Goal: Task Accomplishment & Management: Complete application form

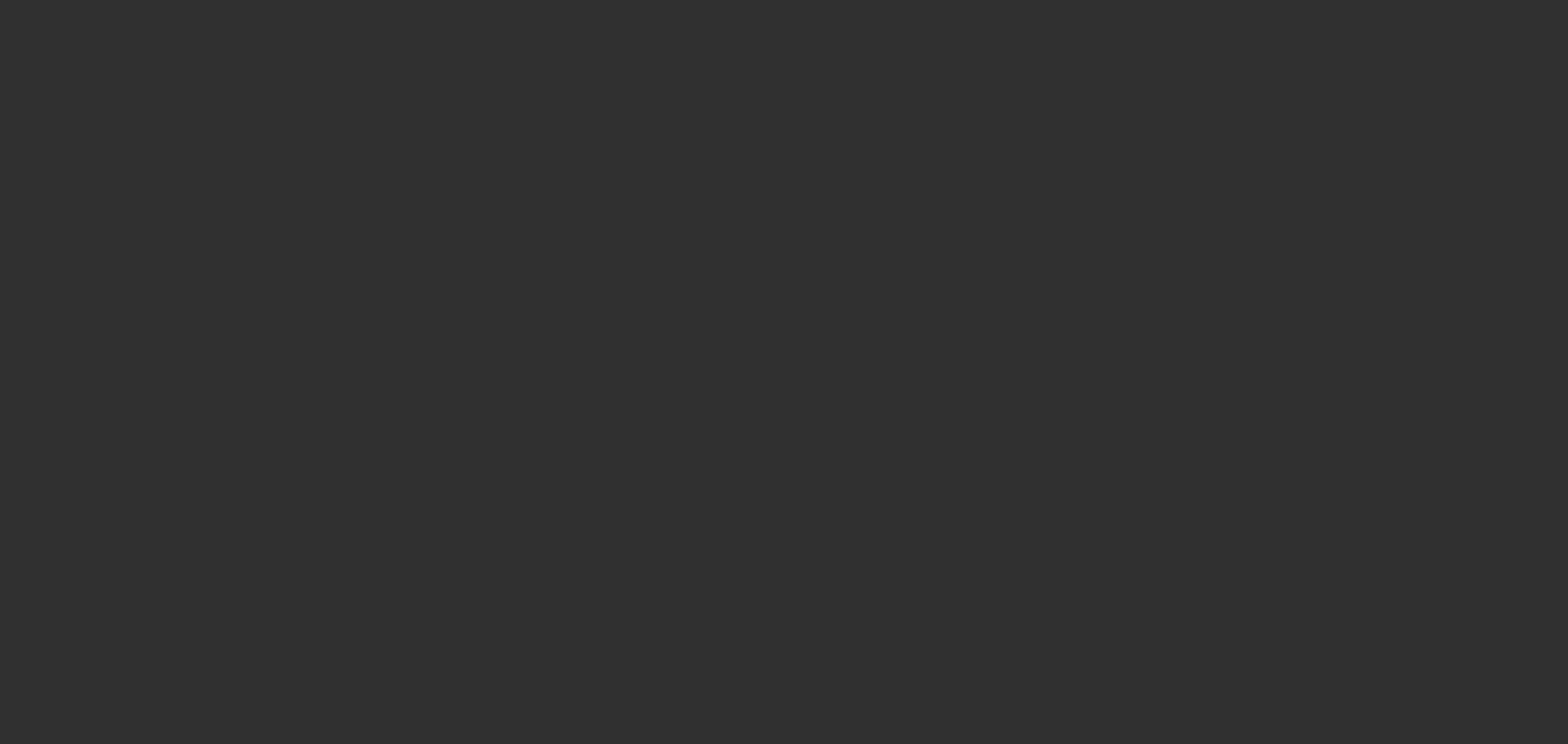
click at [679, 414] on div at bounding box center [784, 372] width 1568 height 744
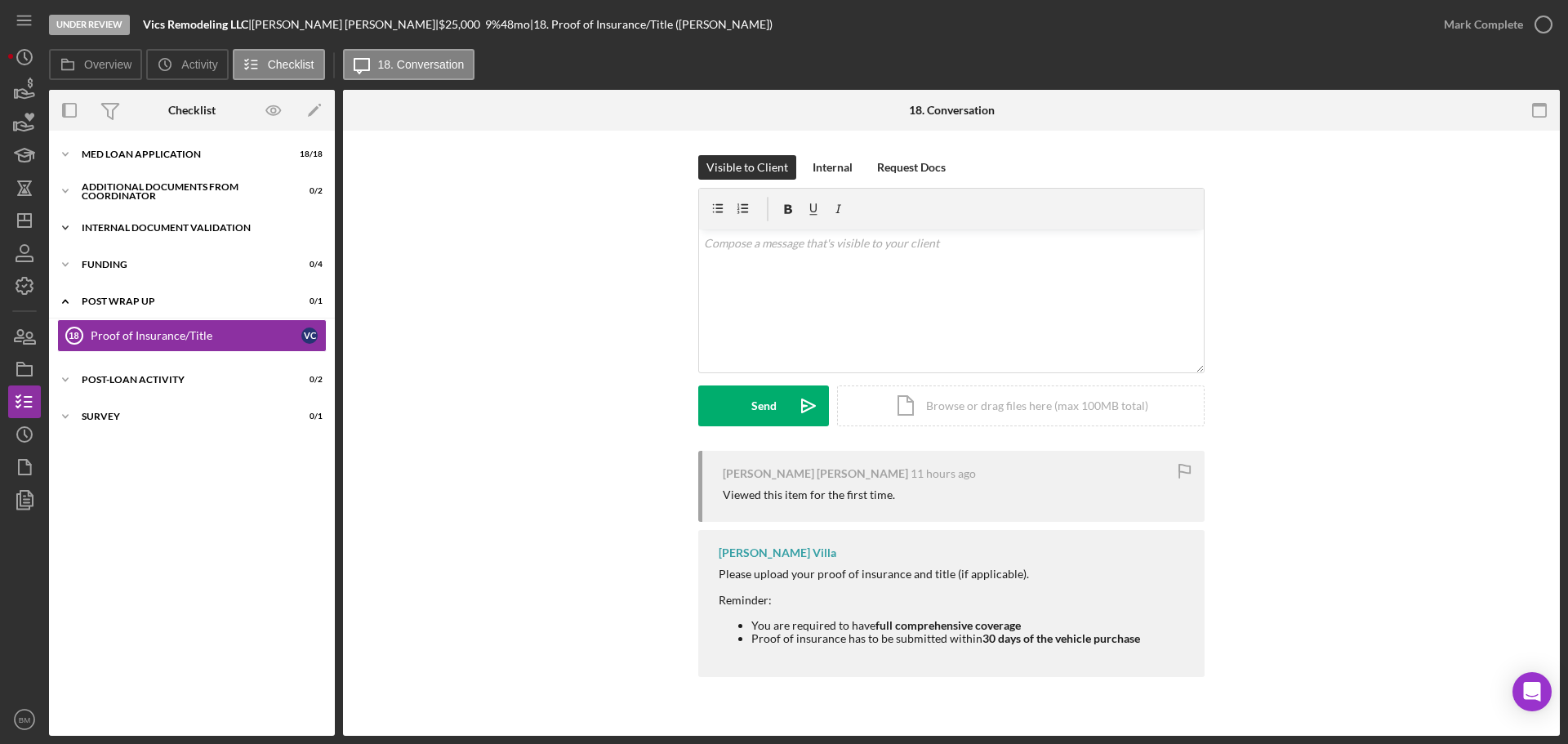
click at [206, 233] on div "Icon/Expander Internal Document Validation 1 / 7" at bounding box center [191, 227] width 285 height 32
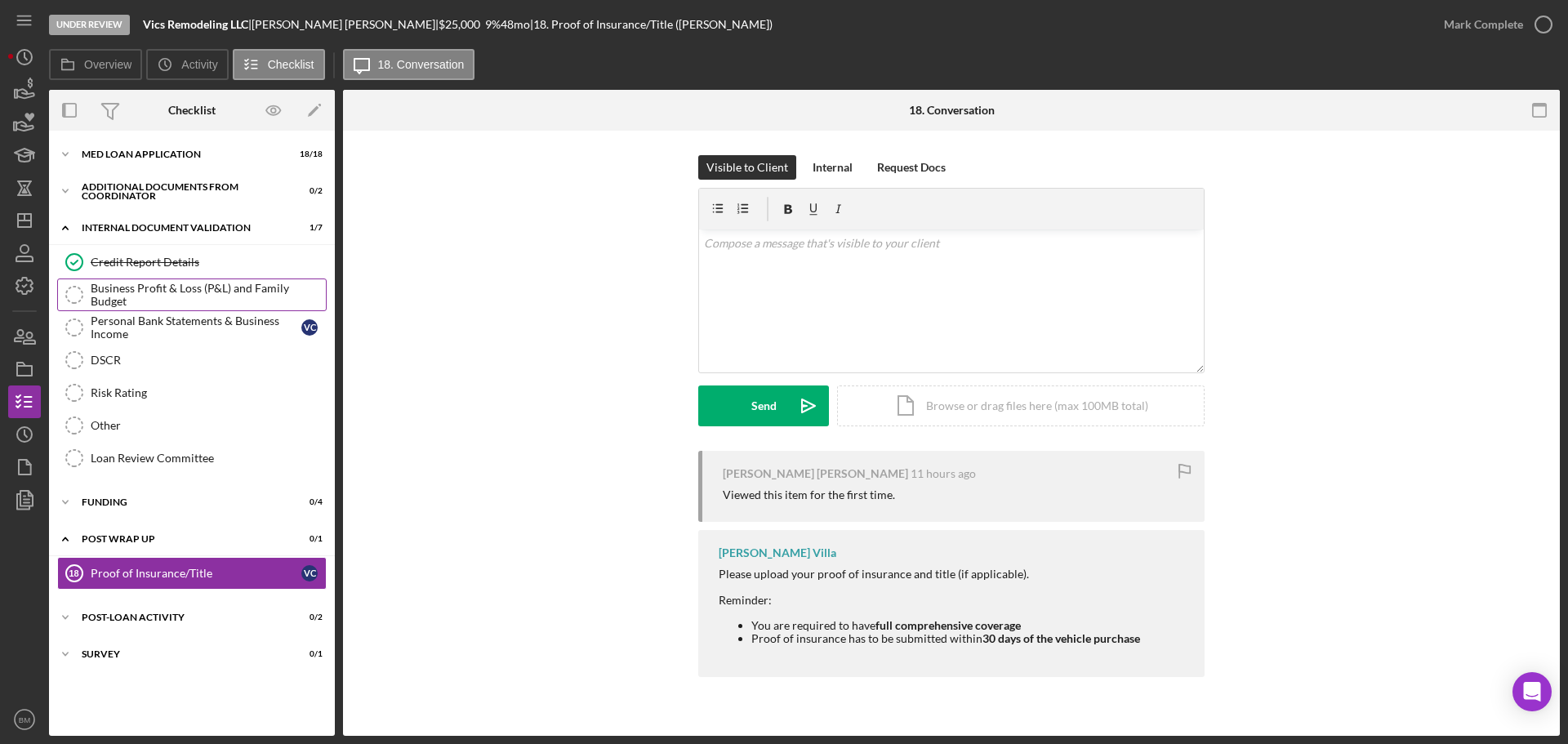
click at [186, 302] on link "Business Profit & Loss (P&L) and Family Budget Business Profit & Loss (P&L) and…" at bounding box center [192, 295] width 270 height 32
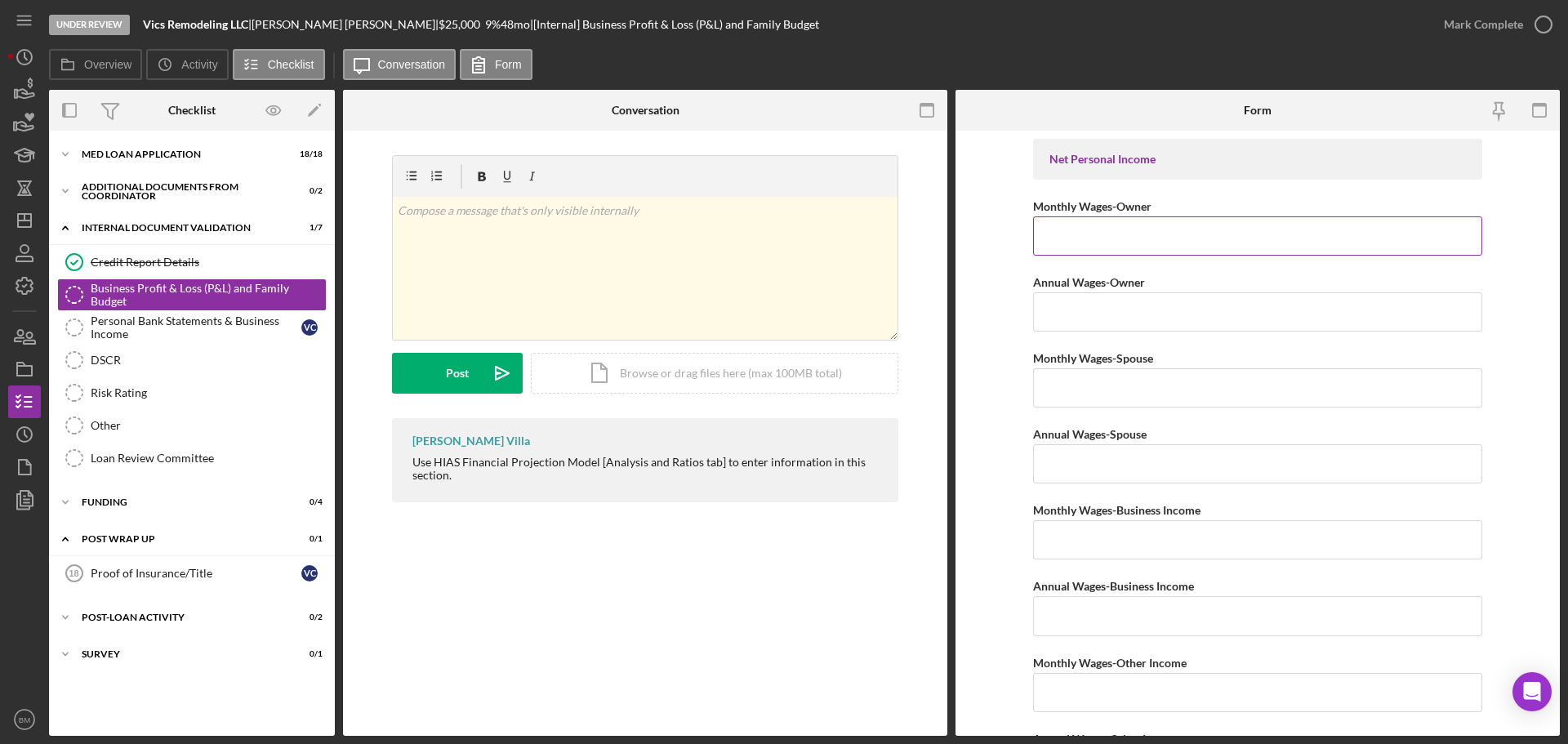
click at [1253, 219] on input "Monthly Wages-Owner" at bounding box center [1258, 236] width 449 height 39
click at [1110, 223] on input "Monthly Wages-Owner" at bounding box center [1258, 236] width 449 height 39
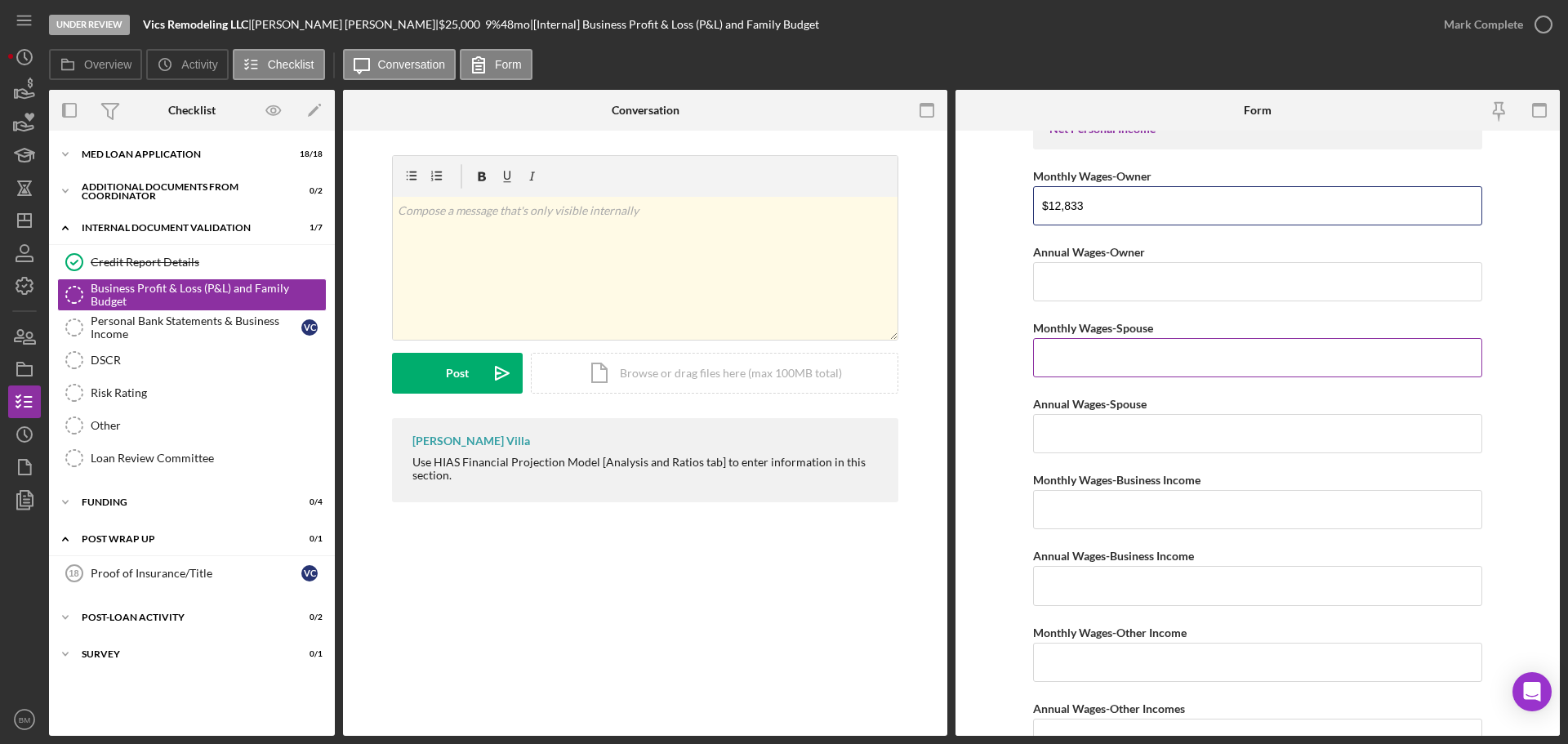
scroll to position [82, 0]
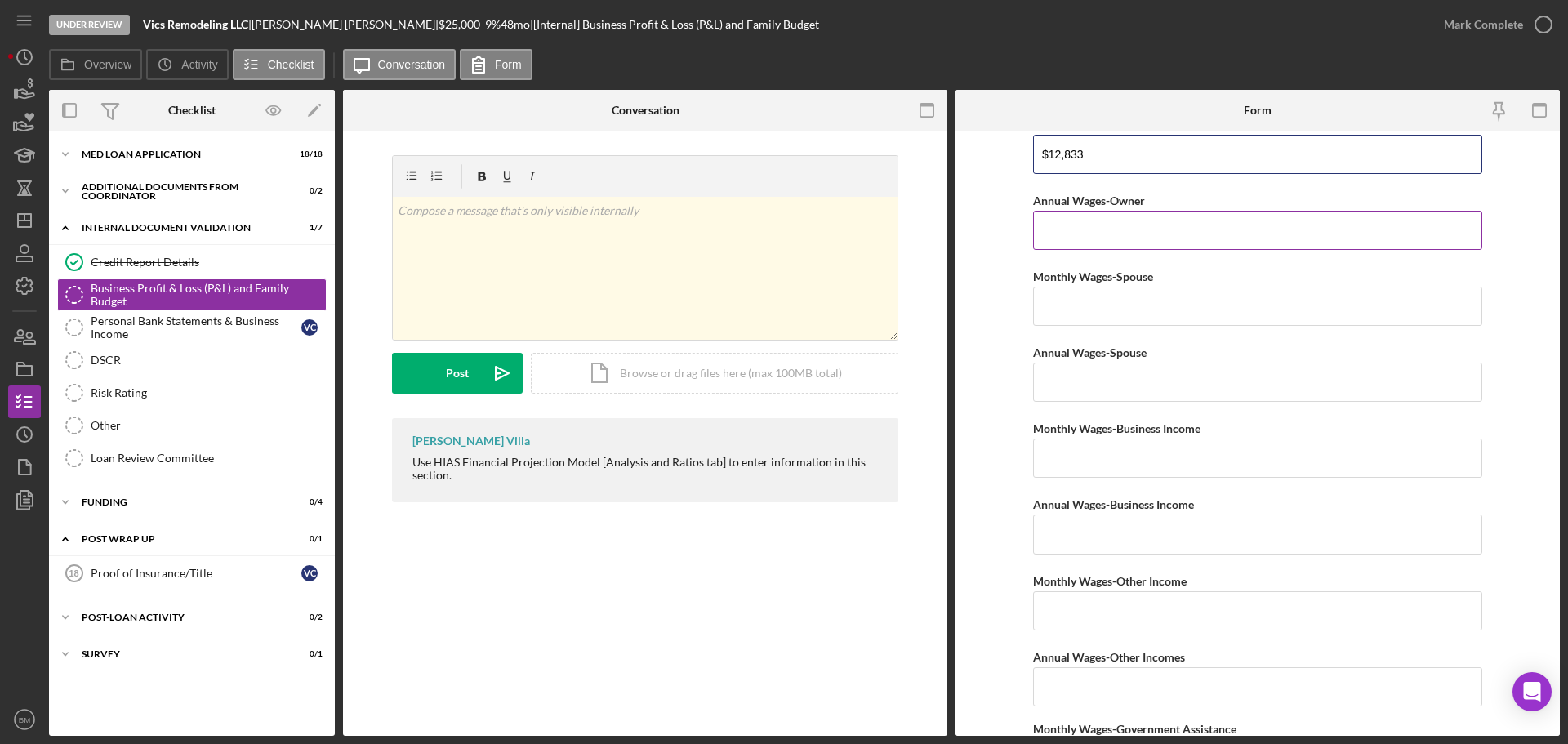
type input "$12,833"
click at [1131, 236] on input "Annual Wages-Owner" at bounding box center [1258, 230] width 449 height 39
type input "$154,000"
type input "$0"
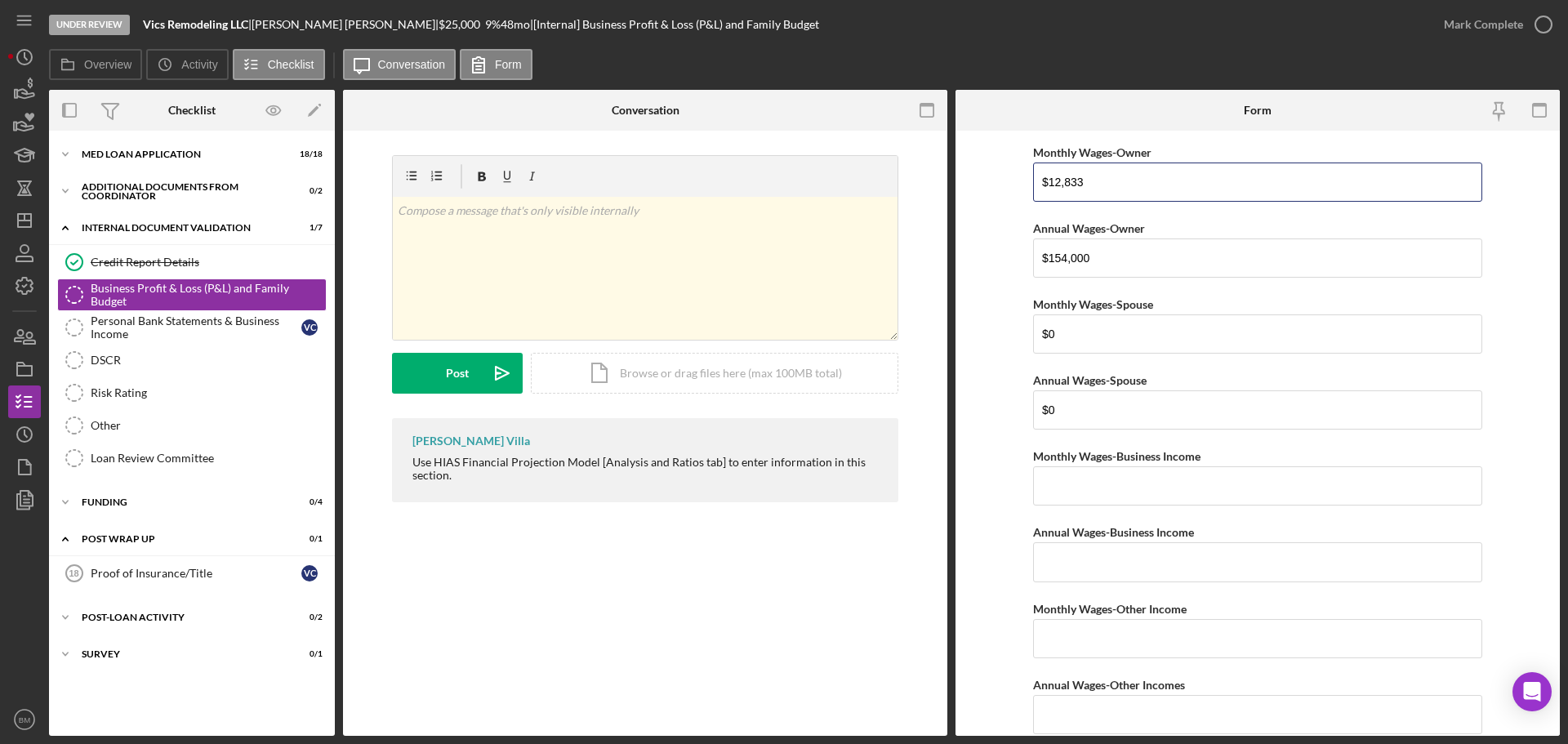
drag, startPoint x: 1124, startPoint y: 157, endPoint x: 960, endPoint y: 142, distance: 164.7
click at [960, 142] on form "Net Personal Income Monthly Wages-Owner $12,833 Annual Wages-Owner $154,000 Mon…" at bounding box center [1258, 433] width 604 height 605
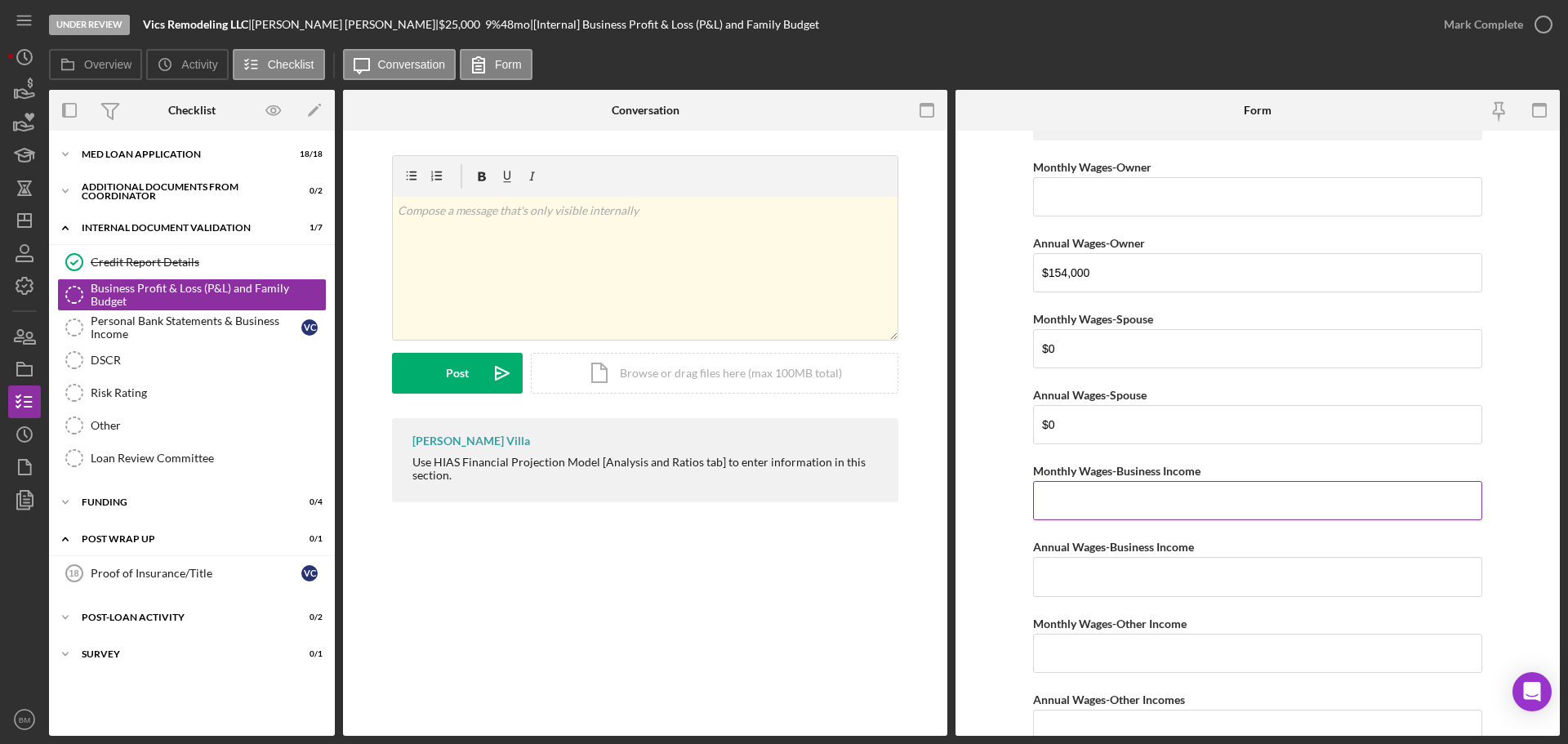
click at [1178, 513] on input "Monthly Wages-Business Income" at bounding box center [1258, 500] width 449 height 39
paste input "$12,833"
type input "$12,833"
drag, startPoint x: 1137, startPoint y: 278, endPoint x: 826, endPoint y: 258, distance: 311.6
click at [826, 258] on div "Overview Internal Workflow Stage Under Review Icon/Dropdown Arrow Archive (can …" at bounding box center [804, 413] width 1511 height 646
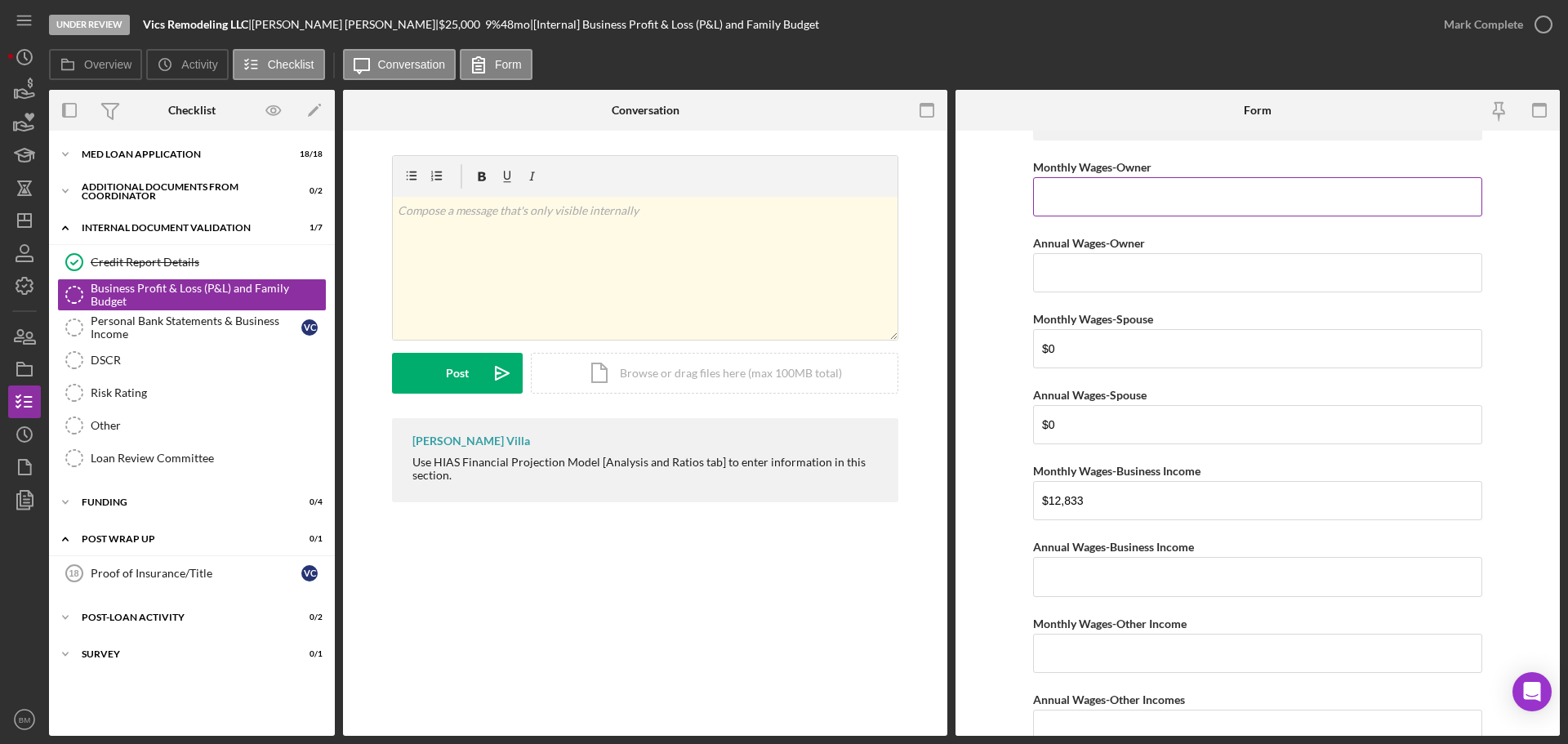
click at [1121, 186] on input "Monthly Wages-Owner" at bounding box center [1258, 196] width 449 height 39
type input "$0"
paste input "$154,000"
type input "$154,000"
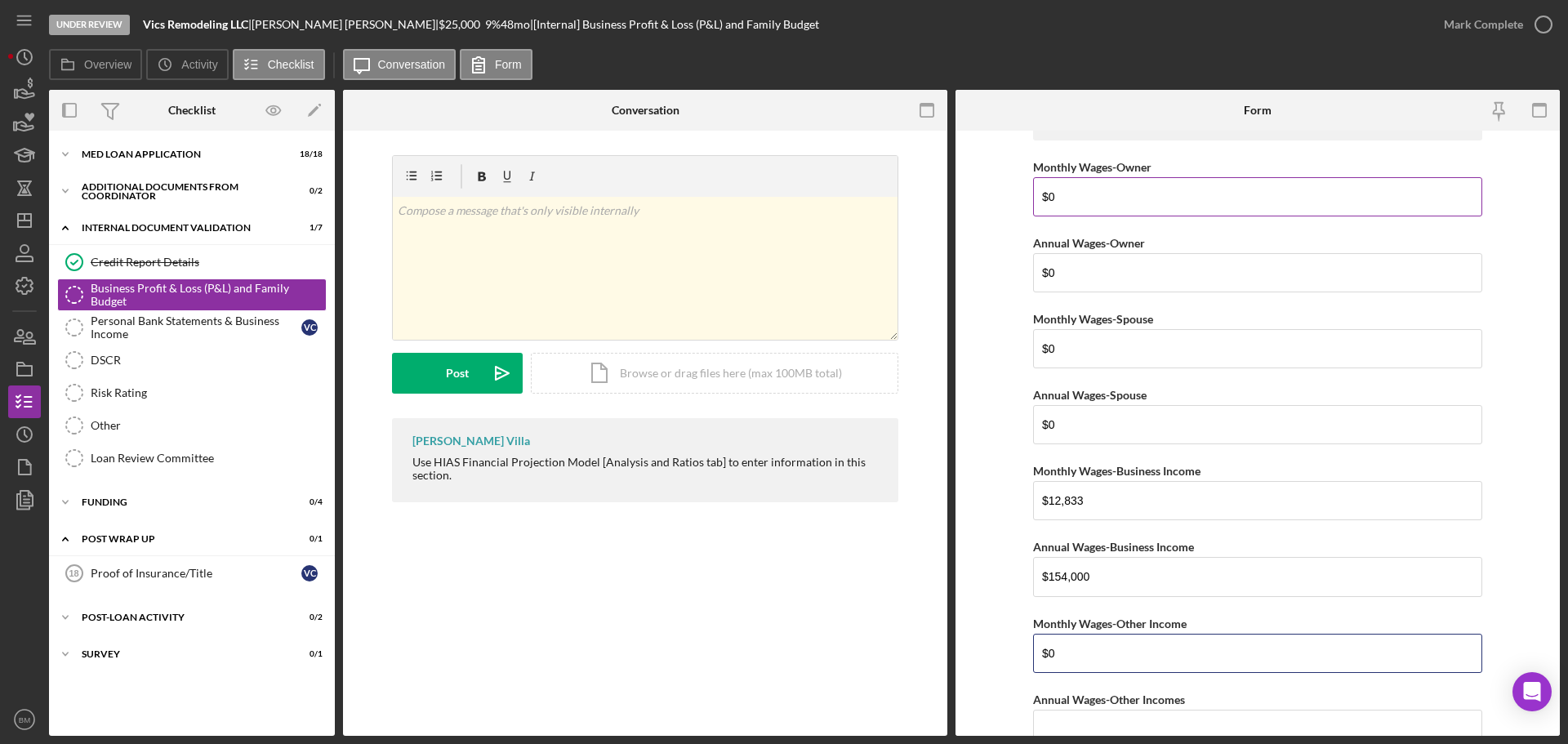
type input "$0"
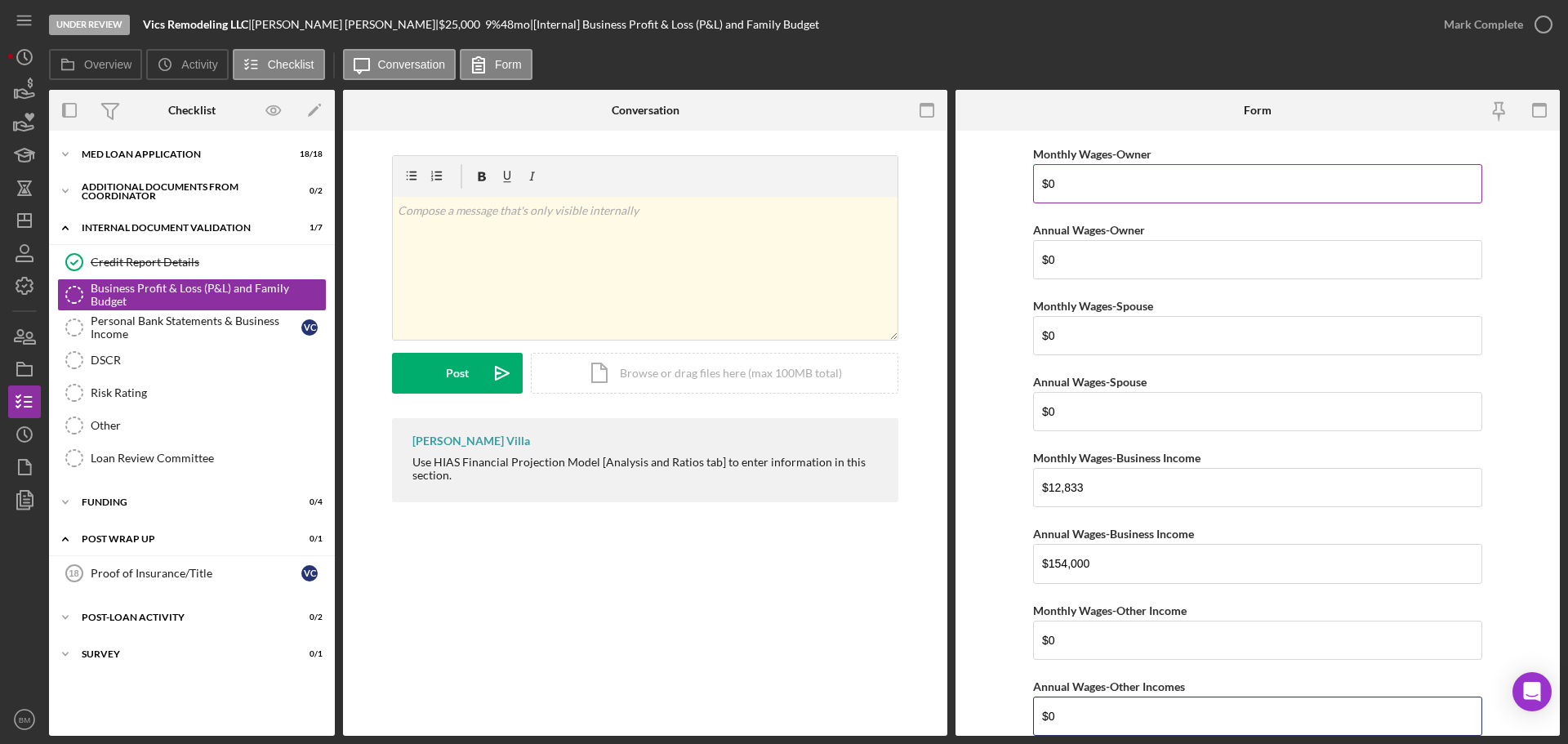
type input "$0"
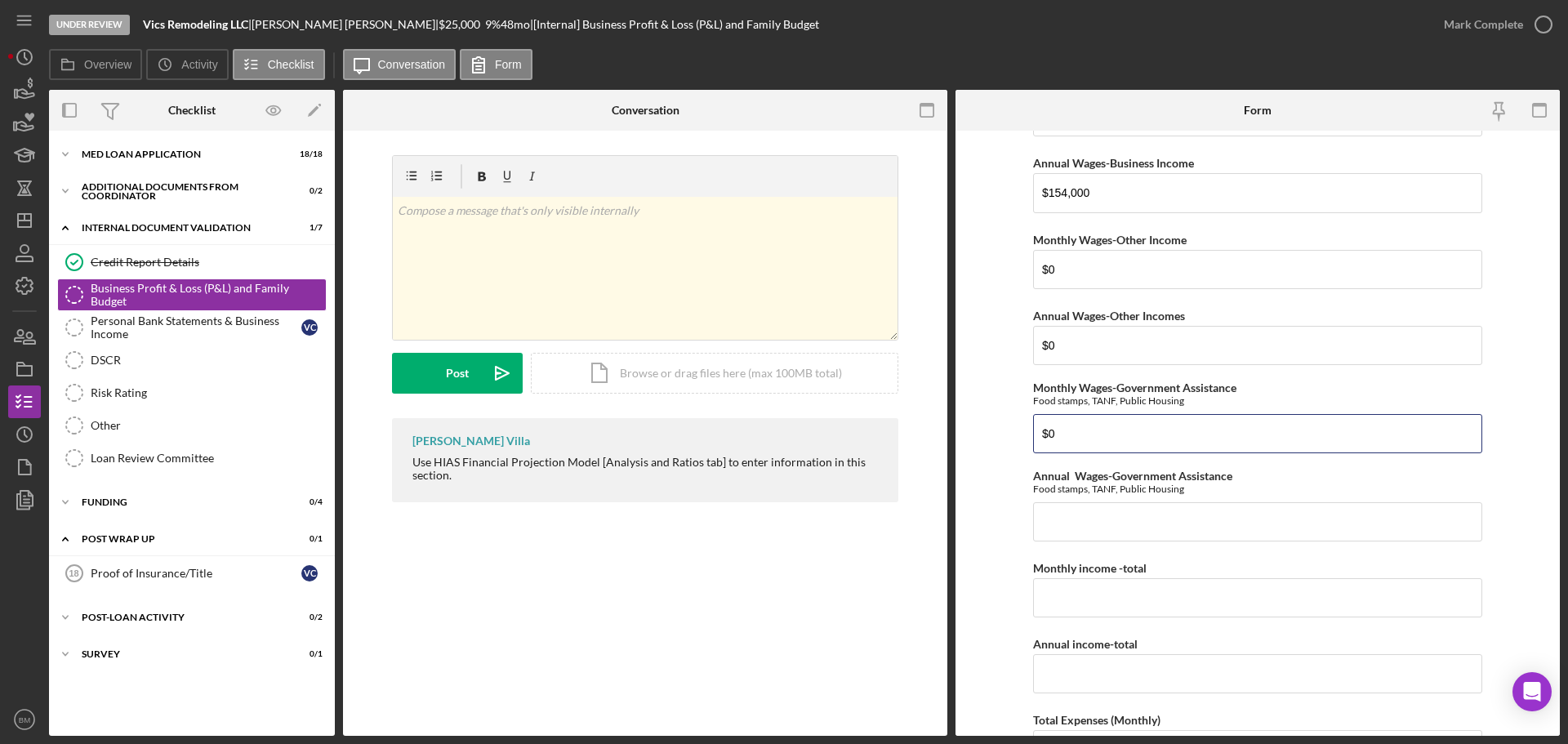
type input "$0"
type input "$12,833"
paste input "$154,000"
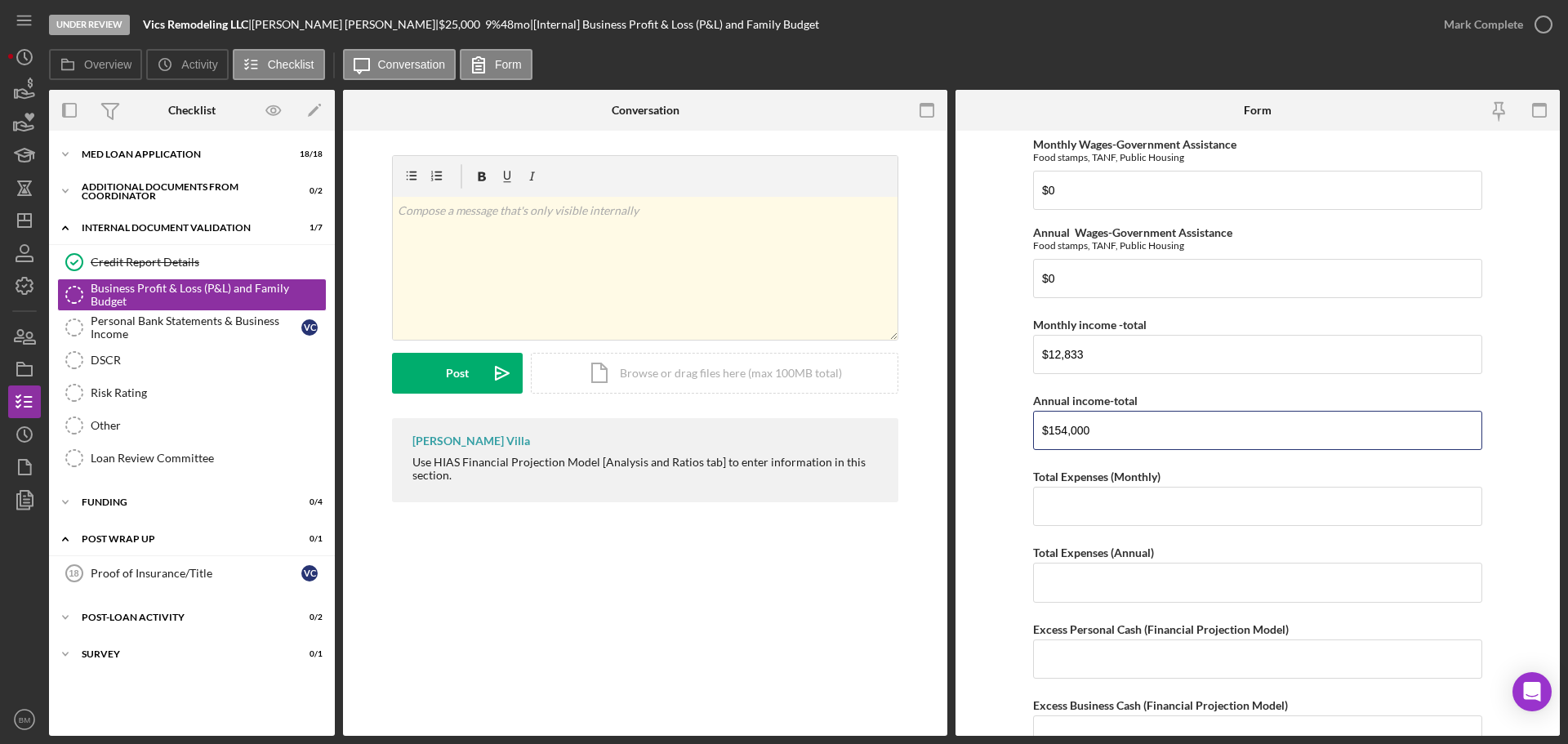
scroll to position [668, 0]
type input "$154,000"
click at [1147, 508] on input "Total Expenses (Monthly)" at bounding box center [1258, 504] width 449 height 39
type input "$10,678"
click at [1288, 566] on input "Total Expenses (Annual)" at bounding box center [1258, 580] width 449 height 39
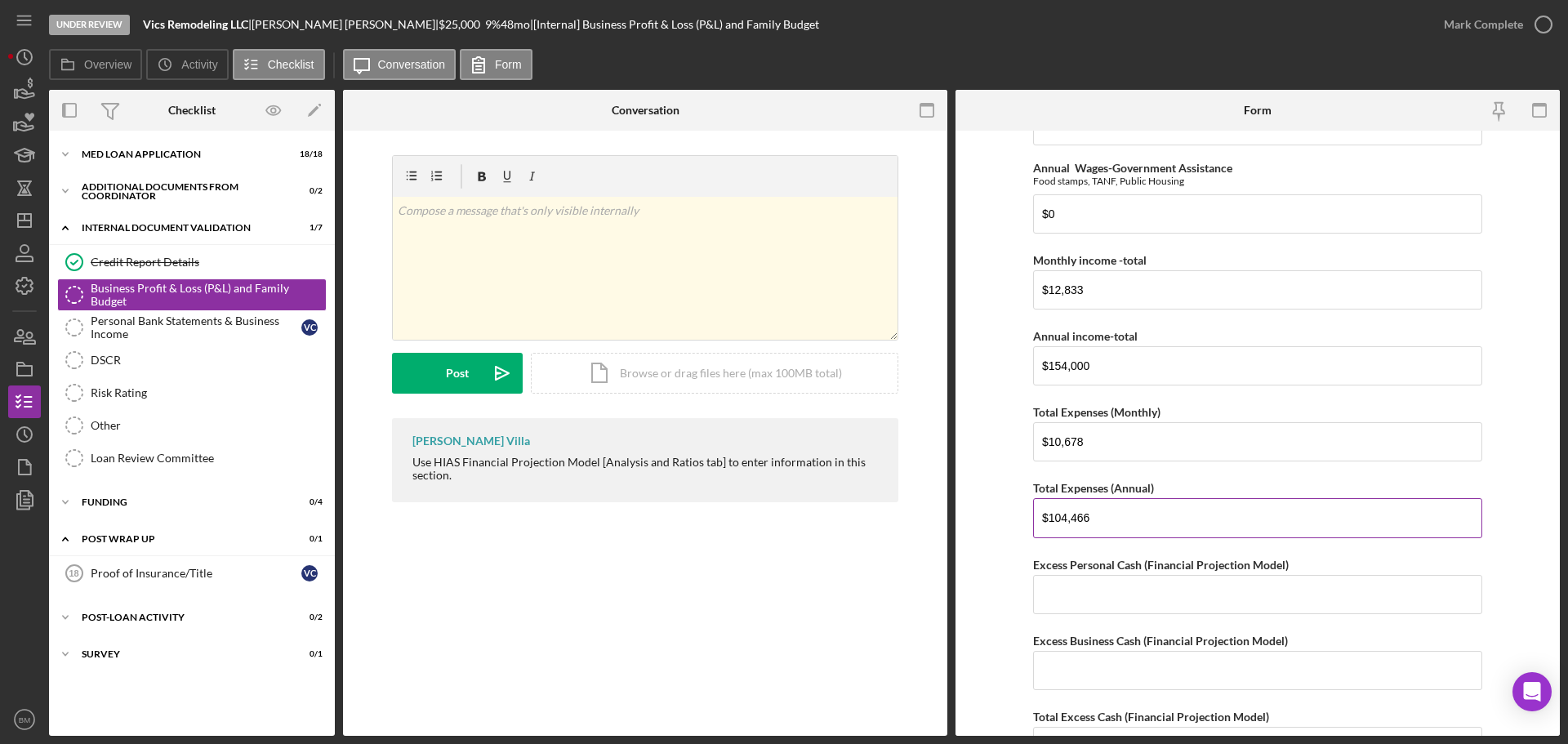
scroll to position [831, 0]
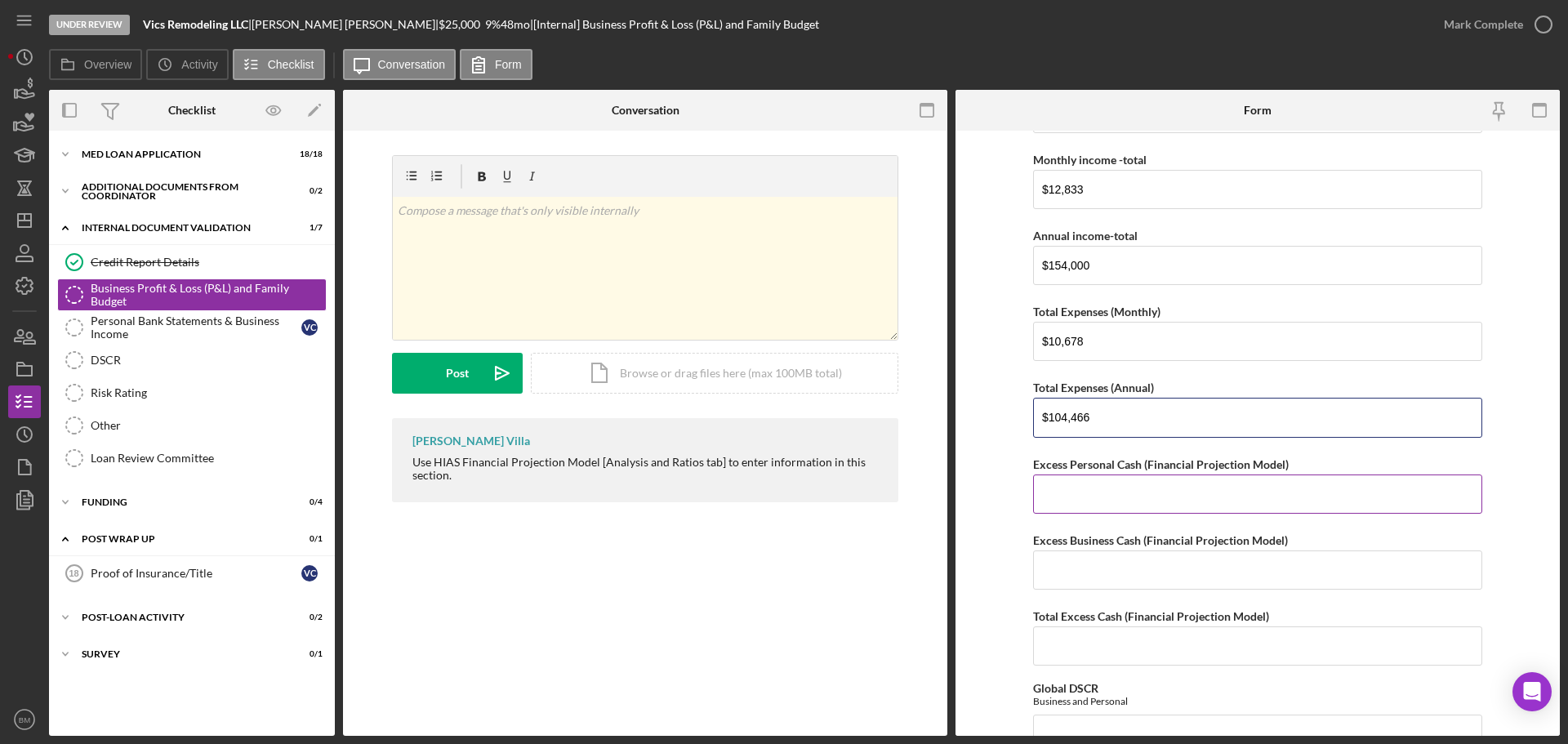
type input "$104,466"
click at [1221, 505] on input "Excess Personal Cash (Financial Projection Model)" at bounding box center [1258, 494] width 449 height 39
type input "$2,156"
click at [1203, 568] on input "Excess Business Cash (Financial Projection Model)" at bounding box center [1258, 569] width 449 height 39
click at [1270, 566] on input "Excess Business Cash (Financial Projection Model)" at bounding box center [1258, 569] width 449 height 39
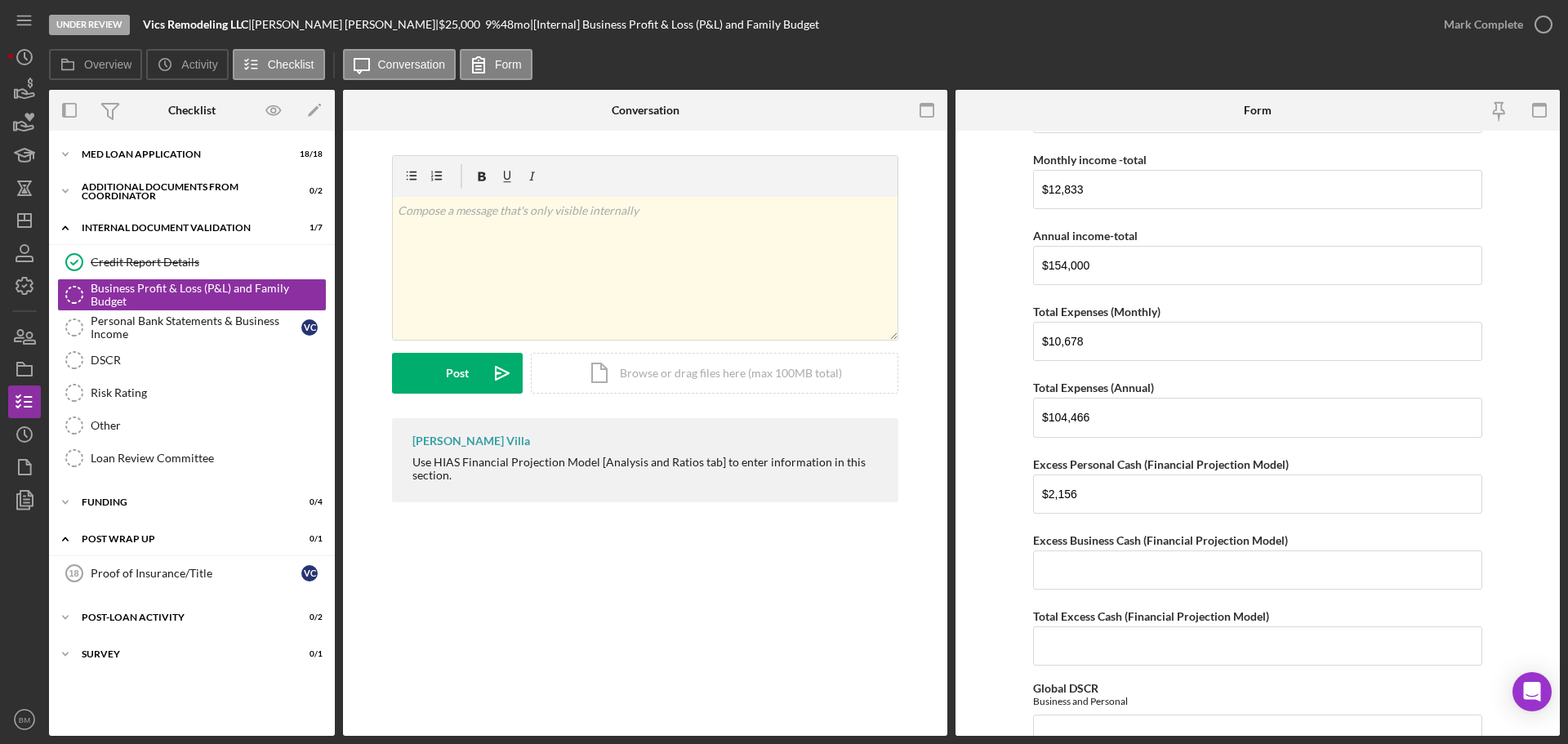
click at [1253, 591] on div "Net Personal Income Monthly Wages-Owner $0 Annual Wages-Owner $0 Monthly Wages-…" at bounding box center [1258, 713] width 449 height 2812
click at [1252, 579] on input "Excess Business Cash (Financial Projection Model)" at bounding box center [1258, 569] width 449 height 39
type input "$20,291.29"
drag, startPoint x: 1112, startPoint y: 604, endPoint x: 1115, endPoint y: 644, distance: 40.1
click at [1118, 603] on div "Net Personal Income Monthly Wages-Owner $0 Annual Wages-Owner $0 Monthly Wages-…" at bounding box center [1258, 713] width 449 height 2812
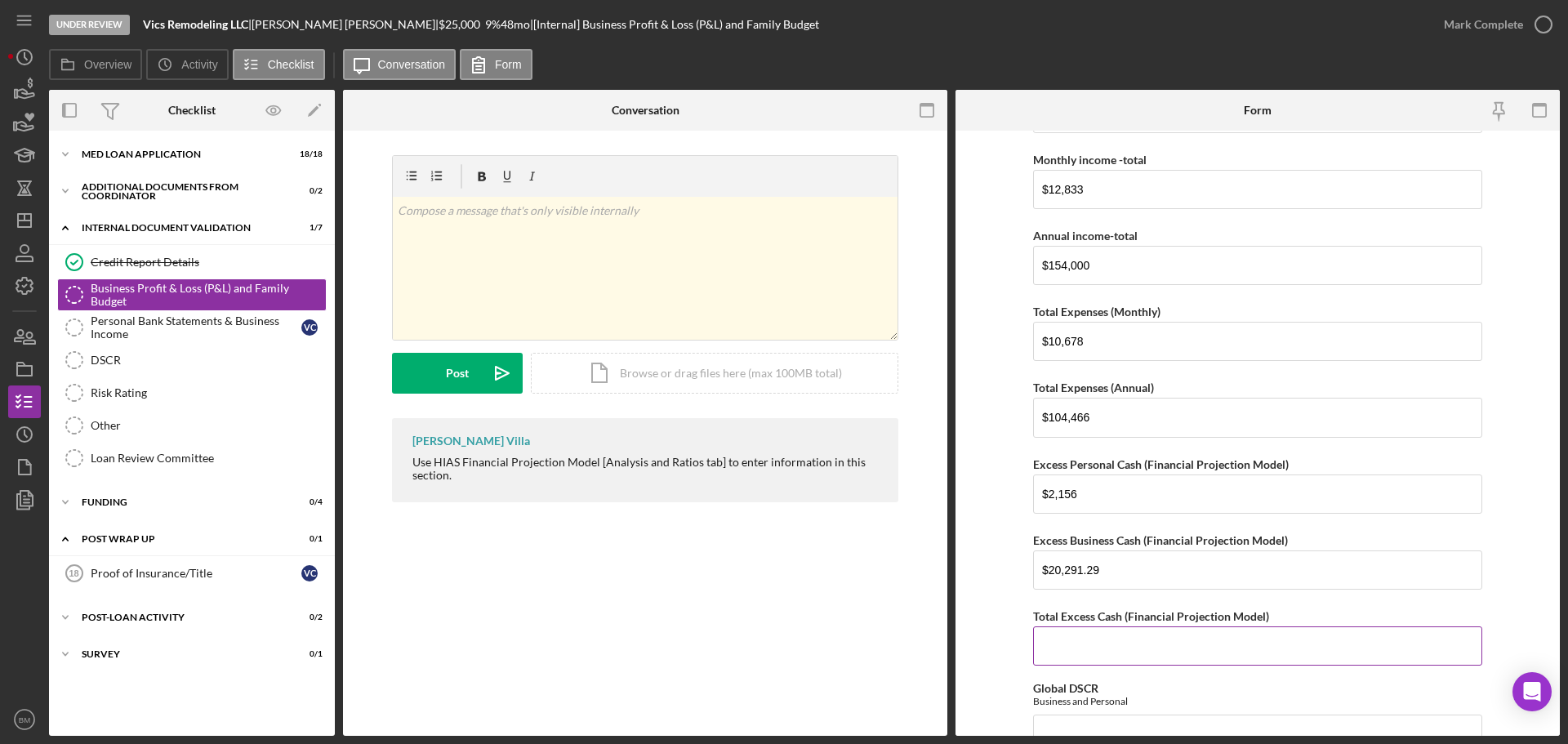
click at [1115, 644] on input "Total Excess Cash (Financial Projection Model)" at bounding box center [1258, 646] width 449 height 39
type input "$22,447"
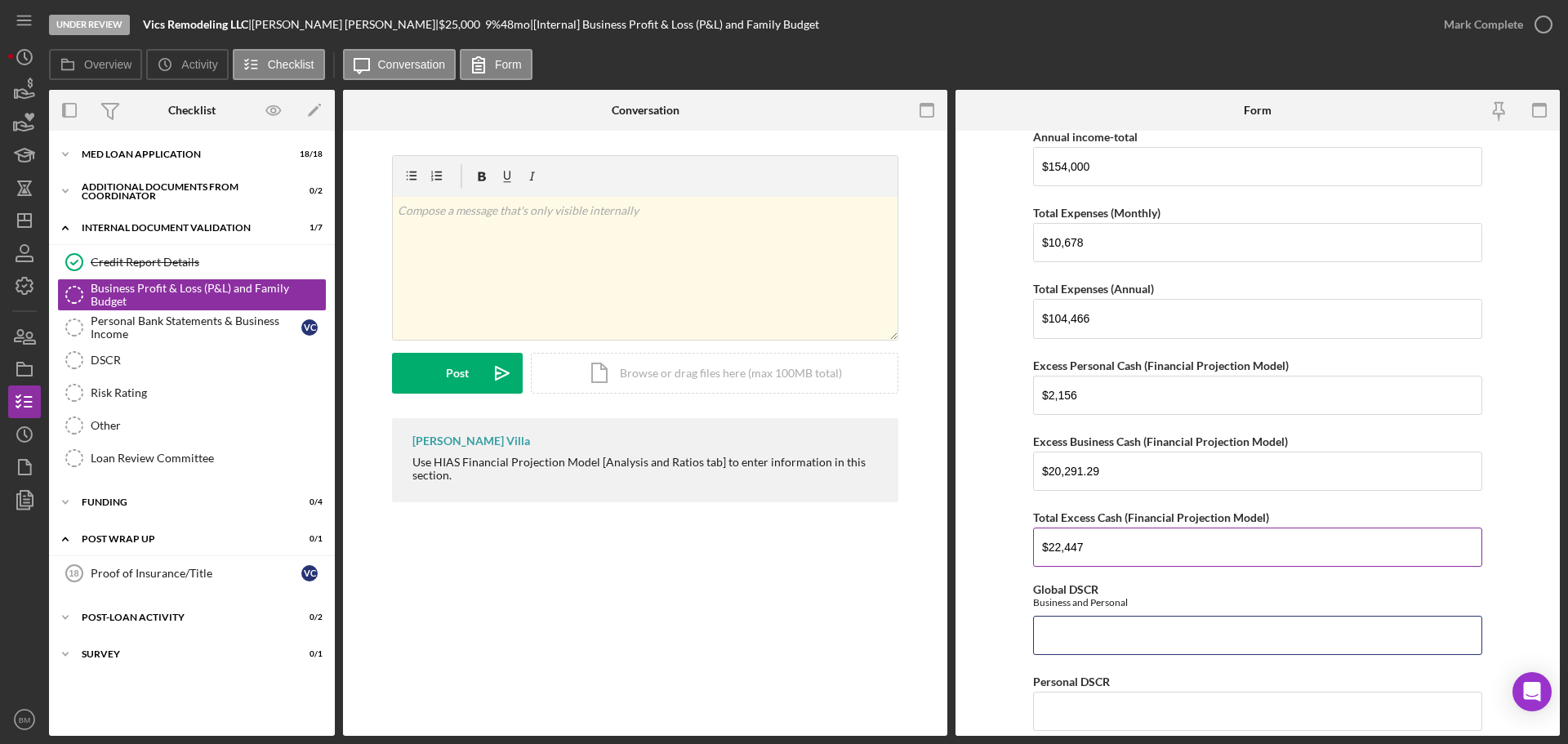
scroll to position [1094, 0]
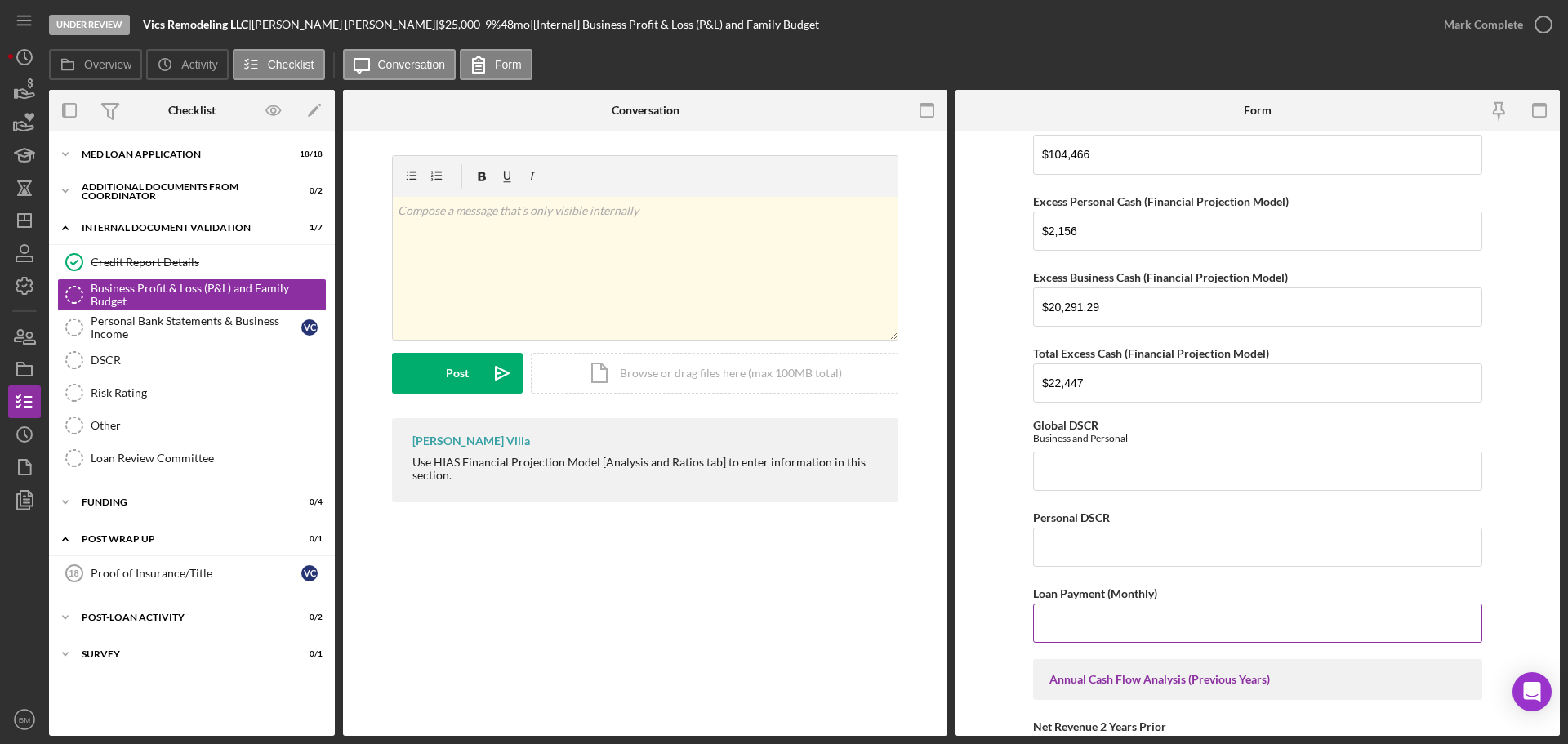
click at [1126, 608] on input "Loan Payment (Monthly)" at bounding box center [1258, 622] width 449 height 39
click at [1128, 622] on input "Loan Payment (Monthly)" at bounding box center [1258, 622] width 449 height 39
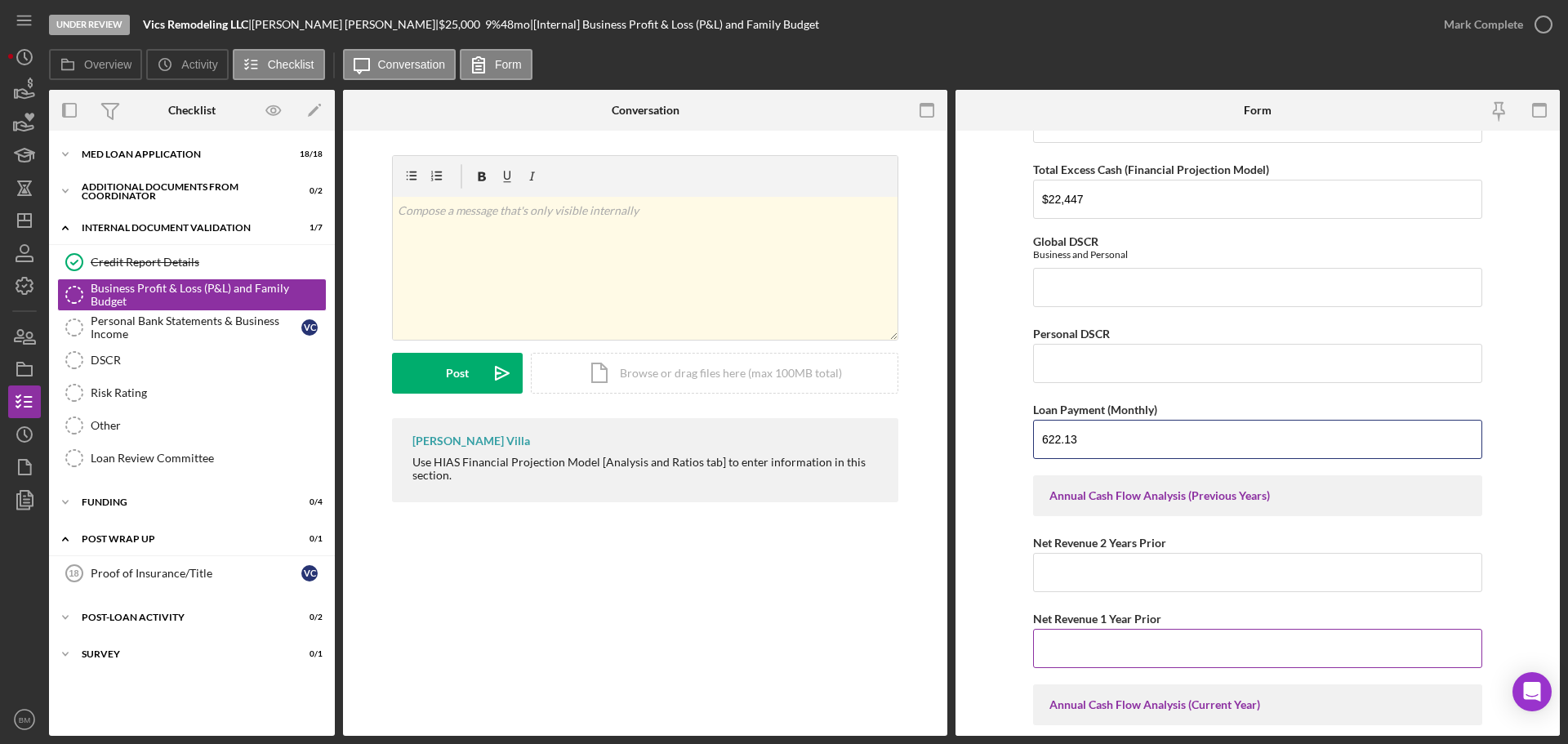
scroll to position [1339, 0]
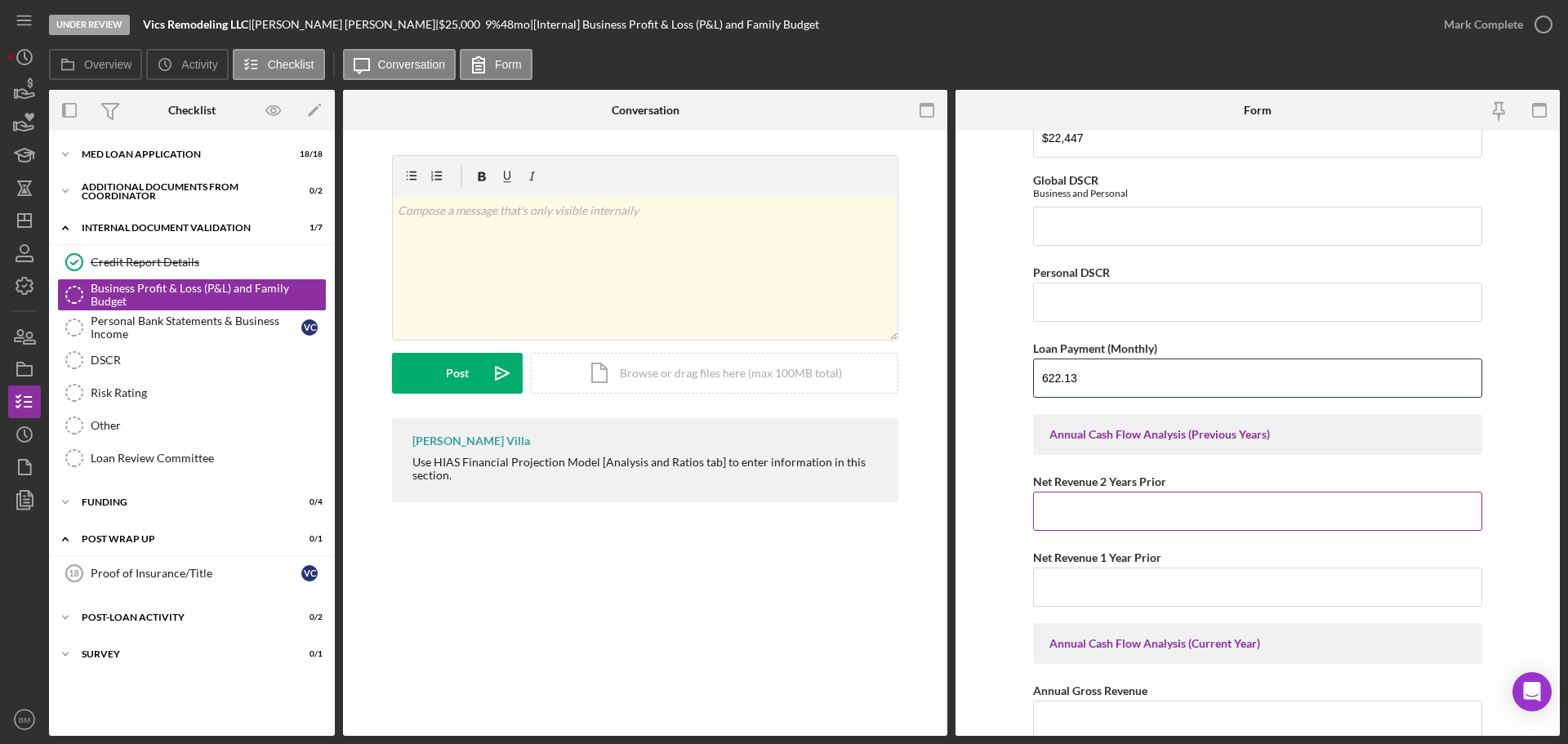
type input "622.13"
click at [1135, 522] on input "Net Revenue 2 Years Prior" at bounding box center [1258, 511] width 449 height 39
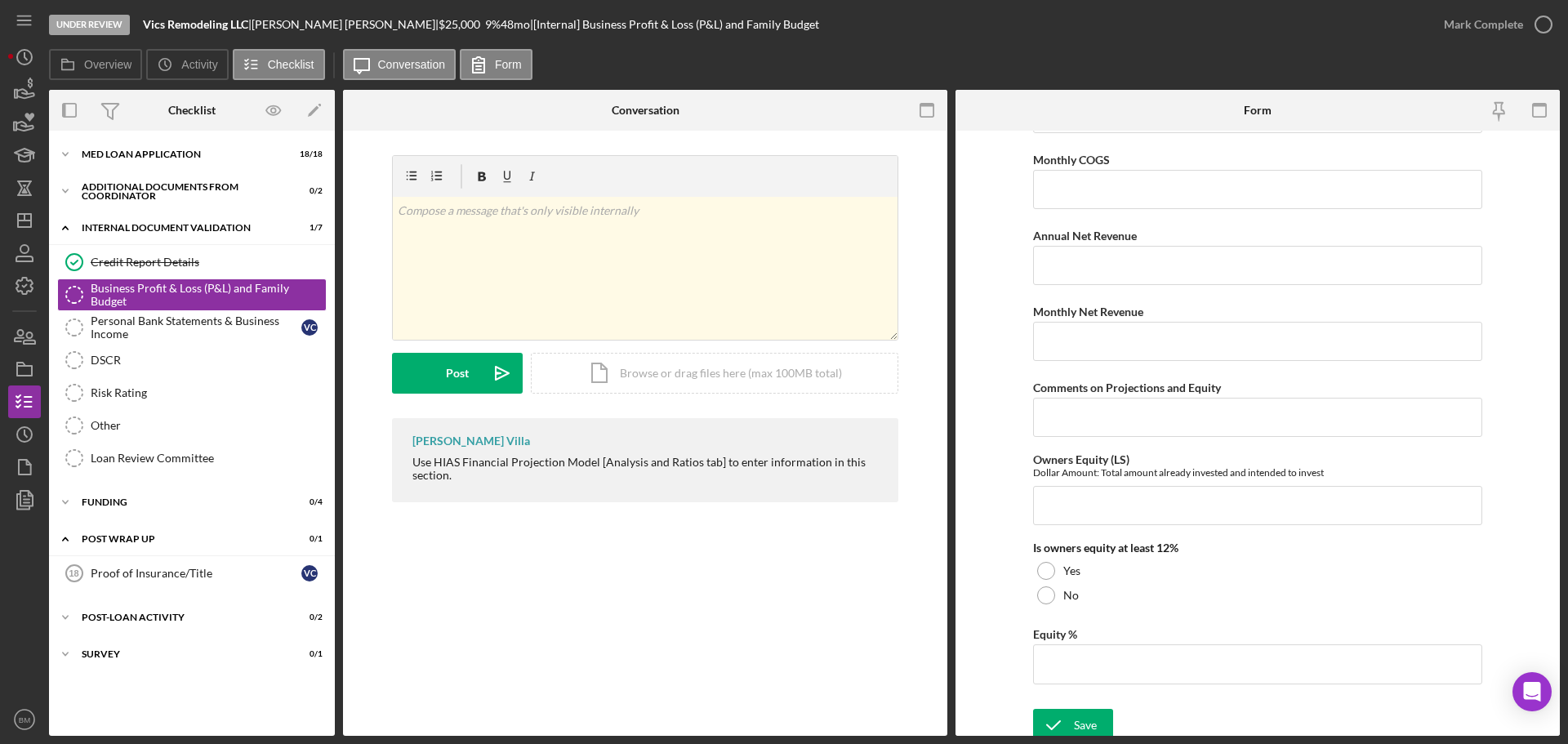
scroll to position [2259, 0]
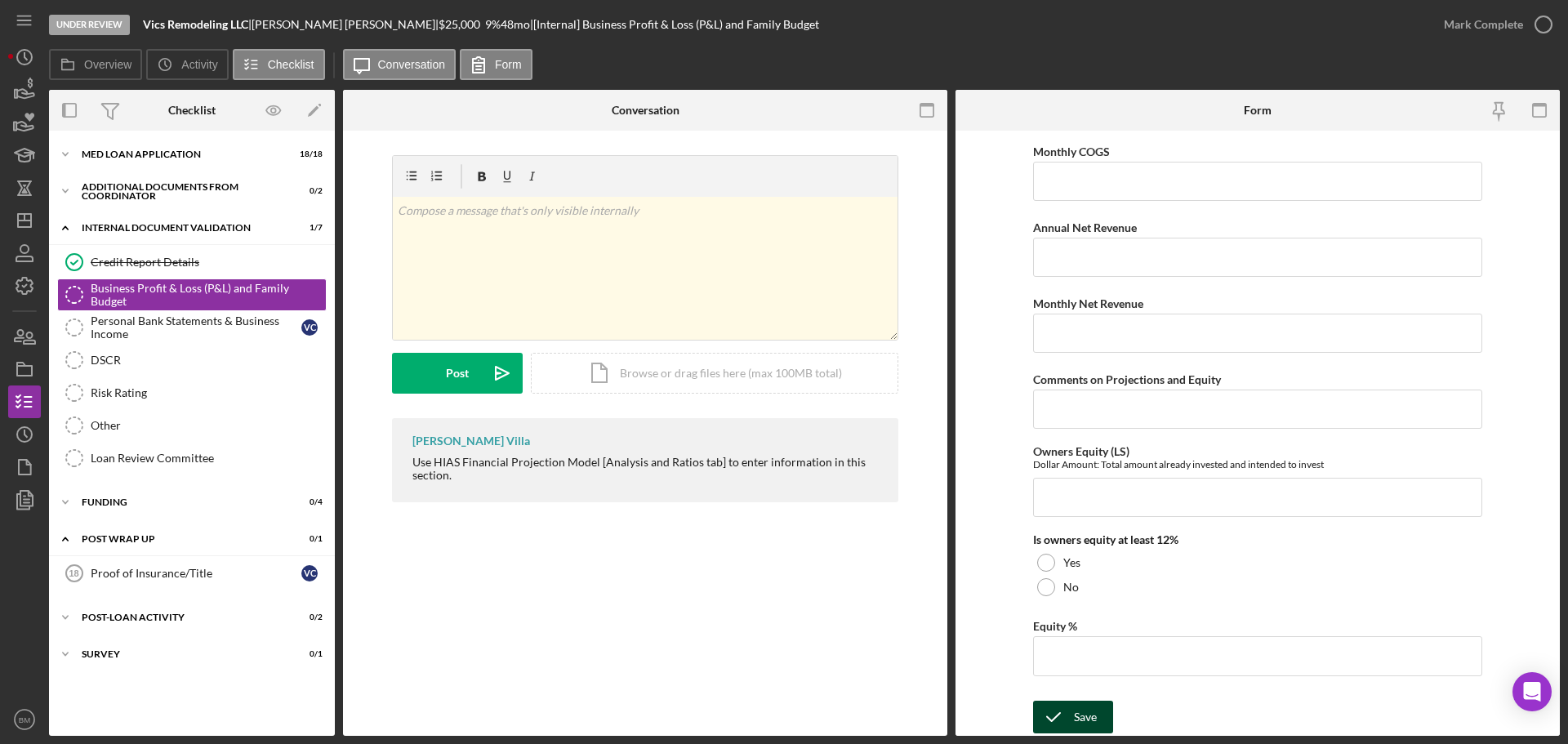
click at [1060, 717] on icon "submit" at bounding box center [1053, 717] width 41 height 41
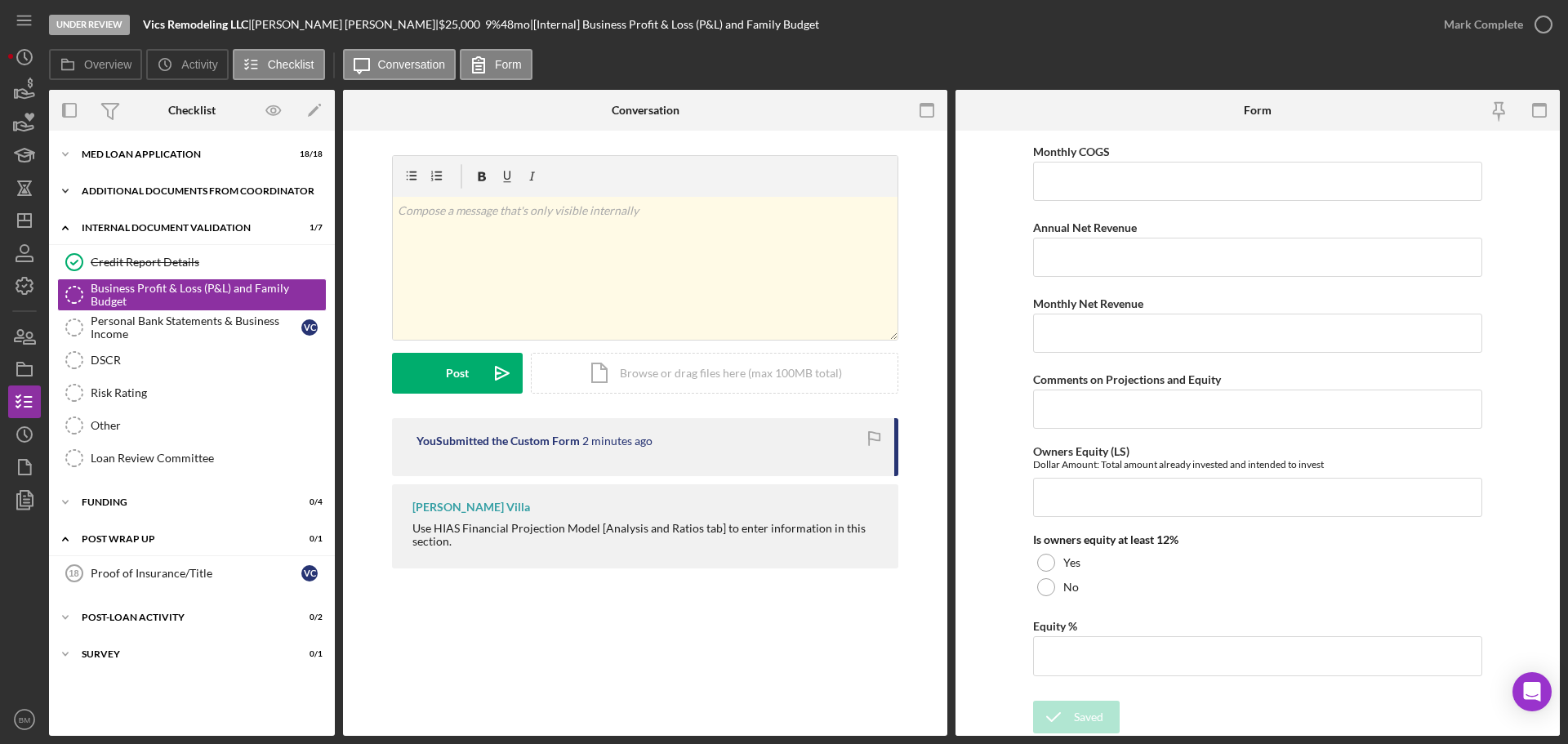
click at [211, 183] on div "Icon/Expander Additional Documents from Coordinator 0 / 2" at bounding box center [191, 191] width 285 height 32
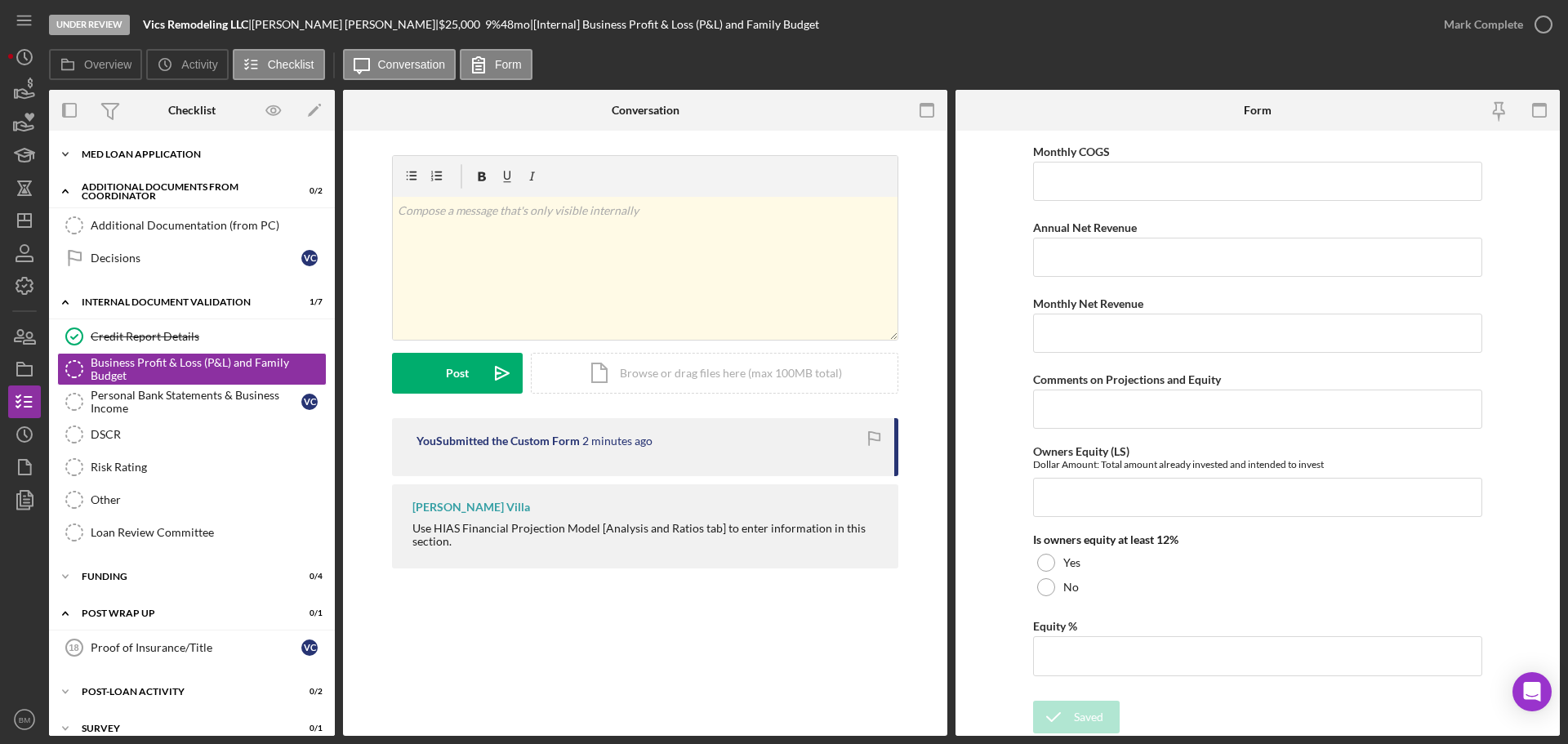
click at [177, 160] on div "Icon/Expander MED Loan Application 18 / 18" at bounding box center [191, 154] width 285 height 32
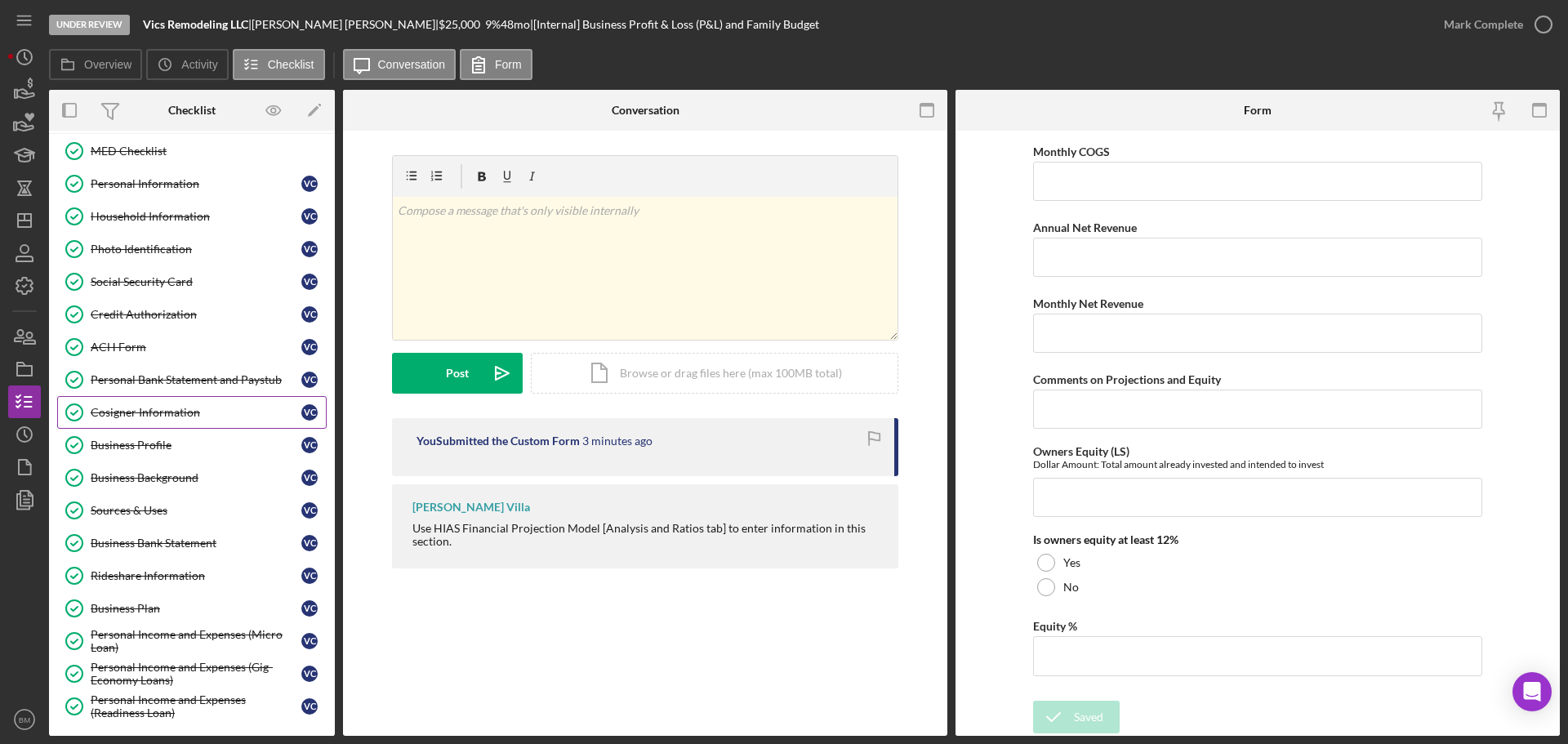
scroll to position [0, 0]
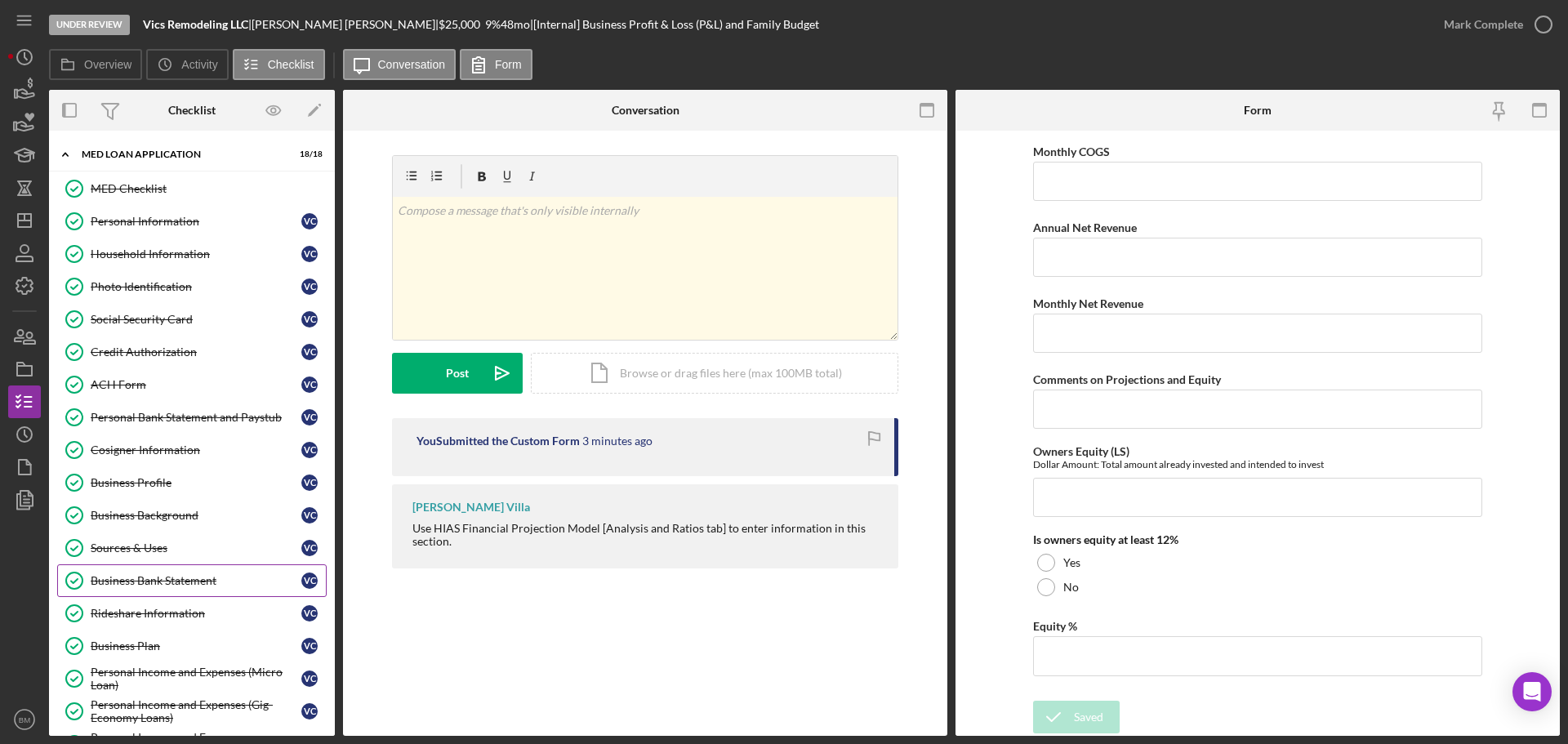
click at [177, 584] on div "Business Bank Statement" at bounding box center [196, 581] width 211 height 13
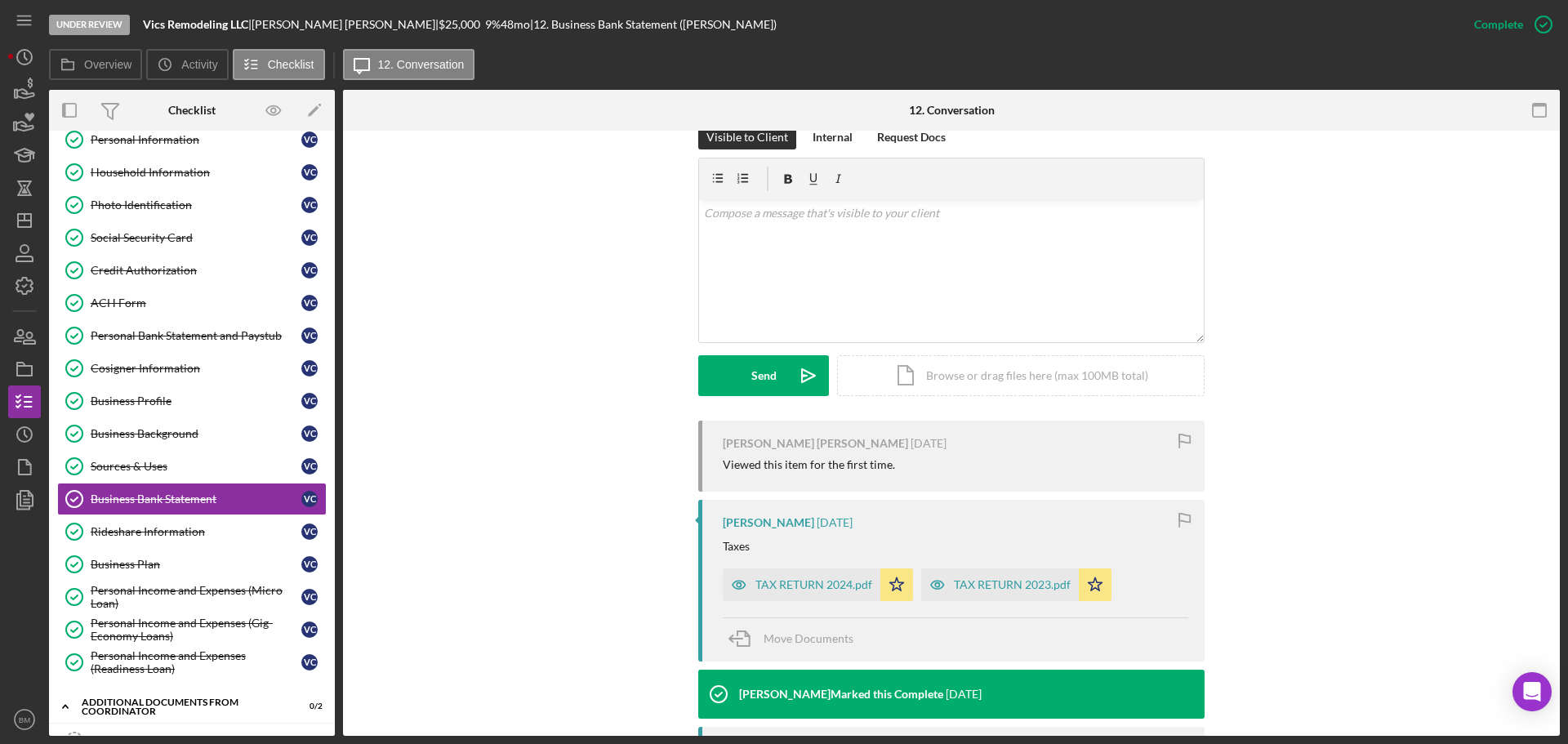
scroll to position [327, 0]
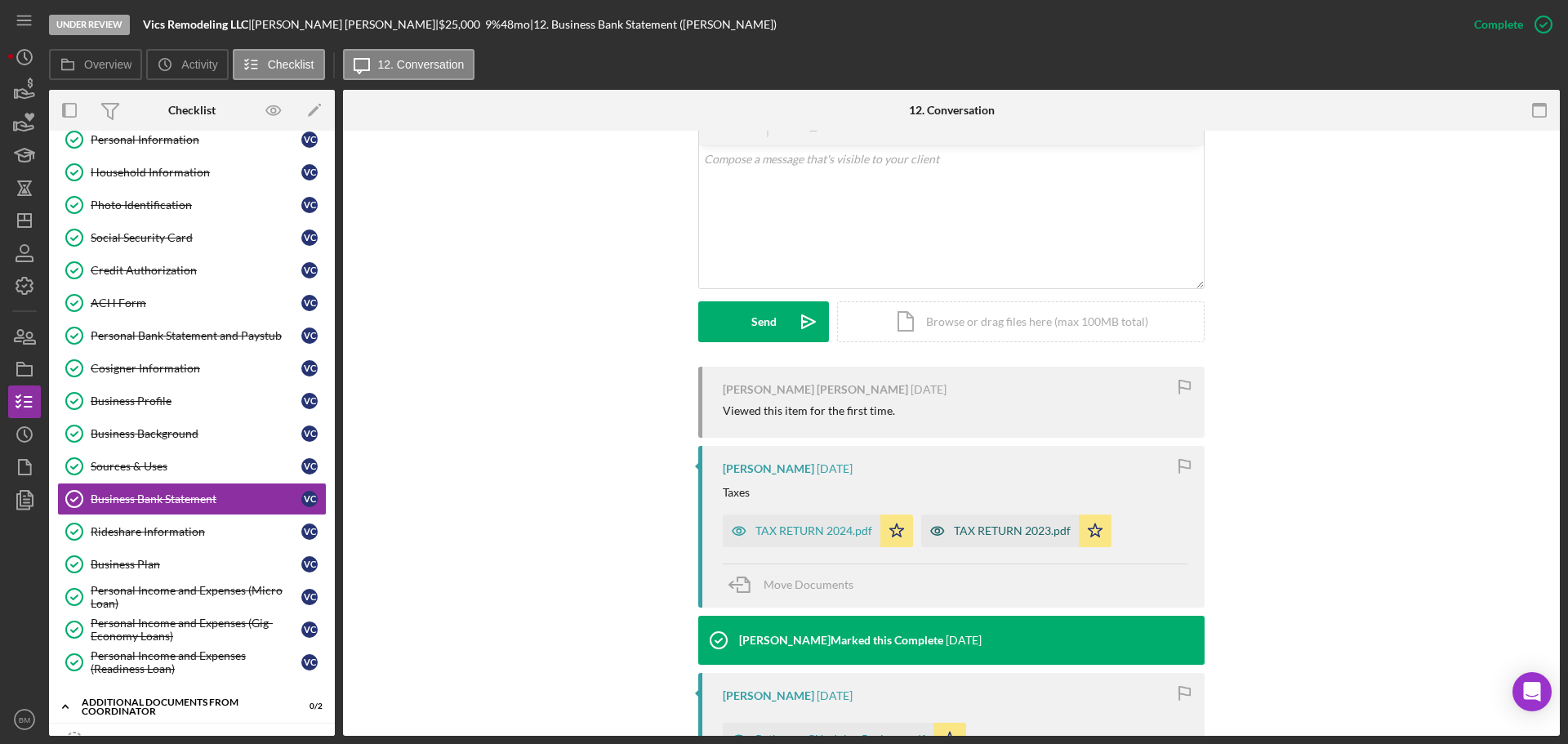
click at [963, 524] on div "TAX RETURN 2023.pdf" at bounding box center [1012, 531] width 117 height 13
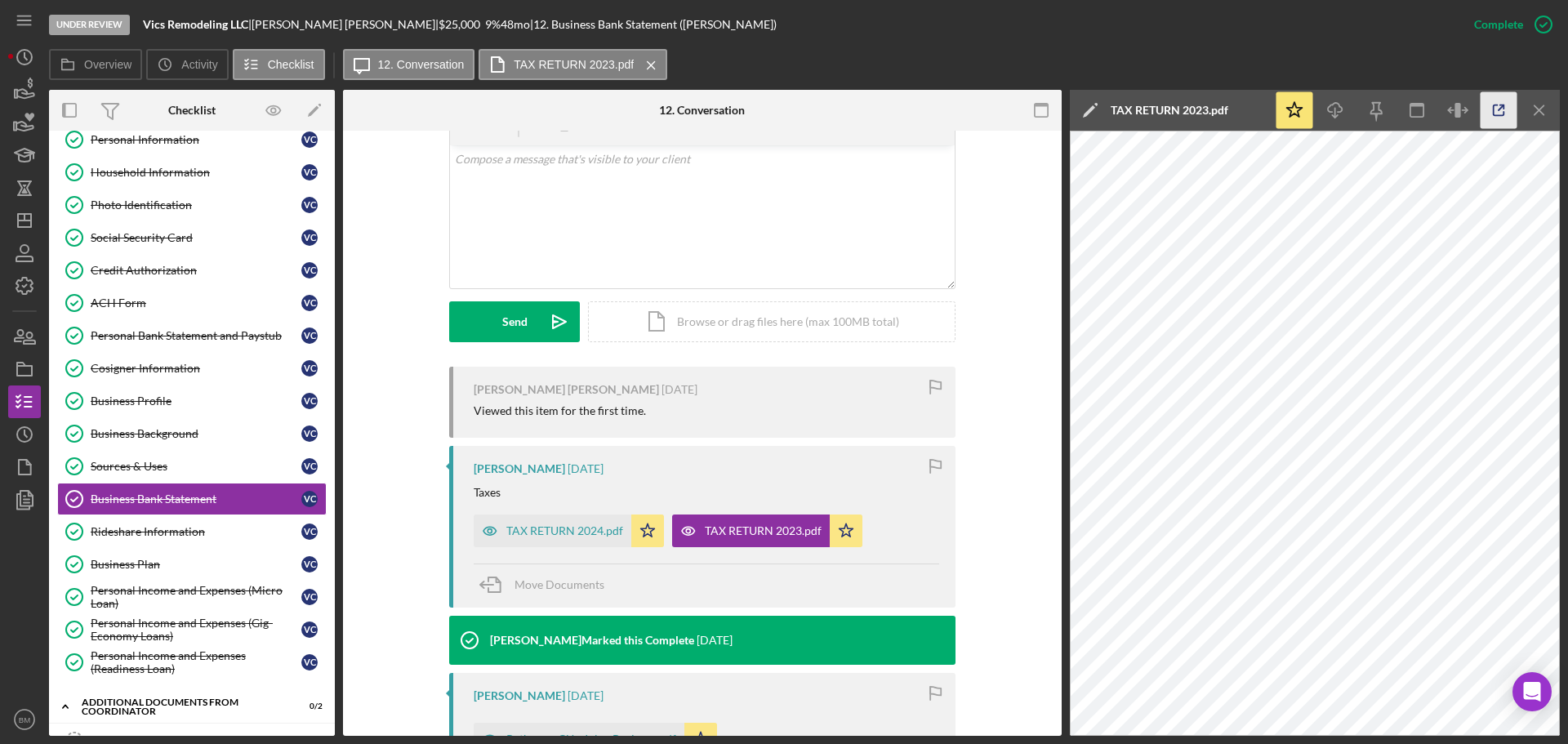
click at [1495, 107] on icon "button" at bounding box center [1499, 111] width 37 height 37
click at [564, 524] on div "TAX RETURN 2024.pdf" at bounding box center [564, 531] width 117 height 13
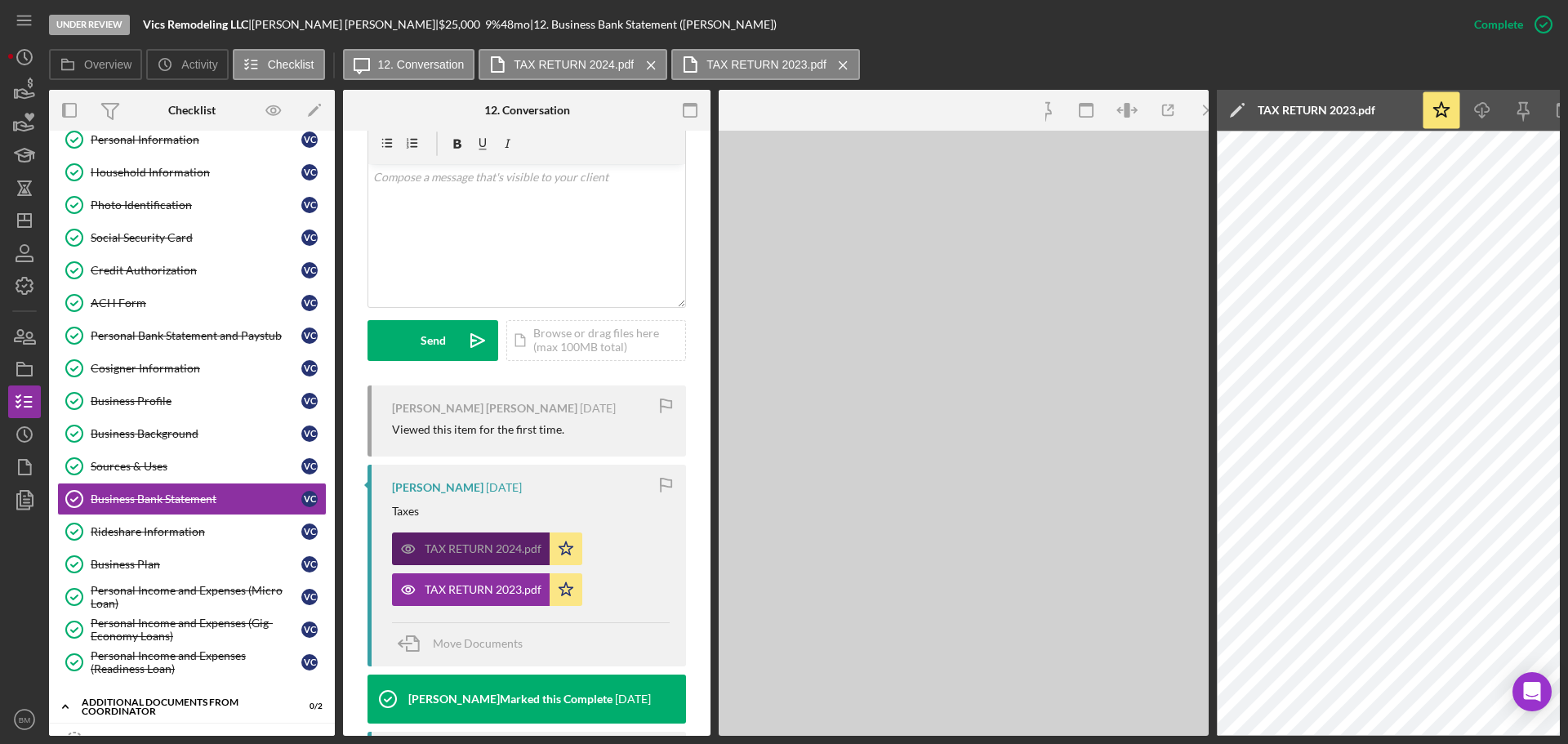
scroll to position [364, 0]
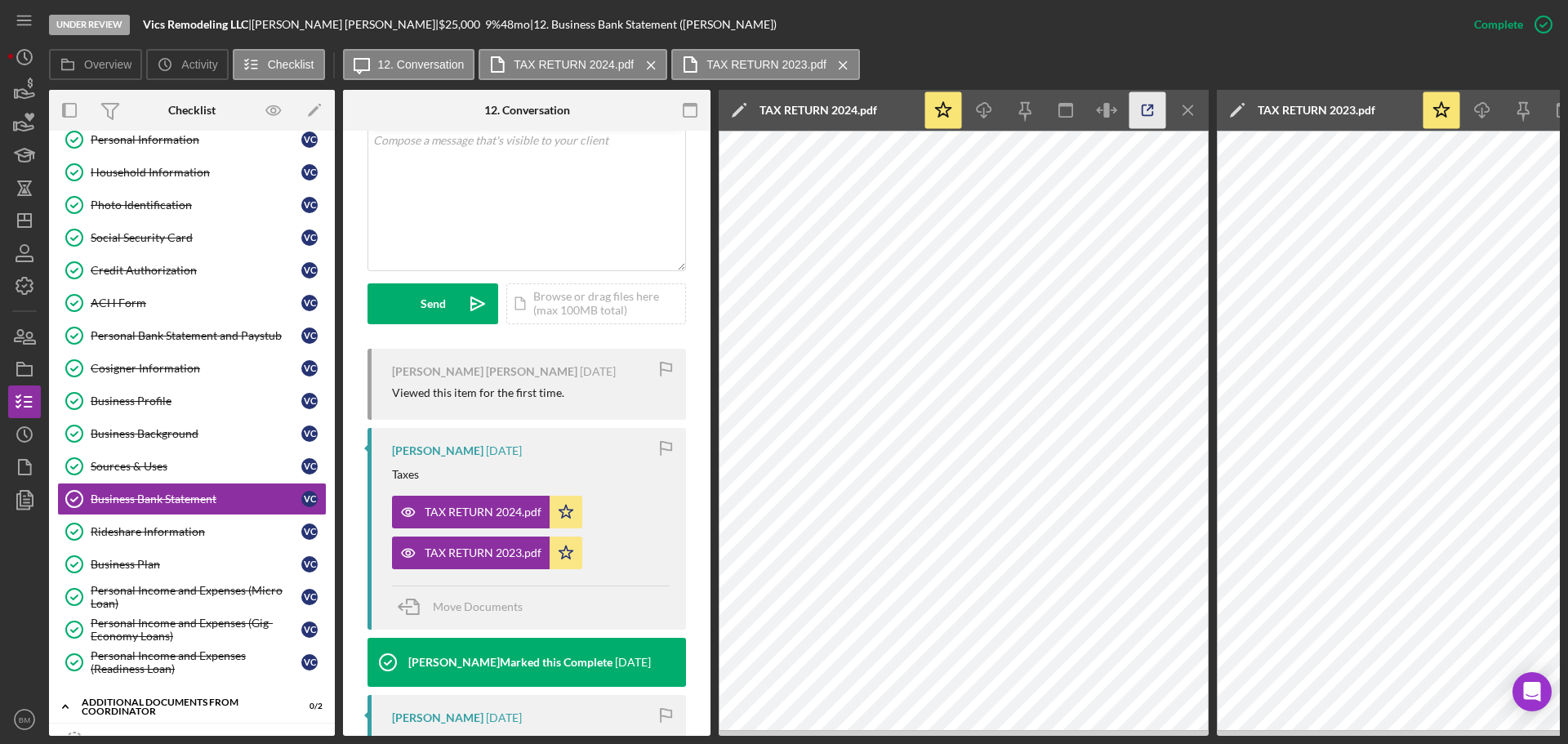
click at [1140, 111] on icon "button" at bounding box center [1148, 111] width 37 height 37
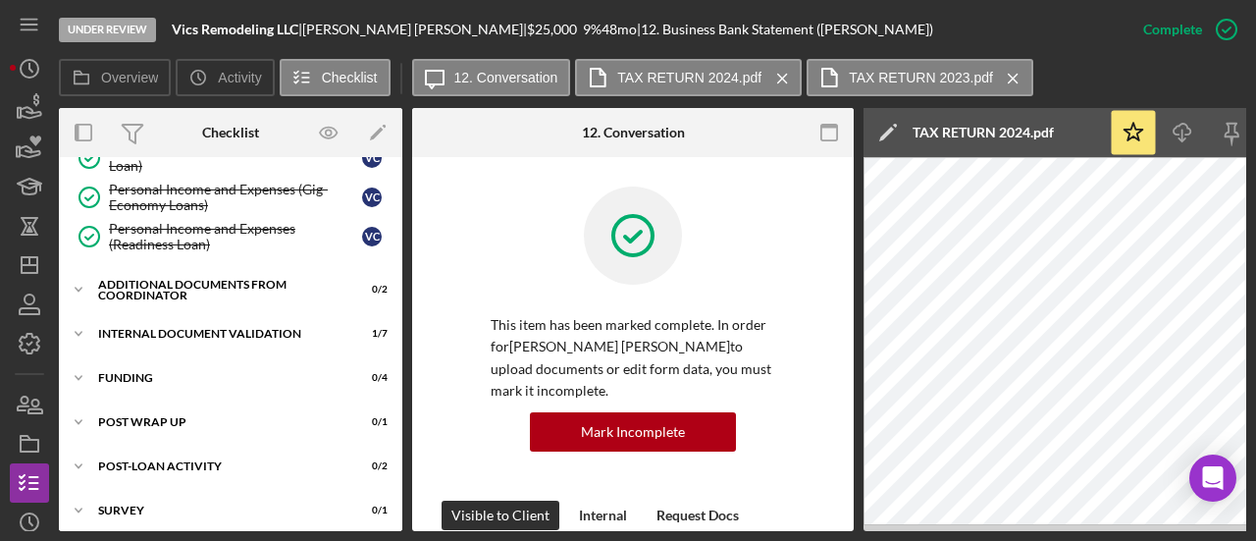
scroll to position [660, 0]
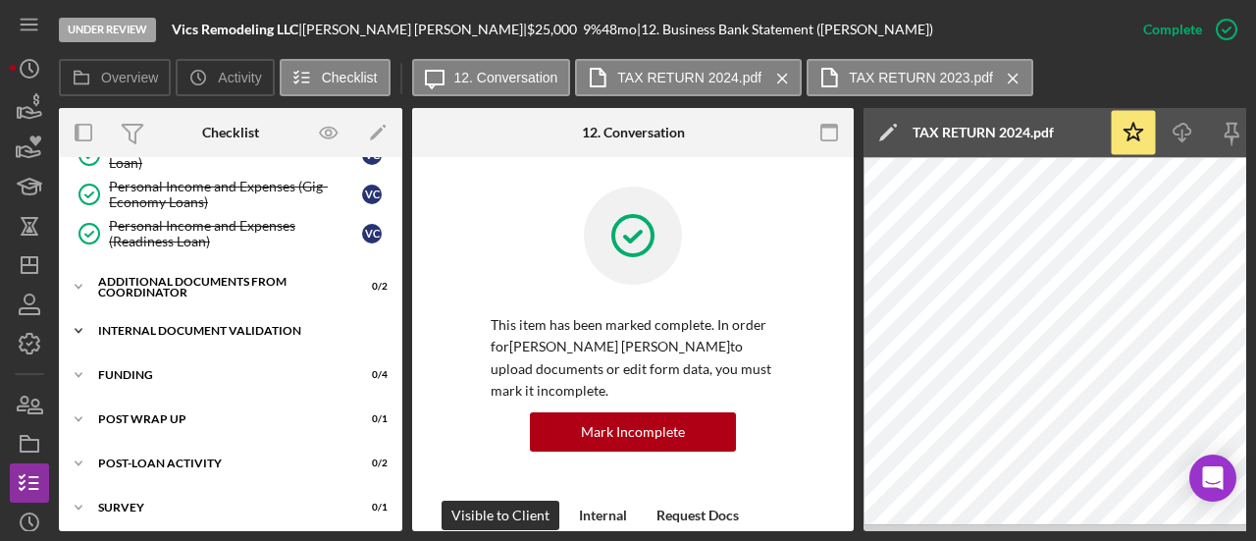
click at [226, 325] on div "Internal Document Validation" at bounding box center [238, 331] width 280 height 12
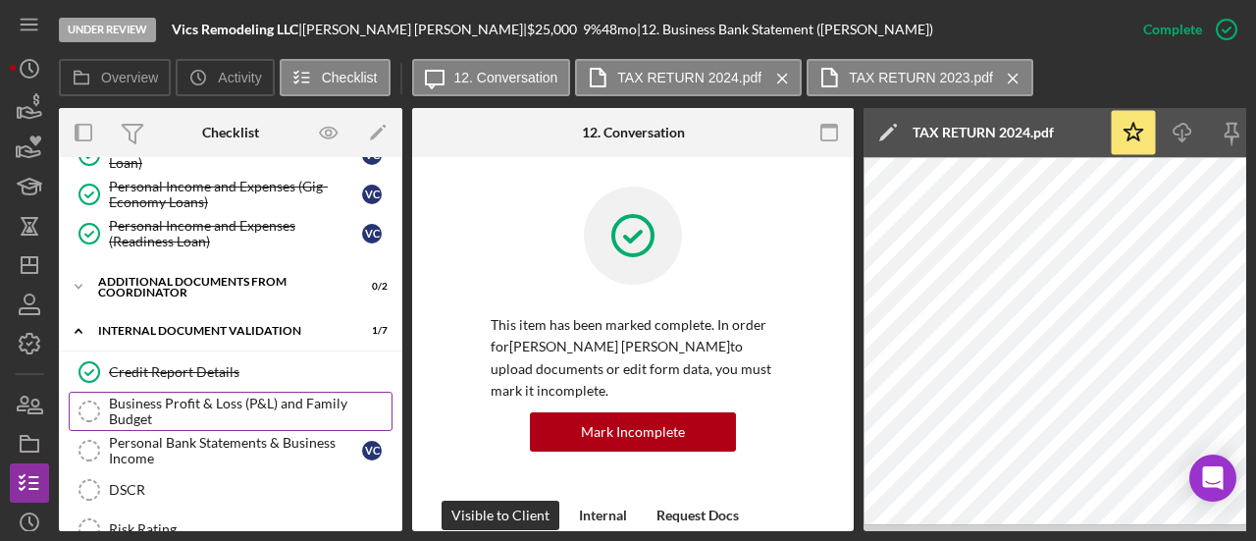
click at [216, 397] on div "Business Profit & Loss (P&L) and Family Budget" at bounding box center [250, 410] width 283 height 31
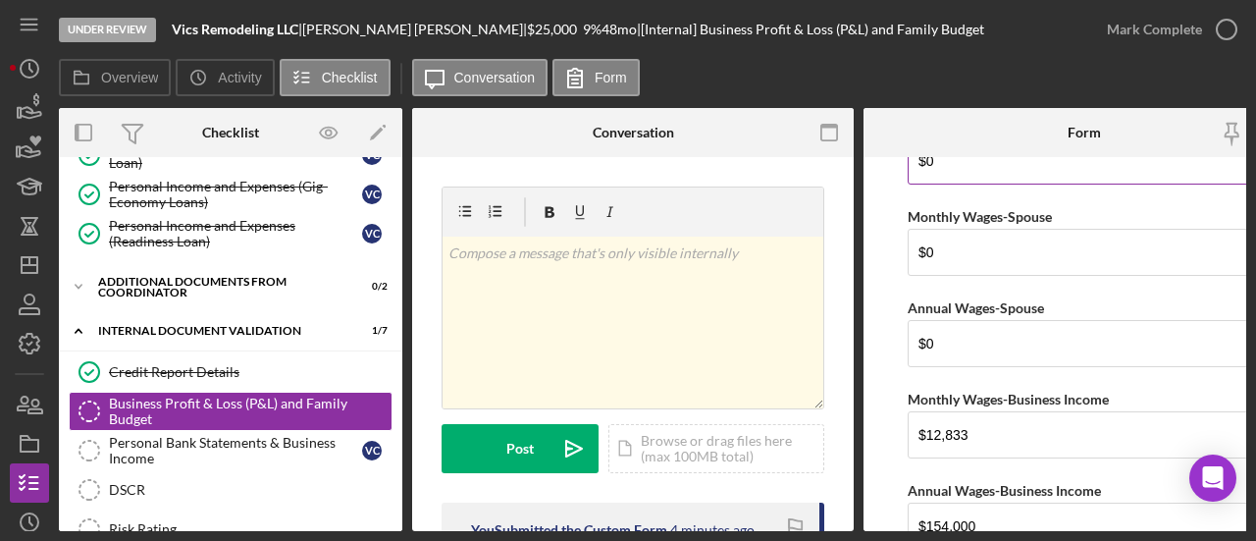
scroll to position [491, 0]
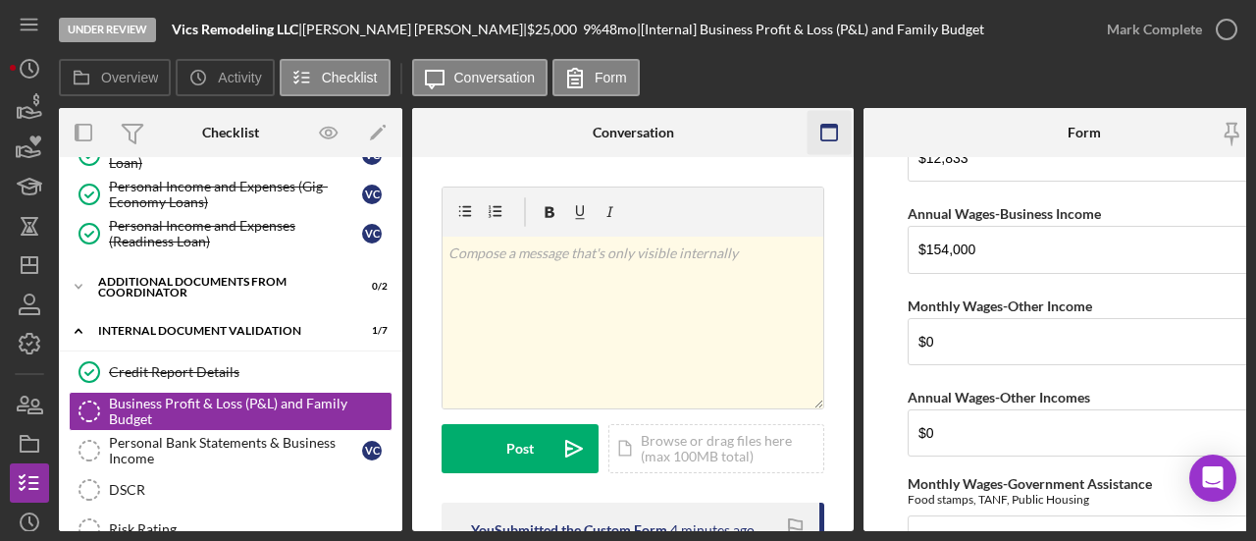
click at [823, 129] on icon "button" at bounding box center [830, 133] width 44 height 44
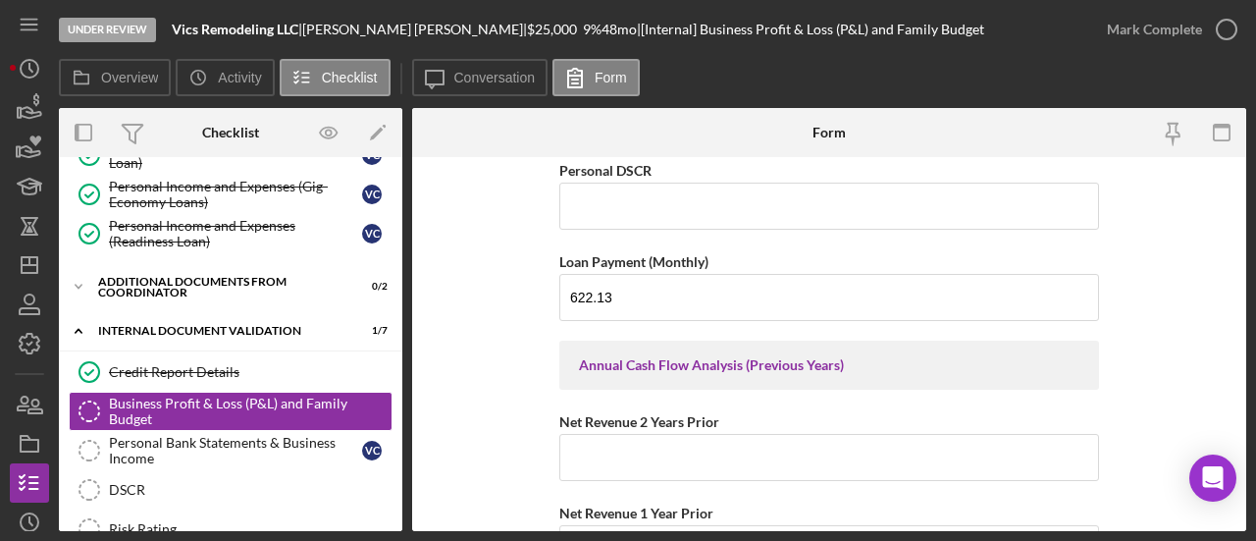
scroll to position [1864, 0]
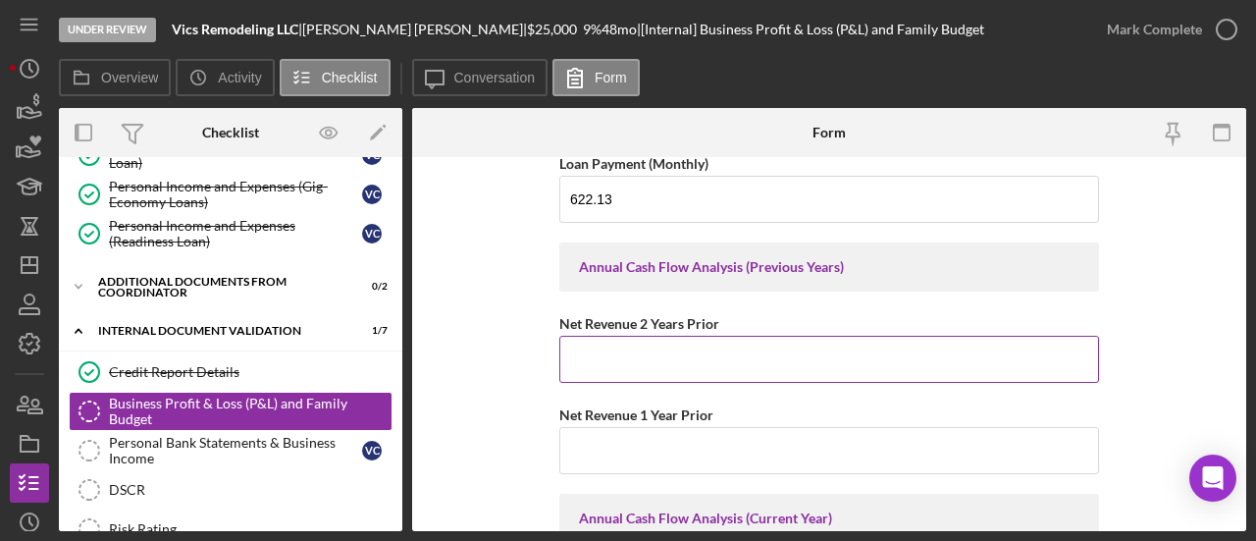
click at [663, 336] on input "Net Revenue 2 Years Prior" at bounding box center [829, 359] width 540 height 47
type input "$8,199"
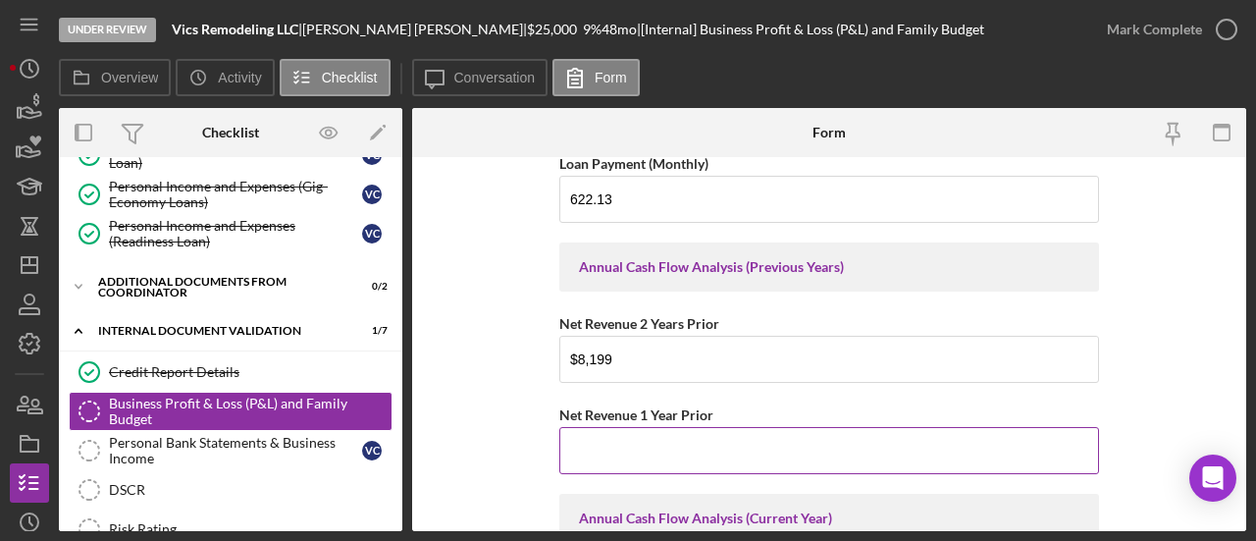
click at [610, 427] on input "Net Revenue 1 Year Prior" at bounding box center [829, 450] width 540 height 47
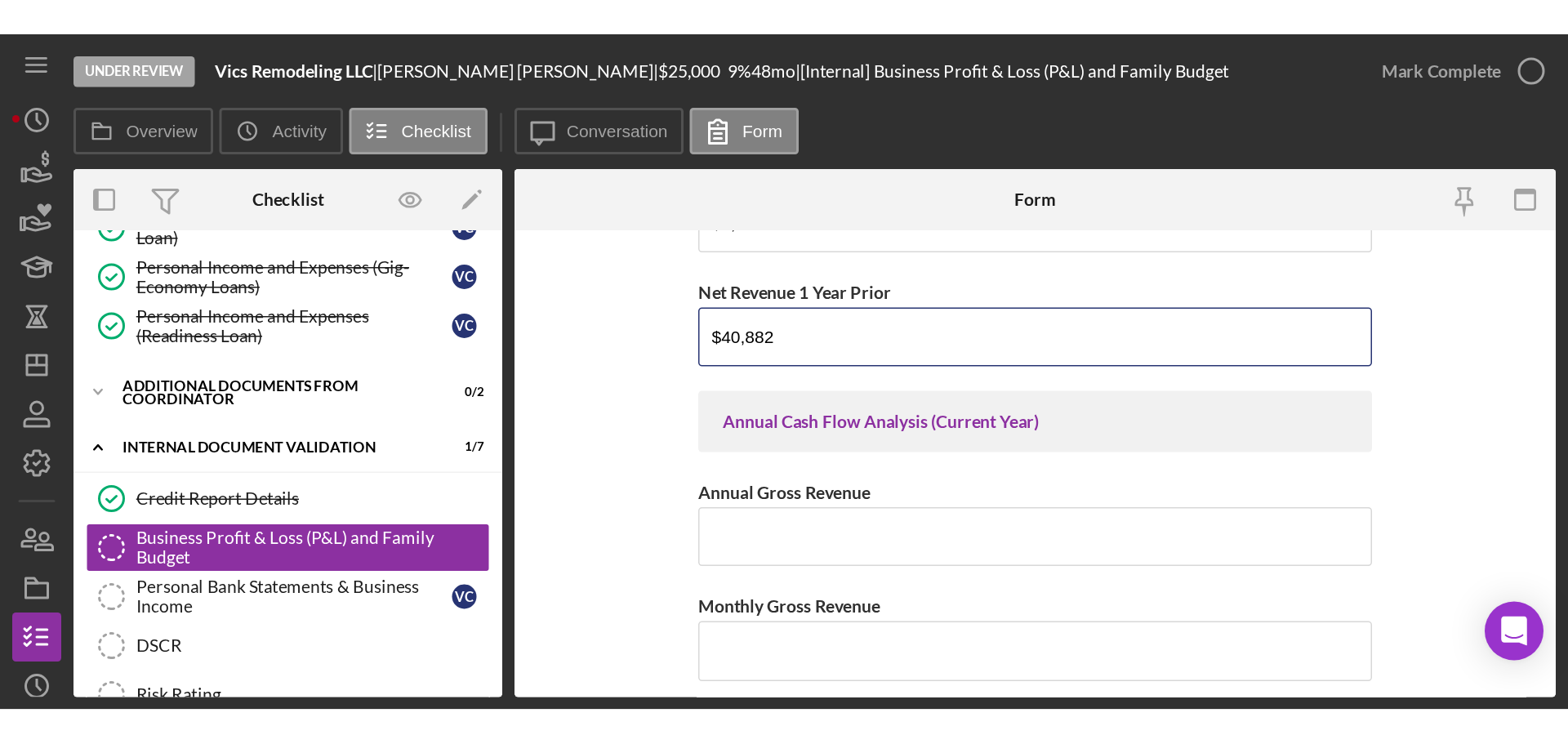
scroll to position [1797, 0]
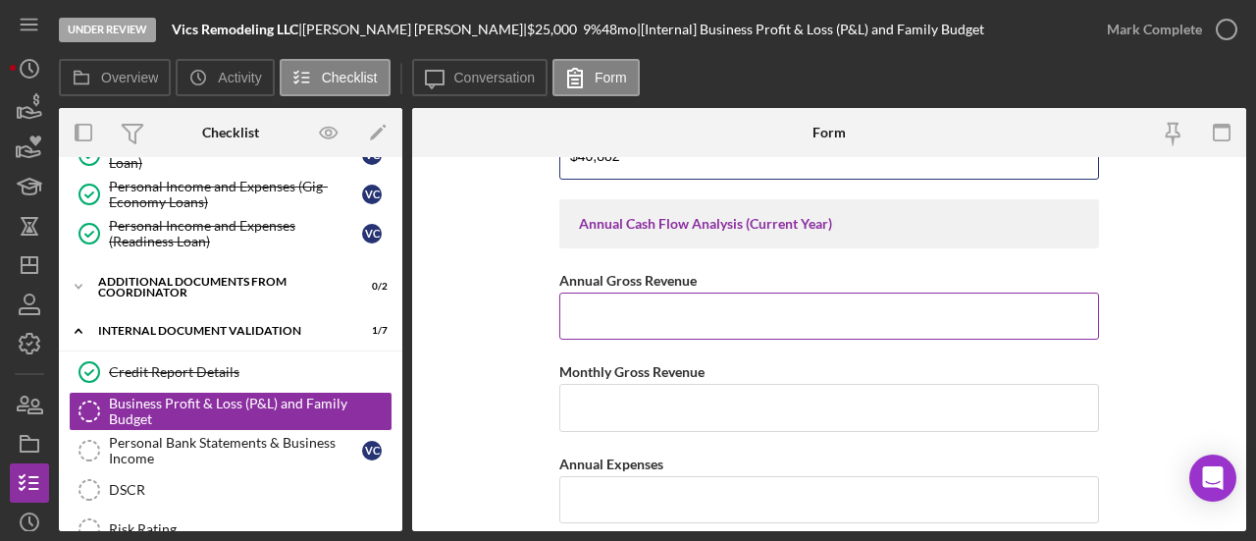
type input "$40,882"
click at [718, 313] on input "Annual Gross Revenue" at bounding box center [829, 315] width 540 height 47
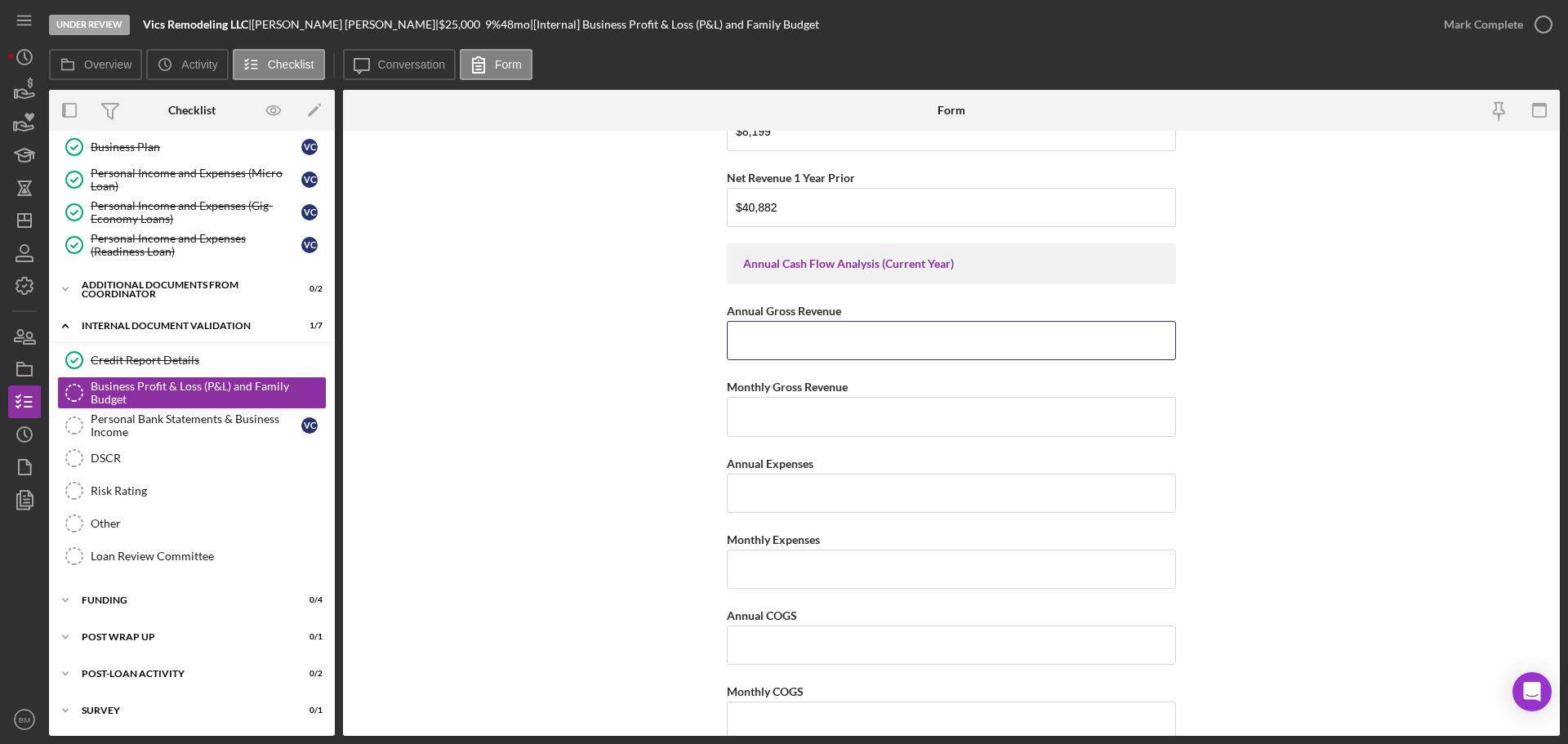
scroll to position [1715, 0]
click at [887, 347] on input "Annual Gross Revenue" at bounding box center [951, 345] width 449 height 39
type input "$941,891.25"
type input "$78,490.94"
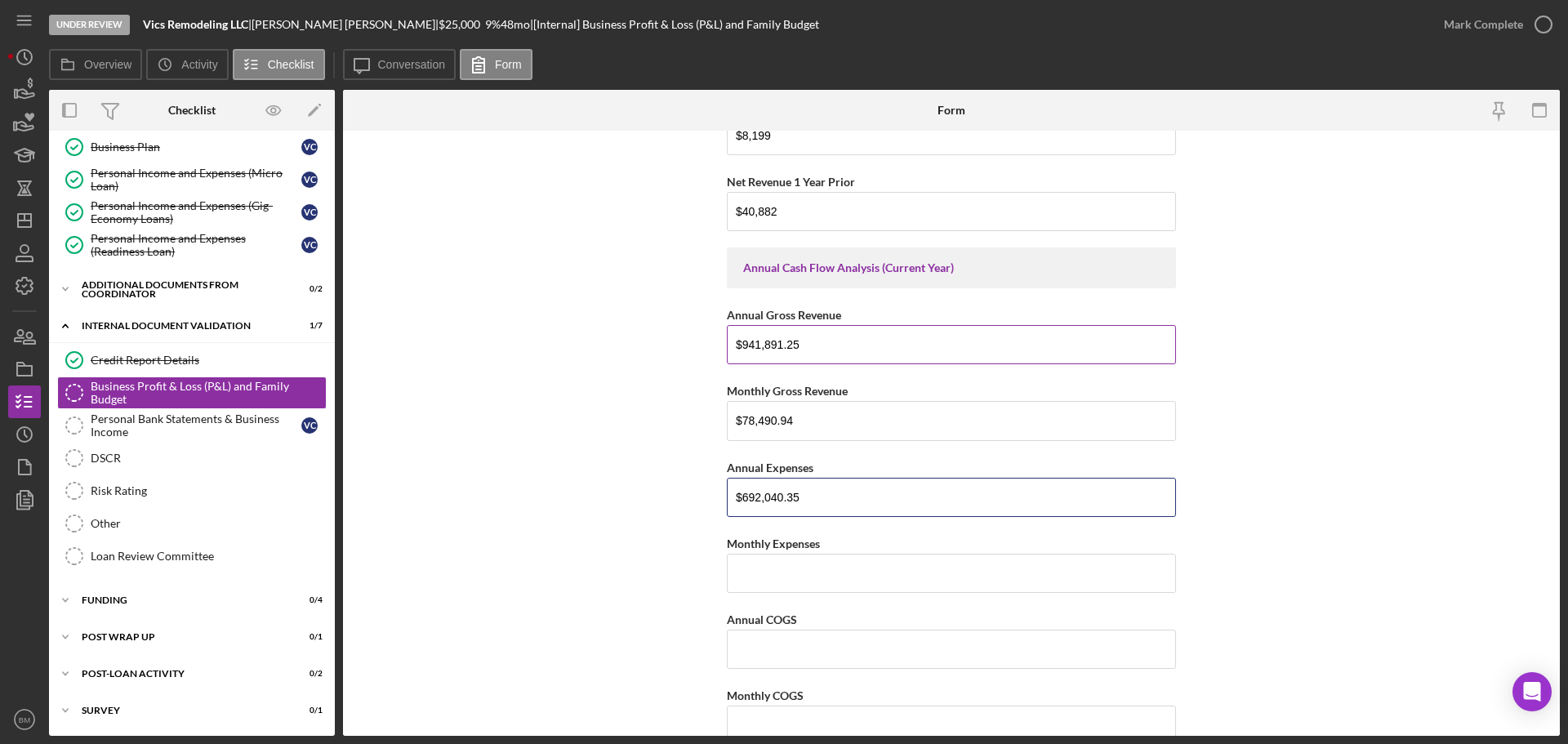
type input "$692,040.35"
type input "$57,670.03"
type input "$6,355.44"
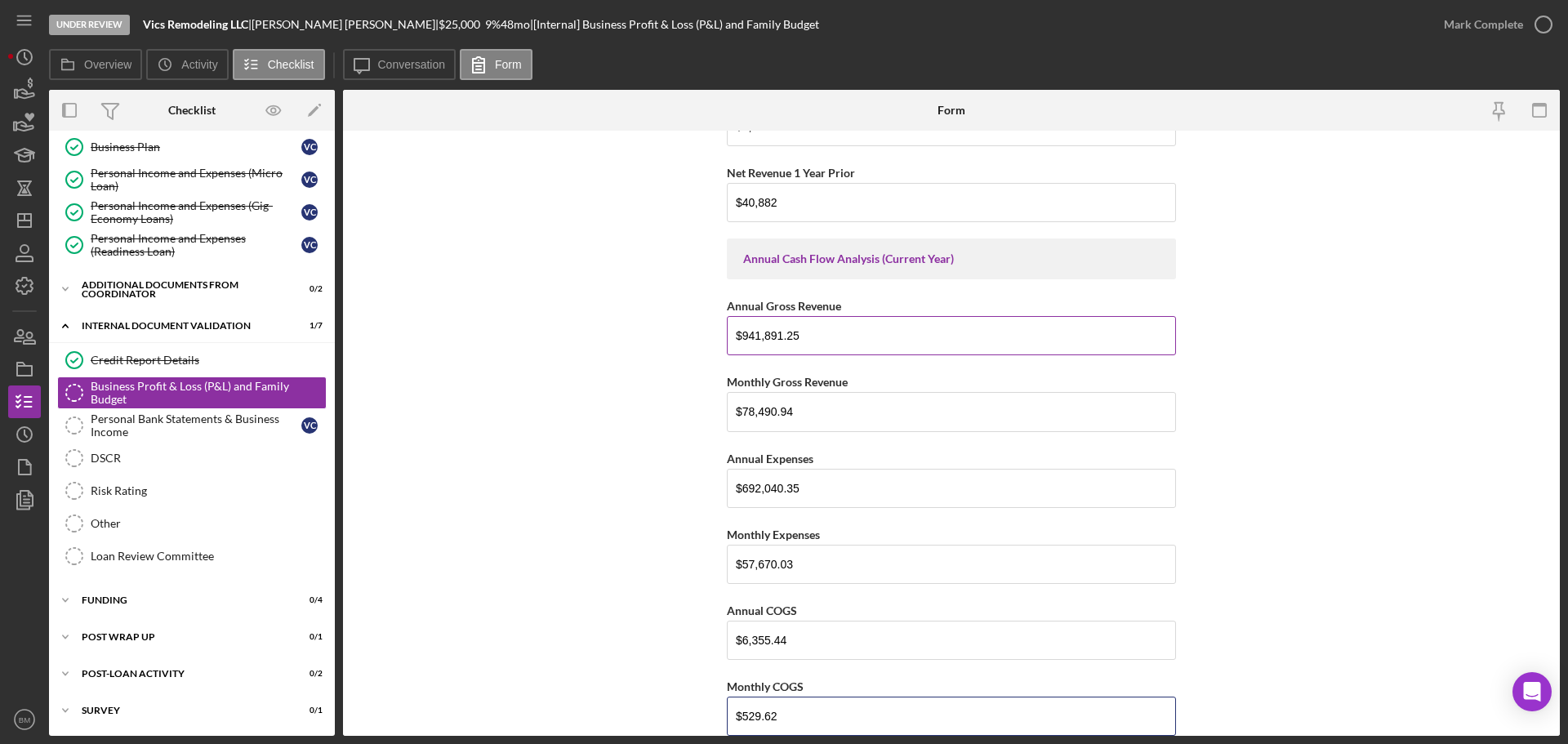
type input "$529.62"
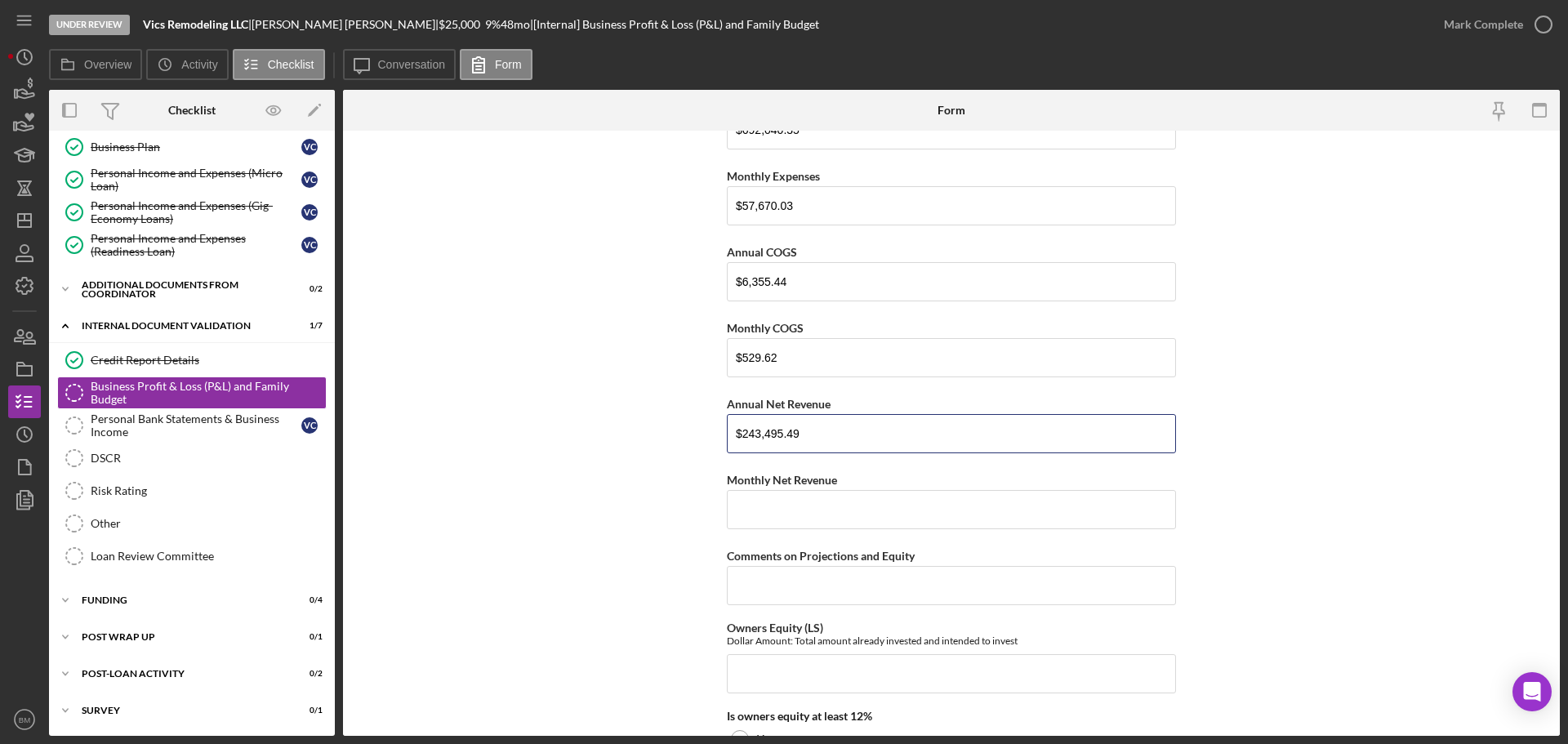
type input "$243,495.49"
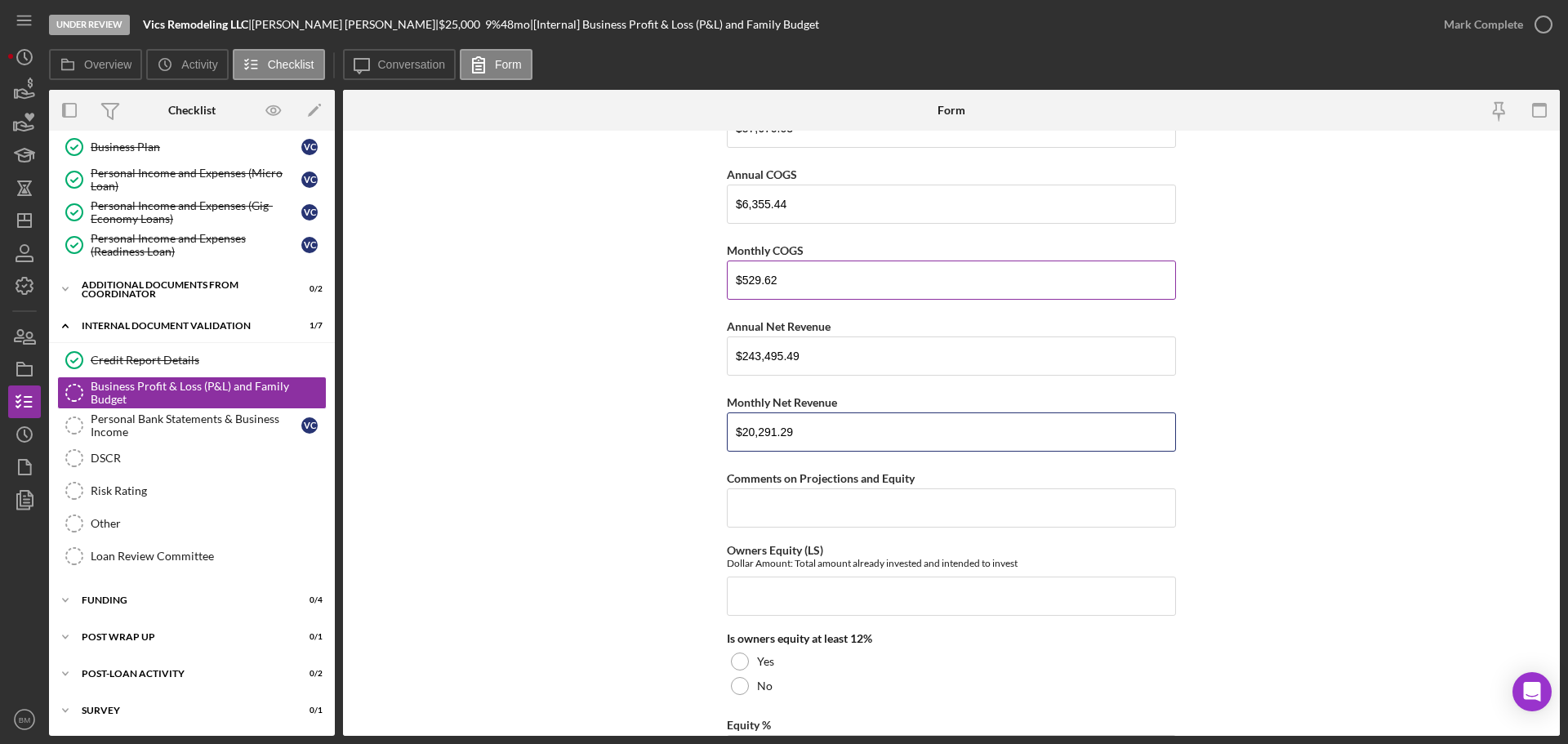
scroll to position [2164, 0]
type input "$20,291.29"
click at [917, 508] on input "Comments on Projections and Equity" at bounding box center [951, 503] width 449 height 39
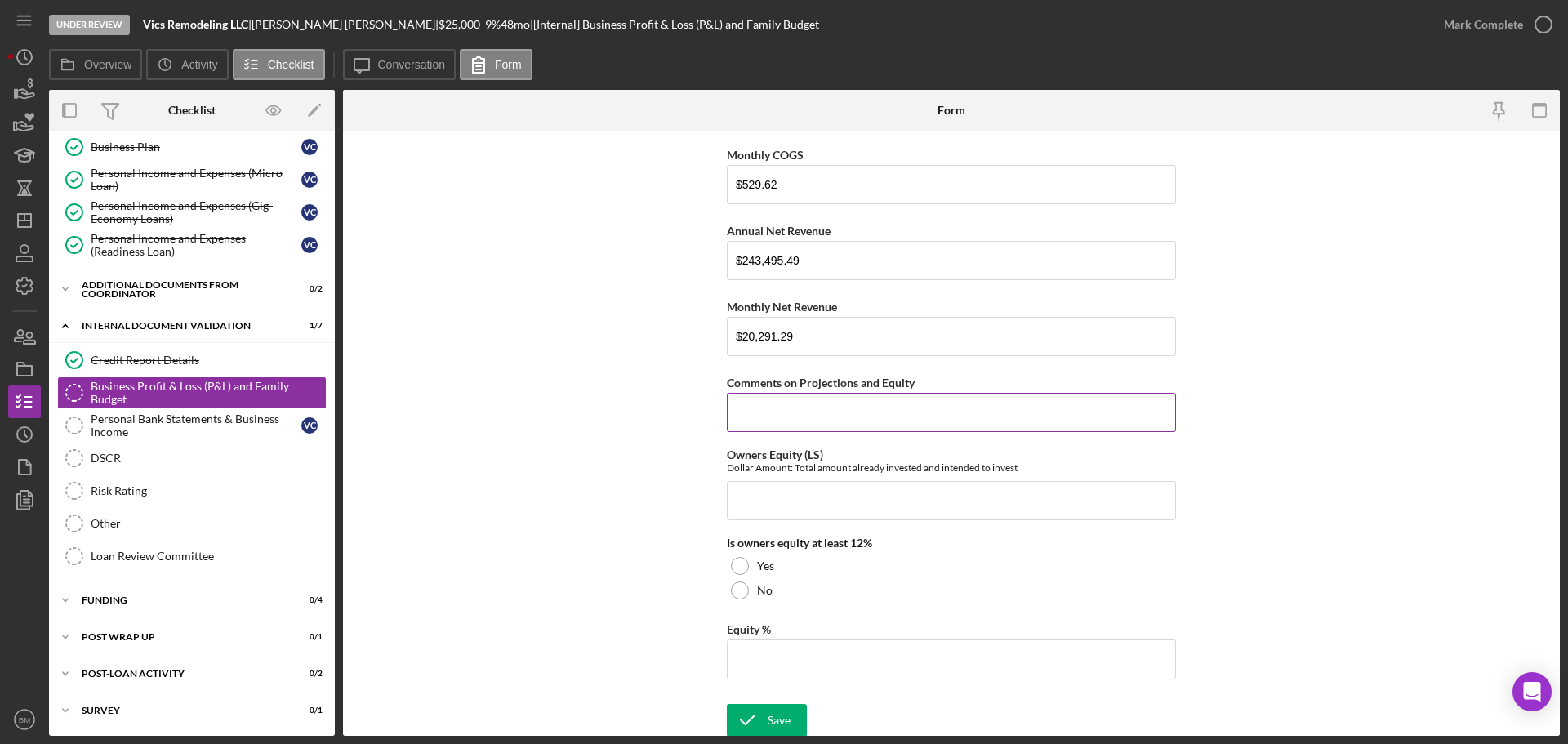
scroll to position [2259, 0]
drag, startPoint x: 739, startPoint y: 559, endPoint x: 796, endPoint y: 629, distance: 90.3
click at [739, 559] on div at bounding box center [740, 563] width 18 height 18
click at [816, 647] on input "Equity %" at bounding box center [951, 655] width 449 height 39
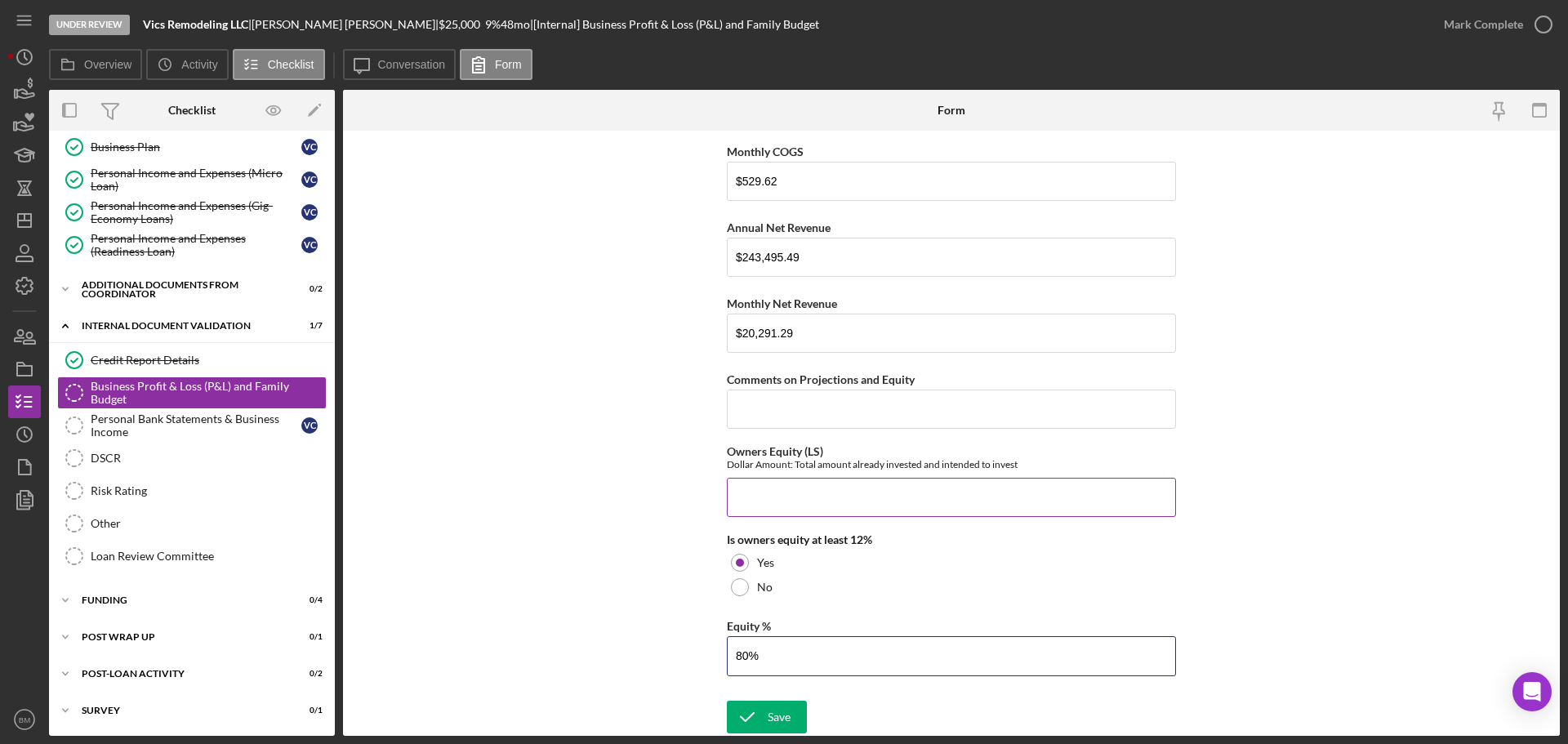
type input "80%"
click at [949, 500] on input "Owners Equity (LS)" at bounding box center [951, 497] width 449 height 39
type input "$100,000"
click at [767, 724] on div "Save" at bounding box center [778, 717] width 22 height 32
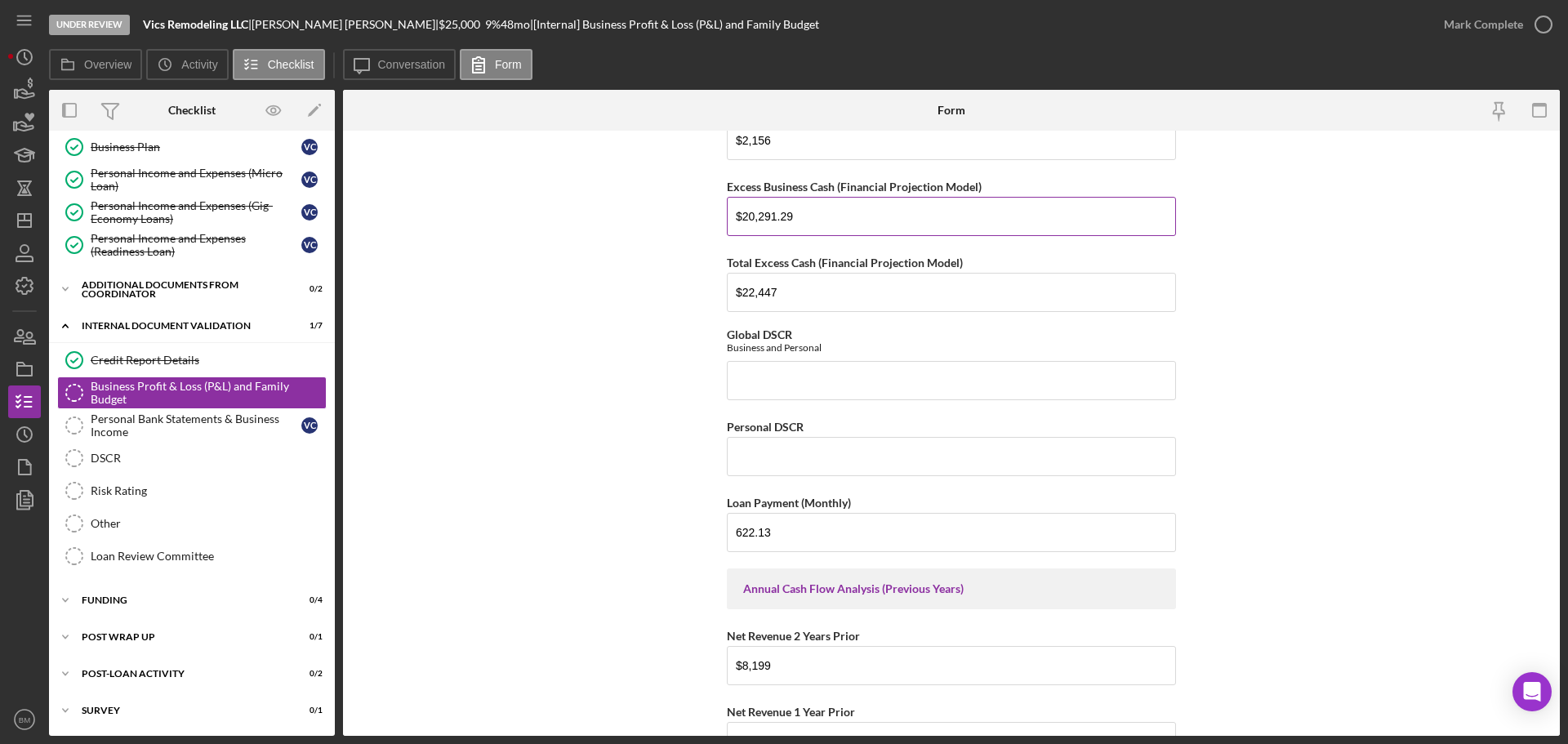
scroll to position [1115, 0]
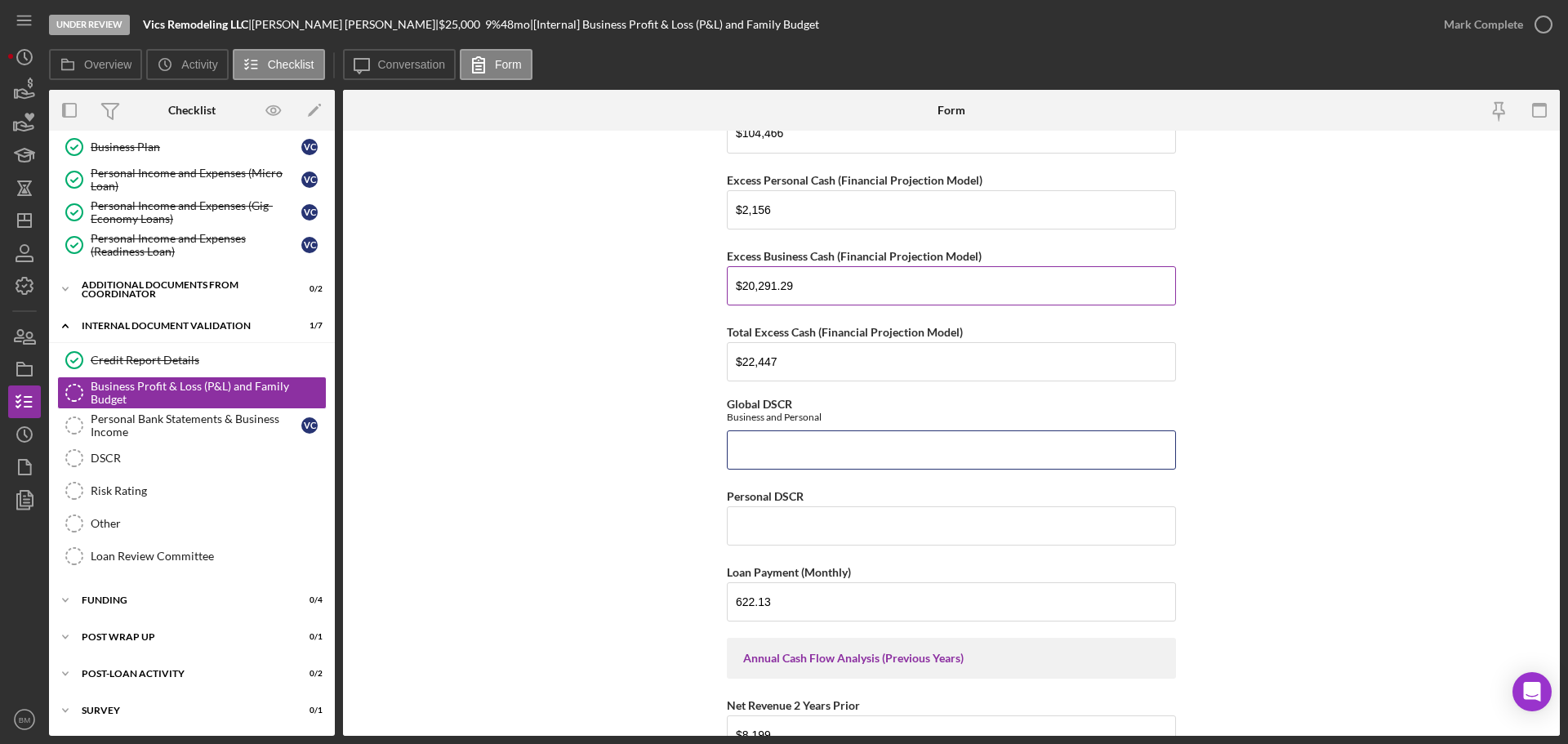
click at [831, 448] on input "Global DSCR" at bounding box center [951, 449] width 449 height 39
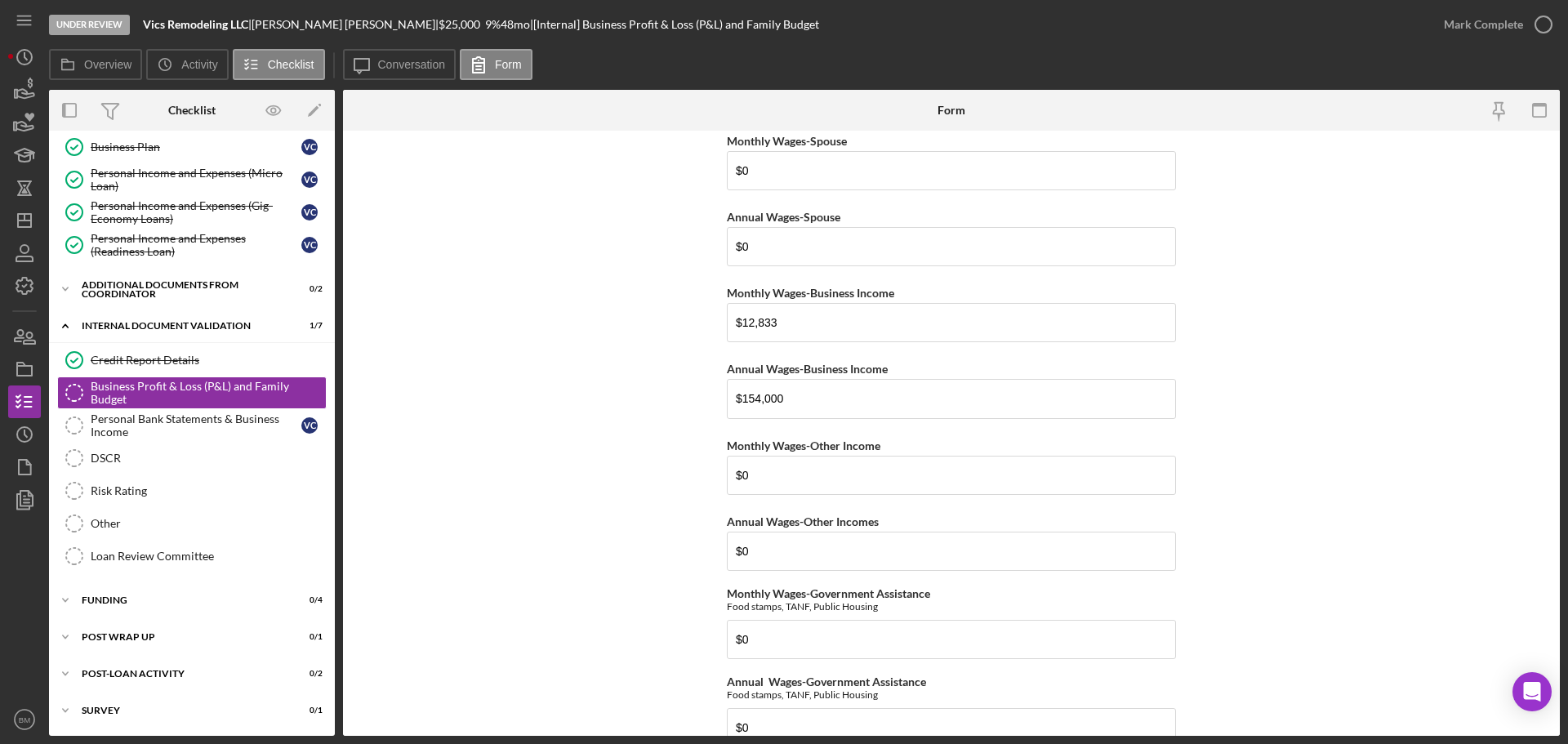
scroll to position [0, 0]
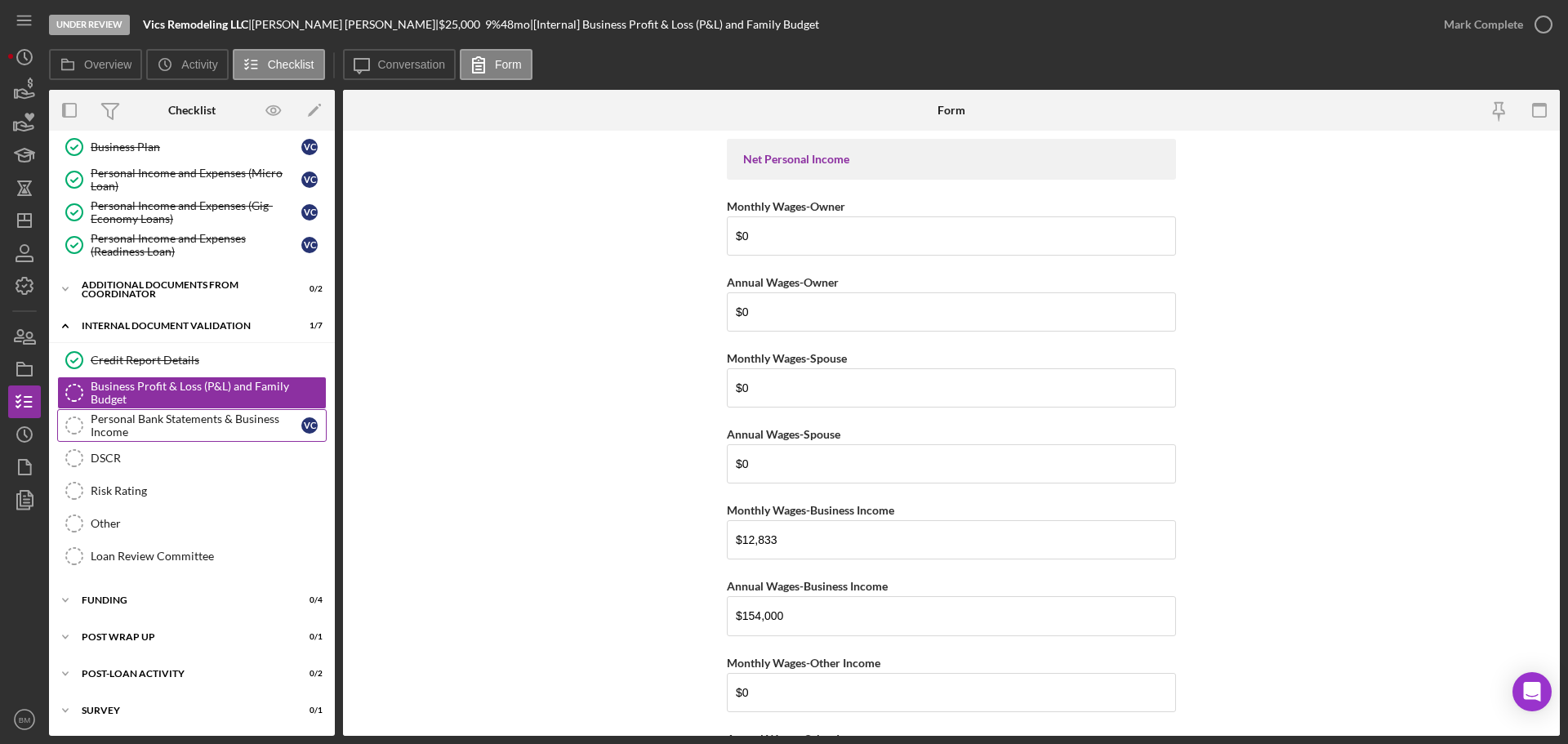
click at [144, 436] on div "Personal Bank Statements & Business Income" at bounding box center [196, 425] width 211 height 26
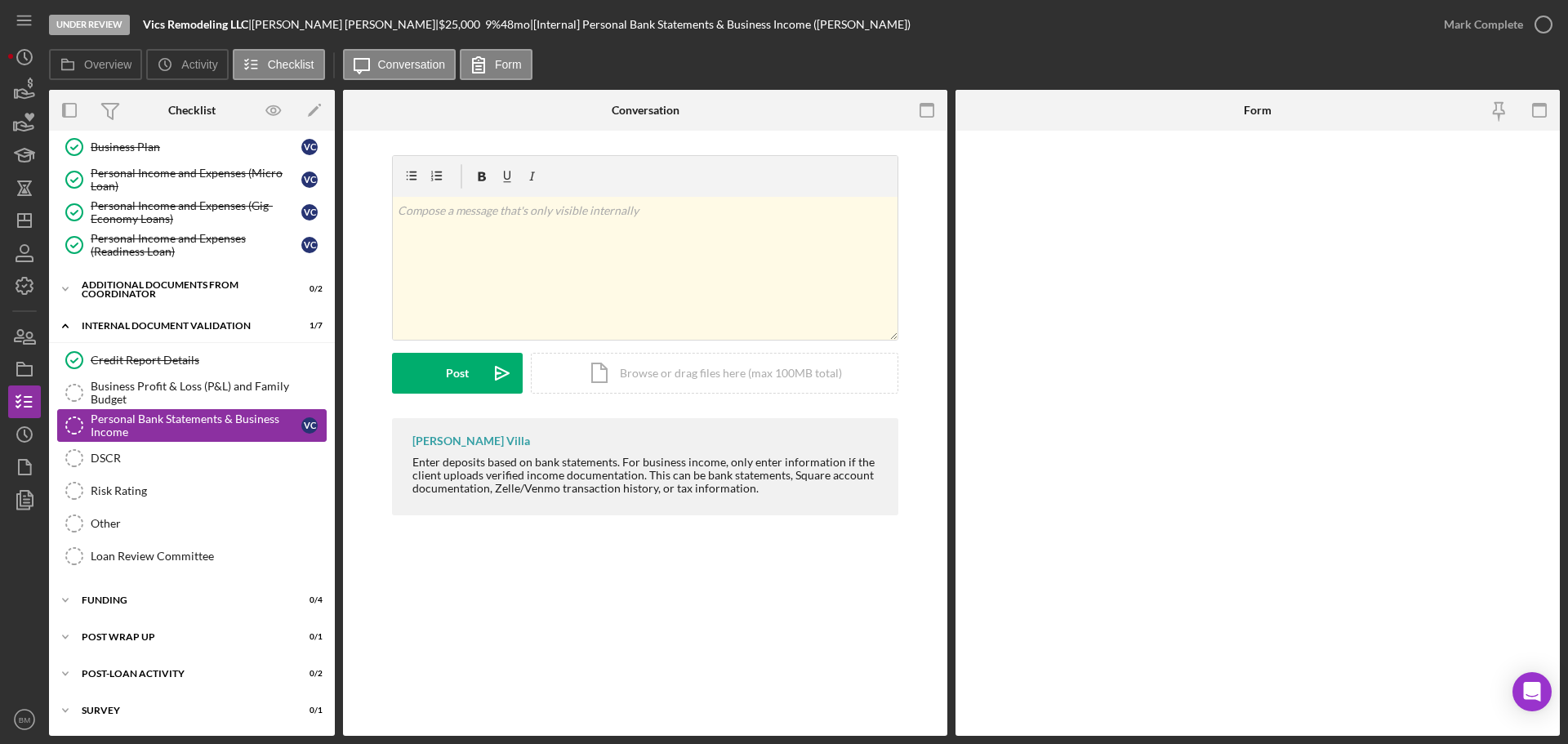
scroll to position [499, 0]
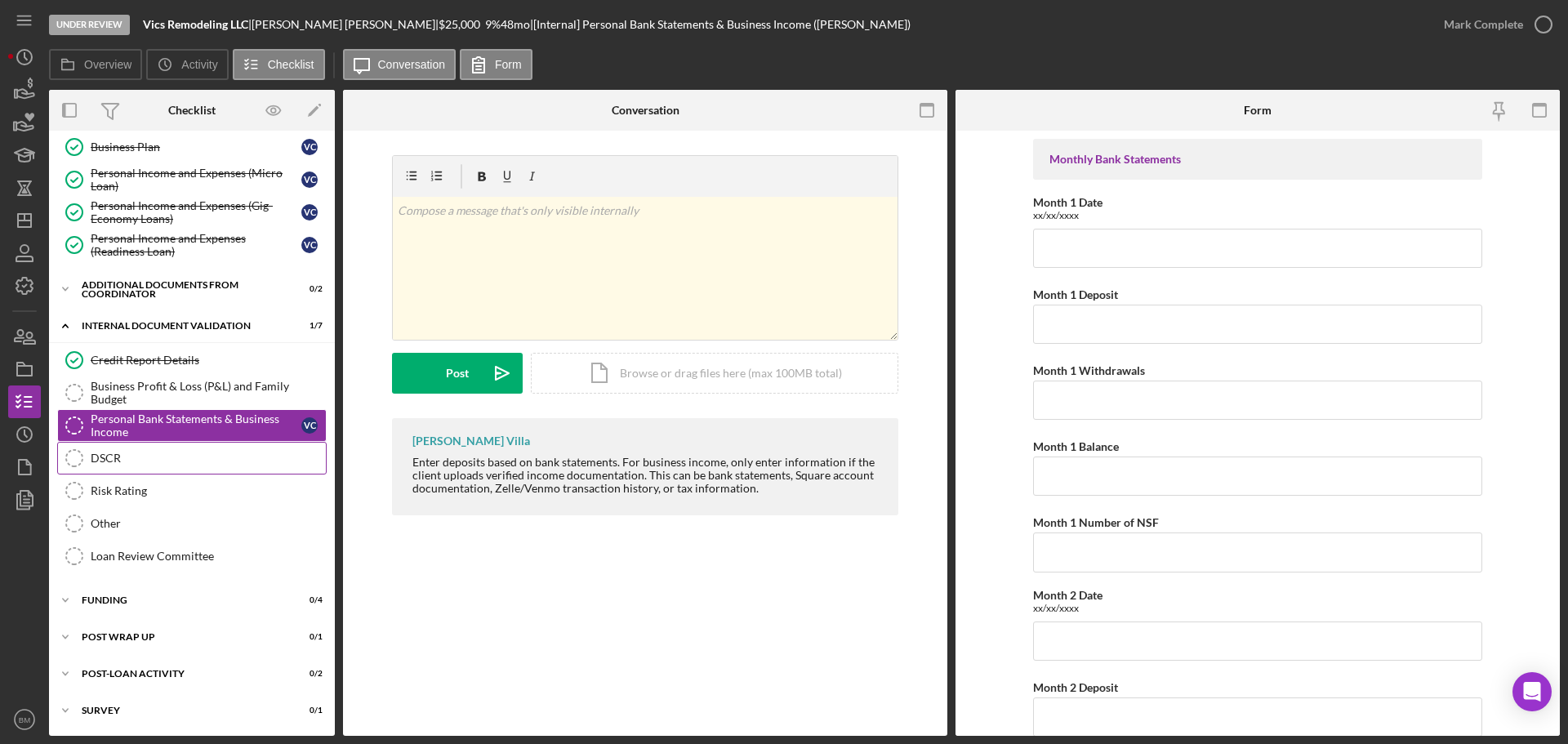
click at [165, 466] on link "DSCR DSCR" at bounding box center [192, 458] width 270 height 32
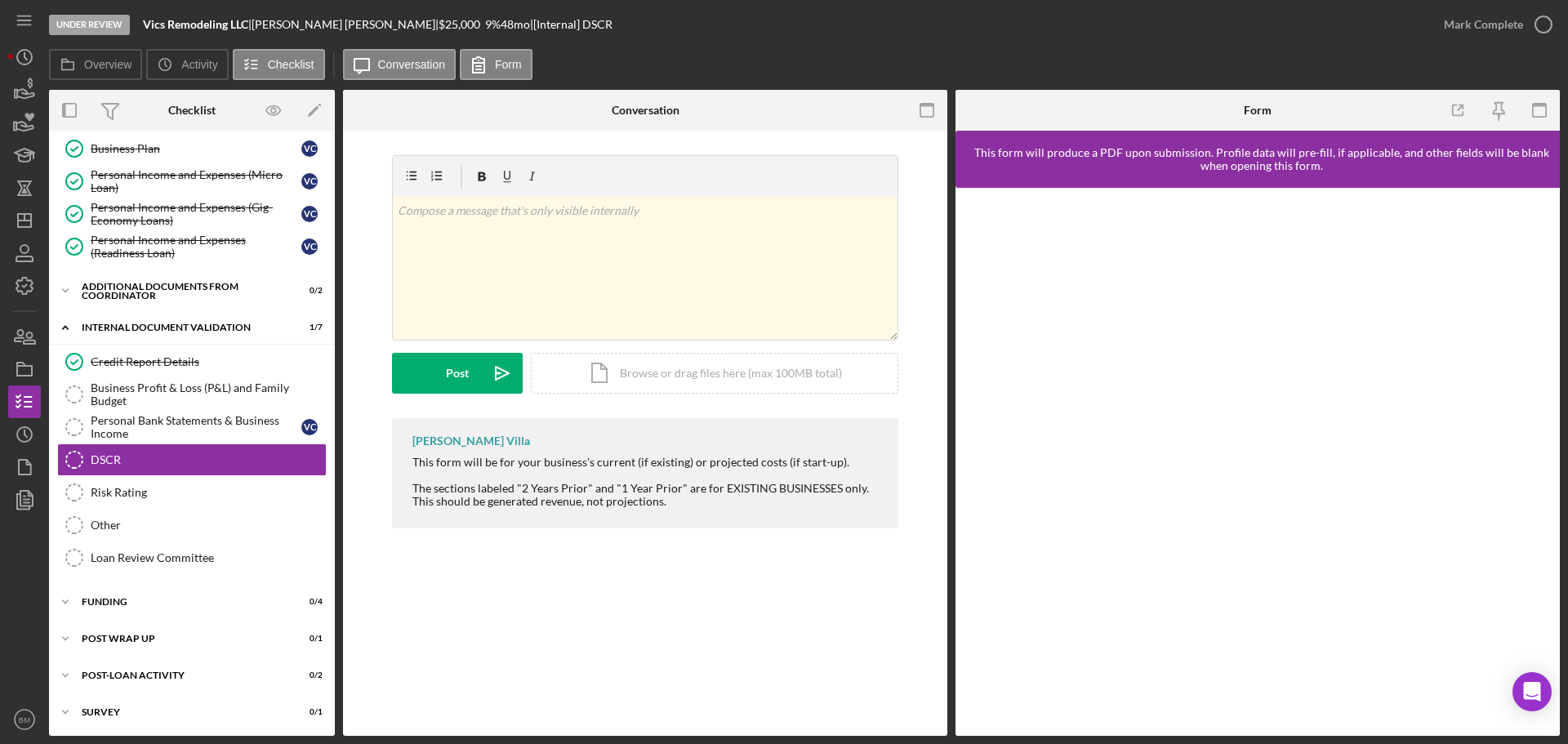
scroll to position [499, 0]
click at [915, 102] on icon "button" at bounding box center [927, 111] width 37 height 37
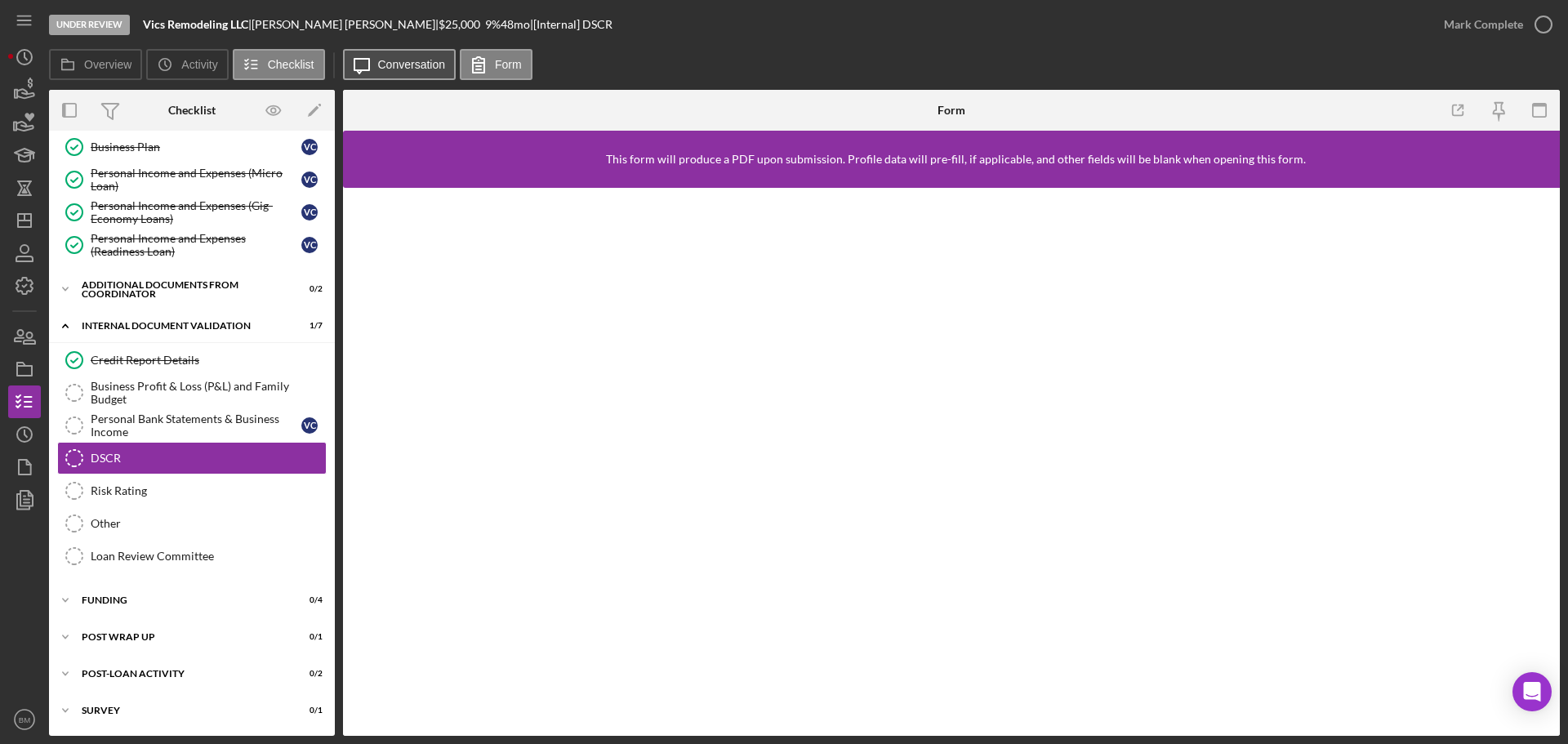
click at [450, 68] on button "Icon/Message Conversation" at bounding box center [399, 64] width 113 height 31
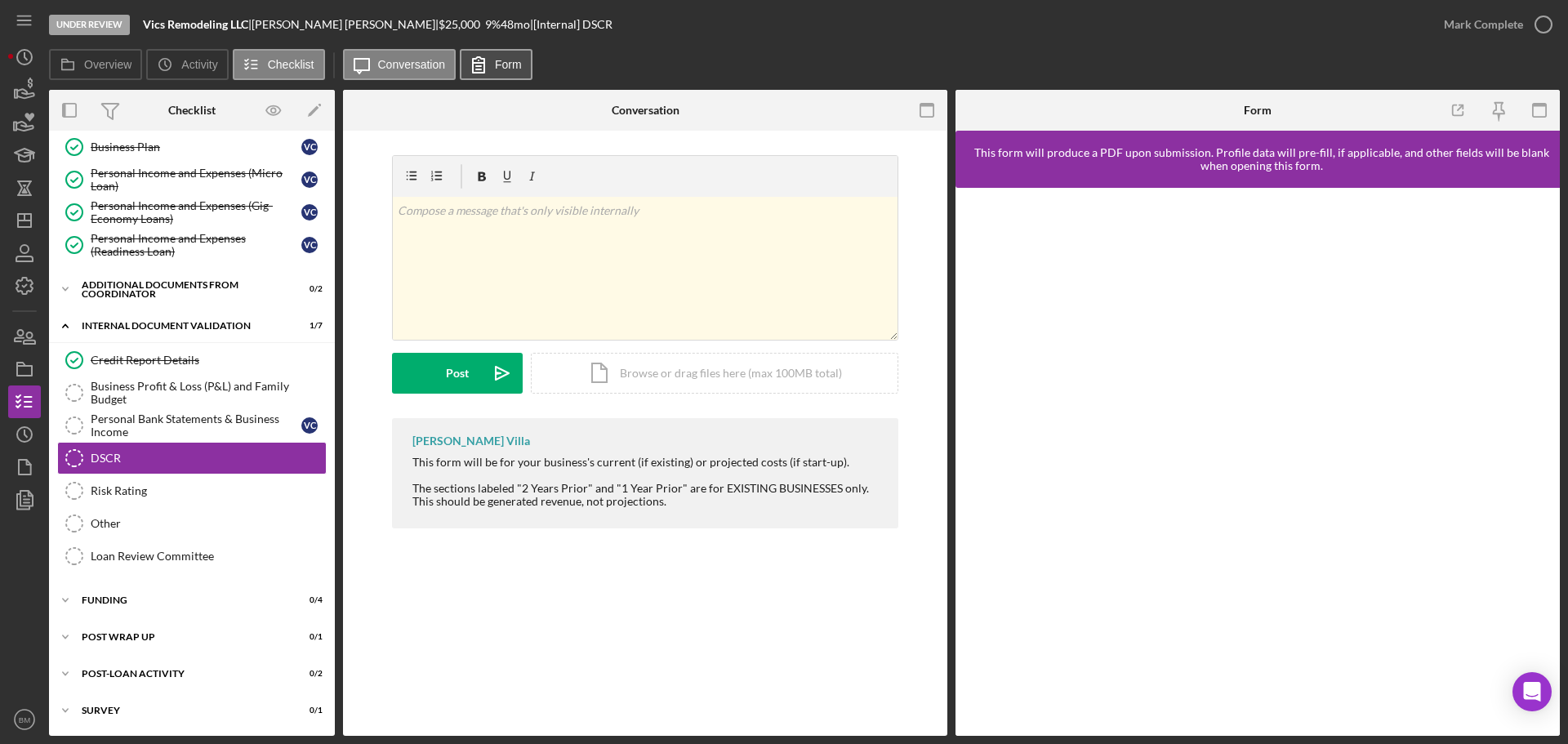
click at [515, 69] on label "Form" at bounding box center [509, 65] width 27 height 13
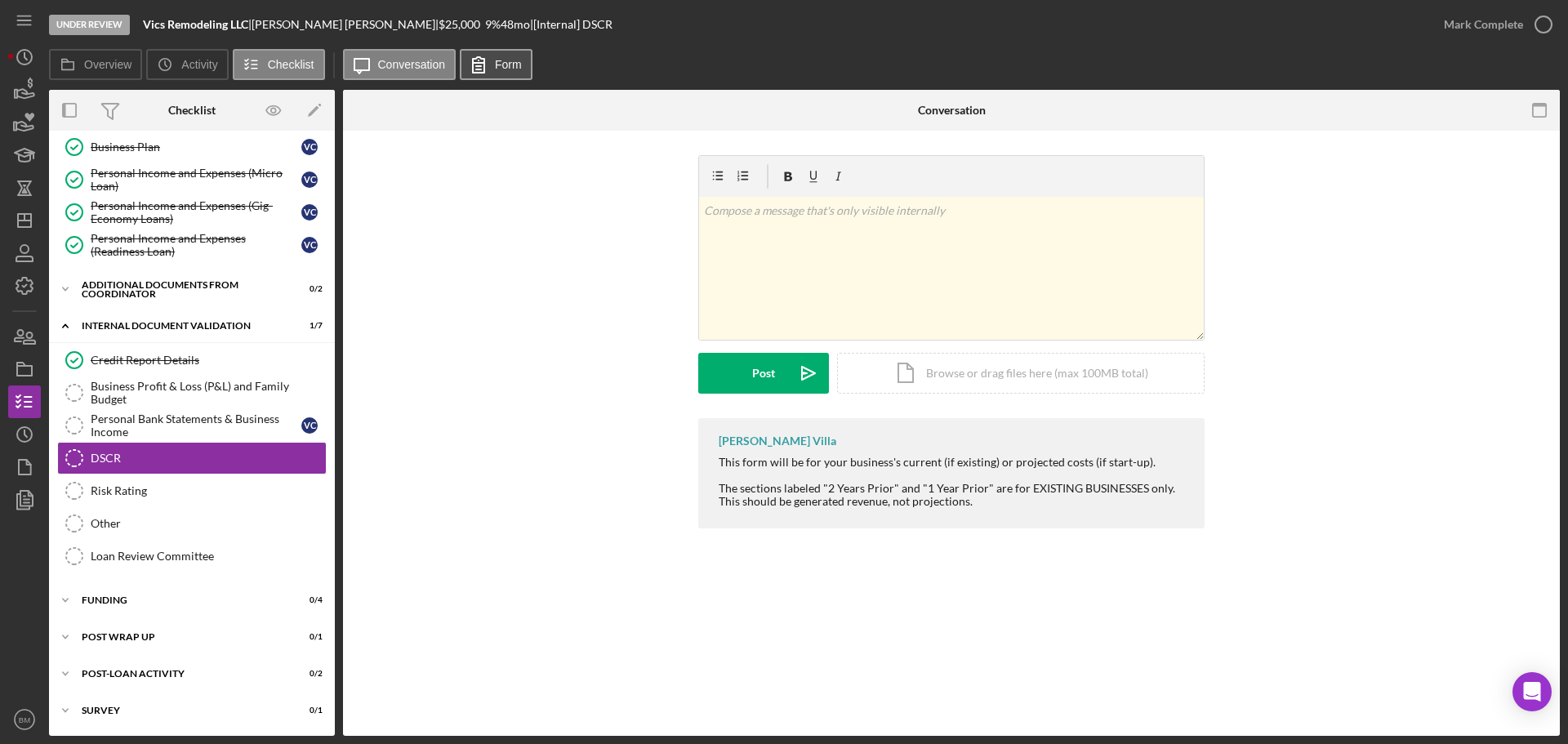
click at [503, 68] on label "Form" at bounding box center [509, 65] width 27 height 13
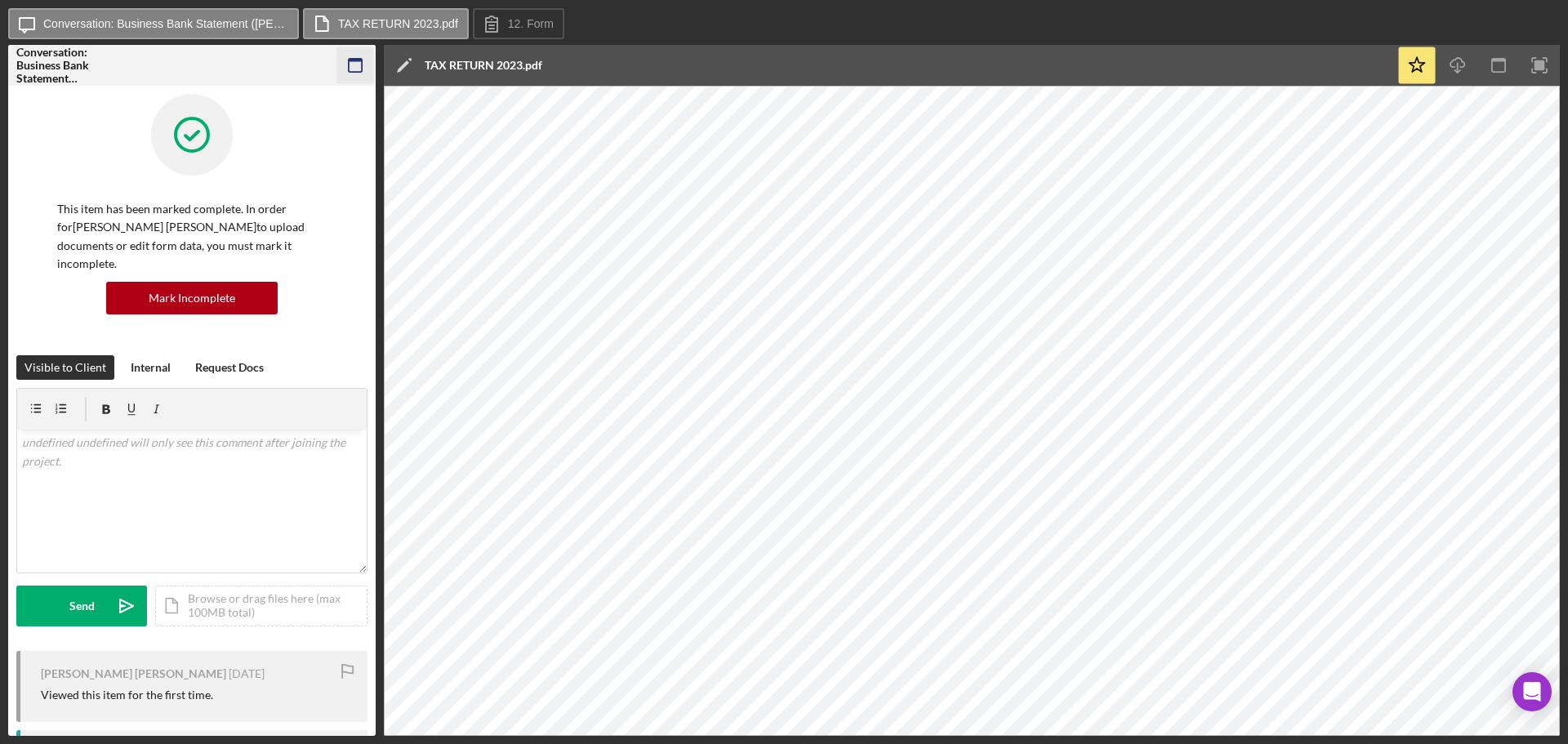
click at [350, 65] on icon "button" at bounding box center [355, 66] width 37 height 37
click at [353, 63] on icon "button" at bounding box center [355, 66] width 37 height 37
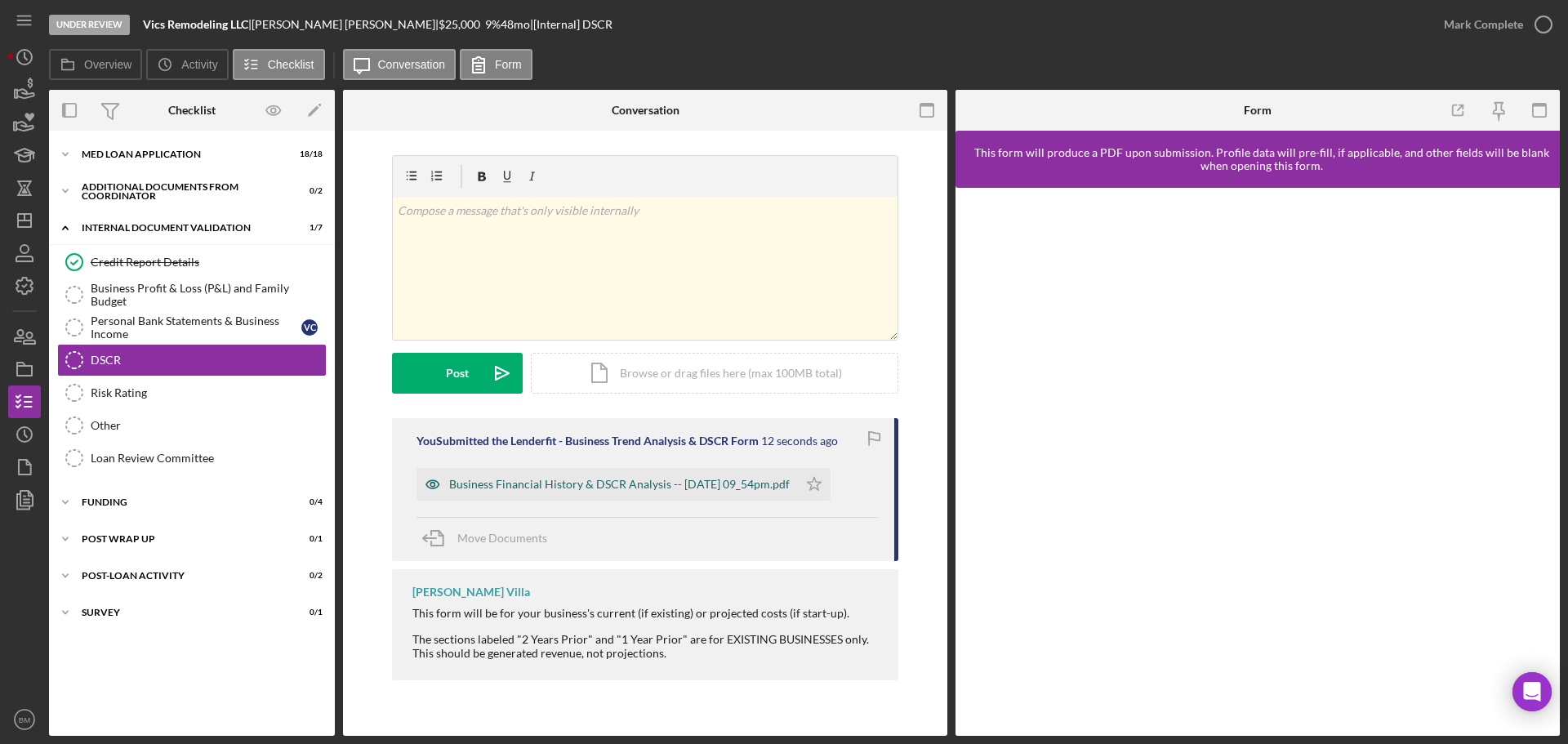
click at [790, 483] on div "Business Financial History & DSCR Analysis -- 2025-09-02 09_54pm.pdf" at bounding box center [619, 484] width 340 height 13
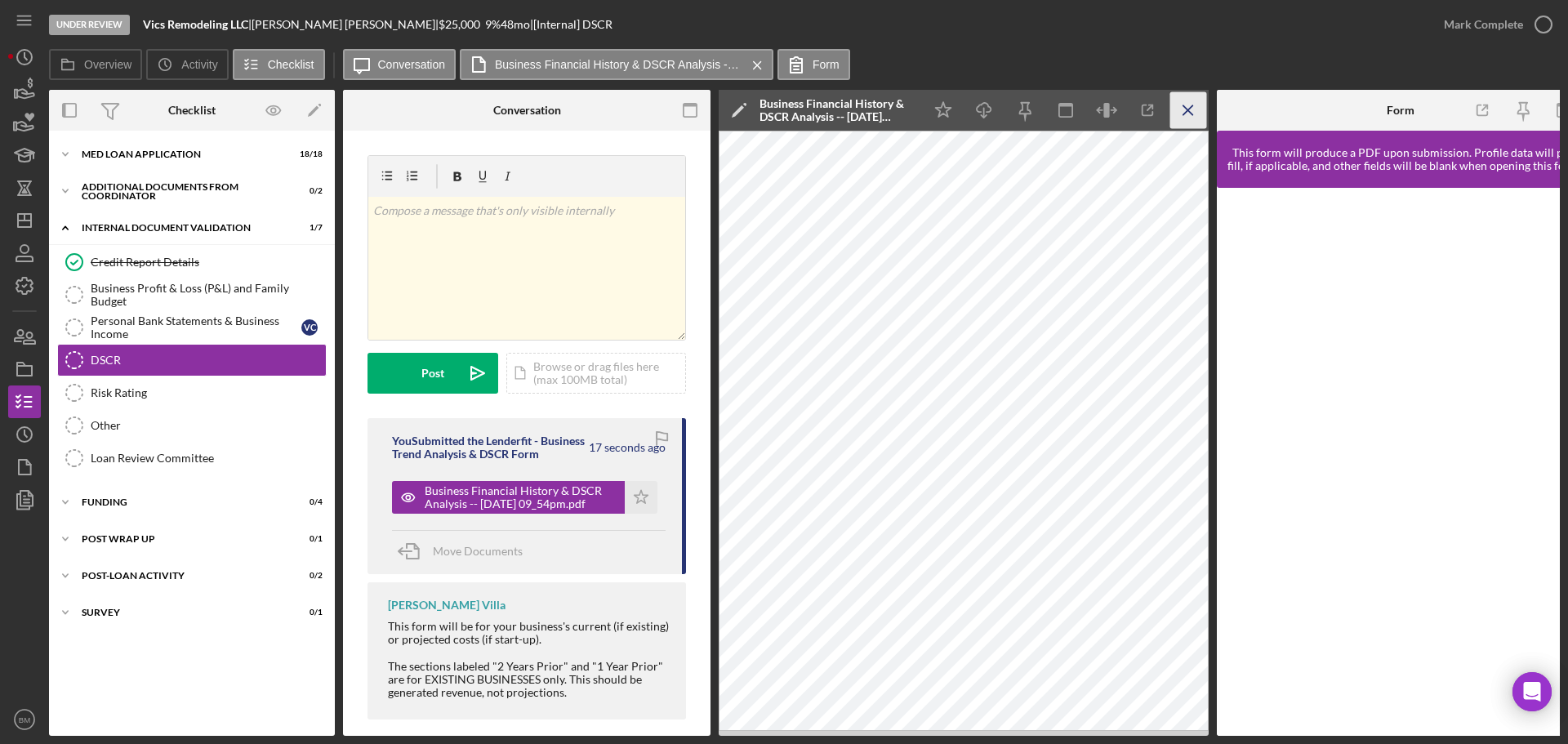
click at [1181, 116] on icon "Icon/Menu Close" at bounding box center [1188, 111] width 37 height 37
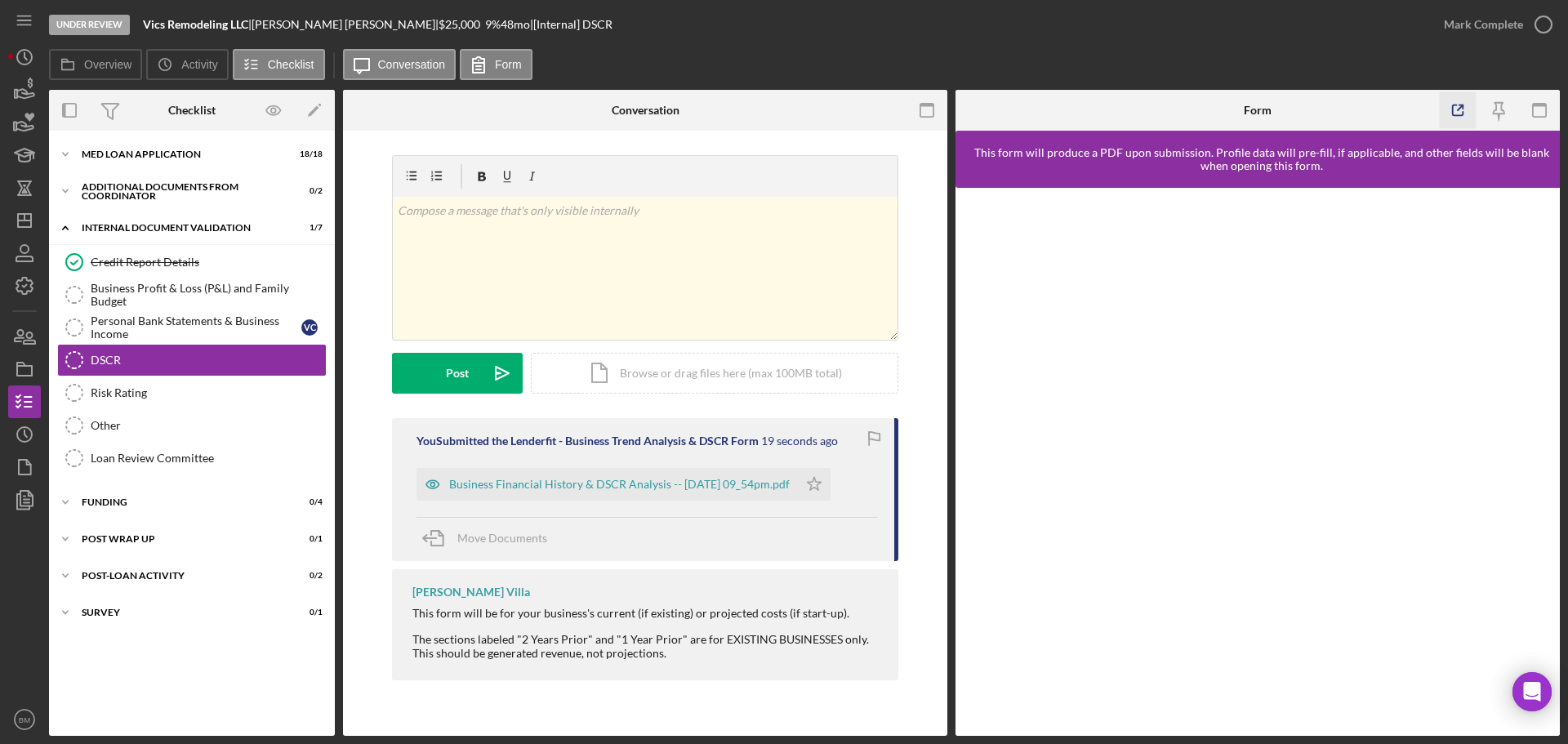
click at [1460, 106] on polyline "button" at bounding box center [1461, 107] width 4 height 4
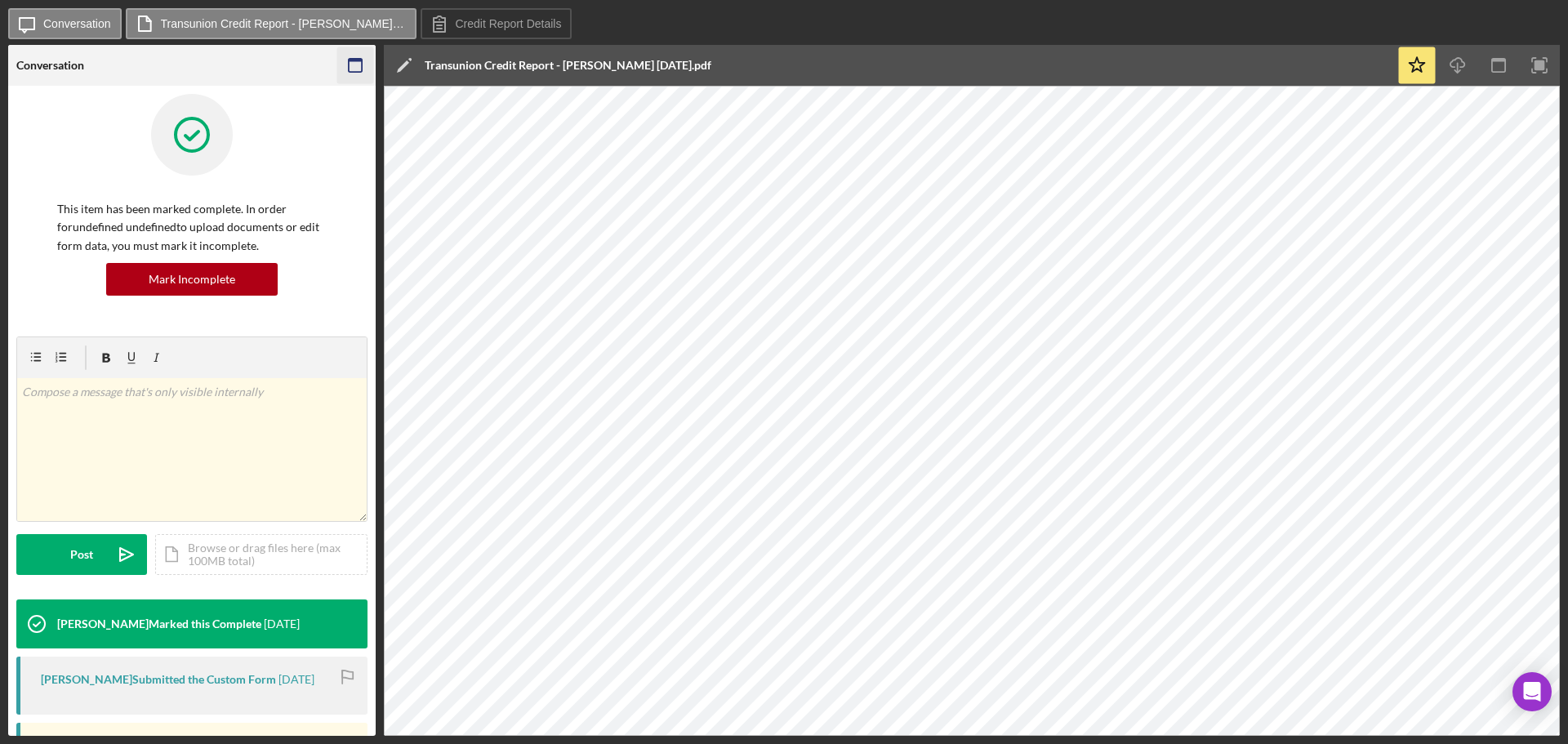
click at [345, 59] on icon "button" at bounding box center [355, 66] width 37 height 37
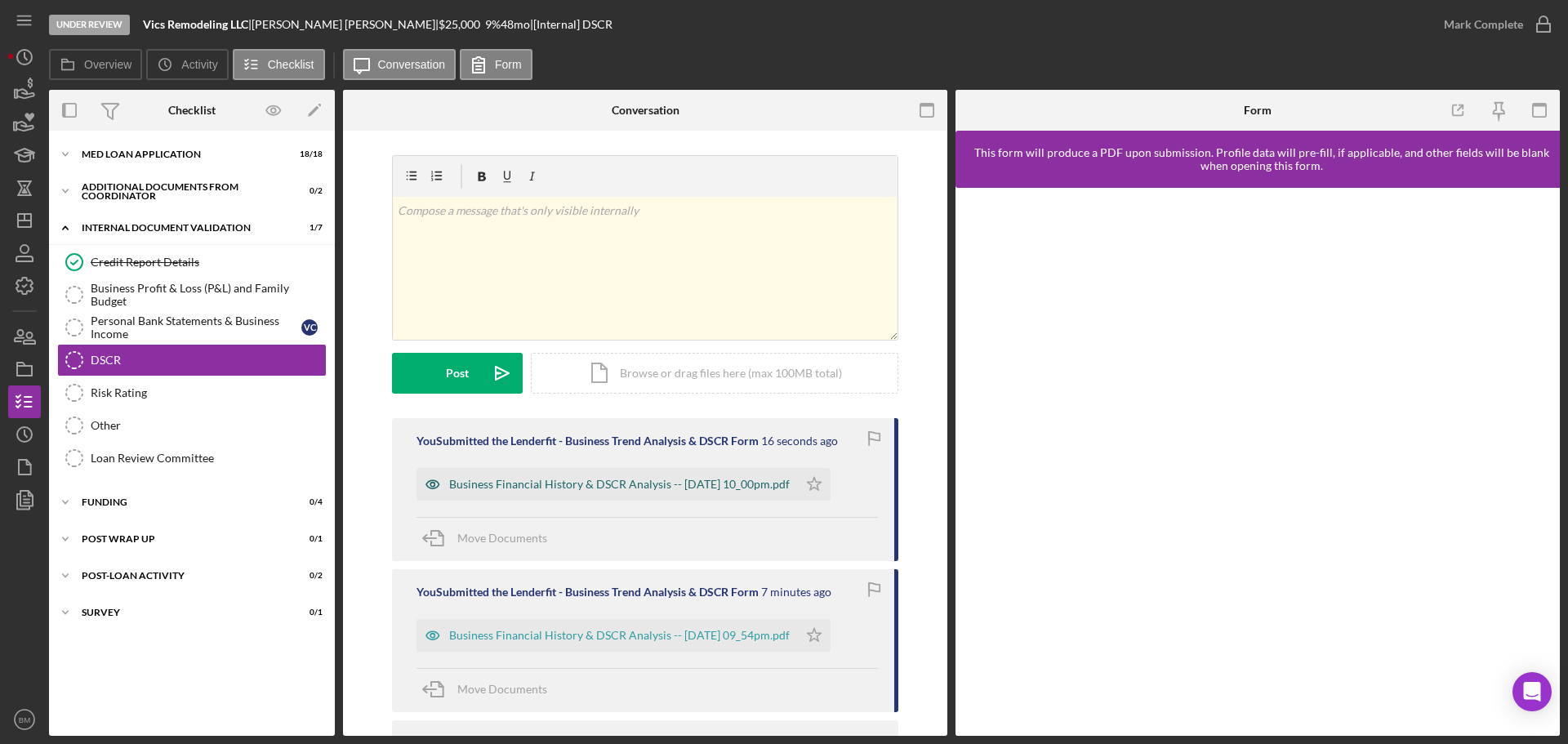
click at [777, 481] on div "Business Financial History & DSCR Analysis -- 2025-09-02 10_00pm.pdf" at bounding box center [619, 484] width 340 height 13
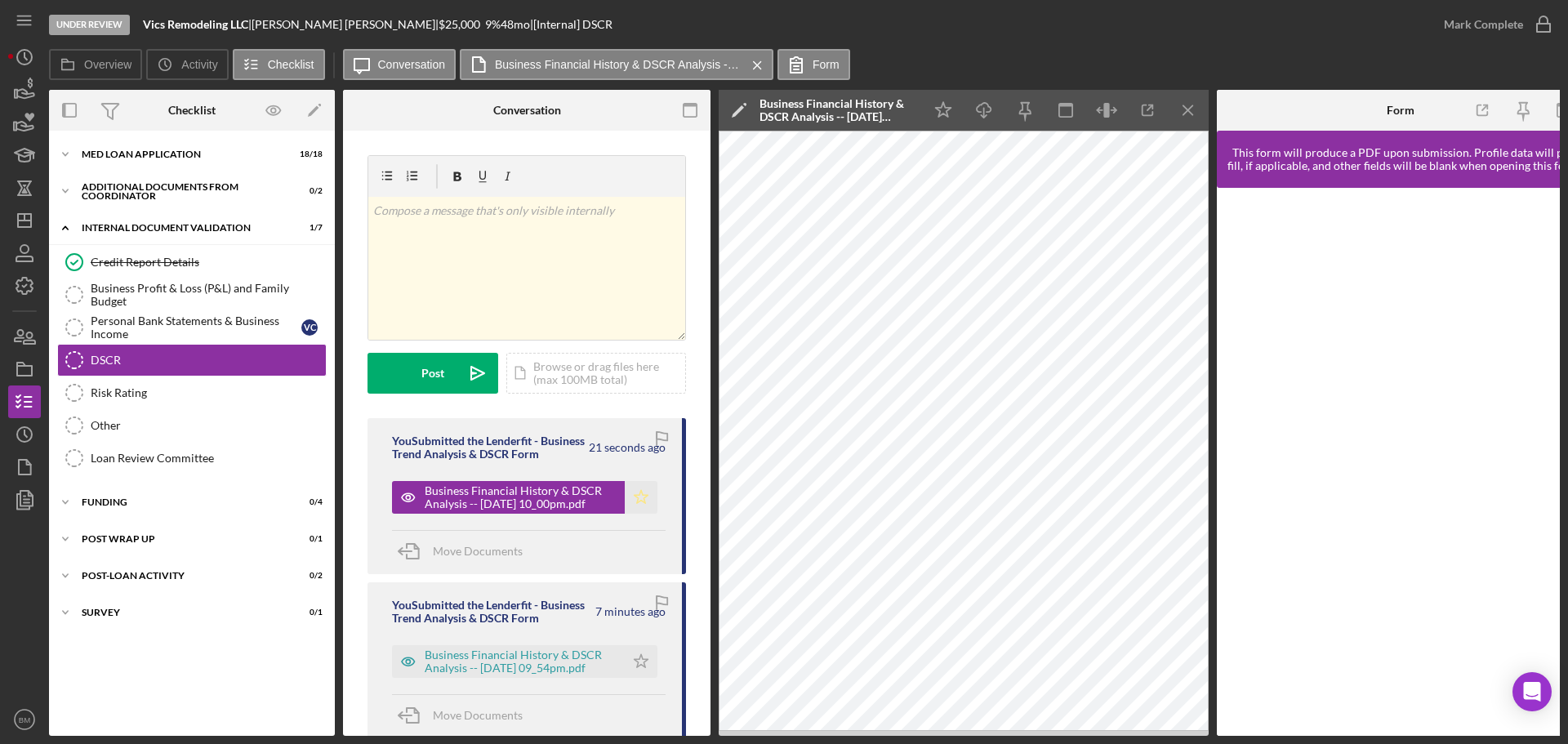
click at [643, 513] on icon "Icon/Star" at bounding box center [641, 497] width 32 height 32
click at [641, 677] on icon "Icon/Star" at bounding box center [641, 661] width 32 height 32
click at [554, 675] on div "Business Financial History & DSCR Analysis -- 2025-09-02 09_54pm.pdf" at bounding box center [520, 661] width 192 height 26
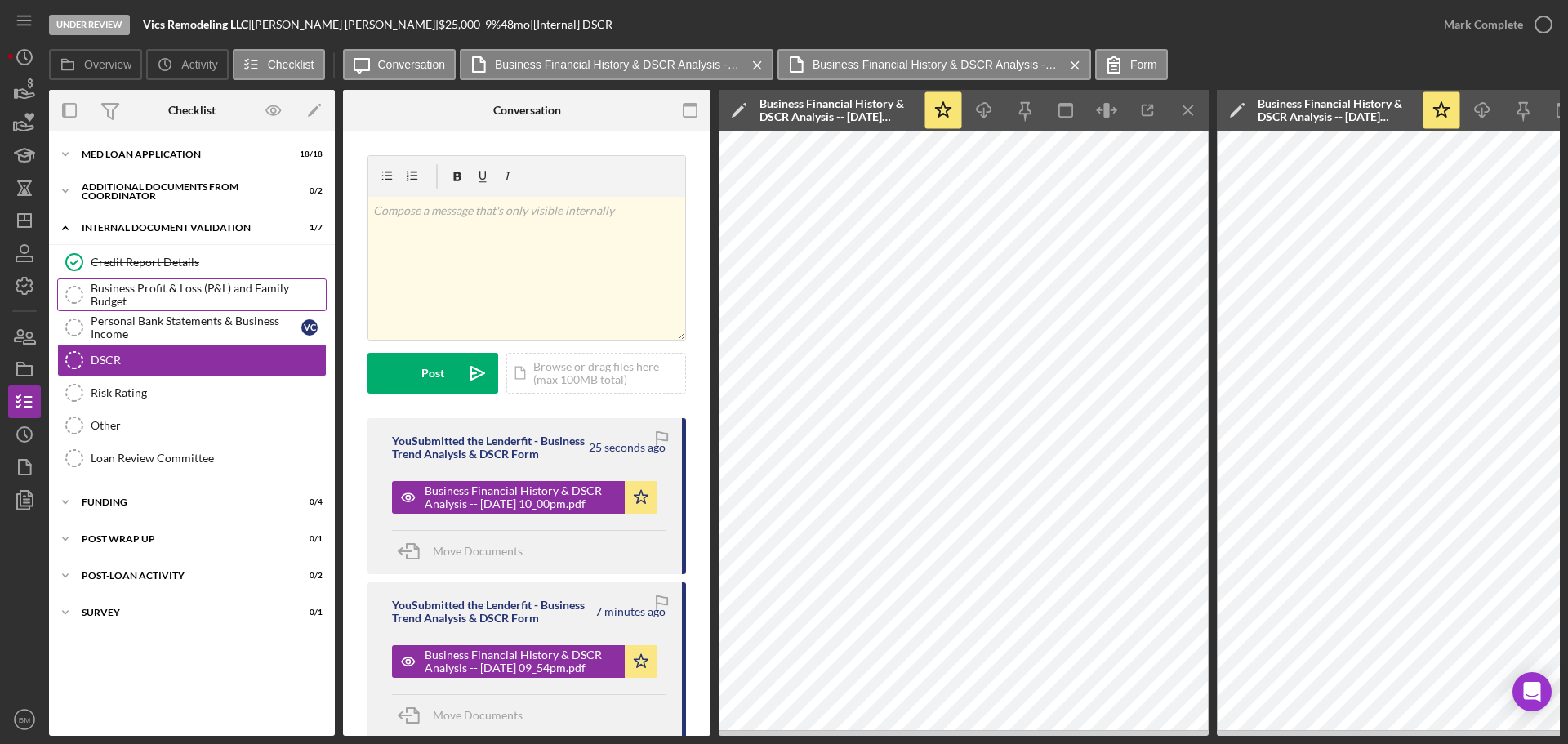
click at [187, 288] on div "Business Profit & Loss (P&L) and Family Budget" at bounding box center [208, 295] width 236 height 26
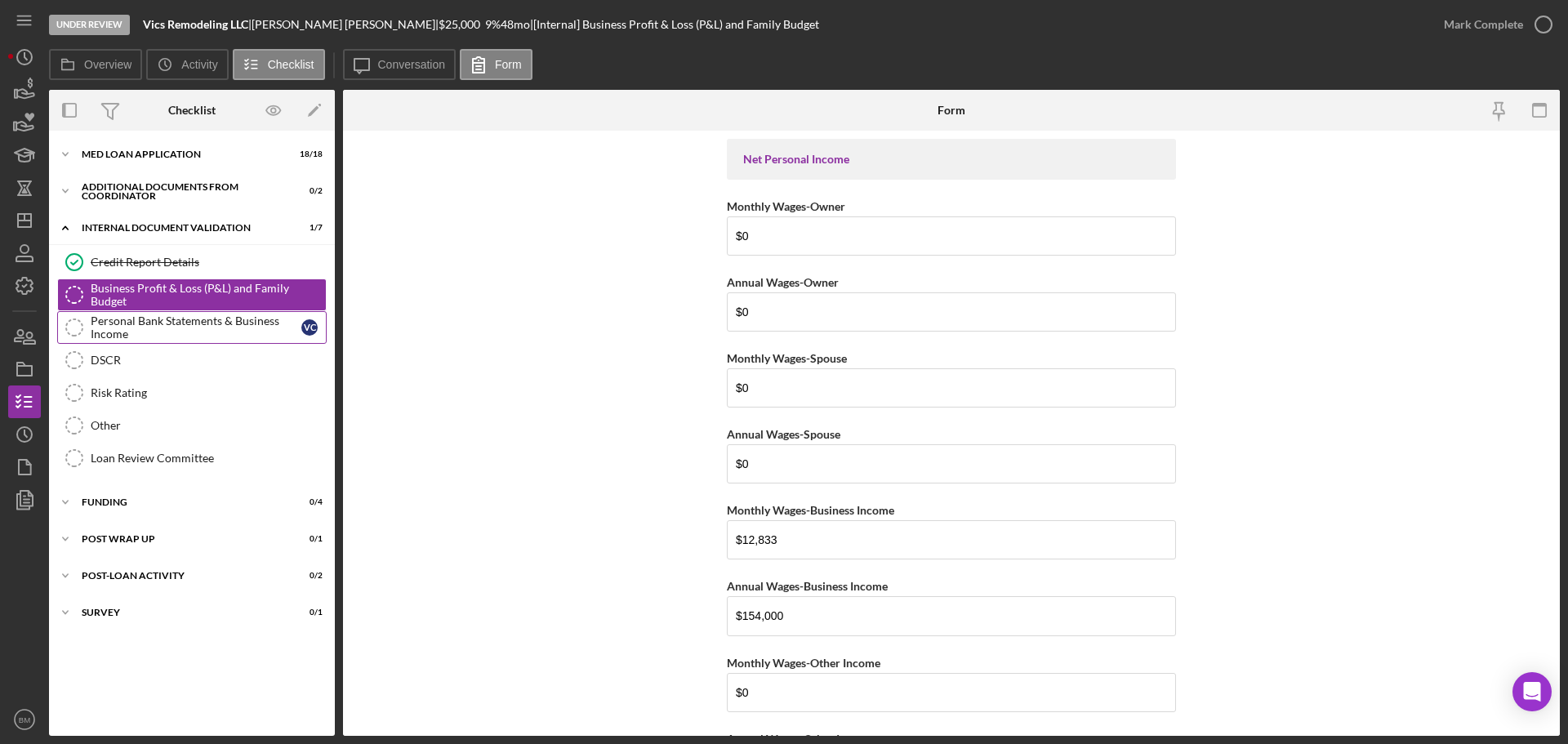
click at [204, 326] on div "Personal Bank Statements & Business Income" at bounding box center [196, 327] width 211 height 26
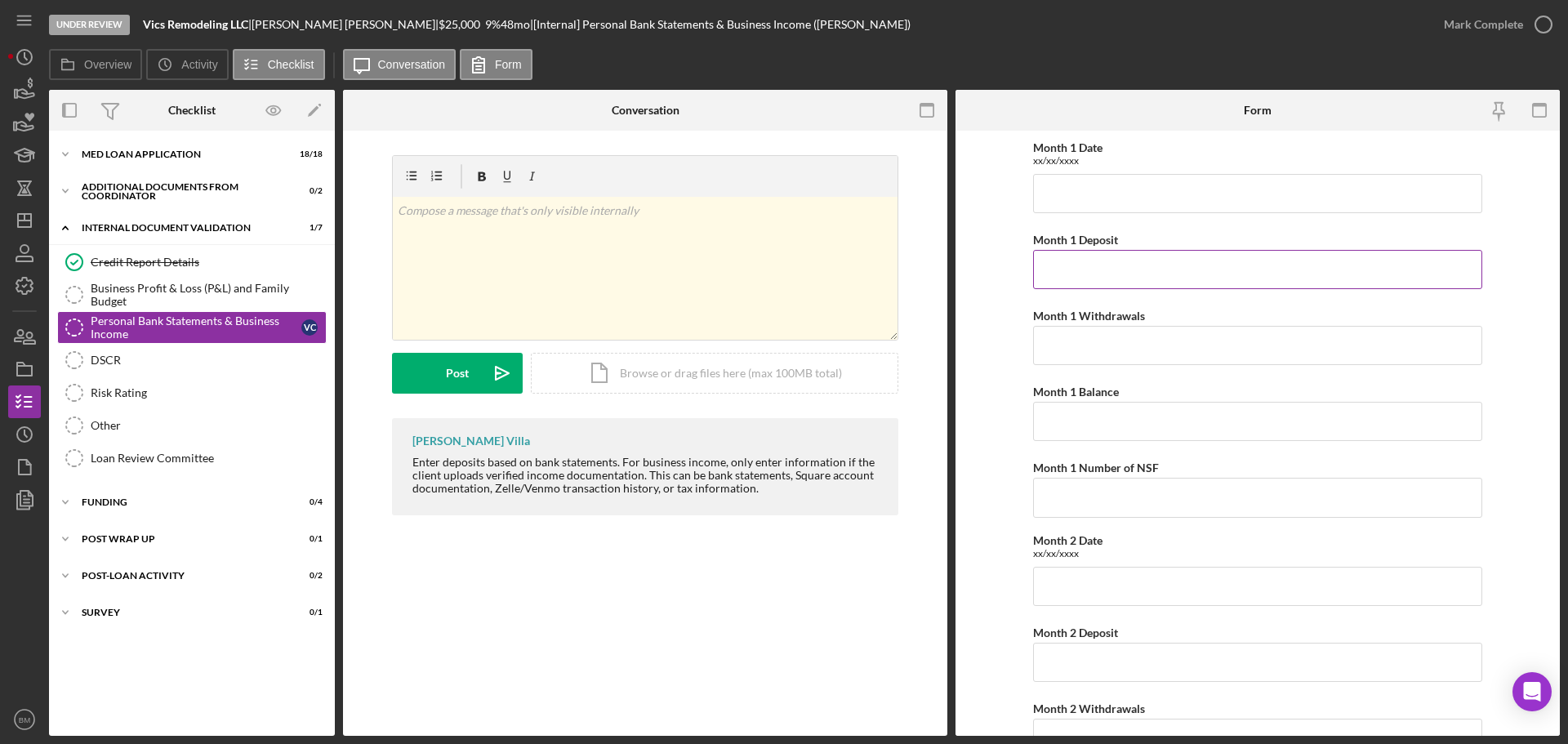
scroll to position [82, 0]
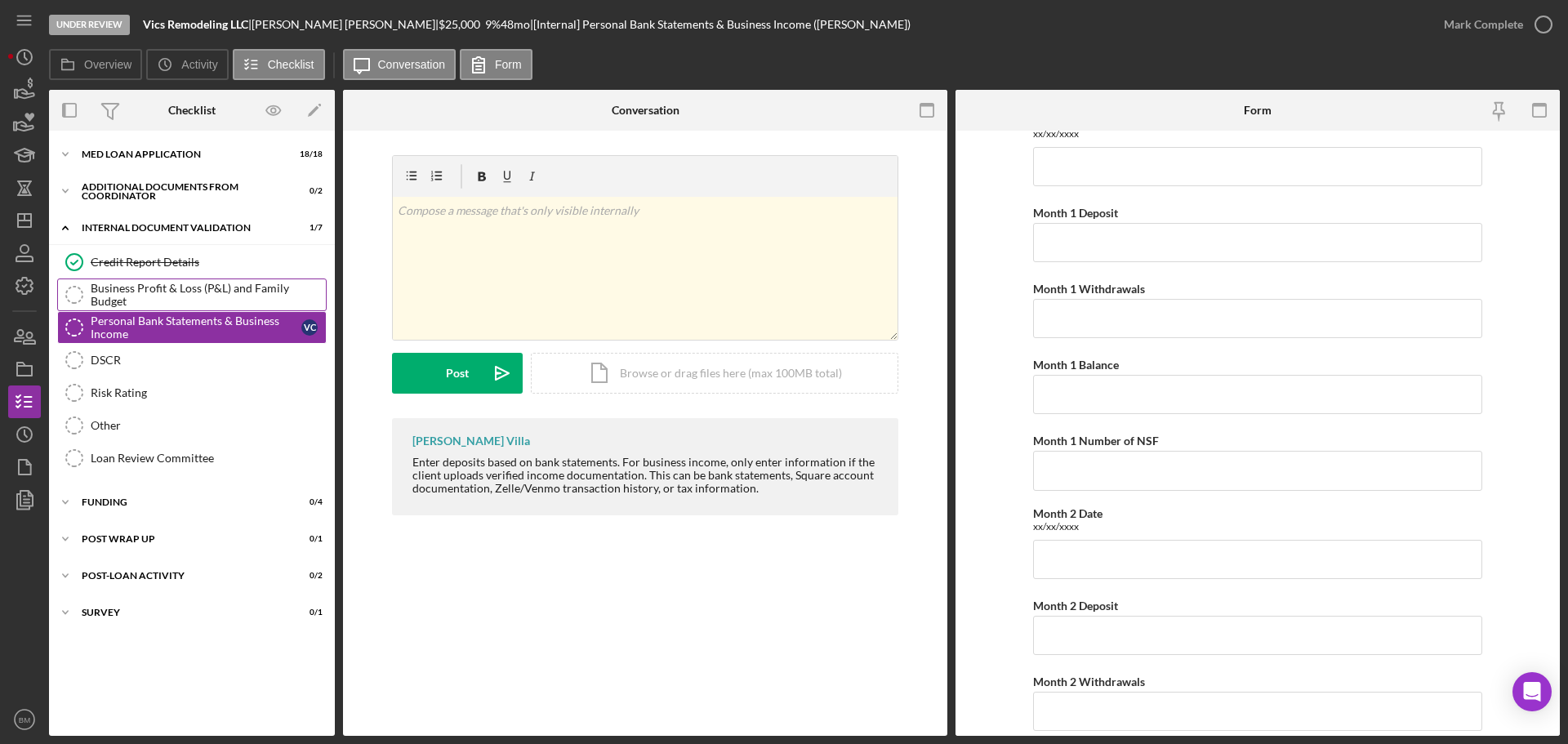
drag, startPoint x: 157, startPoint y: 290, endPoint x: 171, endPoint y: 291, distance: 14.0
click at [159, 290] on div "Business Profit & Loss (P&L) and Family Budget" at bounding box center [208, 295] width 236 height 26
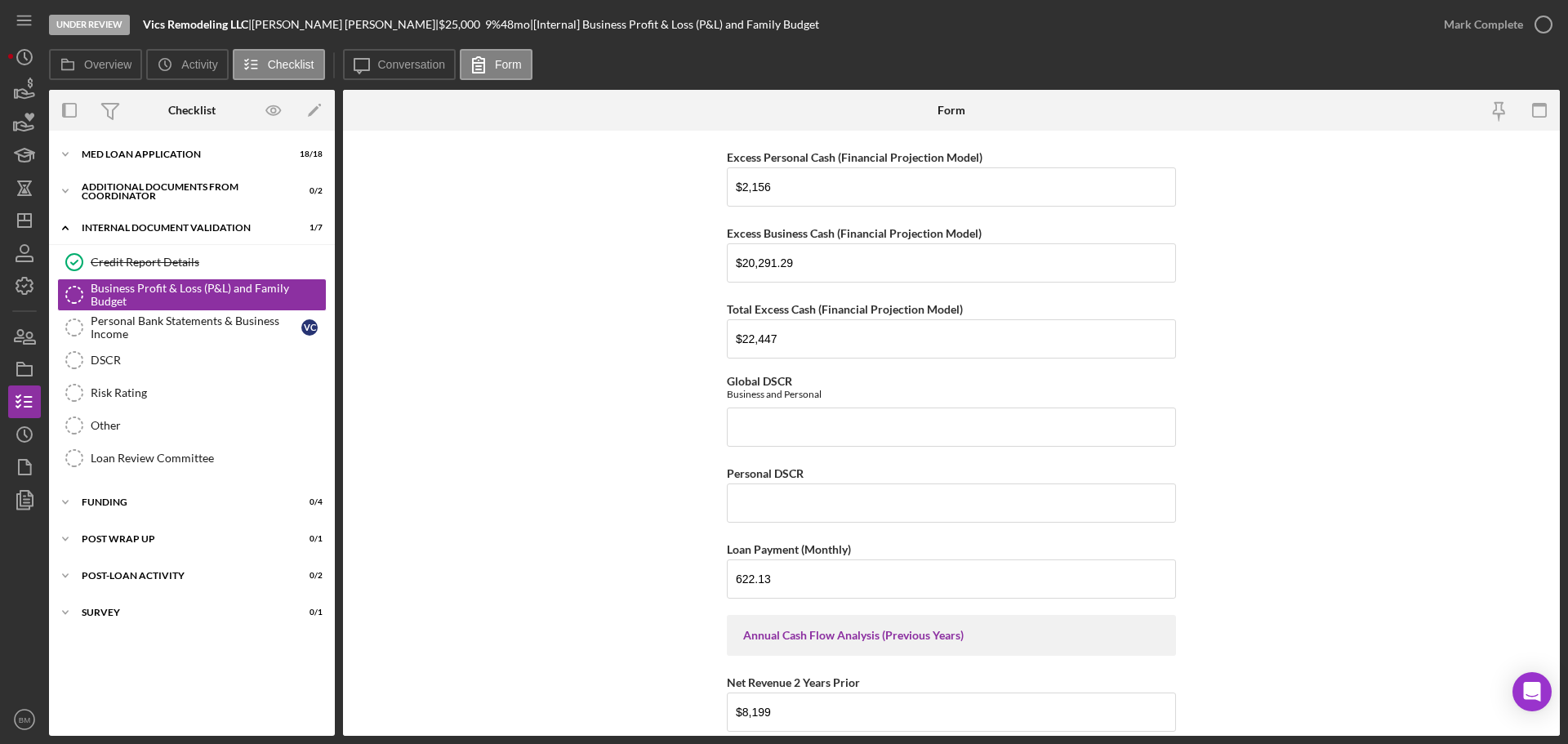
scroll to position [1143, 0]
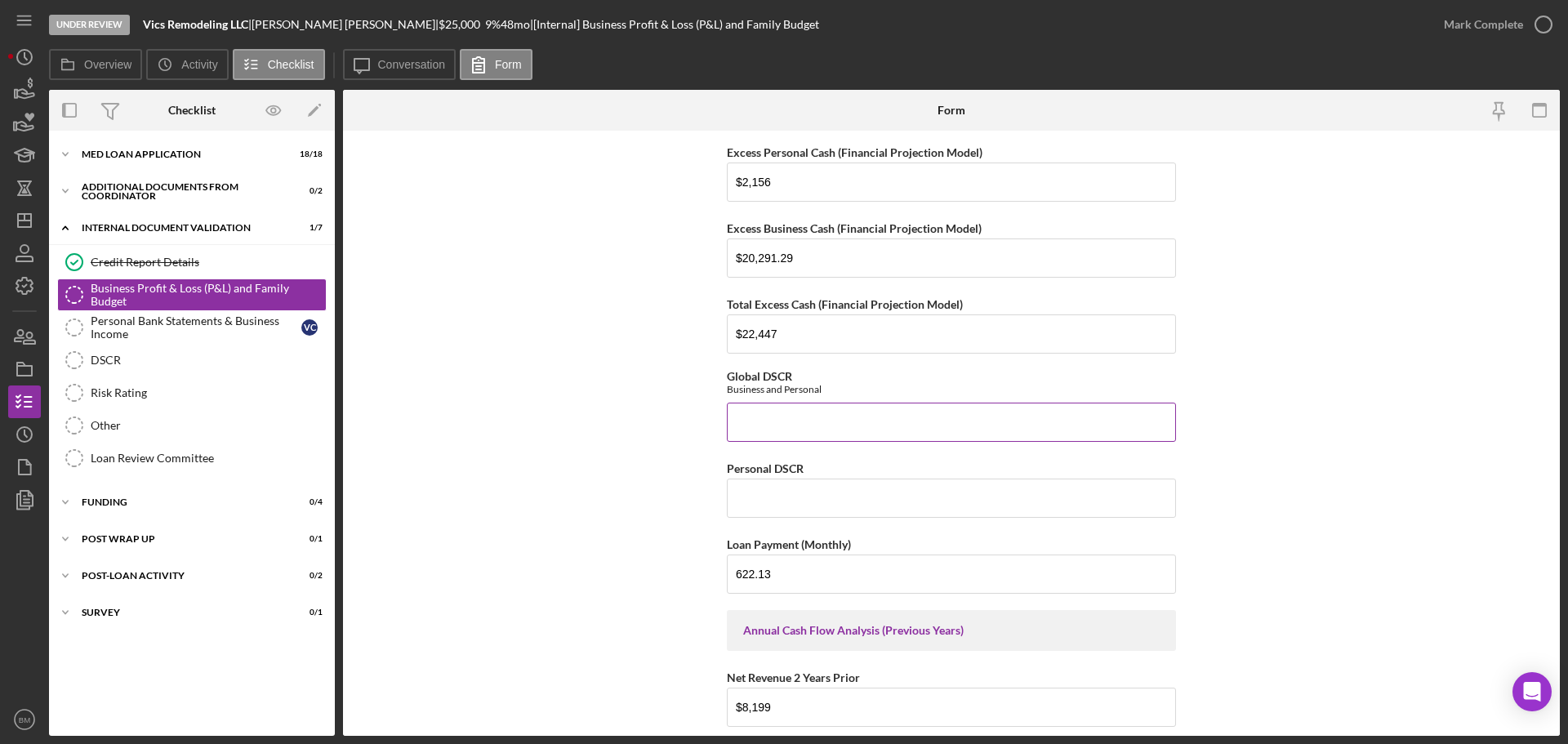
click at [819, 416] on input "Global DSCR" at bounding box center [951, 422] width 449 height 39
type input "6.69"
type input "1.4"
click at [1345, 475] on form "Net Personal Income Monthly Wages-Owner $0 Annual Wages-Owner $0 Monthly Wages-…" at bounding box center [951, 433] width 1217 height 605
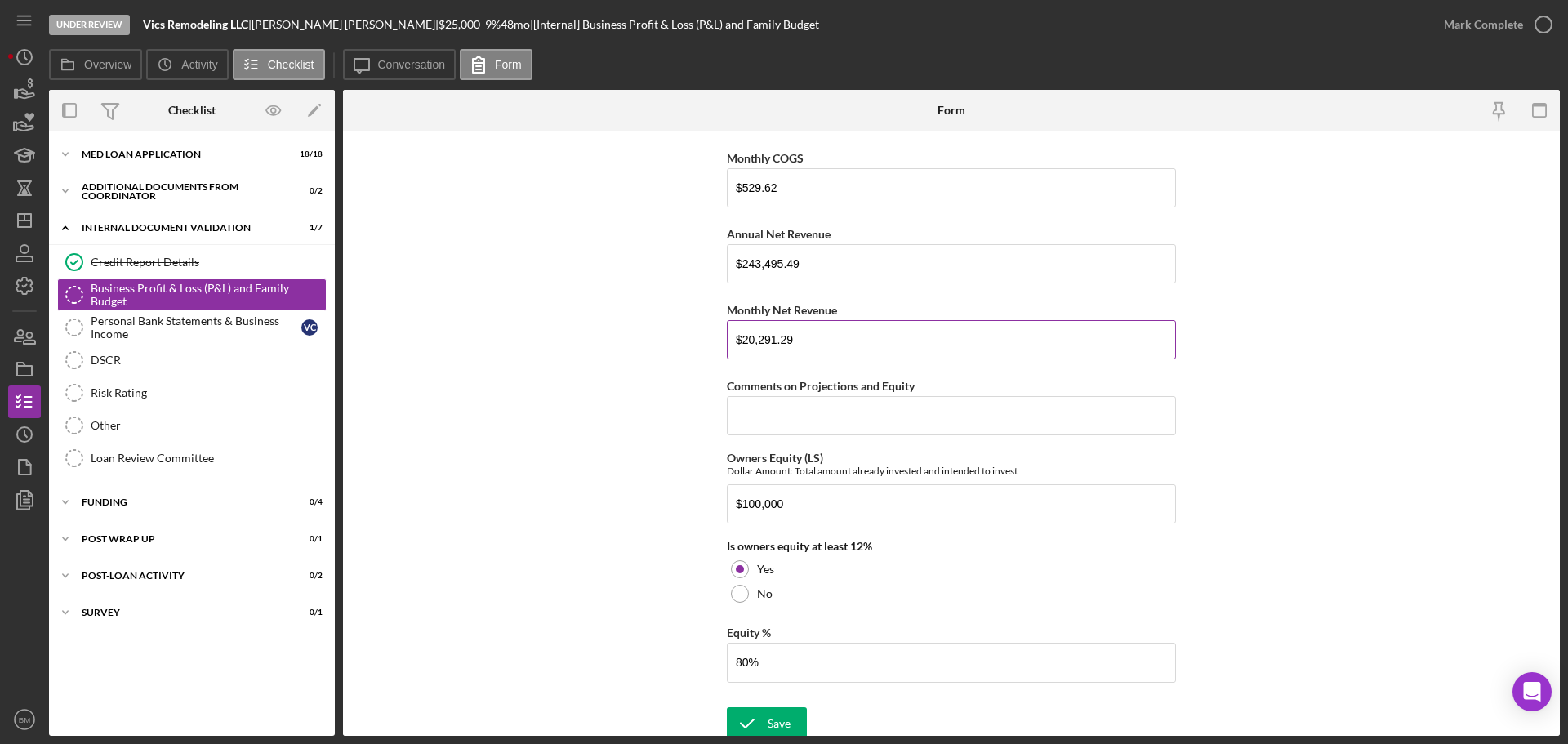
scroll to position [2259, 0]
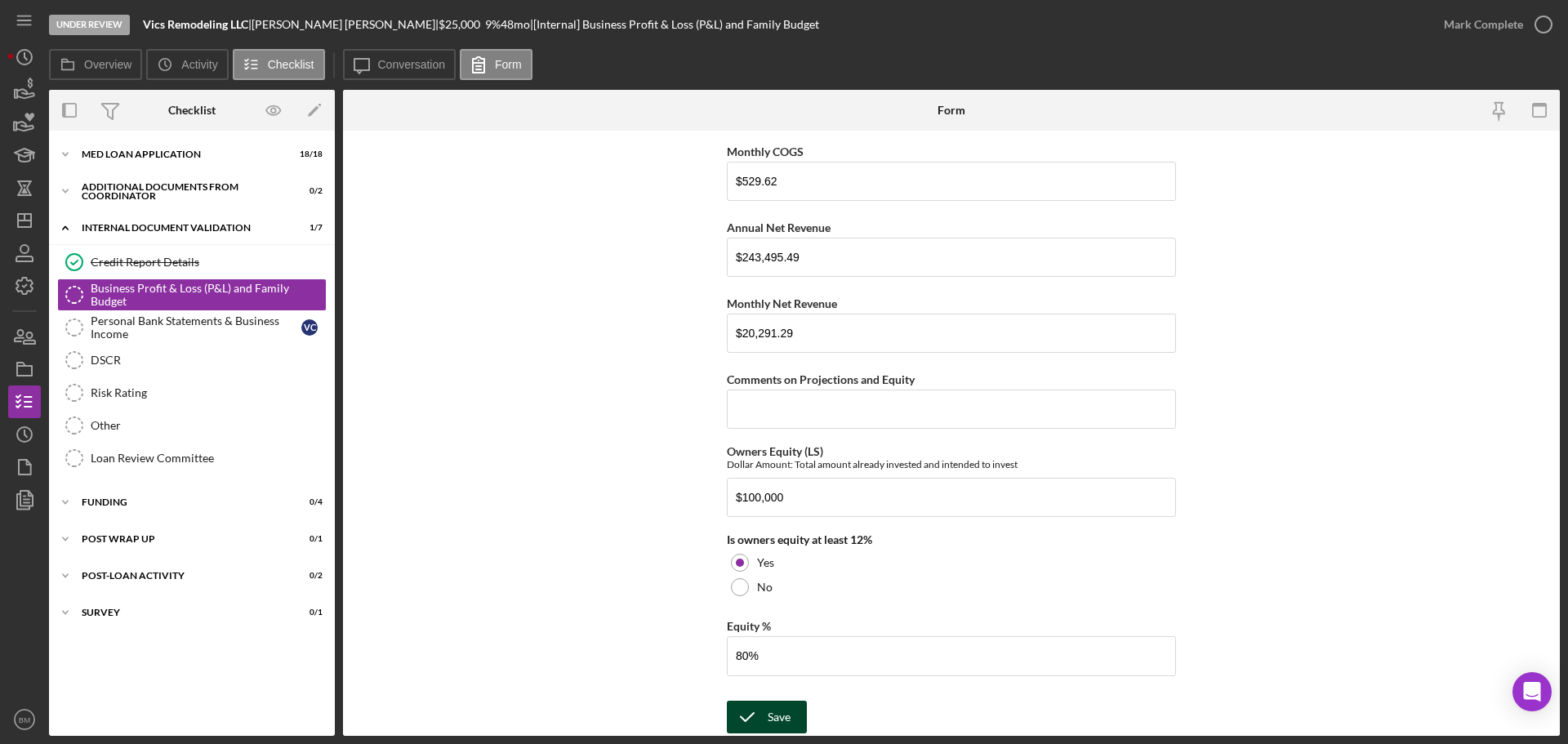
click at [786, 718] on div "Save" at bounding box center [778, 717] width 22 height 32
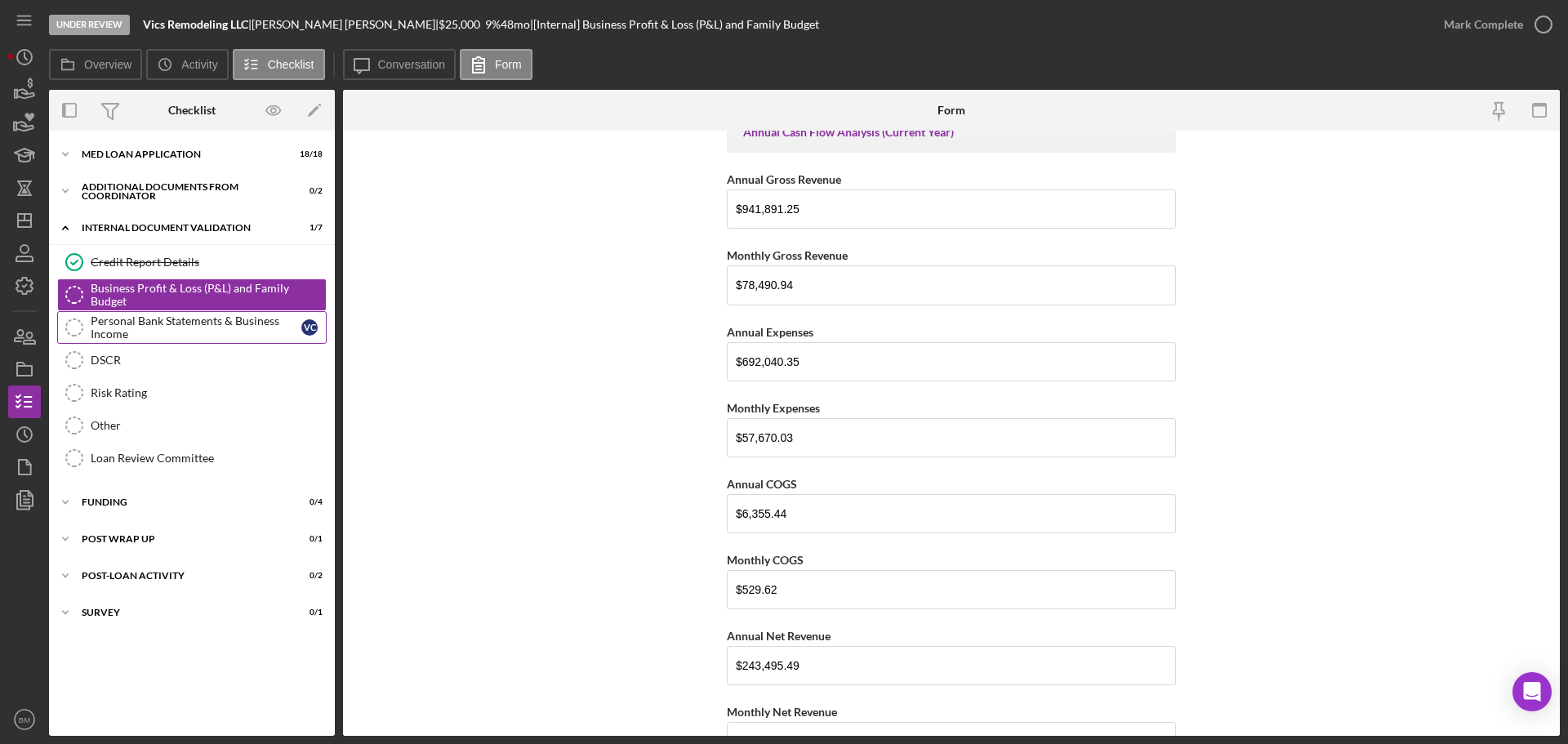
click at [204, 315] on div "Personal Bank Statements & Business Income" at bounding box center [196, 327] width 211 height 26
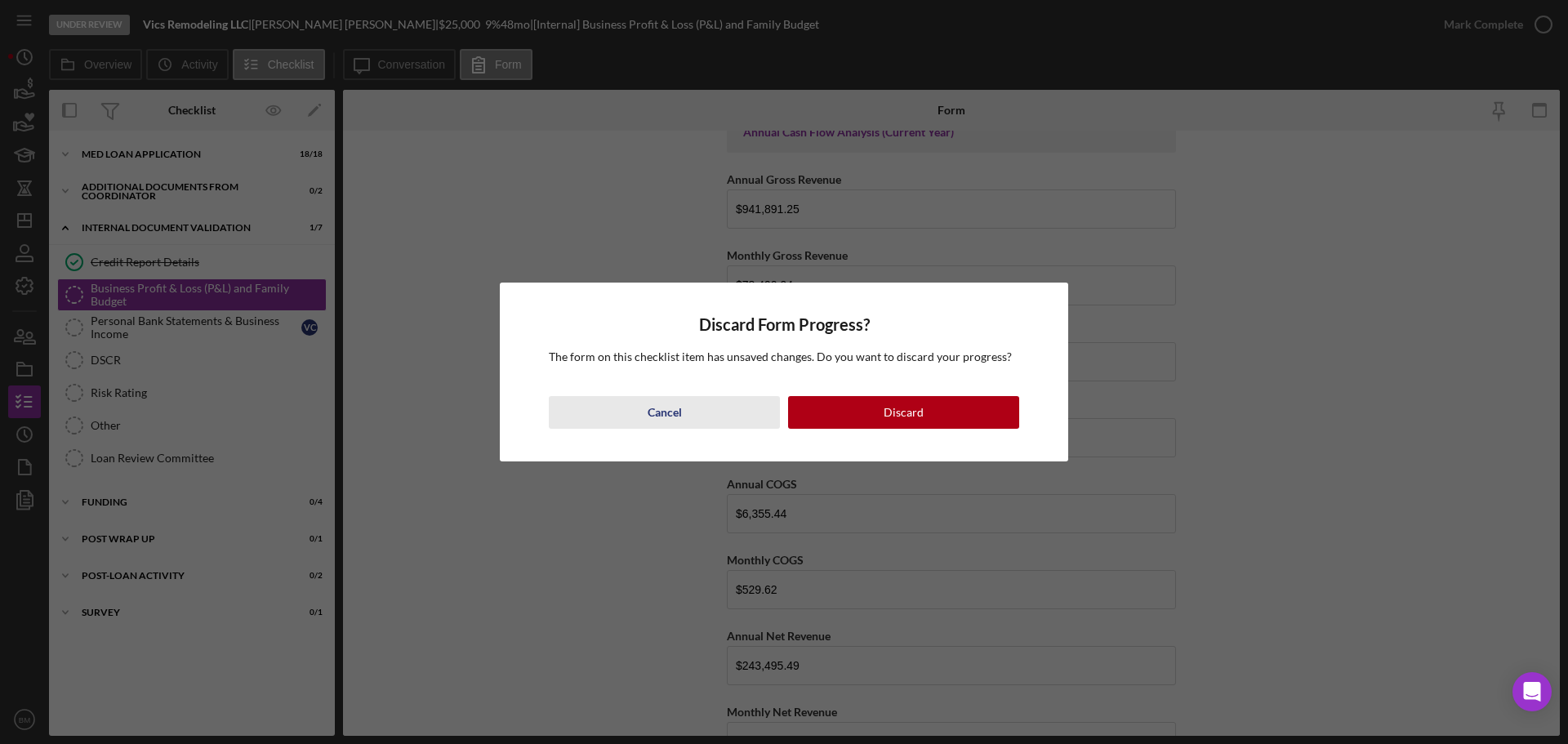
click at [654, 400] on div "Cancel" at bounding box center [664, 412] width 34 height 32
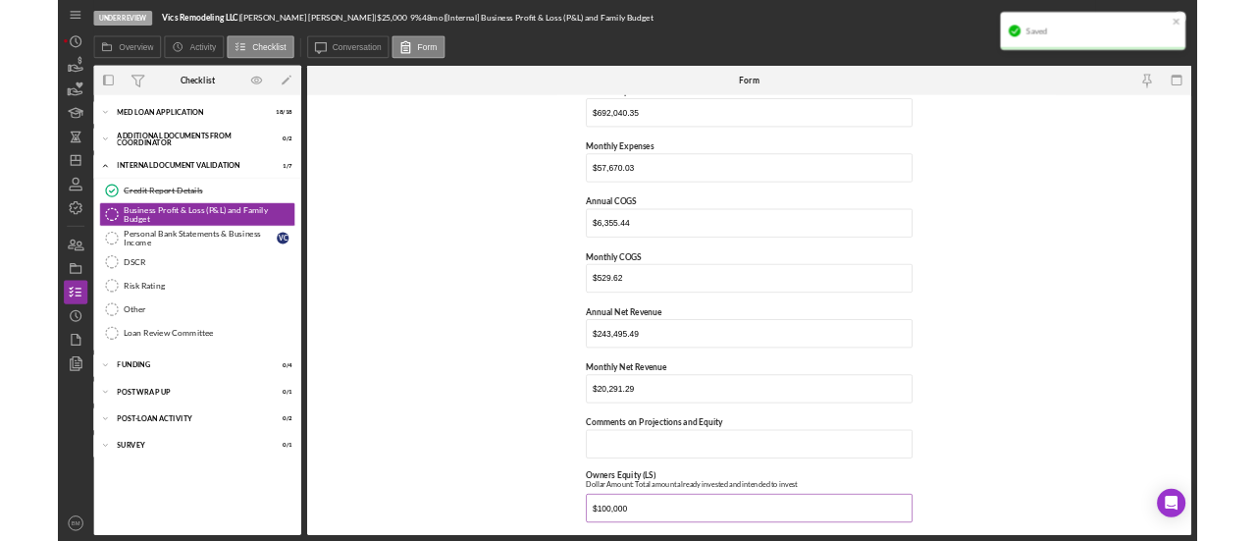
scroll to position [2714, 0]
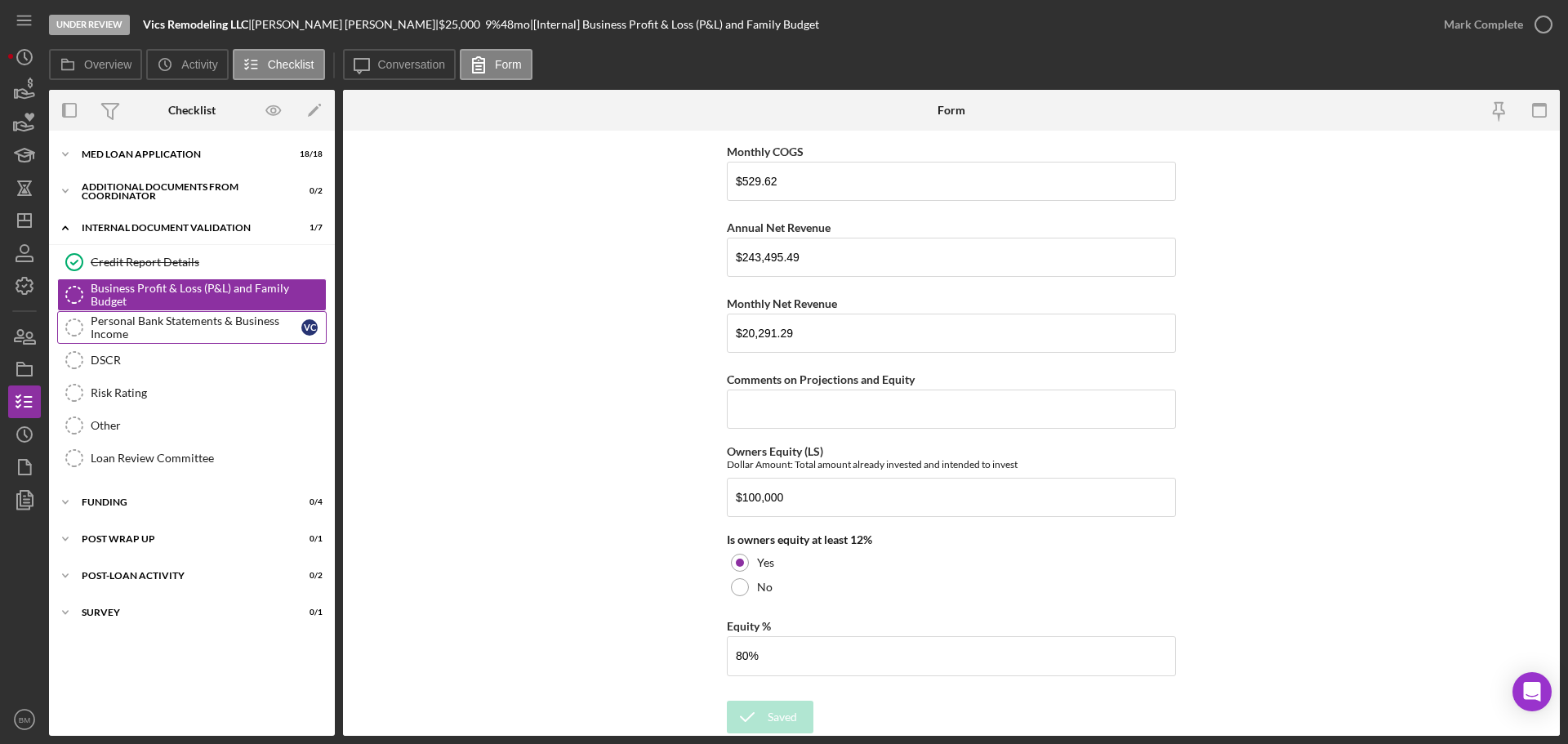
click at [169, 334] on div "Personal Bank Statements & Business Income" at bounding box center [196, 327] width 211 height 26
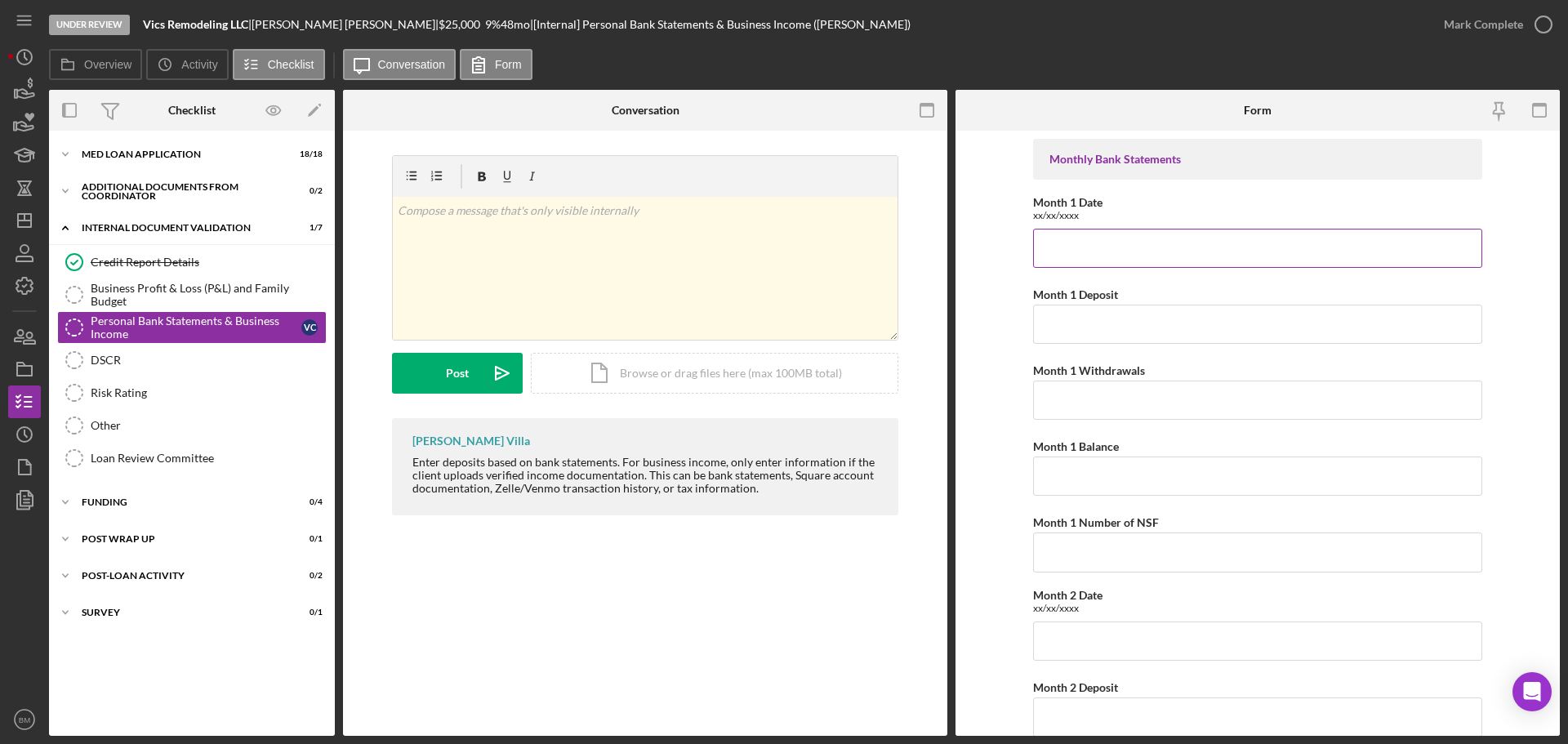
click at [1071, 265] on input "Month 1 Date" at bounding box center [1258, 248] width 449 height 39
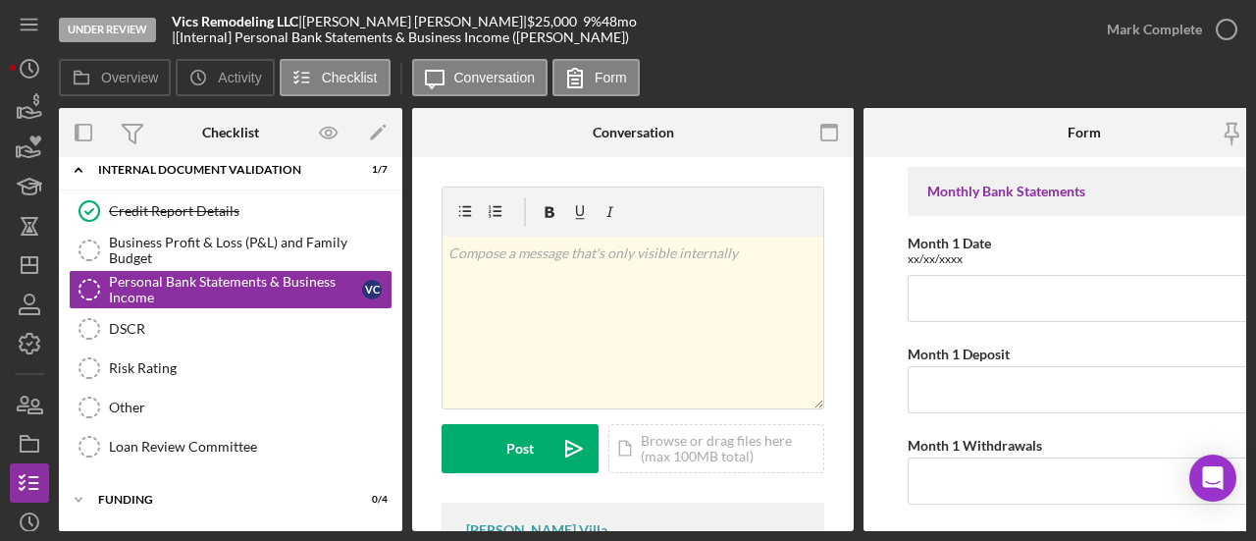
scroll to position [124, 0]
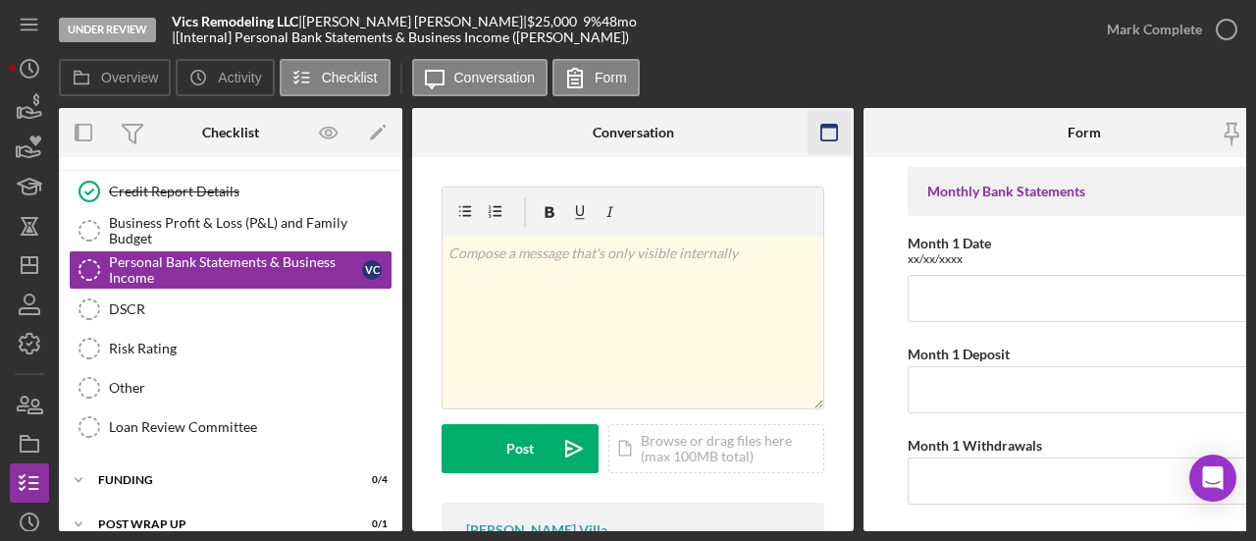
click at [844, 142] on icon "button" at bounding box center [830, 133] width 44 height 44
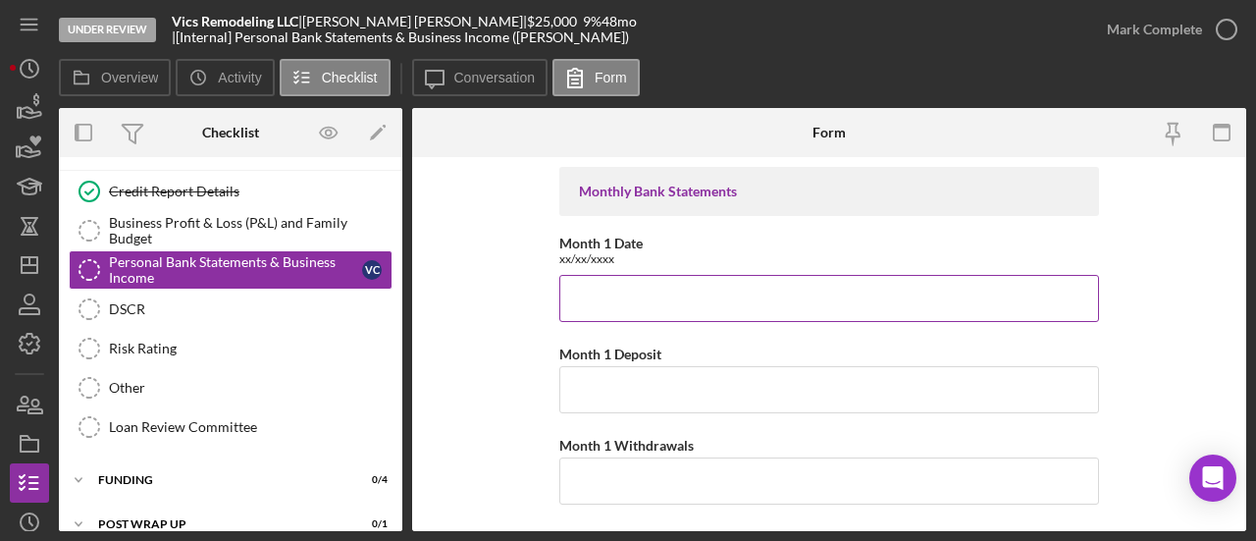
click at [662, 305] on input "Month 1 Date" at bounding box center [829, 298] width 540 height 47
paste input "[DATE] through [DATE]"
type input "[DATE] through [DATE]"
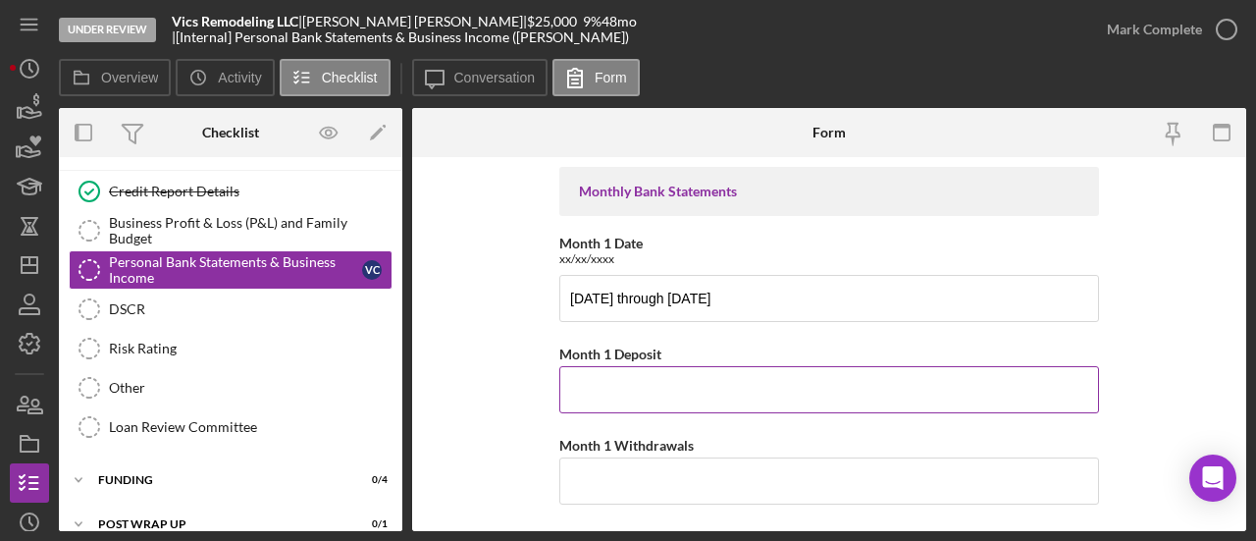
click at [650, 393] on input "Month 1 Deposit" at bounding box center [829, 389] width 540 height 47
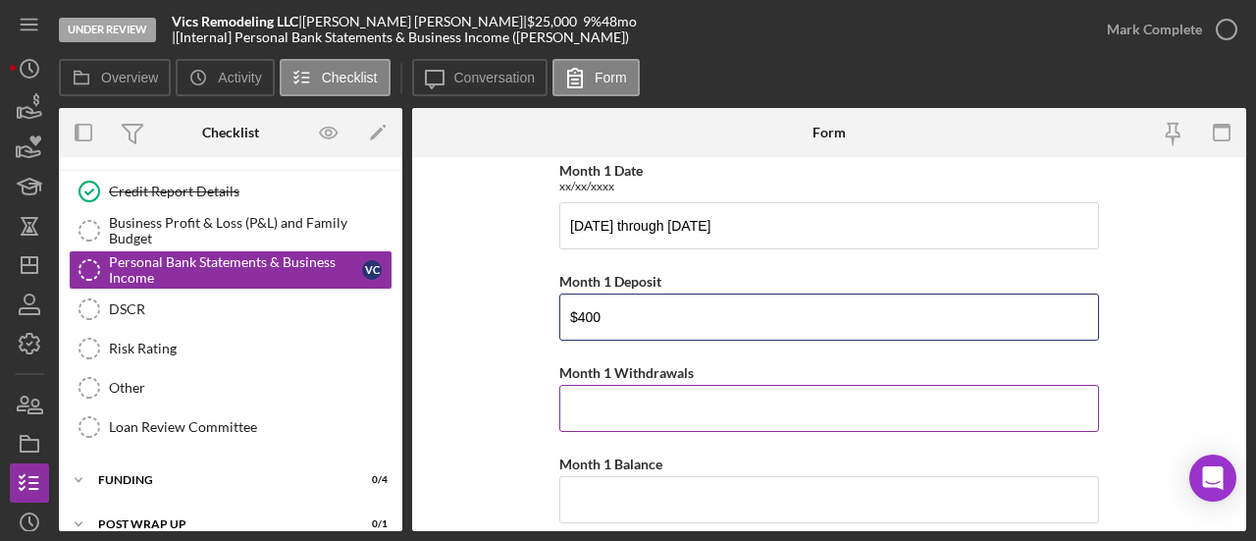
scroll to position [196, 0]
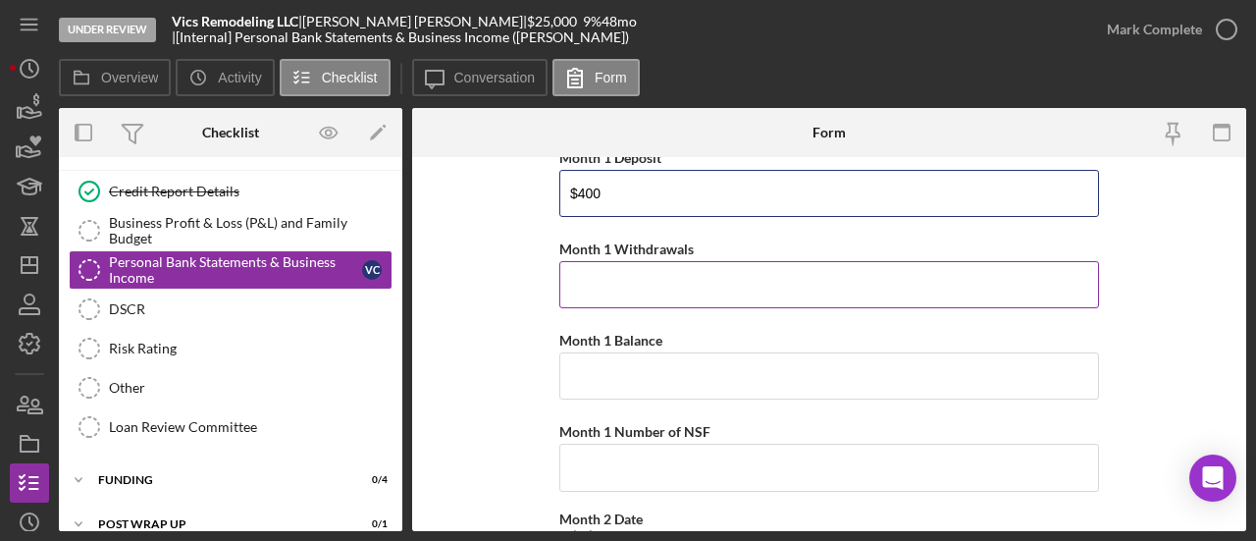
type input "$400"
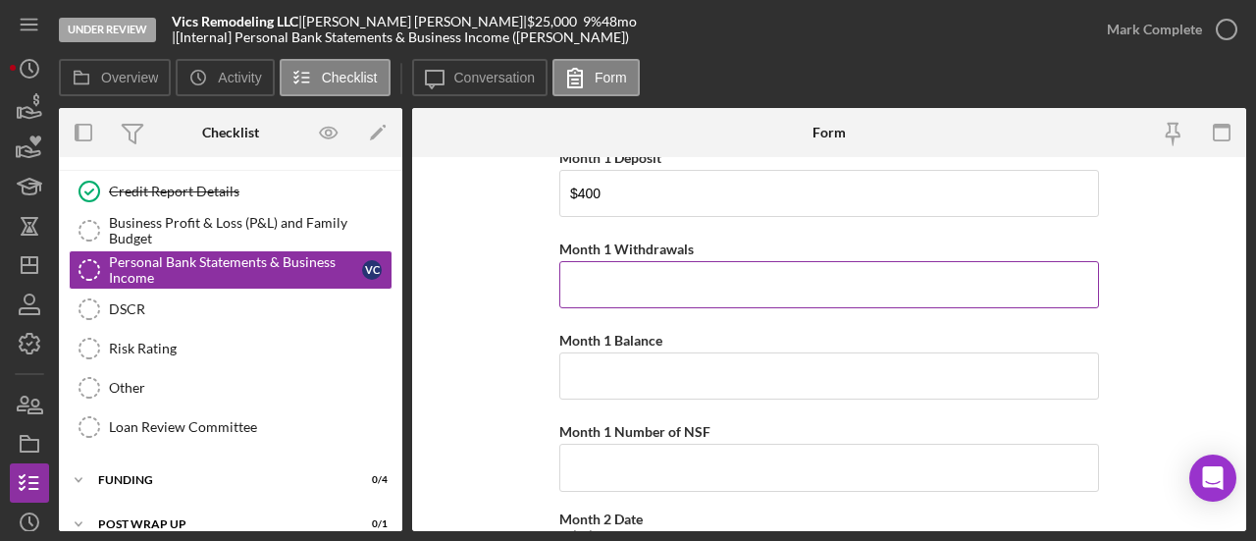
click at [677, 288] on input "Month 1 Withdrawals" at bounding box center [829, 284] width 540 height 47
type input "$2,084.95"
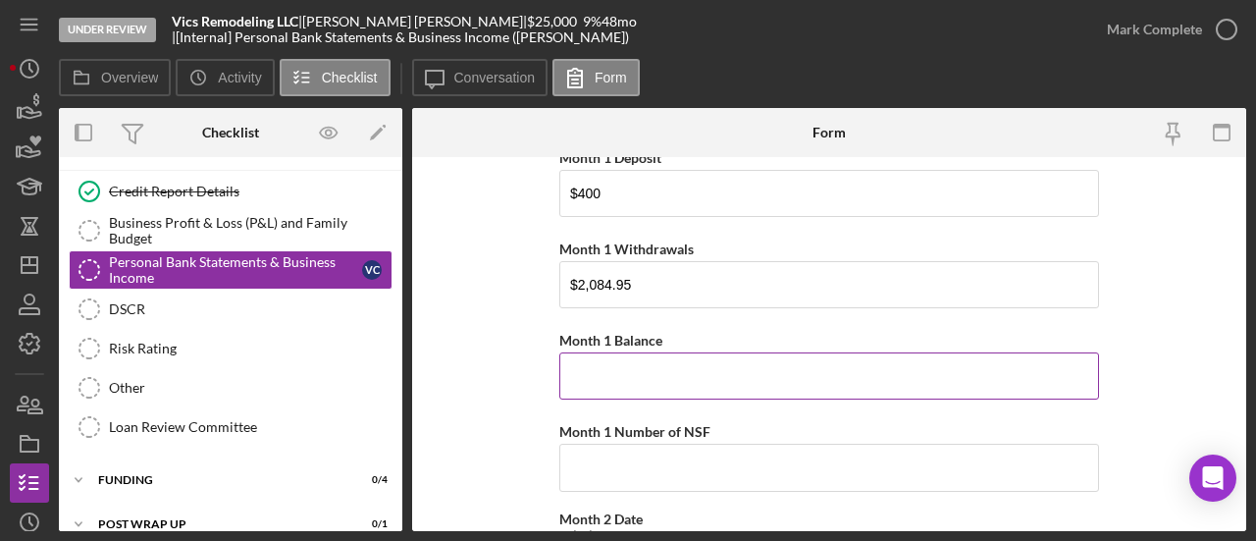
click at [681, 393] on input "Month 1 Balance" at bounding box center [829, 375] width 540 height 47
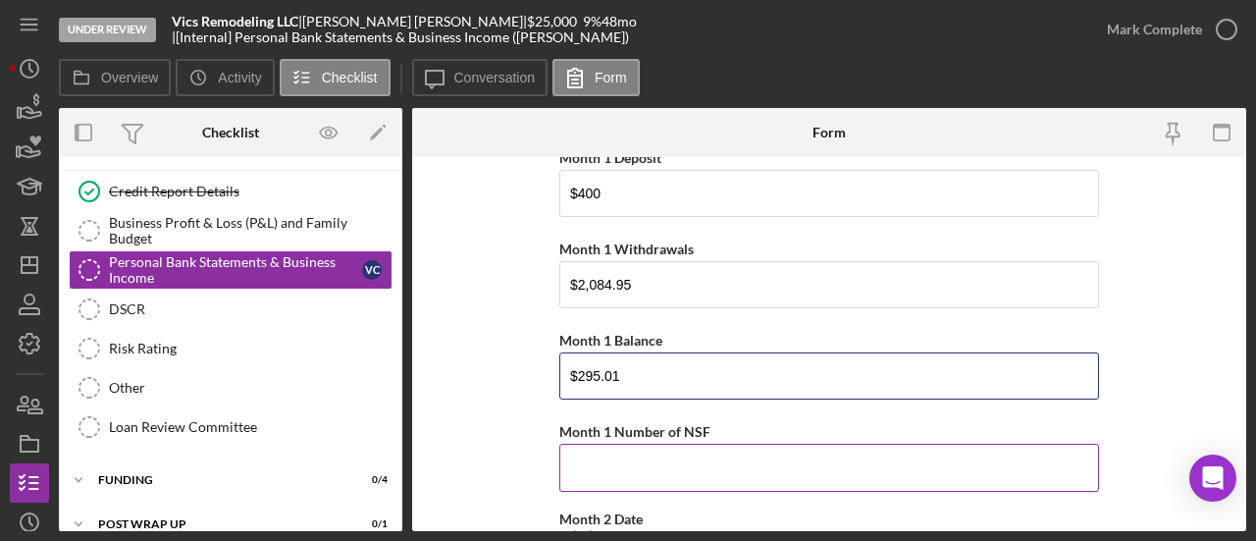
type input "$295.01"
click at [986, 450] on input "Month 1 Number of NSF" at bounding box center [829, 467] width 540 height 47
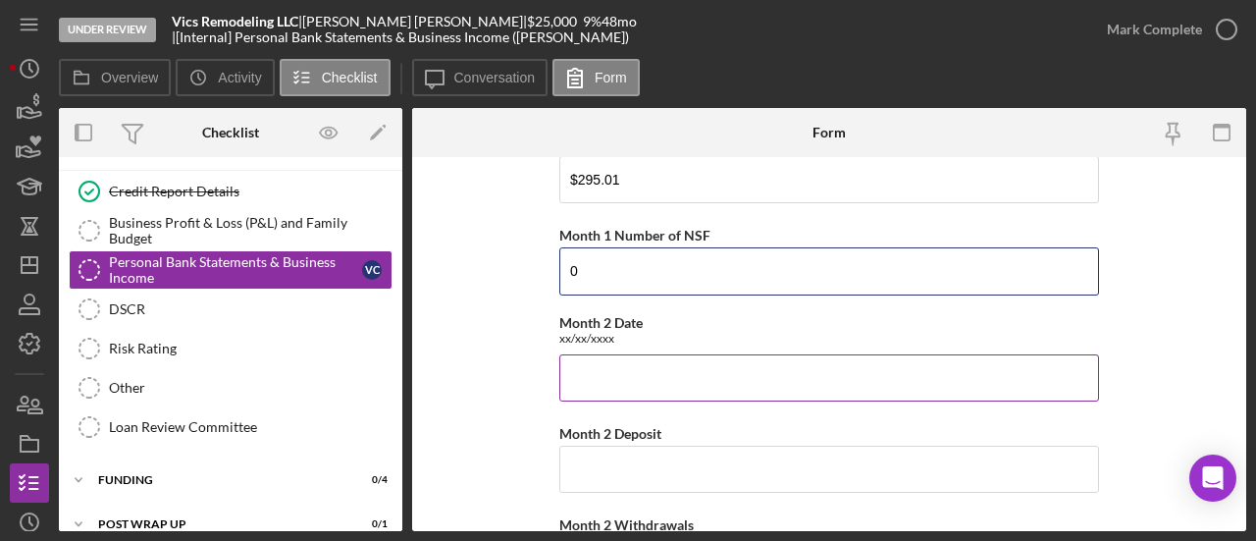
type input "0"
click at [797, 363] on input "Month 2 Date" at bounding box center [829, 377] width 540 height 47
click at [703, 360] on input "Month 2 Date" at bounding box center [829, 377] width 540 height 47
paste input "[DATE] through [DATE]"
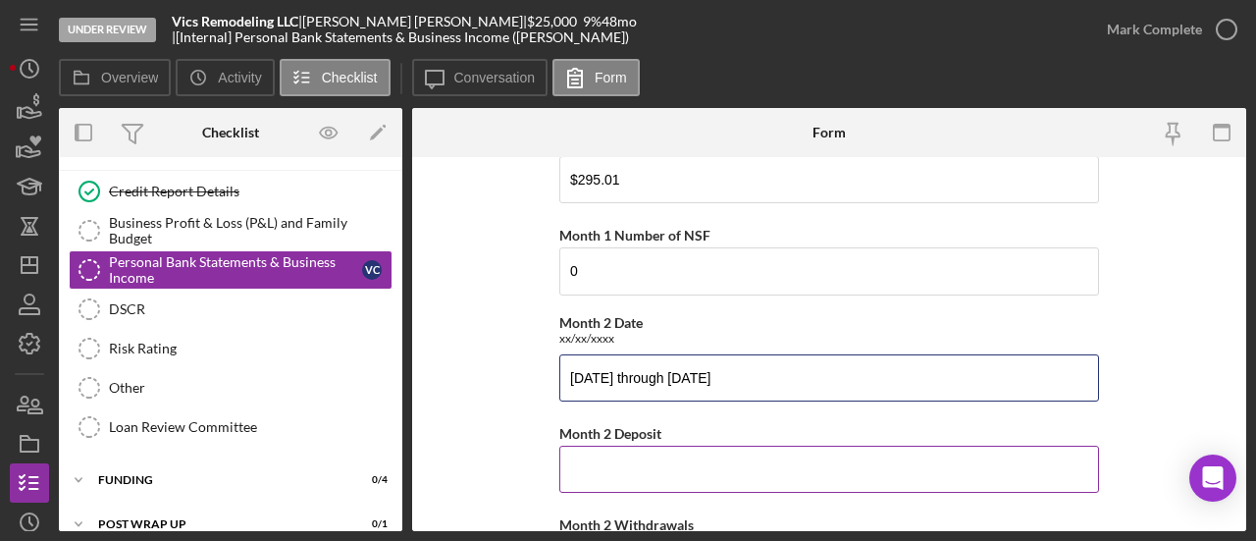
type input "[DATE] through [DATE]"
drag, startPoint x: 725, startPoint y: 464, endPoint x: 638, endPoint y: 455, distance: 87.8
click at [726, 464] on input "Month 2 Deposit" at bounding box center [829, 468] width 540 height 47
click at [683, 458] on input "Month 2 Deposit" at bounding box center [829, 468] width 540 height 47
paste input "$7,558.58"
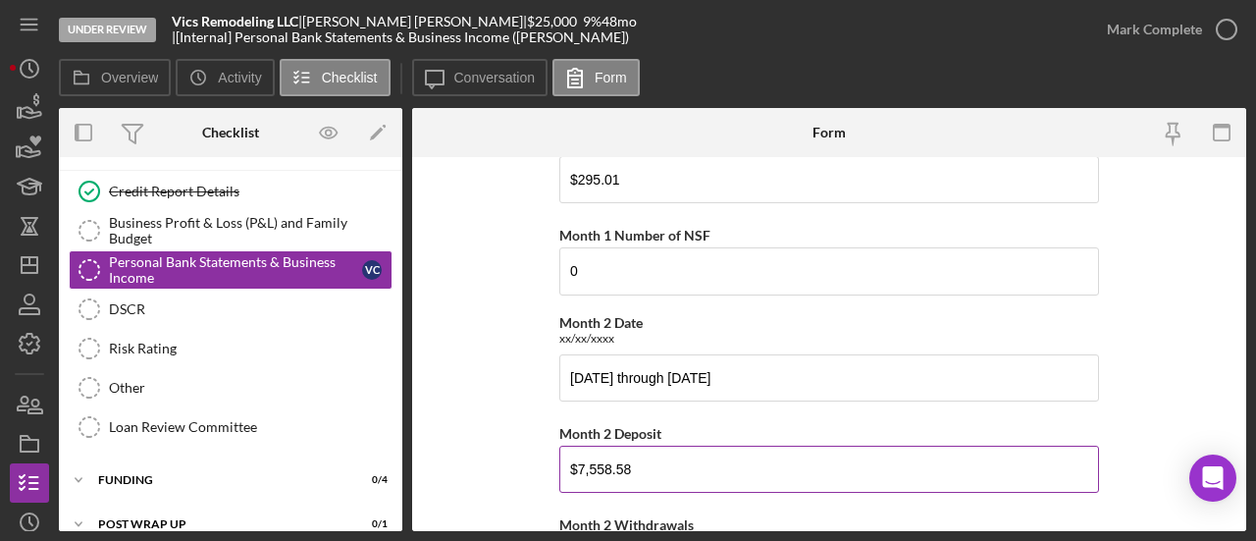
scroll to position [589, 0]
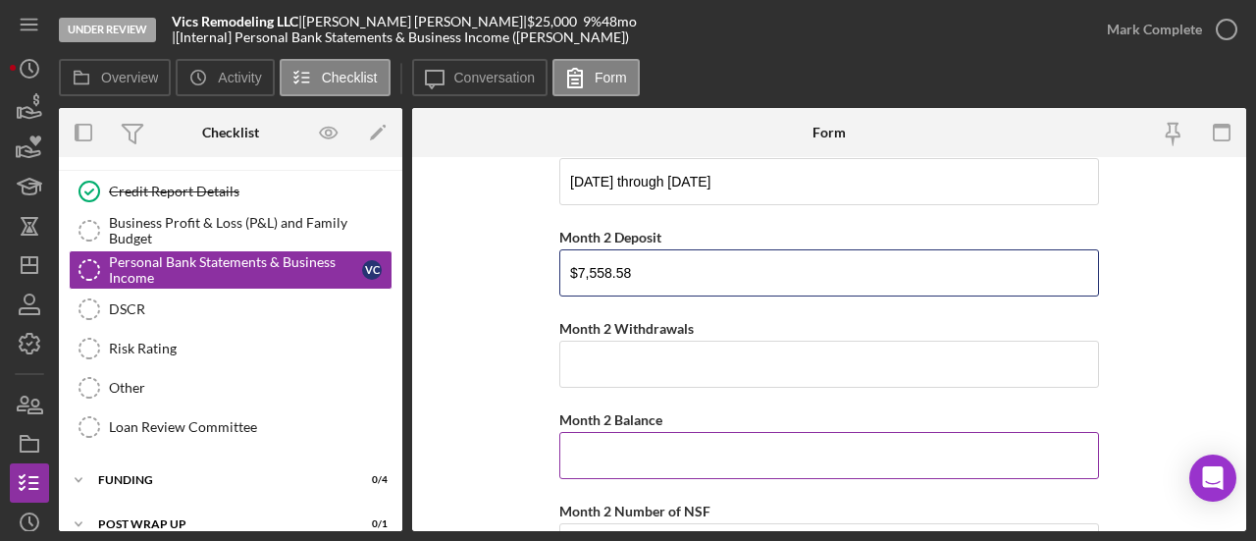
type input "$7,558.58"
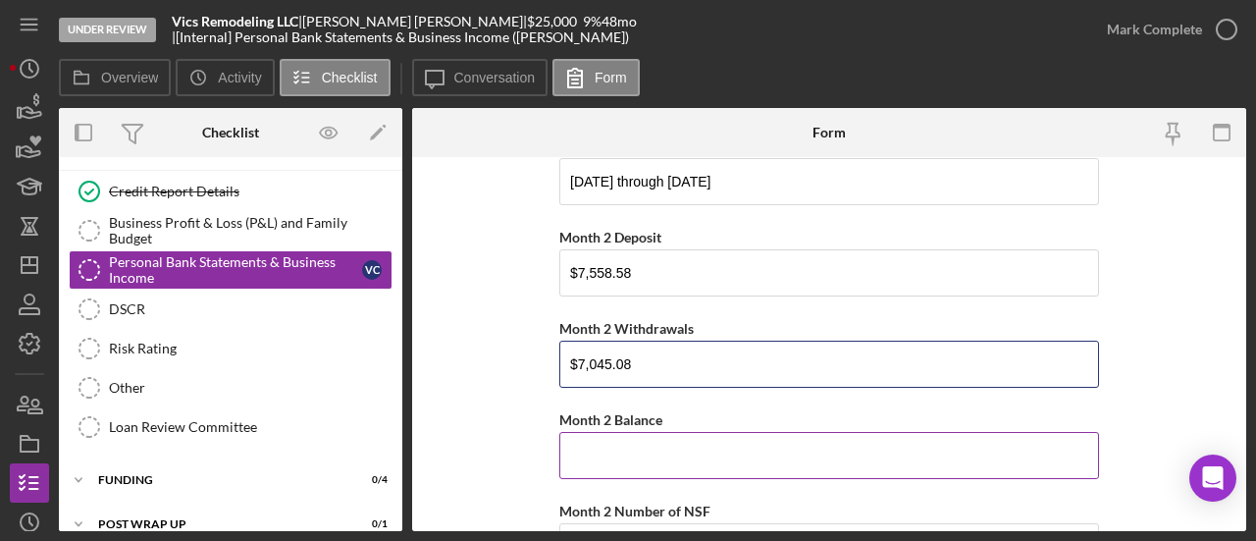
type input "$7,045.08"
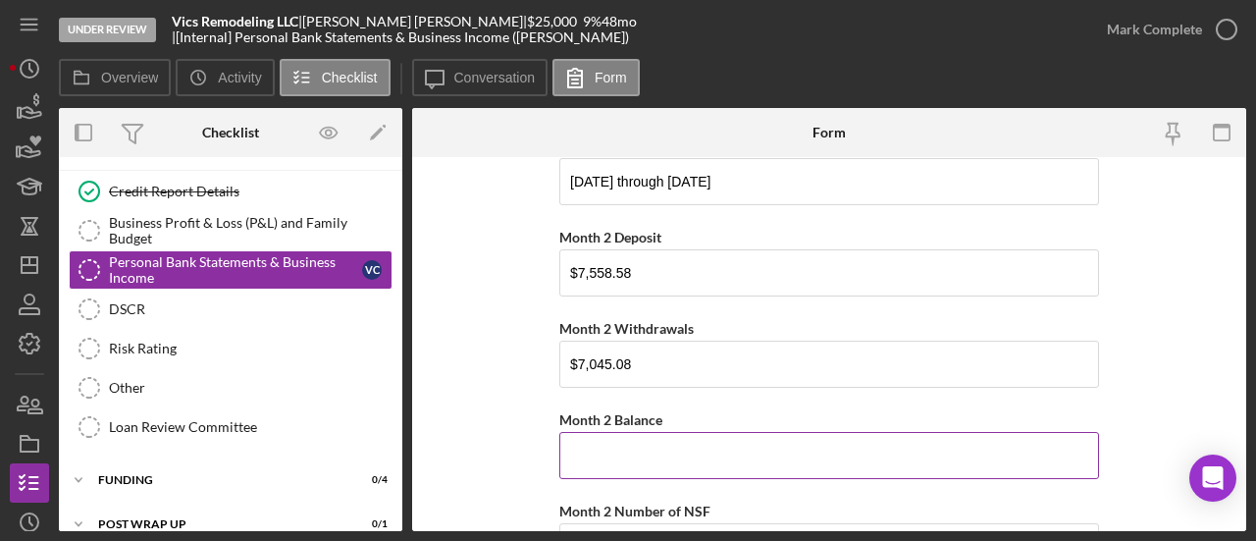
click at [677, 454] on input "Month 2 Balance" at bounding box center [829, 455] width 540 height 47
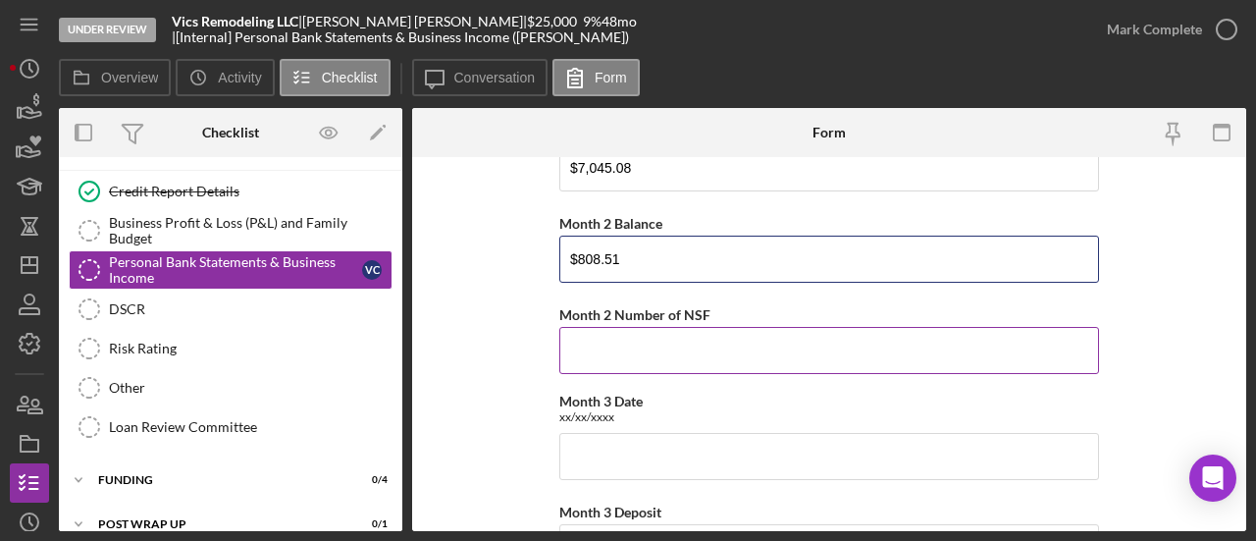
type input "$808.51"
click at [630, 341] on input "Month 2 Number of NSF" at bounding box center [829, 350] width 540 height 47
click at [751, 337] on input "Month 2 Number of NSF" at bounding box center [829, 350] width 540 height 47
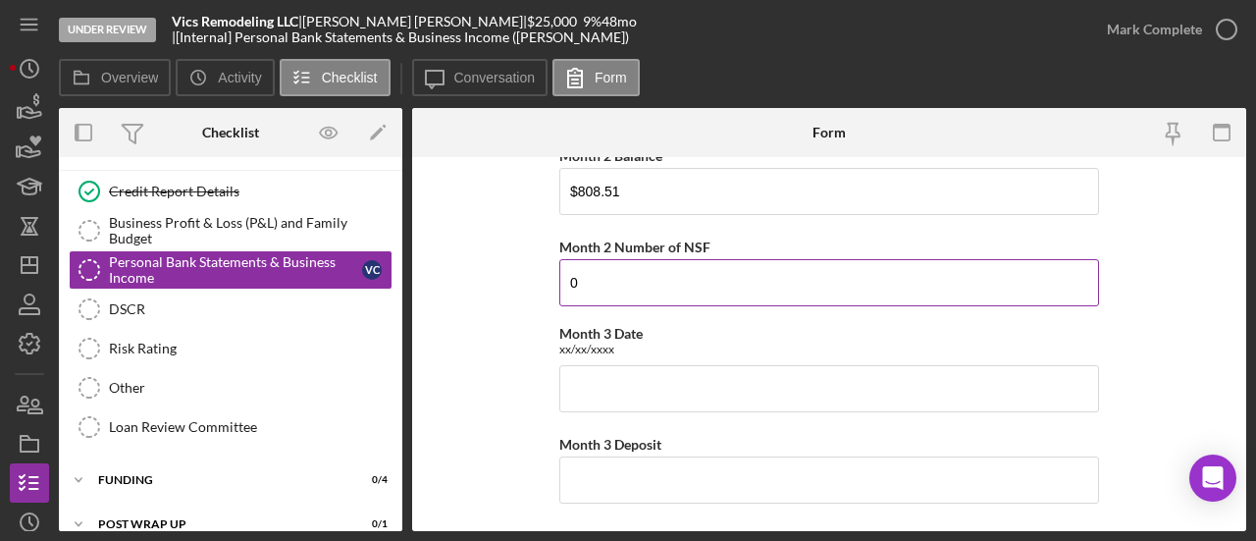
scroll to position [883, 0]
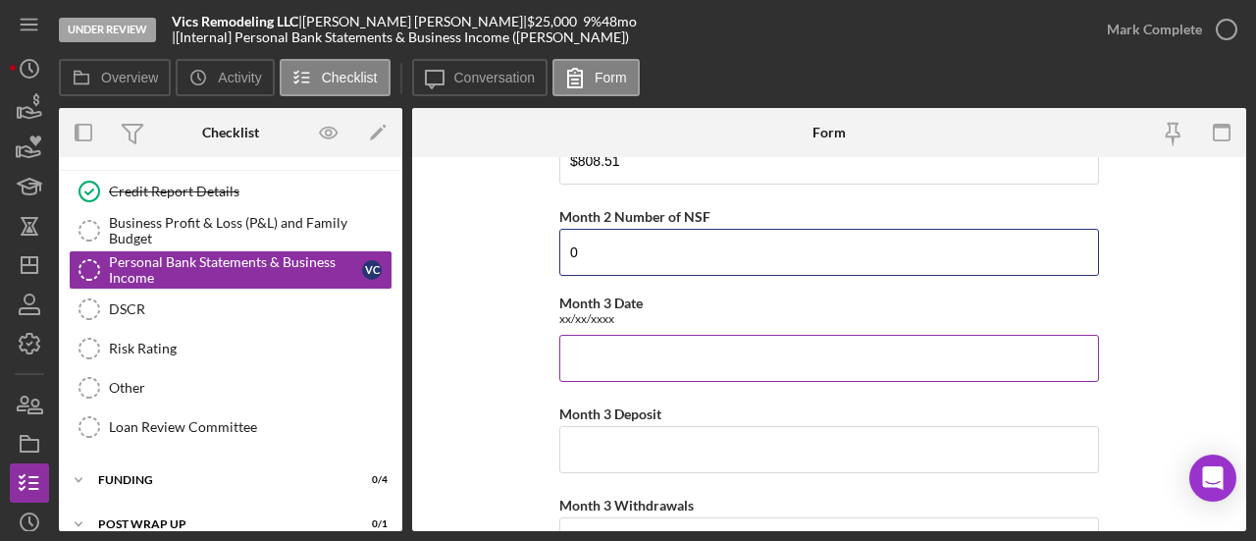
type input "0"
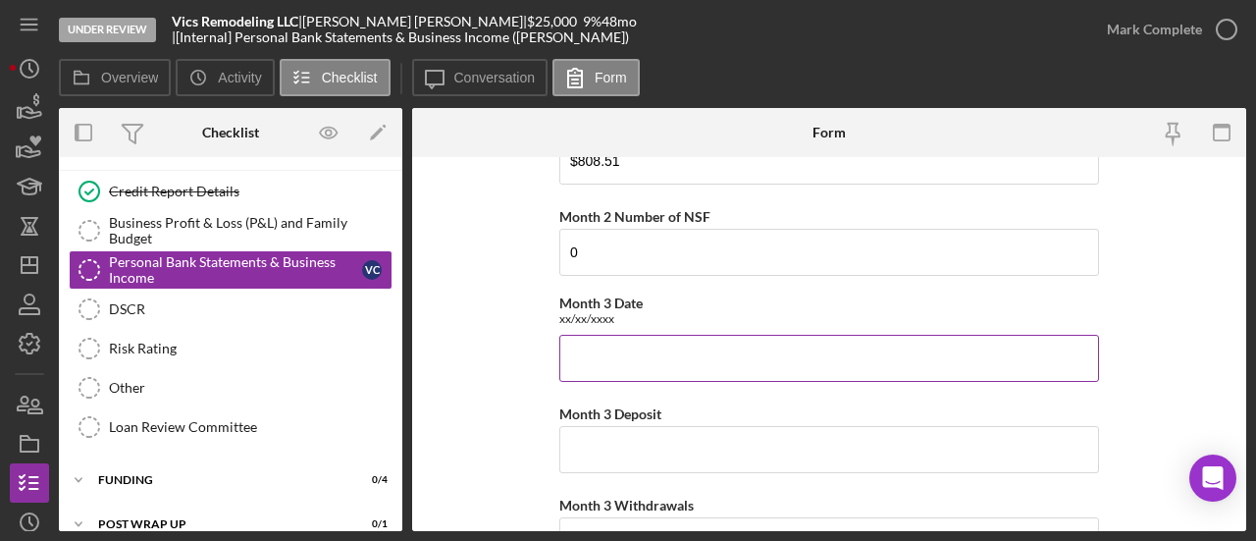
click at [661, 350] on input "Month 3 Date" at bounding box center [829, 358] width 540 height 47
click at [670, 369] on input "Month 3 Date" at bounding box center [829, 358] width 540 height 47
paste input "7,558.58"
type input "7,558.58"
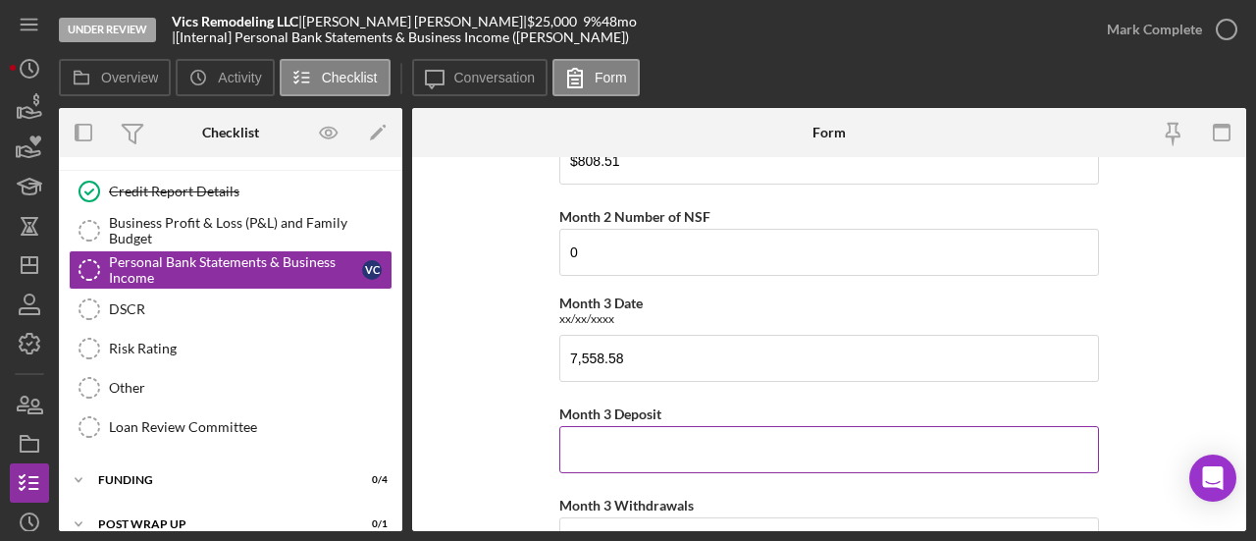
click at [575, 437] on input "Month 3 Deposit" at bounding box center [829, 449] width 540 height 47
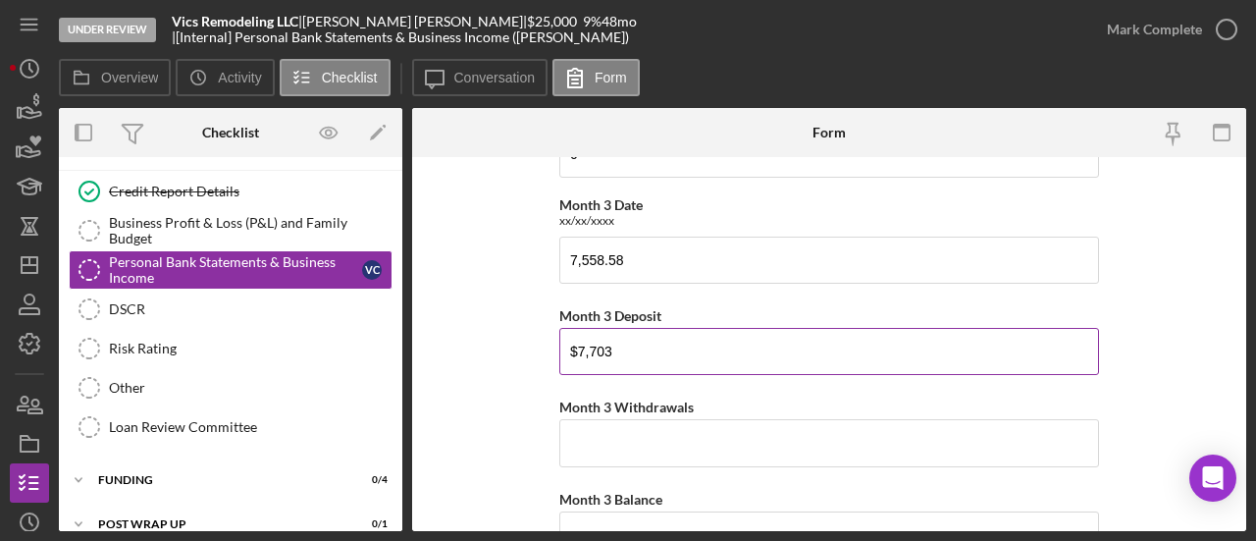
type input "$7,703"
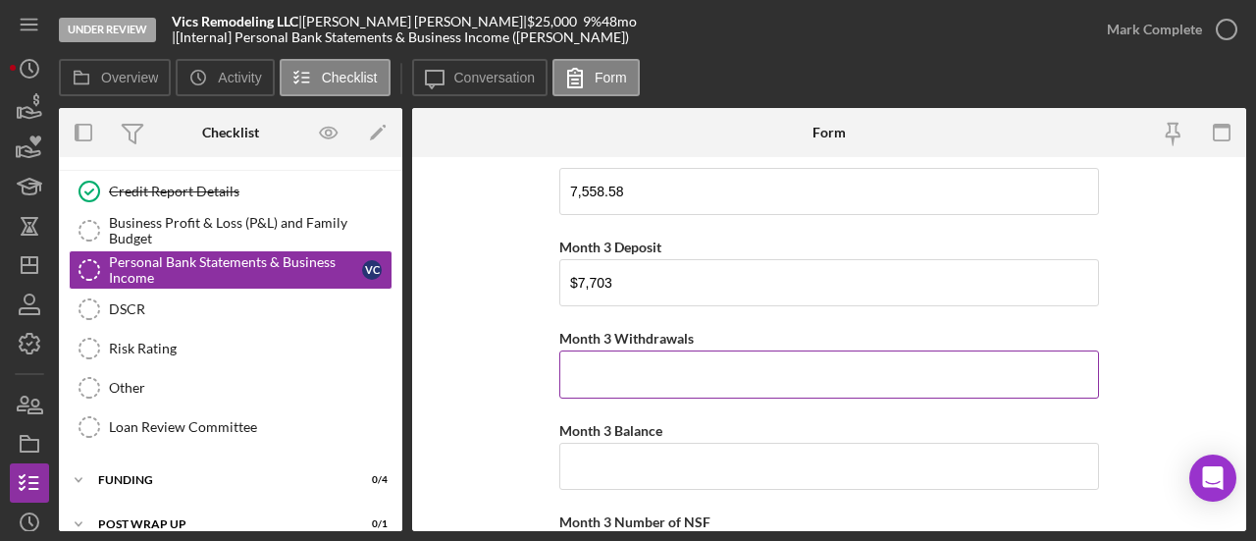
scroll to position [1079, 0]
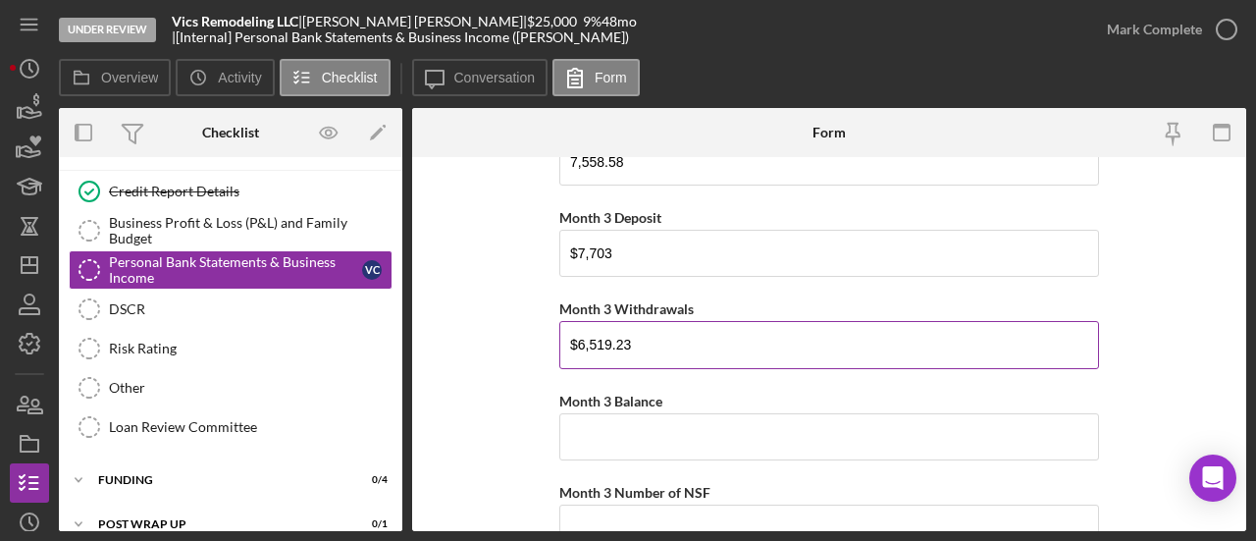
type input "$6,519.23"
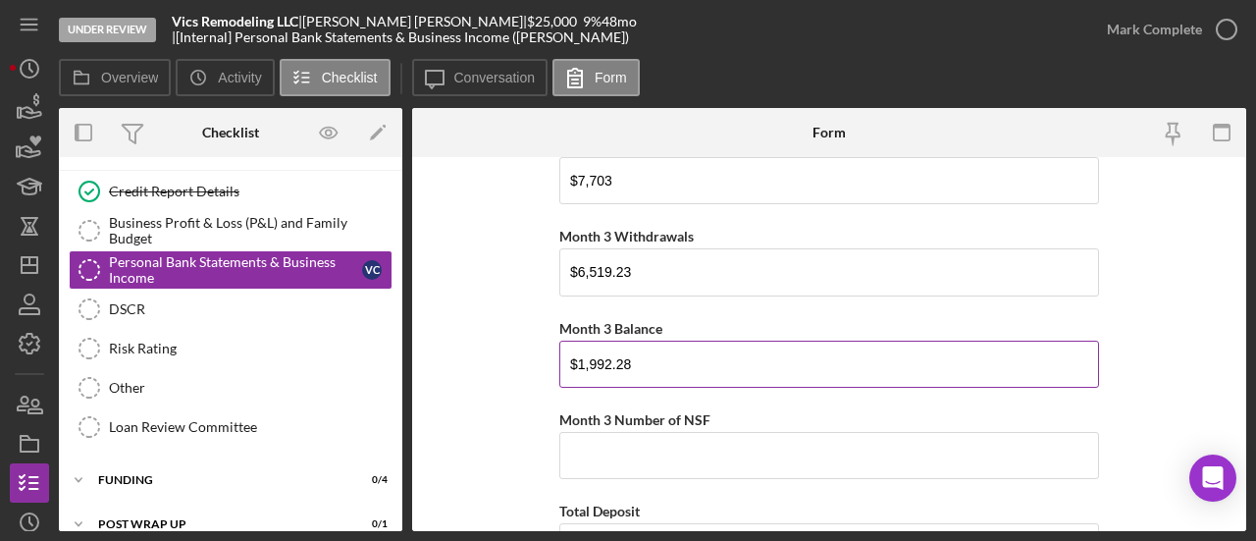
scroll to position [1178, 0]
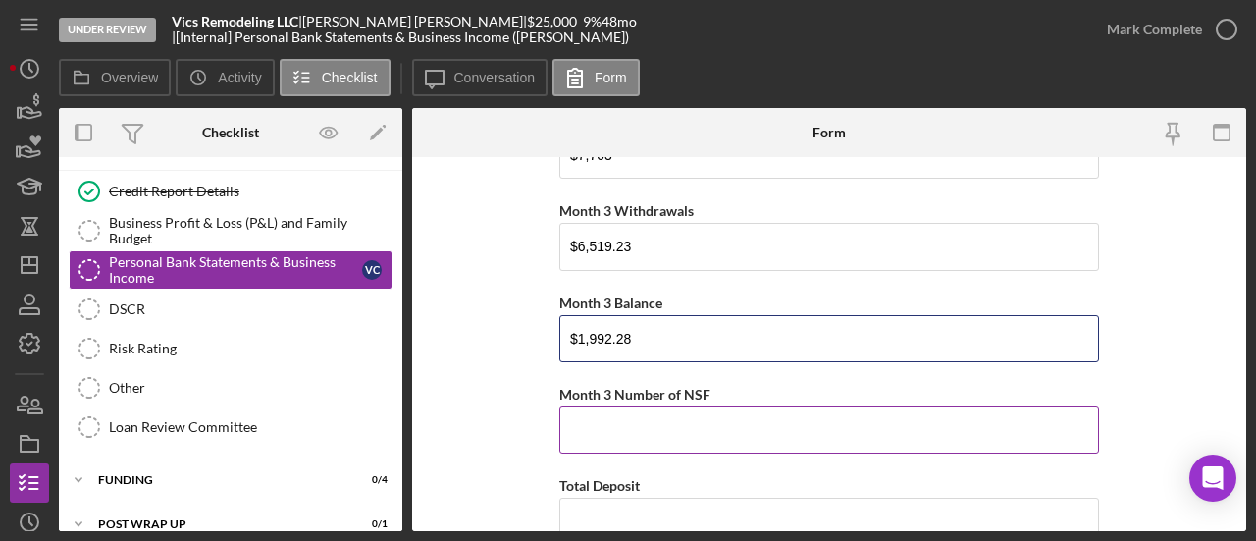
type input "$1,992.28"
click at [704, 409] on input "Month 3 Number of NSF" at bounding box center [829, 429] width 540 height 47
click at [743, 419] on input "Month 3 Number of NSF" at bounding box center [829, 429] width 540 height 47
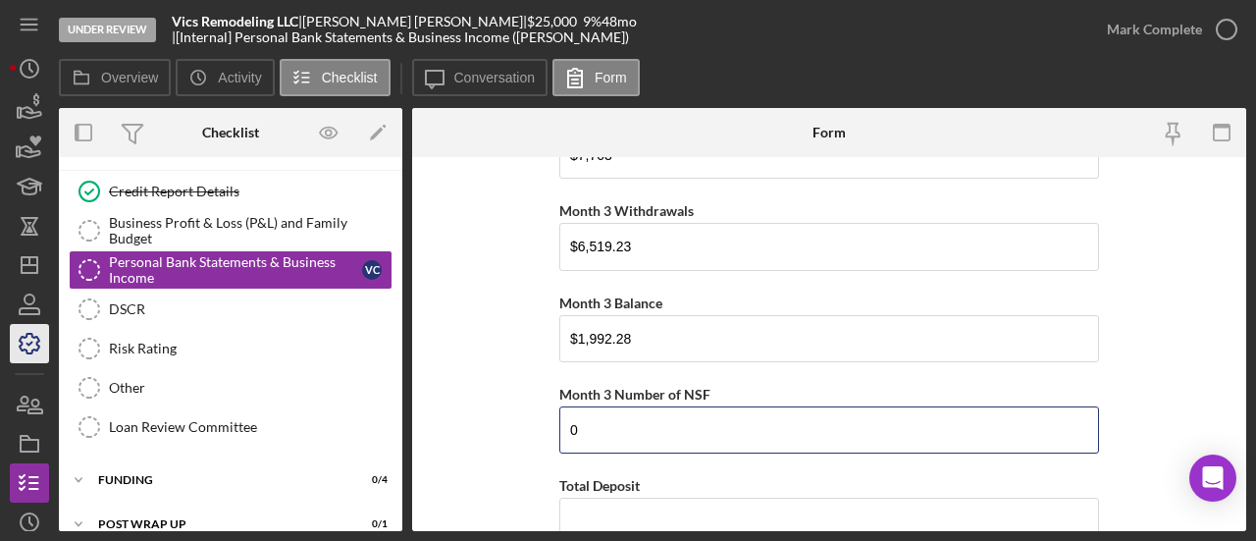
type input "0"
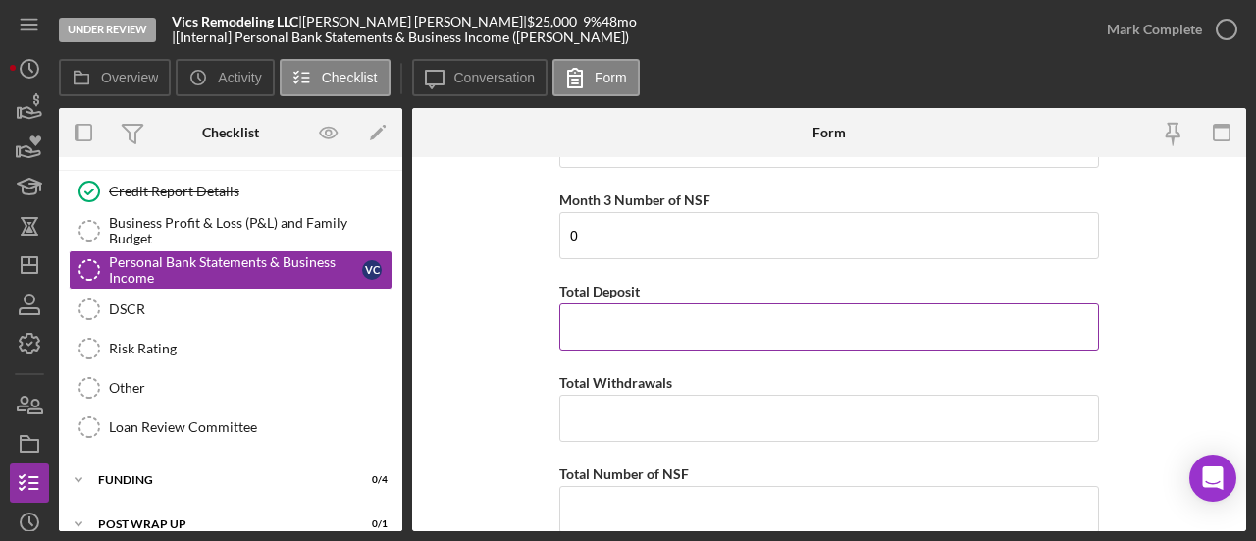
scroll to position [1374, 0]
click at [728, 306] on input "Total Deposit" at bounding box center [829, 324] width 540 height 47
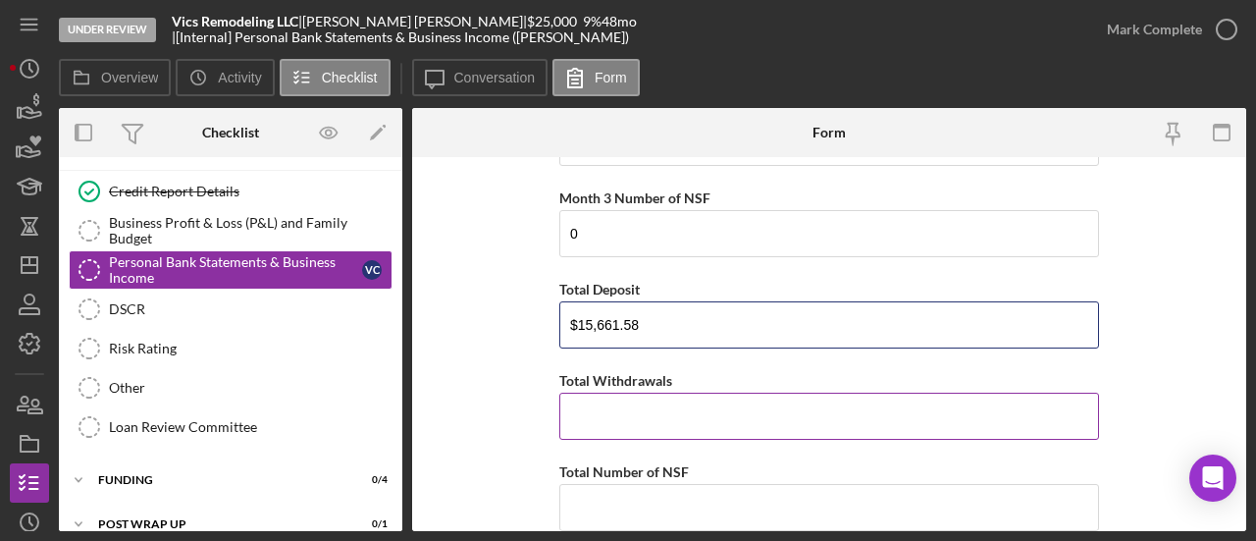
type input "$15,661.58"
click at [605, 407] on input "Total Withdrawals" at bounding box center [829, 416] width 540 height 47
click at [726, 401] on input "Total Withdrawals" at bounding box center [829, 416] width 540 height 47
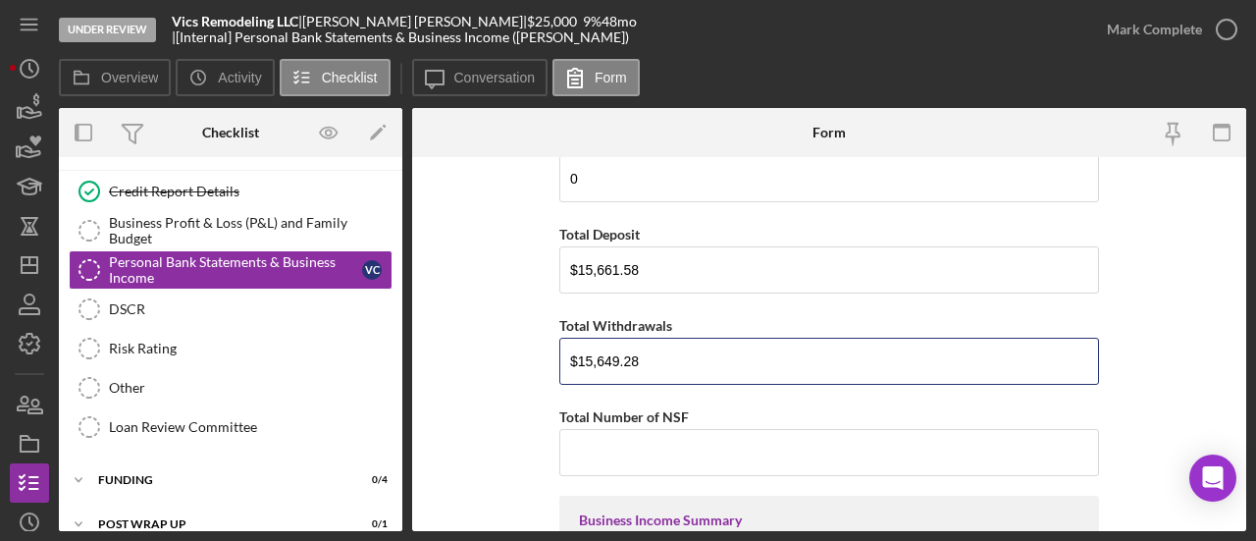
scroll to position [1472, 0]
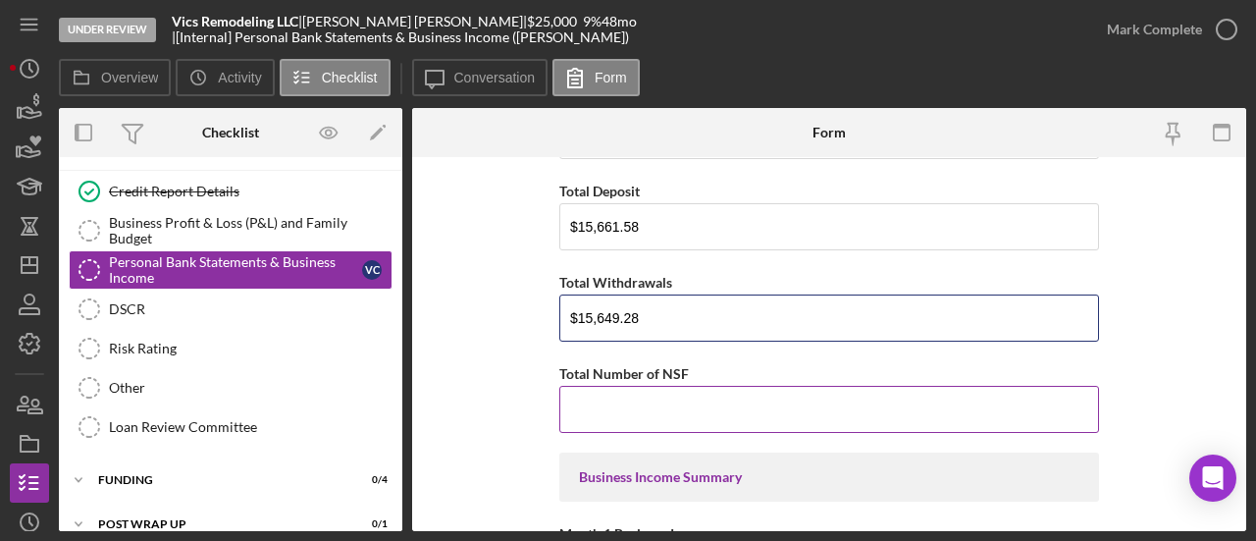
type input "$15,649.28"
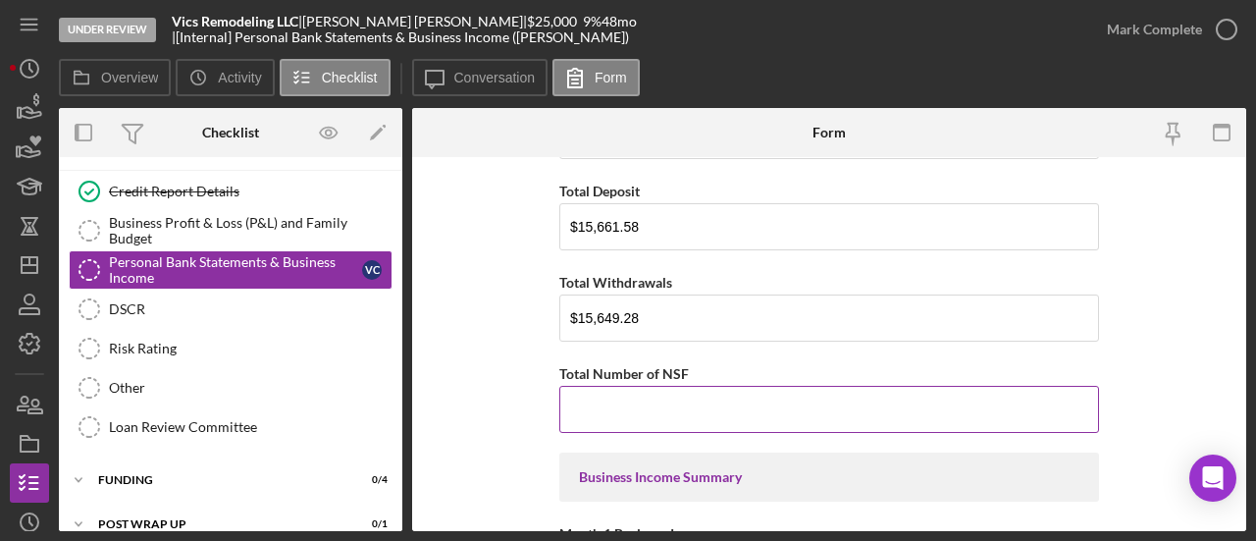
click at [661, 388] on input "Total Number of NSF" at bounding box center [829, 409] width 540 height 47
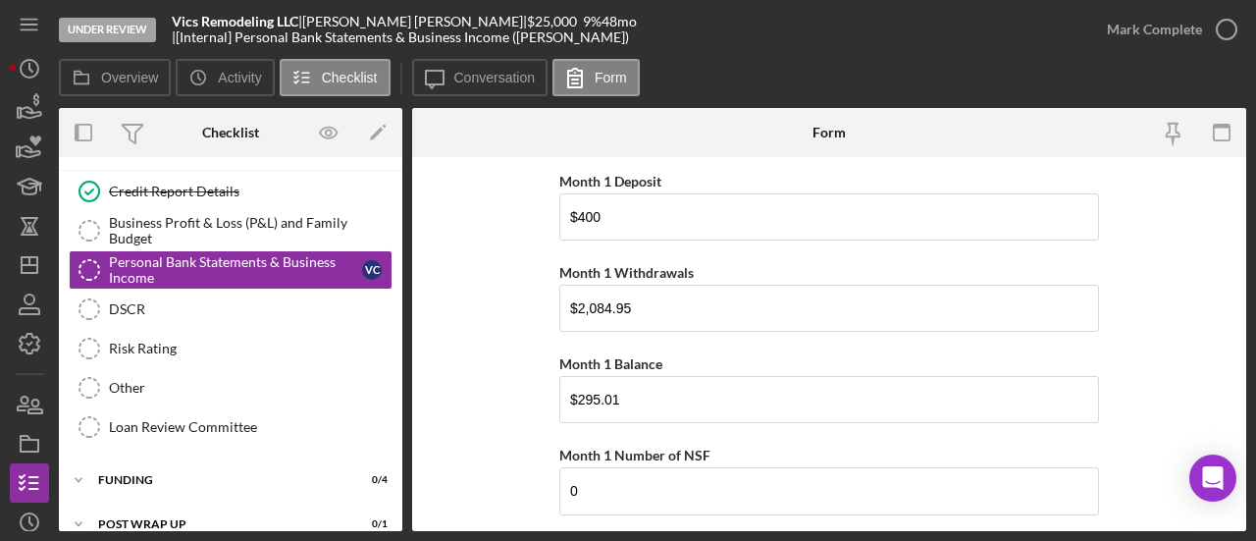
scroll to position [196, 0]
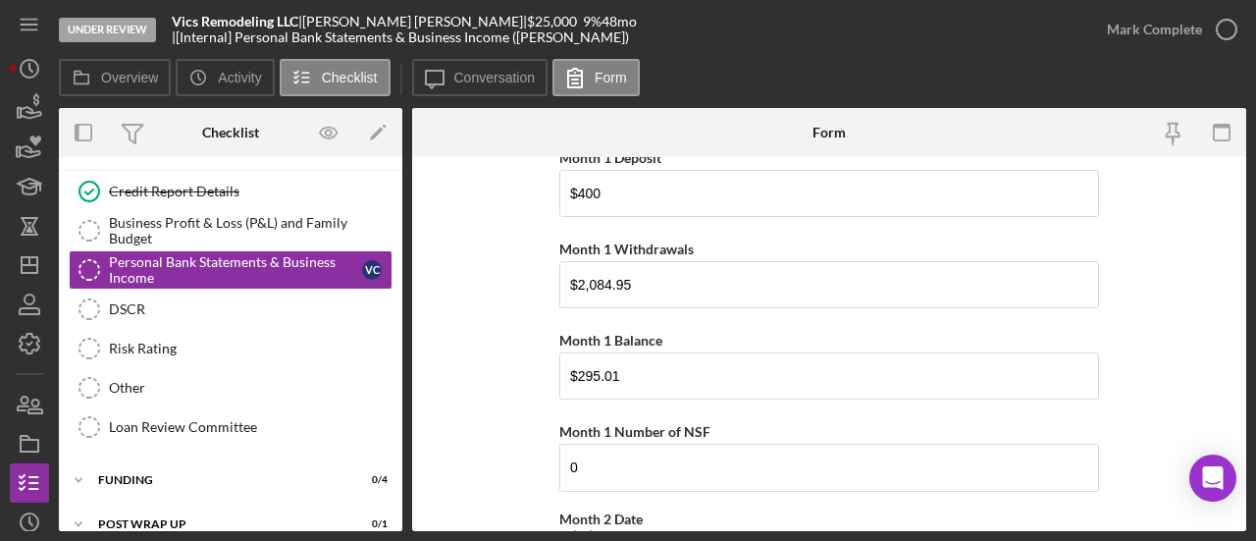
type input "0"
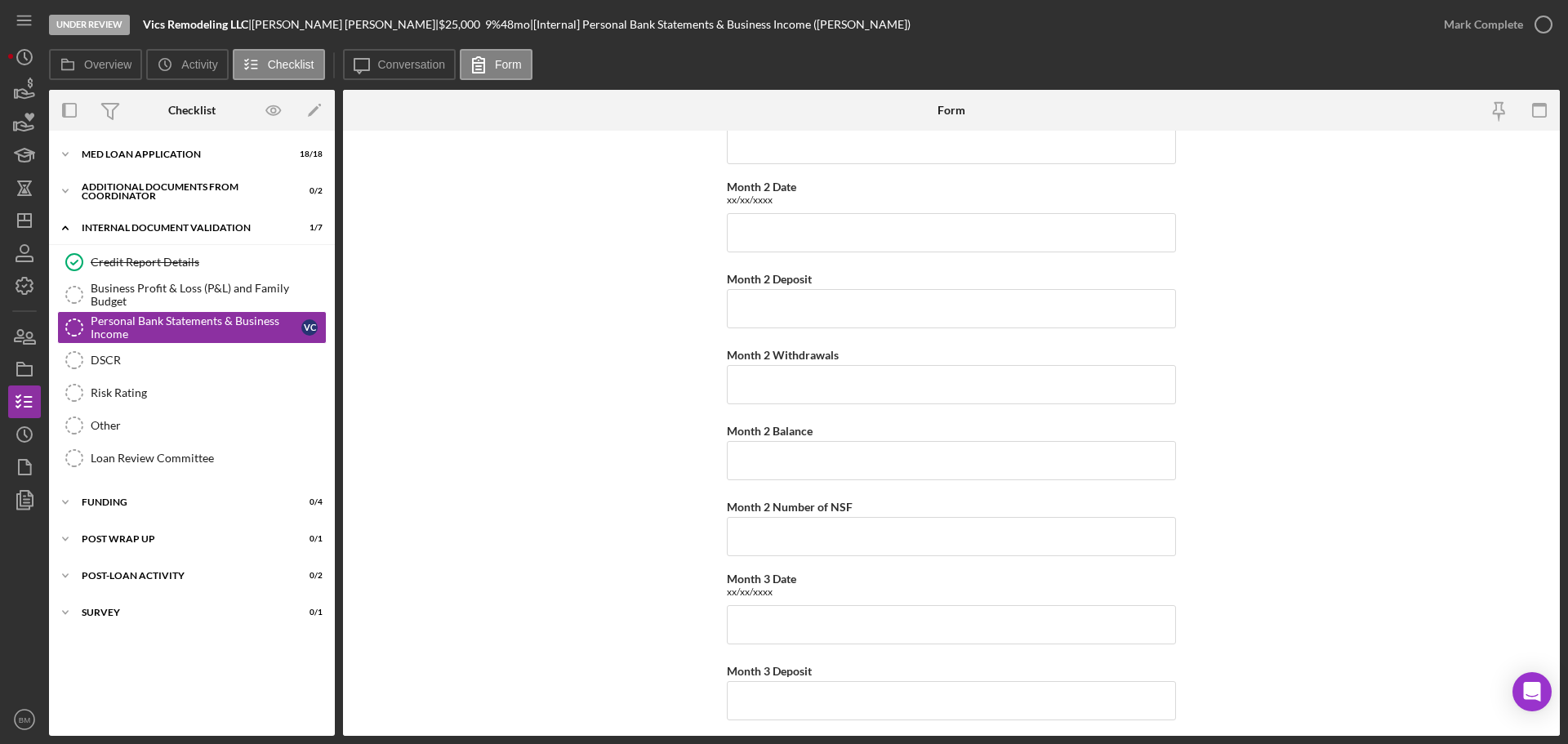
scroll to position [0, 0]
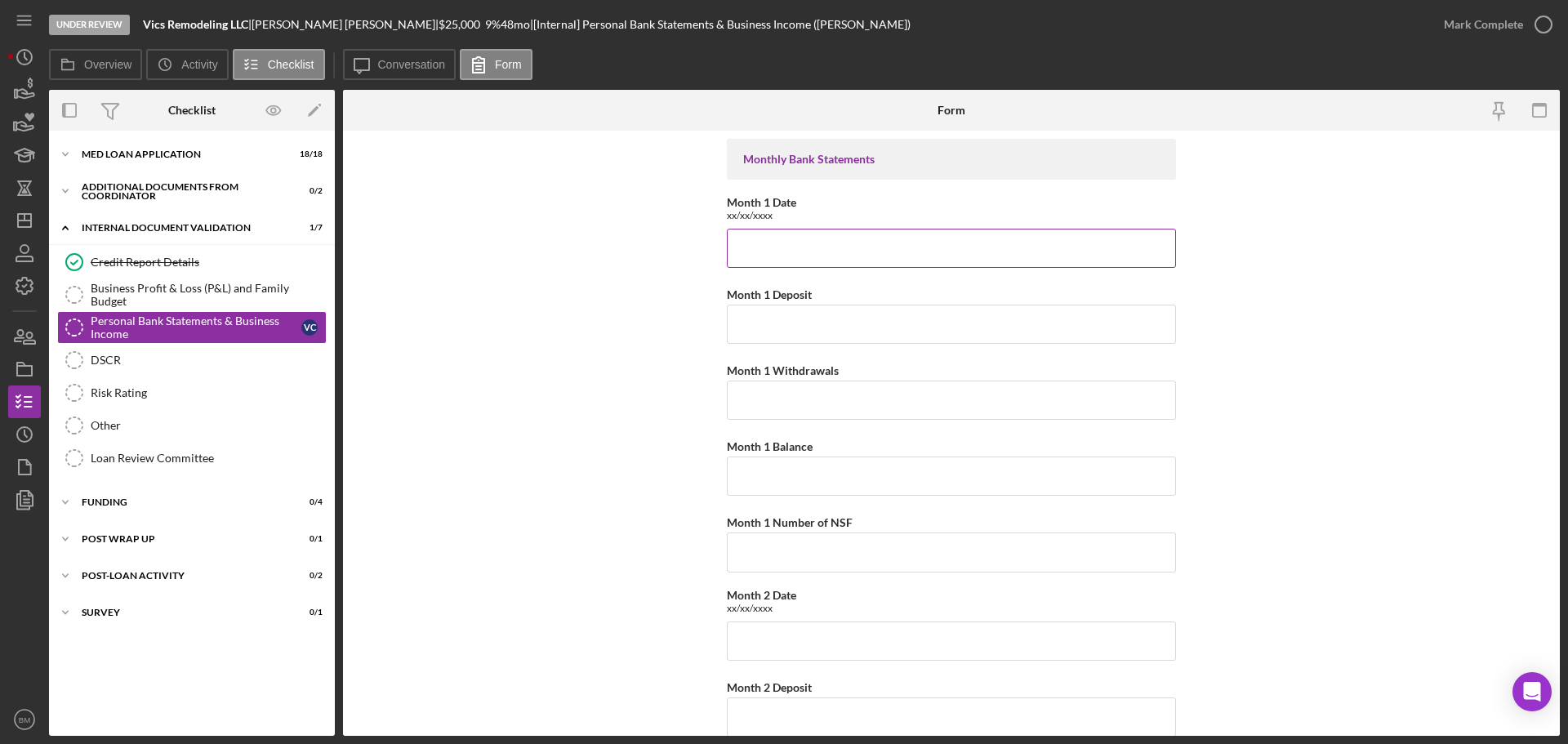
click at [802, 265] on input "Month 1 Date" at bounding box center [951, 248] width 449 height 39
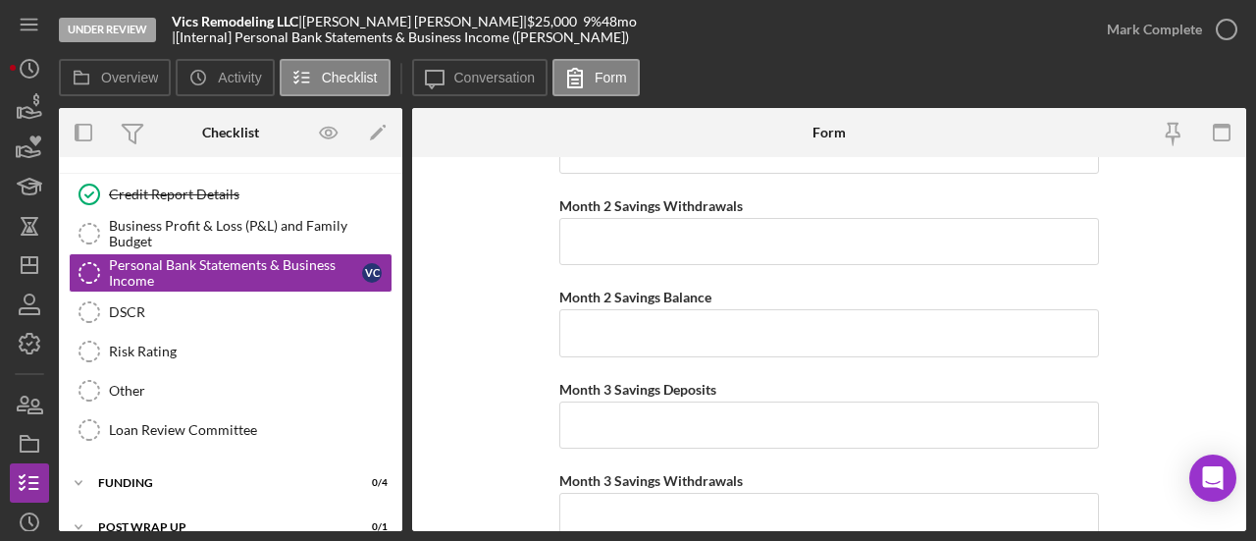
scroll to position [3566, 0]
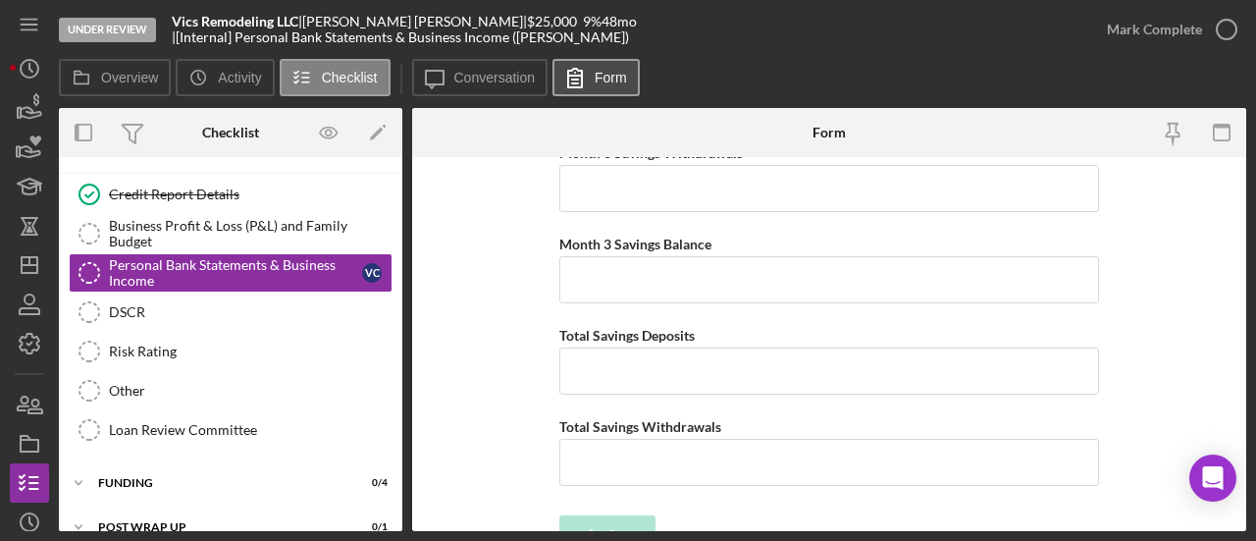
click at [613, 74] on label "Form" at bounding box center [611, 78] width 32 height 16
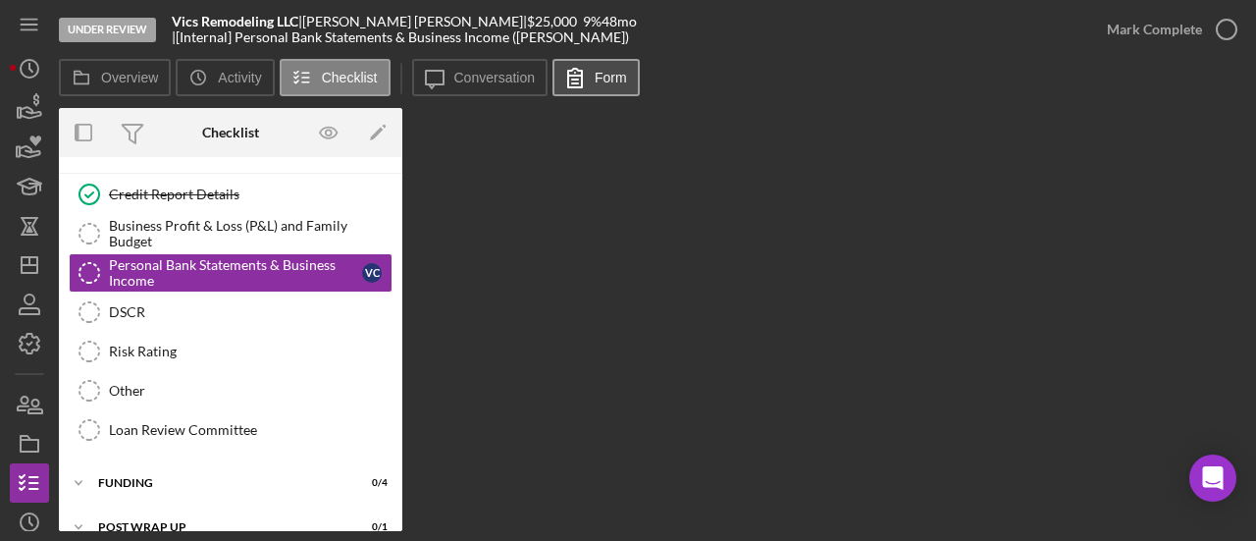
click at [614, 76] on label "Form" at bounding box center [611, 78] width 32 height 16
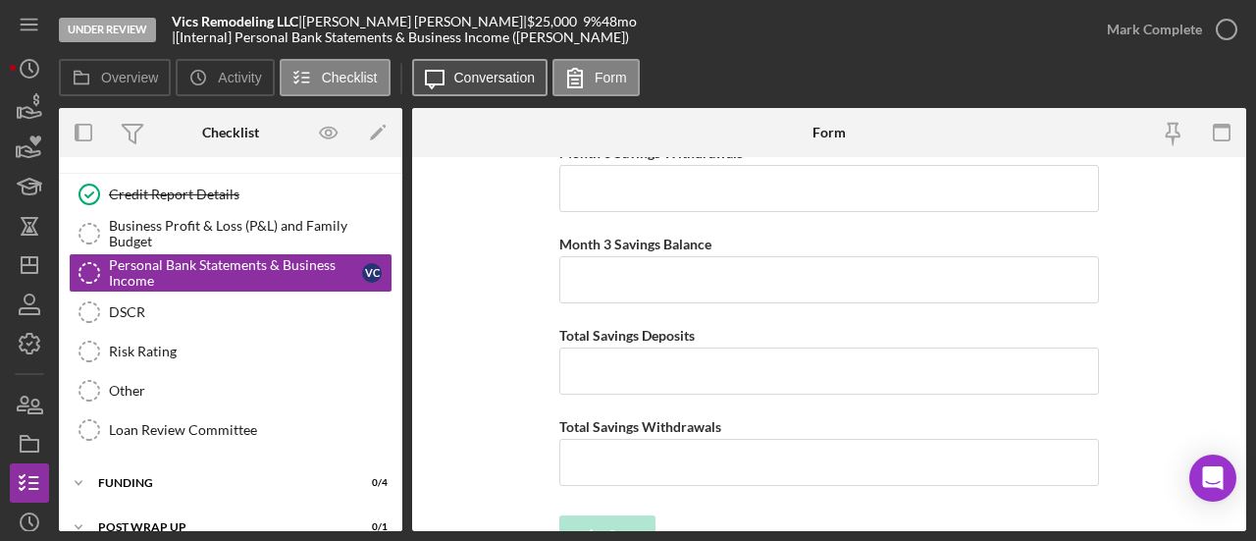
click at [470, 79] on label "Conversation" at bounding box center [494, 78] width 81 height 16
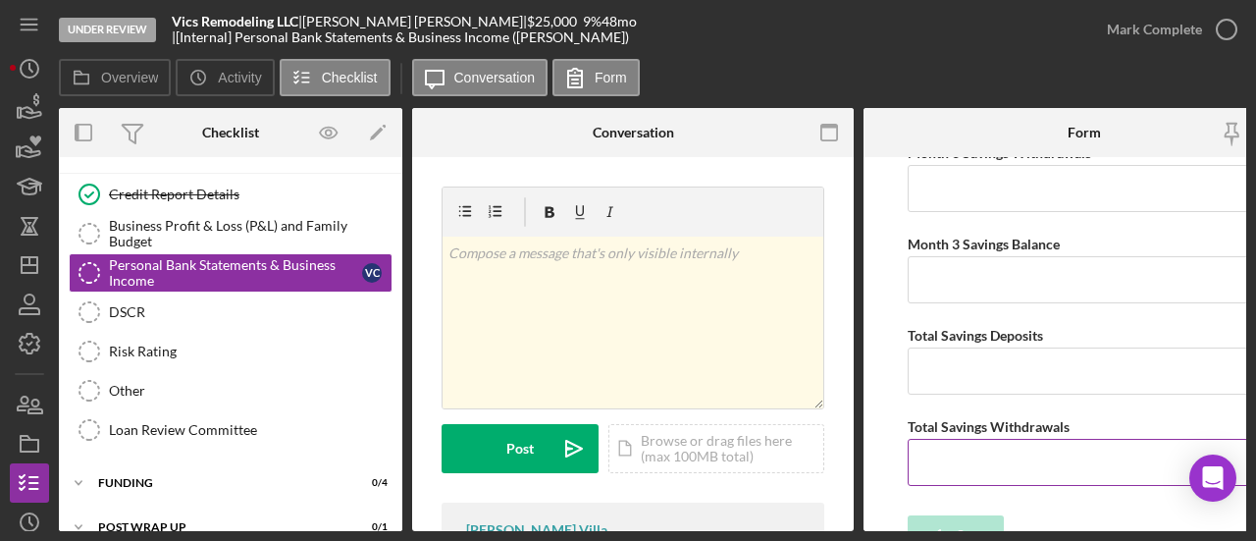
scroll to position [3572, 0]
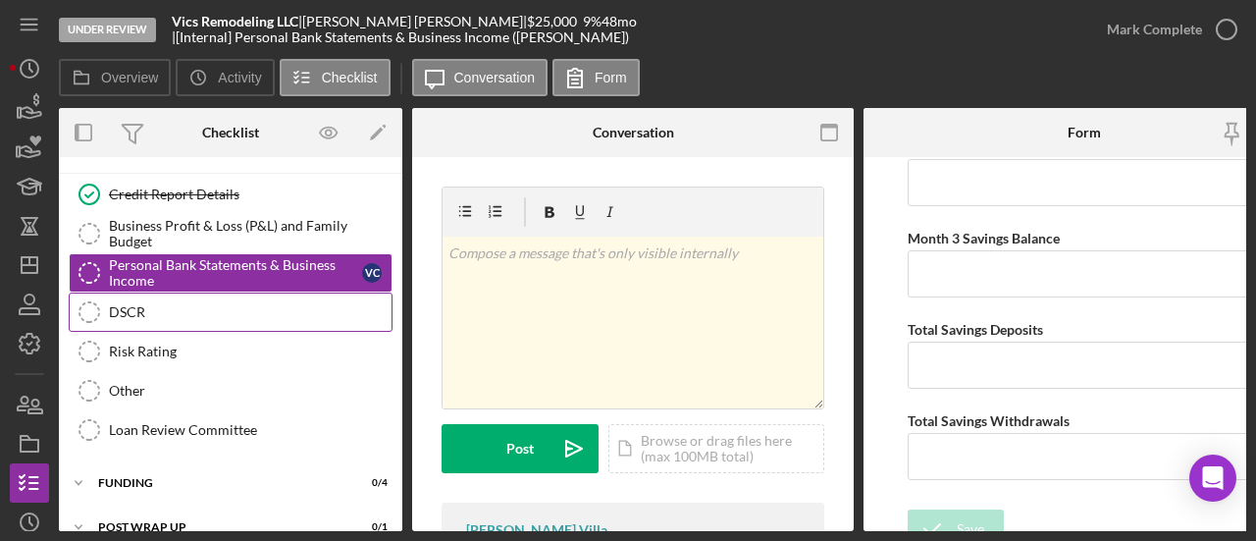
click at [306, 325] on link "DSCR DSCR" at bounding box center [231, 311] width 324 height 39
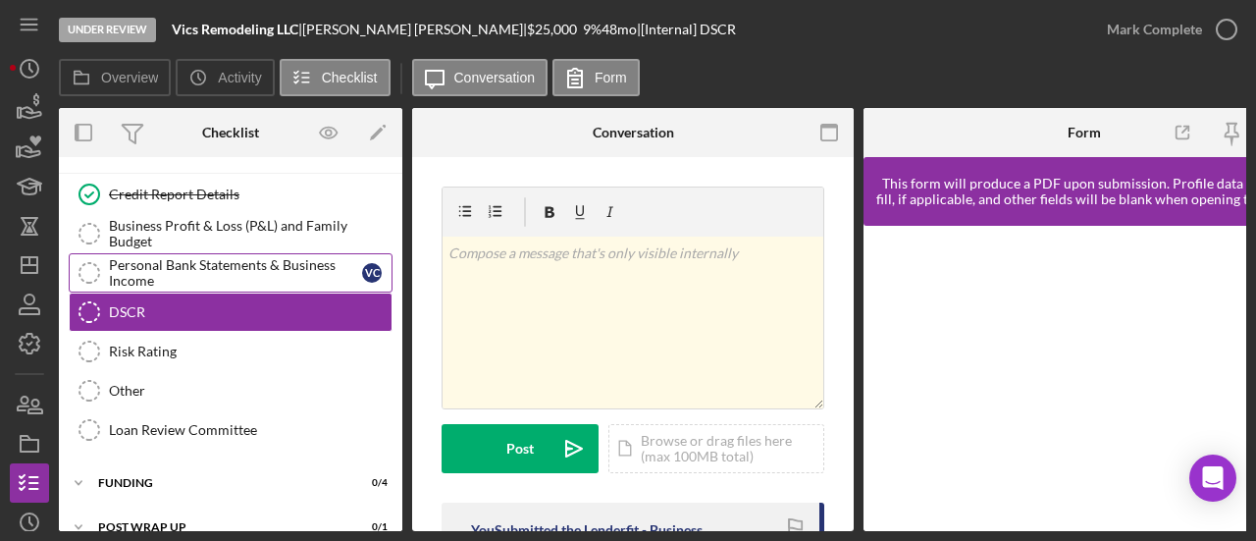
click at [260, 279] on div "Personal Bank Statements & Business Income" at bounding box center [235, 272] width 253 height 31
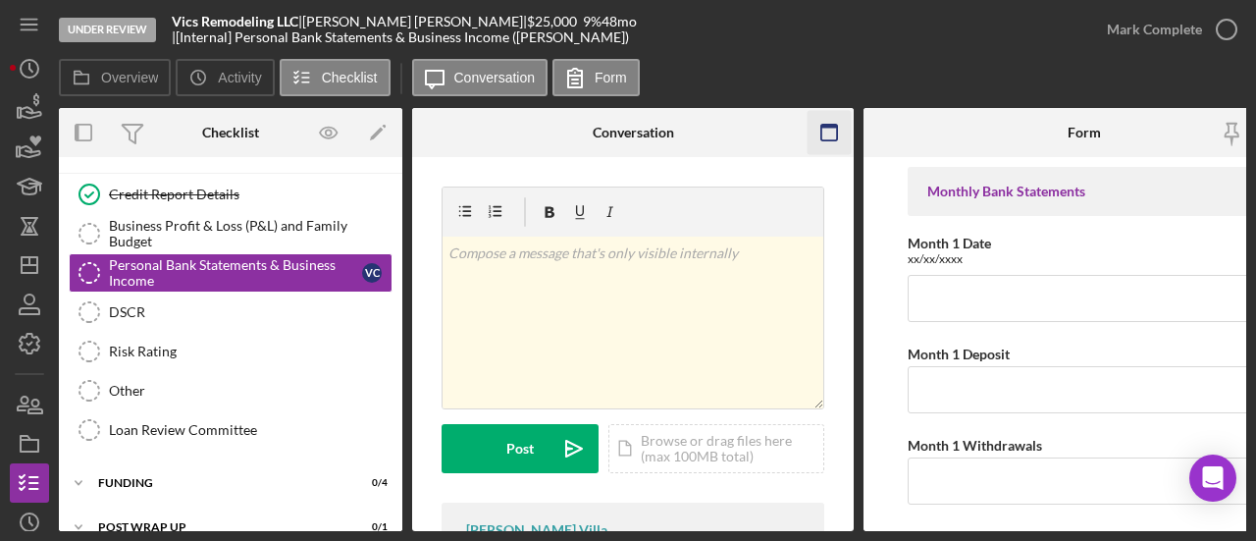
click at [814, 139] on icon "button" at bounding box center [830, 133] width 44 height 44
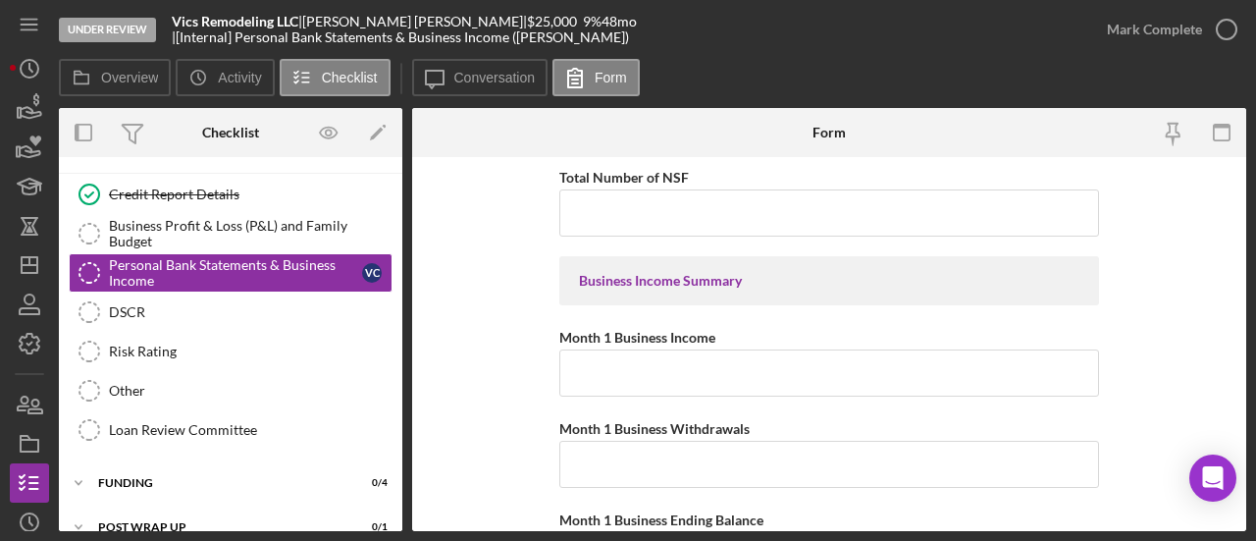
scroll to position [1472, 0]
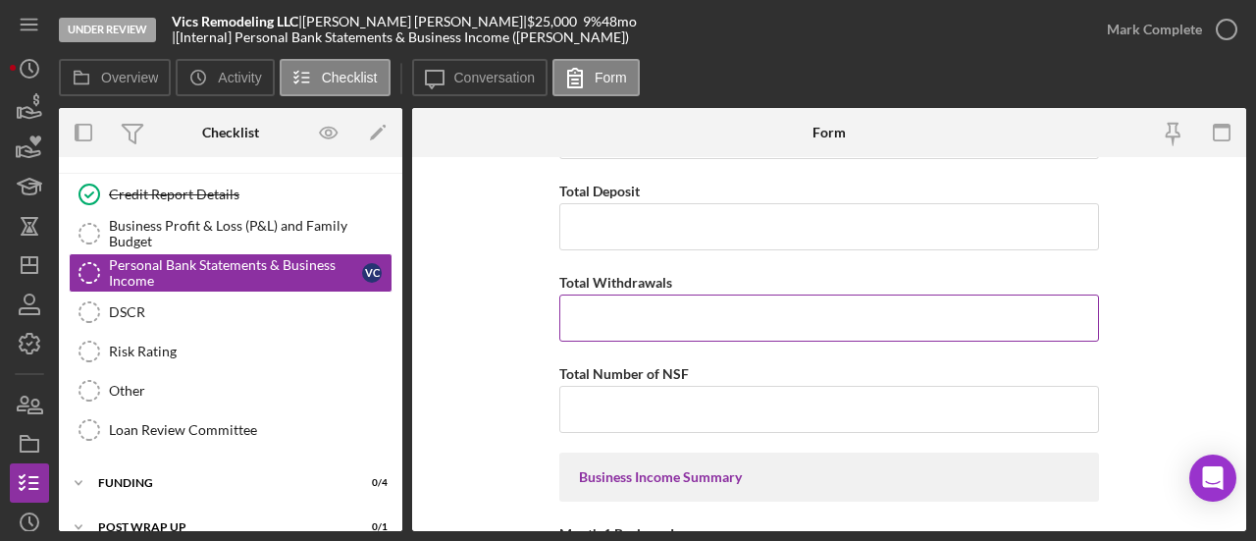
click at [626, 311] on input "Total Withdrawals" at bounding box center [829, 317] width 540 height 47
type input "$15,649.26"
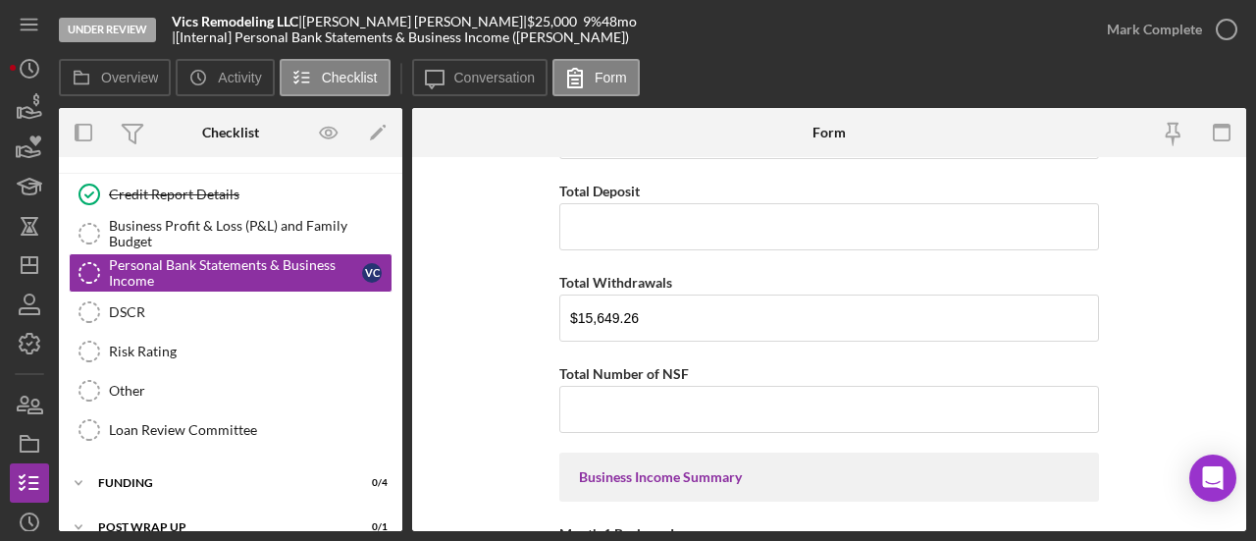
click at [586, 217] on input "Total Deposit" at bounding box center [829, 226] width 540 height 47
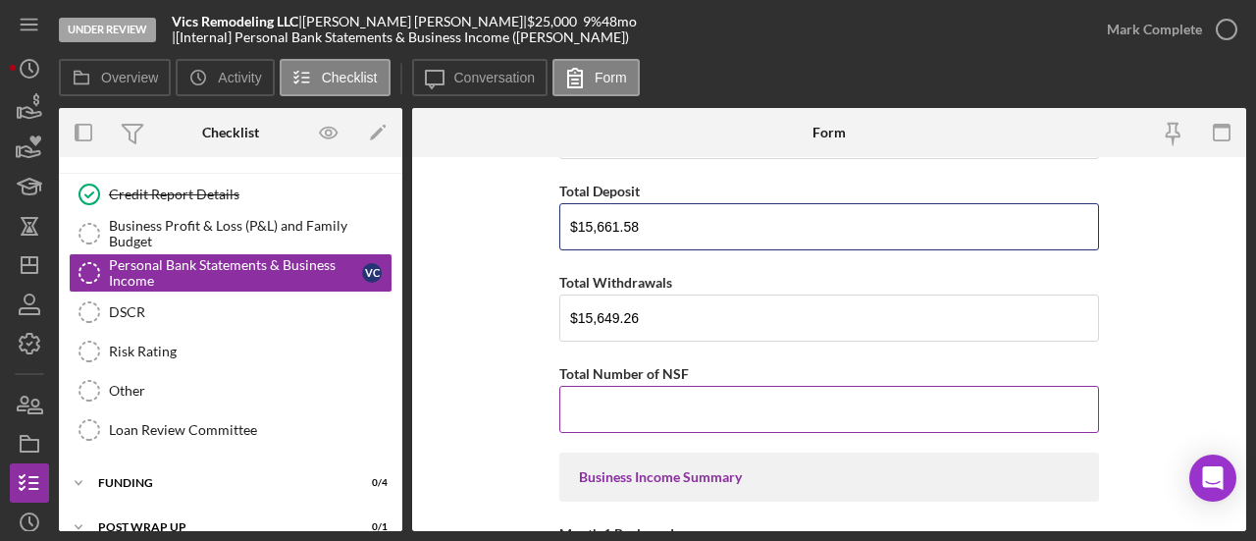
type input "$15,661.58"
click at [632, 390] on input "Total Number of NSF" at bounding box center [829, 409] width 540 height 47
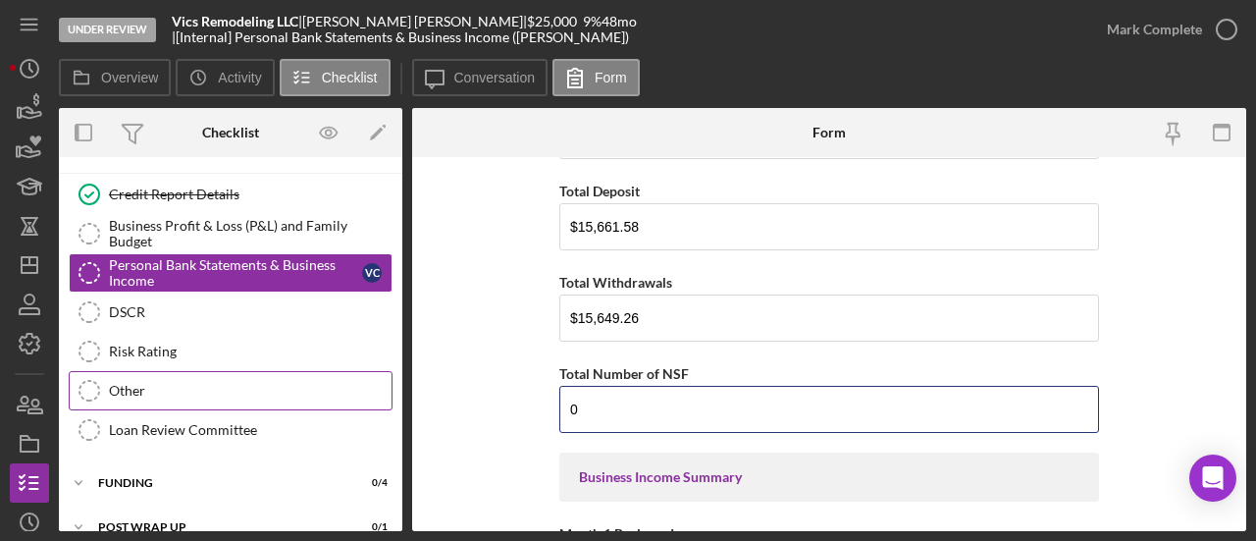
type input "0"
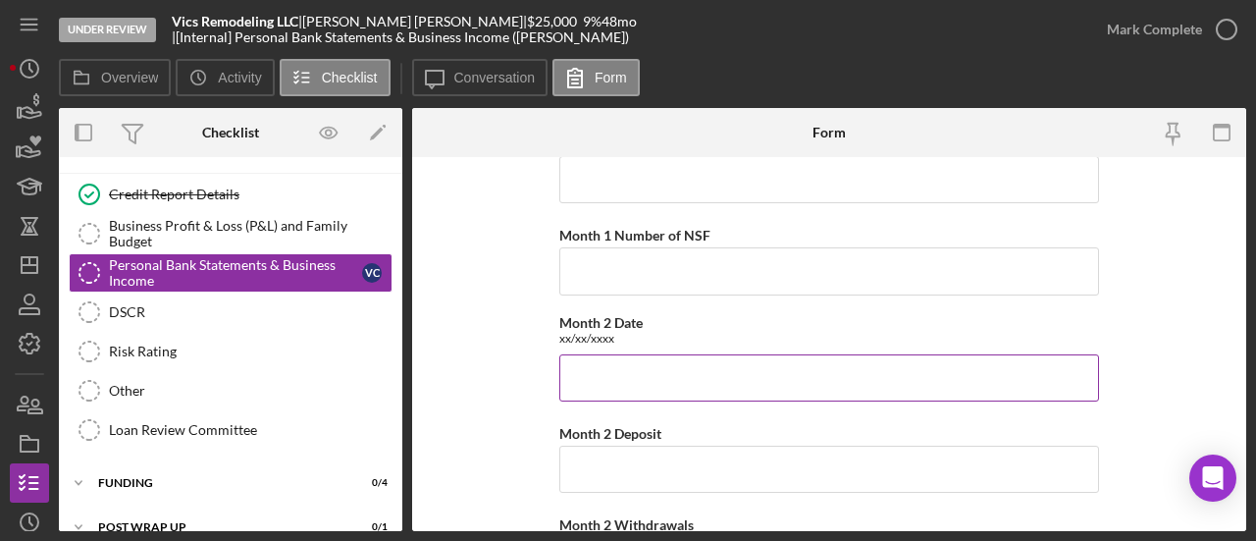
scroll to position [0, 0]
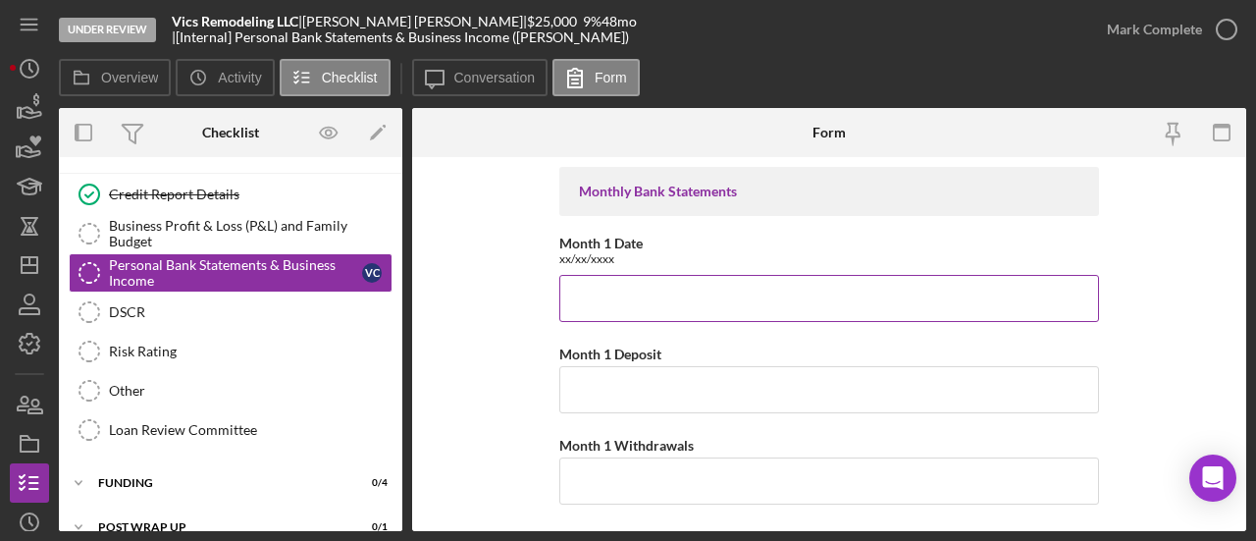
click at [650, 305] on input "Month 1 Date" at bounding box center [829, 298] width 540 height 47
paste input "[DATE] through [DATE]"
type input "[DATE] through [DATE]"
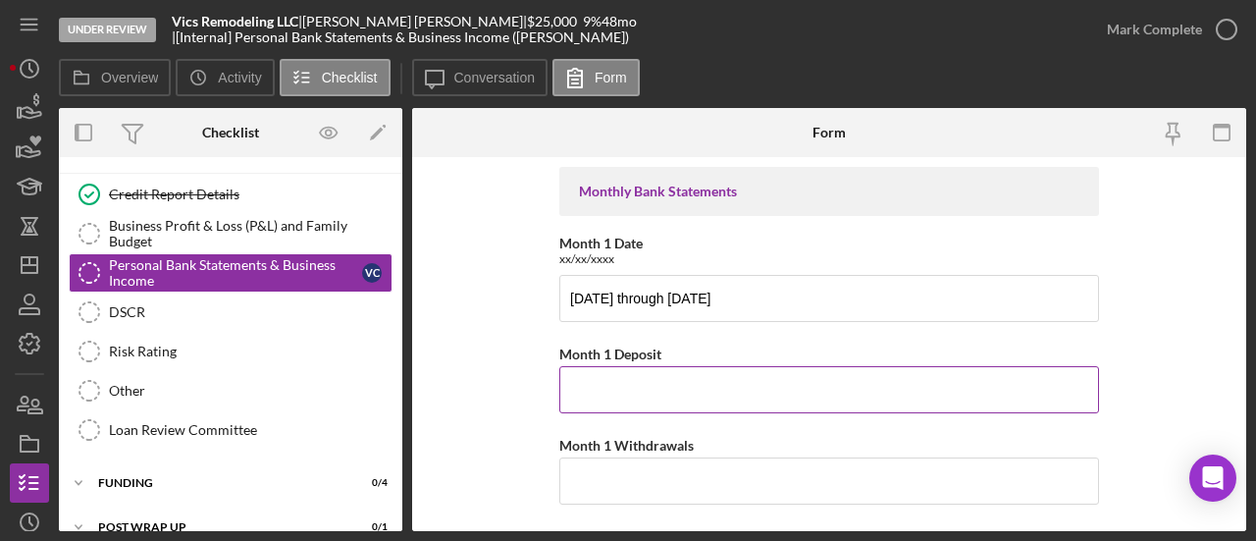
click at [648, 391] on input "Month 1 Deposit" at bounding box center [829, 389] width 540 height 47
type input "$400"
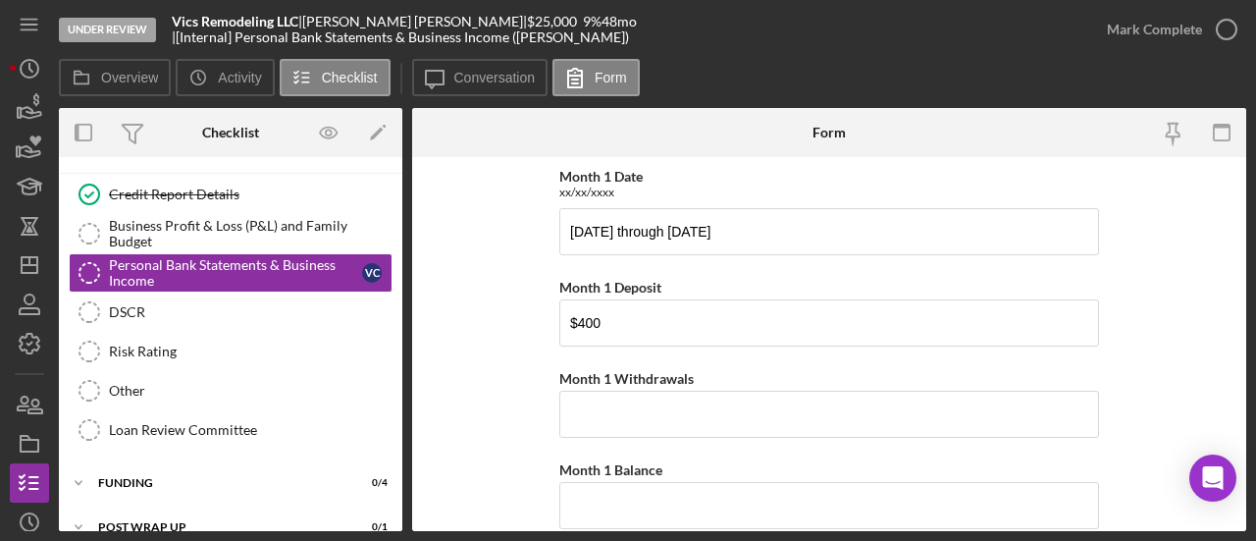
scroll to position [98, 0]
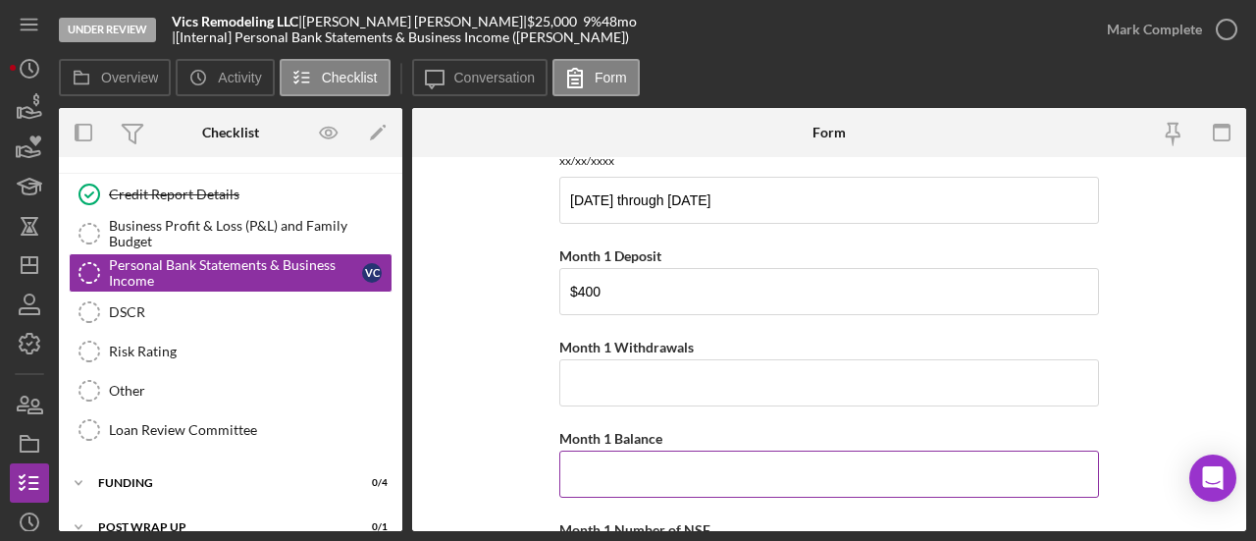
click at [640, 466] on input "Month 1 Balance" at bounding box center [829, 473] width 540 height 47
click at [632, 467] on input "Month 1 Balance" at bounding box center [829, 473] width 540 height 47
type input "$295.01"
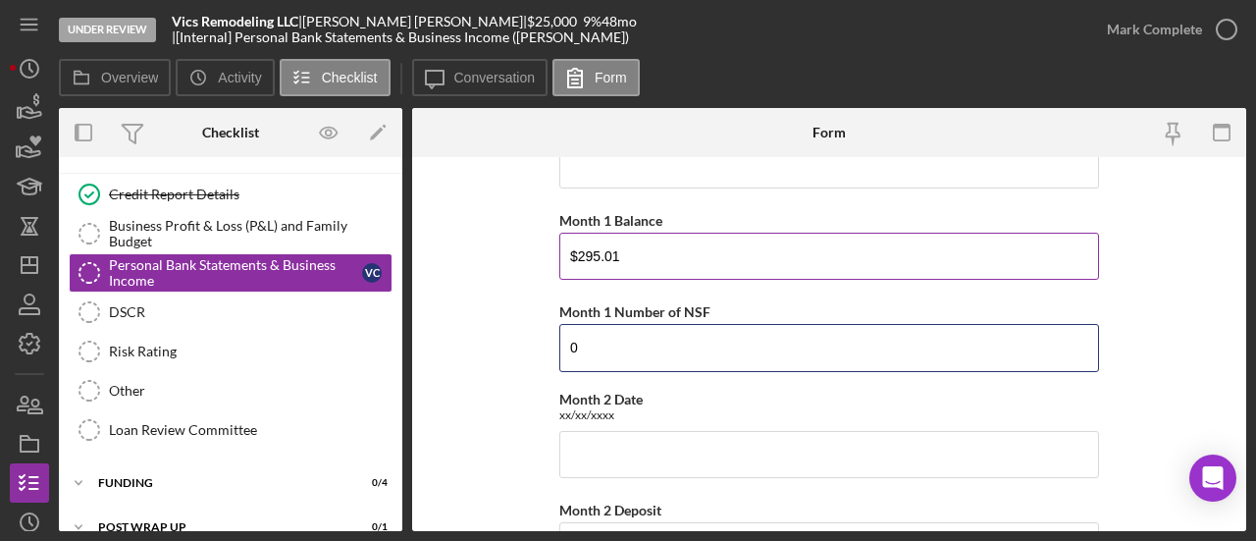
type input "0"
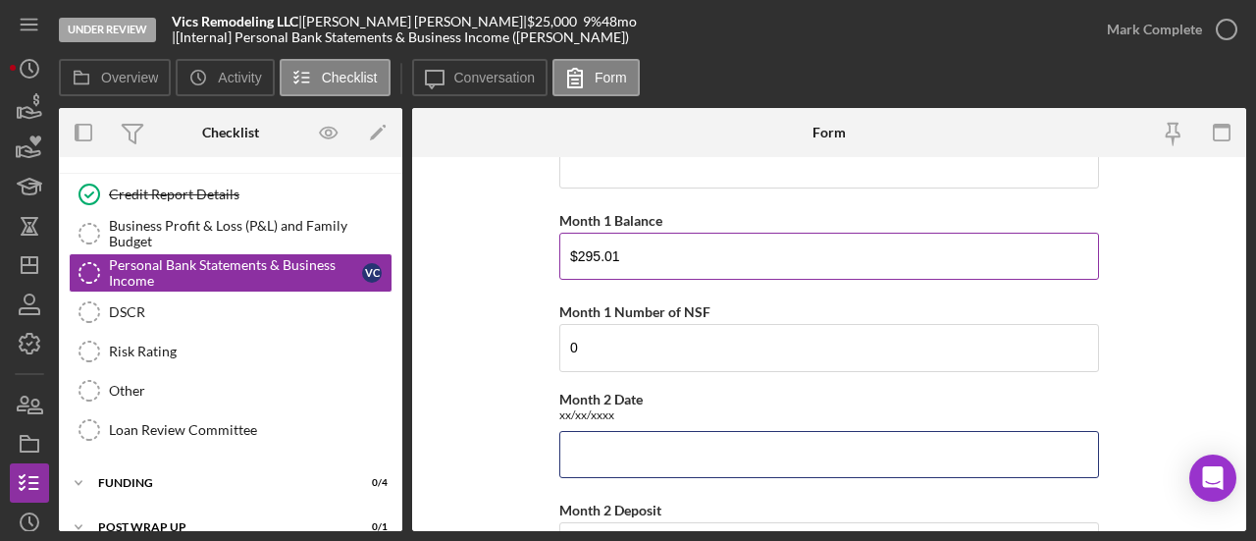
paste input "[DATE] through [DATE]"
type input "[DATE] through [DATE]"
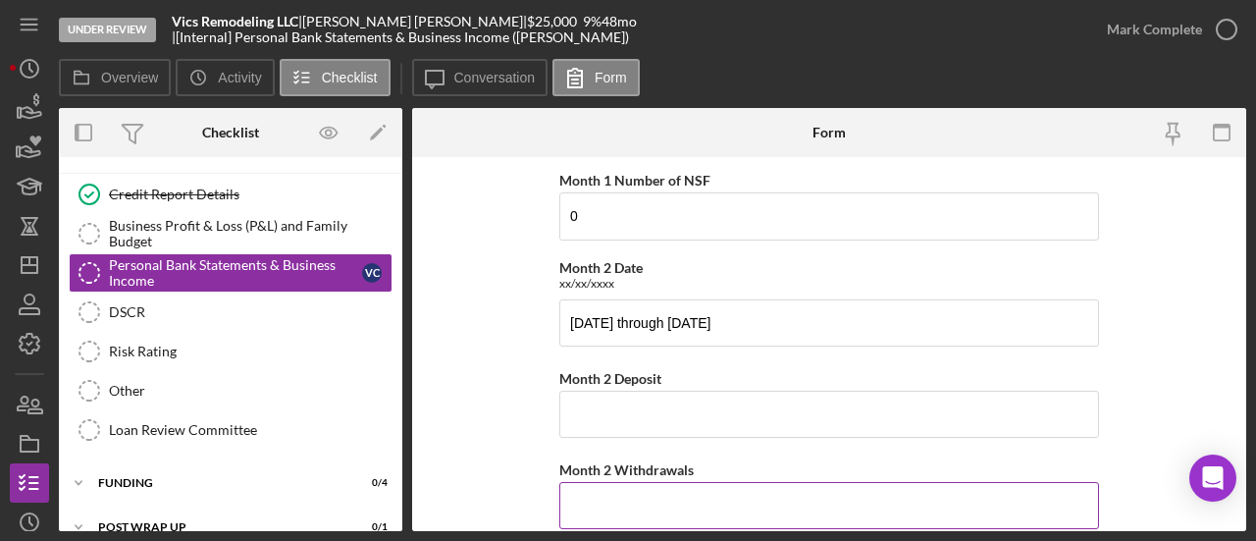
scroll to position [644, 0]
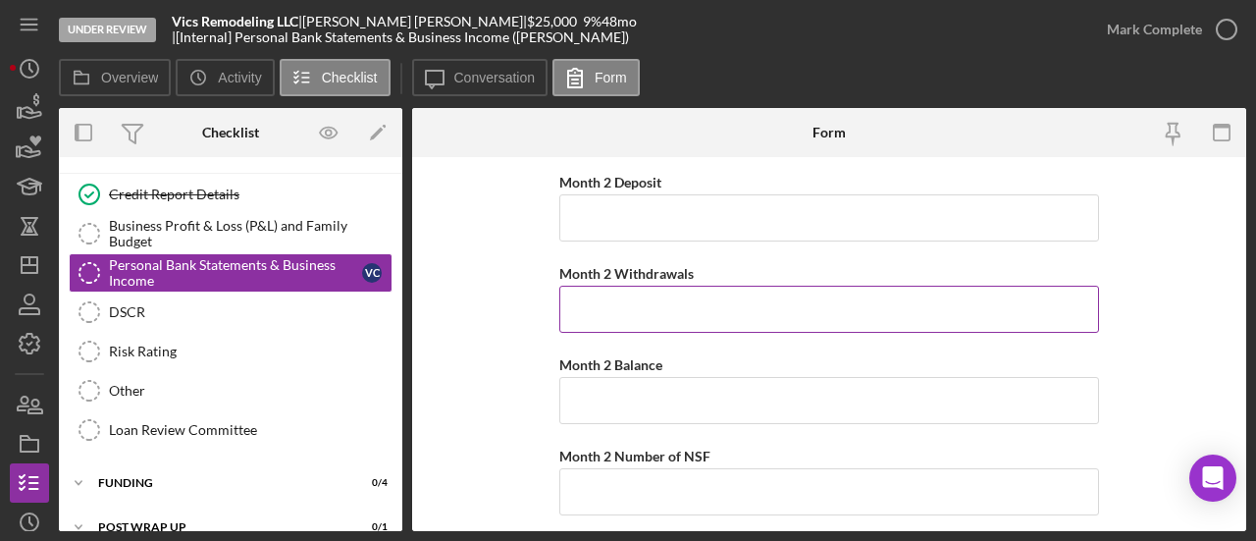
click at [623, 265] on label "Month 2 Withdrawals" at bounding box center [626, 273] width 134 height 17
click at [623, 286] on input "Month 2 Withdrawals" at bounding box center [829, 309] width 540 height 47
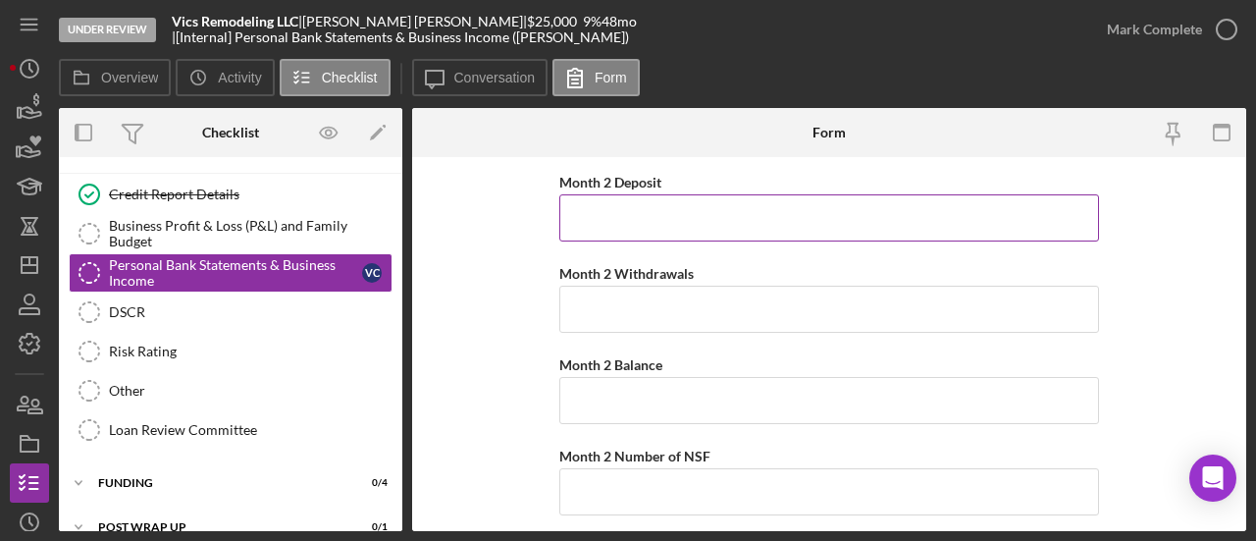
click at [623, 219] on input "Month 2 Deposit" at bounding box center [829, 217] width 540 height 47
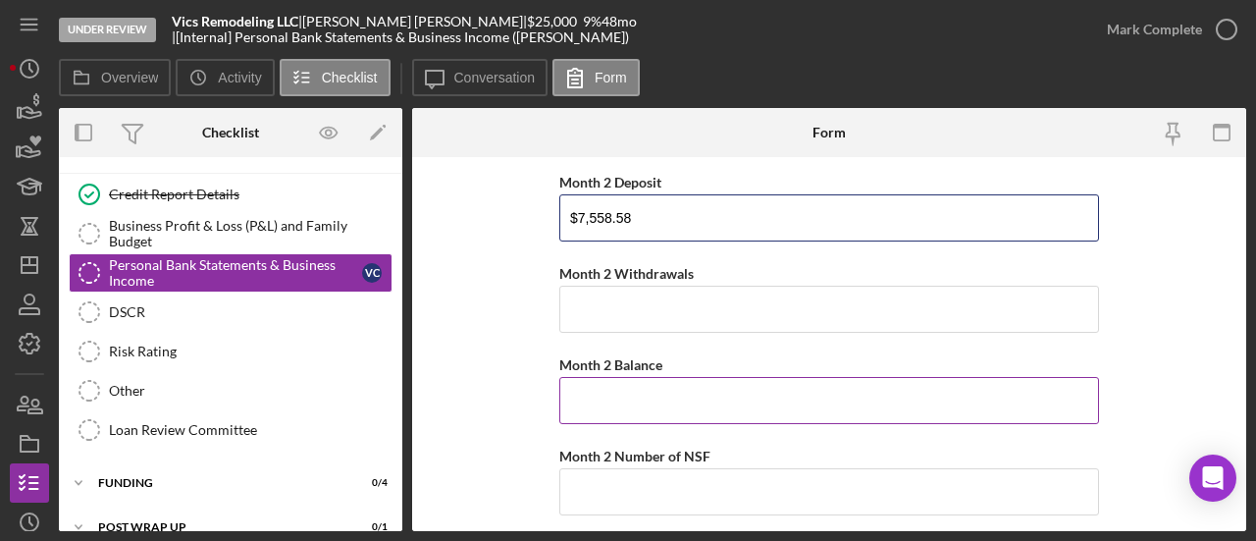
type input "$7,558.58"
click at [651, 396] on input "Month 2 Balance" at bounding box center [829, 400] width 540 height 47
type input "$808.51"
type input "0"
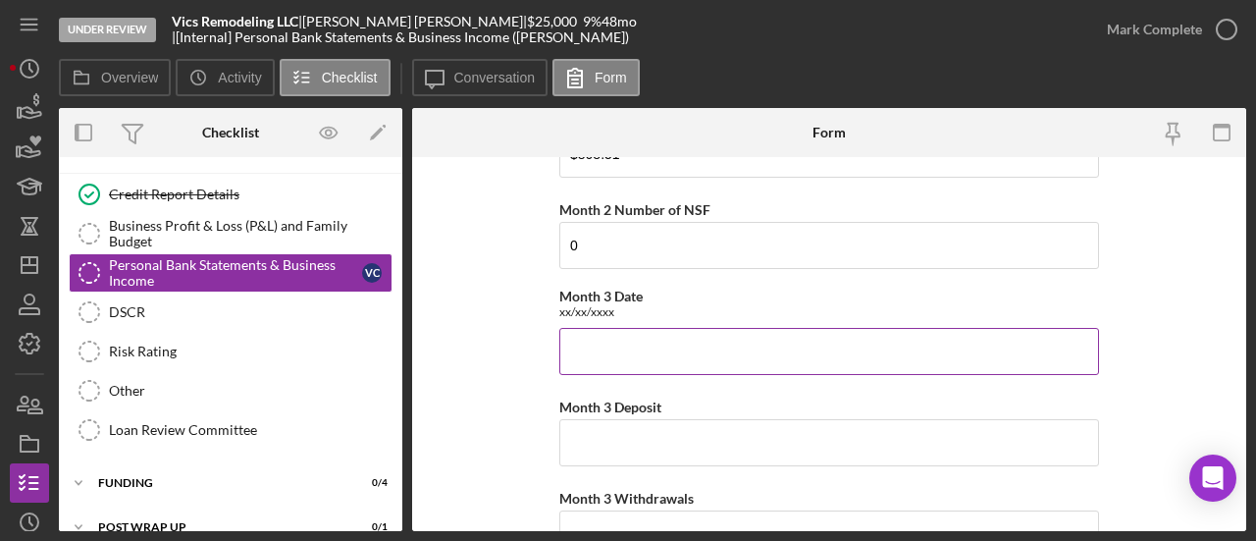
click at [710, 358] on input "Month 3 Date" at bounding box center [829, 351] width 540 height 47
paste input "[DATE] through [DATE]"
drag, startPoint x: 697, startPoint y: 351, endPoint x: 700, endPoint y: 362, distance: 11.2
click at [695, 351] on input "[DATE] through [DATE]" at bounding box center [829, 351] width 540 height 47
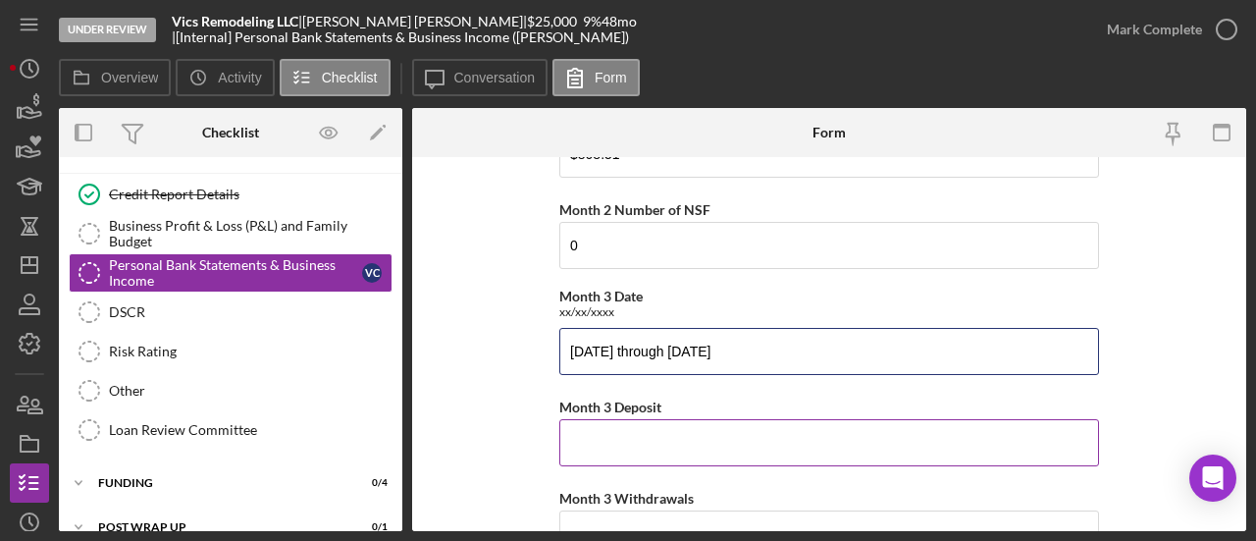
type input "[DATE] through [DATE]"
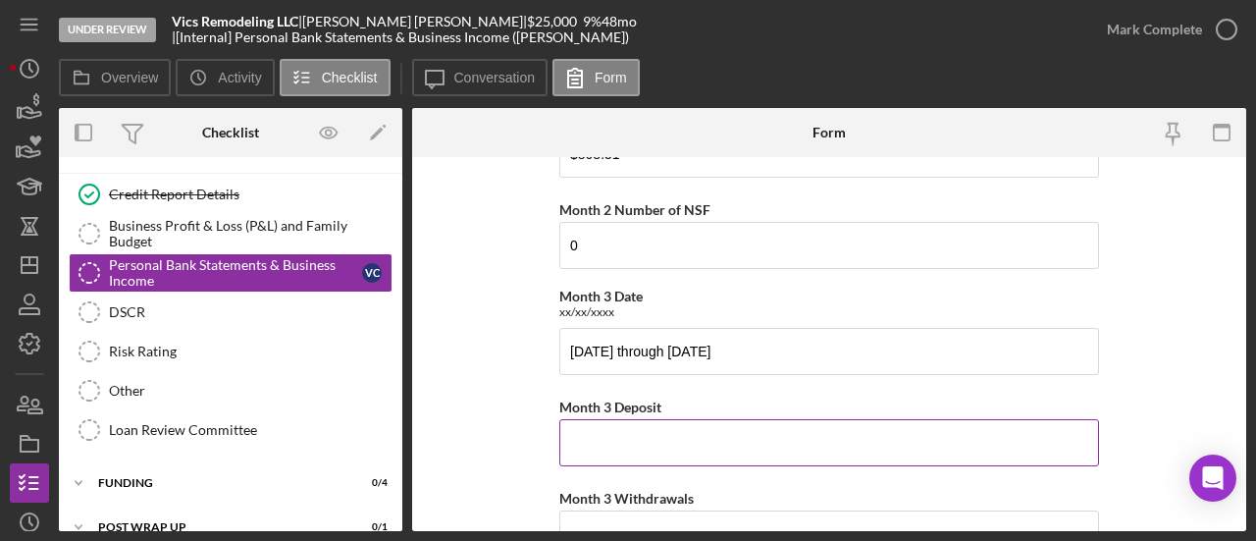
click at [701, 437] on input "Month 3 Deposit" at bounding box center [829, 442] width 540 height 47
type input "$7,703"
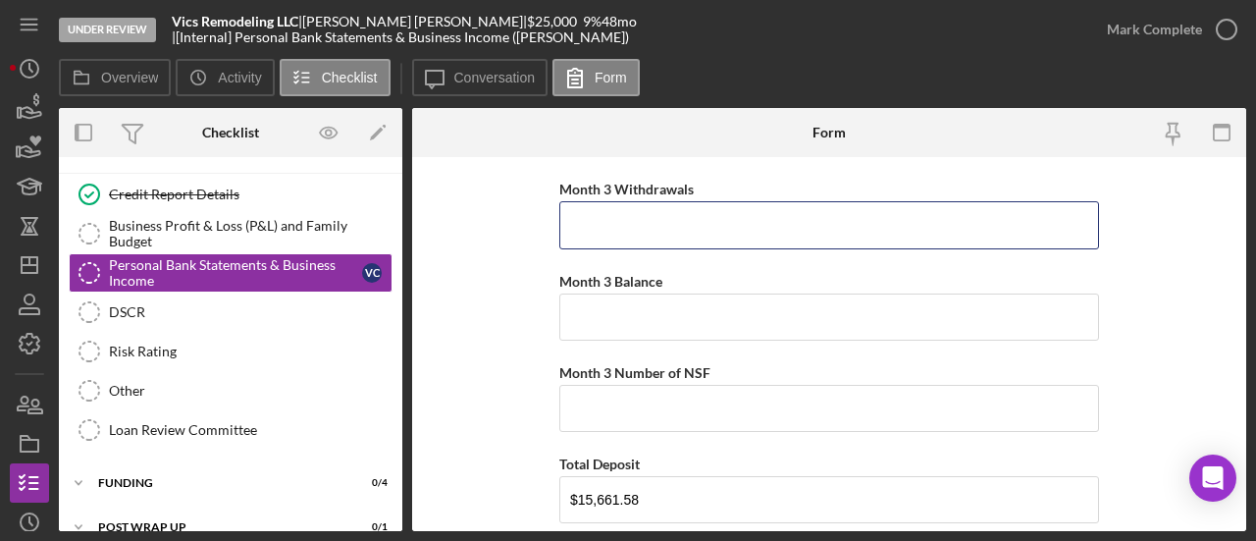
scroll to position [1202, 0]
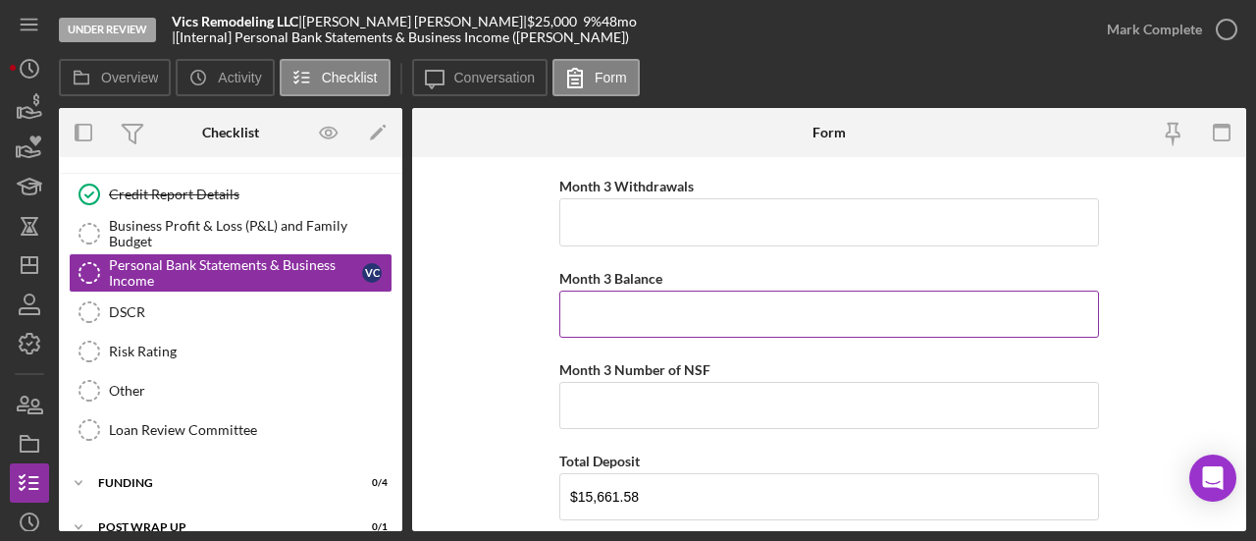
click at [655, 307] on input "Month 3 Balance" at bounding box center [829, 313] width 540 height 47
paste input "$1,992.28"
type input "$1,992.28"
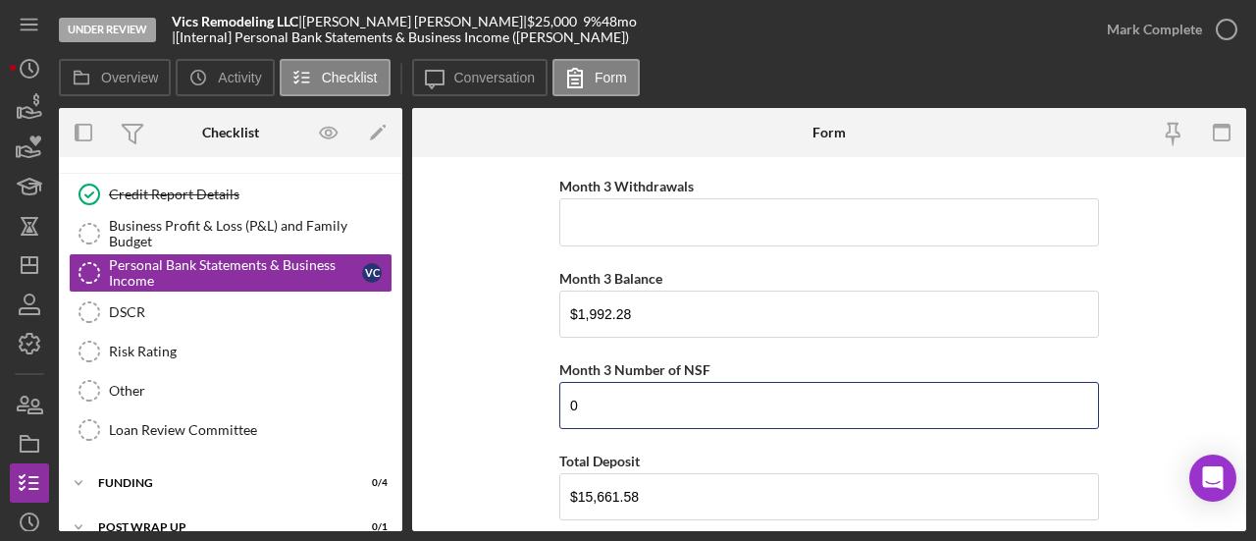
type input "0"
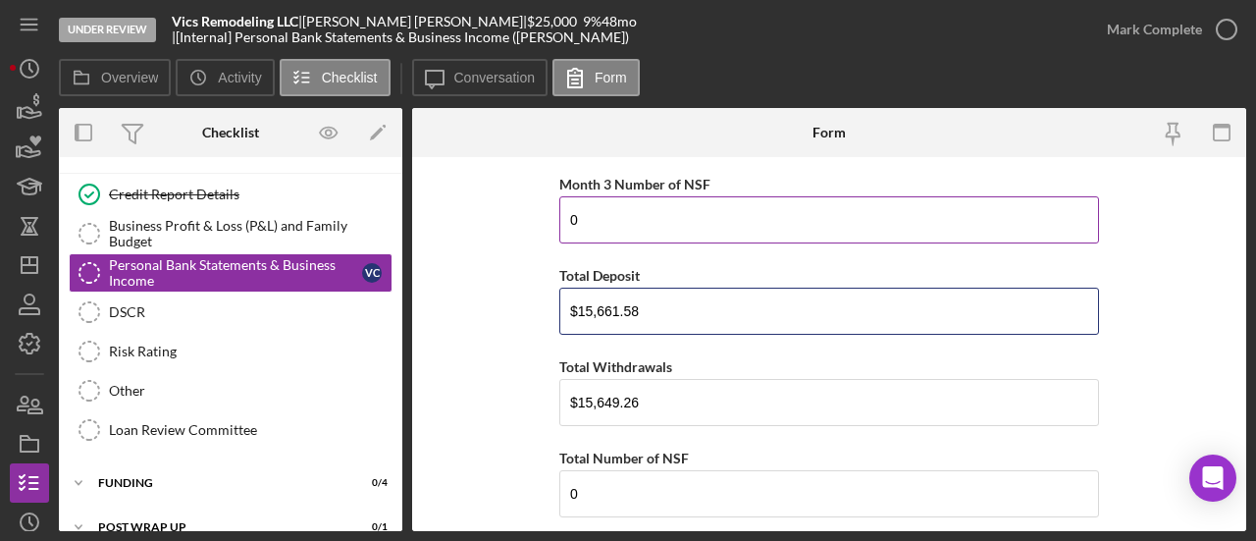
scroll to position [1595, 0]
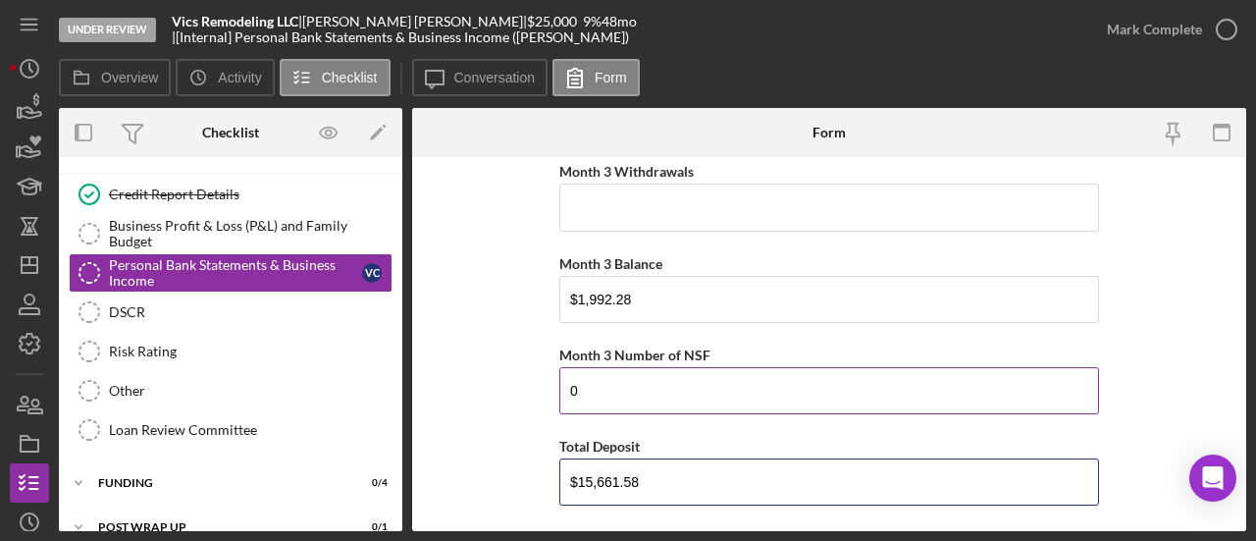
scroll to position [1104, 0]
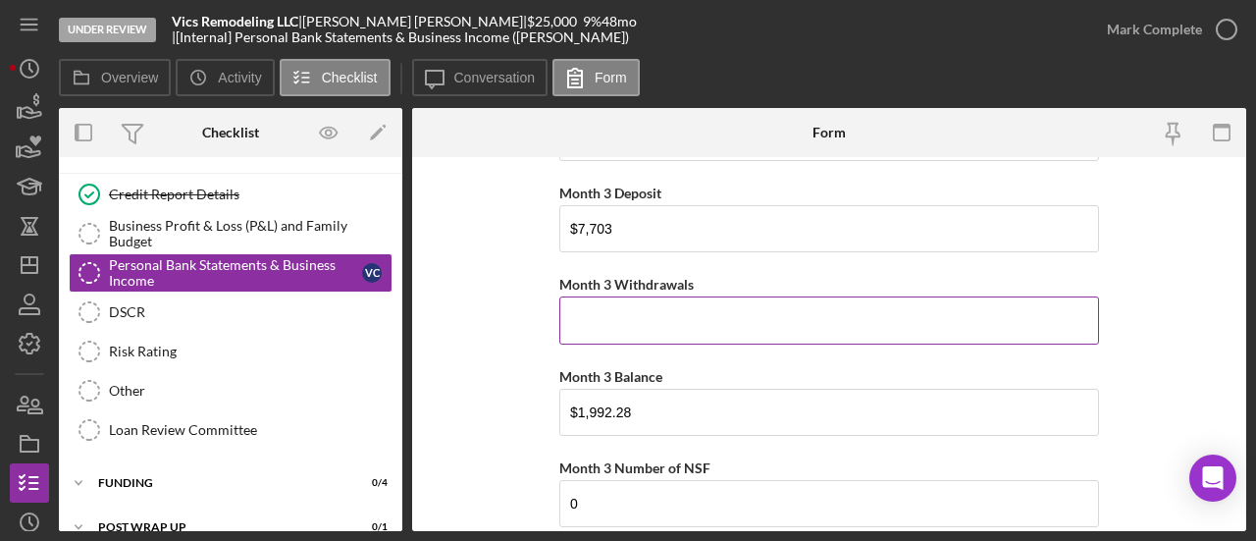
click at [680, 317] on input "Month 3 Withdrawals" at bounding box center [829, 319] width 540 height 47
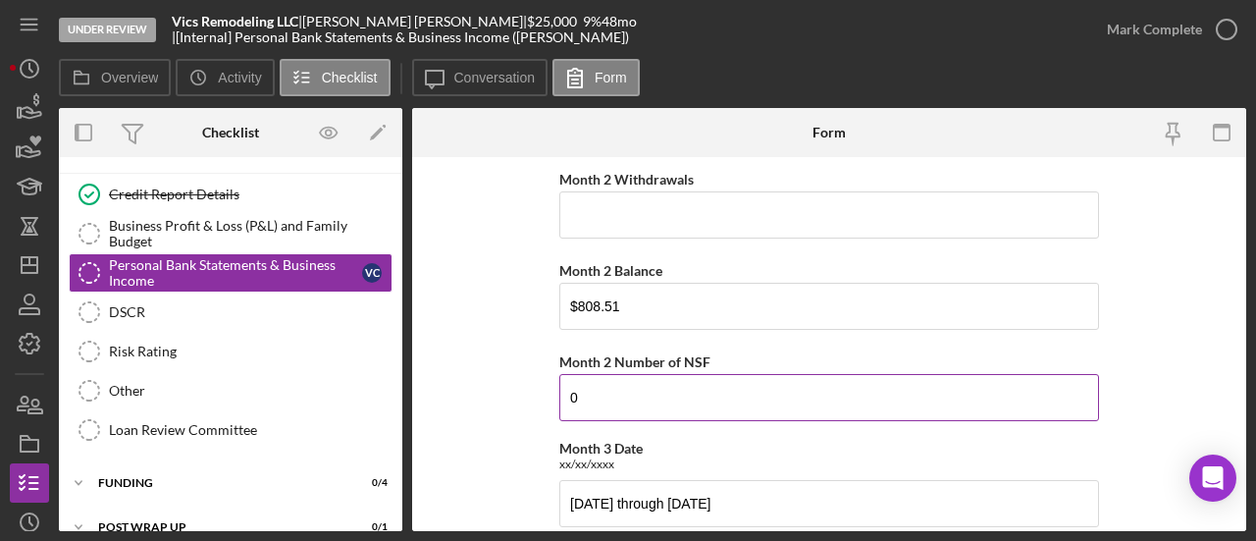
scroll to position [613, 0]
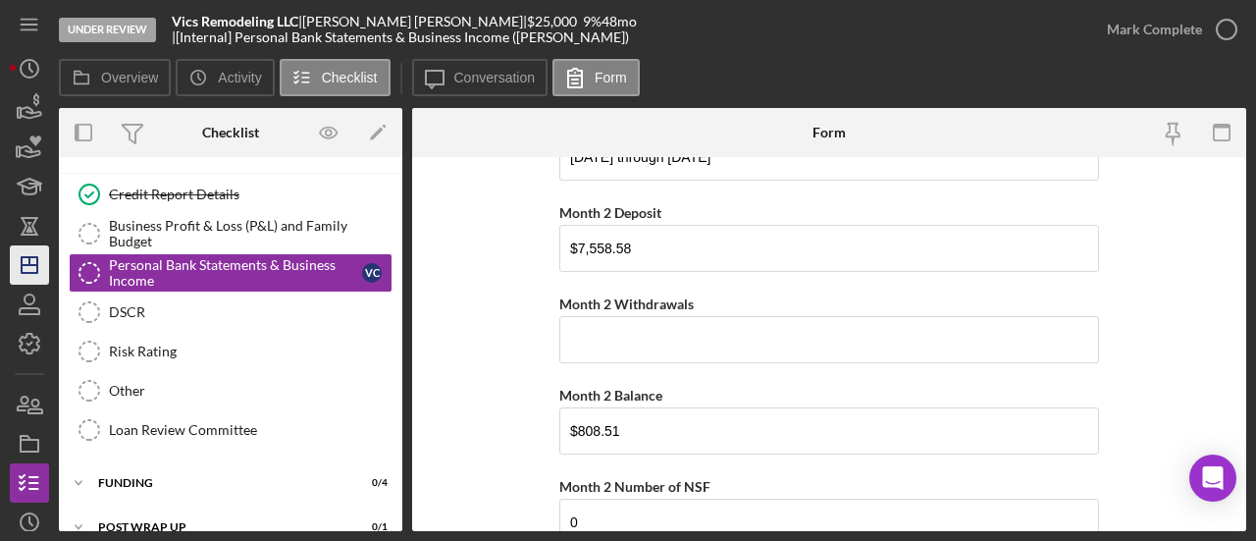
type input "$6,519.23"
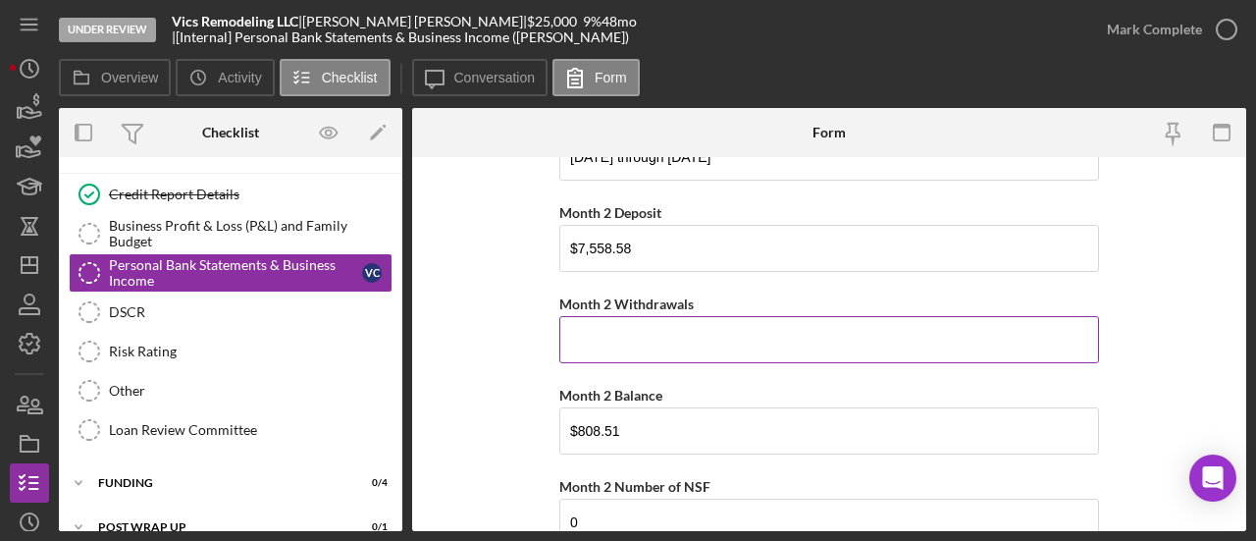
click at [822, 352] on input "Month 2 Withdrawals" at bounding box center [829, 339] width 540 height 47
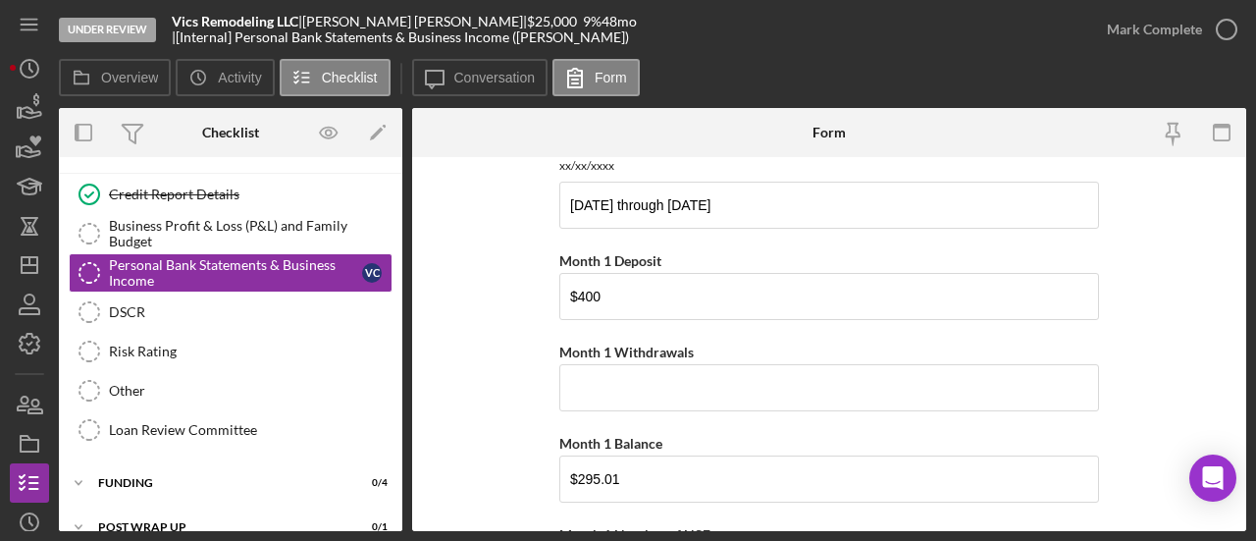
scroll to position [25, 0]
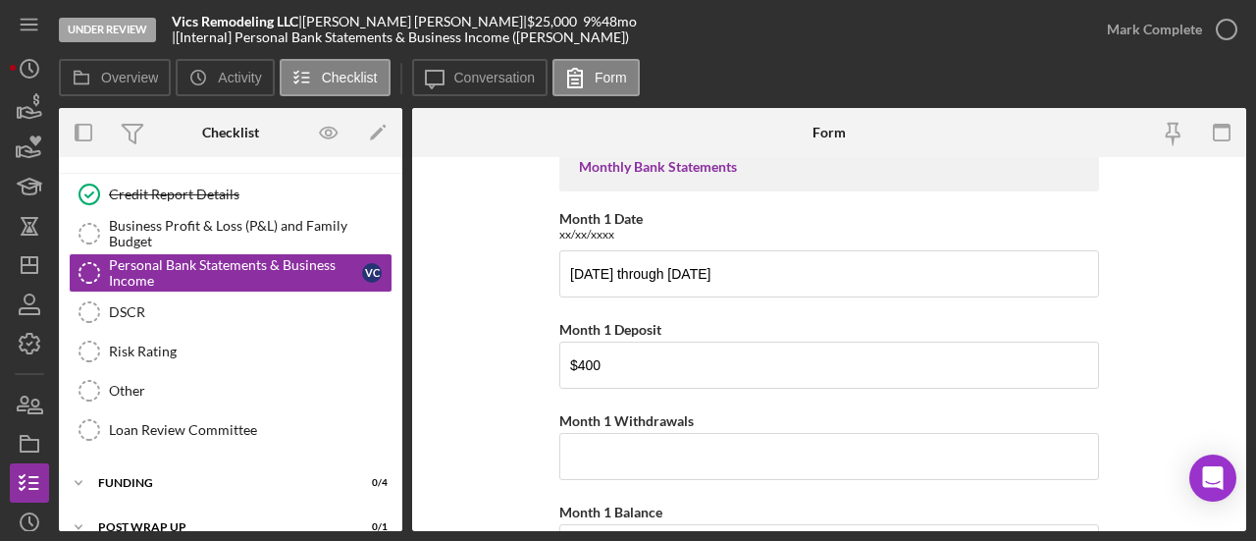
type input "$7,045.08"
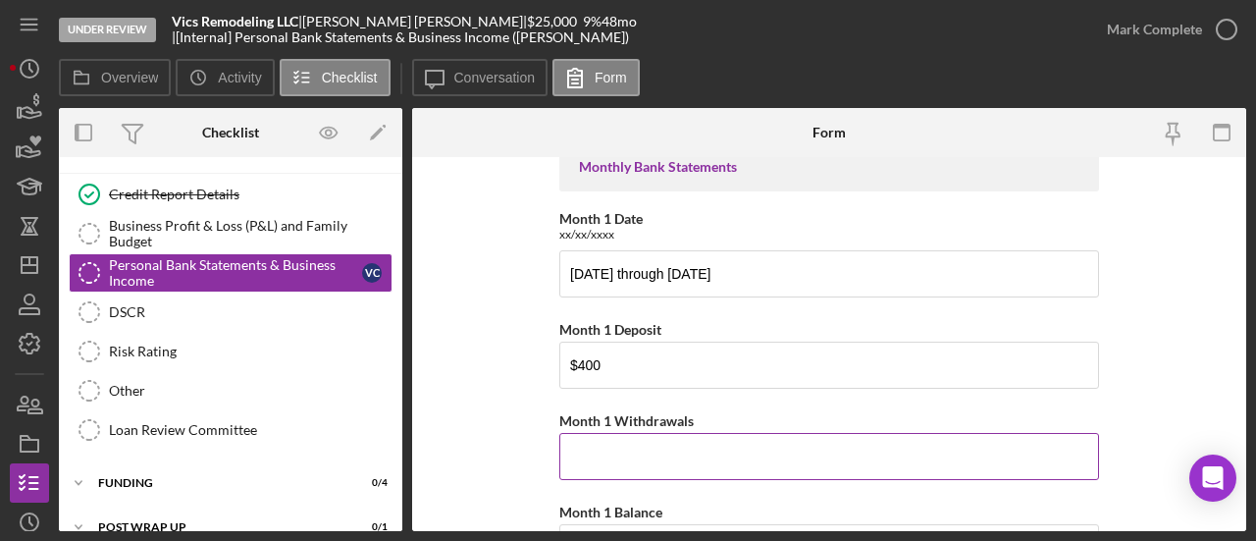
click at [682, 457] on input "Month 1 Withdrawals" at bounding box center [829, 456] width 540 height 47
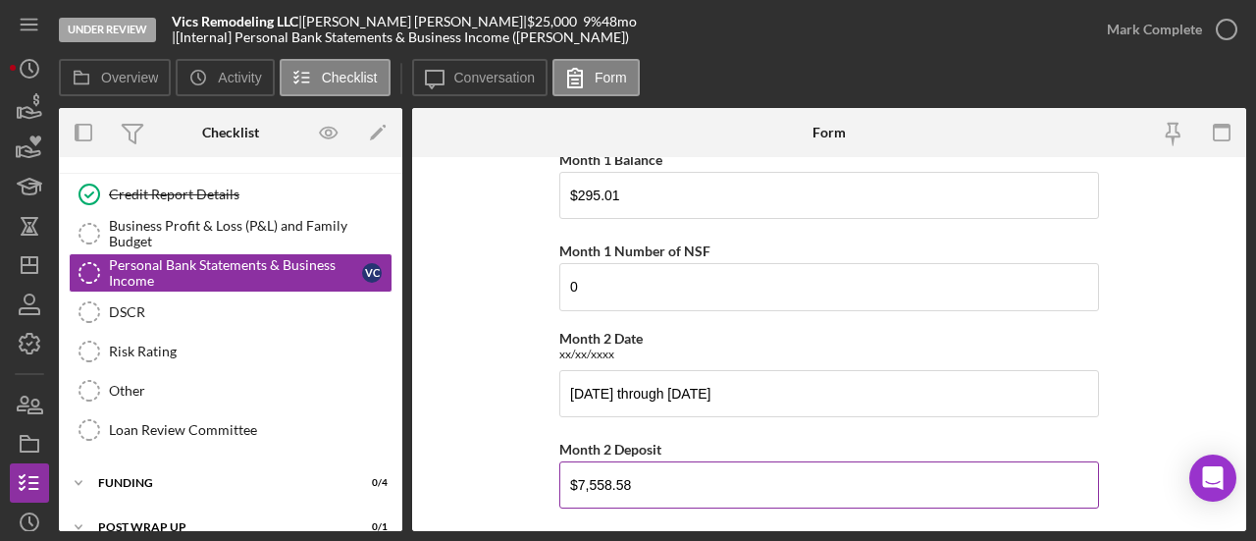
scroll to position [393, 0]
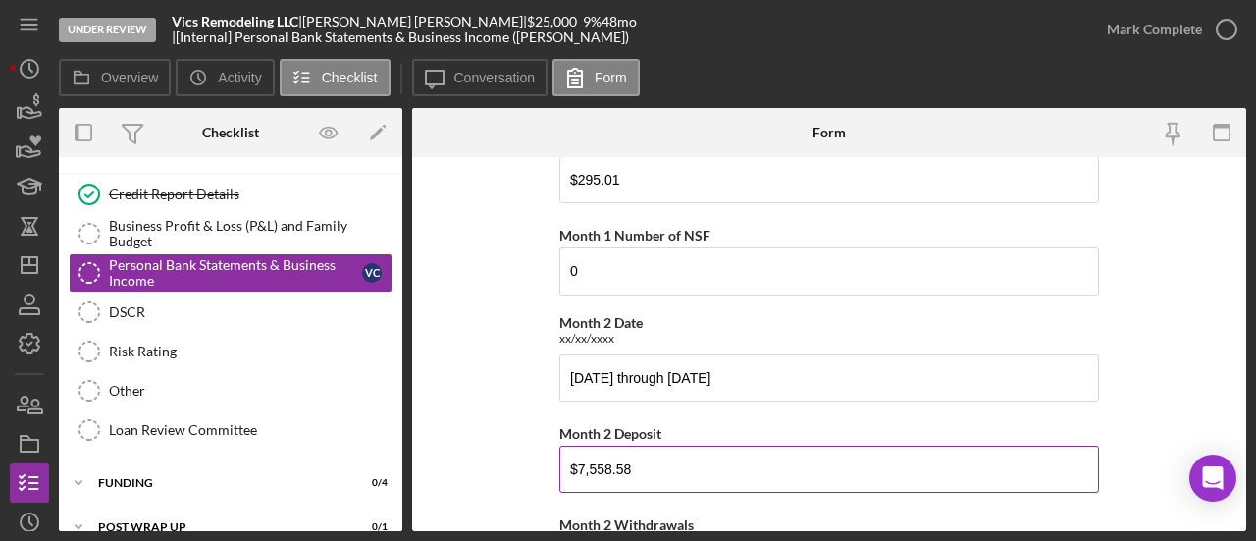
type input "$2,084.95"
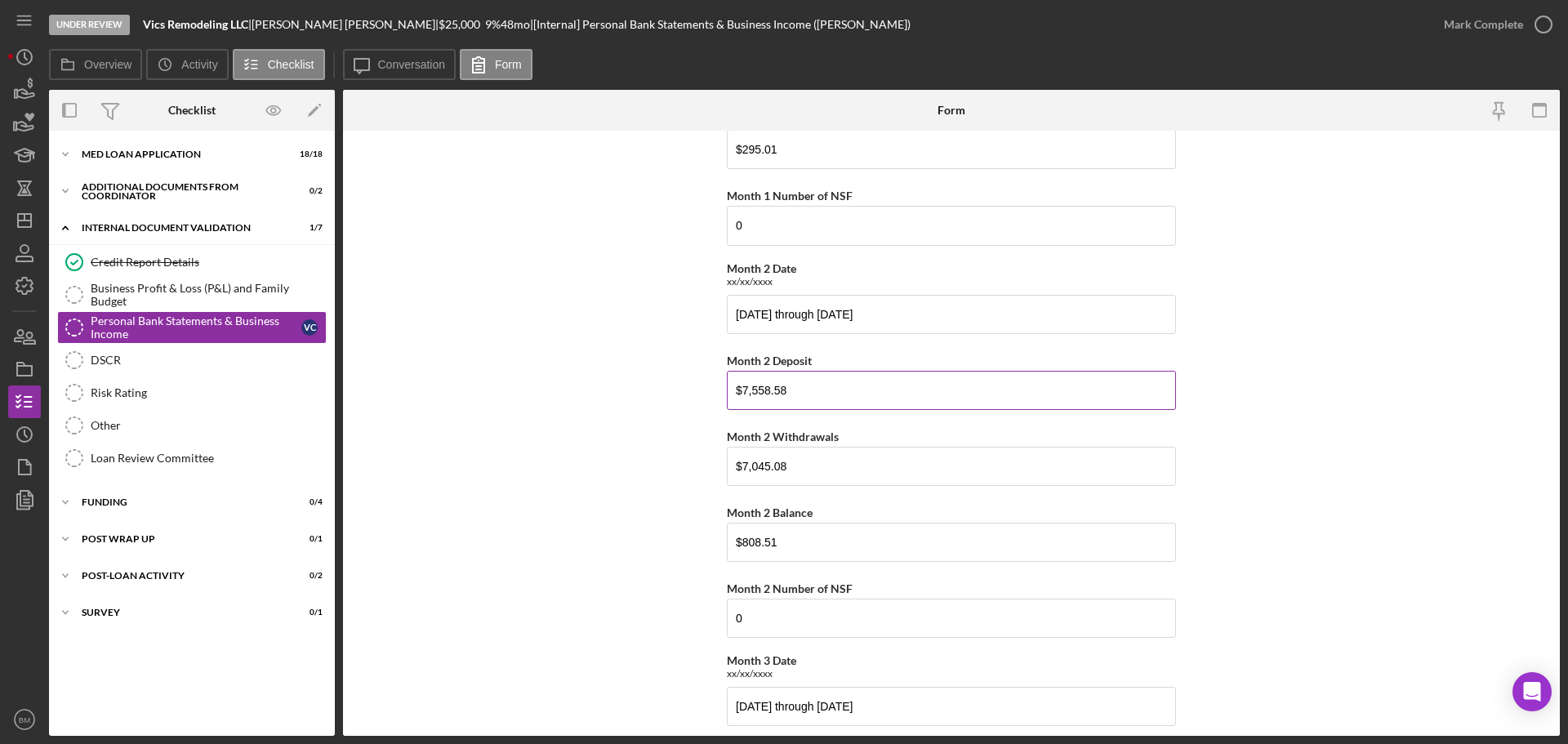
drag, startPoint x: 822, startPoint y: 394, endPoint x: 788, endPoint y: 394, distance: 34.0
click at [788, 394] on input "$7,558.58" at bounding box center [951, 389] width 449 height 39
drag, startPoint x: 812, startPoint y: 394, endPoint x: 631, endPoint y: 385, distance: 181.2
click at [631, 385] on form "Monthly Bank Statements Month 1 Date xx/xx/xxxx April 24, 2025 through May 23, …" at bounding box center [951, 433] width 1217 height 605
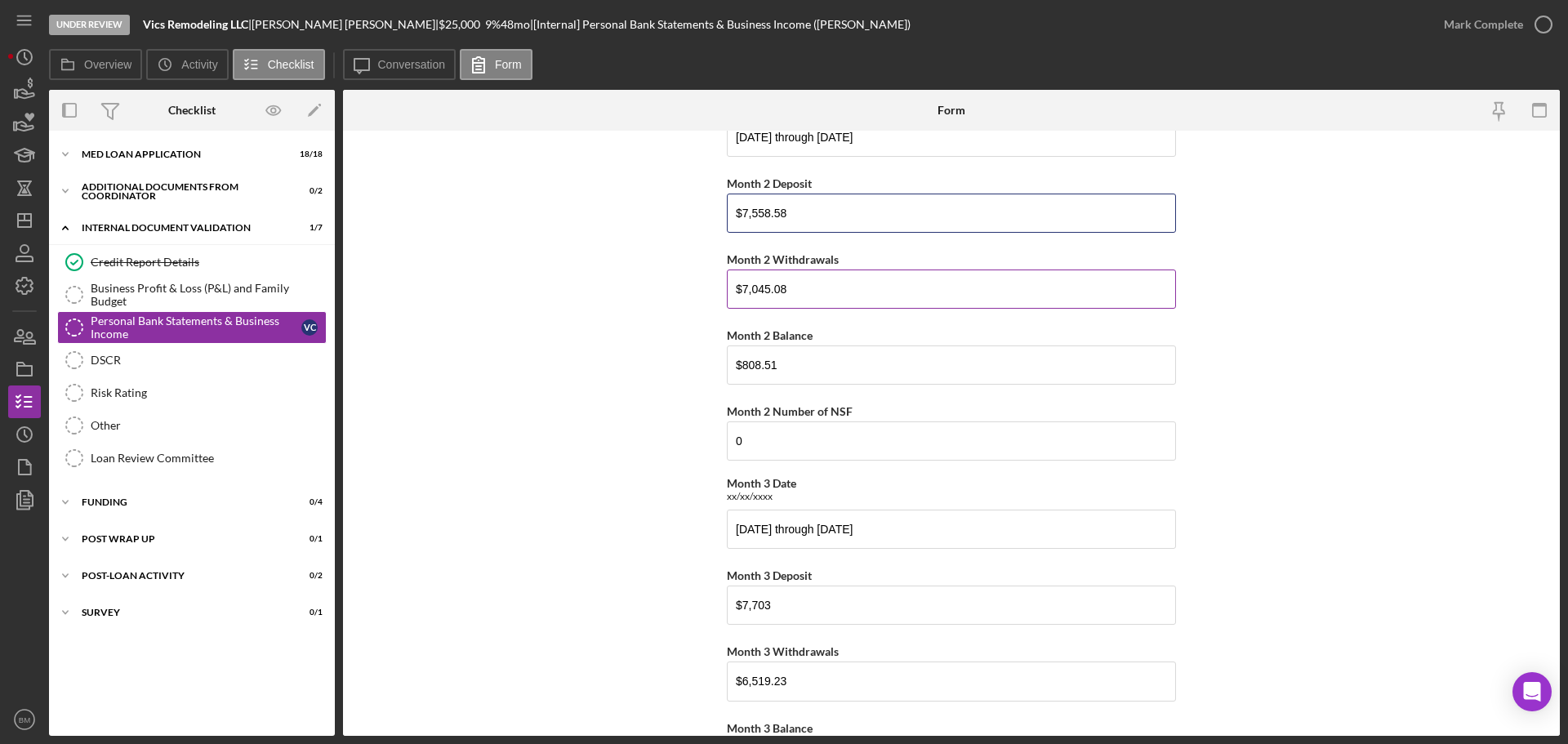
scroll to position [572, 0]
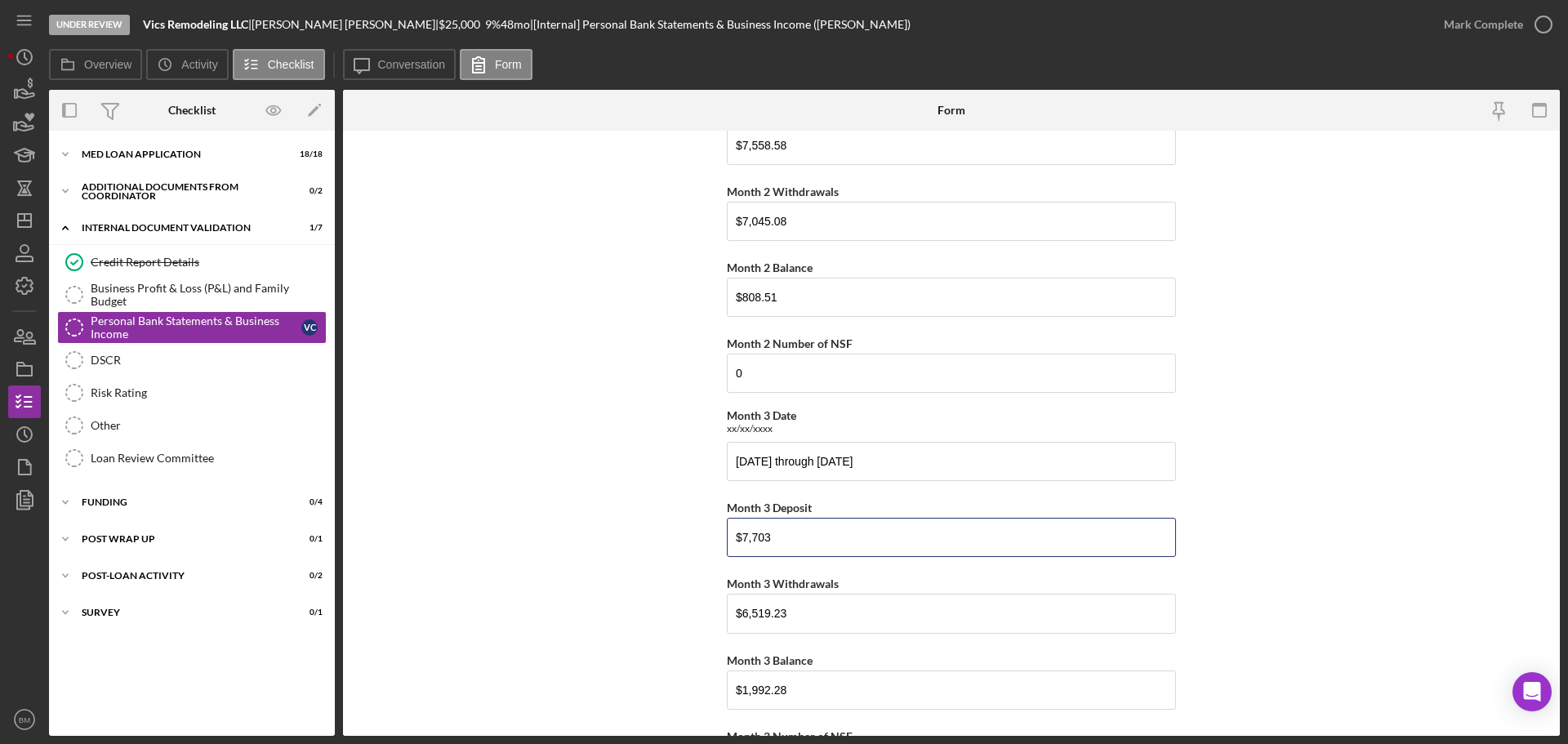
drag, startPoint x: 734, startPoint y: 527, endPoint x: 701, endPoint y: 542, distance: 36.2
click at [701, 539] on form "Monthly Bank Statements Month 1 Date xx/xx/xxxx April 24, 2025 through May 23, …" at bounding box center [951, 433] width 1217 height 605
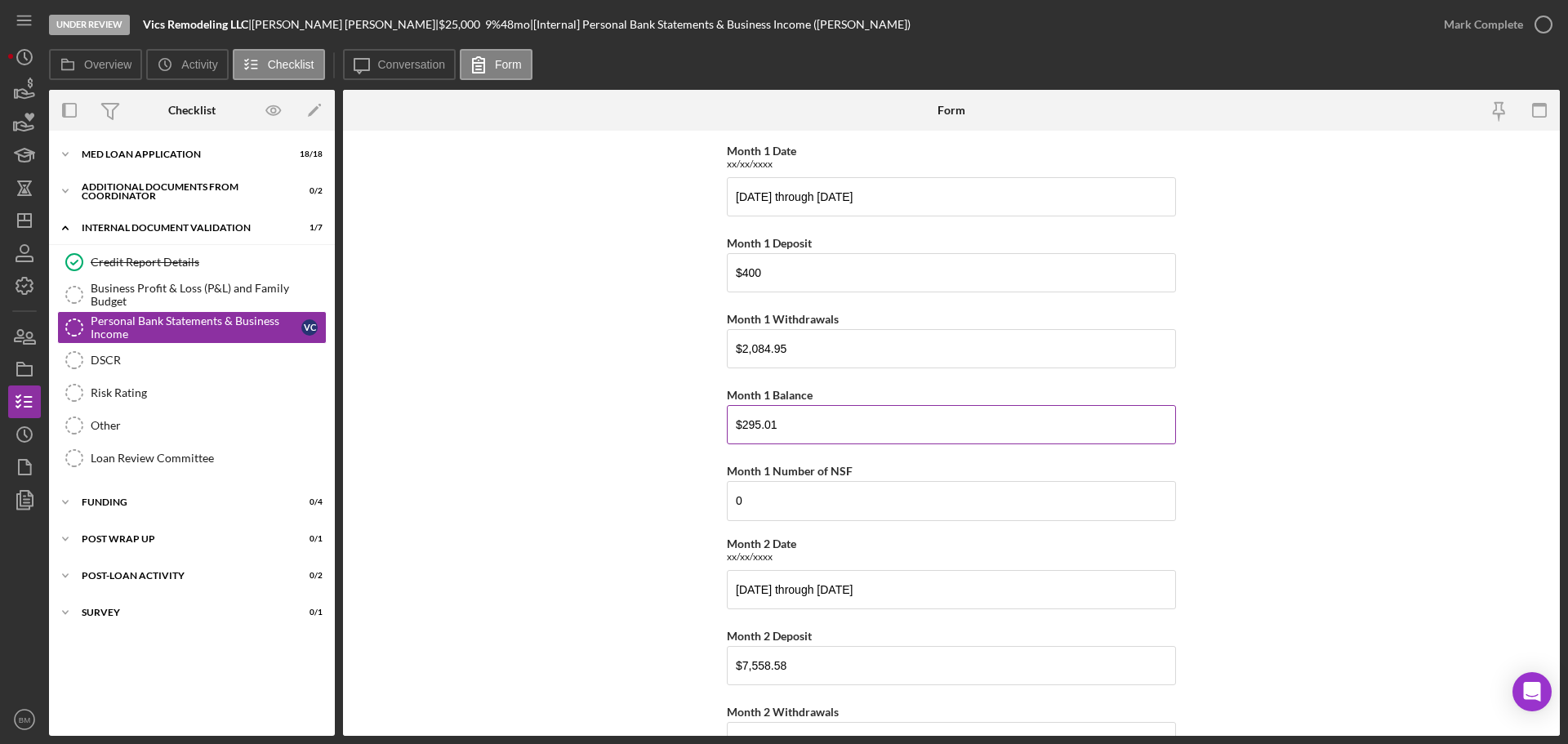
scroll to position [0, 0]
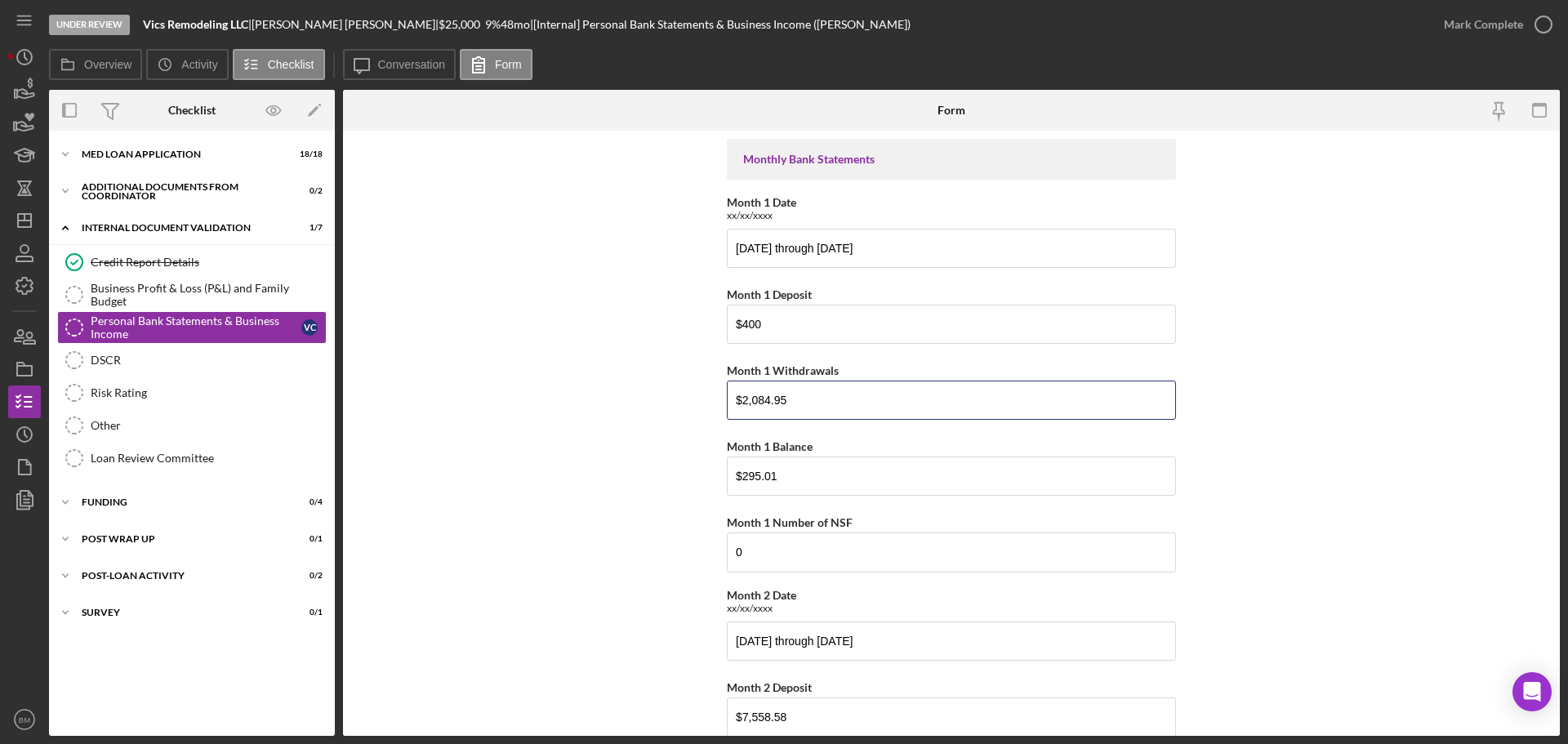
drag, startPoint x: 784, startPoint y: 388, endPoint x: 608, endPoint y: 390, distance: 176.0
click at [609, 390] on form "Monthly Bank Statements Month 1 Date xx/xx/xxxx April 24, 2025 through May 23, …" at bounding box center [951, 433] width 1217 height 605
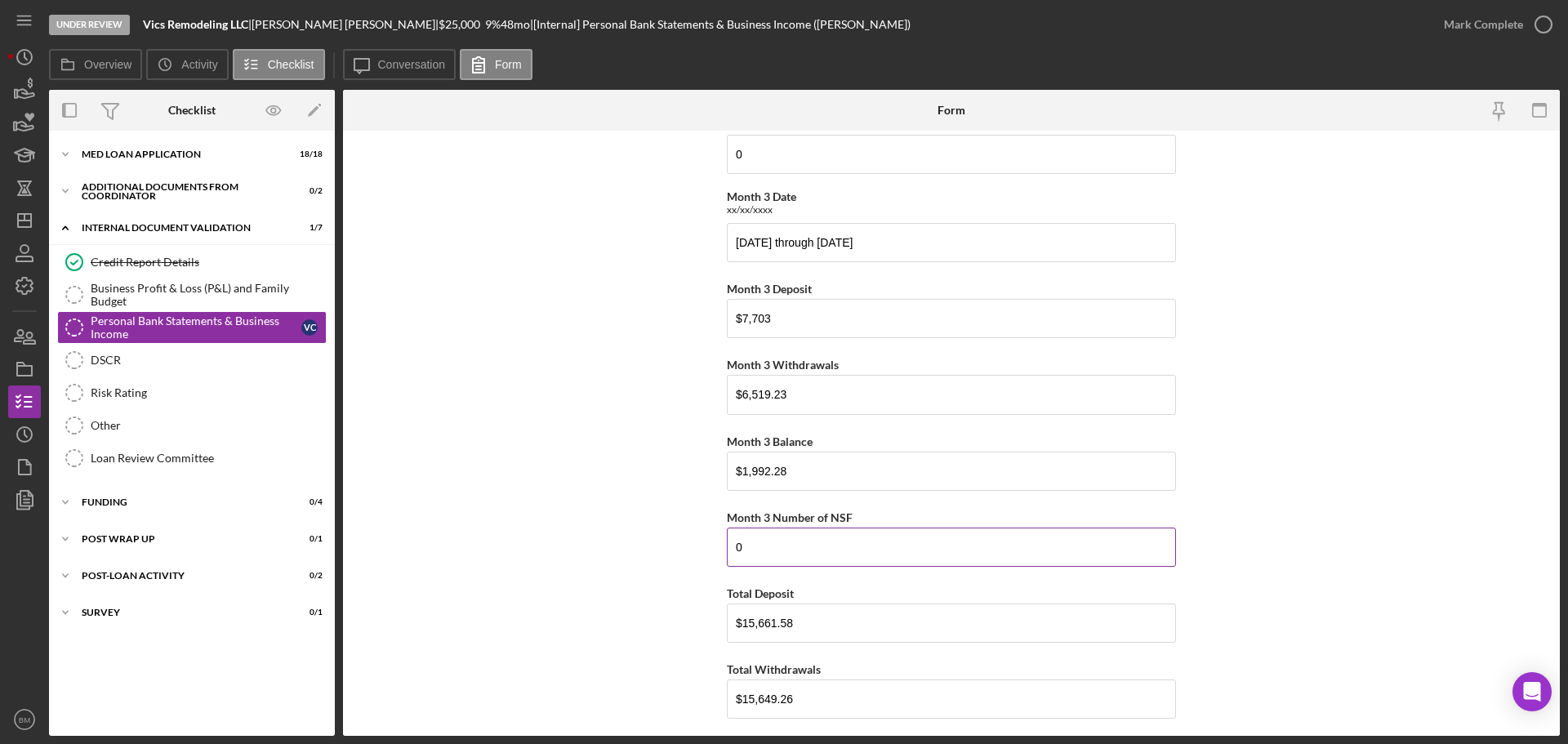
scroll to position [816, 0]
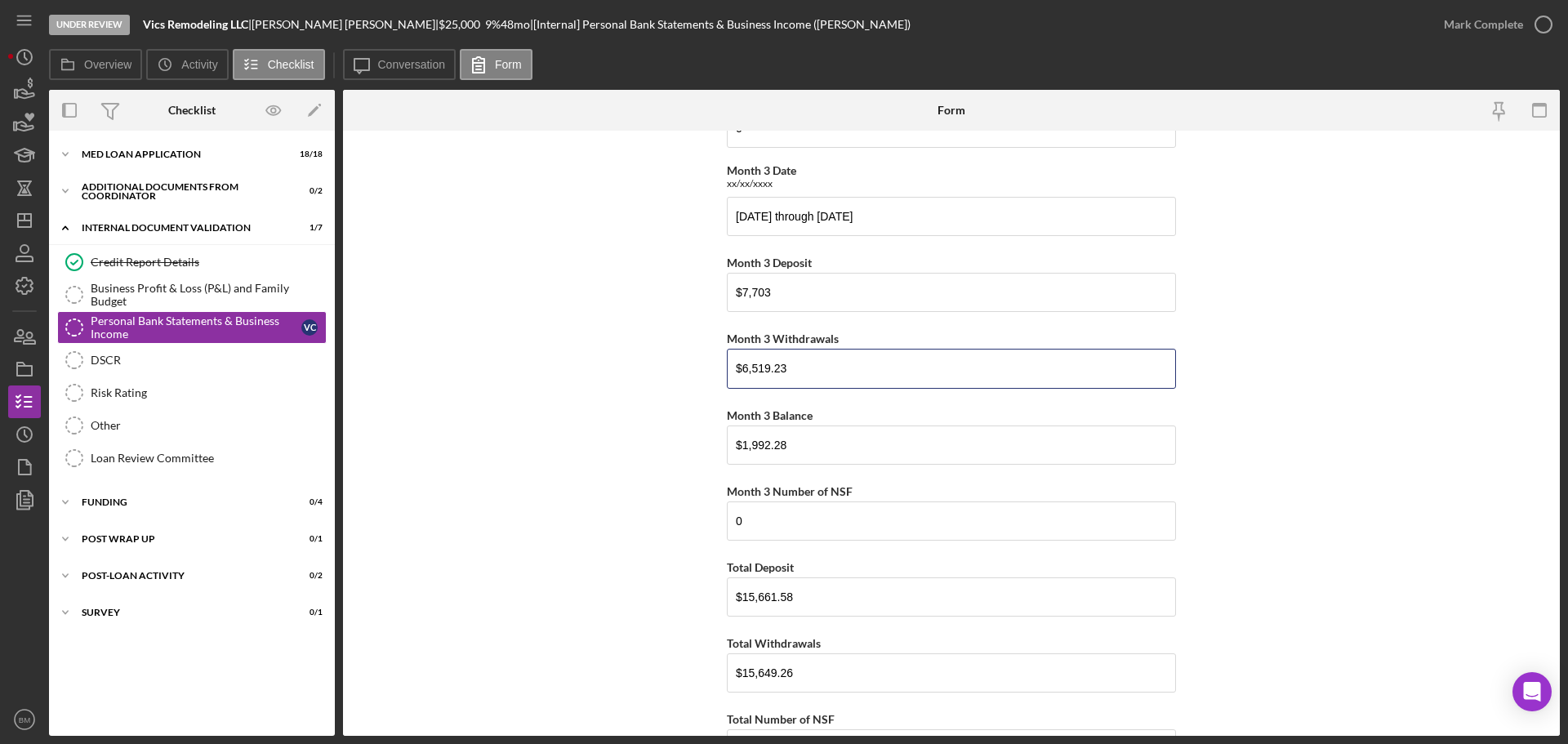
drag, startPoint x: 806, startPoint y: 373, endPoint x: 686, endPoint y: 380, distance: 120.2
click at [686, 380] on form "Monthly Bank Statements Month 1 Date xx/xx/xxxx April 24, 2025 through May 23, …" at bounding box center [951, 433] width 1217 height 605
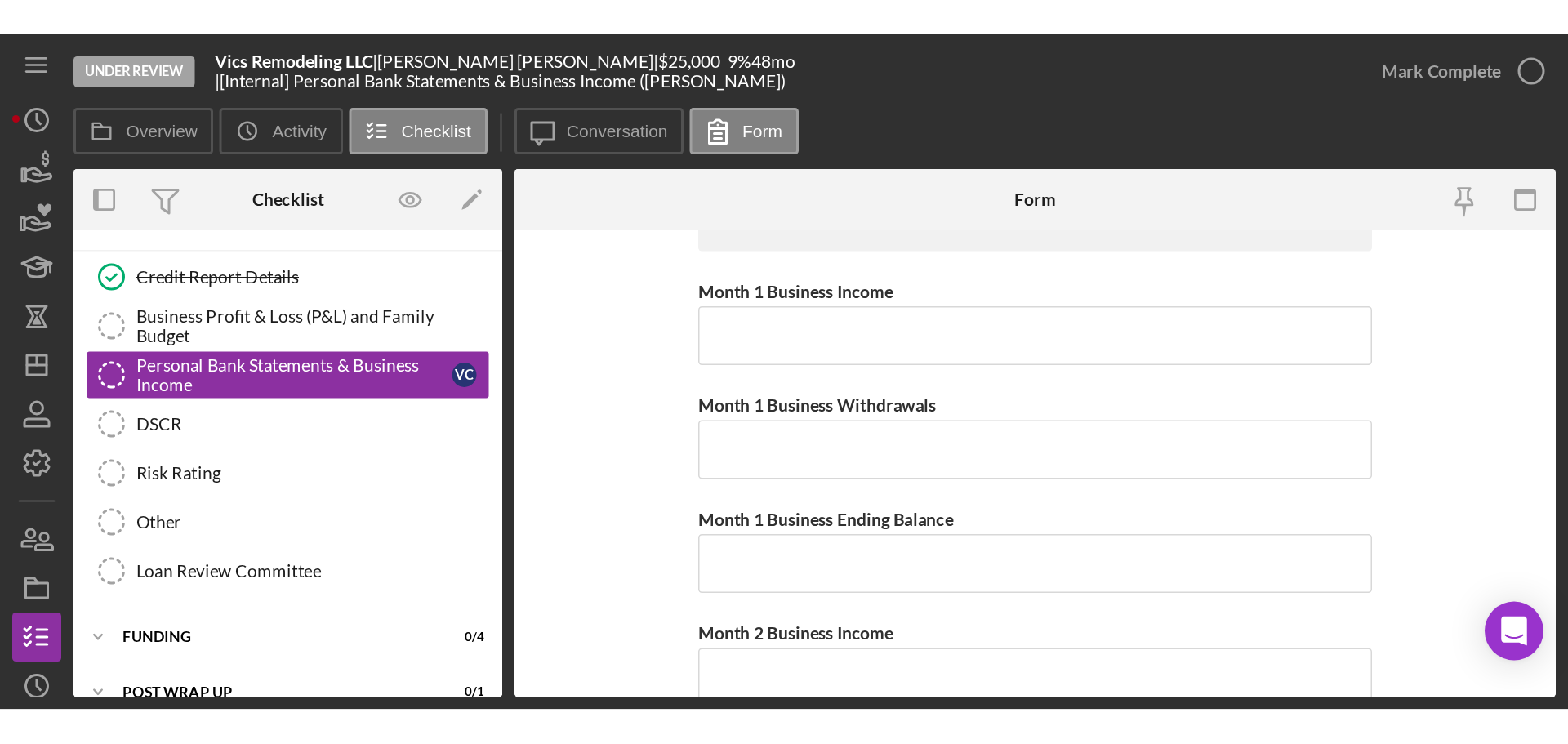
scroll to position [1498, 0]
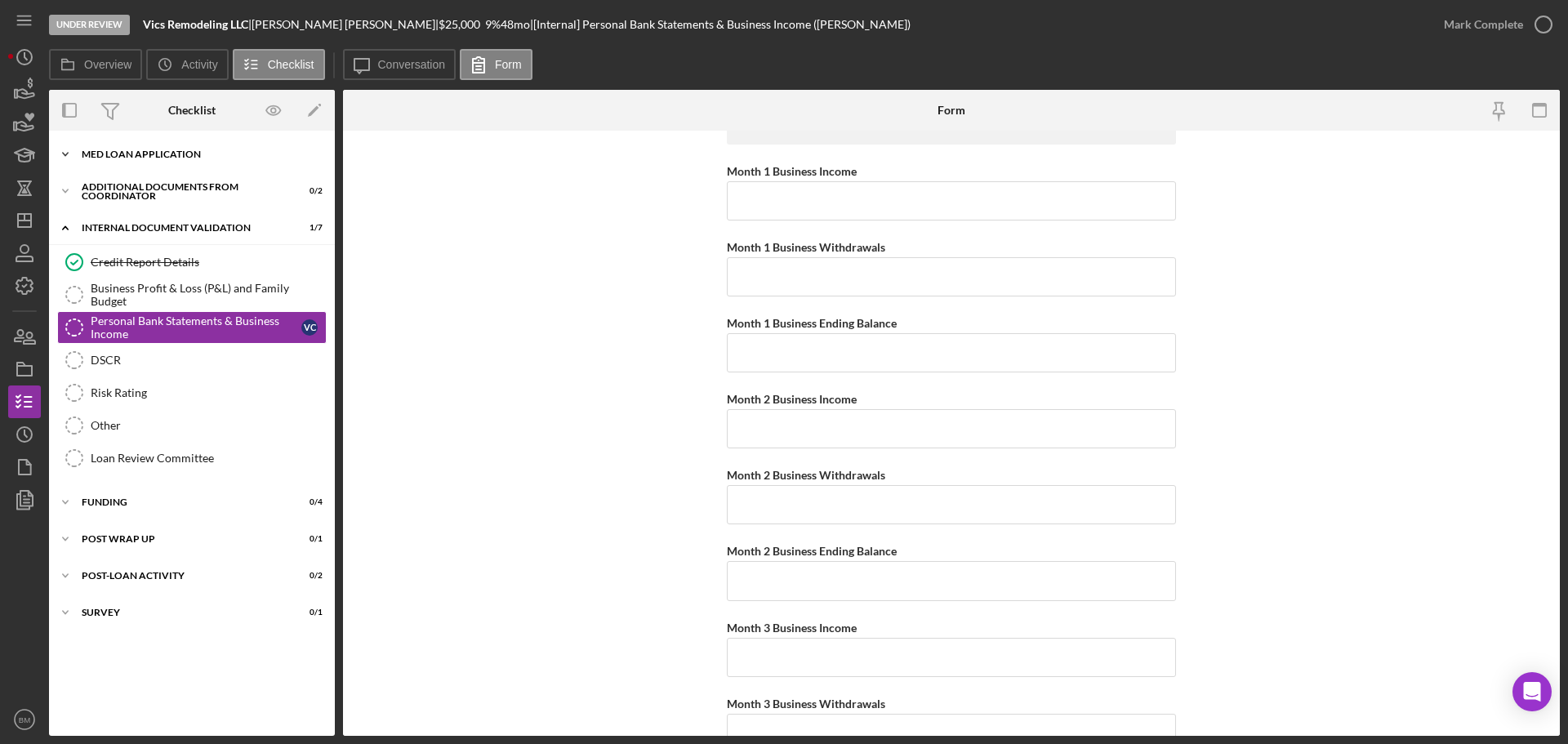
click at [186, 154] on div "MED Loan Application" at bounding box center [198, 155] width 233 height 10
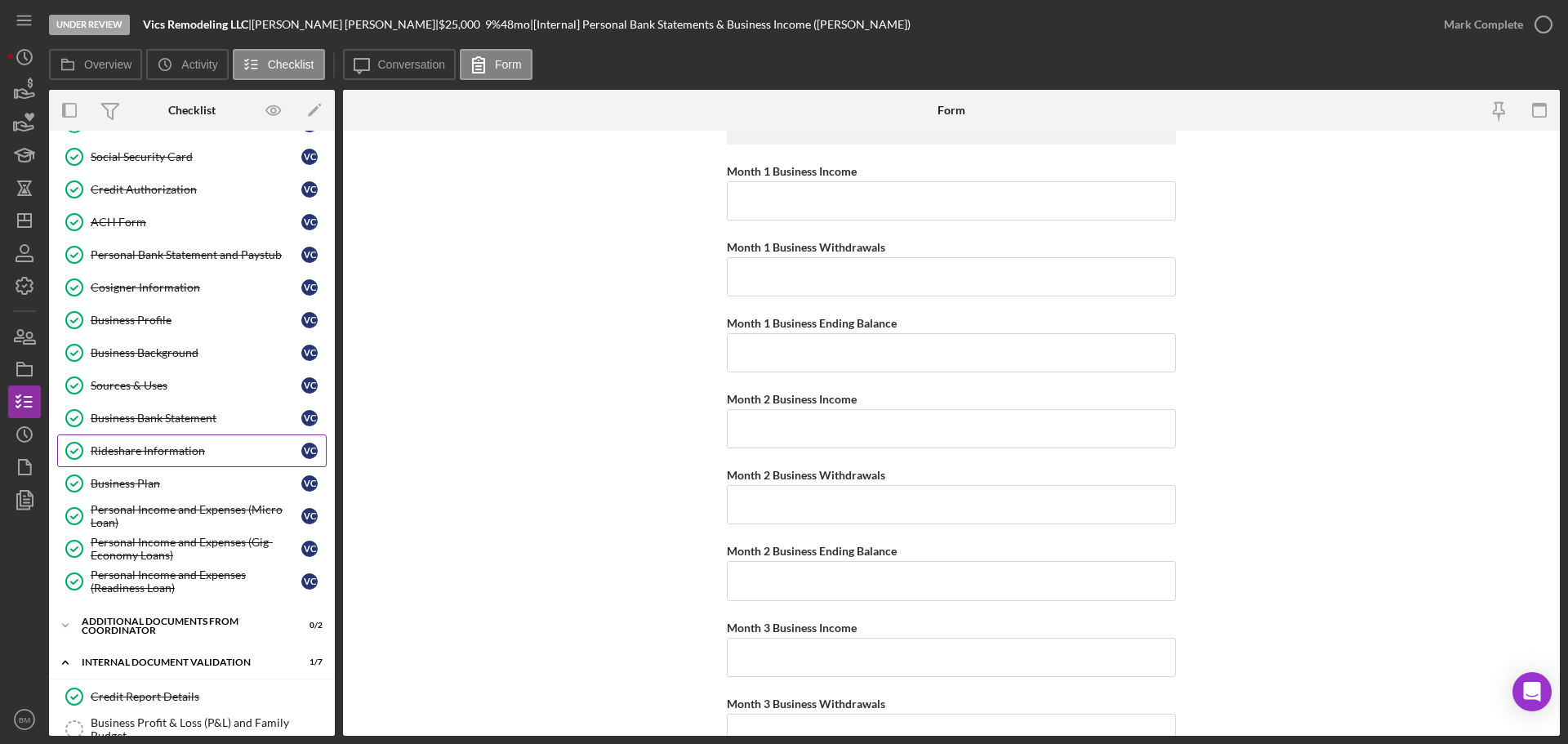
scroll to position [163, 0]
click at [191, 264] on link "Personal Bank Statement and Paystub Personal Bank Statement and Paystub V C" at bounding box center [192, 254] width 270 height 32
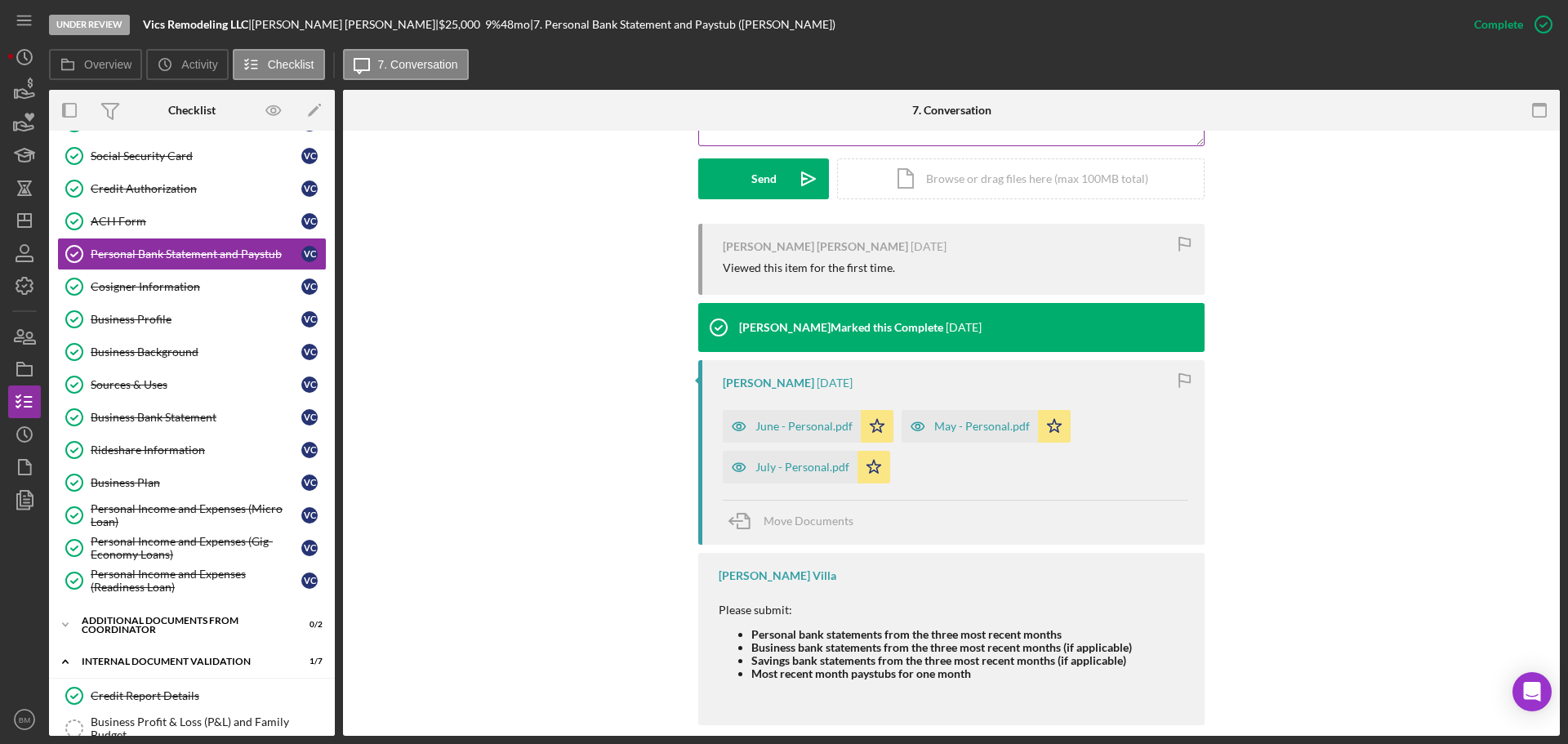
scroll to position [474, 0]
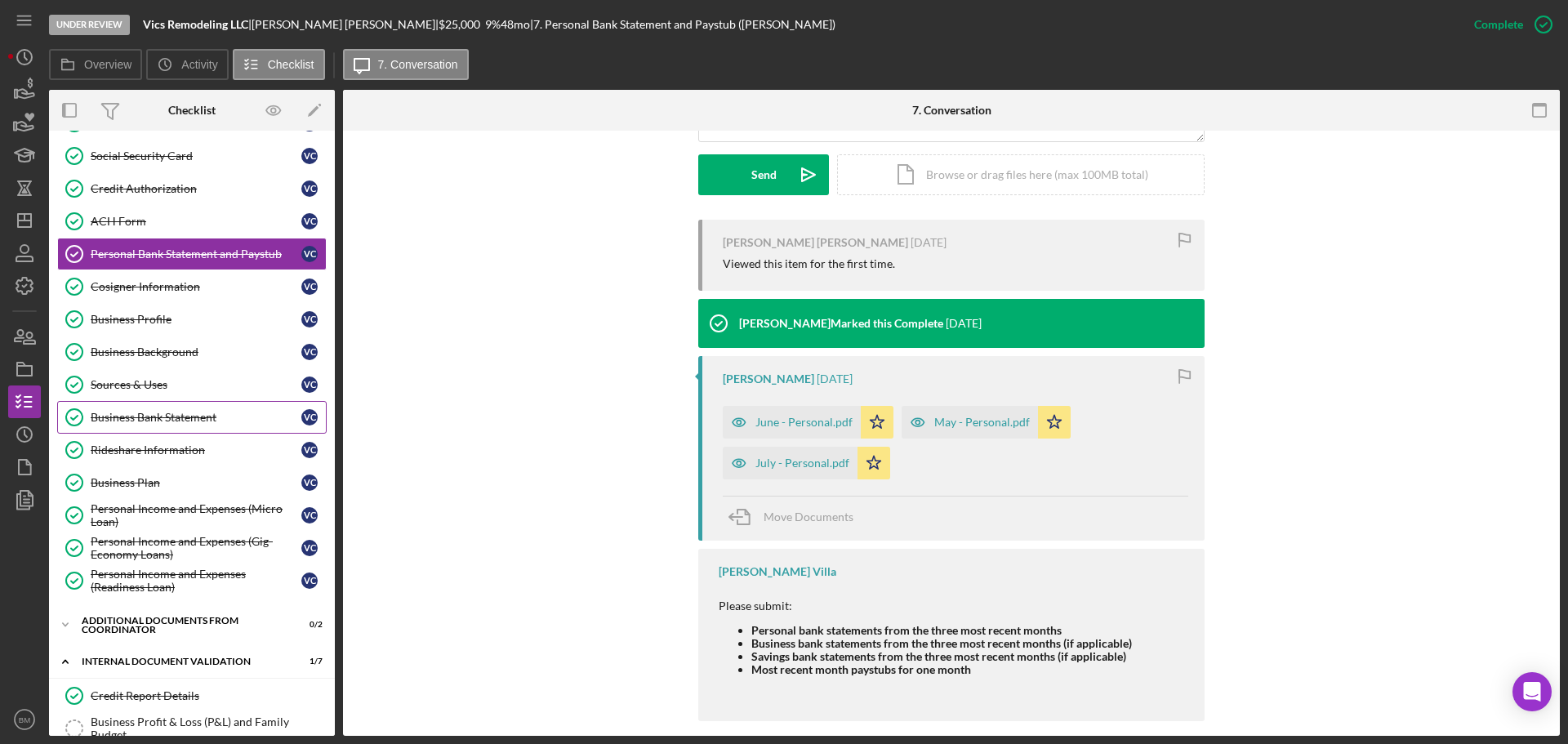
click at [173, 421] on div "Business Bank Statement" at bounding box center [196, 418] width 211 height 13
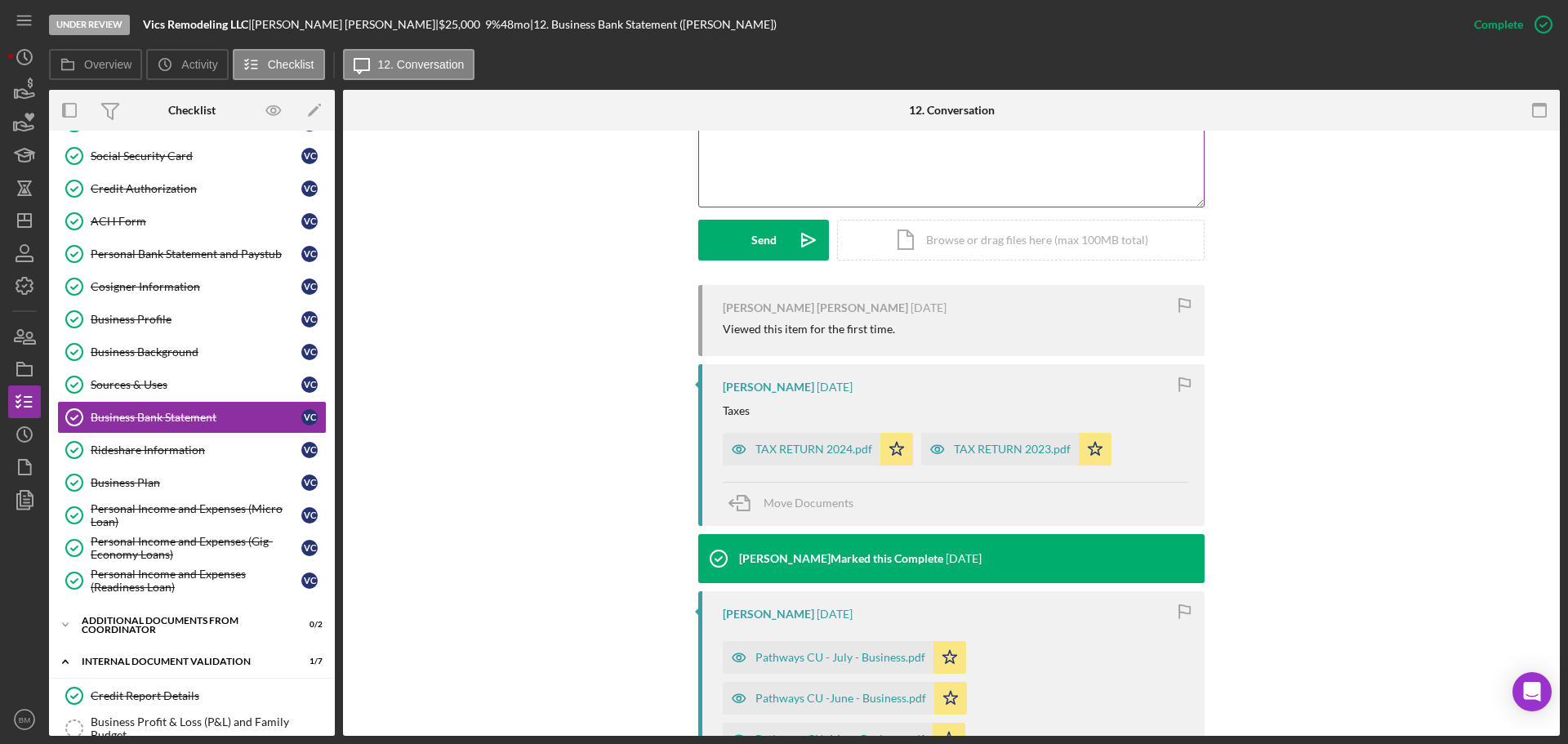
scroll to position [572, 0]
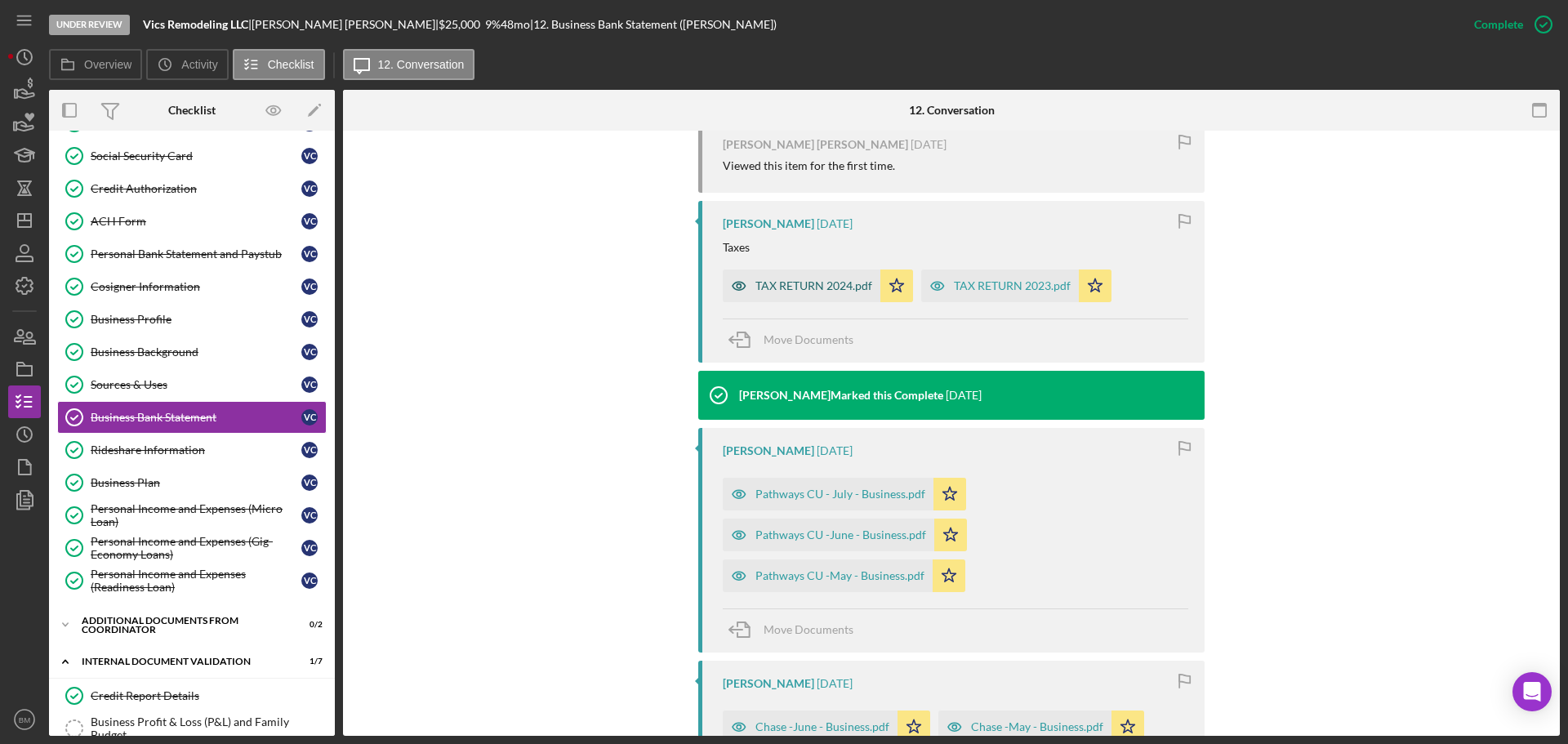
click at [859, 280] on div "TAX RETURN 2024.pdf" at bounding box center [814, 286] width 117 height 13
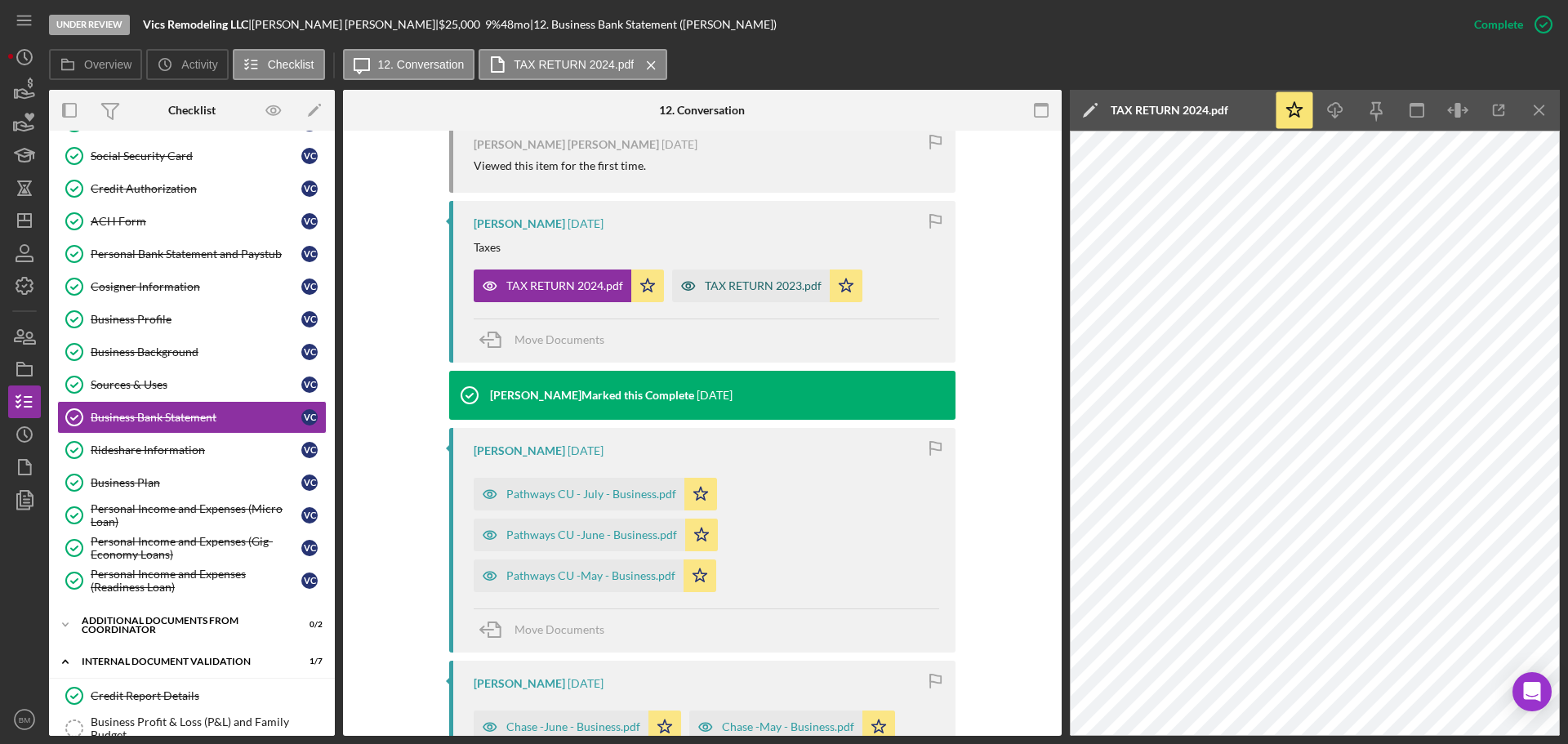
click at [806, 280] on div "TAX RETURN 2023.pdf" at bounding box center [763, 286] width 117 height 13
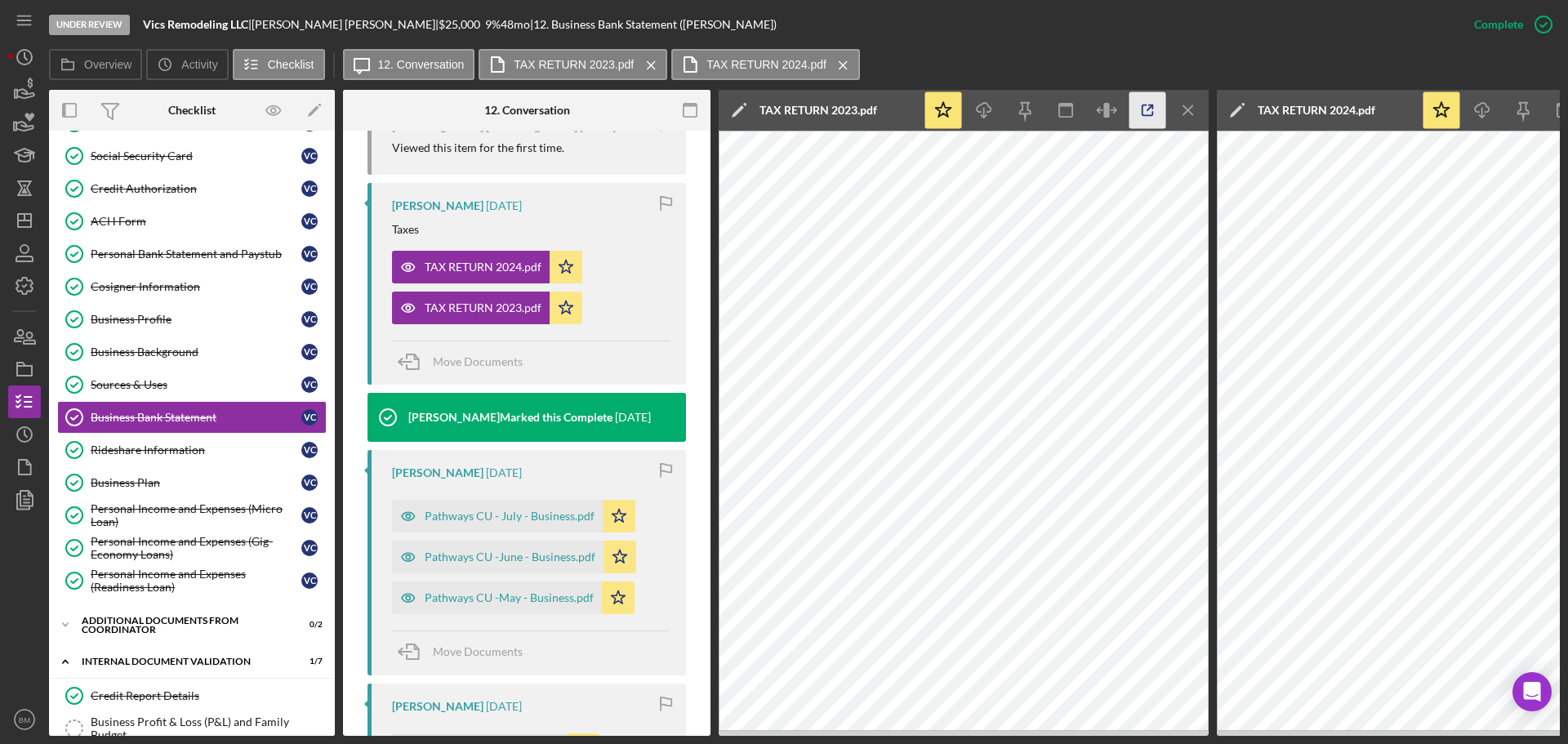
click at [1140, 104] on icon "button" at bounding box center [1148, 111] width 37 height 37
click at [1188, 106] on icon "Icon/Menu Close" at bounding box center [1188, 111] width 37 height 37
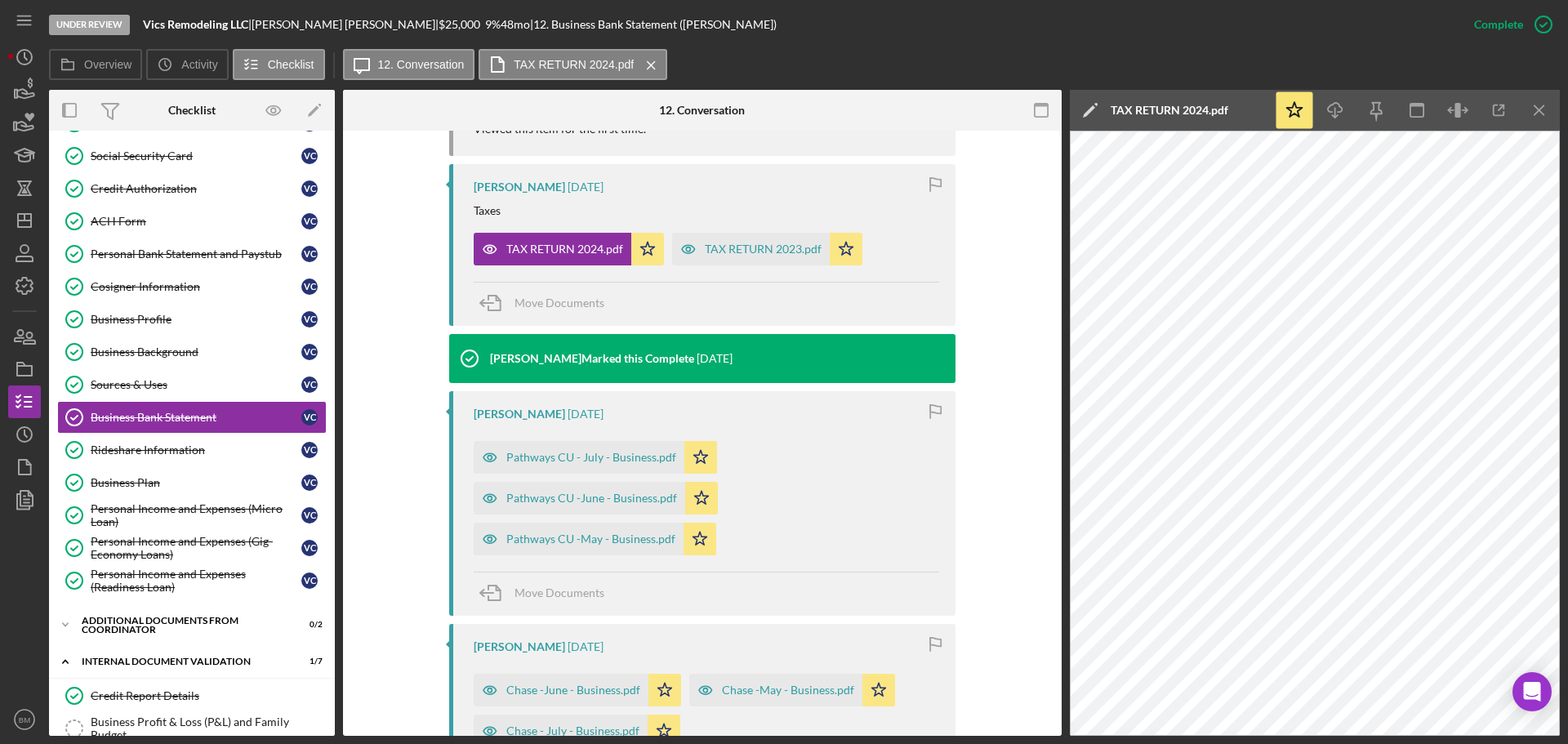
scroll to position [572, 0]
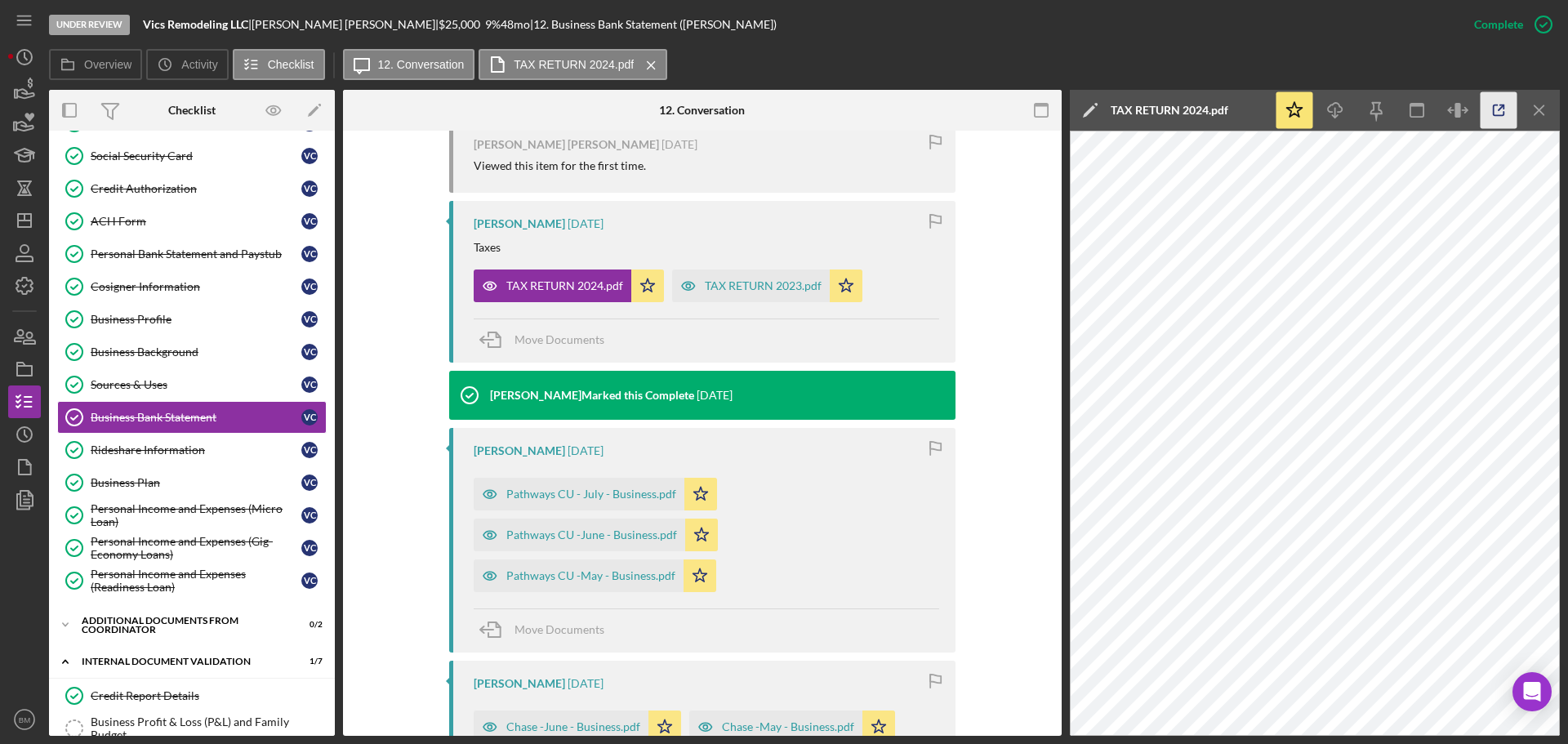
click at [1505, 110] on icon "button" at bounding box center [1499, 111] width 37 height 37
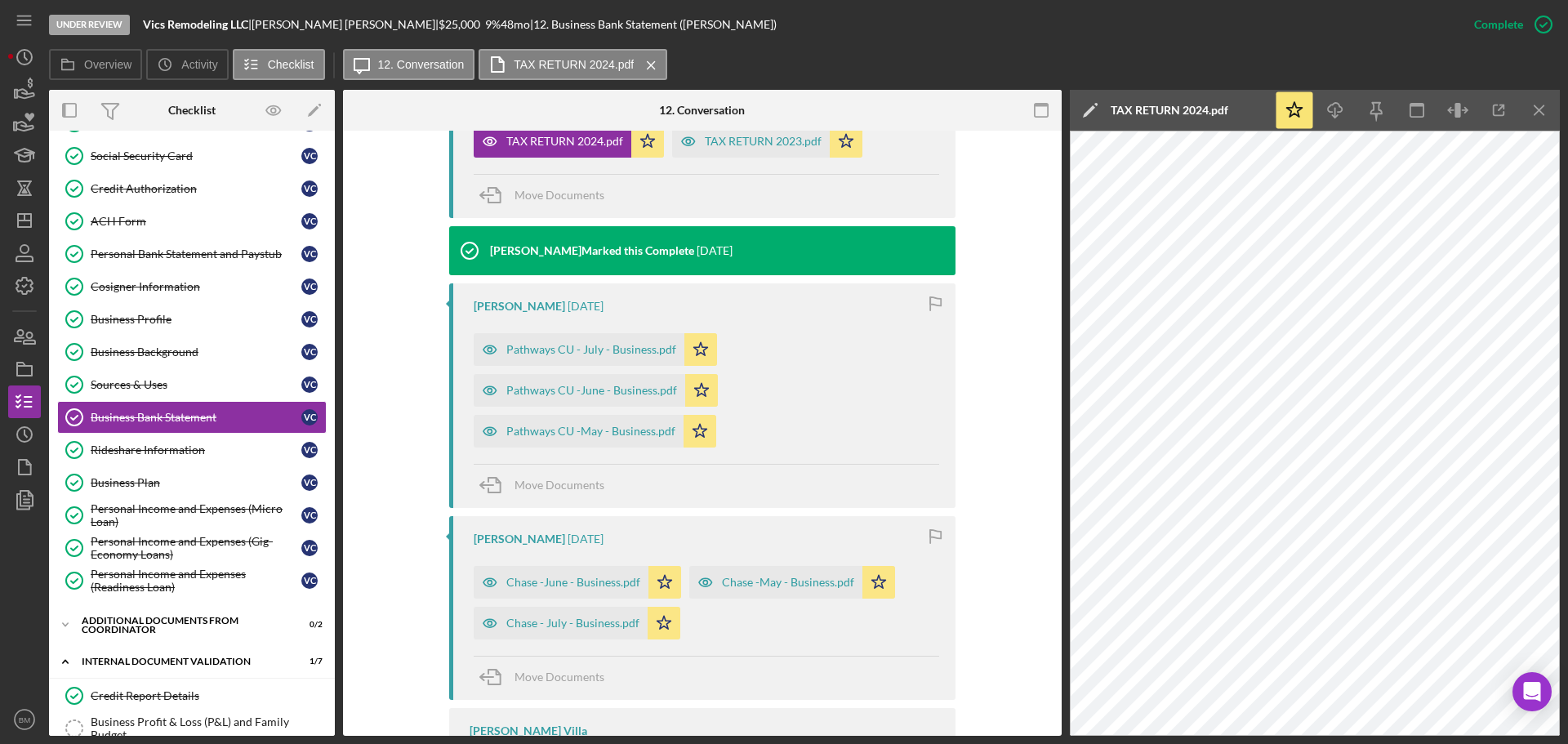
scroll to position [735, 0]
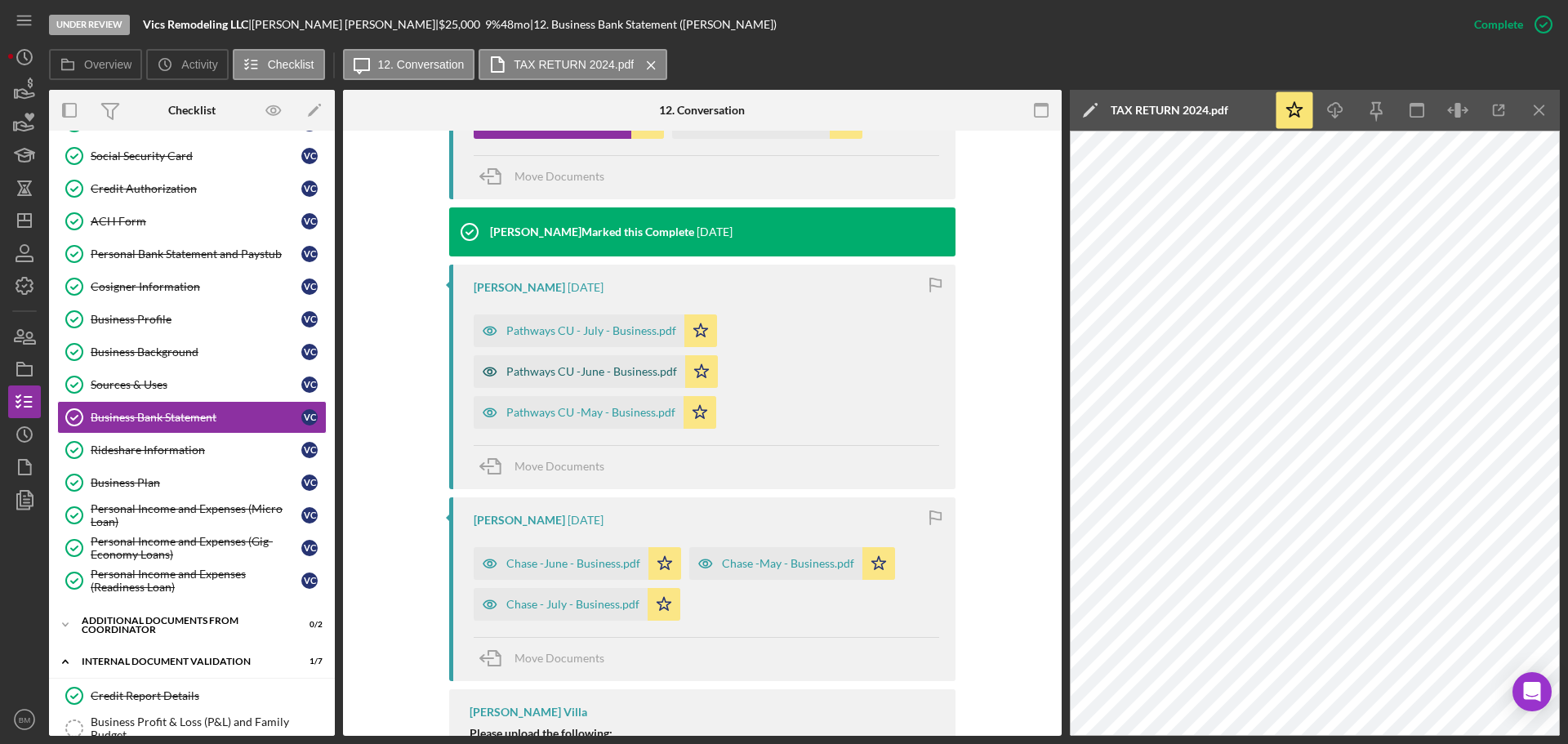
click at [624, 365] on div "Pathways CU -June - Business.pdf" at bounding box center [591, 372] width 171 height 13
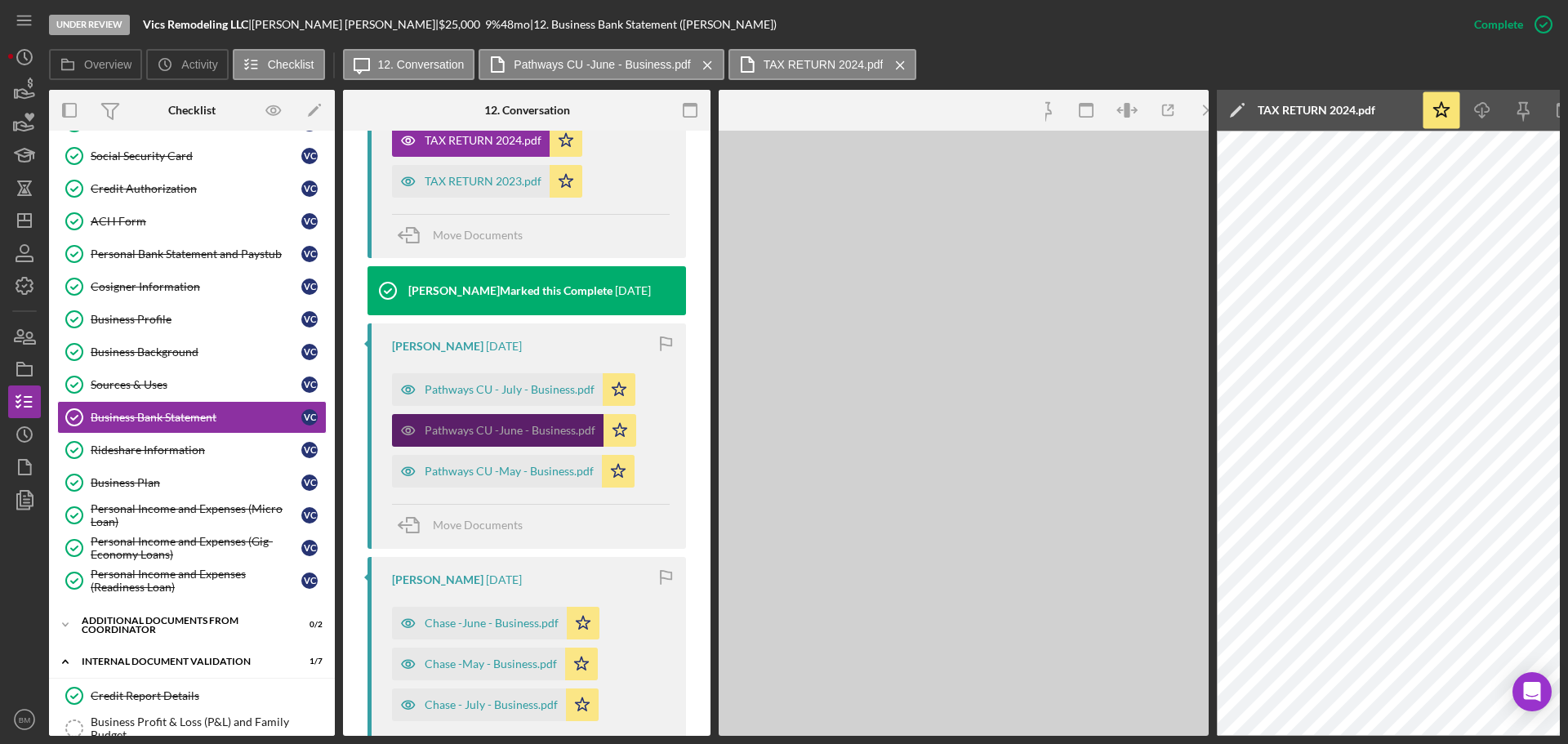
scroll to position [812, 0]
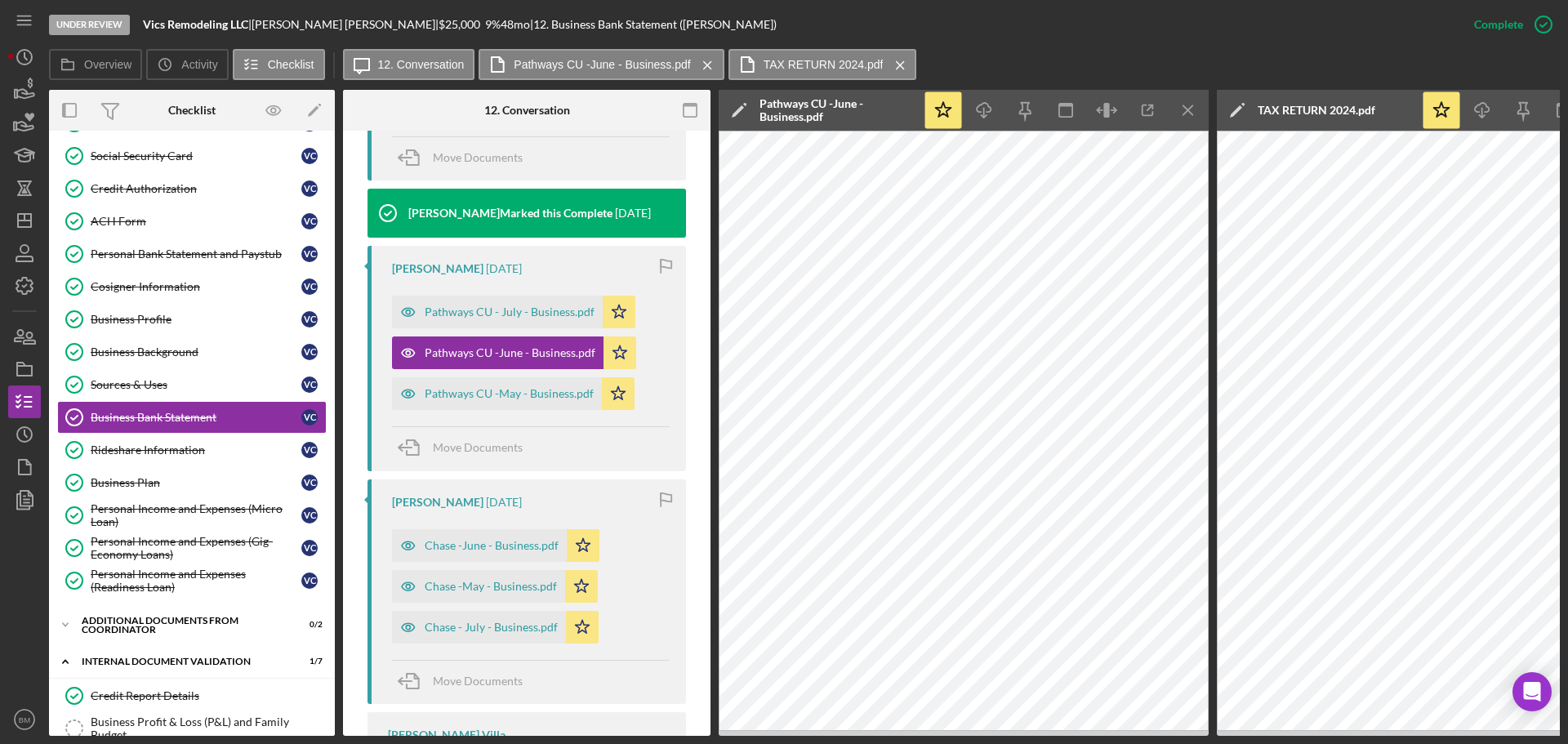
drag, startPoint x: 1201, startPoint y: 118, endPoint x: 969, endPoint y: 206, distance: 248.1
click at [1197, 120] on icon "Icon/Menu Close" at bounding box center [1188, 111] width 37 height 37
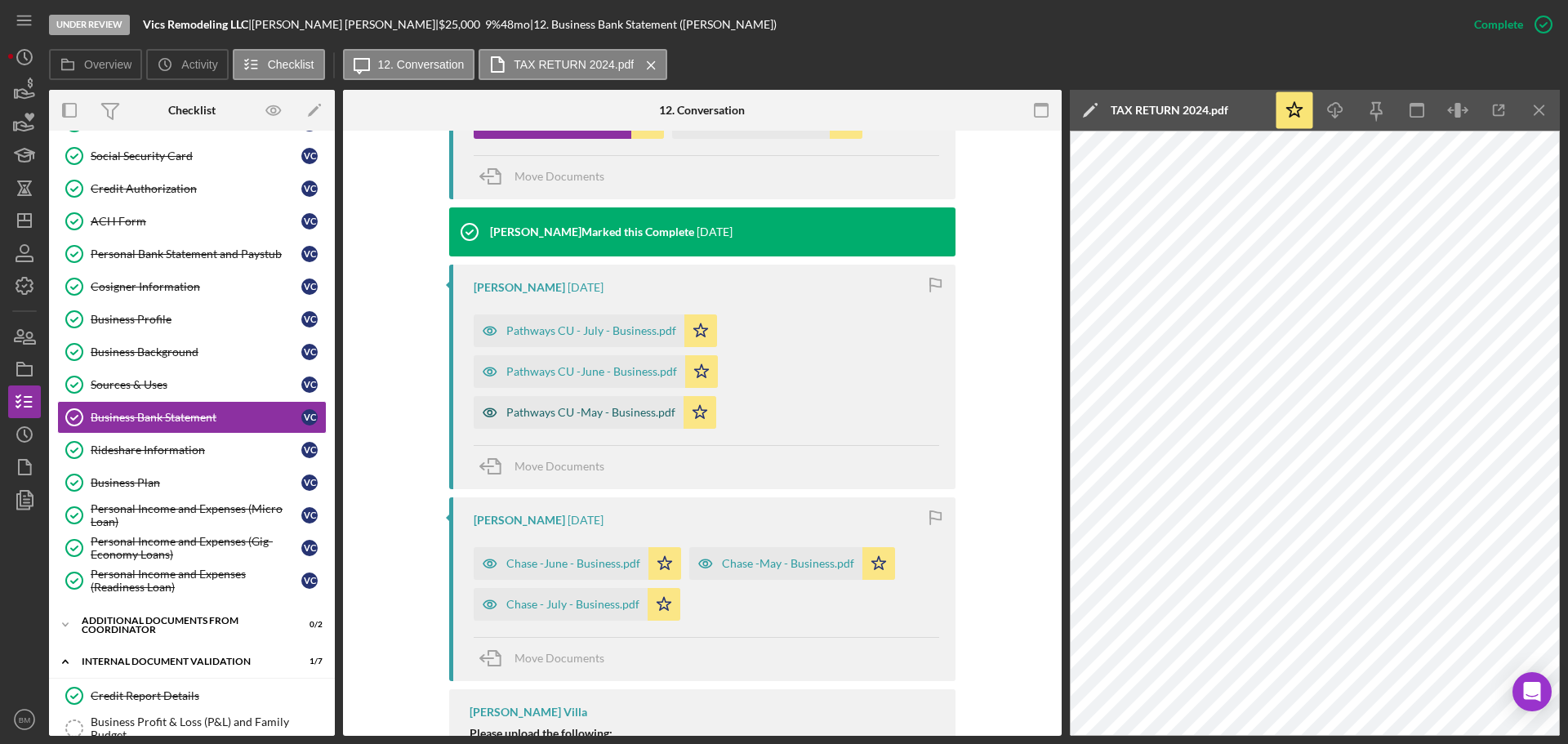
click at [617, 406] on div "Pathways CU -May - Business.pdf" at bounding box center [590, 413] width 169 height 13
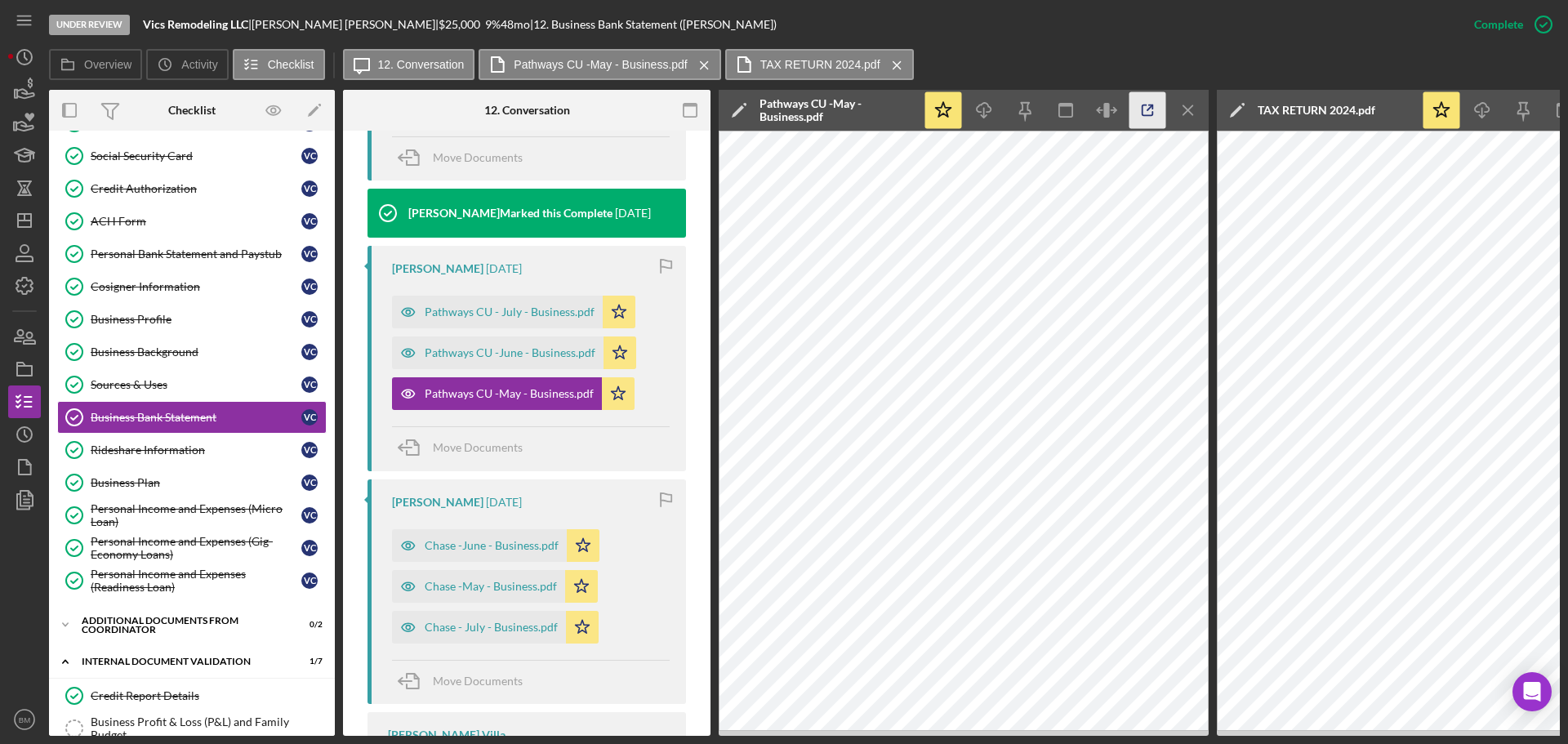
click at [1153, 110] on icon "button" at bounding box center [1148, 111] width 37 height 37
drag, startPoint x: 522, startPoint y: 356, endPoint x: 631, endPoint y: 332, distance: 111.6
click at [523, 358] on div "Pathways CU -June - Business.pdf" at bounding box center [509, 353] width 171 height 13
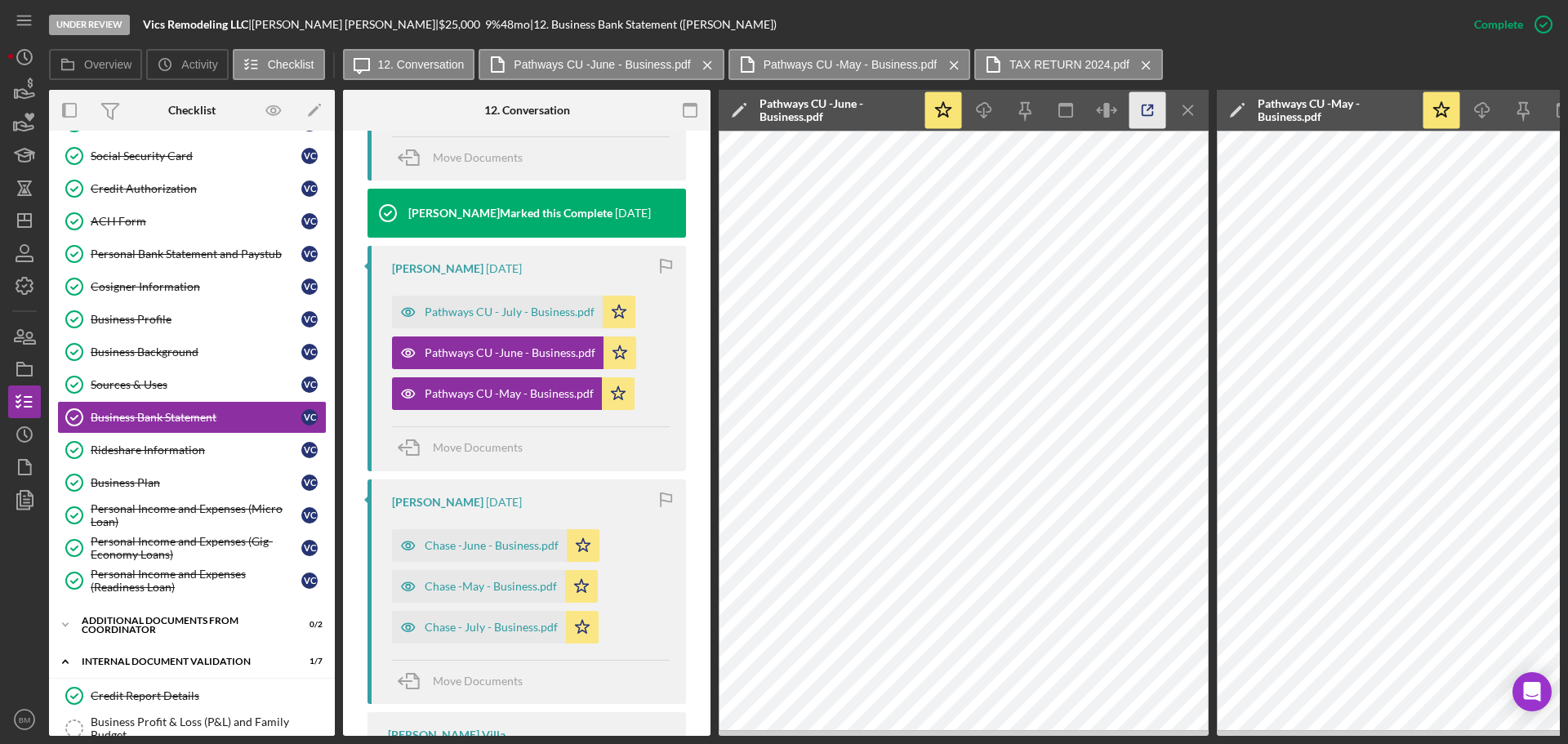
click at [1148, 109] on line "button" at bounding box center [1150, 108] width 5 height 5
click at [519, 315] on div "Pathways CU - July - Business.pdf" at bounding box center [509, 312] width 170 height 13
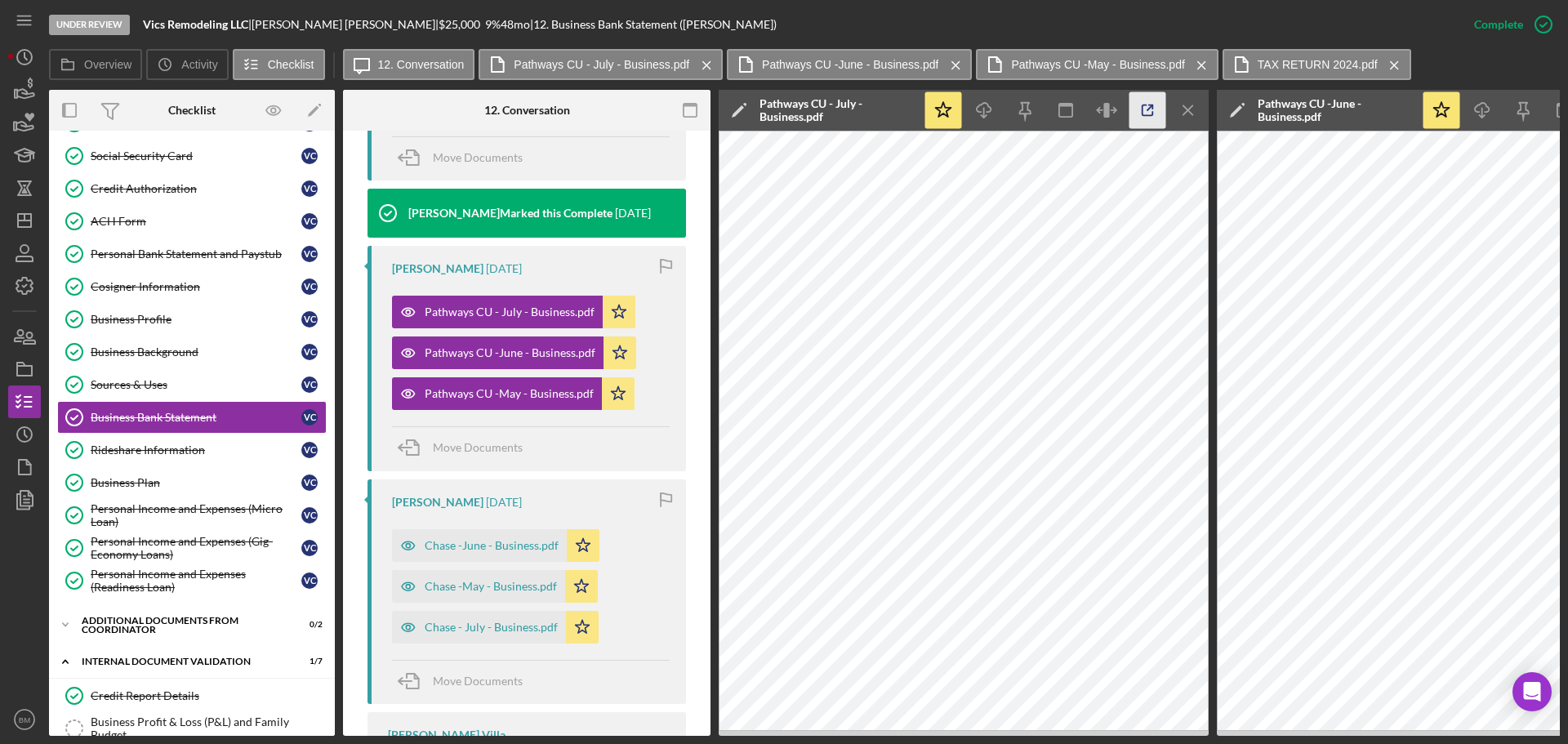
click at [1148, 117] on icon "button" at bounding box center [1148, 111] width 37 height 37
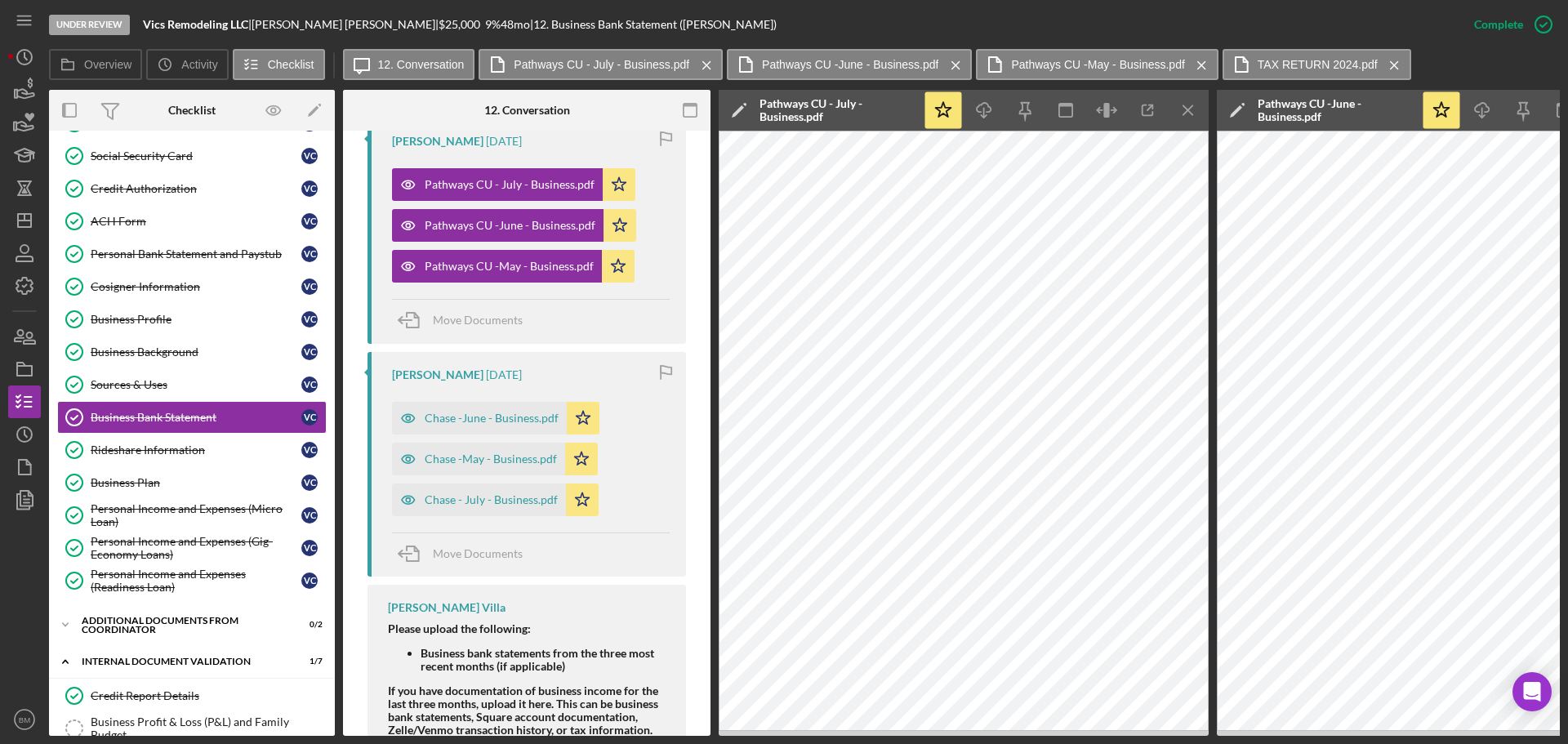
scroll to position [976, 0]
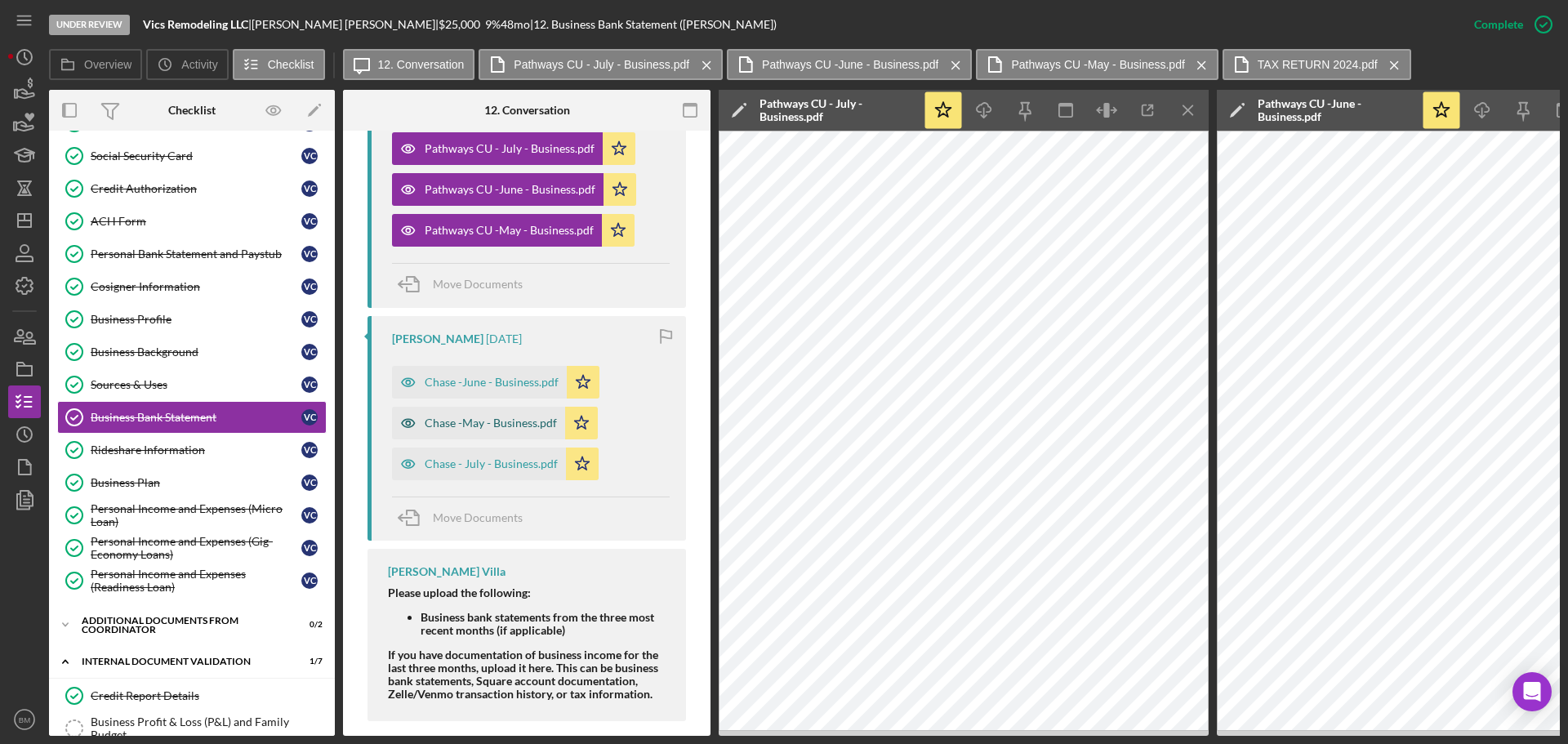
click at [512, 417] on div "Chase -May - Business.pdf" at bounding box center [490, 423] width 132 height 13
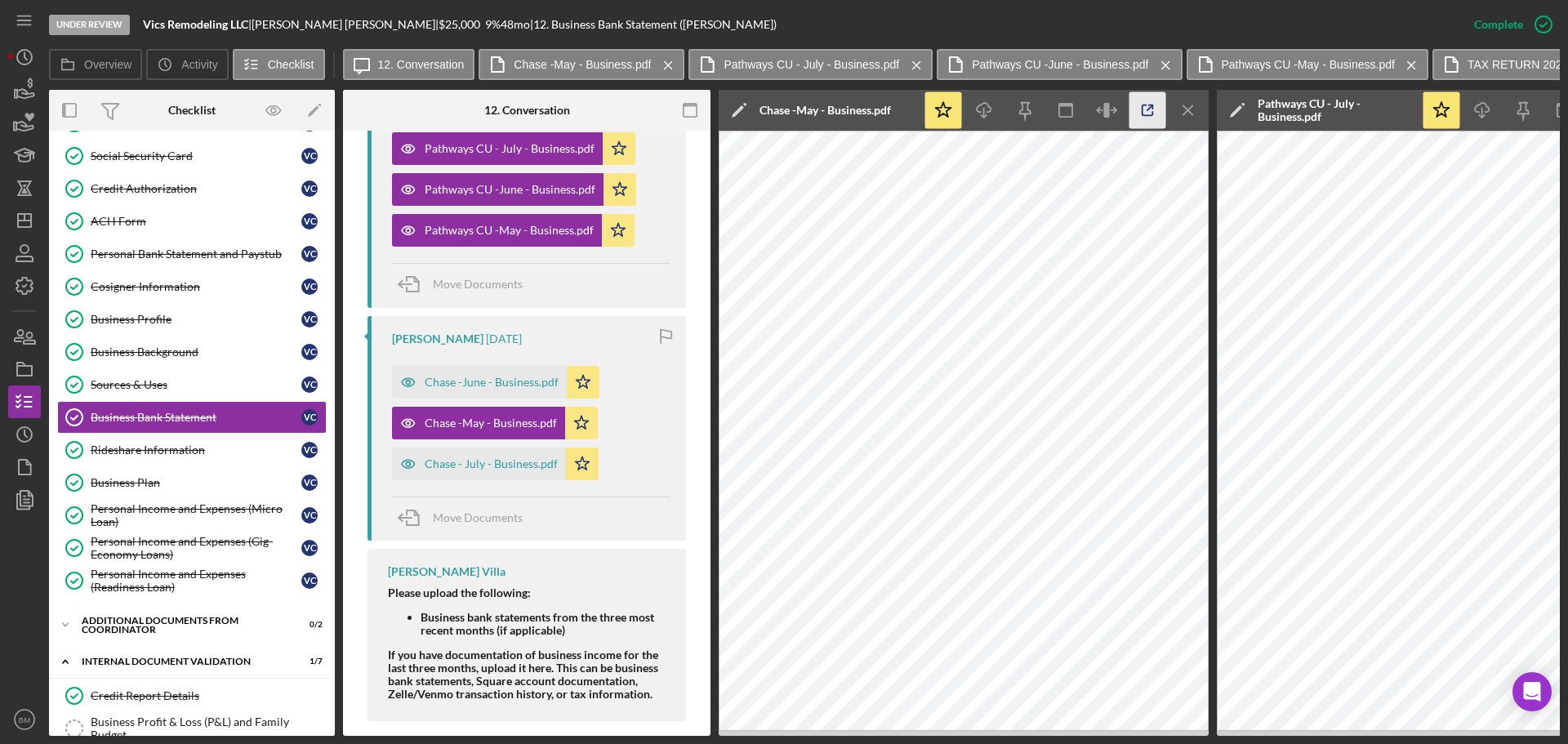
click at [1156, 116] on icon "button" at bounding box center [1148, 111] width 37 height 37
click at [492, 374] on div "Chase -June - Business.pdf" at bounding box center [479, 382] width 175 height 32
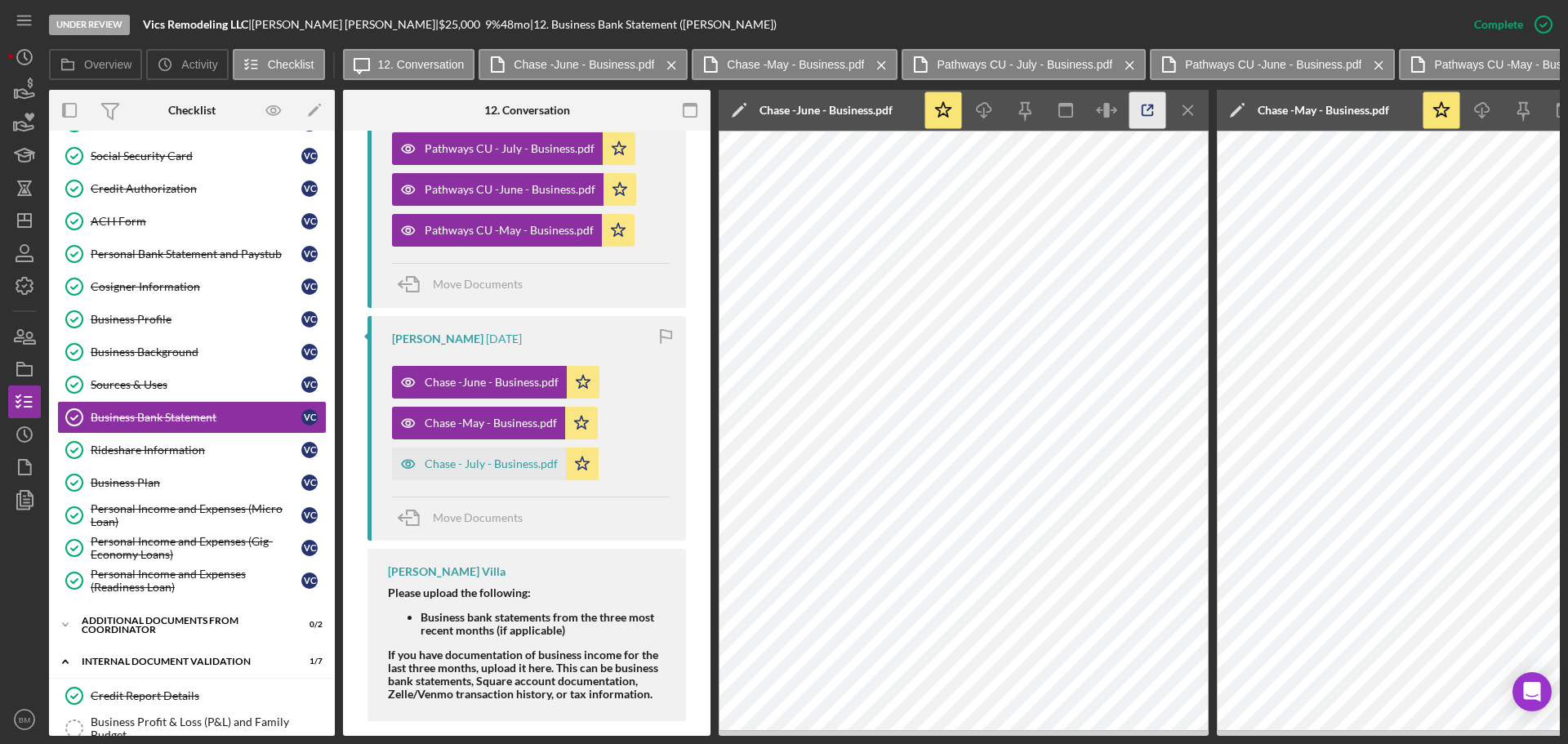
click at [1154, 105] on icon "button" at bounding box center [1148, 111] width 37 height 37
click at [479, 459] on div "Chase - July - Business.pdf" at bounding box center [491, 464] width 133 height 13
click at [1159, 103] on icon "button" at bounding box center [1148, 111] width 37 height 37
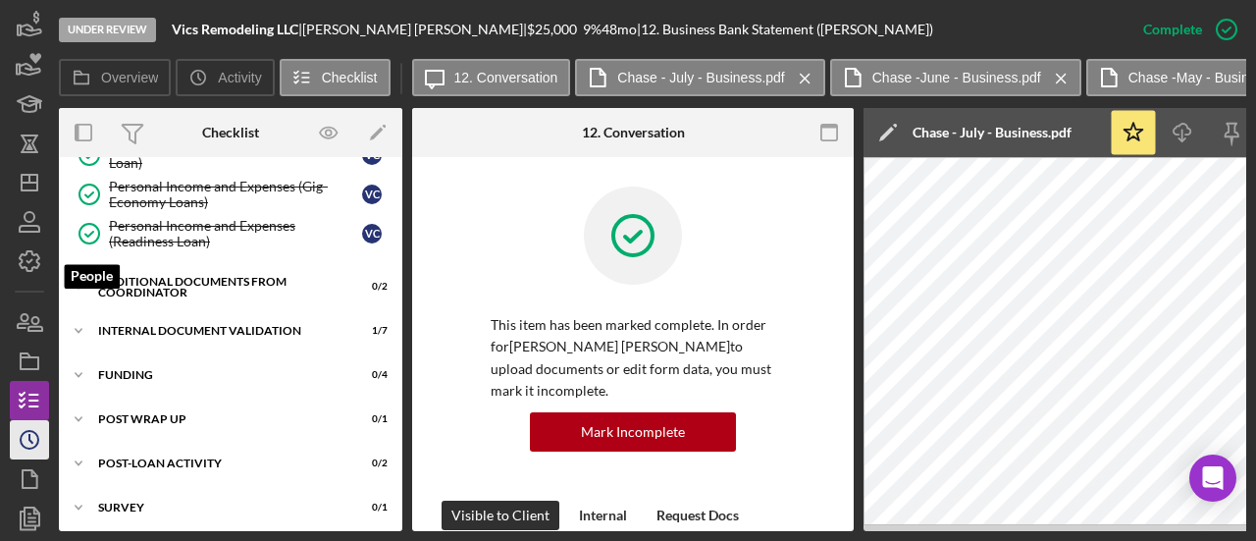
scroll to position [128, 0]
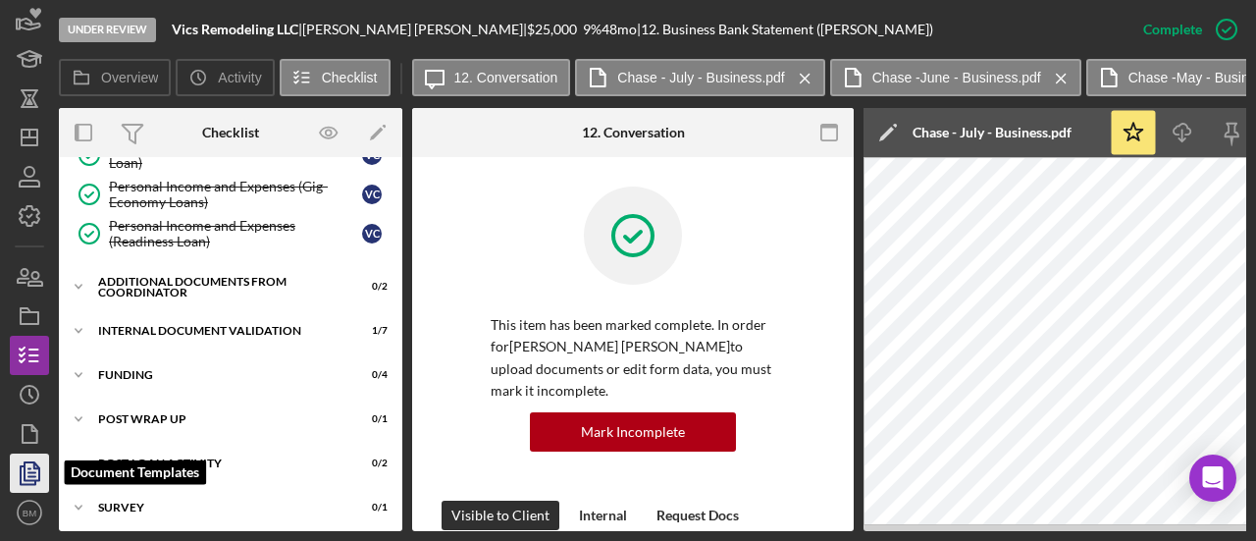
click at [22, 463] on icon "button" at bounding box center [29, 472] width 49 height 49
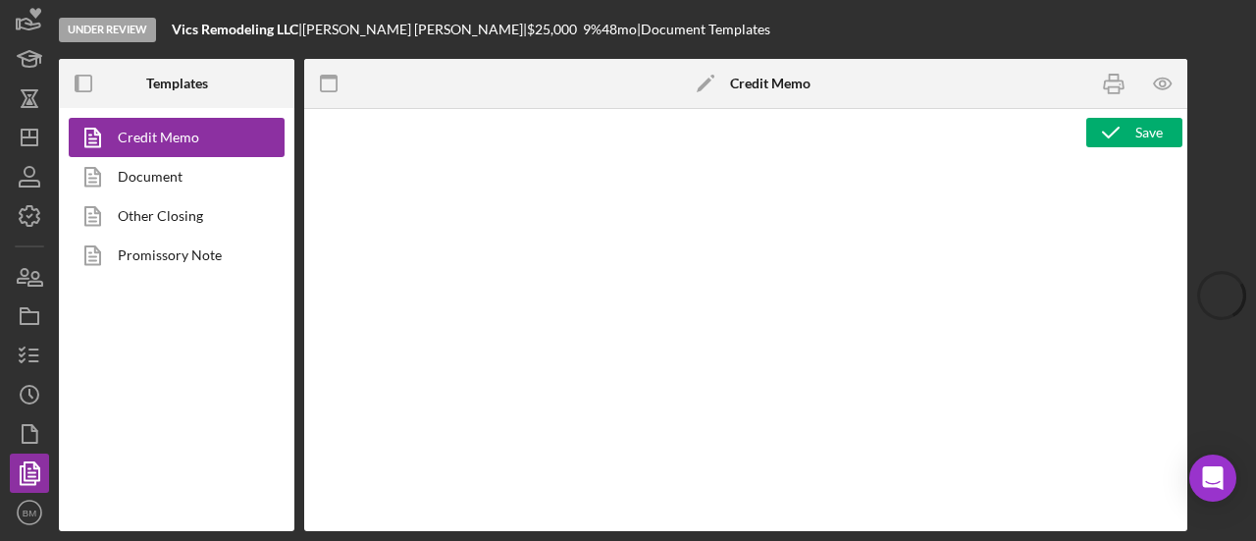
type textarea "<h2><img src="https://hiaseaf.org/wp-content/uploads/2024/01/Economic-Advancemt…"
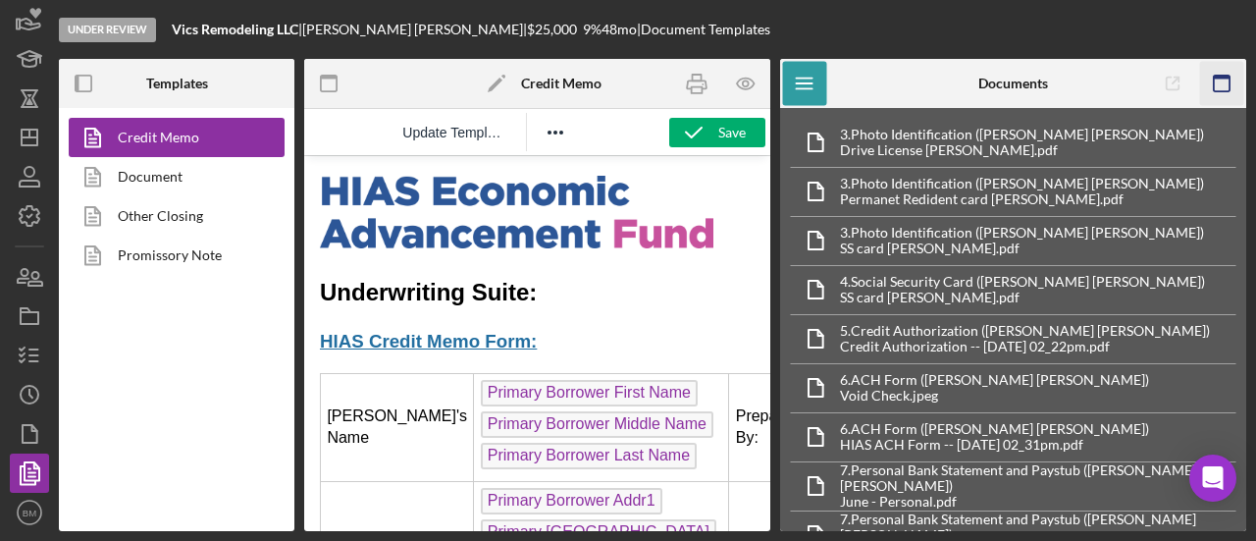
click at [1232, 90] on icon "button" at bounding box center [1221, 84] width 44 height 44
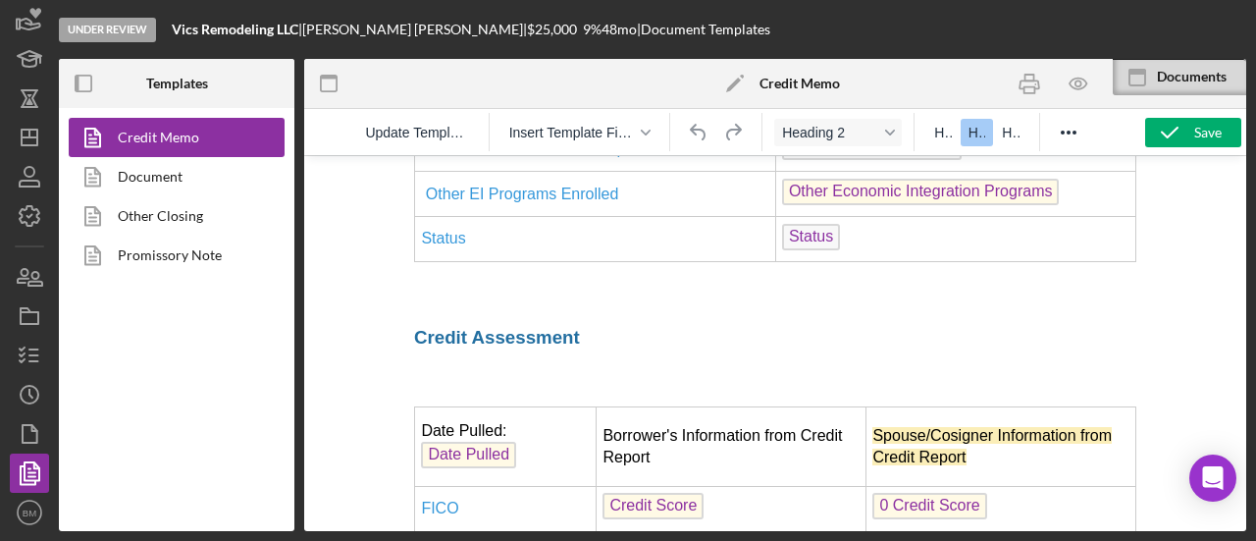
scroll to position [2846, 0]
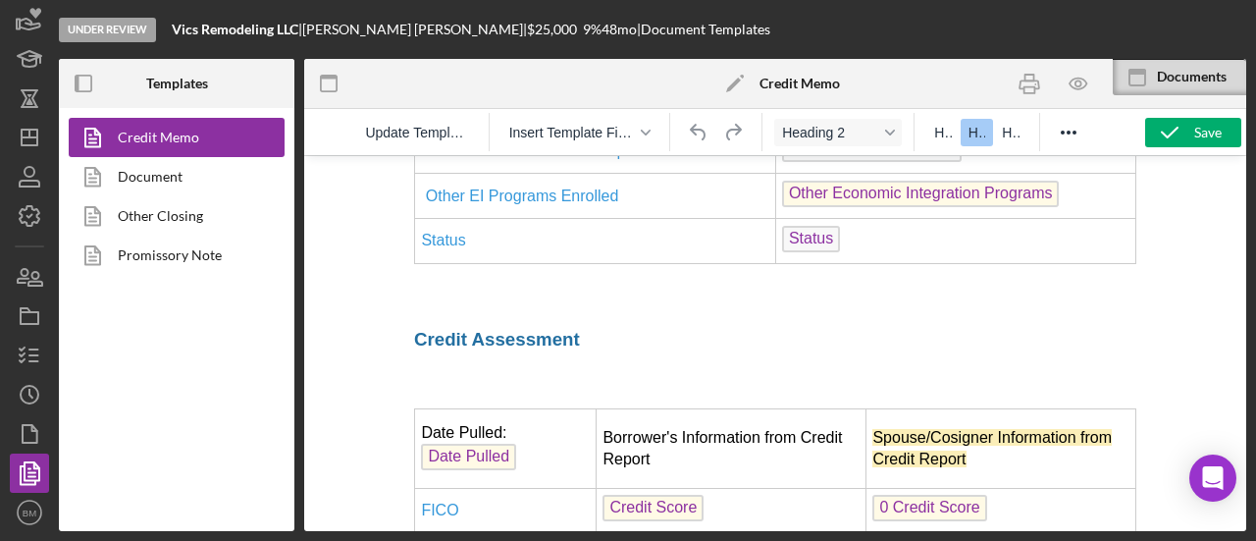
click at [963, 467] on span "Spouse/Cosigner Information from Credit Report" at bounding box center [991, 448] width 239 height 38
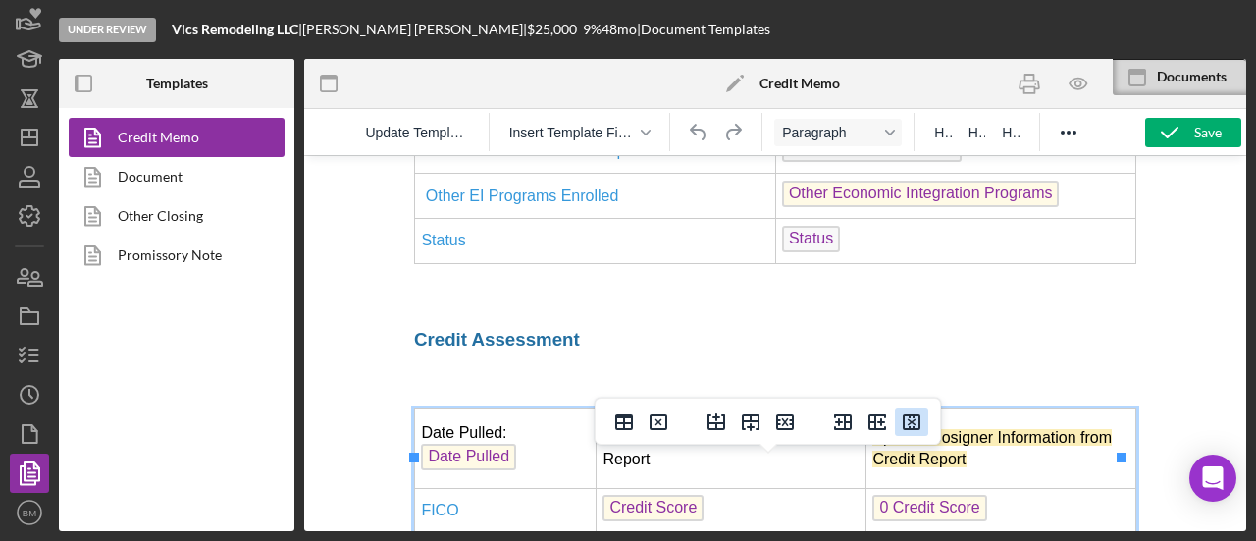
click at [901, 426] on icon "Delete column" at bounding box center [912, 422] width 24 height 24
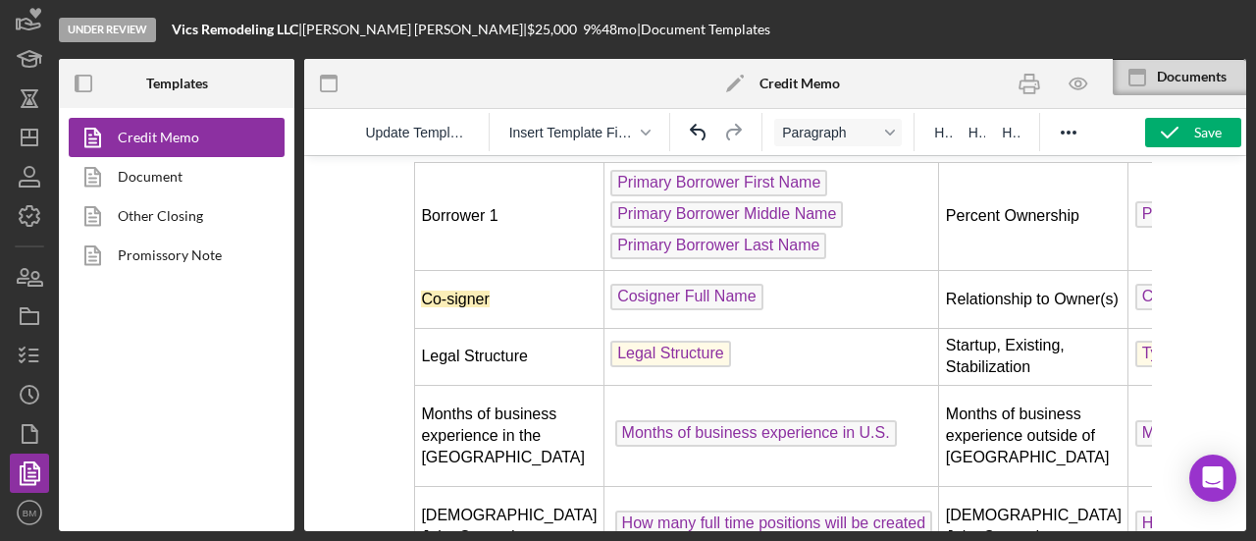
scroll to position [2159, 0]
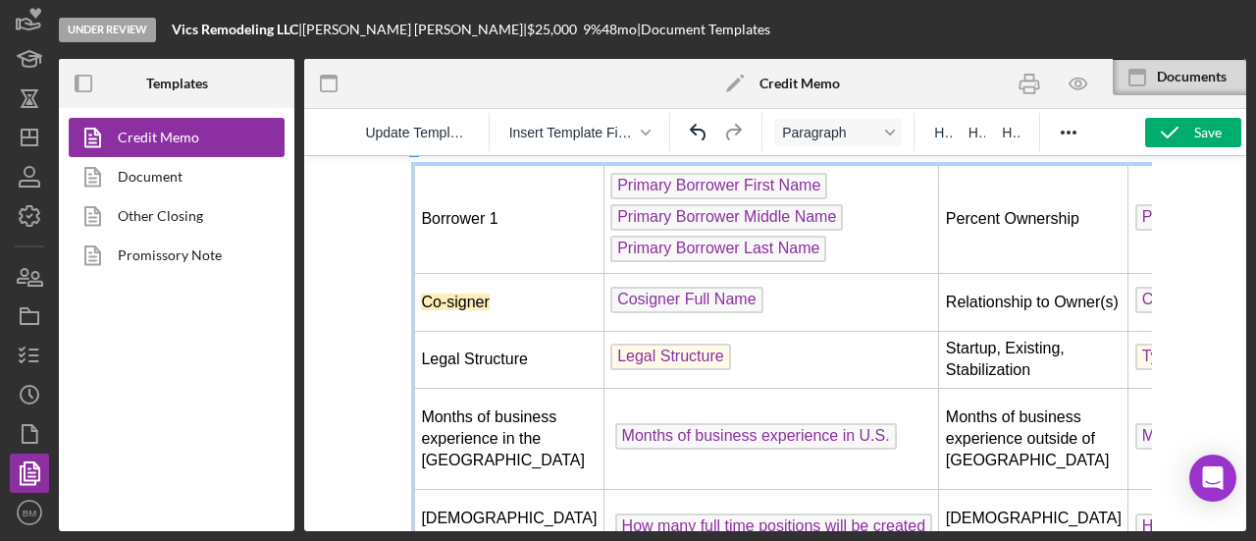
click at [457, 293] on span "Co-signer" at bounding box center [455, 301] width 68 height 17
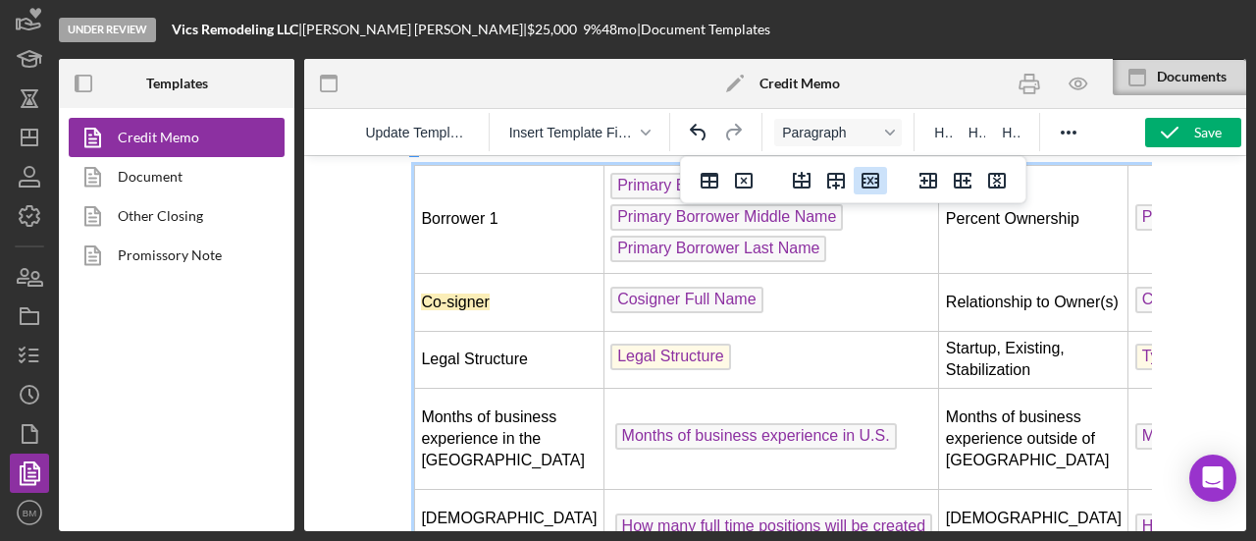
click at [862, 187] on icon "Delete row" at bounding box center [871, 181] width 18 height 16
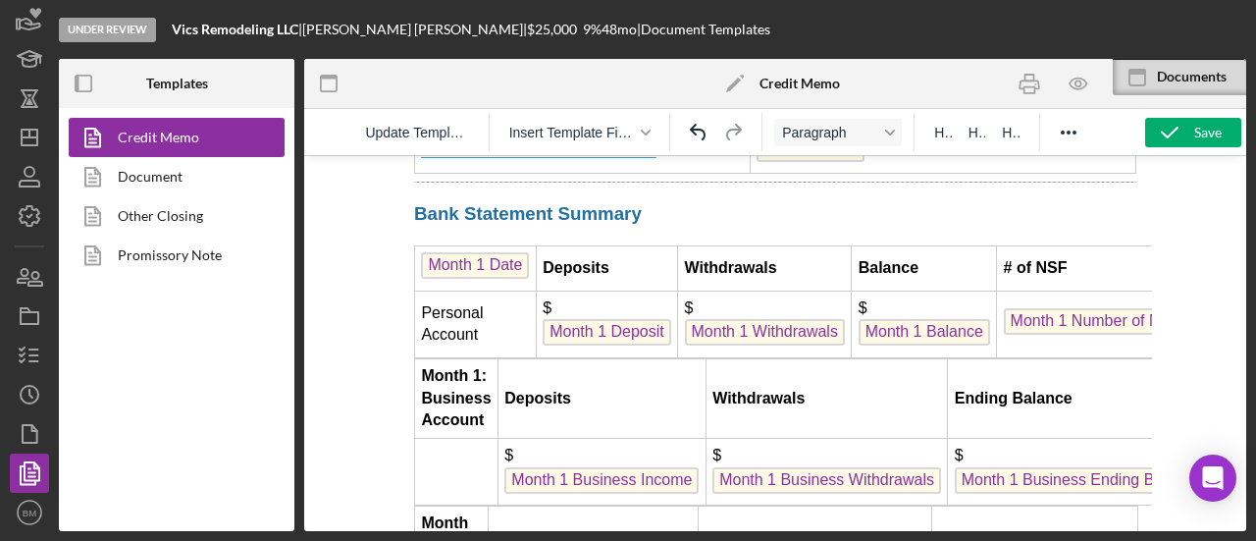
scroll to position [5299, 0]
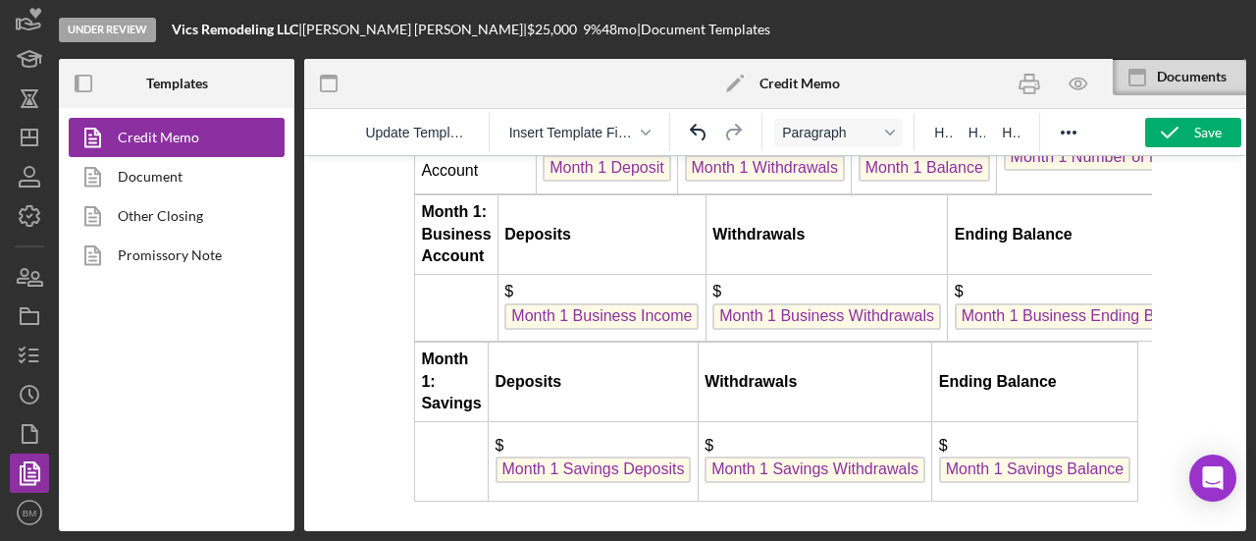
click at [572, 274] on td "Deposits" at bounding box center [602, 233] width 208 height 79
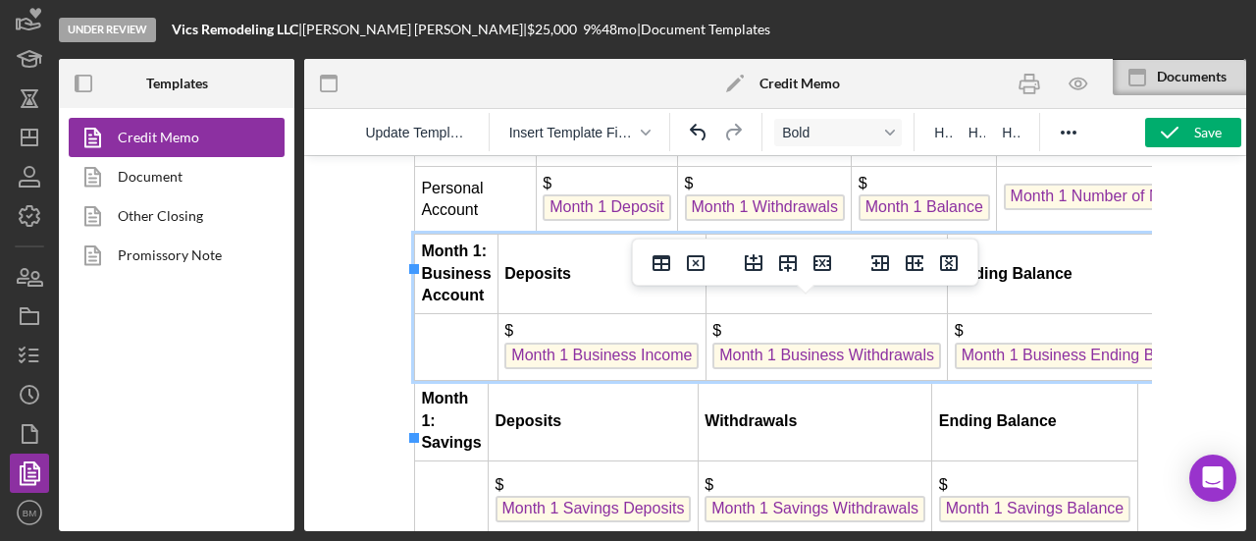
scroll to position [5201, 0]
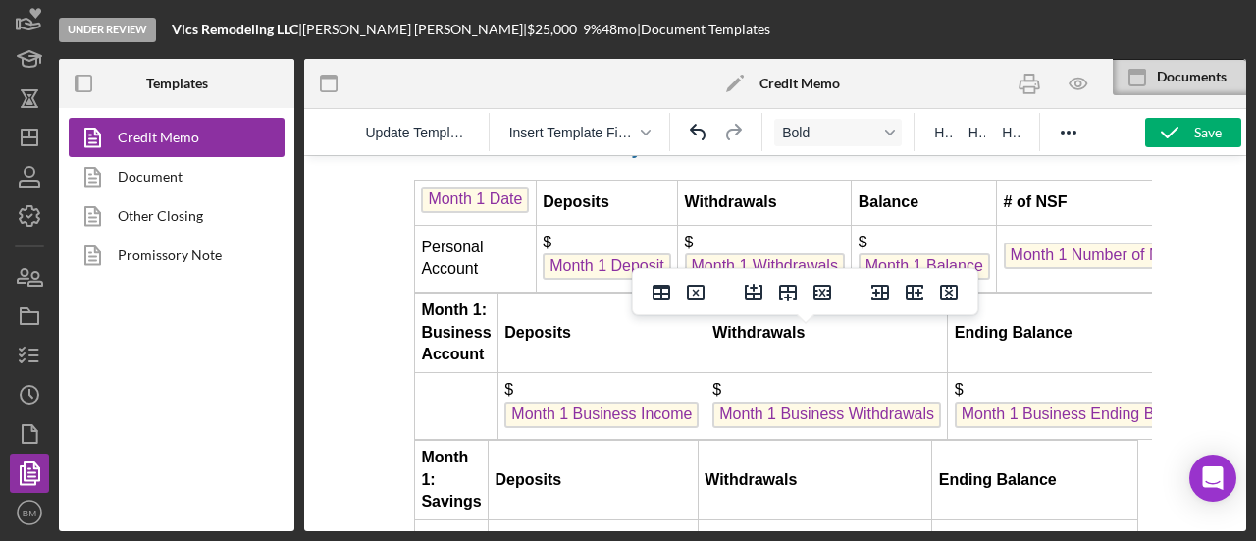
click at [387, 228] on div at bounding box center [775, 343] width 942 height 376
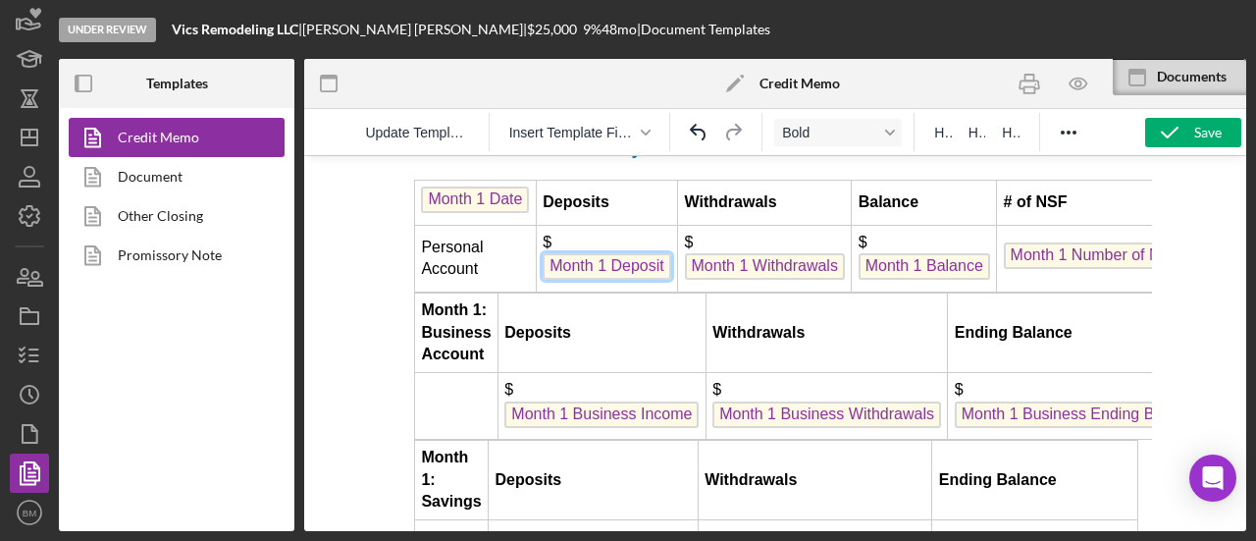
click at [638, 280] on span "Month 1 Deposit" at bounding box center [607, 266] width 129 height 26
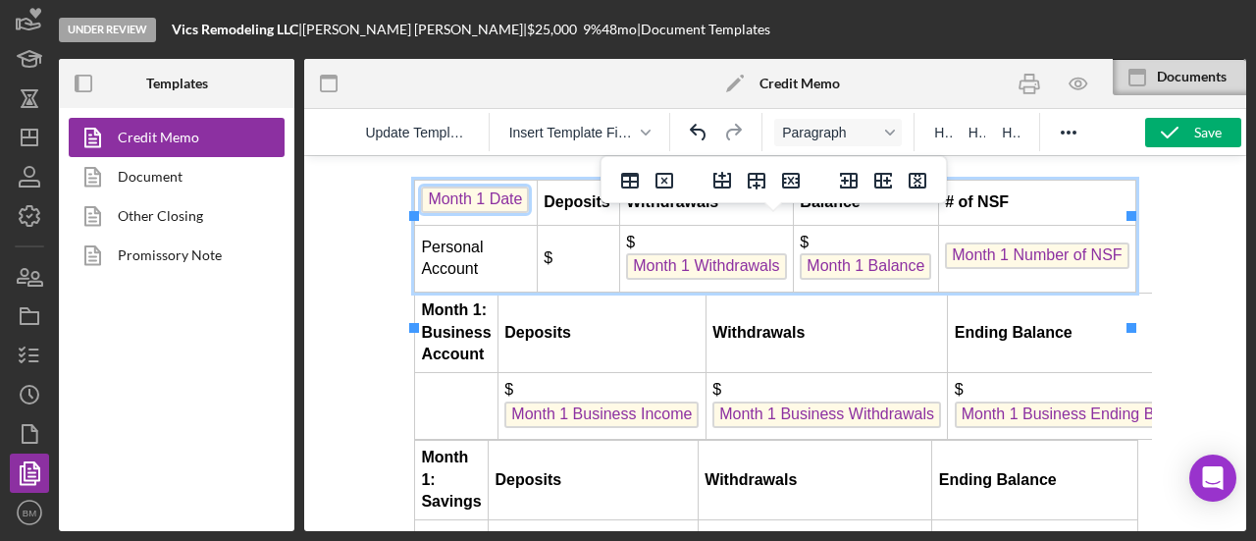
click at [477, 213] on span "Month 1 Date" at bounding box center [475, 199] width 108 height 26
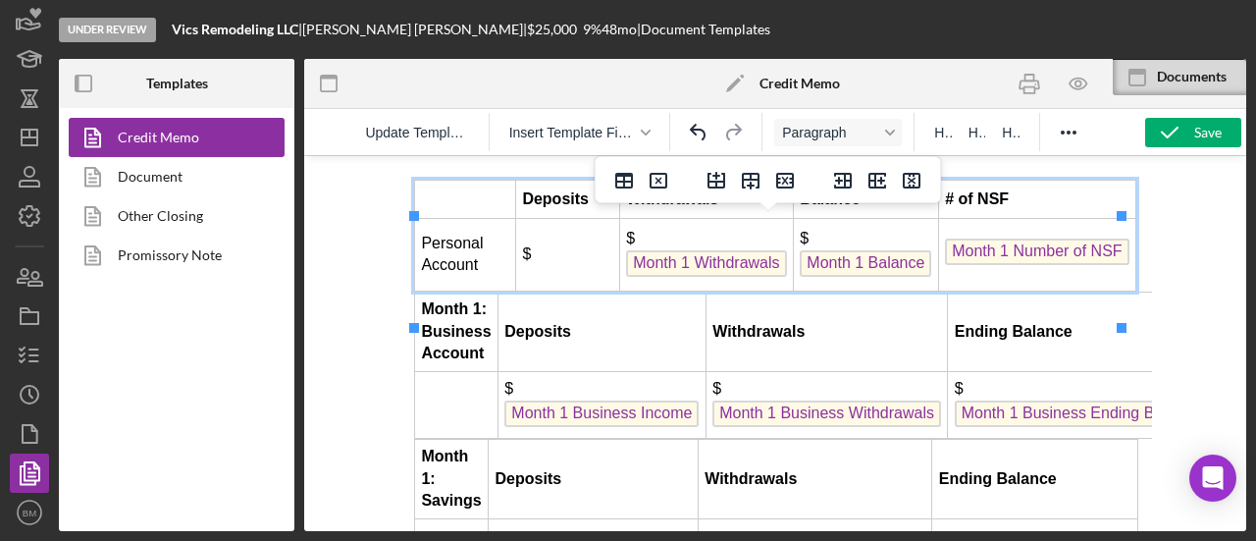
click at [667, 277] on span "Month 1 Withdrawals" at bounding box center [706, 263] width 160 height 26
click at [844, 277] on span "Month 1 Balance" at bounding box center [865, 263] width 131 height 26
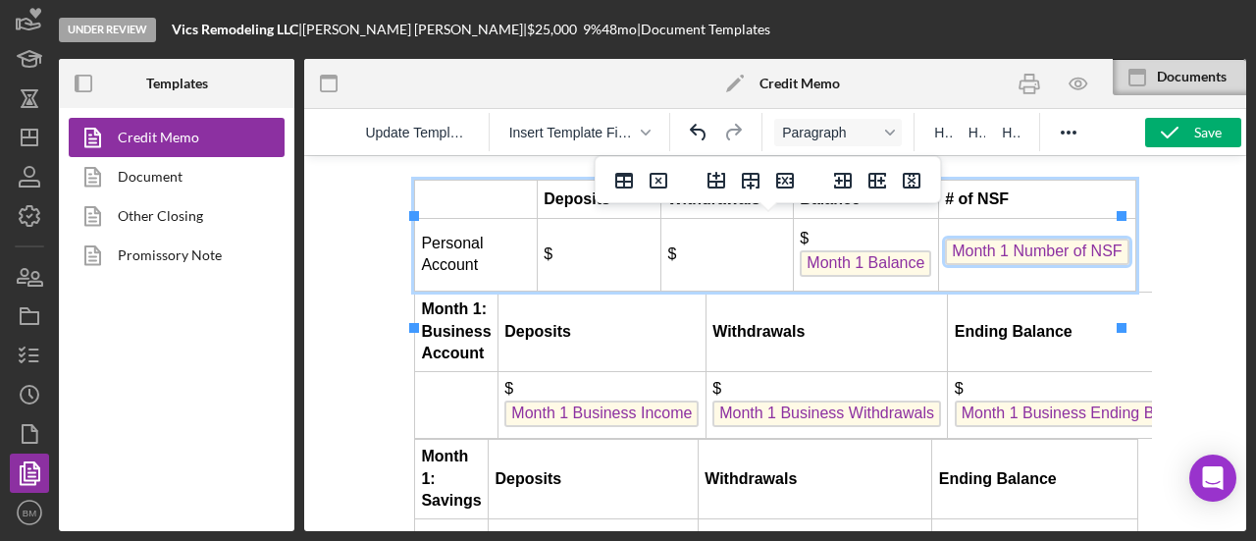
click at [1051, 265] on span "Month 1 Number of NSF" at bounding box center [1036, 251] width 183 height 26
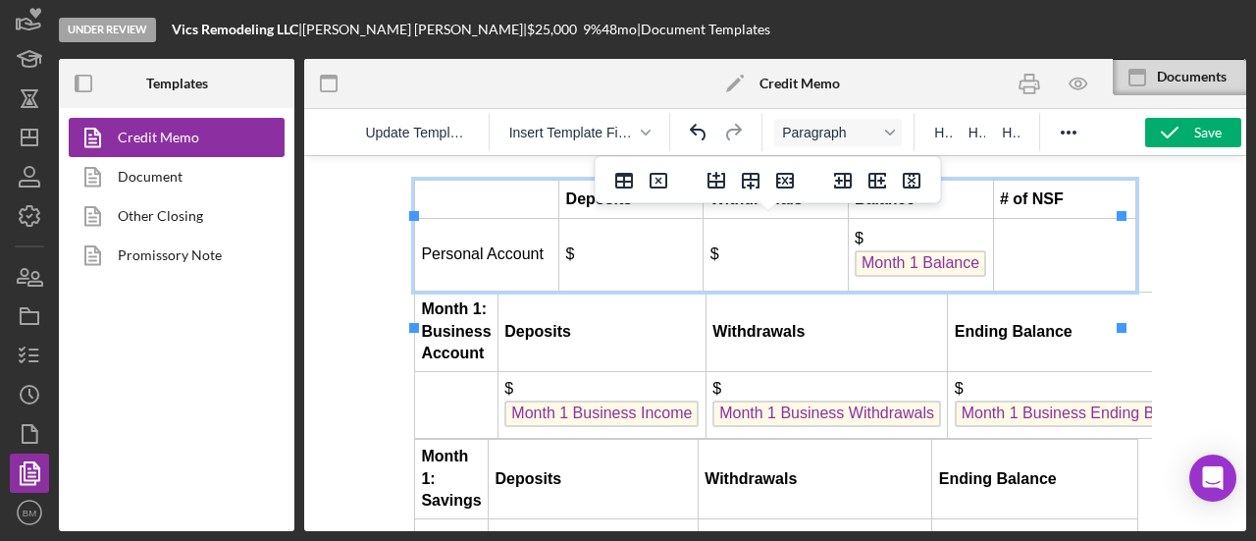
click at [913, 277] on span "Month 1 Balance" at bounding box center [920, 263] width 131 height 26
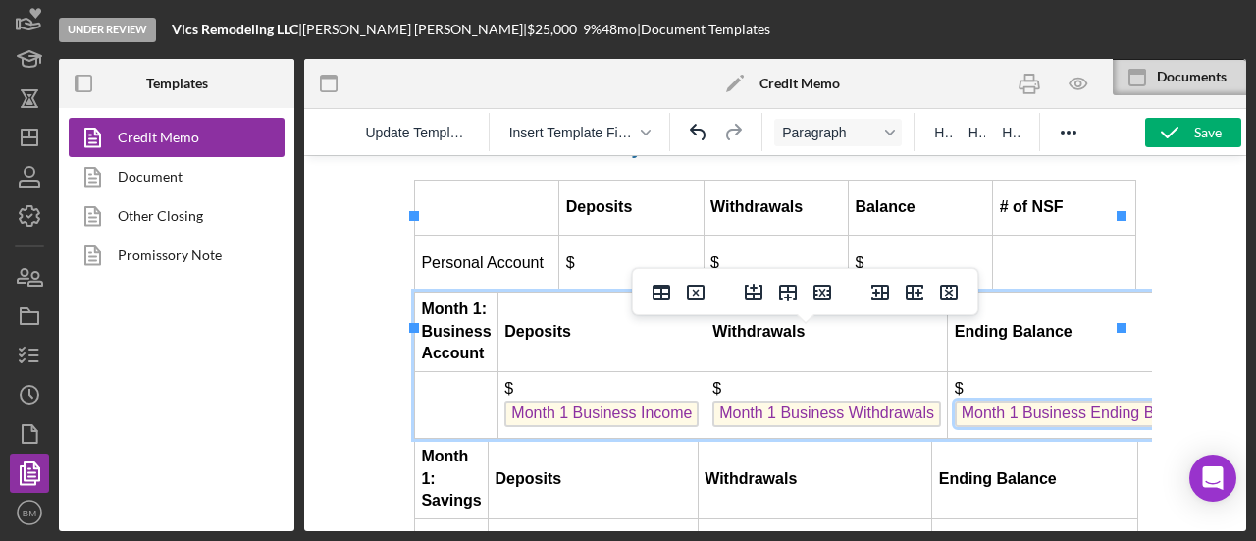
click at [1005, 427] on span "Month 1 Business Ending Balance" at bounding box center [1081, 413] width 253 height 26
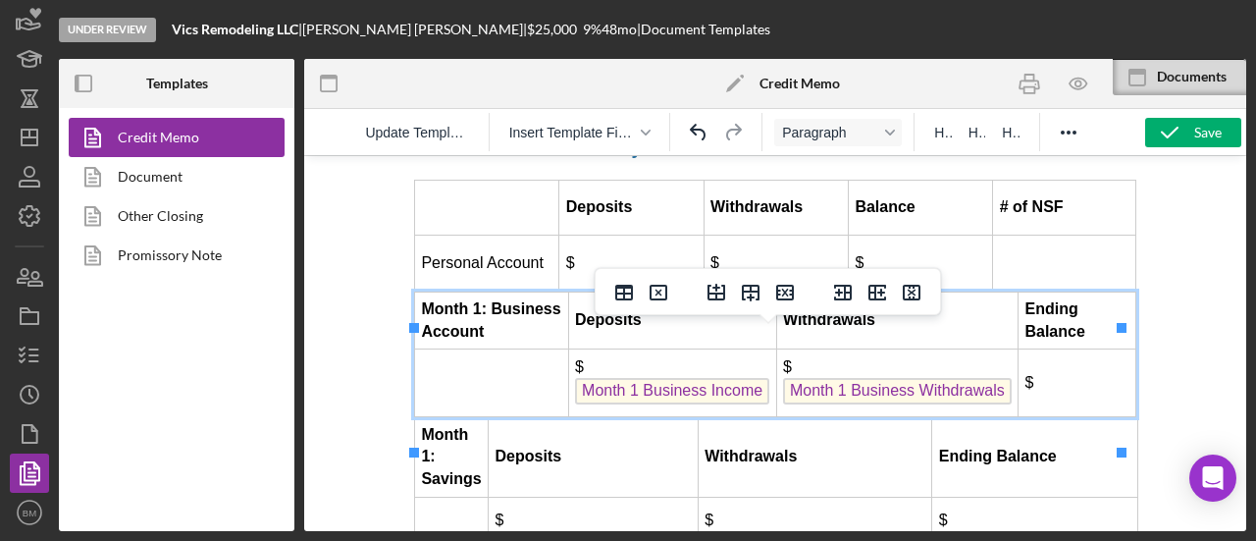
click at [859, 404] on span "Month 1 Business Withdrawals" at bounding box center [897, 391] width 229 height 26
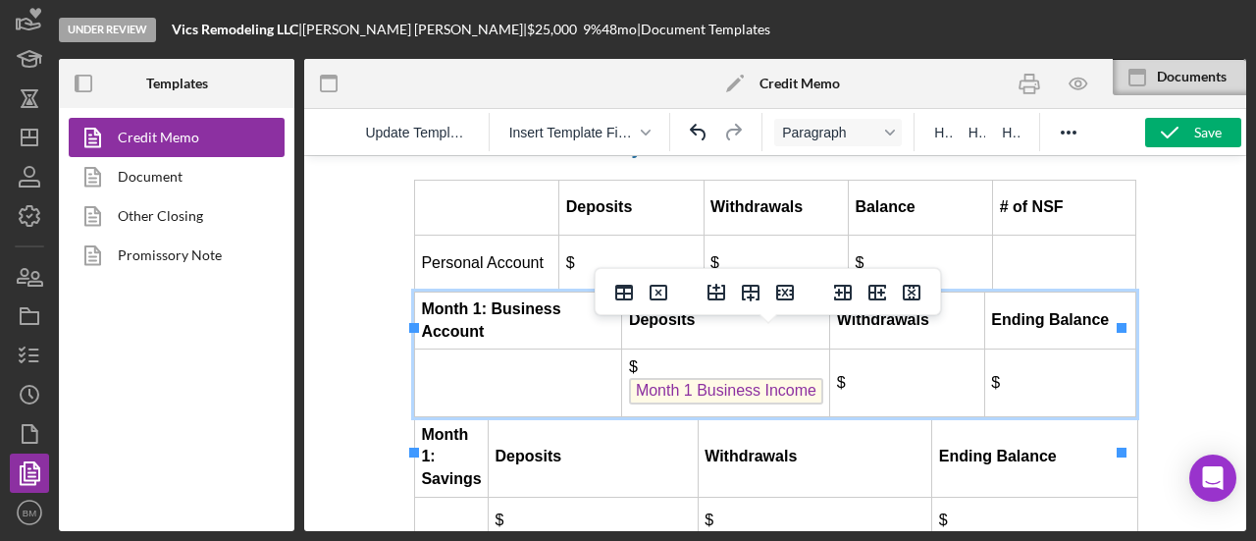
click at [660, 404] on span "Month 1 Business Income" at bounding box center [726, 391] width 194 height 26
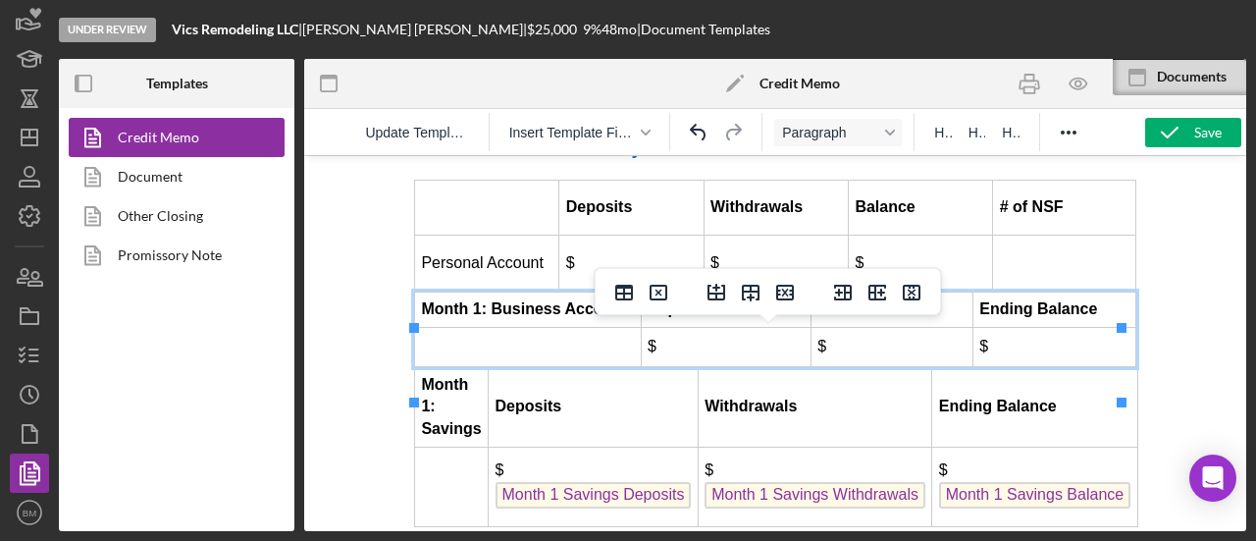
scroll to position [5299, 0]
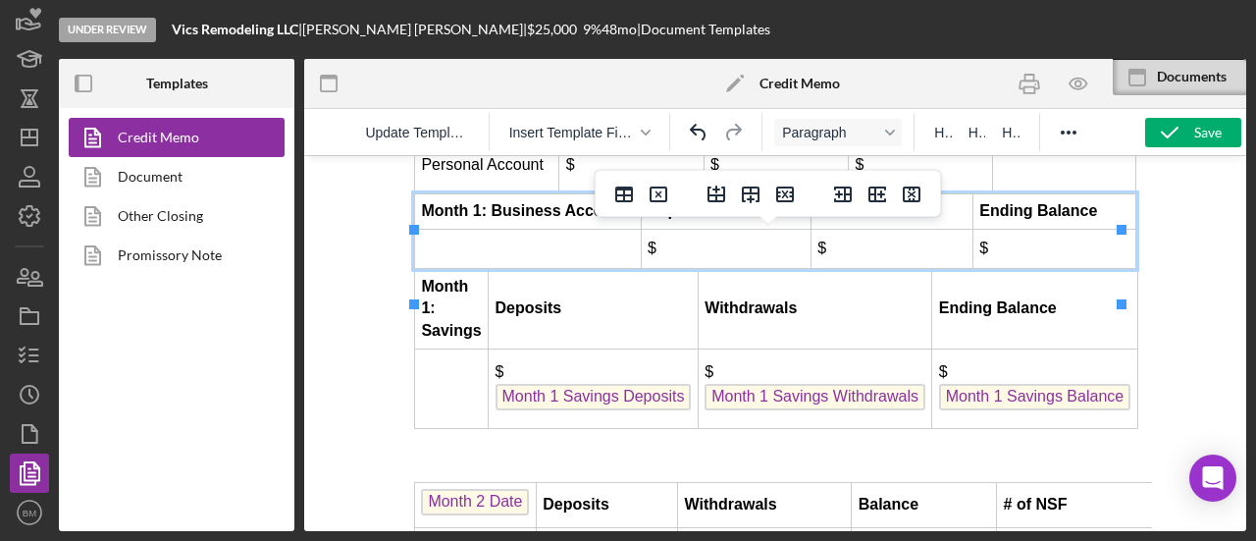
click at [650, 410] on span "Month 1 Savings Deposits" at bounding box center [594, 397] width 196 height 26
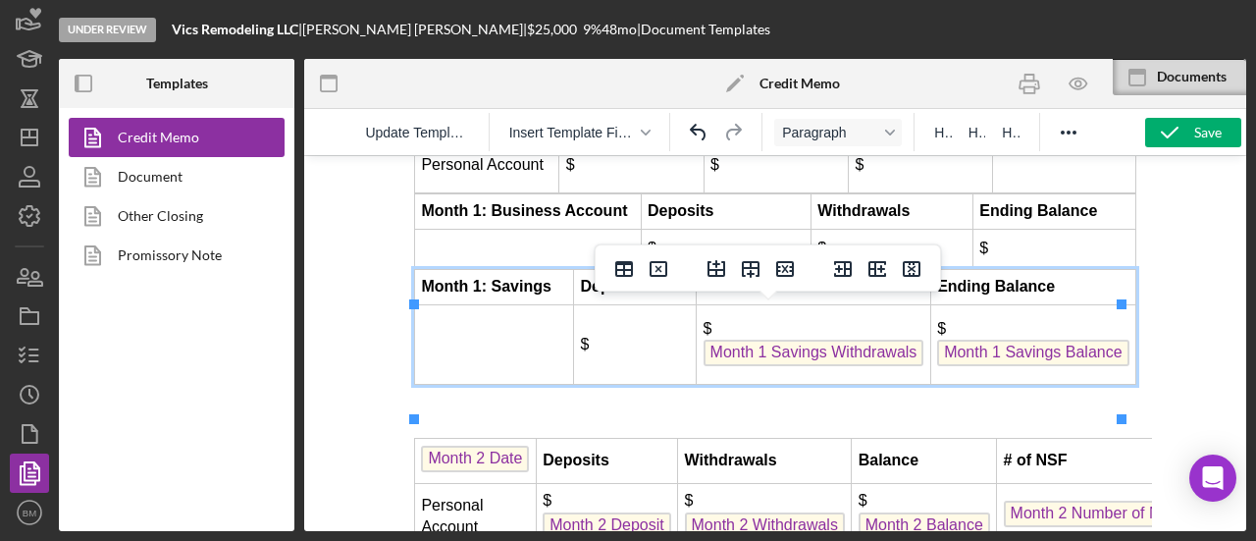
click at [817, 366] on span "Month 1 Savings Withdrawals" at bounding box center [814, 353] width 221 height 26
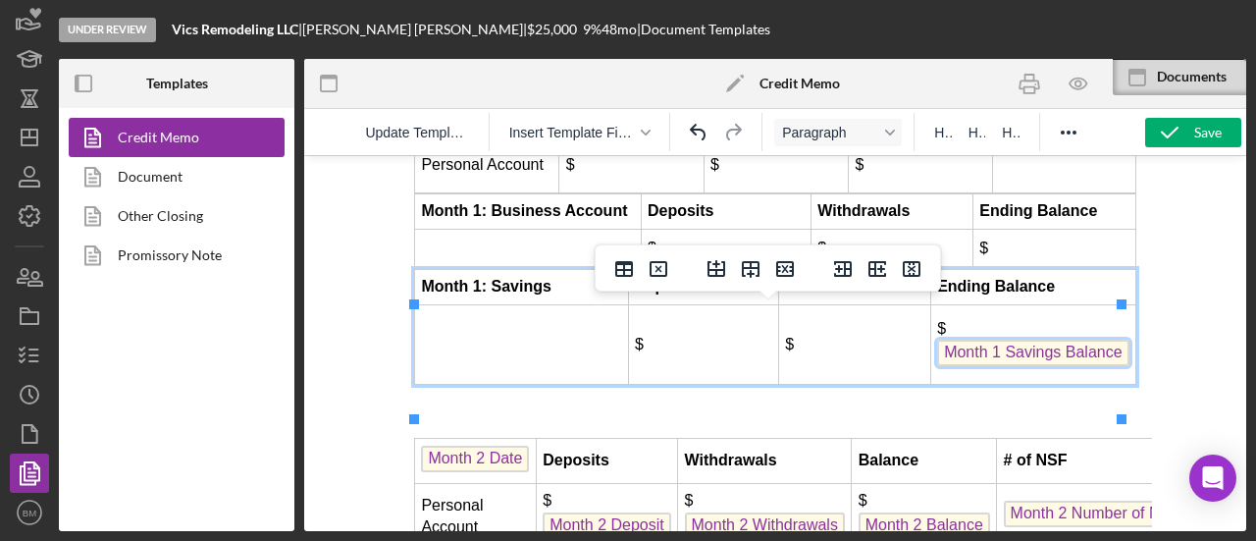
click at [998, 366] on span "Month 1 Savings Balance" at bounding box center [1032, 353] width 191 height 26
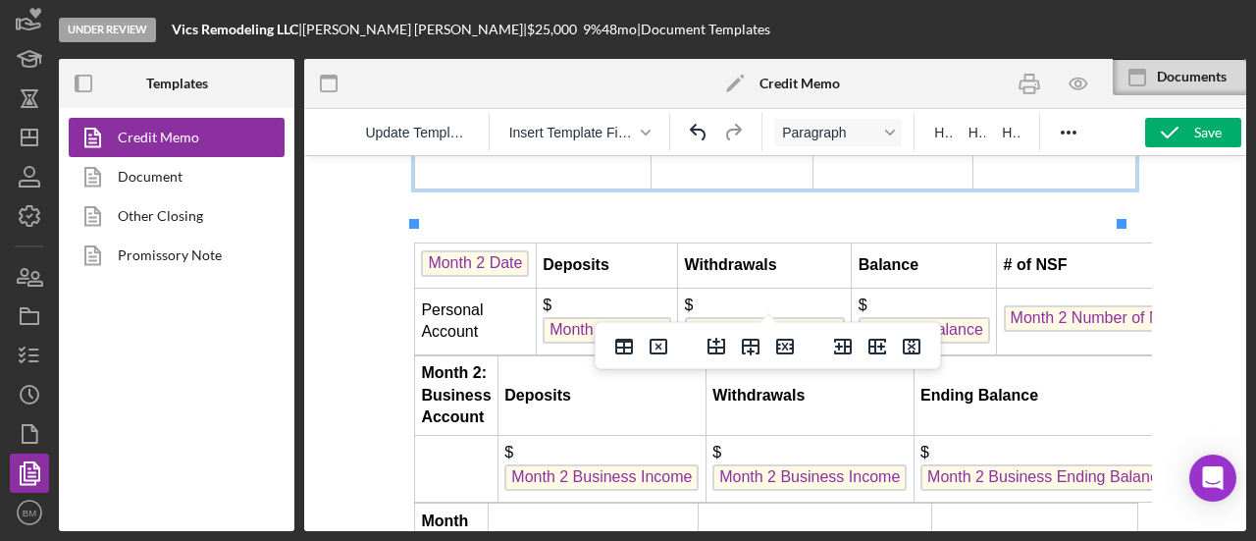
scroll to position [5495, 0]
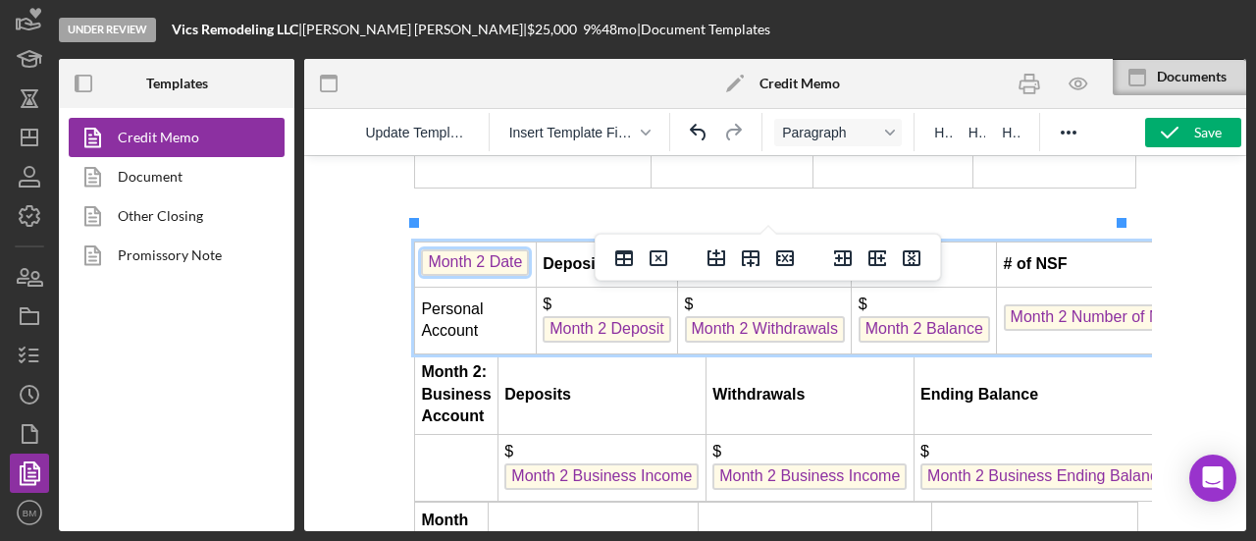
click at [497, 276] on span "Month 2 Date" at bounding box center [475, 262] width 108 height 26
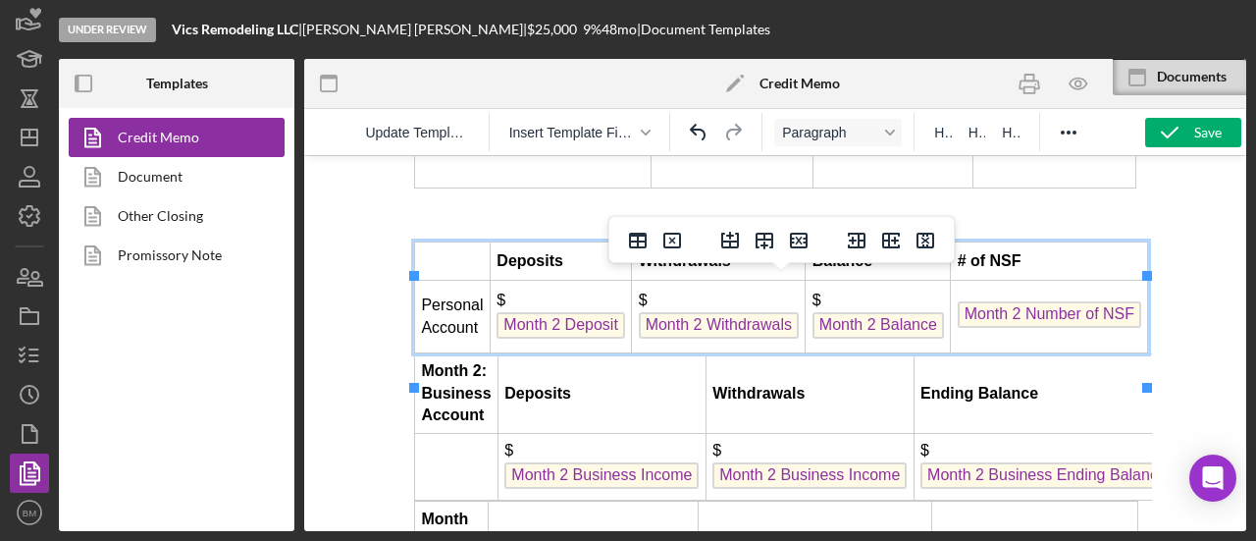
click at [581, 339] on span "Month 2 Deposit" at bounding box center [561, 325] width 129 height 26
click at [726, 339] on span "Month 2 Withdrawals" at bounding box center [719, 325] width 160 height 26
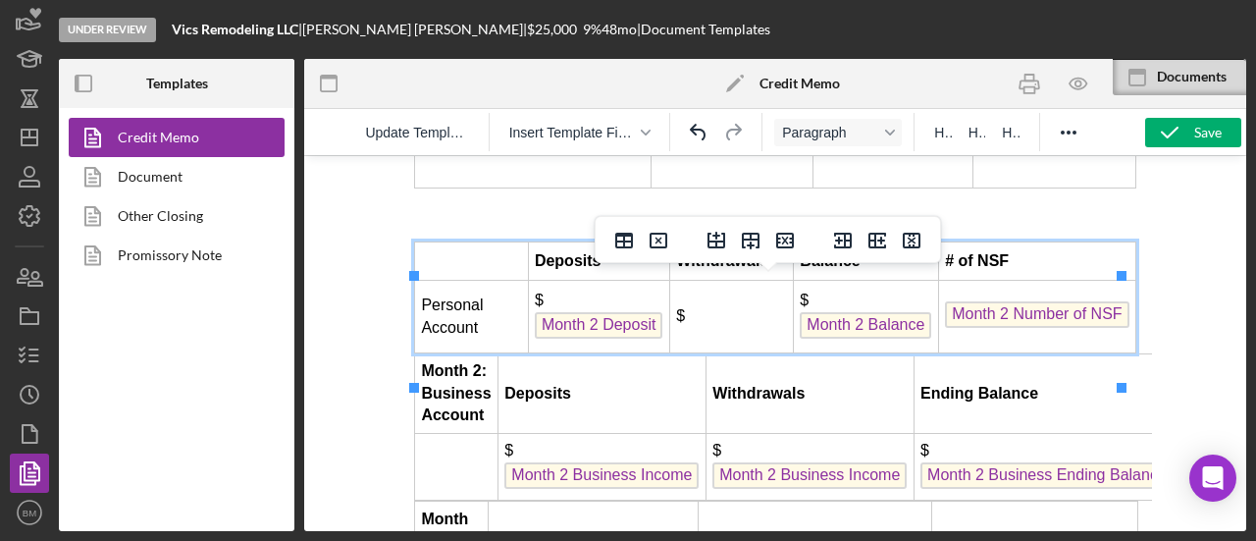
drag, startPoint x: 564, startPoint y: 356, endPoint x: 705, endPoint y: 381, distance: 142.5
click at [565, 339] on span "Month 2 Deposit" at bounding box center [599, 325] width 129 height 26
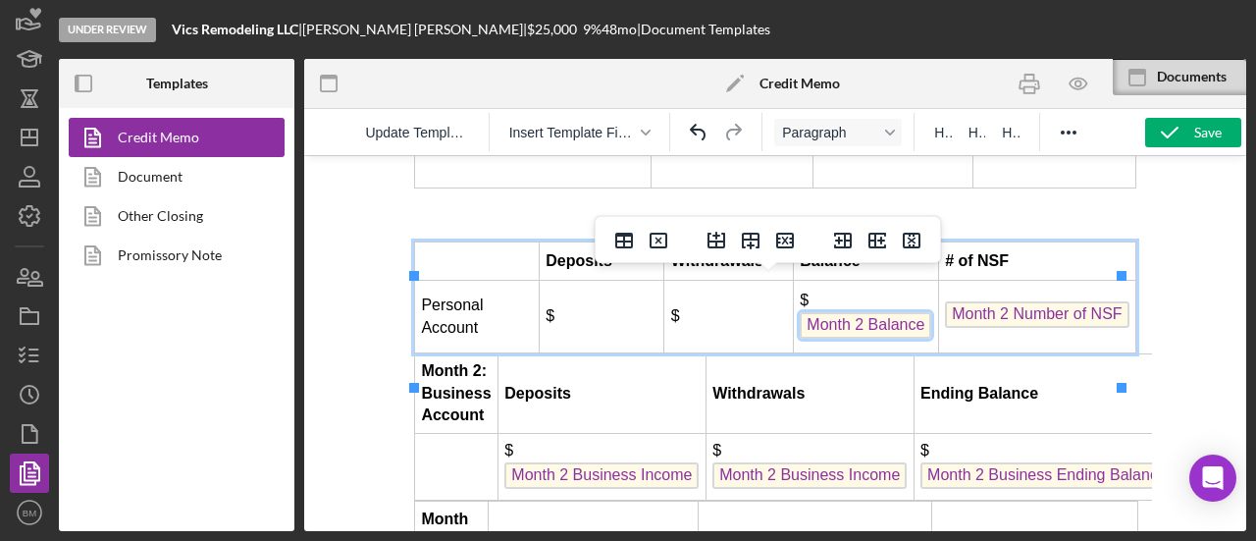
click at [845, 339] on span "Month 2 Balance" at bounding box center [865, 325] width 131 height 26
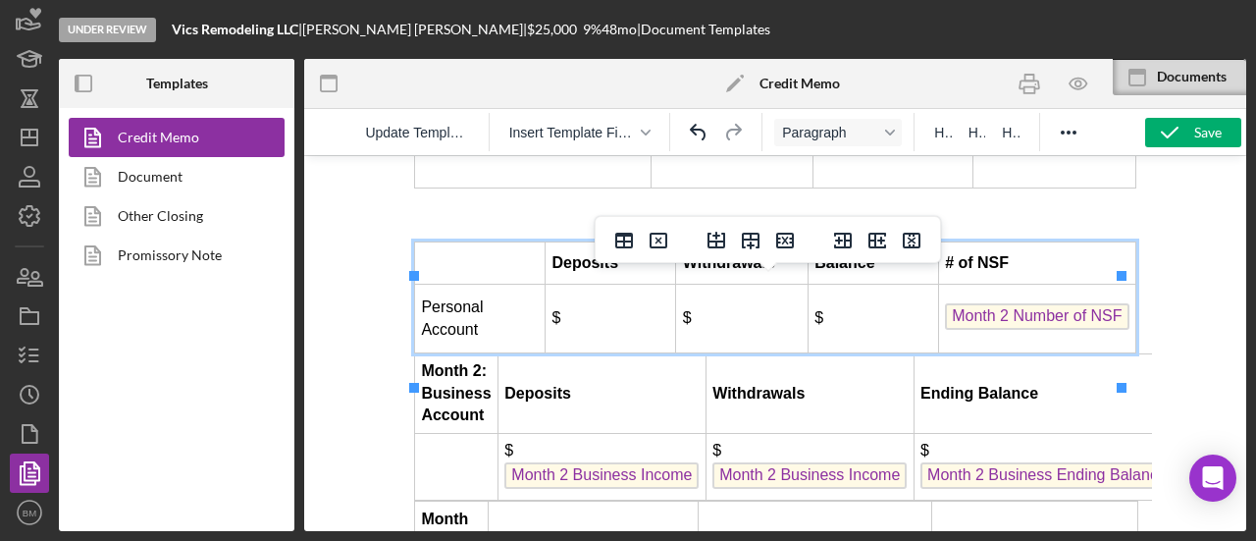
drag, startPoint x: 946, startPoint y: 350, endPoint x: 932, endPoint y: 370, distance: 24.0
click at [948, 330] on span "Month 2 Number of NSF" at bounding box center [1036, 316] width 183 height 26
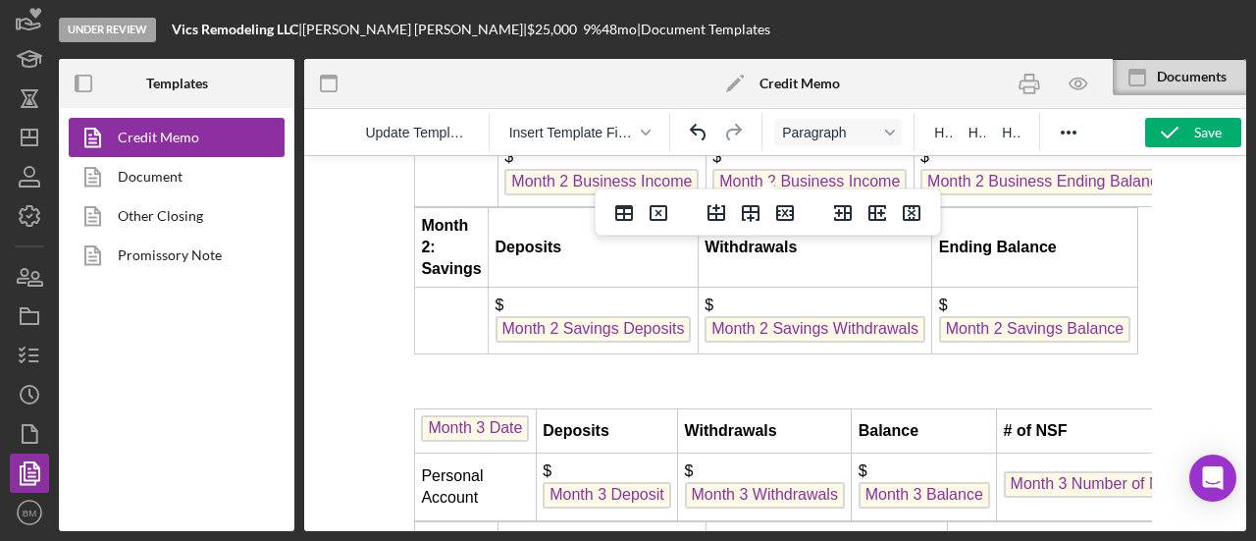
scroll to position [5790, 0]
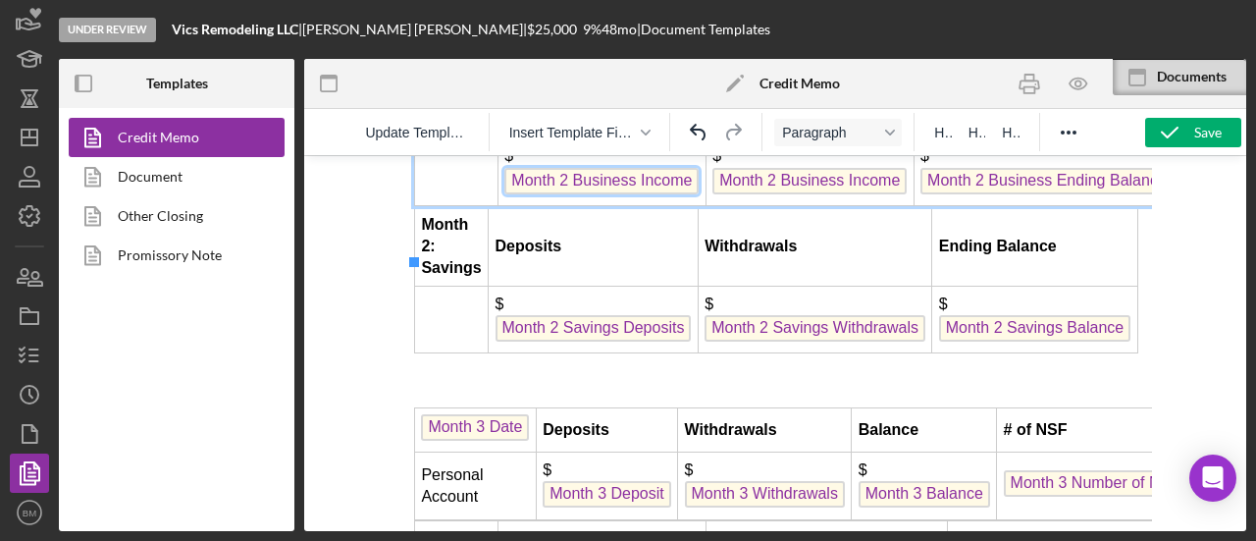
click at [629, 194] on span "Month 2 Business Income" at bounding box center [601, 181] width 194 height 26
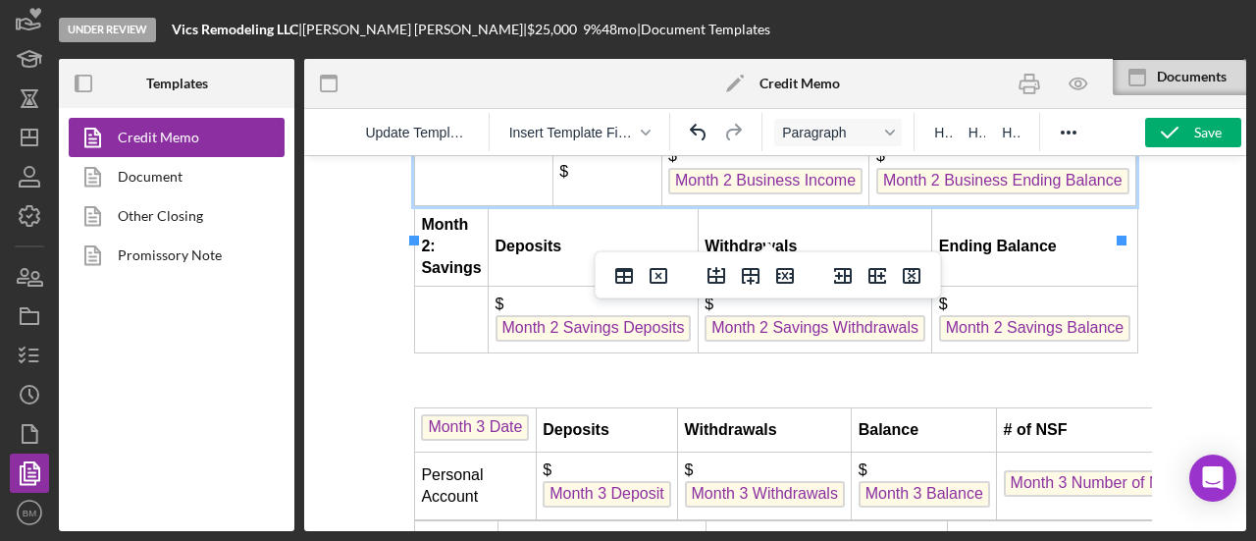
click at [811, 194] on span "Month 2 Business Income" at bounding box center [765, 181] width 194 height 26
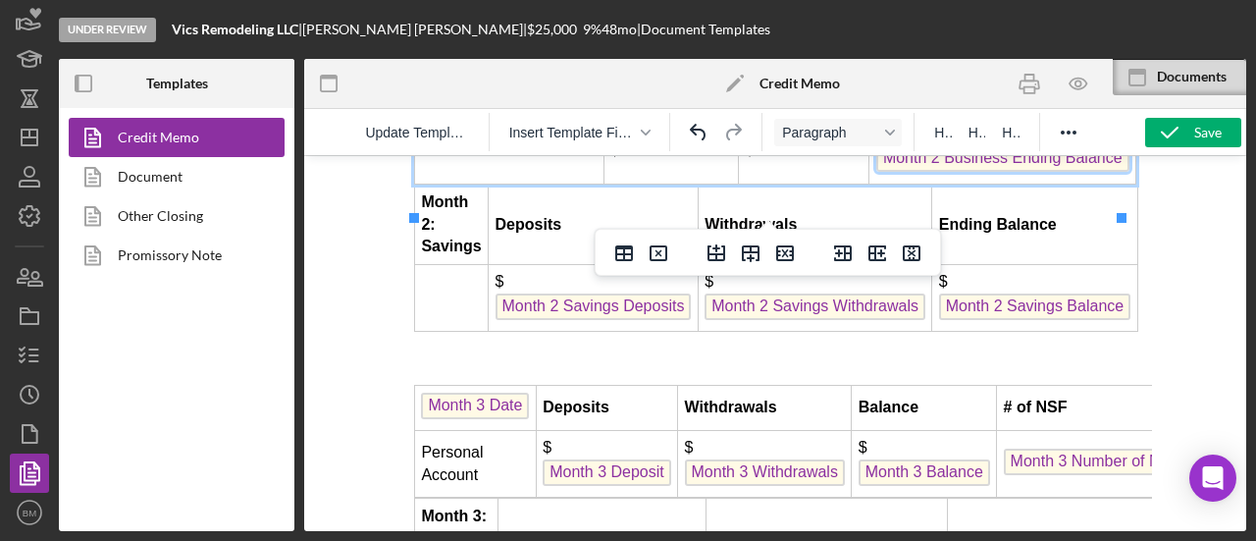
click at [948, 172] on span "Month 2 Business Ending Balance" at bounding box center [1002, 158] width 253 height 26
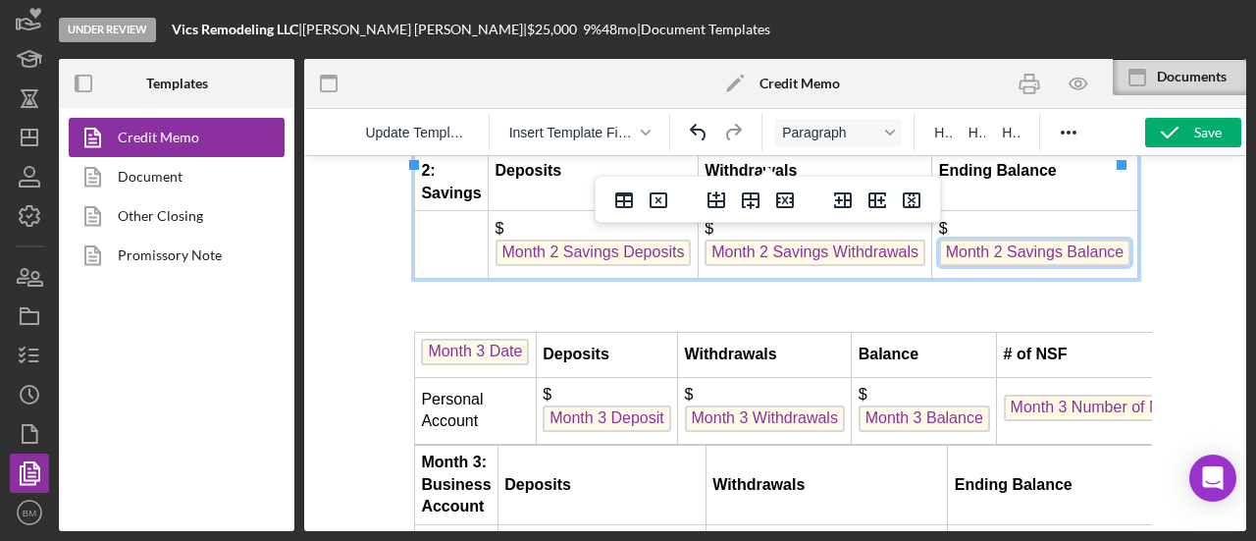
click at [968, 266] on span "Month 2 Savings Balance" at bounding box center [1034, 252] width 191 height 26
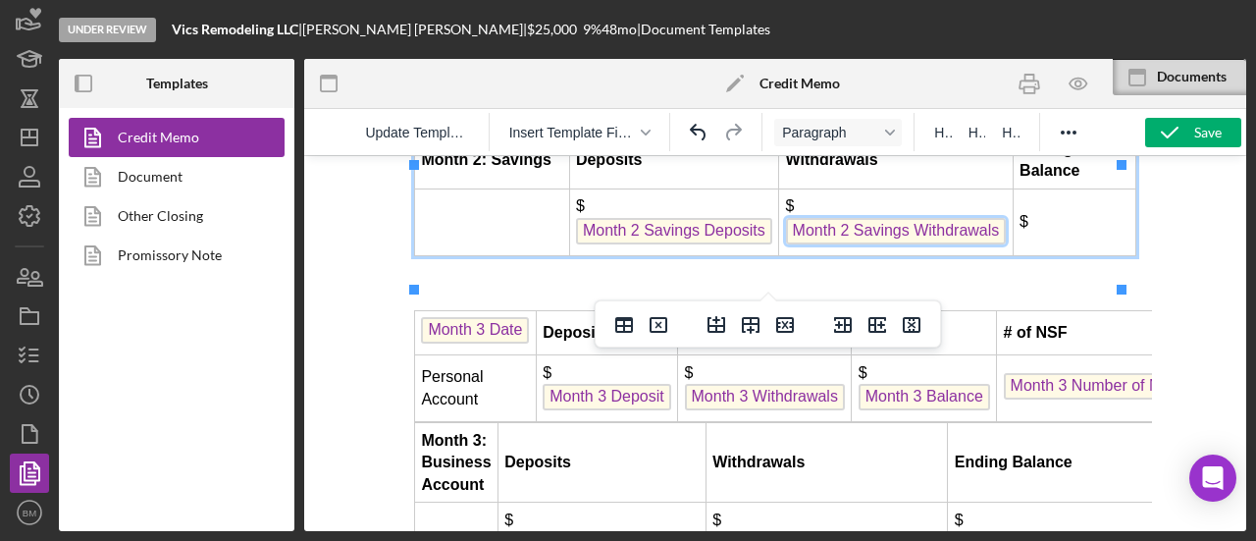
click at [831, 244] on span "Month 2 Savings Withdrawals" at bounding box center [896, 231] width 221 height 26
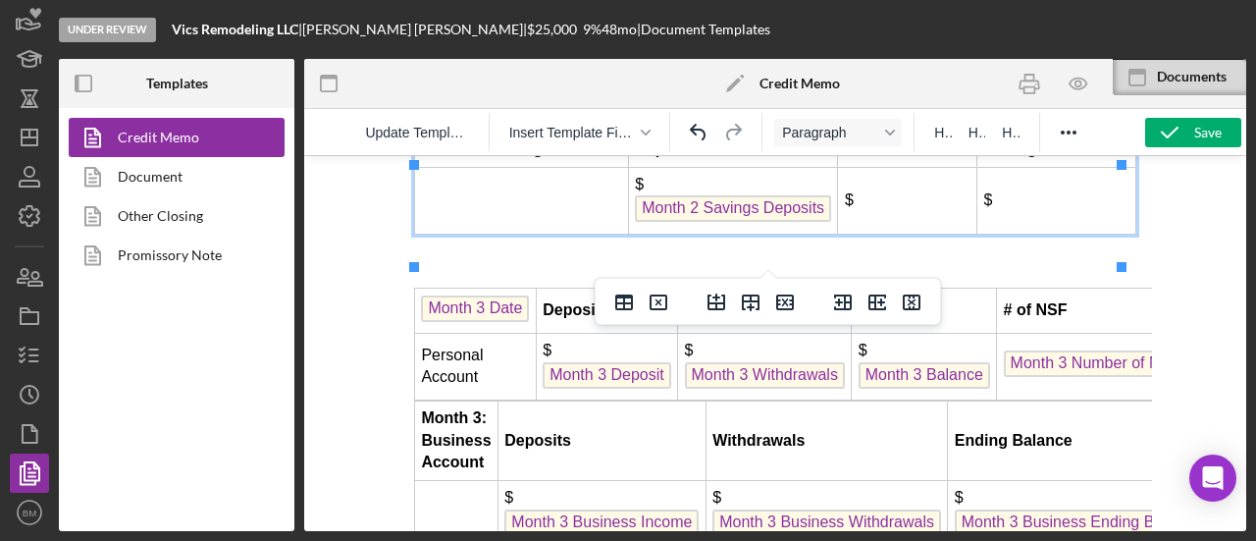
click at [701, 222] on span "Month 2 Savings Deposits" at bounding box center [733, 208] width 196 height 26
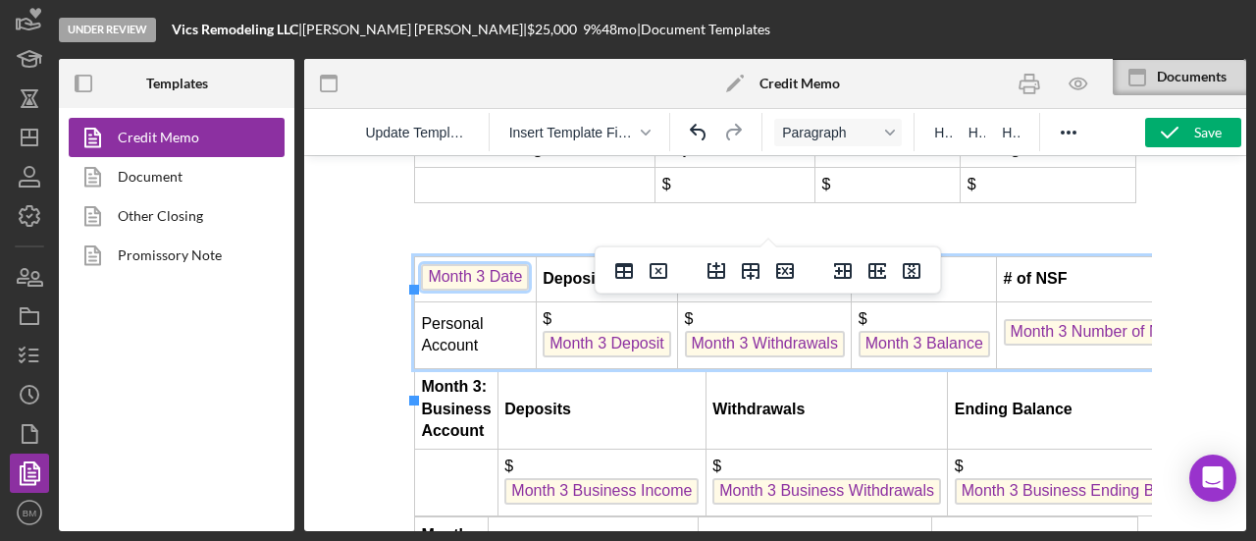
click at [477, 290] on span "Month 3 Date" at bounding box center [475, 277] width 108 height 26
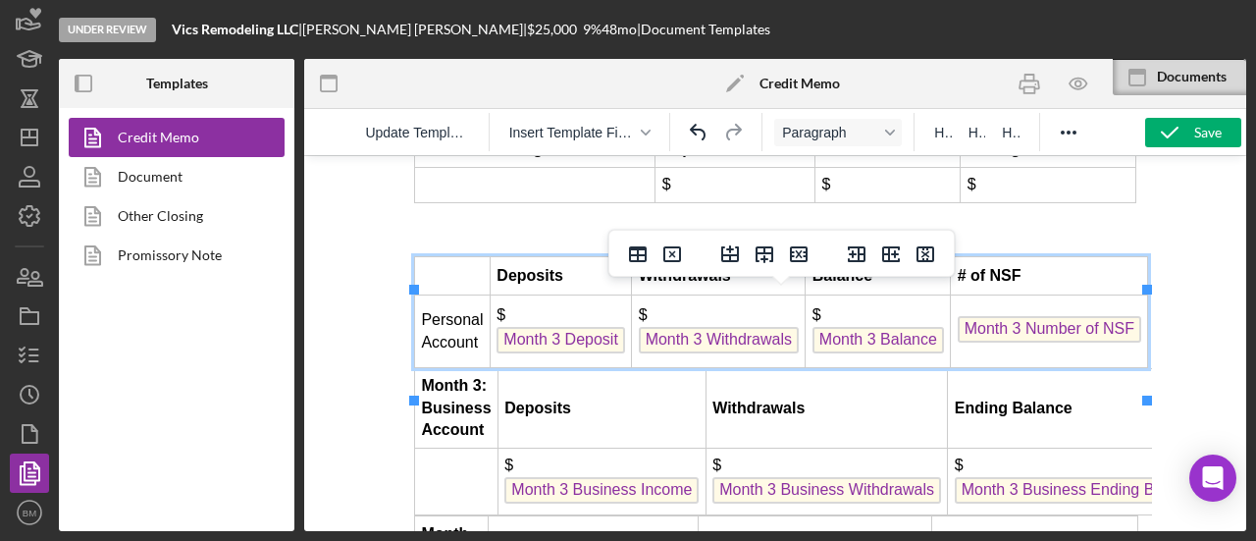
click at [575, 353] on span "Month 3 Deposit" at bounding box center [561, 340] width 129 height 26
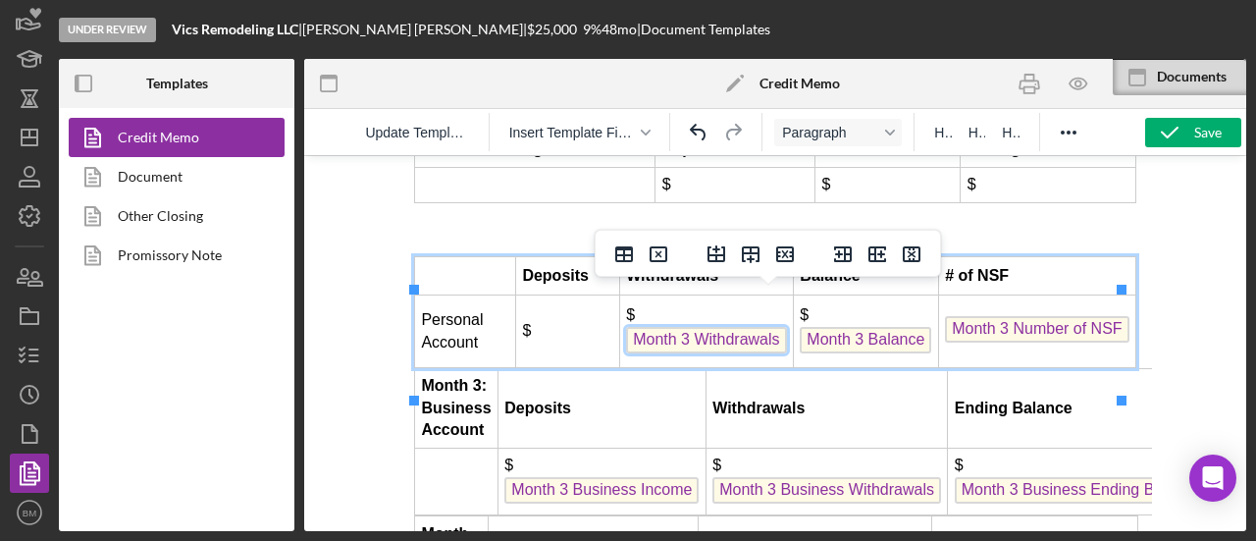
drag, startPoint x: 702, startPoint y: 364, endPoint x: 755, endPoint y: 369, distance: 53.2
click at [701, 353] on span "Month 3 Withdrawals" at bounding box center [706, 340] width 160 height 26
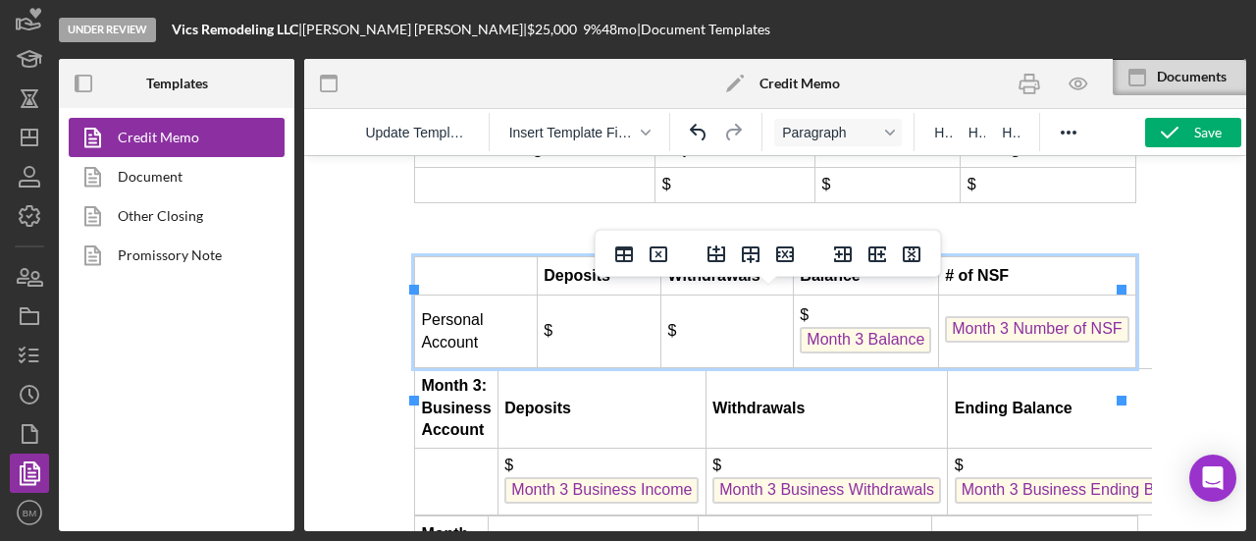
click at [848, 353] on span "Month 3 Balance" at bounding box center [865, 340] width 131 height 26
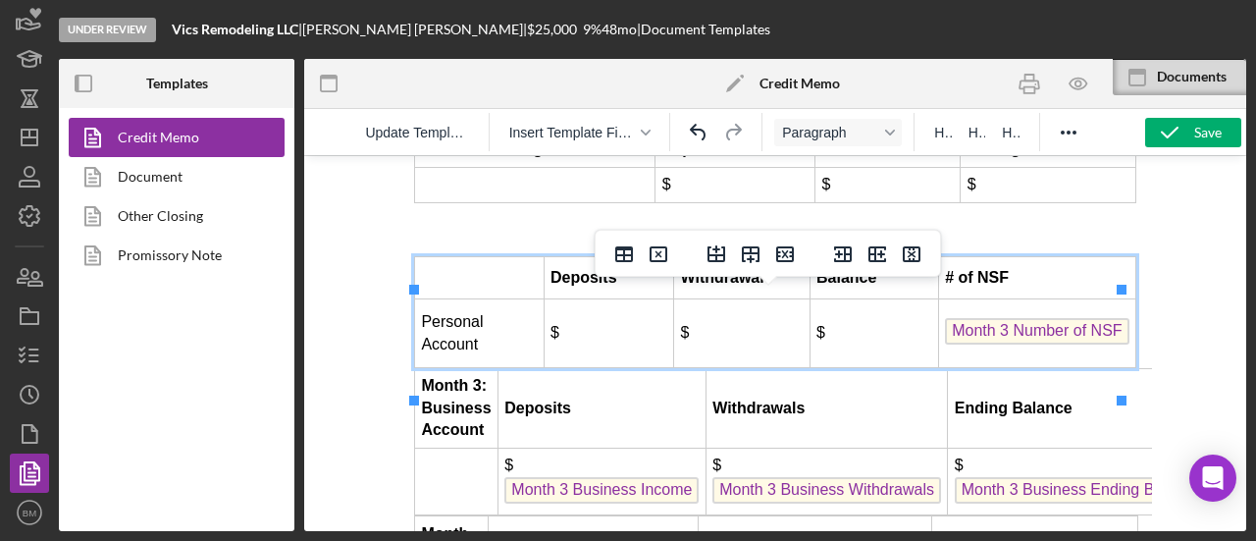
click at [961, 344] on span "Month 3 Number of NSF" at bounding box center [1036, 331] width 183 height 26
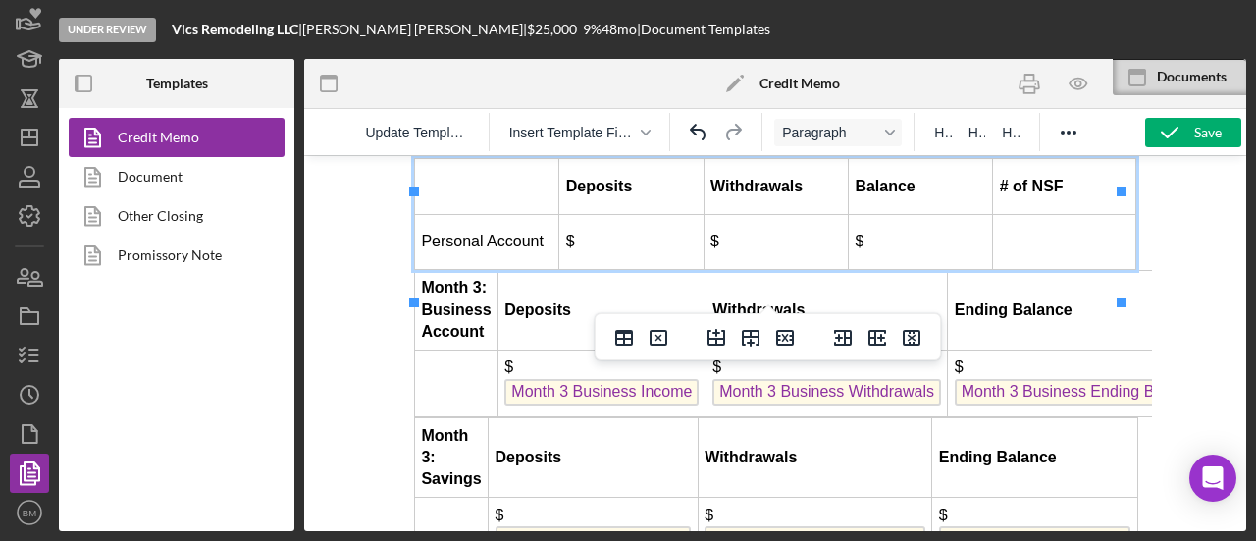
scroll to position [5986, 0]
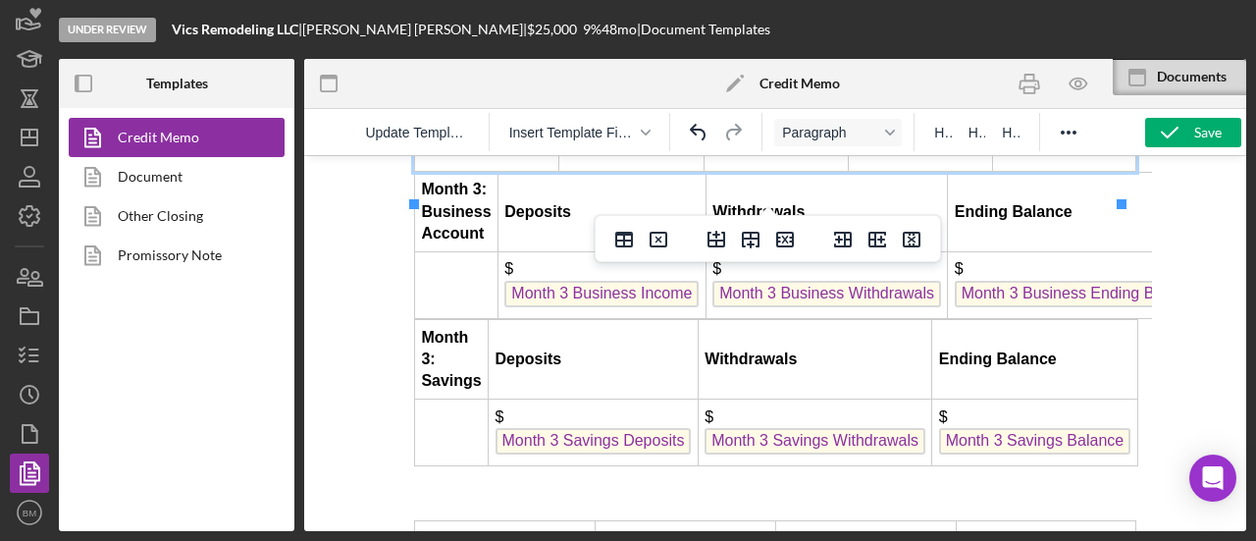
click at [966, 307] on span "Month 3 Business Ending Balance" at bounding box center [1081, 294] width 253 height 26
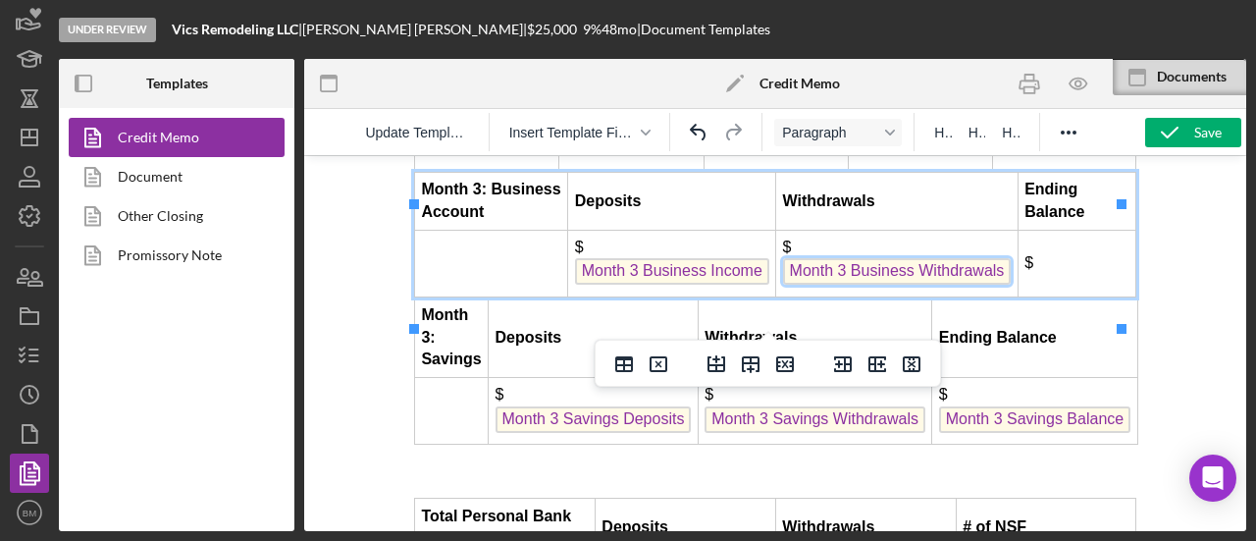
click at [809, 285] on span "Month 3 Business Withdrawals" at bounding box center [897, 271] width 229 height 26
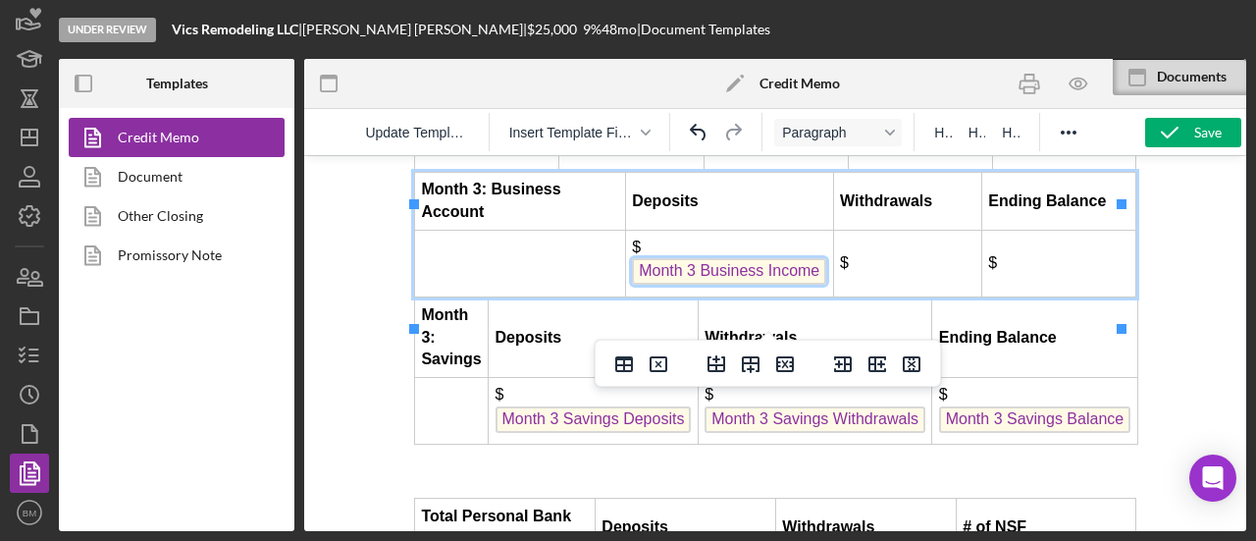
click at [689, 285] on span "Month 3 Business Income" at bounding box center [729, 271] width 194 height 26
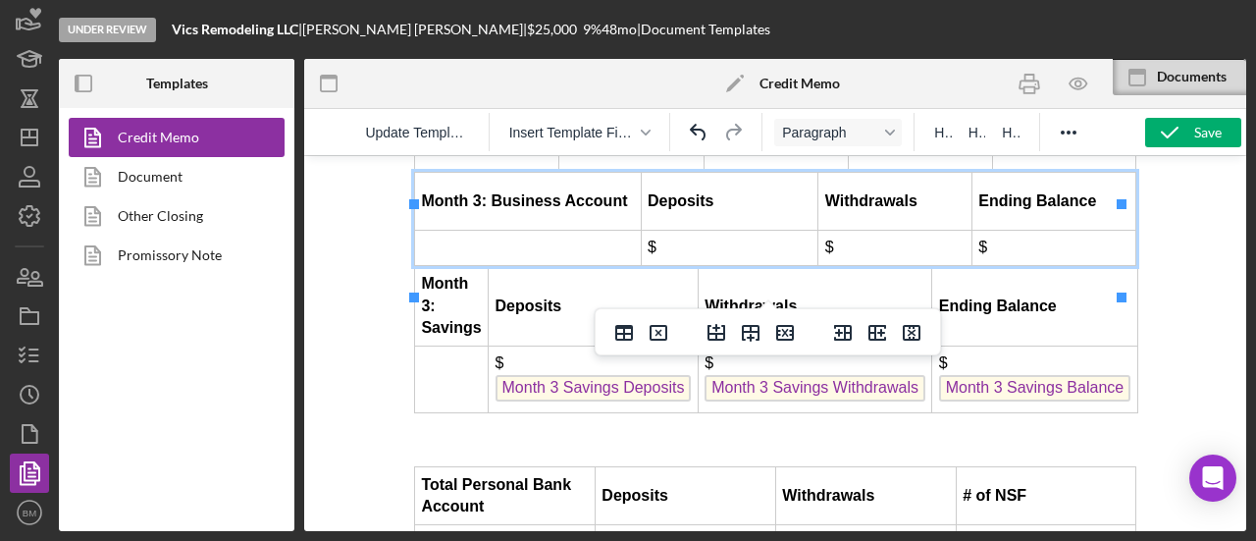
drag, startPoint x: 619, startPoint y: 419, endPoint x: 740, endPoint y: 417, distance: 120.7
click at [618, 401] on span "Month 3 Savings Deposits" at bounding box center [594, 388] width 196 height 26
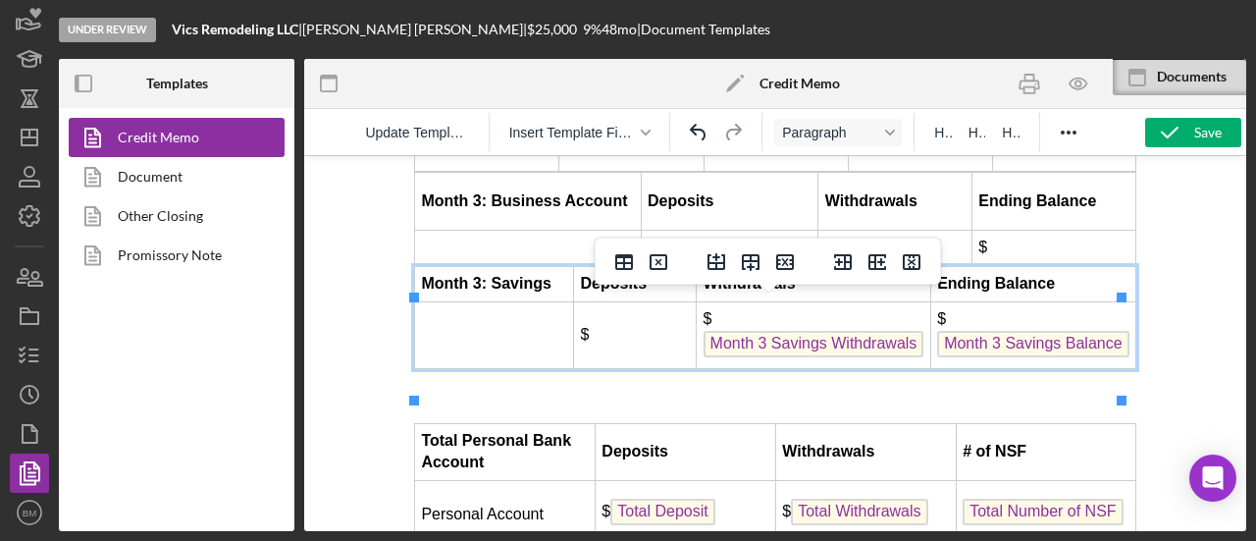
click at [761, 357] on span "Month 3 Savings Withdrawals" at bounding box center [814, 344] width 221 height 26
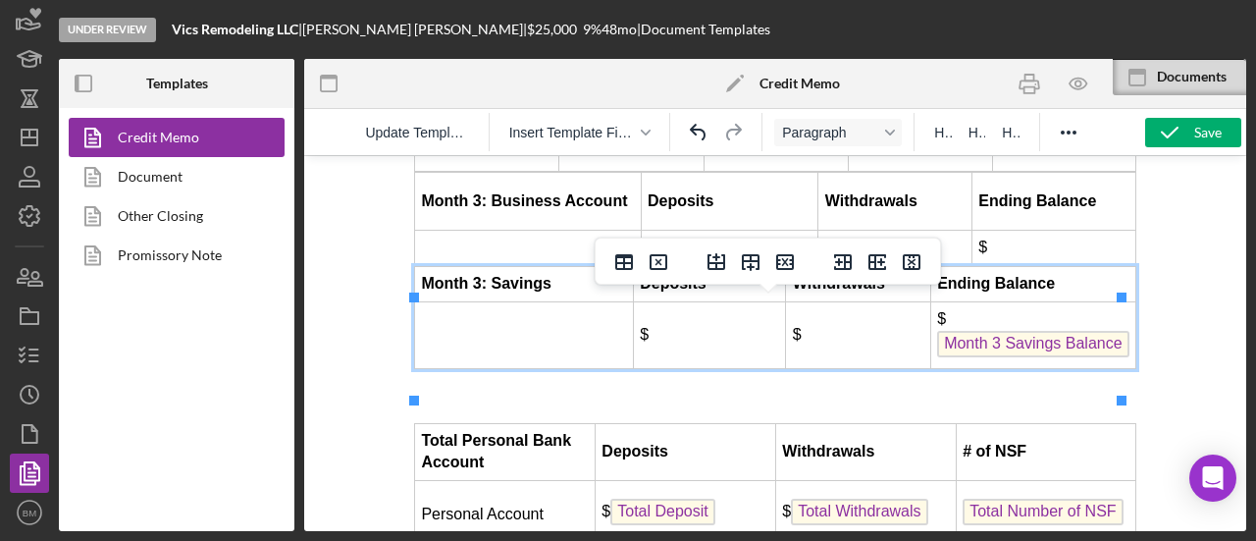
click at [960, 357] on span "Month 3 Savings Balance" at bounding box center [1032, 344] width 191 height 26
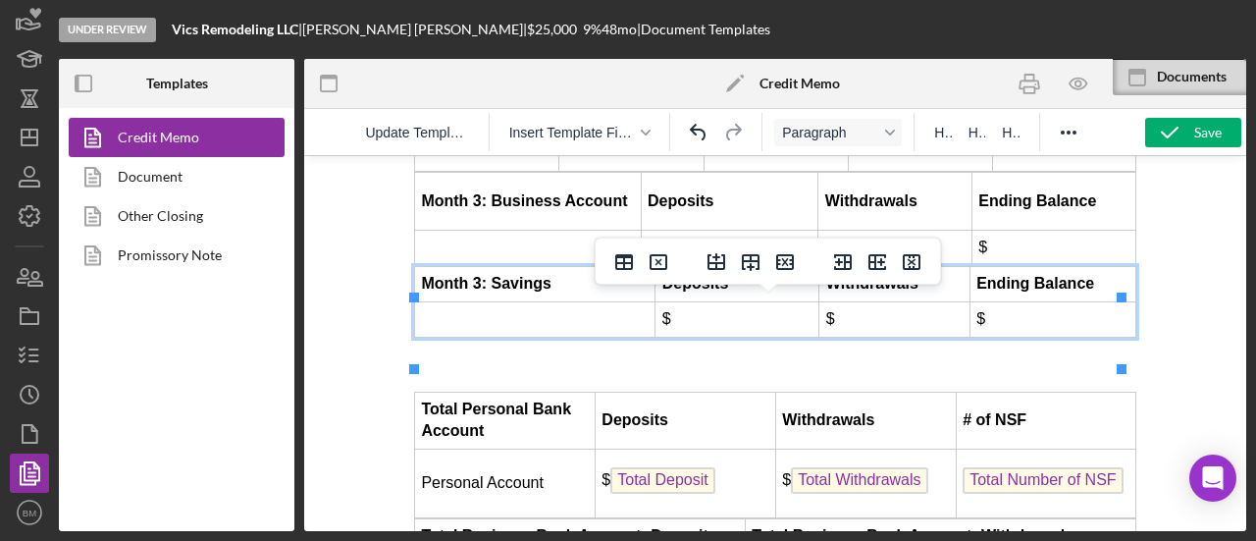
scroll to position [6084, 0]
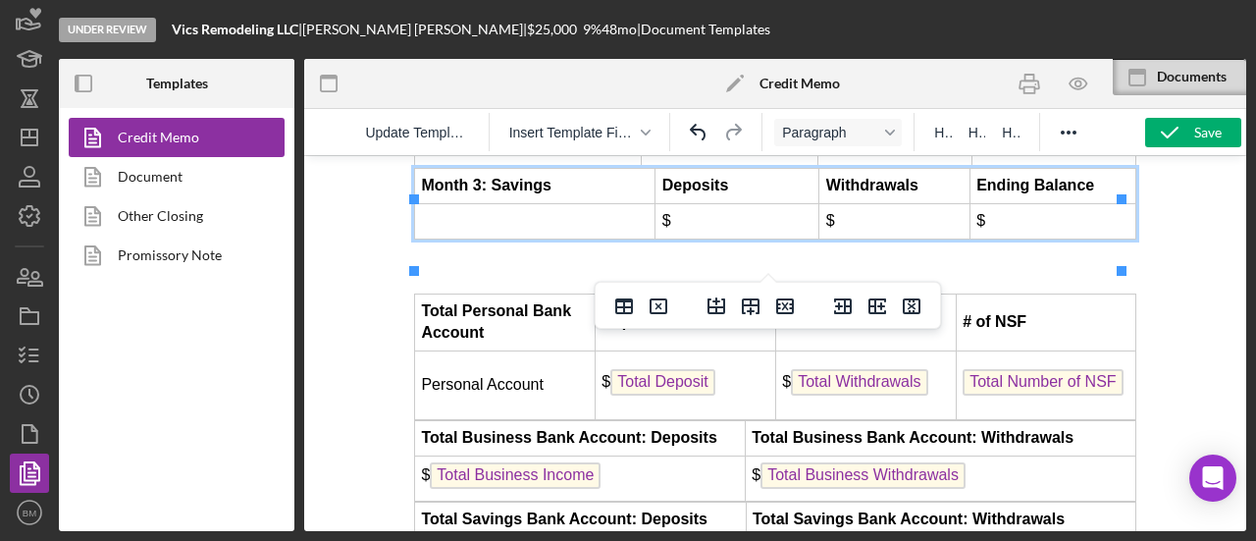
click at [1030, 420] on td "Total Number of NSF" at bounding box center [1046, 385] width 180 height 69
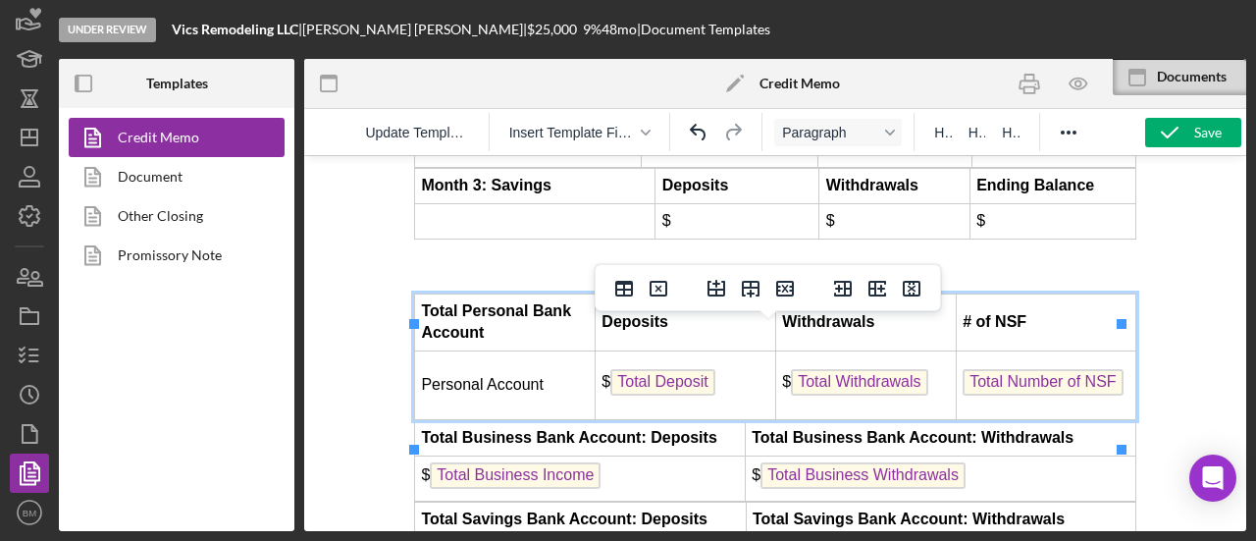
click at [1030, 395] on span "Total Number of NSF" at bounding box center [1043, 382] width 160 height 26
click at [891, 395] on span "Total Withdrawals" at bounding box center [859, 382] width 136 height 26
click at [667, 395] on span "Total Deposit" at bounding box center [662, 382] width 105 height 26
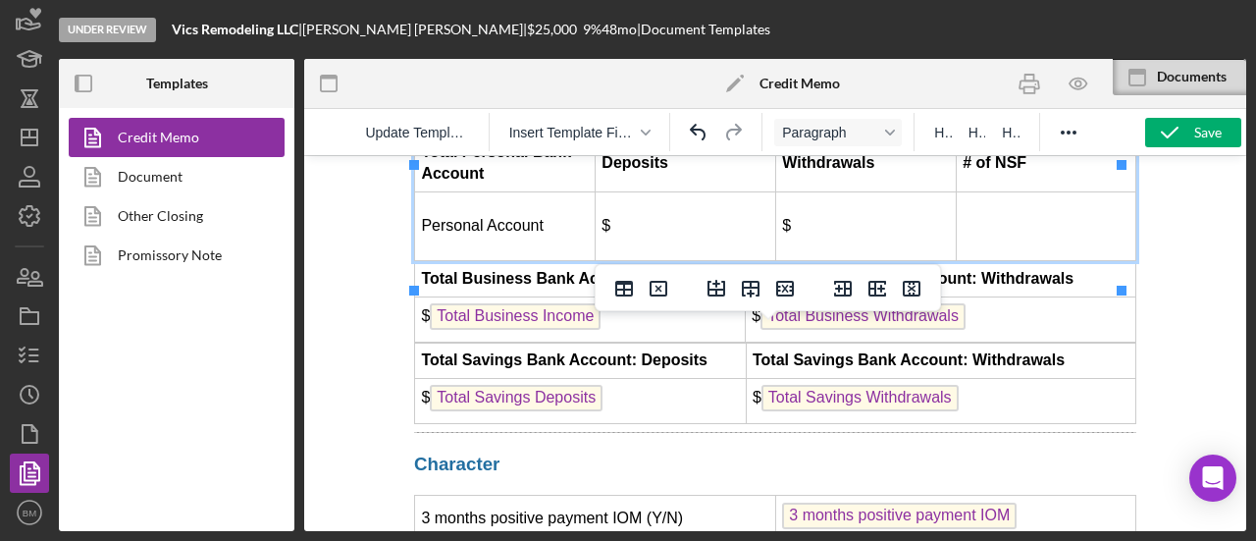
scroll to position [6280, 0]
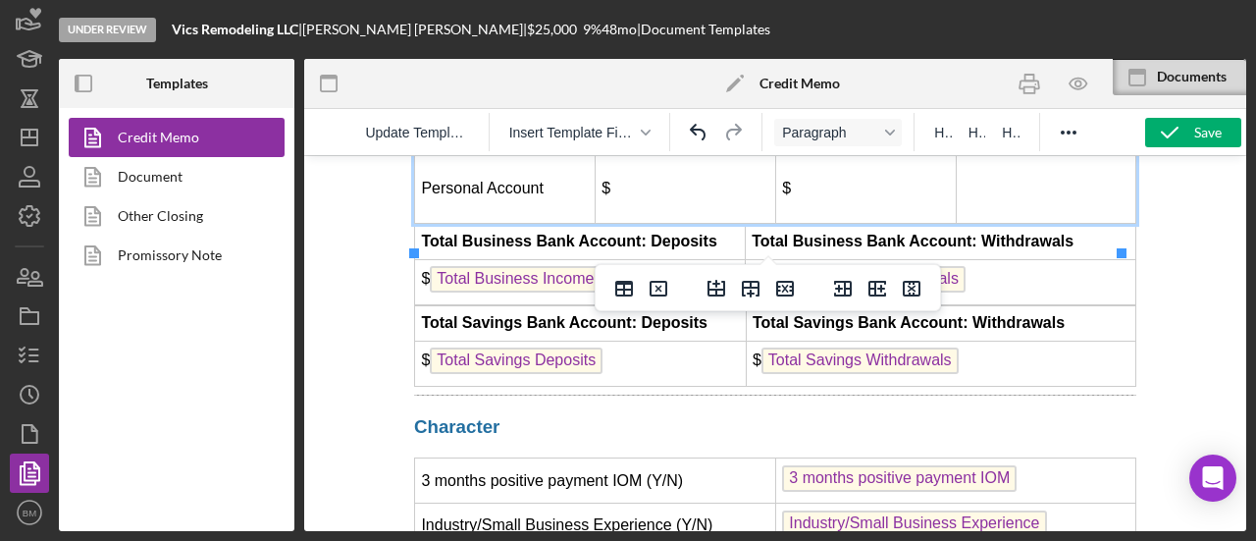
click at [532, 292] on span "Total Business Income" at bounding box center [515, 279] width 171 height 26
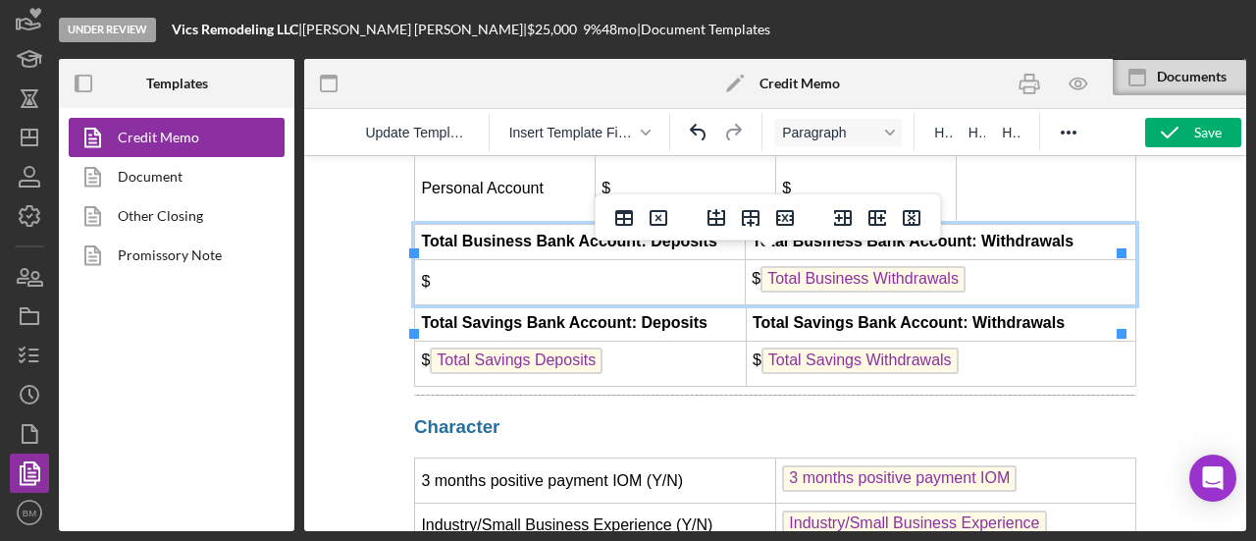
click at [566, 374] on span "Total Savings Deposits" at bounding box center [516, 360] width 173 height 26
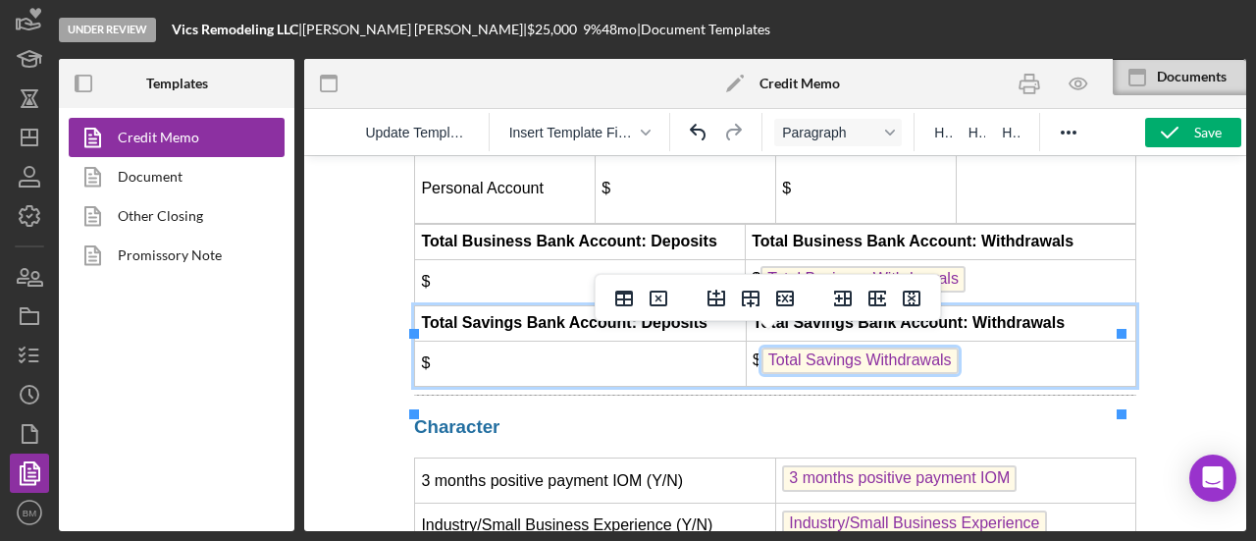
click at [901, 374] on span "Total Savings Withdrawals" at bounding box center [859, 360] width 197 height 26
click at [944, 292] on span "Total Business Withdrawals" at bounding box center [862, 279] width 205 height 26
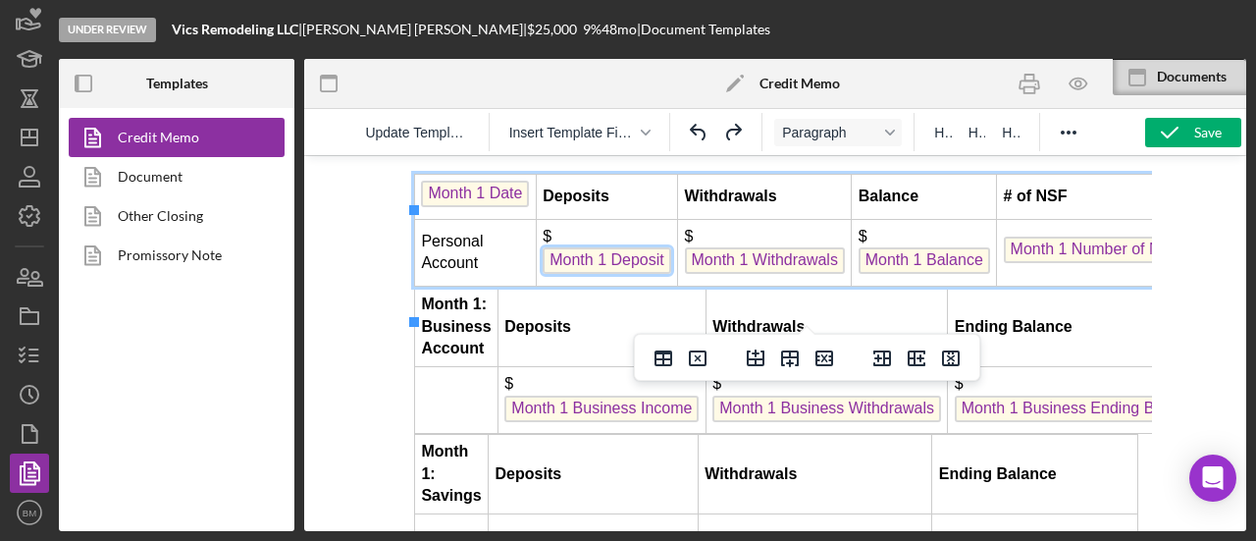
scroll to position [5208, 0]
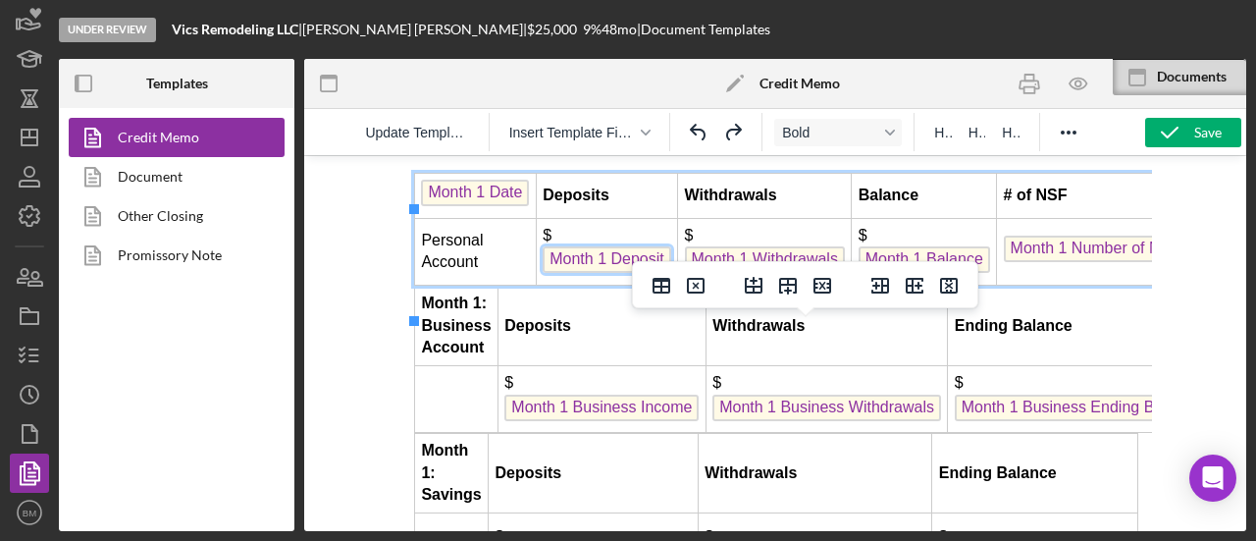
click at [449, 355] on strong "Month 1: Business Account" at bounding box center [456, 324] width 70 height 61
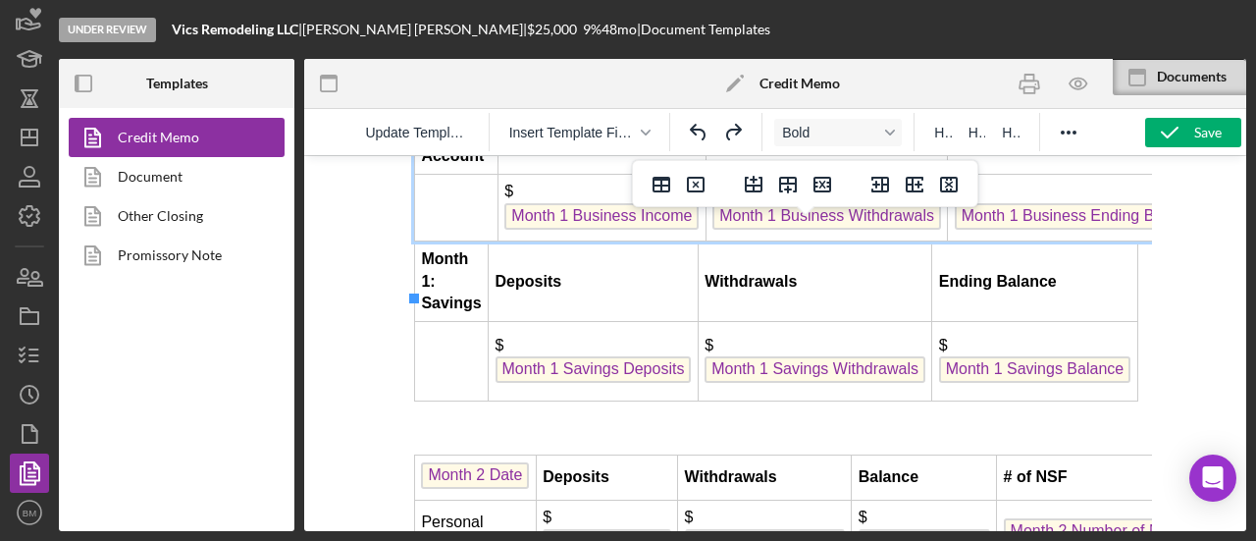
scroll to position [5404, 0]
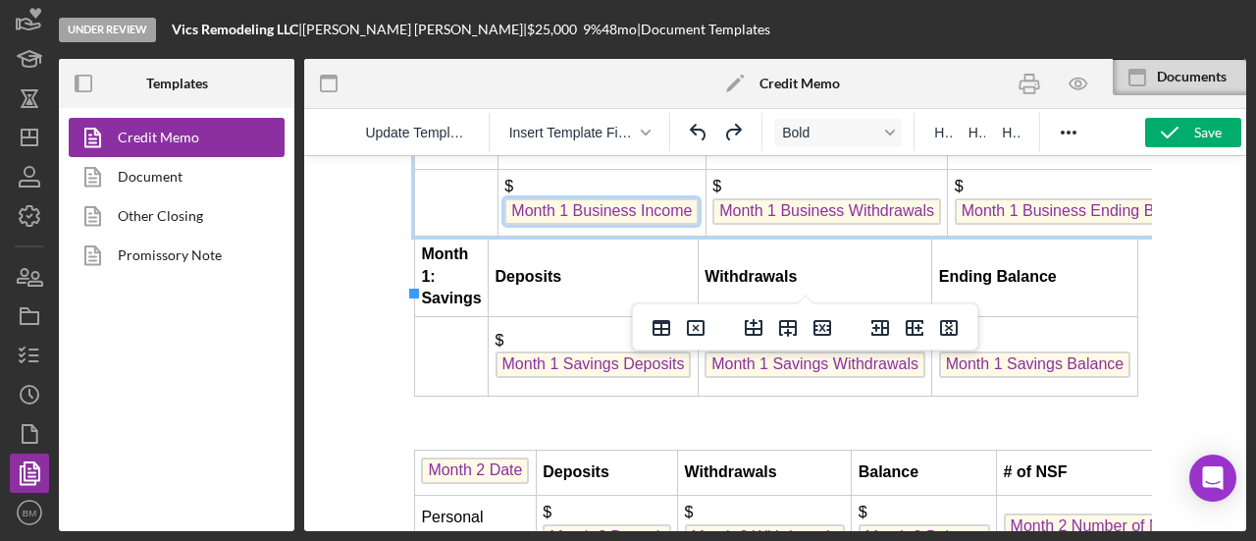
click at [604, 225] on span "Month 1 Business Income" at bounding box center [601, 211] width 194 height 26
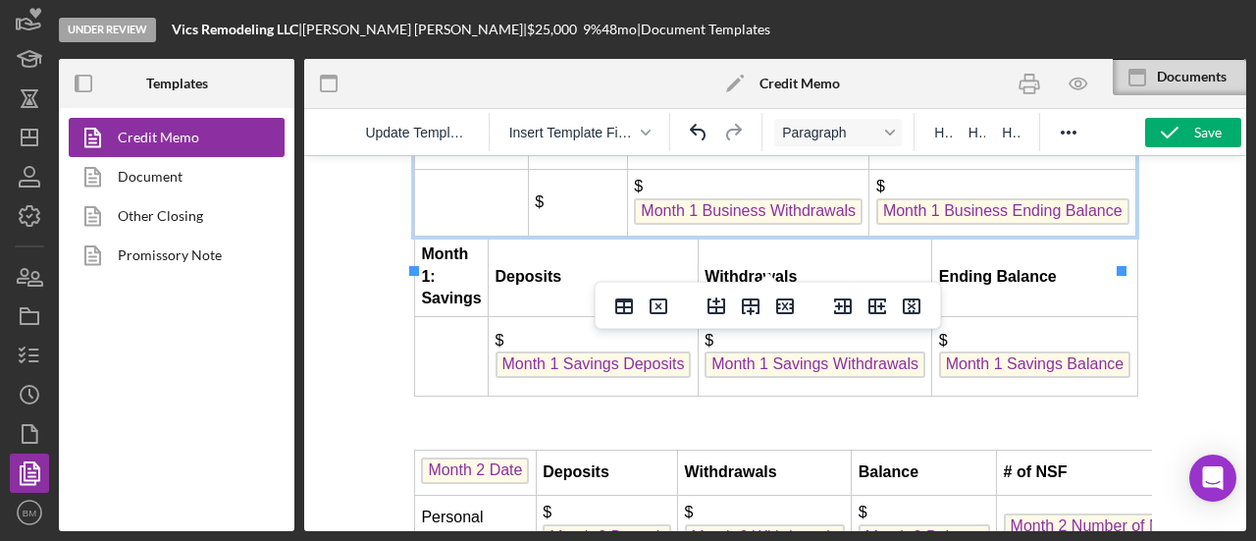
click at [588, 378] on span "Month 1 Savings Deposits" at bounding box center [594, 364] width 196 height 26
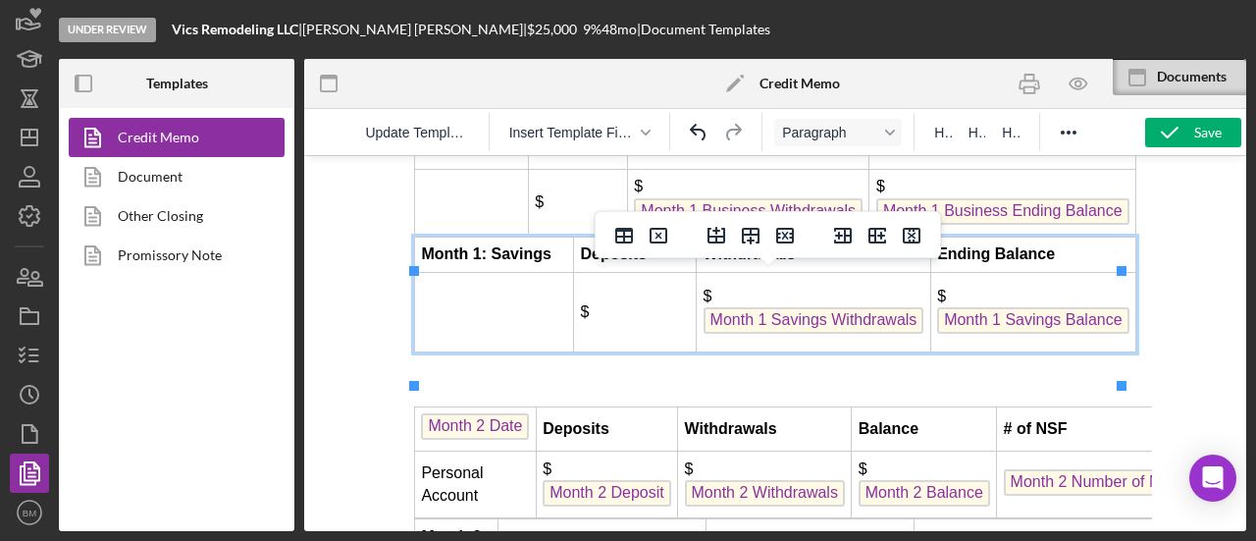
drag, startPoint x: 780, startPoint y: 352, endPoint x: 790, endPoint y: 347, distance: 11.0
click at [781, 334] on span "Month 1 Savings Withdrawals" at bounding box center [814, 320] width 221 height 26
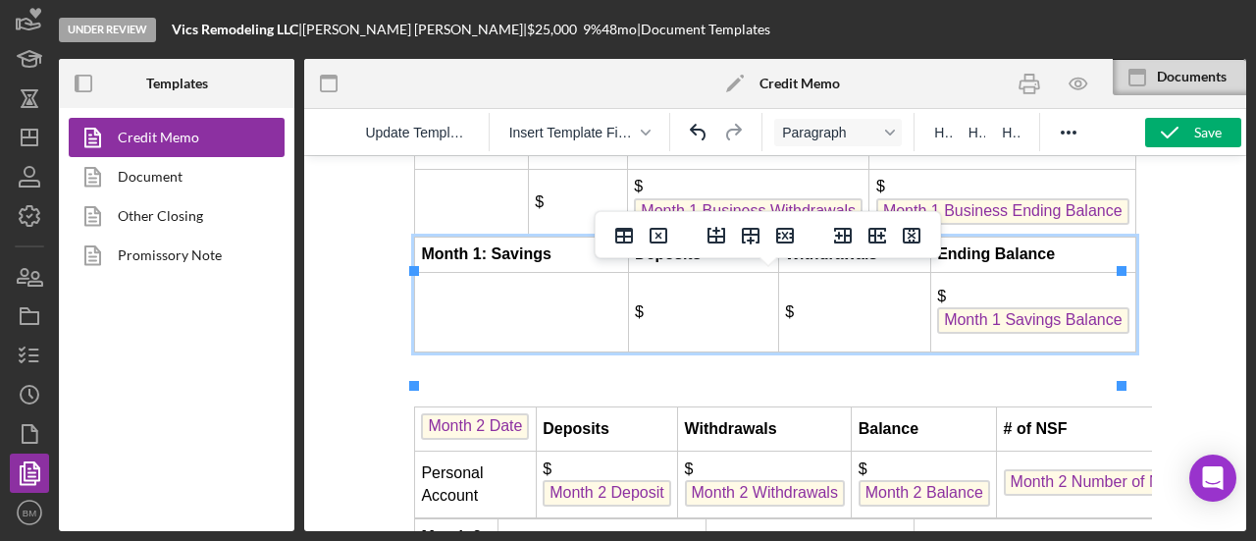
click at [947, 334] on span "Month 1 Savings Balance" at bounding box center [1032, 320] width 191 height 26
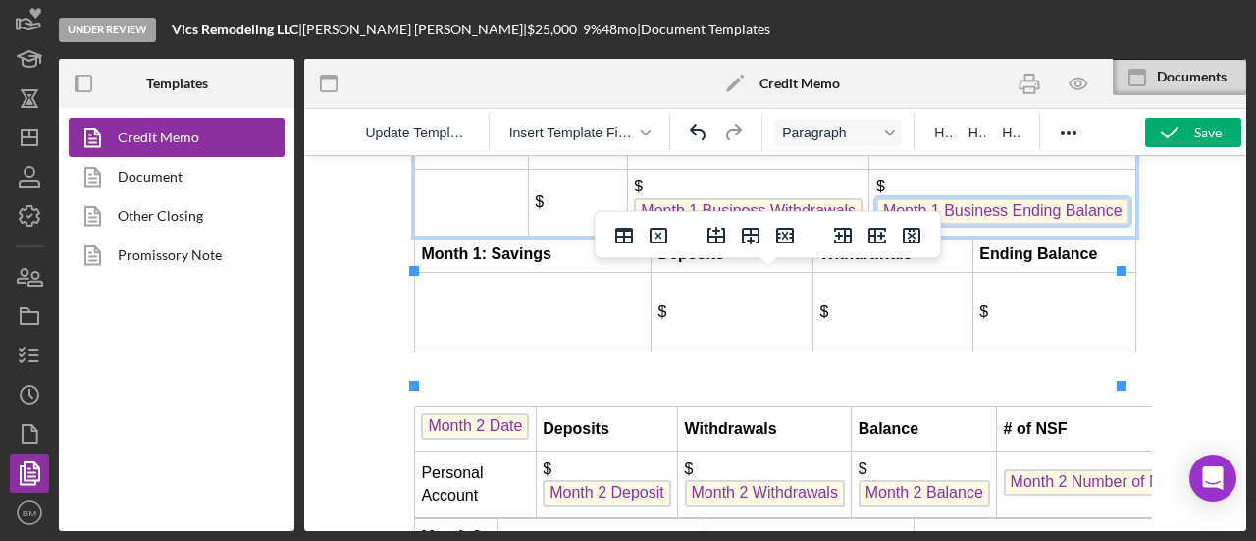
click at [1009, 225] on span "Month 1 Business Ending Balance" at bounding box center [1002, 211] width 253 height 26
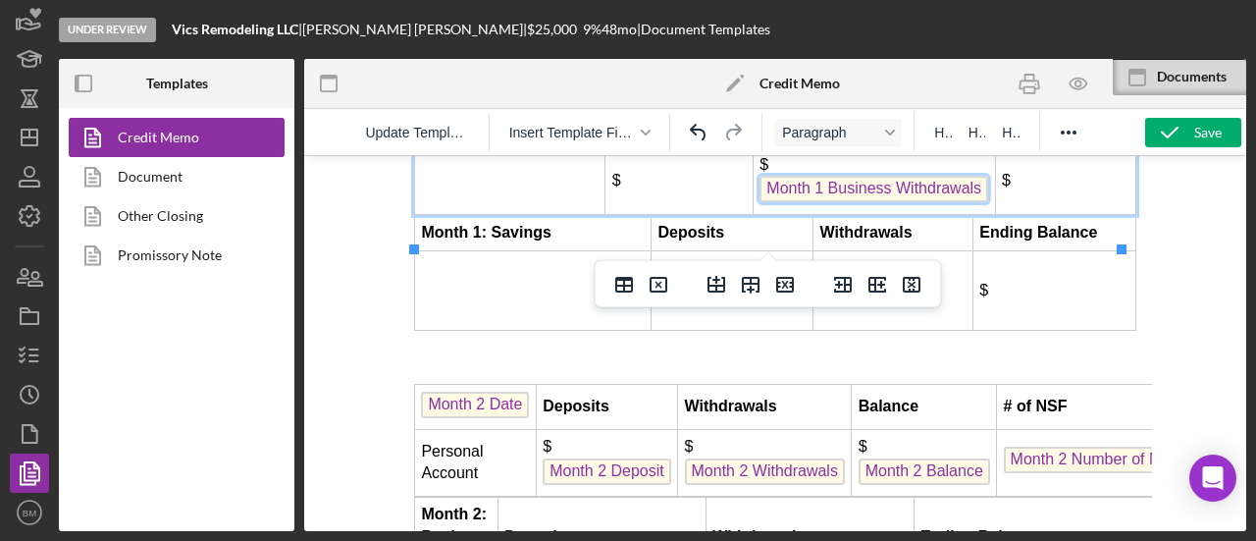
click at [834, 202] on span "Month 1 Business Withdrawals" at bounding box center [874, 189] width 229 height 26
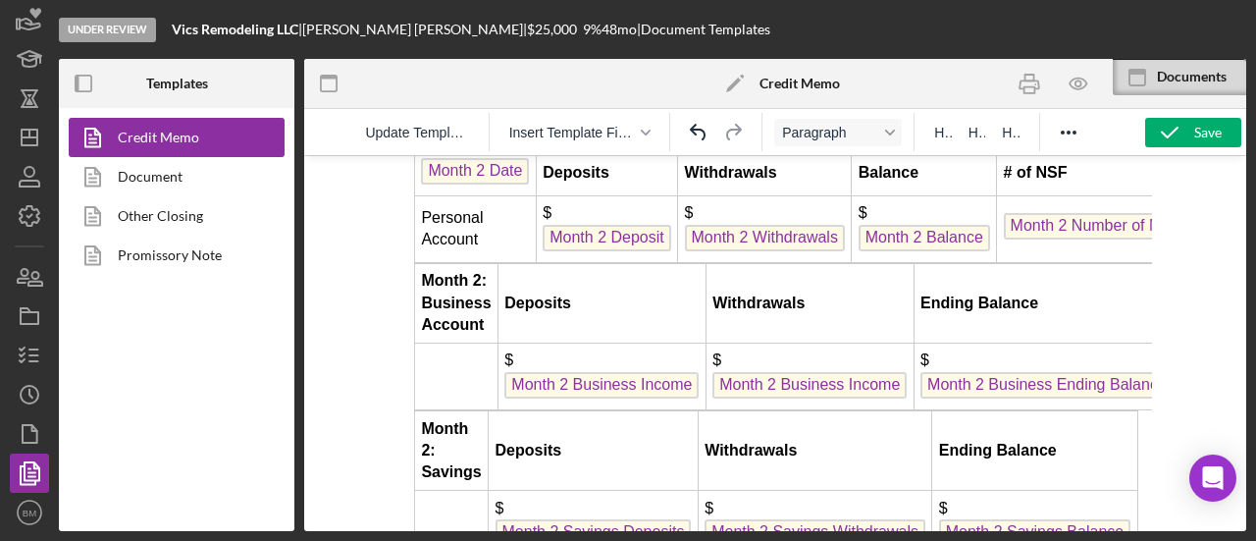
scroll to position [5698, 0]
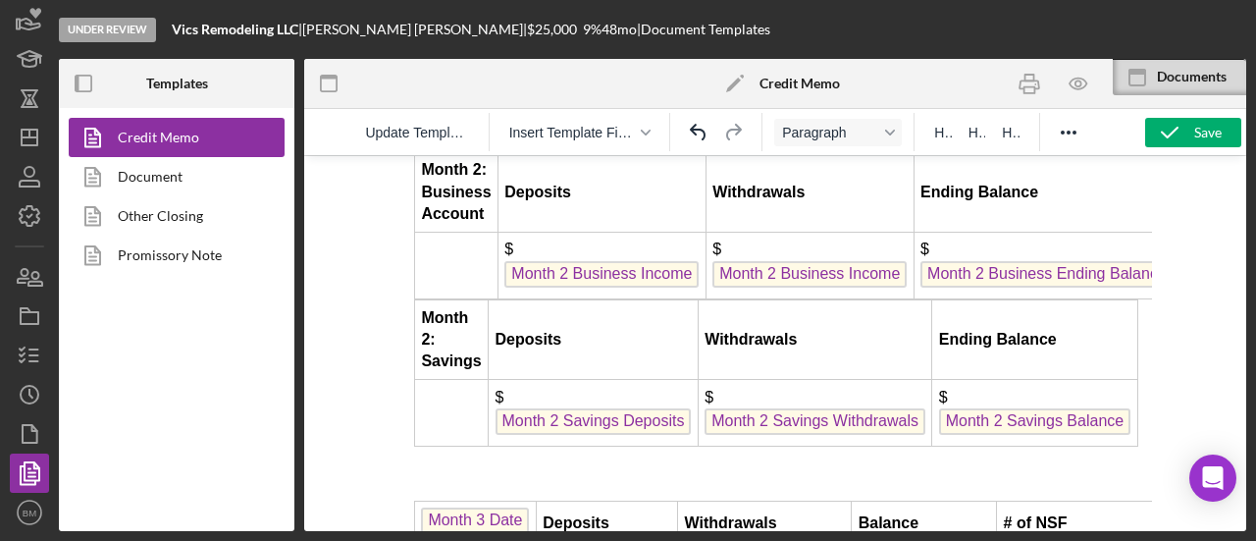
click at [592, 299] on td "$ Month 2 Business Income" at bounding box center [602, 266] width 208 height 67
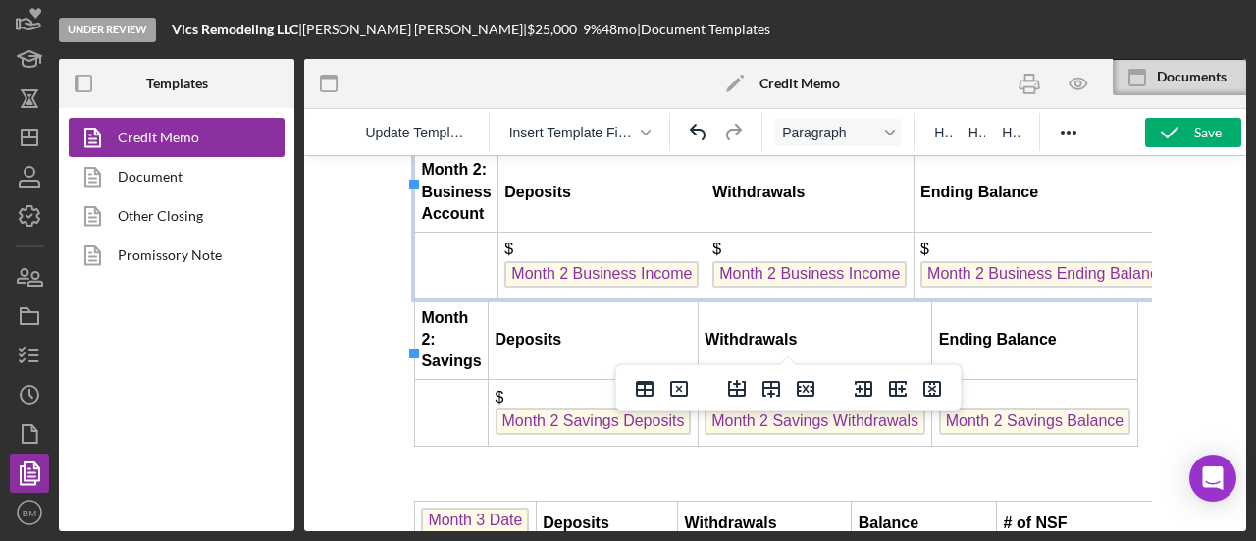
click at [602, 288] on span "Month 2 Business Income" at bounding box center [601, 274] width 194 height 26
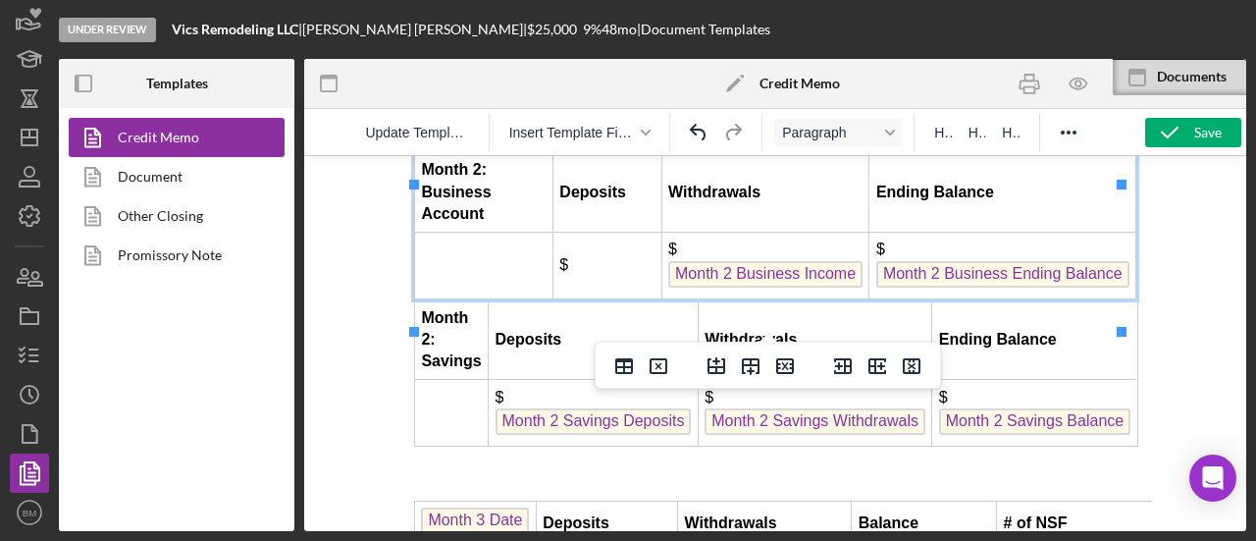
click at [791, 288] on span "Month 2 Business Income" at bounding box center [765, 274] width 194 height 26
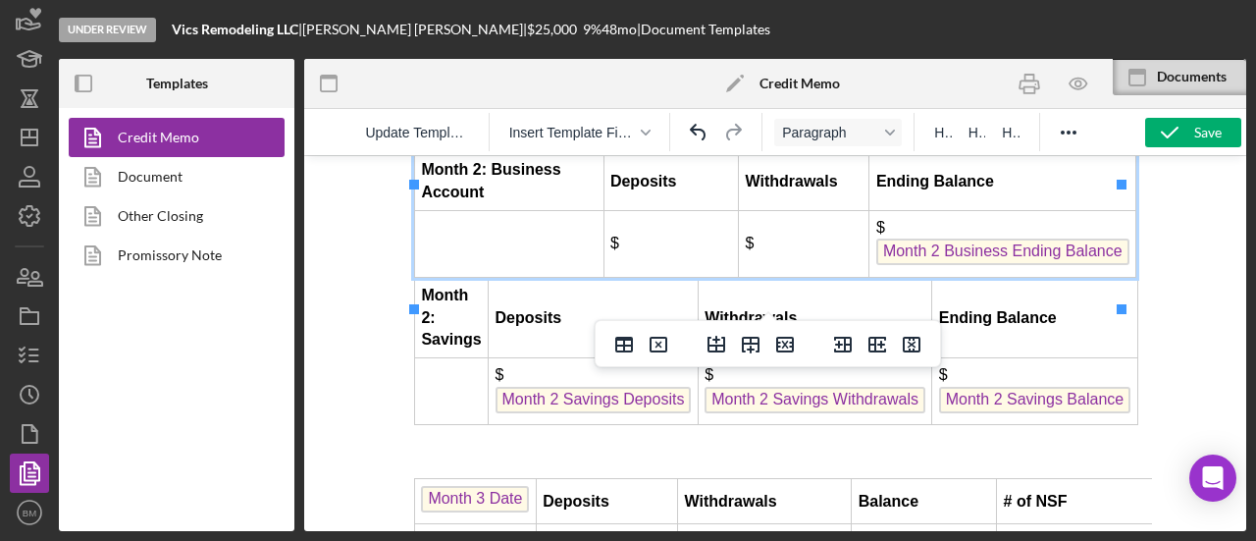
click at [929, 265] on span "Month 2 Business Ending Balance" at bounding box center [1002, 251] width 253 height 26
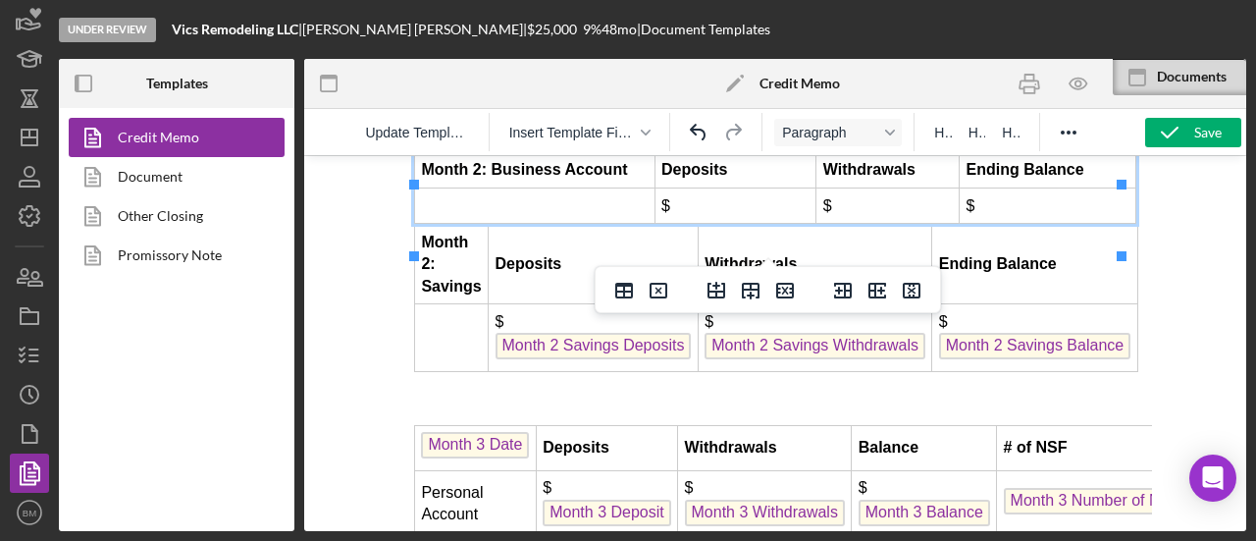
click at [586, 359] on span "Month 2 Savings Deposits" at bounding box center [594, 346] width 196 height 26
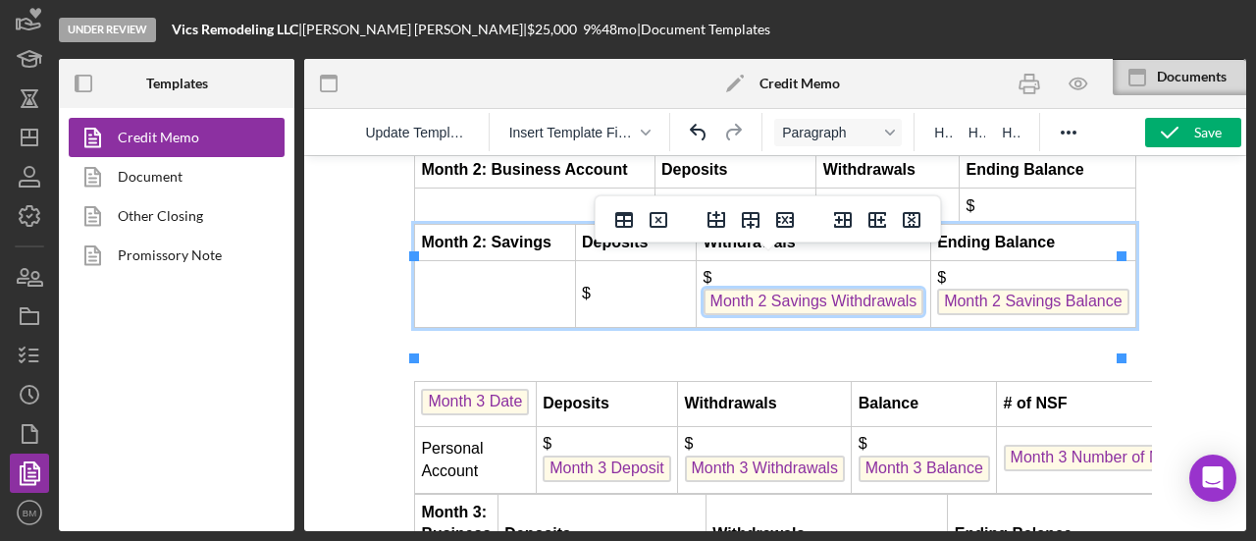
click at [767, 315] on span "Month 2 Savings Withdrawals" at bounding box center [814, 301] width 221 height 26
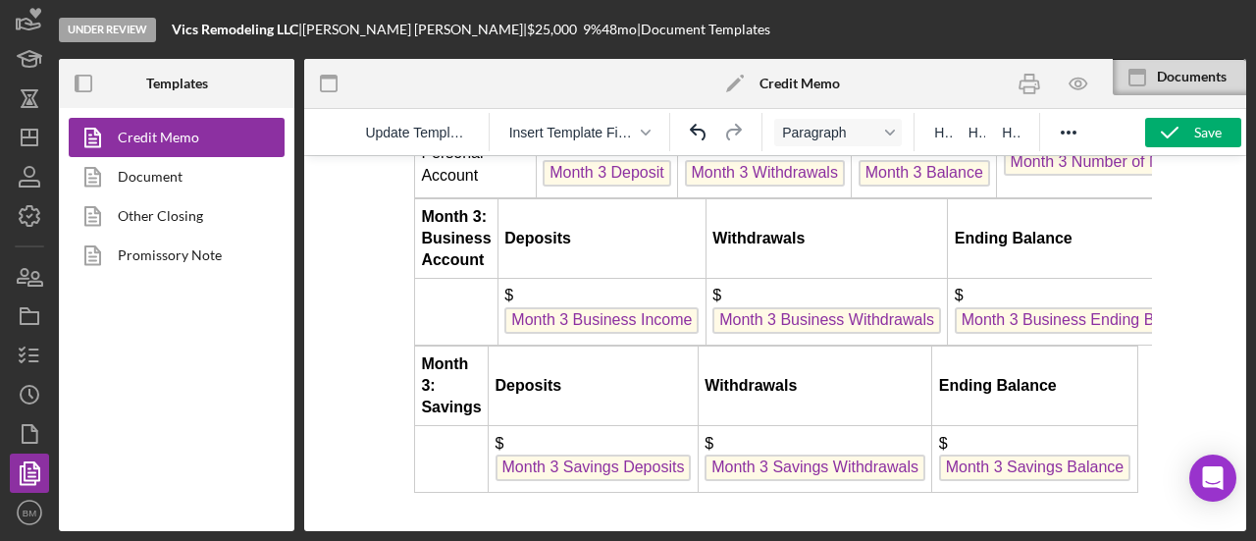
scroll to position [5993, 0]
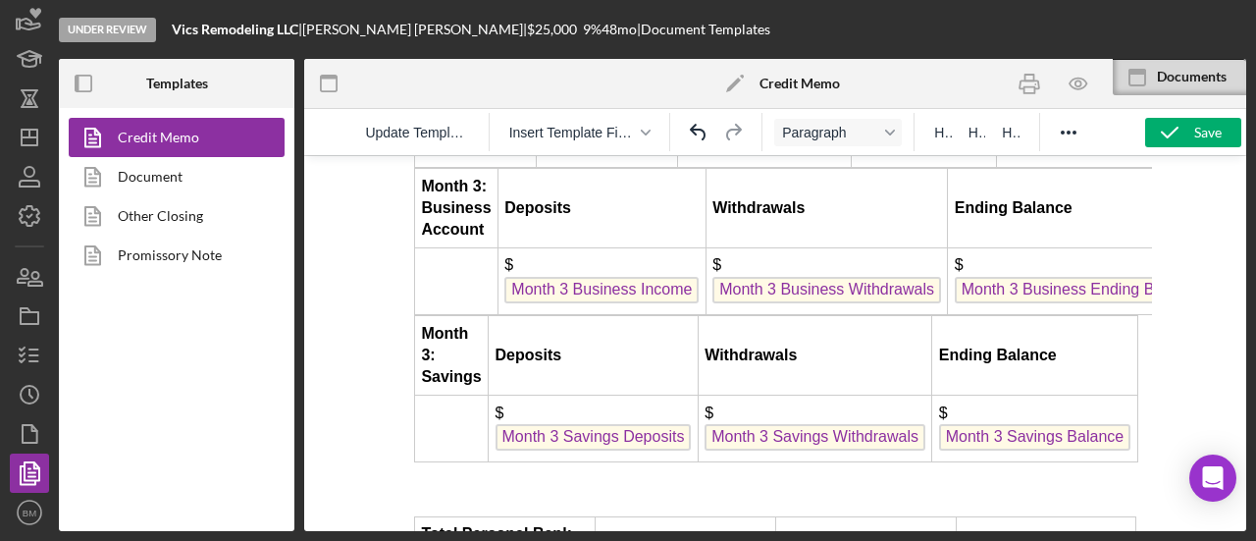
drag, startPoint x: 637, startPoint y: 336, endPoint x: 748, endPoint y: 344, distance: 111.2
click at [637, 303] on span "Month 3 Business Income" at bounding box center [601, 290] width 194 height 26
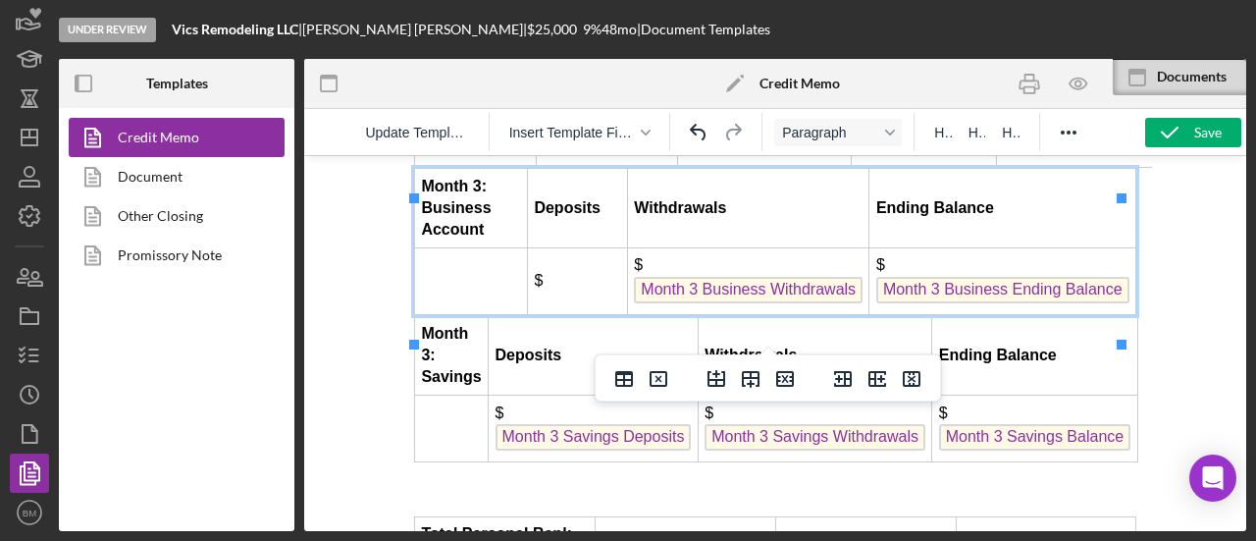
drag, startPoint x: 773, startPoint y: 311, endPoint x: 783, endPoint y: 313, distance: 10.0
click at [774, 303] on span "Month 3 Business Withdrawals" at bounding box center [748, 290] width 229 height 26
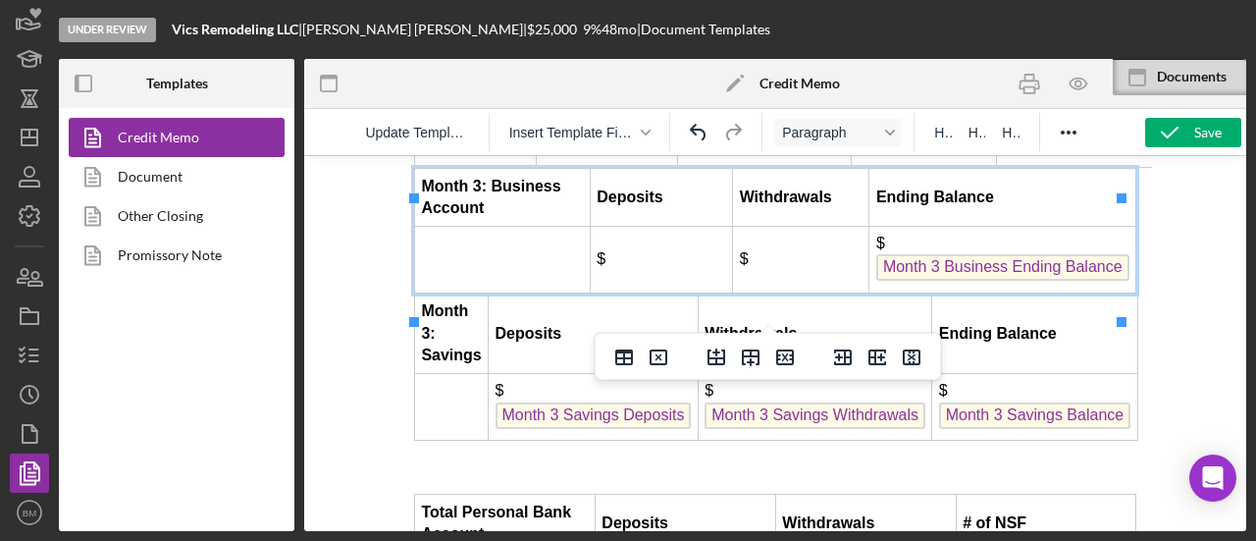
click at [977, 281] on span "Month 3 Business Ending Balance" at bounding box center [1002, 267] width 253 height 26
drag, startPoint x: 977, startPoint y: 299, endPoint x: 985, endPoint y: 292, distance: 10.4
click at [985, 281] on span "Month 3 Business Ending Balance" at bounding box center [1002, 267] width 253 height 26
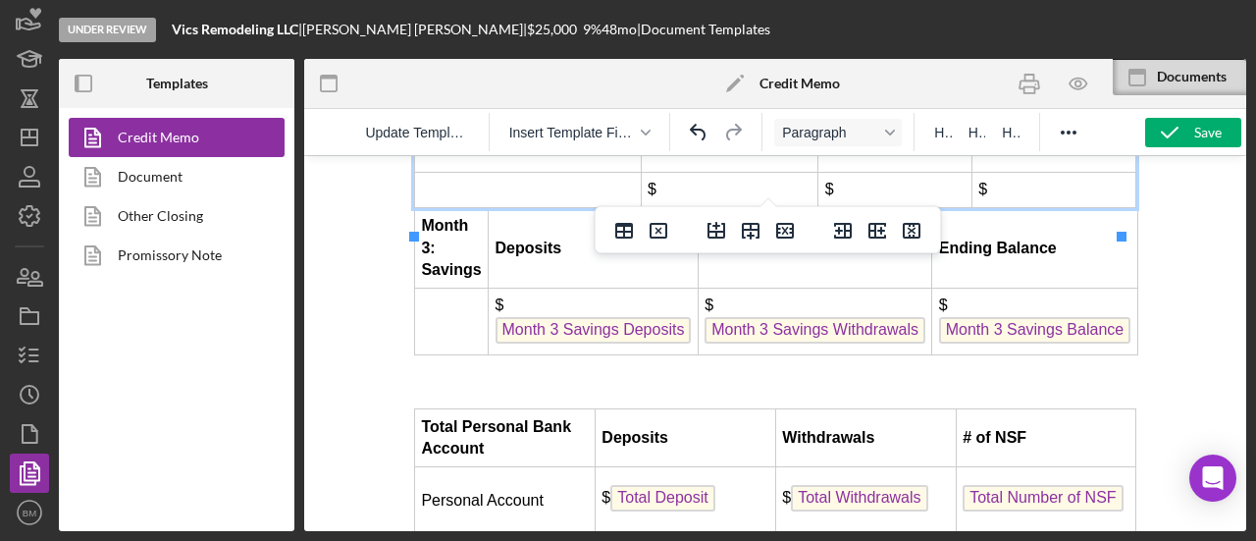
scroll to position [6091, 0]
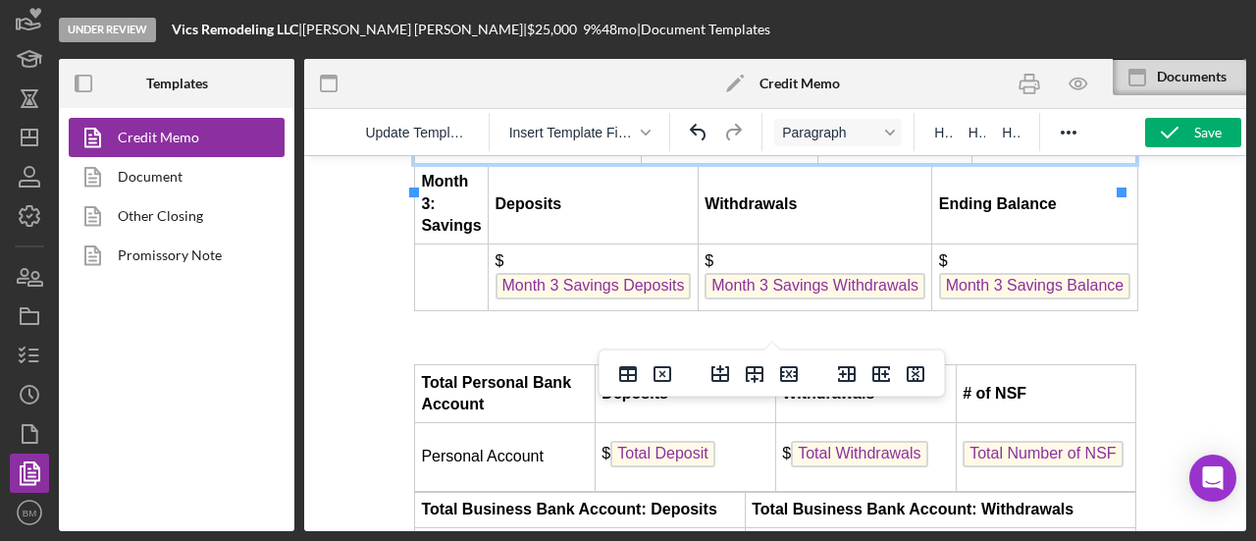
click at [980, 299] on span "Month 3 Savings Balance" at bounding box center [1034, 286] width 191 height 26
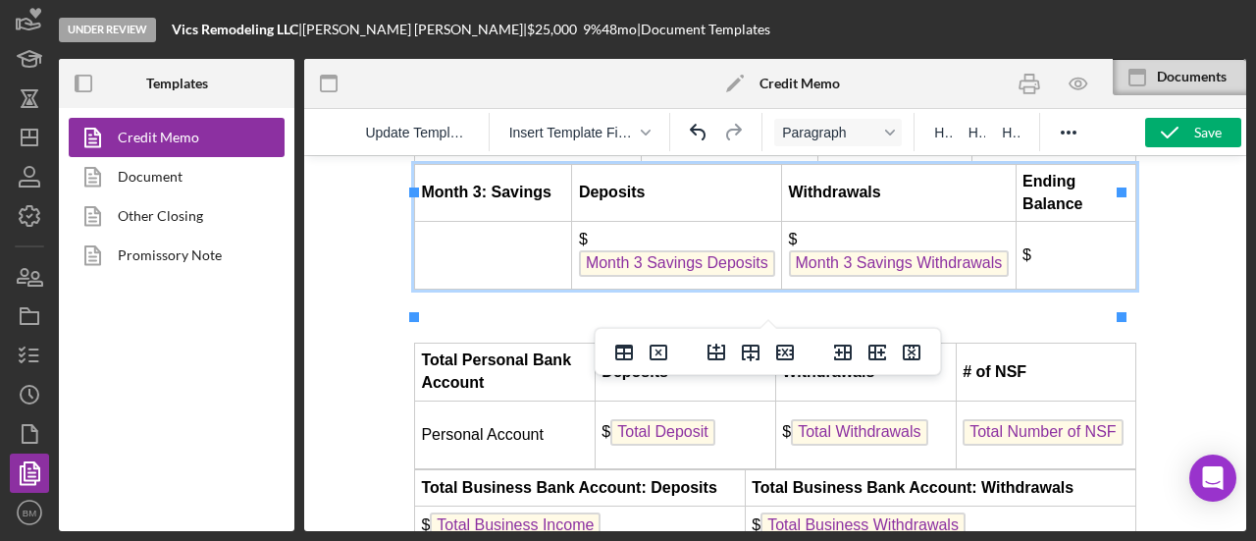
click at [880, 277] on span "Month 3 Savings Withdrawals" at bounding box center [899, 263] width 221 height 26
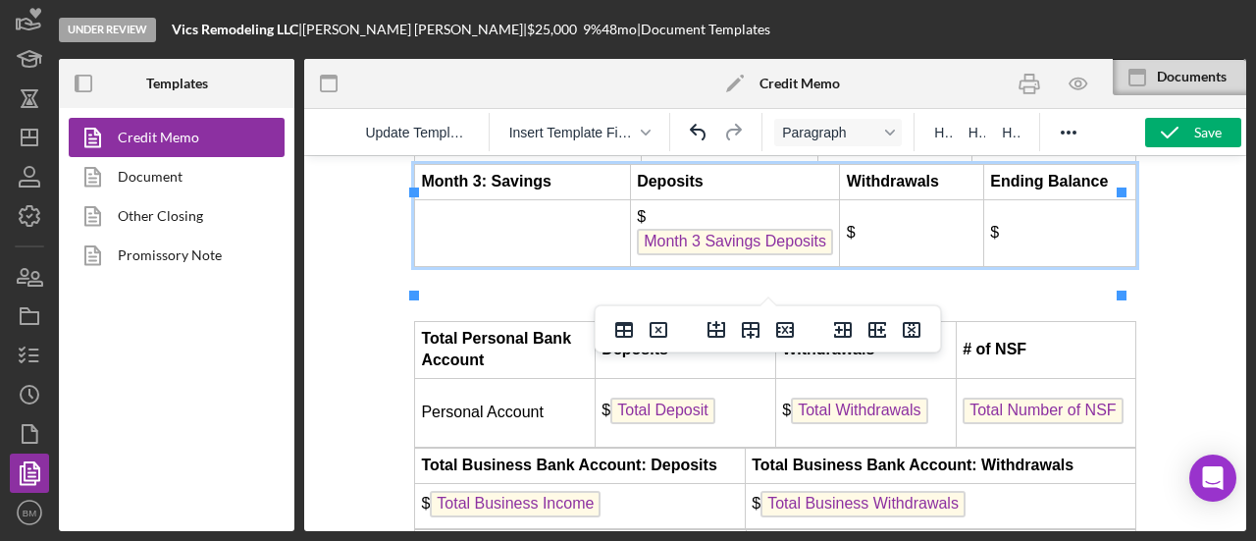
click at [761, 267] on td "$ Month 3 Savings Deposits ﻿" at bounding box center [735, 233] width 210 height 67
click at [768, 255] on span "Month 3 Savings Deposits" at bounding box center [735, 242] width 196 height 26
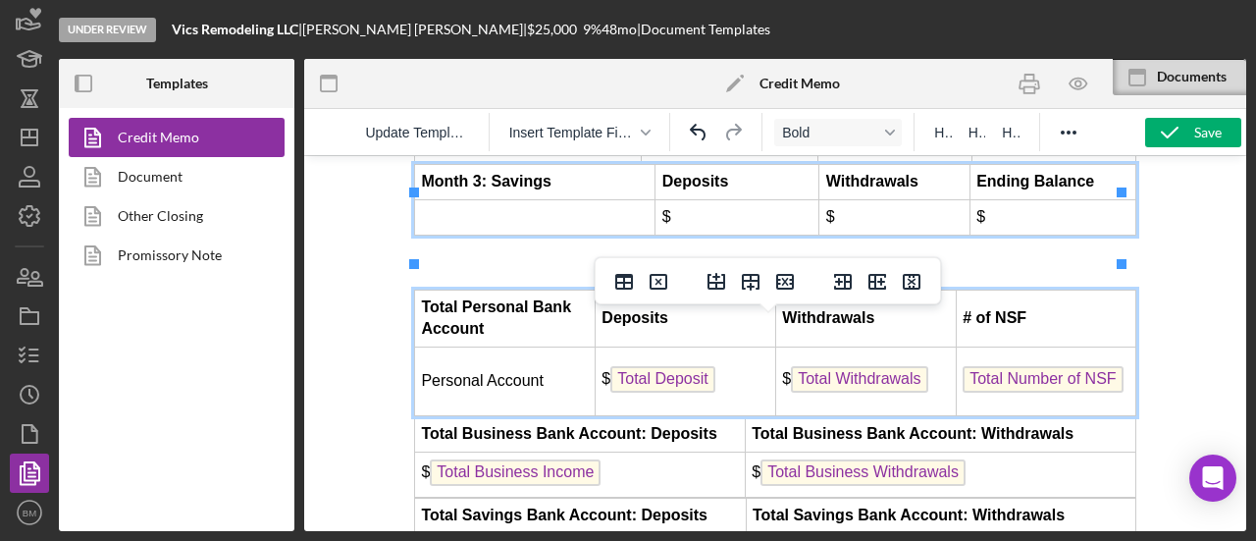
click at [624, 347] on td "Deposits" at bounding box center [685, 318] width 181 height 58
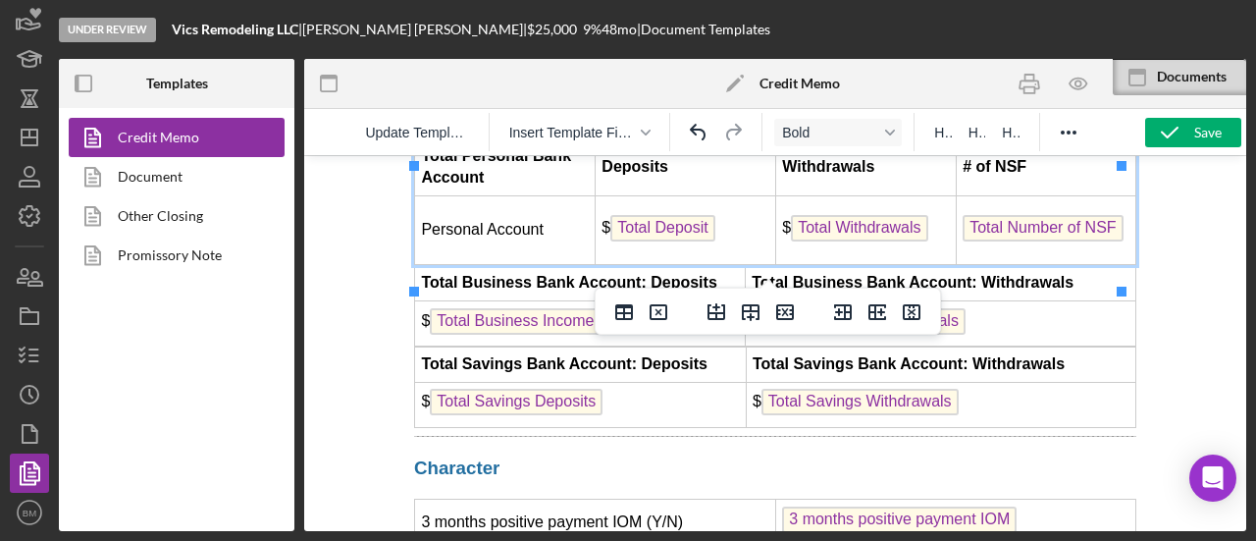
scroll to position [6287, 0]
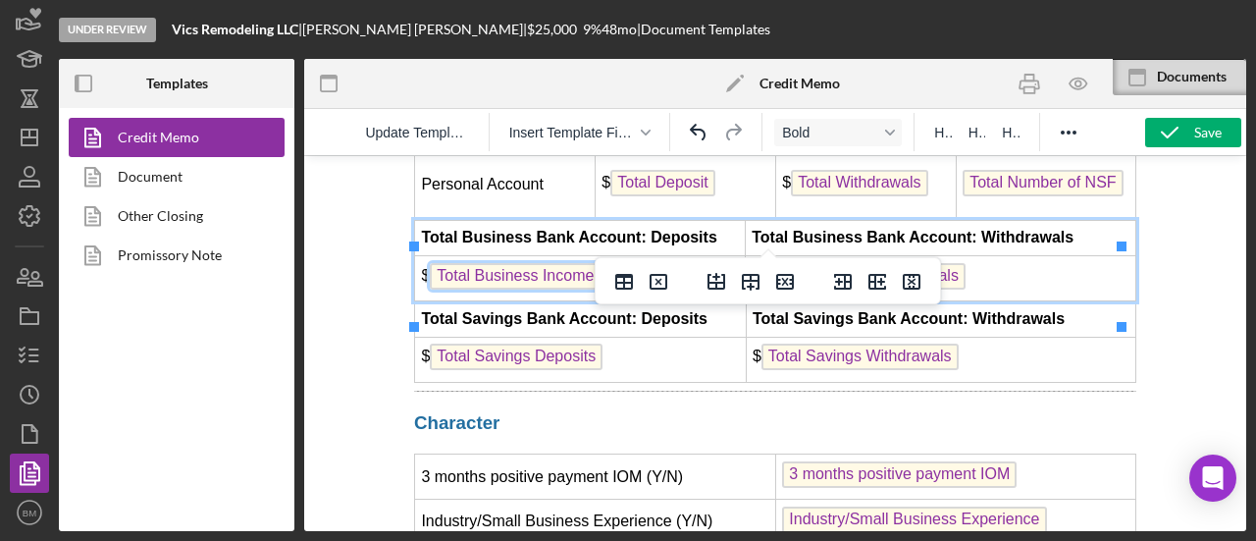
click at [565, 289] on span "Total Business Income" at bounding box center [515, 276] width 171 height 26
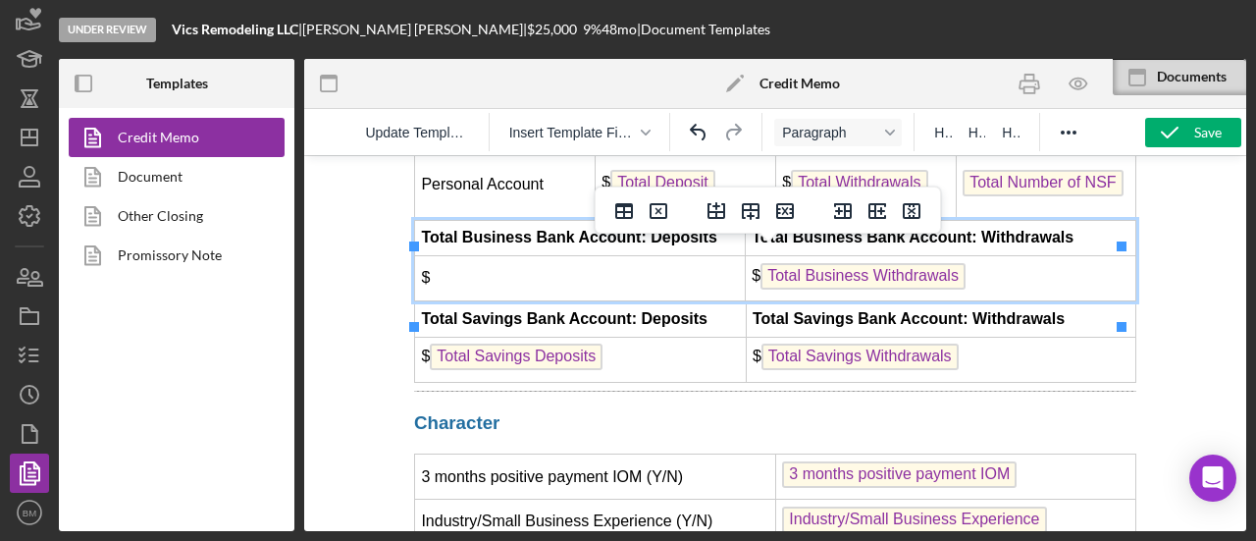
click at [571, 370] on span "Total Savings Deposits" at bounding box center [516, 356] width 173 height 26
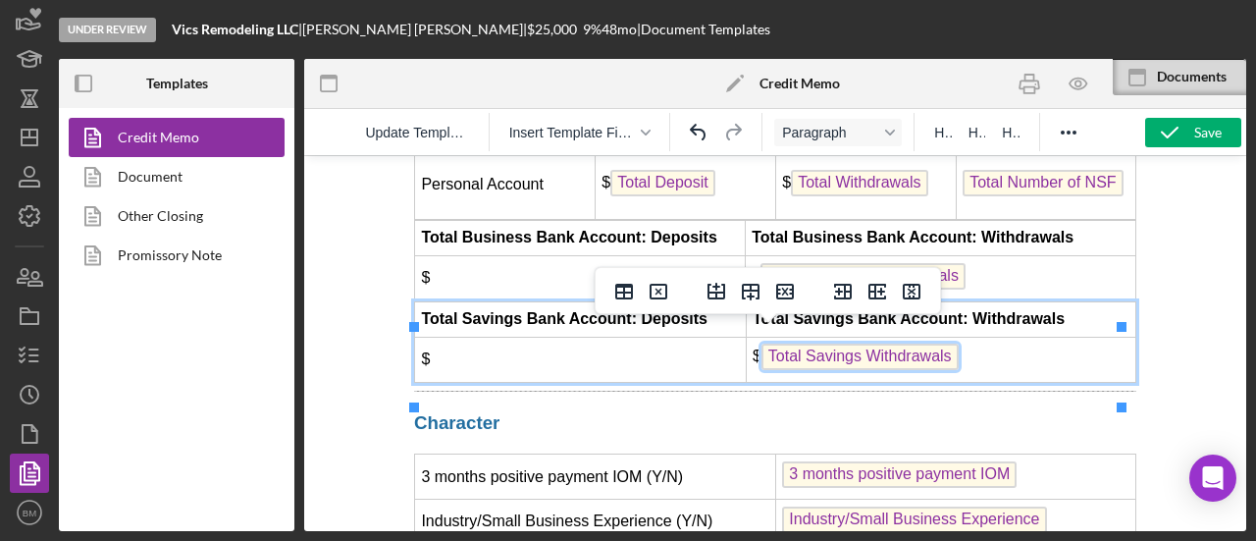
click at [901, 370] on span "Total Savings Withdrawals" at bounding box center [859, 356] width 197 height 26
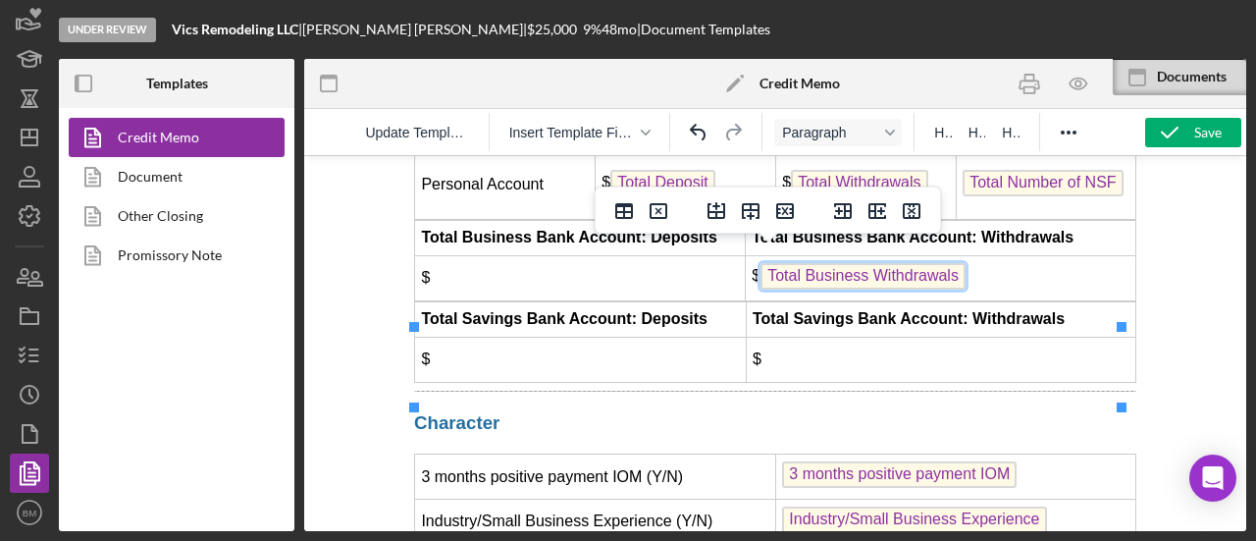
click at [947, 289] on span "Total Business Withdrawals" at bounding box center [862, 276] width 205 height 26
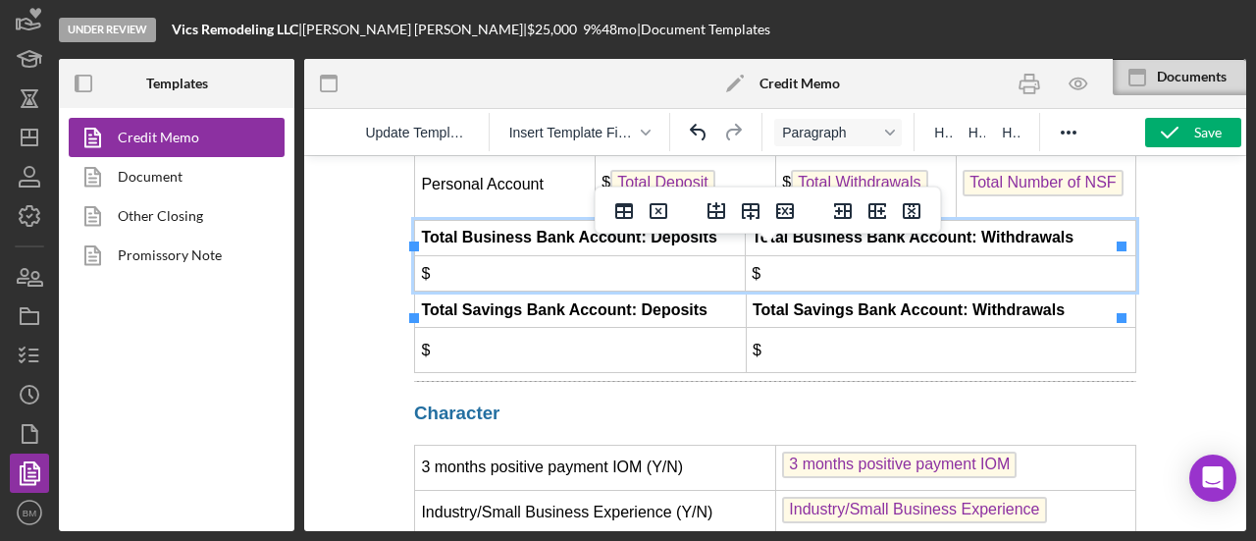
scroll to position [6385, 0]
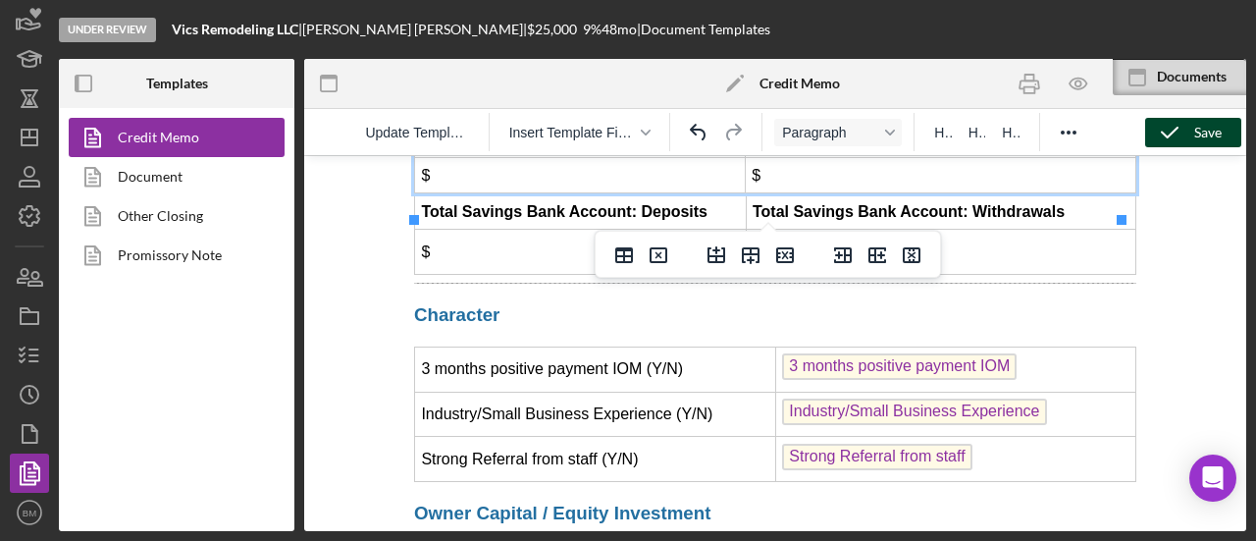
click at [1189, 129] on icon "button" at bounding box center [1169, 132] width 49 height 49
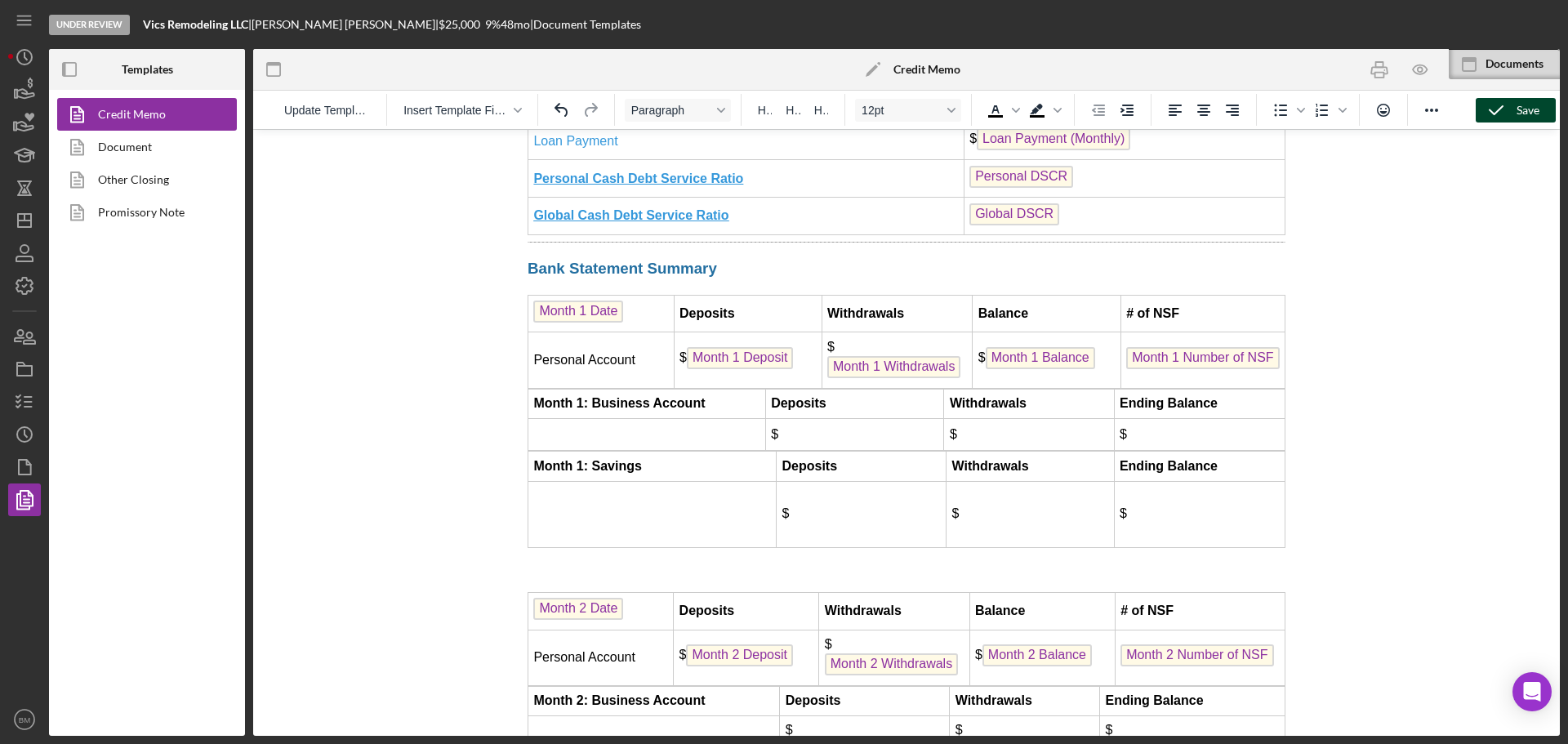
scroll to position [4239, 0]
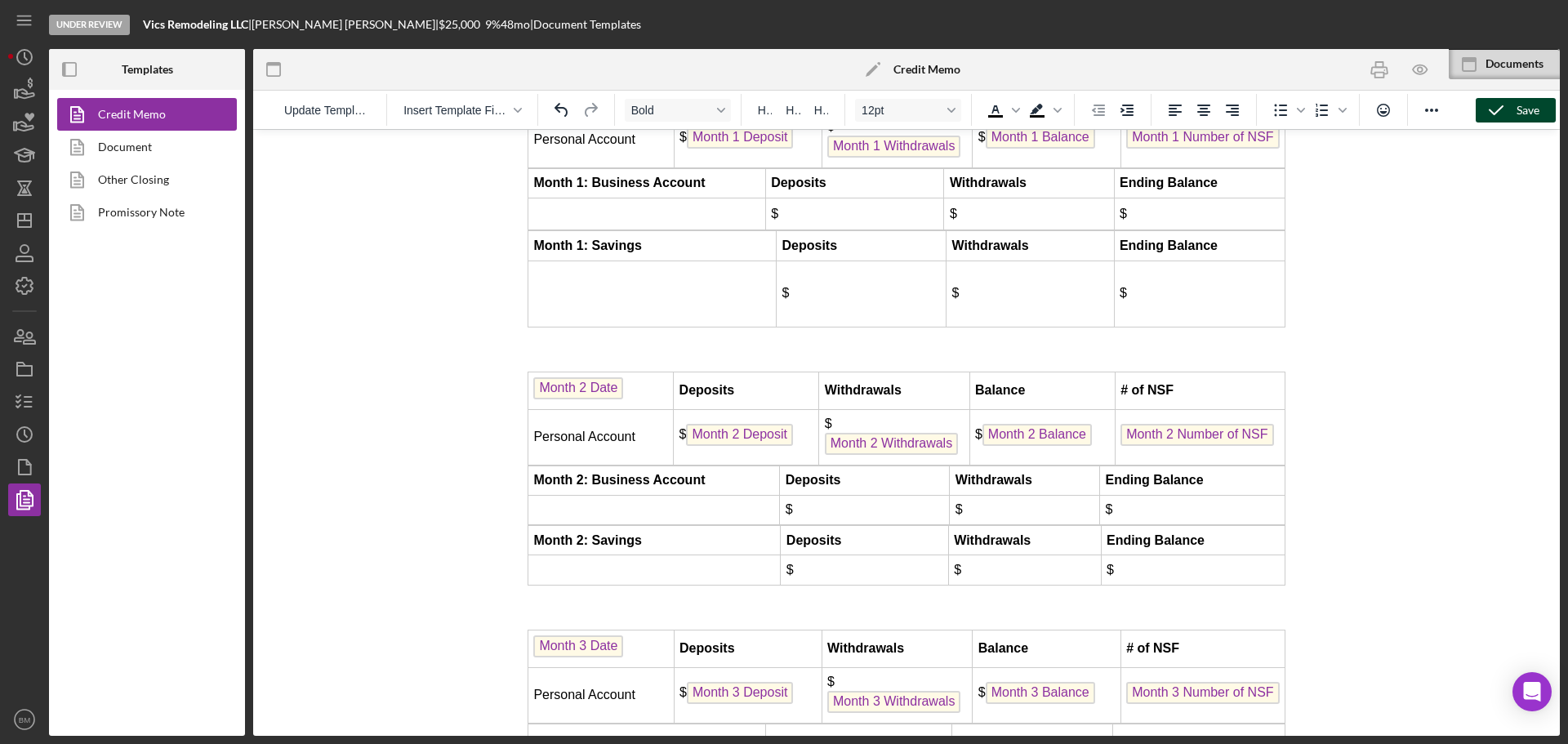
click at [587, 190] on strong "Month 1: Business Account" at bounding box center [619, 182] width 171 height 14
click at [730, 197] on td "Month 1 Business Account" at bounding box center [648, 182] width 238 height 29
drag, startPoint x: 588, startPoint y: 238, endPoint x: 533, endPoint y: 238, distance: 55.0
click at [533, 197] on td "Month 1 Business Account:" at bounding box center [648, 182] width 238 height 29
drag, startPoint x: 685, startPoint y: 233, endPoint x: 538, endPoint y: 234, distance: 147.0
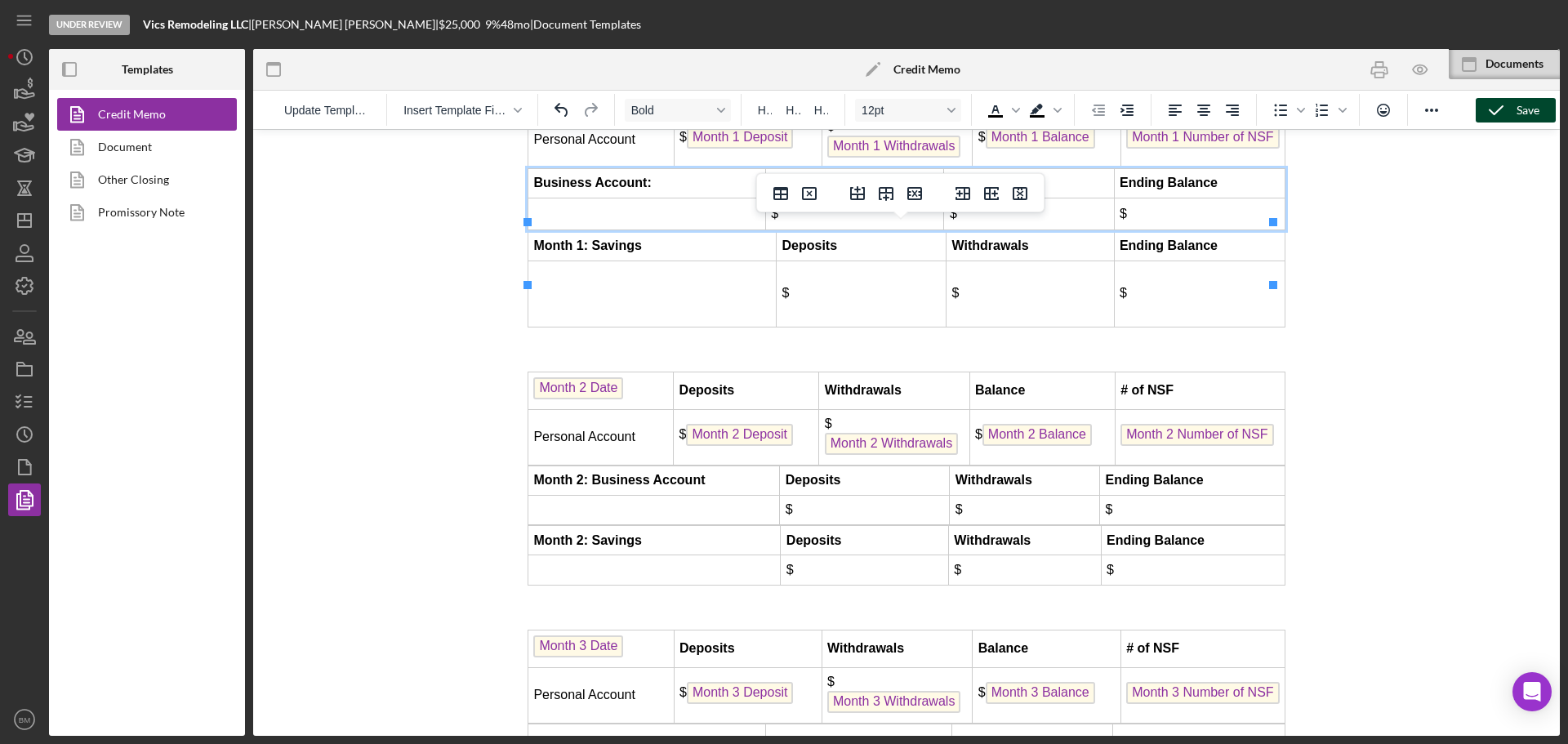
click at [538, 197] on td "Business Account:" at bounding box center [648, 182] width 238 height 29
copy strong "Business Account:"
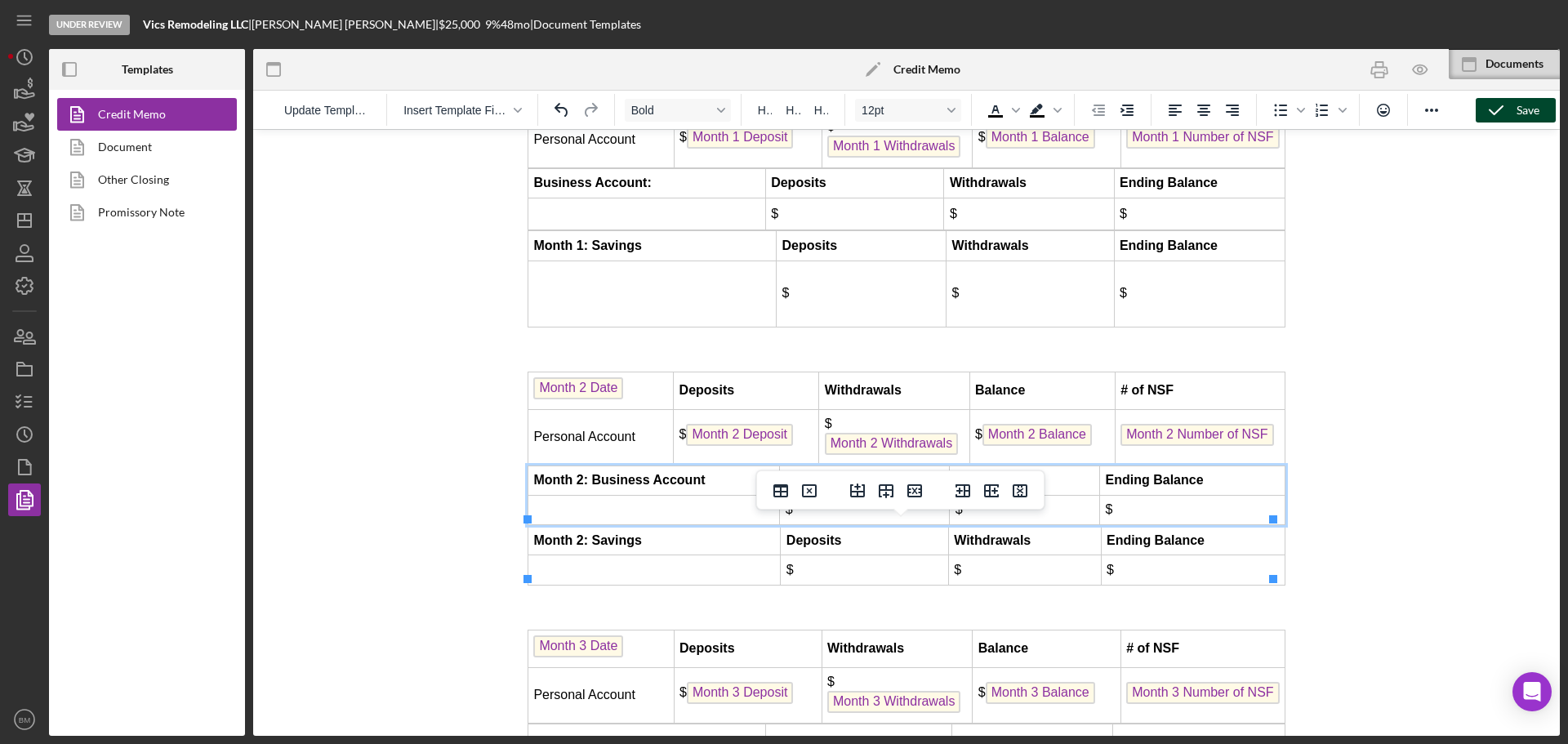
drag, startPoint x: 707, startPoint y: 527, endPoint x: 528, endPoint y: 528, distance: 179.0
click at [528, 495] on td "Month 2: Business Account" at bounding box center [654, 479] width 251 height 29
click at [685, 197] on td "Business Account:" at bounding box center [648, 182] width 238 height 29
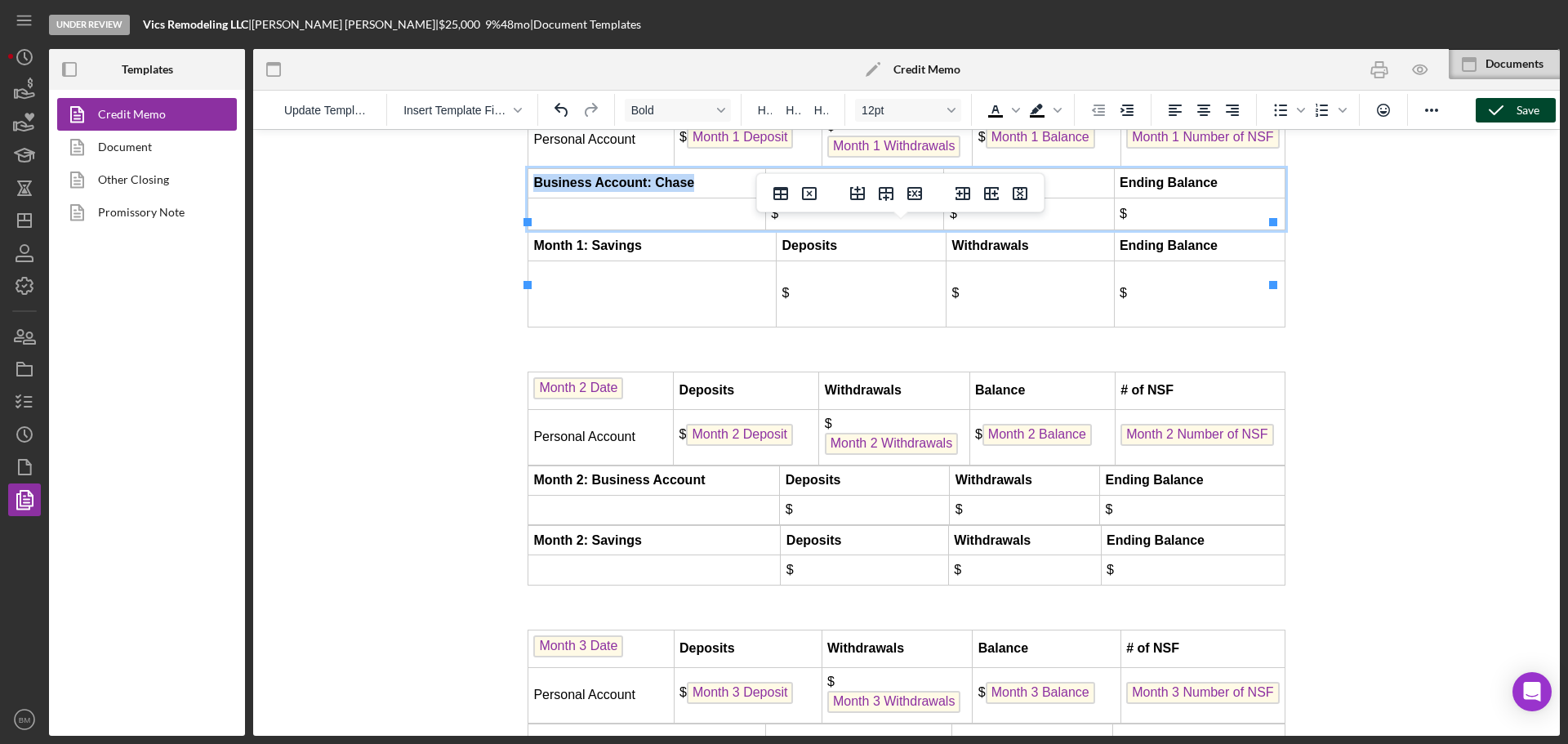
copy strong "Business Account: Chase"
click at [698, 487] on strong "Month 2: Business Account" at bounding box center [619, 479] width 171 height 14
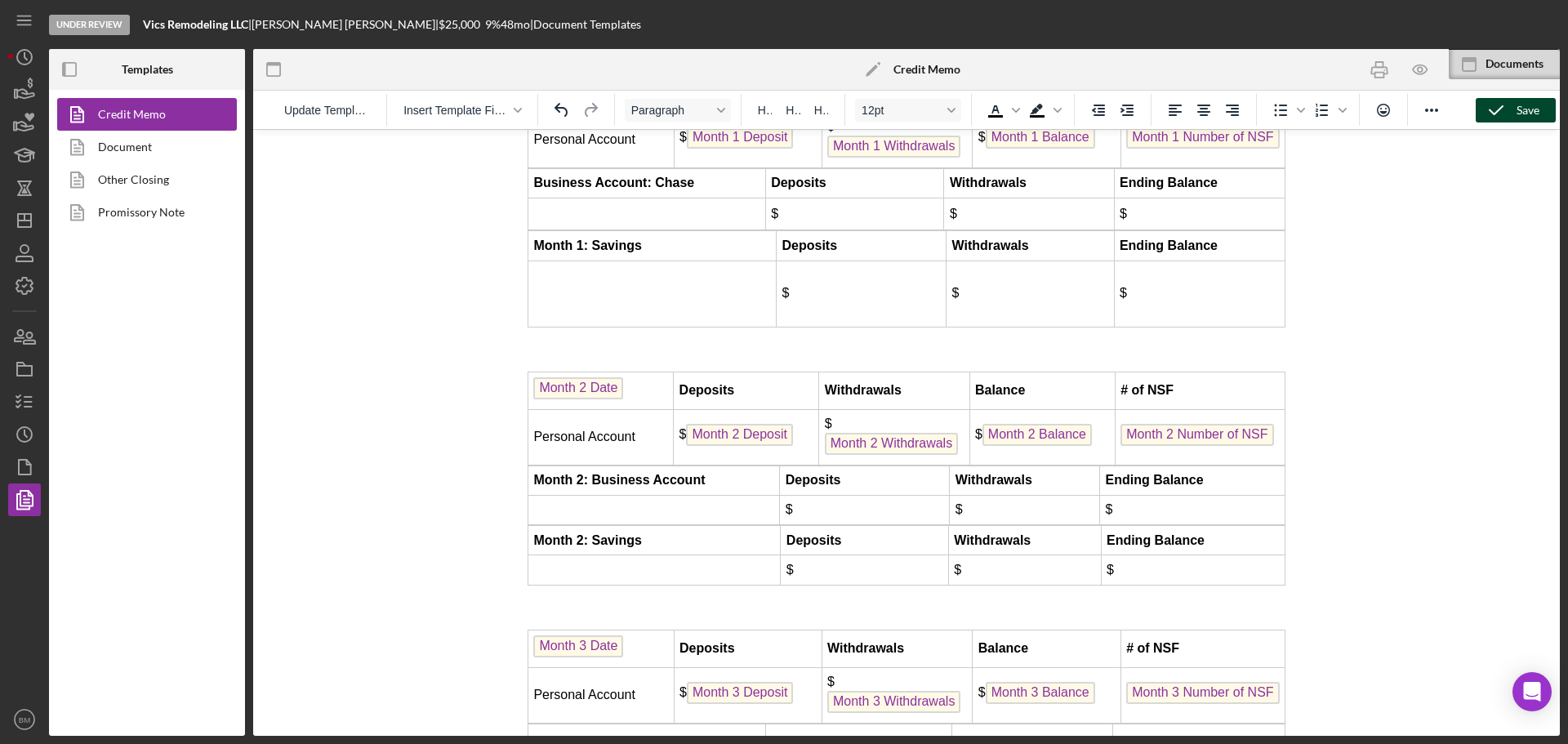
drag, startPoint x: 707, startPoint y: 537, endPoint x: 509, endPoint y: 523, distance: 198.5
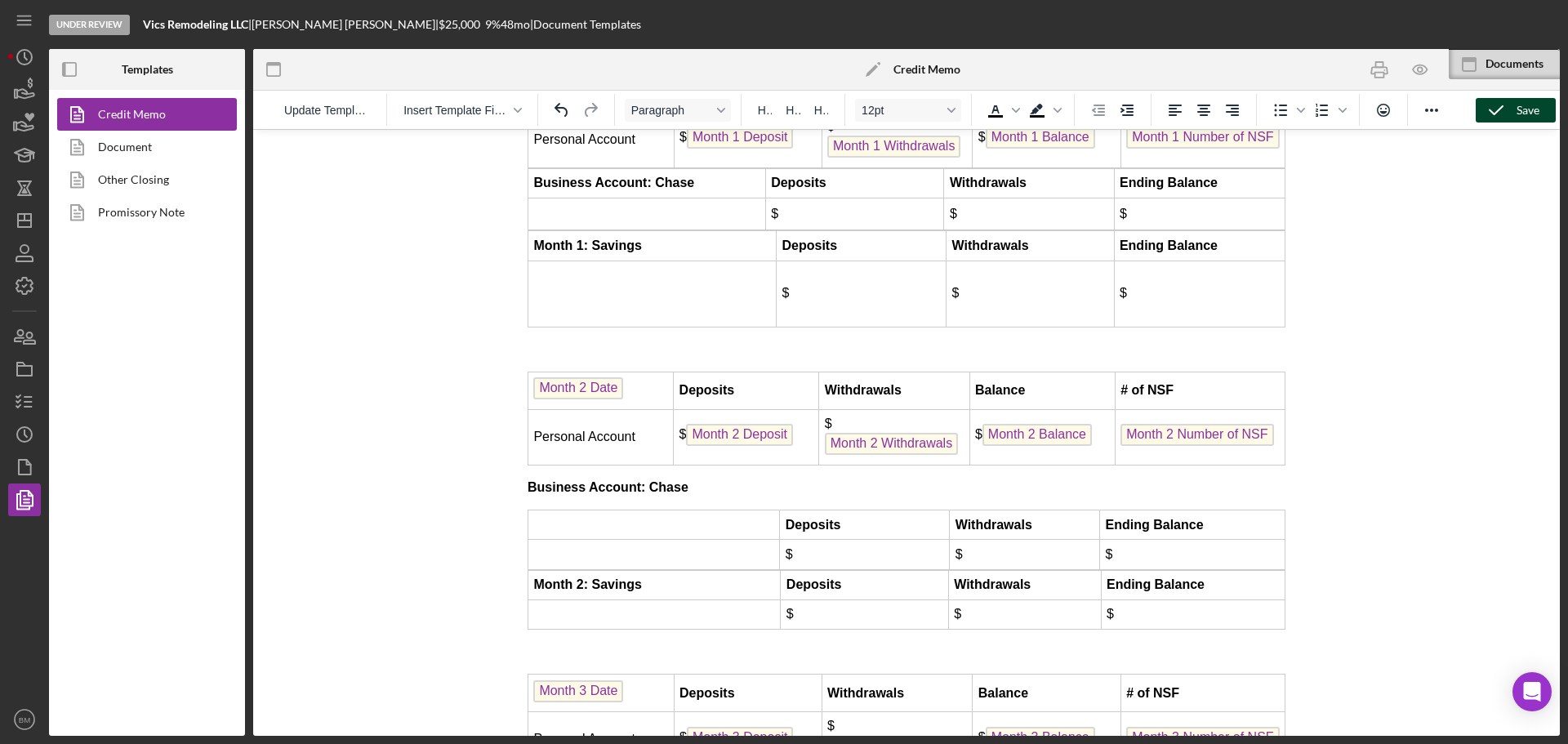
scroll to position [4321, 0]
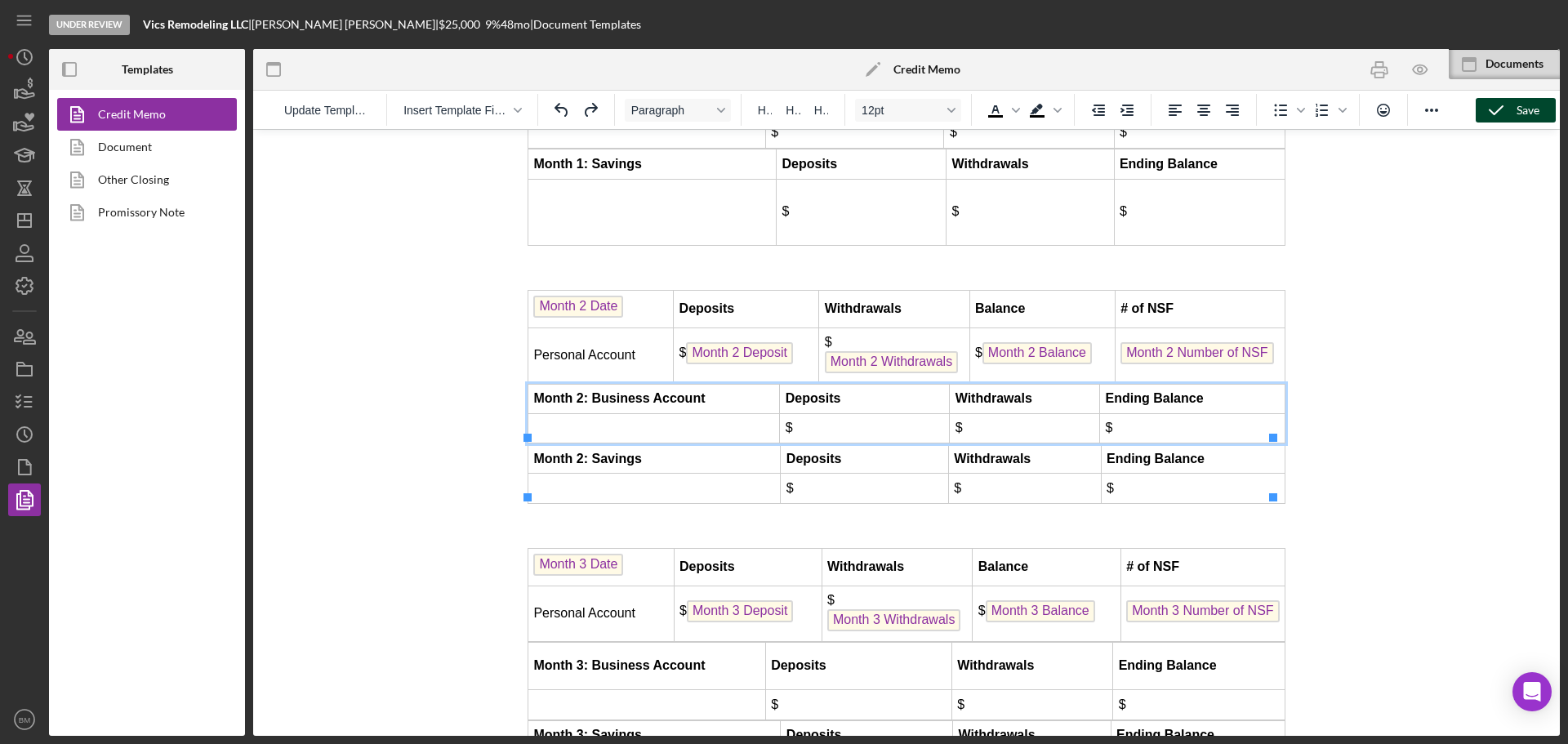
drag, startPoint x: 686, startPoint y: 484, endPoint x: 702, endPoint y: 451, distance: 36.7
click at [687, 444] on td "Rich Text Area. Press ALT-0 for help." at bounding box center [654, 429] width 251 height 29
drag, startPoint x: 707, startPoint y: 456, endPoint x: 541, endPoint y: 453, distance: 166.0
click at [541, 414] on td "Month 2: Business Account" at bounding box center [654, 398] width 251 height 29
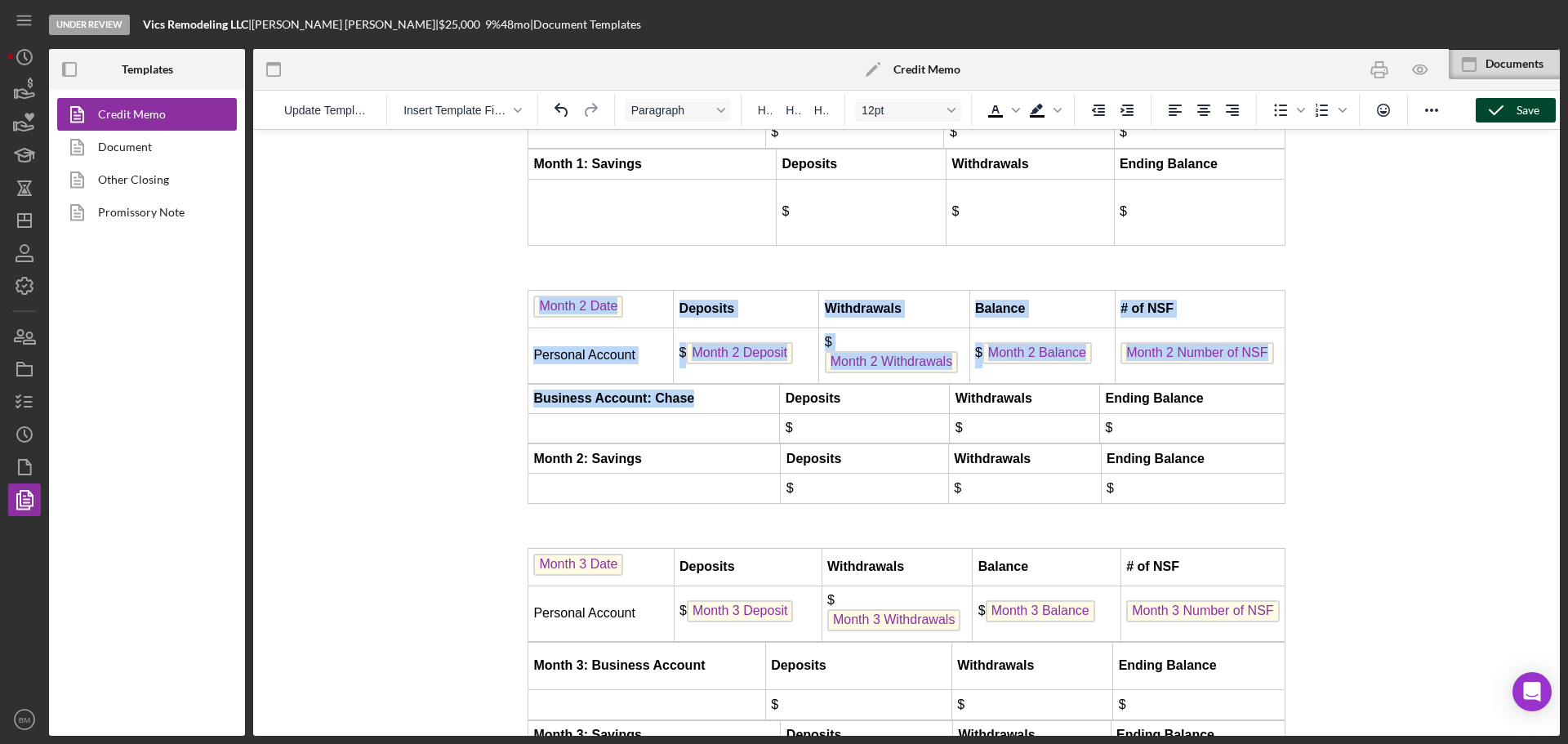
drag, startPoint x: 702, startPoint y: 452, endPoint x: 516, endPoint y: 454, distance: 186.0
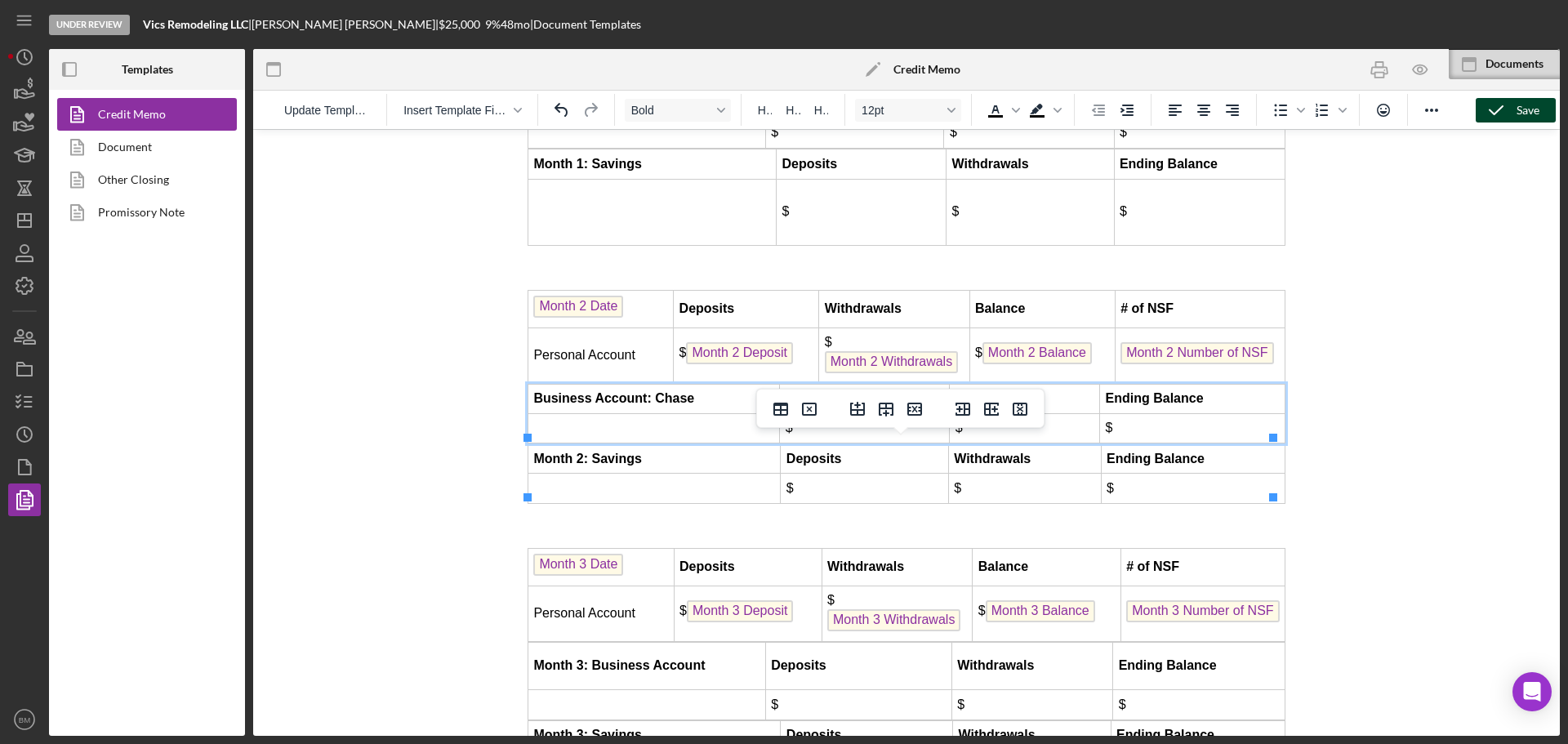
click at [712, 414] on td "Business Account: Chase ﻿" at bounding box center [654, 398] width 251 height 29
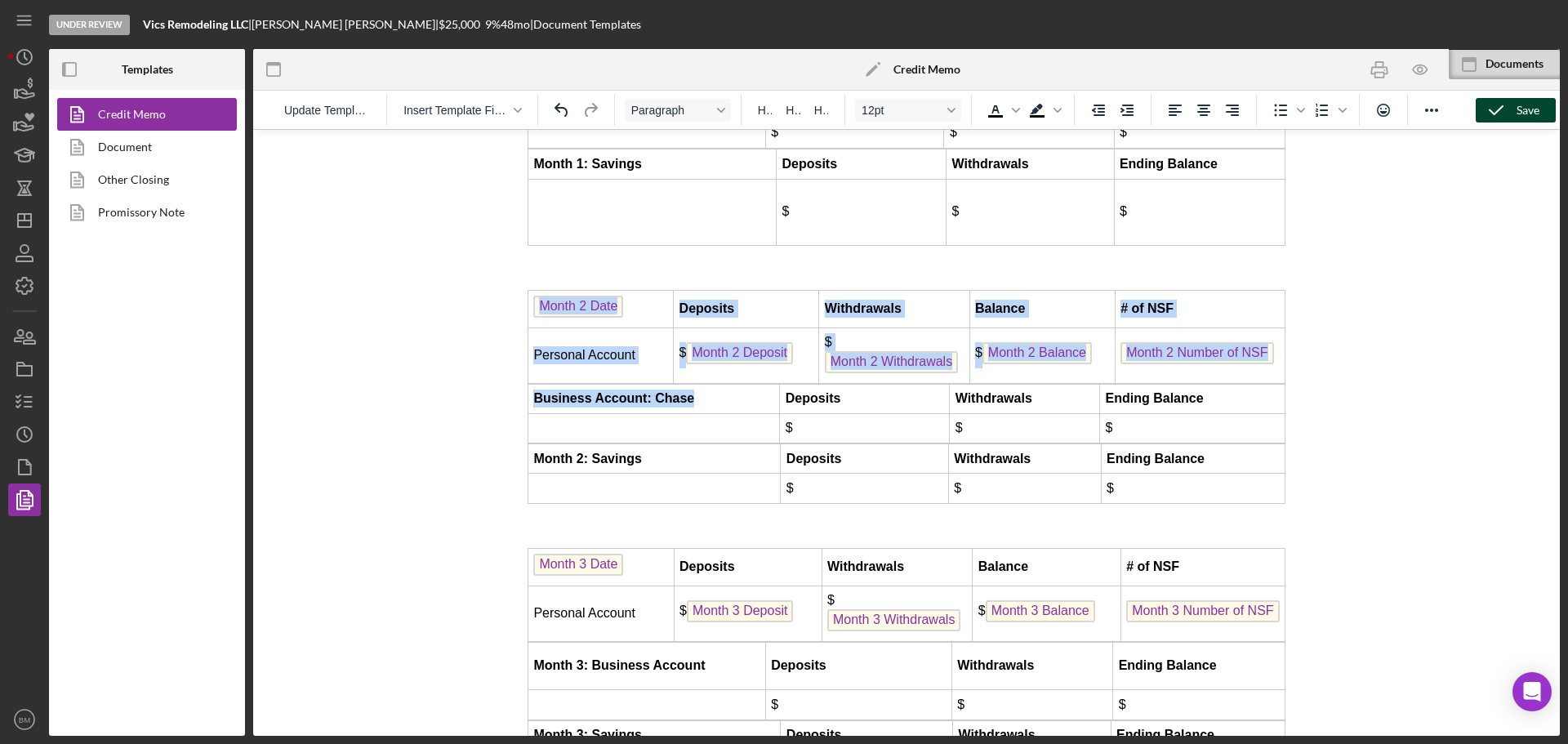
drag, startPoint x: 710, startPoint y: 452, endPoint x: 1015, endPoint y: 569, distance: 326.7
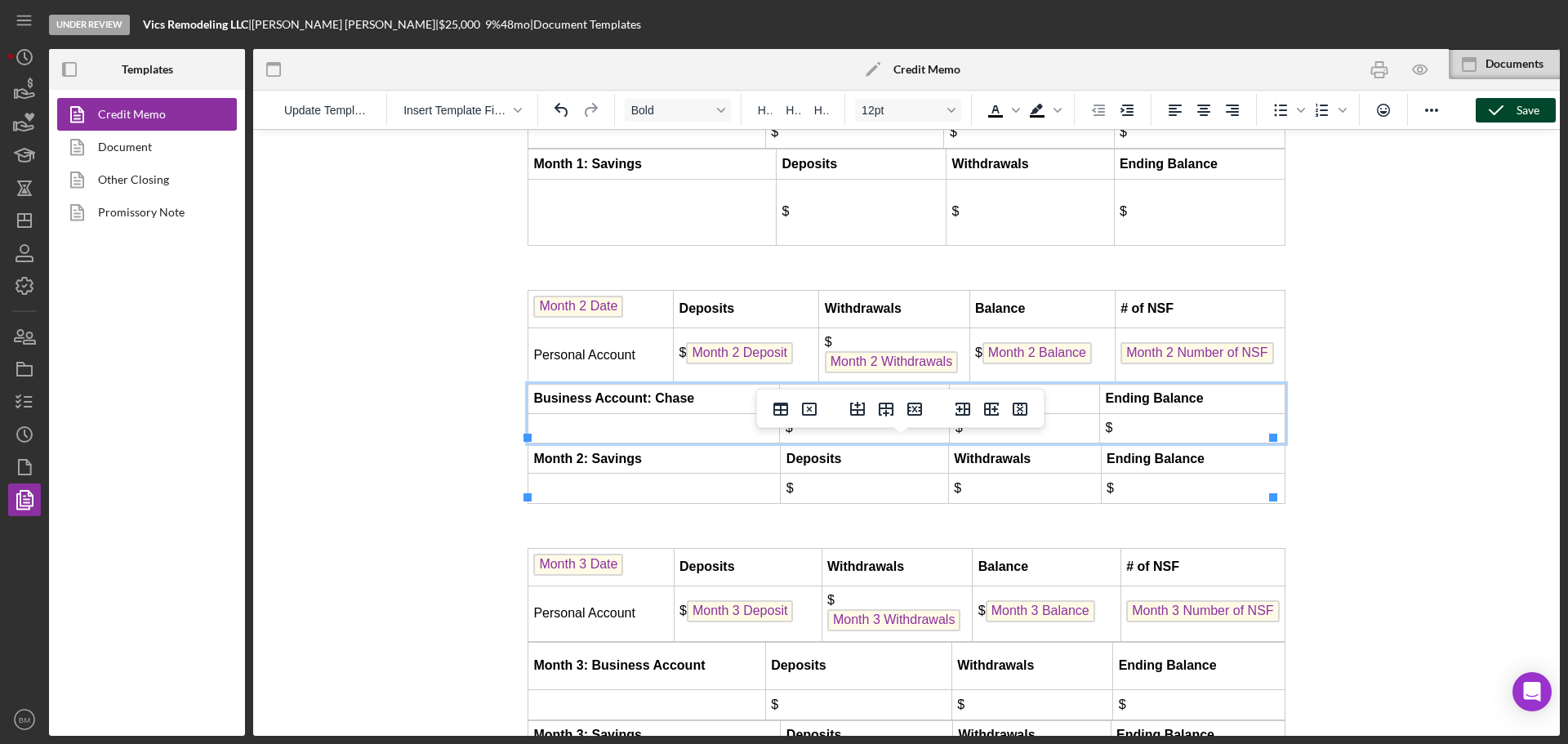
click at [600, 444] on td "Rich Text Area. Press ALT-0 for help." at bounding box center [654, 429] width 251 height 29
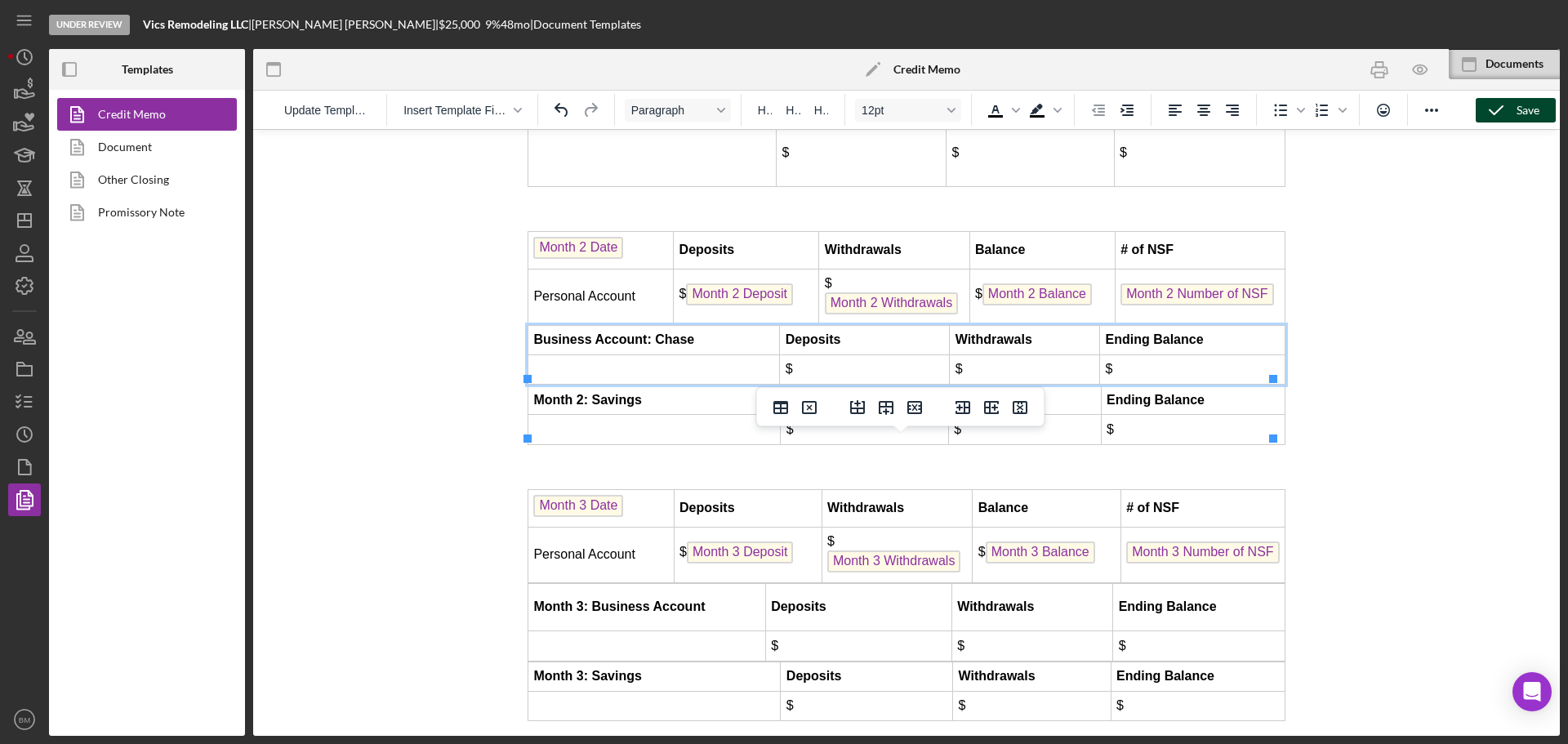
scroll to position [4484, 0]
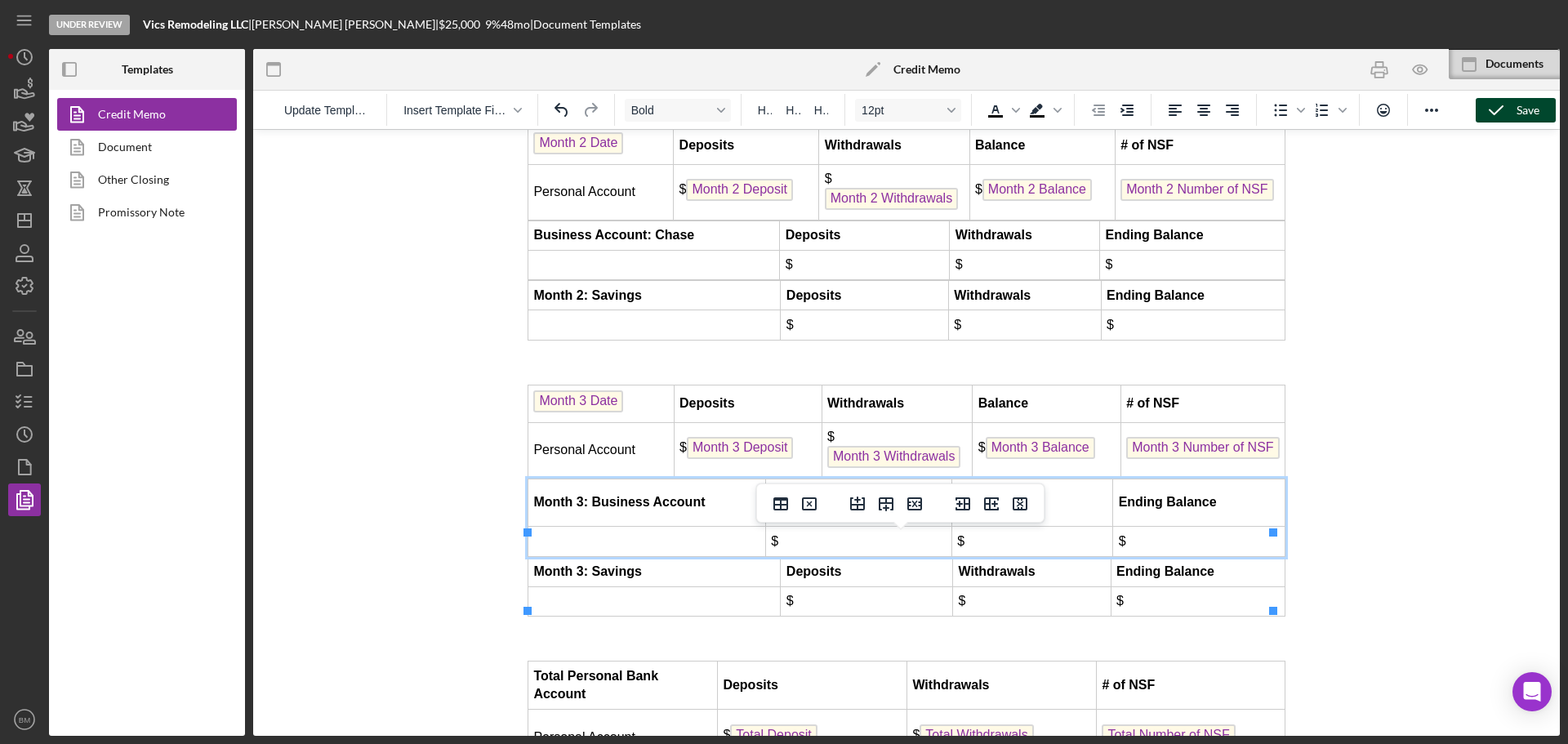
drag, startPoint x: 724, startPoint y: 560, endPoint x: 620, endPoint y: 558, distance: 104.0
click at [627, 527] on td "Month 3: Business Account" at bounding box center [648, 503] width 238 height 48
click at [679, 508] on strong "Month 3: Business Account" at bounding box center [619, 502] width 171 height 14
drag, startPoint x: 714, startPoint y: 553, endPoint x: 533, endPoint y: 551, distance: 181.0
click at [533, 527] on td "Month 3: Business Account" at bounding box center [648, 503] width 238 height 48
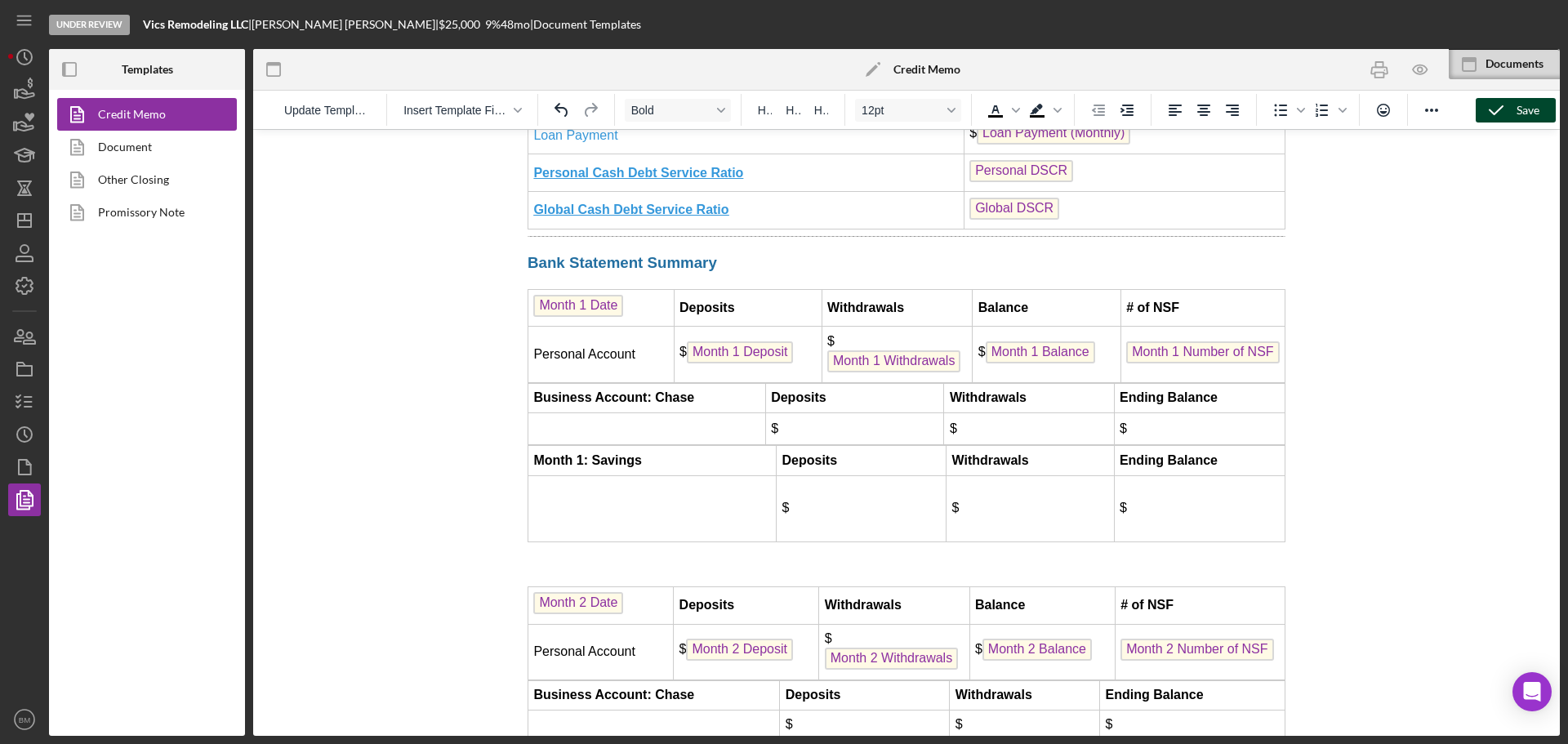
scroll to position [3994, 0]
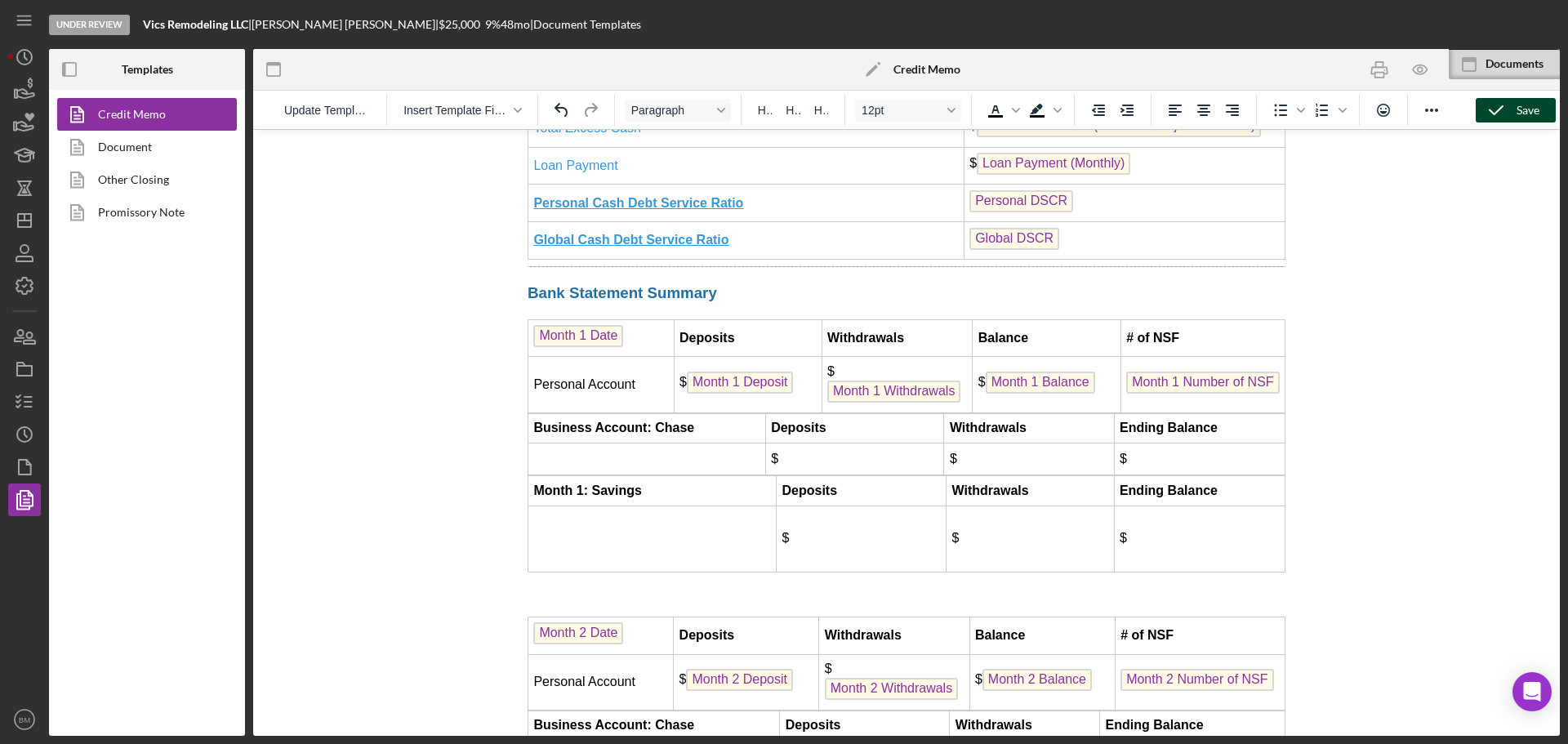
drag, startPoint x: 655, startPoint y: 548, endPoint x: 525, endPoint y: 538, distance: 130.4
click at [677, 505] on td "Month 1: Savings" at bounding box center [653, 490] width 248 height 29
click at [644, 505] on td "Month 1: Savings" at bounding box center [653, 490] width 248 height 29
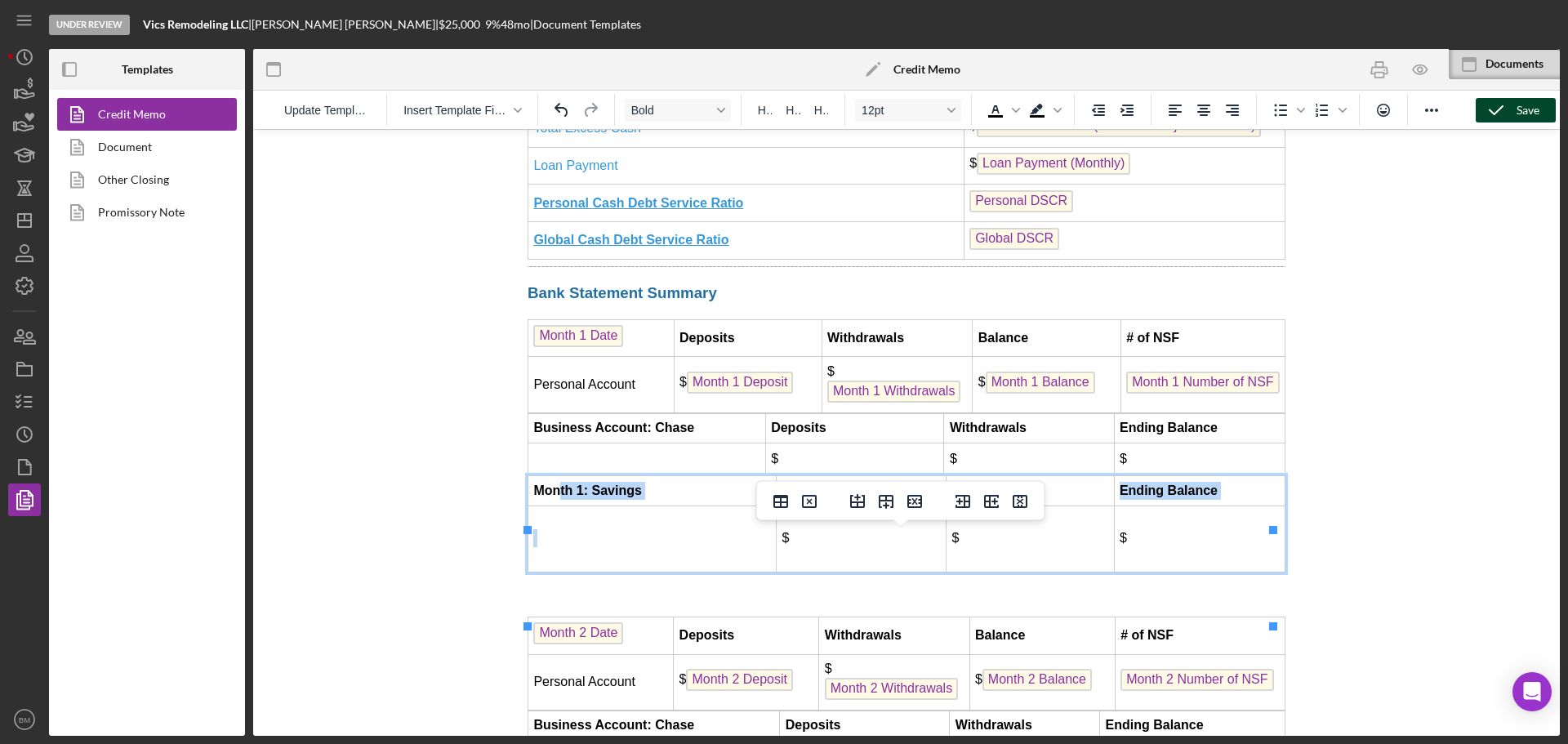
drag, startPoint x: 648, startPoint y: 545, endPoint x: 558, endPoint y: 556, distance: 90.7
click at [540, 498] on strong "Month 1: Savings" at bounding box center [588, 490] width 108 height 14
drag, startPoint x: 545, startPoint y: 543, endPoint x: 641, endPoint y: 540, distance: 96.0
click at [641, 498] on strong "Month 1: Savings" at bounding box center [588, 490] width 108 height 14
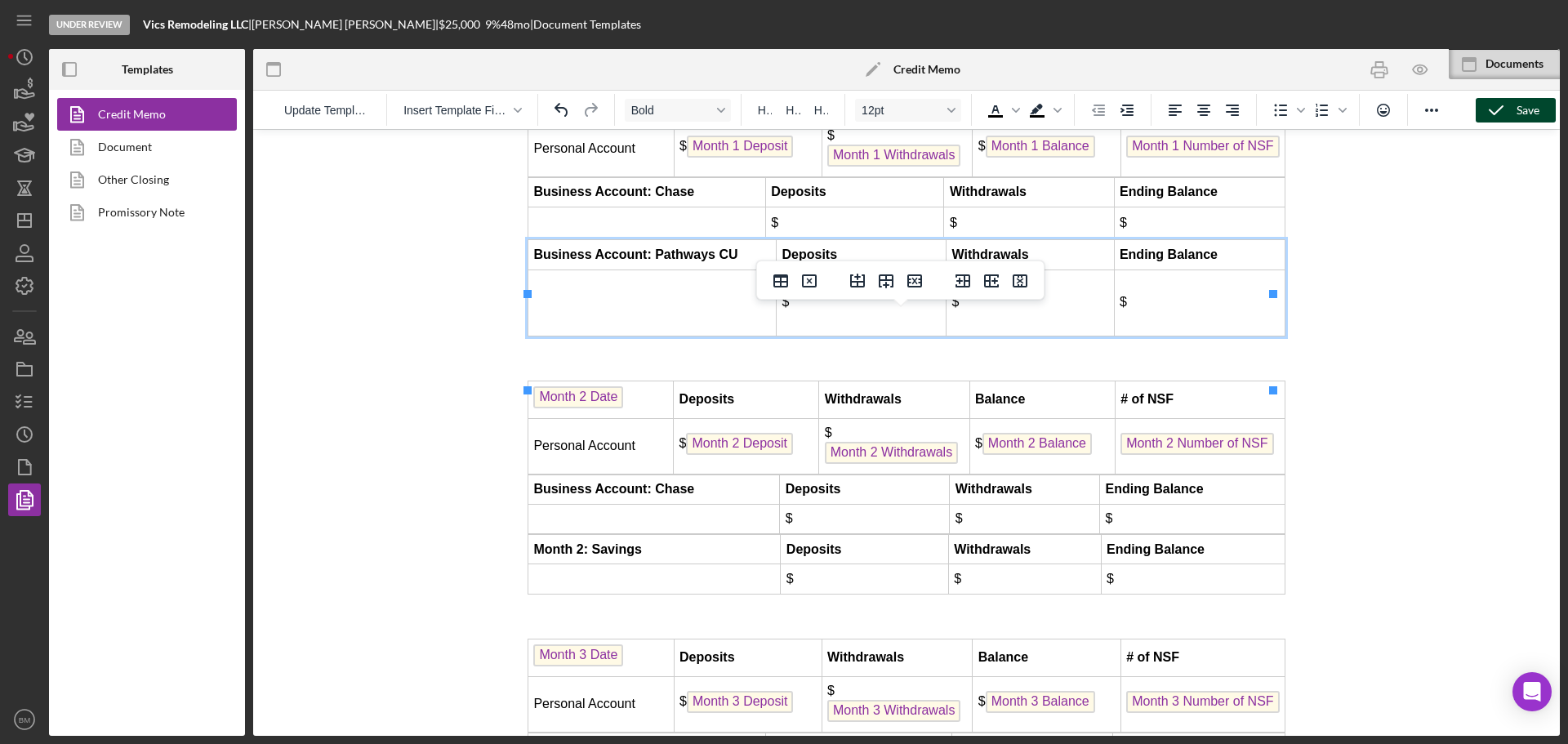
scroll to position [4239, 0]
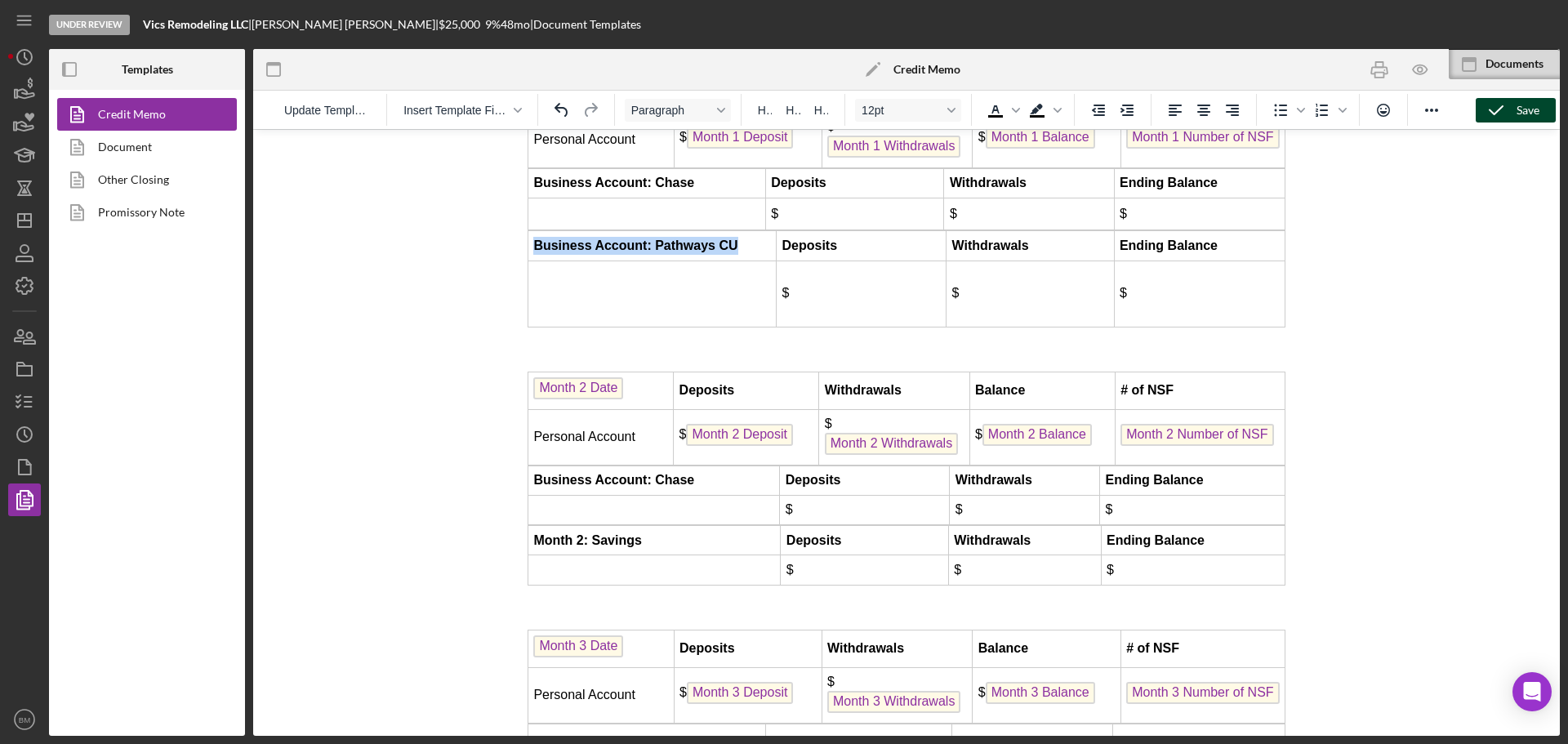
copy body "Business Account: Pathways CU"
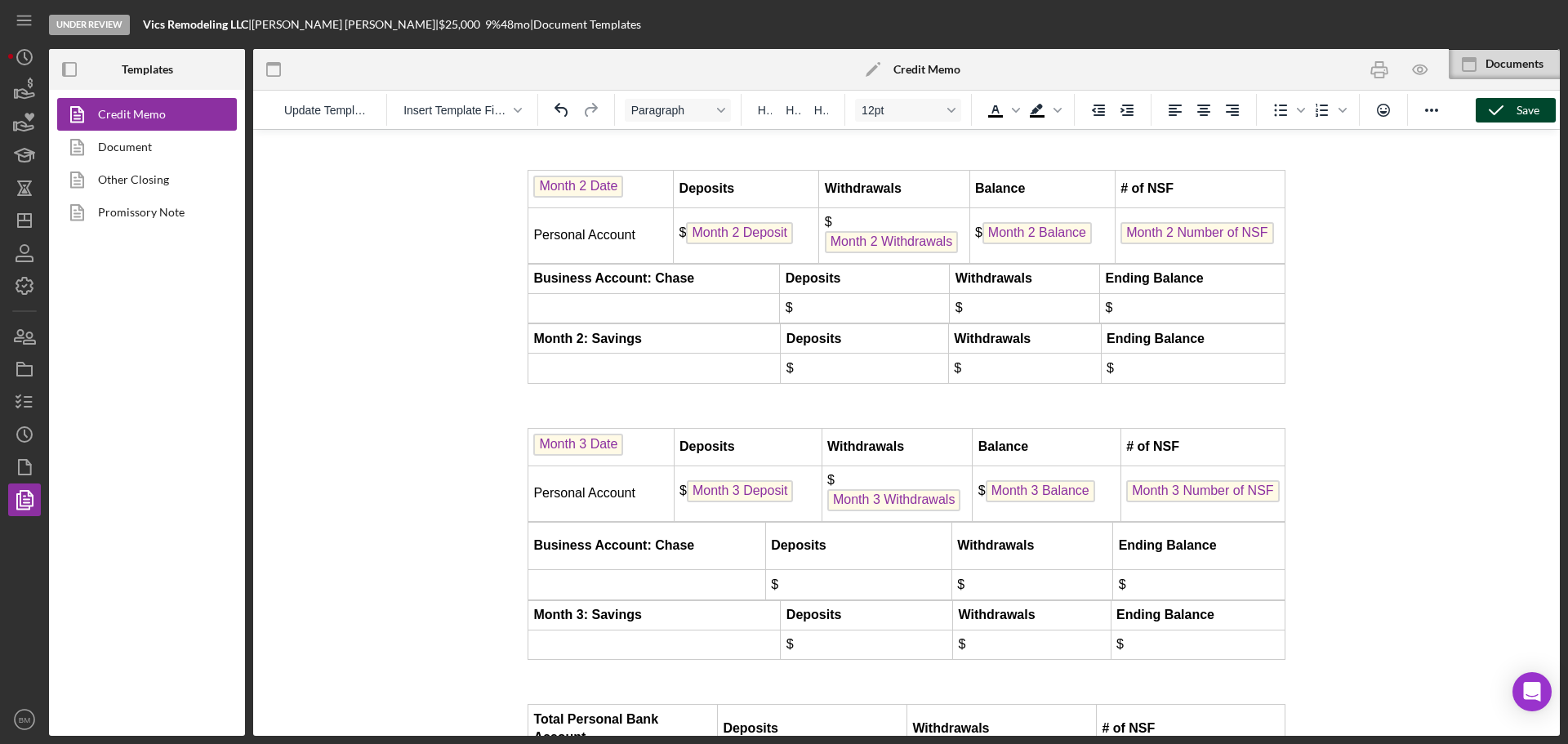
scroll to position [4484, 0]
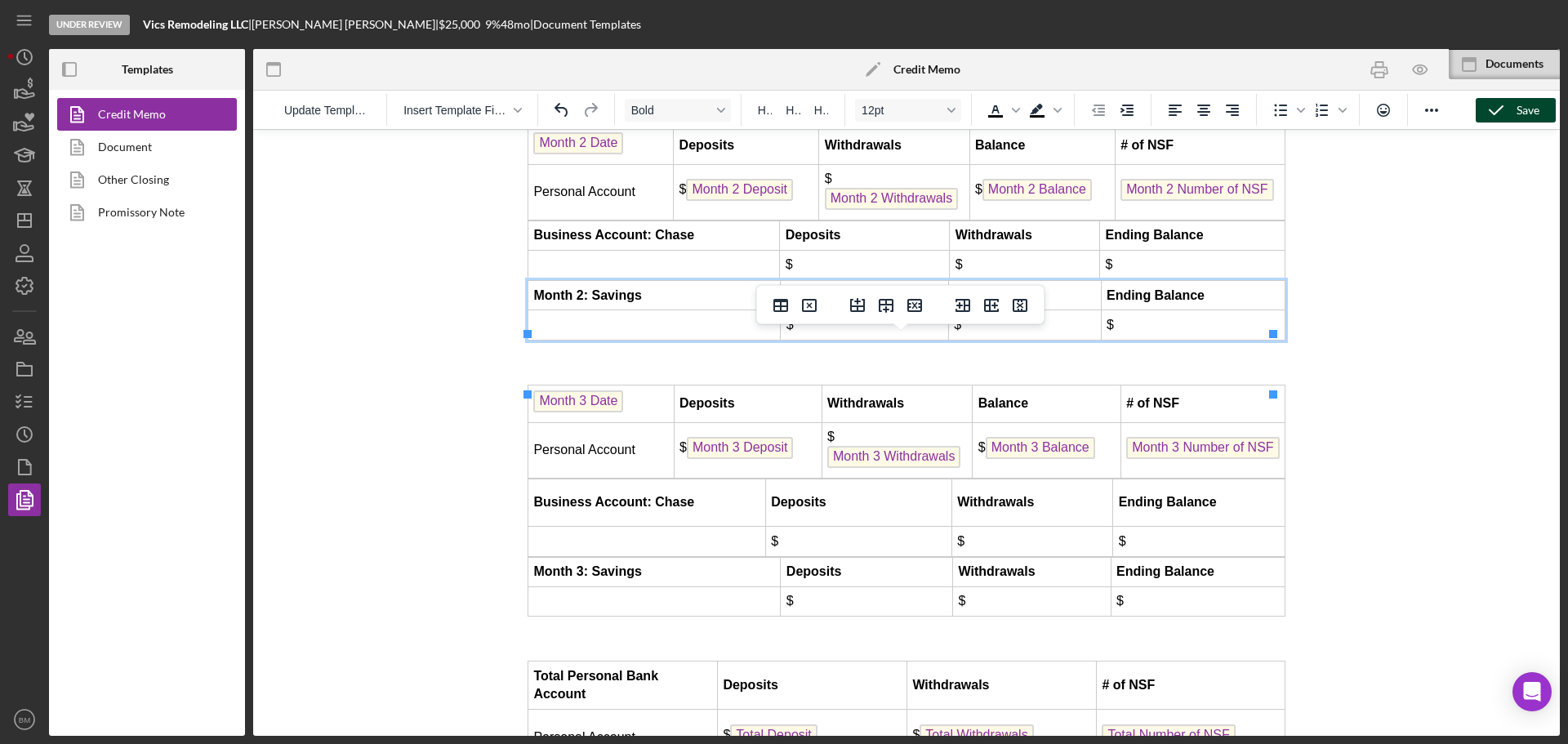
drag, startPoint x: 608, startPoint y: 350, endPoint x: 528, endPoint y: 350, distance: 80.0
click at [528, 310] on td "Month 2: Savings" at bounding box center [654, 295] width 252 height 29
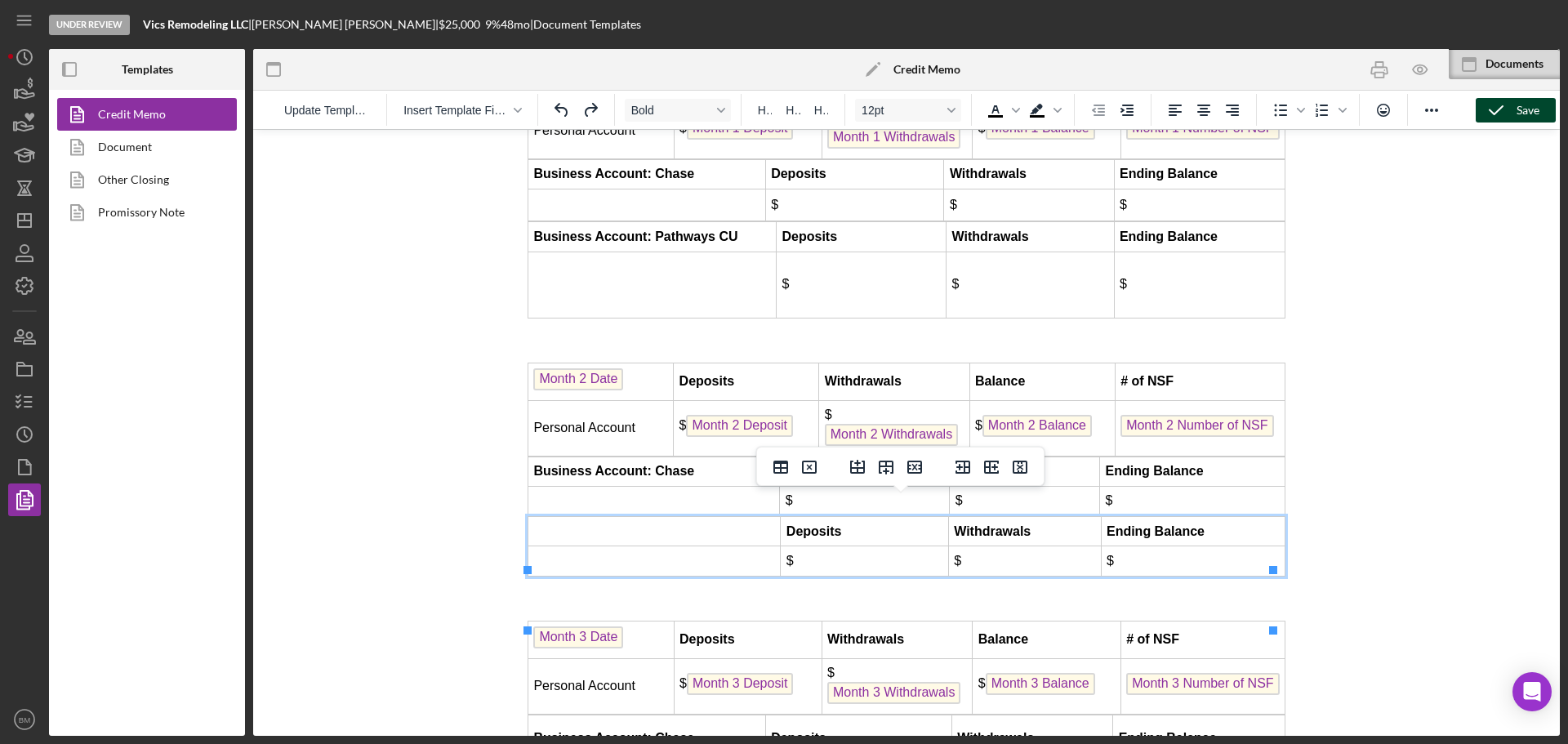
scroll to position [4239, 0]
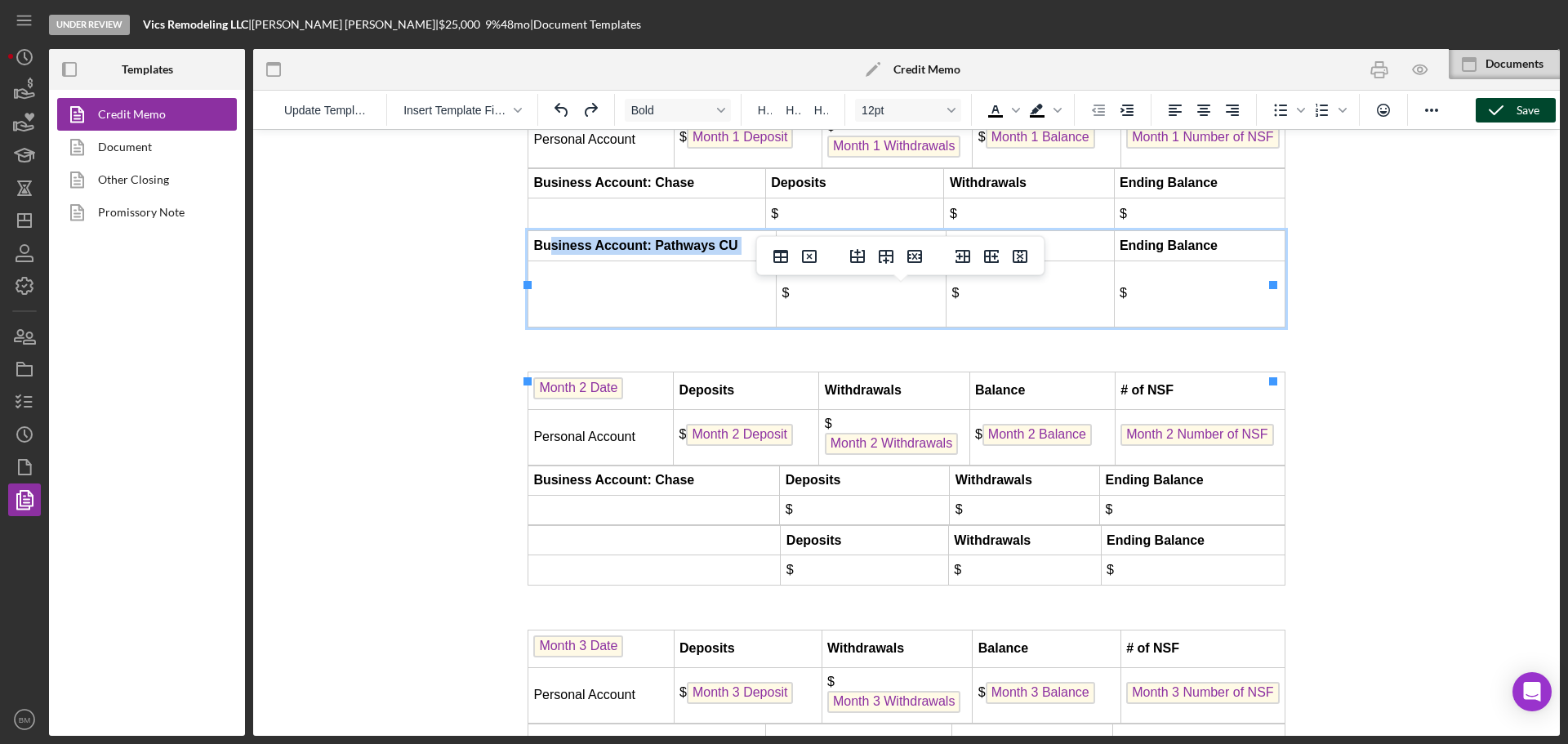
drag, startPoint x: 741, startPoint y: 296, endPoint x: 527, endPoint y: 293, distance: 214.0
click at [548, 260] on td "Business Account: Pathways CU" at bounding box center [653, 246] width 248 height 29
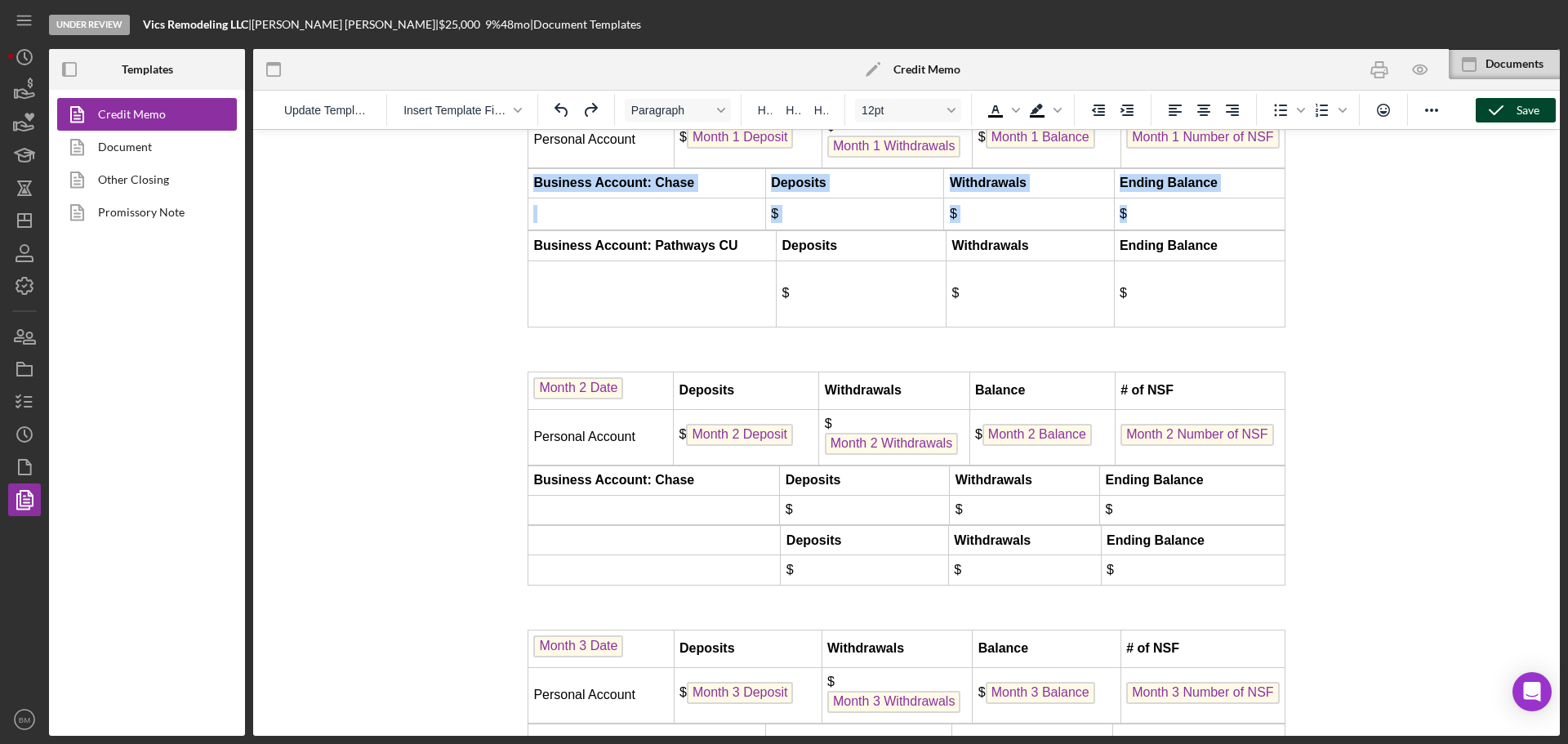
click at [528, 260] on td "Business Account: Pathways CU" at bounding box center [653, 246] width 248 height 29
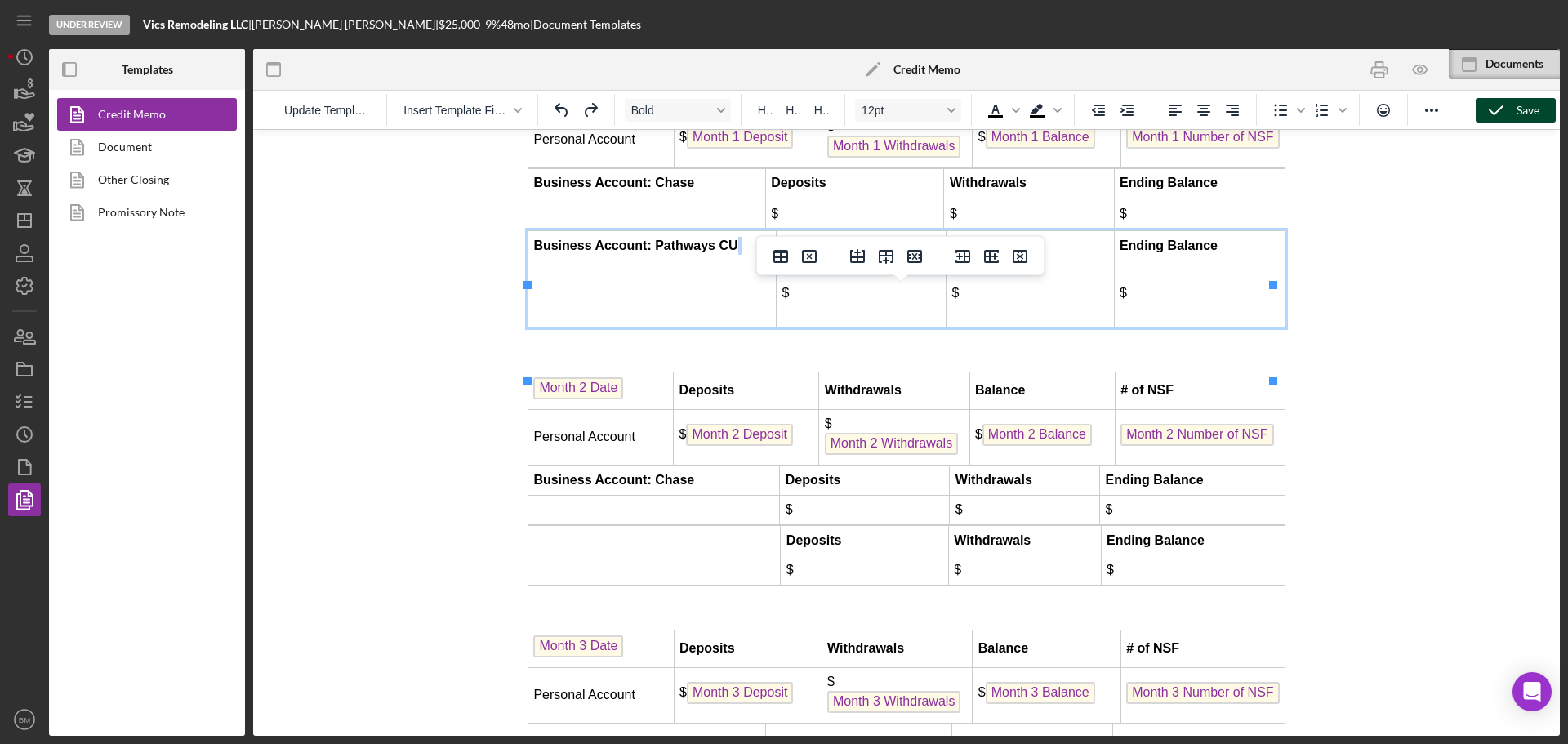
drag, startPoint x: 533, startPoint y: 299, endPoint x: 733, endPoint y: 294, distance: 200.1
click at [733, 260] on td "Business Account: Pathways CU" at bounding box center [653, 246] width 248 height 29
click at [732, 252] on strong "Business Account: Pathways CU" at bounding box center [635, 246] width 204 height 14
drag, startPoint x: 737, startPoint y: 303, endPoint x: 533, endPoint y: 303, distance: 204.0
click at [533, 252] on strong "Business Account: Pathways CU" at bounding box center [638, 246] width 208 height 14
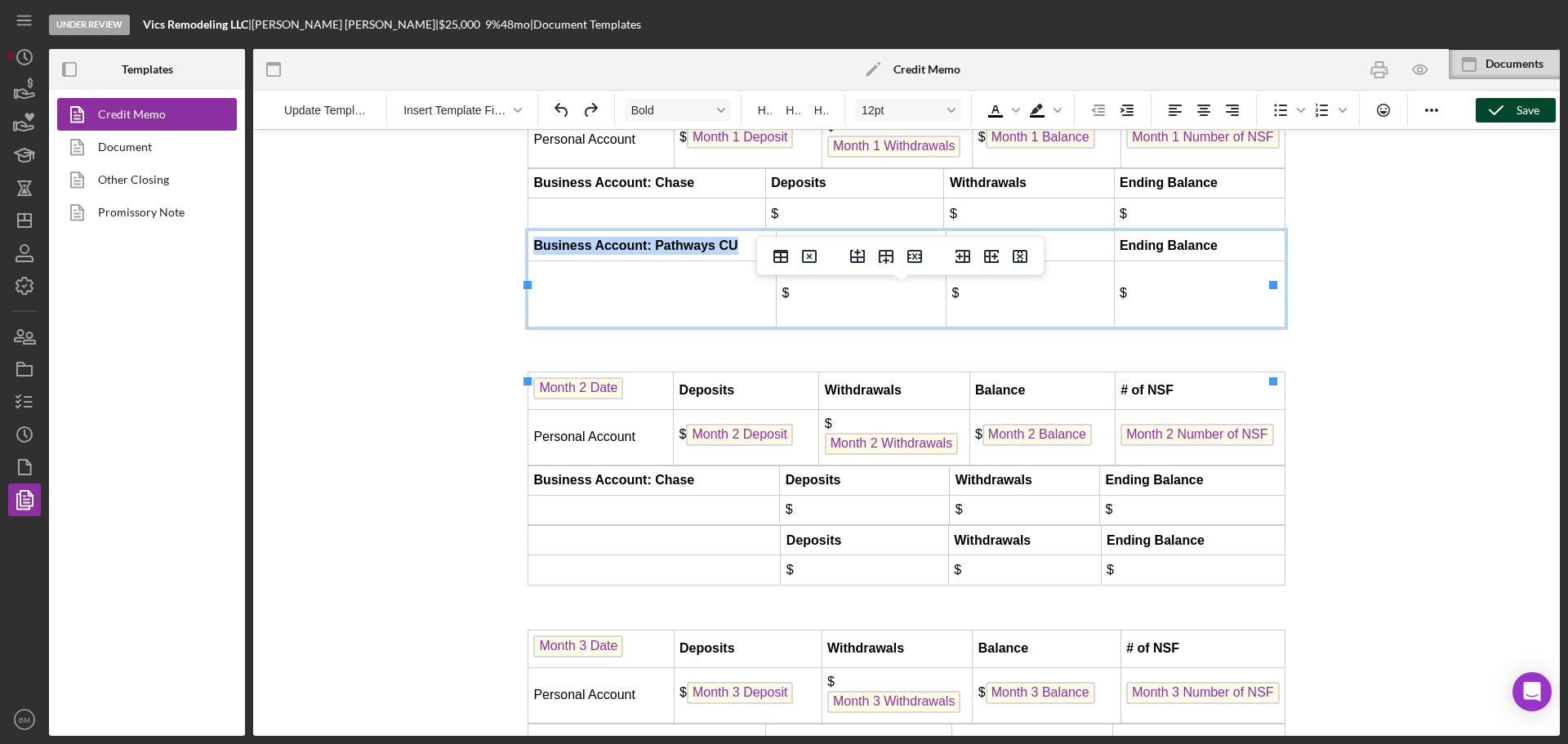
copy strong "Business Account: Pathways CU"
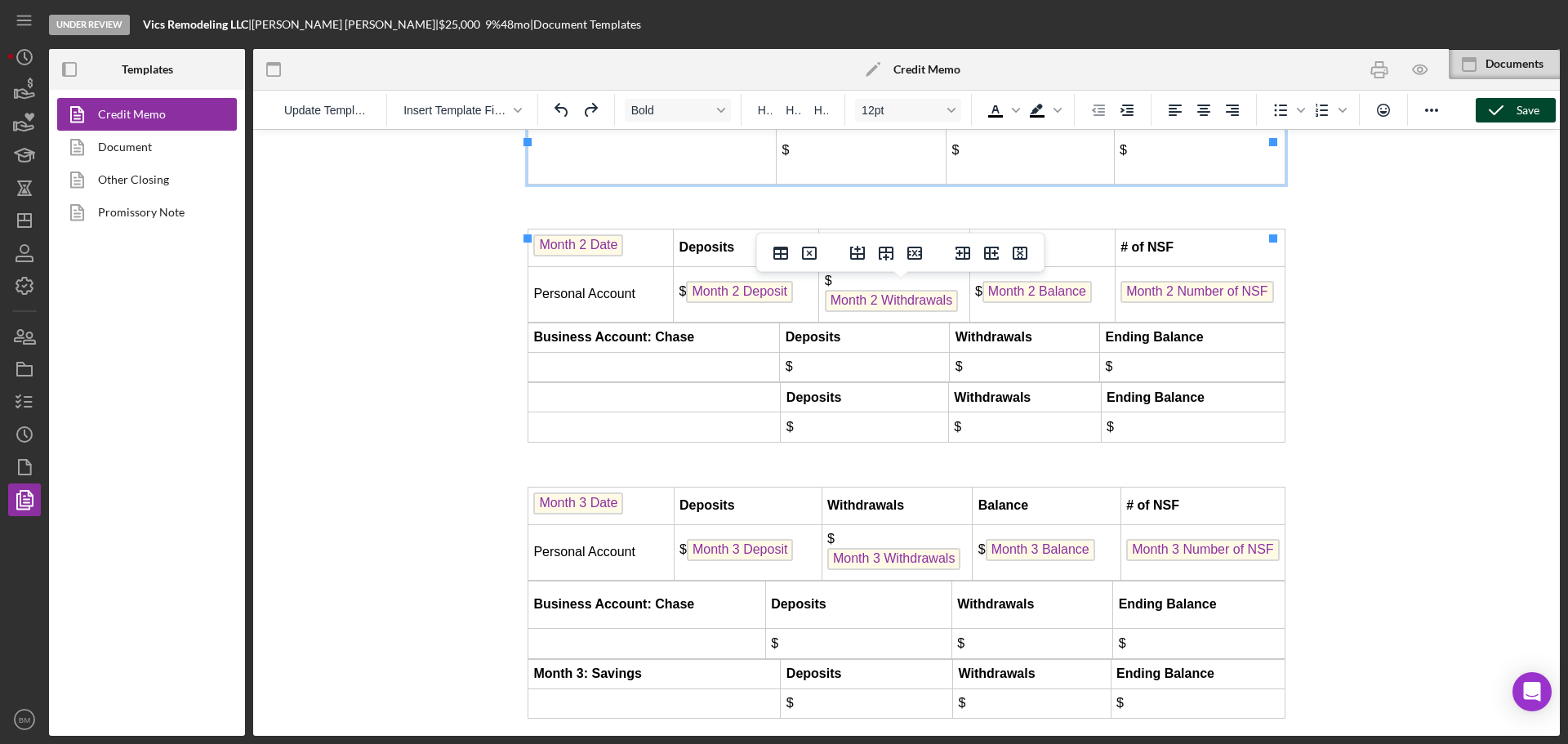
scroll to position [4566, 0]
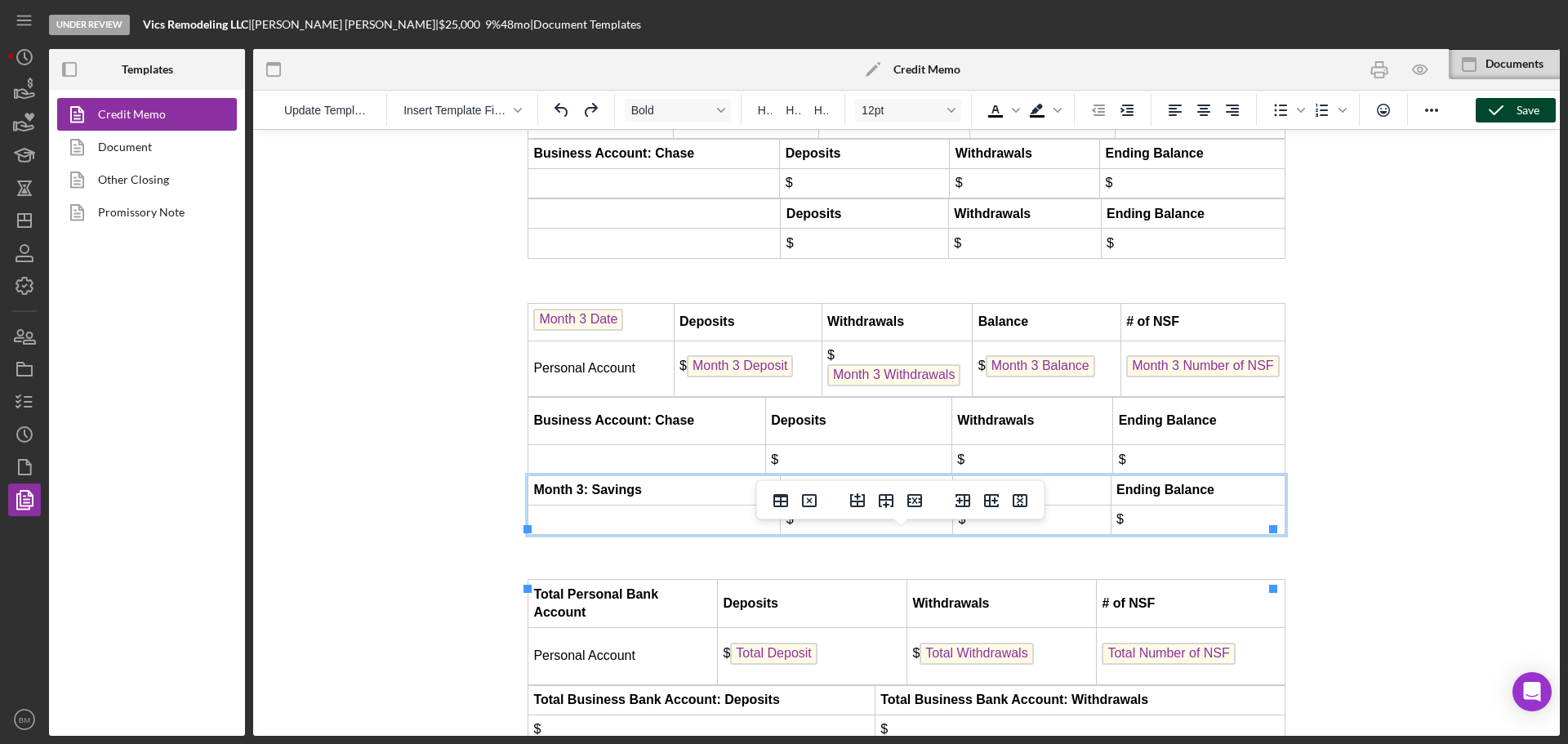
drag, startPoint x: 652, startPoint y: 546, endPoint x: 538, endPoint y: 557, distance: 114.5
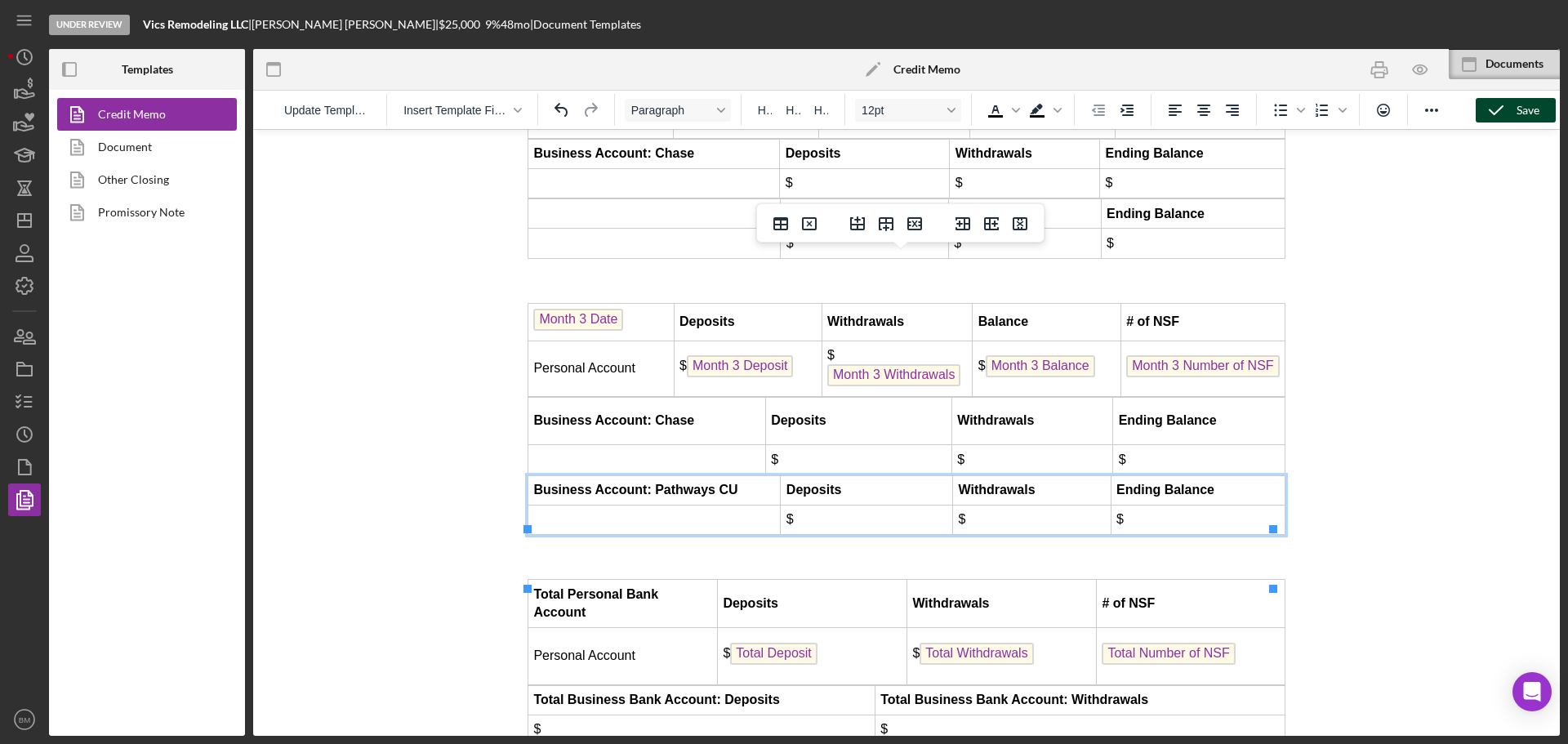
click at [663, 229] on td "Rich Text Area. Press ALT-0 for help." at bounding box center [654, 213] width 252 height 29
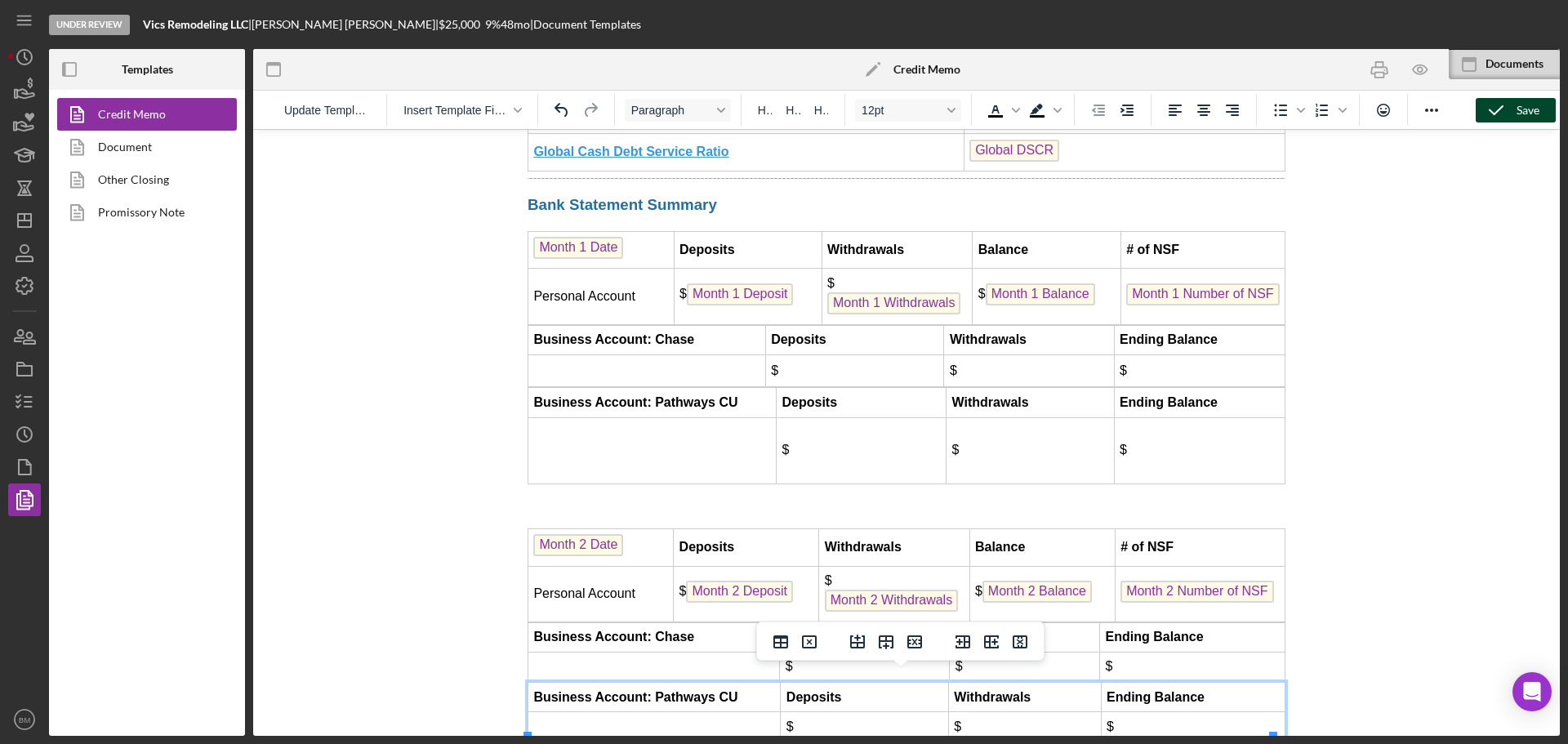
scroll to position [4076, 0]
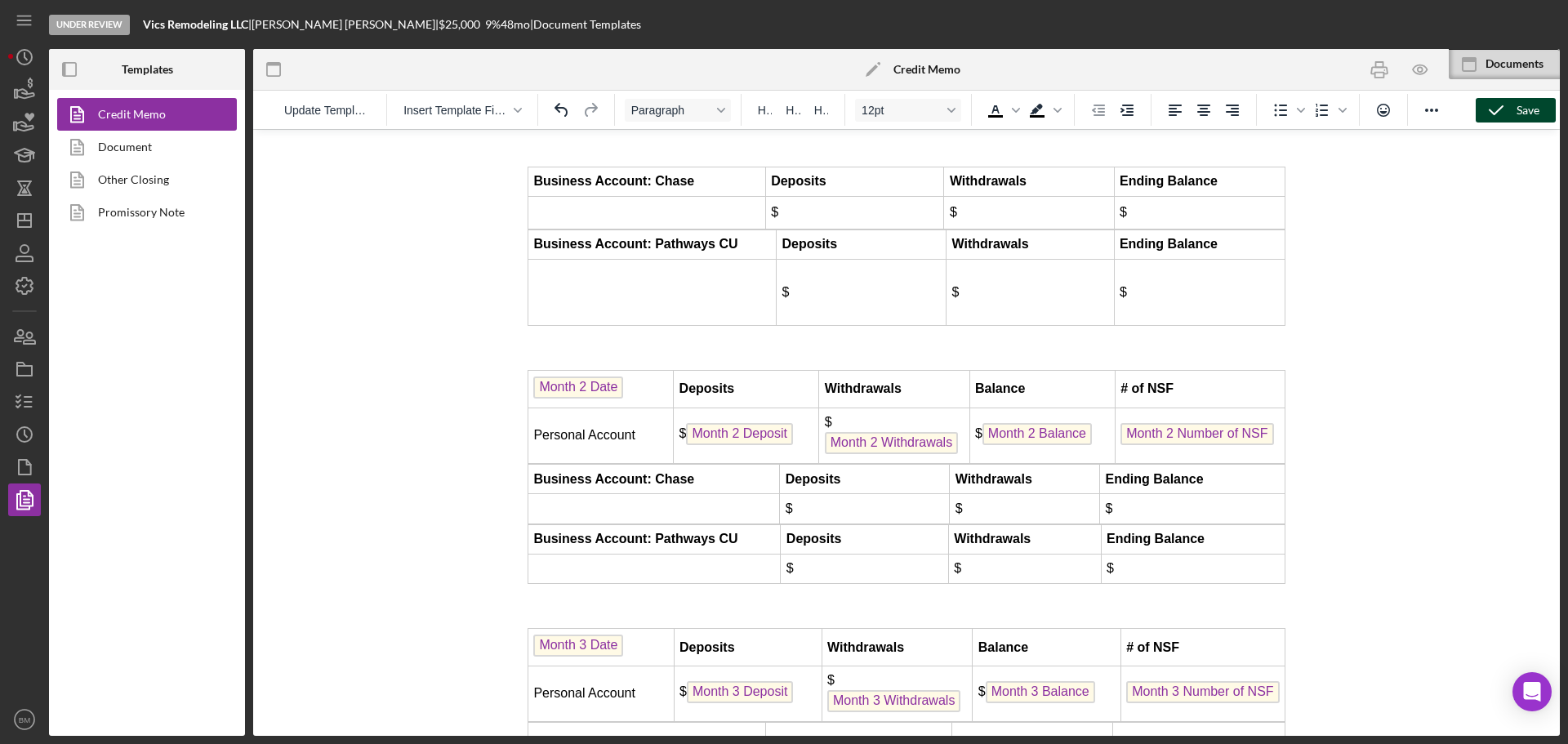
scroll to position [4321, 0]
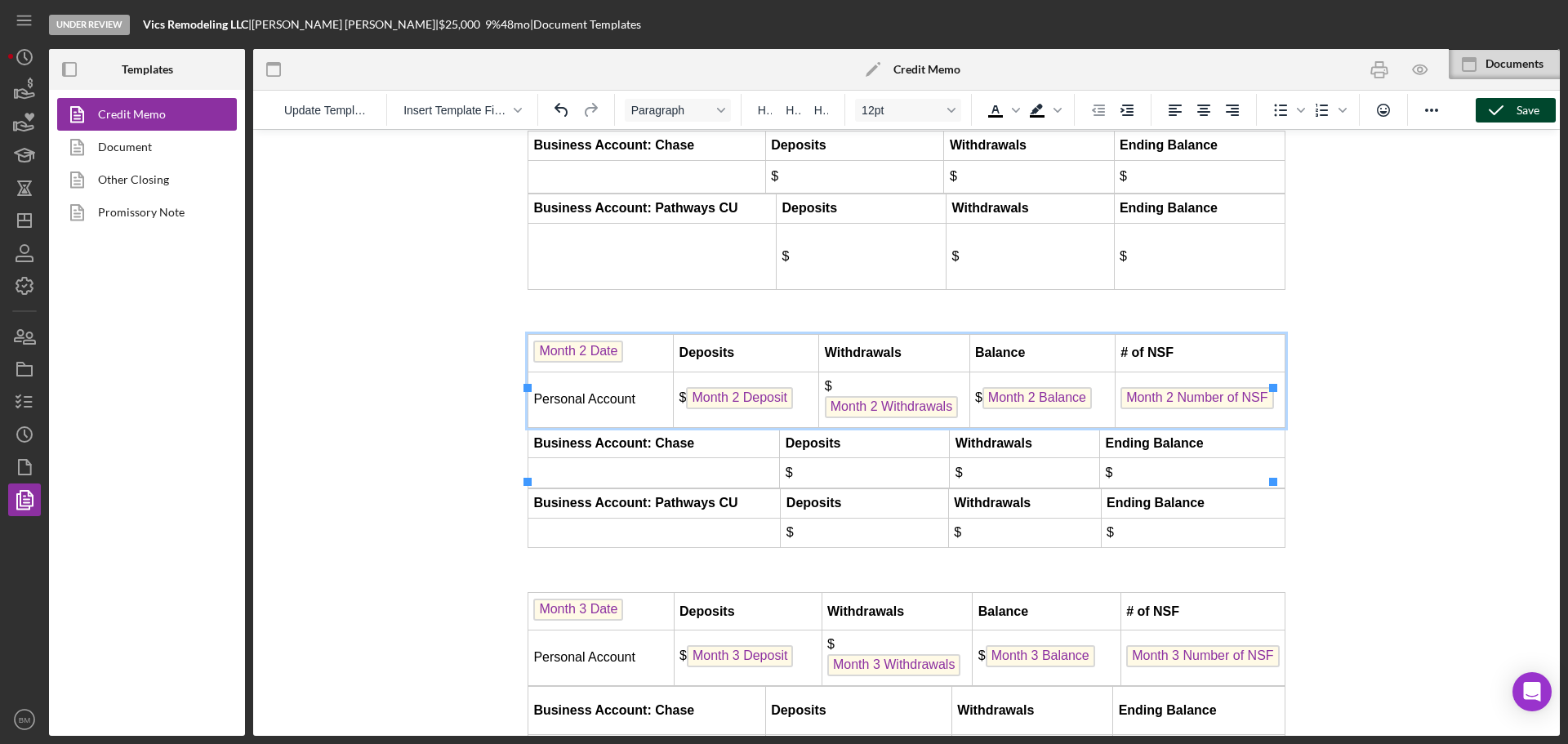
click at [1268, 428] on td "Month 2 Number of NSF ﻿" at bounding box center [1199, 399] width 170 height 56
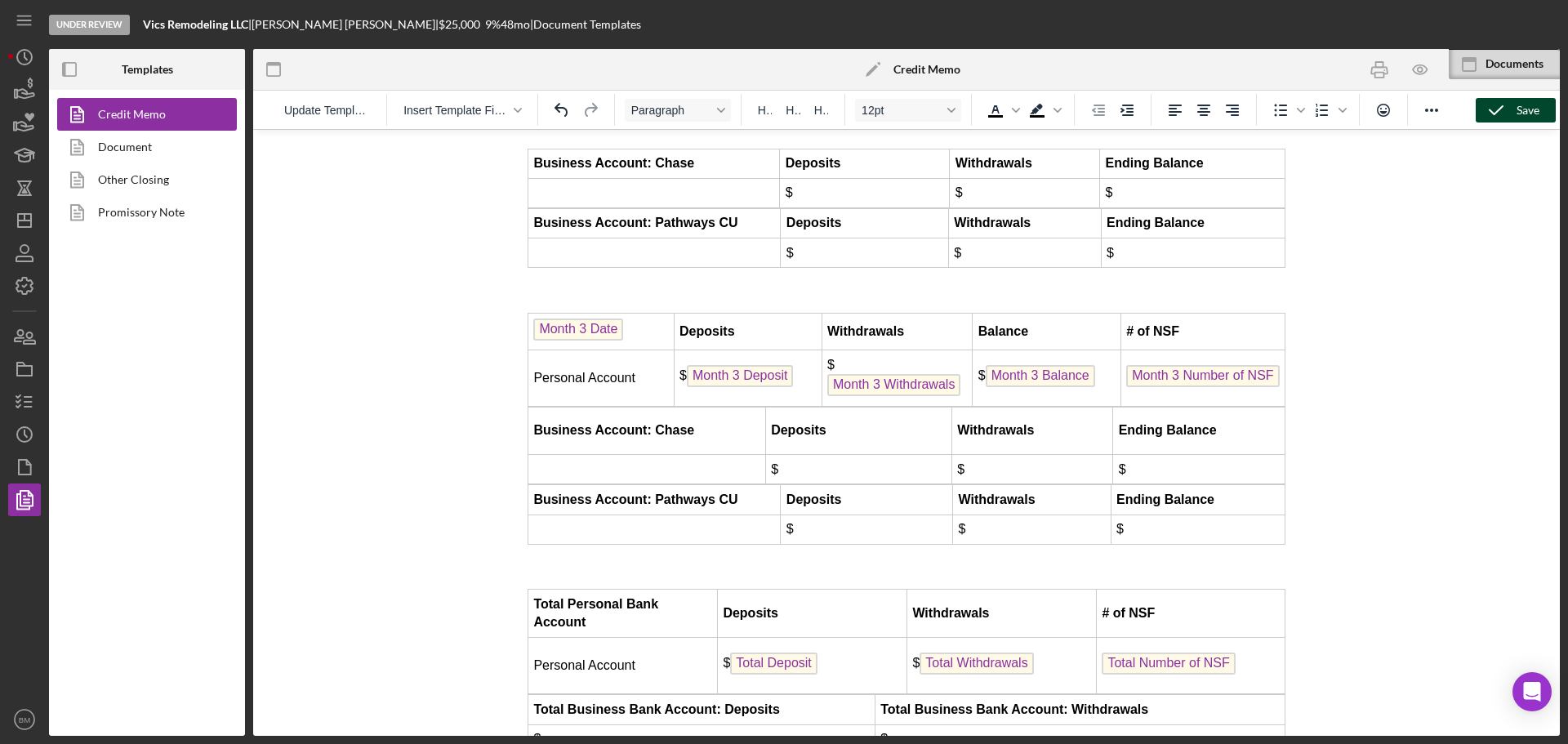
scroll to position [4647, 0]
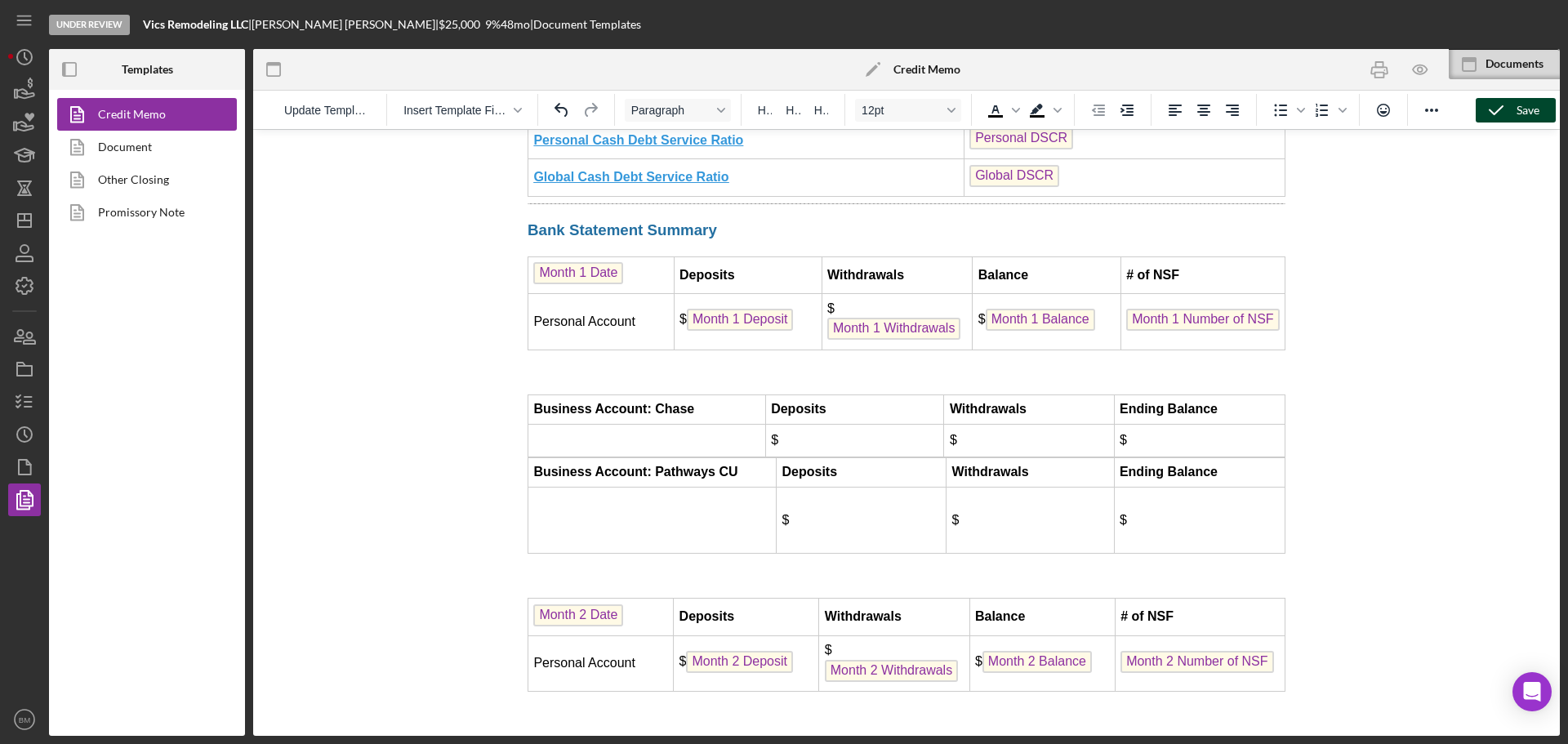
scroll to position [4076, 0]
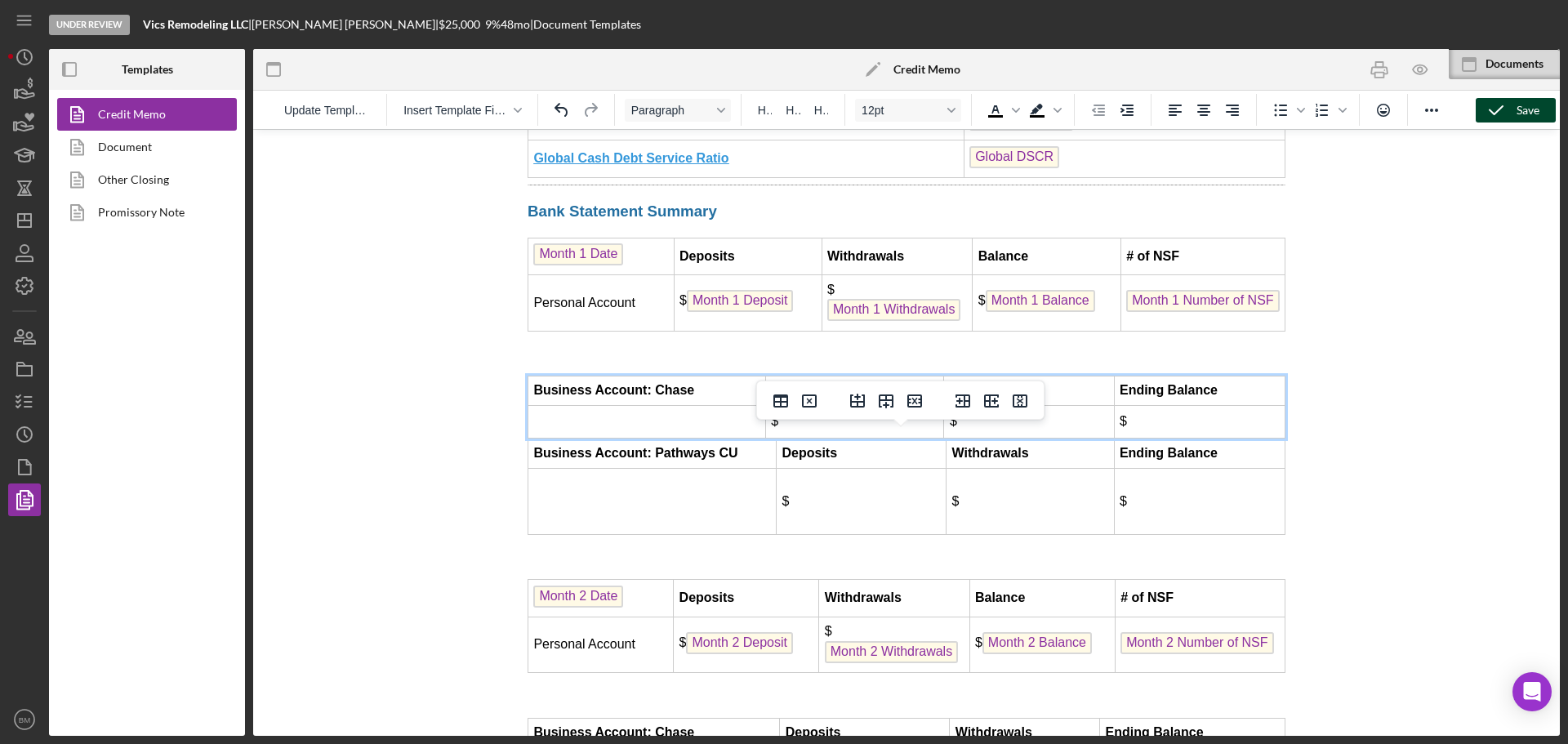
click at [656, 439] on td "Rich Text Area. Press ALT-0 for help." at bounding box center [648, 422] width 238 height 32
click at [804, 439] on td "$" at bounding box center [854, 422] width 179 height 32
click at [849, 439] on td "$" at bounding box center [854, 422] width 179 height 32
click at [1035, 439] on td "$" at bounding box center [1029, 422] width 170 height 32
click at [1175, 439] on td "$" at bounding box center [1198, 422] width 171 height 32
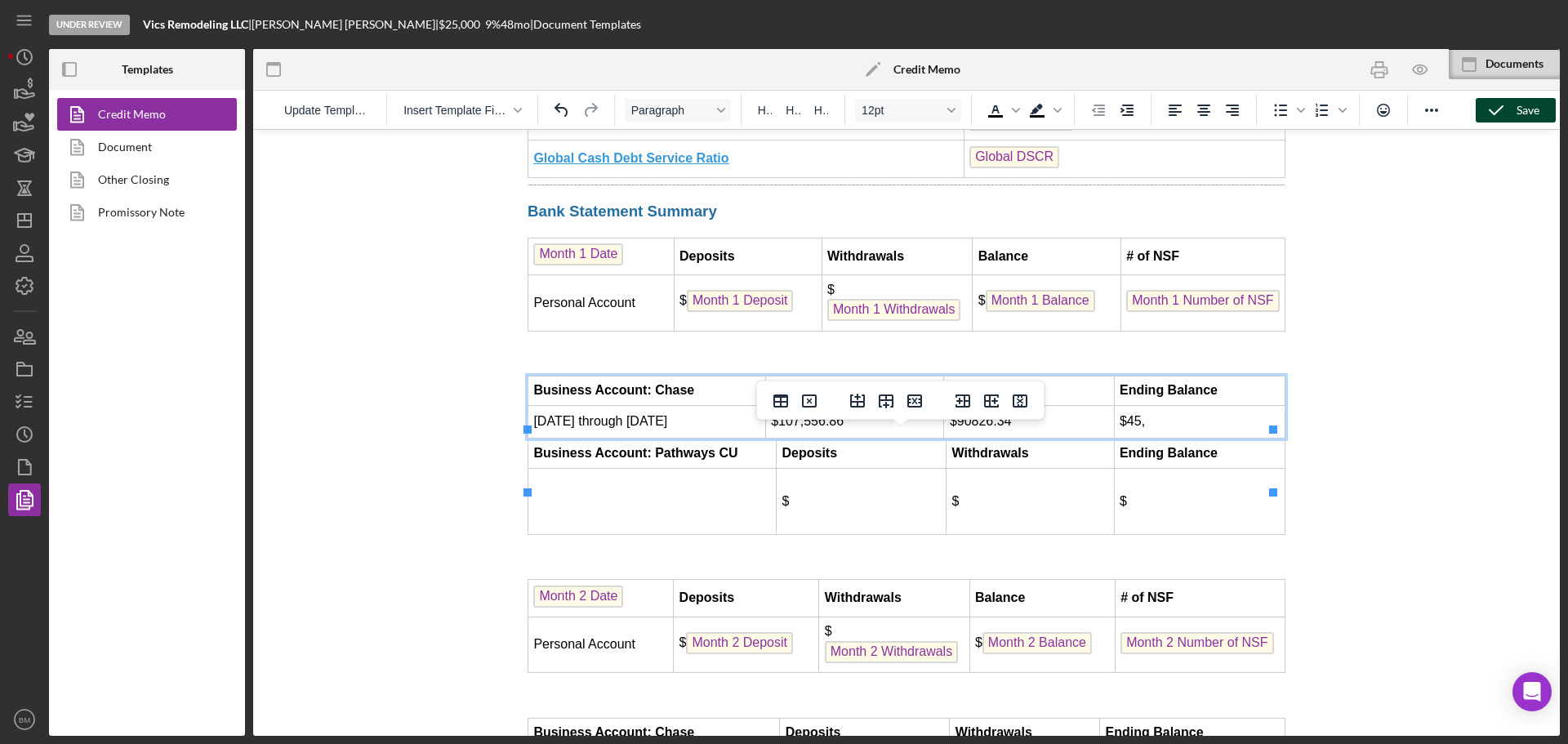
click at [971, 439] on td "$90826.34" at bounding box center [1029, 422] width 170 height 32
click at [1161, 439] on td "$45," at bounding box center [1198, 422] width 171 height 32
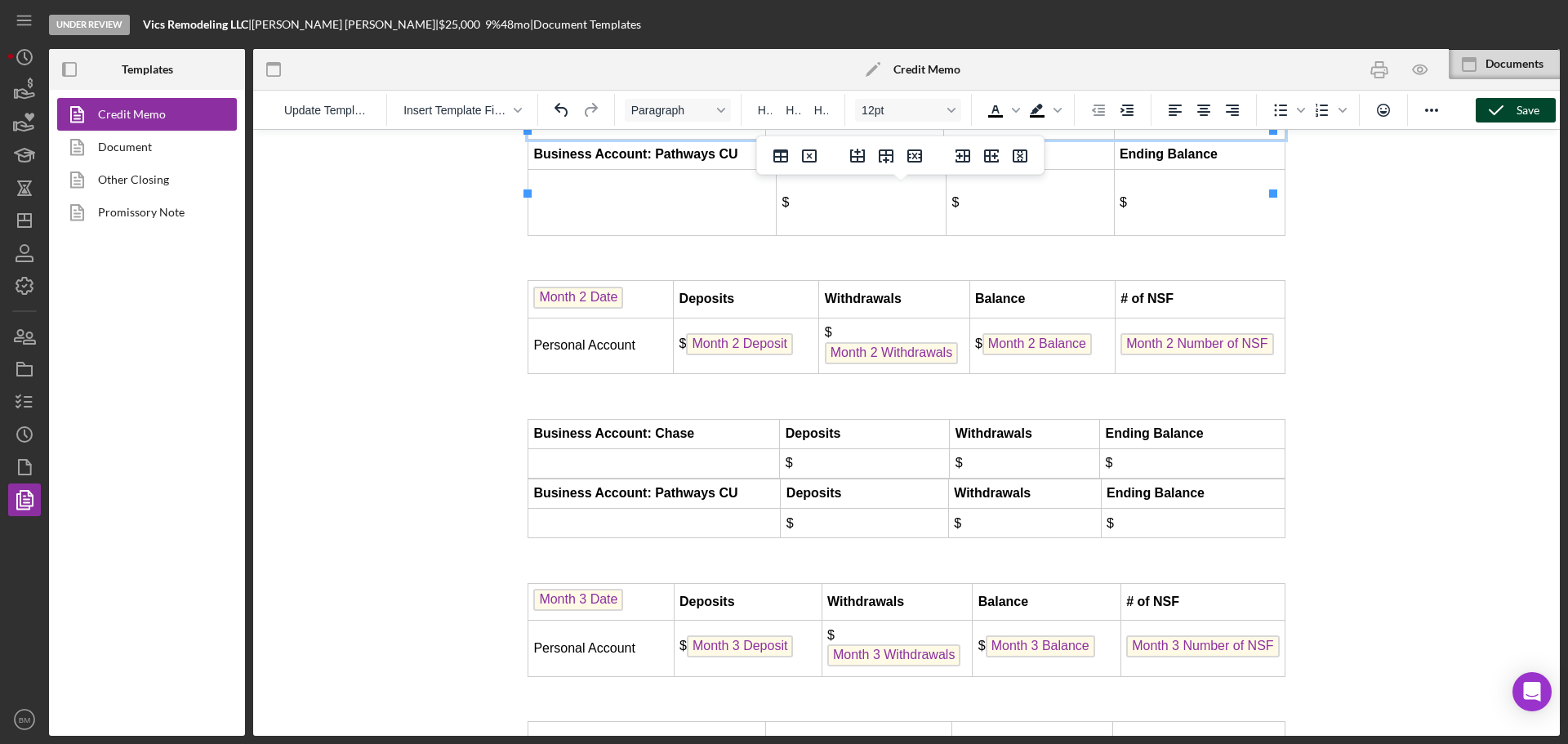
scroll to position [4402, 0]
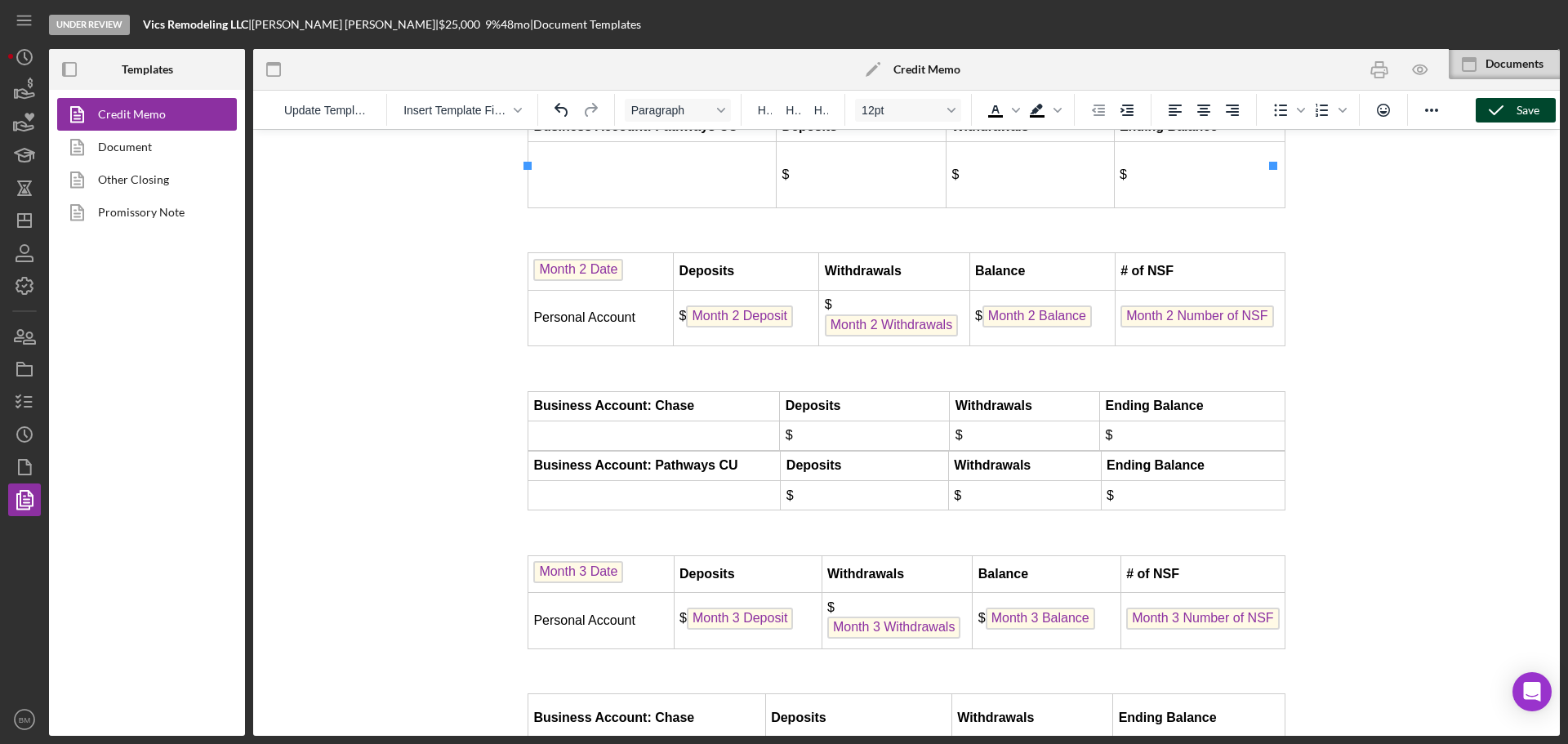
click at [701, 450] on td "Rich Text Area. Press ALT-0 for help." at bounding box center [654, 434] width 251 height 29
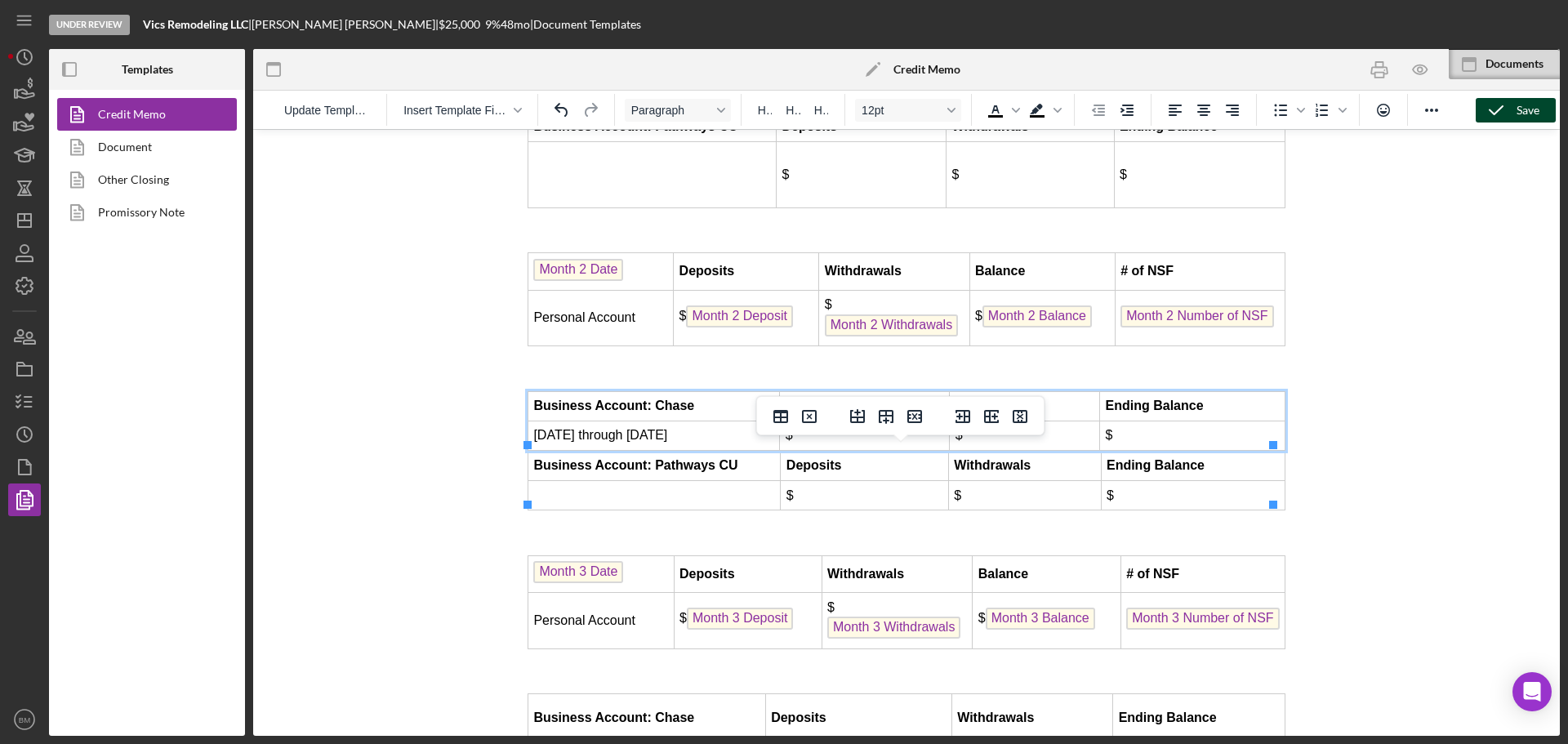
click at [858, 450] on td "$" at bounding box center [865, 434] width 170 height 29
drag, startPoint x: 843, startPoint y: 485, endPoint x: 788, endPoint y: 490, distance: 55.2
click at [788, 450] on td "$45,589.33" at bounding box center [865, 434] width 170 height 29
click at [997, 450] on td "$" at bounding box center [1025, 434] width 151 height 29
click at [1145, 450] on td "$" at bounding box center [1193, 434] width 186 height 29
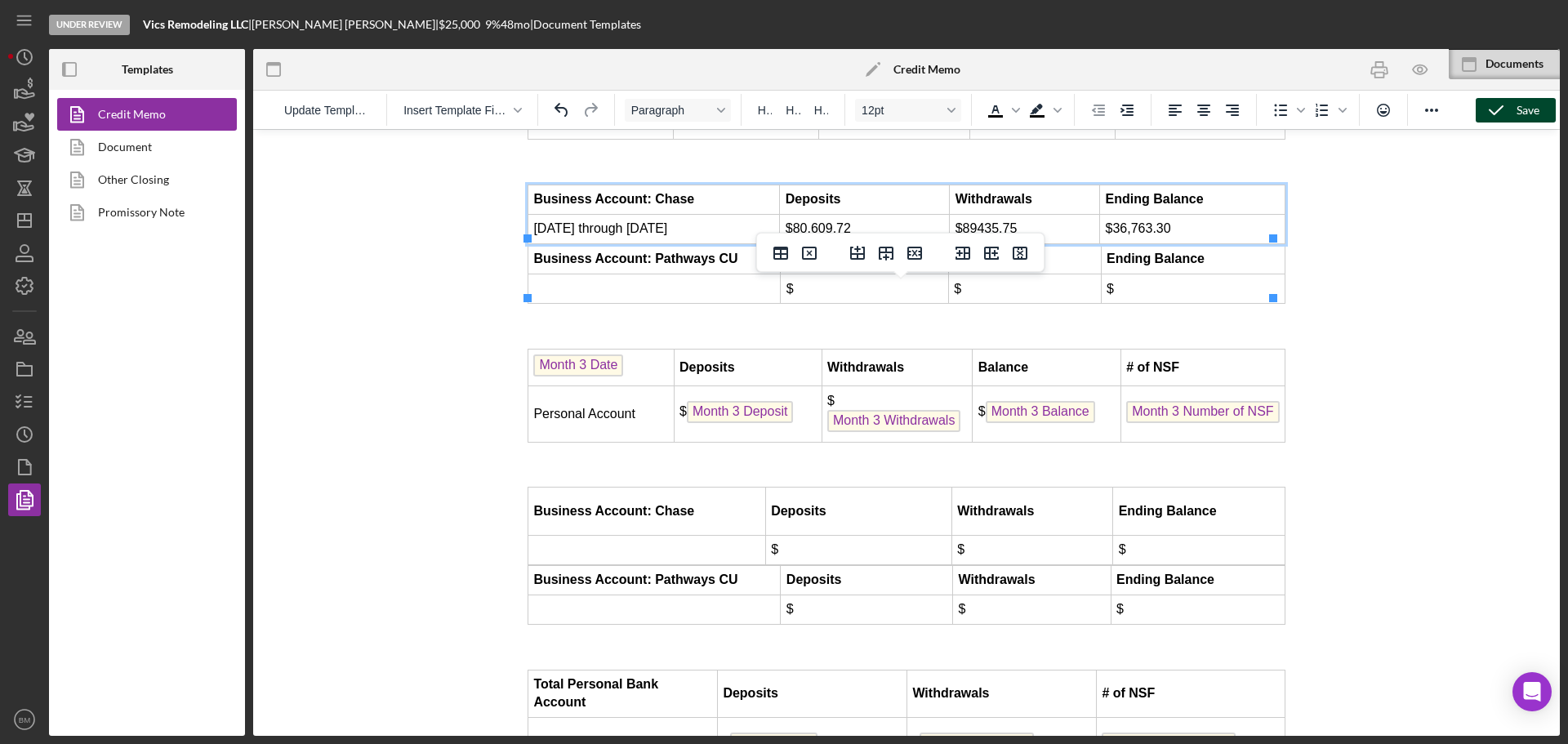
scroll to position [4647, 0]
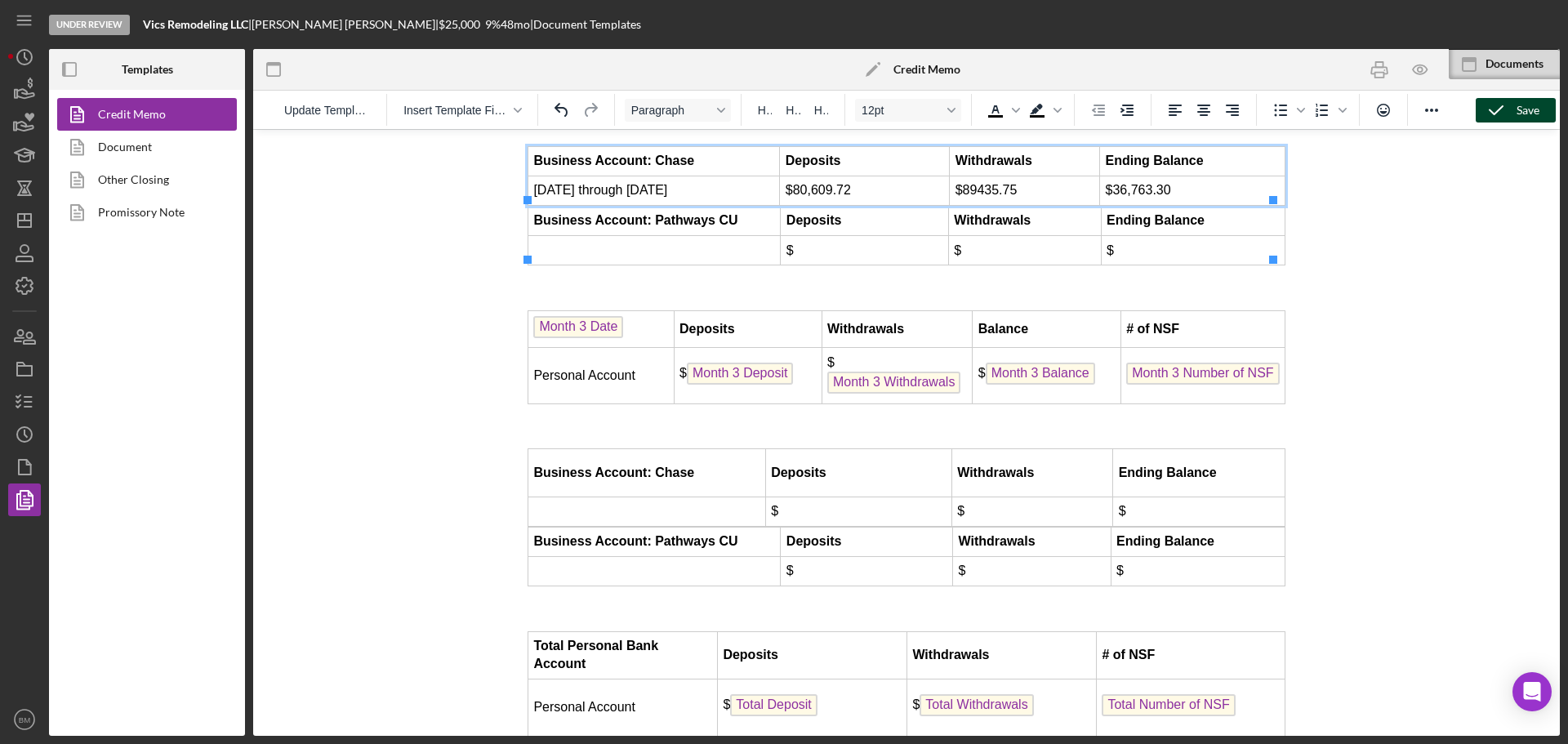
click at [638, 526] on td "Rich Text Area. Press ALT-0 for help." at bounding box center [648, 511] width 238 height 29
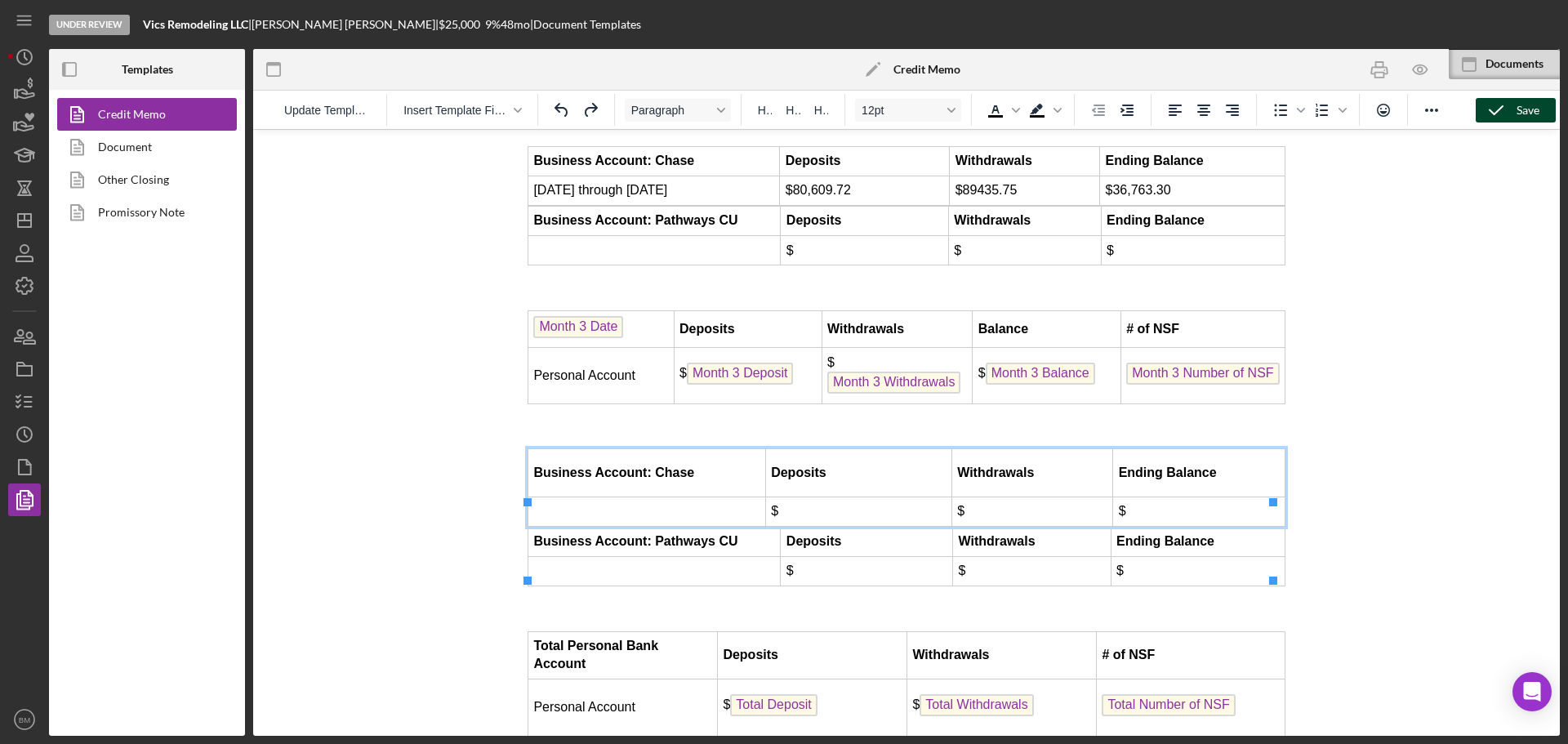
click at [647, 526] on td "Rich Text Area. Press ALT-0 for help." at bounding box center [648, 511] width 238 height 29
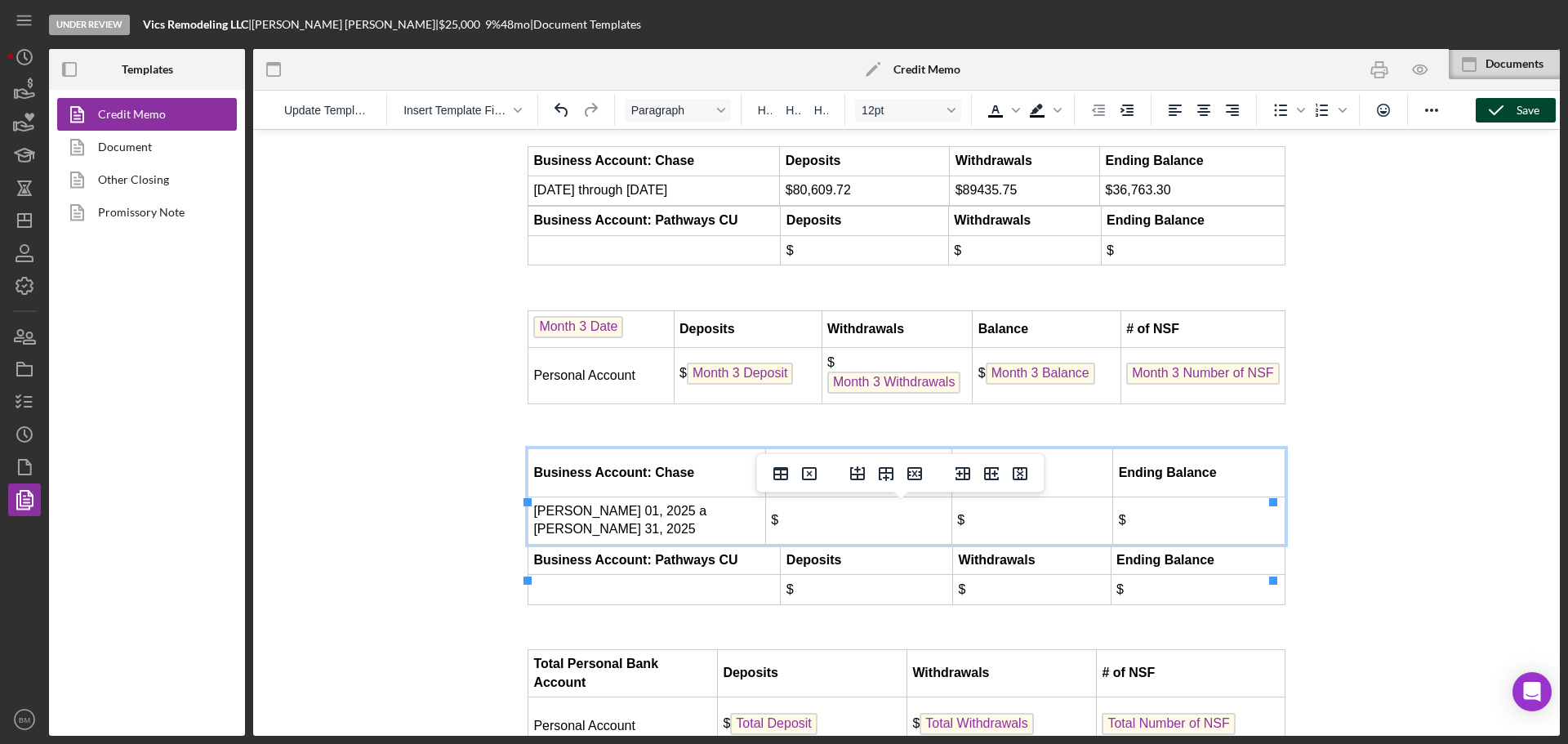
click at [802, 545] on td "$" at bounding box center [858, 521] width 186 height 48
click at [1053, 545] on td "$" at bounding box center [1031, 521] width 161 height 48
click at [972, 545] on td "$79366.95" at bounding box center [1031, 521] width 161 height 48
click at [1231, 545] on td "$" at bounding box center [1198, 521] width 172 height 48
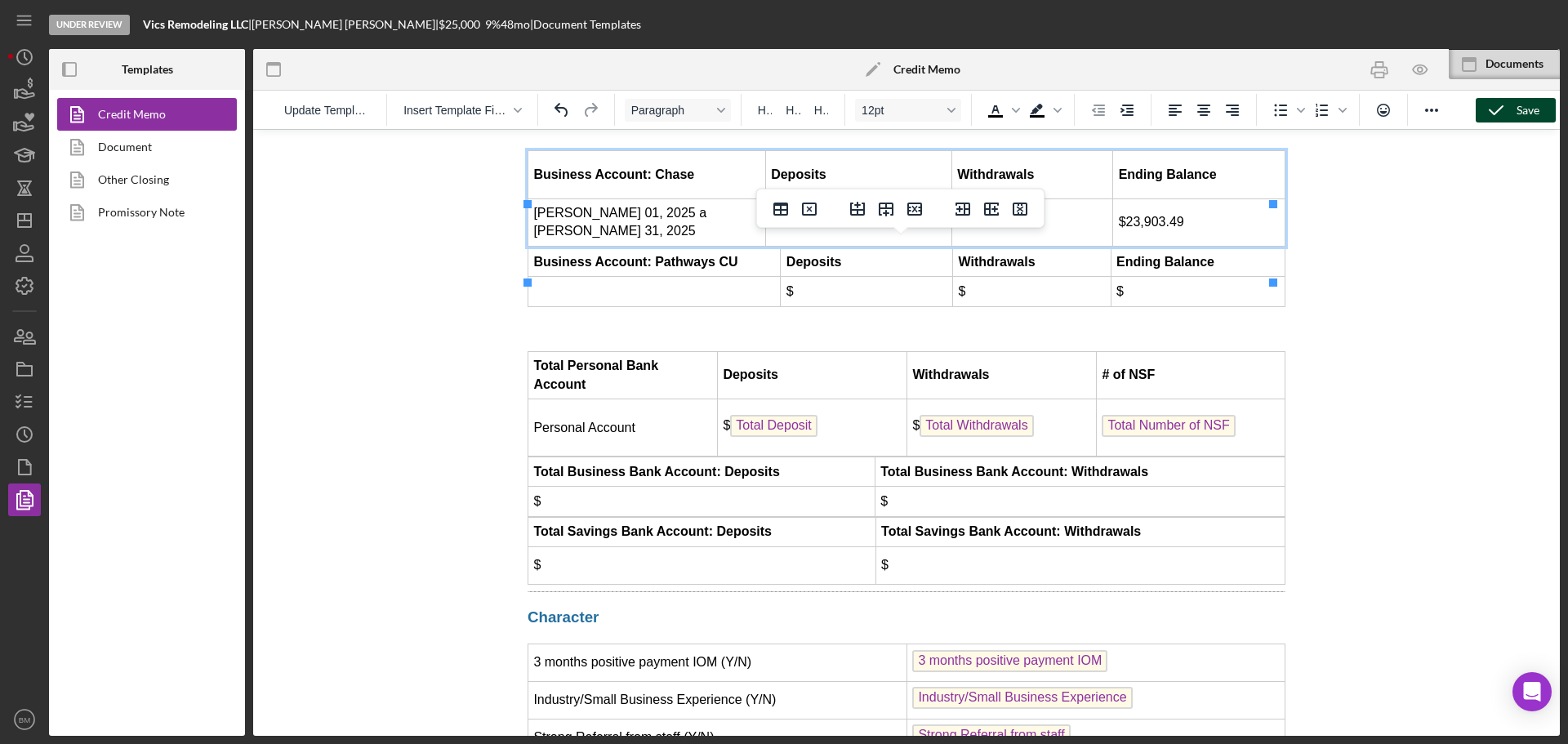
scroll to position [4974, 0]
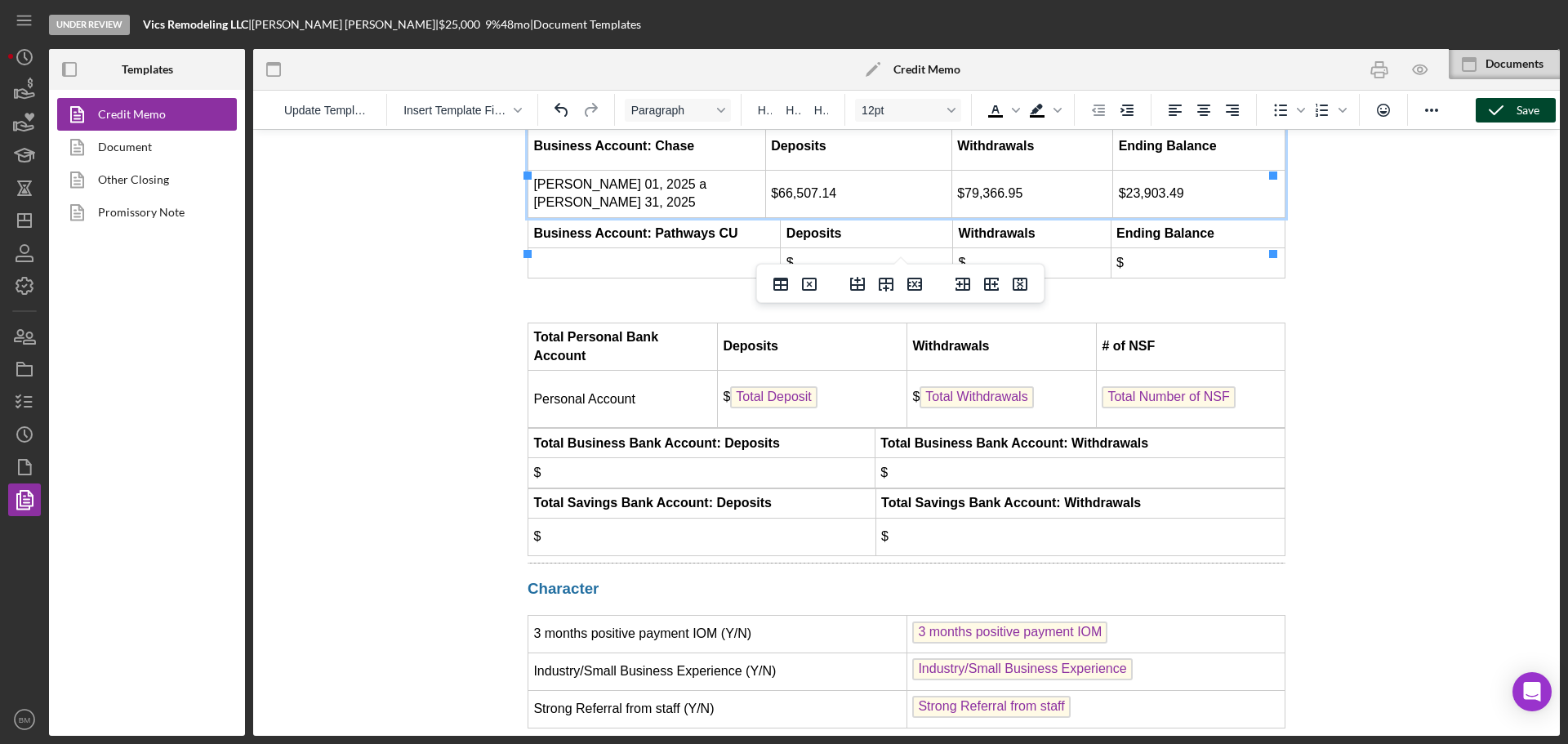
click at [788, 488] on td "$" at bounding box center [702, 472] width 347 height 29
click at [678, 488] on td "$" at bounding box center [702, 472] width 347 height 29
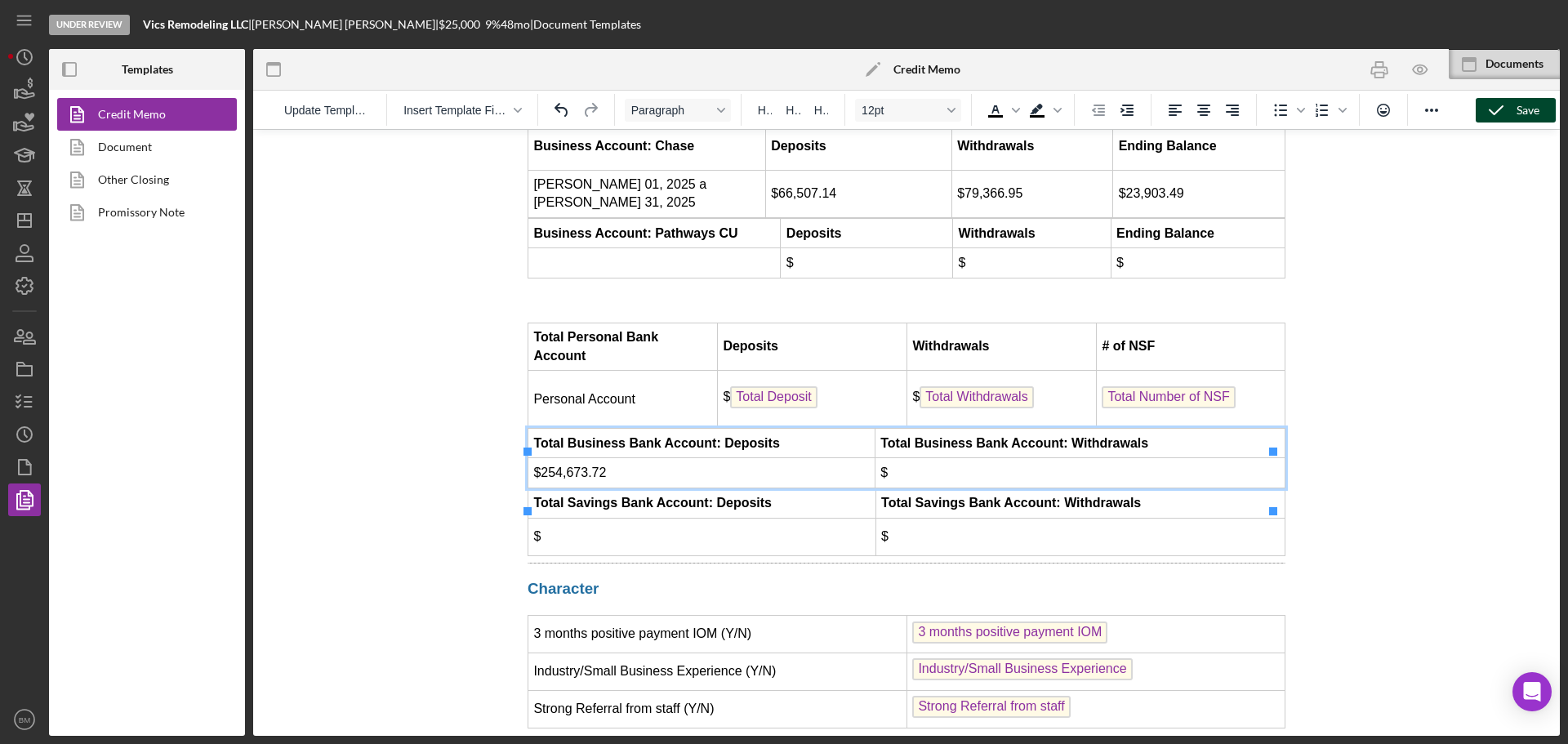
click at [1059, 488] on td "$" at bounding box center [1079, 472] width 410 height 29
click at [628, 555] on td "$" at bounding box center [702, 536] width 348 height 37
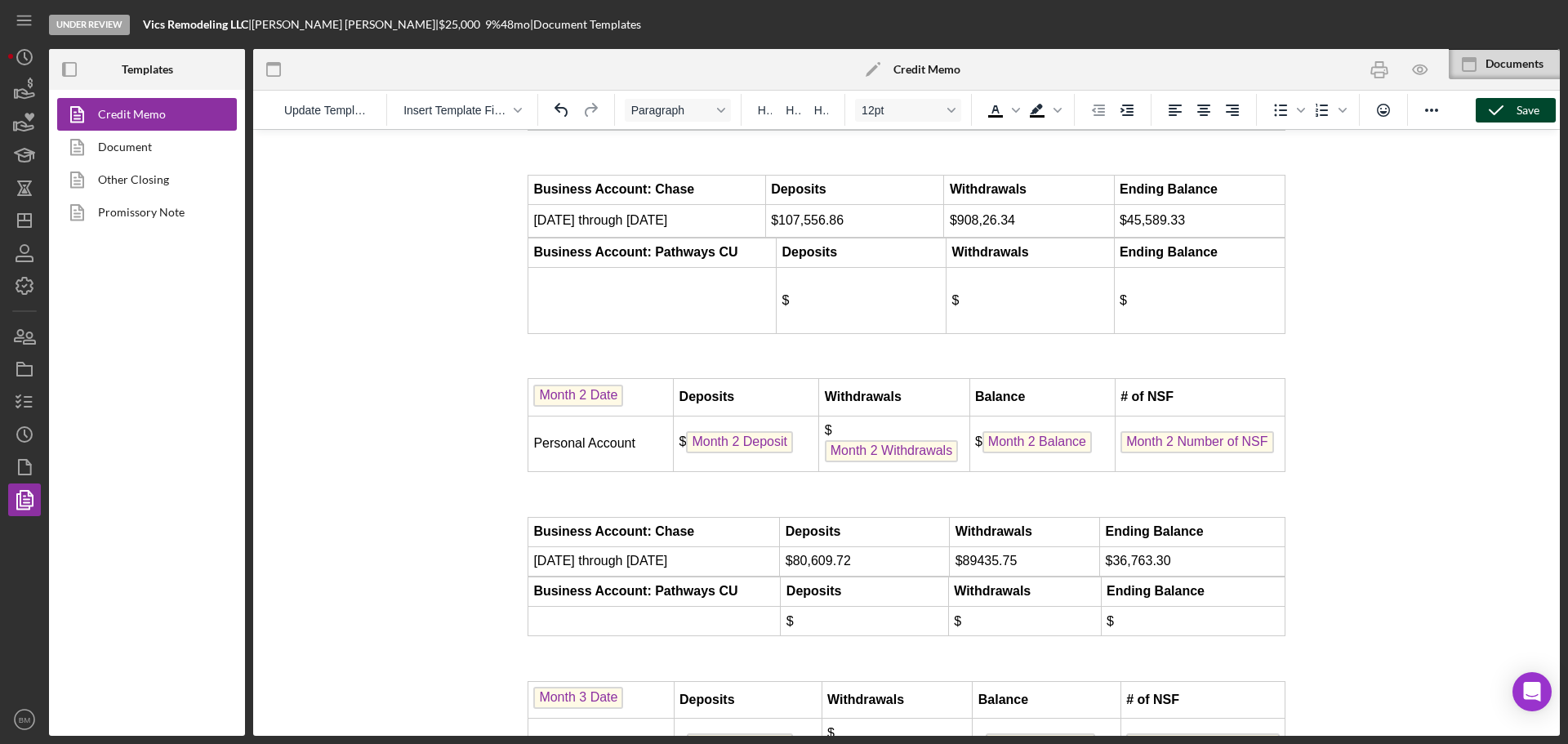
scroll to position [4158, 0]
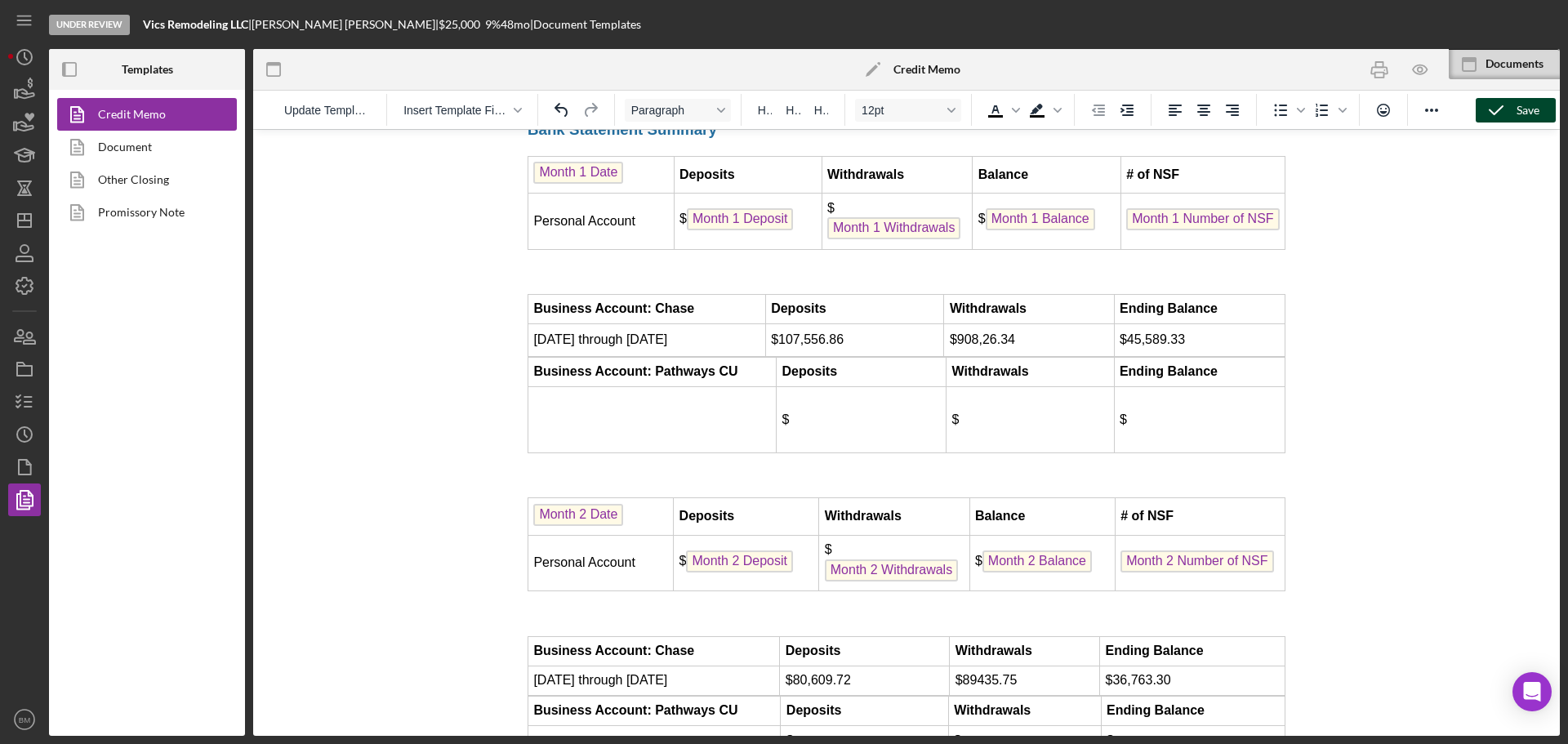
click at [643, 453] on td "Rich Text Area. Press ALT-0 for help." at bounding box center [653, 419] width 248 height 66
drag, startPoint x: 763, startPoint y: 508, endPoint x: 770, endPoint y: 482, distance: 26.9
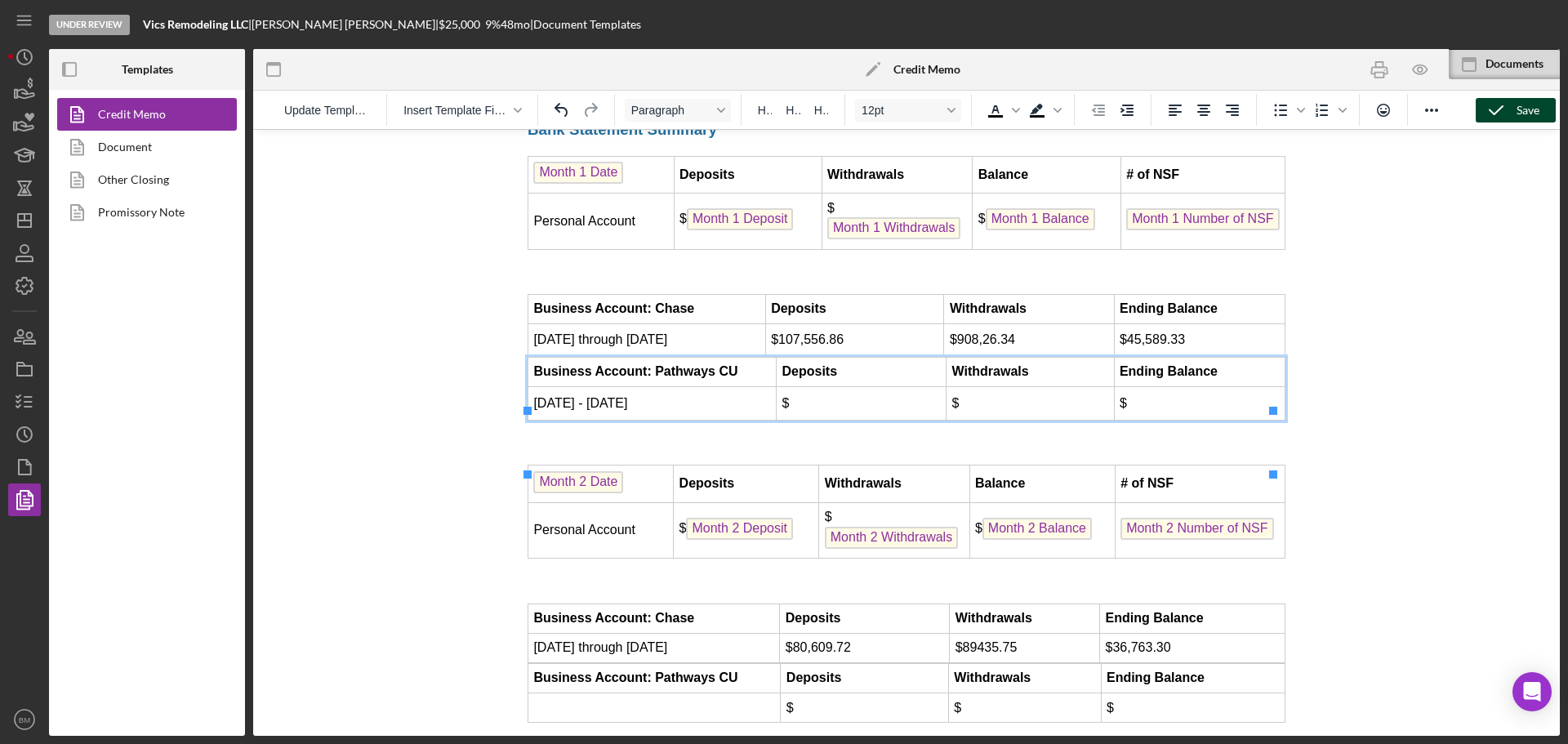
click at [991, 419] on td "$" at bounding box center [1030, 403] width 167 height 33
click at [891, 419] on td "$" at bounding box center [861, 403] width 170 height 33
click at [866, 419] on td "$" at bounding box center [861, 403] width 170 height 33
click at [1193, 419] on td "$" at bounding box center [1198, 403] width 171 height 33
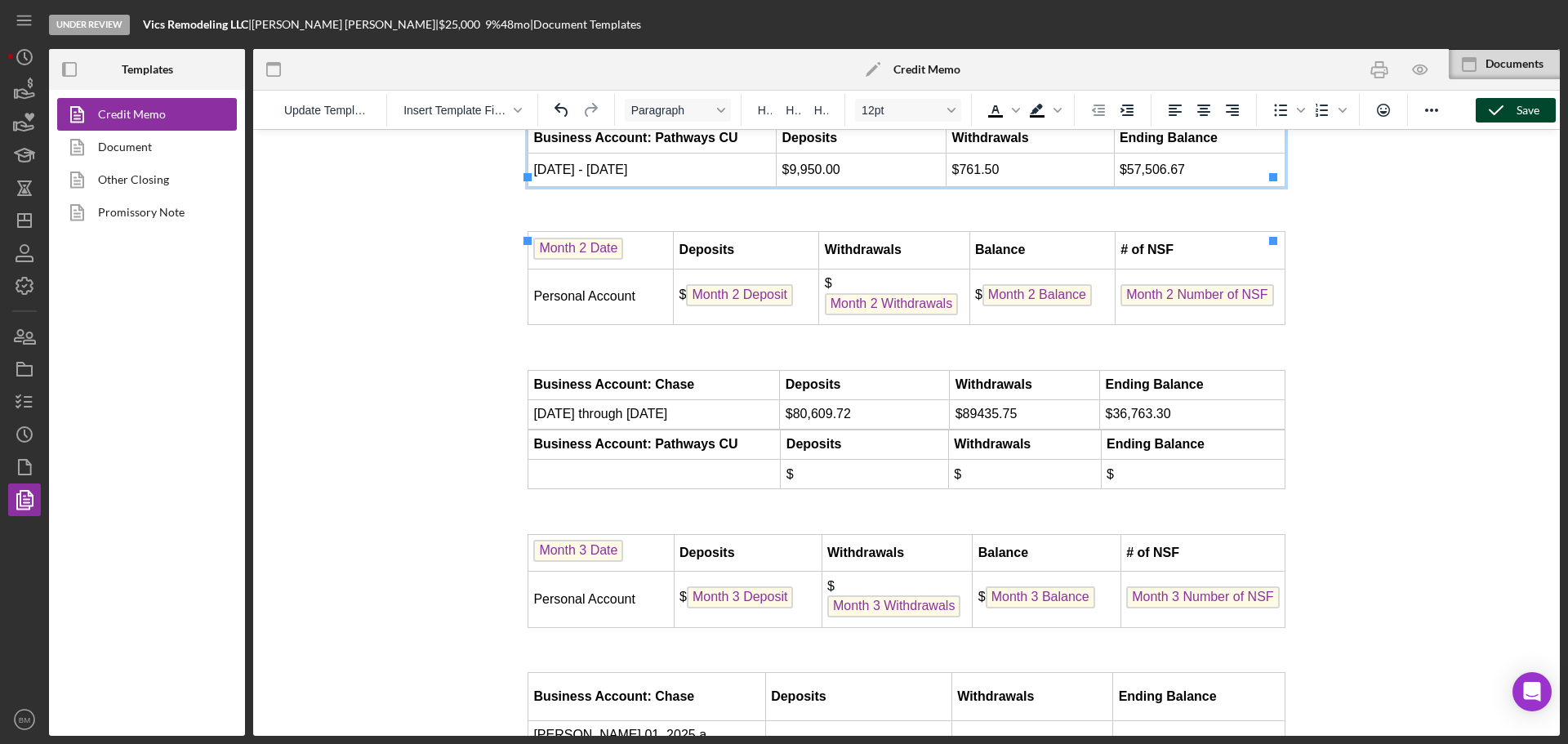
scroll to position [4402, 0]
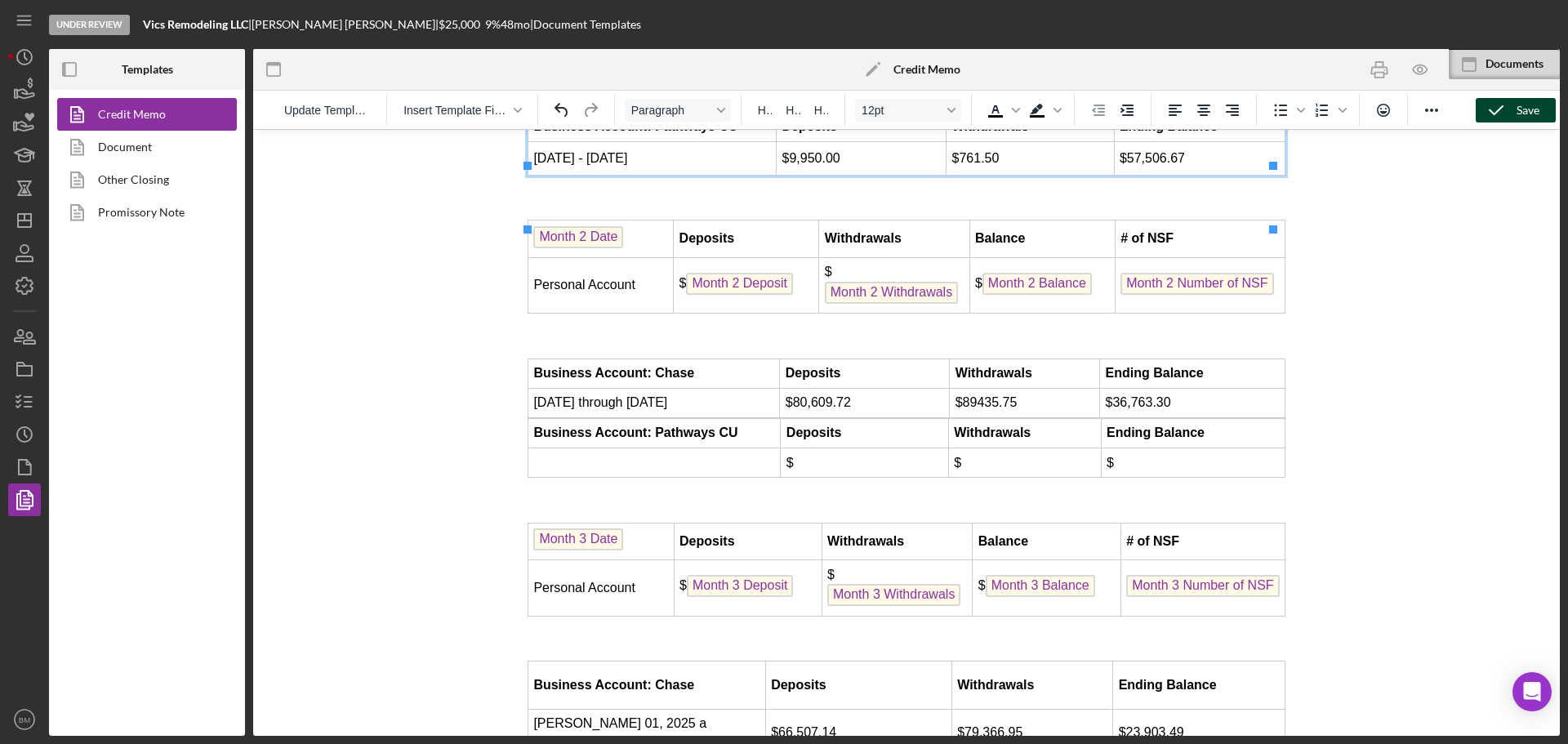
click at [845, 478] on td "$" at bounding box center [864, 463] width 167 height 29
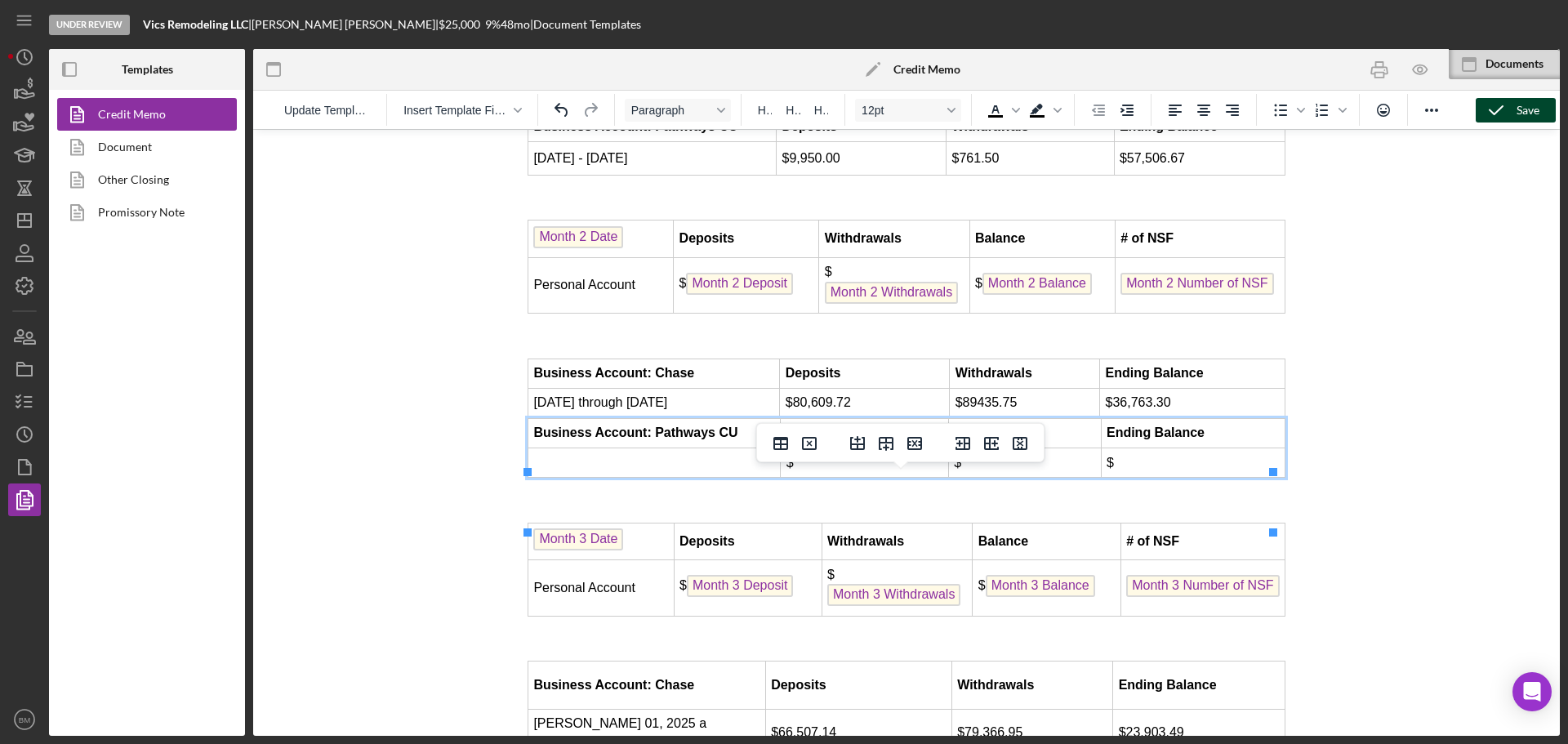
click at [701, 478] on td "Rich Text Area. Press ALT-0 for help." at bounding box center [654, 463] width 252 height 29
click at [850, 478] on td "$" at bounding box center [864, 463] width 167 height 29
click at [1173, 478] on td "$" at bounding box center [1193, 463] width 184 height 29
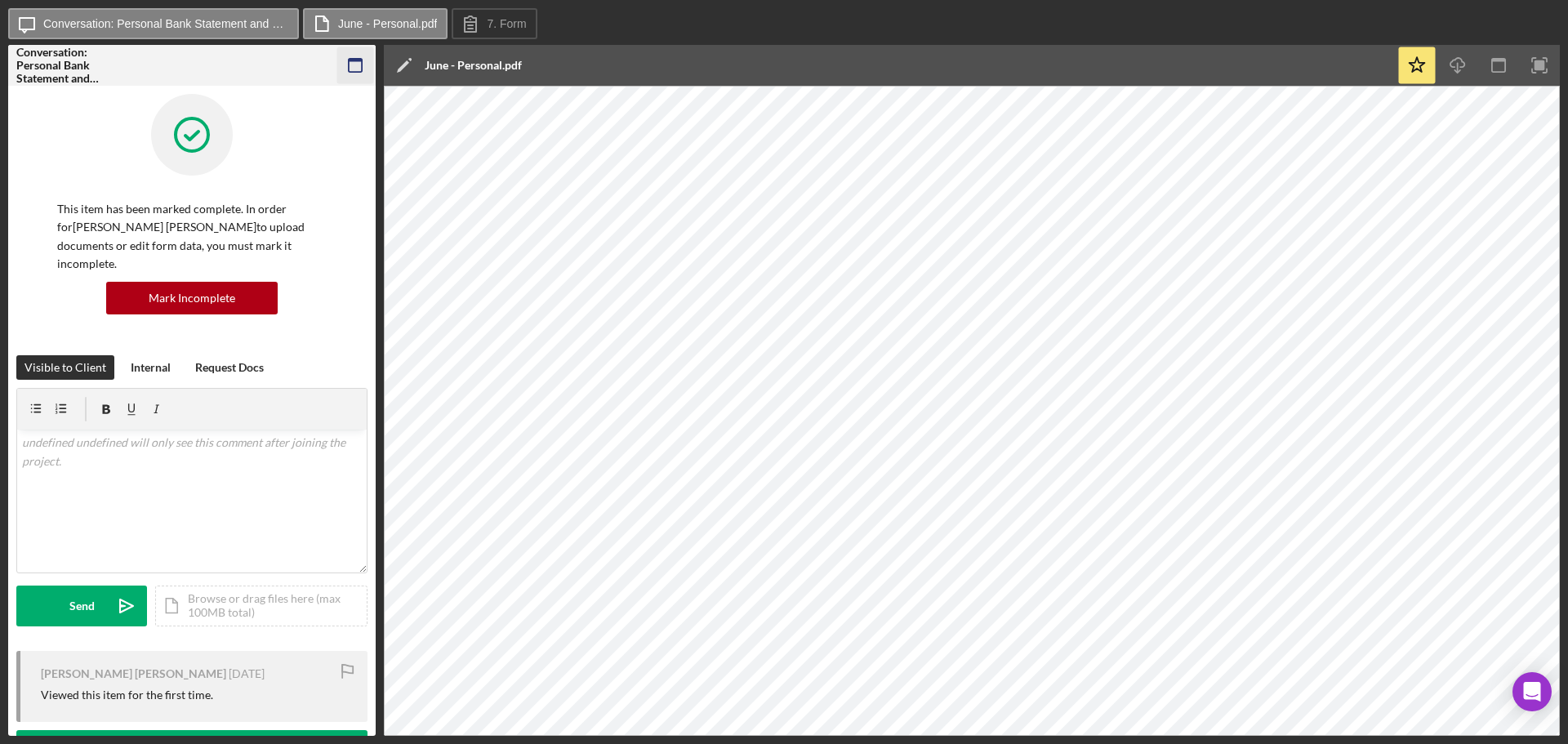
click at [353, 70] on icon "button" at bounding box center [355, 66] width 37 height 37
click at [341, 72] on icon "button" at bounding box center [355, 66] width 37 height 37
click at [354, 62] on rect "button" at bounding box center [355, 61] width 13 height 3
click at [365, 69] on icon "button" at bounding box center [355, 66] width 37 height 37
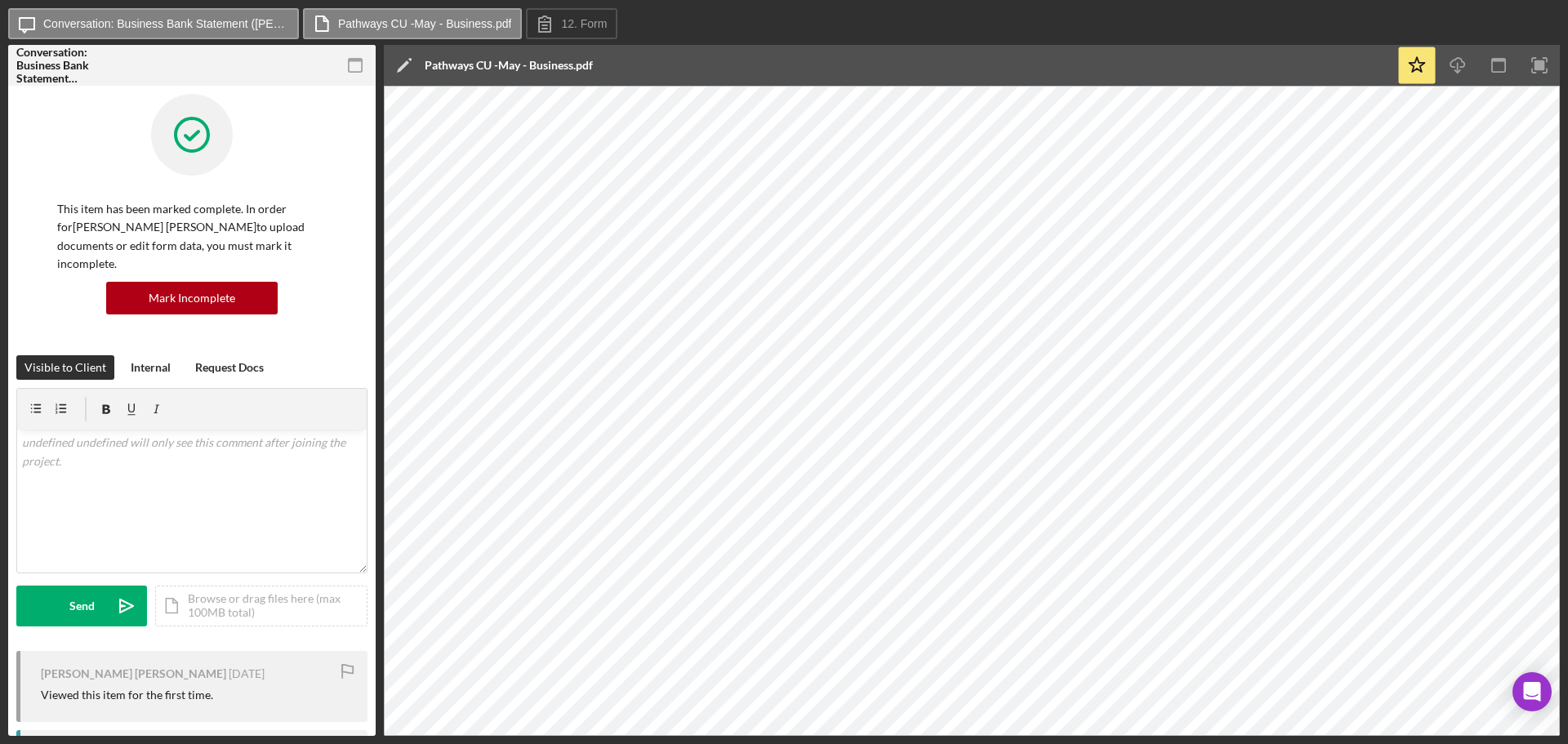
click at [345, 76] on icon "button" at bounding box center [355, 66] width 37 height 37
click at [349, 69] on rect "button" at bounding box center [355, 66] width 13 height 13
click at [353, 59] on g "button" at bounding box center [355, 66] width 13 height 13
click at [349, 65] on rect "button" at bounding box center [355, 66] width 13 height 13
click at [345, 58] on icon "button" at bounding box center [355, 66] width 37 height 37
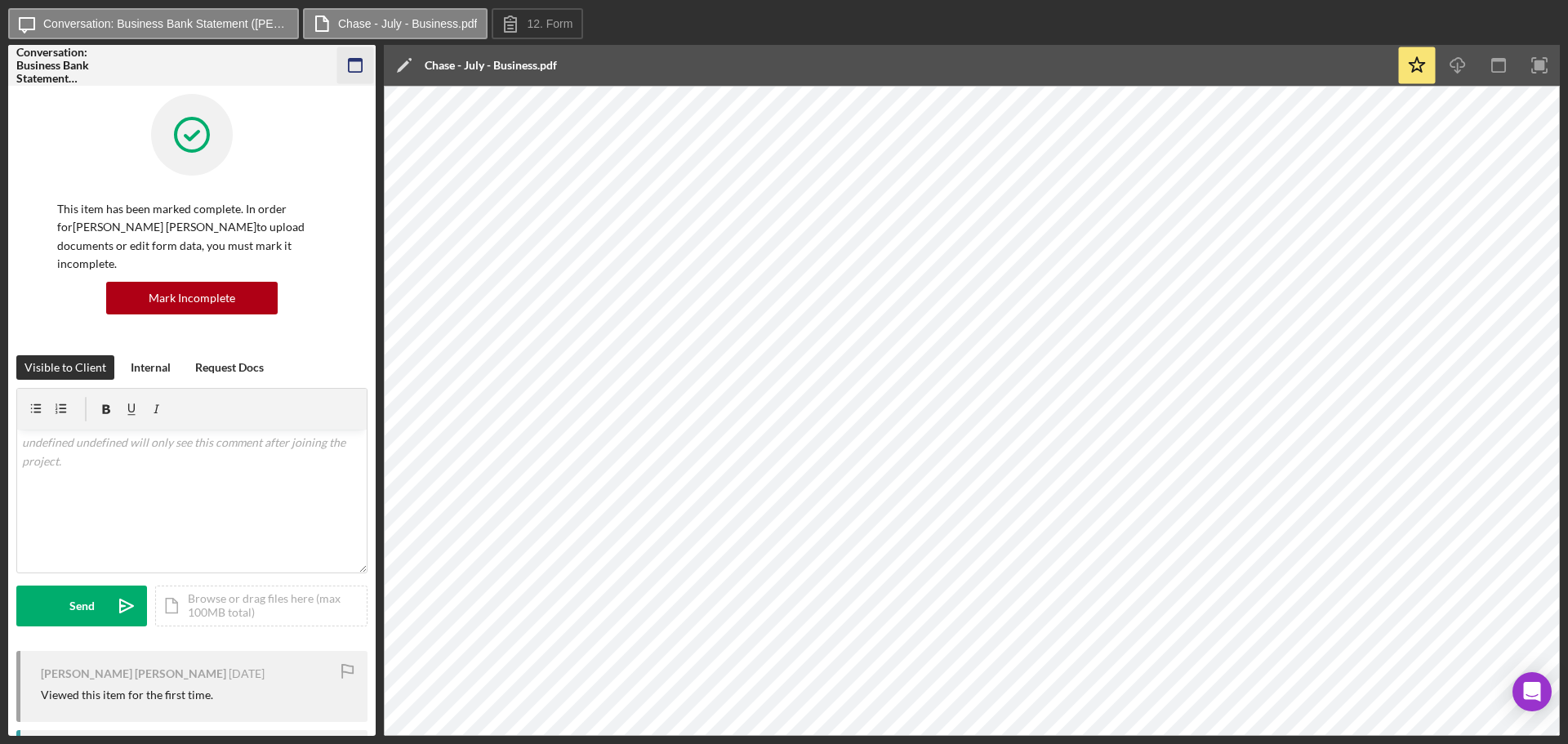
click at [362, 65] on rect "button" at bounding box center [355, 66] width 13 height 13
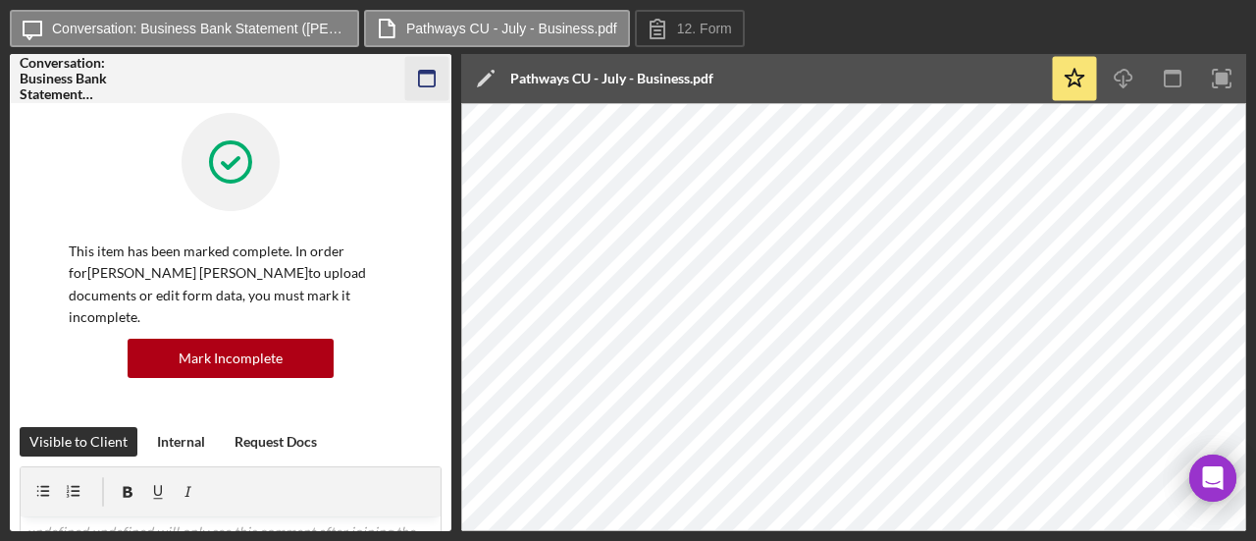
click at [428, 68] on icon "button" at bounding box center [427, 79] width 44 height 44
click at [420, 71] on rect "button" at bounding box center [427, 79] width 16 height 16
click at [426, 85] on icon "button" at bounding box center [427, 79] width 44 height 44
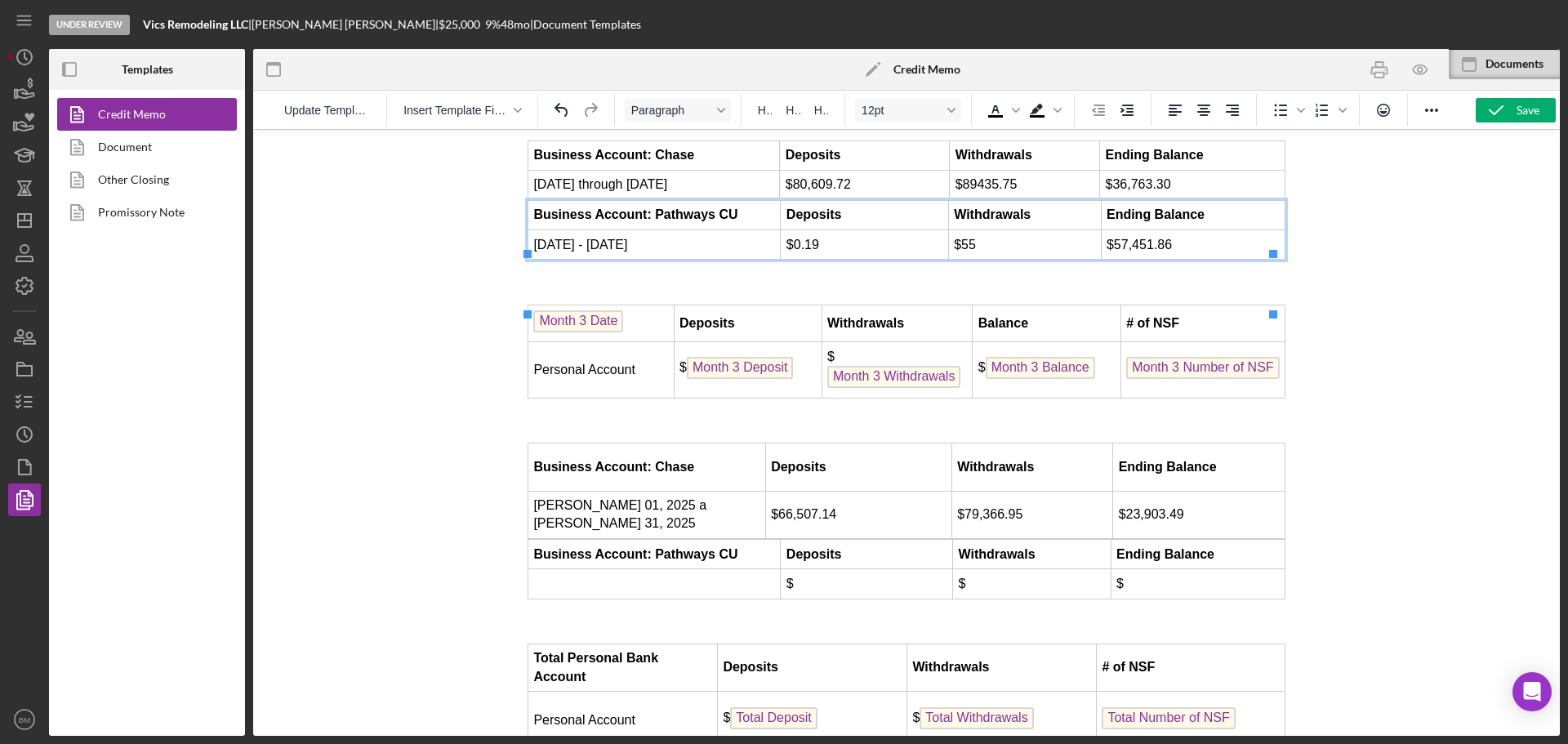
scroll to position [4647, 0]
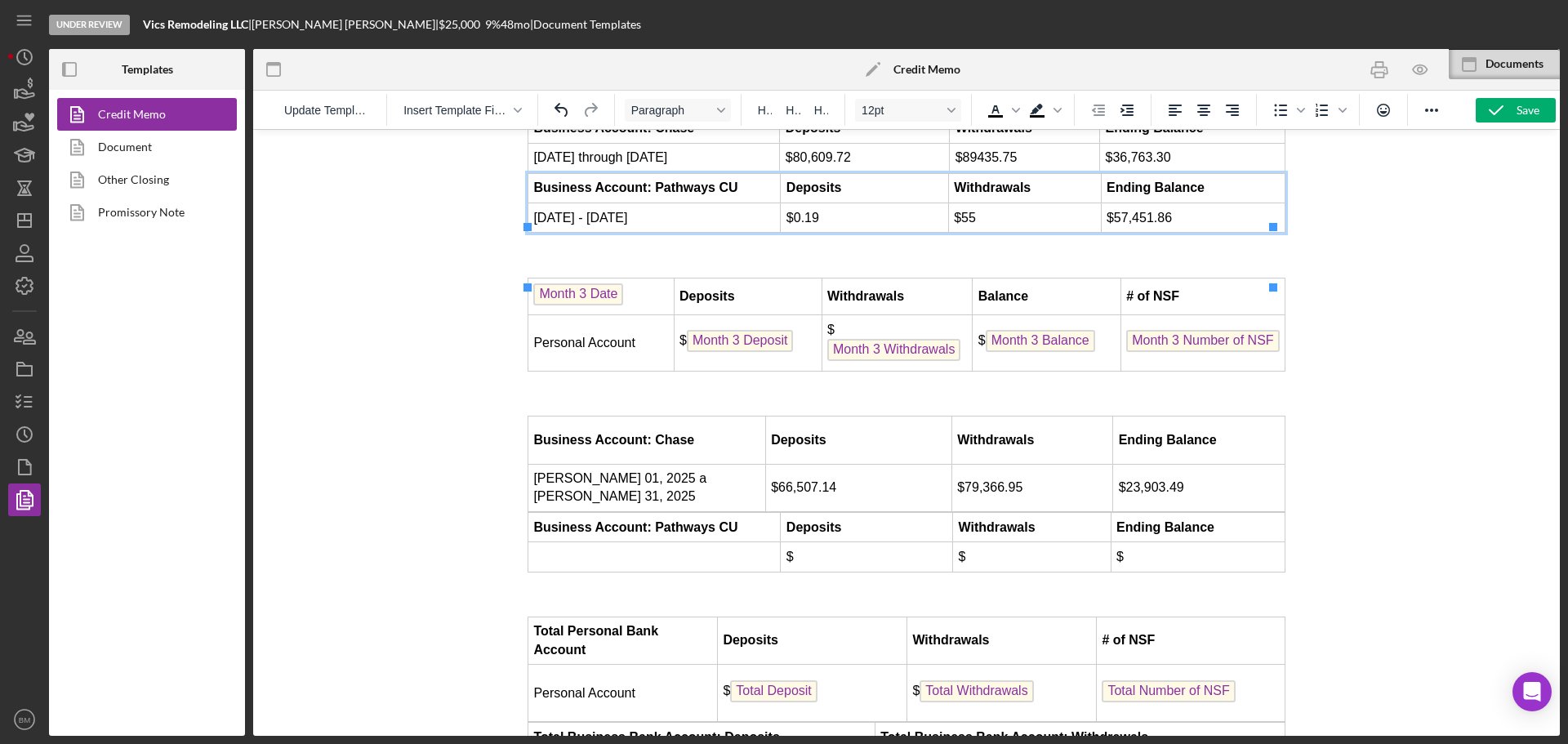
click at [891, 572] on td "$" at bounding box center [866, 557] width 172 height 29
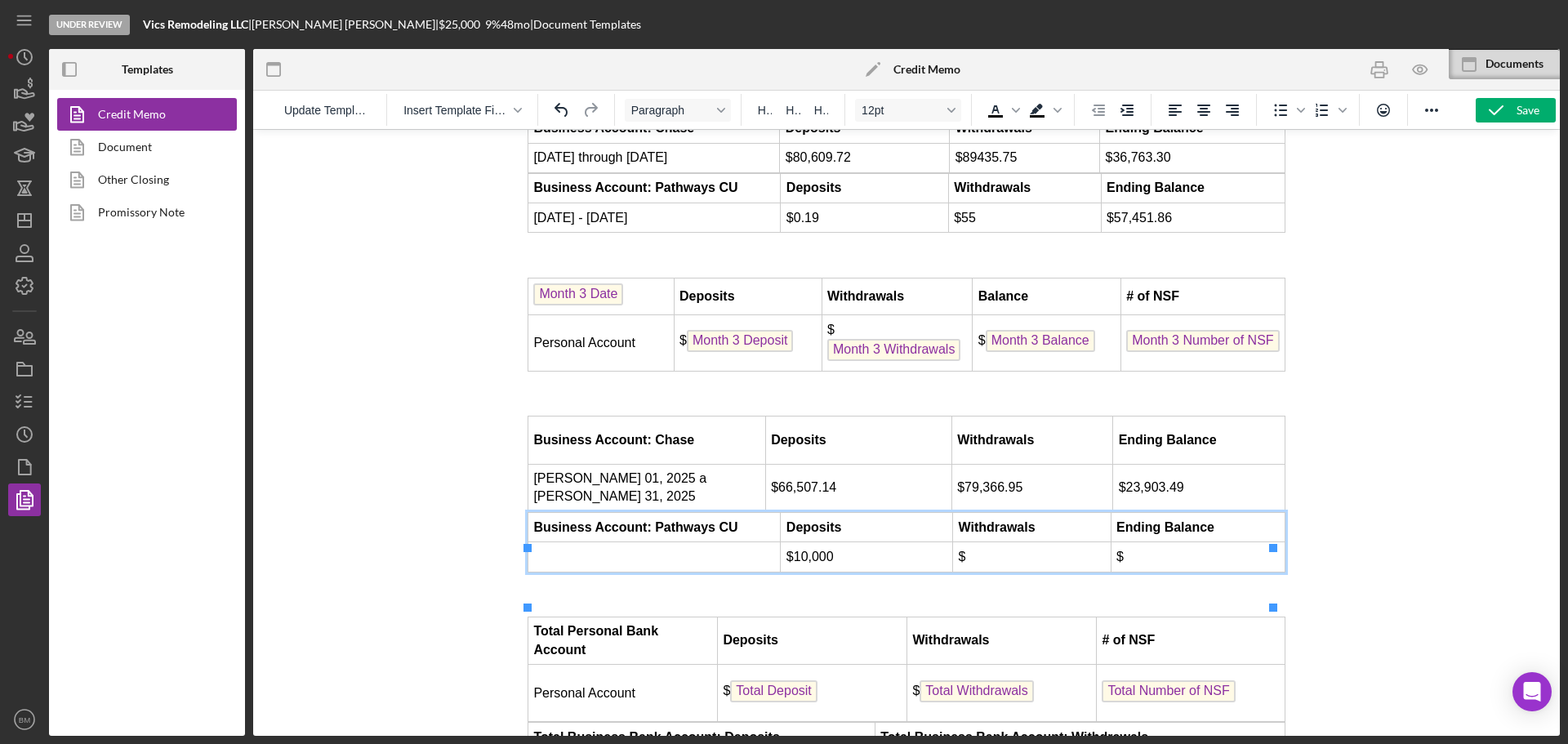
click at [697, 572] on td "Rich Text Area. Press ALT-0 for help." at bounding box center [654, 557] width 252 height 29
click at [1027, 572] on td "$" at bounding box center [1031, 557] width 157 height 29
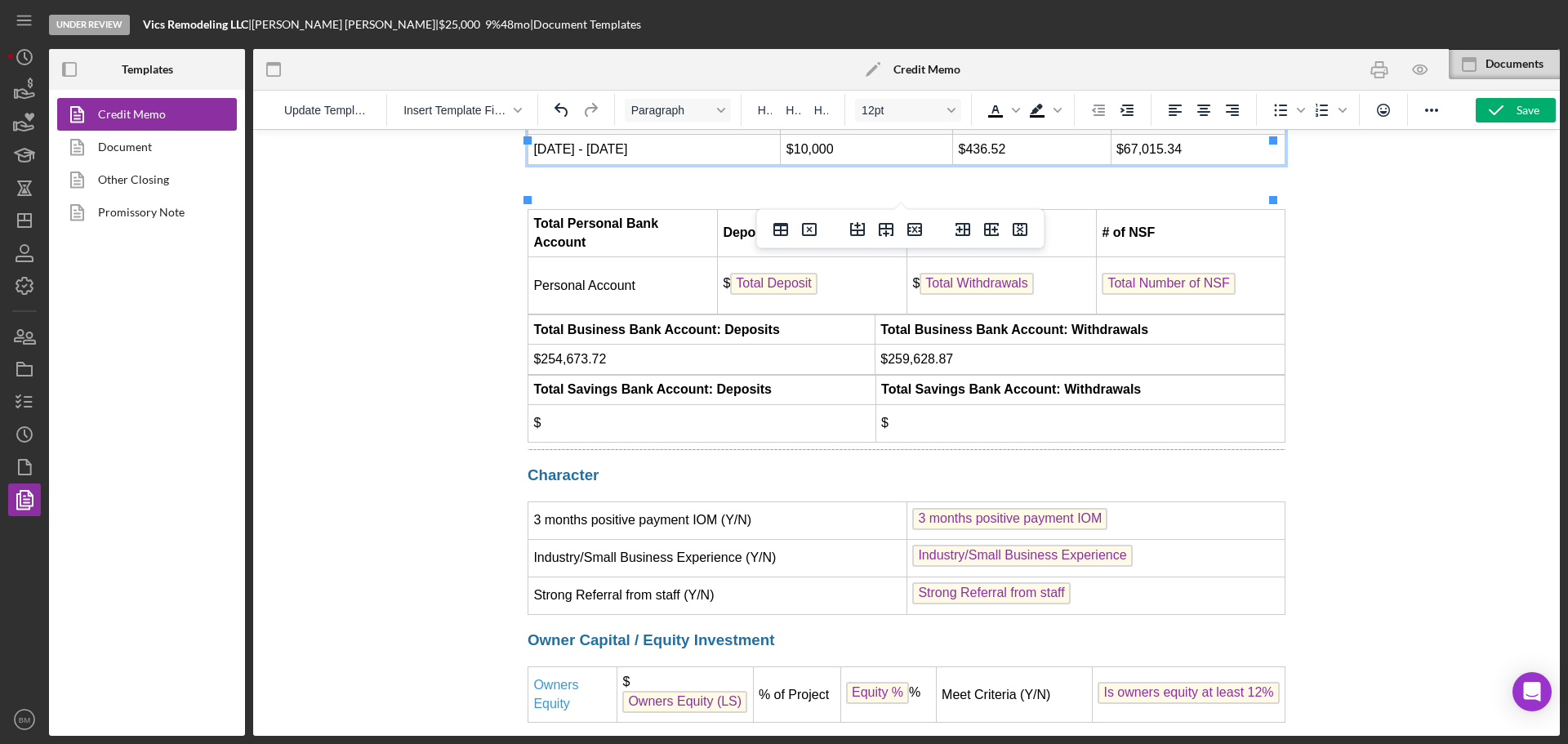
scroll to position [5056, 0]
click at [777, 441] on td "$" at bounding box center [702, 422] width 348 height 37
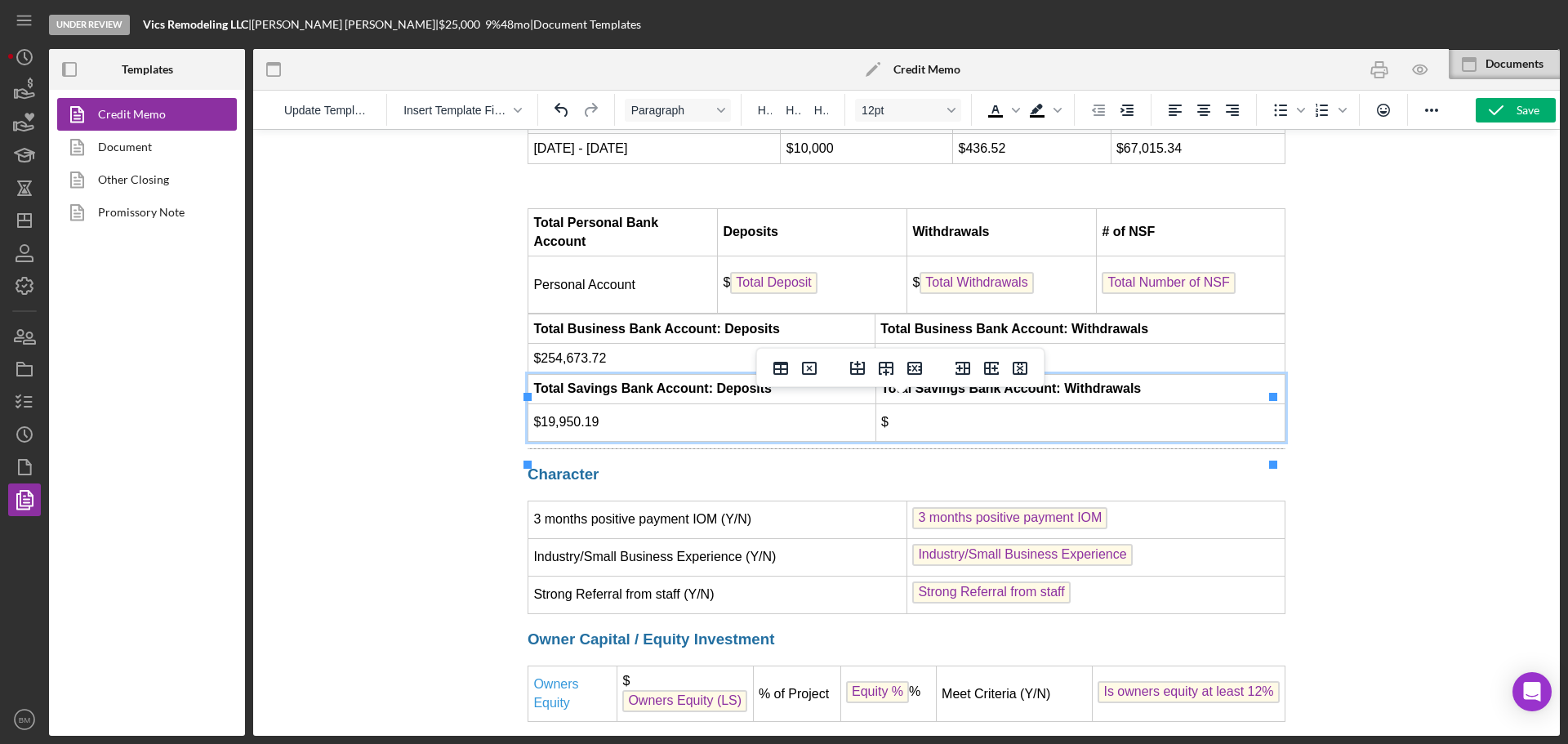
click at [986, 441] on td "$" at bounding box center [1080, 422] width 409 height 37
click at [961, 438] on td "$" at bounding box center [1080, 422] width 409 height 37
click at [893, 441] on td "$1253.02" at bounding box center [1080, 422] width 409 height 37
click at [1036, 485] on h3 "Character" at bounding box center [906, 474] width 758 height 22
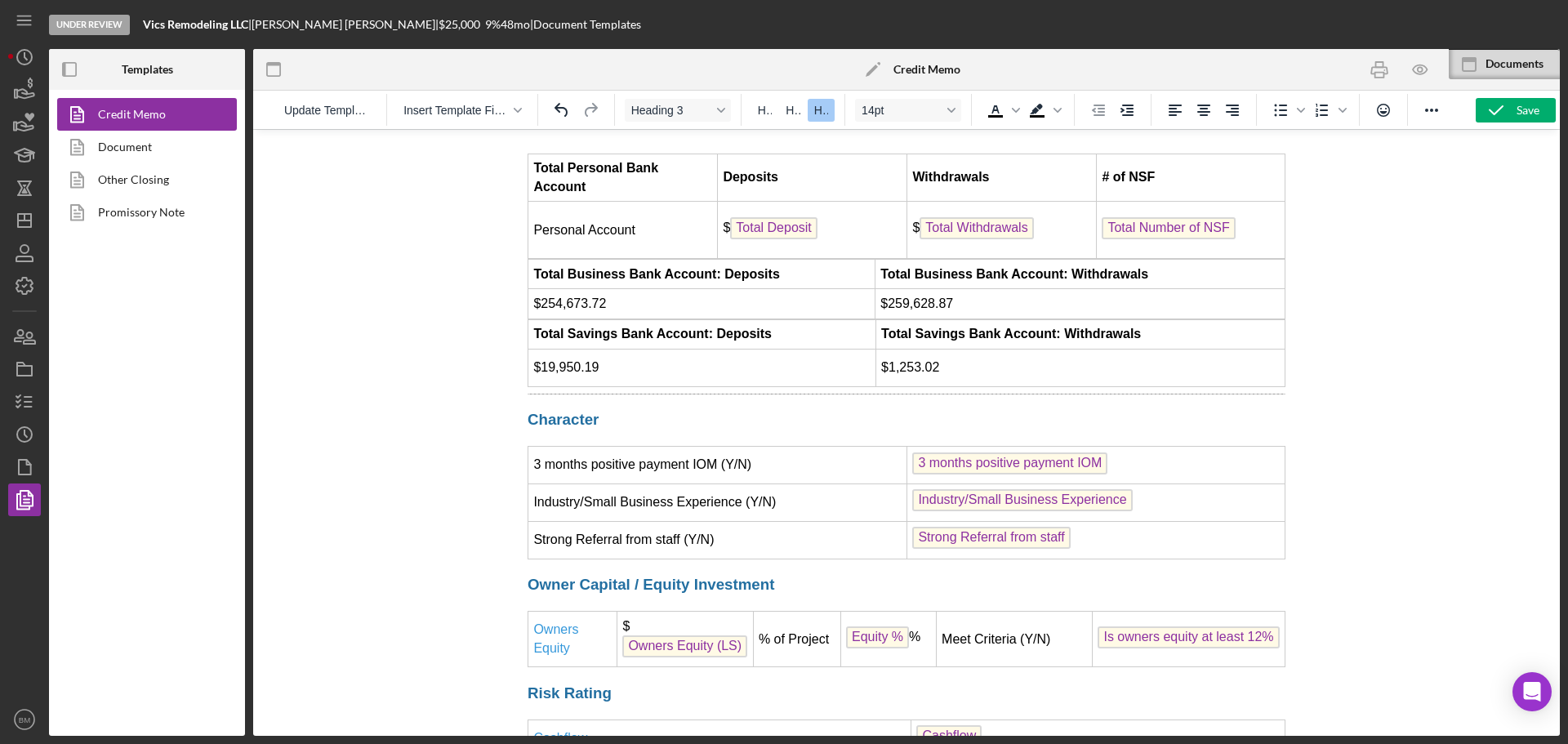
scroll to position [5137, 0]
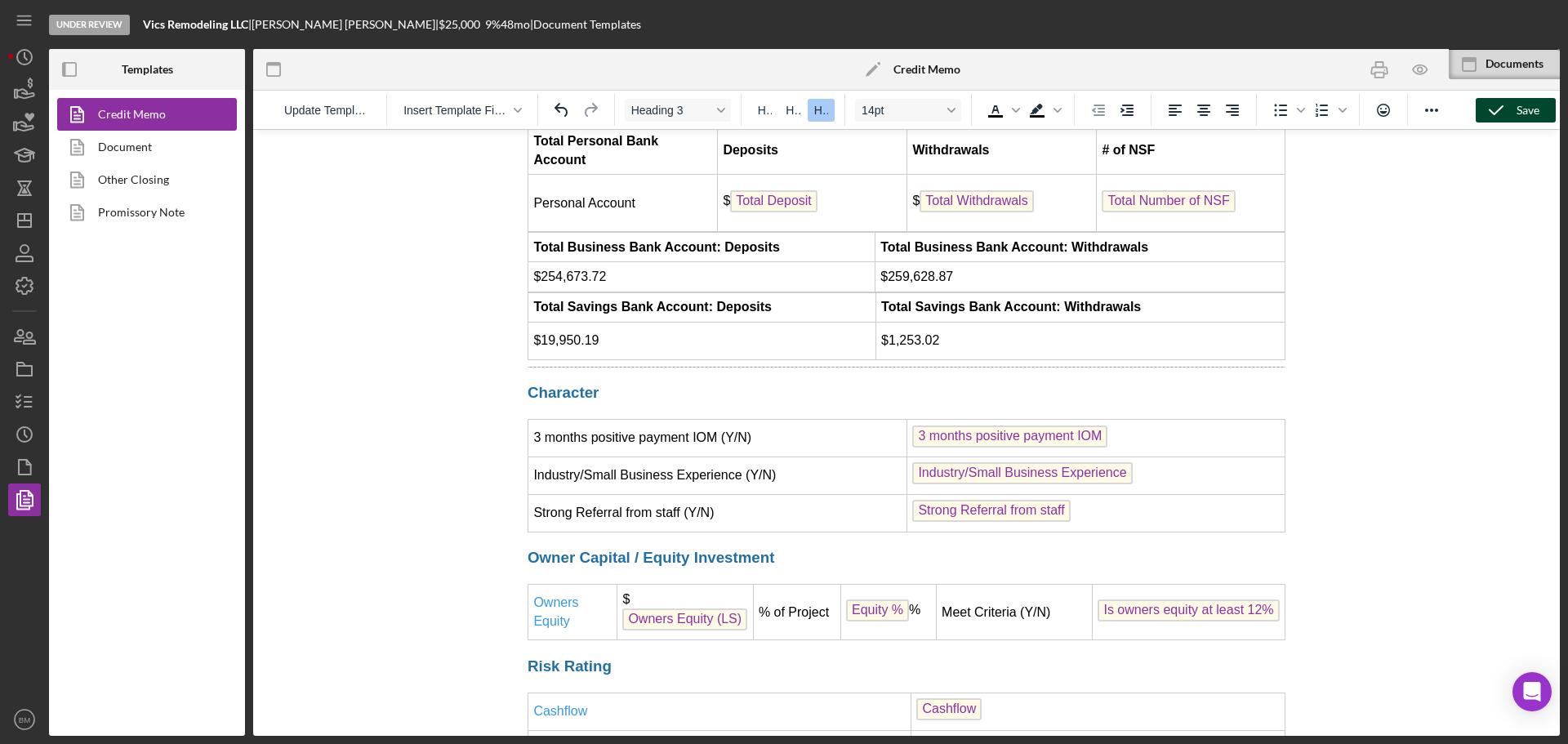
click at [1501, 112] on icon "button" at bounding box center [1496, 110] width 41 height 41
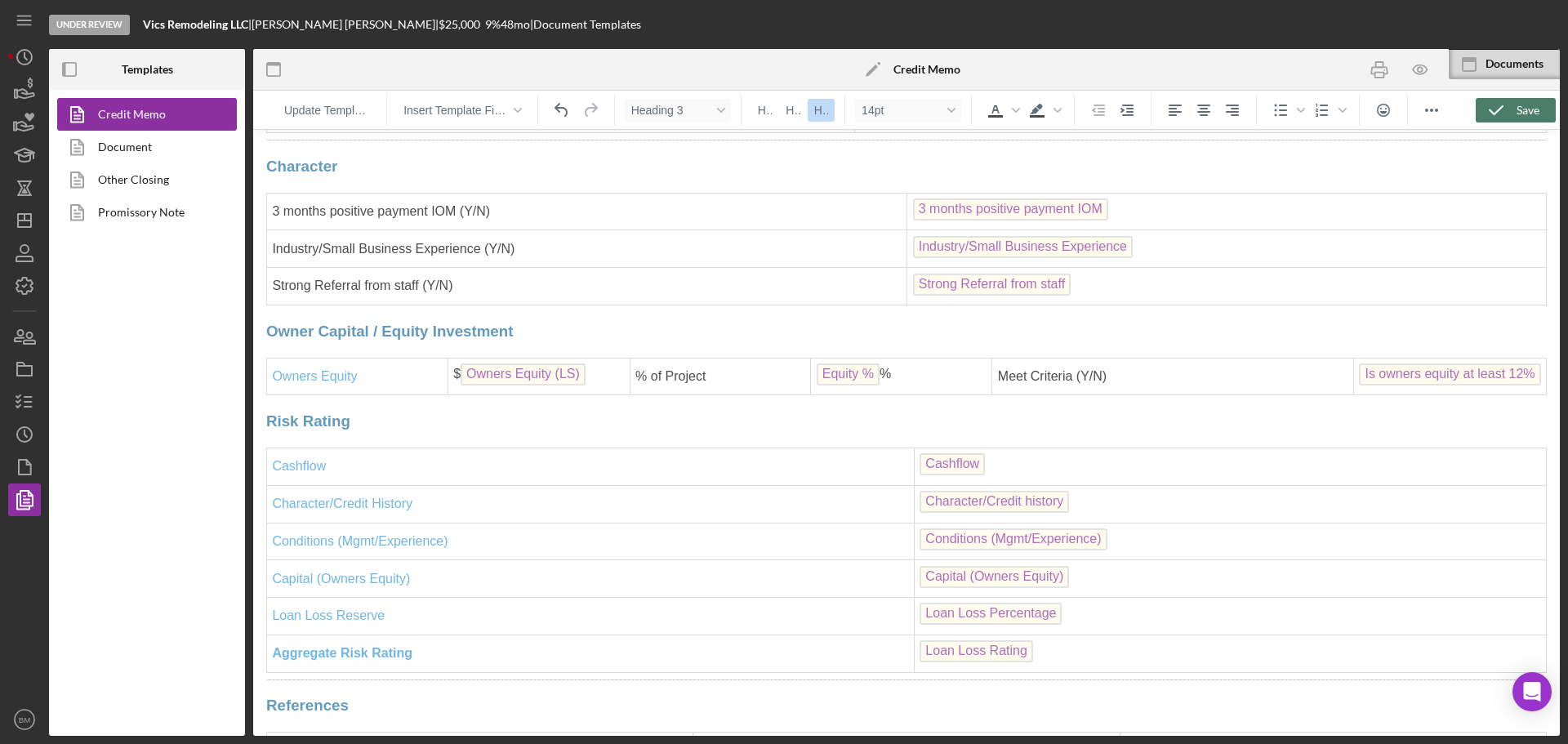
scroll to position [4887, 0]
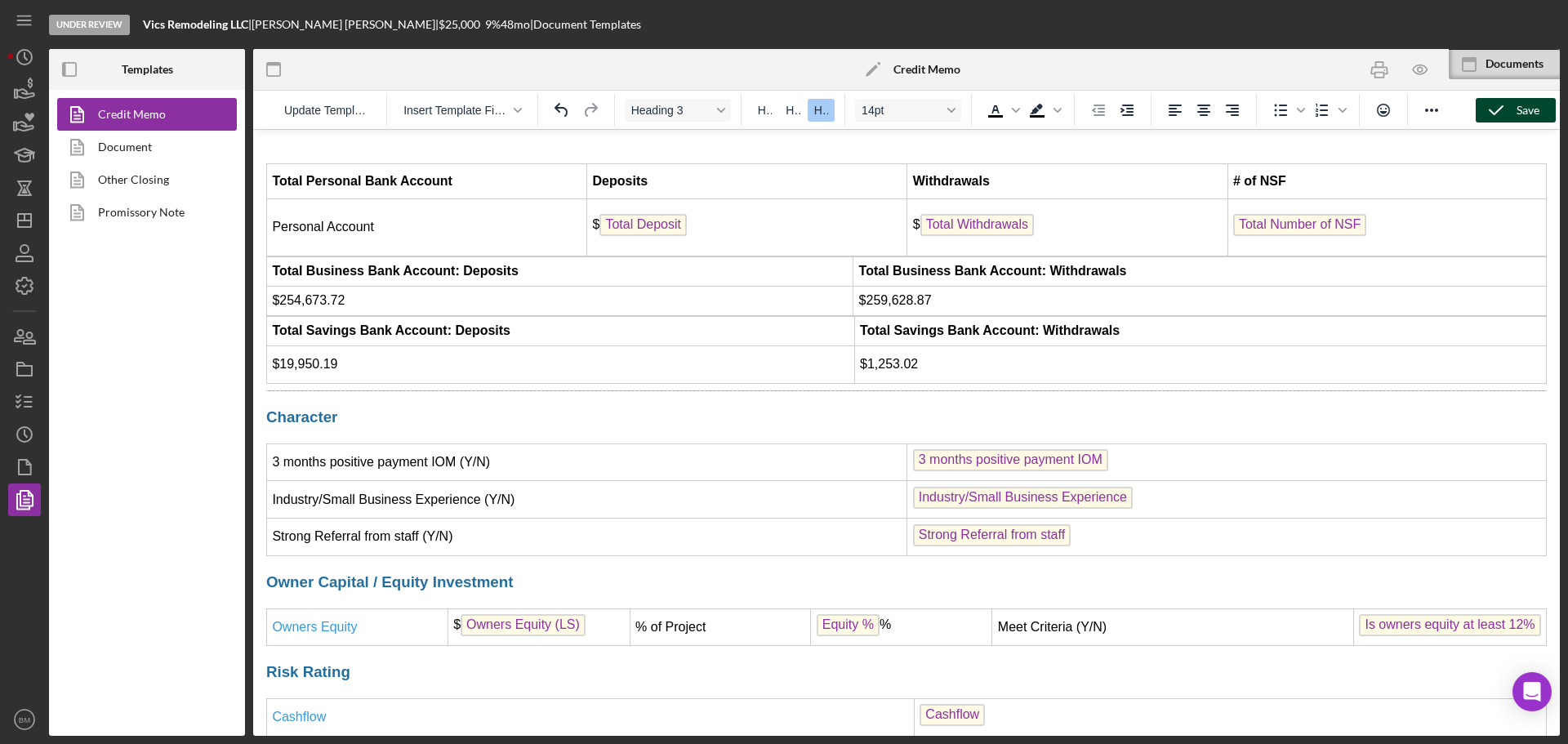
drag, startPoint x: 1501, startPoint y: 107, endPoint x: 692, endPoint y: 269, distance: 825.1
click at [1501, 107] on polyline "button" at bounding box center [1496, 111] width 13 height 8
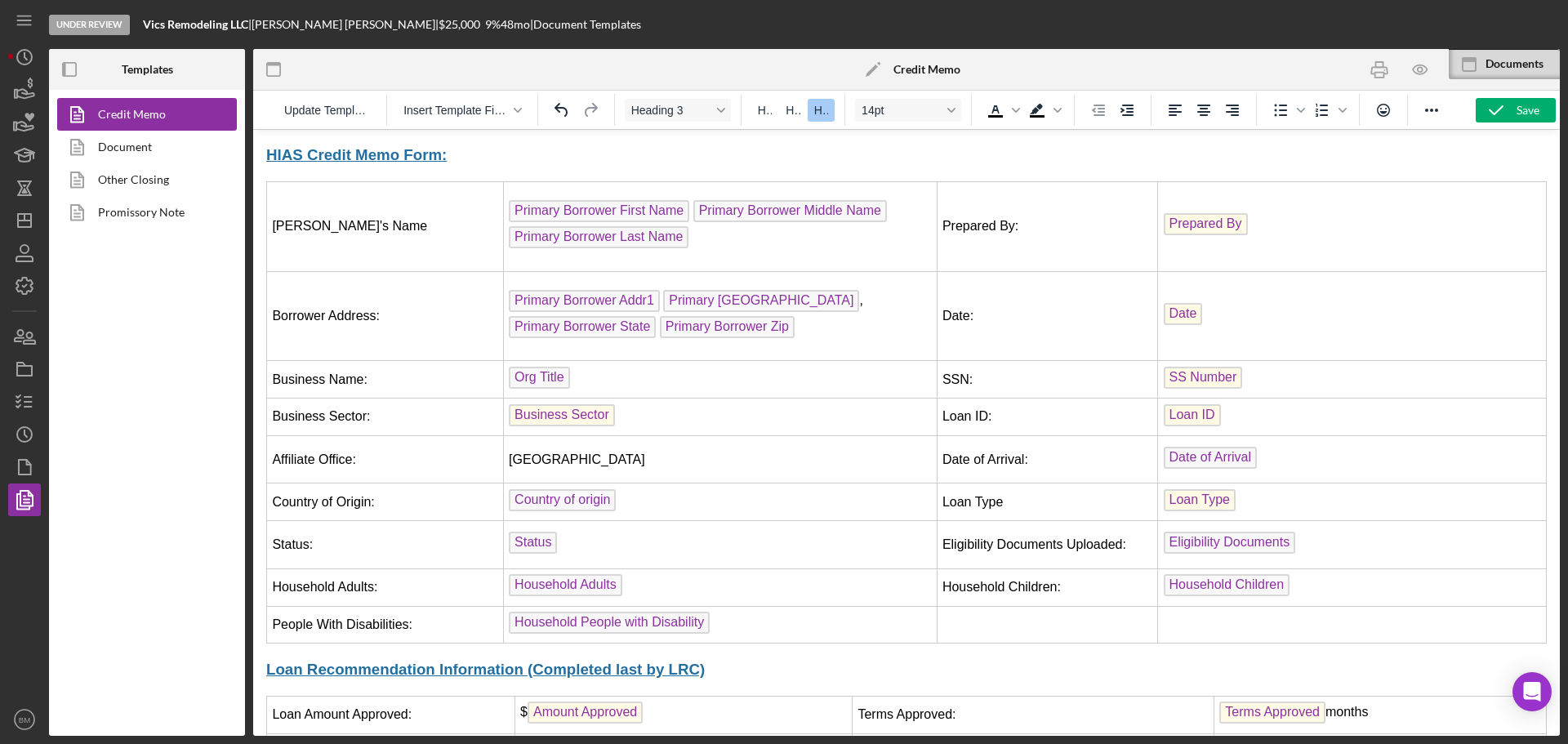
scroll to position [0, 0]
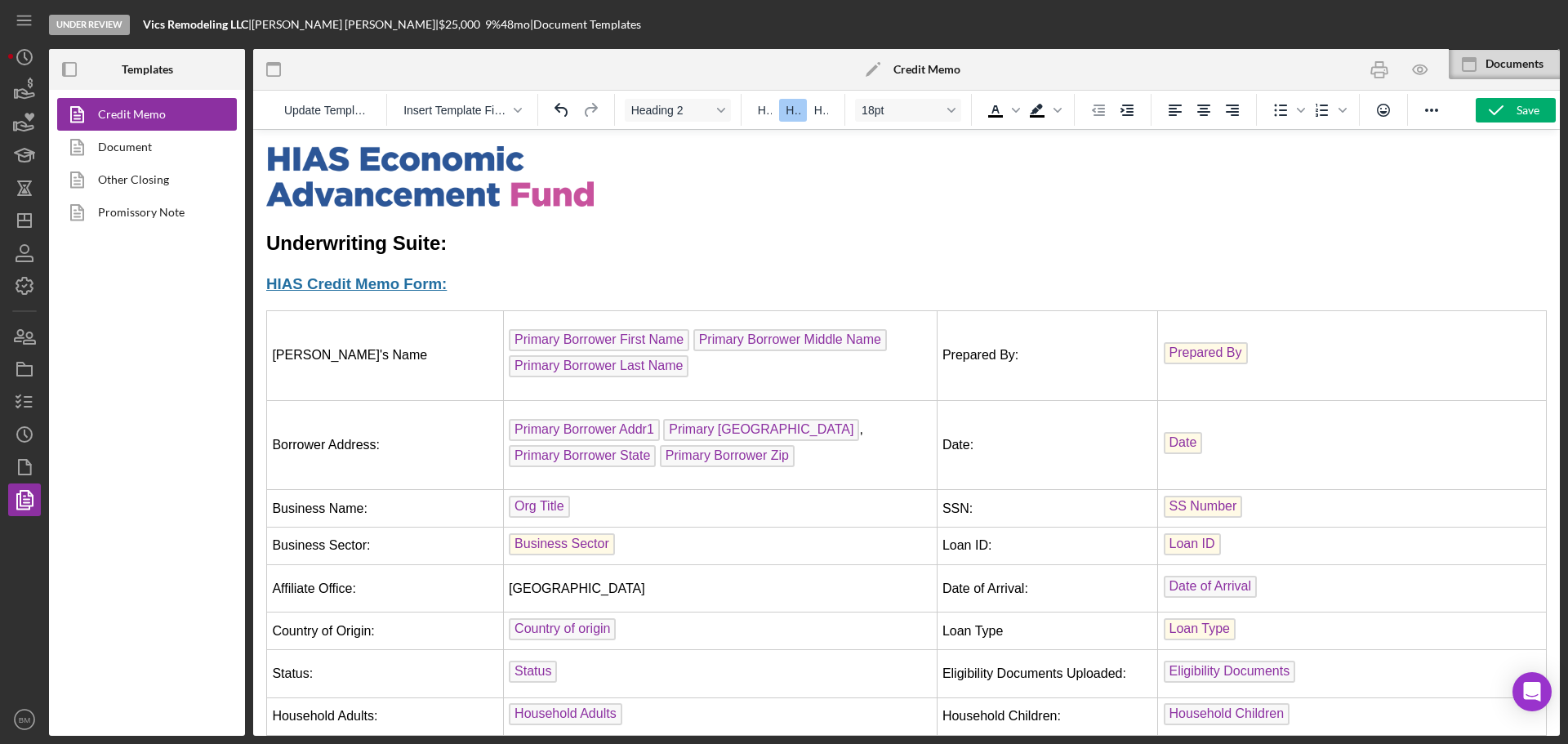
click at [687, 206] on h2 "Rich Text Area. Press ALT-0 for help." at bounding box center [906, 180] width 1281 height 67
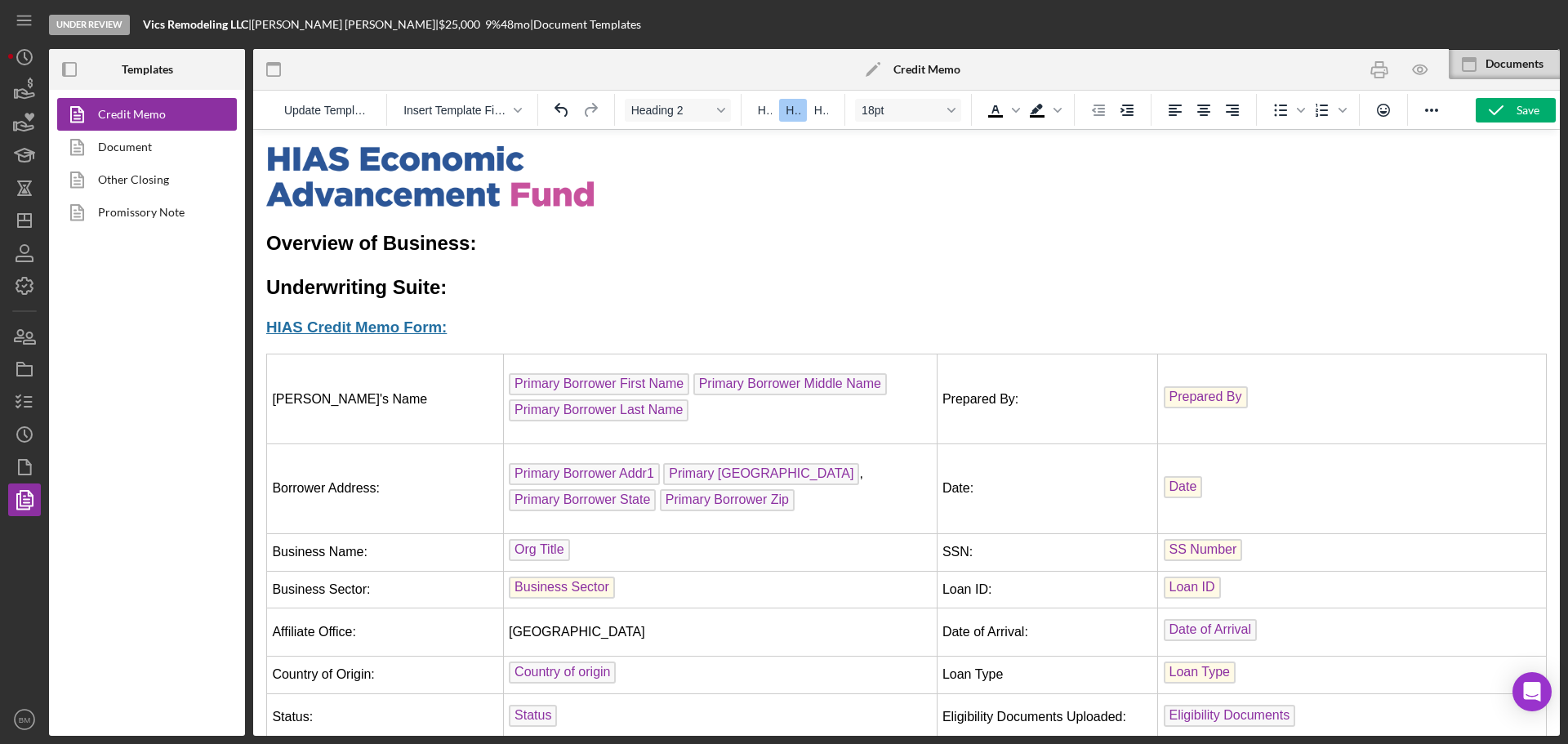
click at [492, 245] on h2 "Overview of Business:" at bounding box center [906, 243] width 1281 height 27
click at [488, 250] on h2 "Overview of Business:" at bounding box center [906, 243] width 1281 height 27
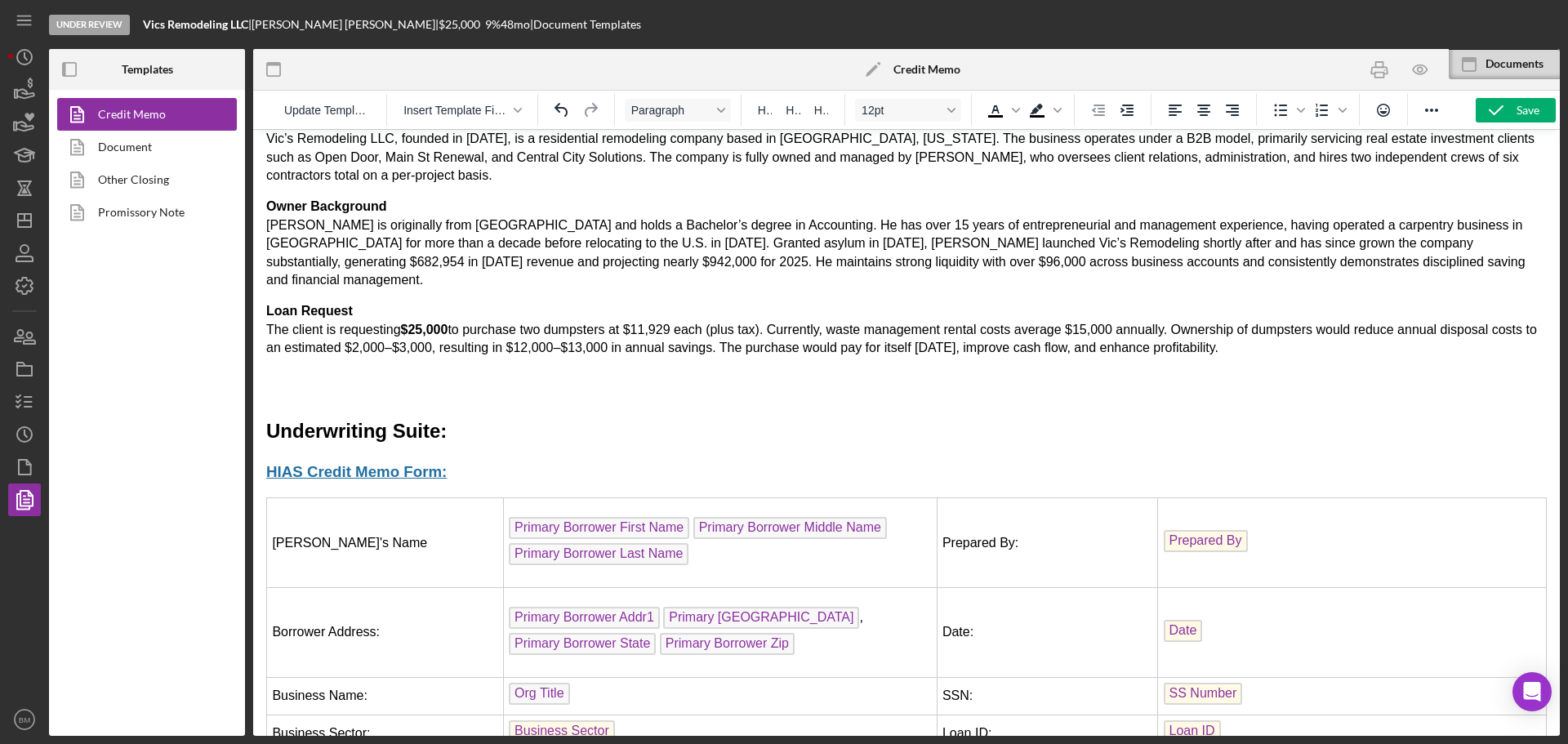
scroll to position [163, 0]
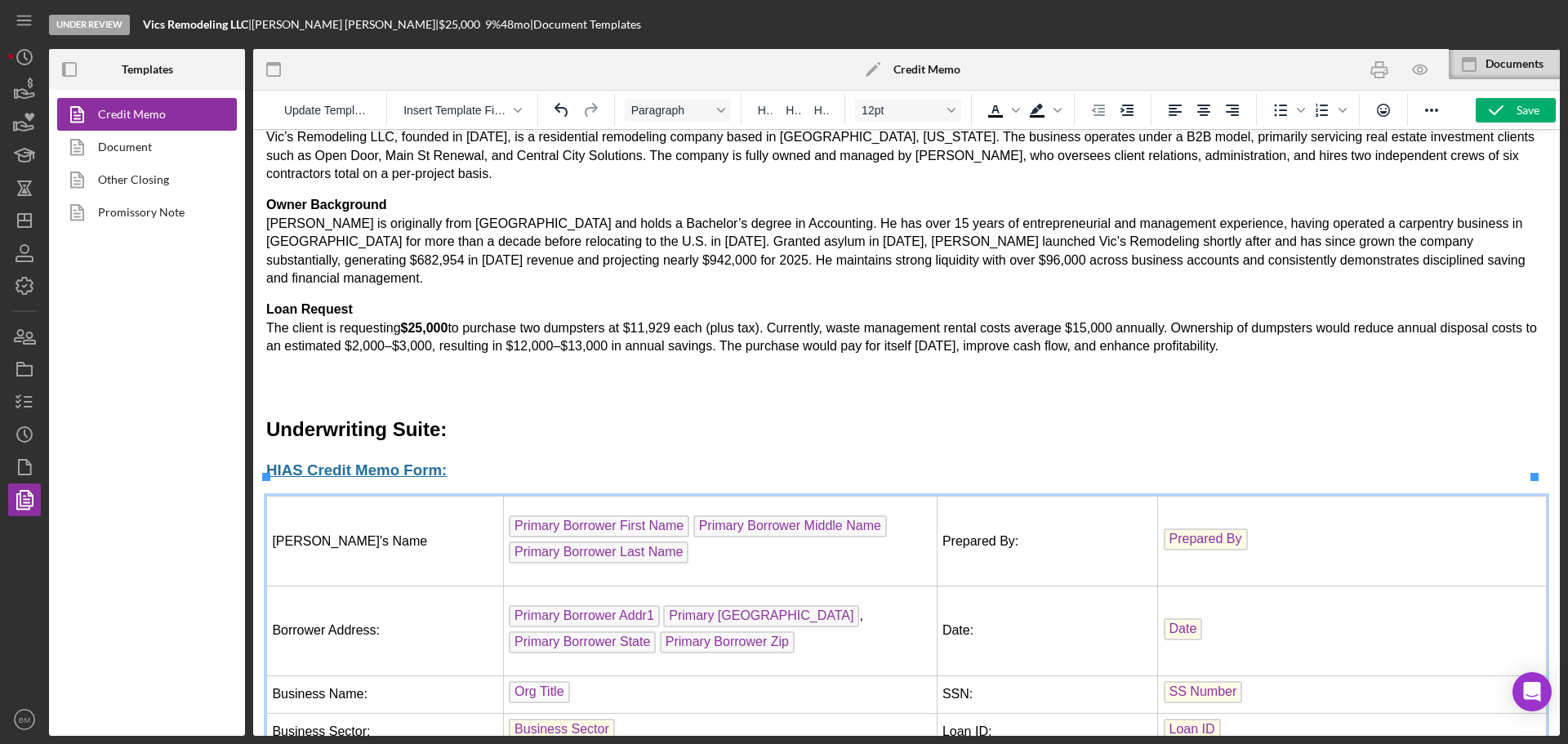
click at [977, 523] on td "Prepared By:" at bounding box center [1048, 542] width 221 height 90
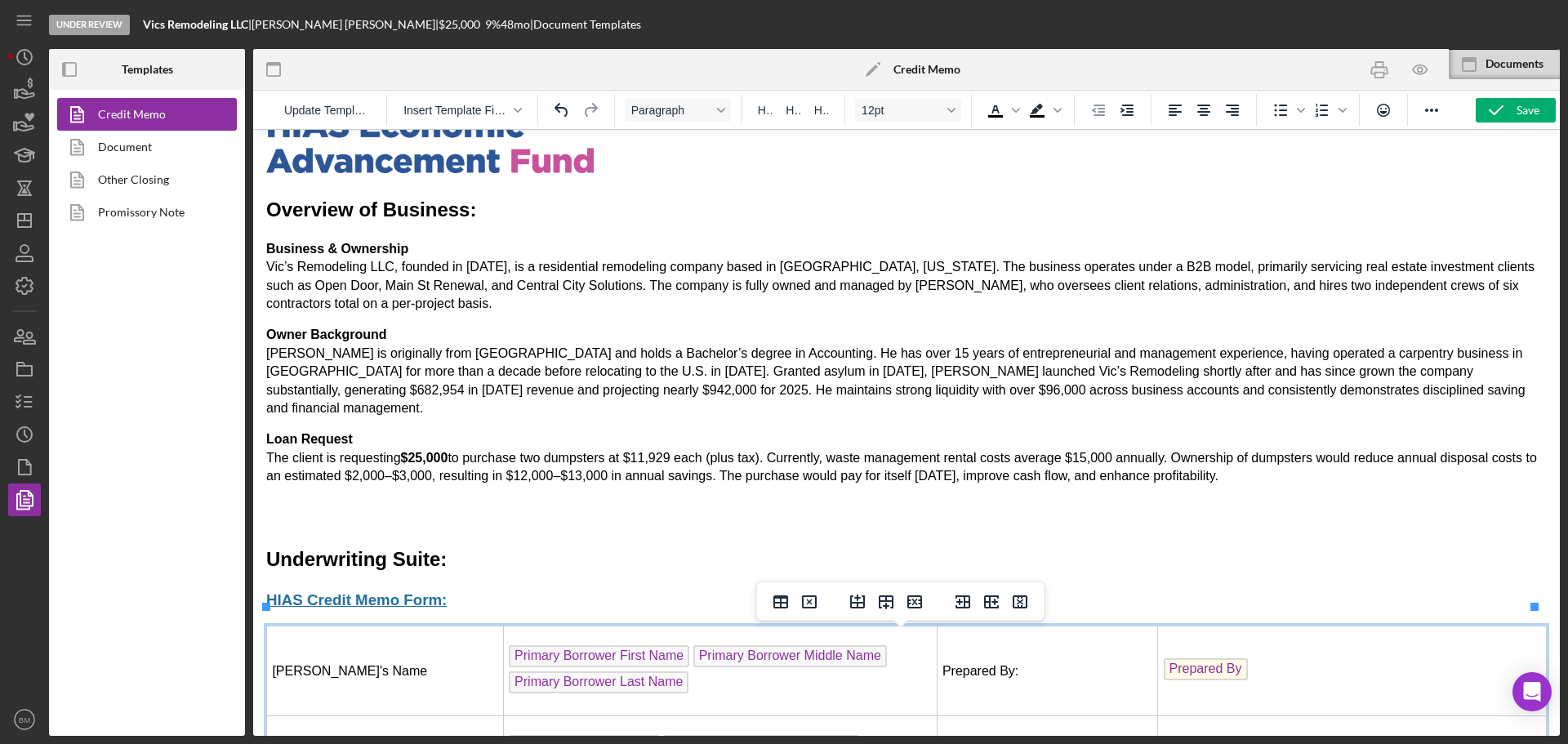
scroll to position [0, 0]
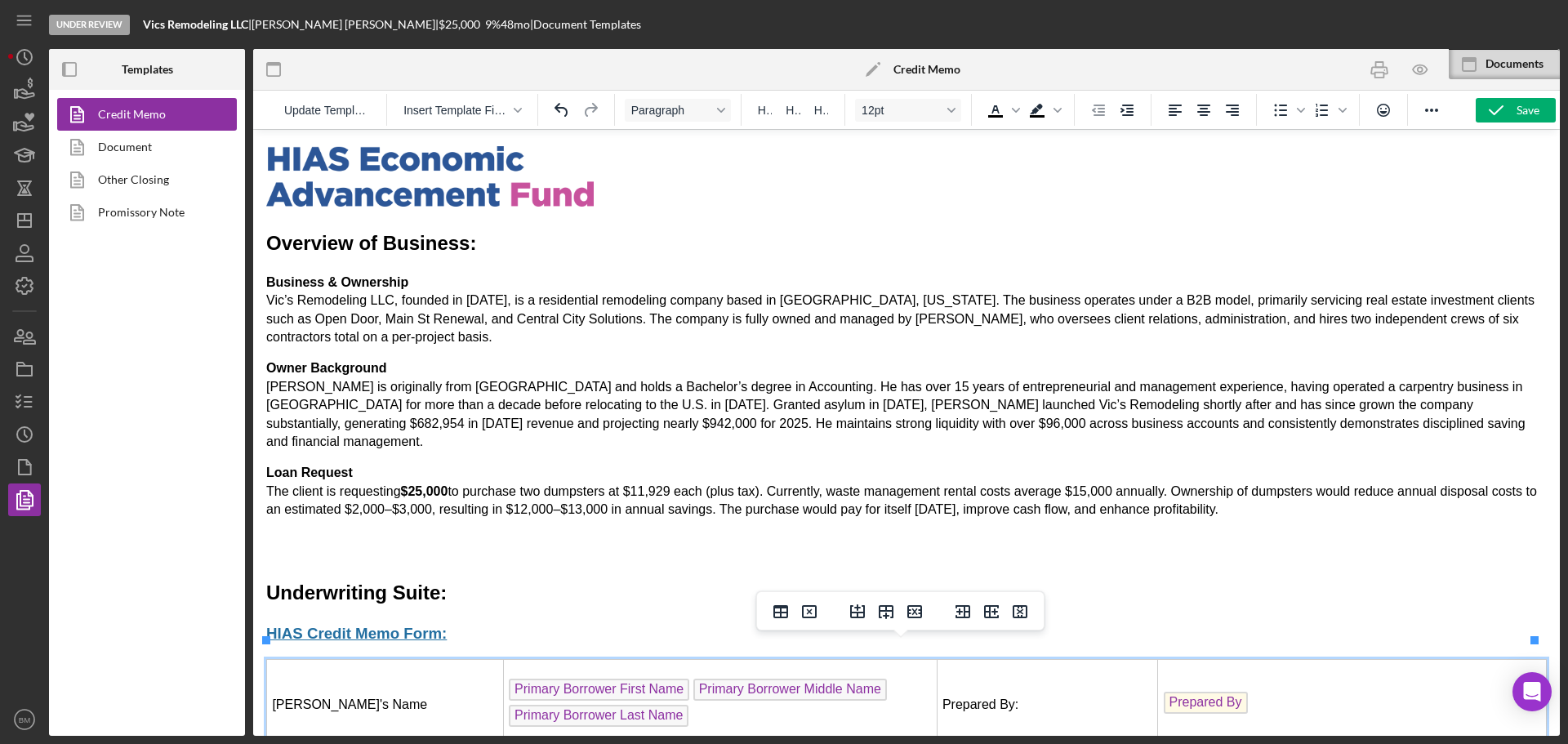
click at [860, 375] on p "Owner Background [PERSON_NAME] is originally from [GEOGRAPHIC_DATA] and holds a…" at bounding box center [906, 405] width 1281 height 92
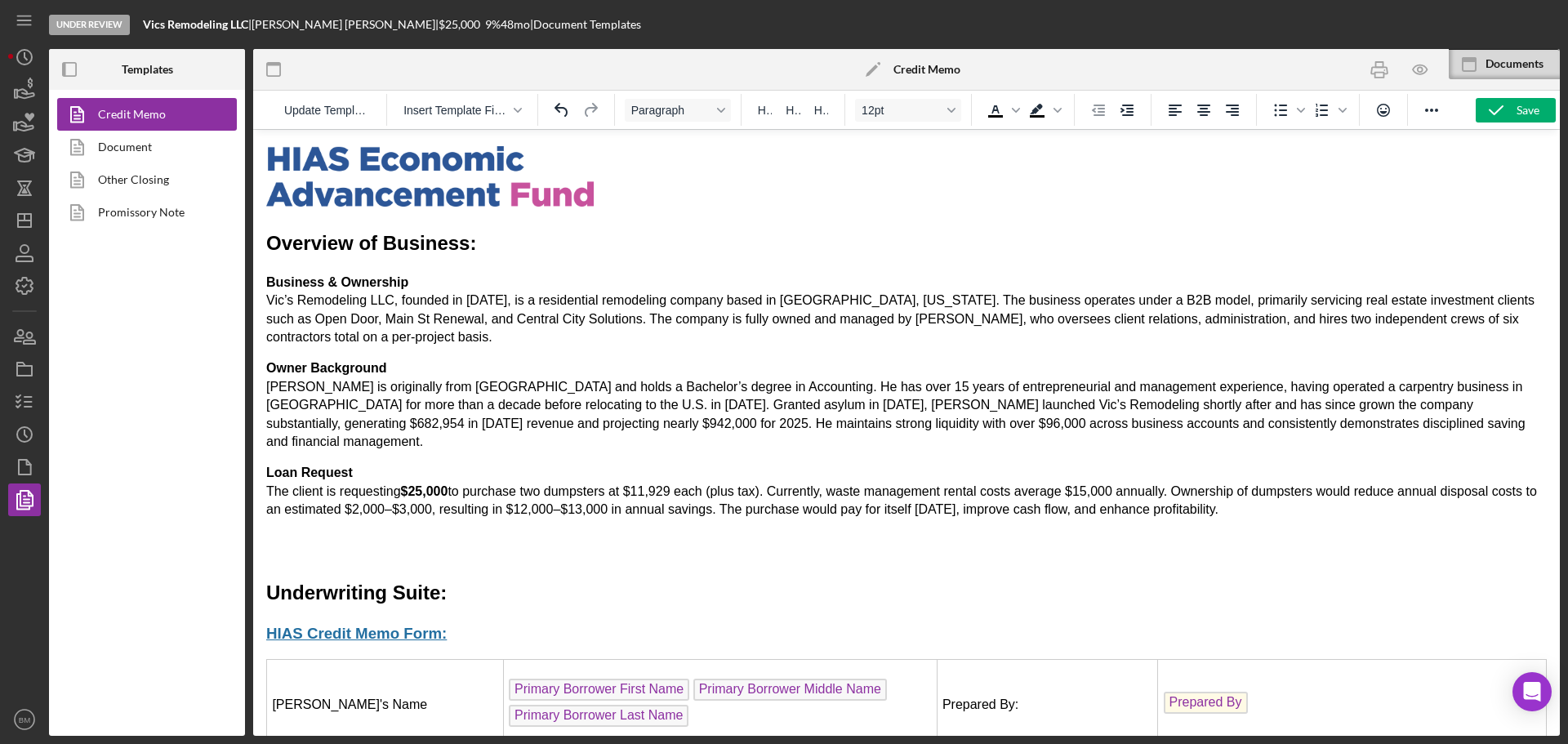
click at [861, 404] on p "Owner Background [PERSON_NAME] is originally from [GEOGRAPHIC_DATA] and holds a…" at bounding box center [906, 405] width 1281 height 92
click at [1270, 499] on p "Loan Request The client is requesting $25,000 to purchase two dumpsters at $11,…" at bounding box center [906, 491] width 1281 height 55
drag, startPoint x: 409, startPoint y: 284, endPoint x: 264, endPoint y: 275, distance: 145.3
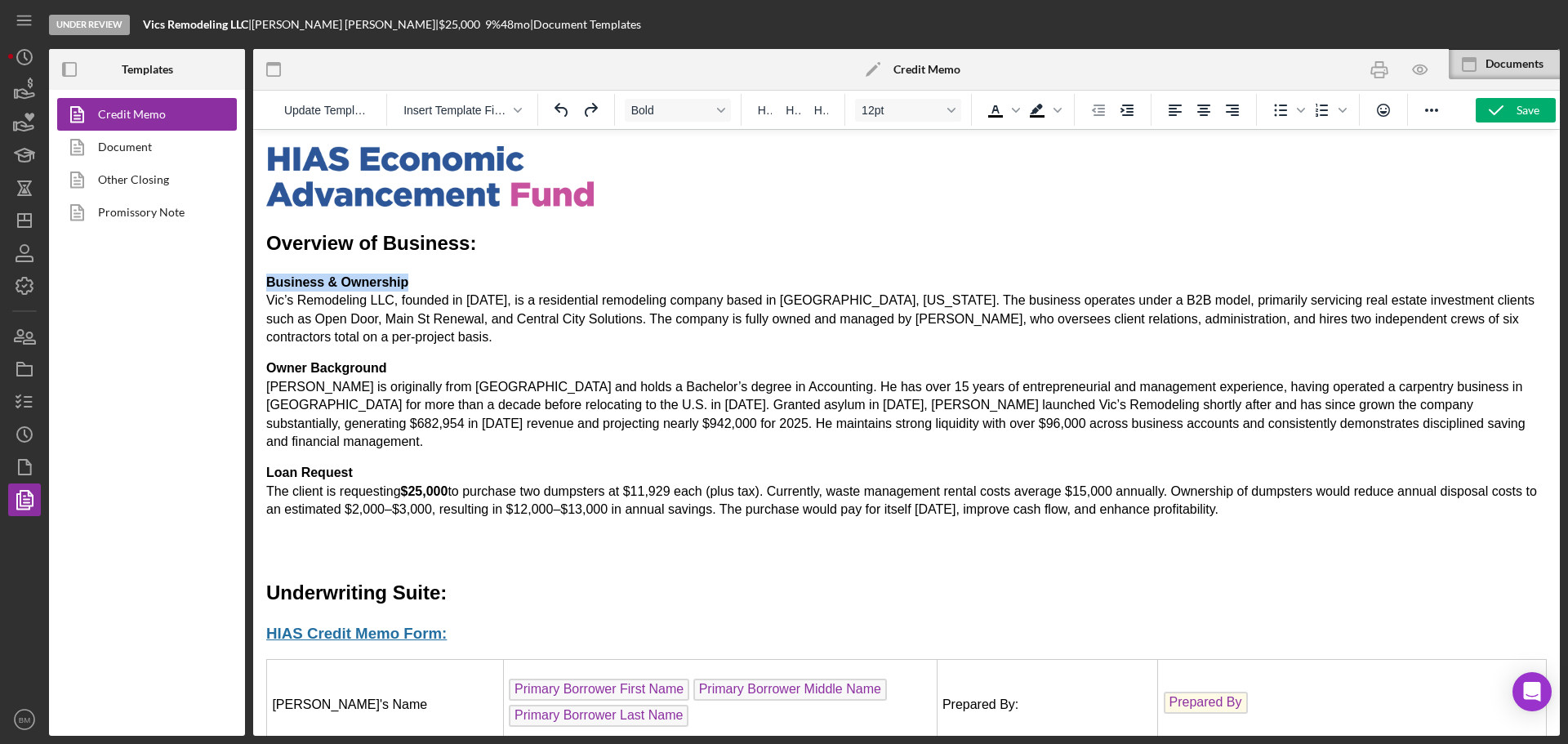
drag, startPoint x: 409, startPoint y: 281, endPoint x: 260, endPoint y: 280, distance: 149.0
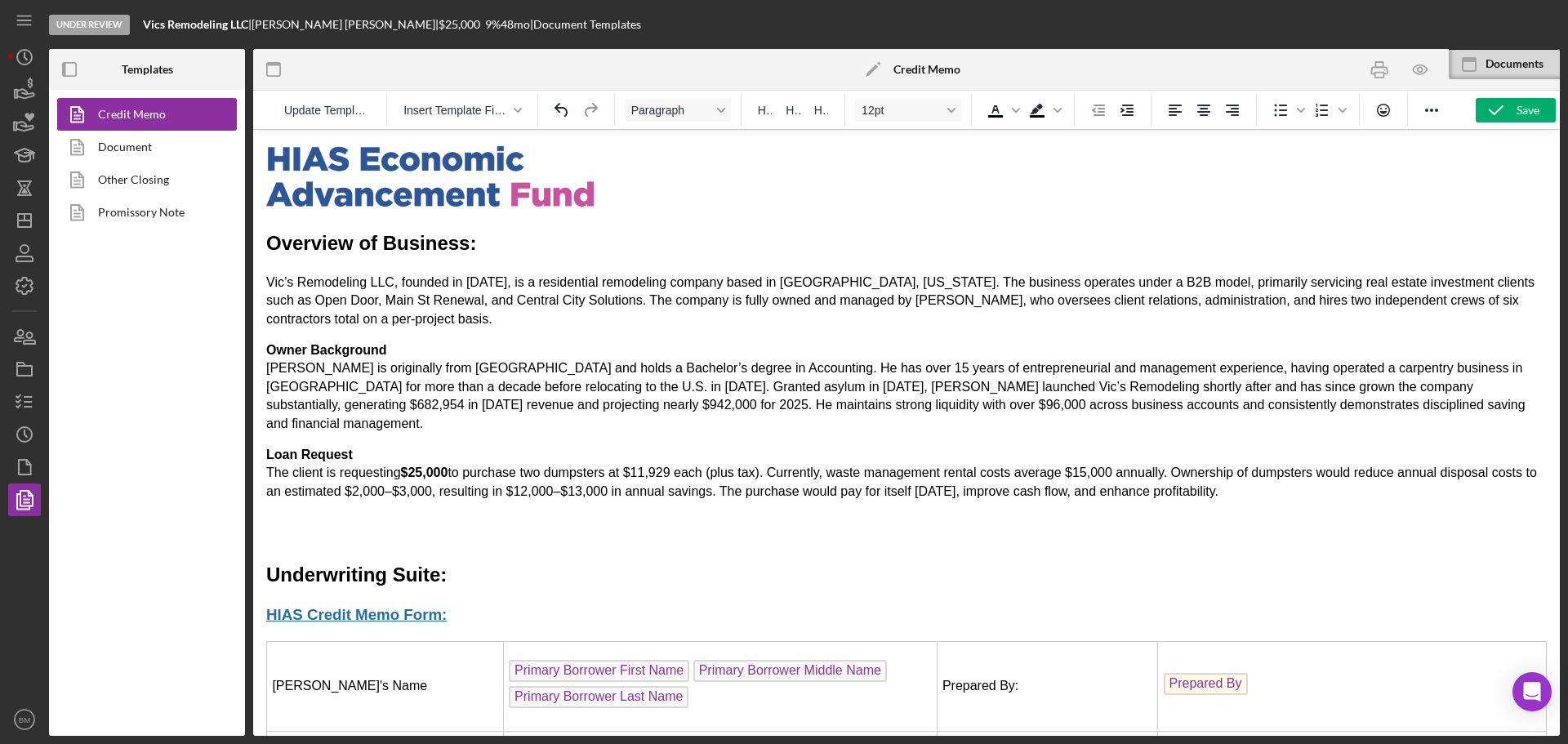
scroll to position [82, 0]
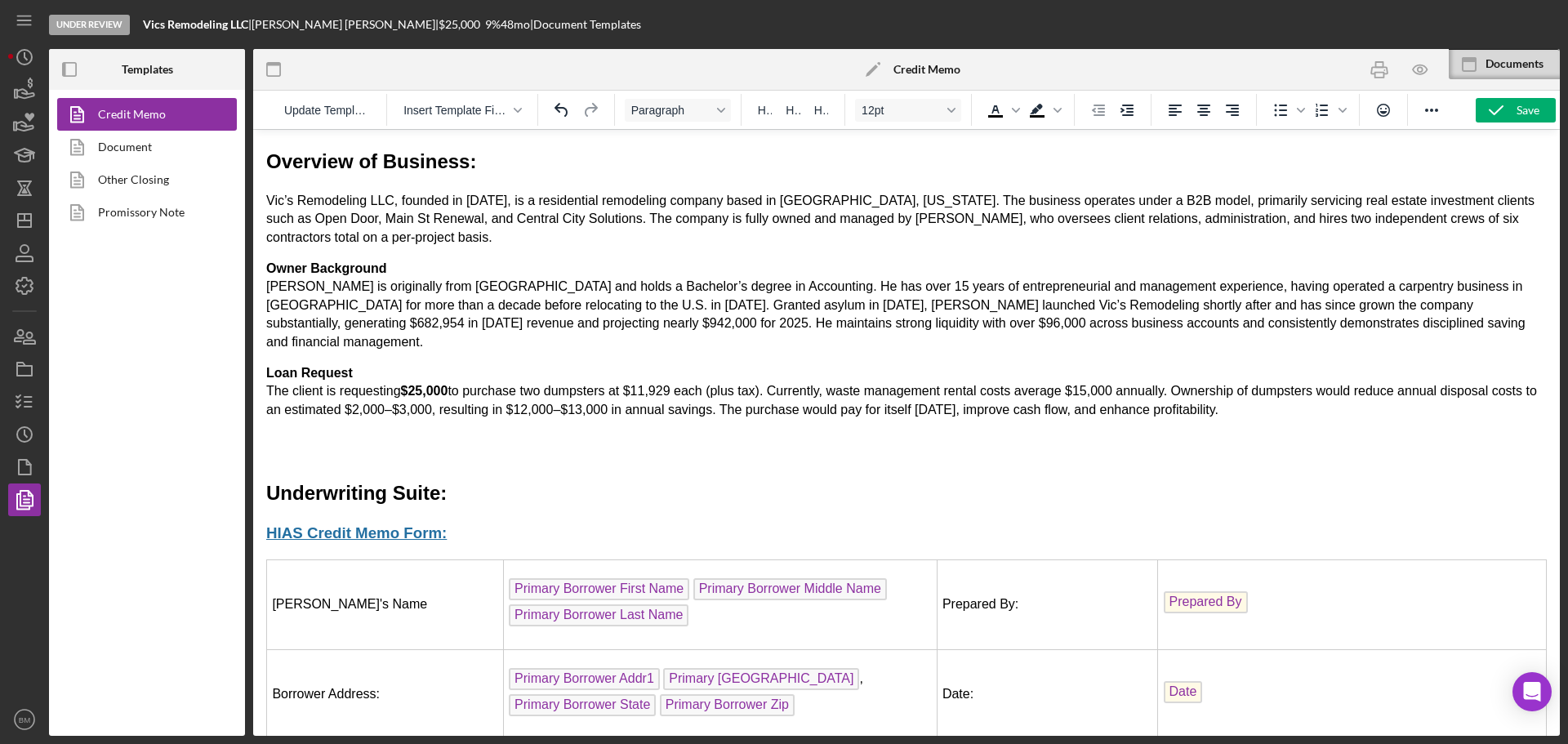
click at [399, 289] on p "Owner Background [PERSON_NAME] is originally from [GEOGRAPHIC_DATA] and holds a…" at bounding box center [906, 305] width 1281 height 92
drag, startPoint x: 322, startPoint y: 440, endPoint x: 325, endPoint y: 409, distance: 31.1
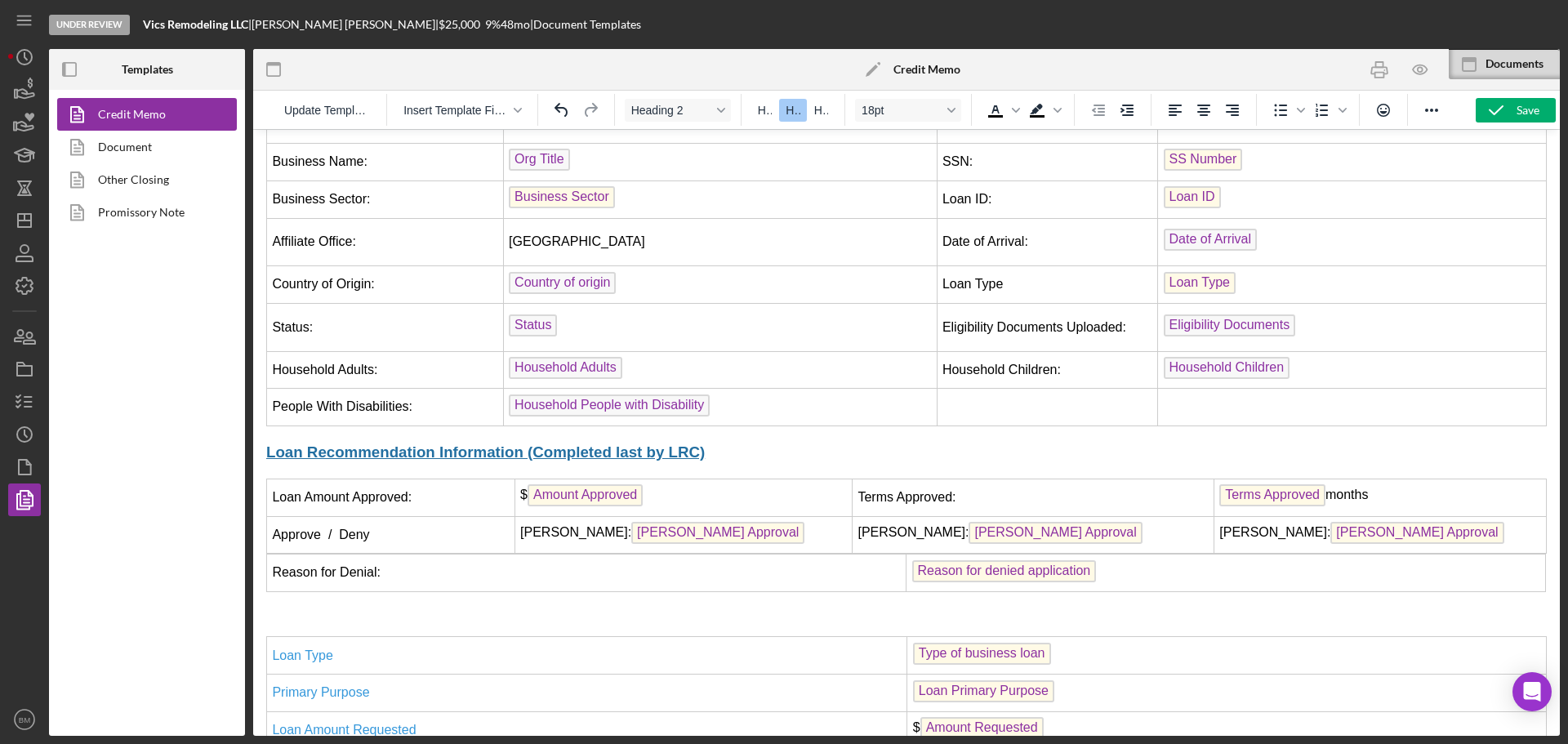
scroll to position [735, 0]
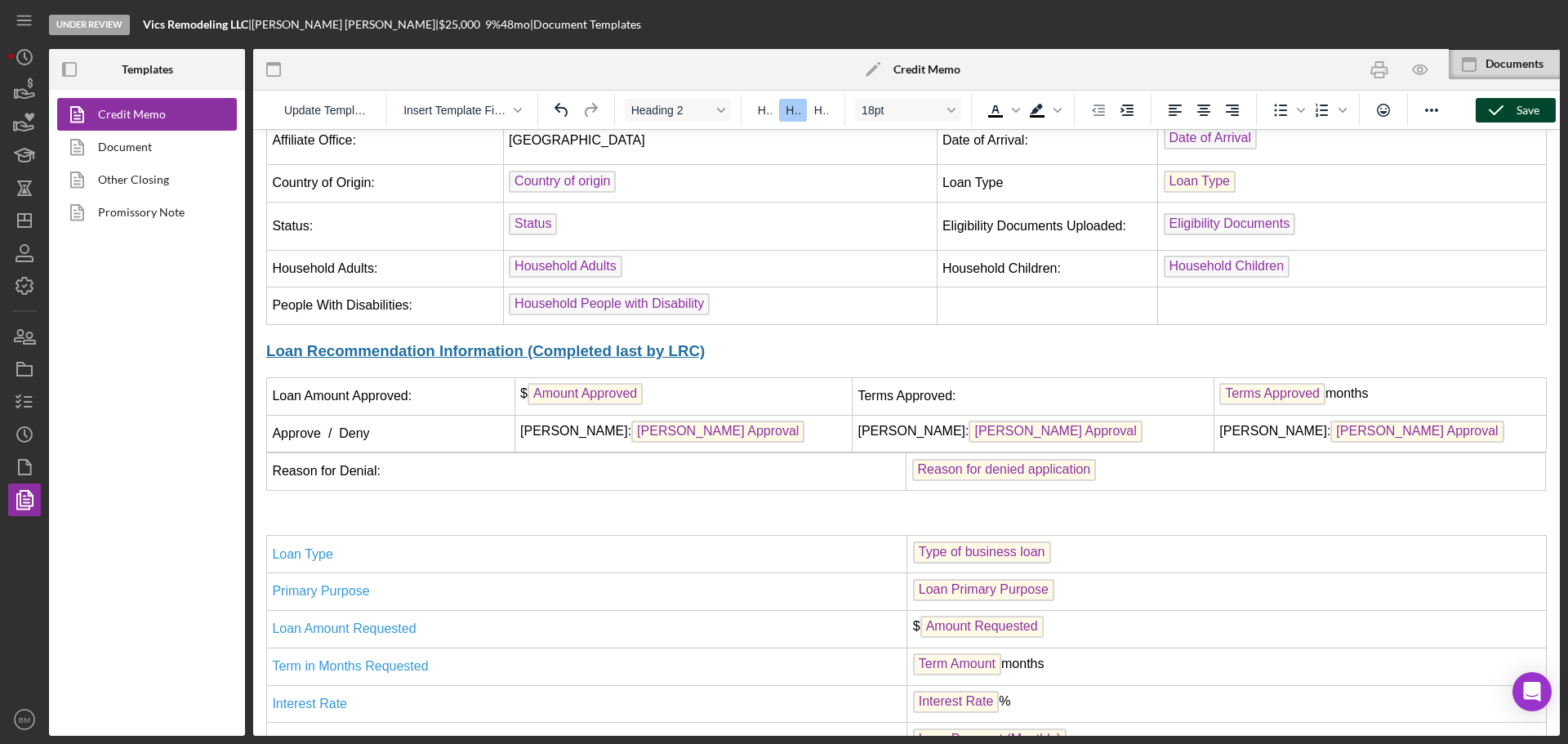
click at [1499, 107] on icon "button" at bounding box center [1496, 110] width 41 height 41
click at [1391, 77] on icon "button" at bounding box center [1379, 70] width 37 height 37
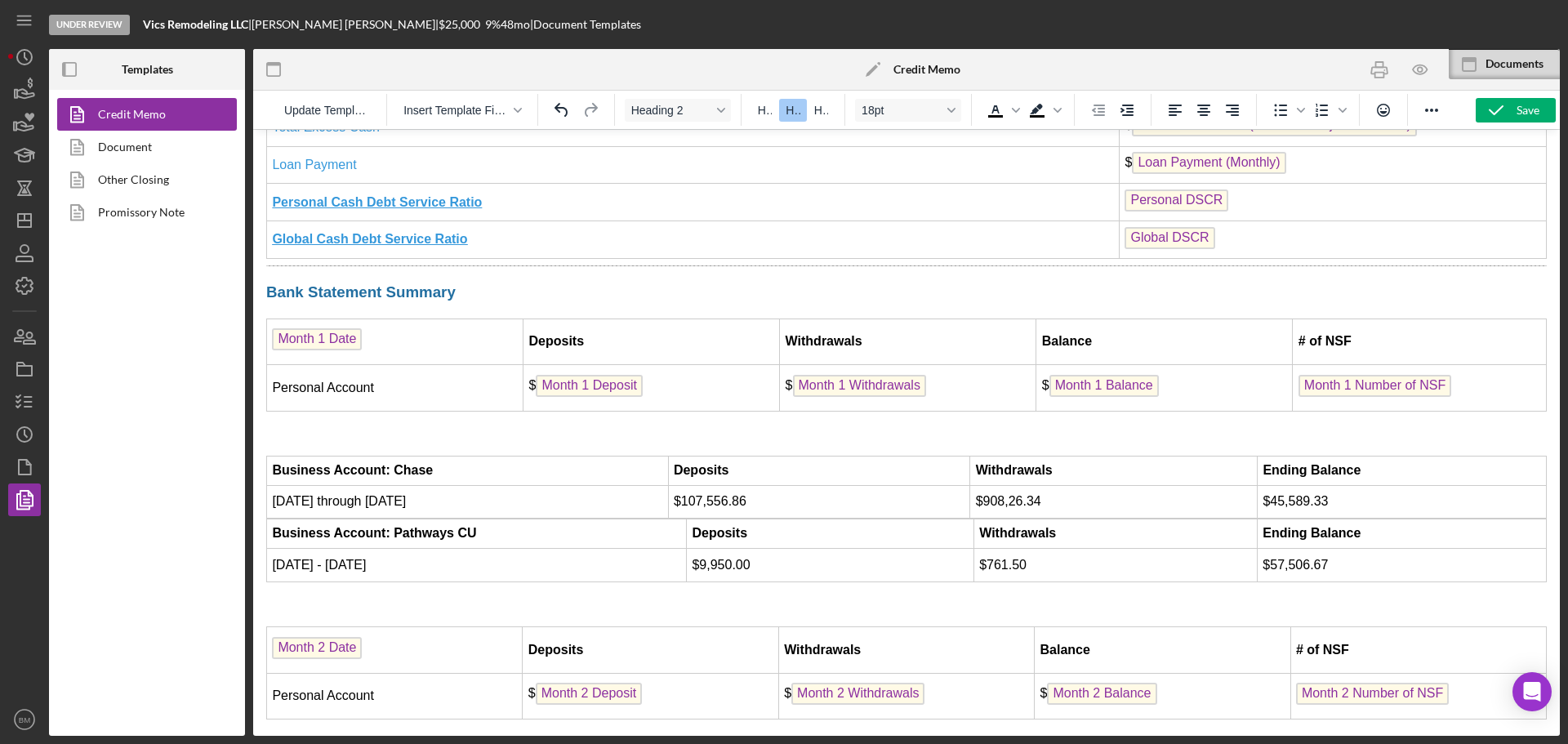
scroll to position [4247, 0]
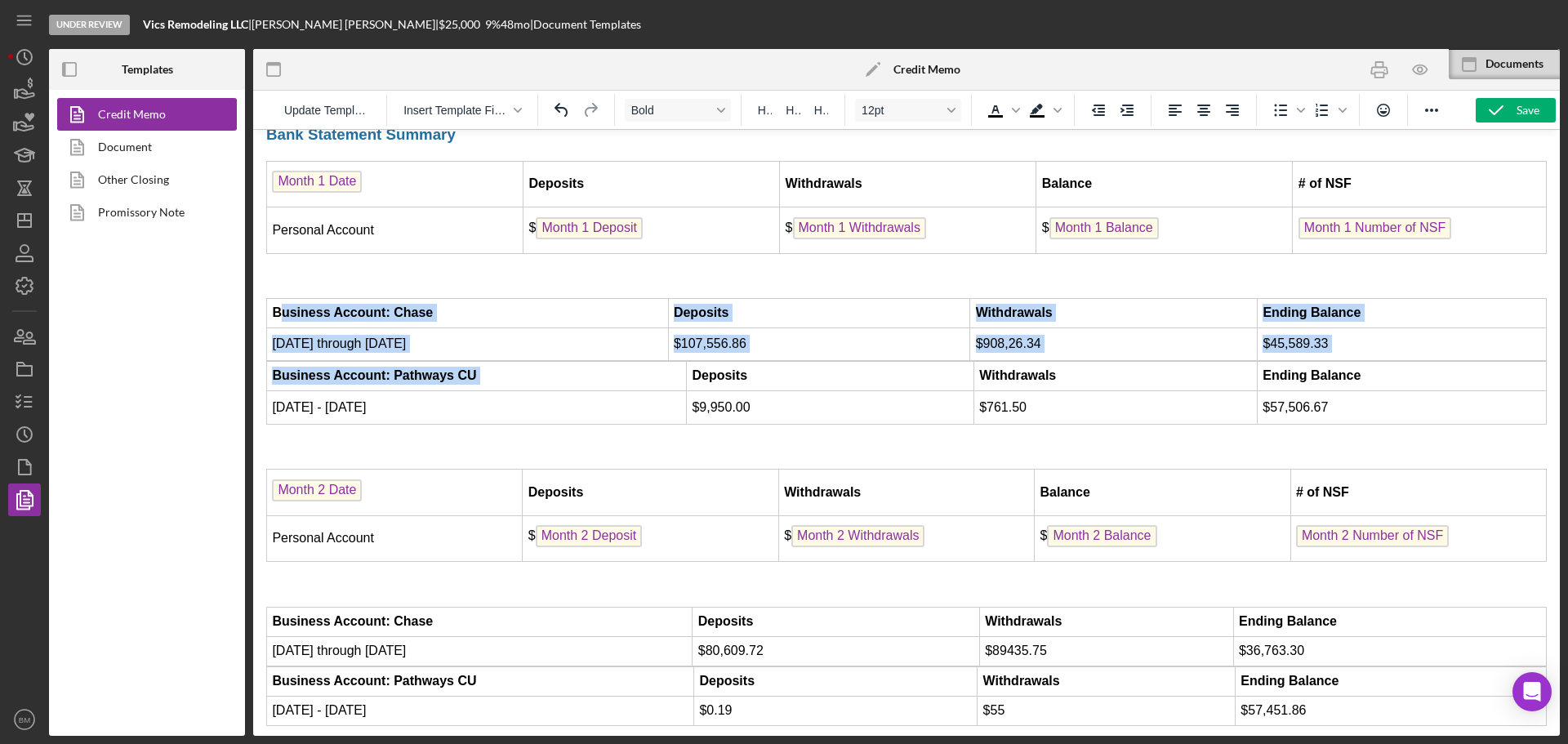
drag, startPoint x: 479, startPoint y: 352, endPoint x: 283, endPoint y: 295, distance: 204.1
click at [290, 303] on td "Business Account: Chase" at bounding box center [468, 313] width 402 height 29
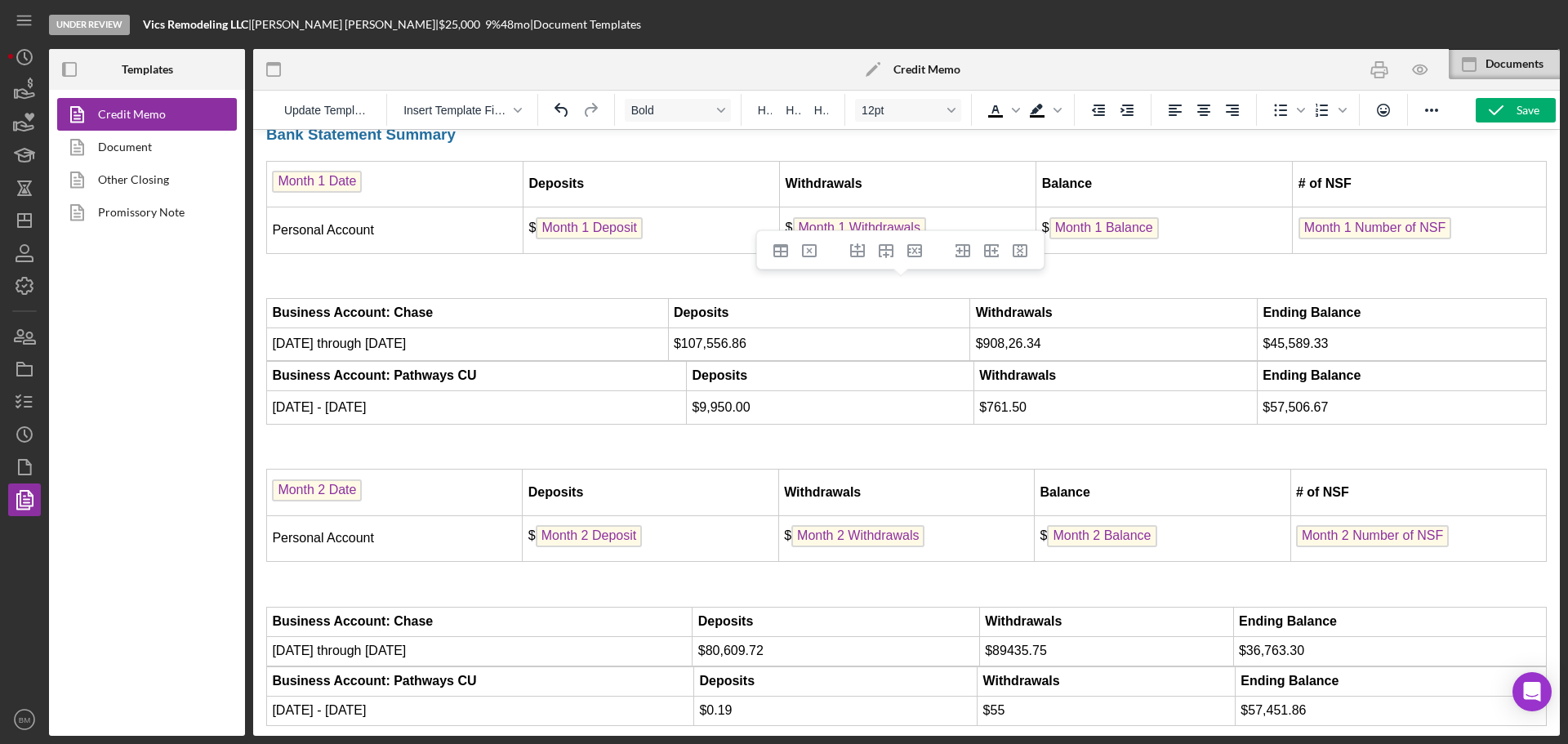
click at [304, 305] on strong "Business Account: Chase" at bounding box center [352, 312] width 161 height 14
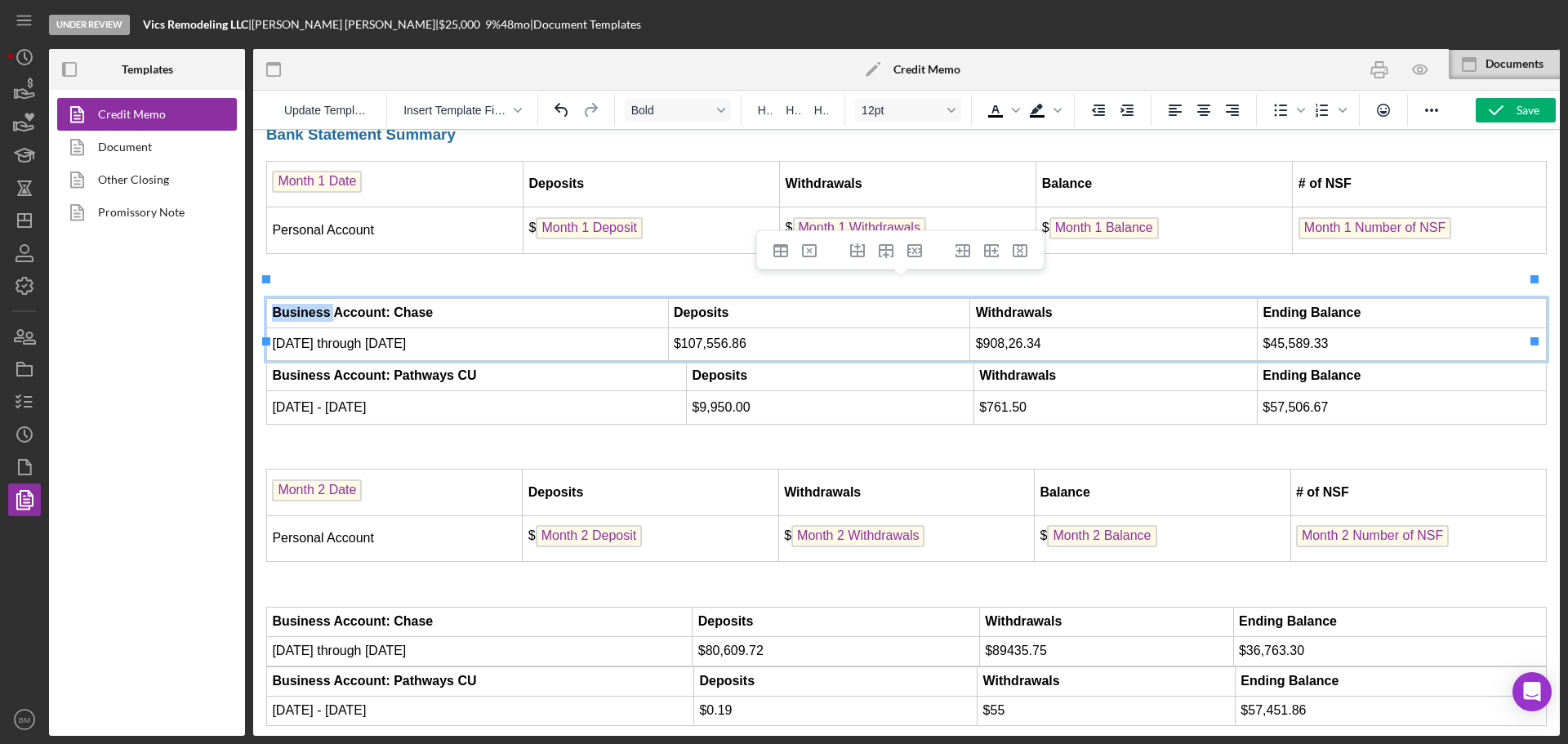
click at [304, 305] on strong "Business Account: Chase" at bounding box center [352, 312] width 161 height 14
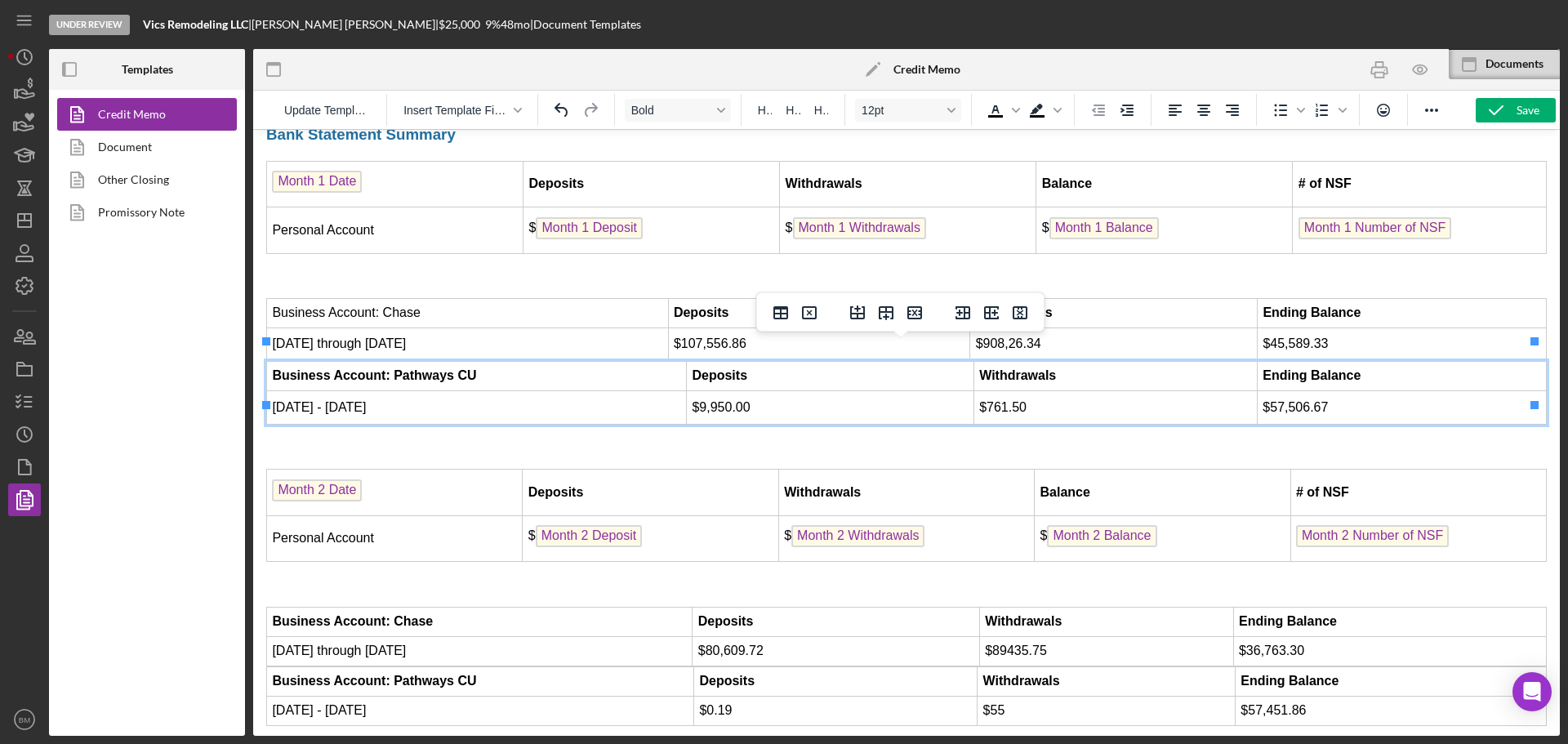
click at [468, 369] on strong "Business Account: Pathways CU" at bounding box center [374, 375] width 204 height 14
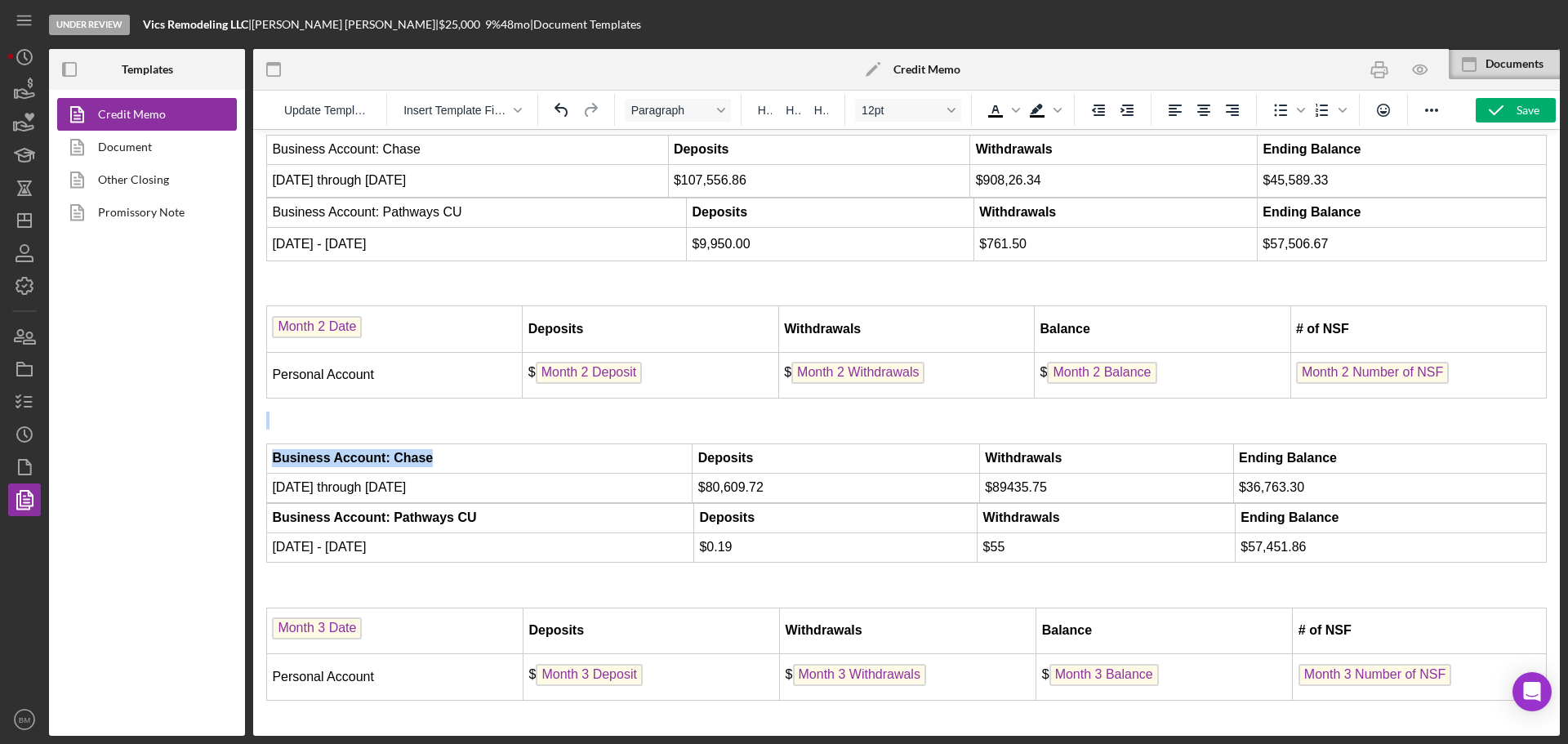
drag, startPoint x: 444, startPoint y: 436, endPoint x: 415, endPoint y: 575, distance: 142.0
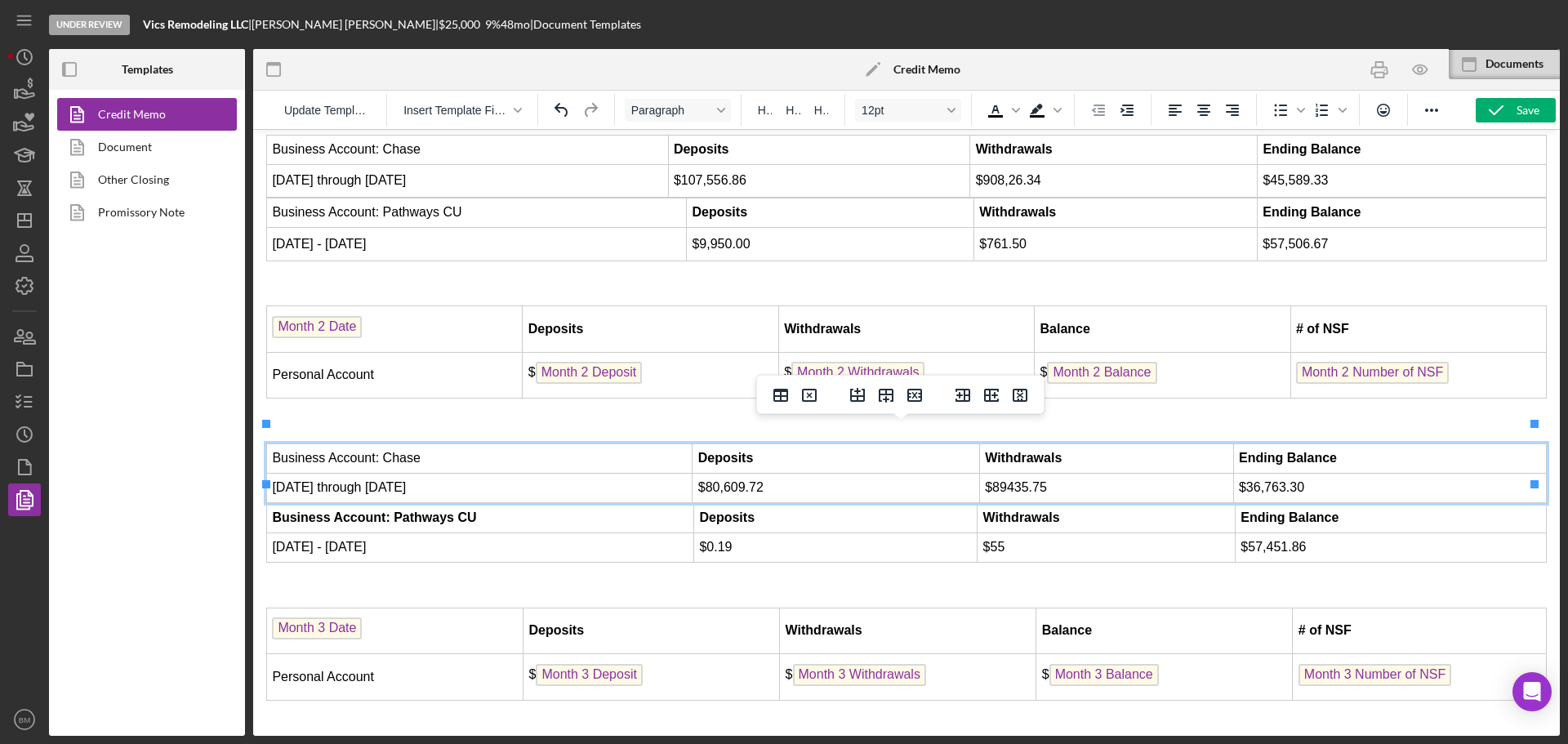
click at [468, 510] on strong "Business Account: Pathways CU" at bounding box center [374, 517] width 204 height 14
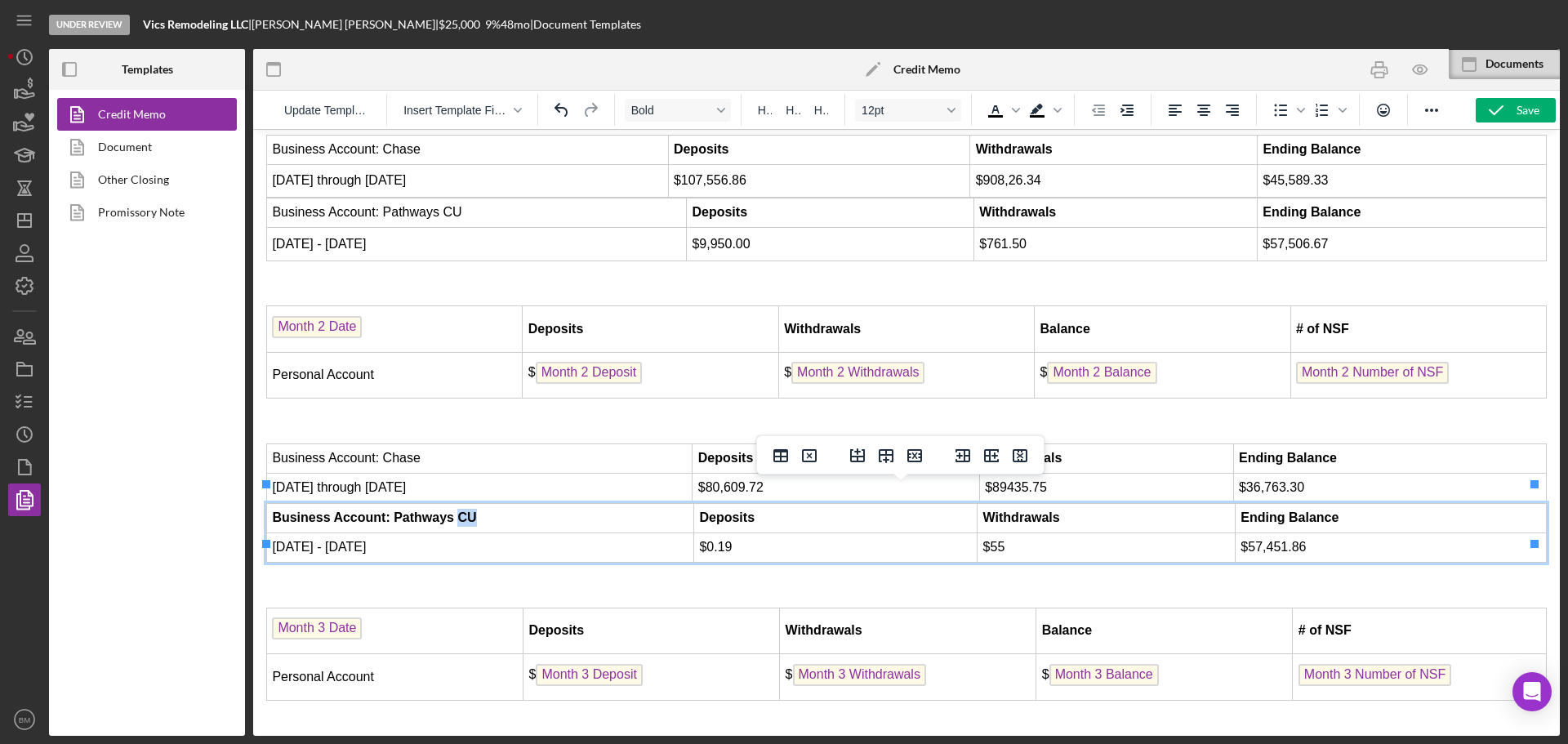
click at [468, 510] on strong "Business Account: Pathways CU" at bounding box center [374, 517] width 204 height 14
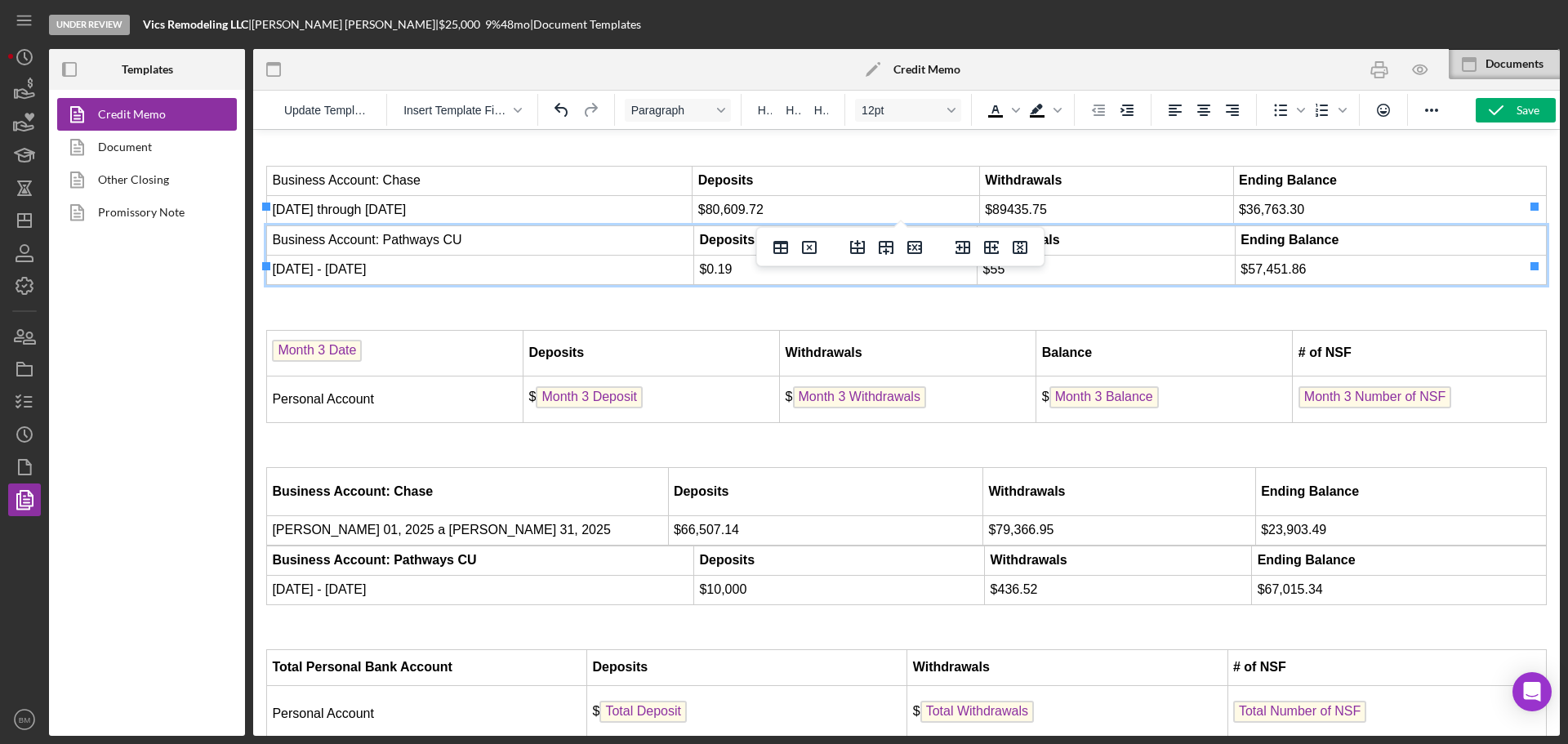
scroll to position [4736, 0]
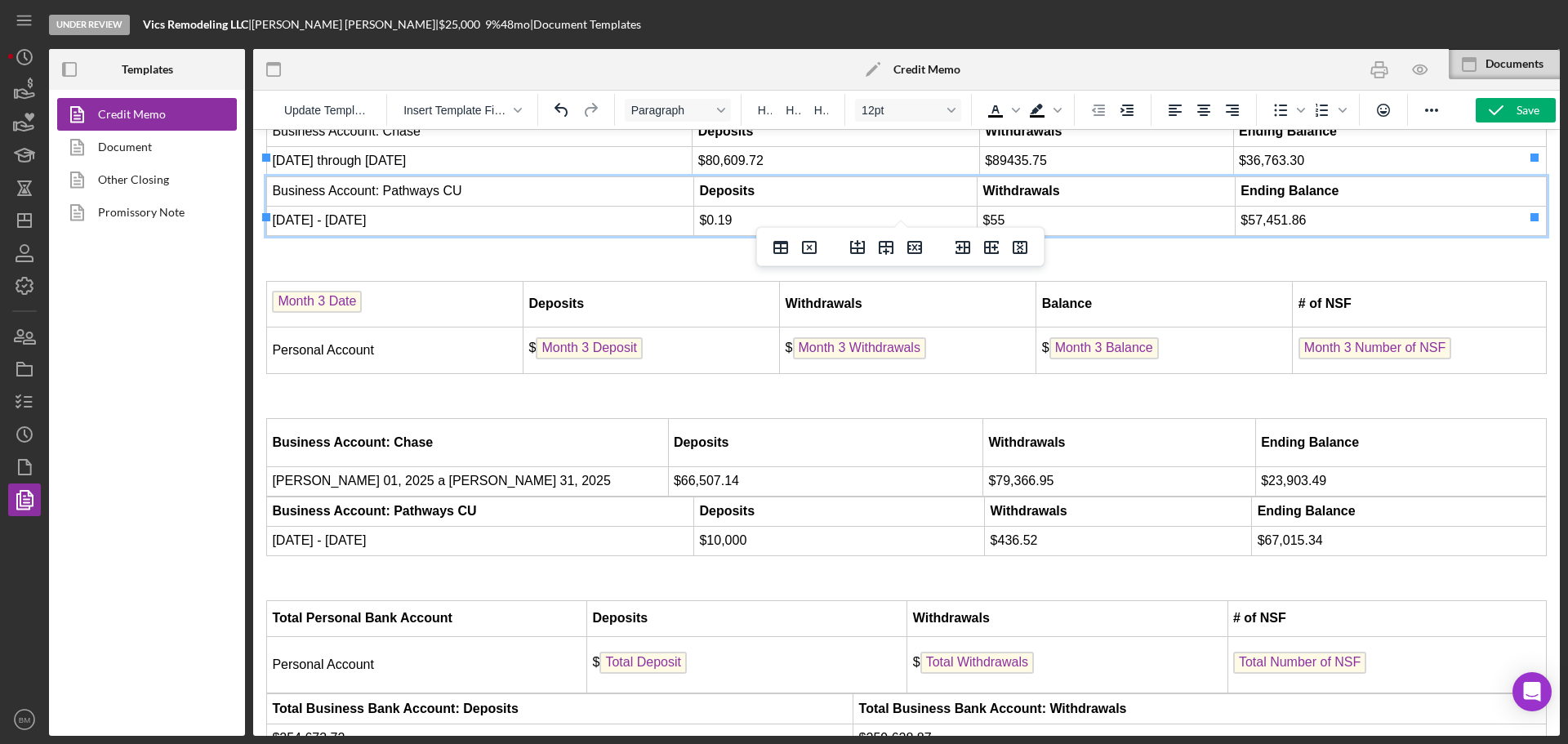
click at [407, 435] on strong "Business Account: Chase" at bounding box center [352, 442] width 161 height 14
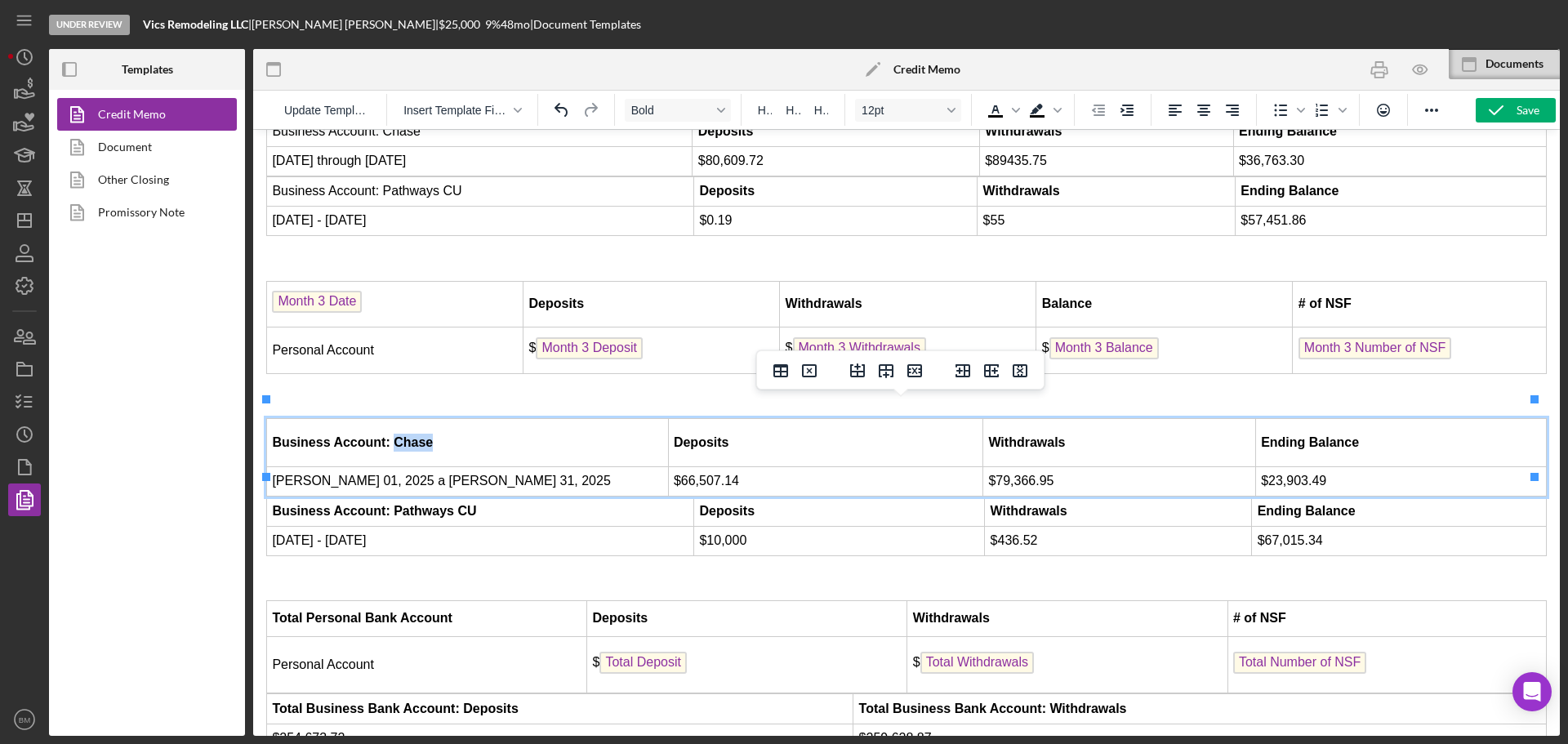
click at [407, 435] on strong "Business Account: Chase" at bounding box center [352, 442] width 161 height 14
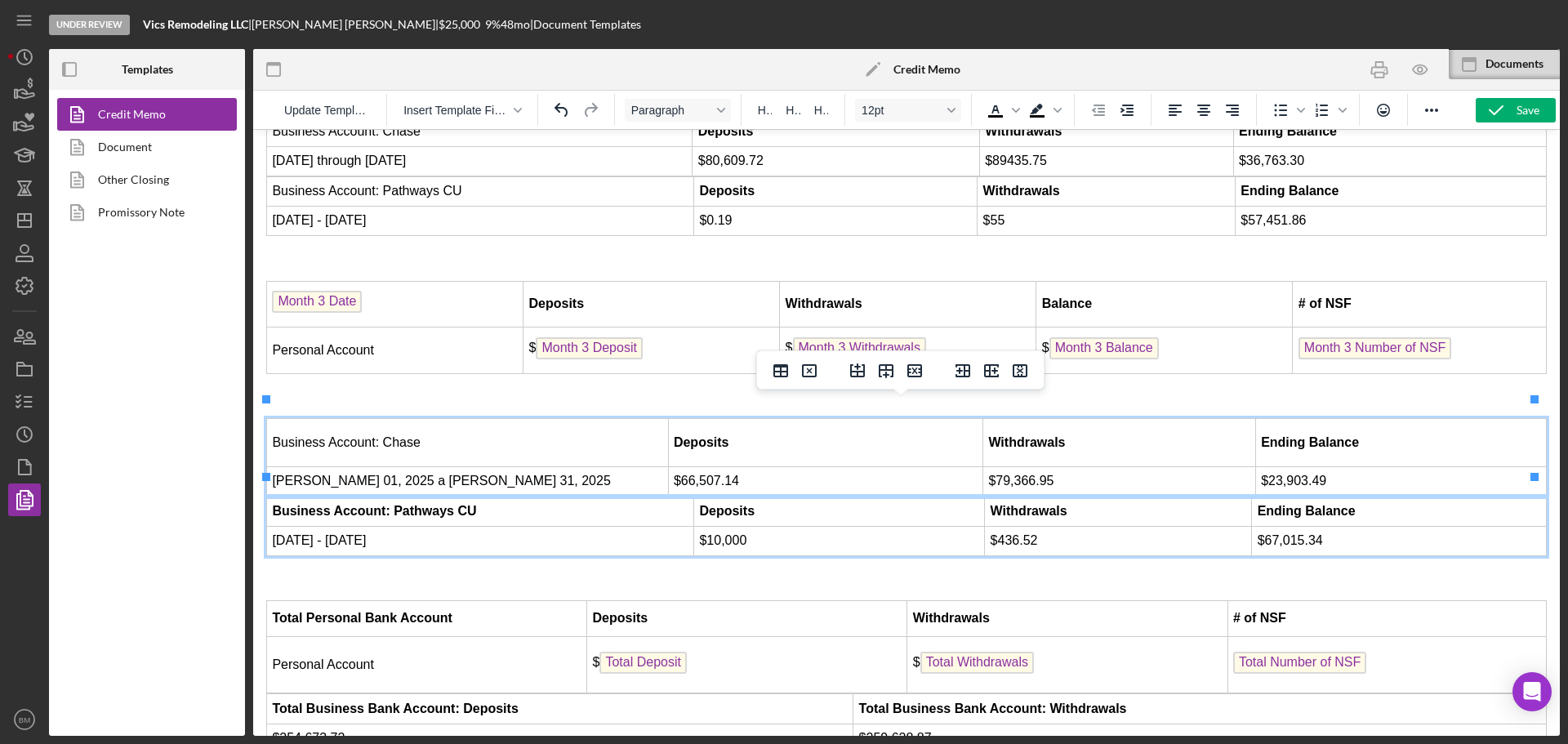
click at [424, 503] on strong "Business Account: Pathways CU" at bounding box center [374, 510] width 204 height 14
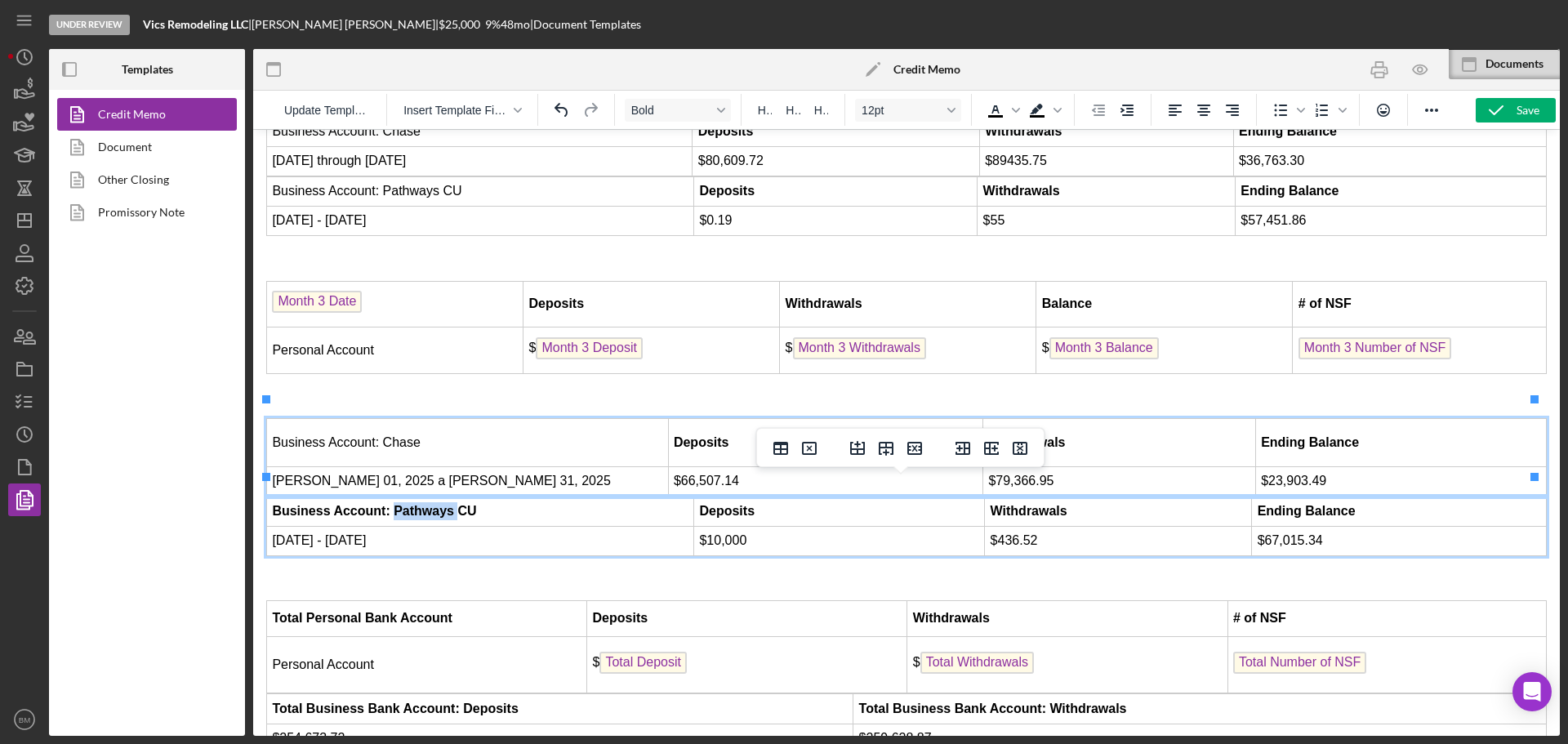
click at [424, 503] on strong "Business Account: Pathways CU" at bounding box center [374, 510] width 204 height 14
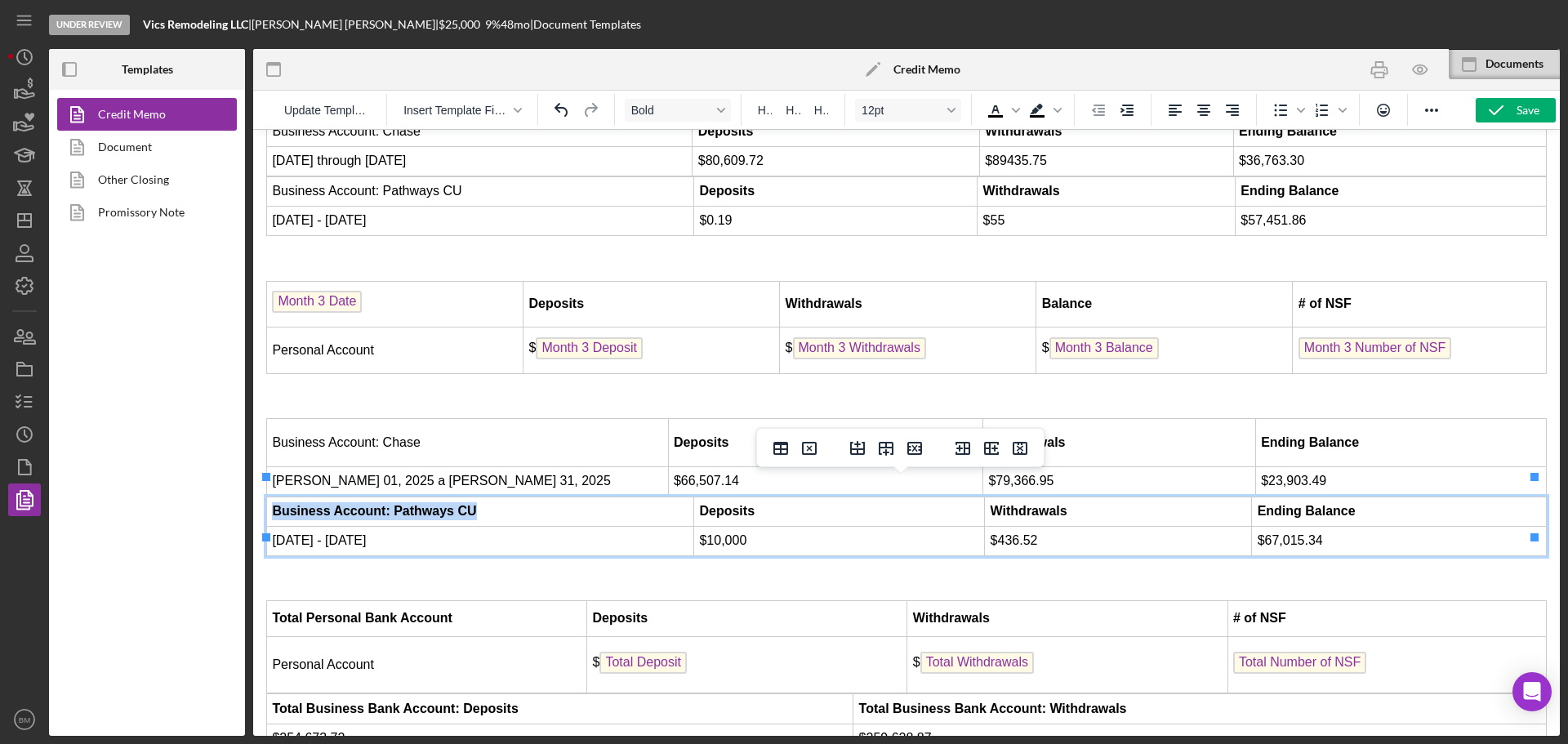
click at [424, 503] on strong "Business Account: Pathways CU" at bounding box center [374, 510] width 204 height 14
click at [419, 531] on td "[DATE] - [DATE]" at bounding box center [480, 540] width 427 height 29
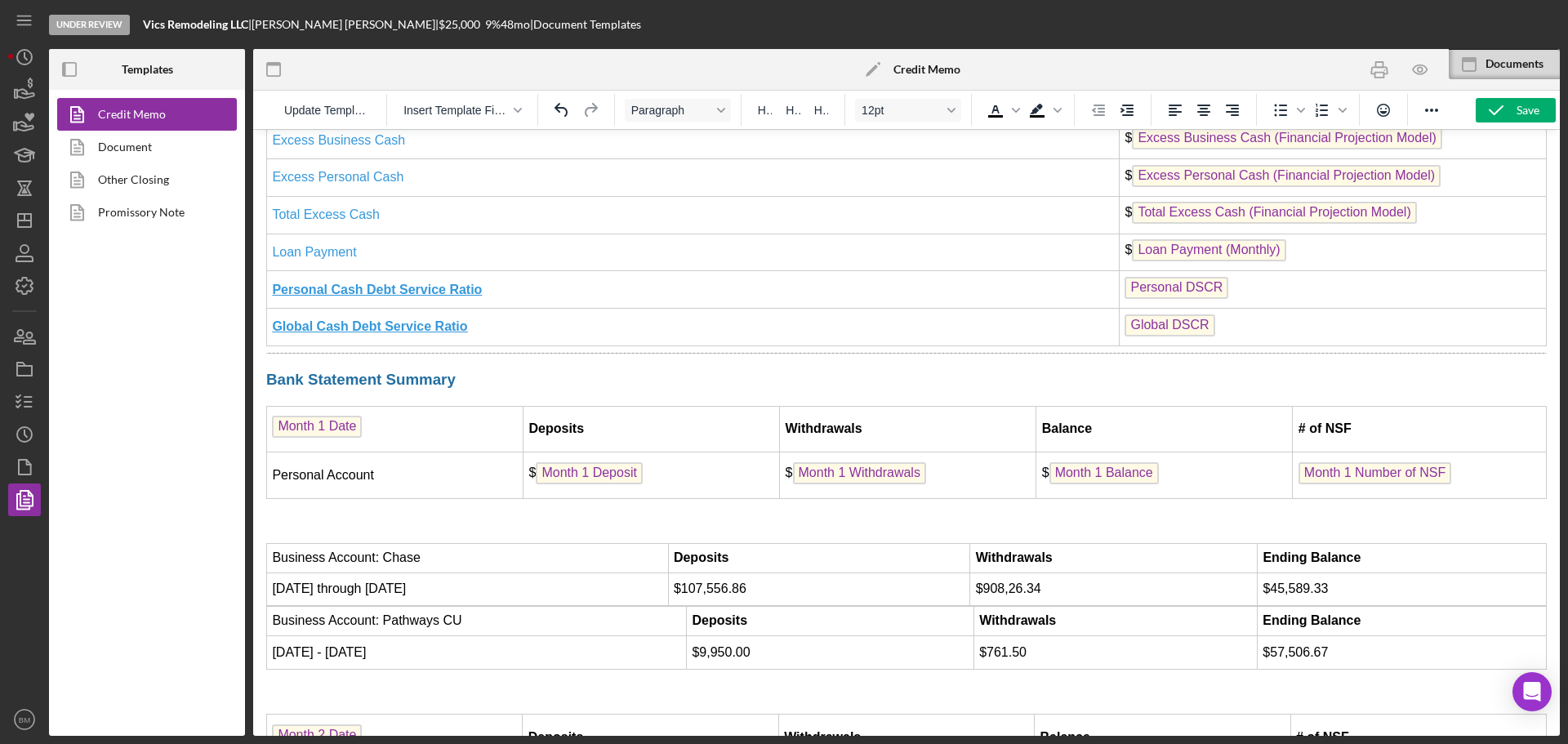
scroll to position [4164, 0]
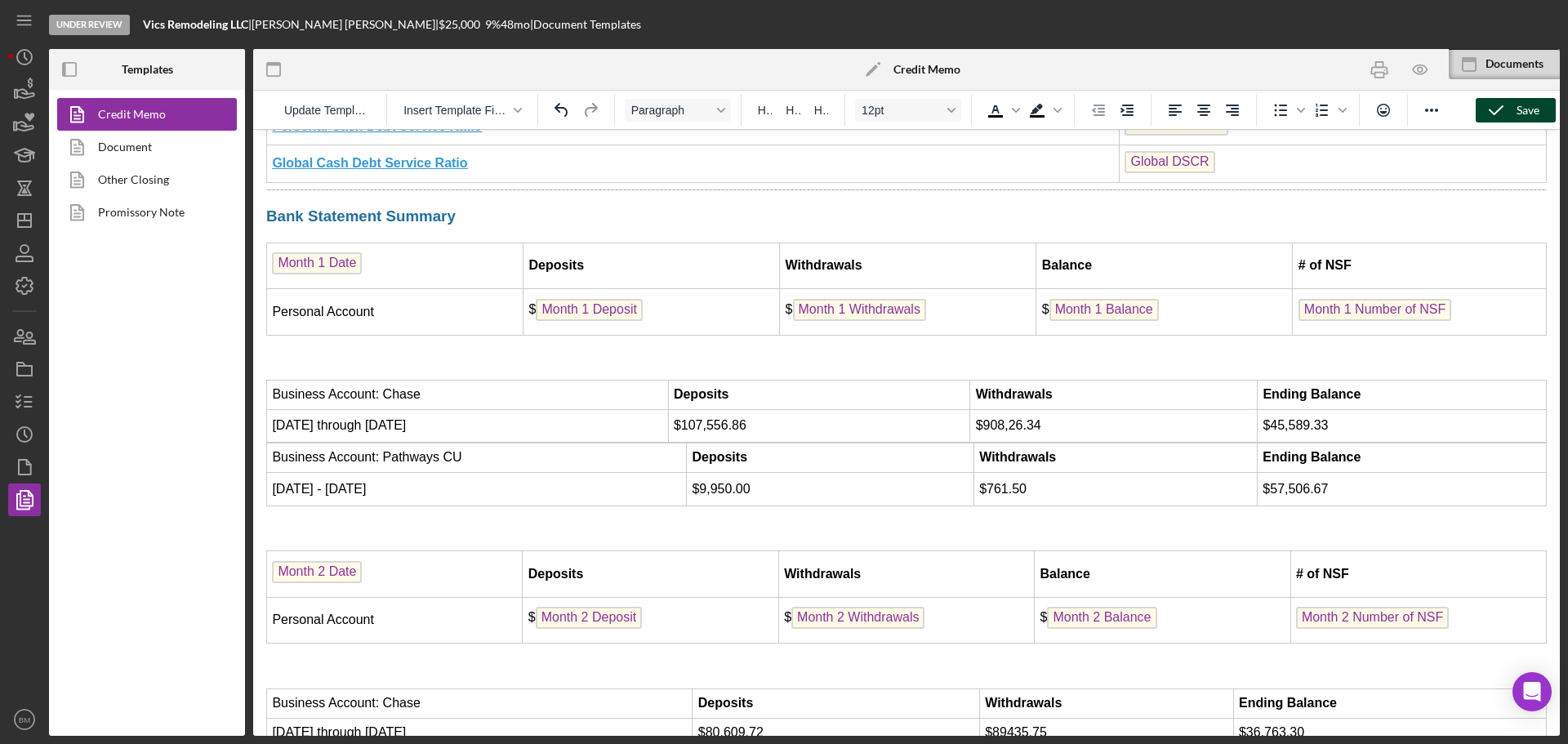
drag, startPoint x: 1516, startPoint y: 107, endPoint x: 298, endPoint y: 146, distance: 1218.6
click at [1516, 107] on div "Save" at bounding box center [1527, 110] width 22 height 24
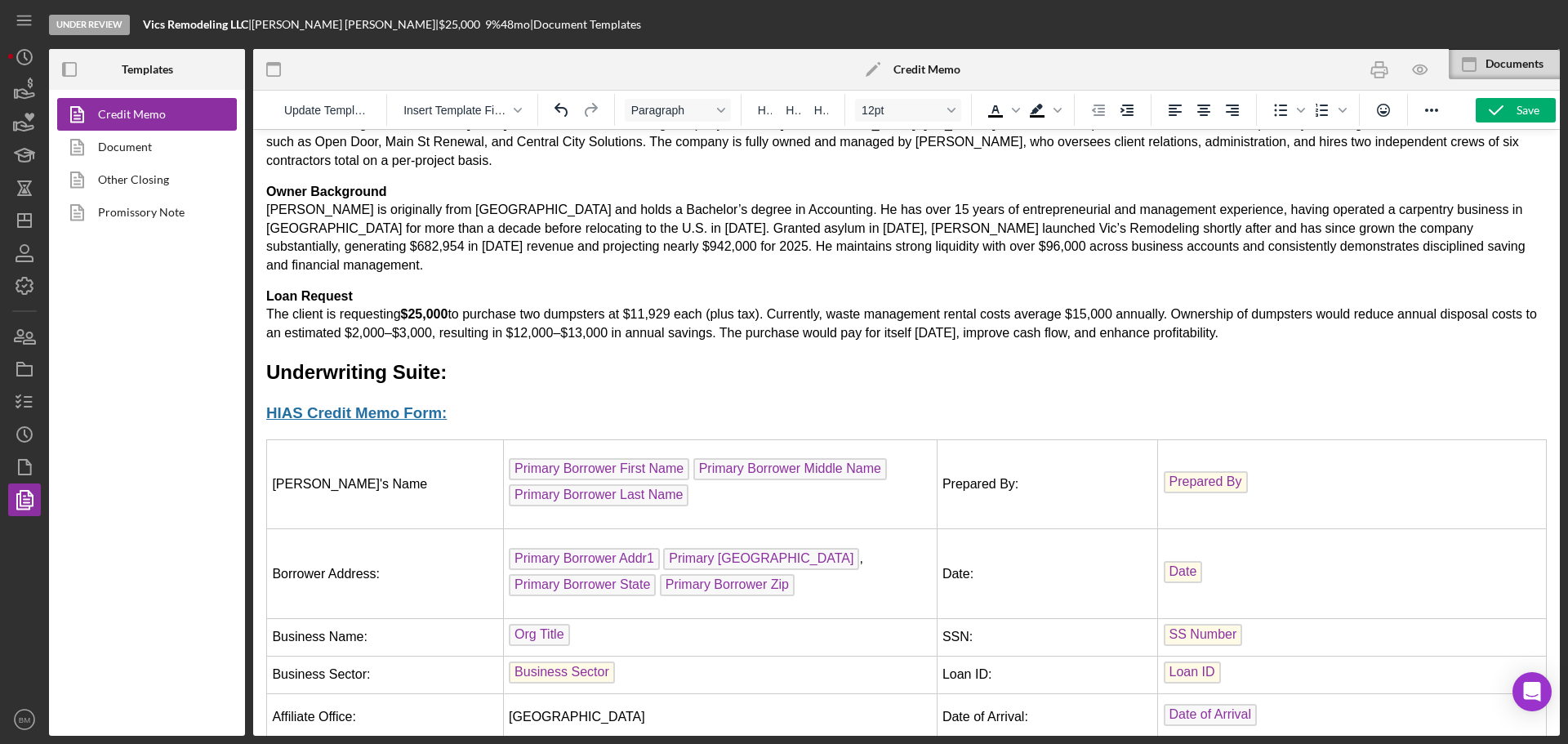
scroll to position [409, 0]
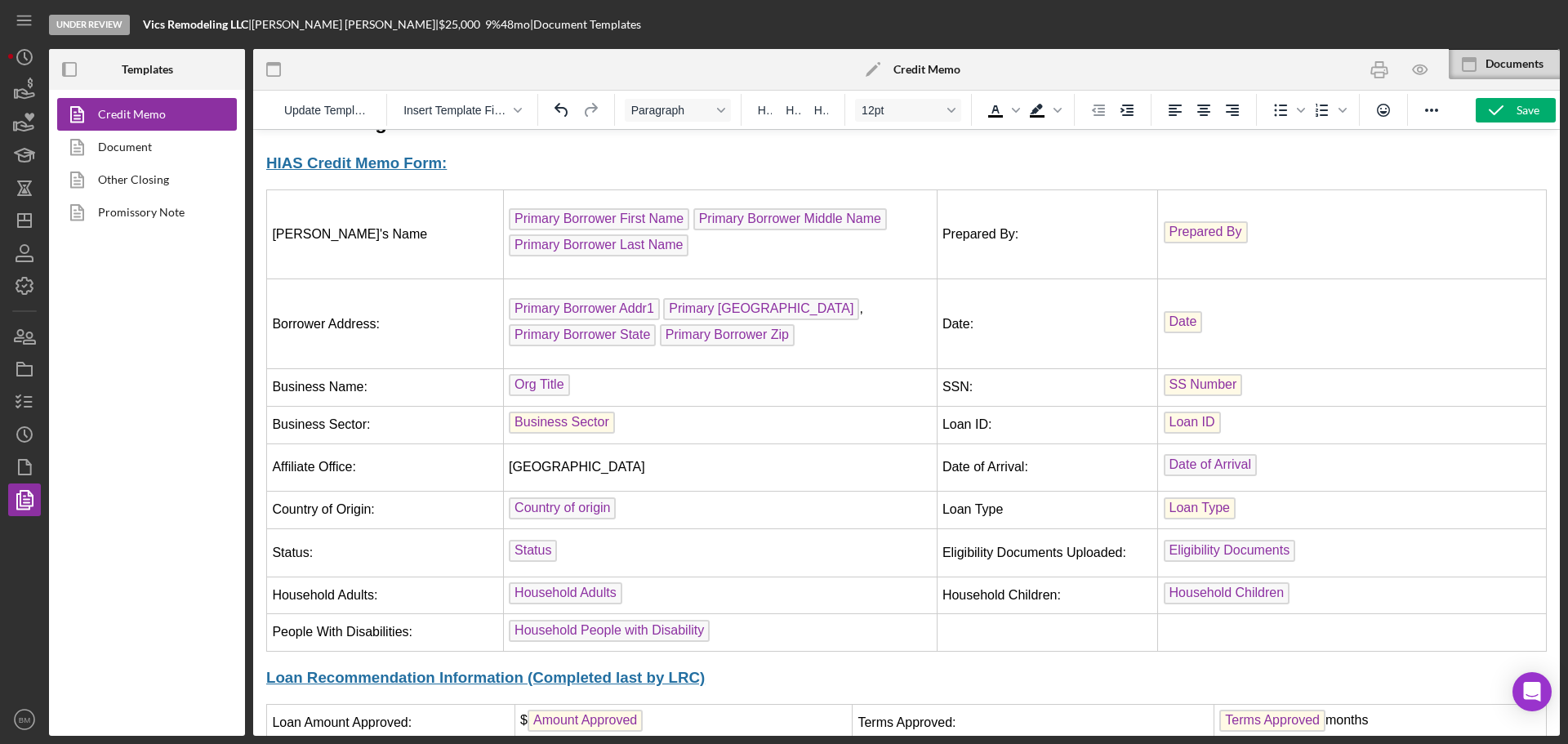
click at [810, 208] on span "Primary Borrower Middle Name" at bounding box center [790, 219] width 194 height 22
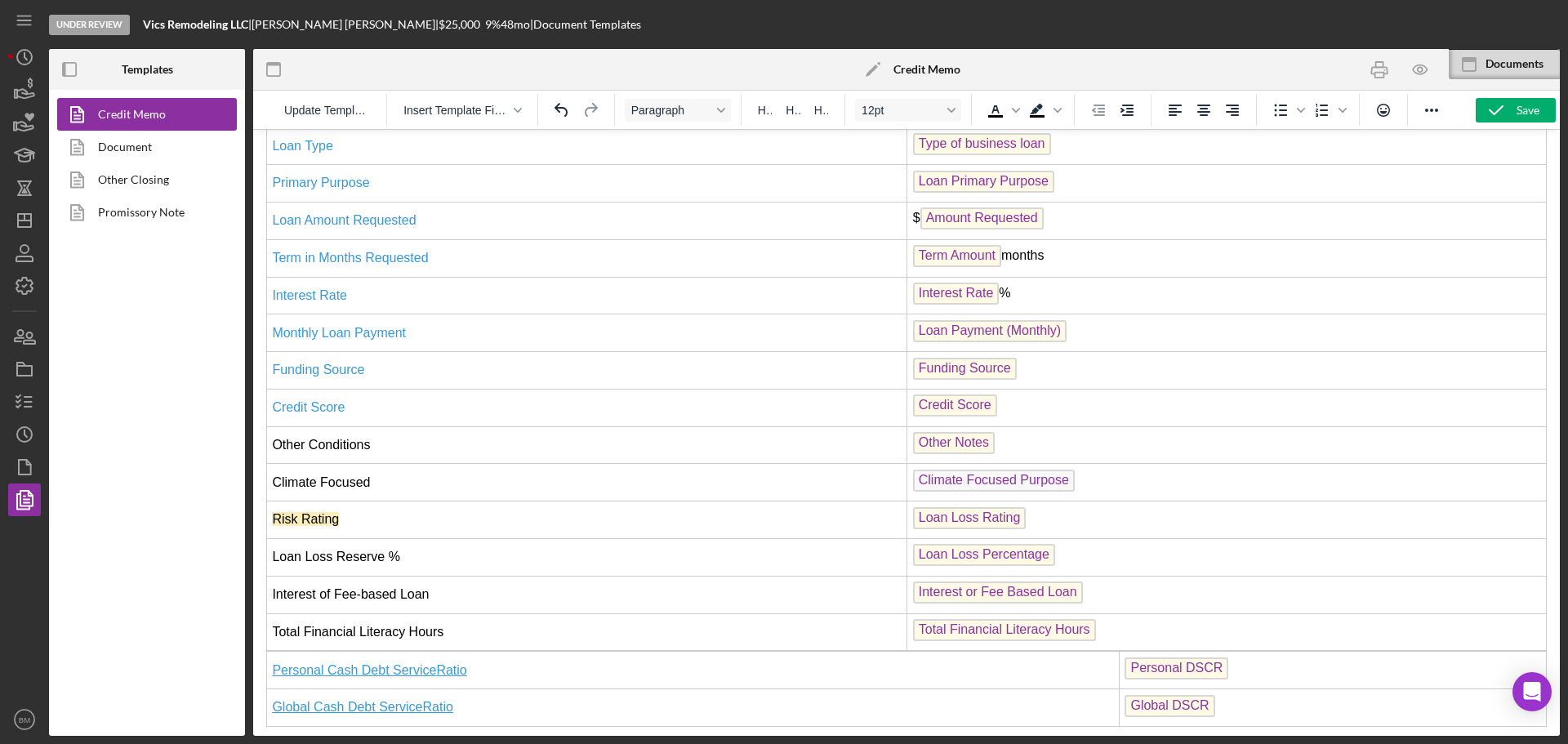
scroll to position [1551, 0]
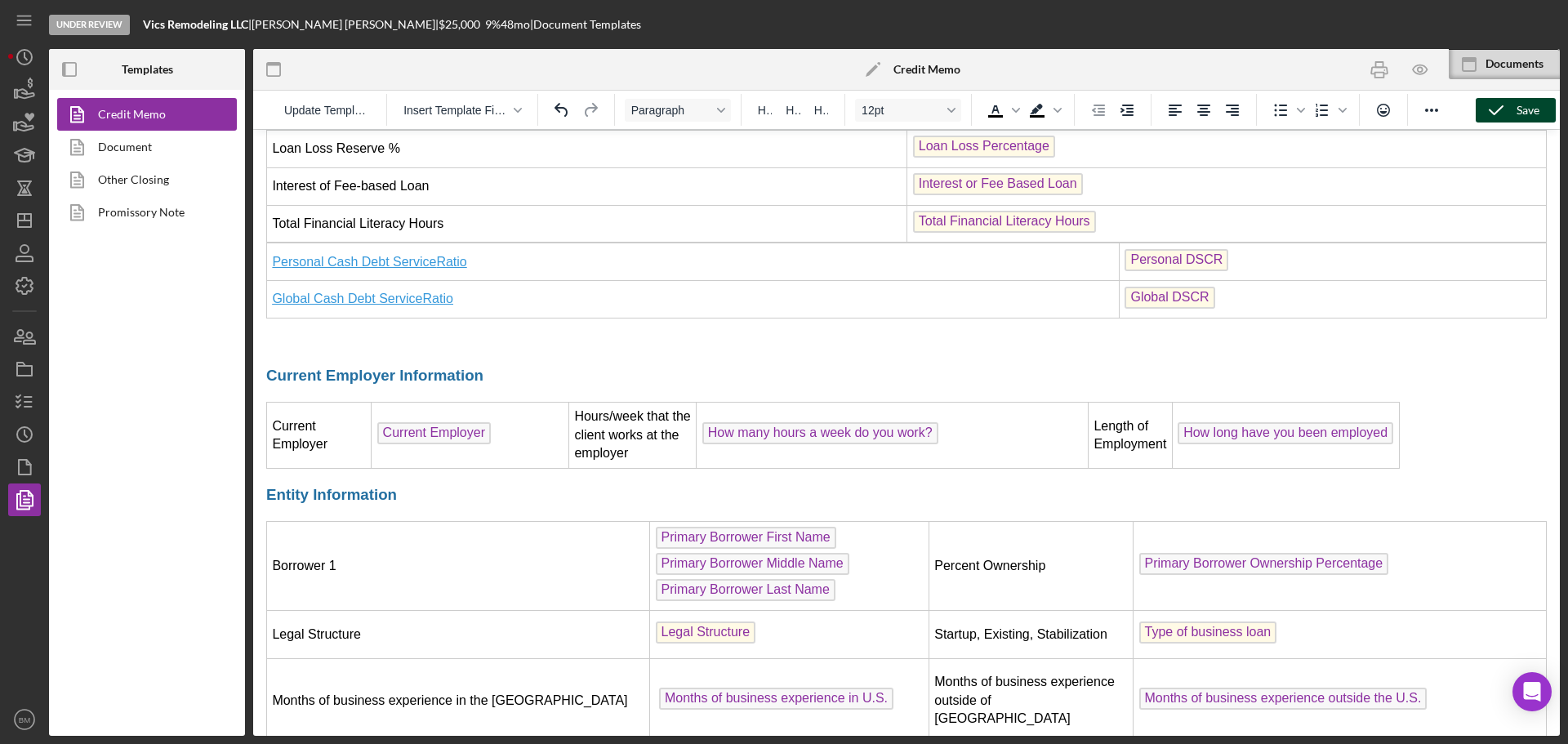
drag, startPoint x: 1504, startPoint y: 109, endPoint x: 18, endPoint y: 479, distance: 1531.4
click at [1504, 109] on icon "button" at bounding box center [1496, 110] width 41 height 41
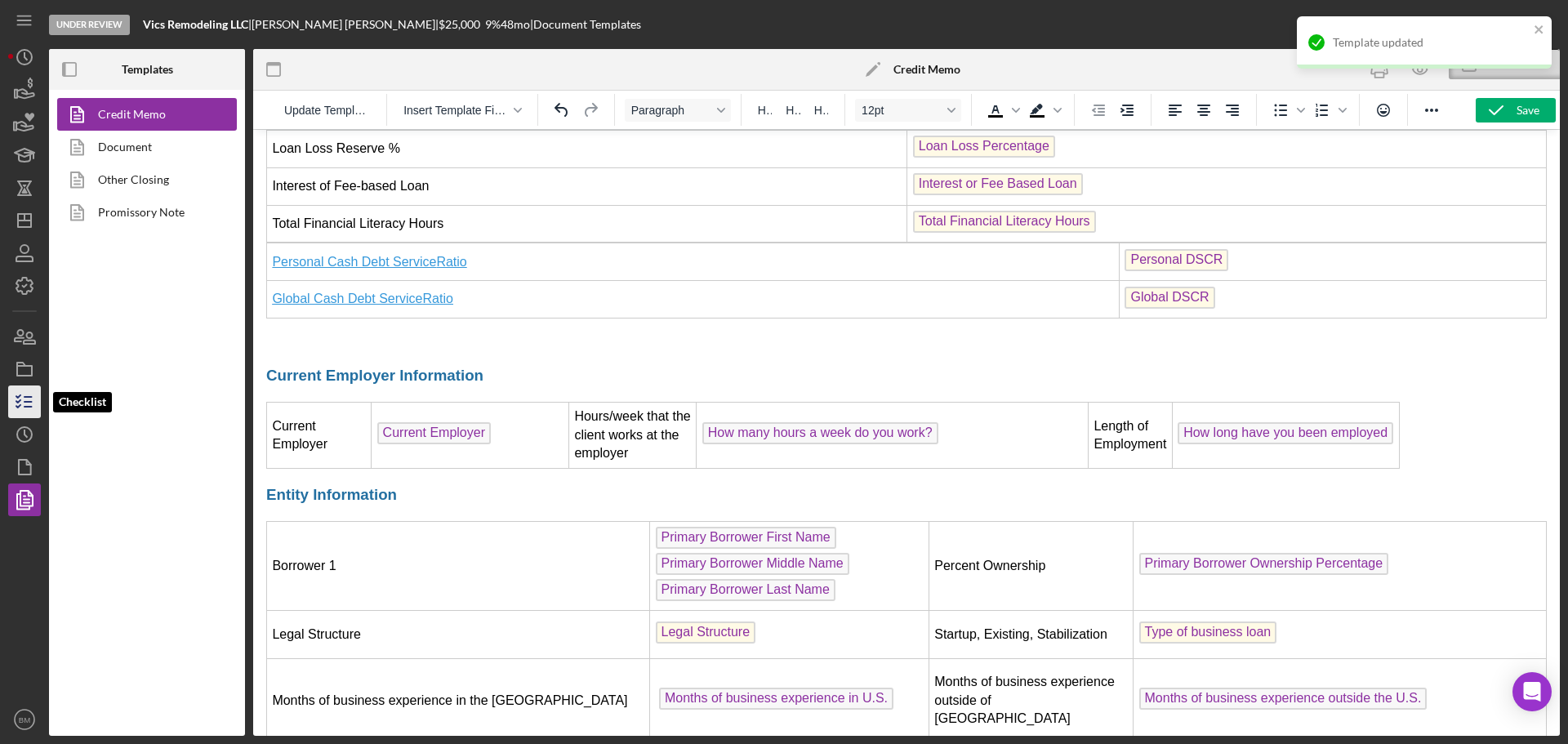
click at [16, 394] on icon "button" at bounding box center [24, 401] width 41 height 41
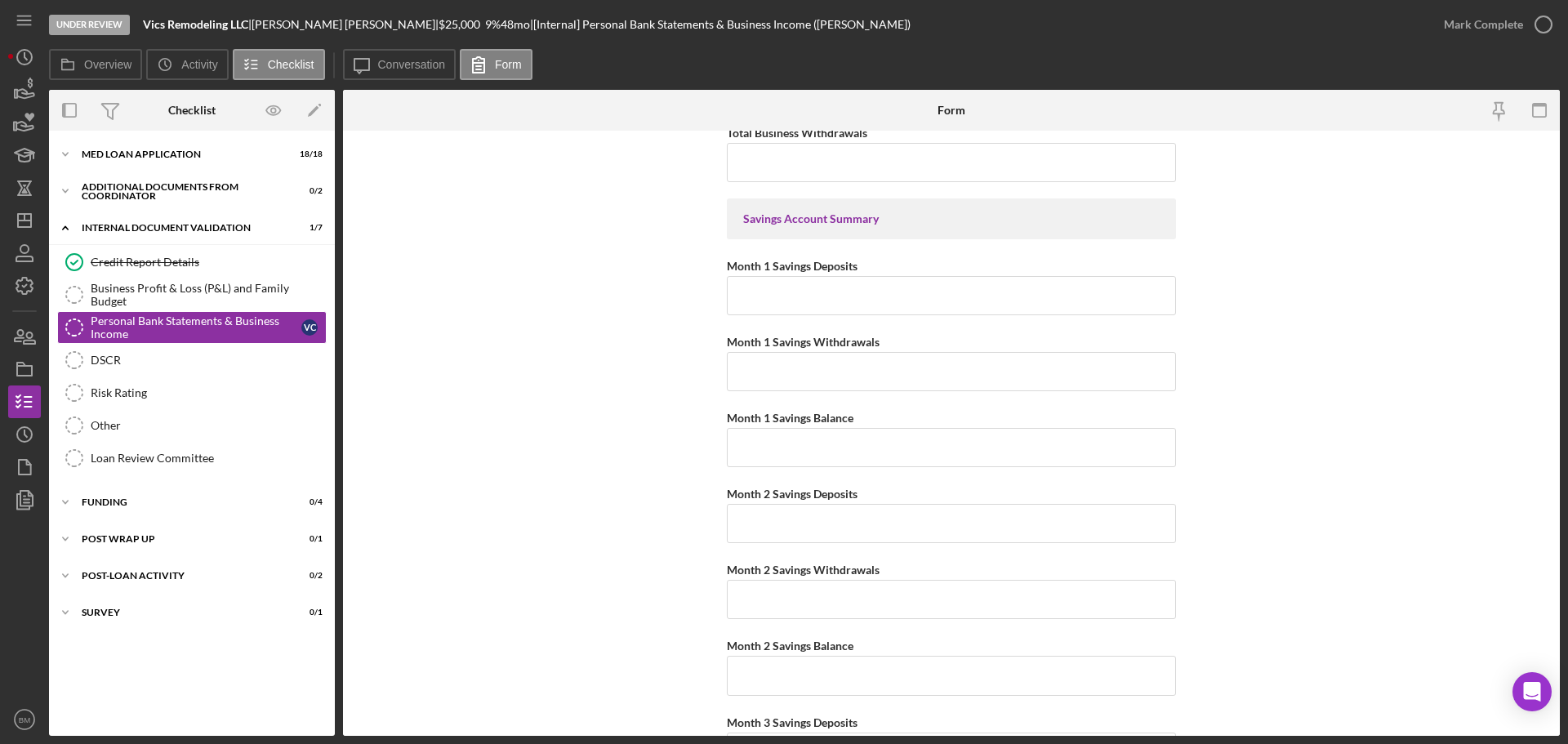
scroll to position [2450, 0]
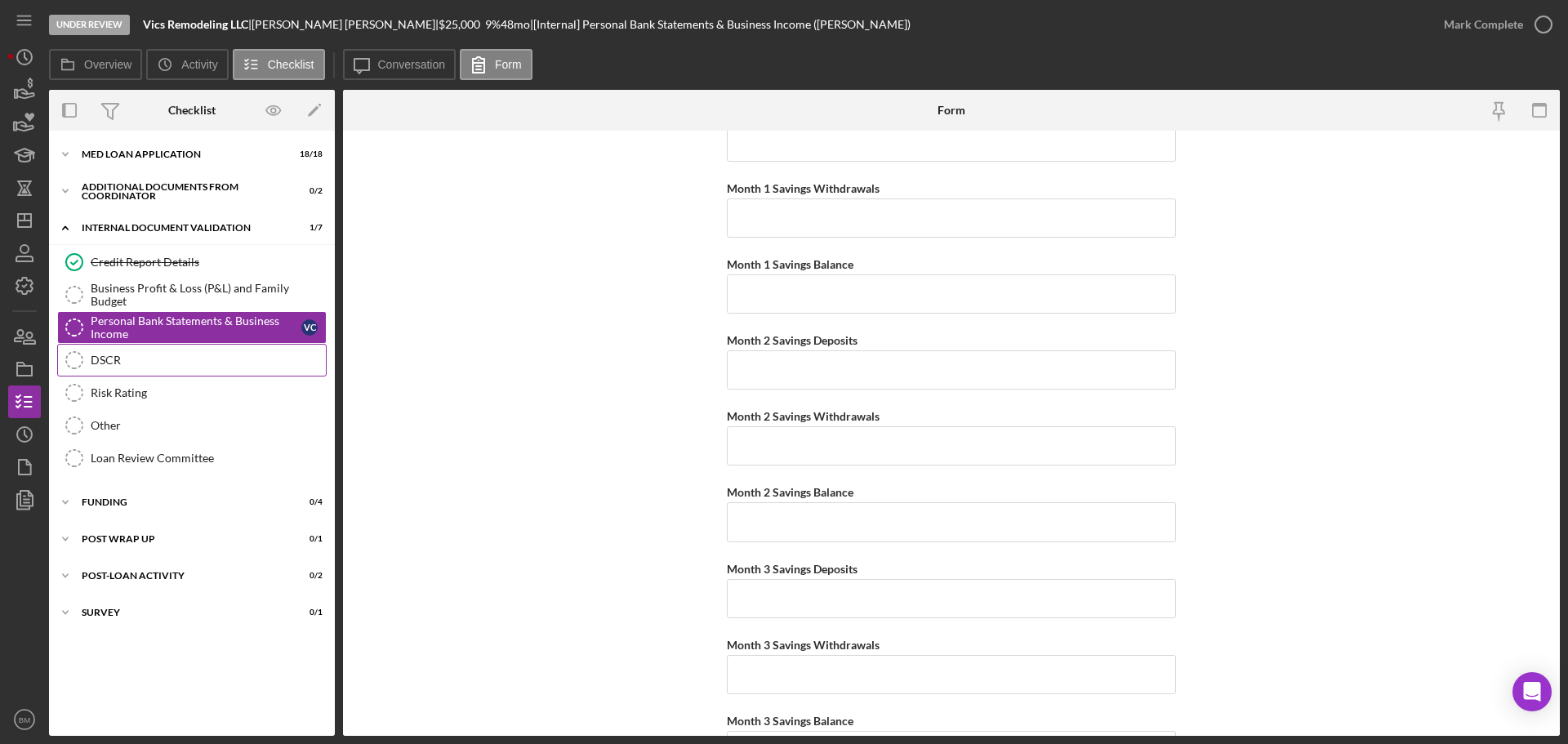
click at [181, 355] on div "DSCR" at bounding box center [208, 360] width 236 height 13
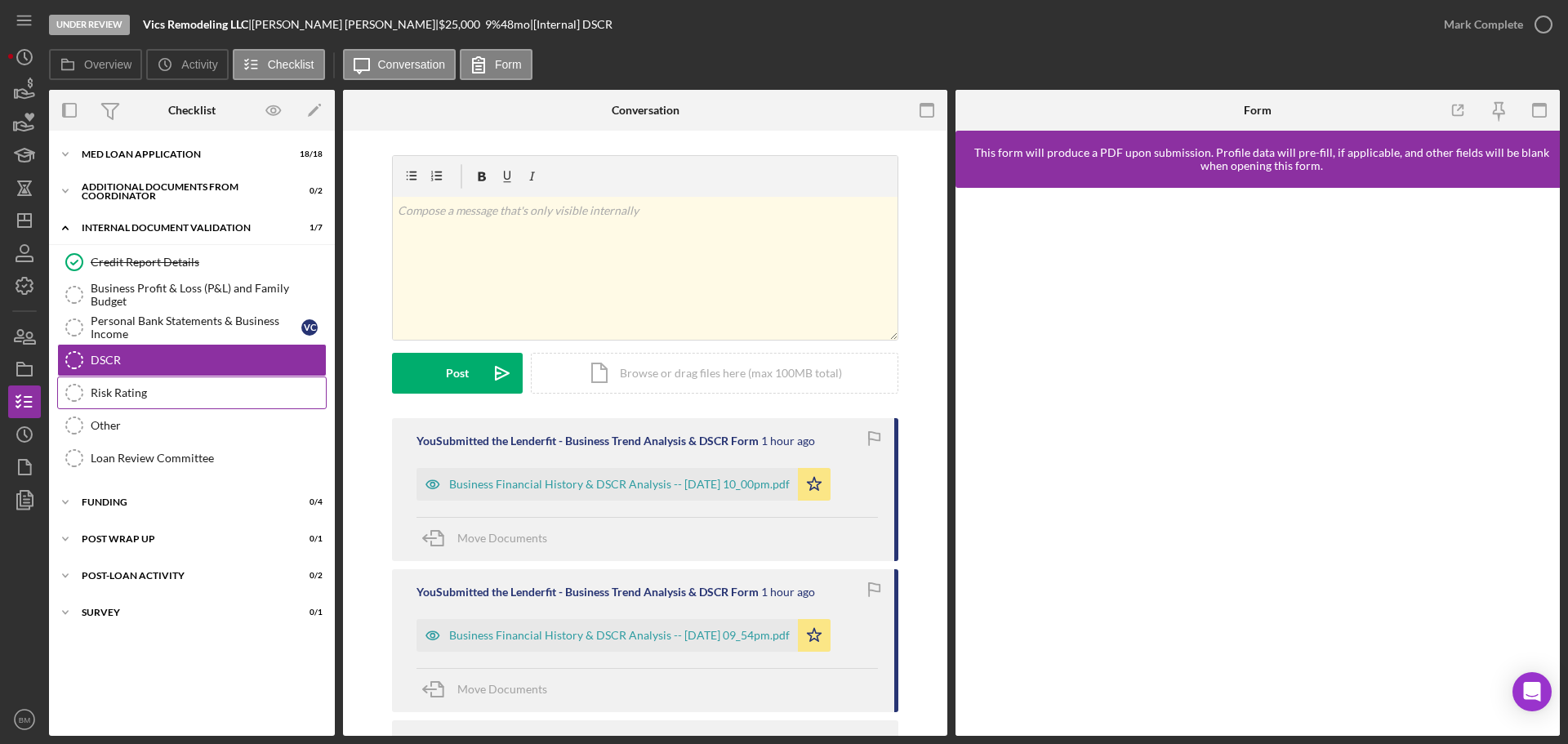
click at [172, 396] on div "Risk Rating" at bounding box center [208, 393] width 236 height 13
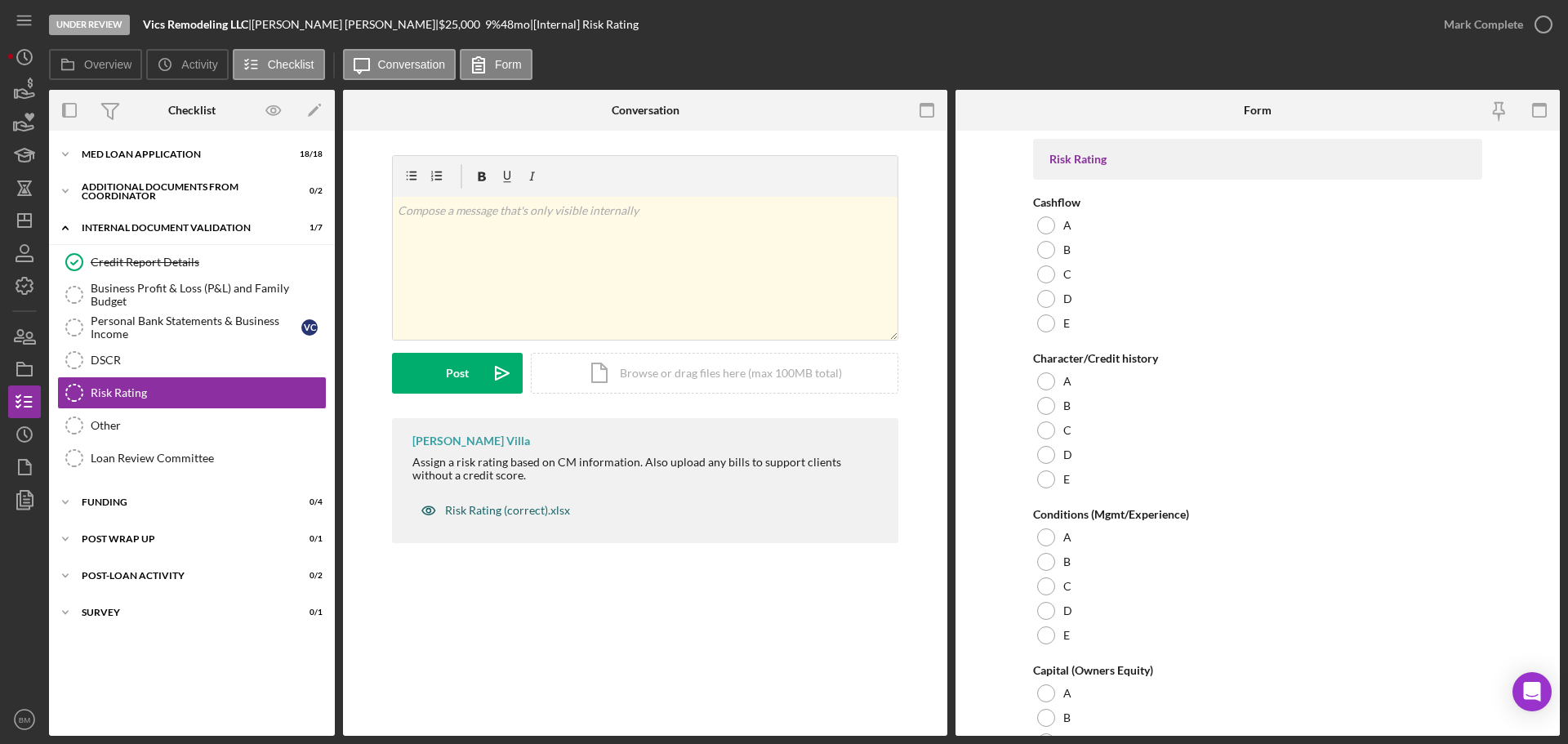
click at [523, 516] on div "Risk Rating (correct).xlsx" at bounding box center [508, 510] width 125 height 13
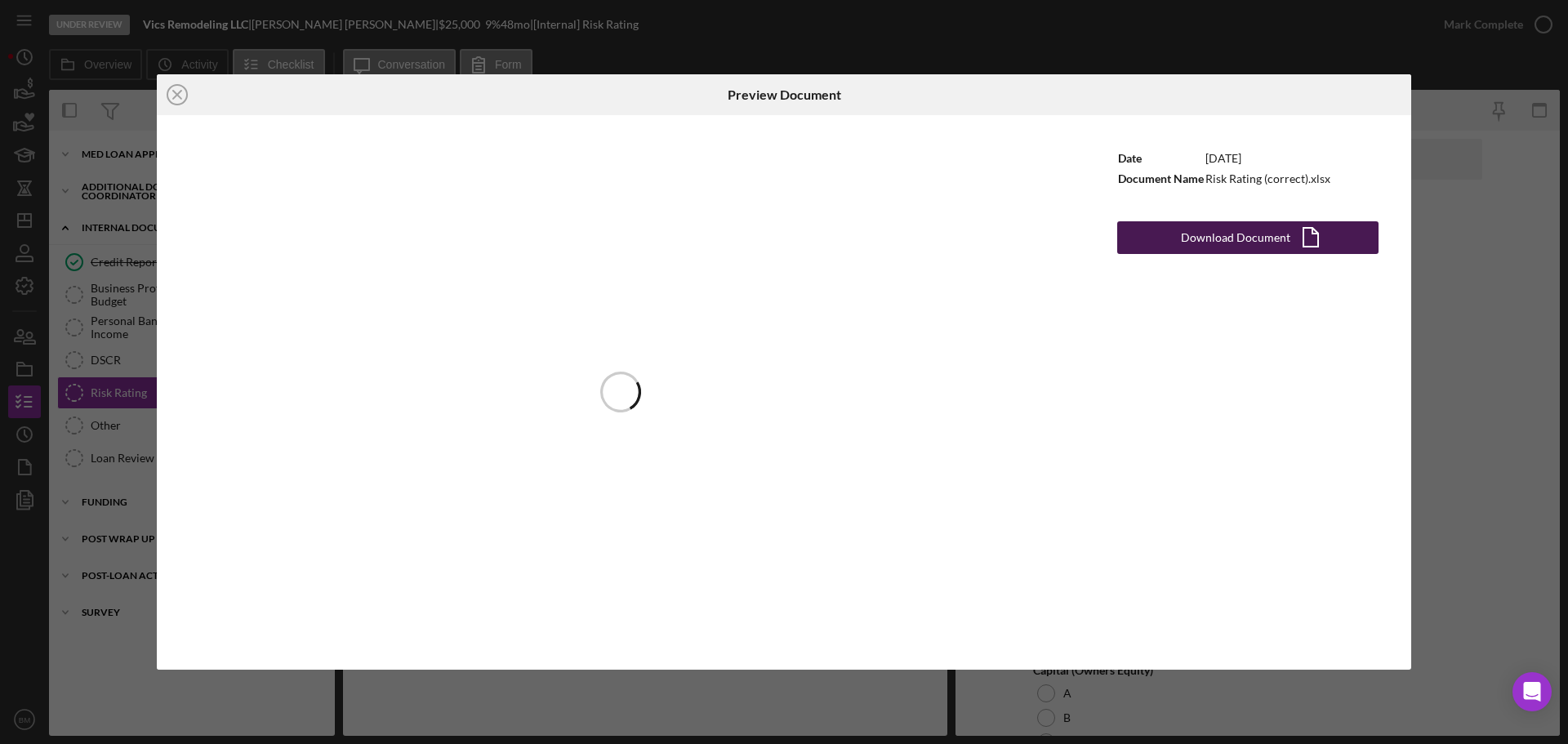
click at [1248, 241] on div "Download Document" at bounding box center [1235, 237] width 109 height 32
click at [173, 97] on icon "Icon/Close" at bounding box center [176, 94] width 41 height 41
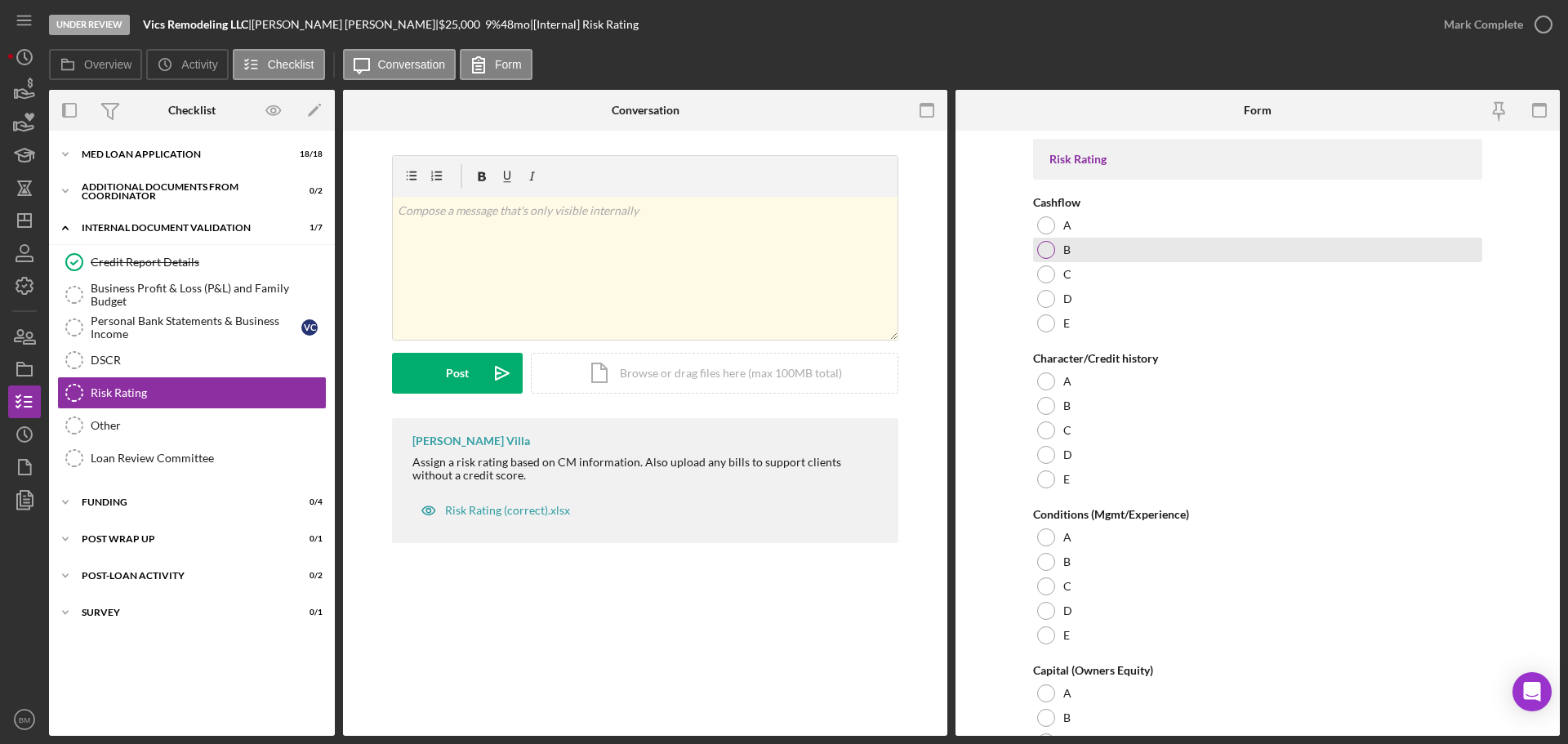
click at [1117, 251] on div "B" at bounding box center [1258, 250] width 449 height 24
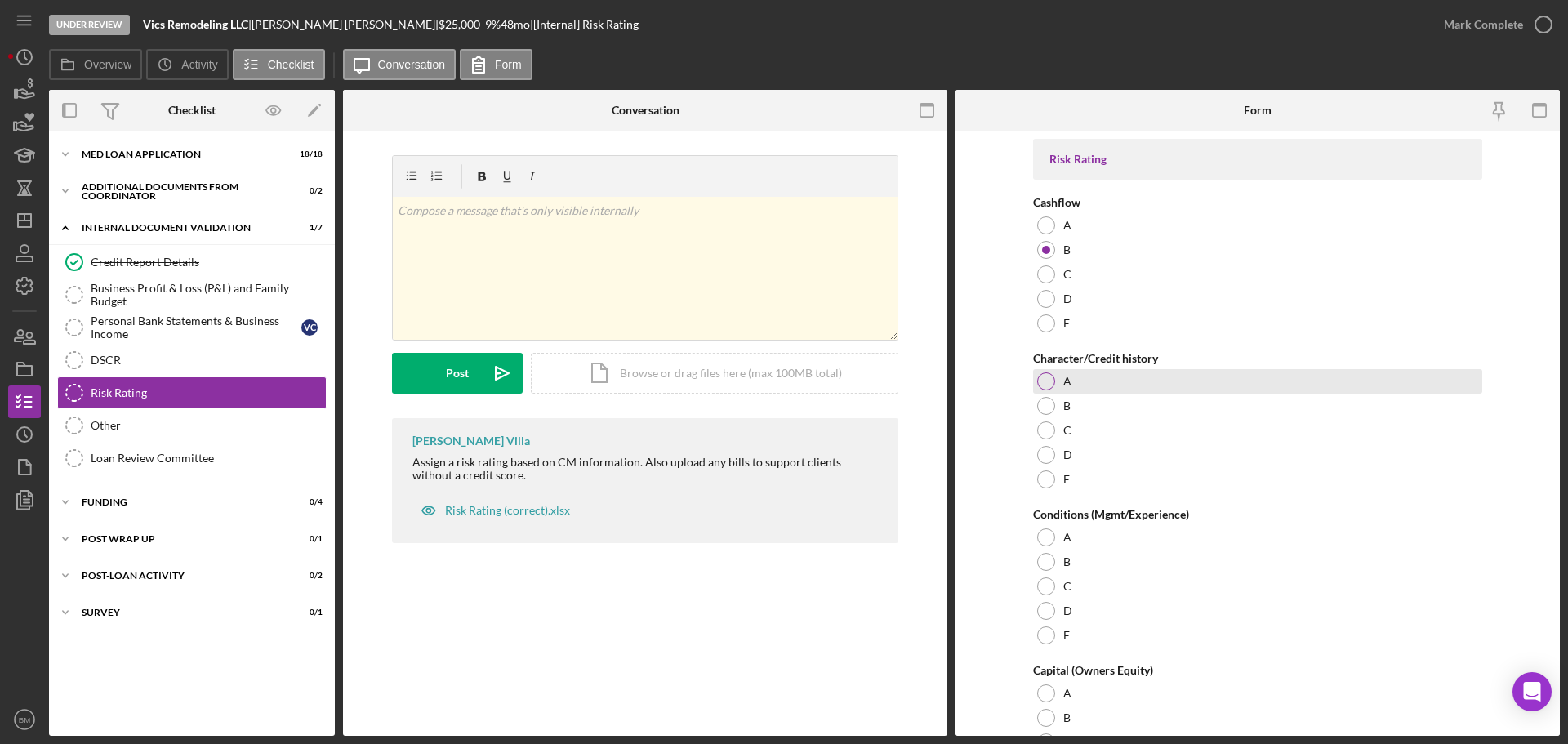
click at [1123, 379] on div "A" at bounding box center [1258, 381] width 449 height 24
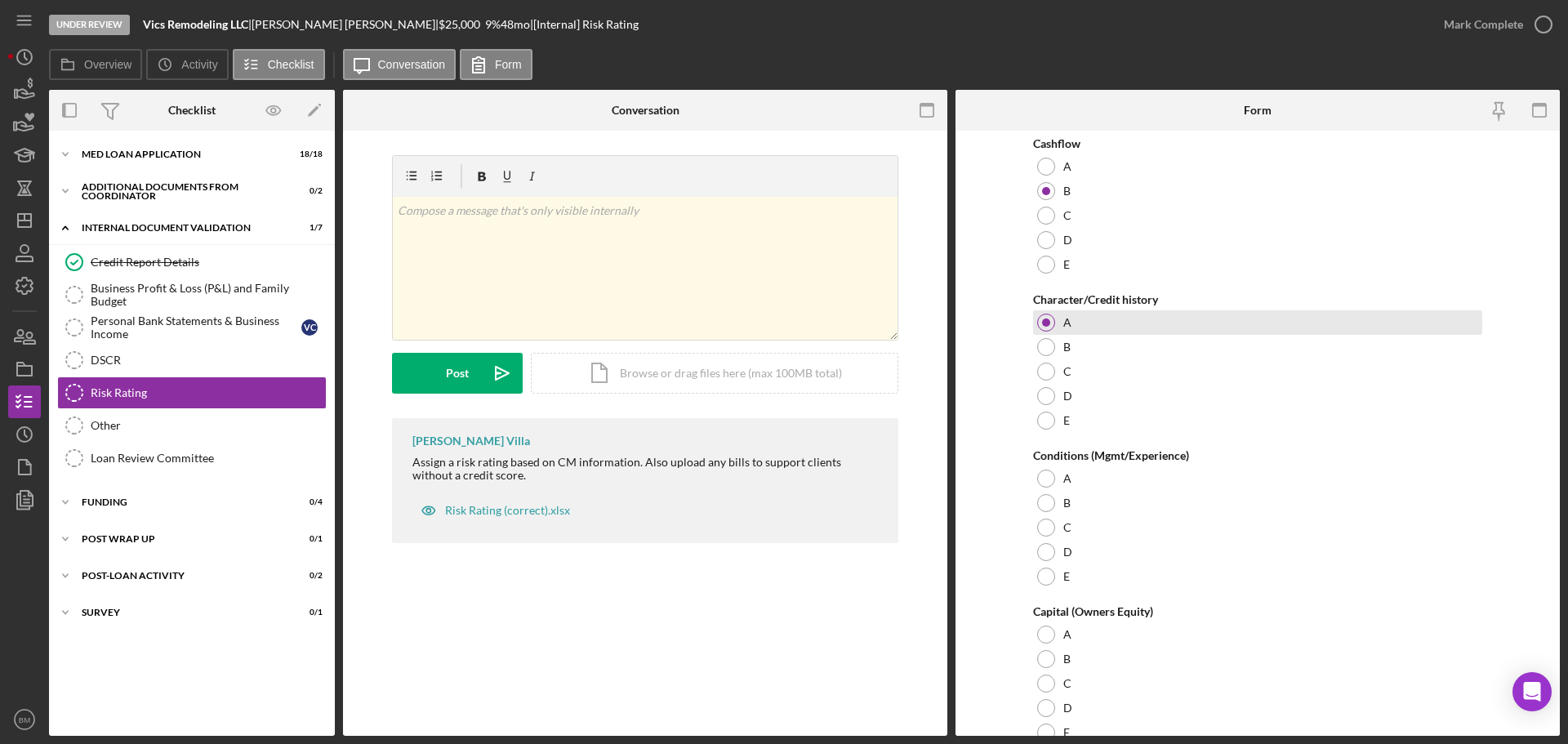
scroll to position [82, 0]
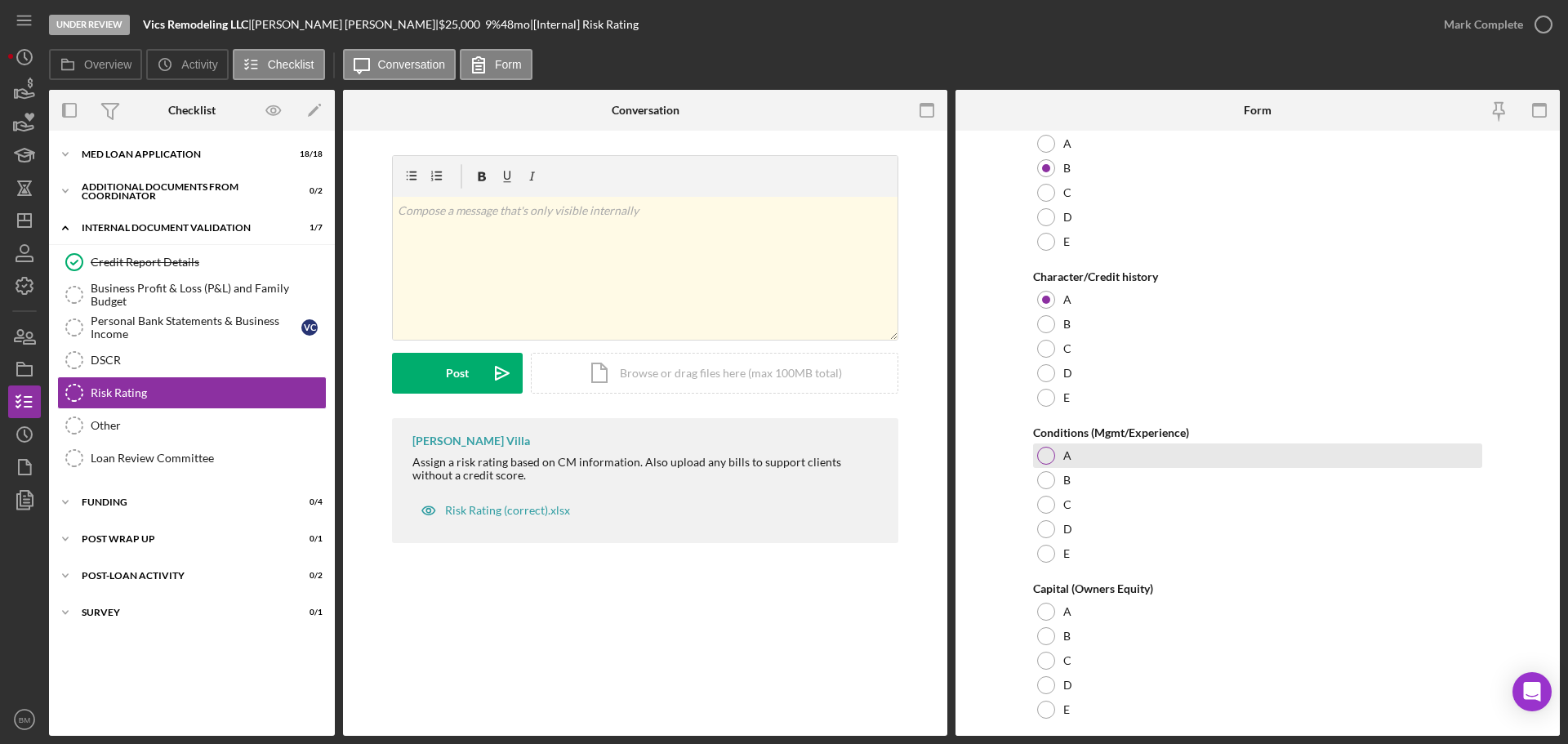
click at [1127, 457] on div "A" at bounding box center [1258, 455] width 449 height 24
click at [1121, 440] on div "A" at bounding box center [1258, 448] width 449 height 24
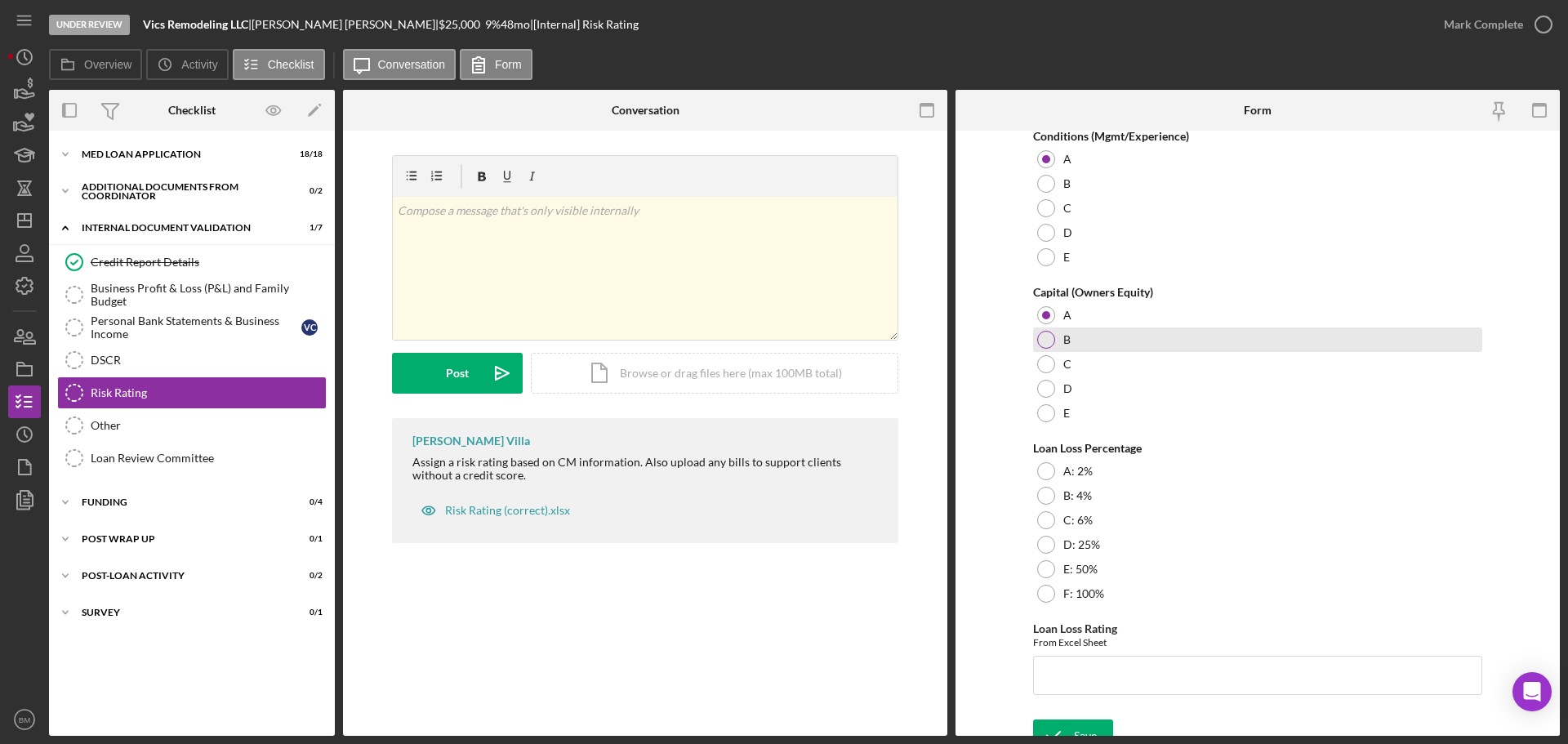
scroll to position [397, 0]
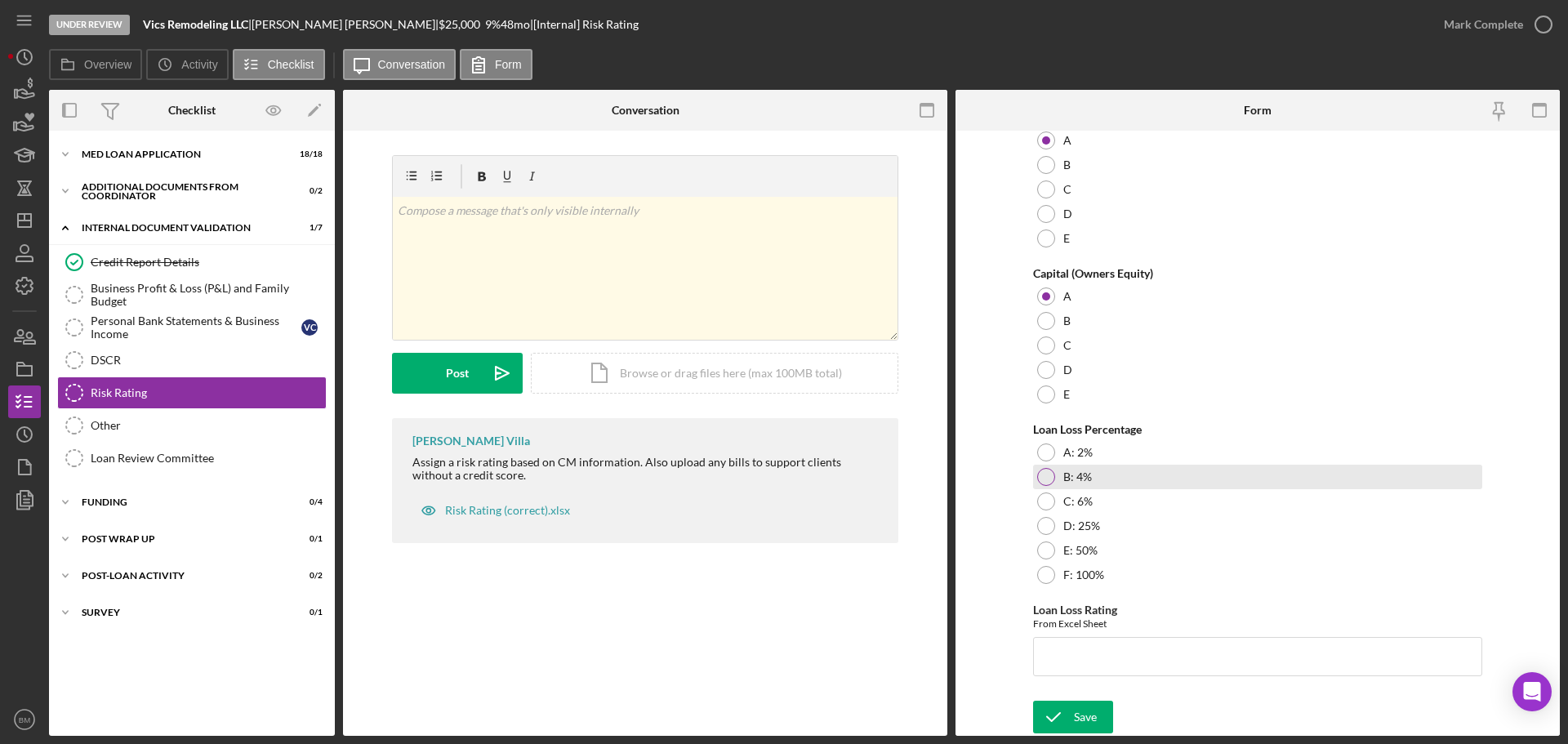
drag, startPoint x: 1107, startPoint y: 457, endPoint x: 1099, endPoint y: 482, distance: 26.2
click at [1107, 456] on div "A: 2%" at bounding box center [1258, 452] width 449 height 24
click at [1130, 655] on input "Loan Loss Rating" at bounding box center [1258, 656] width 449 height 39
type input "5.15"
click at [1094, 717] on div "Save" at bounding box center [1084, 717] width 22 height 32
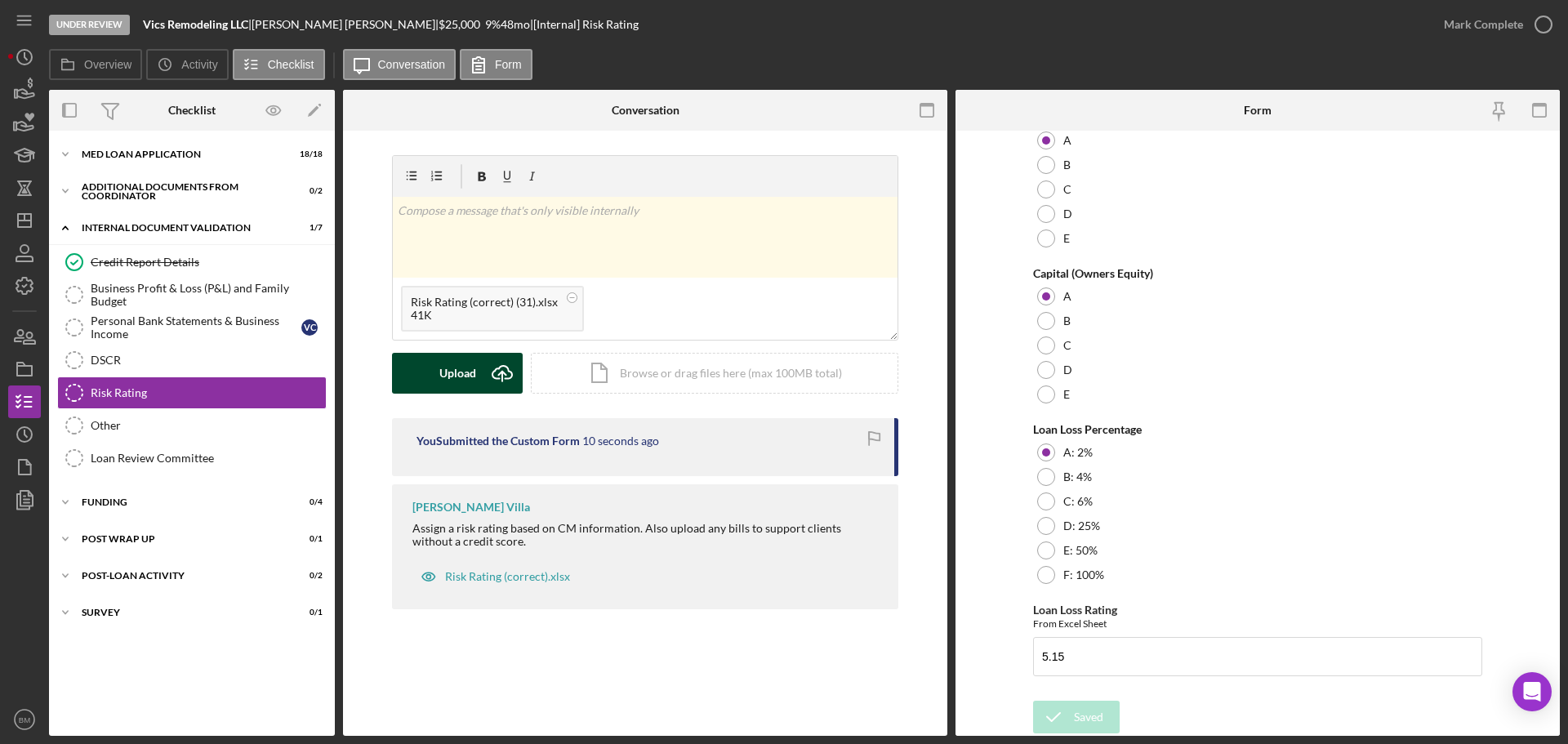
click at [496, 372] on icon "Icon/Upload" at bounding box center [502, 373] width 41 height 41
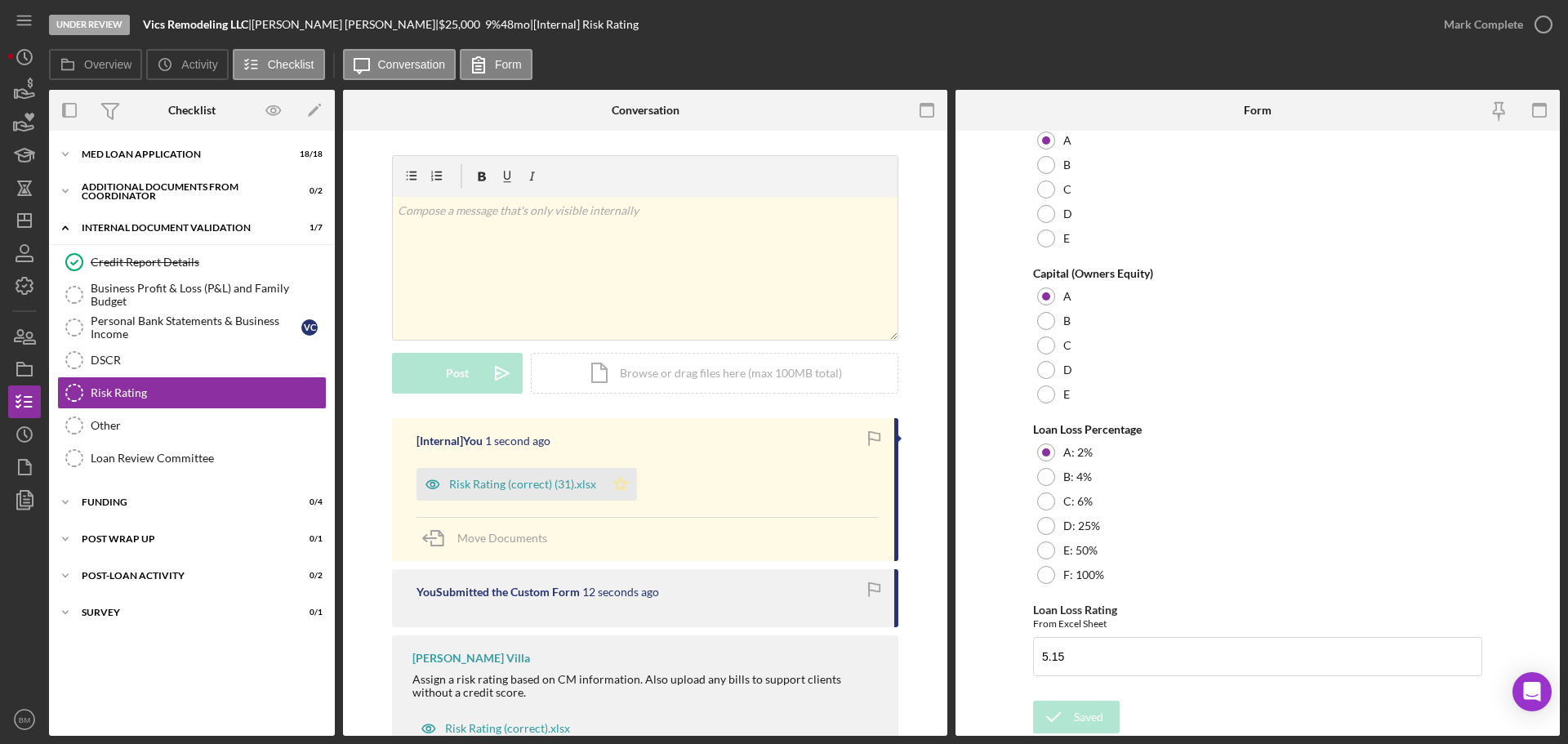
click at [615, 490] on icon "Icon/Star" at bounding box center [620, 484] width 32 height 32
click at [1463, 33] on div "Mark Complete" at bounding box center [1483, 24] width 79 height 32
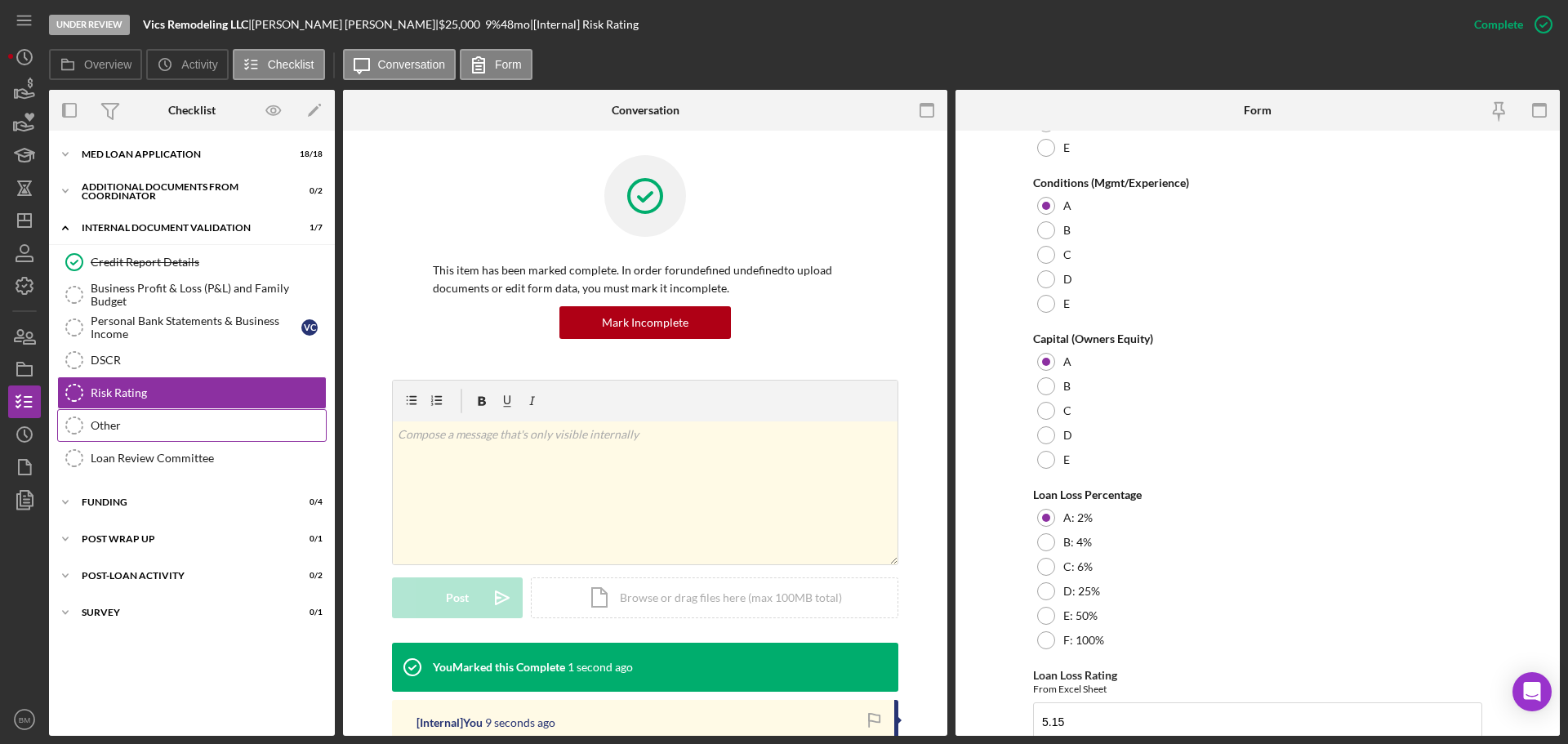
scroll to position [462, 0]
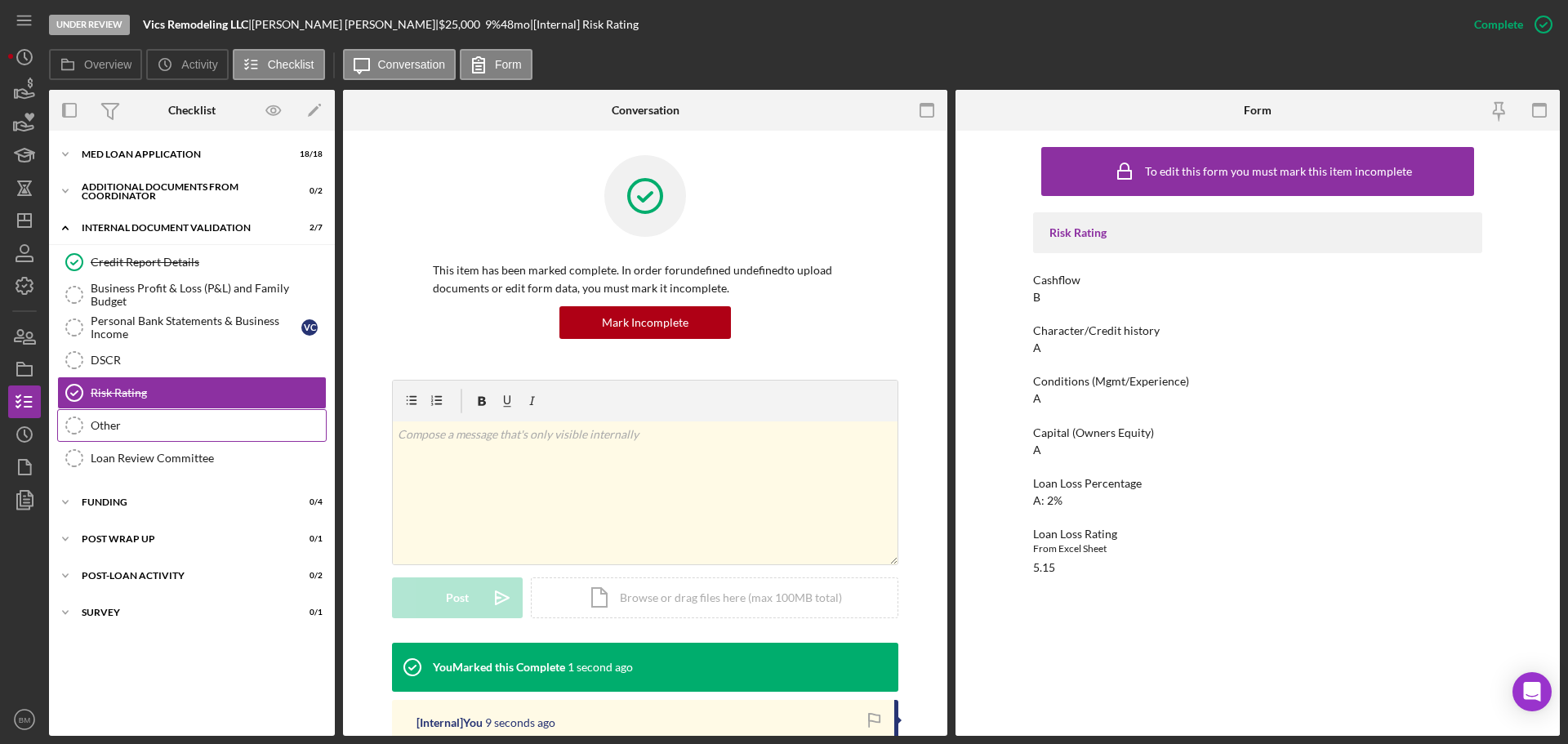
click at [231, 429] on div "Other" at bounding box center [208, 425] width 236 height 13
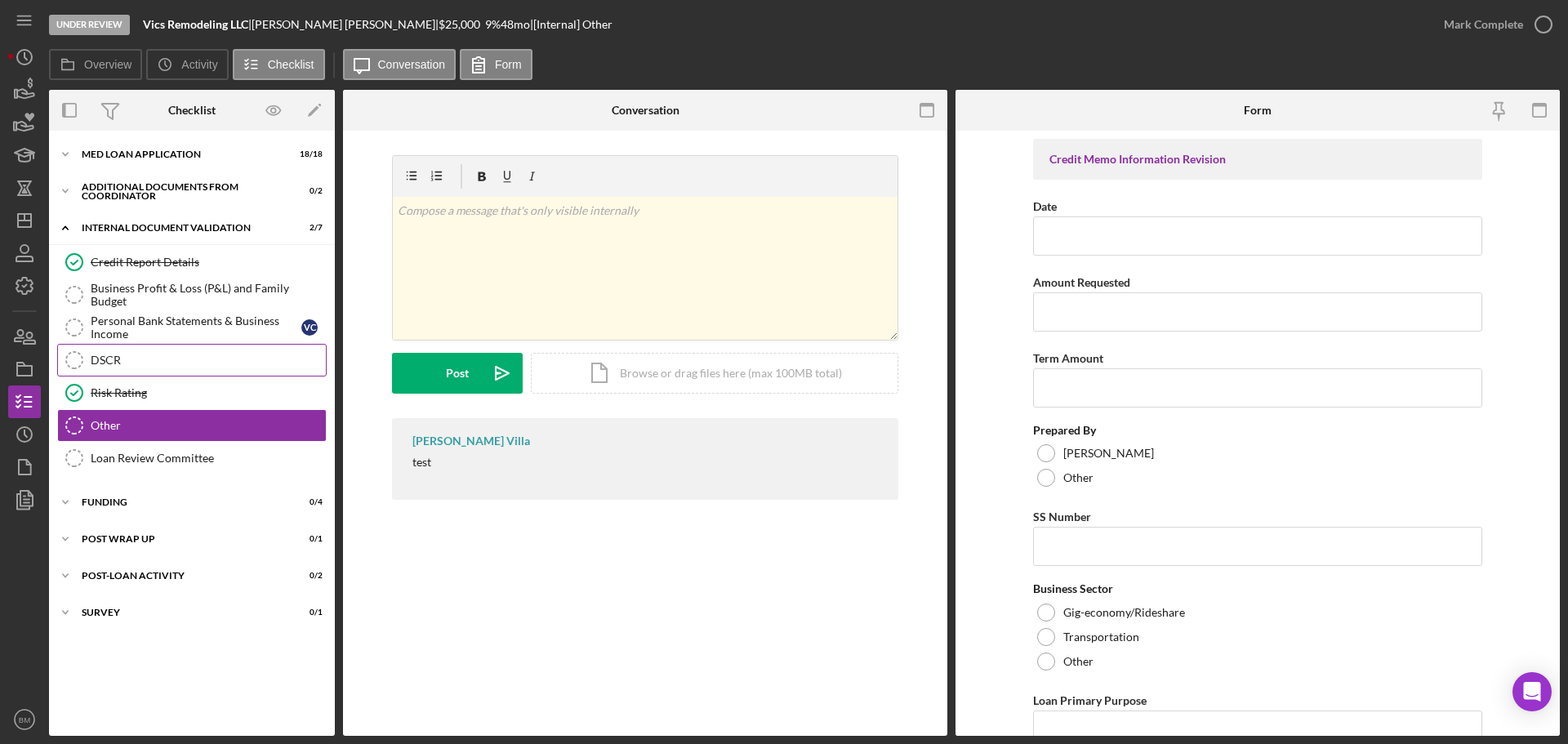
click at [233, 367] on div "DSCR" at bounding box center [208, 360] width 236 height 13
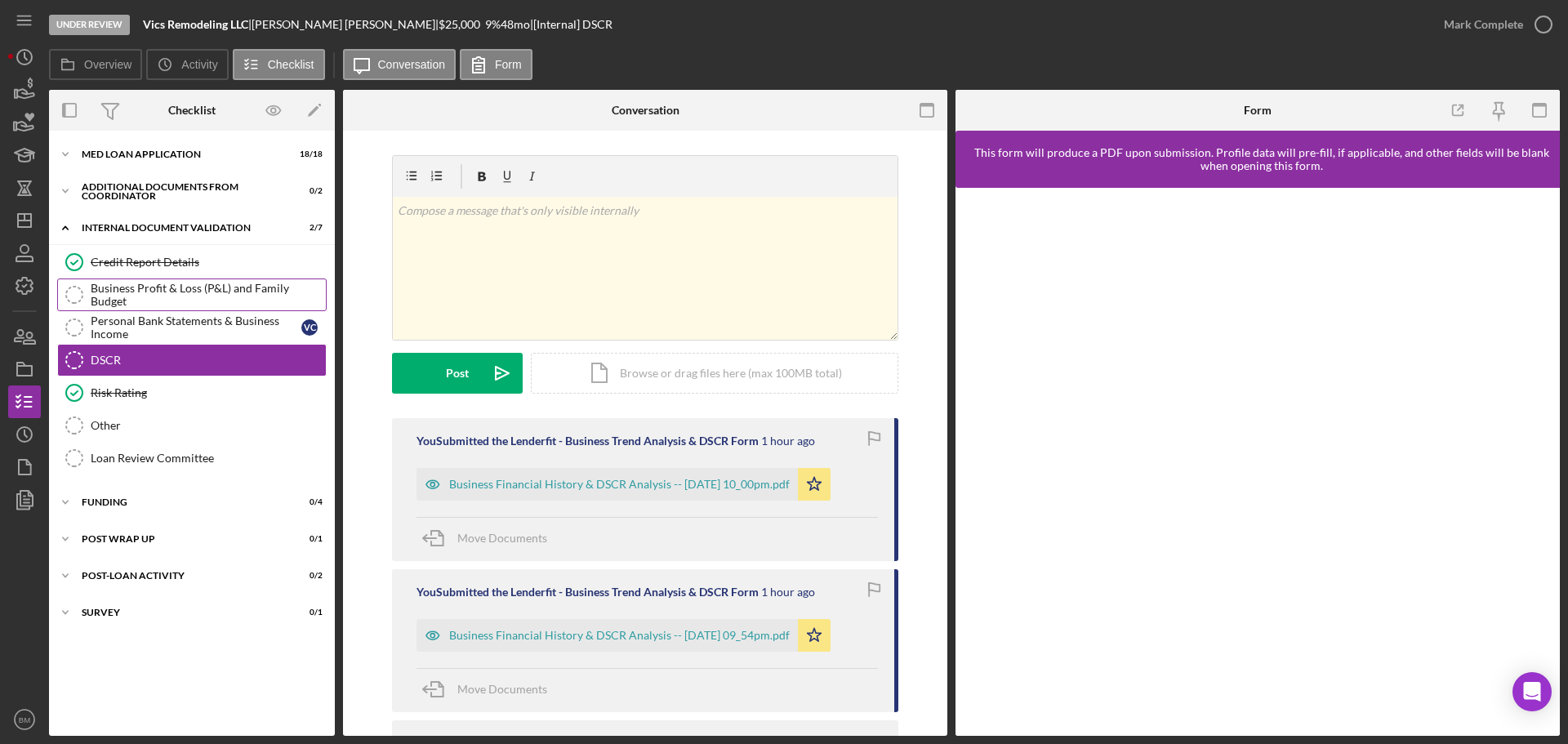
click at [197, 301] on div "Business Profit & Loss (P&L) and Family Budget" at bounding box center [208, 295] width 236 height 26
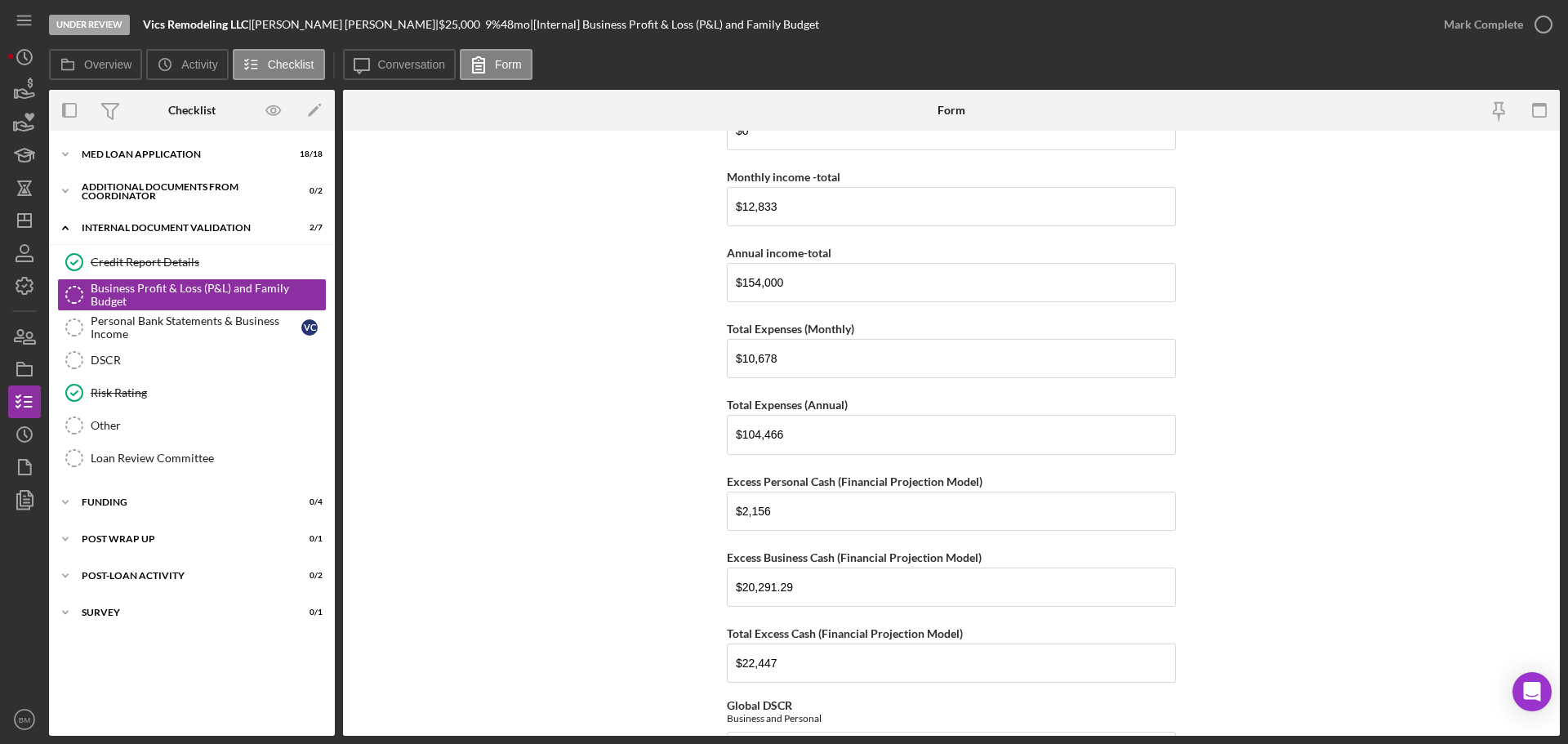
scroll to position [816, 0]
click at [404, 73] on button "Icon/Message Conversation" at bounding box center [399, 64] width 113 height 31
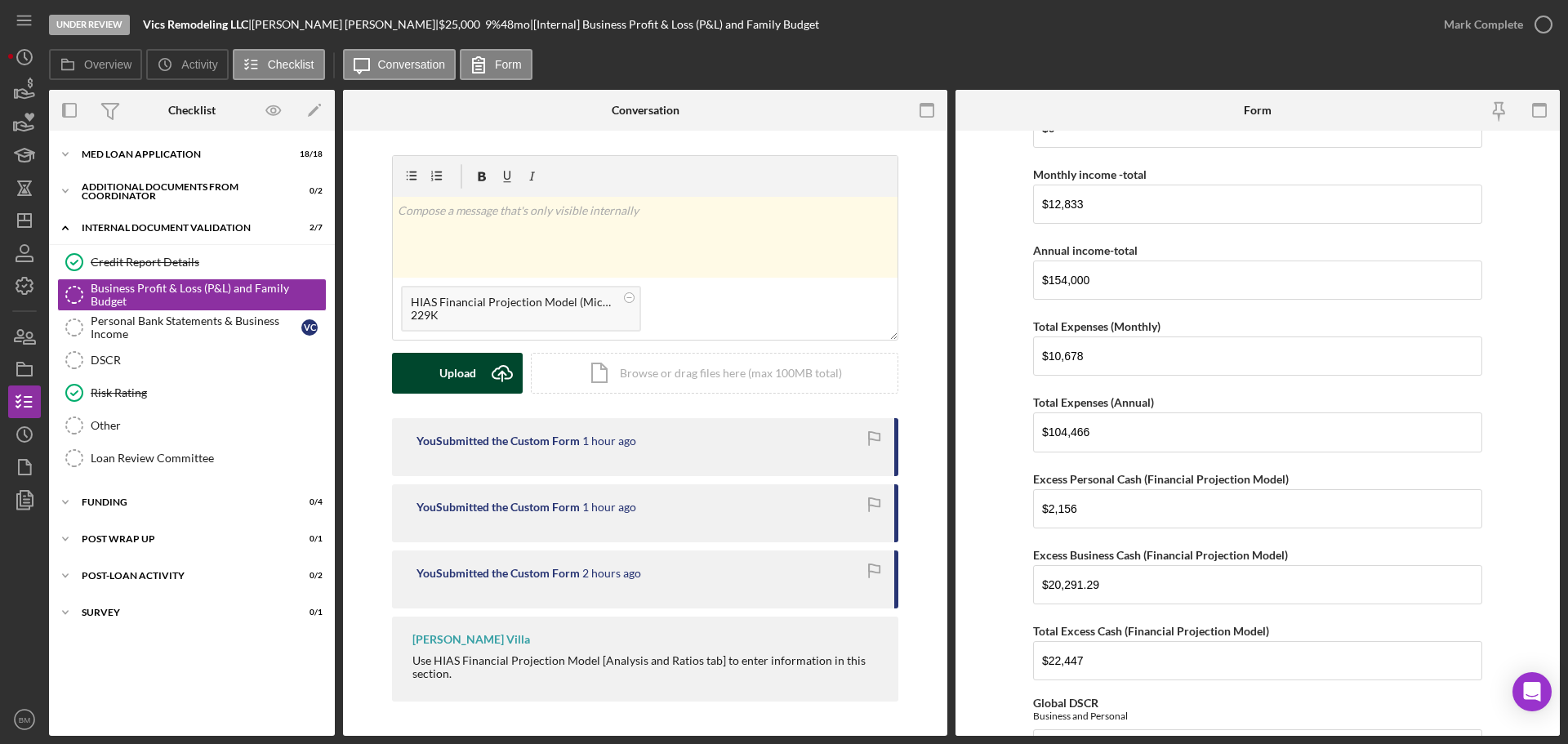
click at [414, 366] on button "Upload Icon/Upload" at bounding box center [457, 373] width 131 height 41
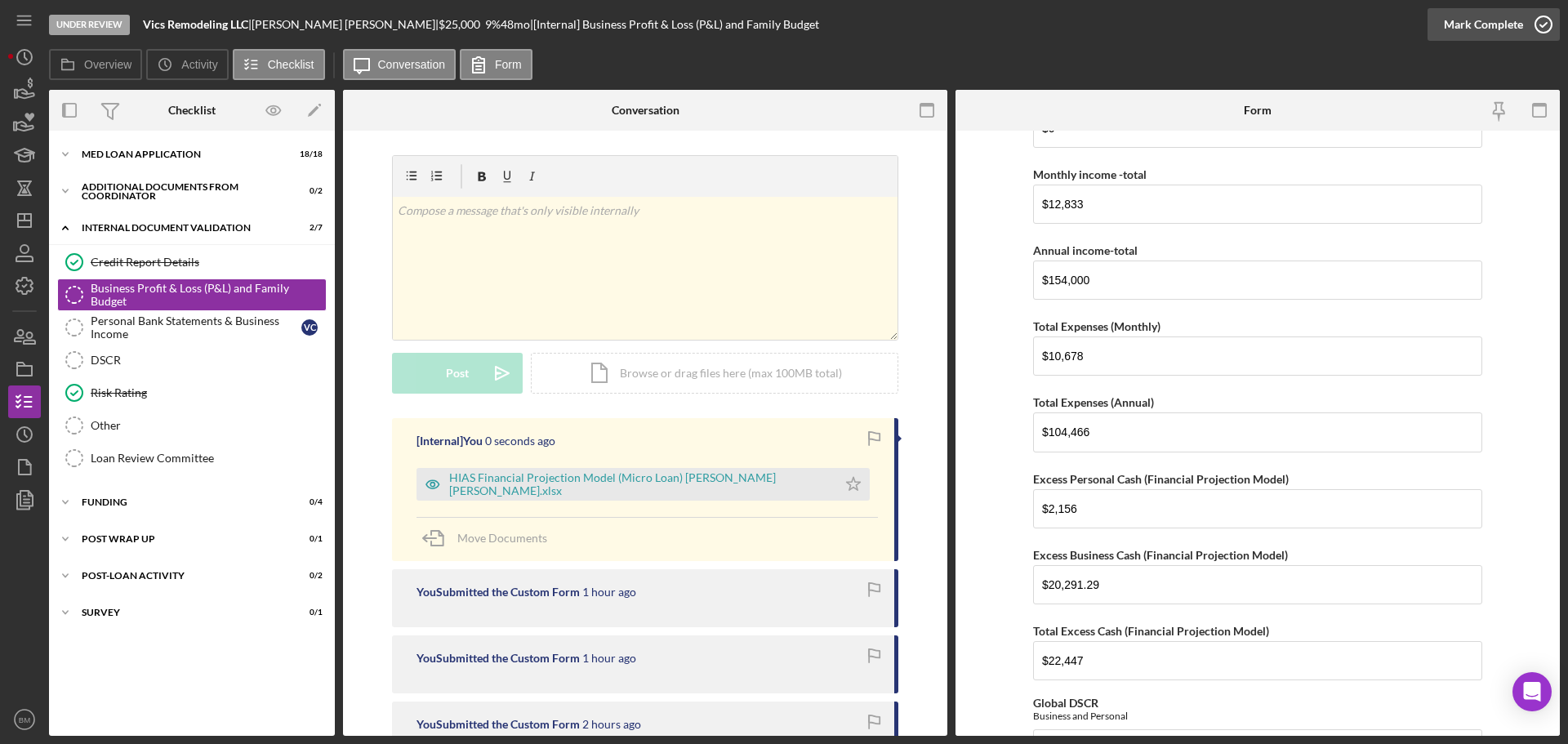
click at [1506, 24] on div "Mark Complete" at bounding box center [1483, 24] width 79 height 32
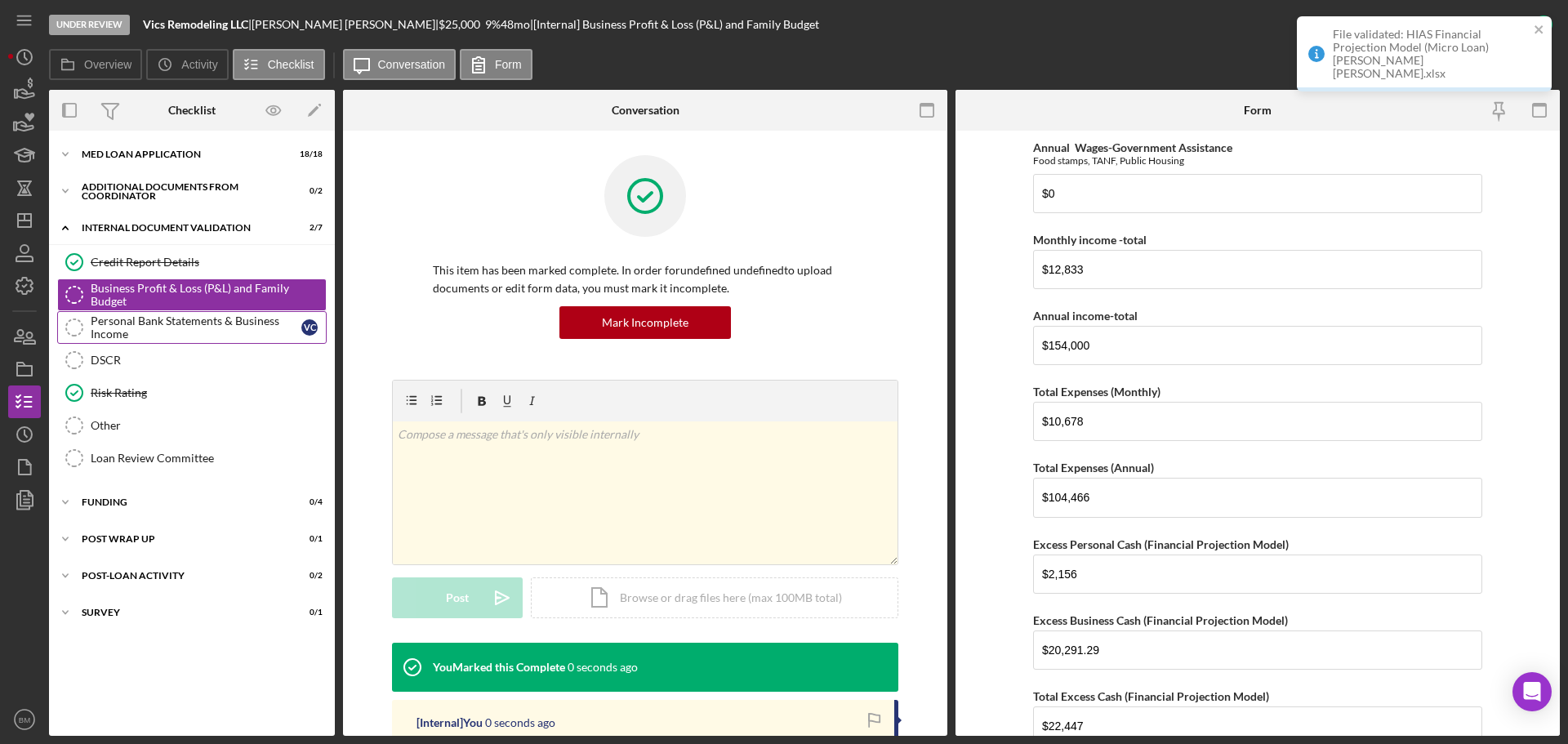
scroll to position [882, 0]
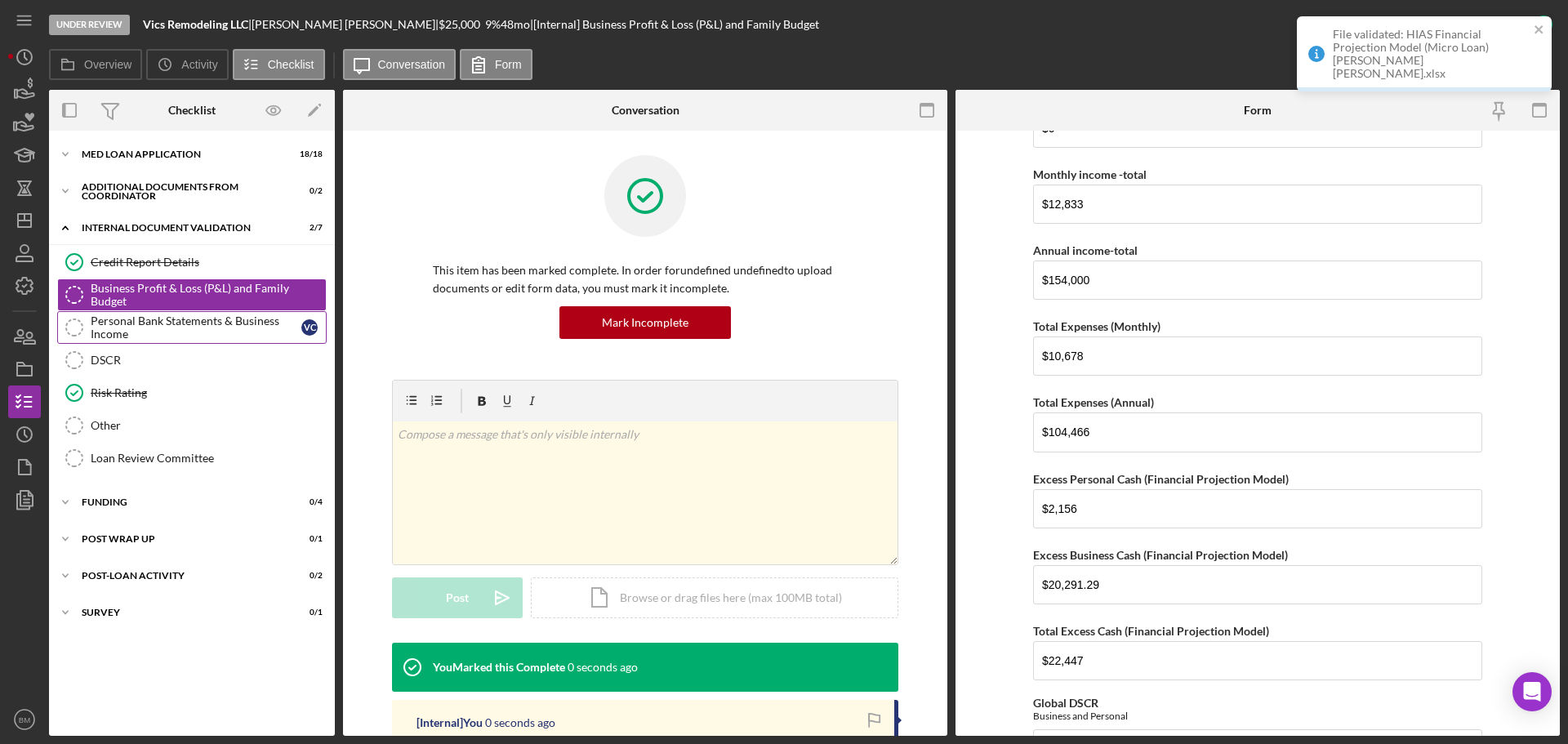
click at [211, 332] on div "Personal Bank Statements & Business Income" at bounding box center [196, 327] width 211 height 26
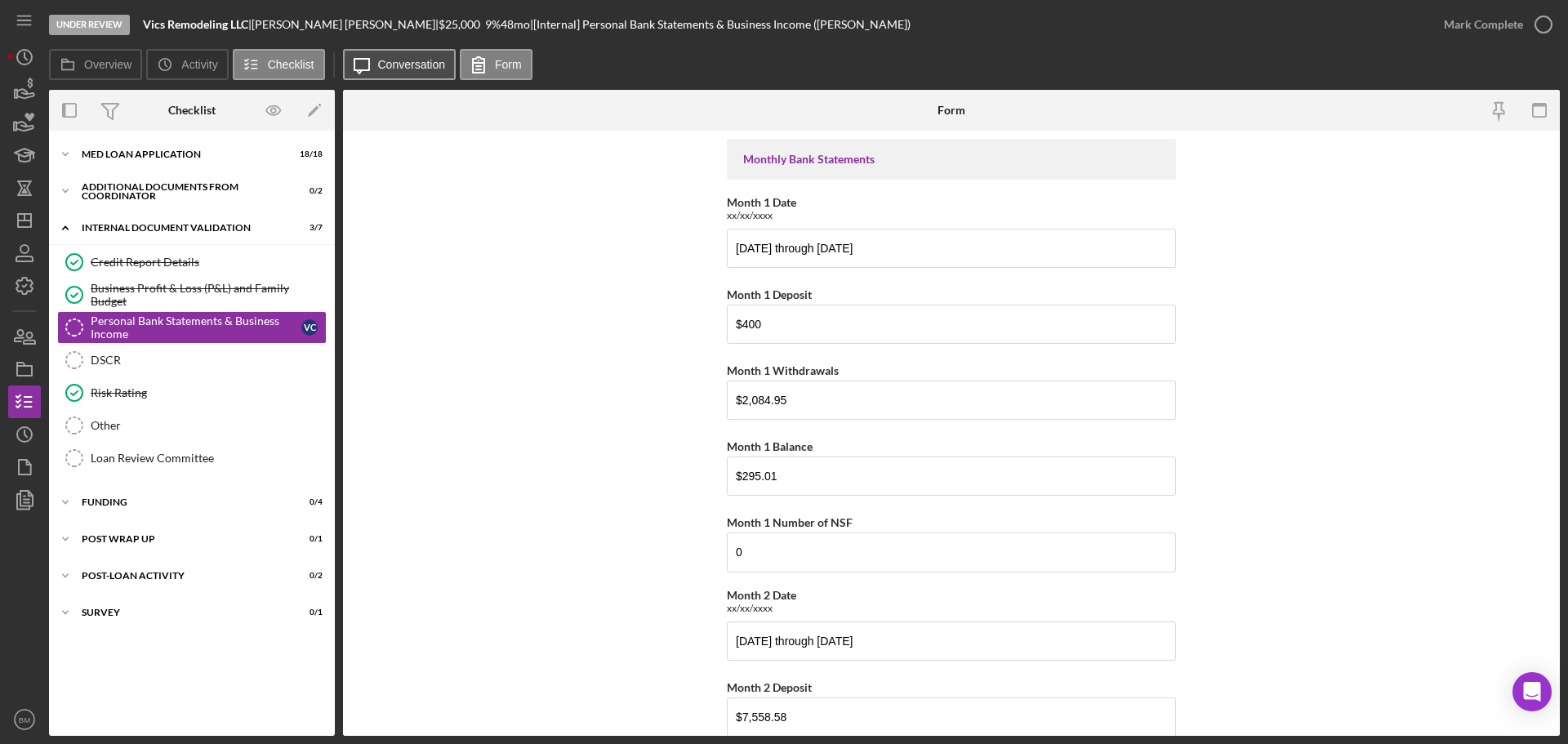
click at [398, 60] on label "Conversation" at bounding box center [411, 65] width 67 height 13
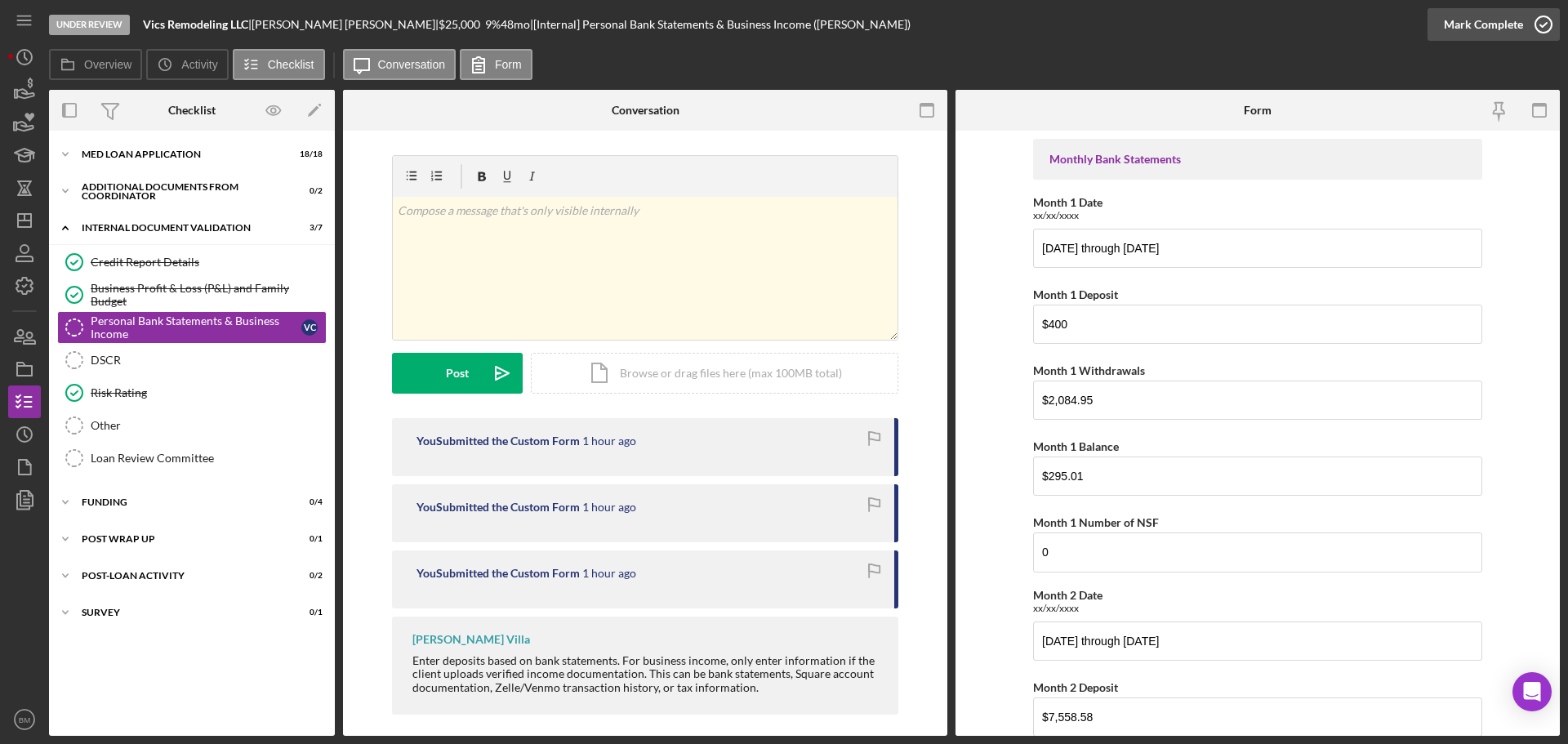
click at [1505, 24] on div "Mark Complete" at bounding box center [1483, 24] width 79 height 32
click at [219, 357] on div "DSCR" at bounding box center [208, 360] width 236 height 13
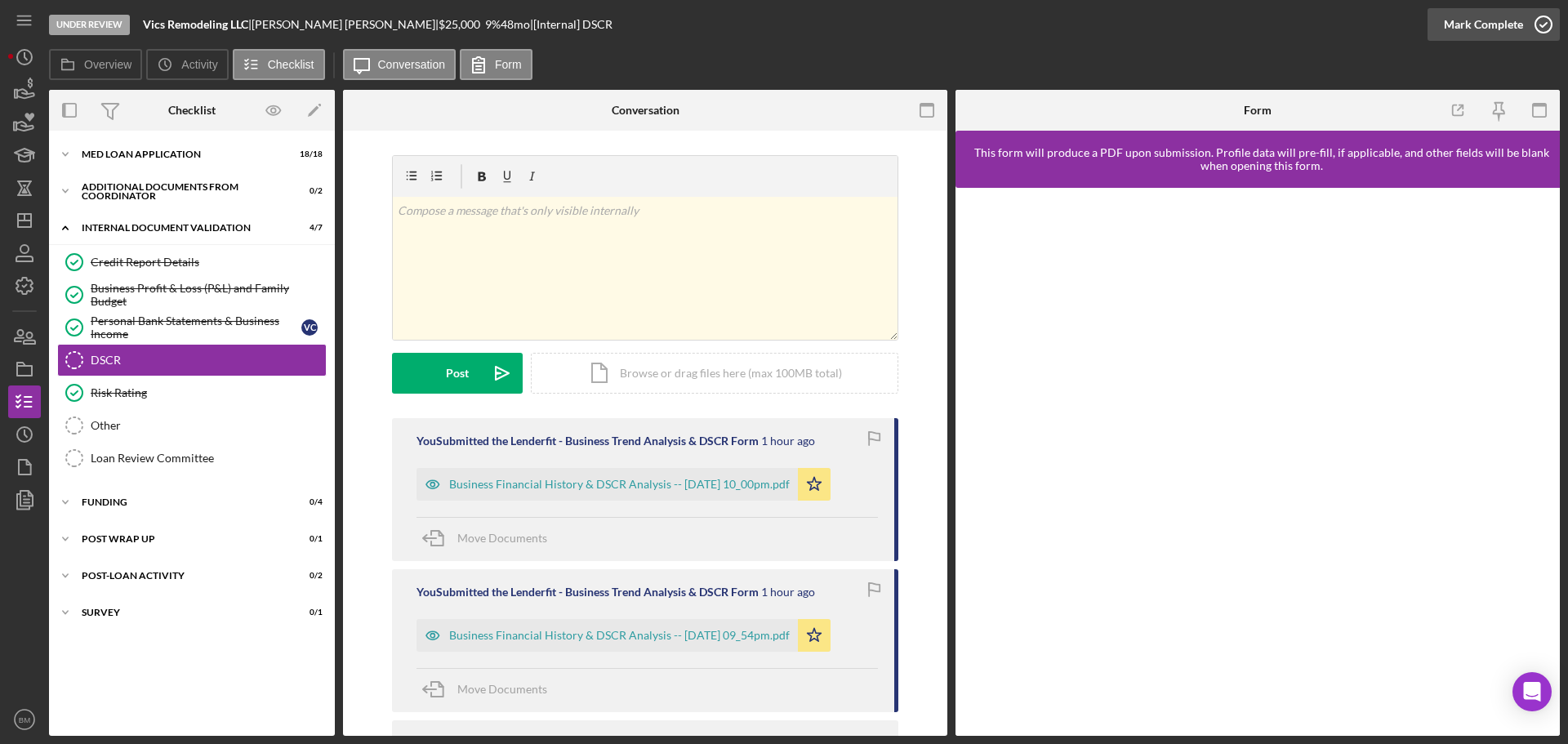
click at [1502, 34] on div "Mark Complete" at bounding box center [1483, 24] width 79 height 32
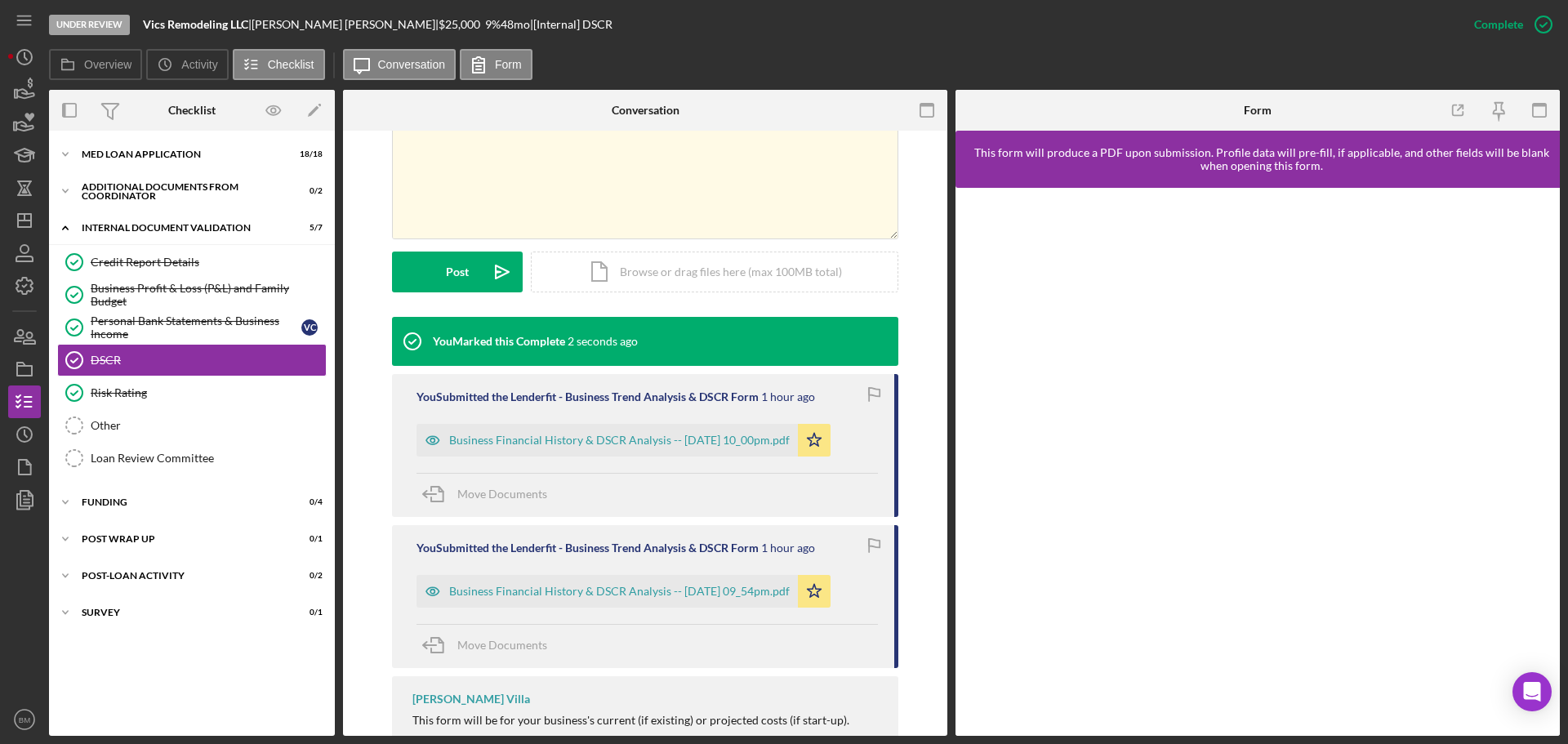
scroll to position [327, 0]
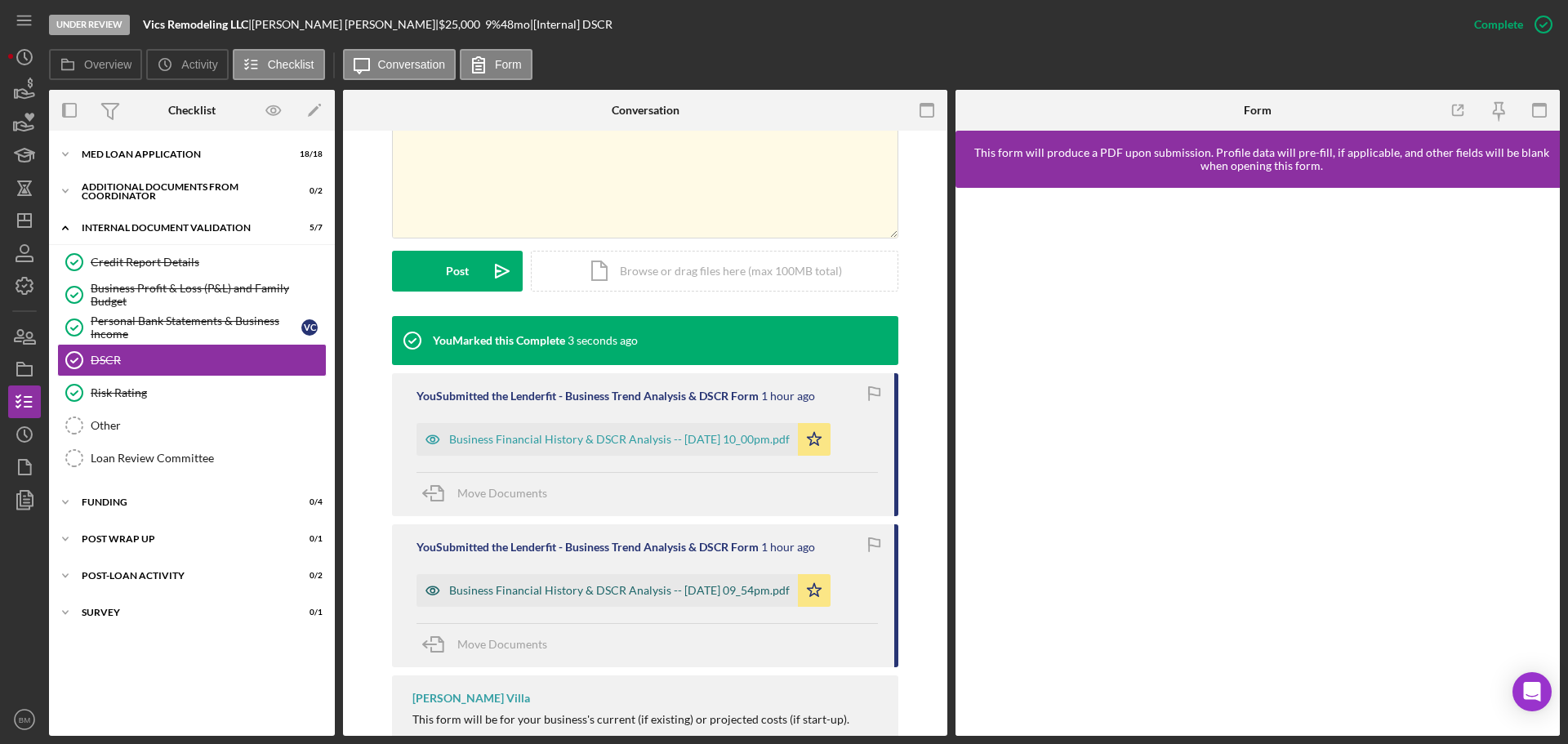
click at [742, 593] on div "Business Financial History & DSCR Analysis -- 2025-09-02 09_54pm.pdf" at bounding box center [619, 591] width 340 height 13
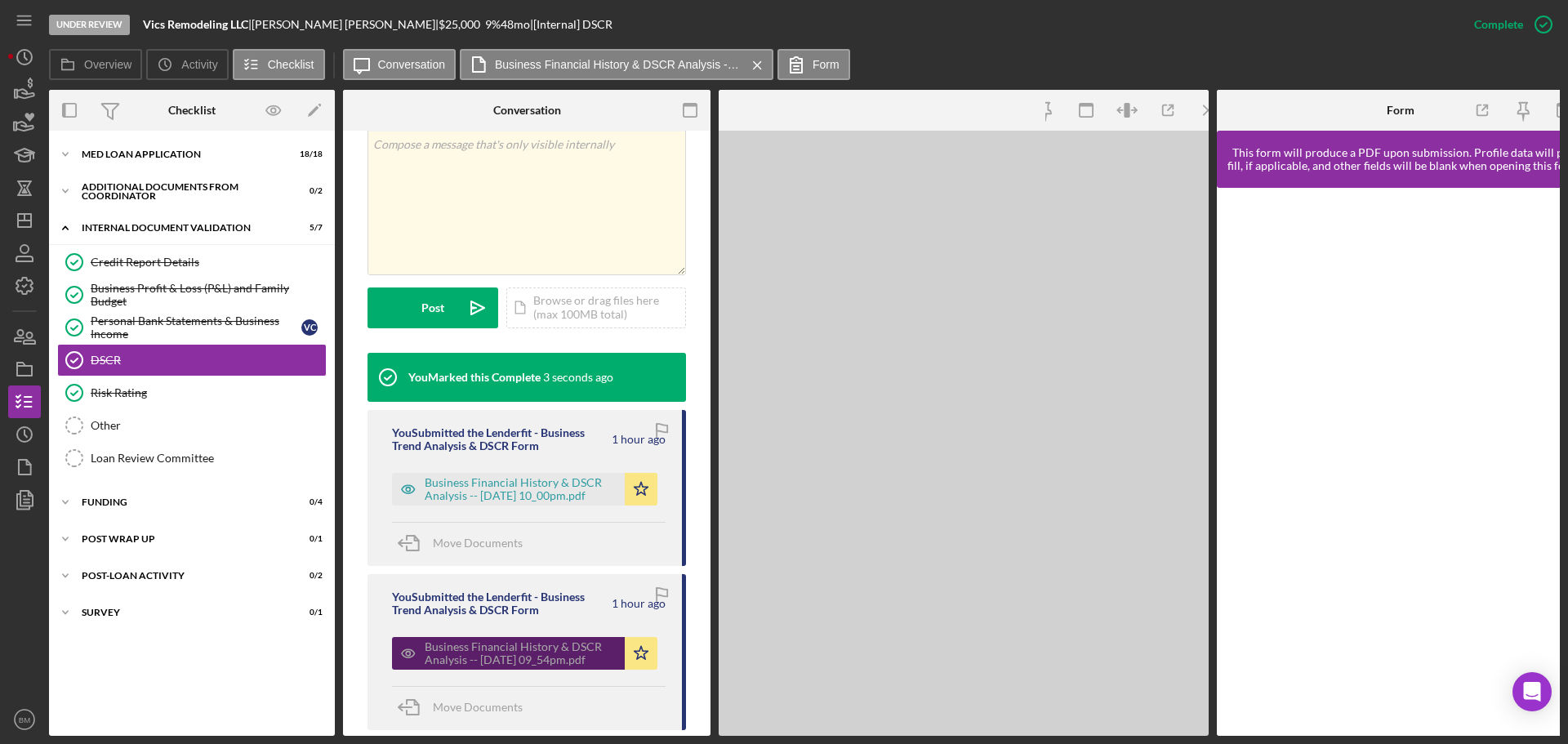
scroll to position [345, 0]
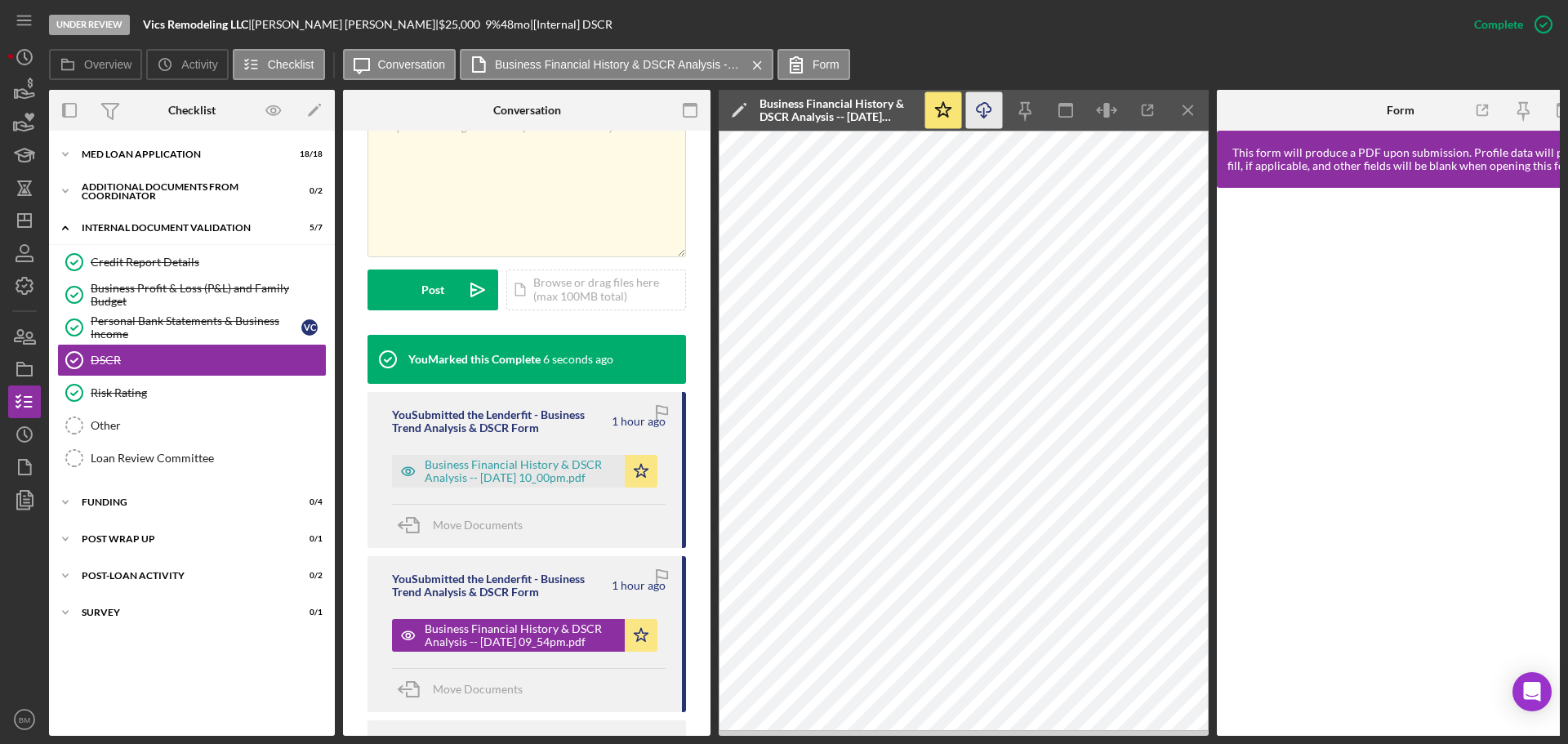
click at [980, 111] on icon "Icon/Download" at bounding box center [985, 111] width 37 height 37
click at [518, 458] on div "Business Financial History & DSCR Analysis -- 2025-09-02 10_00pm.pdf" at bounding box center [520, 470] width 192 height 26
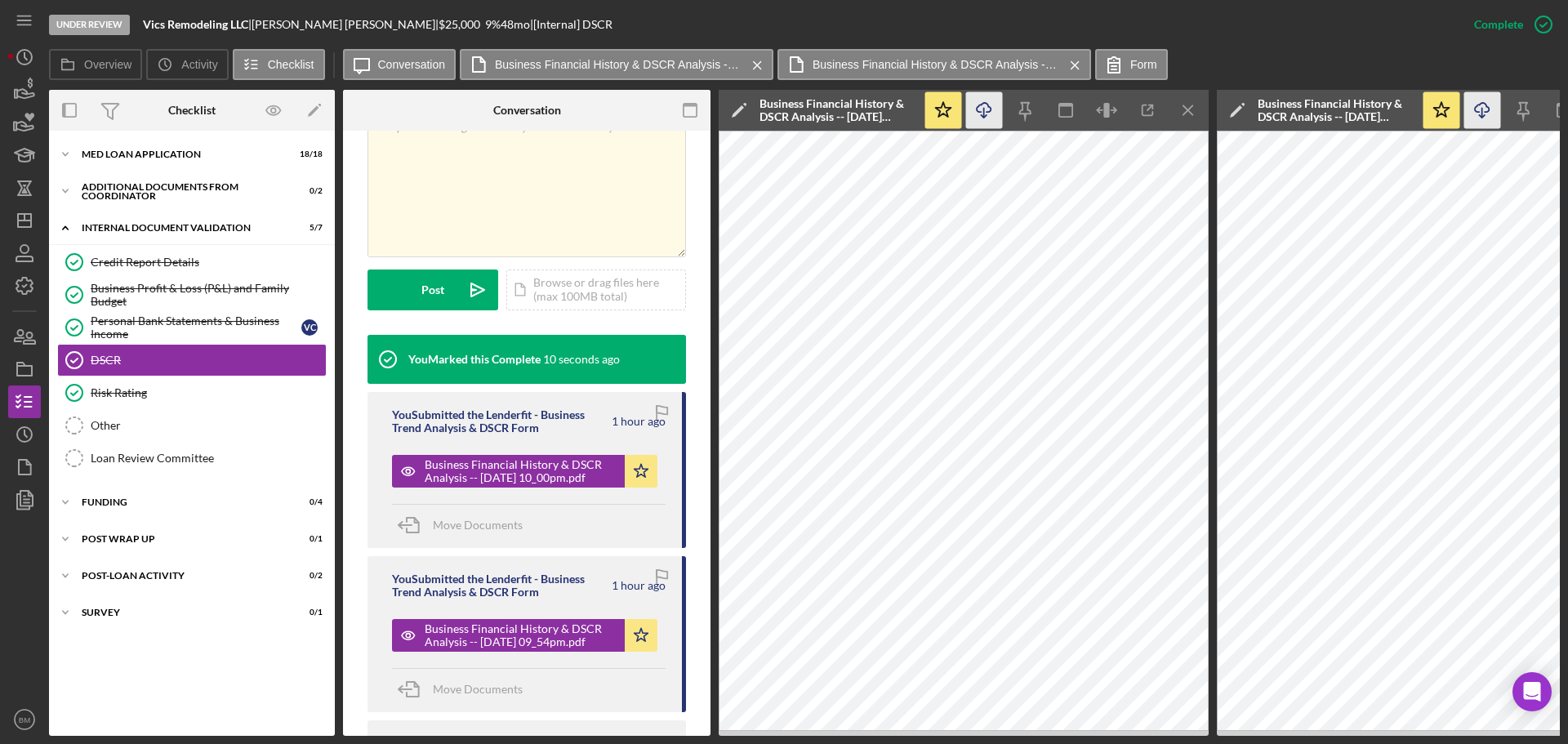
click at [985, 111] on icon "Icon/Download" at bounding box center [985, 111] width 37 height 37
click at [191, 260] on div "Credit Report Details" at bounding box center [208, 262] width 236 height 13
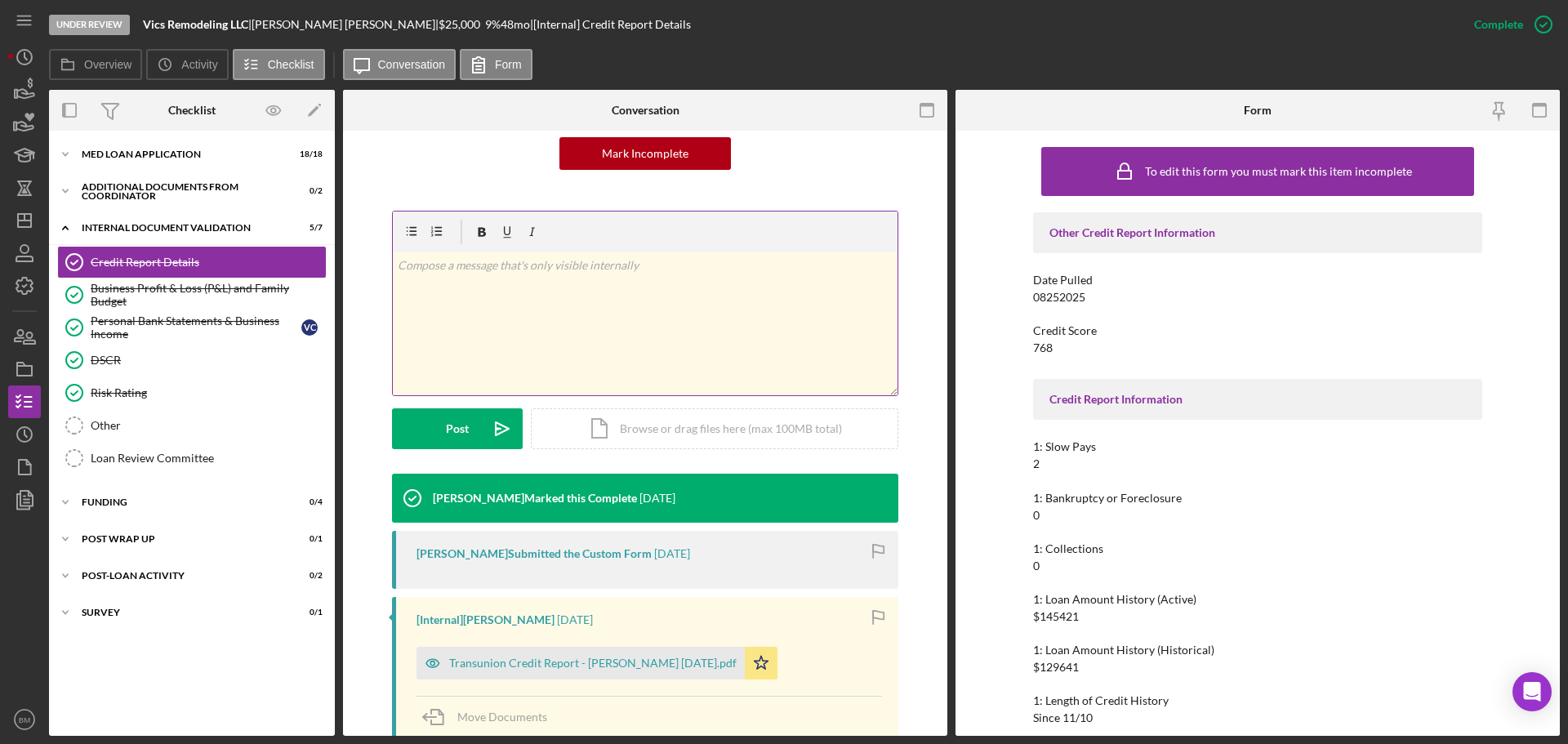
scroll to position [327, 0]
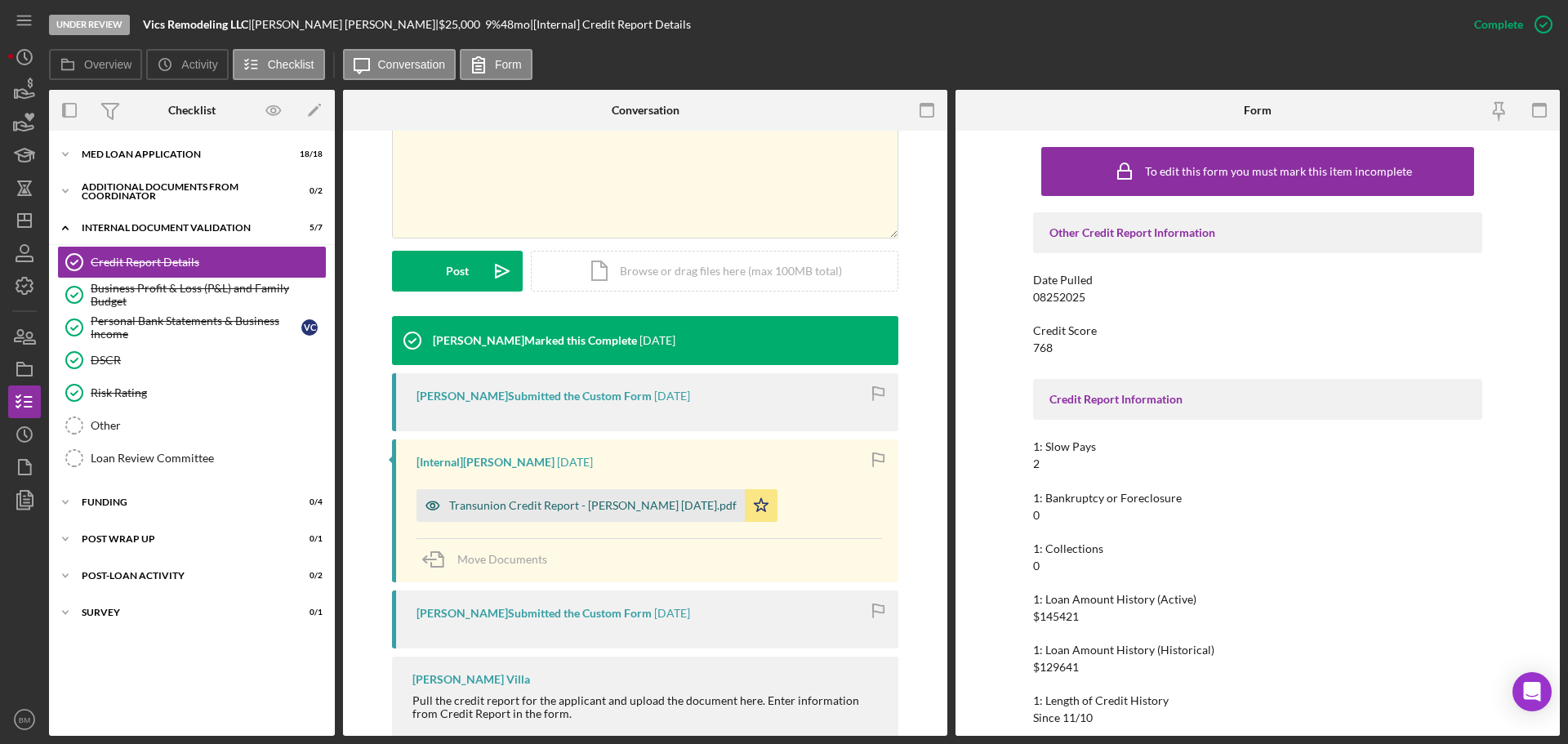
click at [642, 511] on div "Transunion Credit Report - Castillo Gonzalez 8.25.2025.pdf" at bounding box center [593, 506] width 287 height 13
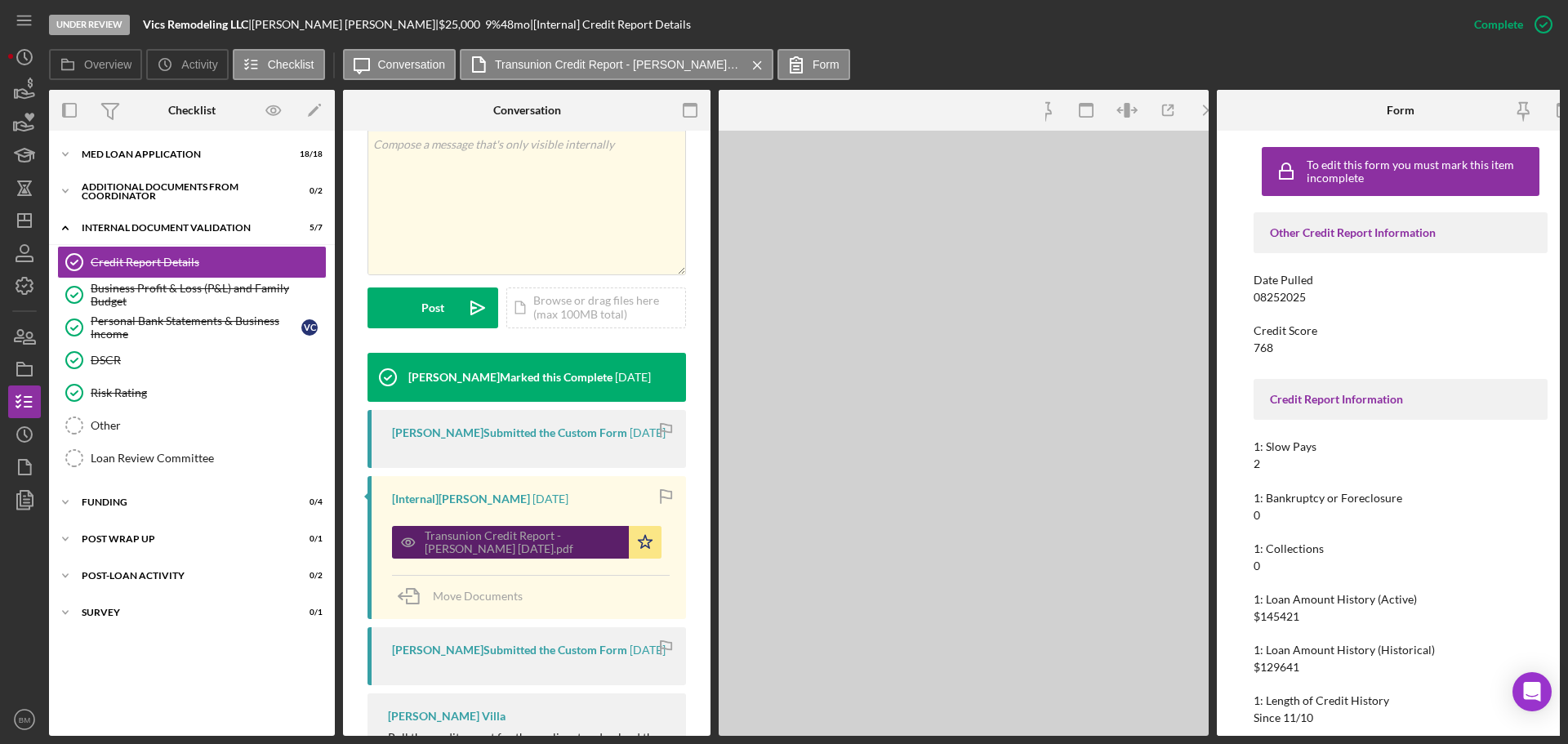
scroll to position [345, 0]
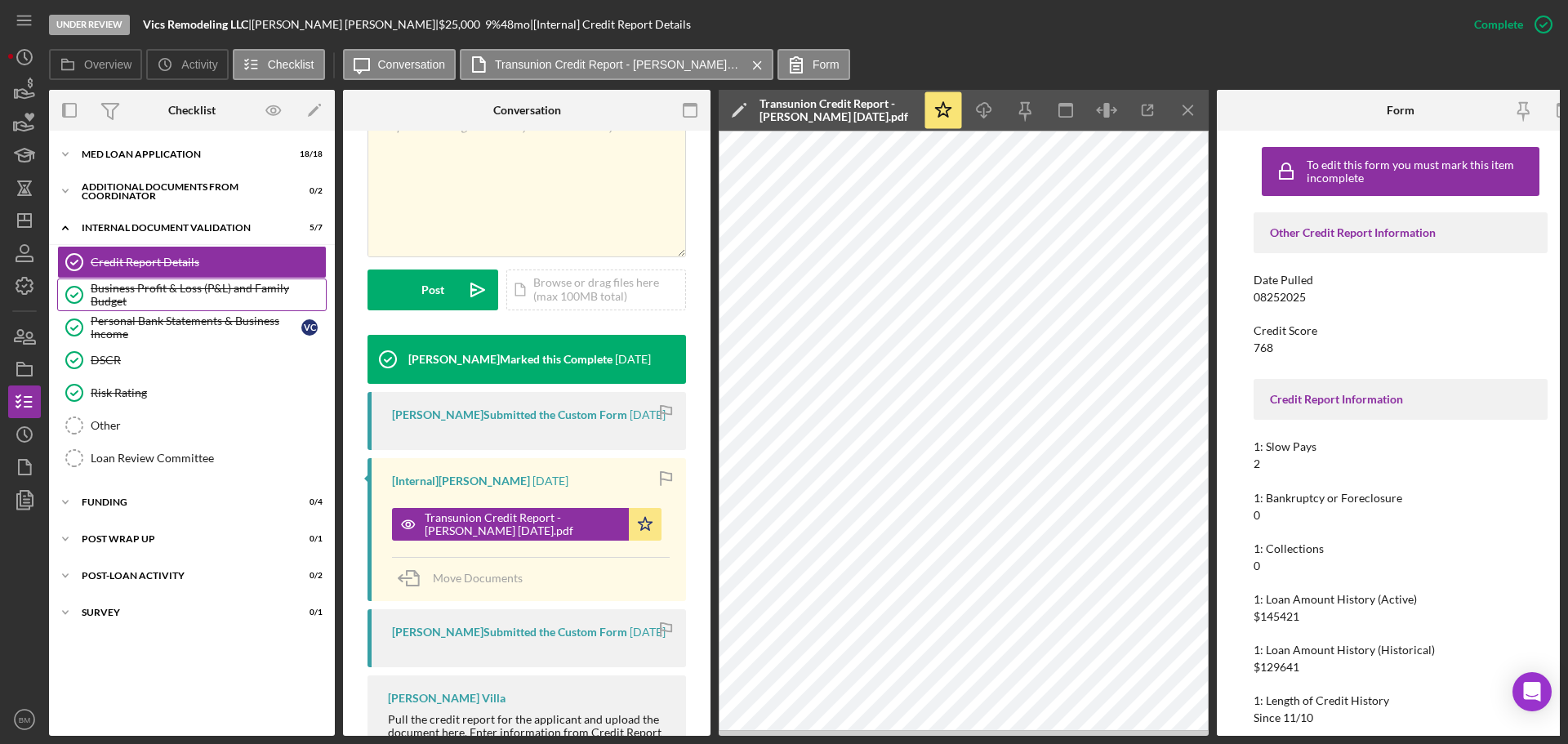
click at [159, 305] on link "Business Profit & Loss (P&L) and Family Budget Business Profit & Loss (P&L) and…" at bounding box center [192, 295] width 270 height 32
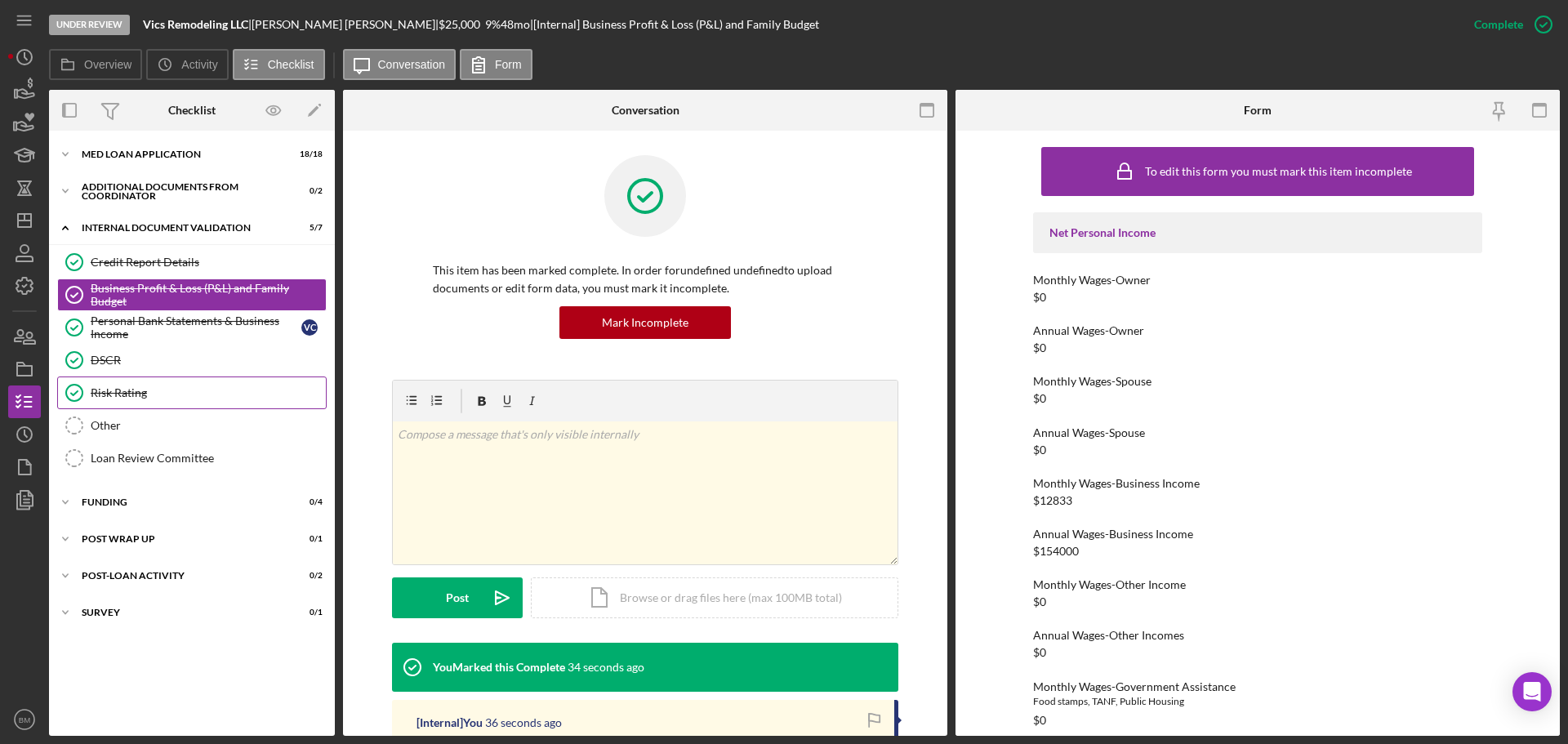
click at [166, 406] on link "Risk Rating Risk Rating" at bounding box center [192, 392] width 270 height 32
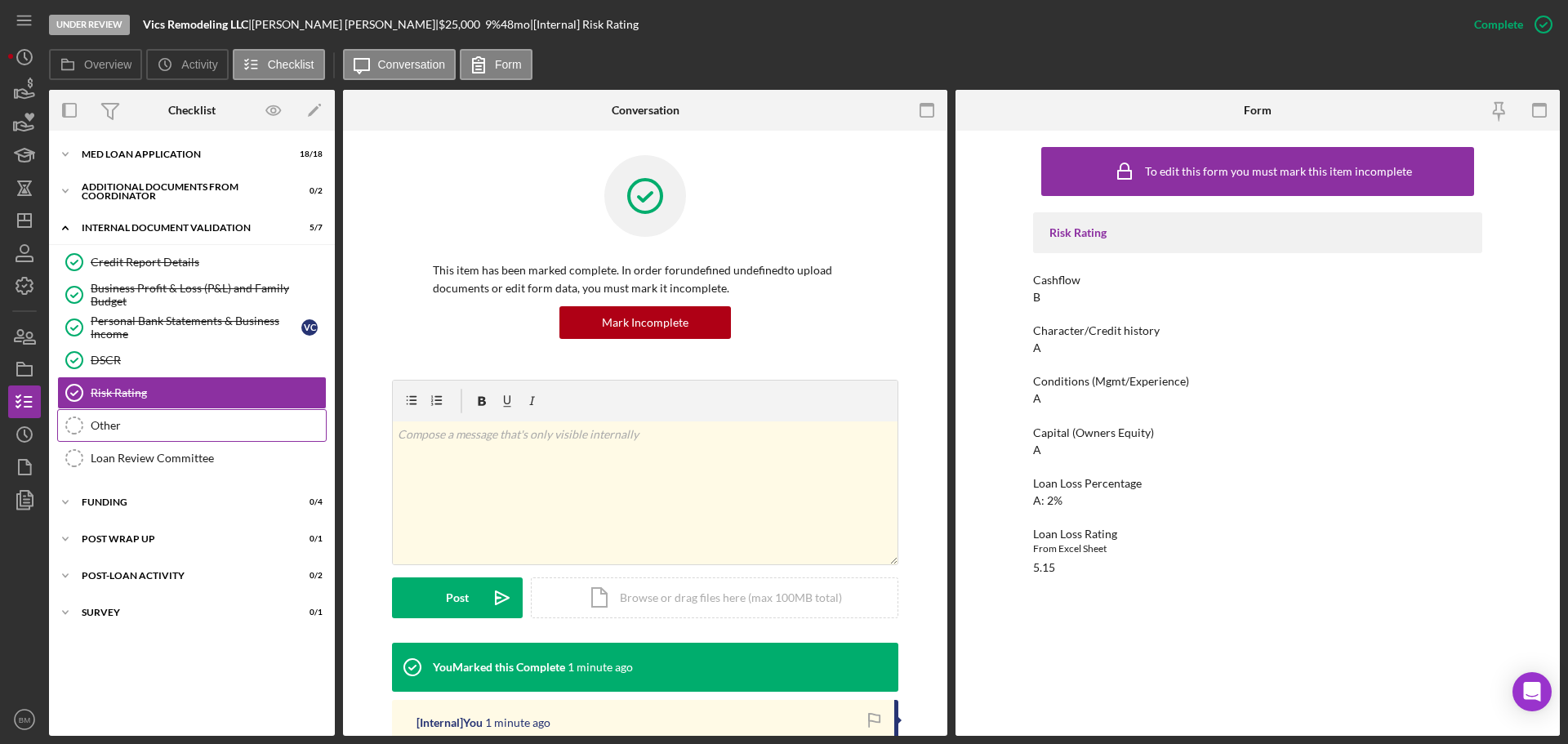
click at [171, 436] on link "Other Other" at bounding box center [192, 425] width 270 height 32
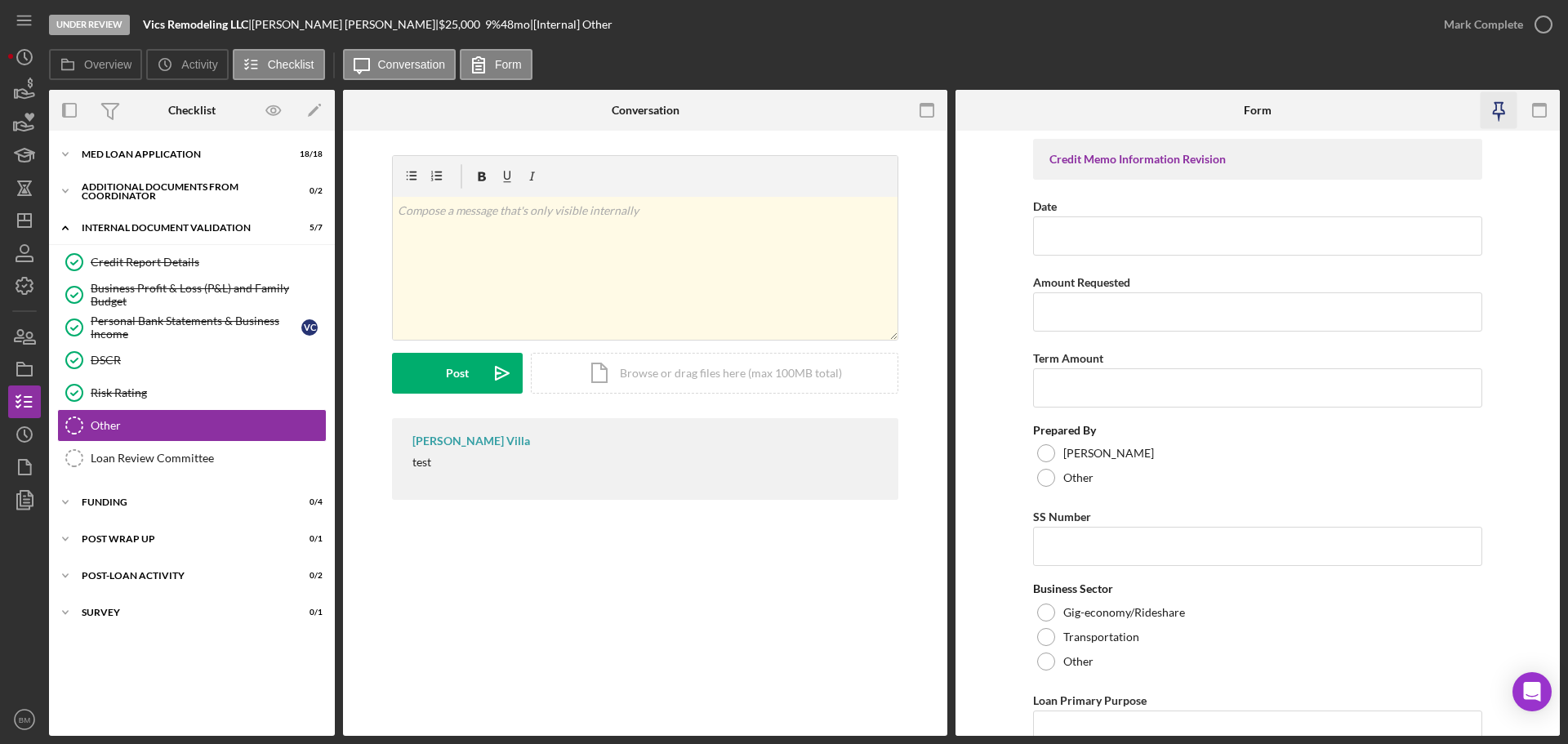
click at [1507, 110] on icon "button" at bounding box center [1499, 111] width 37 height 37
click at [1169, 235] on input "Date" at bounding box center [1258, 236] width 449 height 39
type input "09/02/2025"
type input "$25,000"
type input "48"
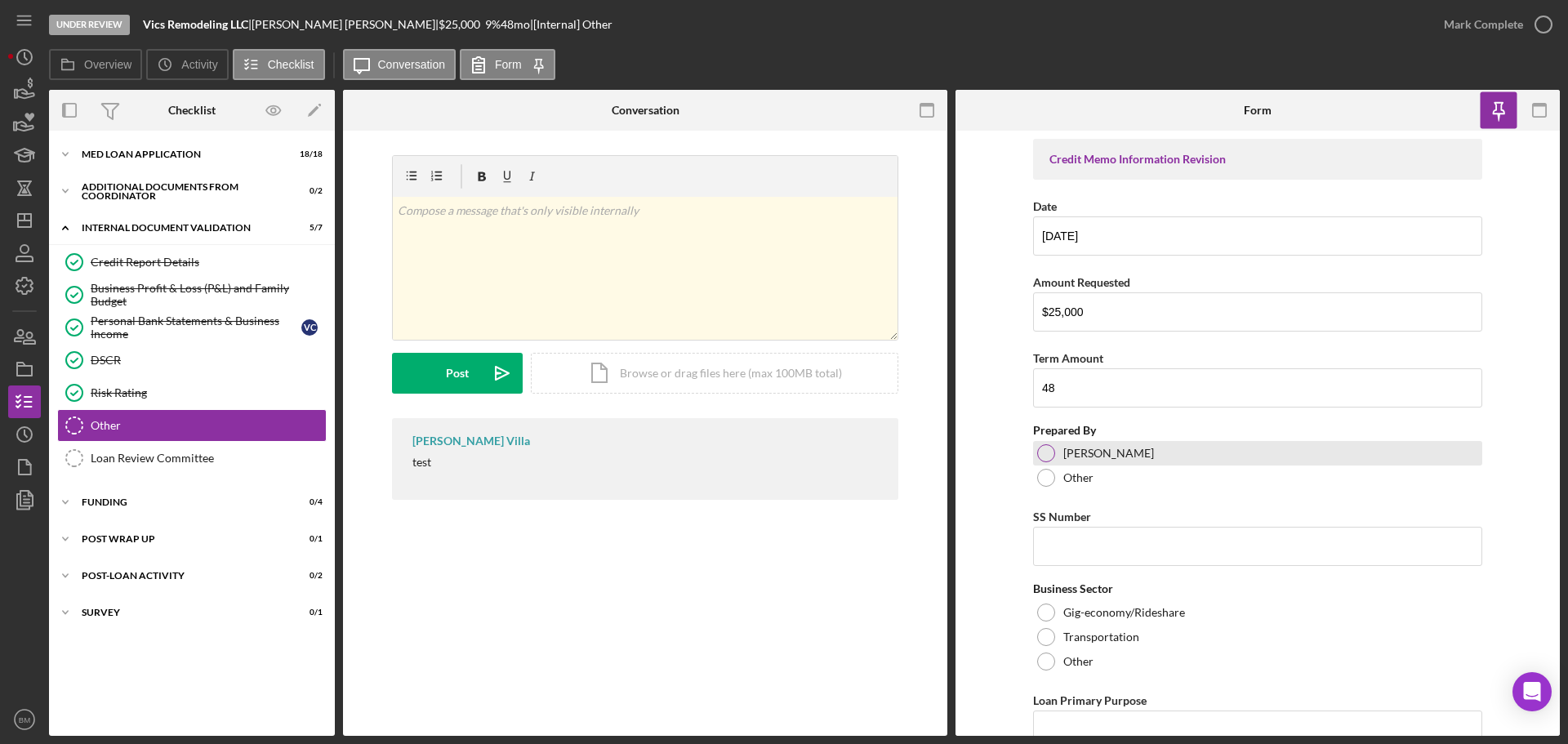
drag, startPoint x: 1112, startPoint y: 453, endPoint x: 1120, endPoint y: 452, distance: 8.1
click at [1112, 452] on label "Brenda Villa" at bounding box center [1109, 454] width 91 height 13
click at [1189, 538] on input "SS Number" at bounding box center [1258, 546] width 449 height 39
click at [165, 161] on div "Icon/Expander MED Loan Application 18 / 18" at bounding box center [191, 154] width 285 height 32
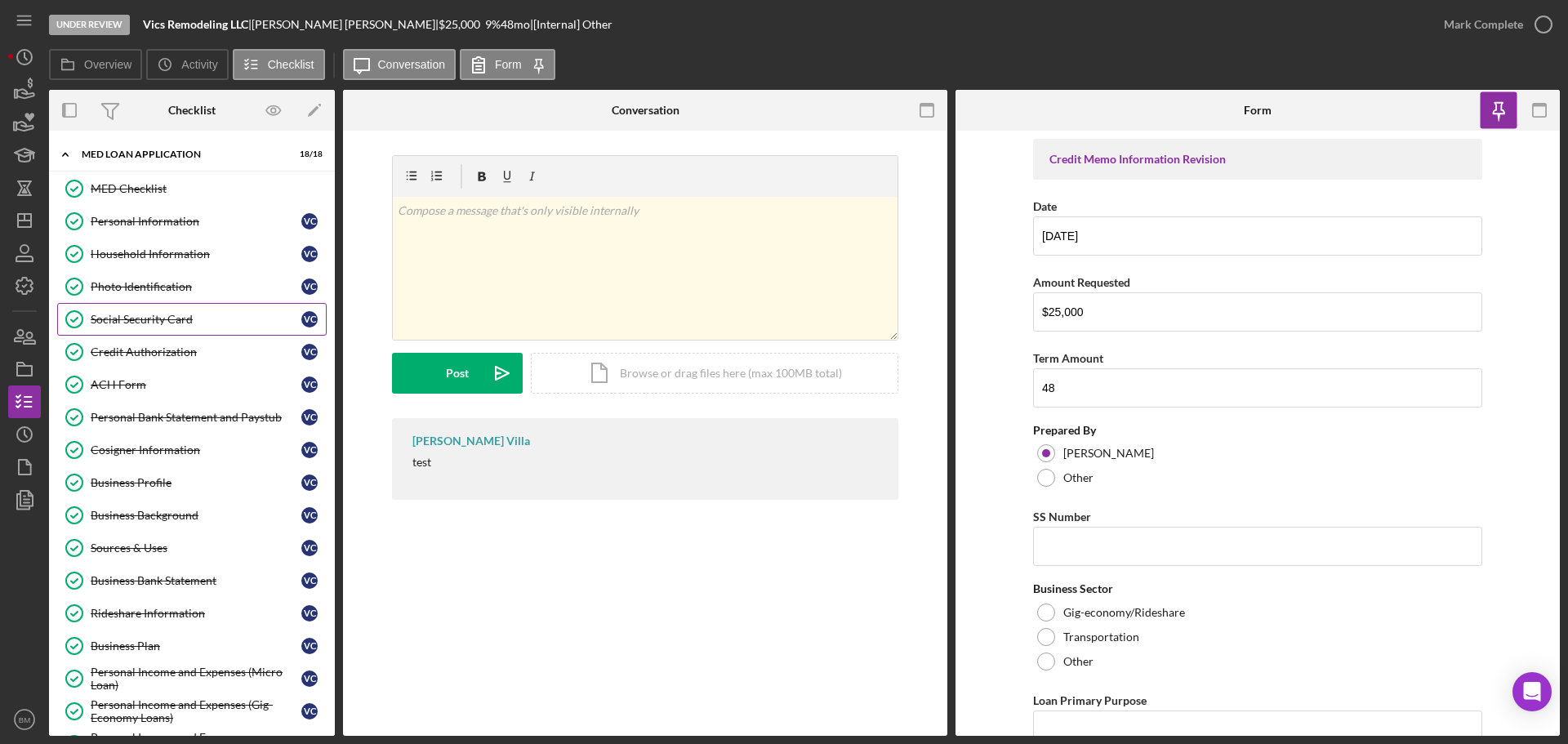
click at [194, 325] on div "Social Security Card" at bounding box center [196, 320] width 211 height 13
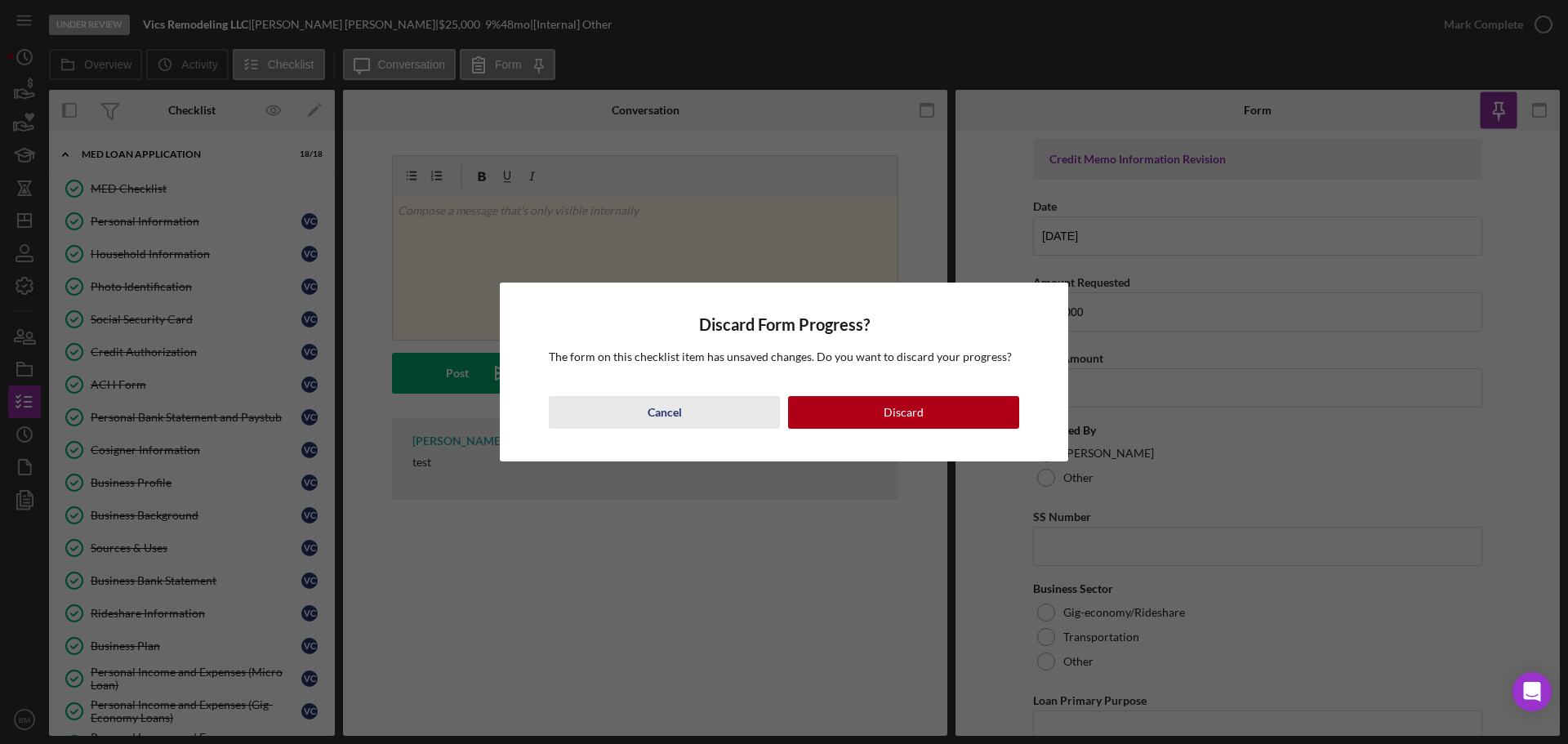
click at [686, 405] on button "Cancel" at bounding box center [664, 412] width 231 height 32
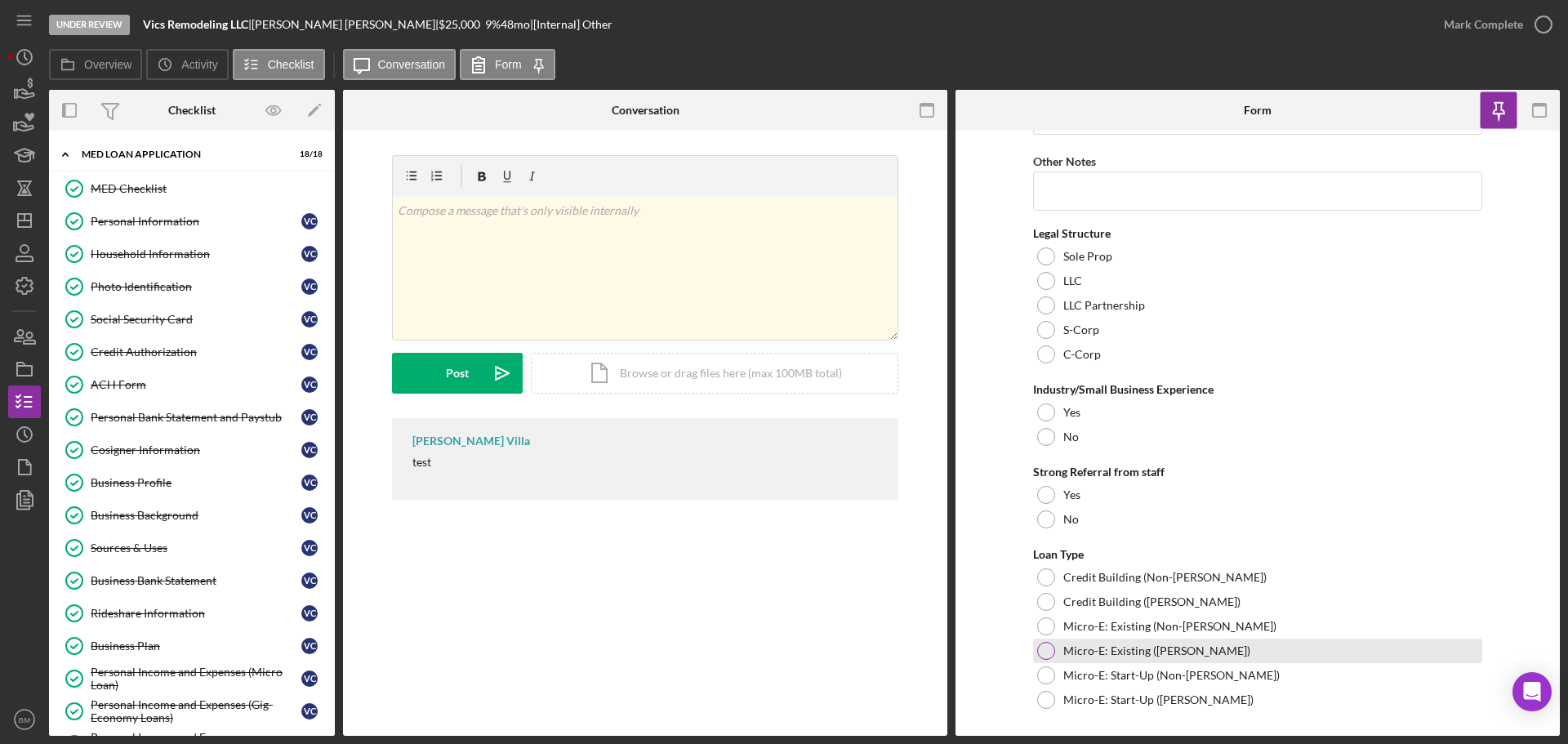
scroll to position [866, 0]
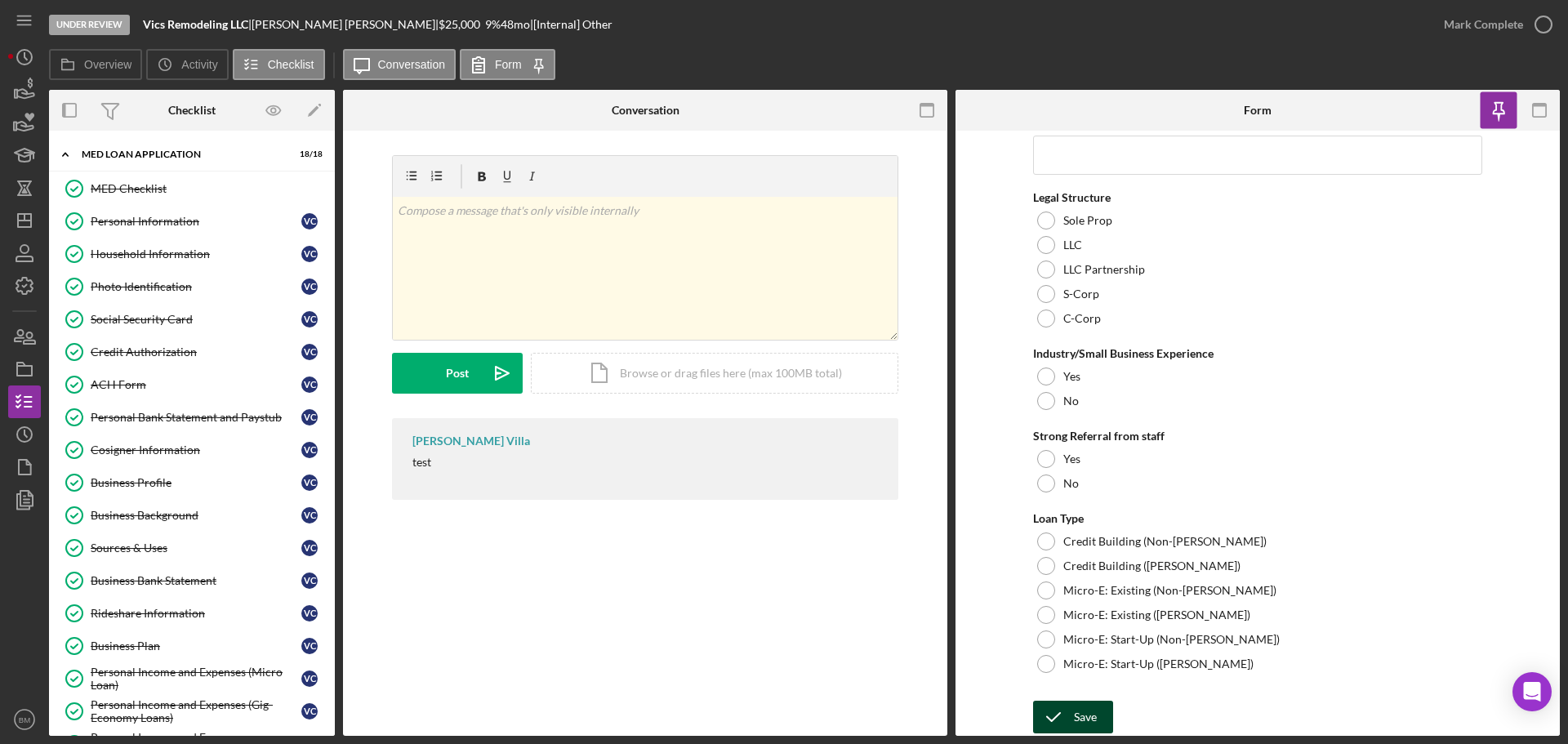
click at [1093, 709] on div "Save" at bounding box center [1084, 717] width 22 height 32
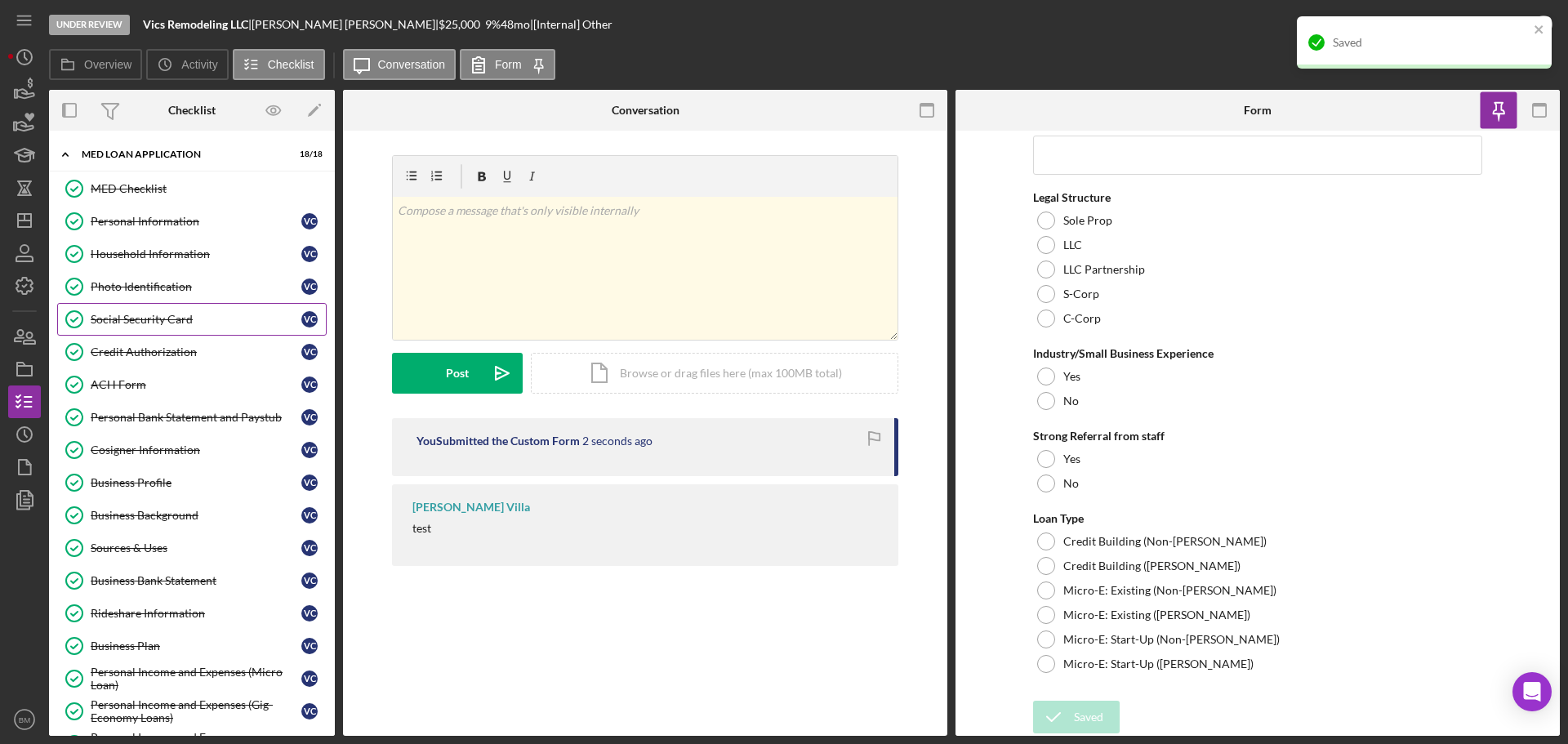
click at [166, 326] on div "Social Security Card" at bounding box center [196, 320] width 211 height 13
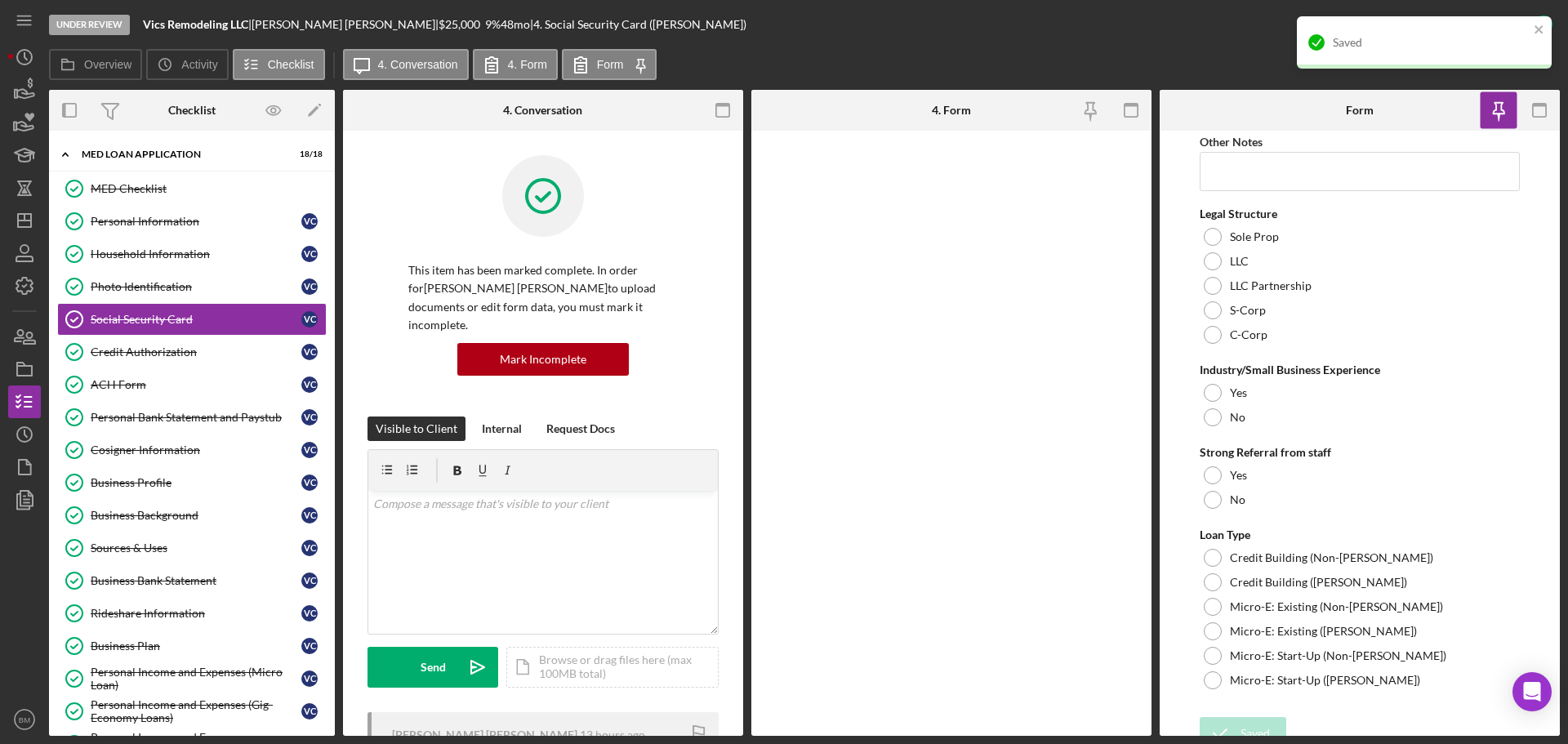
scroll to position [883, 0]
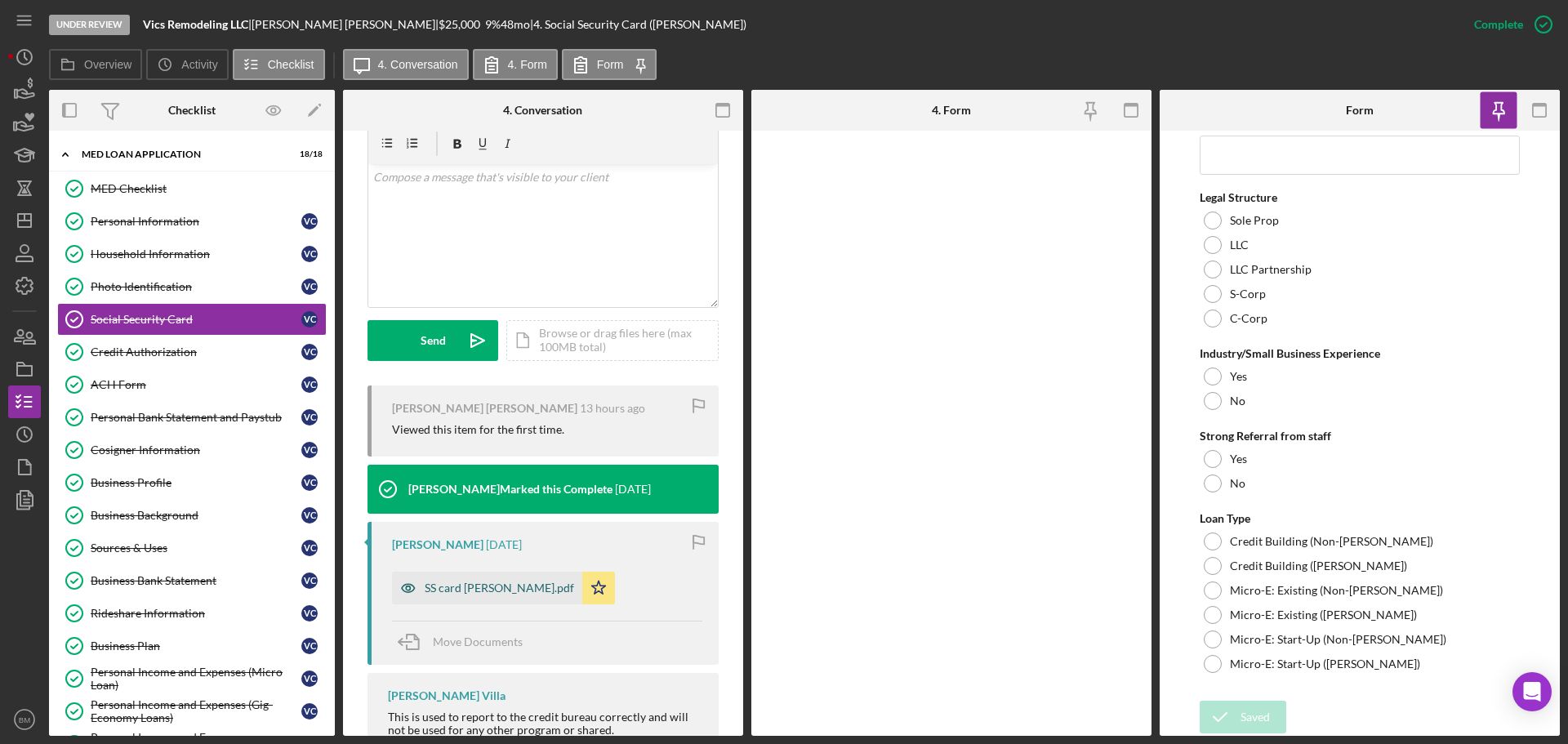
click at [512, 578] on div "SS card Victor Castillo.pdf" at bounding box center [487, 588] width 191 height 32
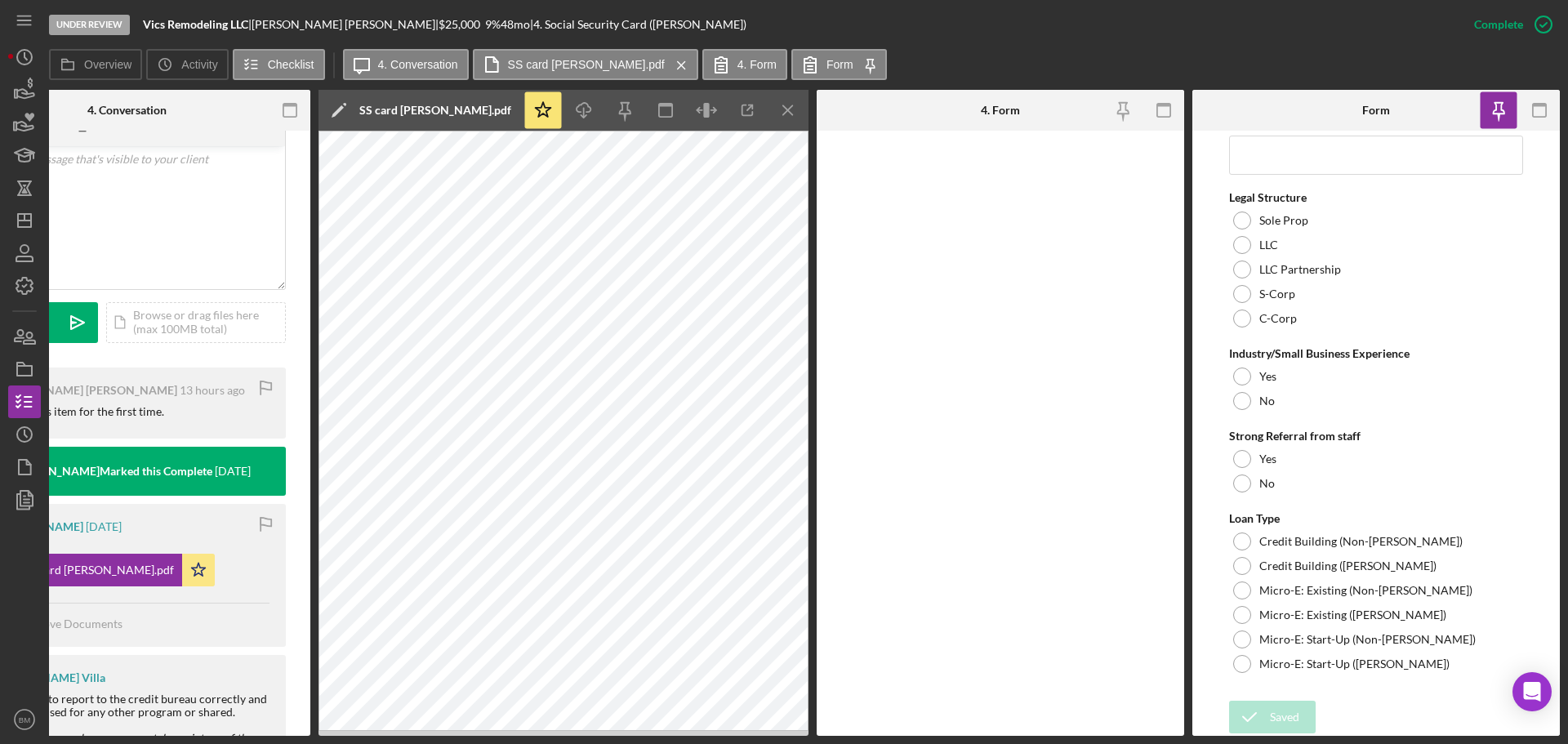
scroll to position [0, 399]
click at [1163, 109] on icon "button" at bounding box center [1165, 111] width 37 height 37
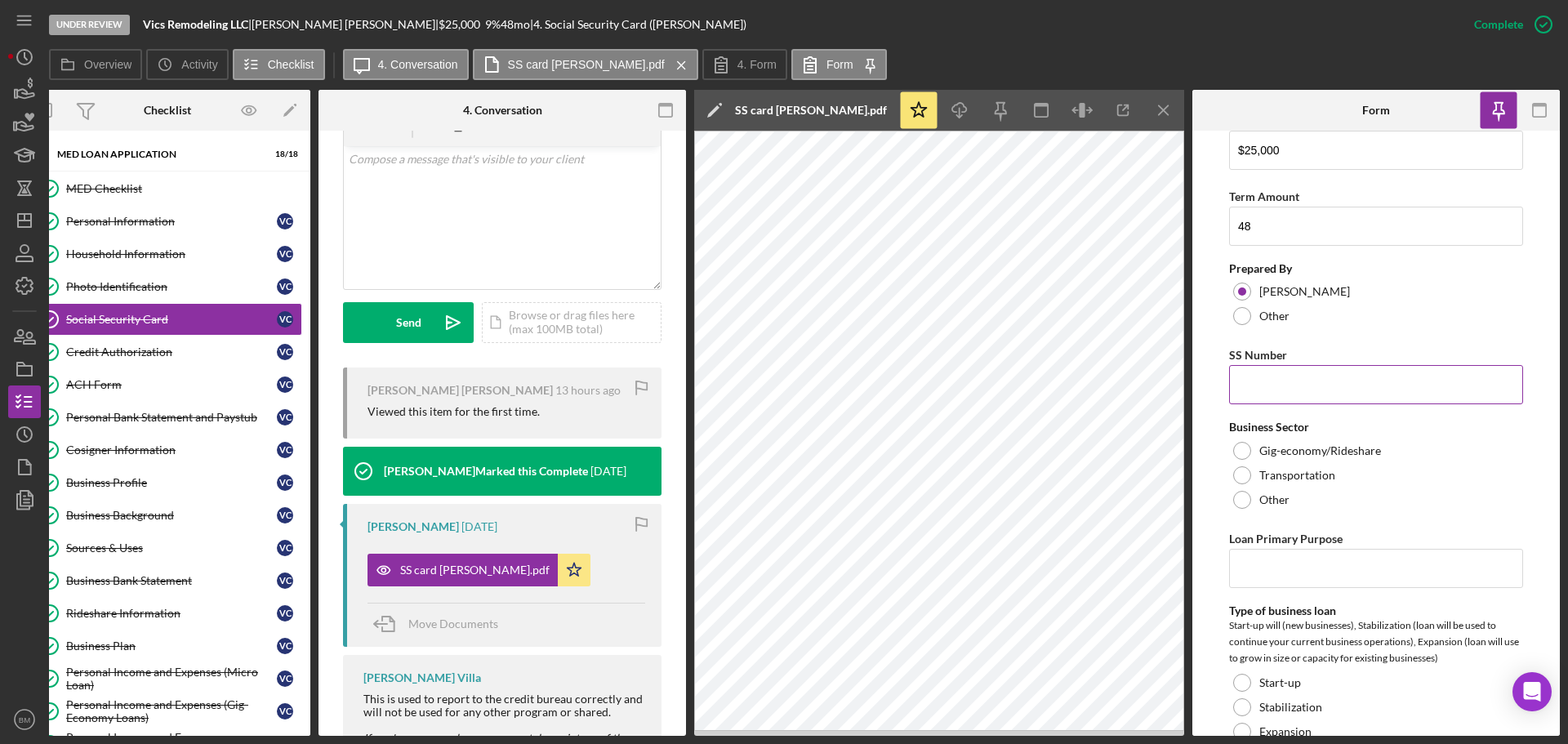
scroll to position [163, 0]
click at [1301, 387] on input "SS Number" at bounding box center [1376, 383] width 294 height 39
type input "103556954"
click at [1307, 503] on div "Other" at bounding box center [1376, 498] width 294 height 24
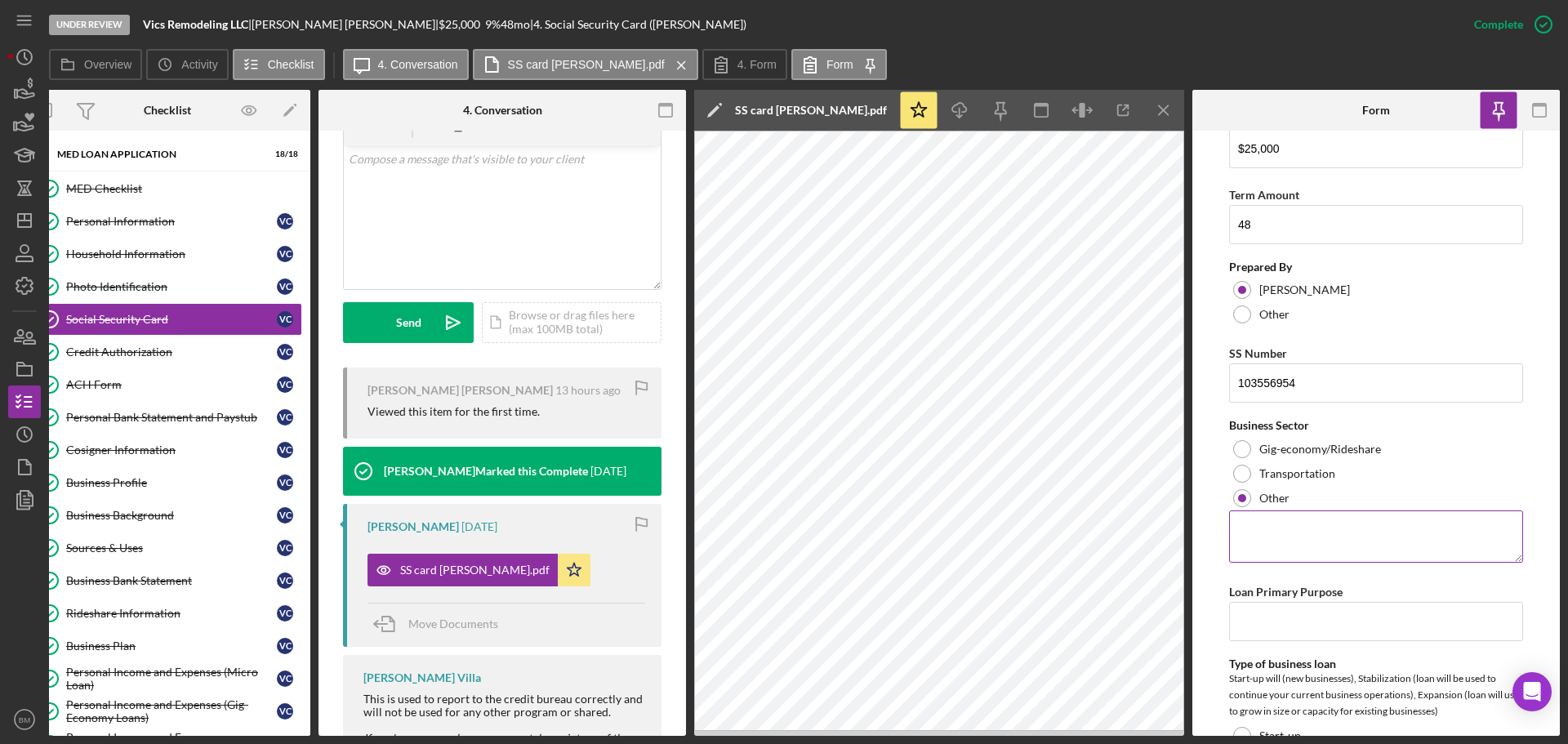
click at [1312, 537] on textarea at bounding box center [1376, 536] width 294 height 52
type textarea "Constr"
click at [1303, 619] on input "Loan Primary Purpose" at bounding box center [1376, 621] width 294 height 39
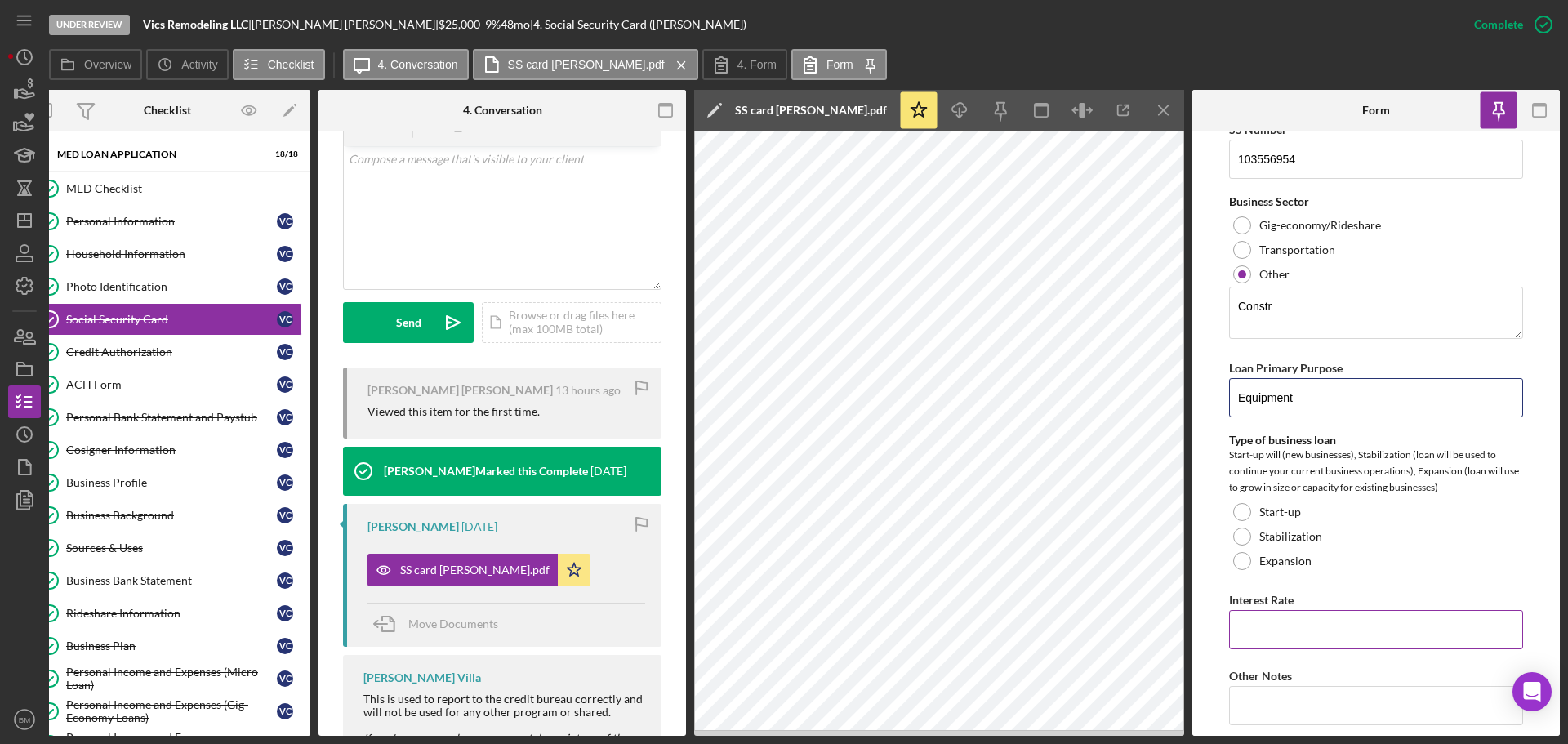
scroll to position [409, 0]
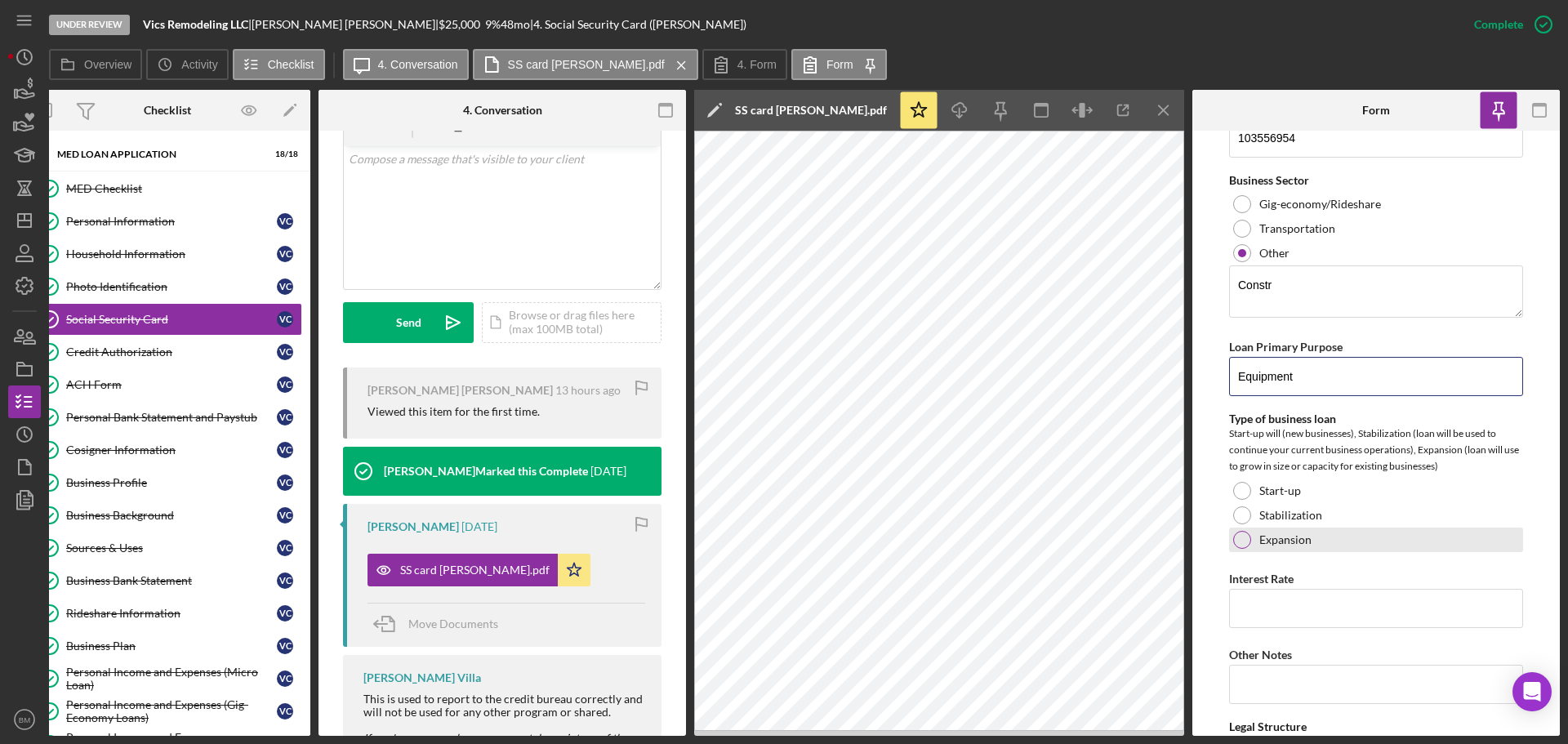
type input "Equipment"
click at [1322, 533] on div "Expansion" at bounding box center [1376, 539] width 294 height 24
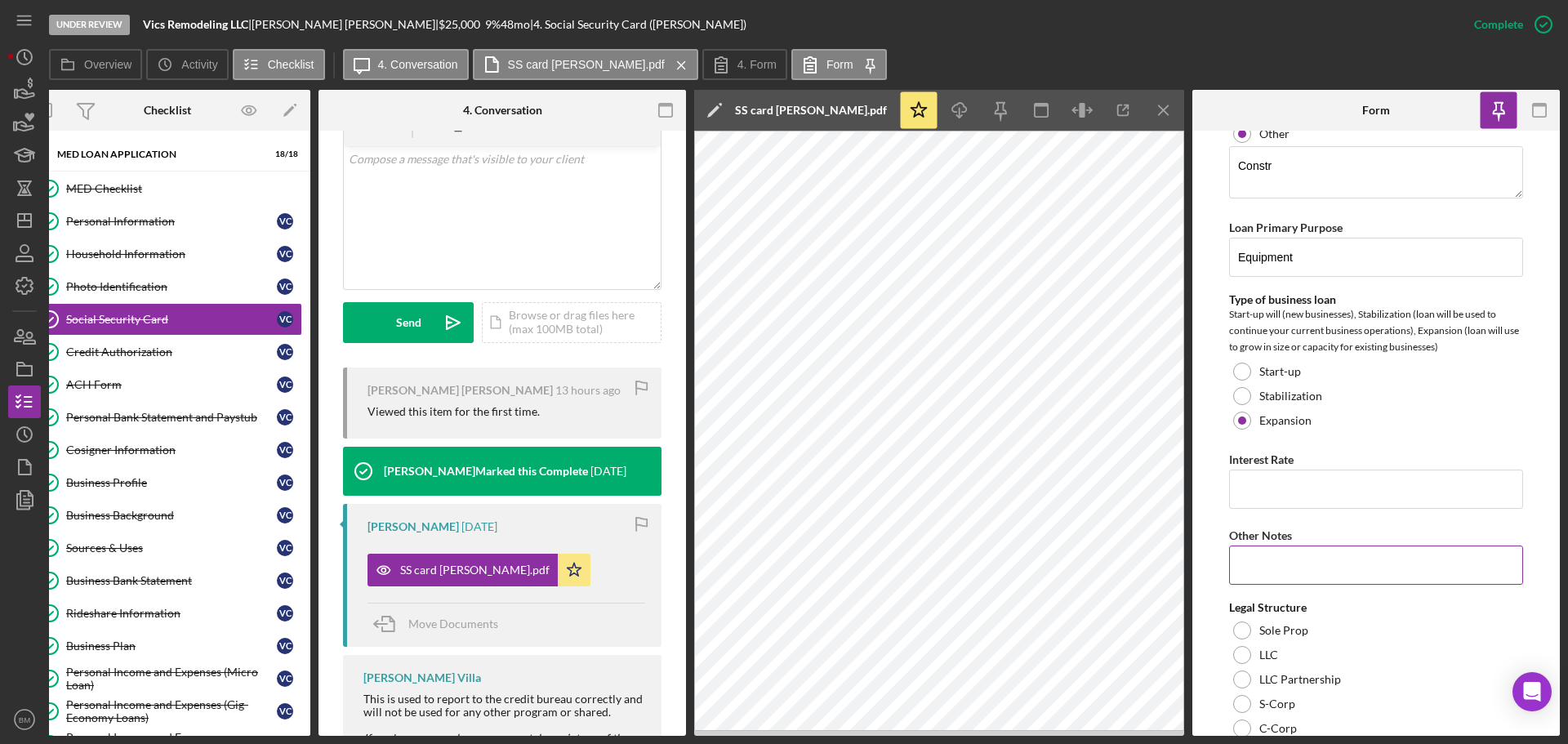
scroll to position [572, 0]
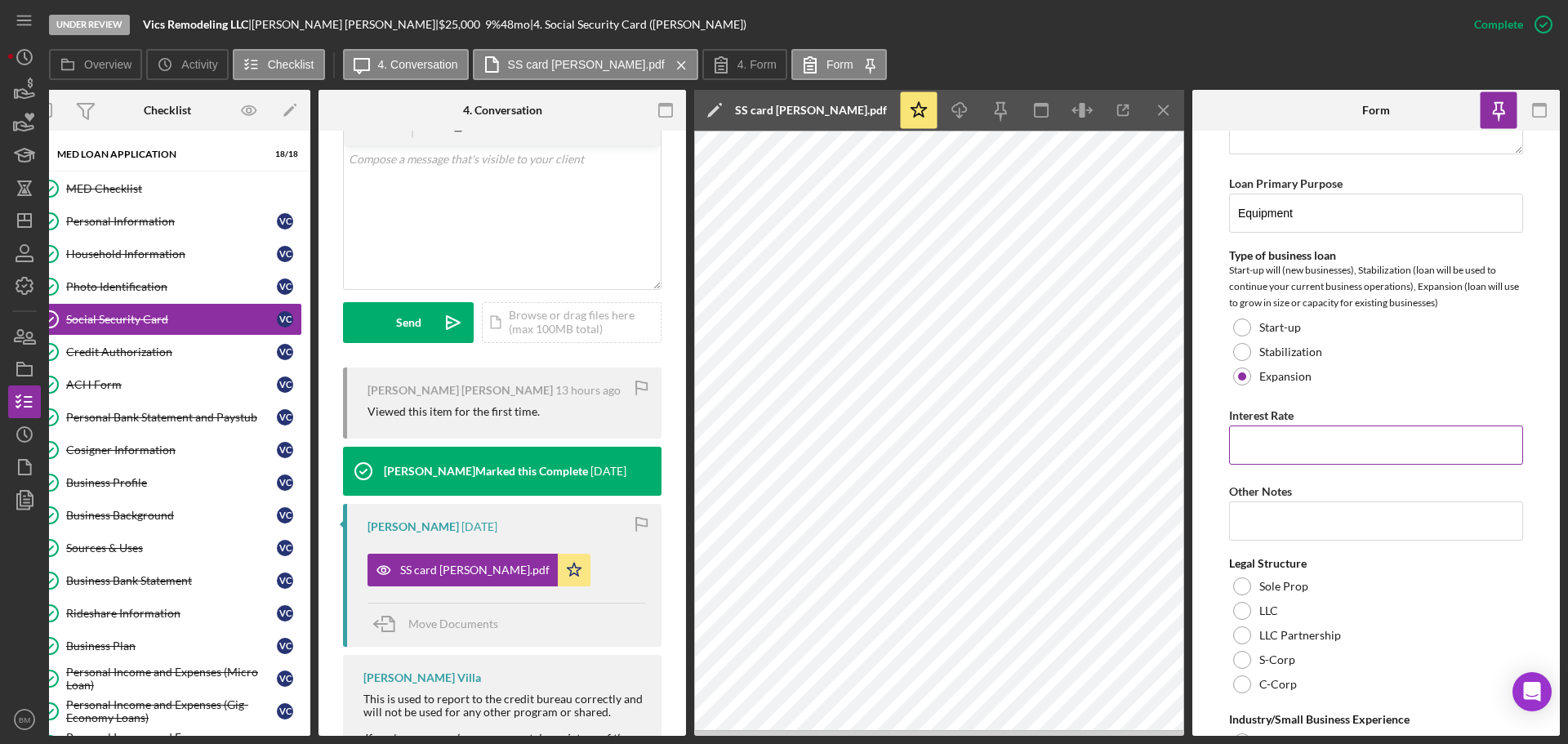
click at [1317, 451] on input "Interest Rate" at bounding box center [1376, 444] width 294 height 39
type input "9.00000%"
click at [1303, 527] on input "Other Notes" at bounding box center [1376, 521] width 294 height 39
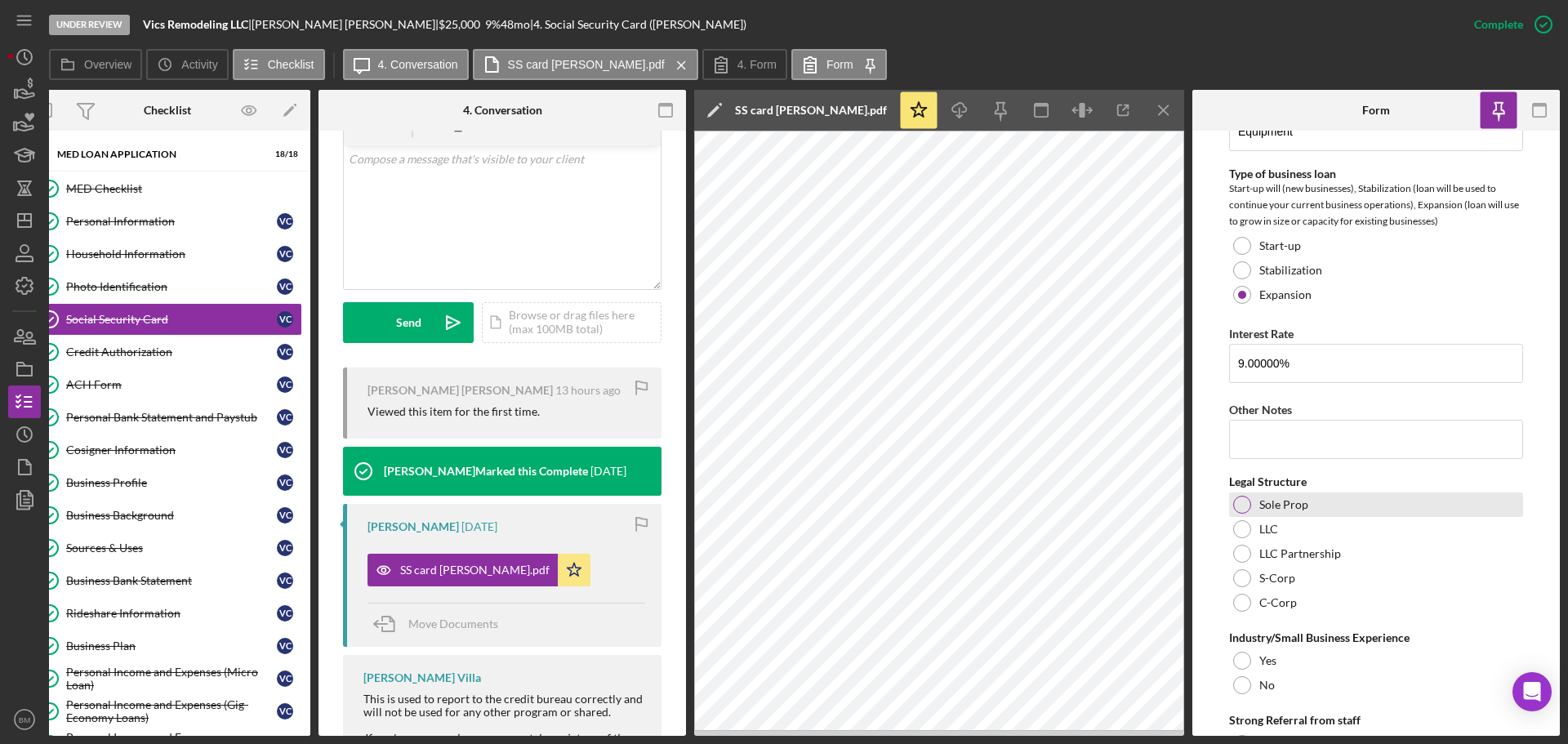
click at [1292, 500] on label "Sole Prop" at bounding box center [1283, 505] width 49 height 13
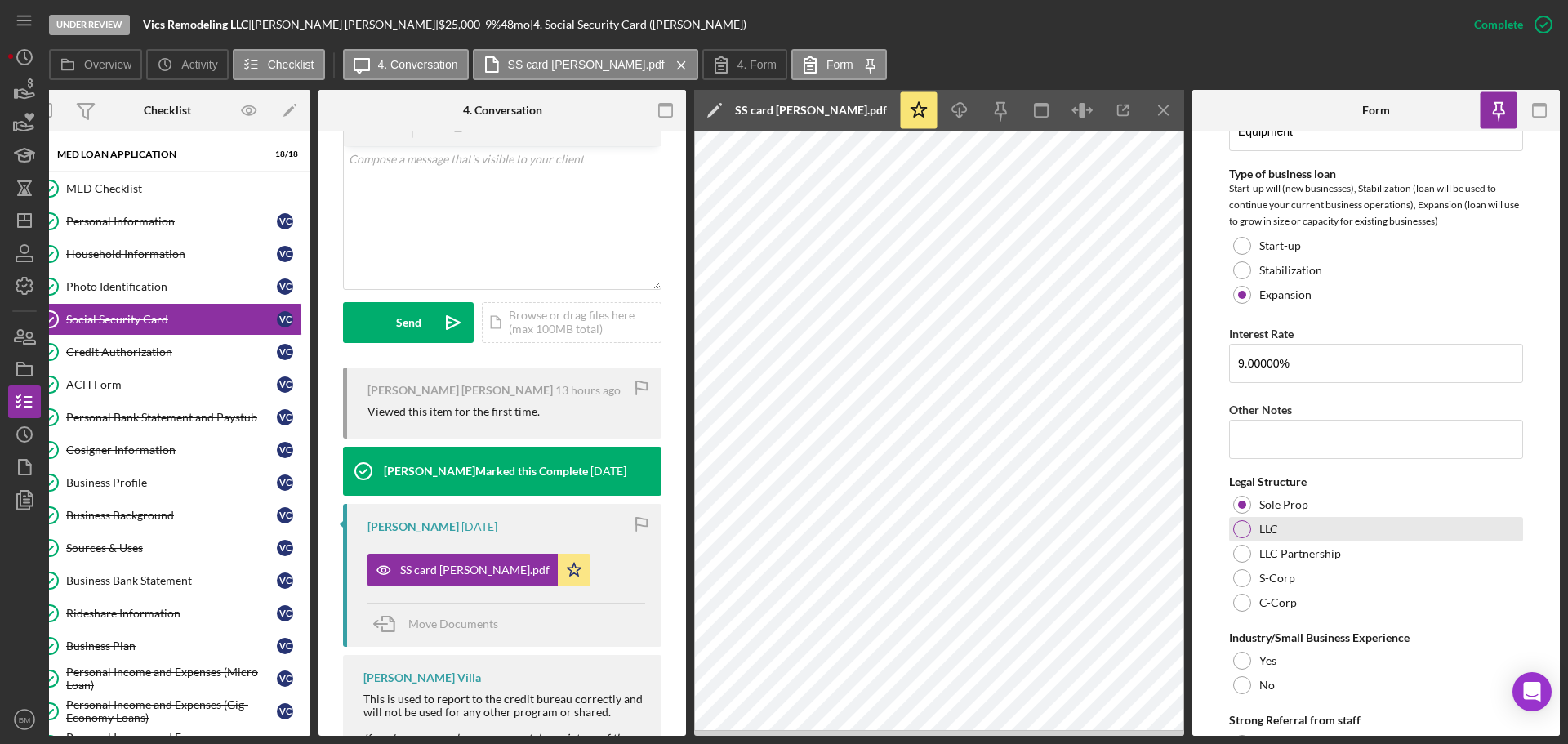
click at [1278, 528] on div "LLC" at bounding box center [1376, 528] width 294 height 24
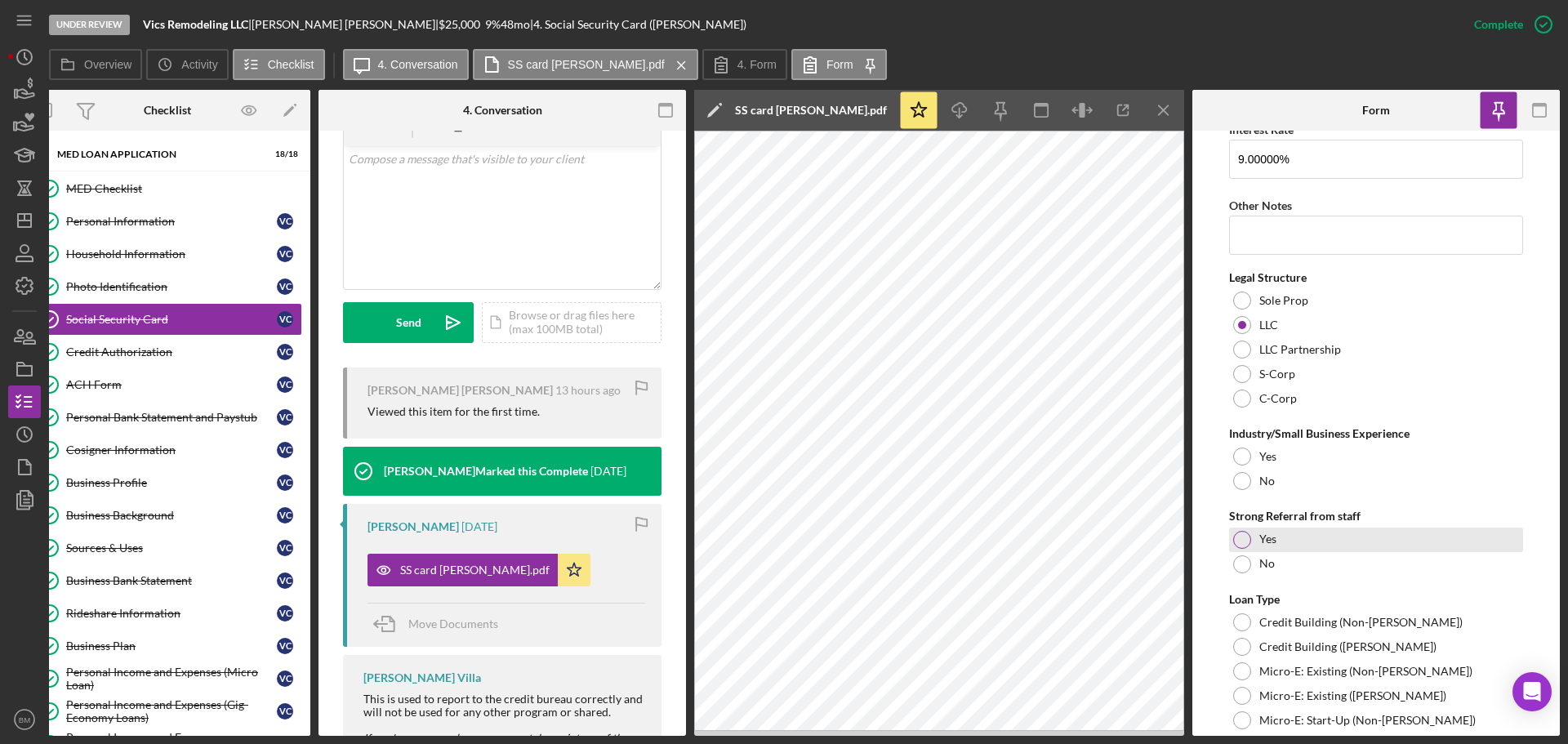
scroll to position [898, 0]
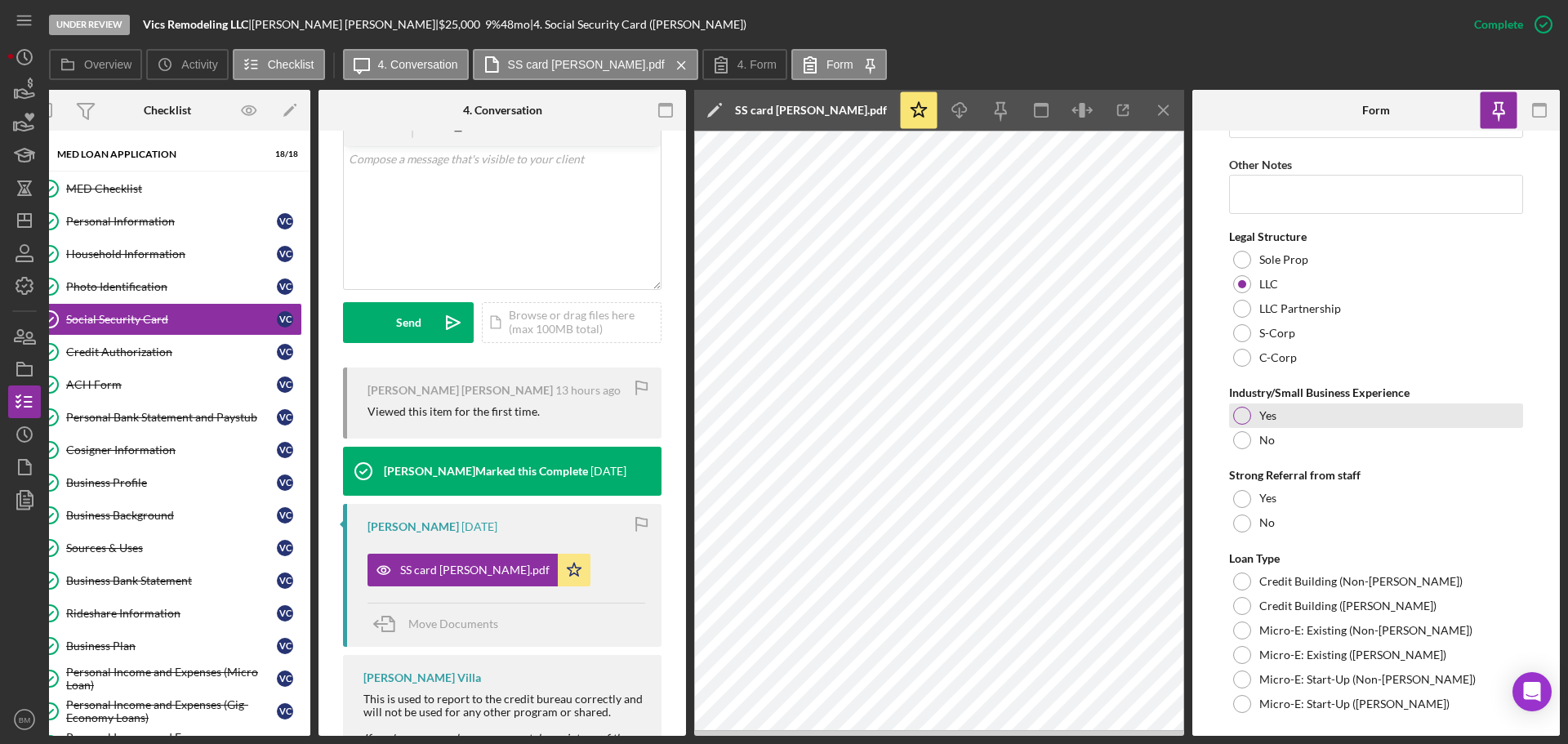
click at [1286, 420] on div "Yes" at bounding box center [1376, 415] width 294 height 24
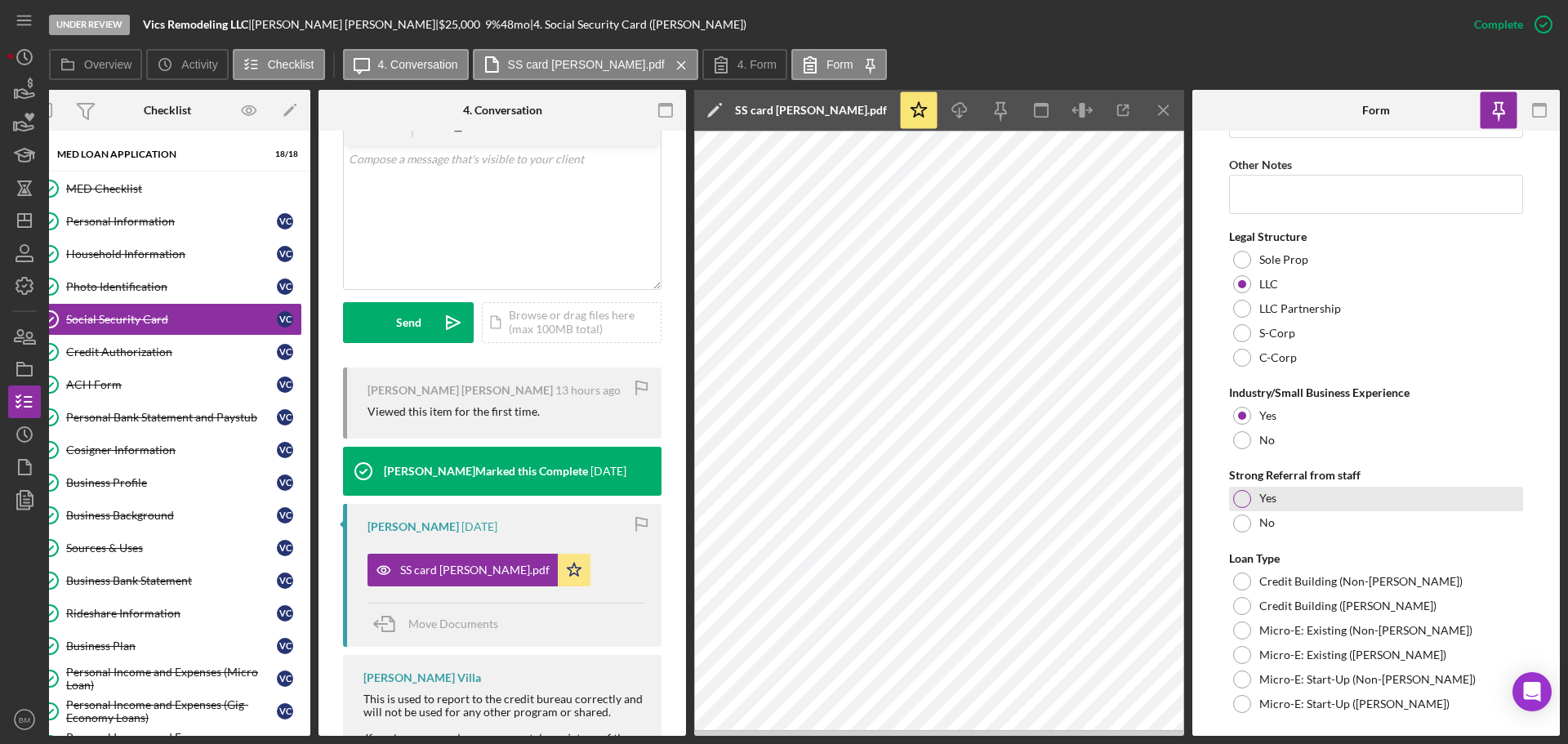
click at [1268, 498] on label "Yes" at bounding box center [1268, 498] width 17 height 13
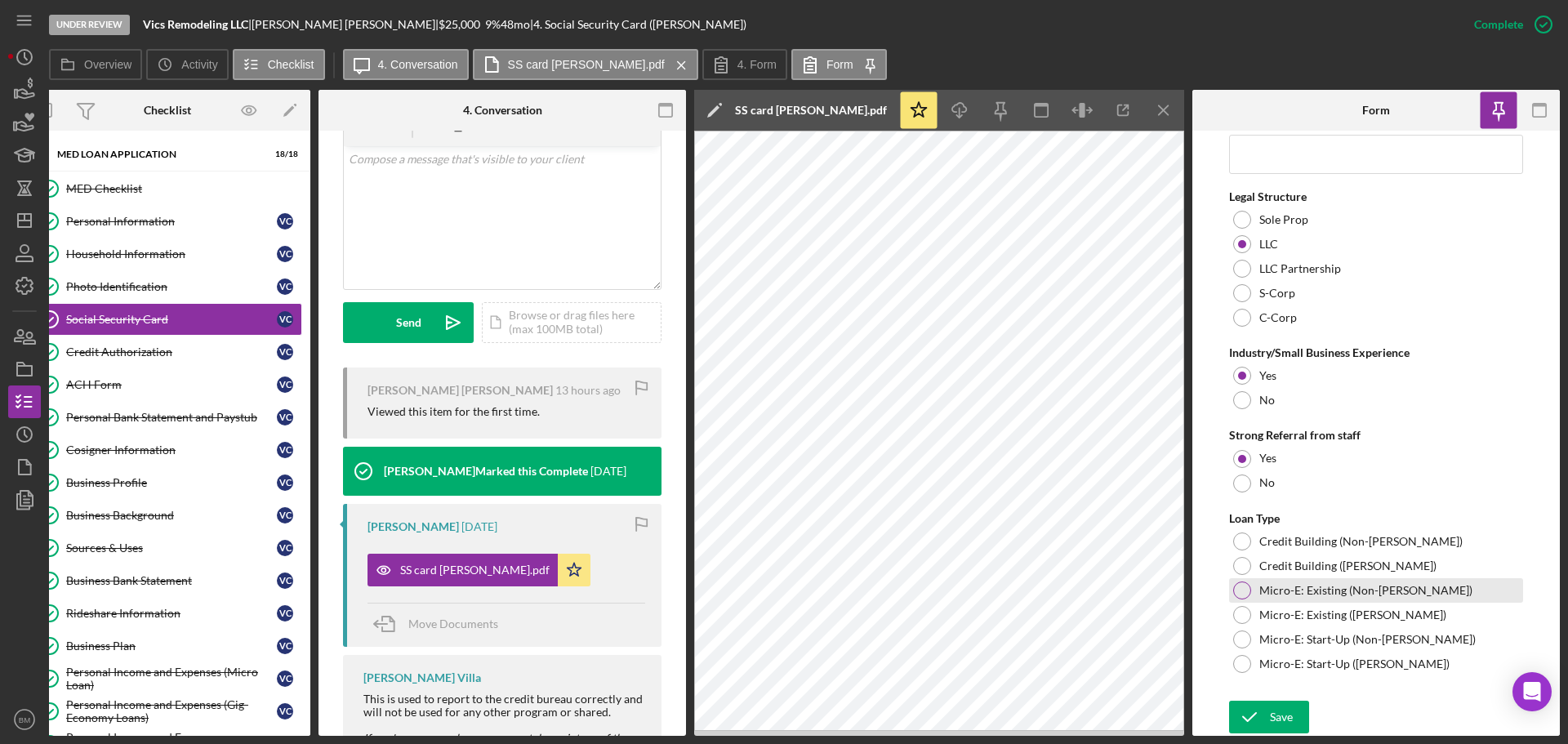
click at [1377, 588] on label "Micro-E: Existing (Non-ORR)" at bounding box center [1366, 591] width 213 height 13
click at [1289, 701] on div "Save" at bounding box center [1281, 717] width 22 height 32
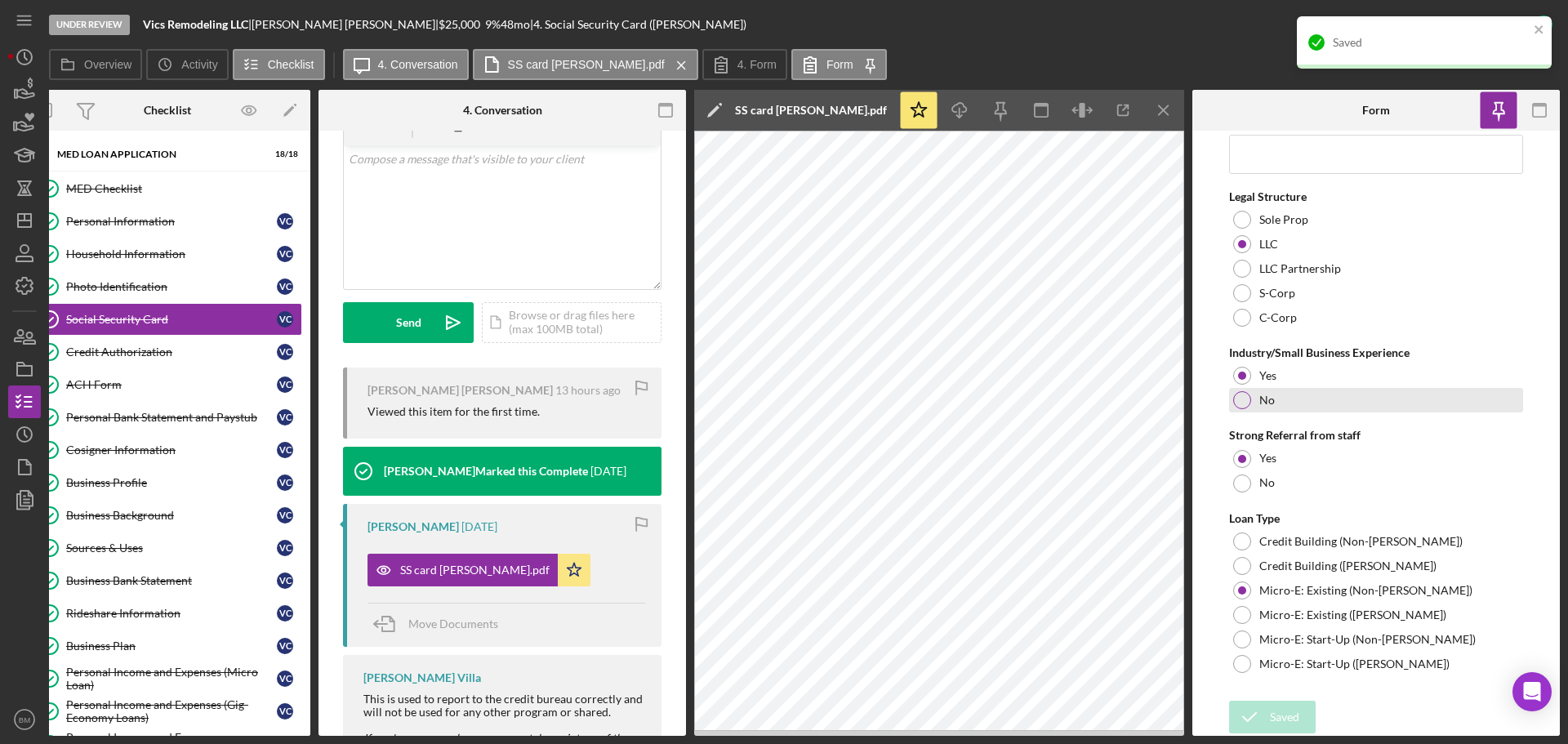
scroll to position [780, 0]
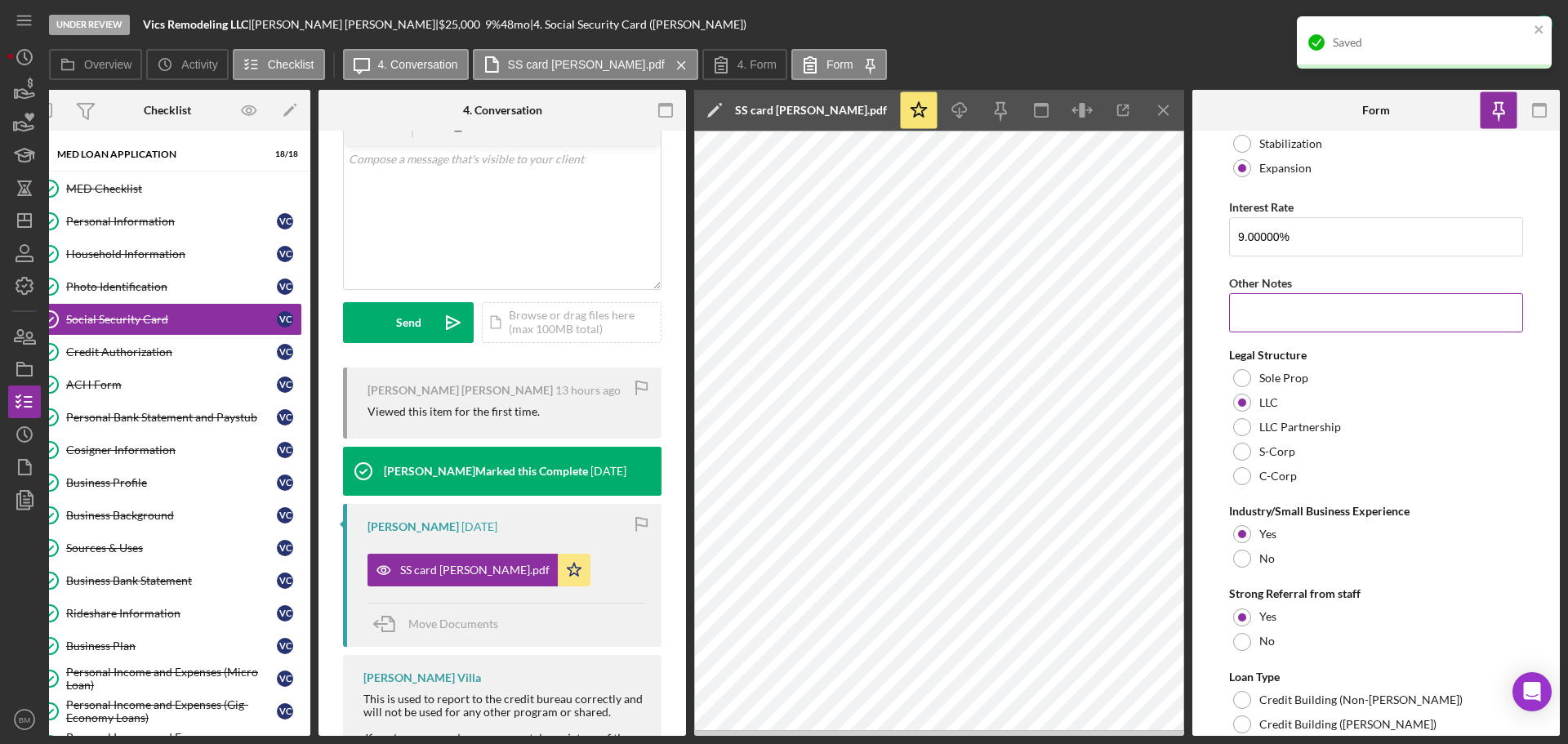
click at [1351, 320] on input "Other Notes" at bounding box center [1376, 312] width 294 height 39
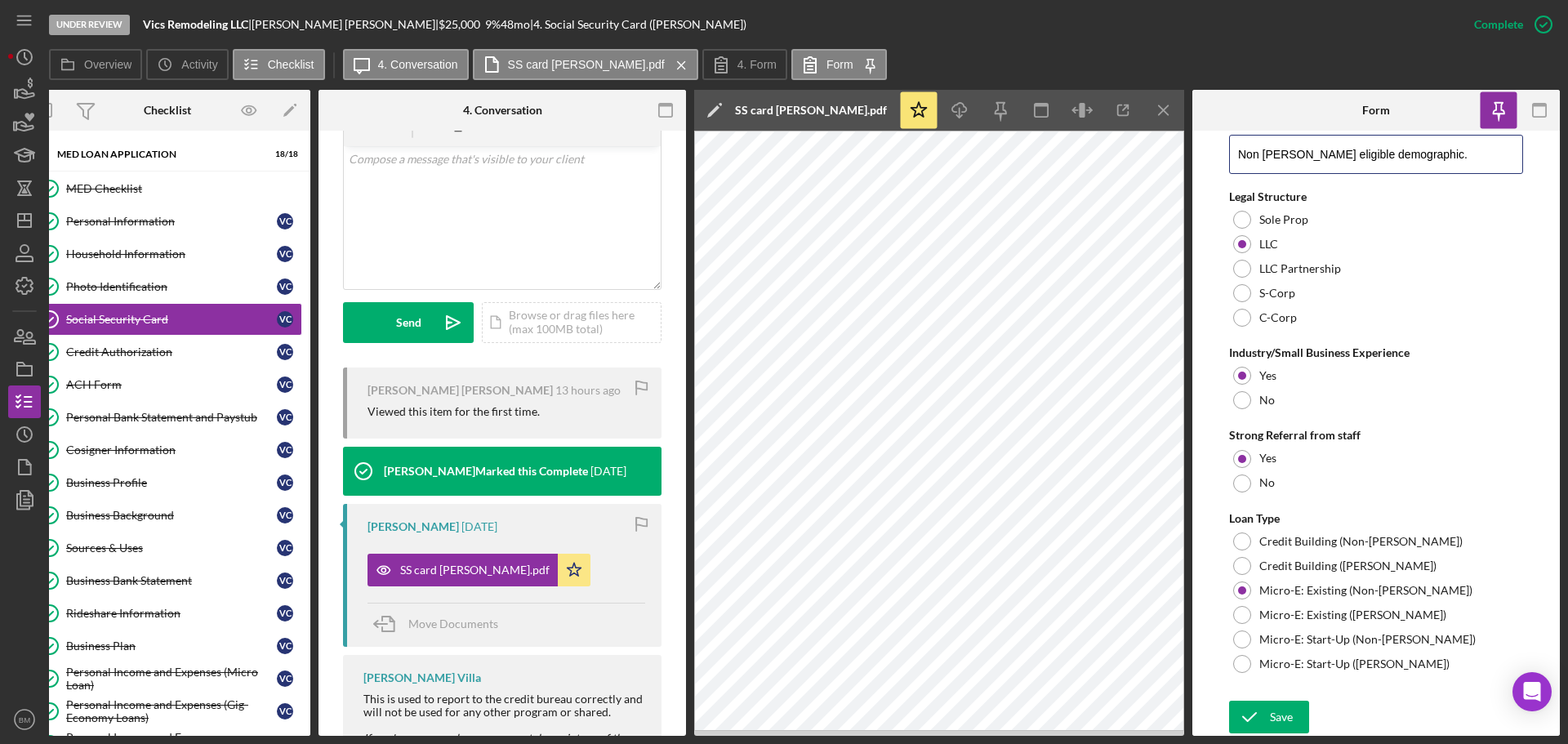
scroll to position [943, 0]
type input "Non ORR eligible demographic."
click at [1283, 716] on div "Save" at bounding box center [1281, 717] width 22 height 32
click at [152, 481] on div "Business Profile" at bounding box center [171, 483] width 211 height 13
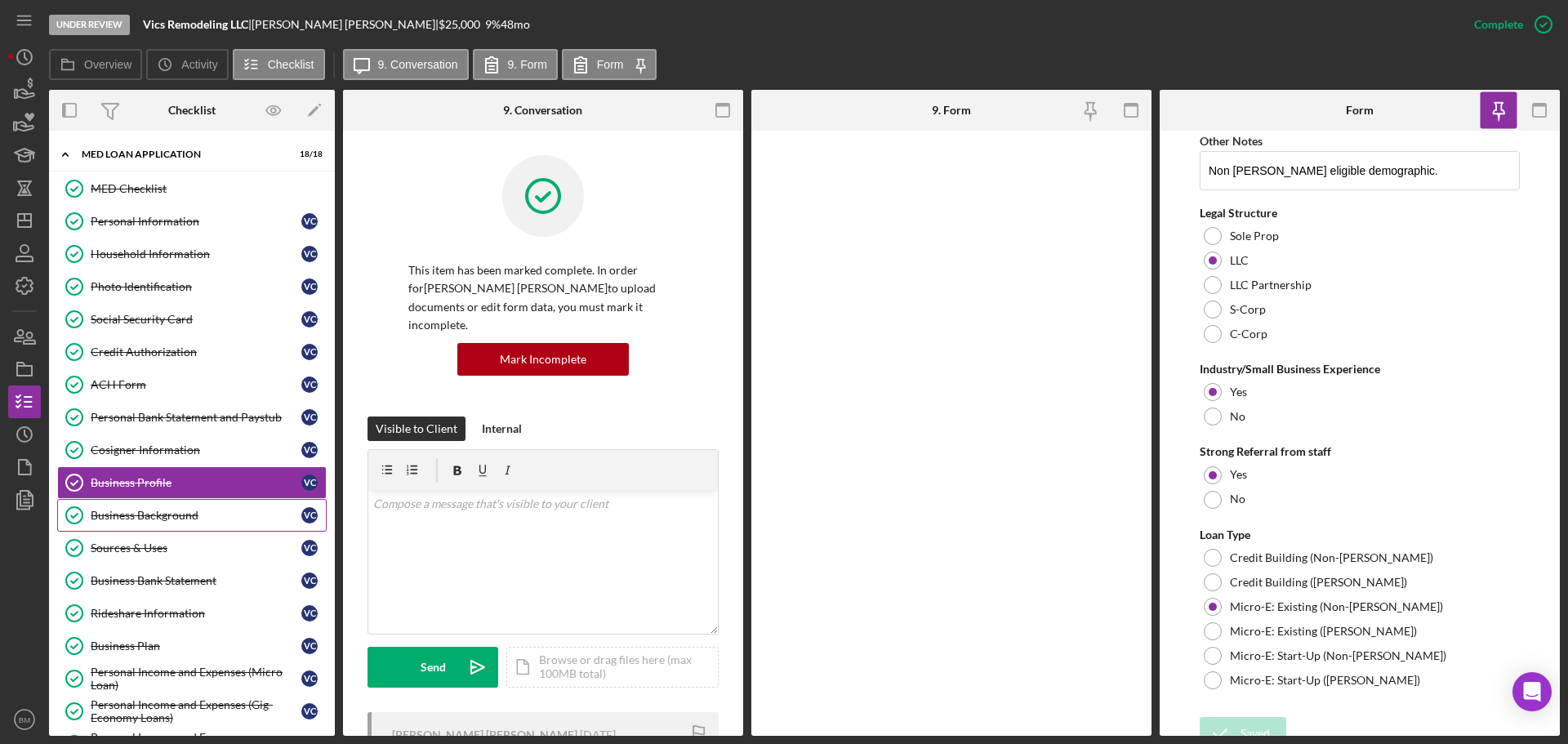
scroll to position [938, 0]
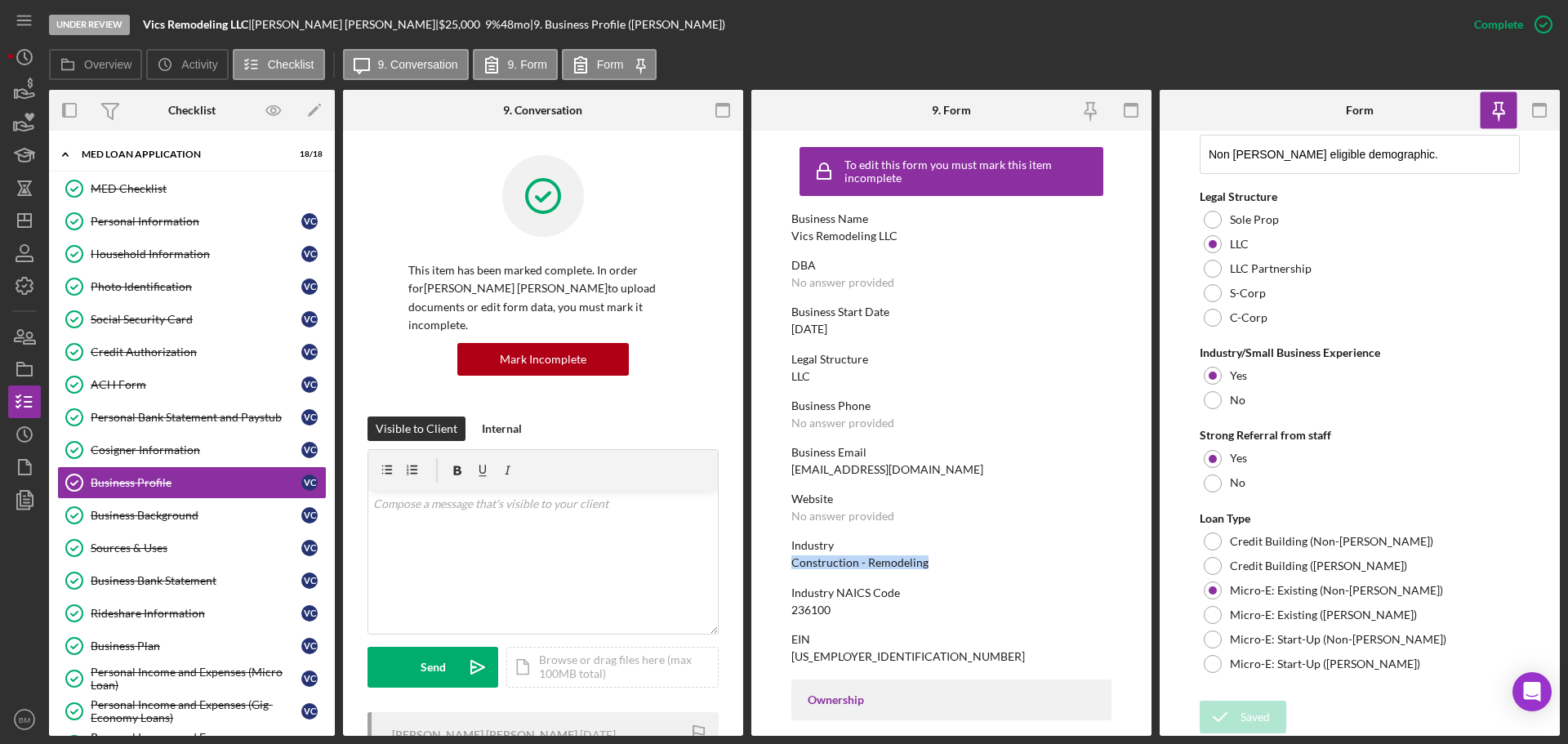
drag, startPoint x: 909, startPoint y: 561, endPoint x: 781, endPoint y: 561, distance: 128.0
click at [781, 561] on form "To edit this form you must mark this item incomplete Business Name Vics Remodel…" at bounding box center [951, 433] width 400 height 605
copy div "Construction - Remodeling"
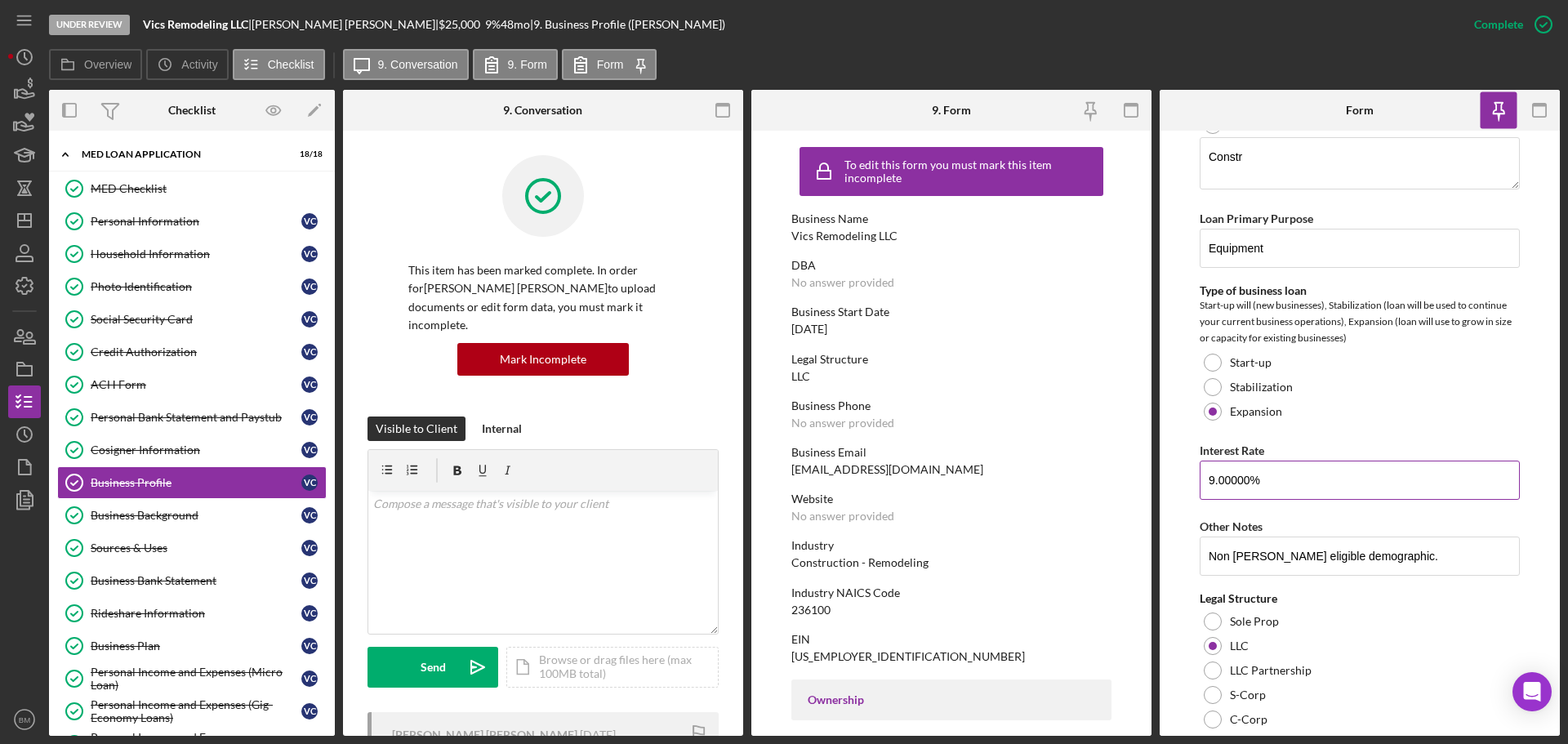
scroll to position [530, 0]
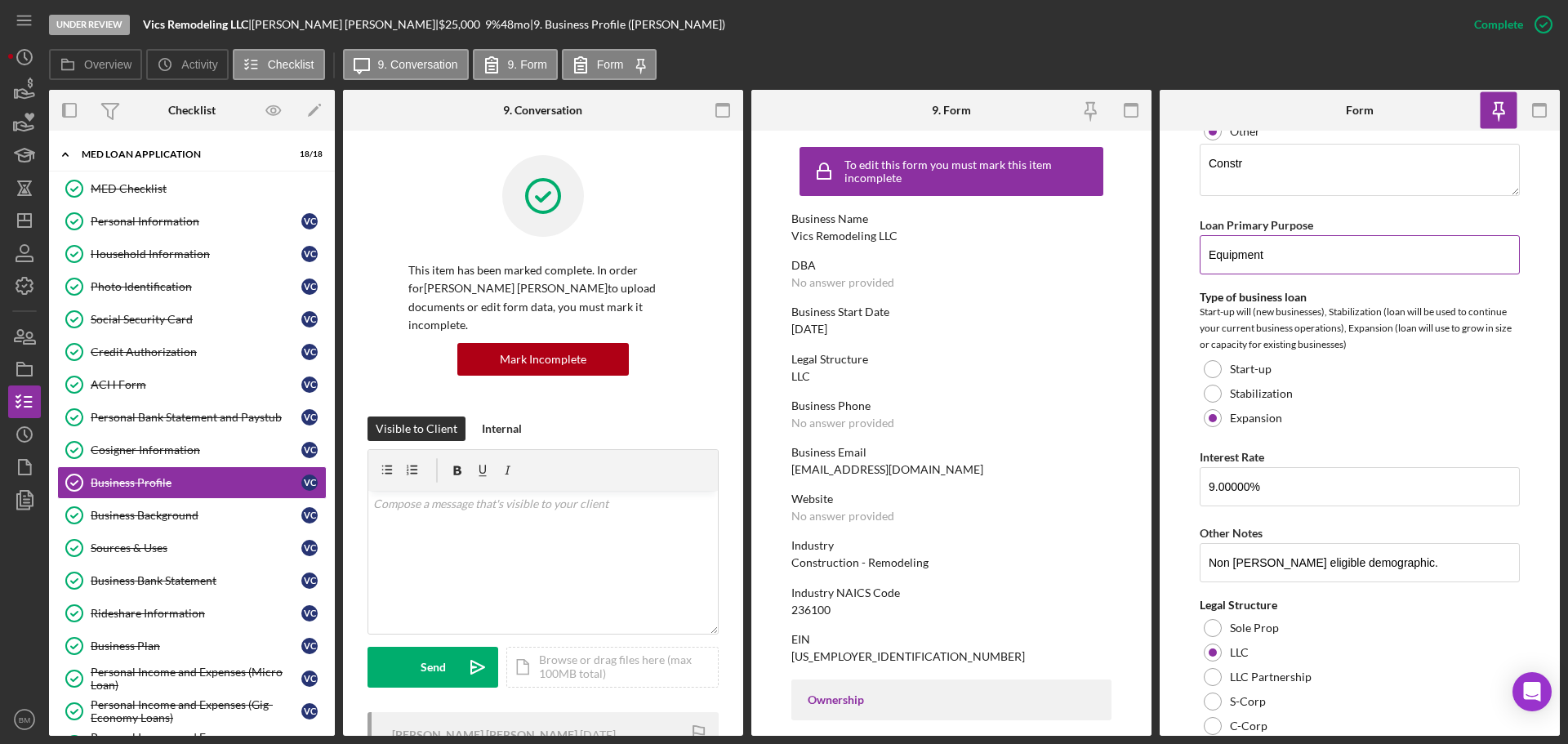
drag, startPoint x: 1316, startPoint y: 355, endPoint x: 1290, endPoint y: 260, distance: 98.5
click at [1290, 260] on input "Equipment" at bounding box center [1359, 255] width 320 height 39
drag, startPoint x: 1281, startPoint y: 170, endPoint x: 1093, endPoint y: 157, distance: 188.4
click at [1094, 157] on div "Overview Internal Workflow Stage Under Review Icon/Dropdown Arrow Archive (can …" at bounding box center [804, 413] width 1511 height 646
paste textarea "uction - Remodeling"
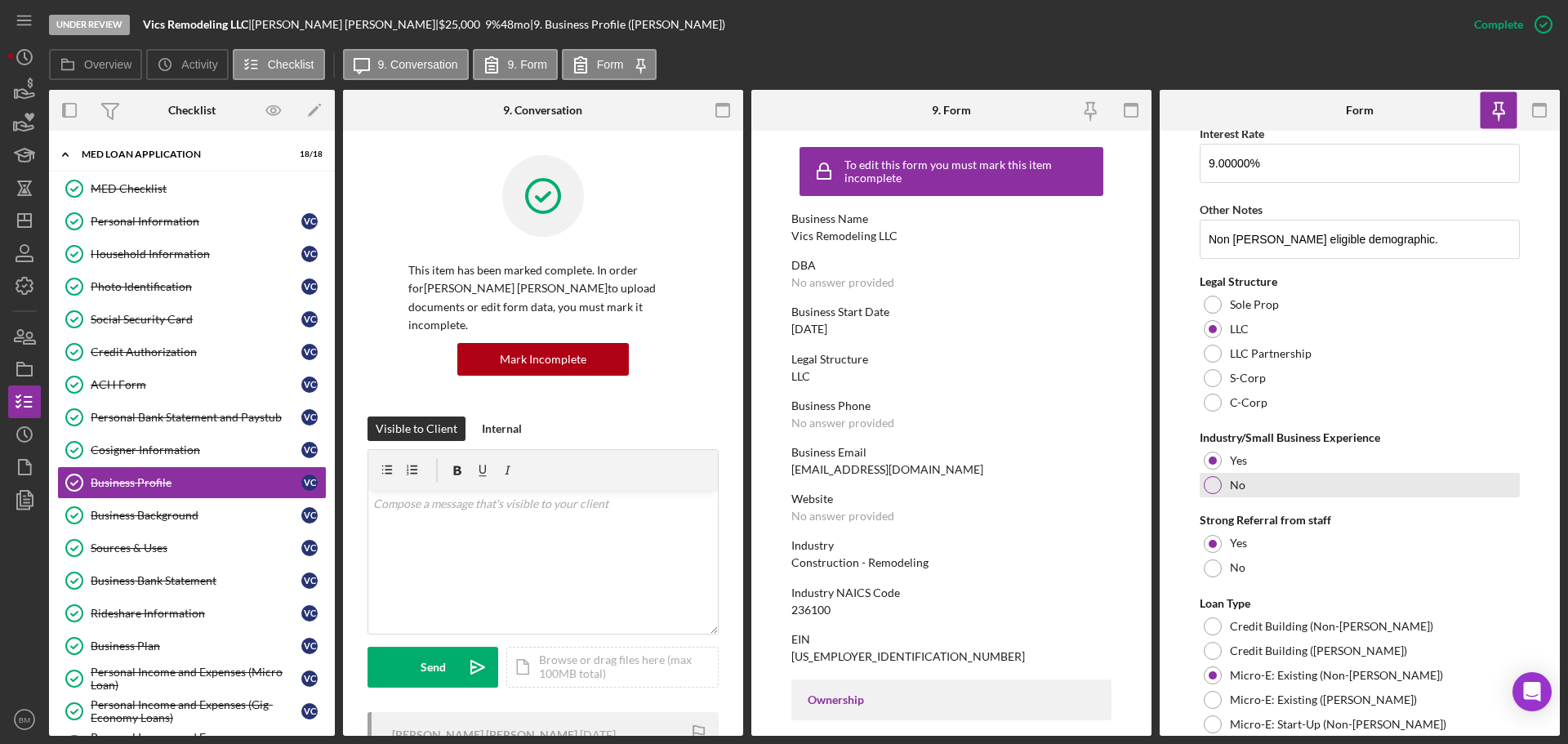
scroll to position [938, 0]
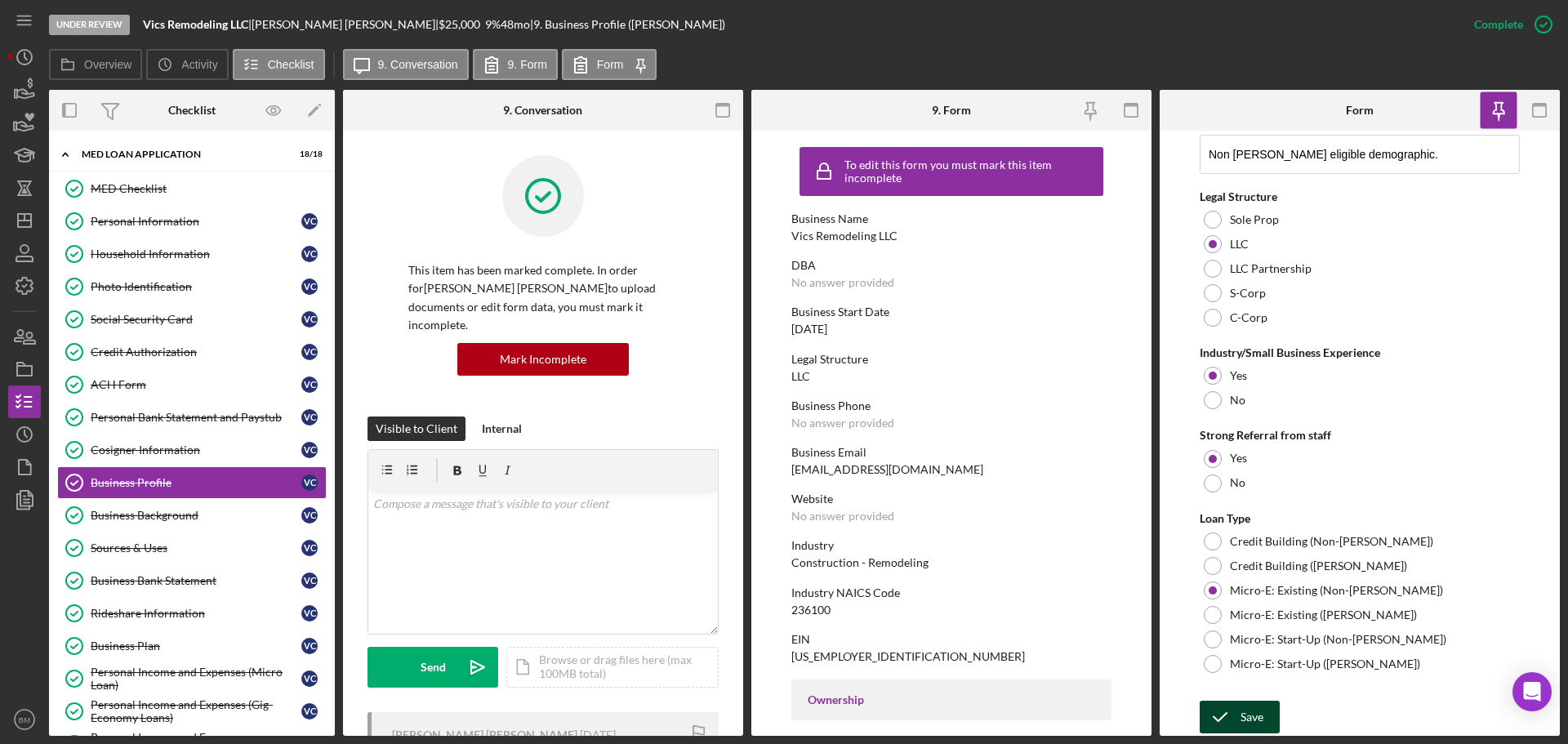
type textarea "Construction - Remodeling"
click at [1243, 728] on div "Save" at bounding box center [1252, 717] width 22 height 32
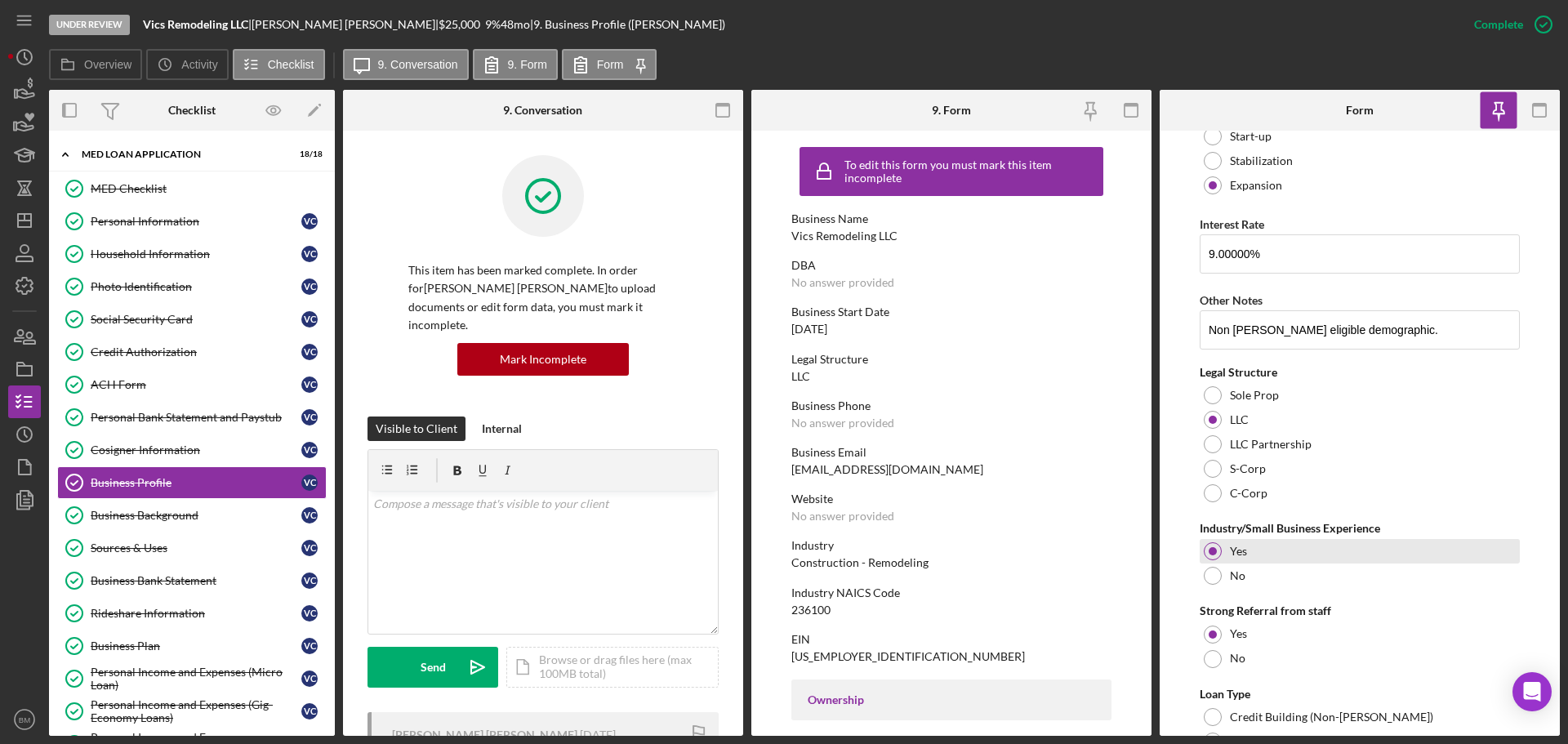
scroll to position [693, 0]
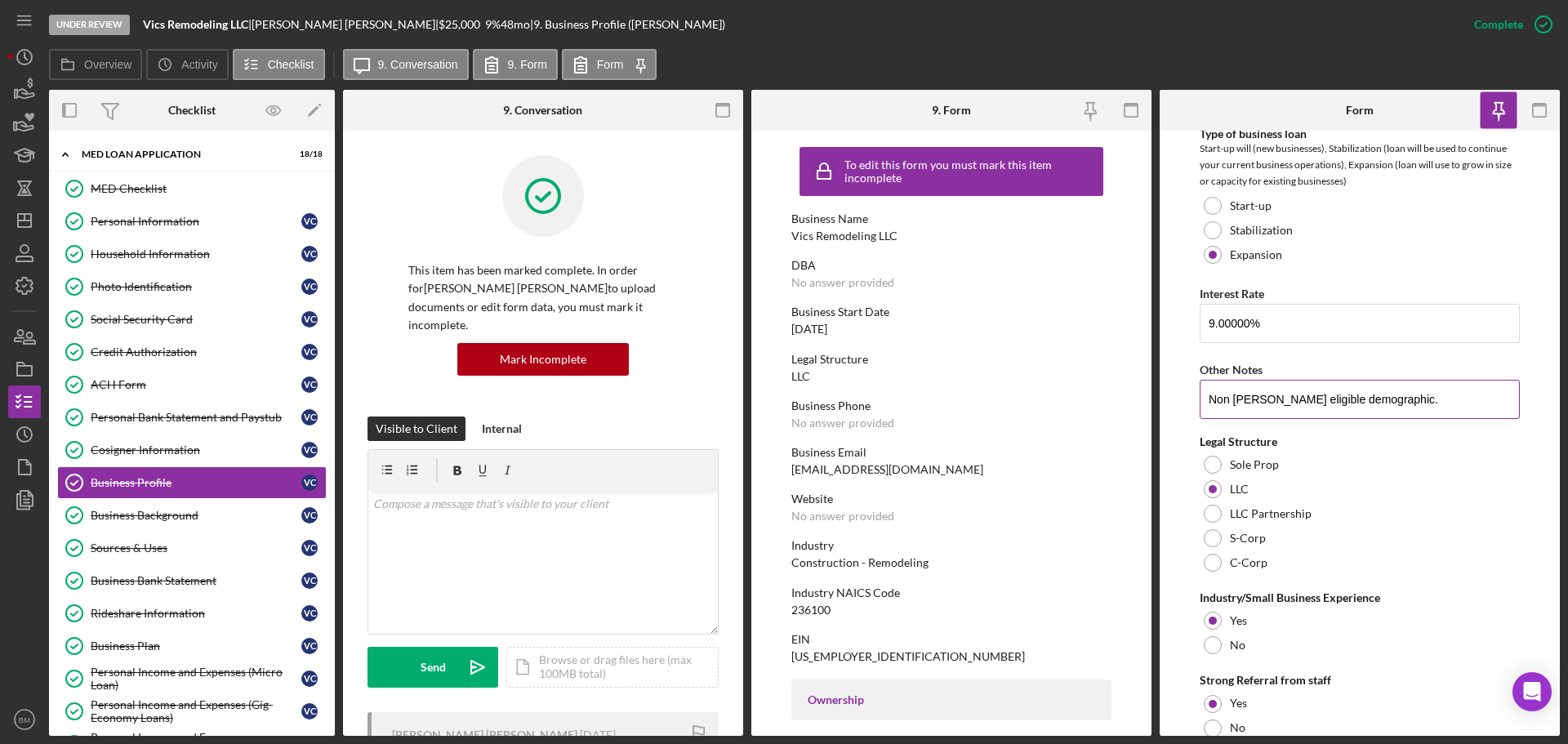
click at [1407, 398] on input "Non ORR eligible demographic." at bounding box center [1359, 399] width 320 height 39
paste input "Weaknesses: He has 2 loans with ECDI--he does not want these refinanced because…"
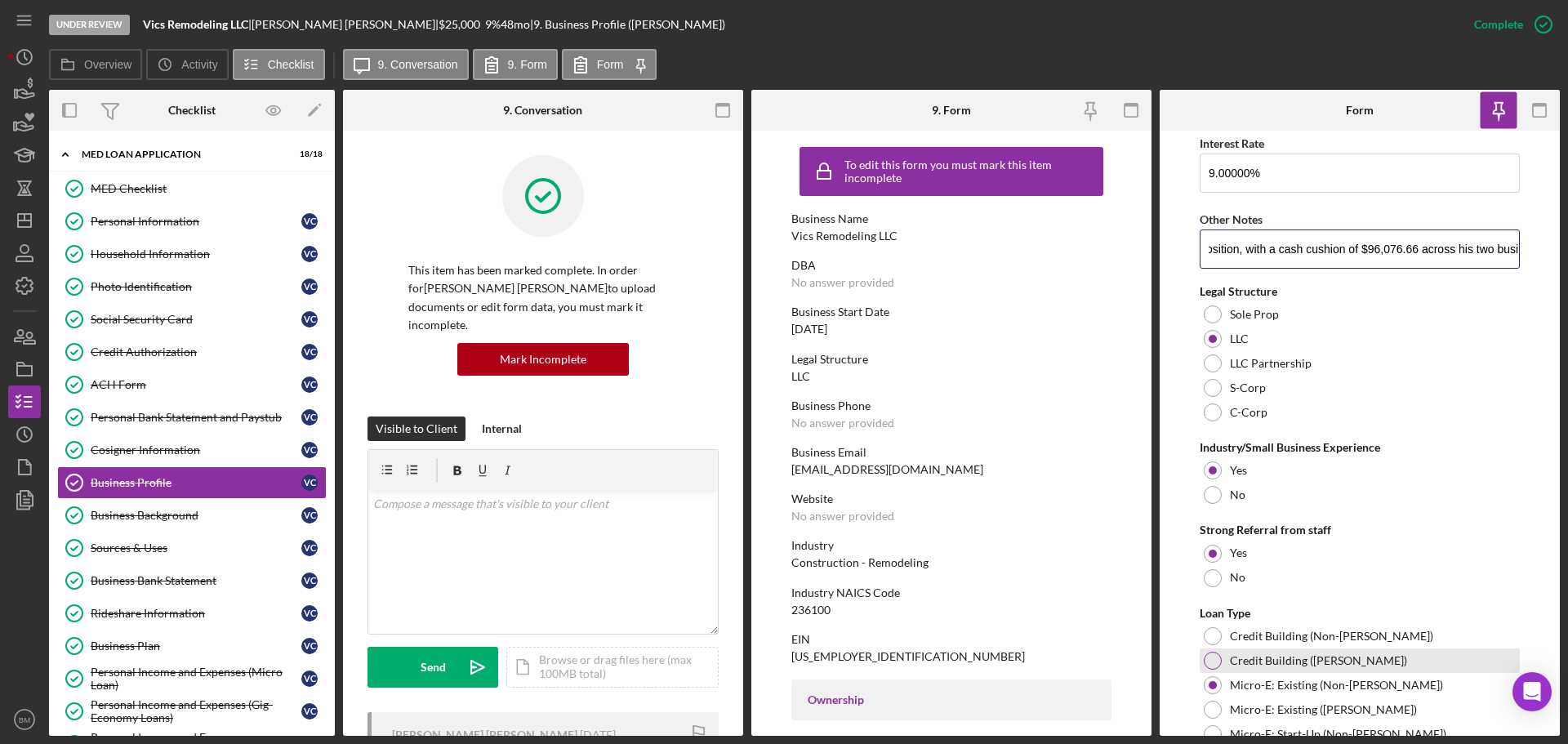
scroll to position [938, 0]
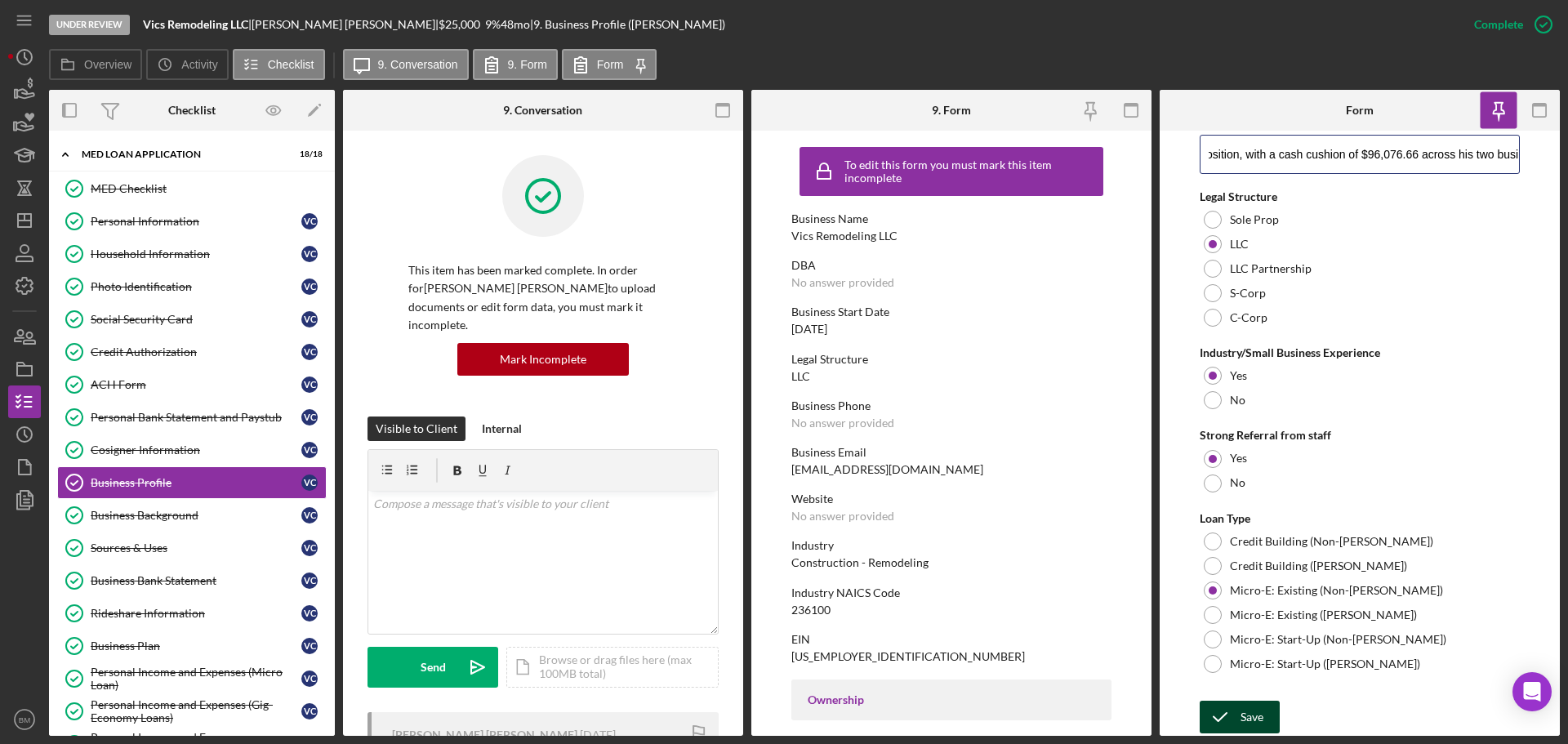
type input "Non ORR eligible demographic. Weaknesses: He has 2 loans with ECDI--he does not…"
drag, startPoint x: 1261, startPoint y: 709, endPoint x: 1243, endPoint y: 710, distance: 18.0
click at [1261, 711] on div "Save" at bounding box center [1252, 717] width 22 height 32
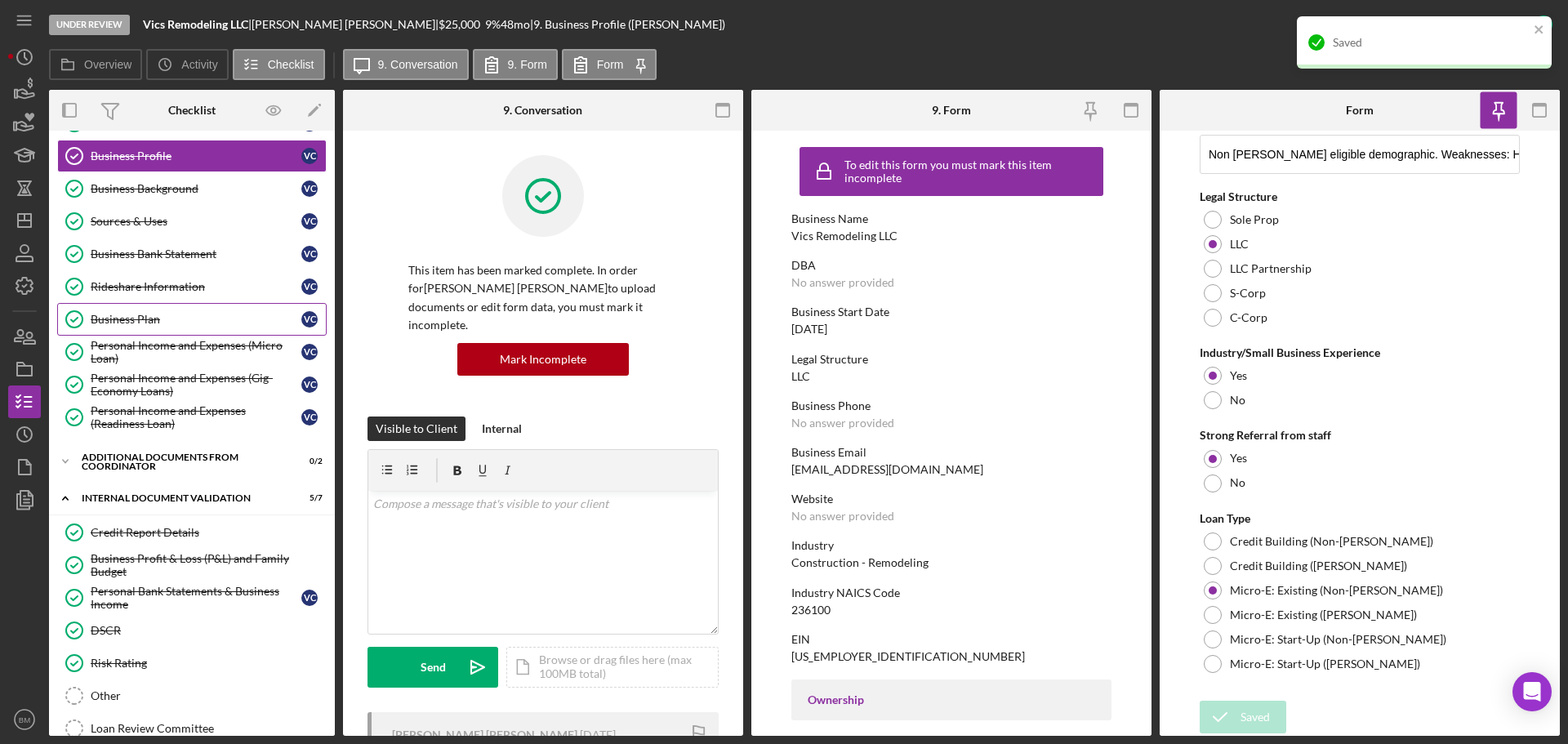
scroll to position [490, 0]
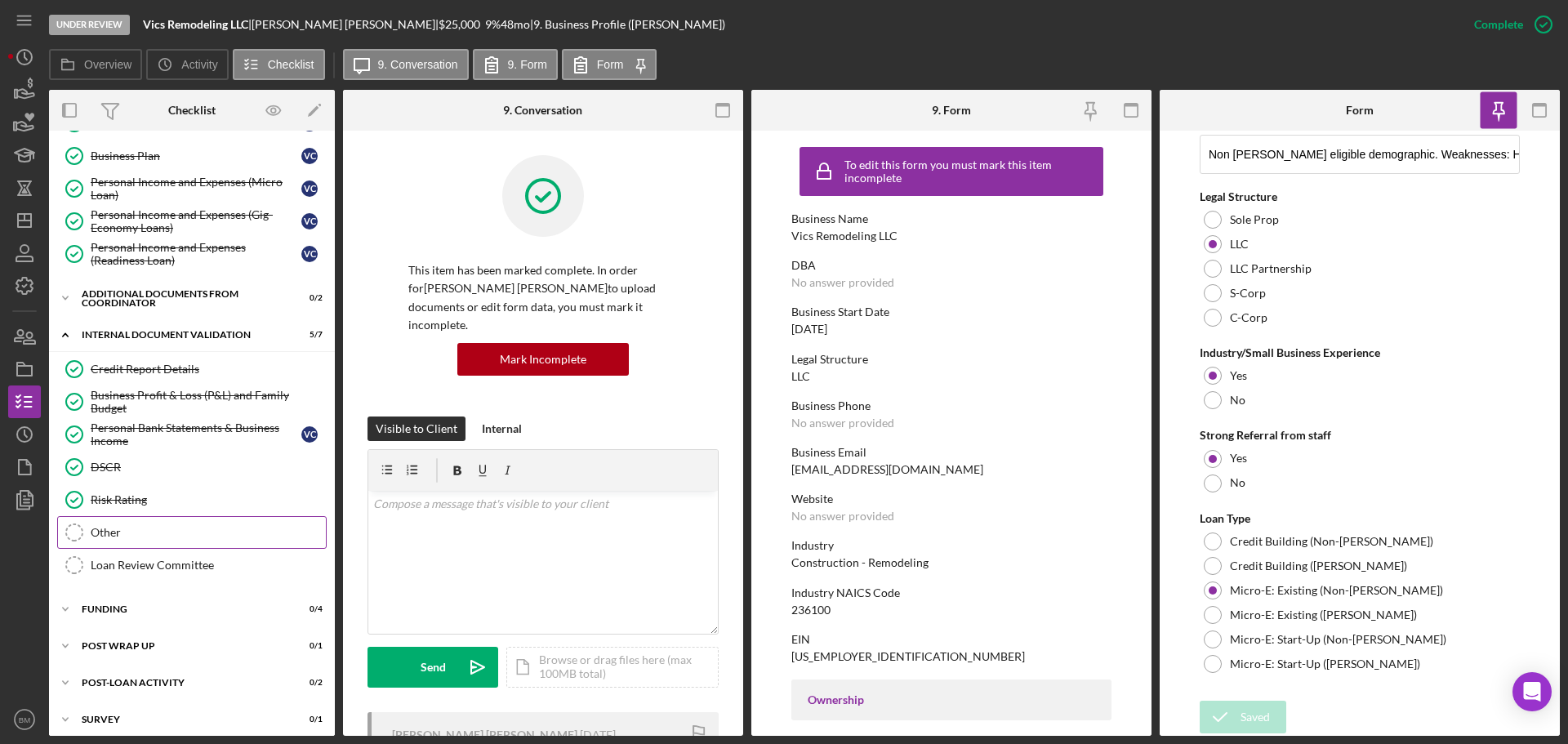
click at [186, 541] on link "Other Other" at bounding box center [192, 532] width 270 height 32
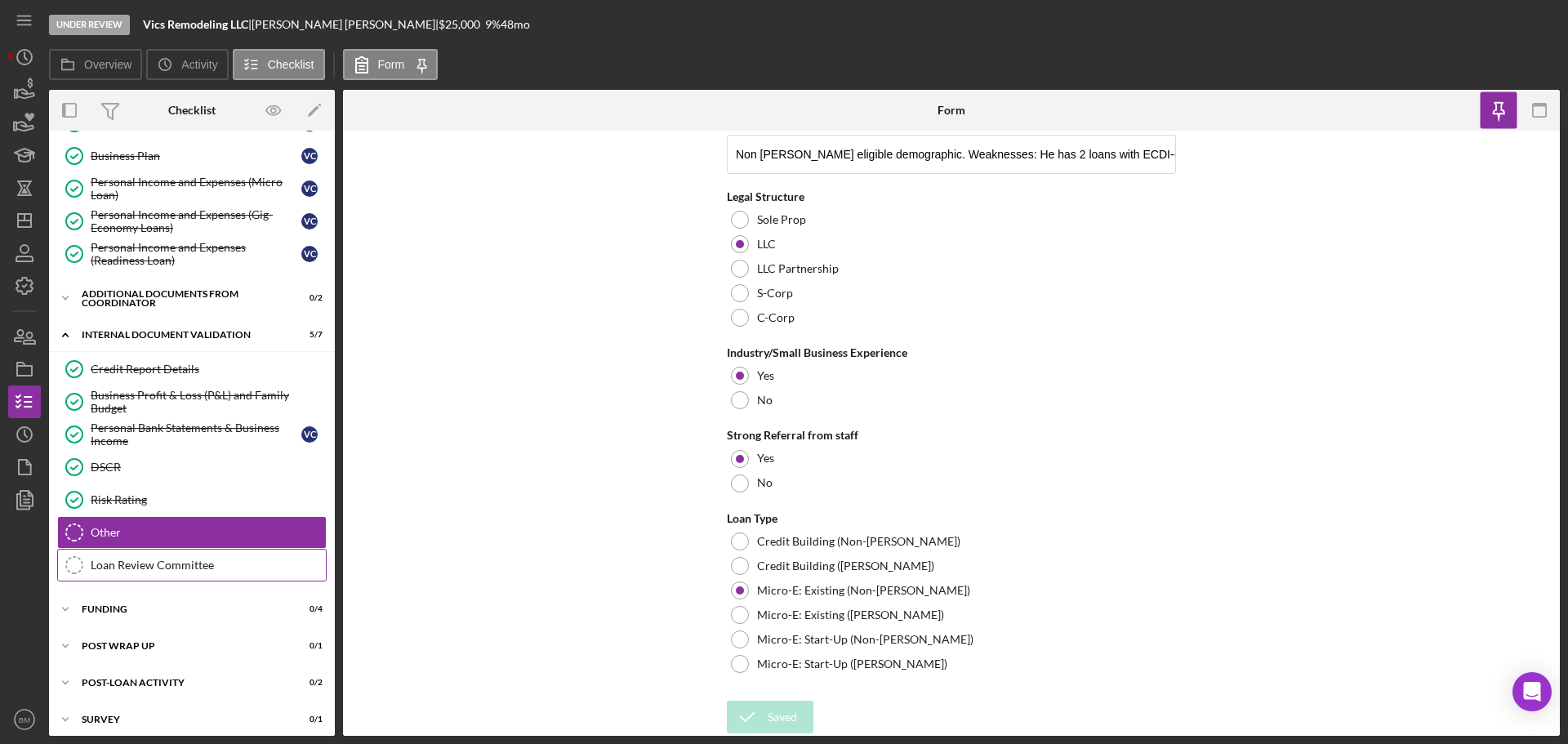
scroll to position [922, 0]
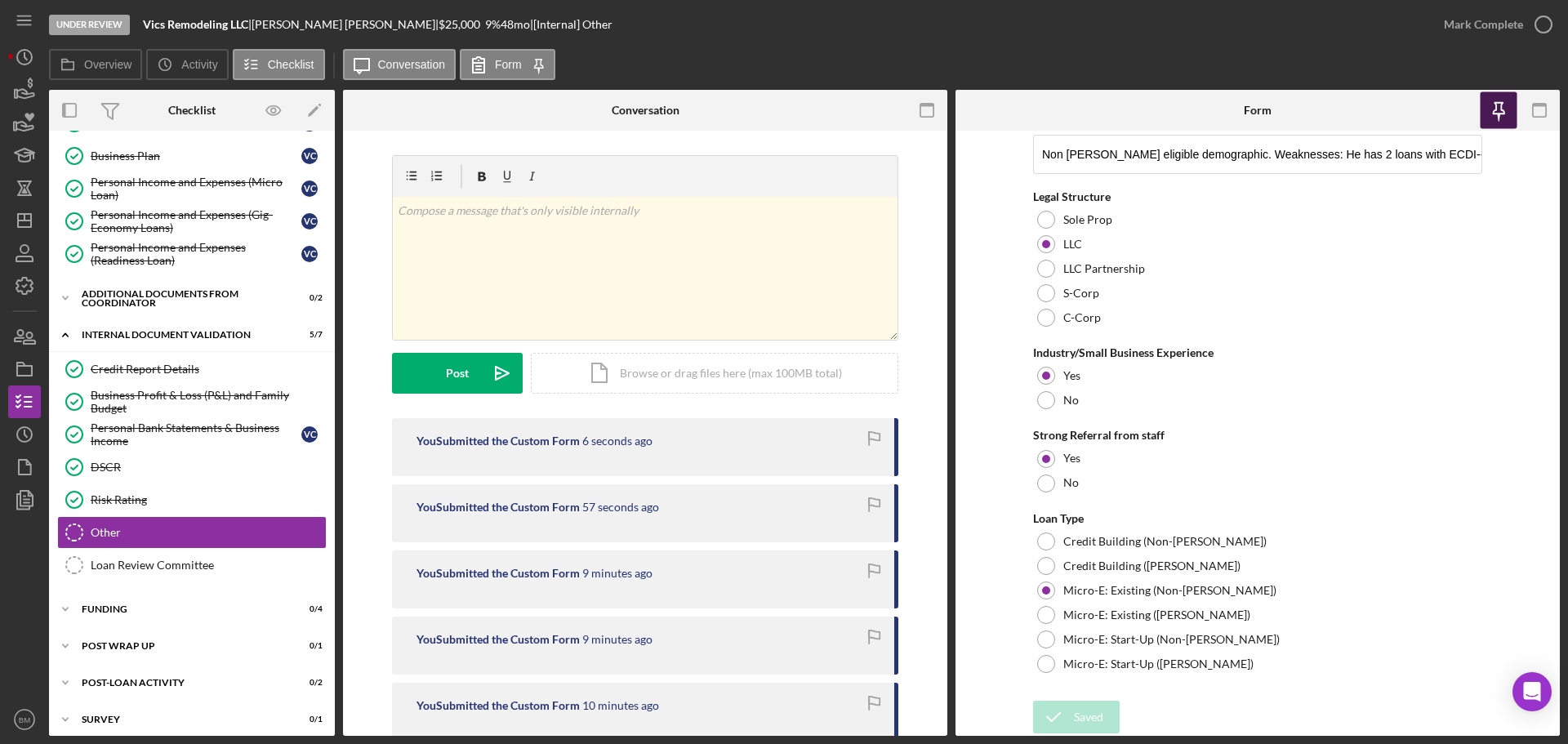
click at [1496, 121] on icon "button" at bounding box center [1499, 111] width 37 height 37
click at [210, 564] on div "Loan Review Committee" at bounding box center [208, 565] width 236 height 13
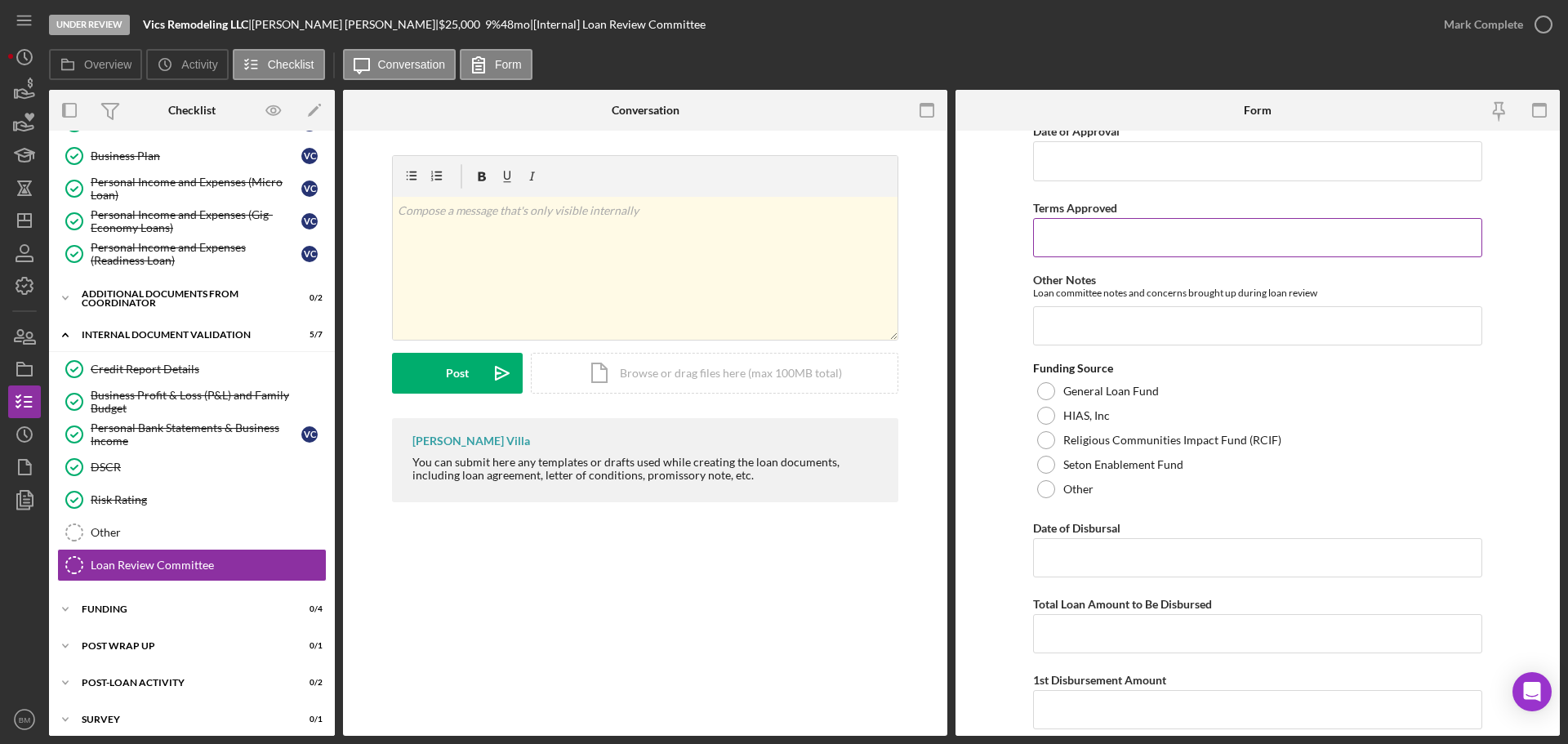
scroll to position [490, 0]
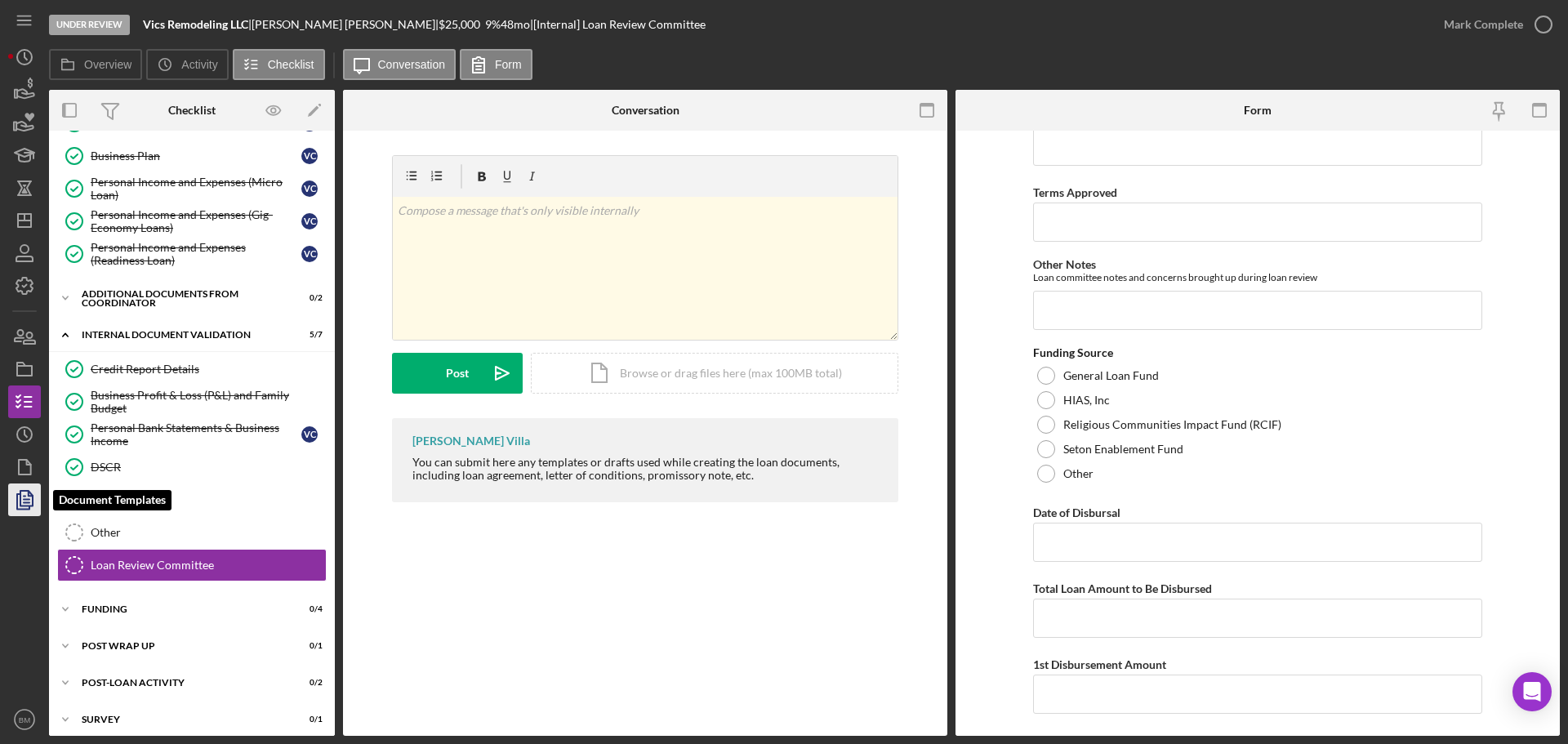
click at [22, 502] on icon "button" at bounding box center [24, 499] width 41 height 41
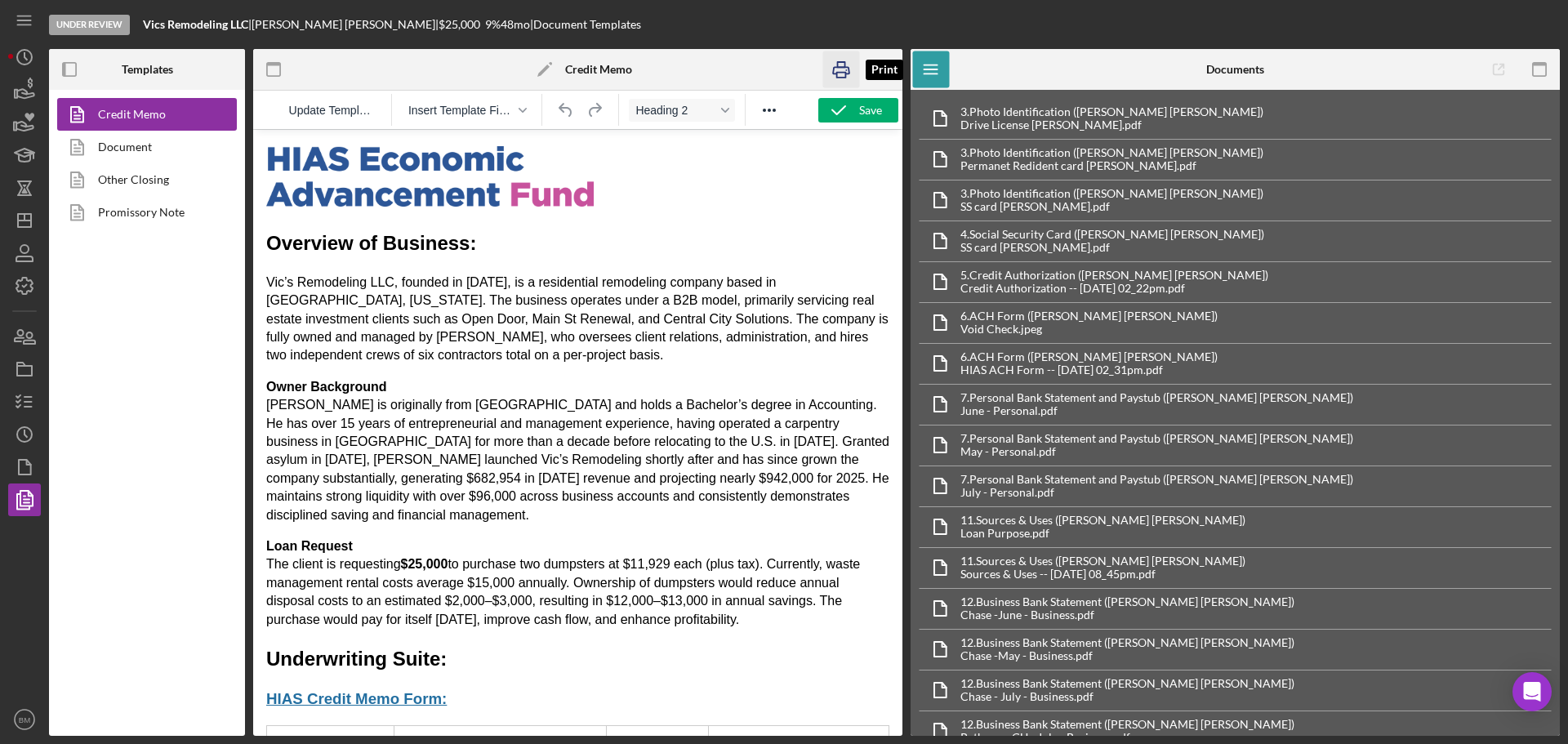
click at [846, 71] on icon "button" at bounding box center [841, 70] width 37 height 37
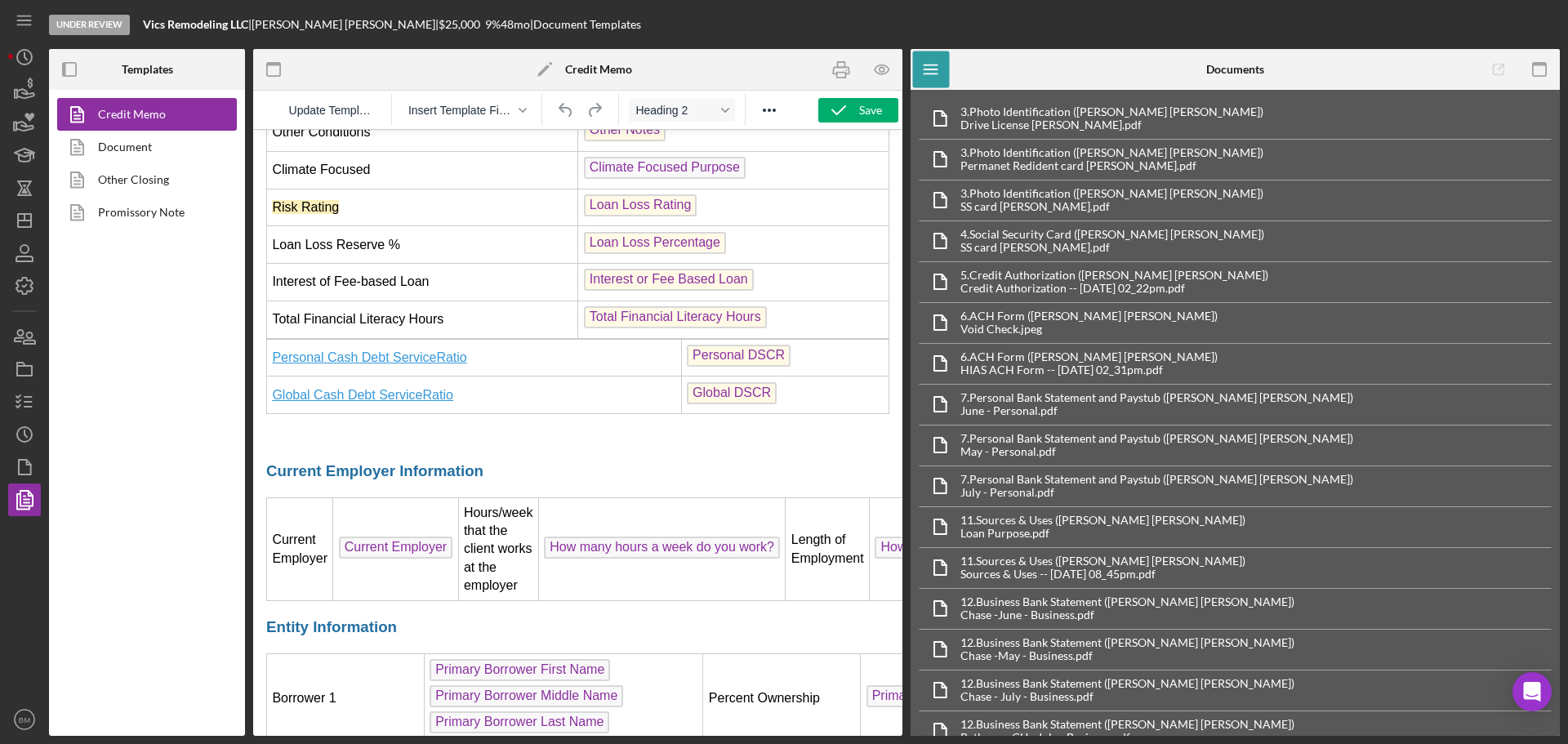
scroll to position [1878, 0]
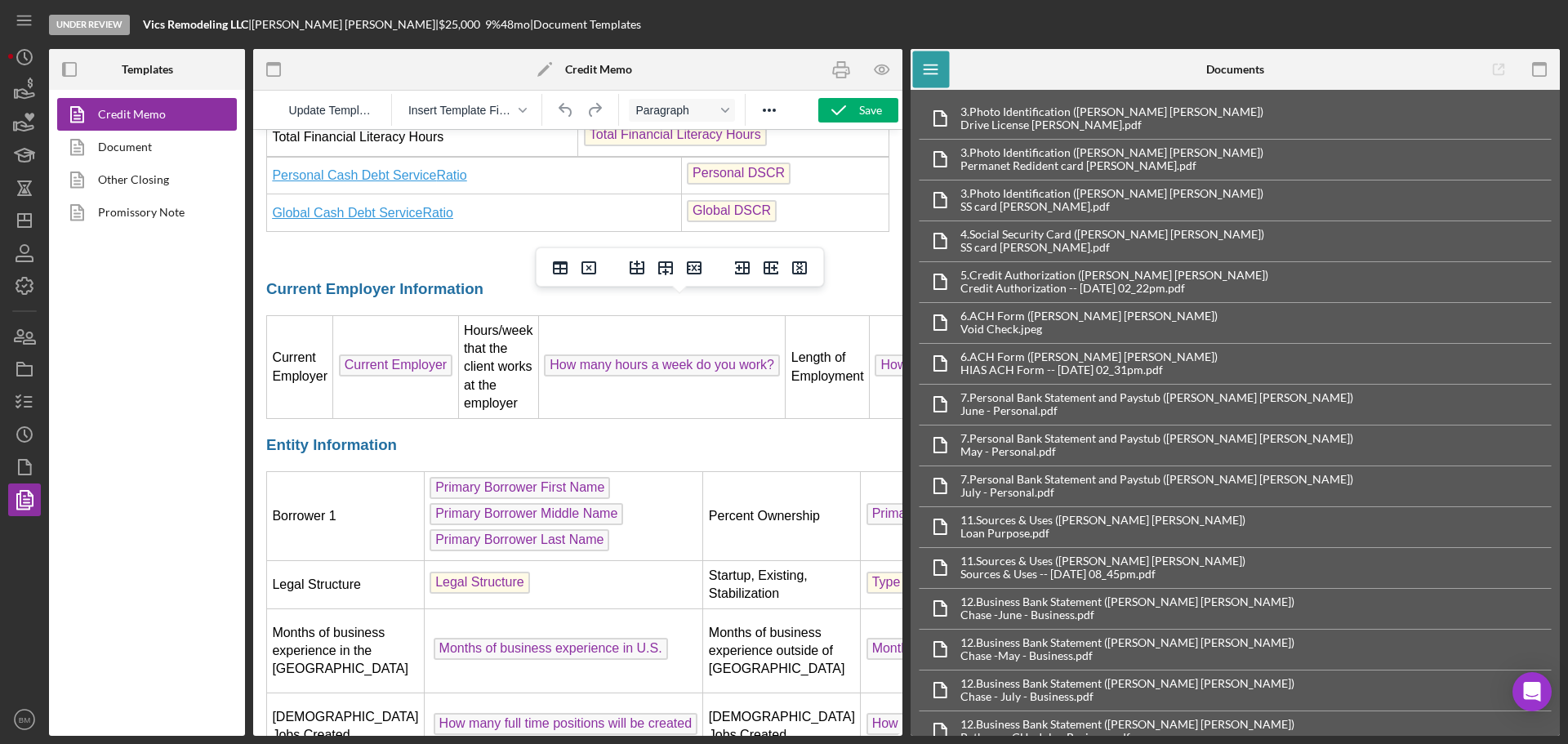
click at [501, 368] on td "Hours/week that the client works at the employer" at bounding box center [498, 368] width 80 height 103
click at [804, 272] on icon "Delete column" at bounding box center [800, 268] width 20 height 20
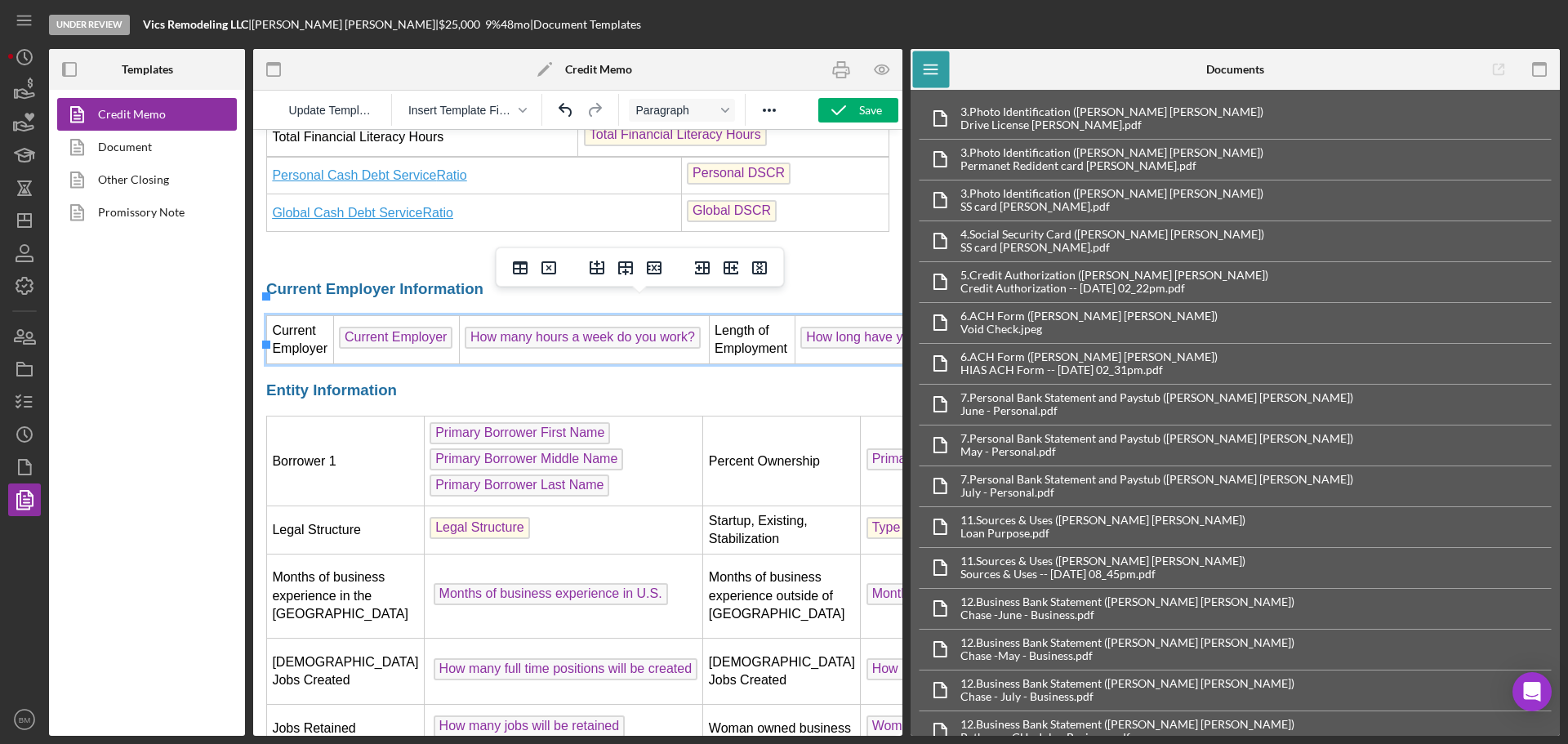
click at [809, 334] on td "How long have you been employed" at bounding box center [911, 340] width 233 height 48
click at [754, 267] on icon "Delete column" at bounding box center [760, 268] width 15 height 13
click at [755, 265] on icon "Delete column" at bounding box center [760, 268] width 20 height 20
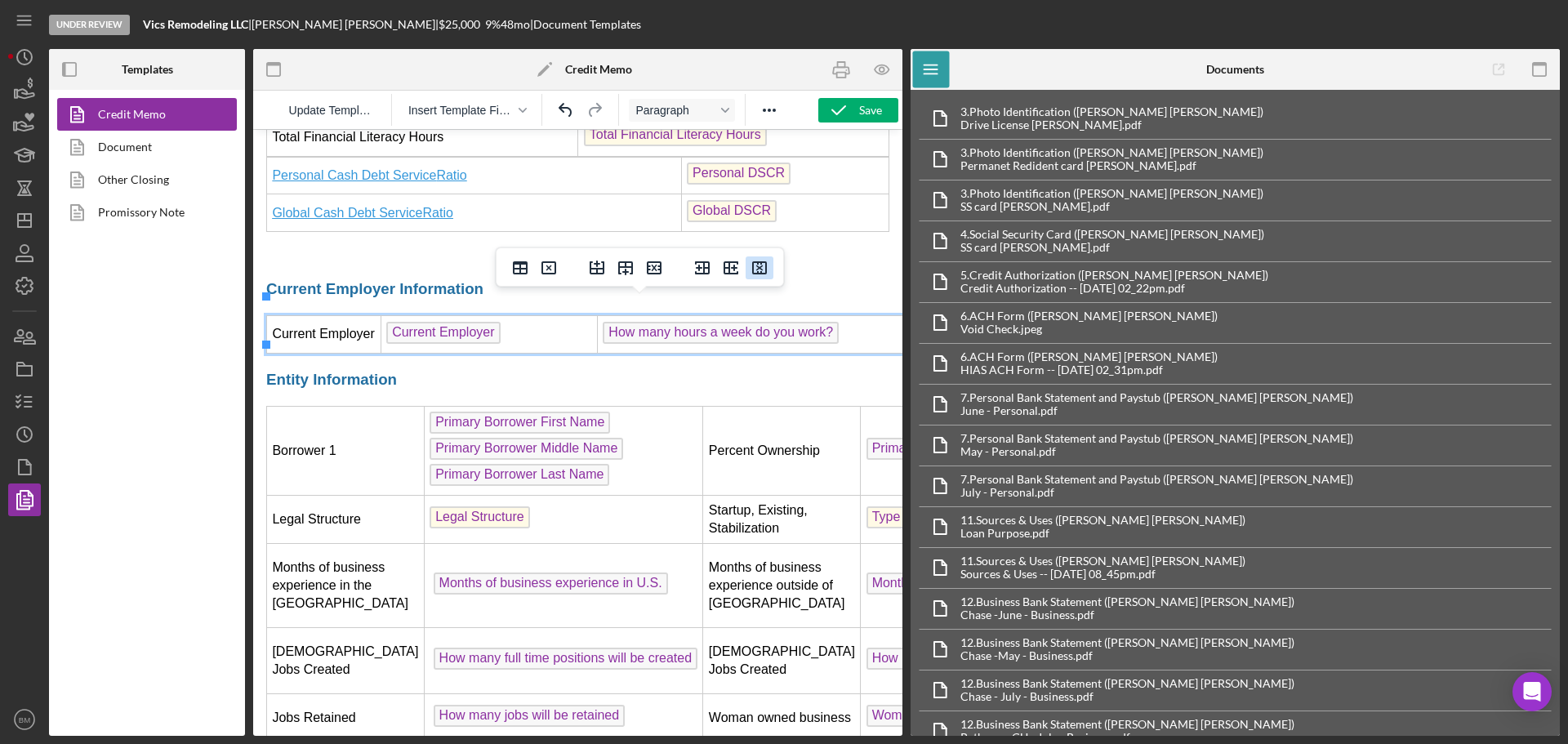
click at [757, 265] on icon "Delete column" at bounding box center [760, 268] width 20 height 20
drag, startPoint x: 874, startPoint y: 111, endPoint x: 846, endPoint y: 66, distance: 53.0
click at [868, 101] on div "Save" at bounding box center [870, 110] width 22 height 24
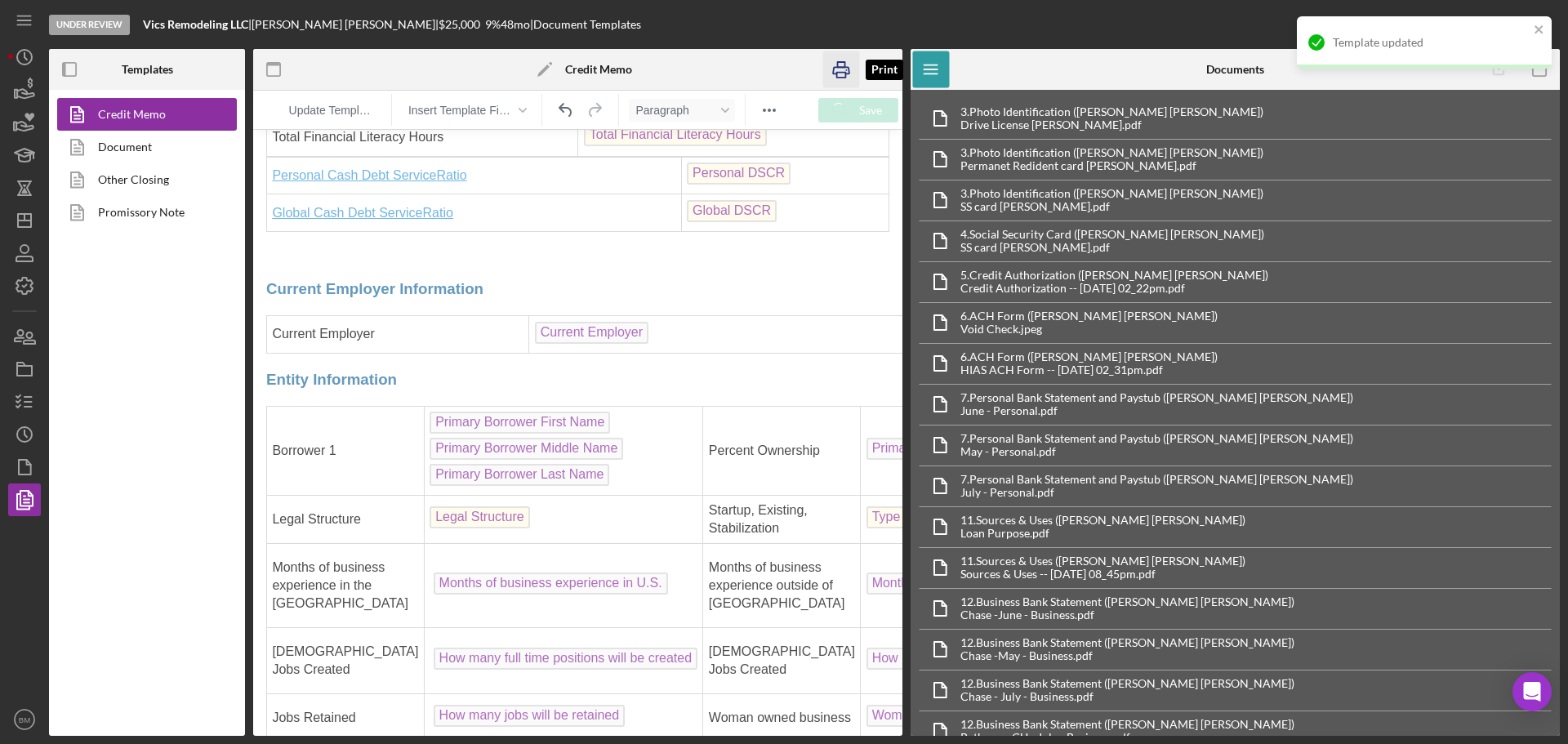
click at [844, 61] on icon "button" at bounding box center [841, 70] width 37 height 37
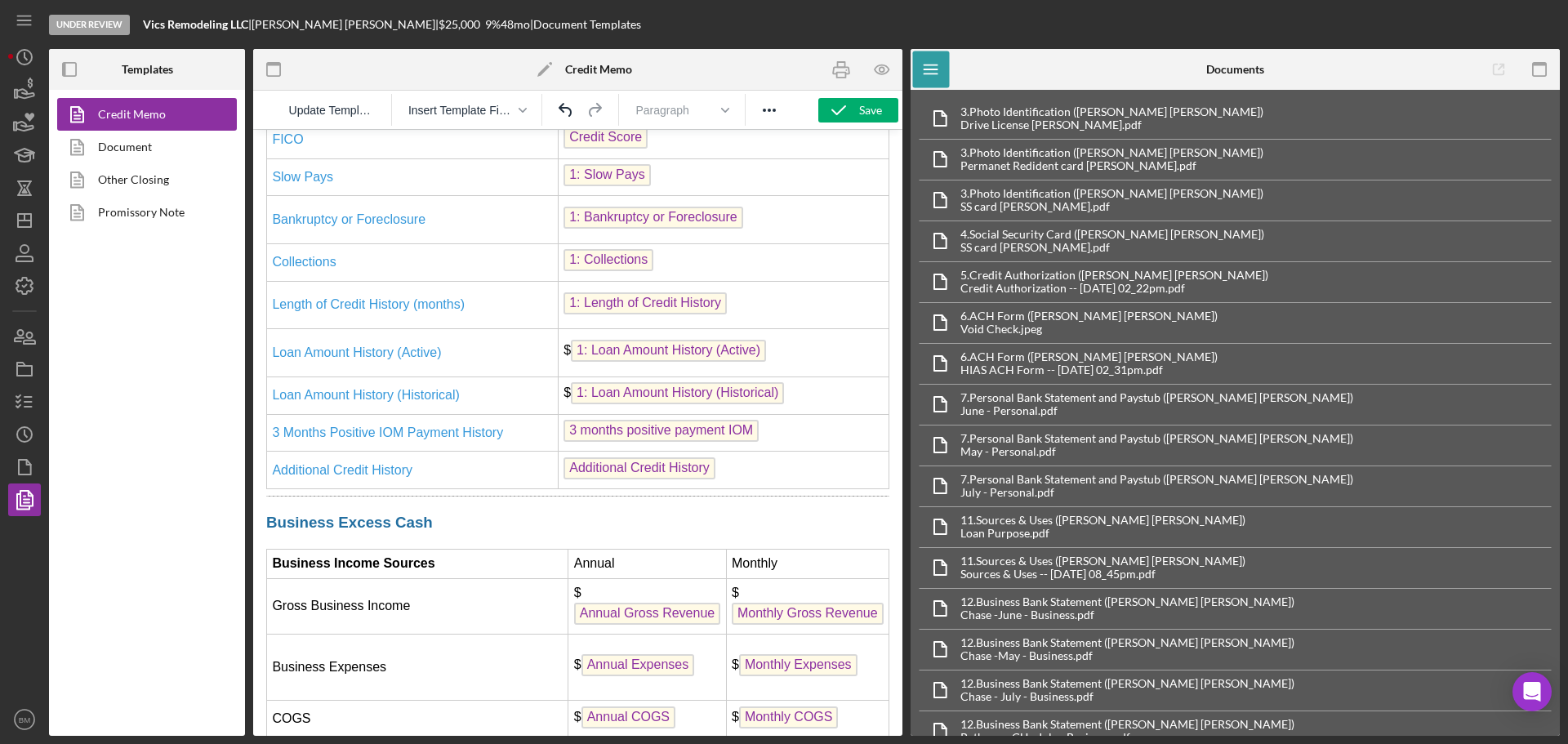
scroll to position [2940, 0]
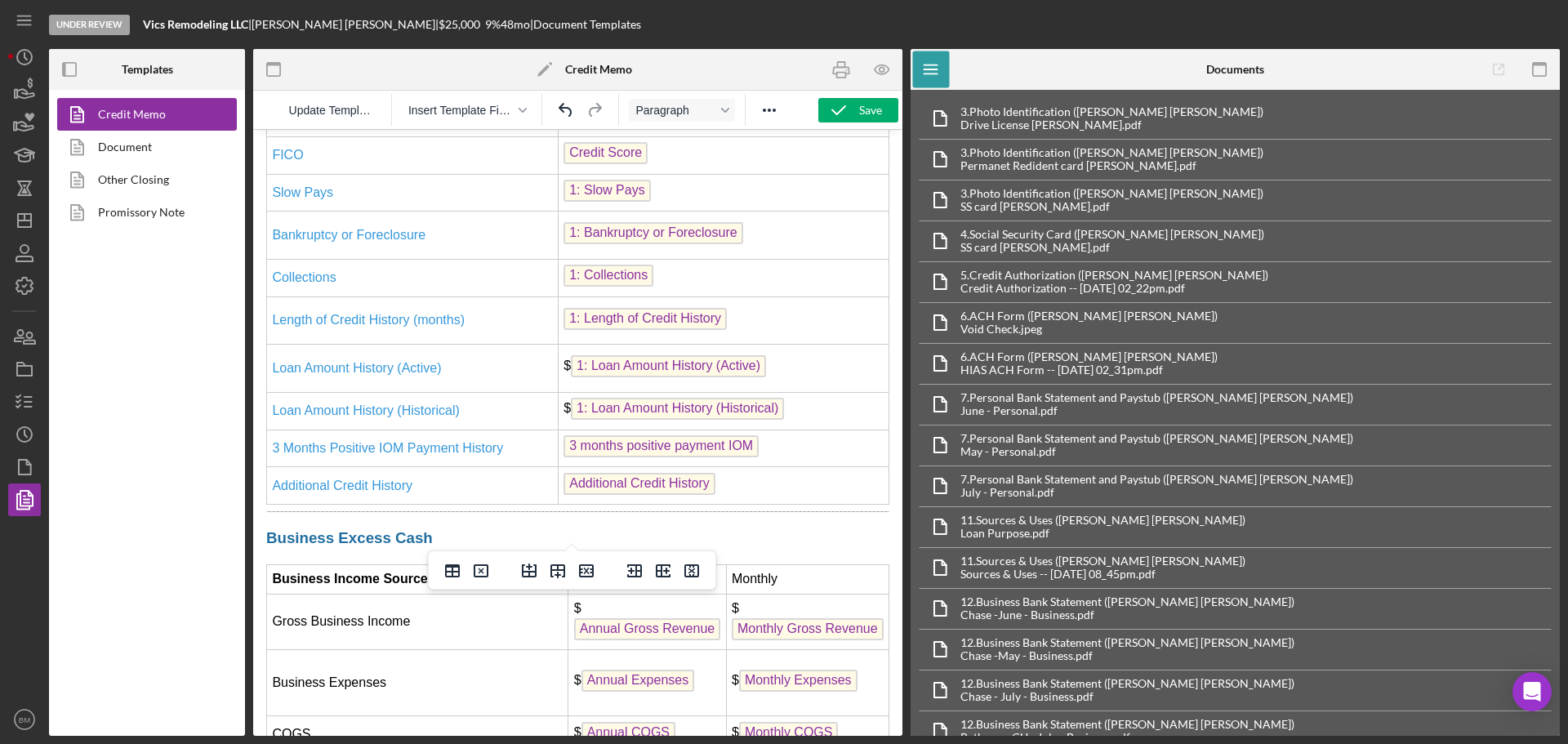
click at [768, 504] on td "Additional Credit History" at bounding box center [723, 485] width 331 height 37
drag, startPoint x: 588, startPoint y: 573, endPoint x: 582, endPoint y: 568, distance: 7.8
click at [588, 573] on icon "Delete row" at bounding box center [587, 571] width 15 height 13
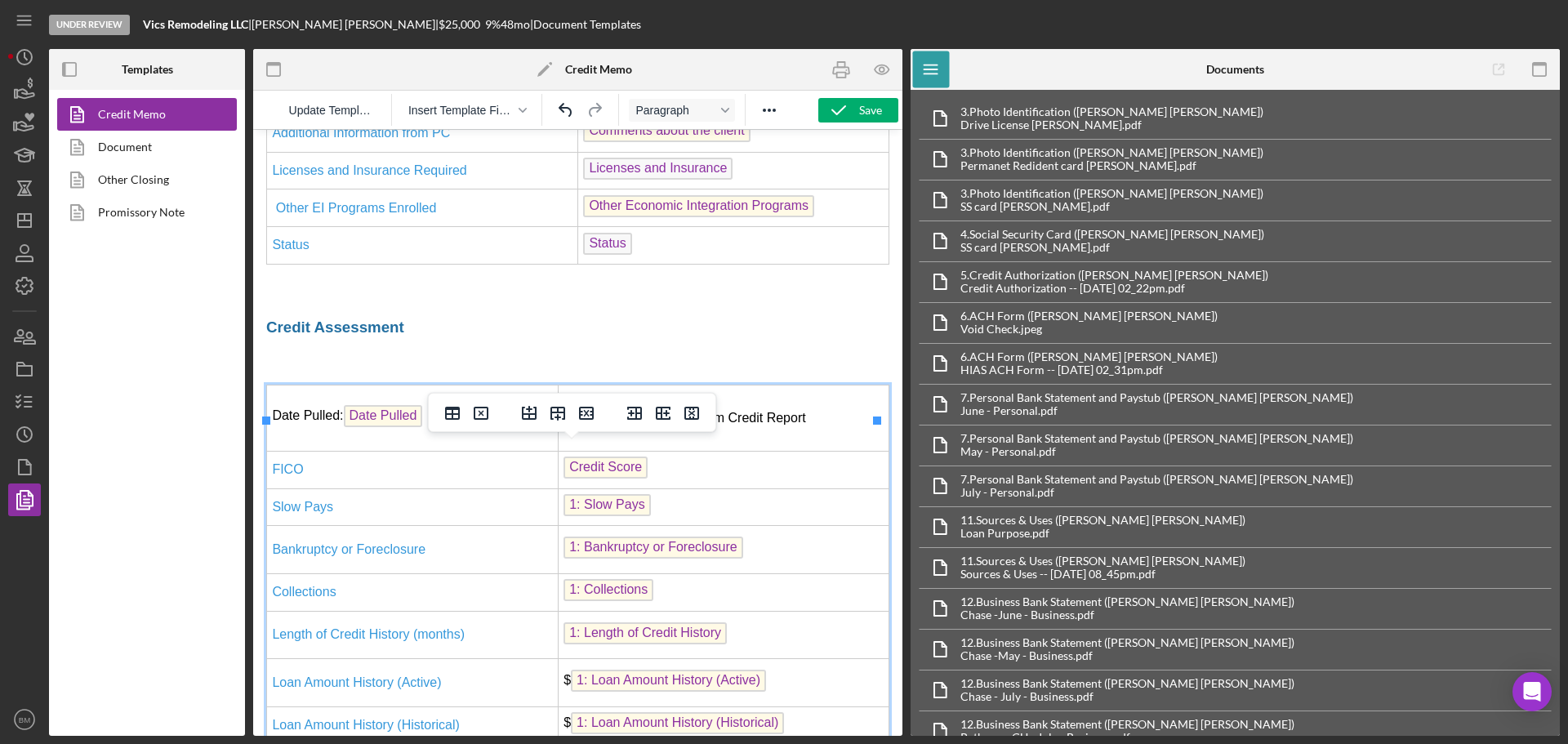
scroll to position [2532, 0]
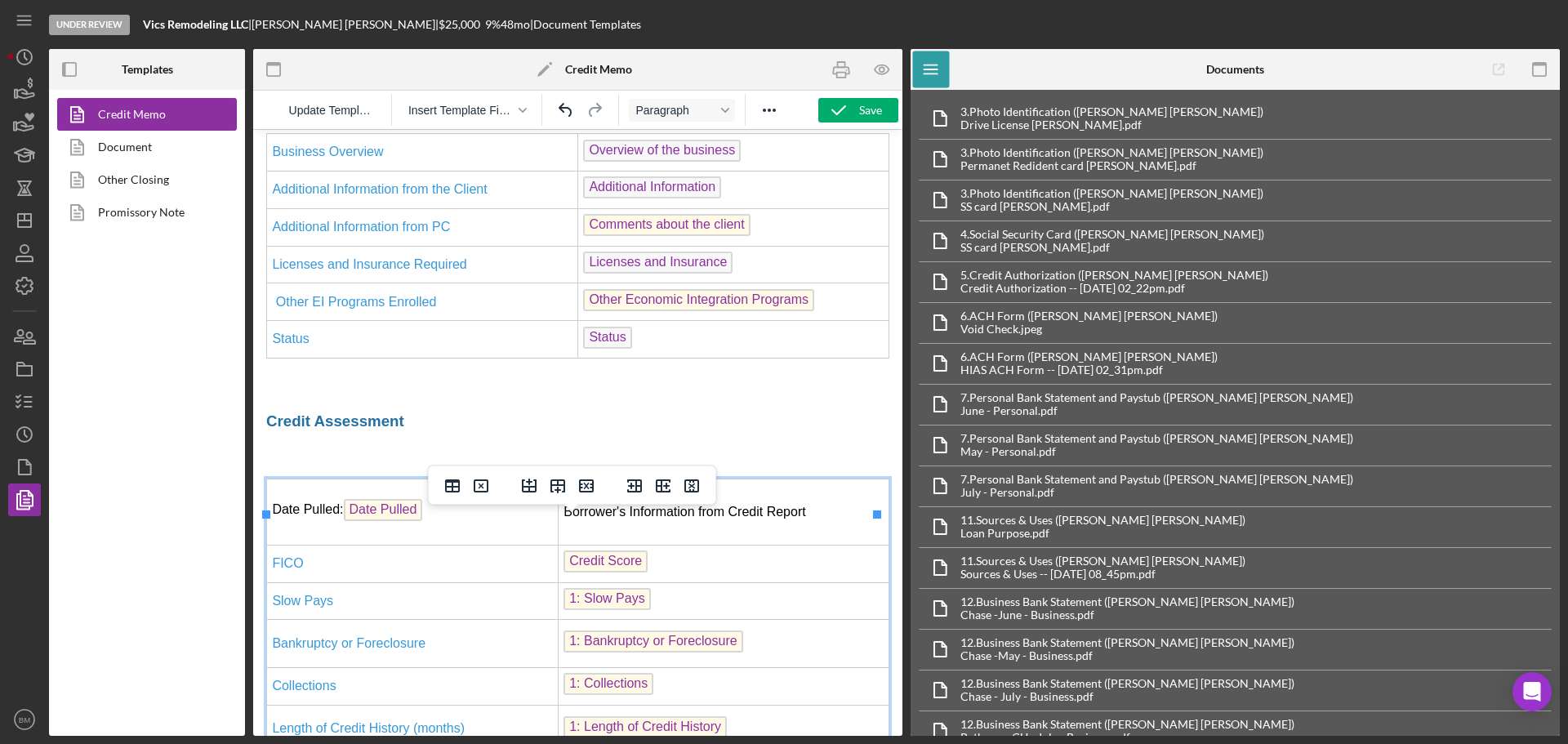
click at [537, 321] on td "Other EI Programs Enrolled" at bounding box center [423, 302] width 311 height 37
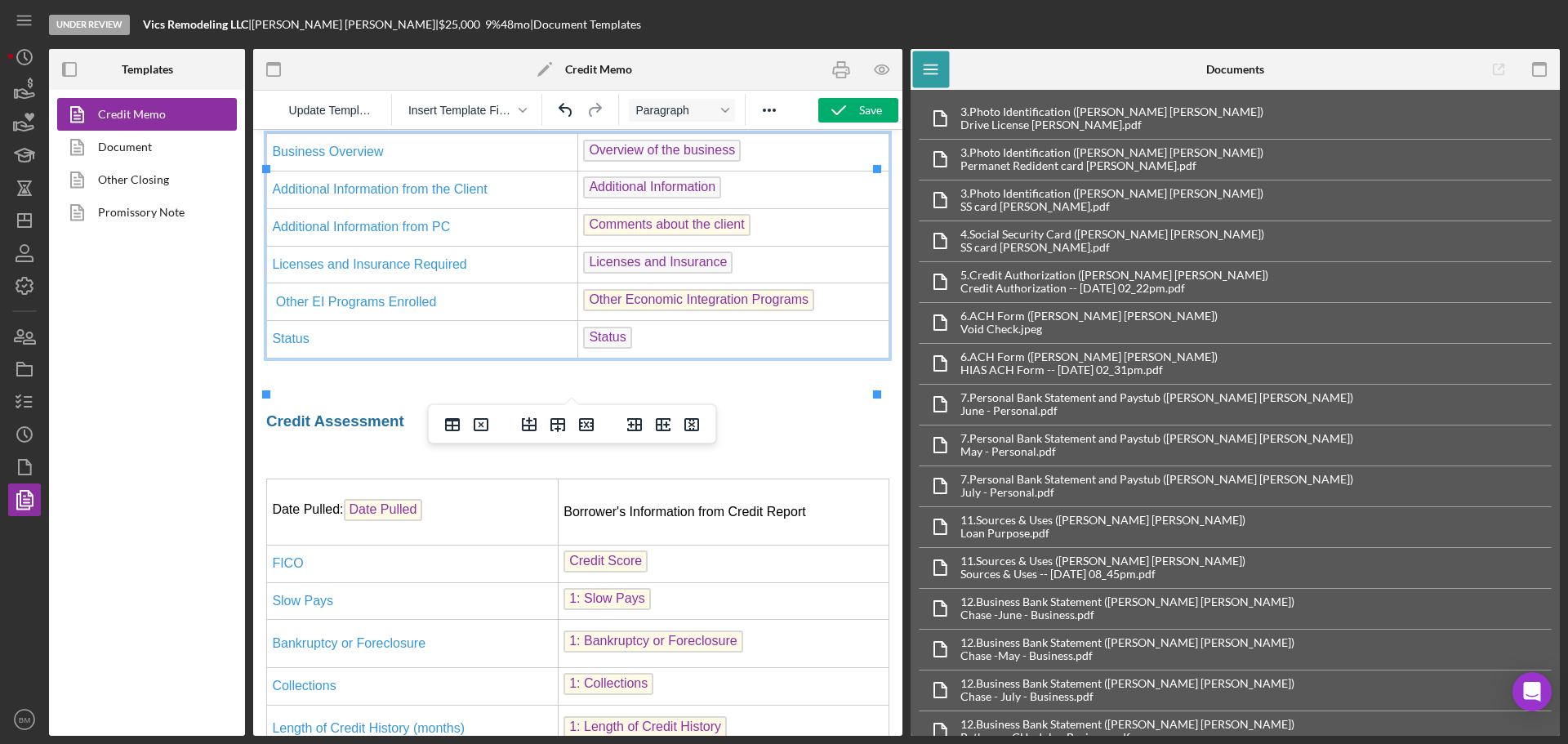
click at [750, 311] on span "Other Economic Integration Programs" at bounding box center [699, 300] width 231 height 22
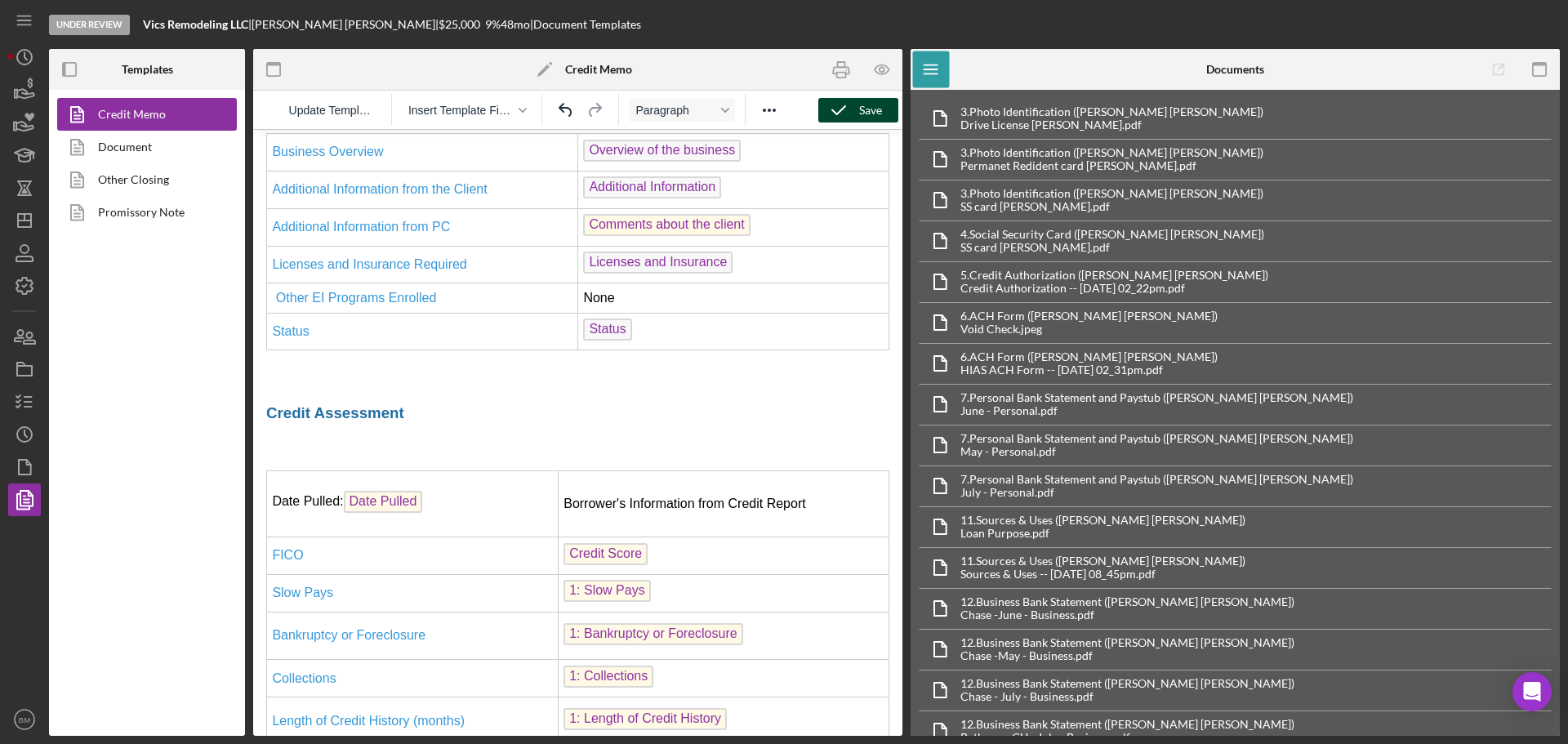
drag, startPoint x: 858, startPoint y: 104, endPoint x: 839, endPoint y: 69, distance: 39.8
click at [854, 103] on button "Save" at bounding box center [858, 110] width 80 height 24
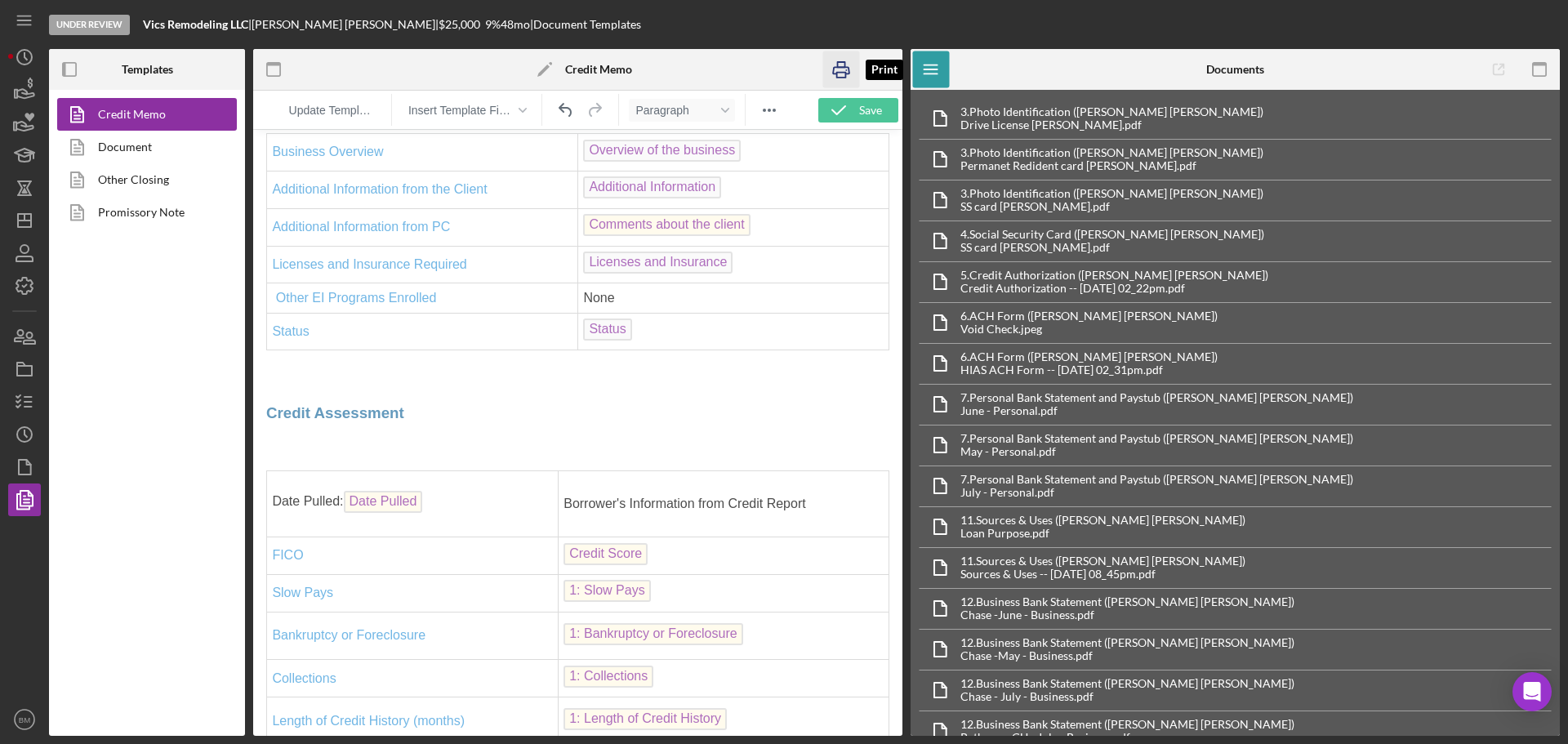
click at [839, 69] on icon "button" at bounding box center [841, 70] width 37 height 37
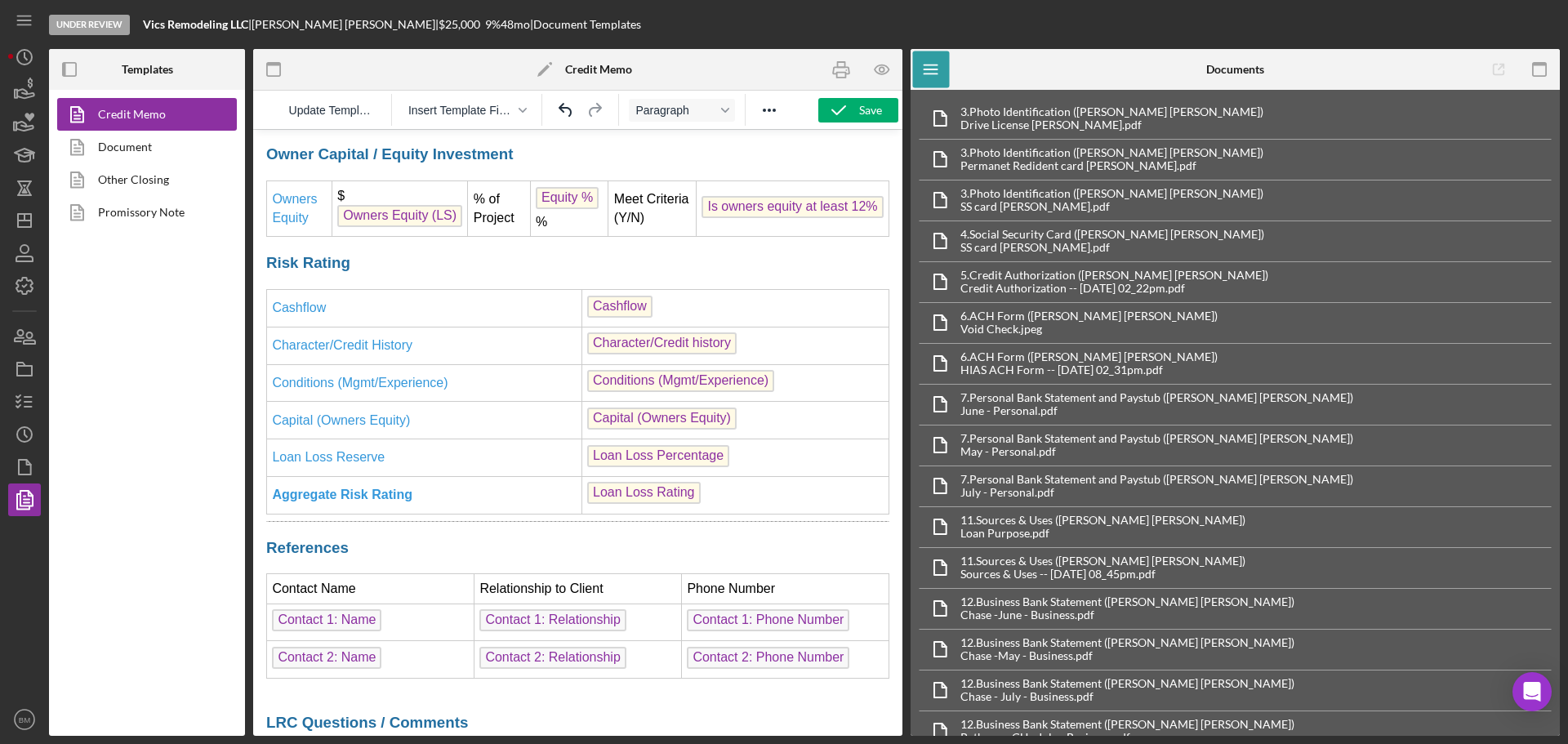
scroll to position [6125, 0]
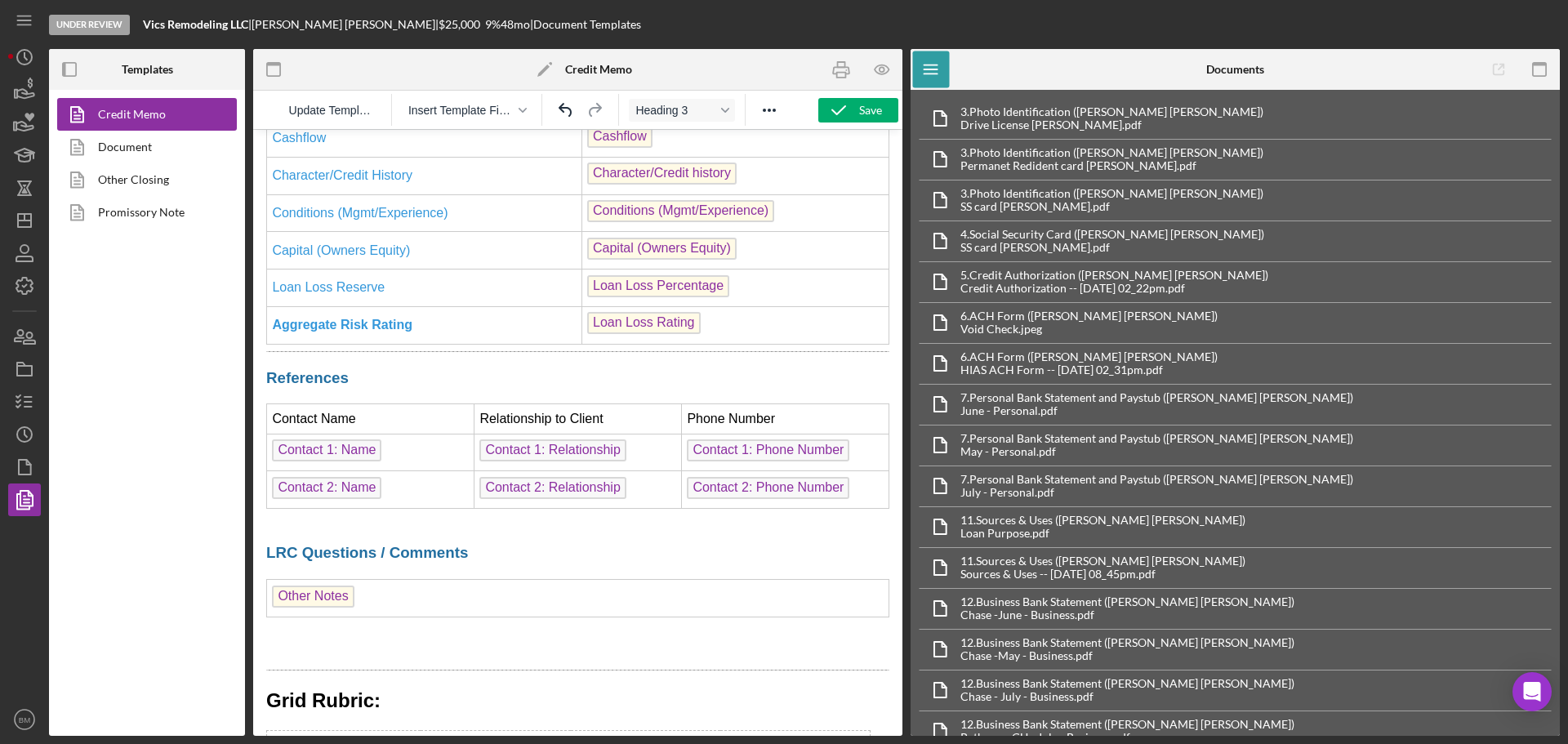
click at [268, 386] on span "References" at bounding box center [307, 378] width 82 height 17
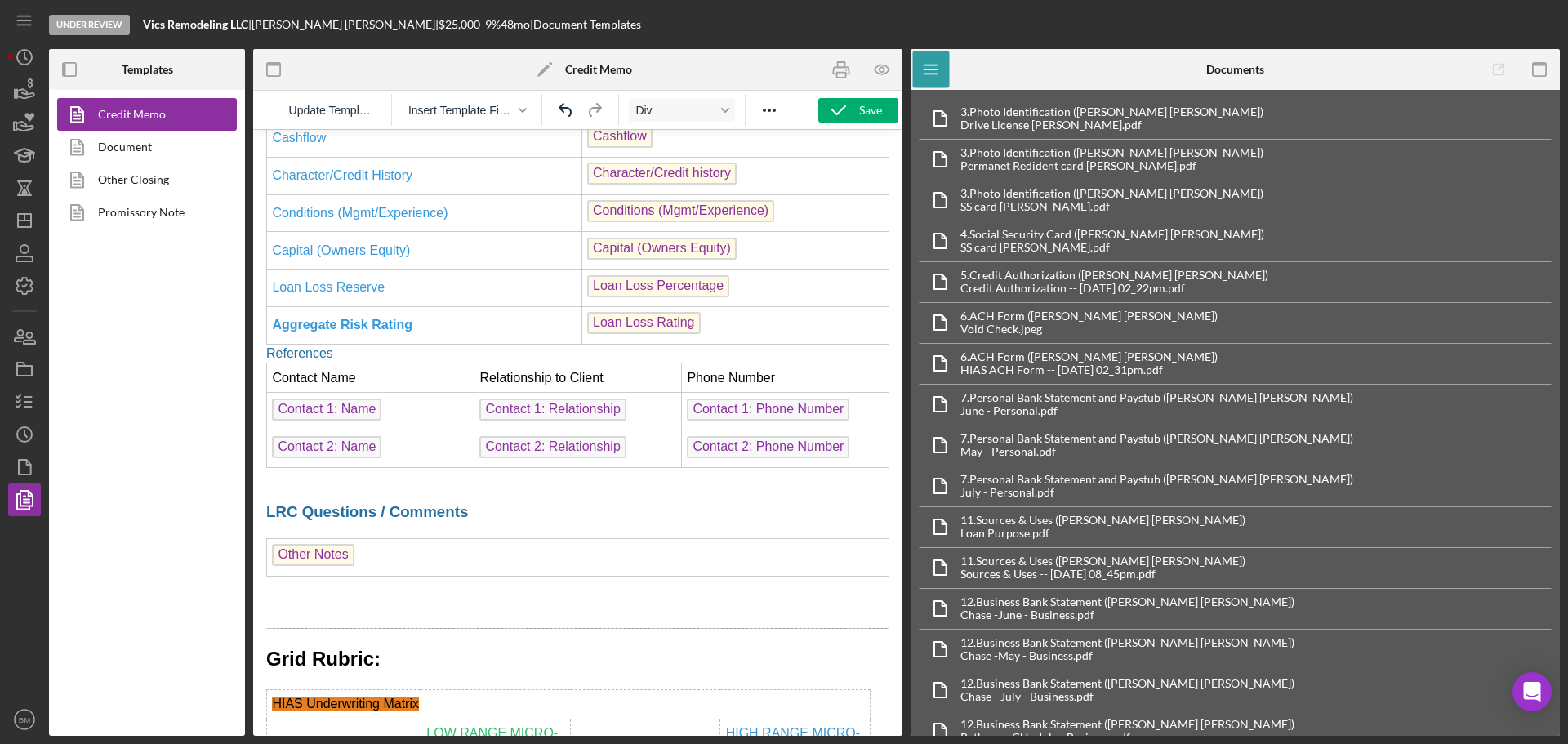
click at [316, 360] on span "References" at bounding box center [300, 353] width 67 height 14
click at [657, 113] on span "Div" at bounding box center [675, 111] width 80 height 13
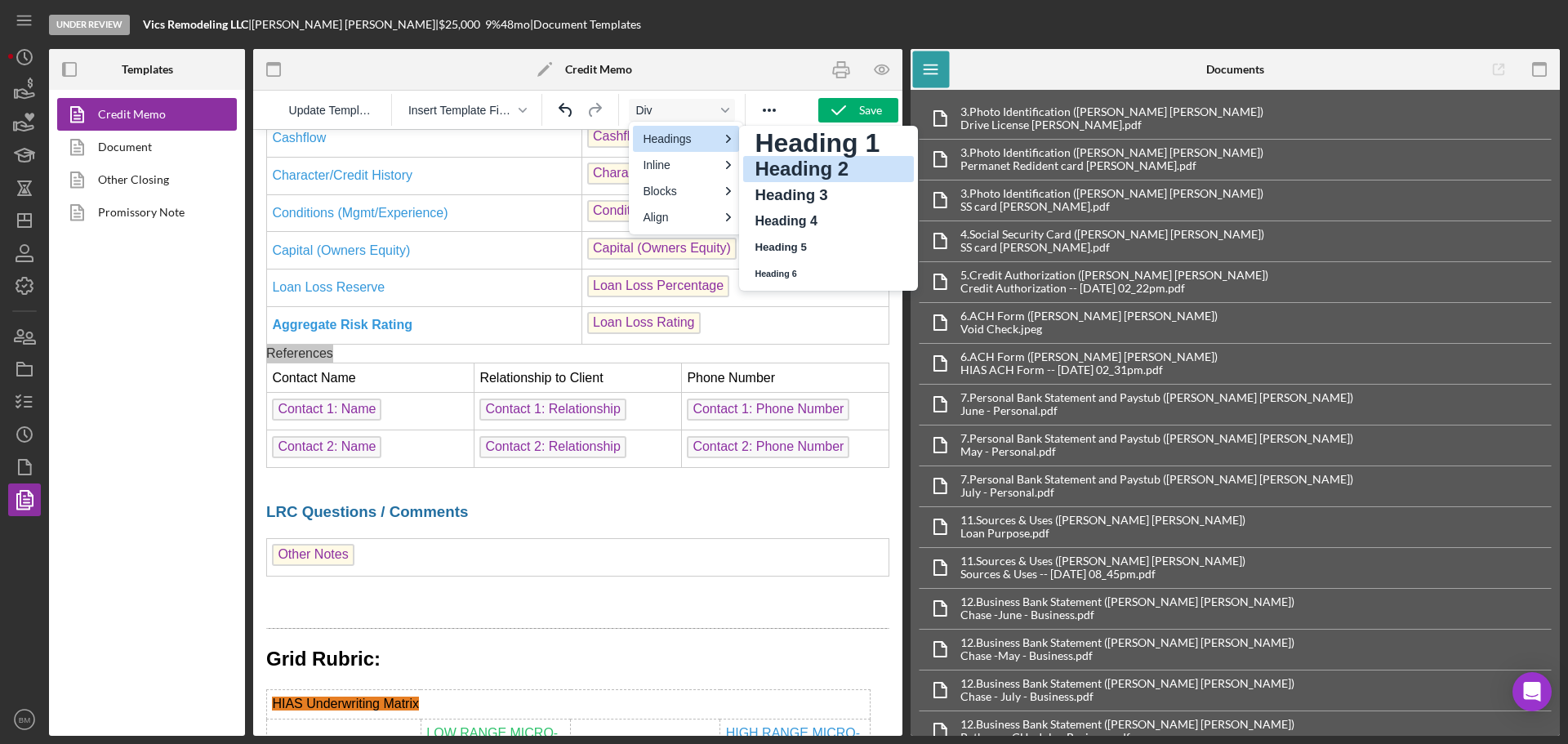
click at [801, 179] on h2 "Heading 2" at bounding box center [817, 169] width 128 height 20
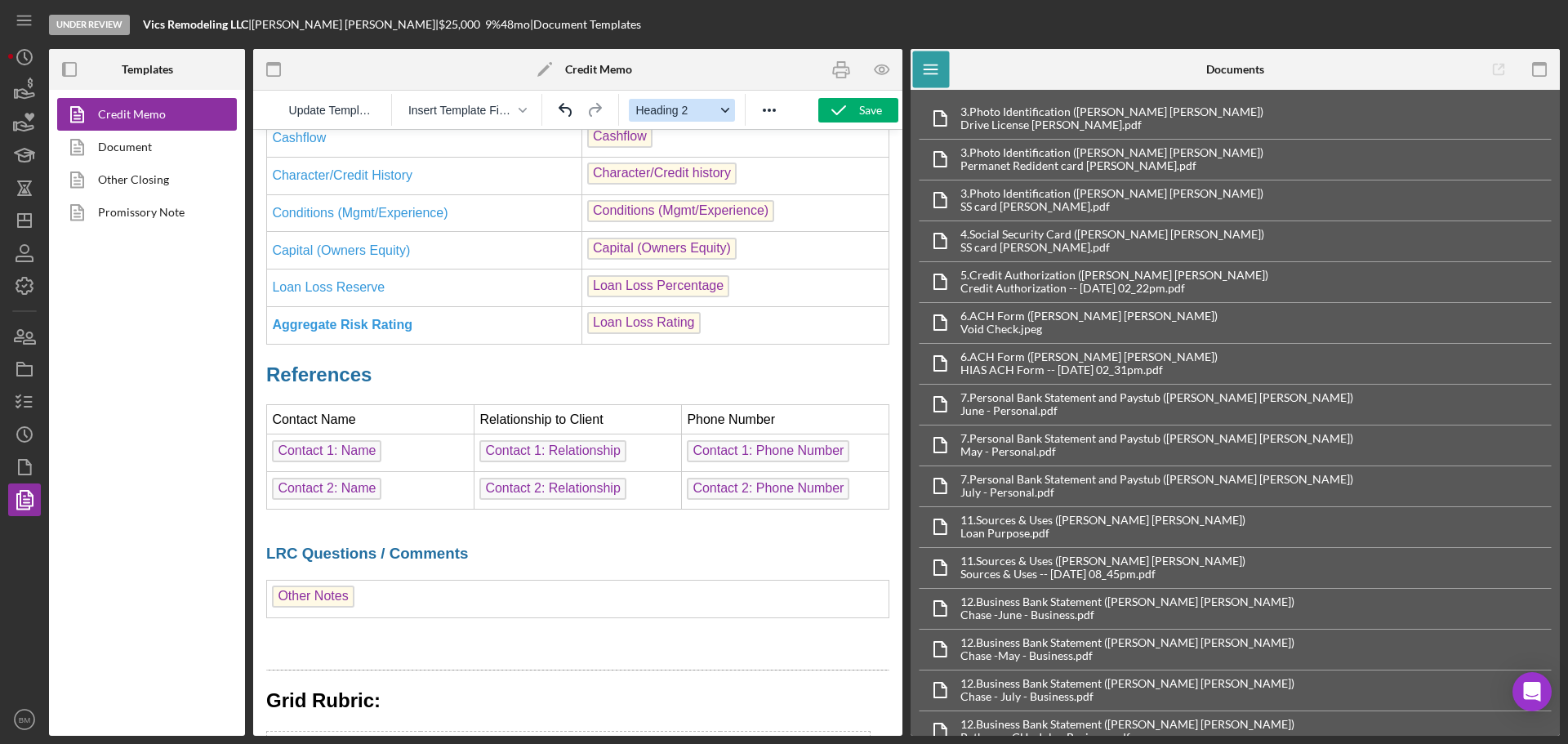
click at [682, 112] on span "Heading 2" at bounding box center [675, 111] width 80 height 13
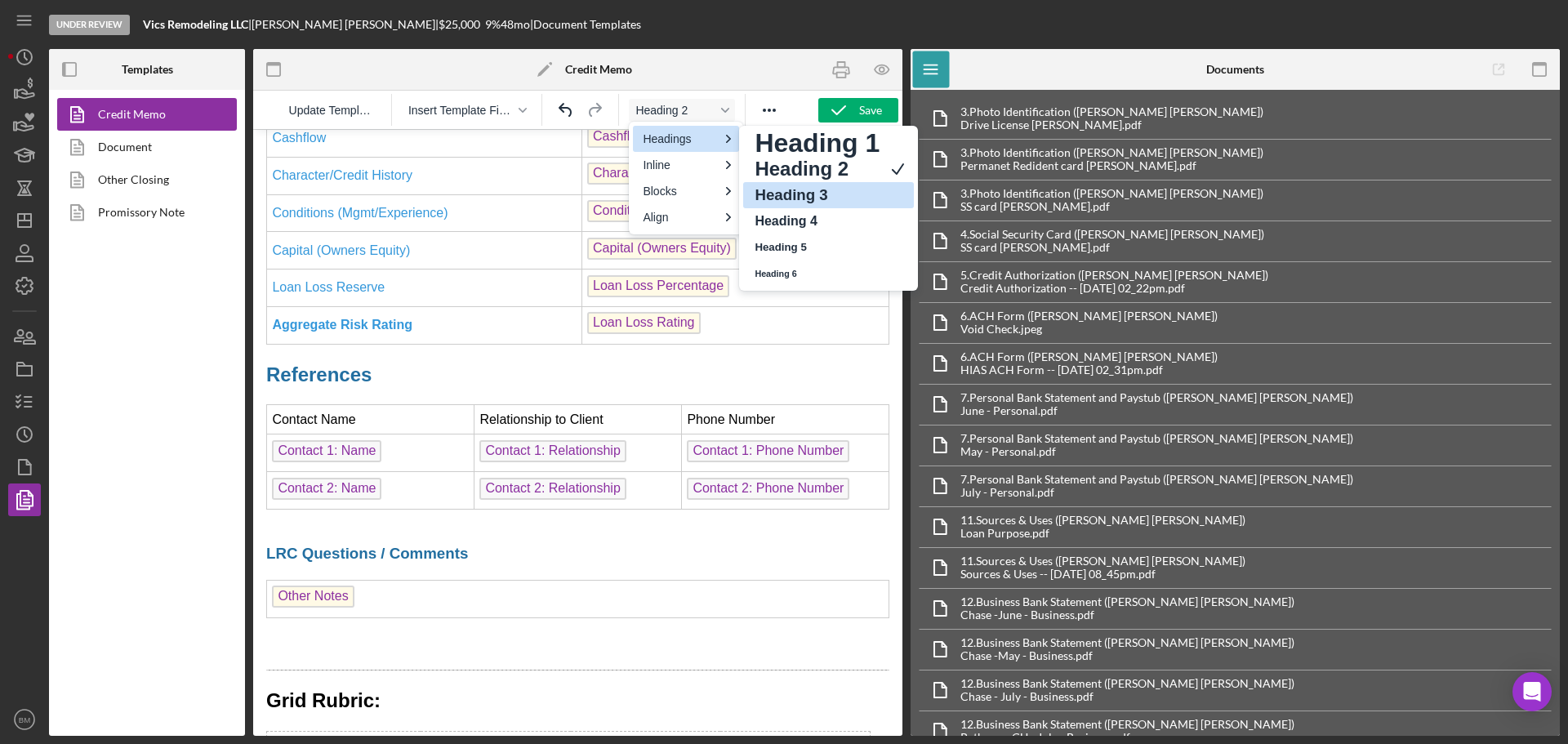
click at [809, 193] on h3 "Heading 3" at bounding box center [817, 196] width 128 height 20
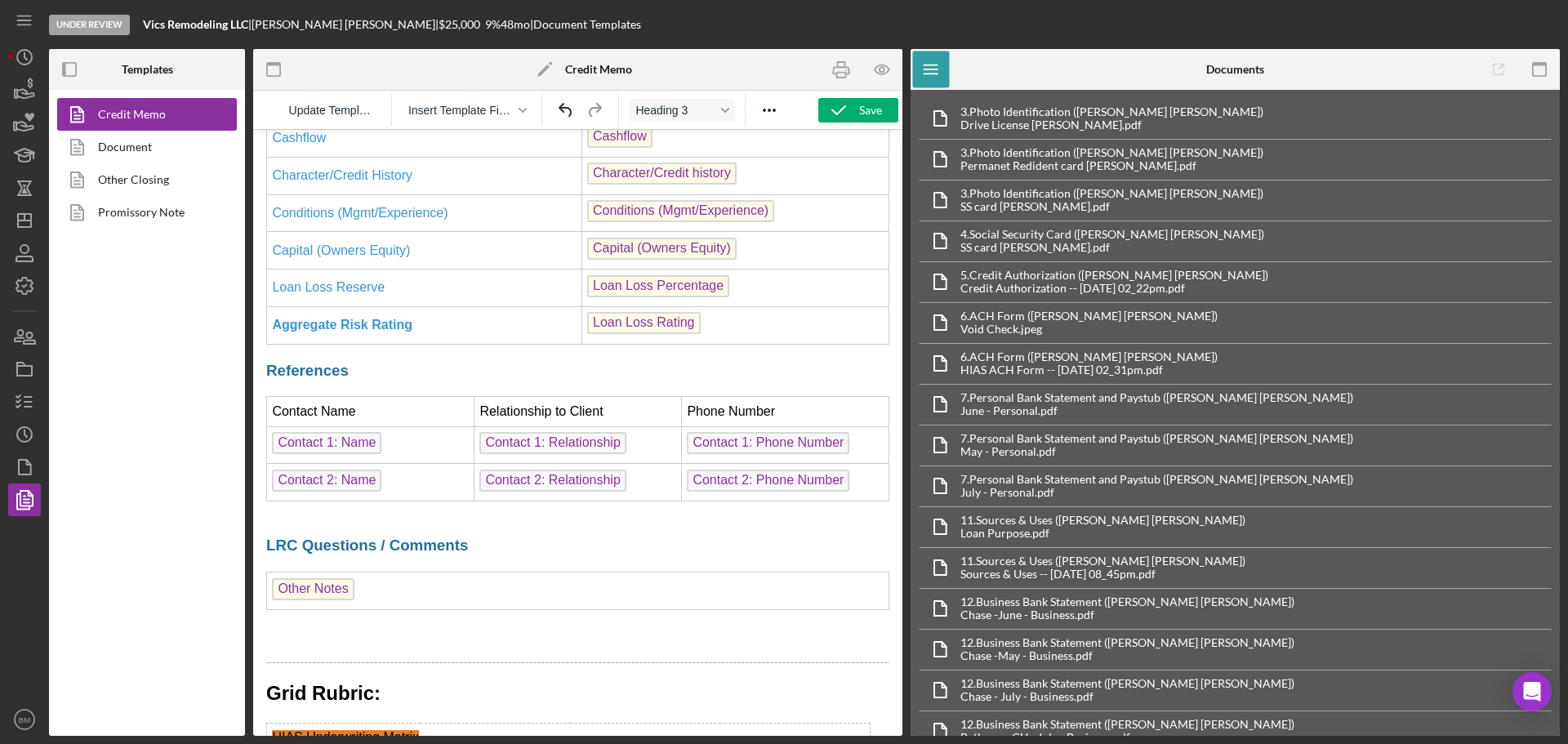
click at [431, 381] on h3 "References" at bounding box center [578, 371] width 623 height 22
click at [268, 553] on span "LRC Questions / Comments" at bounding box center [367, 545] width 201 height 17
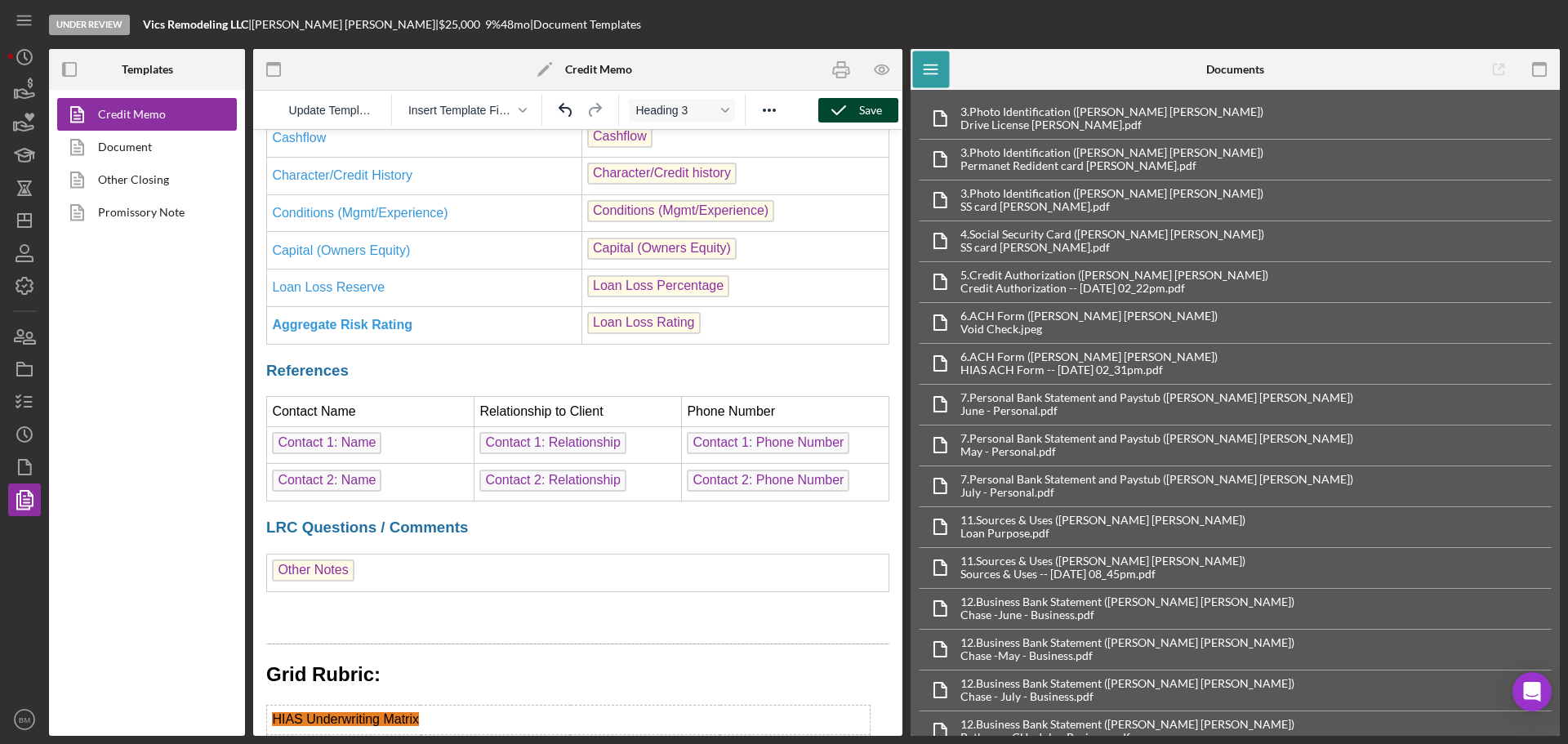
click at [850, 117] on icon "button" at bounding box center [838, 110] width 41 height 41
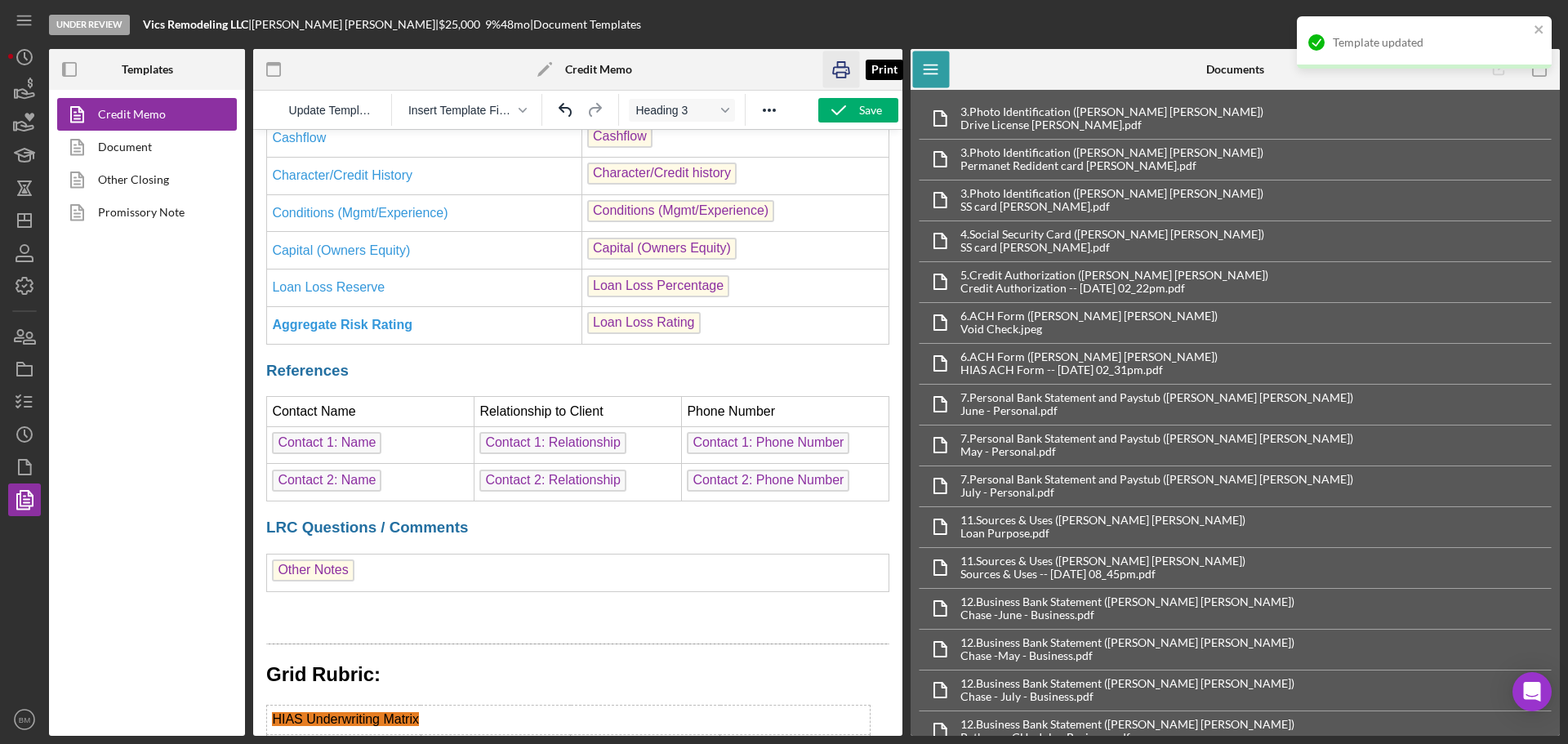
click at [842, 81] on icon "button" at bounding box center [841, 70] width 37 height 37
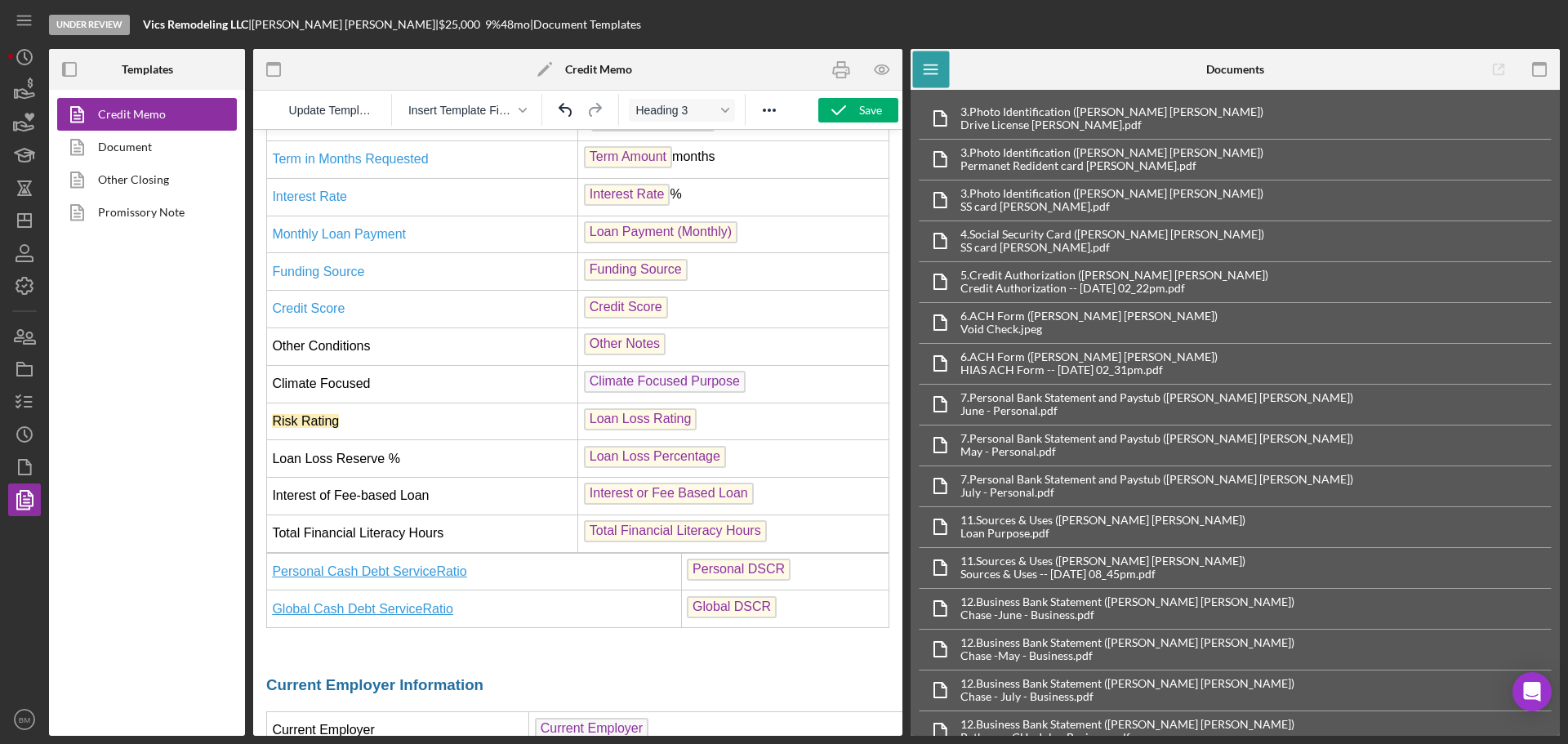
scroll to position [1470, 0]
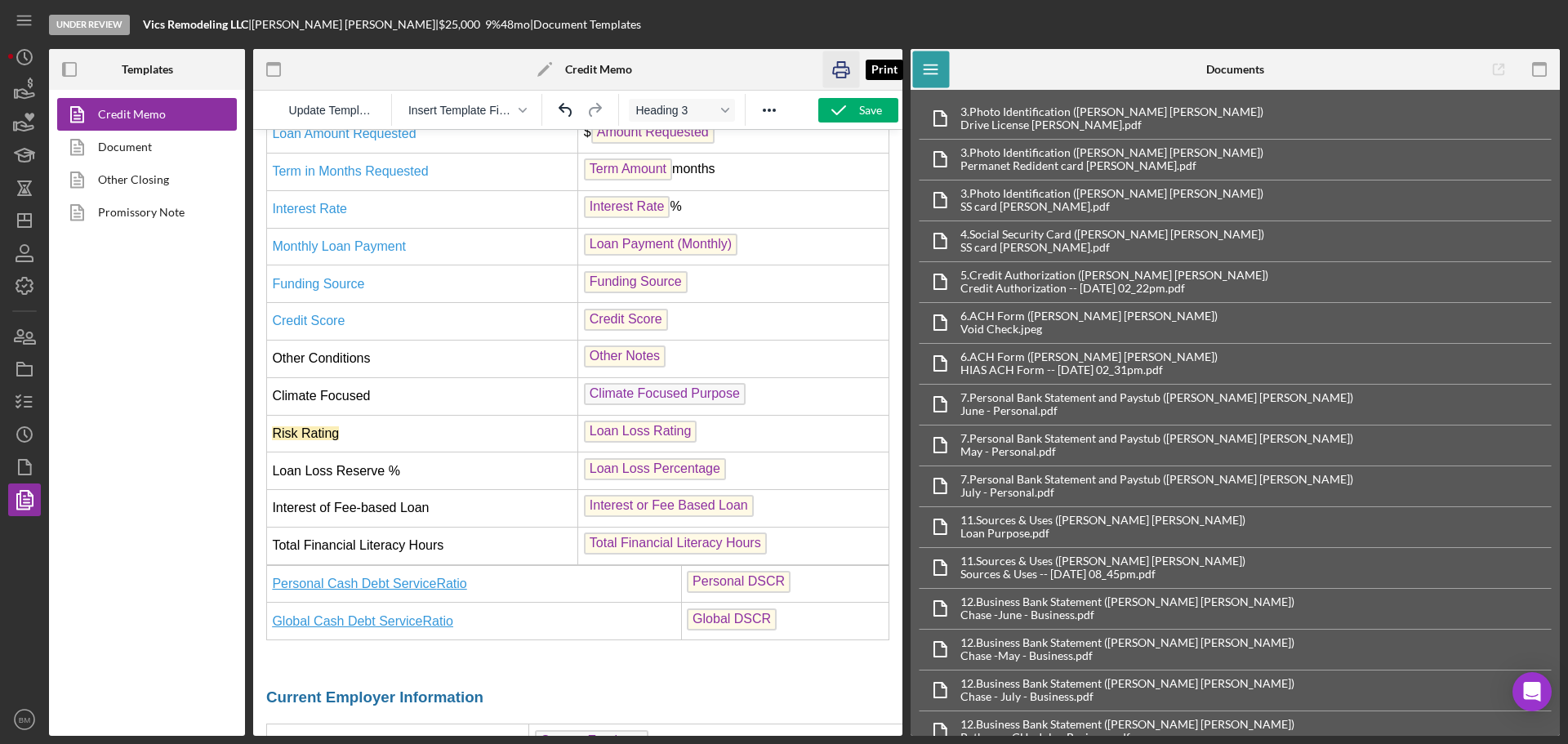
click at [829, 67] on icon "button" at bounding box center [841, 70] width 37 height 37
click at [29, 389] on icon "button" at bounding box center [24, 401] width 41 height 41
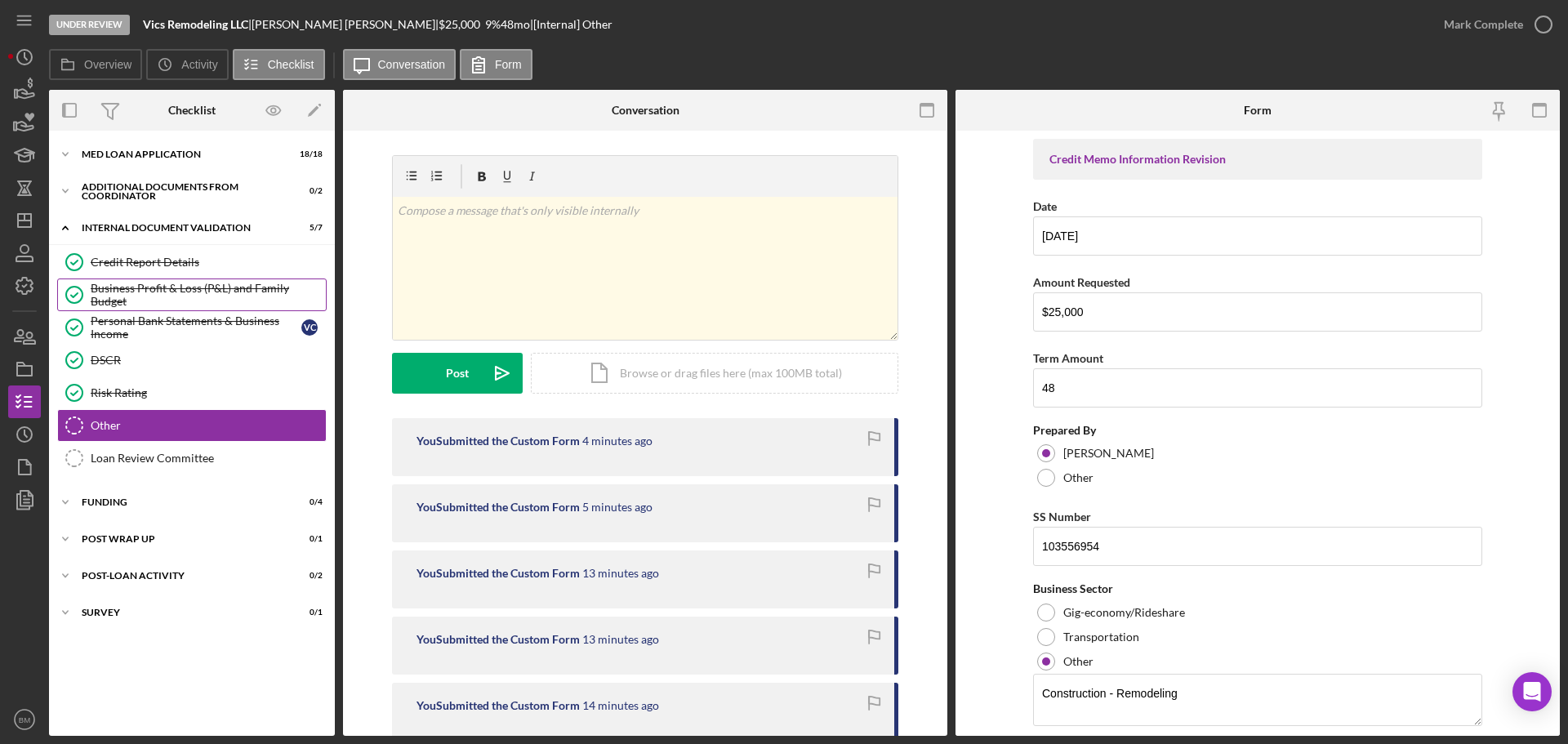
click at [184, 292] on div "Business Profit & Loss (P&L) and Family Budget" at bounding box center [208, 295] width 236 height 26
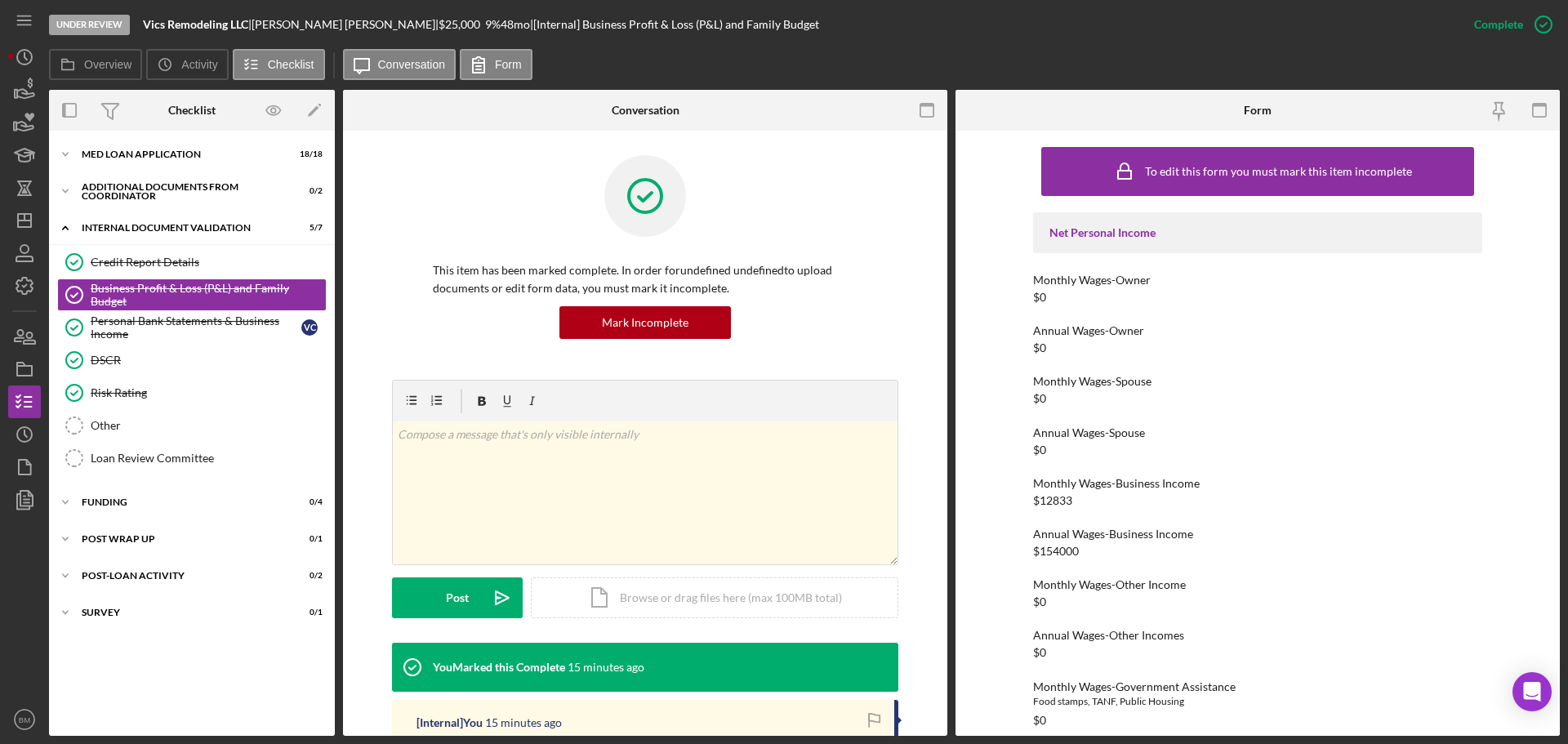
scroll to position [409, 0]
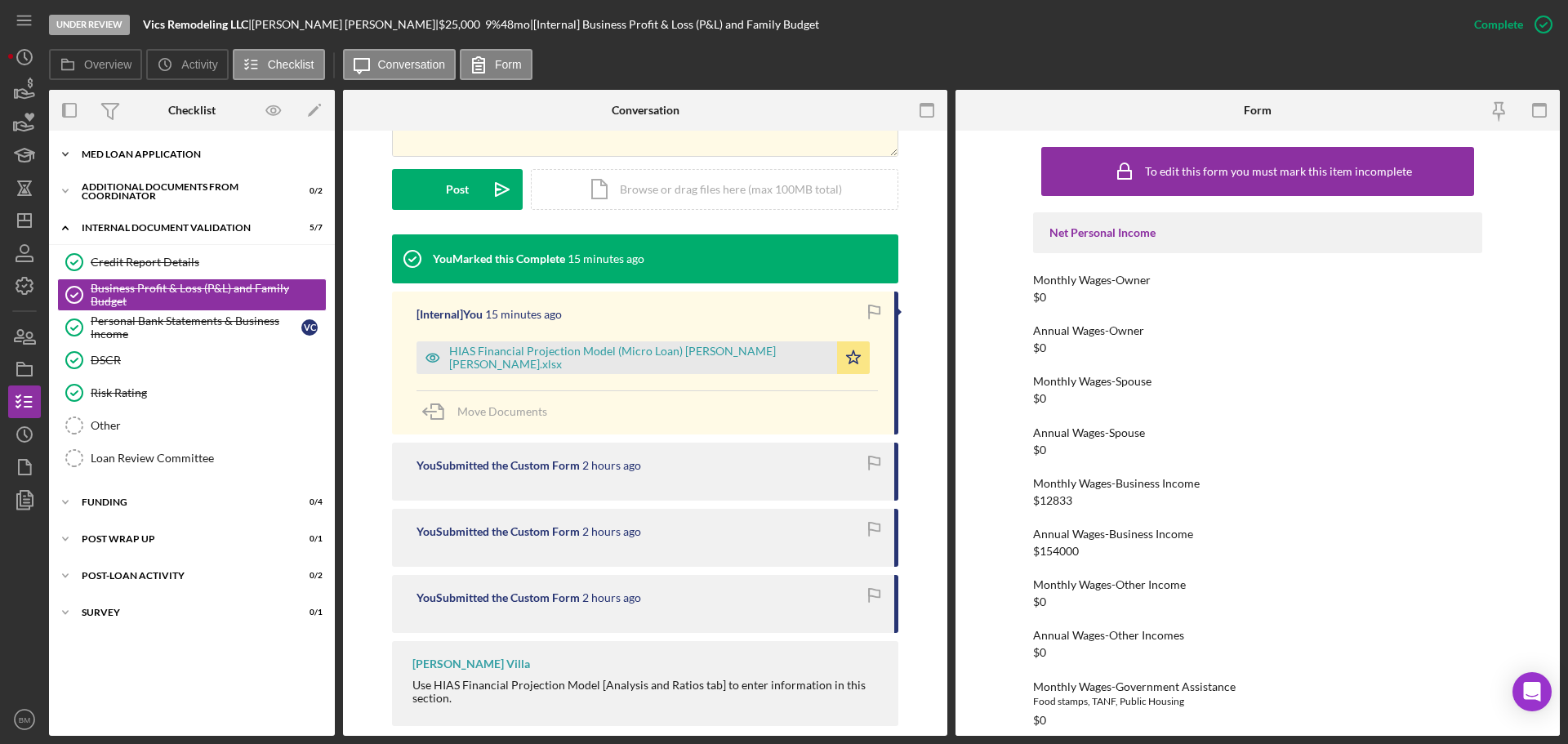
click at [146, 163] on div "Icon/Expander MED Loan Application 18 / 18" at bounding box center [191, 154] width 285 height 32
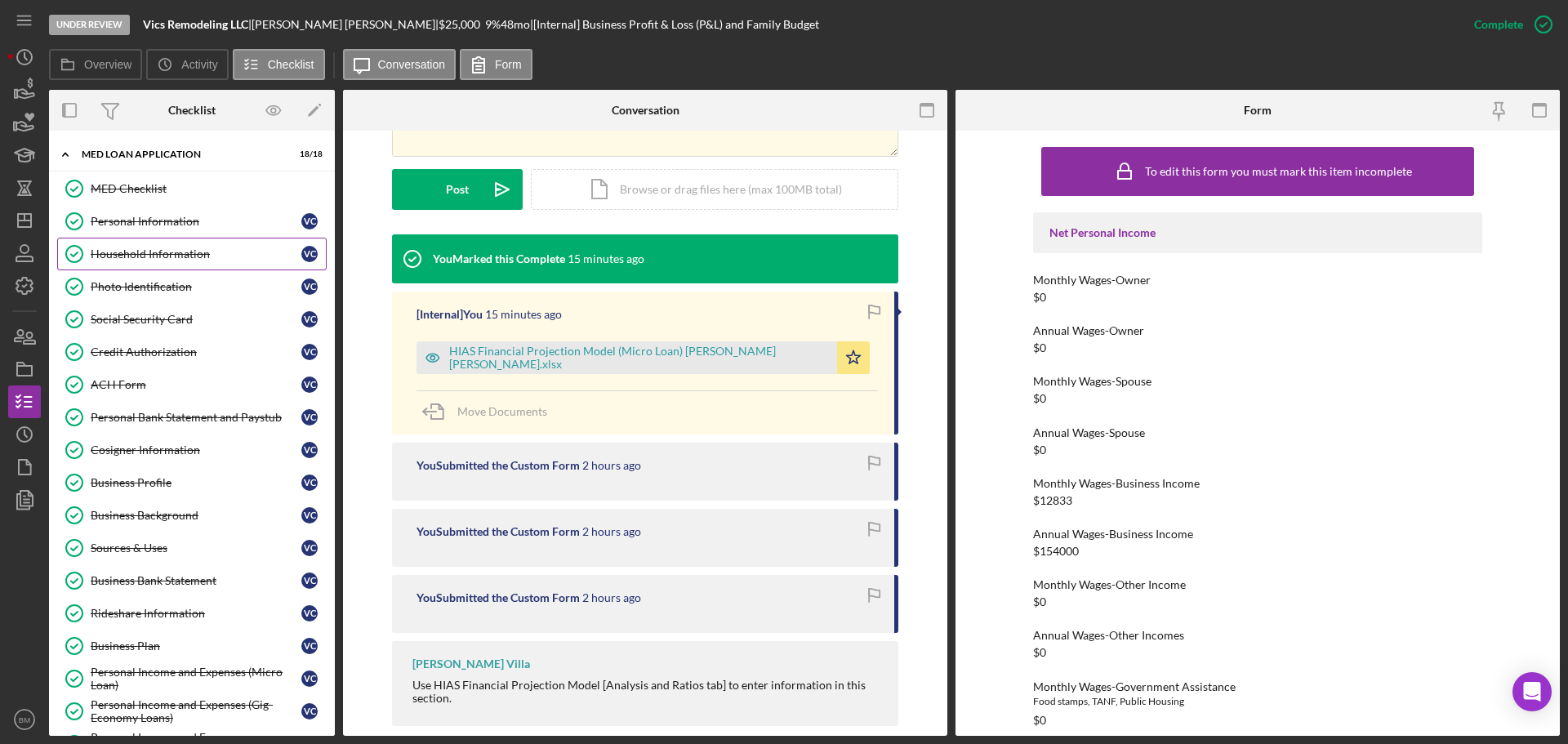
click at [186, 266] on link "Household Information Household Information V C" at bounding box center [192, 254] width 270 height 32
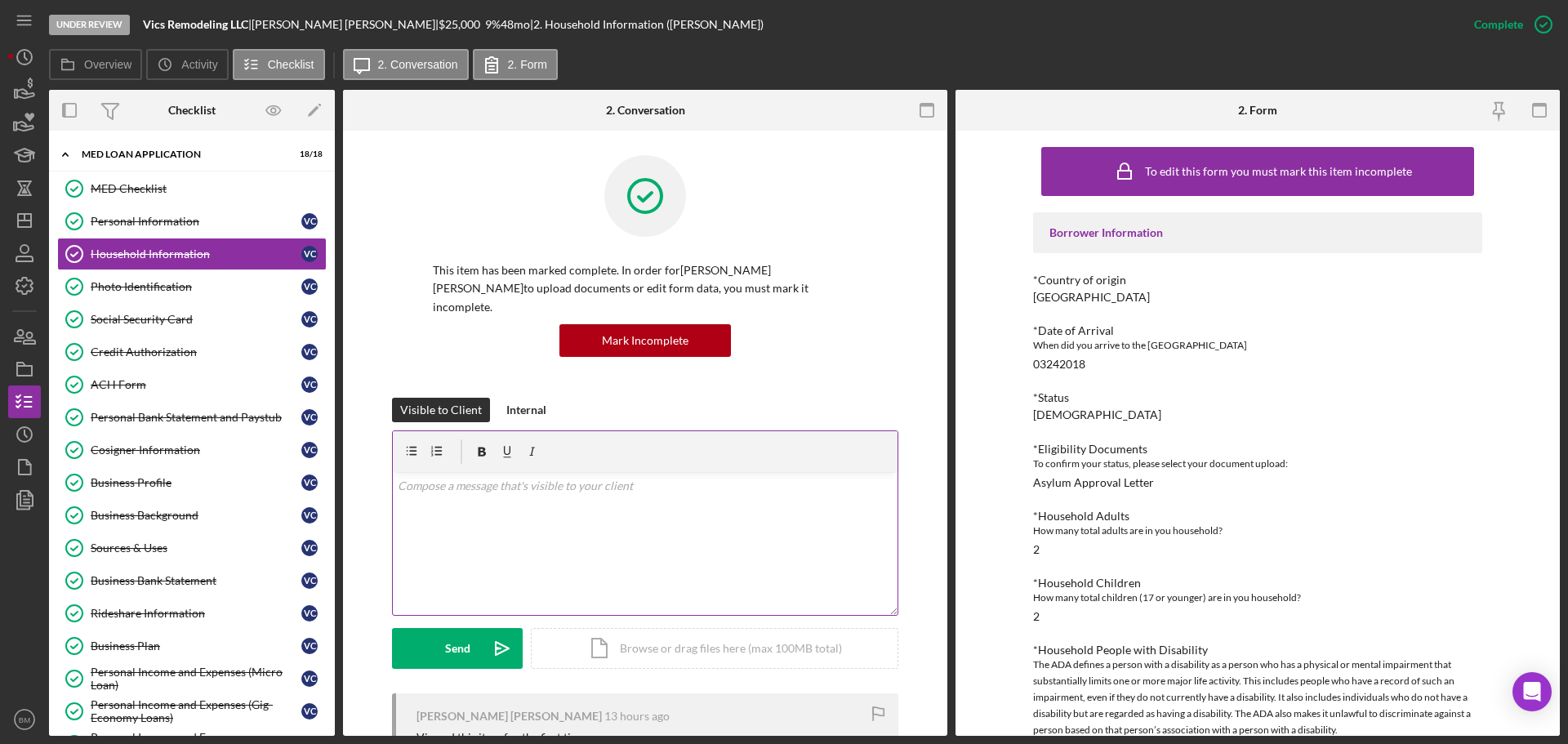
scroll to position [312, 0]
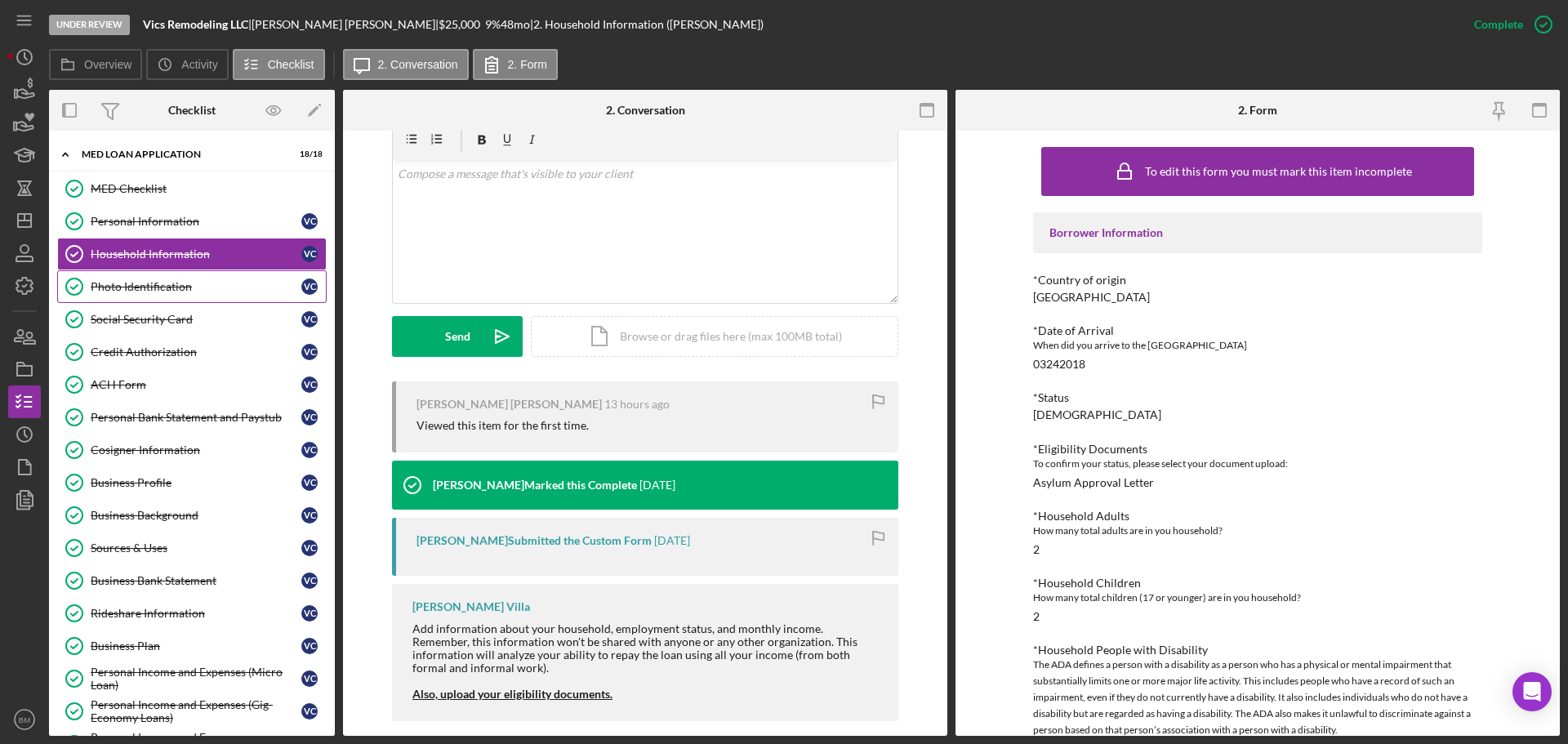
click at [194, 280] on div "Photo Identification" at bounding box center [196, 287] width 211 height 13
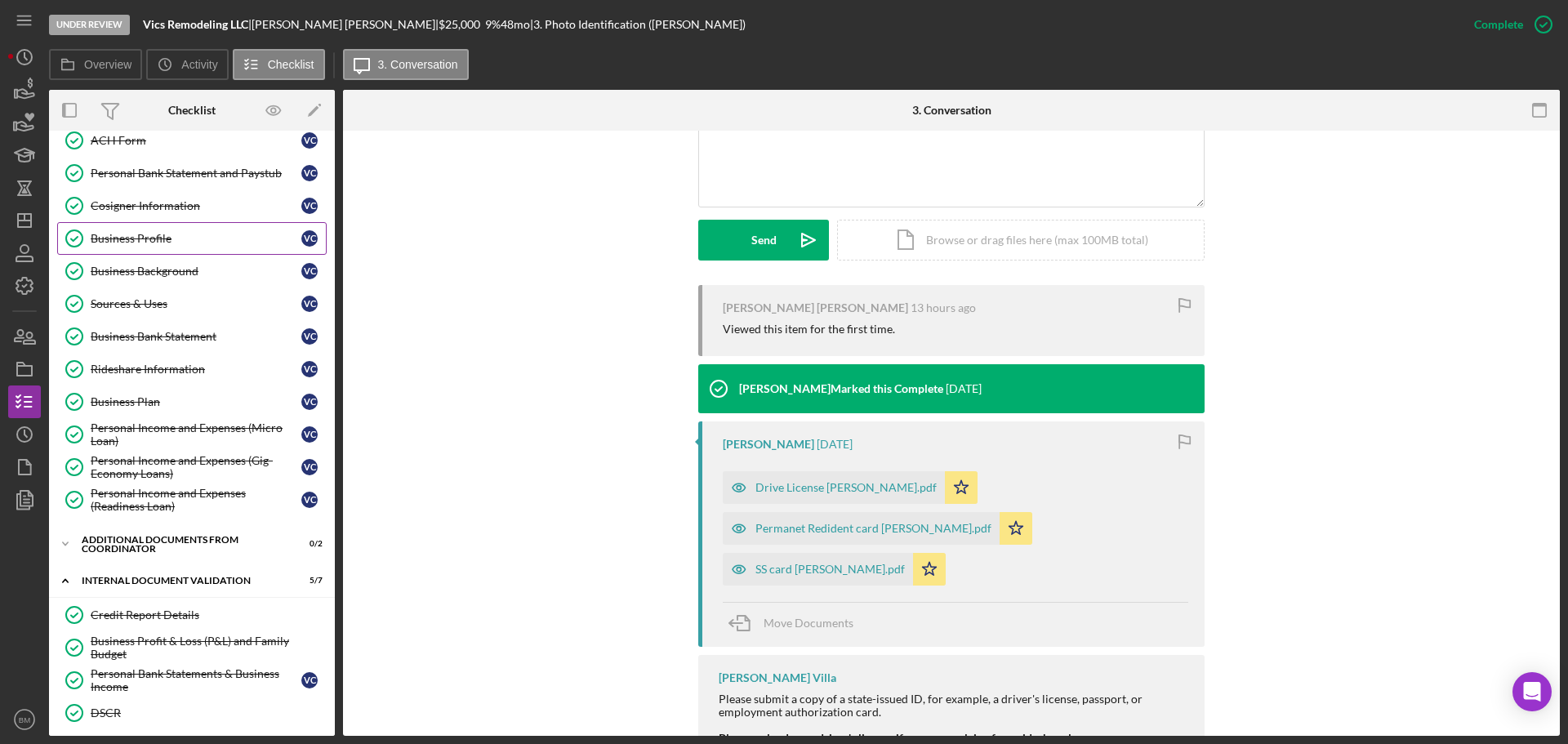
scroll to position [245, 0]
click at [169, 306] on div "Sources & Uses" at bounding box center [196, 303] width 211 height 13
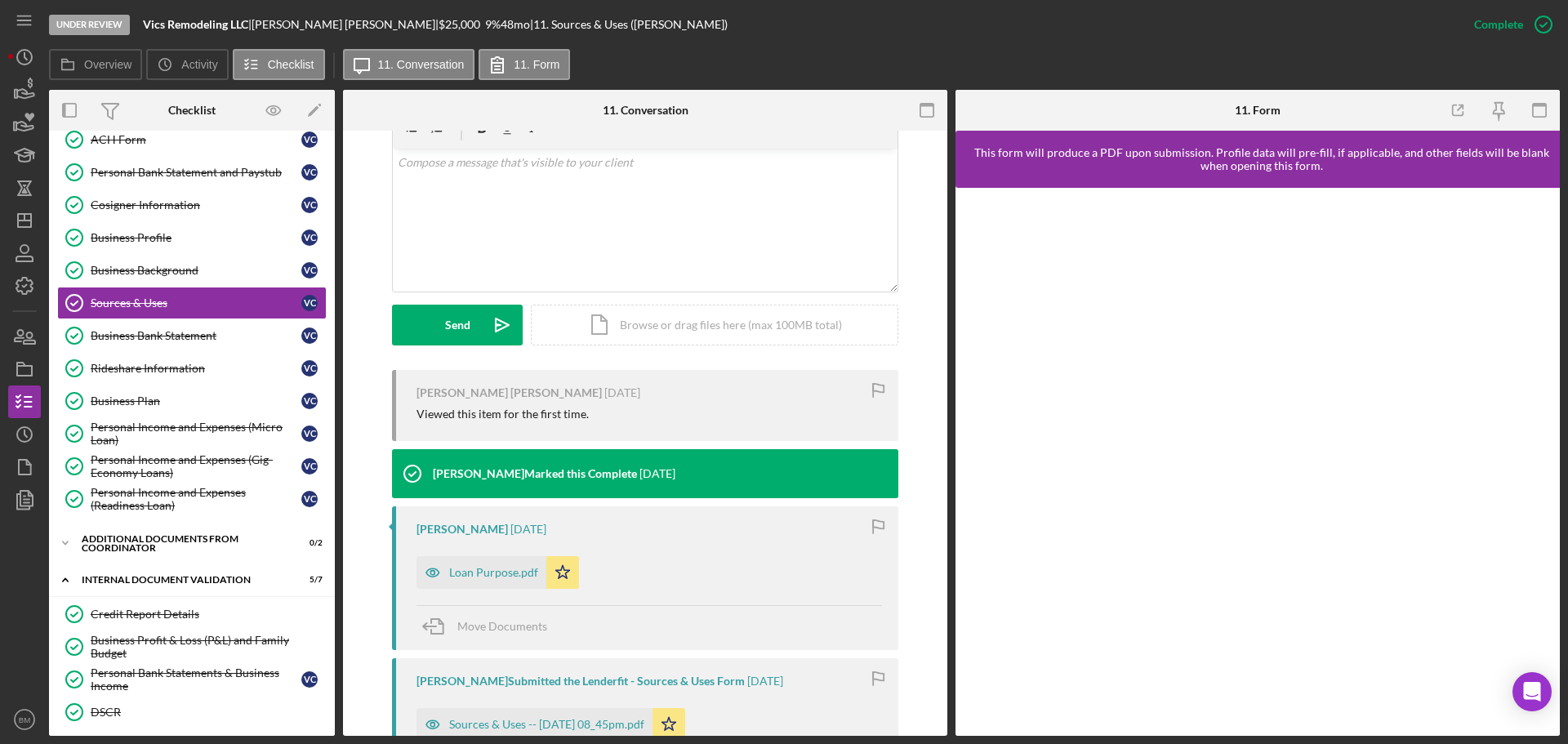
scroll to position [327, 0]
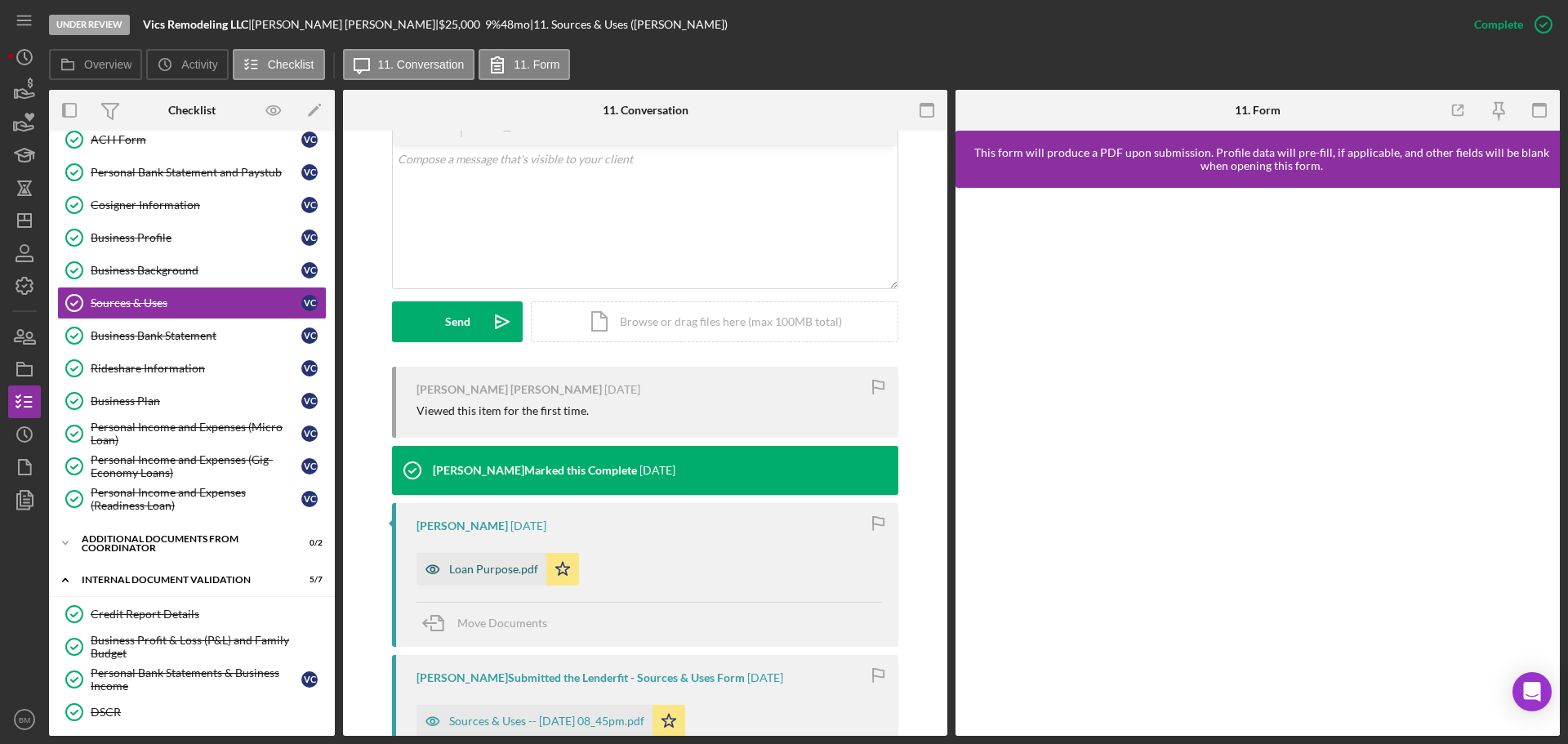
click at [488, 563] on div "Loan Purpose.pdf" at bounding box center [494, 569] width 89 height 13
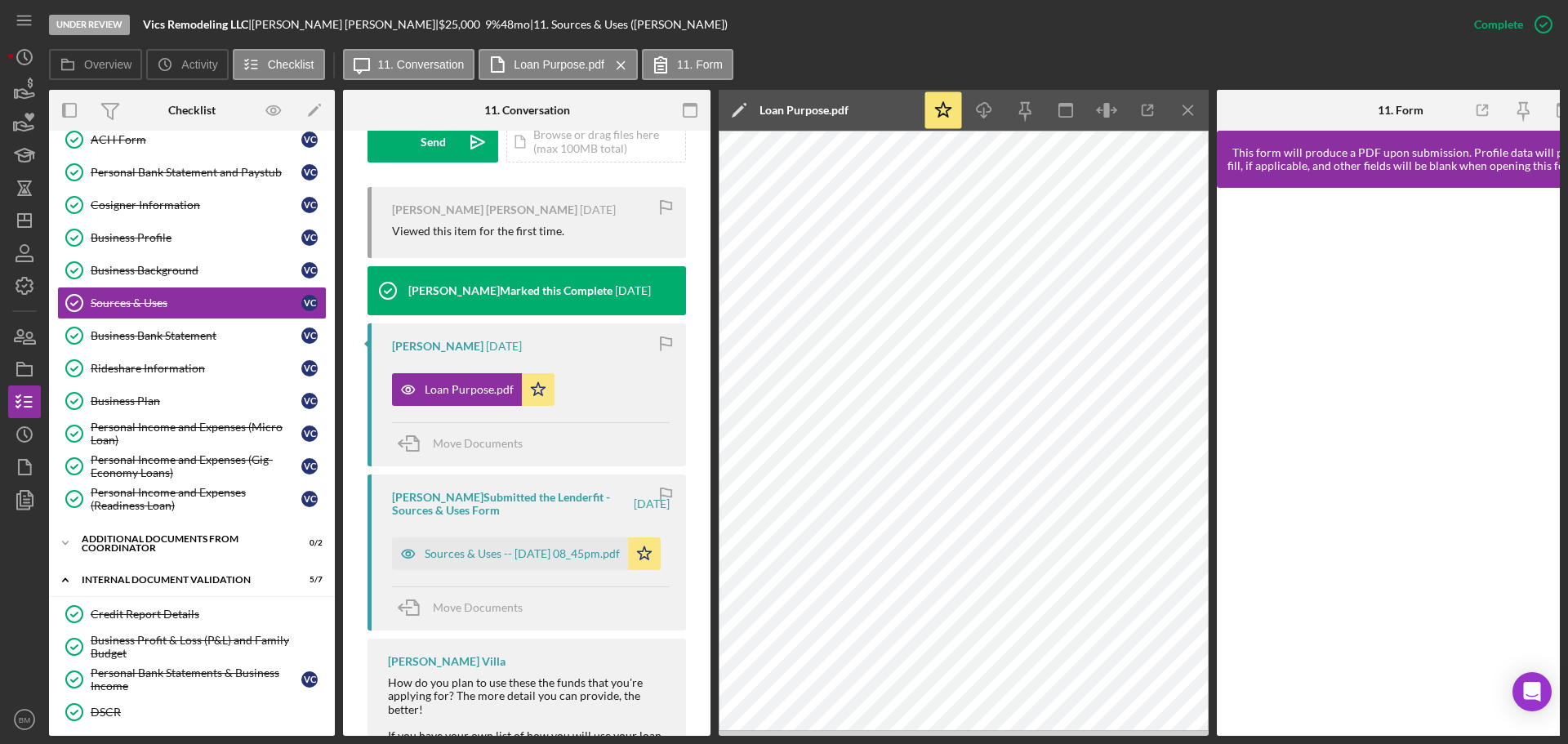
scroll to position [527, 0]
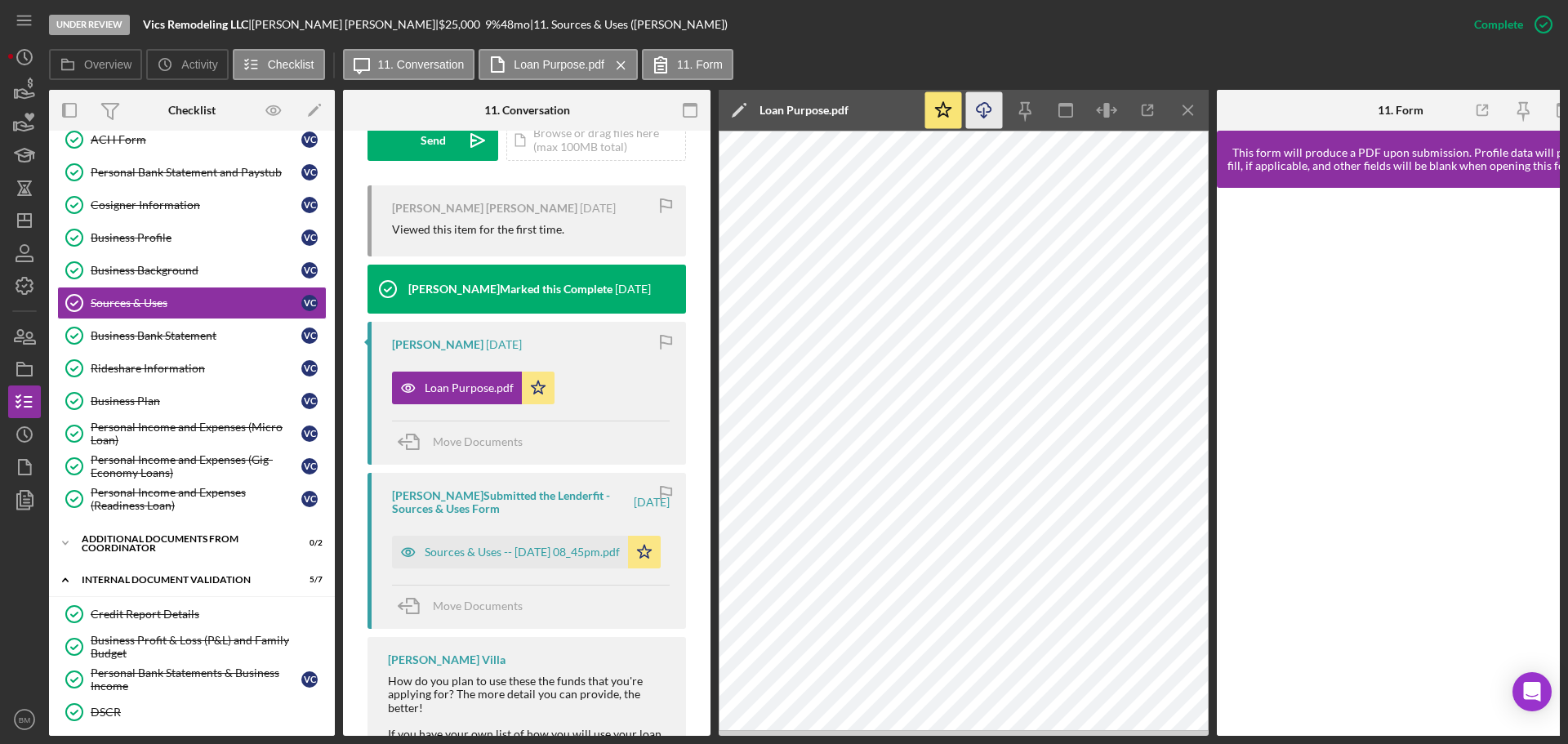
click at [985, 109] on icon "Icon/Download" at bounding box center [985, 111] width 37 height 37
click at [539, 558] on div "Sources & Uses -- 2025-08-19 08_45pm.pdf" at bounding box center [522, 552] width 196 height 13
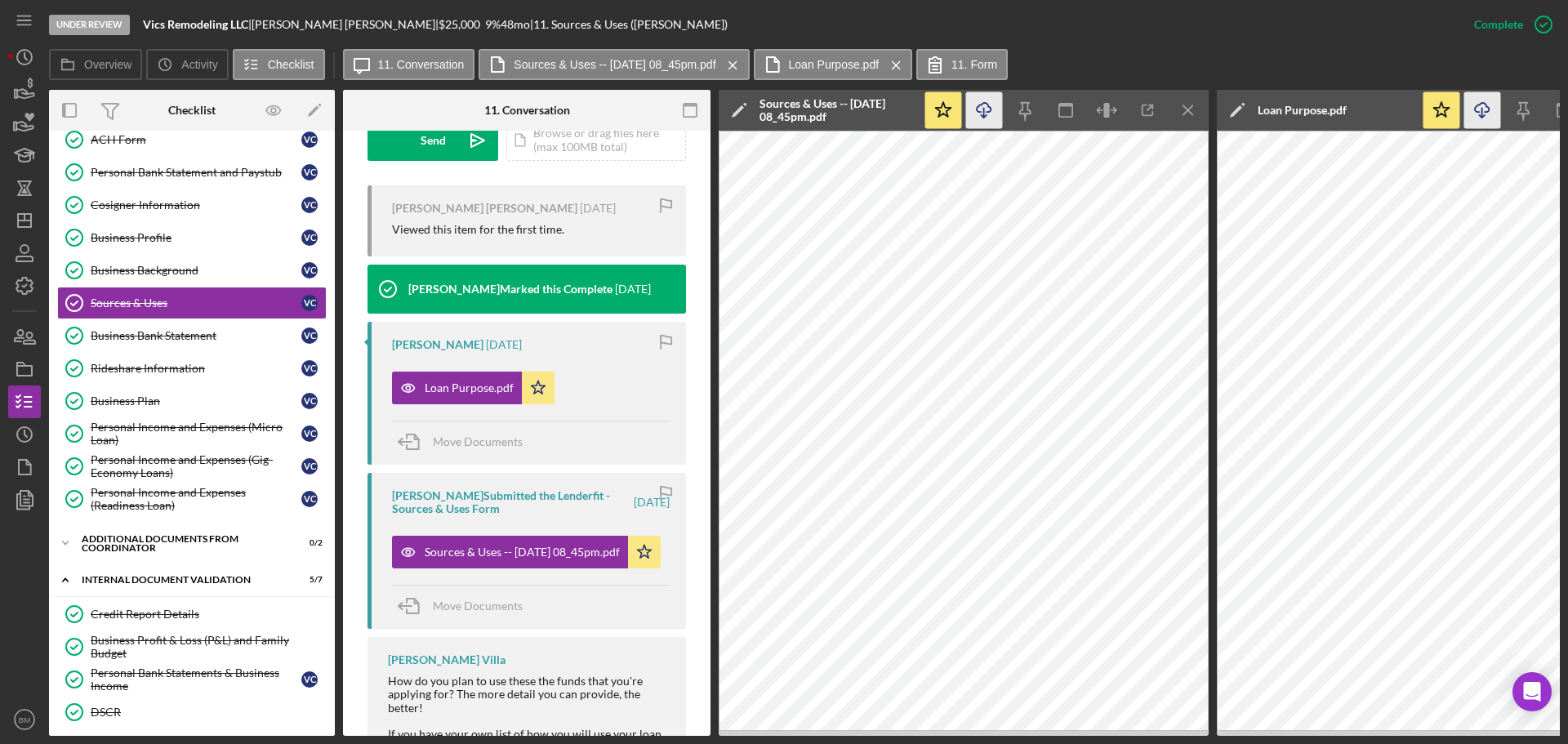
click at [984, 115] on line "button" at bounding box center [984, 112] width 0 height 9
click at [156, 351] on div "MED Checklist MED Checklist Personal Information Personal Information V C House…" at bounding box center [191, 226] width 285 height 596
click at [158, 349] on link "Business Bank Statement Business Bank Statement V C" at bounding box center [192, 335] width 270 height 32
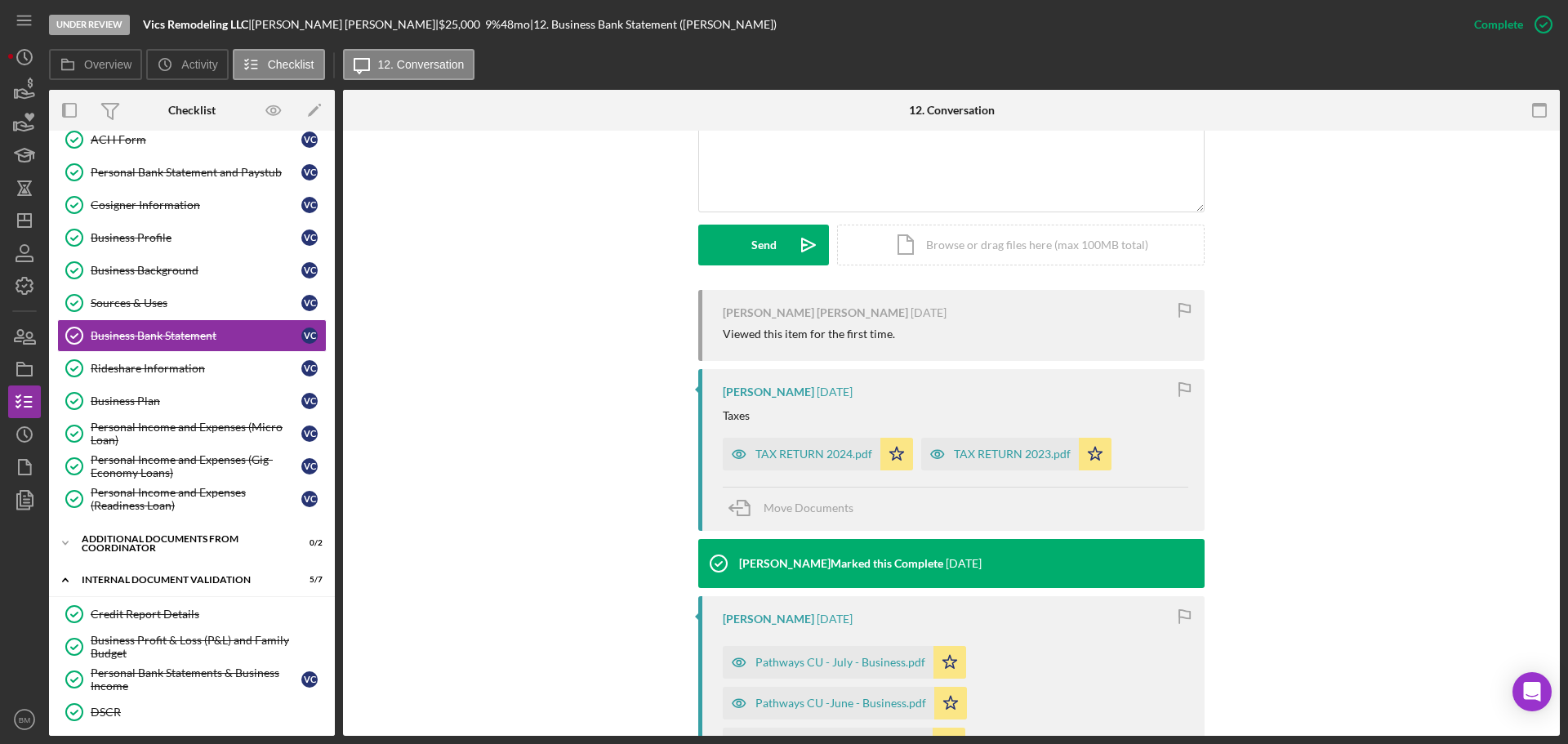
scroll to position [572, 0]
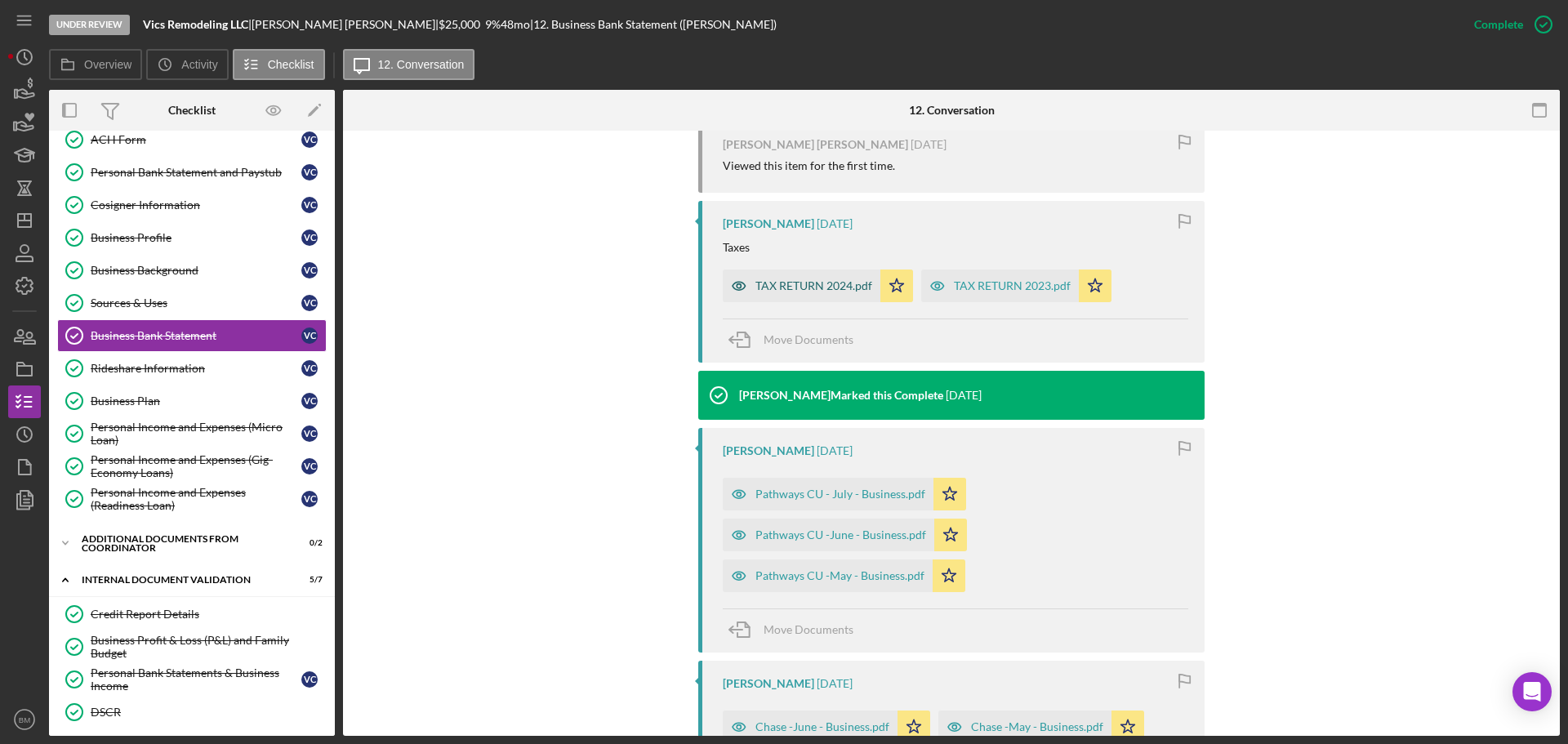
click at [804, 280] on div "TAX RETURN 2024.pdf" at bounding box center [814, 286] width 117 height 13
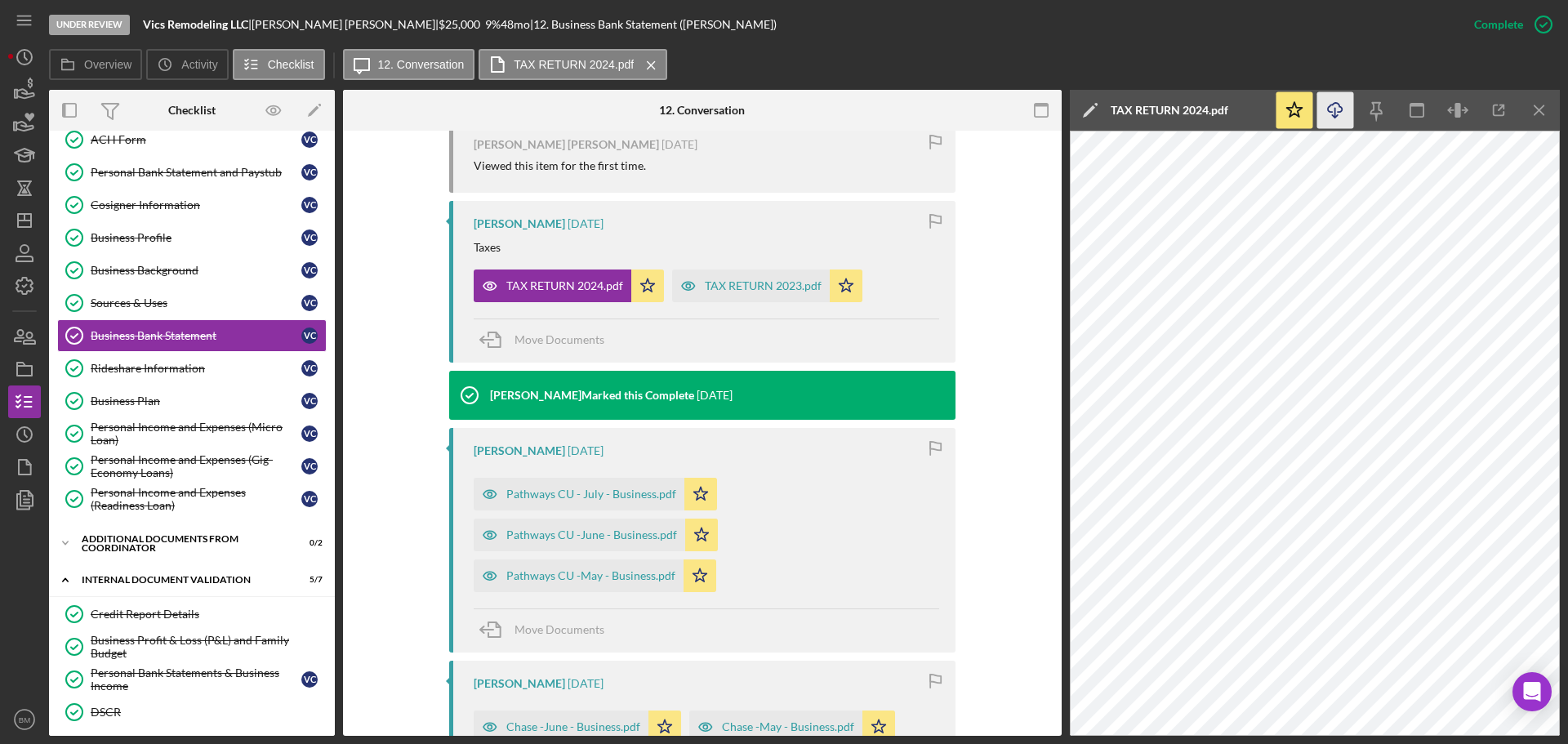
click at [1337, 109] on icon "Icon/Download" at bounding box center [1336, 111] width 37 height 37
click at [775, 280] on div "TAX RETURN 2023.pdf" at bounding box center [763, 286] width 117 height 13
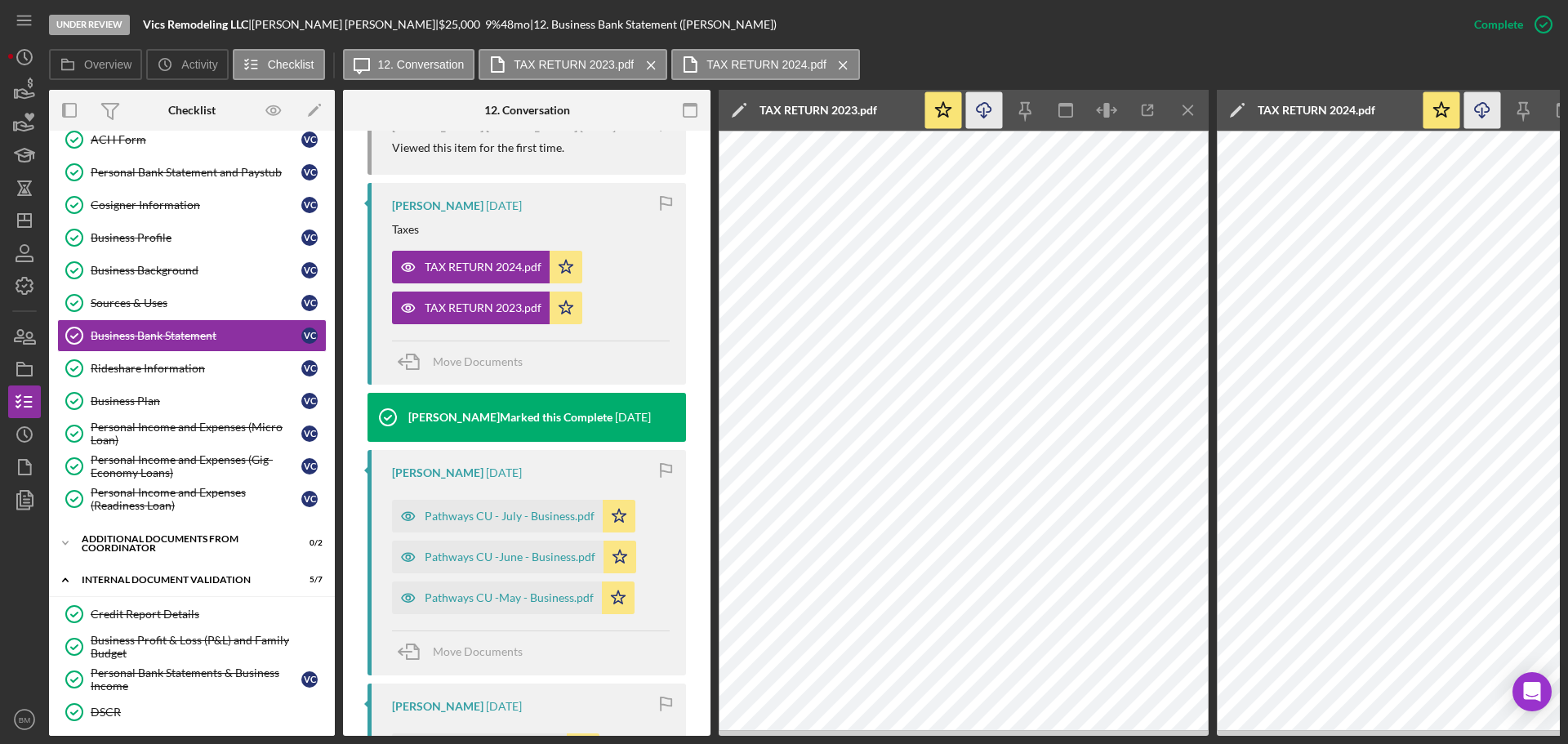
click at [982, 118] on icon "Icon/Download" at bounding box center [985, 111] width 37 height 37
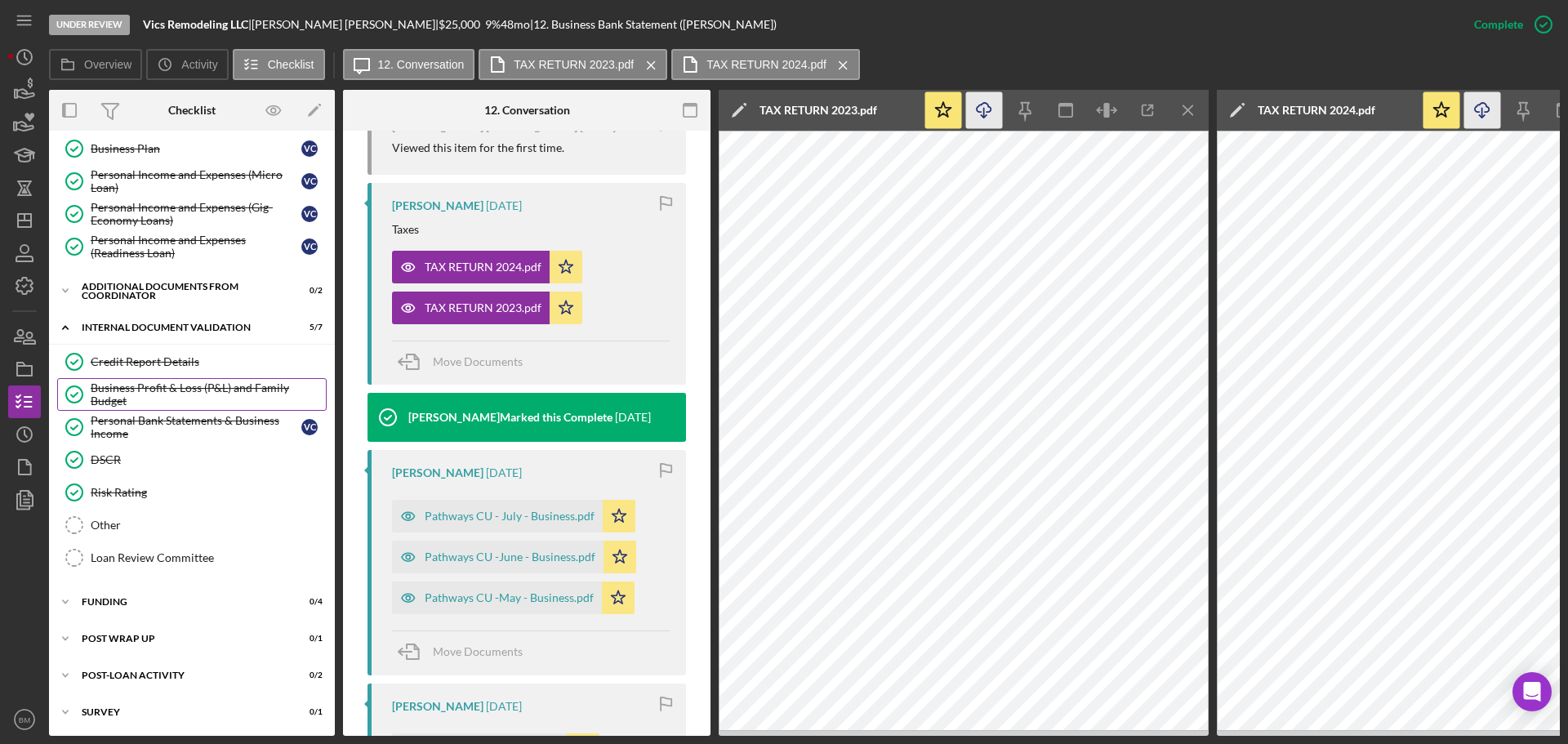
scroll to position [503, 0]
click at [158, 540] on link "Loan Review Committee Loan Review Committee" at bounding box center [192, 556] width 270 height 32
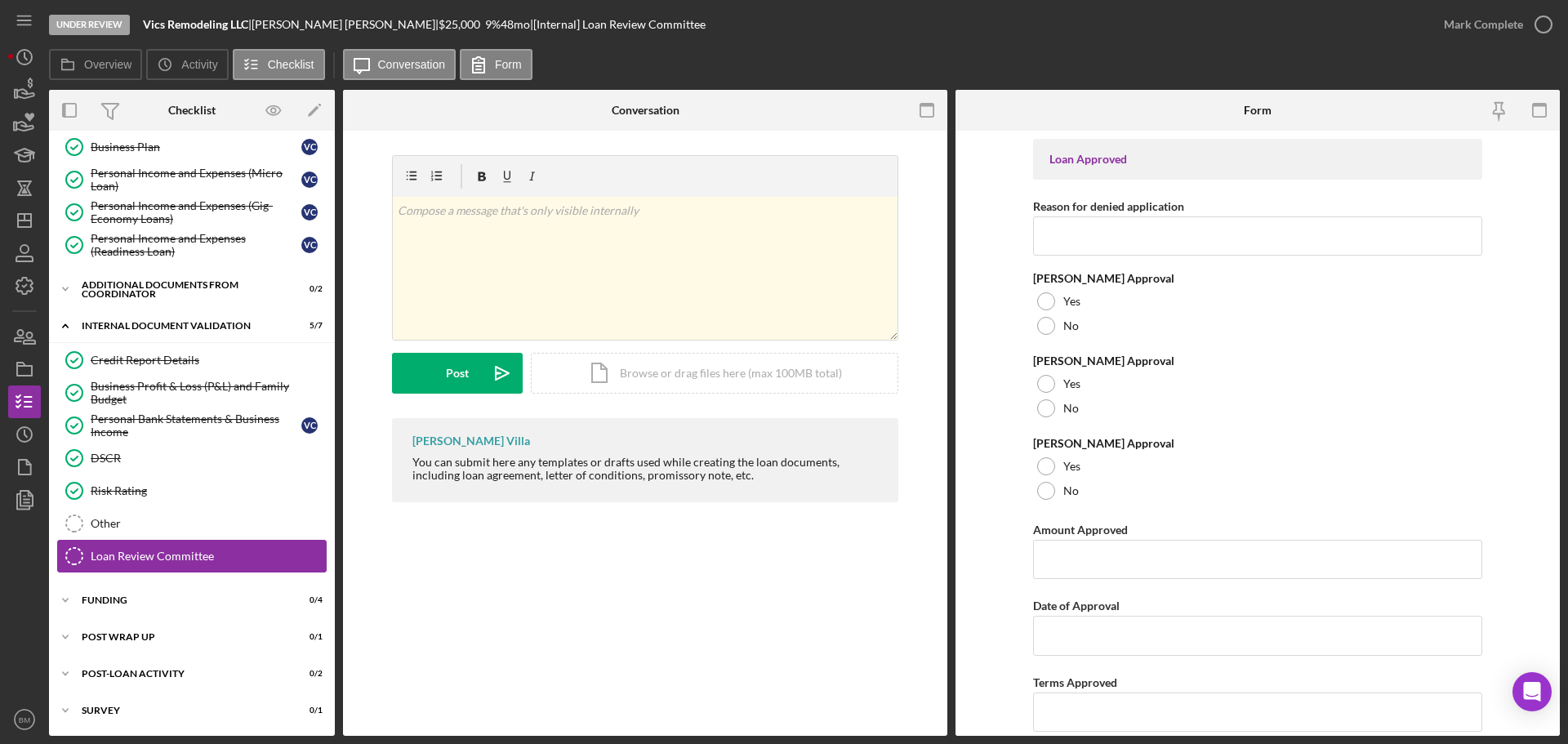
scroll to position [499, 0]
click at [158, 528] on div "Other" at bounding box center [208, 523] width 236 height 13
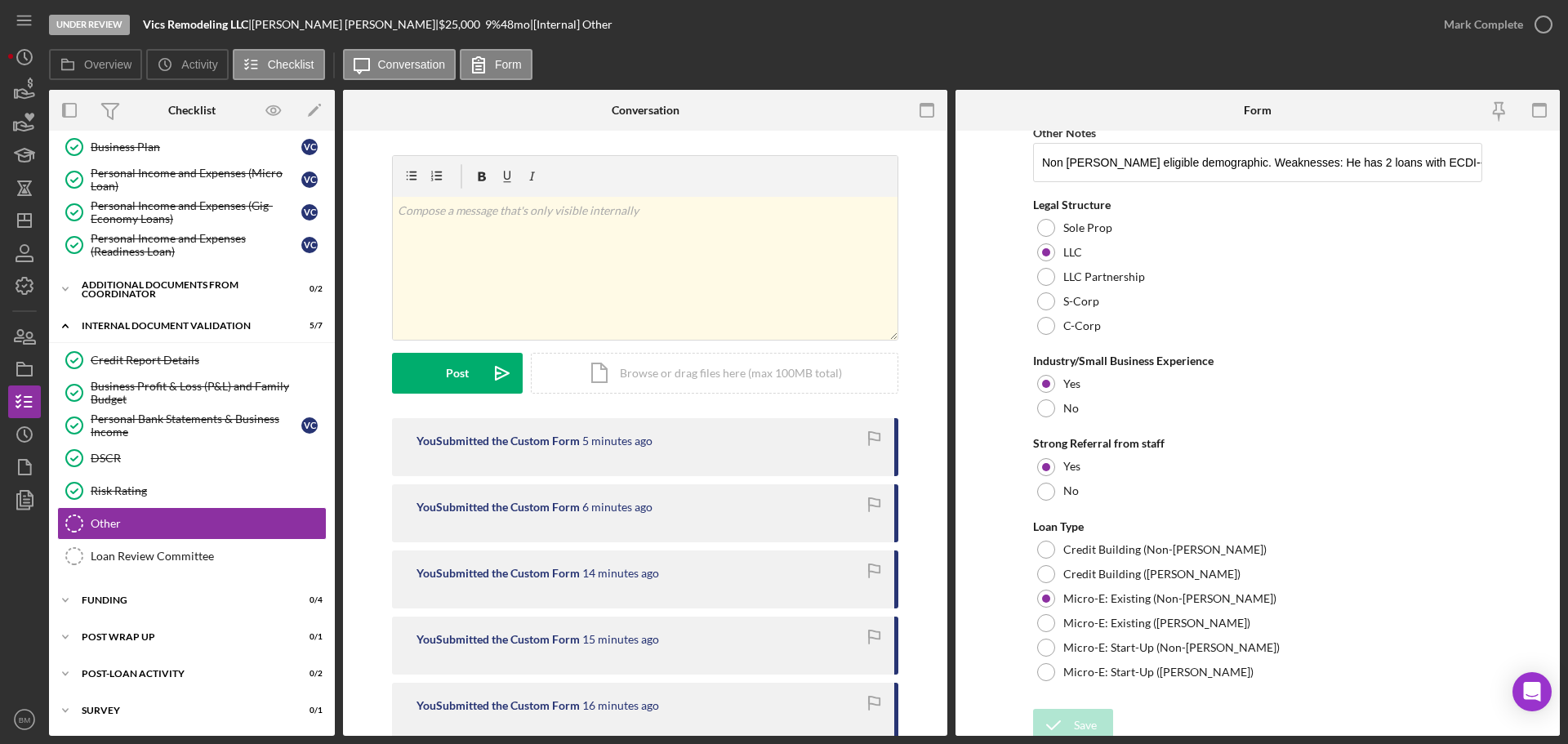
scroll to position [922, 0]
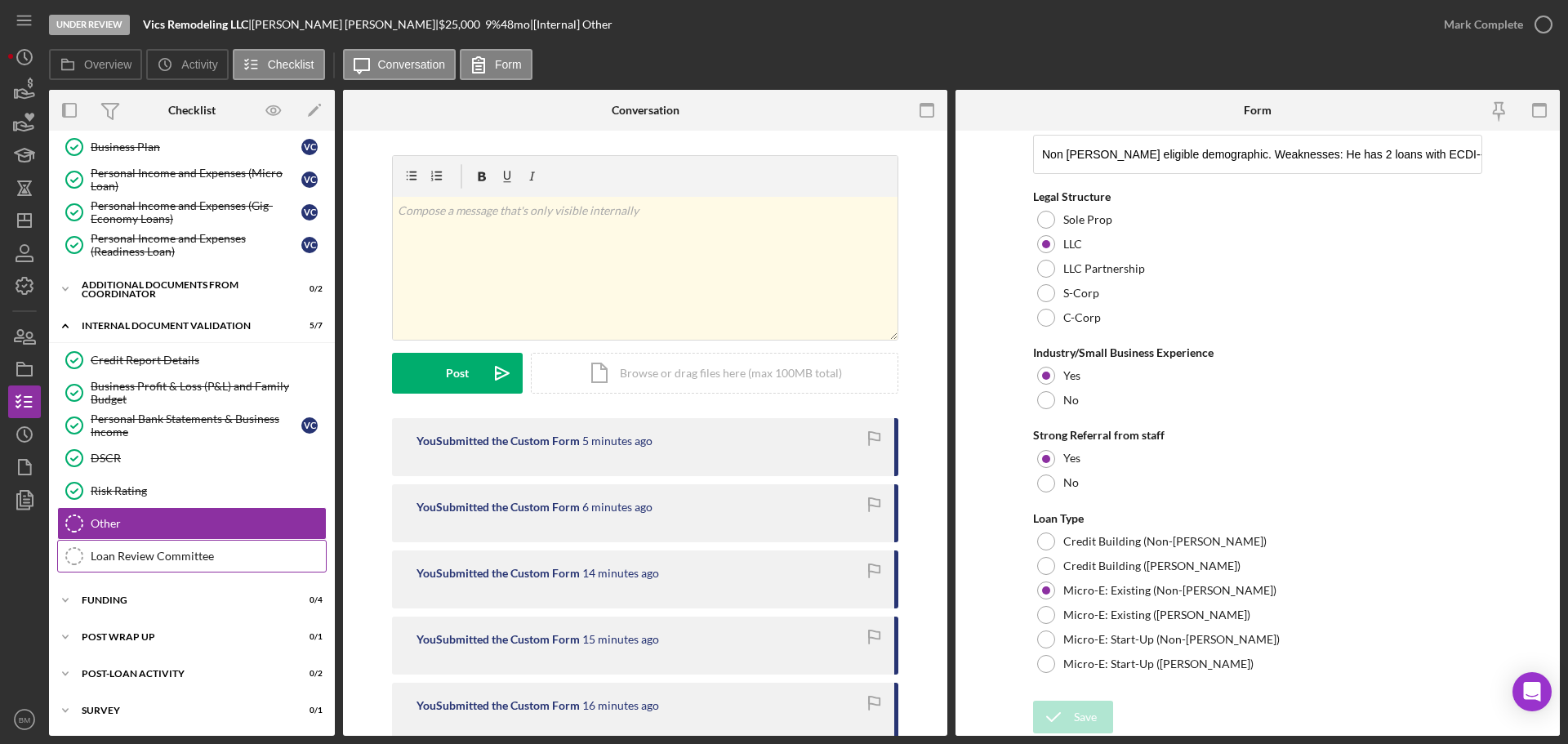
click at [161, 542] on link "Loan Review Committee Loan Review Committee" at bounding box center [192, 556] width 270 height 32
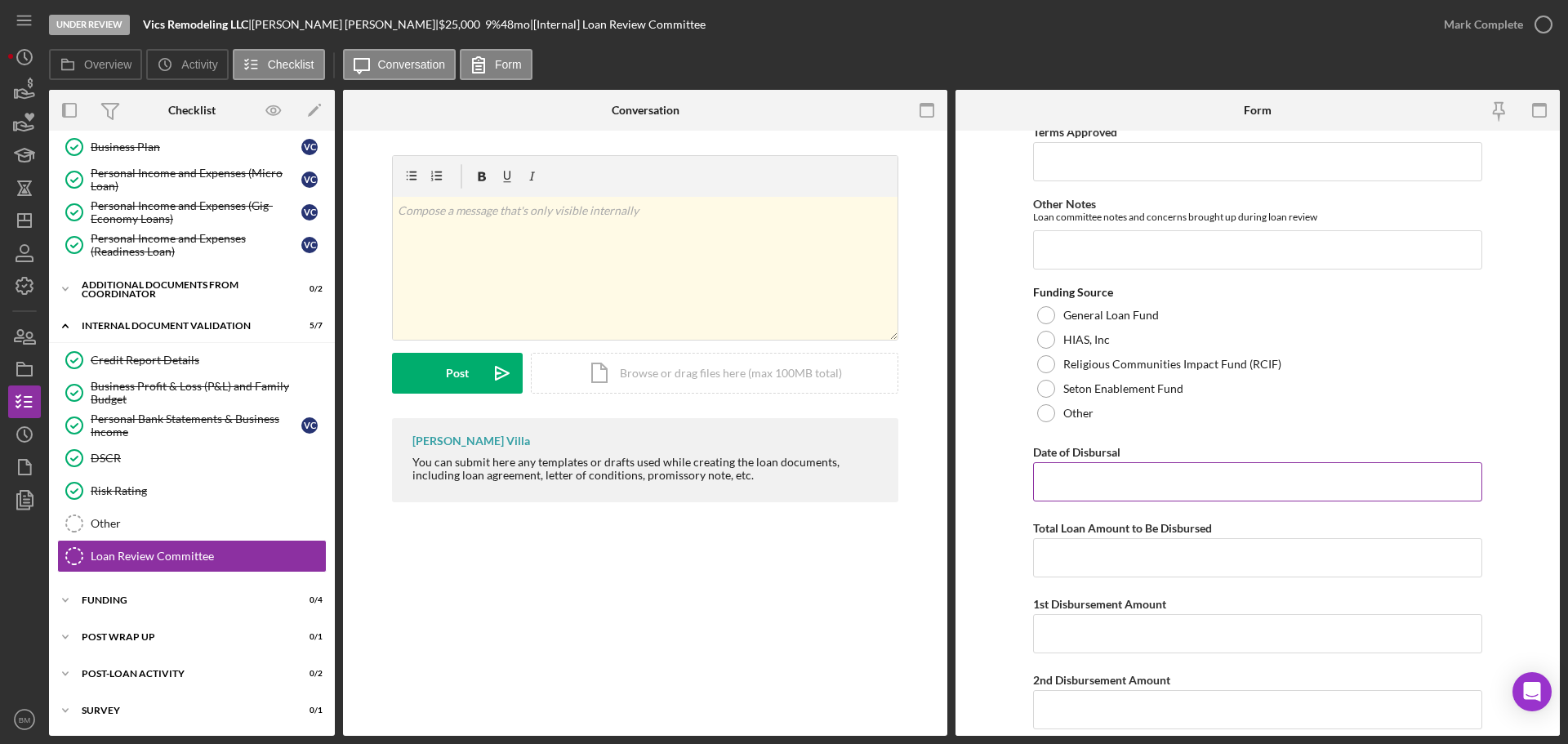
scroll to position [603, 0]
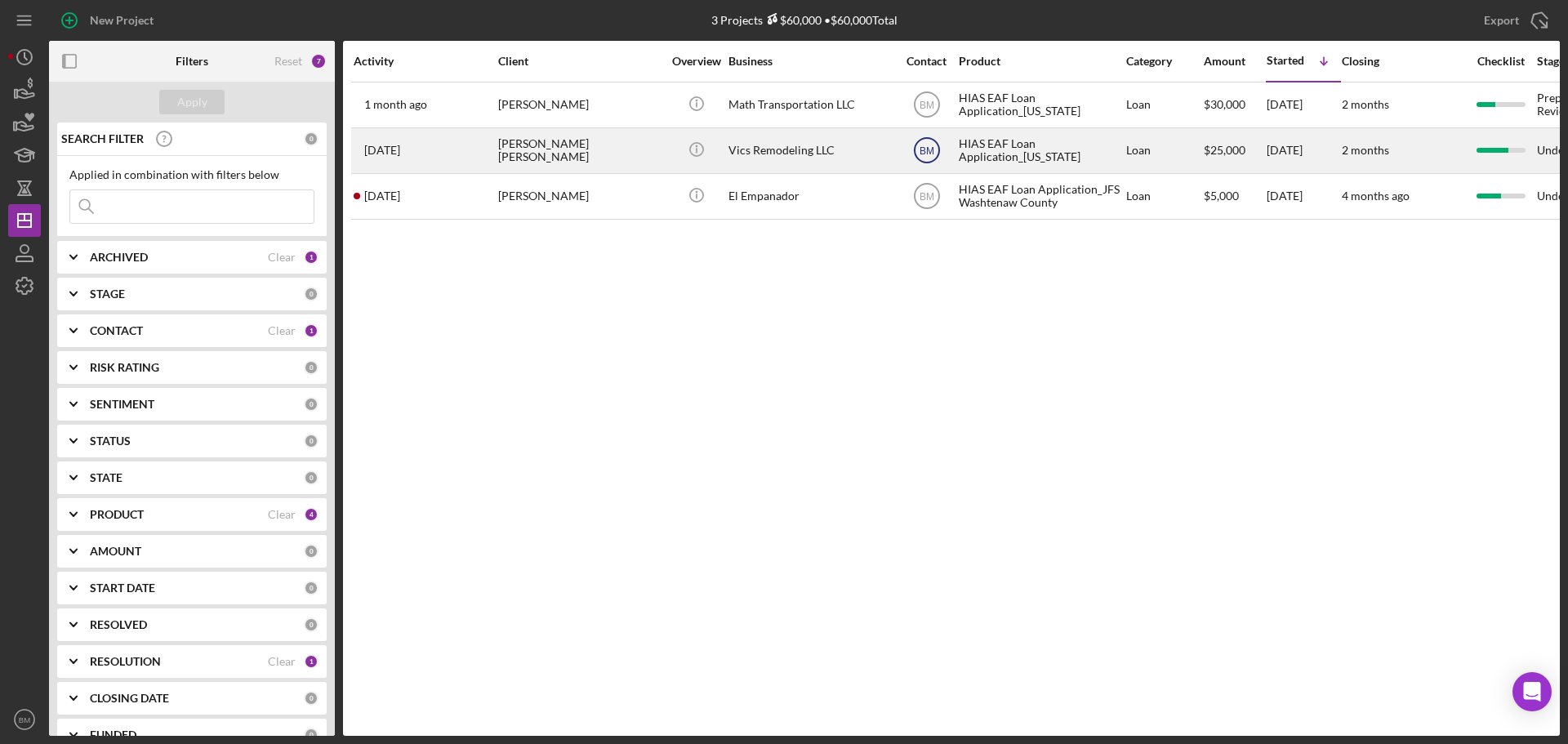
click at [926, 111] on text "BM" at bounding box center [927, 106] width 15 height 12
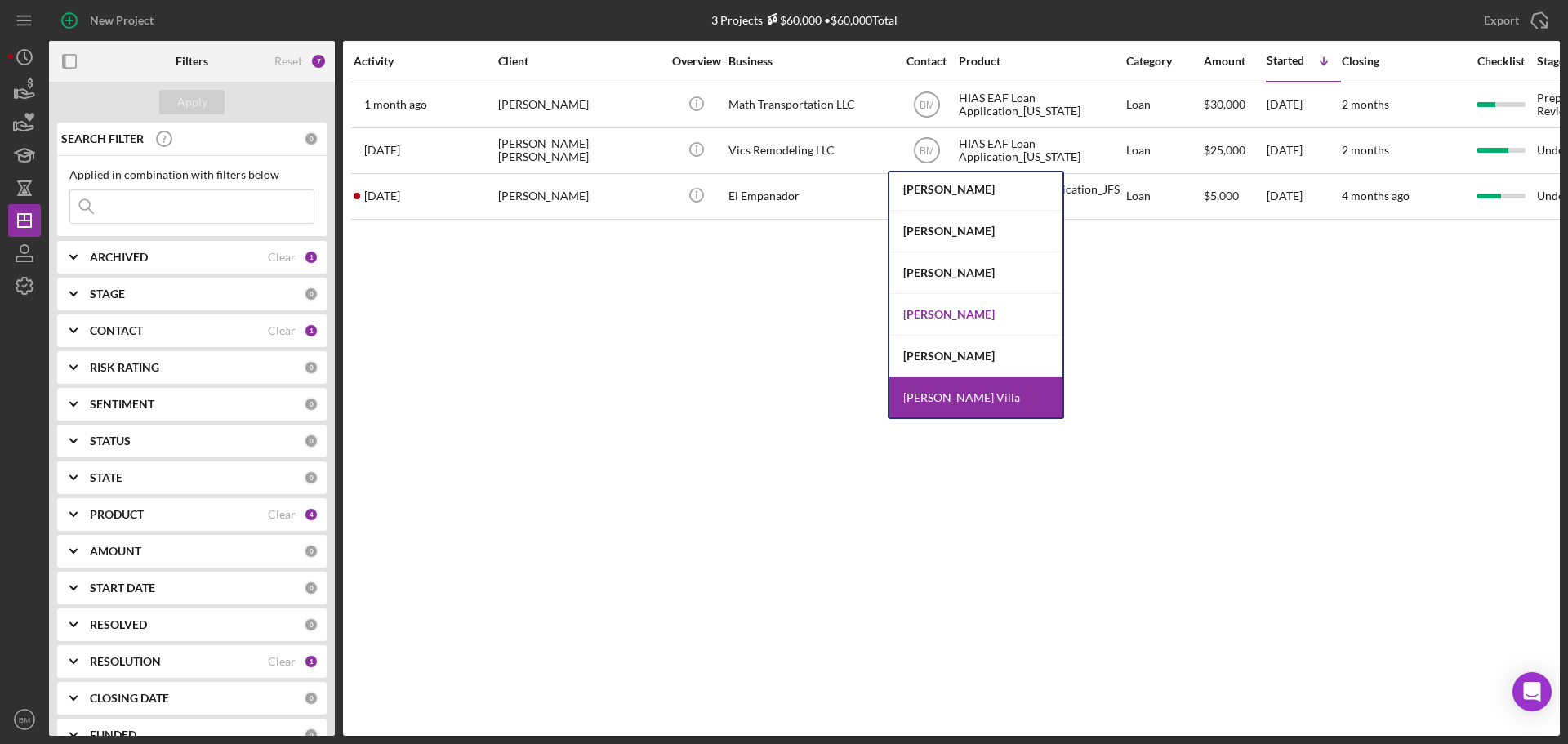
scroll to position [87, 0]
click at [977, 361] on div "[PERSON_NAME]" at bounding box center [976, 355] width 173 height 42
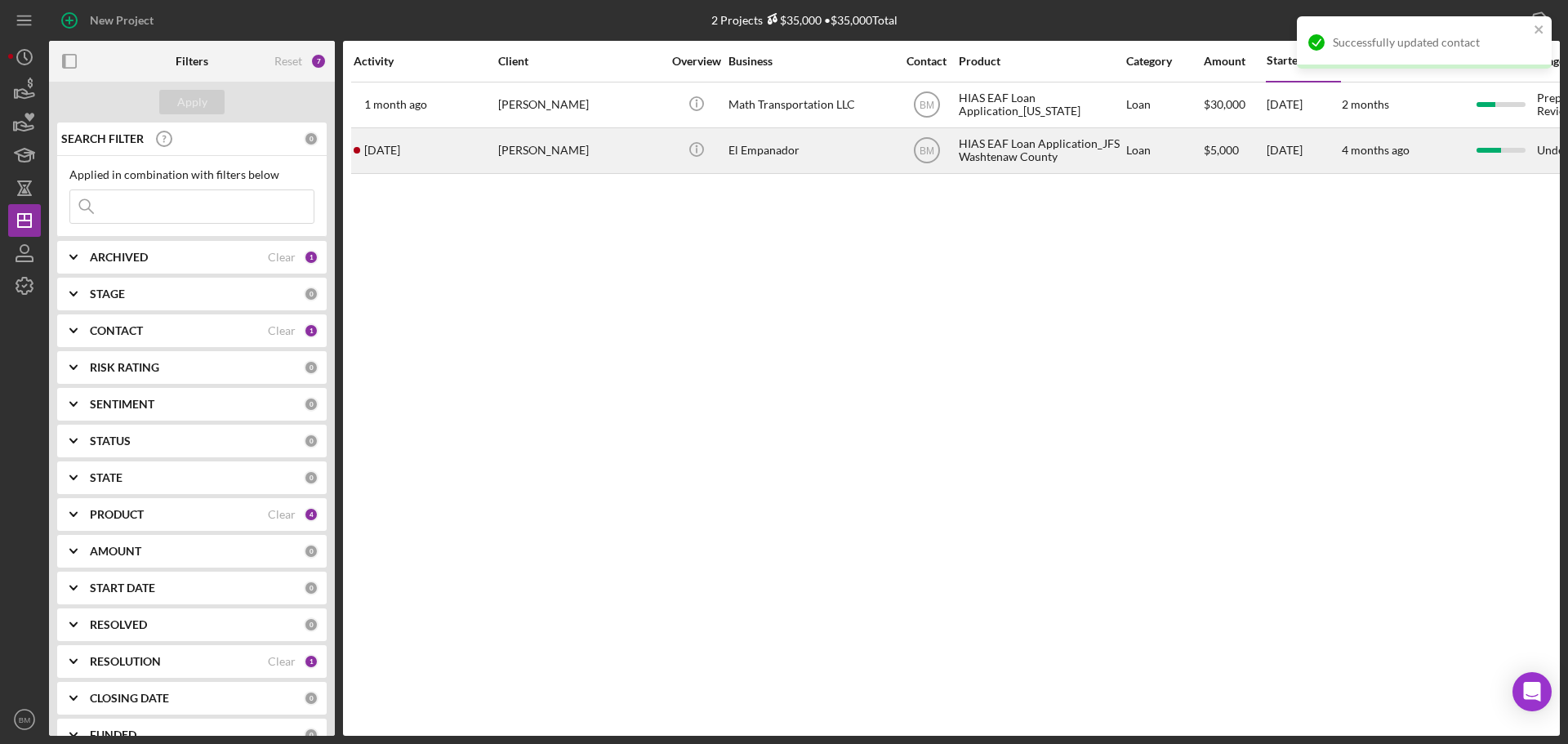
click at [620, 148] on div "Heidi Rodriguez" at bounding box center [580, 151] width 163 height 43
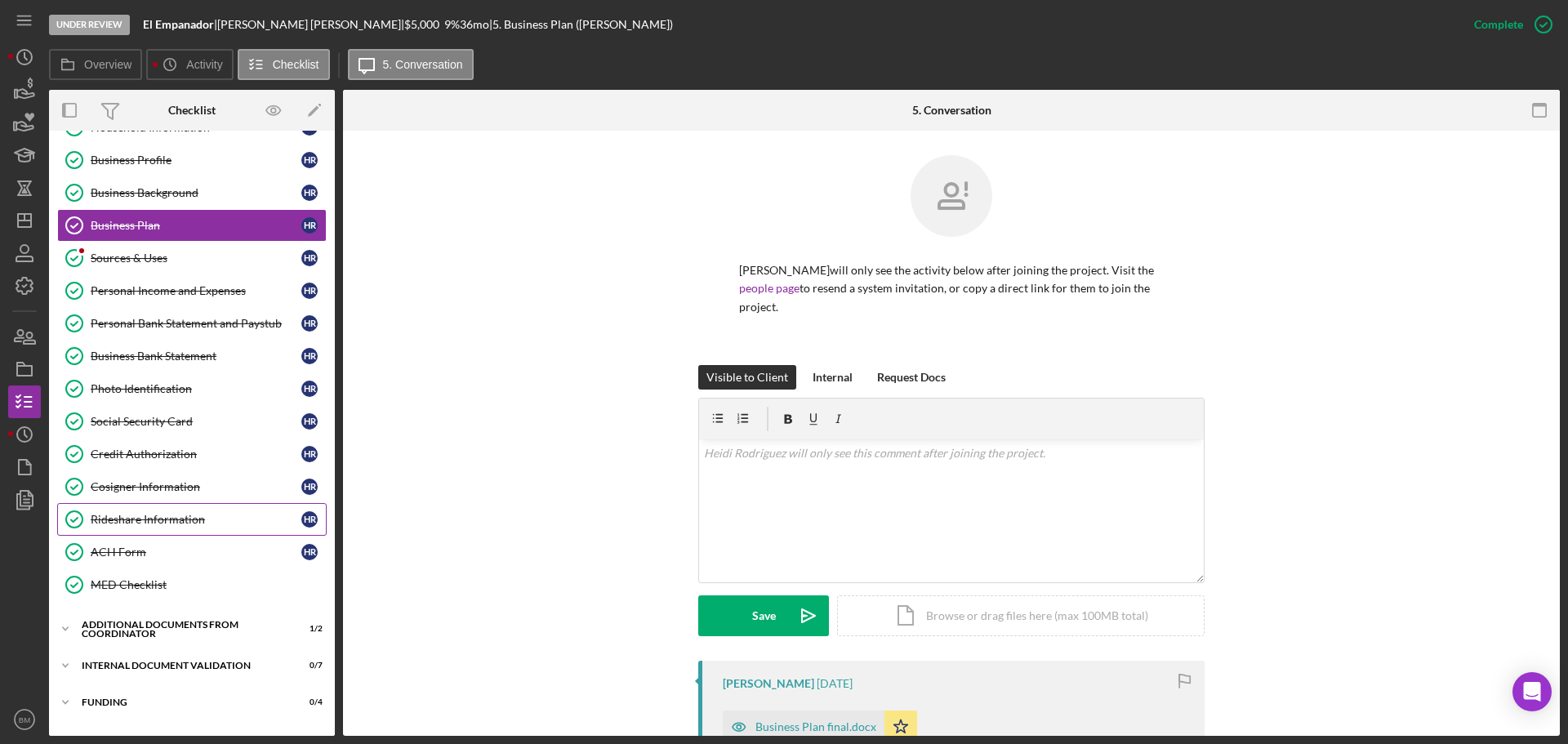
scroll to position [196, 0]
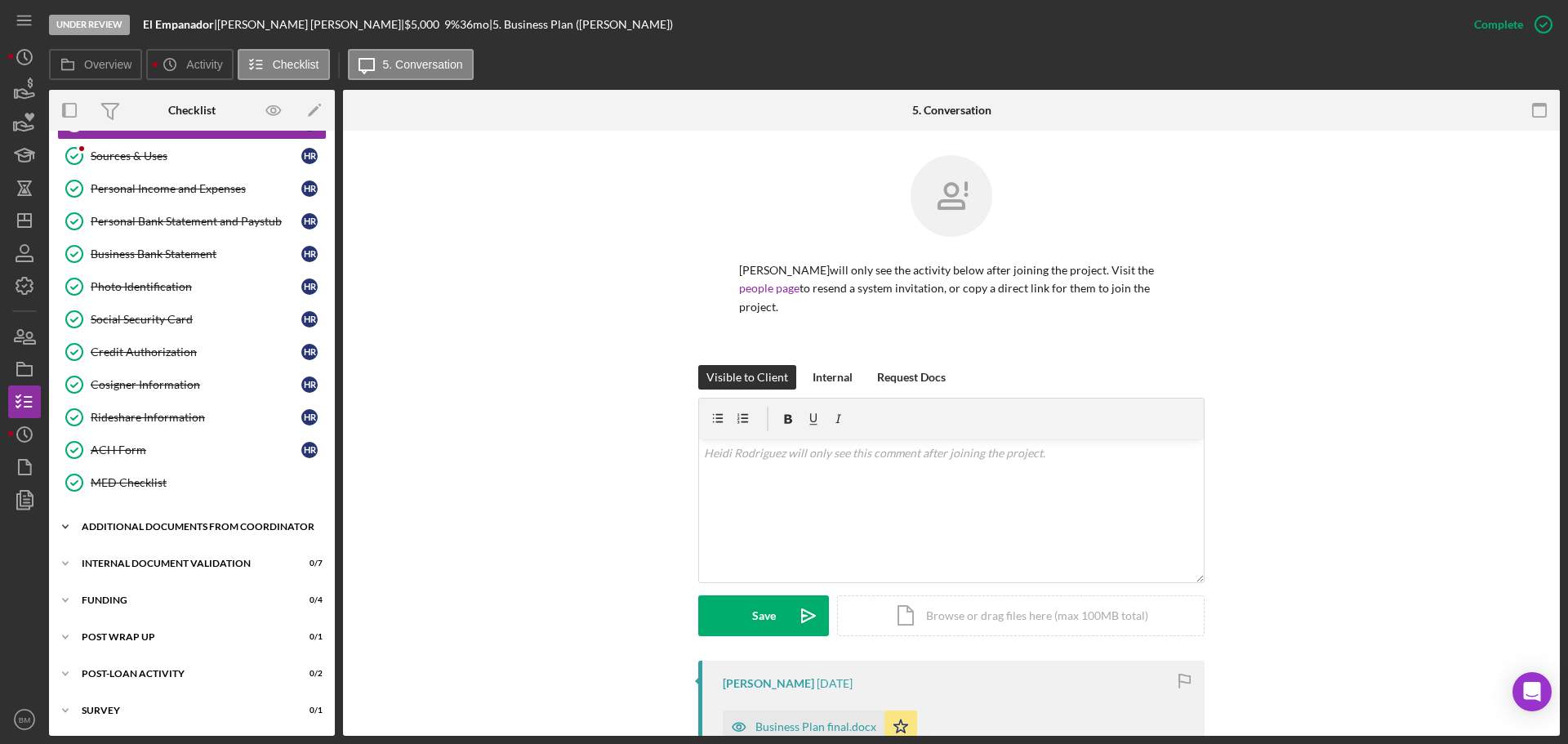
click at [155, 523] on div "Additional Documents from Coordinator" at bounding box center [198, 527] width 233 height 10
click at [195, 558] on div "Additional Documentation (from PC)" at bounding box center [208, 561] width 236 height 13
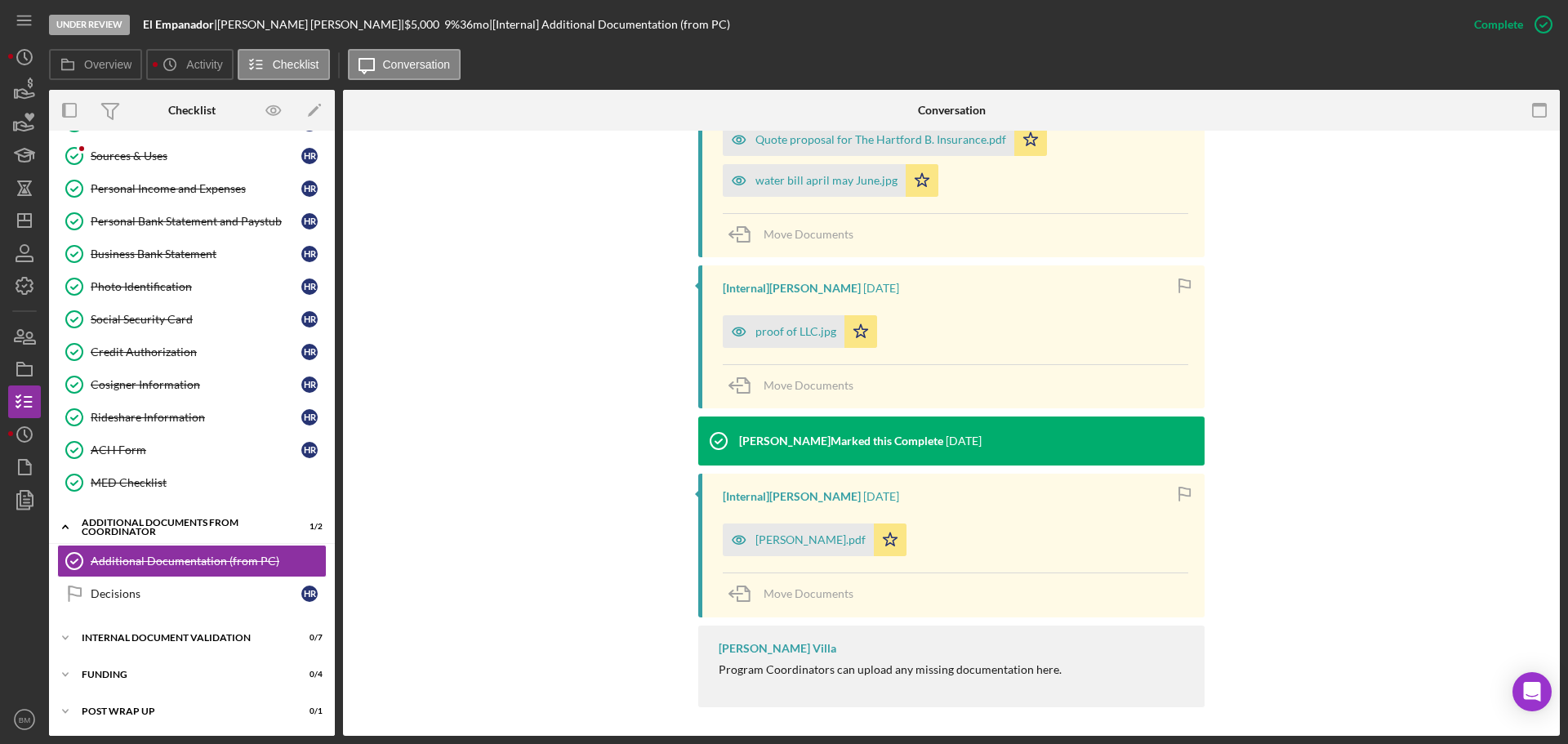
scroll to position [757, 0]
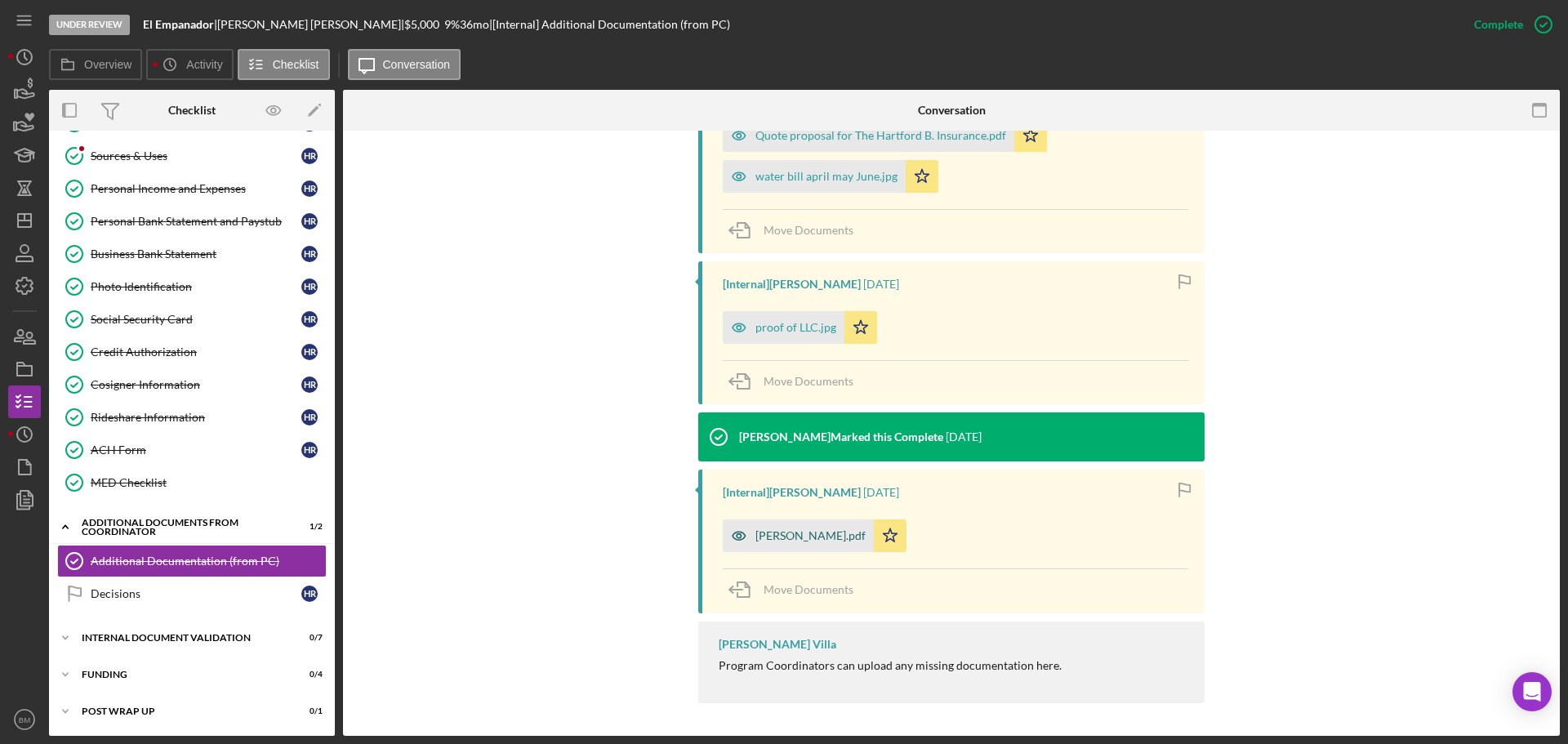
click at [812, 543] on div "Heidi Rodriguez.pdf" at bounding box center [811, 536] width 110 height 13
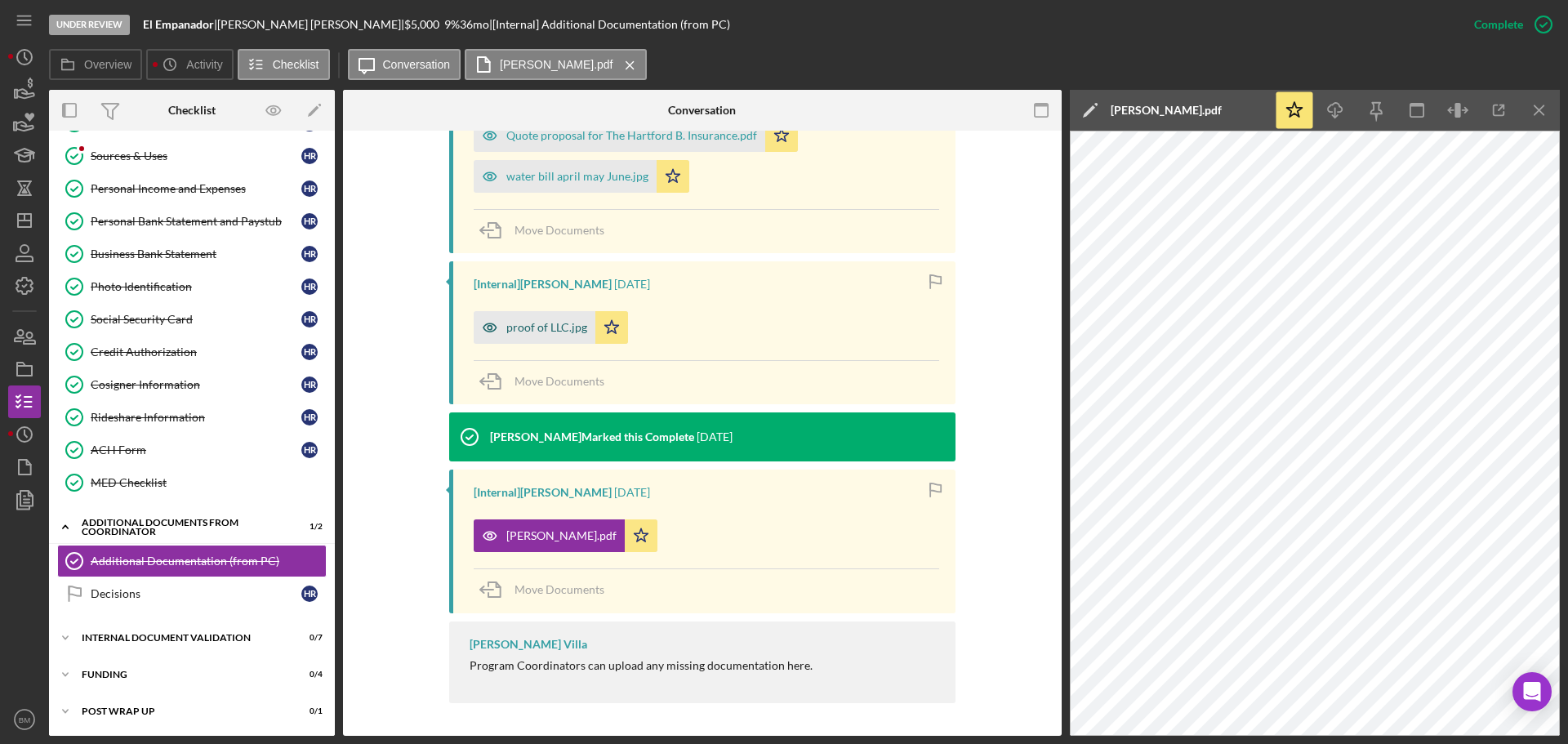
click at [557, 323] on div "proof of LLC.jpg" at bounding box center [546, 328] width 81 height 13
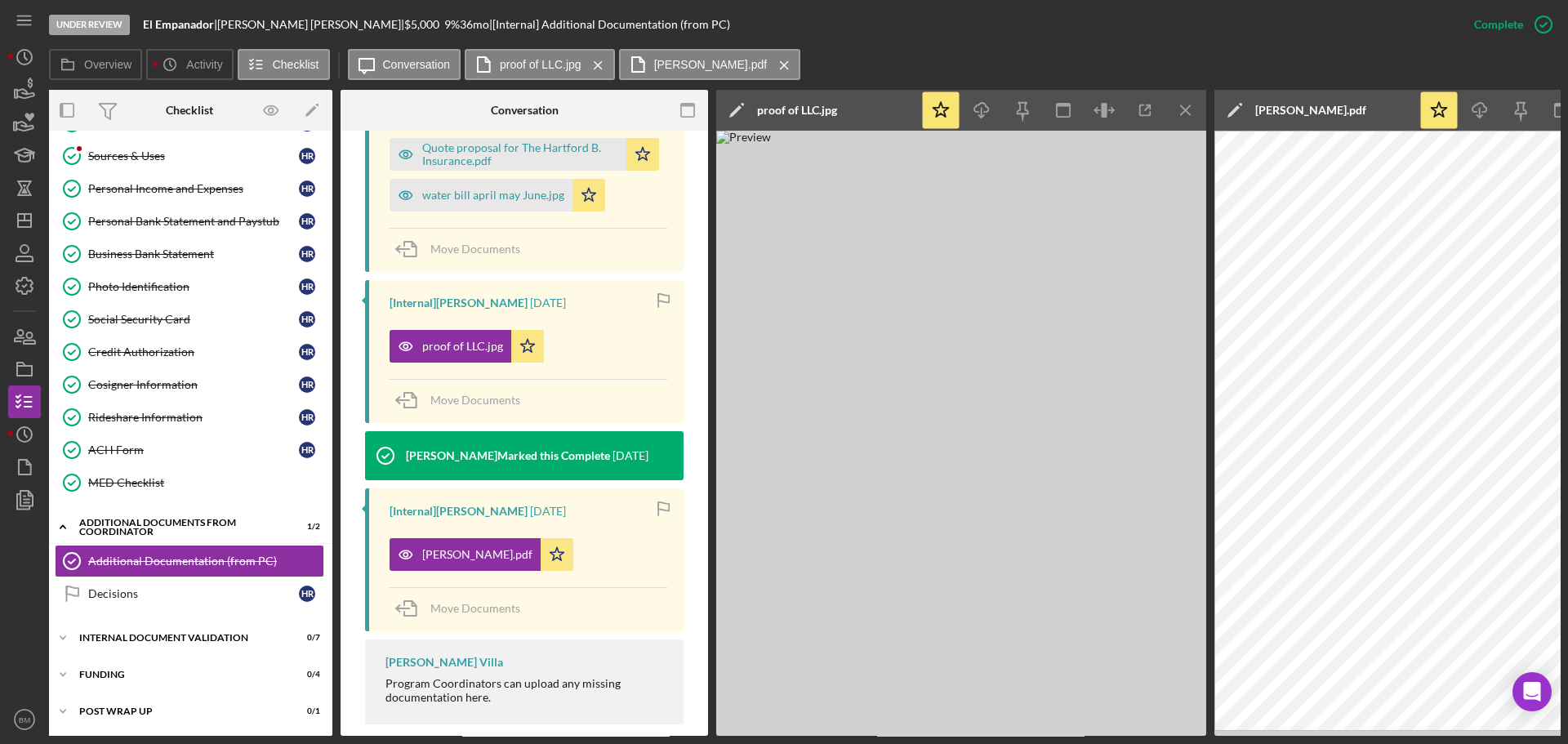
scroll to position [693, 0]
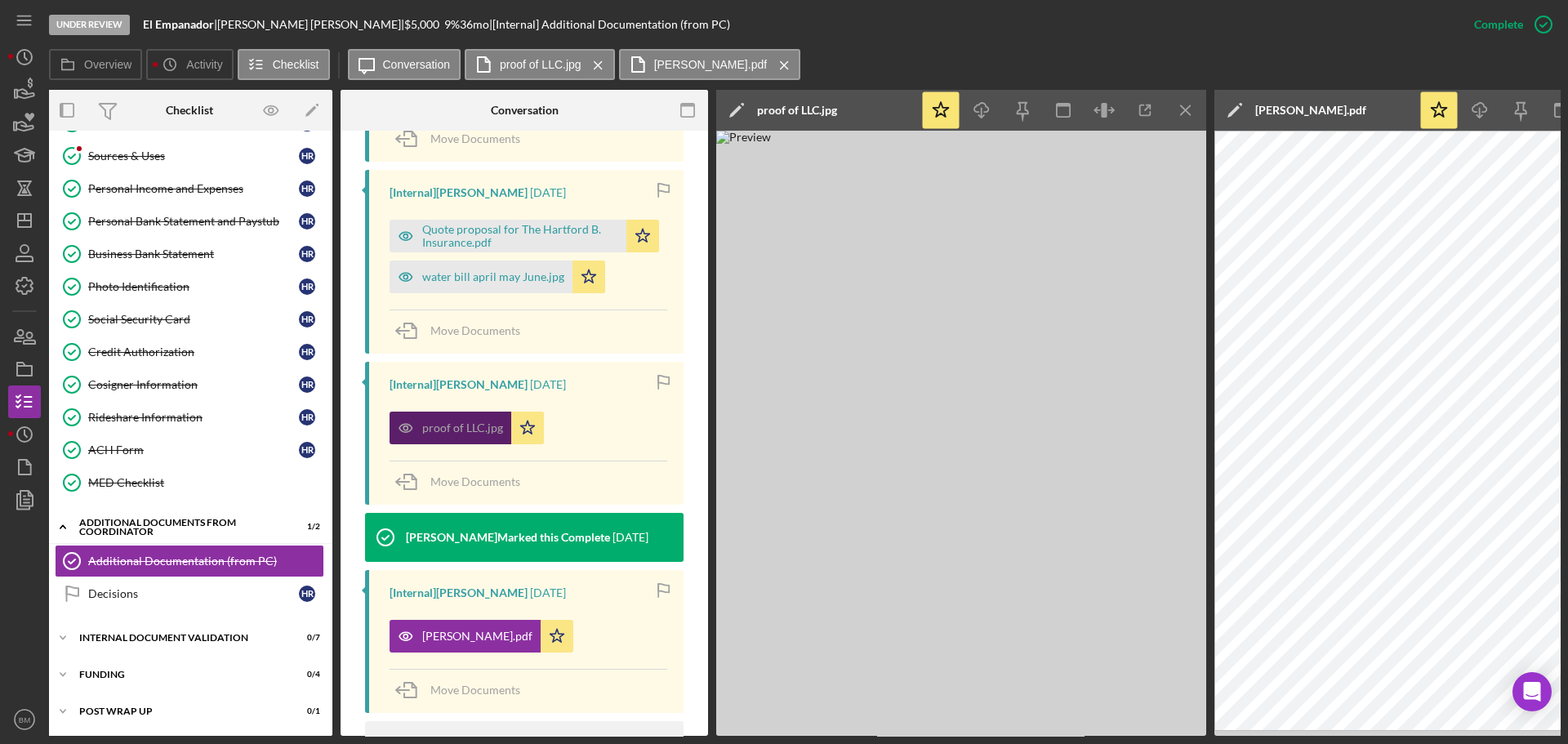
drag, startPoint x: 453, startPoint y: 405, endPoint x: 441, endPoint y: 399, distance: 13.4
click at [453, 421] on div "proof of LLC.jpg" at bounding box center [462, 428] width 81 height 13
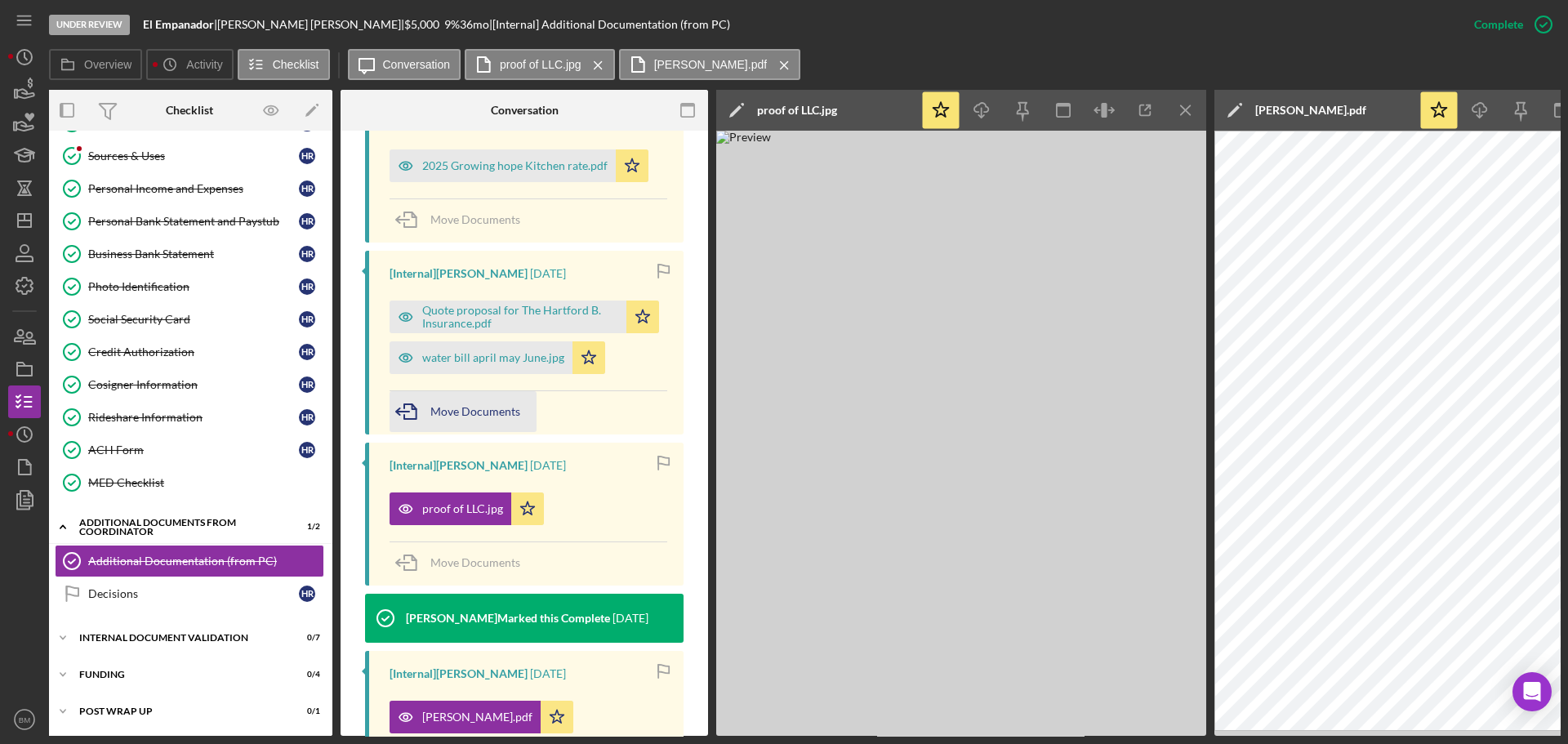
scroll to position [612, 0]
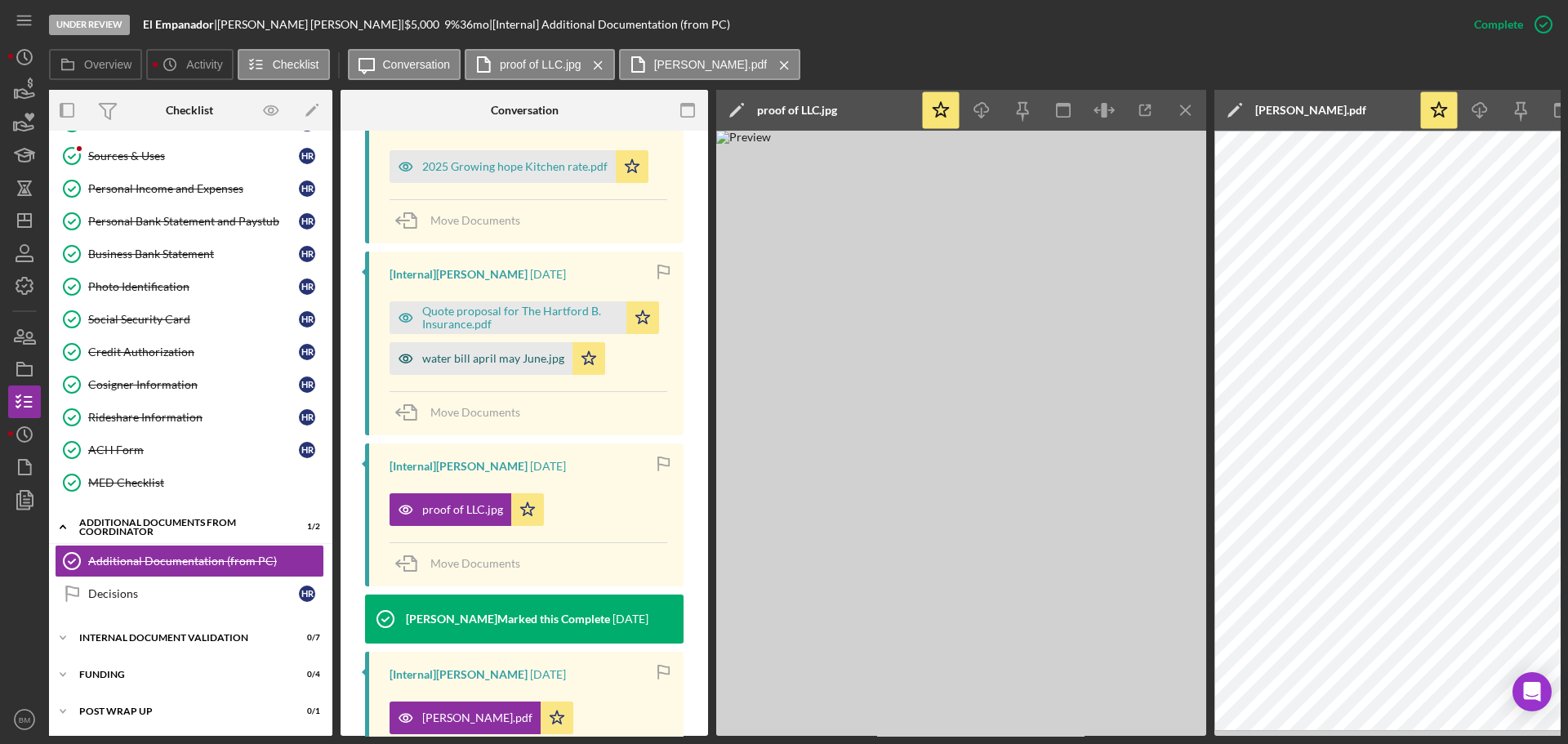
click at [495, 352] on div "water bill april may June.jpg" at bounding box center [493, 359] width 142 height 13
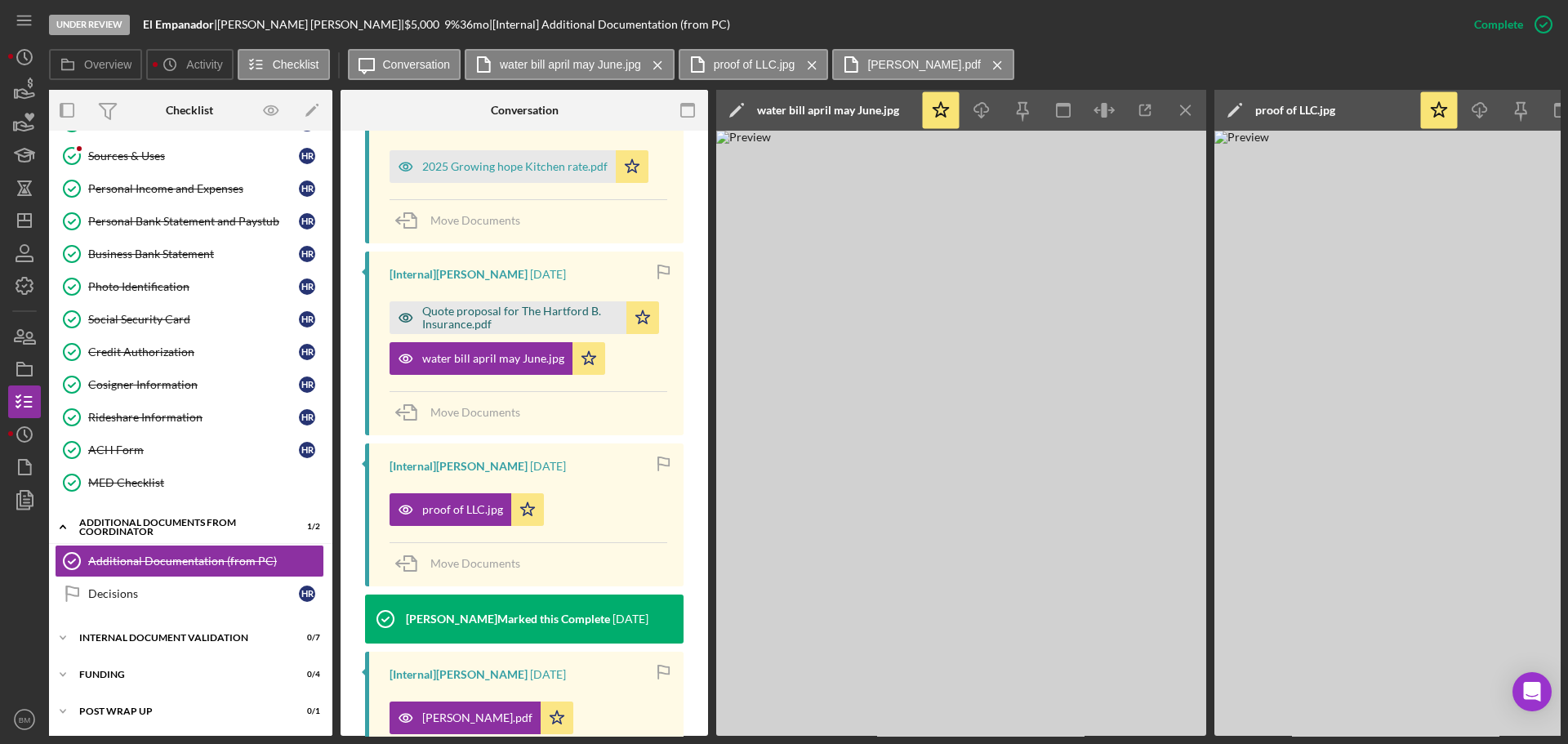
click at [524, 305] on div "Quote proposal for The Hartford B. Insurance.pdf" at bounding box center [520, 317] width 196 height 26
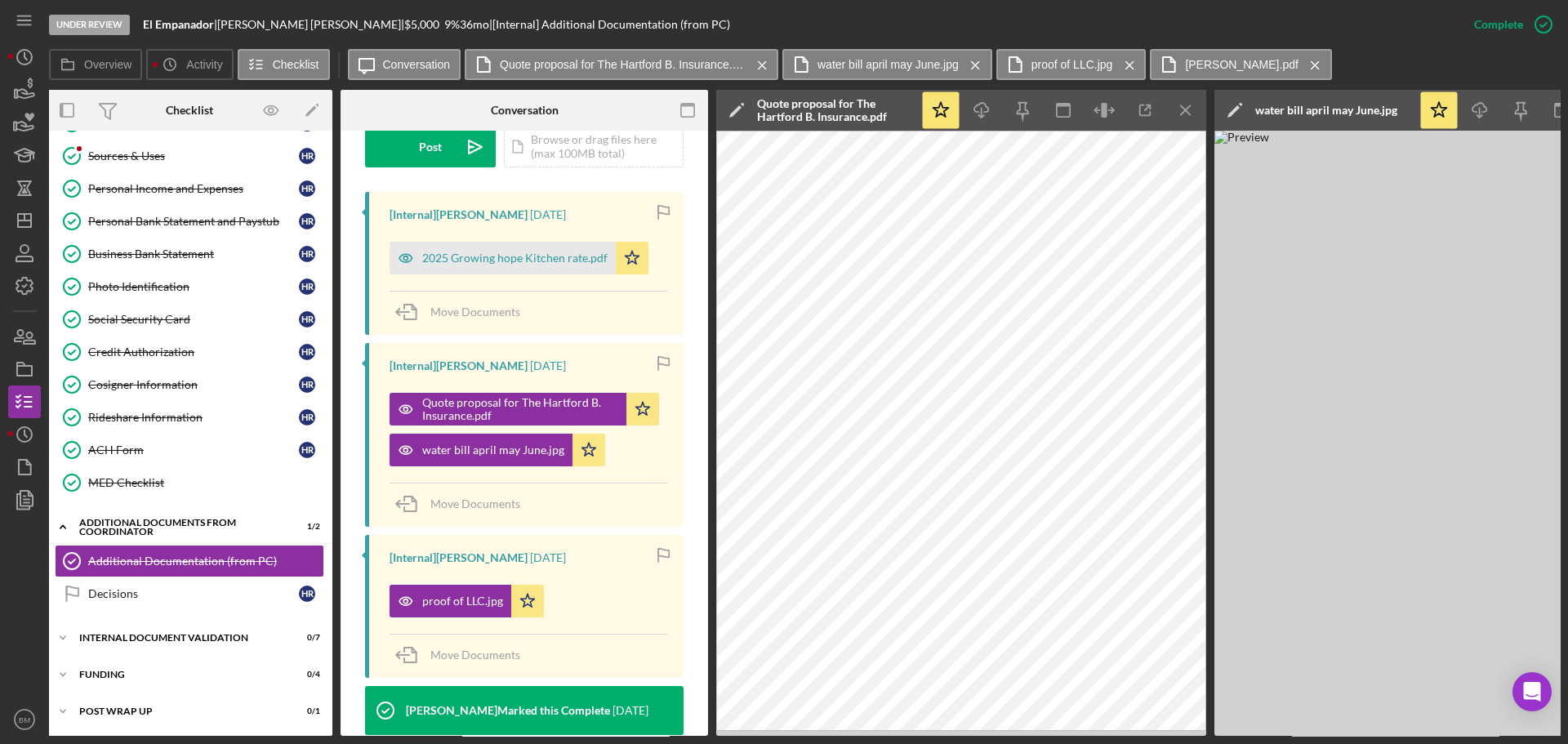
scroll to position [449, 0]
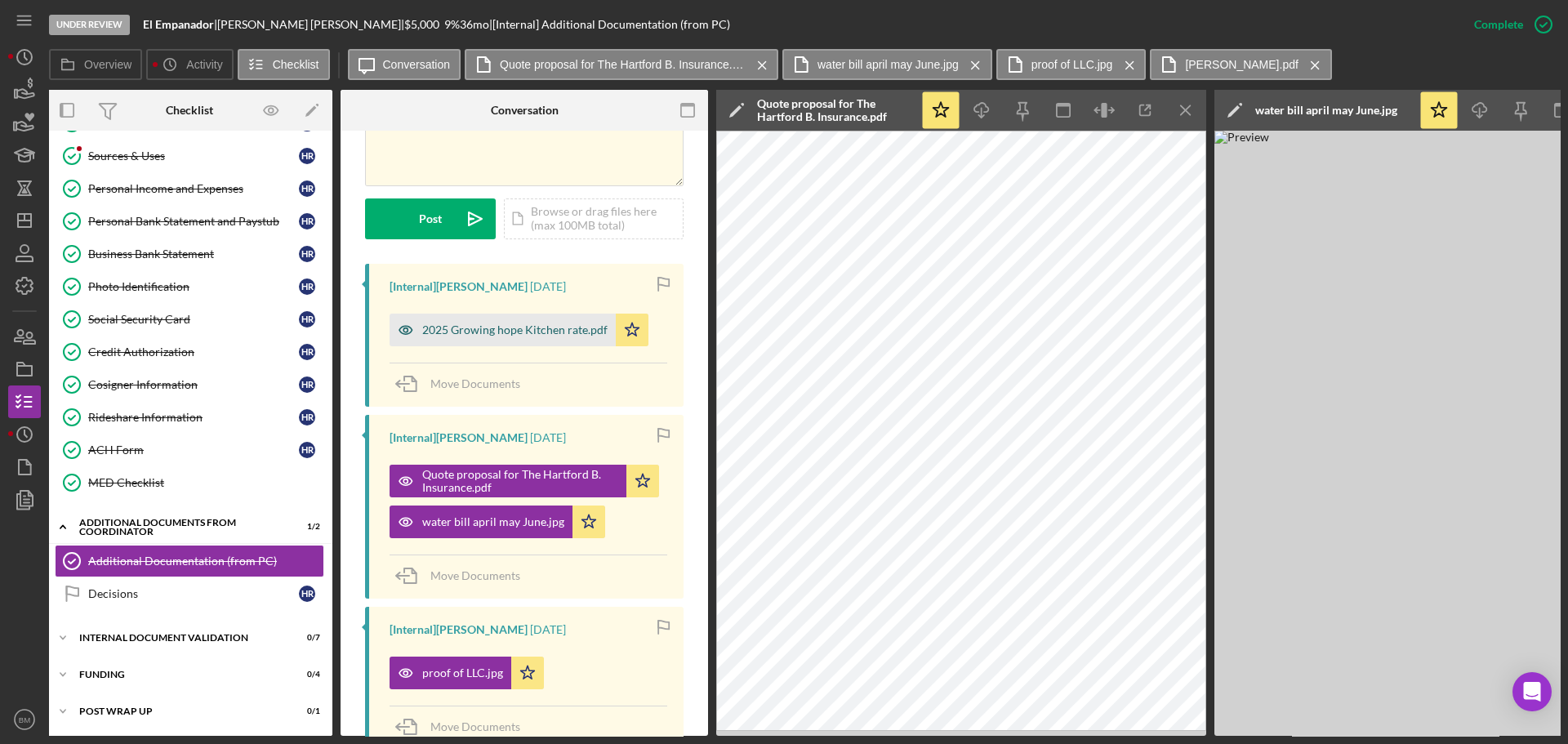
click at [519, 314] on div "2025 Growing hope Kitchen rate.pdf" at bounding box center [503, 330] width 226 height 32
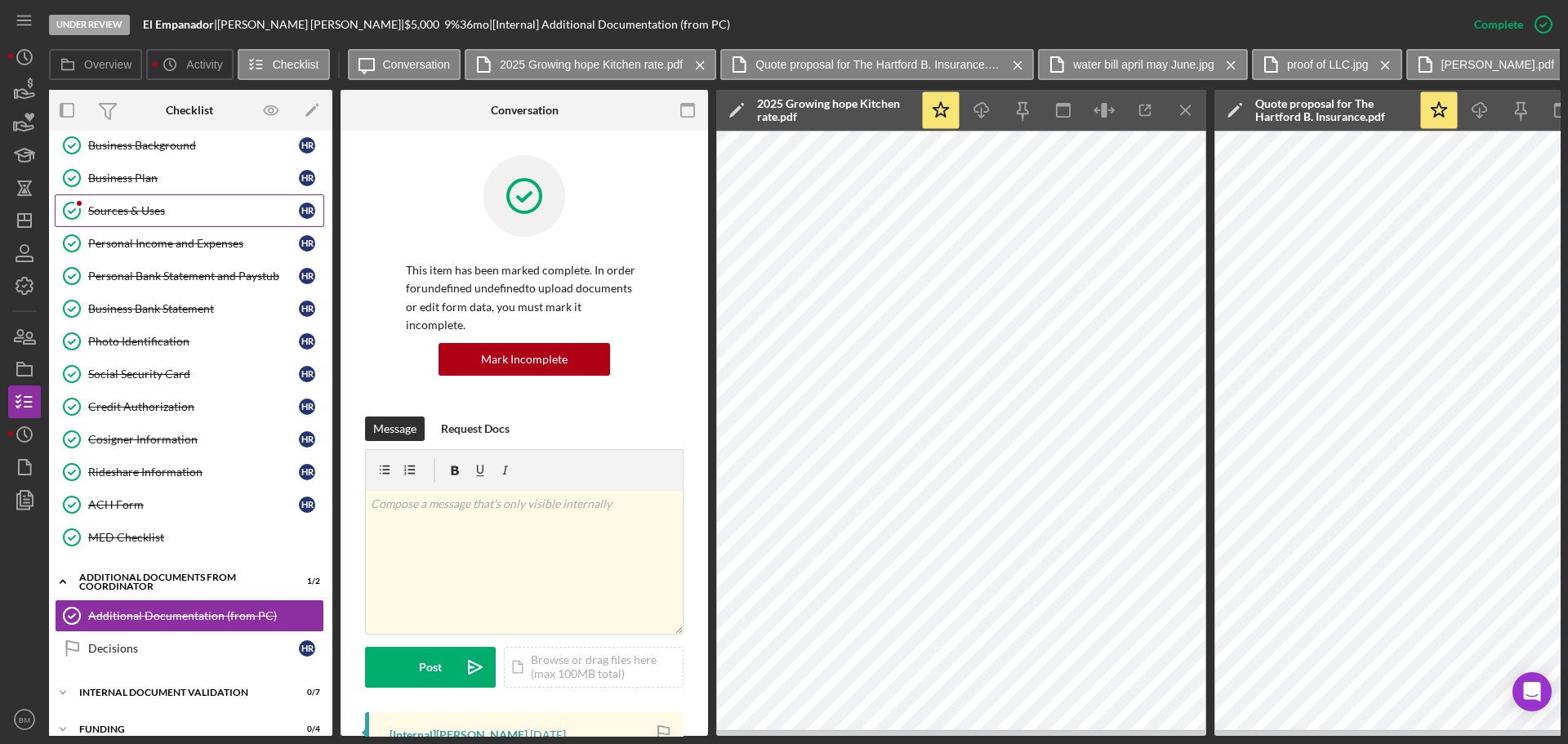
scroll to position [32, 0]
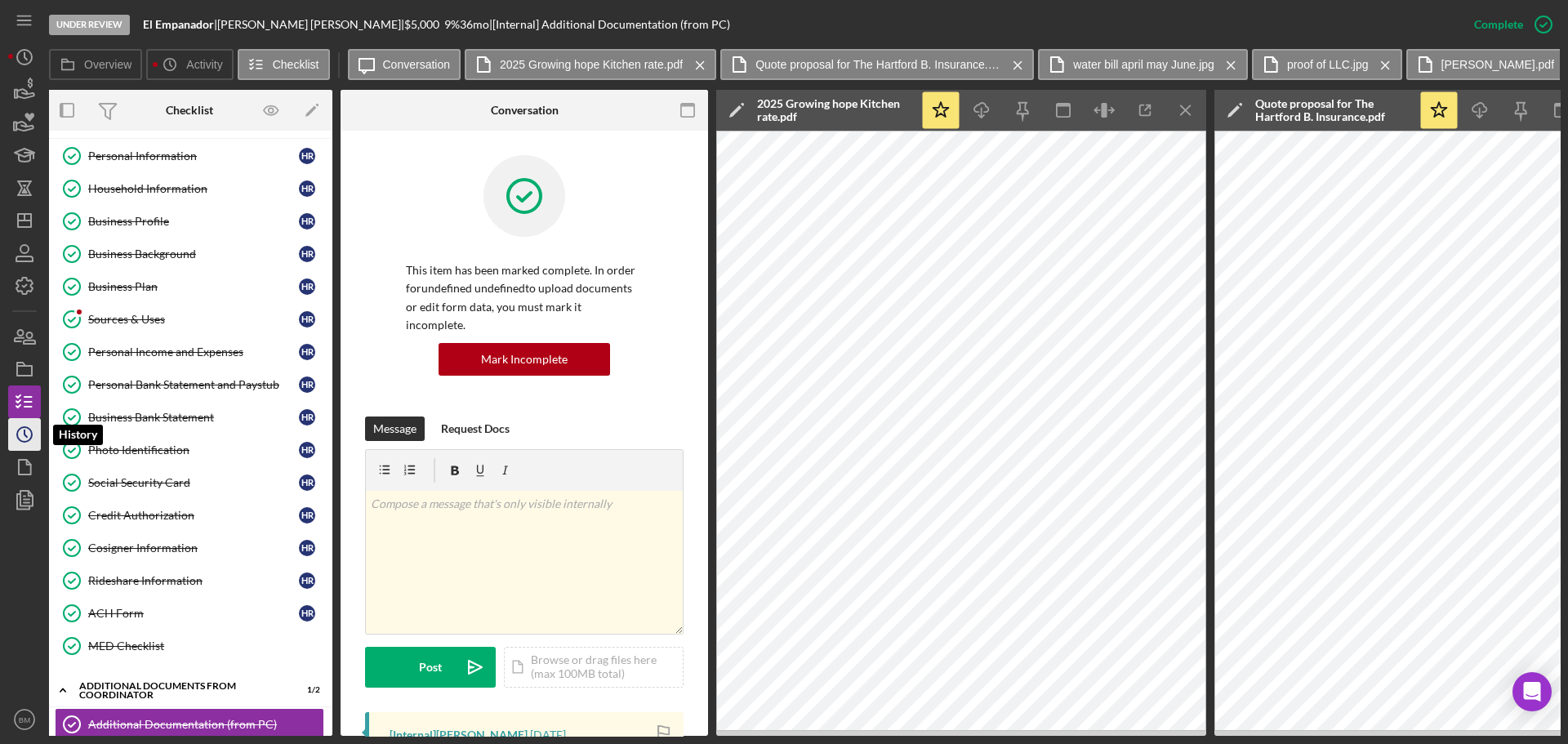
click at [22, 439] on icon "Icon/History" at bounding box center [24, 434] width 41 height 41
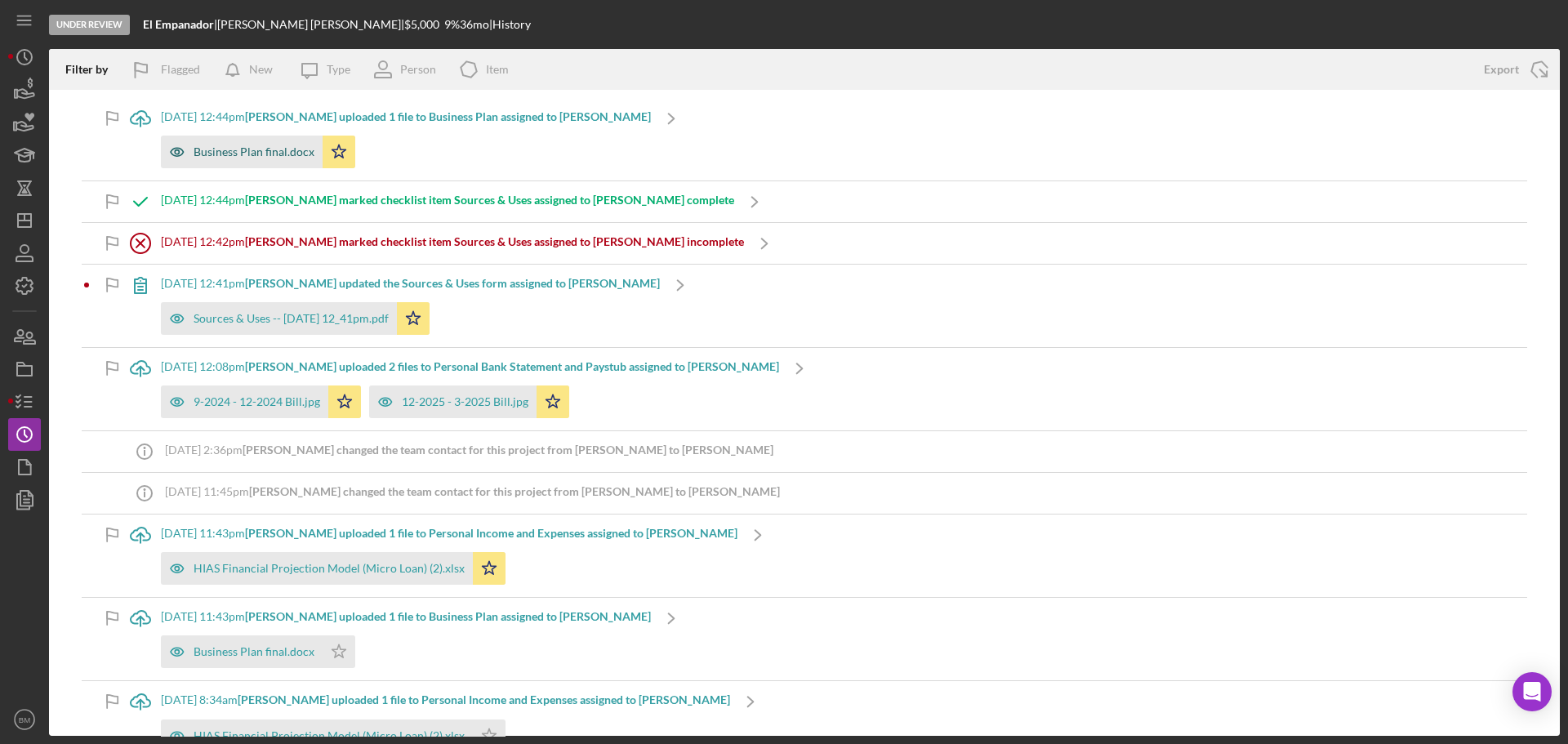
click at [236, 151] on div "Business Plan final.docx" at bounding box center [254, 152] width 121 height 13
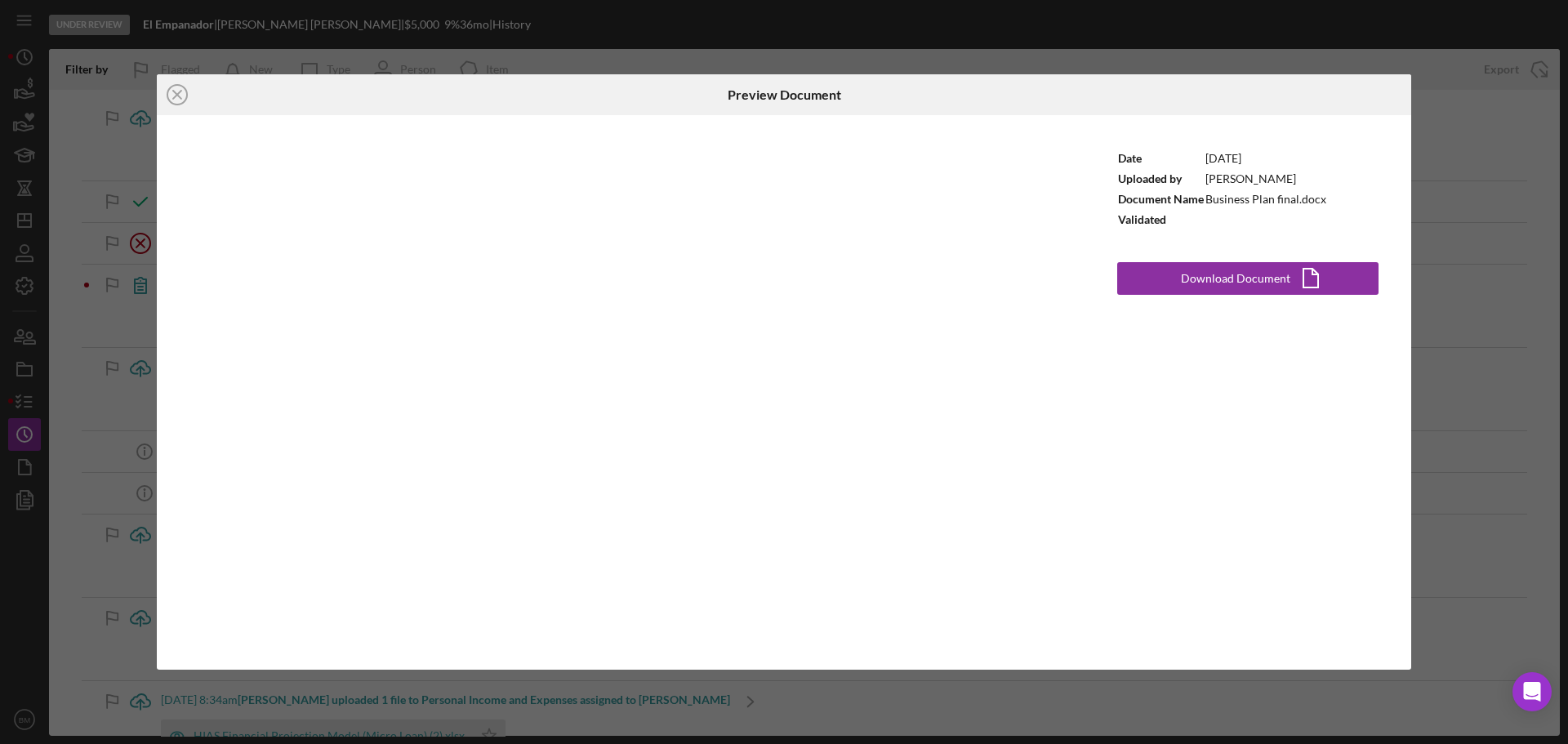
drag, startPoint x: 167, startPoint y: 96, endPoint x: 175, endPoint y: 103, distance: 10.6
click at [168, 97] on icon "Icon/Close" at bounding box center [176, 94] width 41 height 41
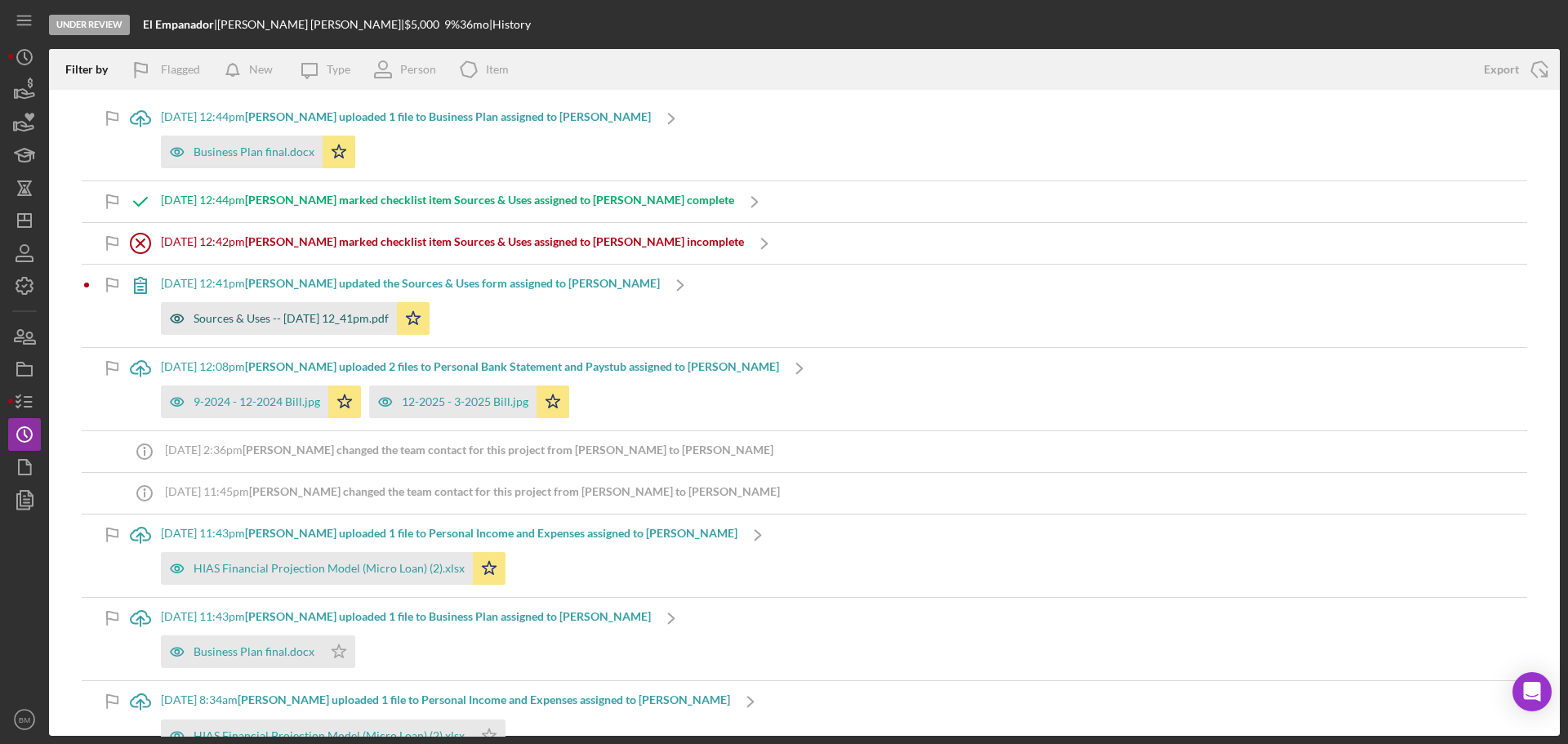
click at [357, 327] on div "Sources & Uses -- 2025-08-27 12_41pm.pdf" at bounding box center [279, 318] width 236 height 32
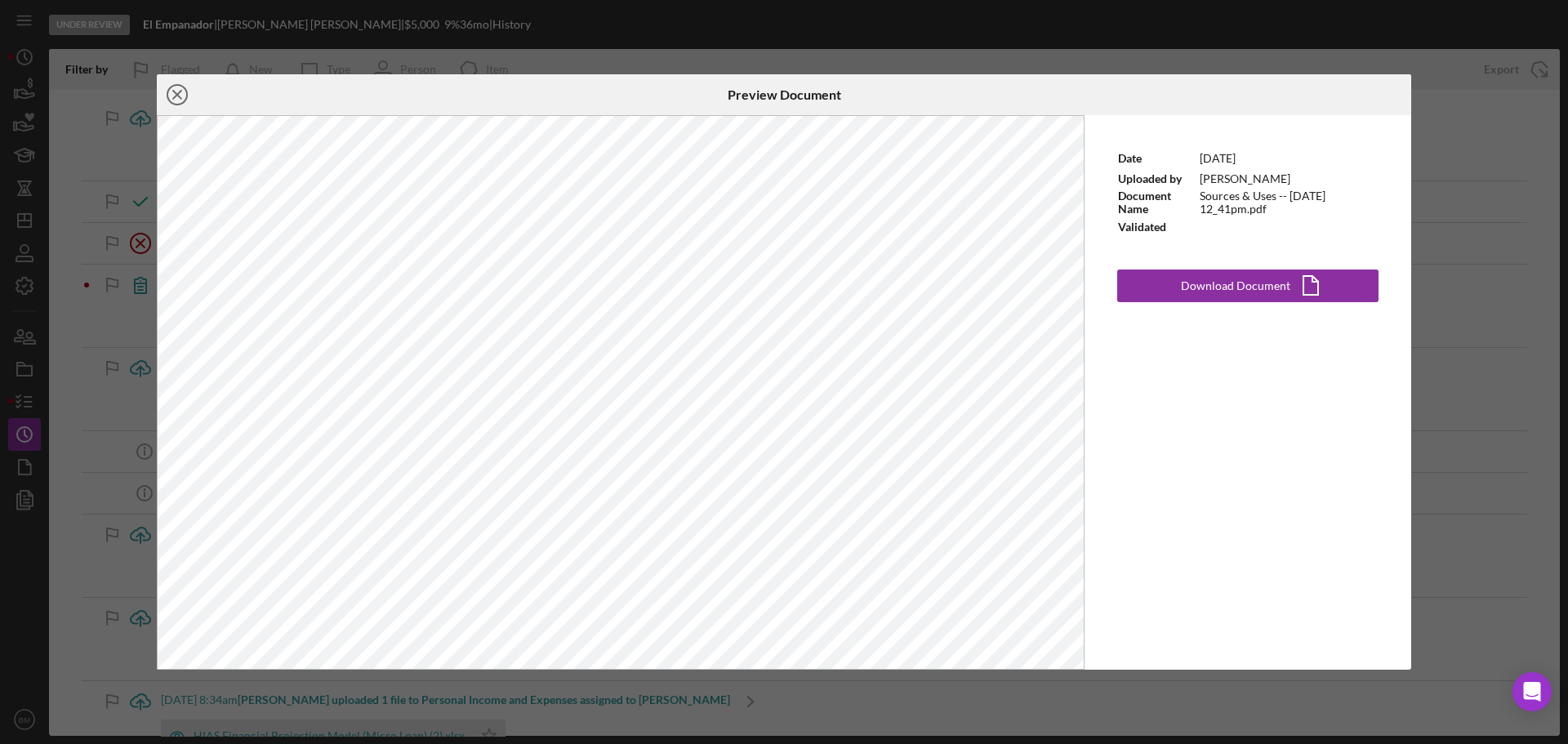
click at [181, 94] on icon "Icon/Close" at bounding box center [176, 94] width 41 height 41
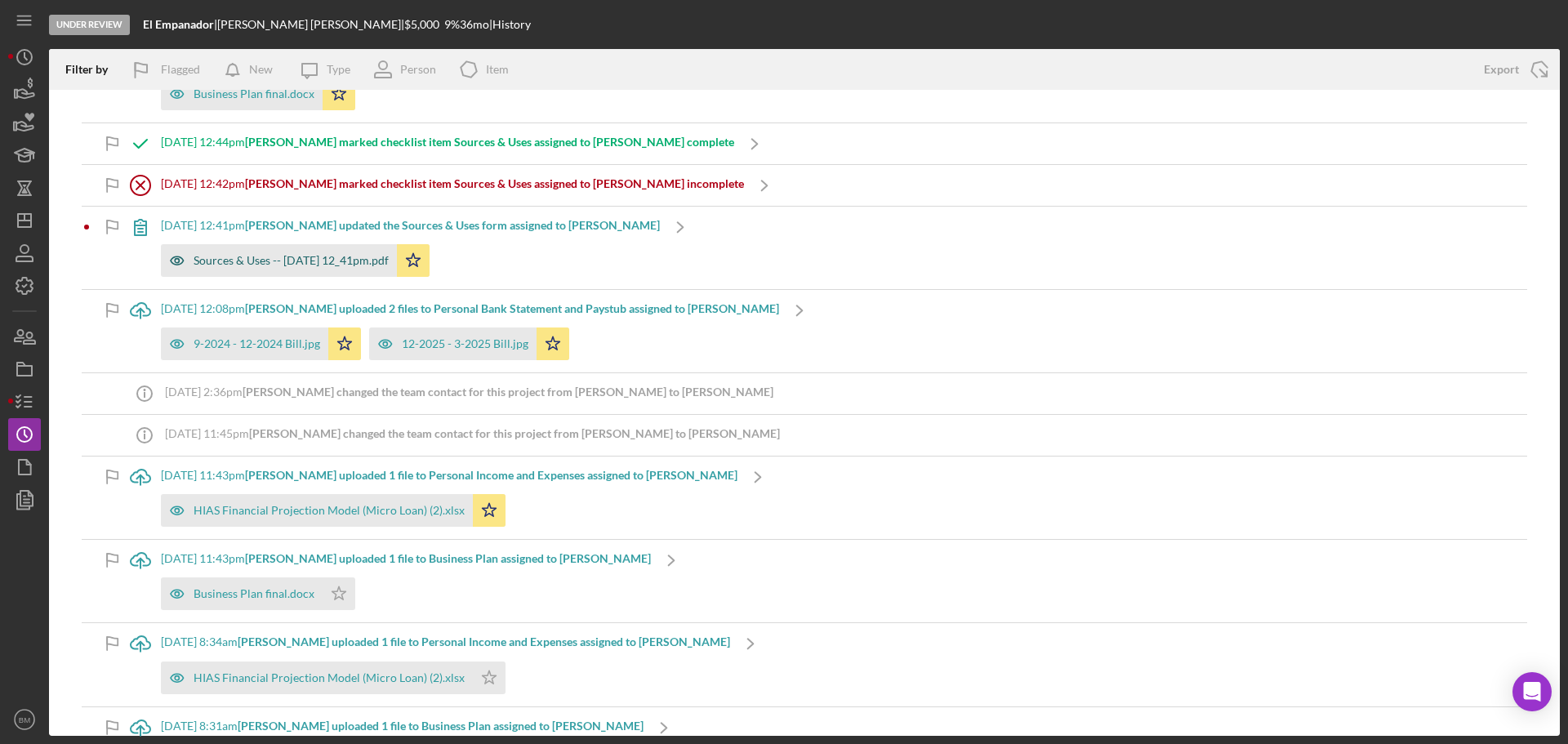
scroll to position [82, 0]
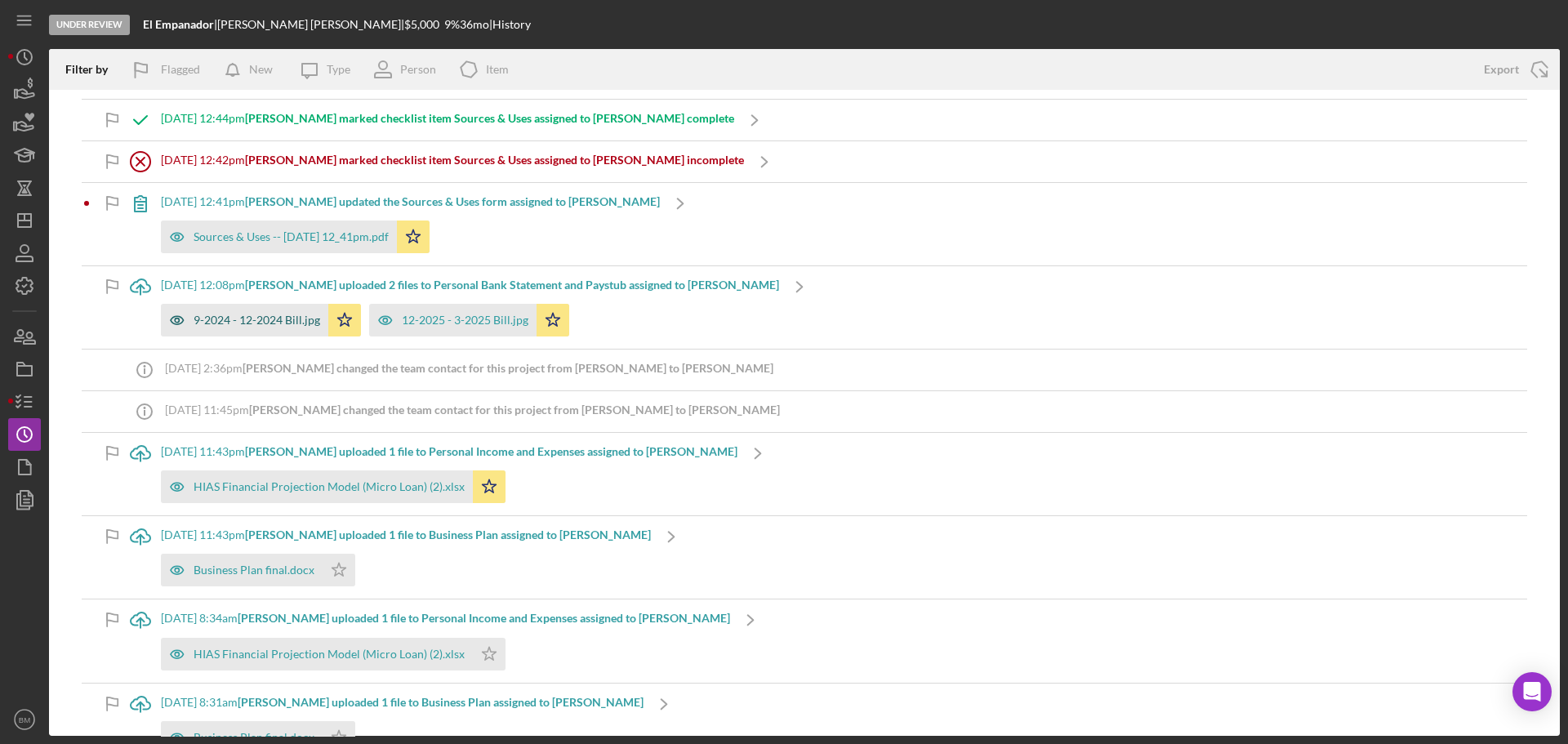
click at [265, 306] on div "9-2024 - 12-2024 Bill.jpg" at bounding box center [244, 320] width 167 height 32
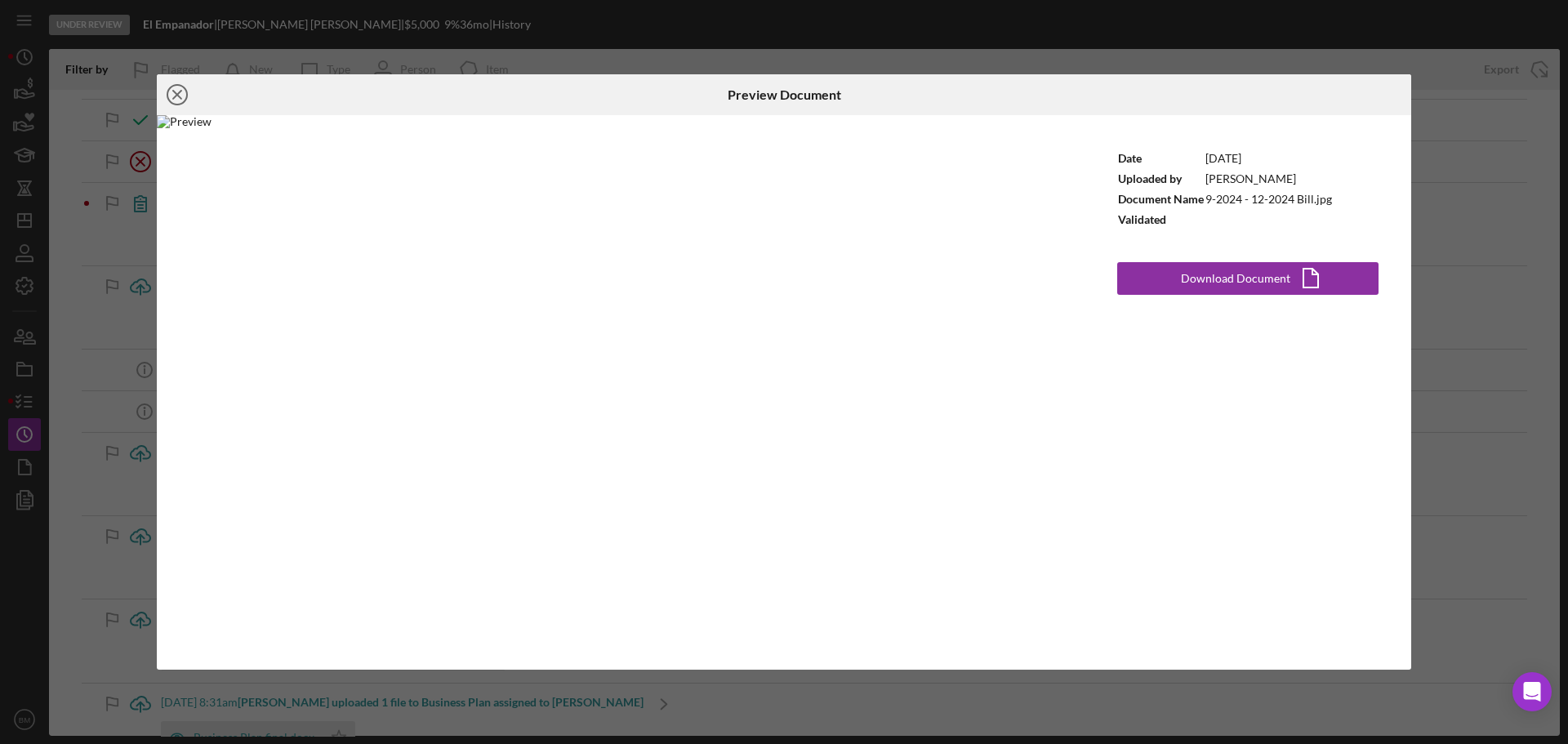
click at [175, 91] on icon "Icon/Close" at bounding box center [176, 94] width 41 height 41
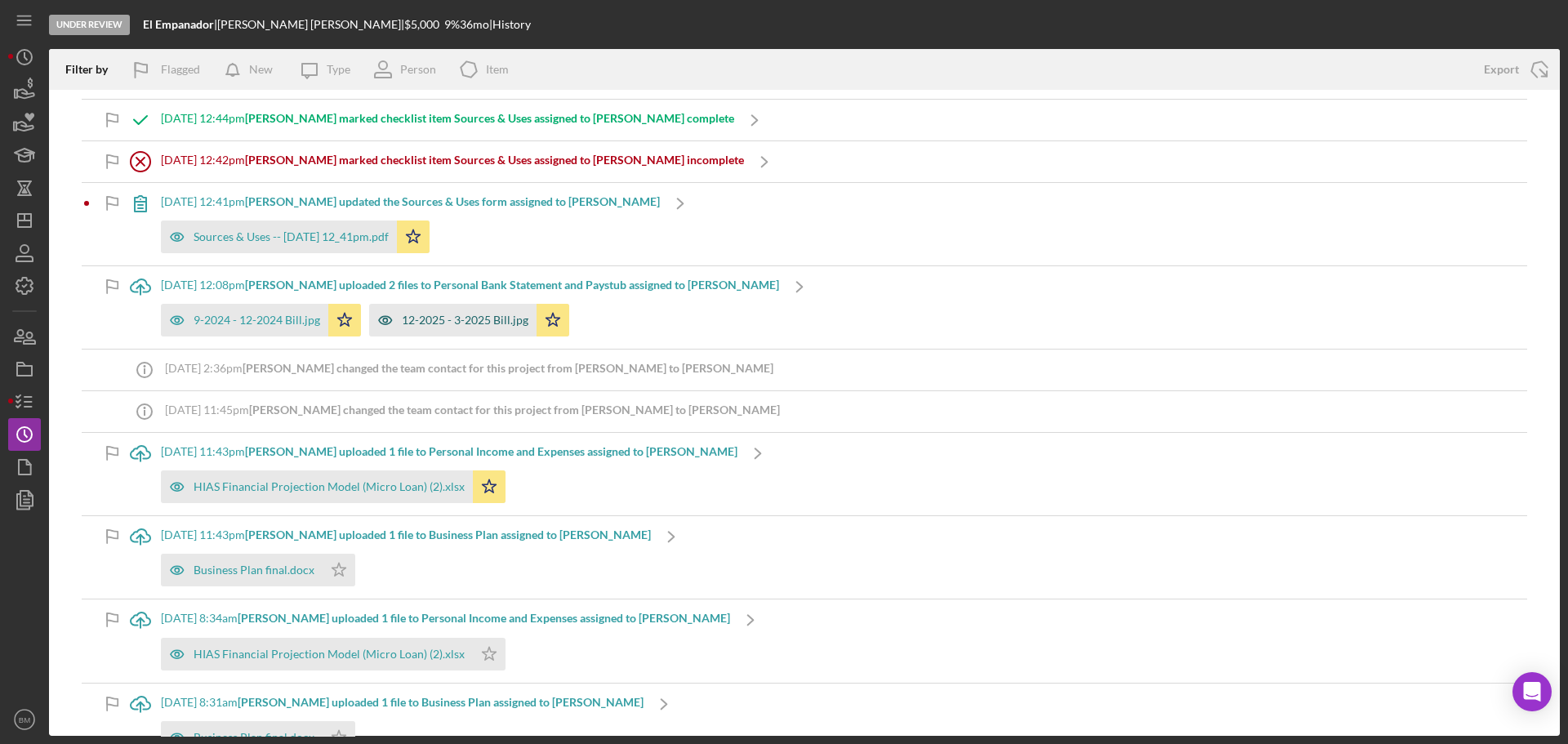
click at [497, 317] on div "12-2025 - 3-2025 Bill.jpg" at bounding box center [465, 320] width 127 height 13
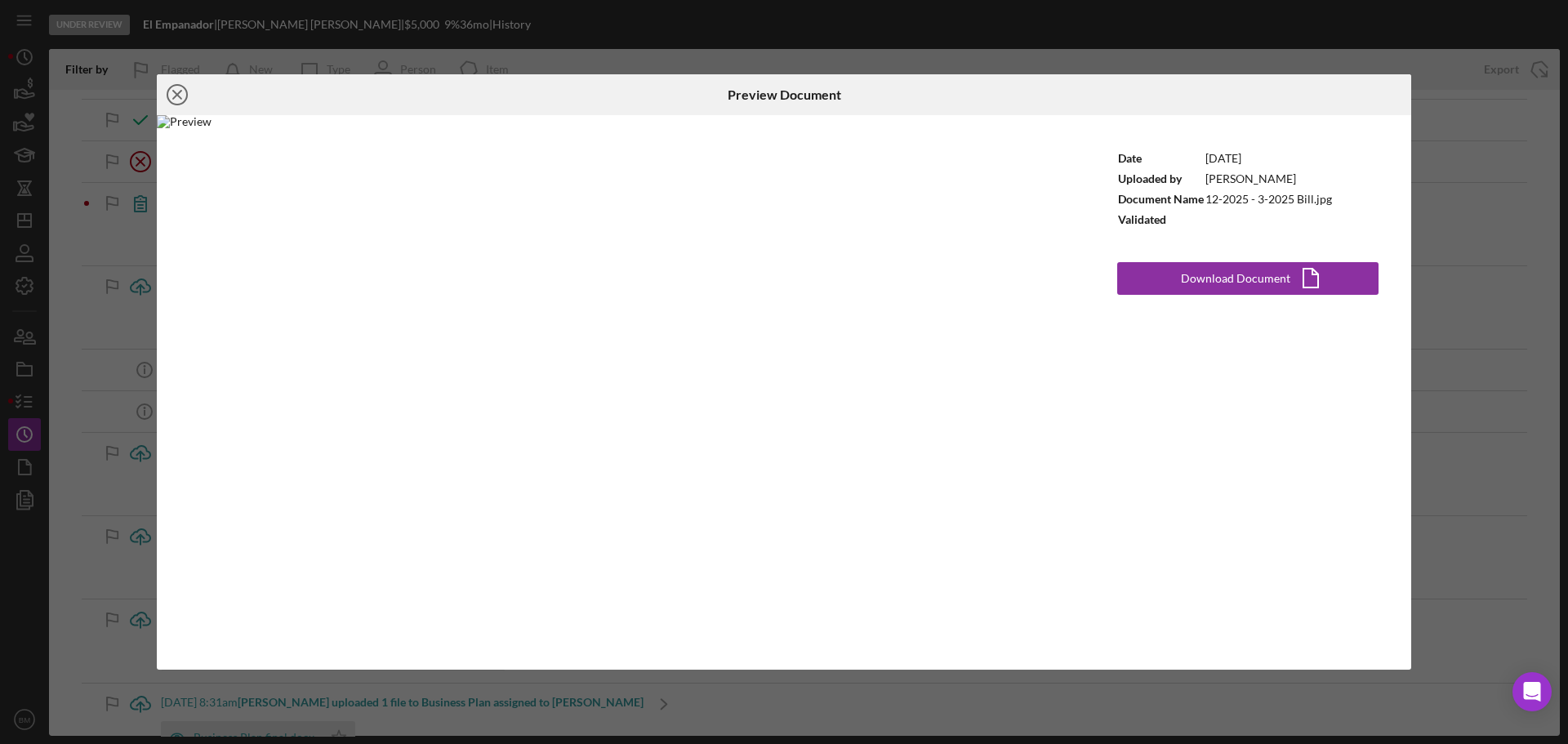
click at [176, 92] on icon "Icon/Close" at bounding box center [176, 94] width 41 height 41
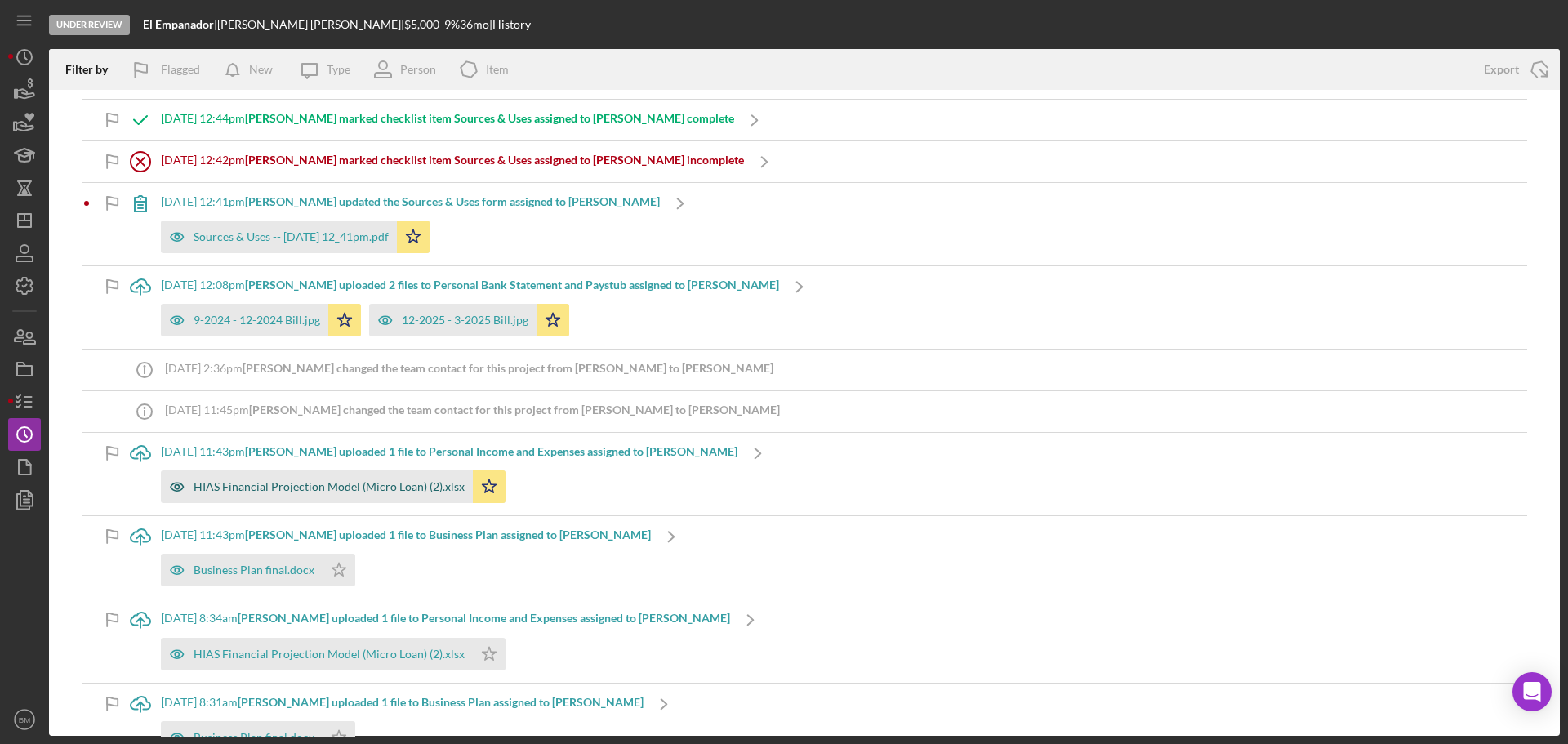
click at [359, 494] on div "HIAS Financial Projection Model (Micro Loan) (2).xlsx" at bounding box center [316, 486] width 312 height 32
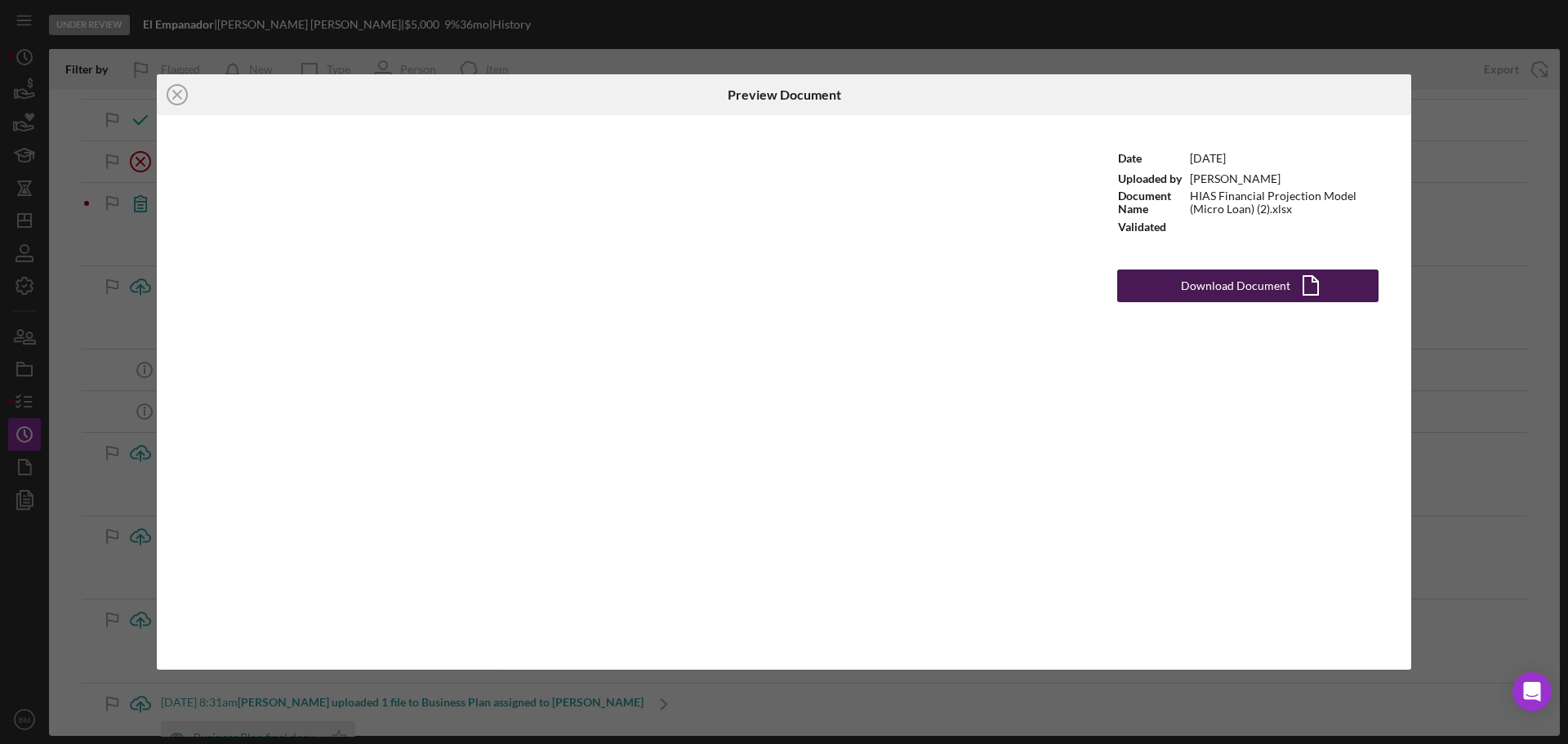
click at [1199, 286] on div "Download Document" at bounding box center [1235, 285] width 109 height 32
drag, startPoint x: 1485, startPoint y: 459, endPoint x: 1144, endPoint y: 527, distance: 347.7
click at [1482, 459] on div "Icon/Close Preview Document Date 8/25/2025 Uploaded by Mibrak Tewolde Document …" at bounding box center [784, 372] width 1568 height 744
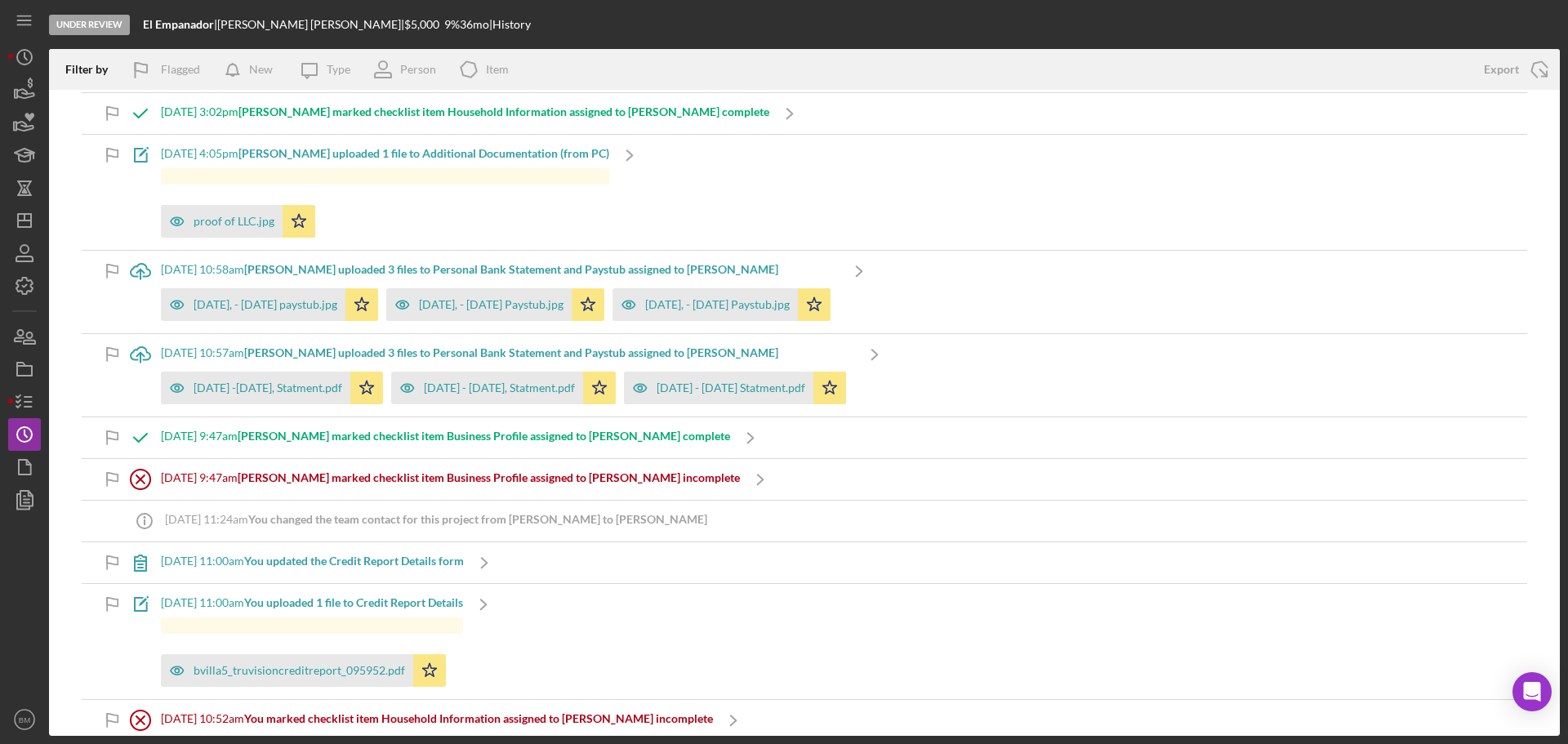
scroll to position [1551, 0]
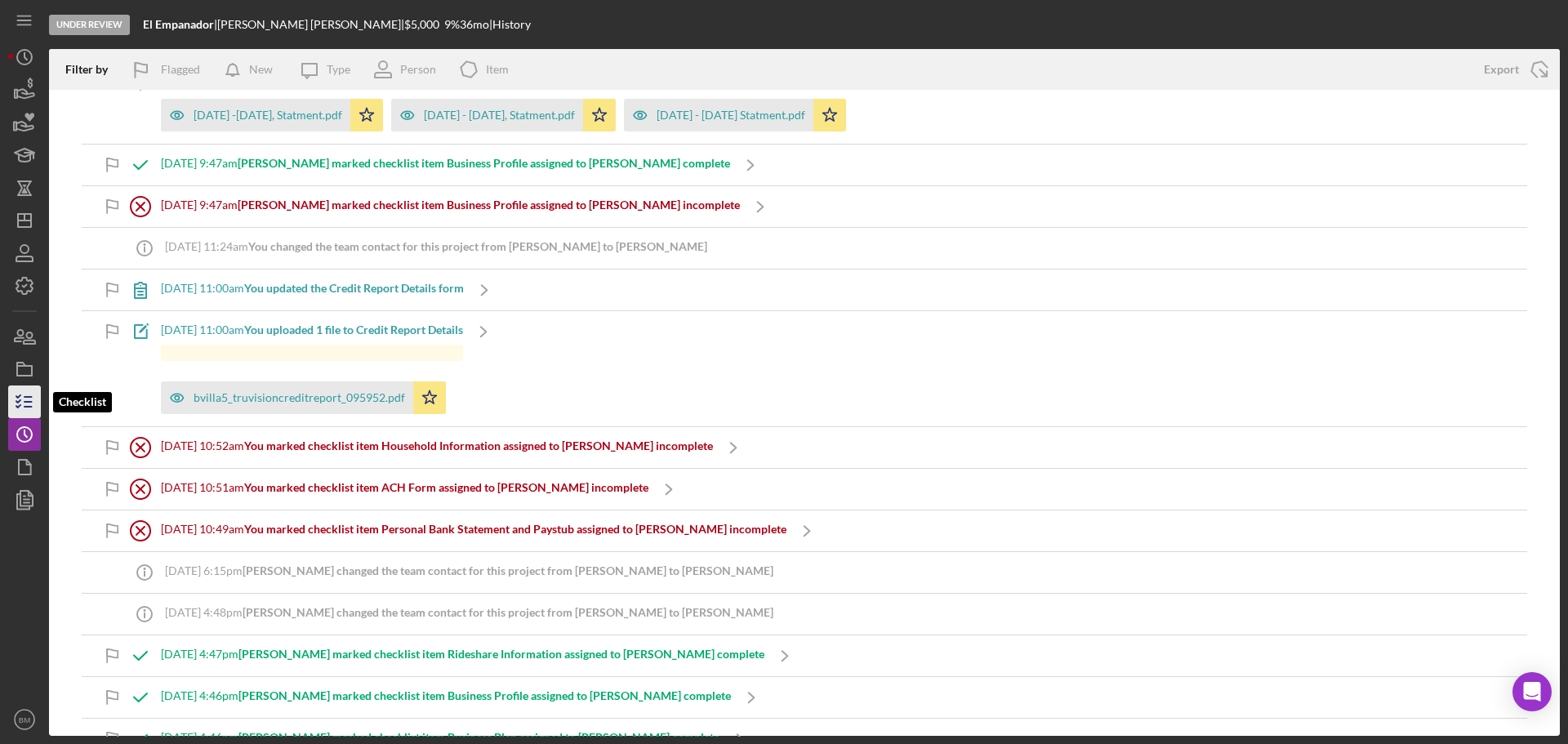
click at [7, 406] on icon "button" at bounding box center [24, 401] width 41 height 41
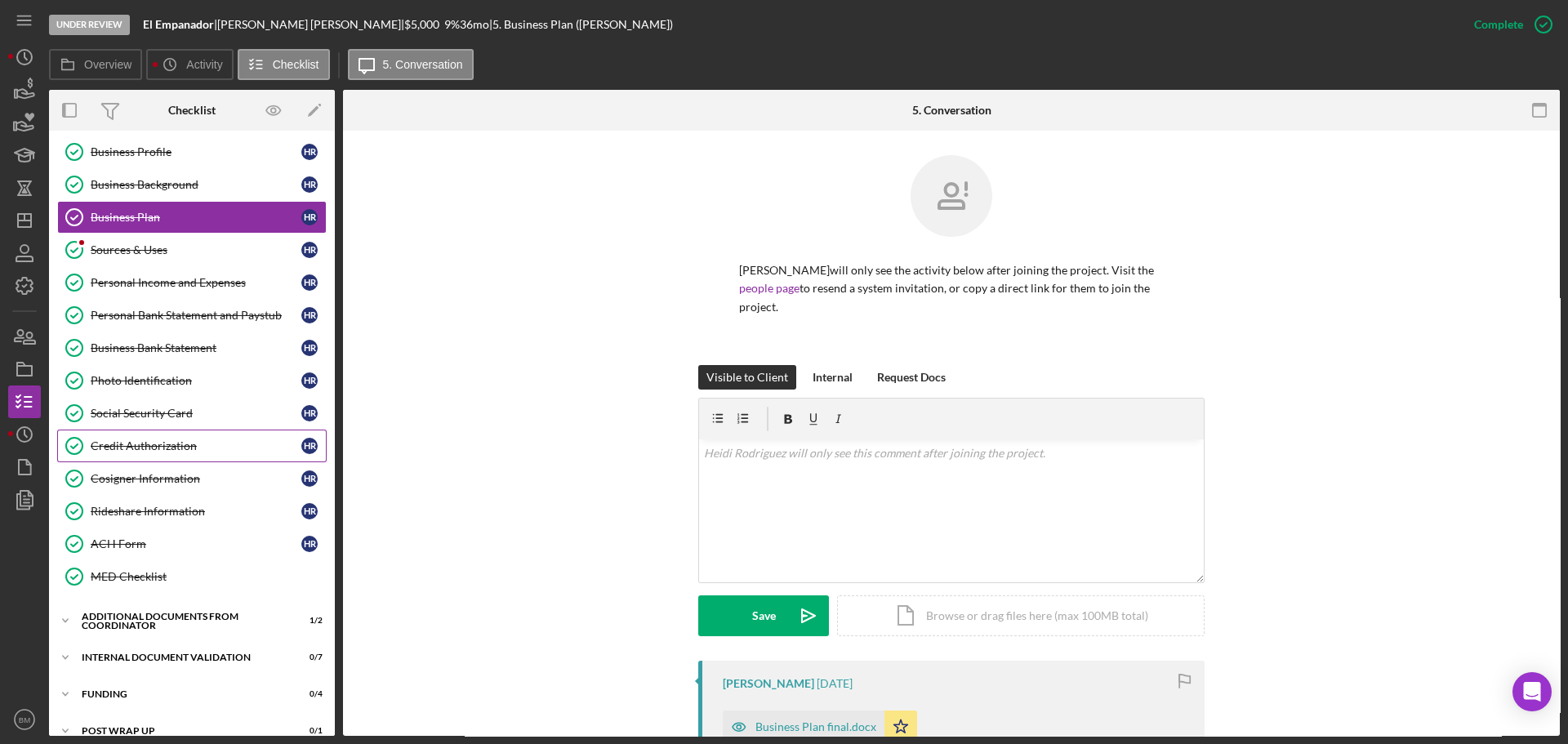
scroll to position [196, 0]
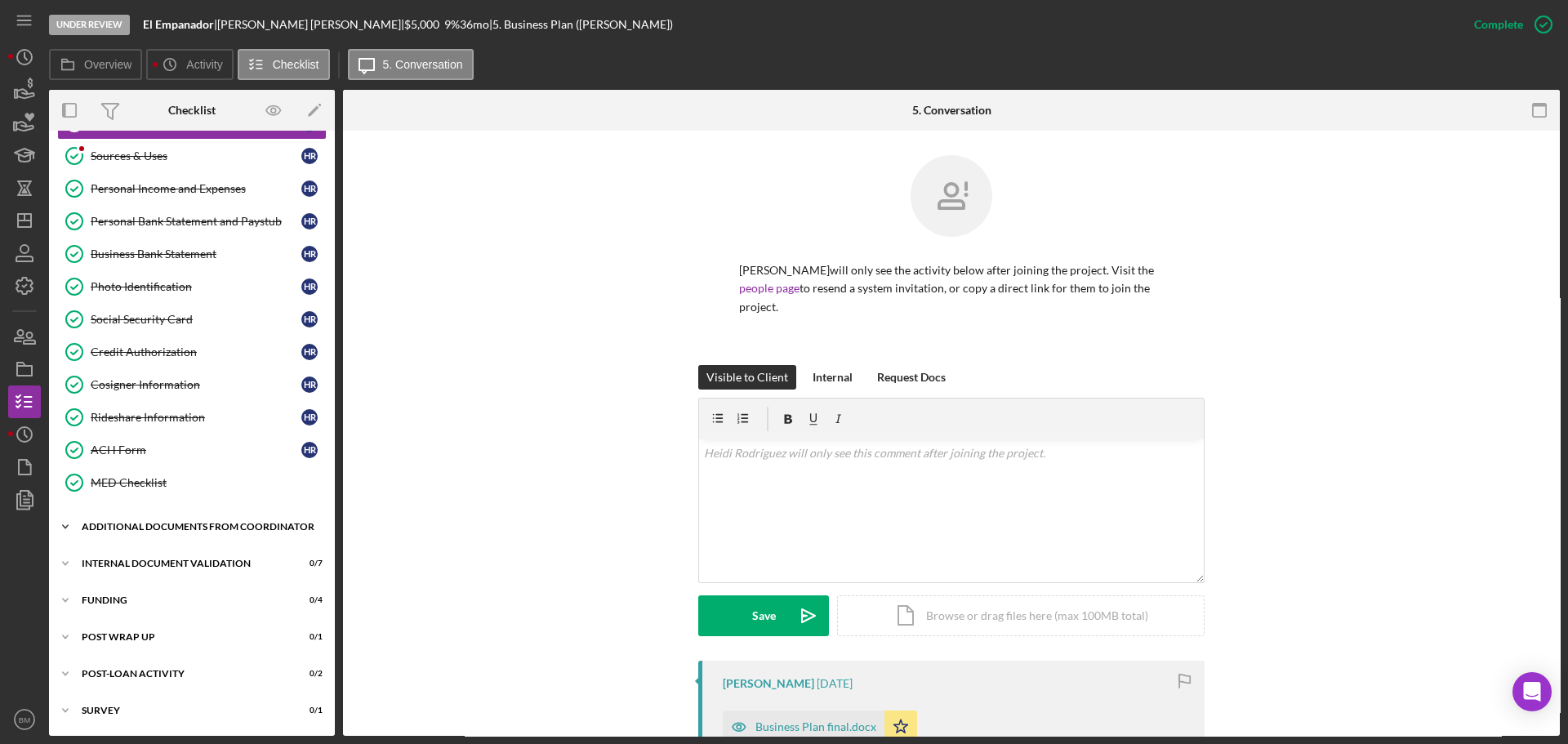
click at [158, 537] on div "Icon/Expander Additional Documents from Coordinator 1 / 2" at bounding box center [191, 526] width 285 height 32
click at [159, 642] on div "Icon/Expander Internal Document Validation 0 / 7" at bounding box center [191, 637] width 285 height 32
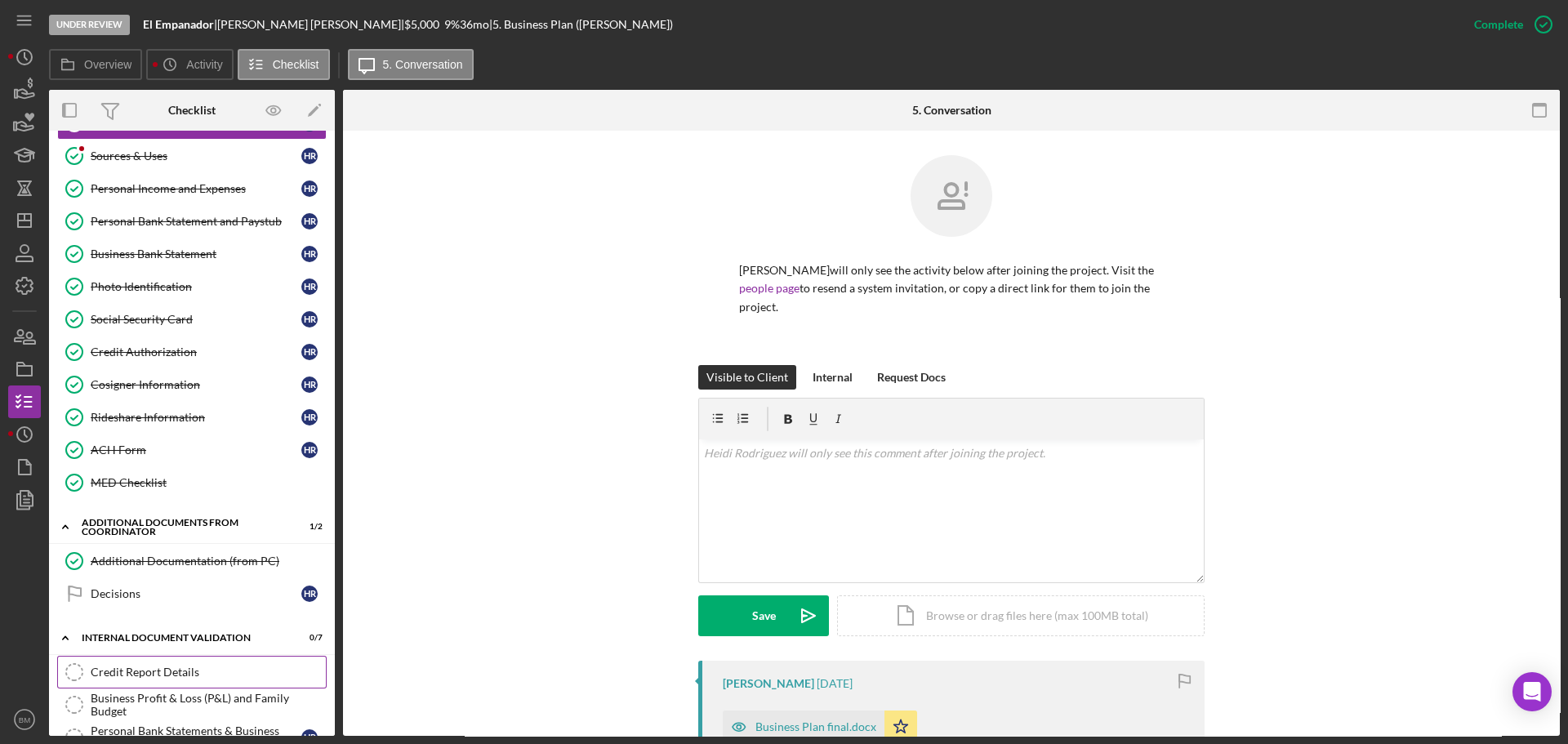
click at [151, 667] on div "Credit Report Details" at bounding box center [208, 672] width 236 height 13
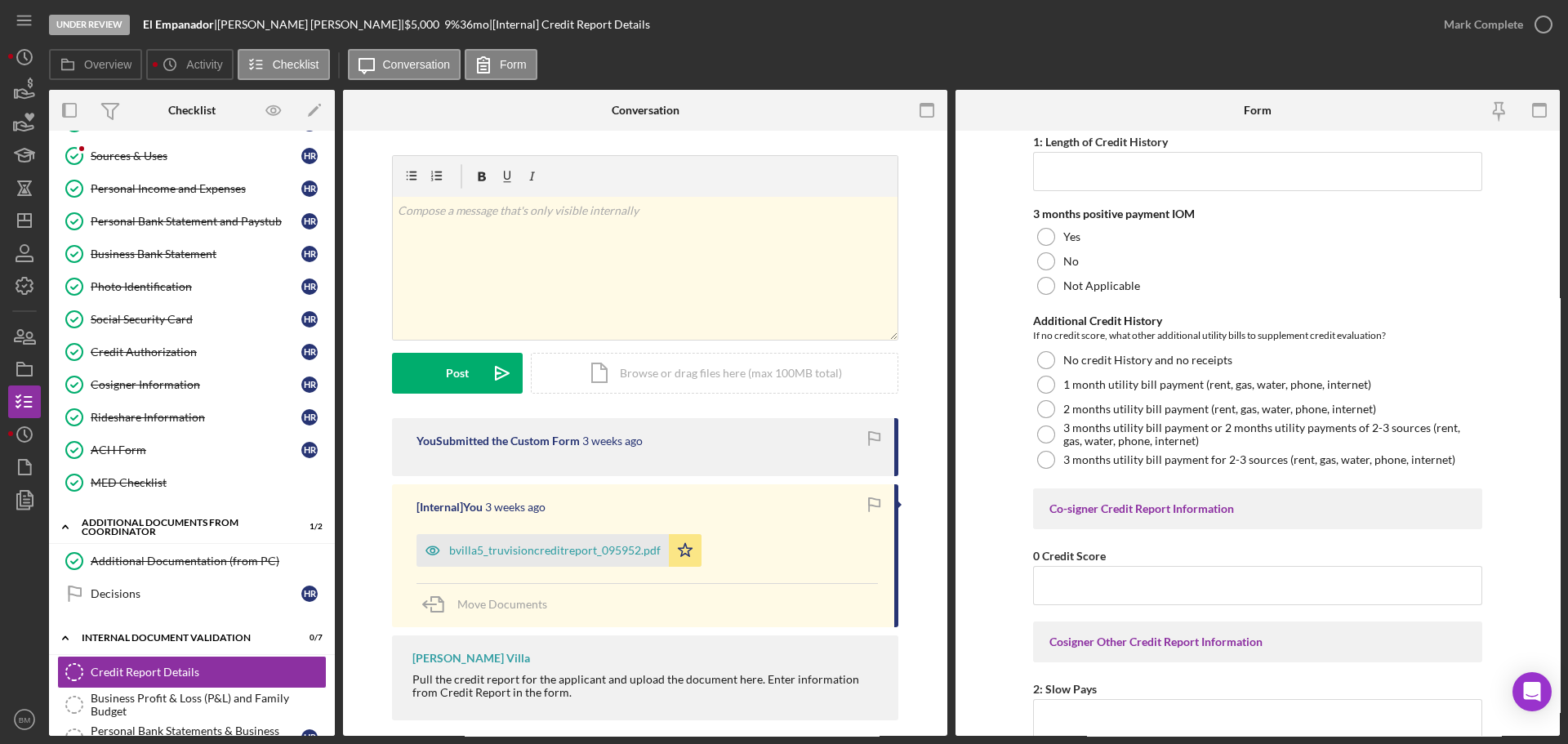
scroll to position [653, 0]
click at [631, 558] on div "bvilla5_truvisioncreditreport_095952.pdf" at bounding box center [542, 550] width 252 height 32
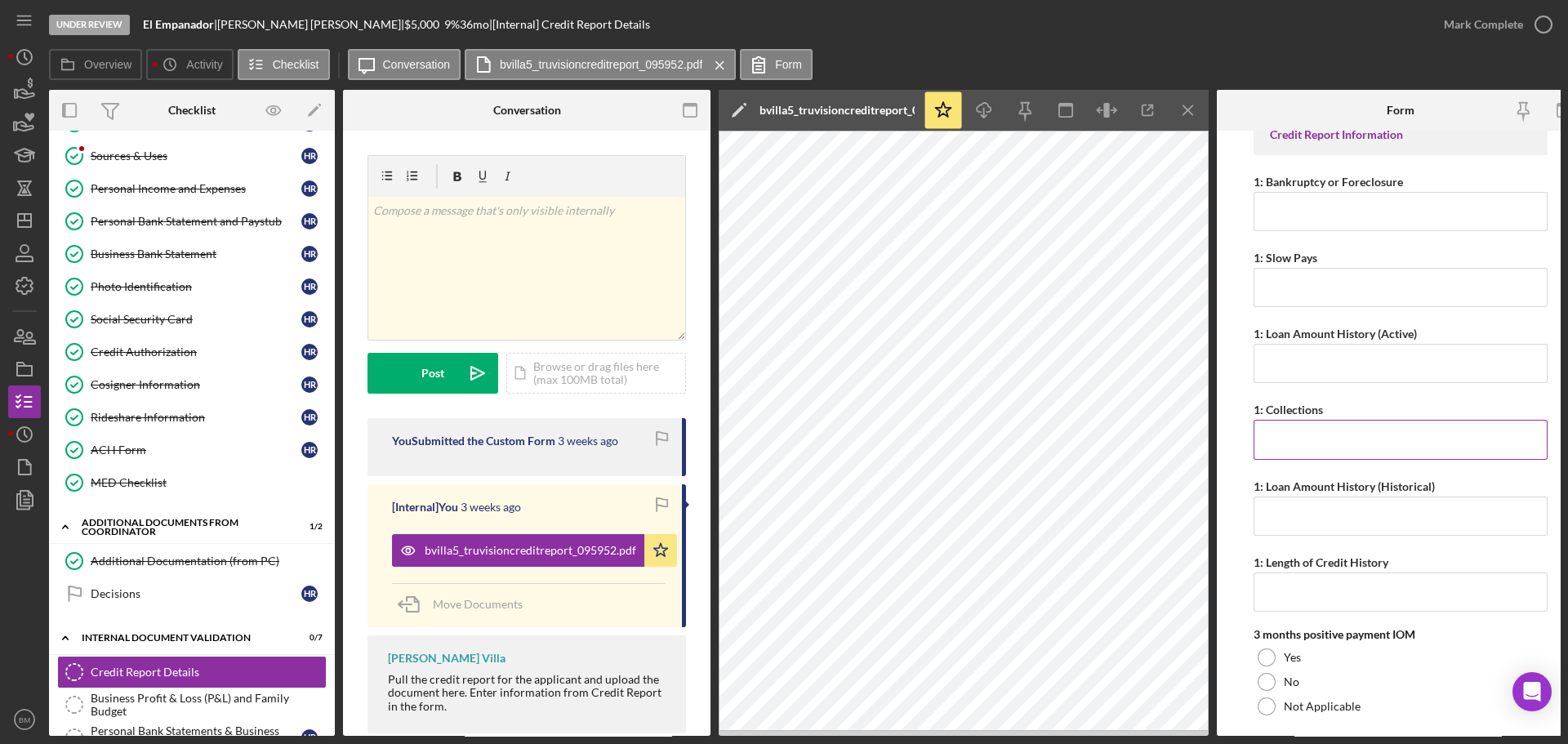
scroll to position [82, 0]
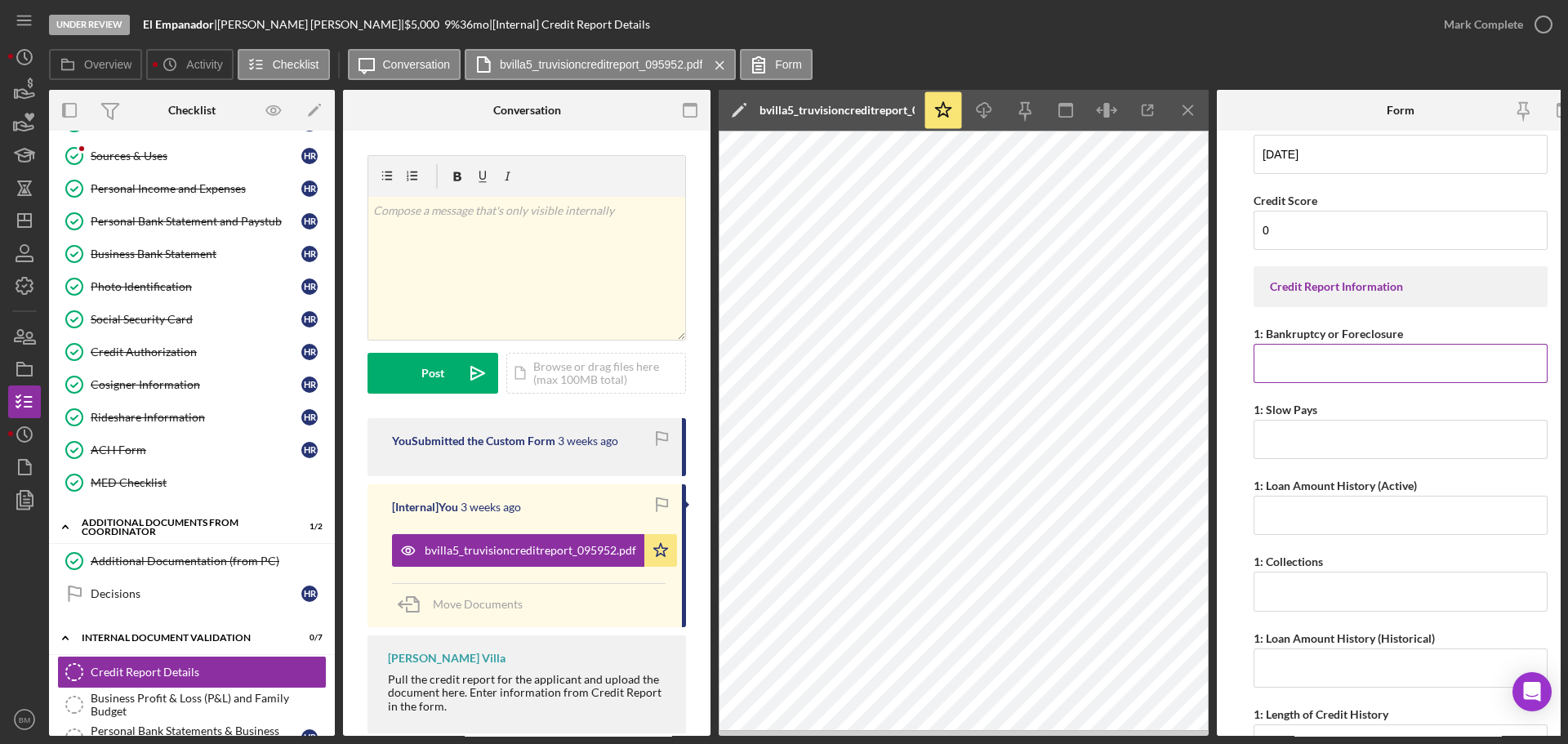
click at [1355, 369] on input "1: Bankruptcy or Foreclosure" at bounding box center [1400, 363] width 294 height 39
type input "0"
click at [1307, 435] on input "1: Slow Pays" at bounding box center [1400, 439] width 294 height 39
type input "0"
click at [1388, 528] on input "1: Loan Amount History (Active)" at bounding box center [1400, 515] width 294 height 39
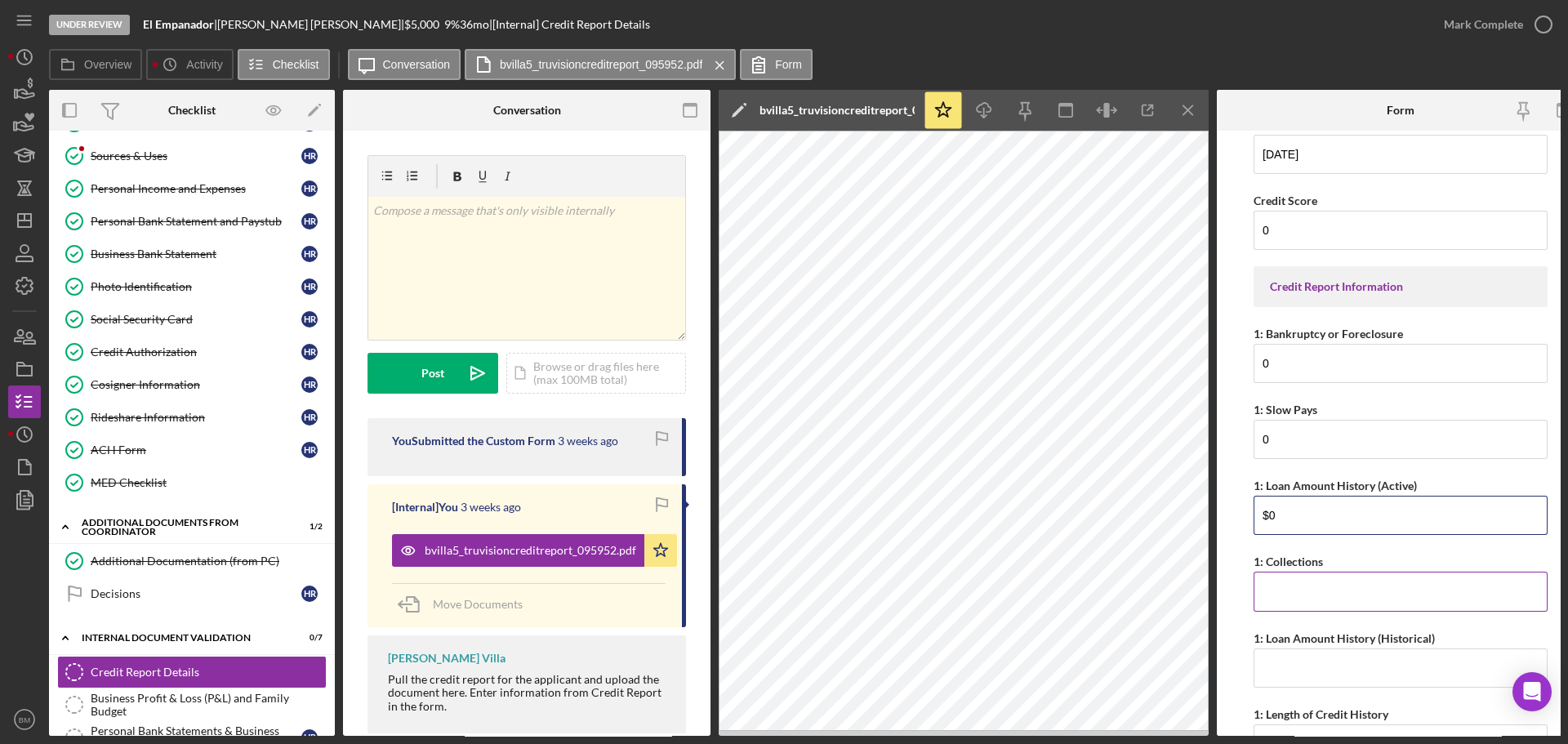
type input "$0"
click at [1353, 580] on input "1: Collections" at bounding box center [1400, 591] width 294 height 39
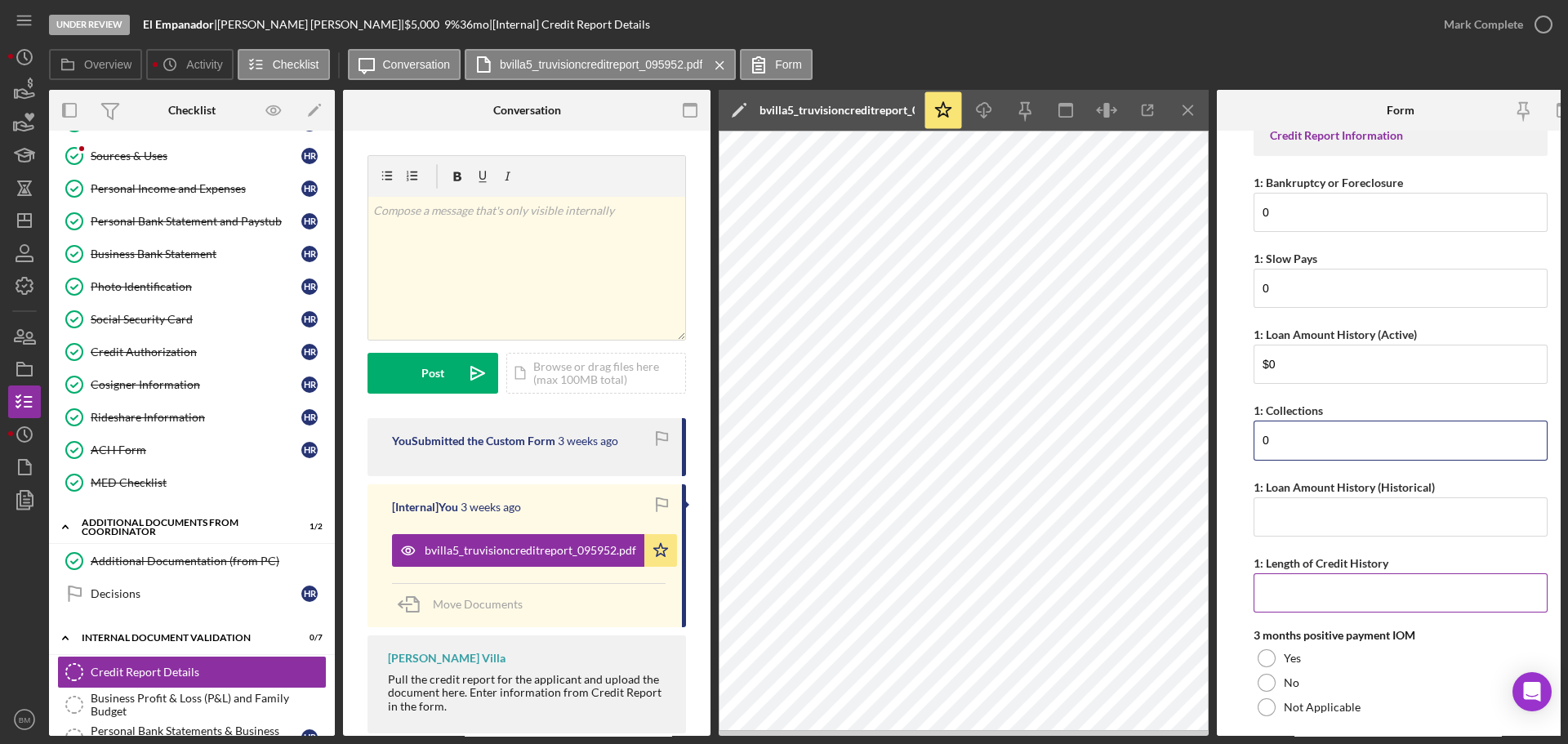
scroll to position [245, 0]
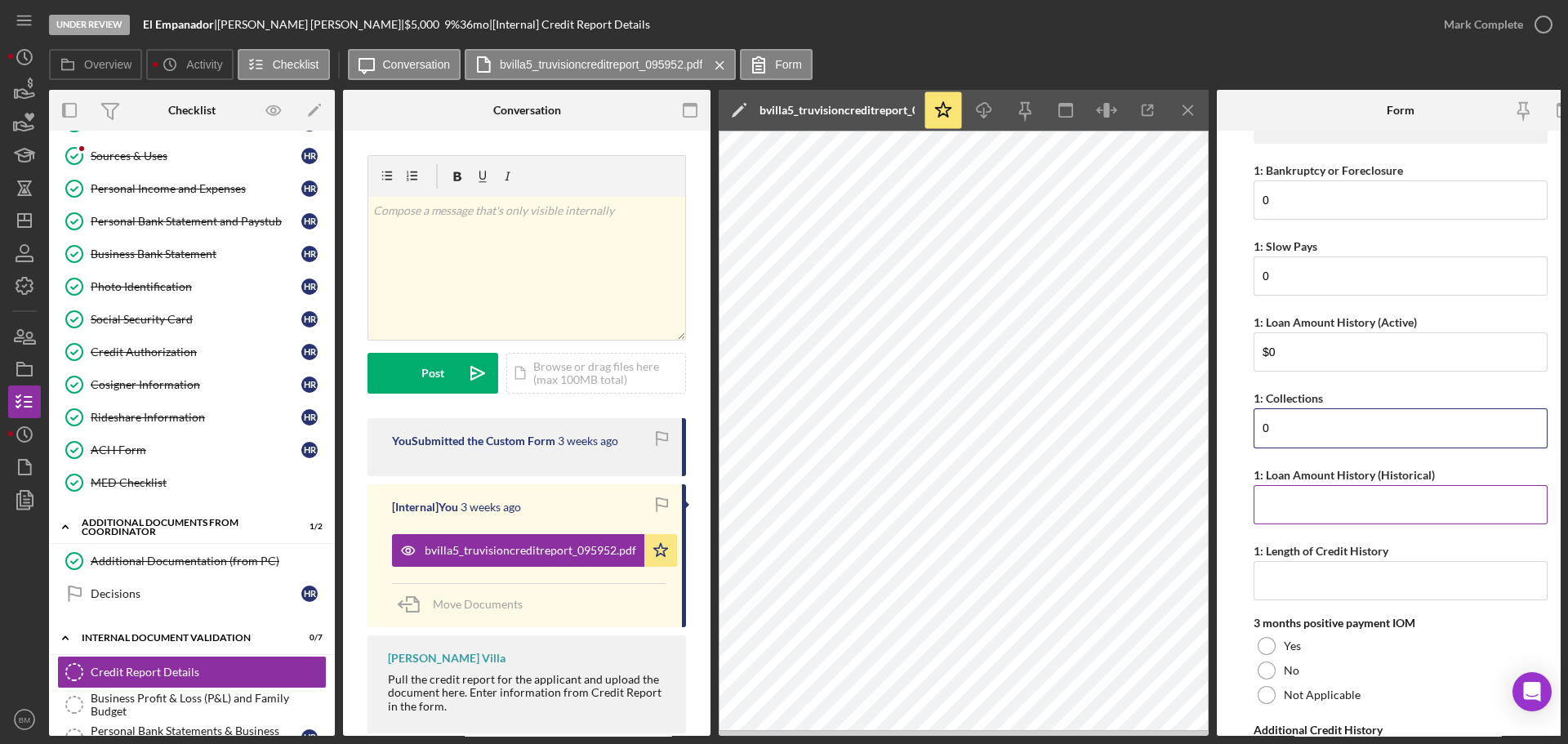
type input "0"
click at [1349, 490] on input "1: Loan Amount History (Historical)" at bounding box center [1400, 504] width 294 height 39
type input "$0"
click at [1324, 587] on input "1: Length of Credit History" at bounding box center [1400, 580] width 294 height 39
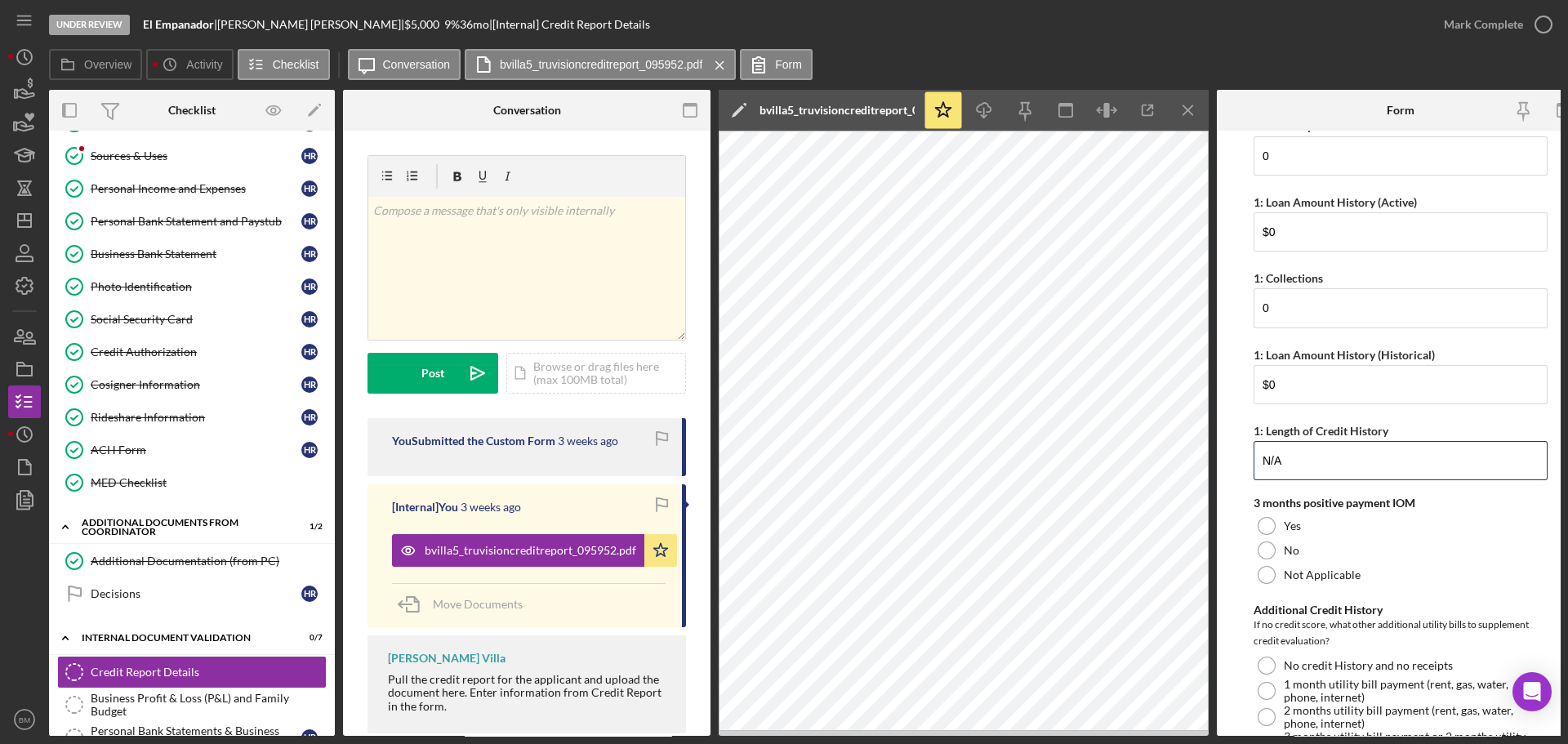
scroll to position [409, 0]
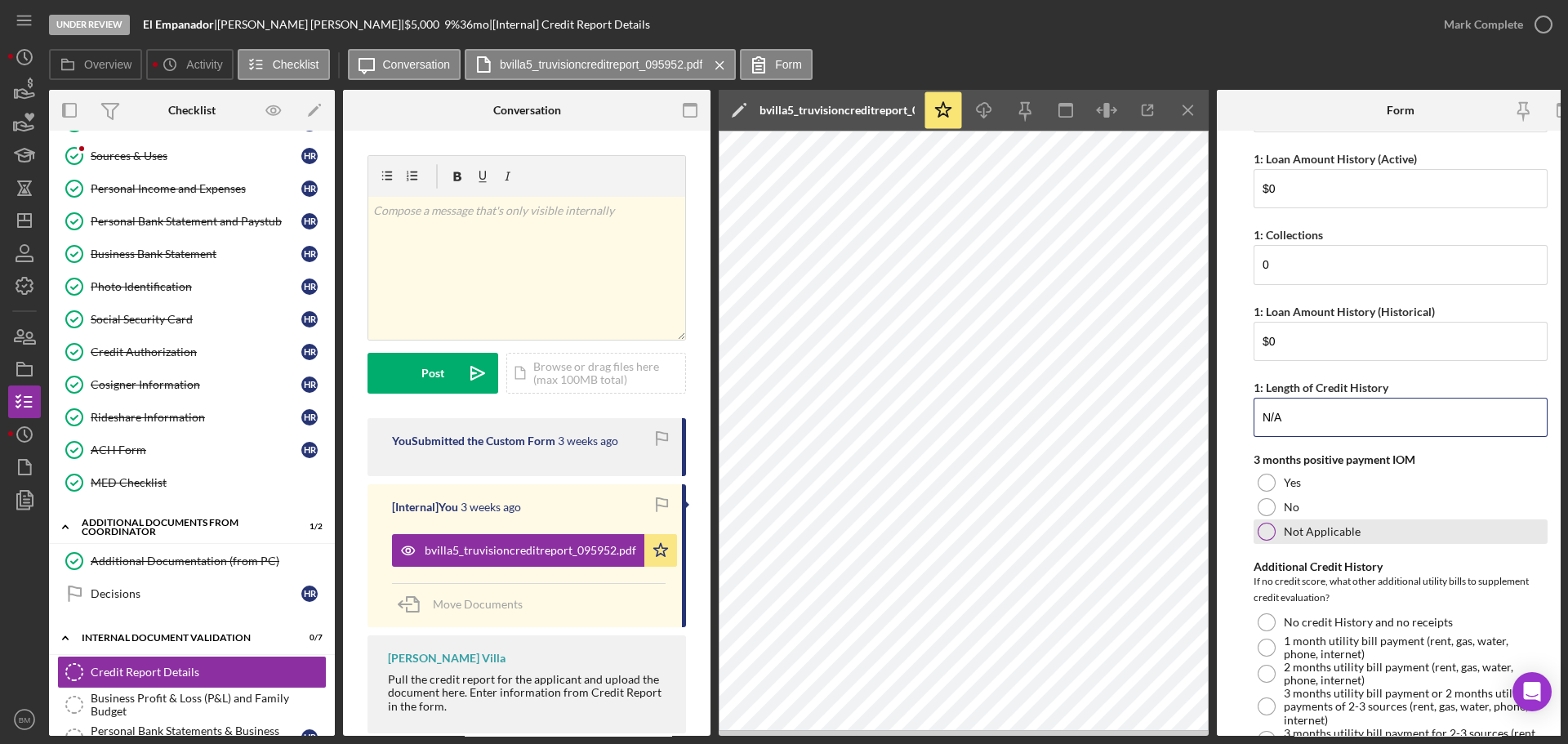
type input "N/A"
click at [1374, 538] on div "Not Applicable" at bounding box center [1400, 531] width 294 height 24
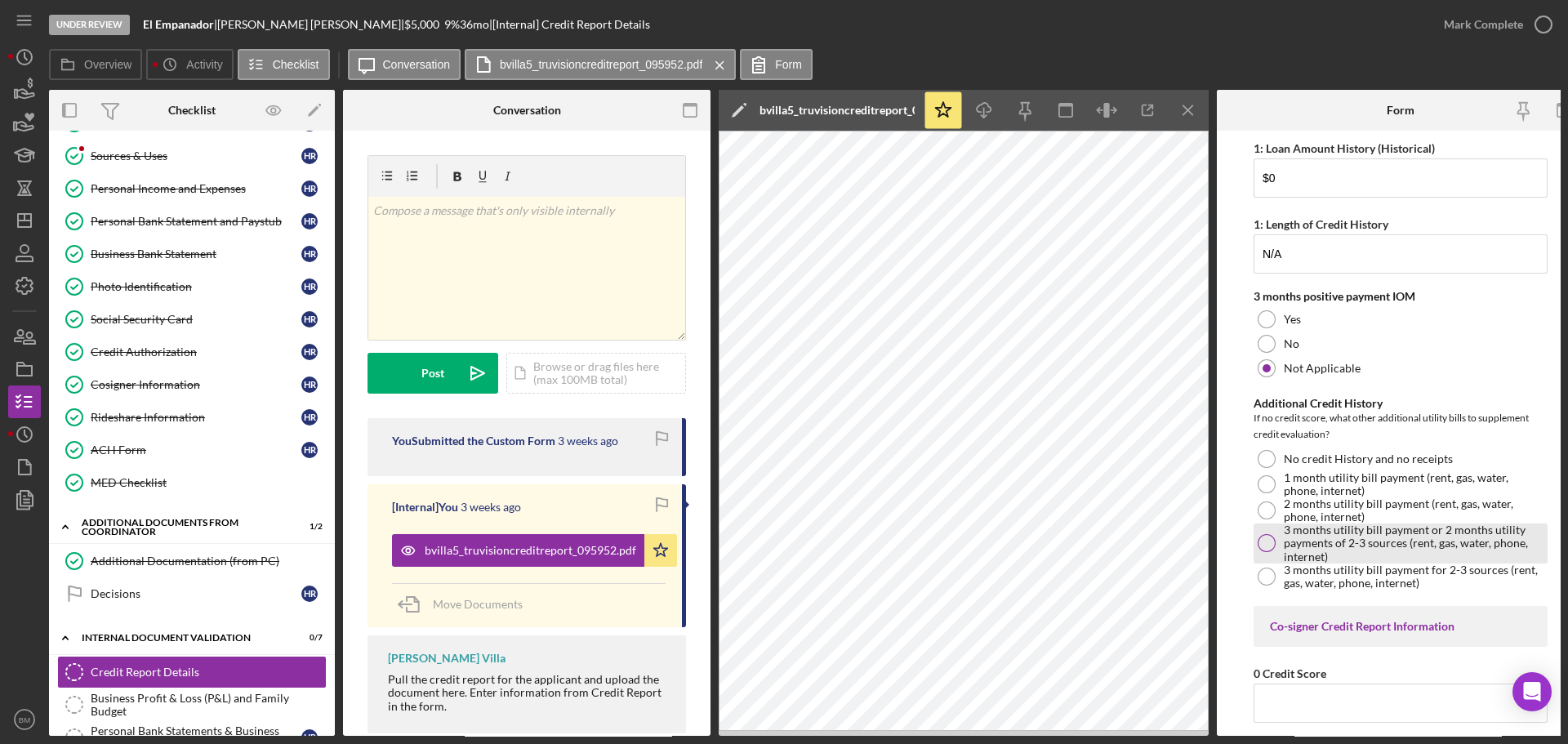
click at [1290, 542] on label "3 months utility bill payment or 2 months utility payments of 2-3 sources (rent…" at bounding box center [1414, 543] width 260 height 39
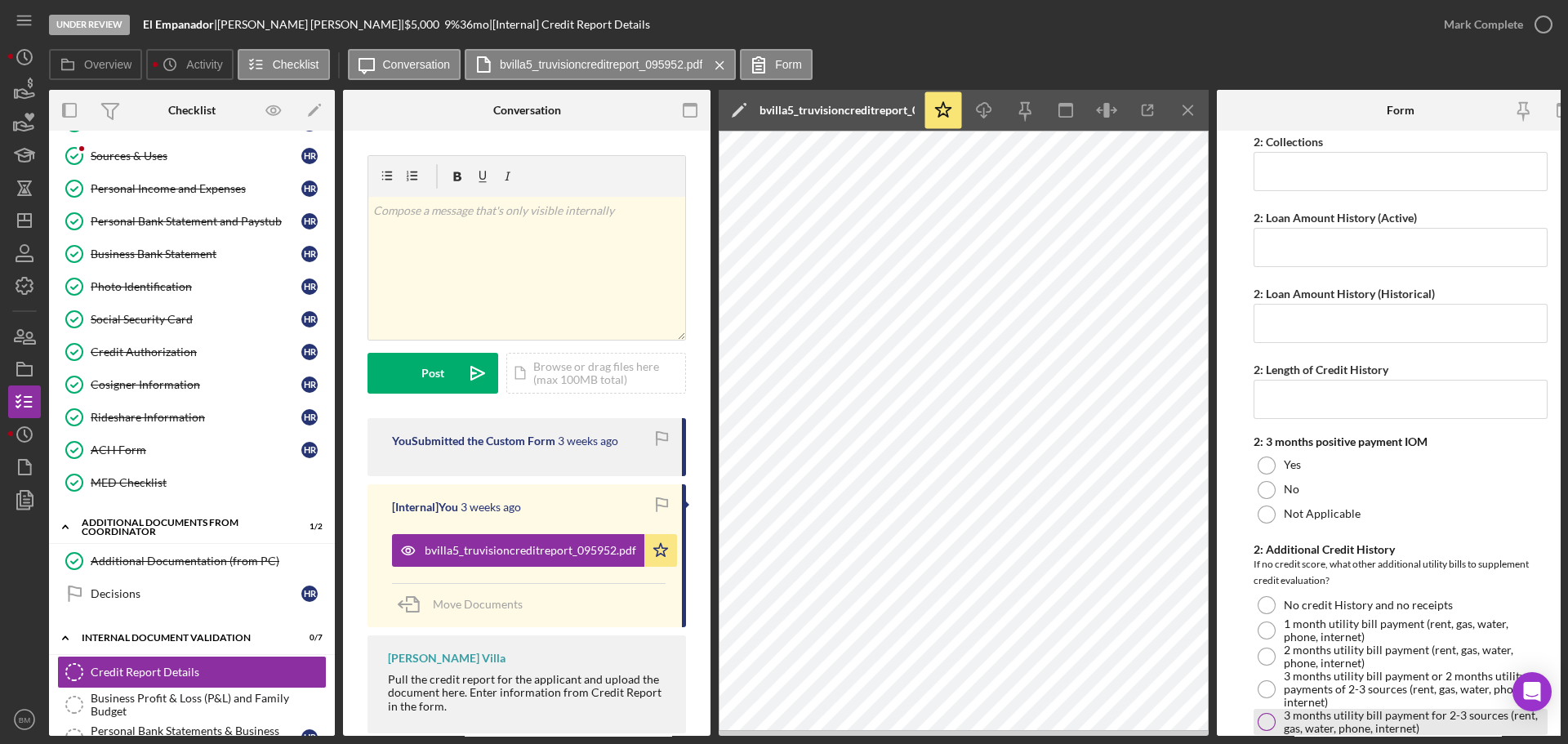
scroll to position [1453, 0]
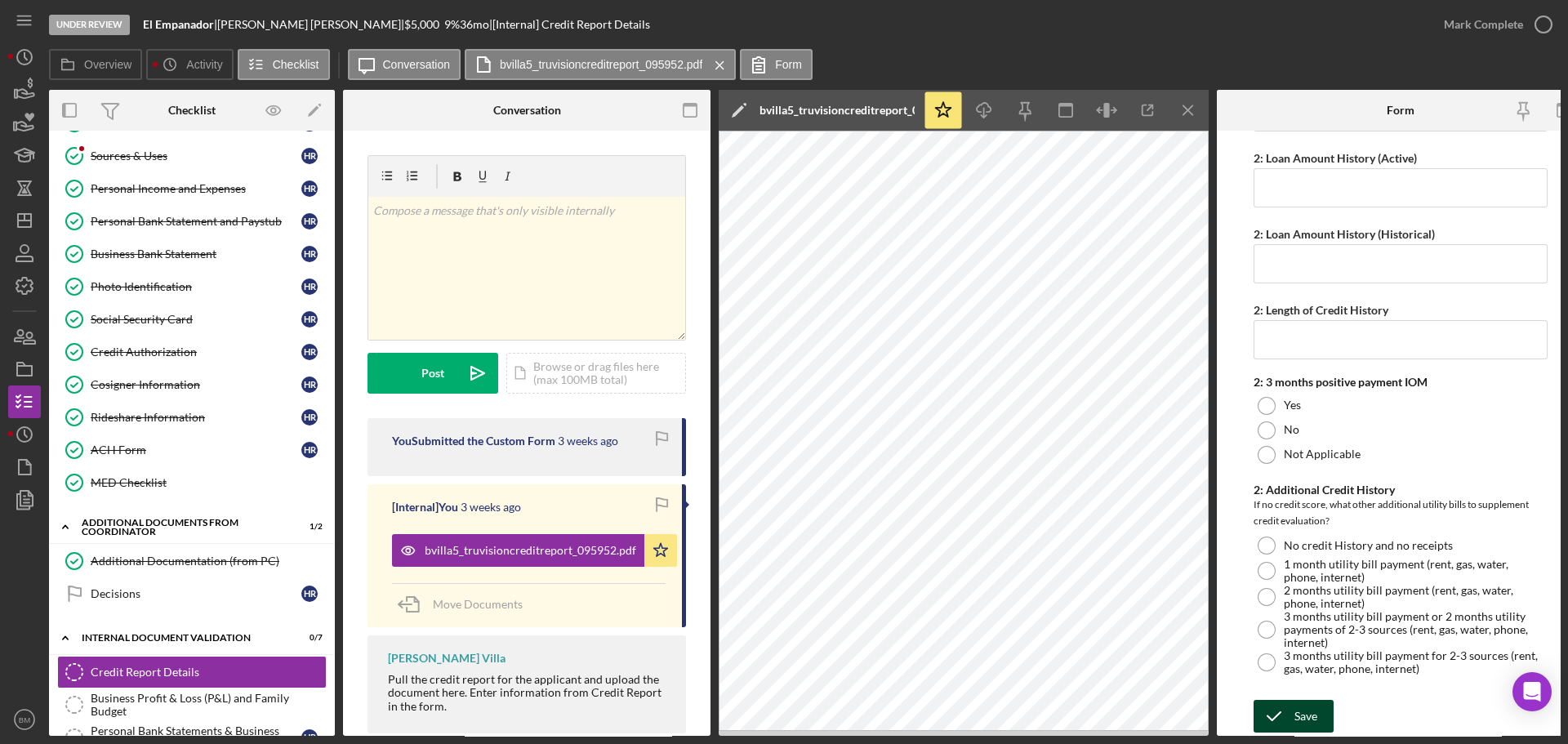
click at [1314, 712] on div "Save" at bounding box center [1305, 716] width 22 height 32
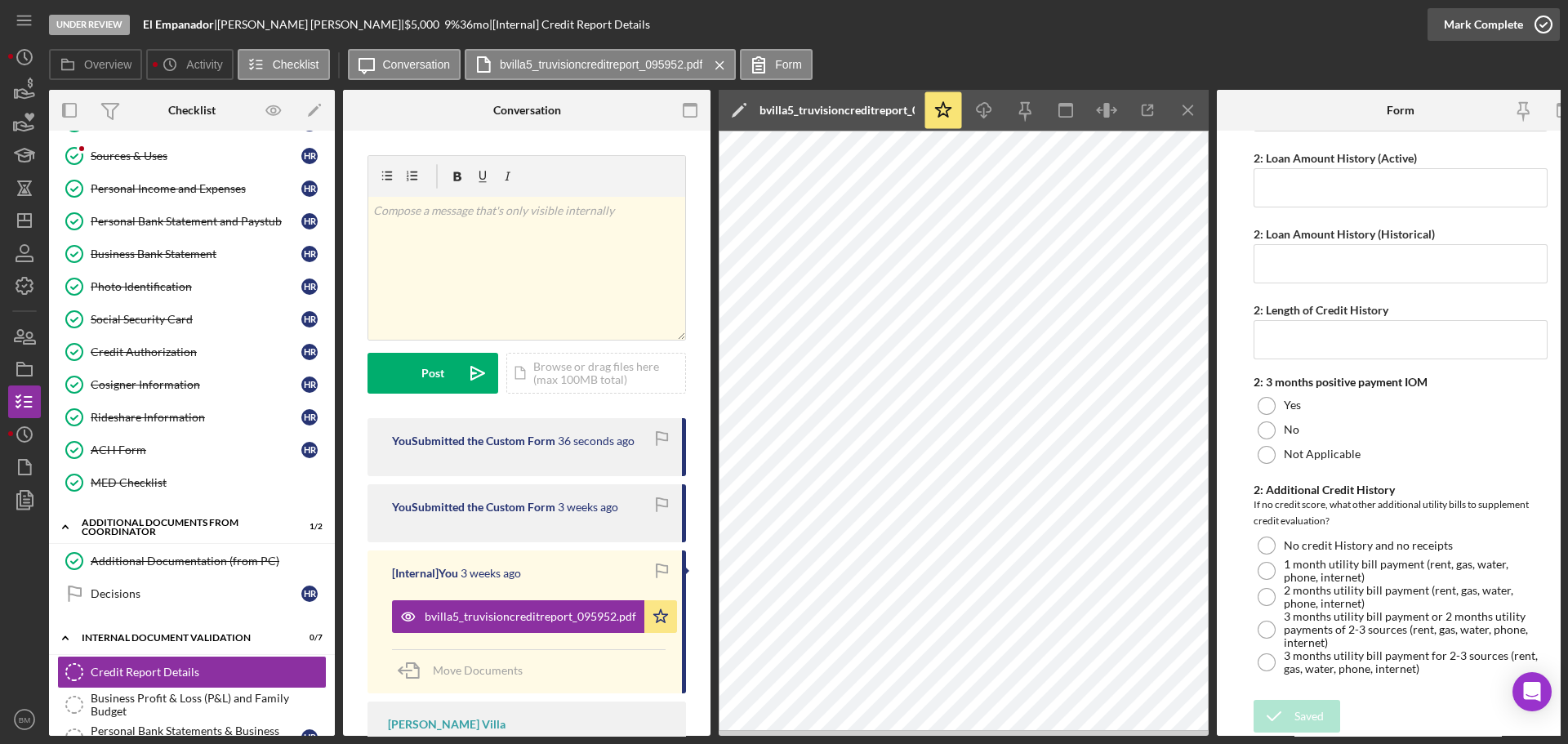
click at [1505, 23] on div "Mark Complete" at bounding box center [1483, 24] width 79 height 32
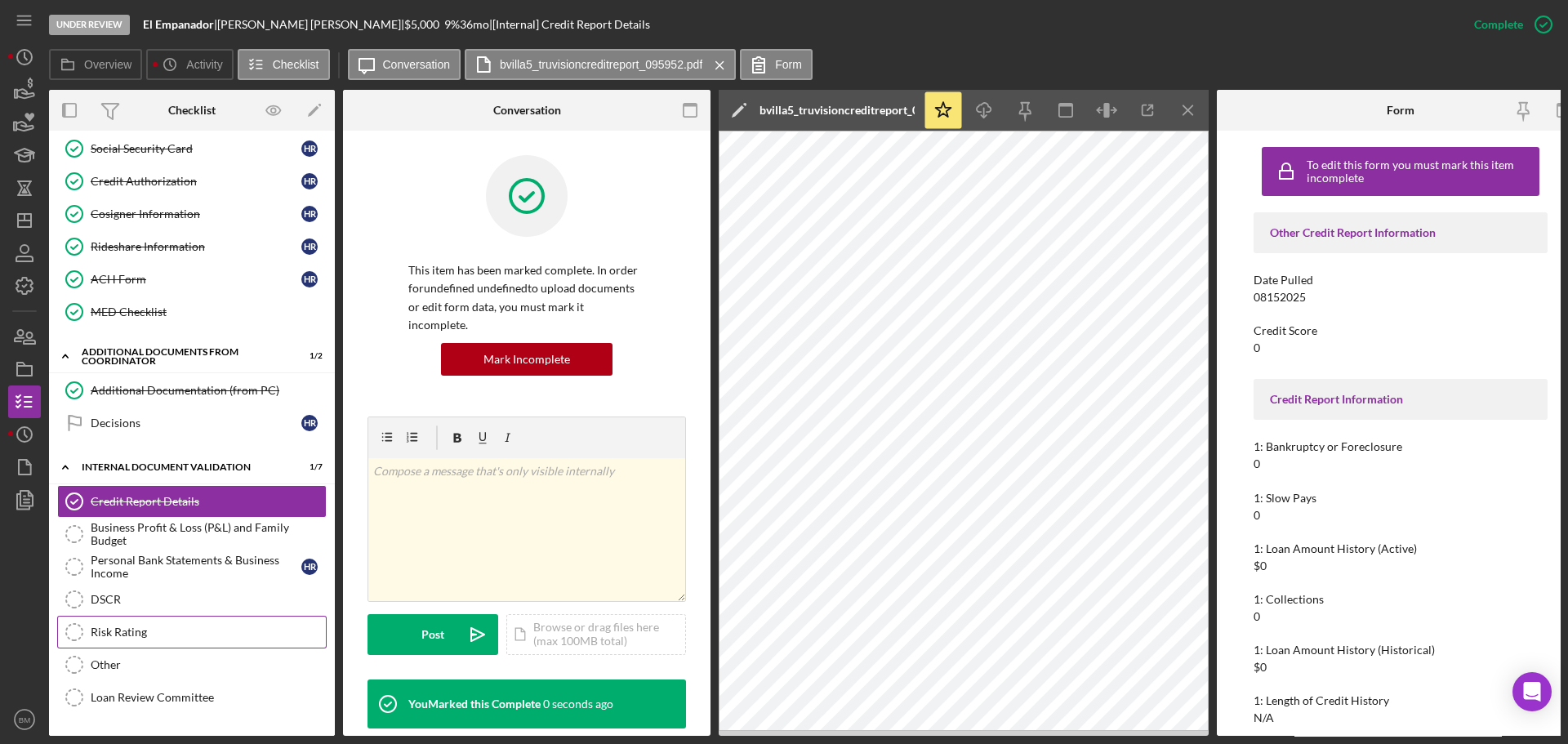
scroll to position [441, 0]
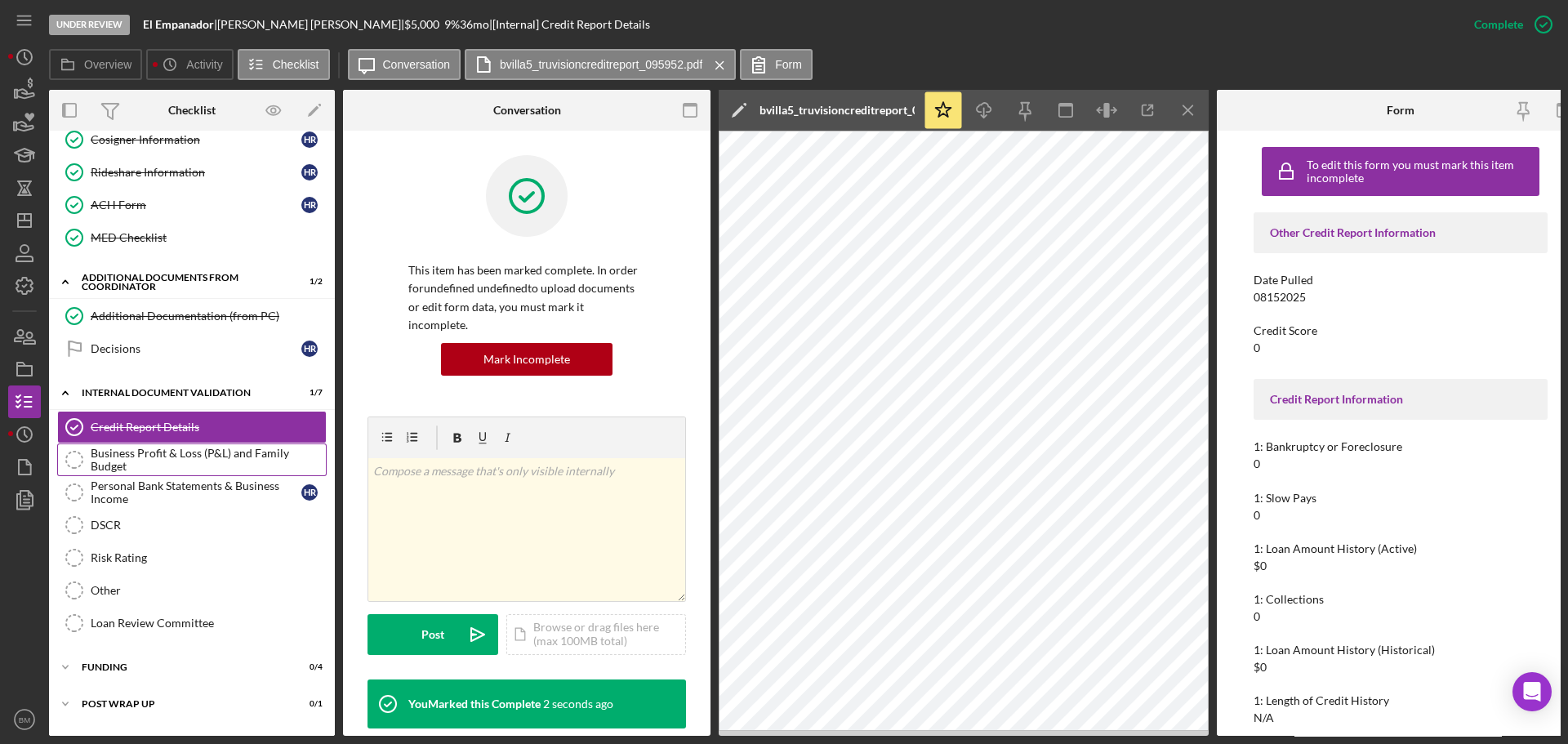
click at [207, 462] on div "Business Profit & Loss (P&L) and Family Budget" at bounding box center [208, 459] width 236 height 26
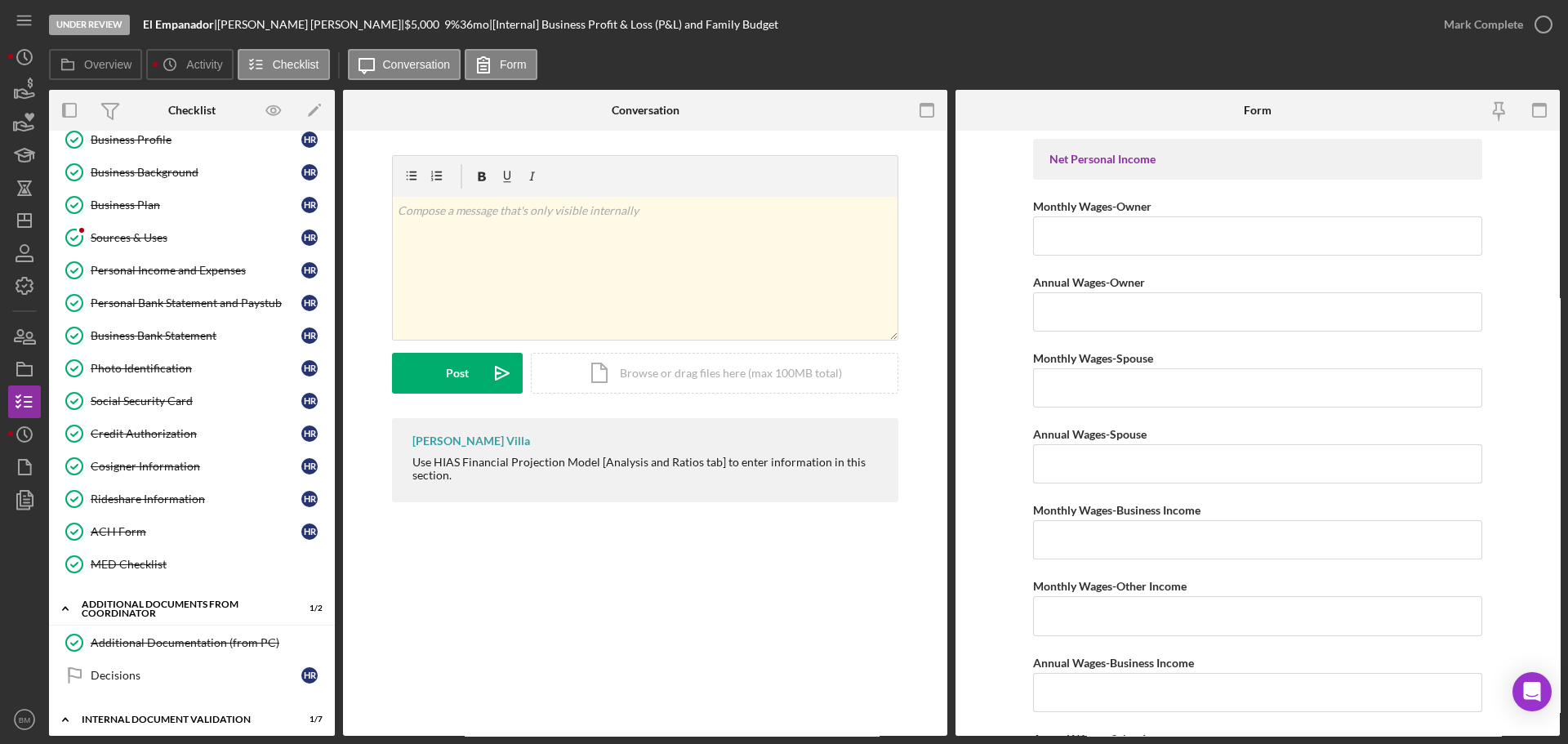
scroll to position [32, 0]
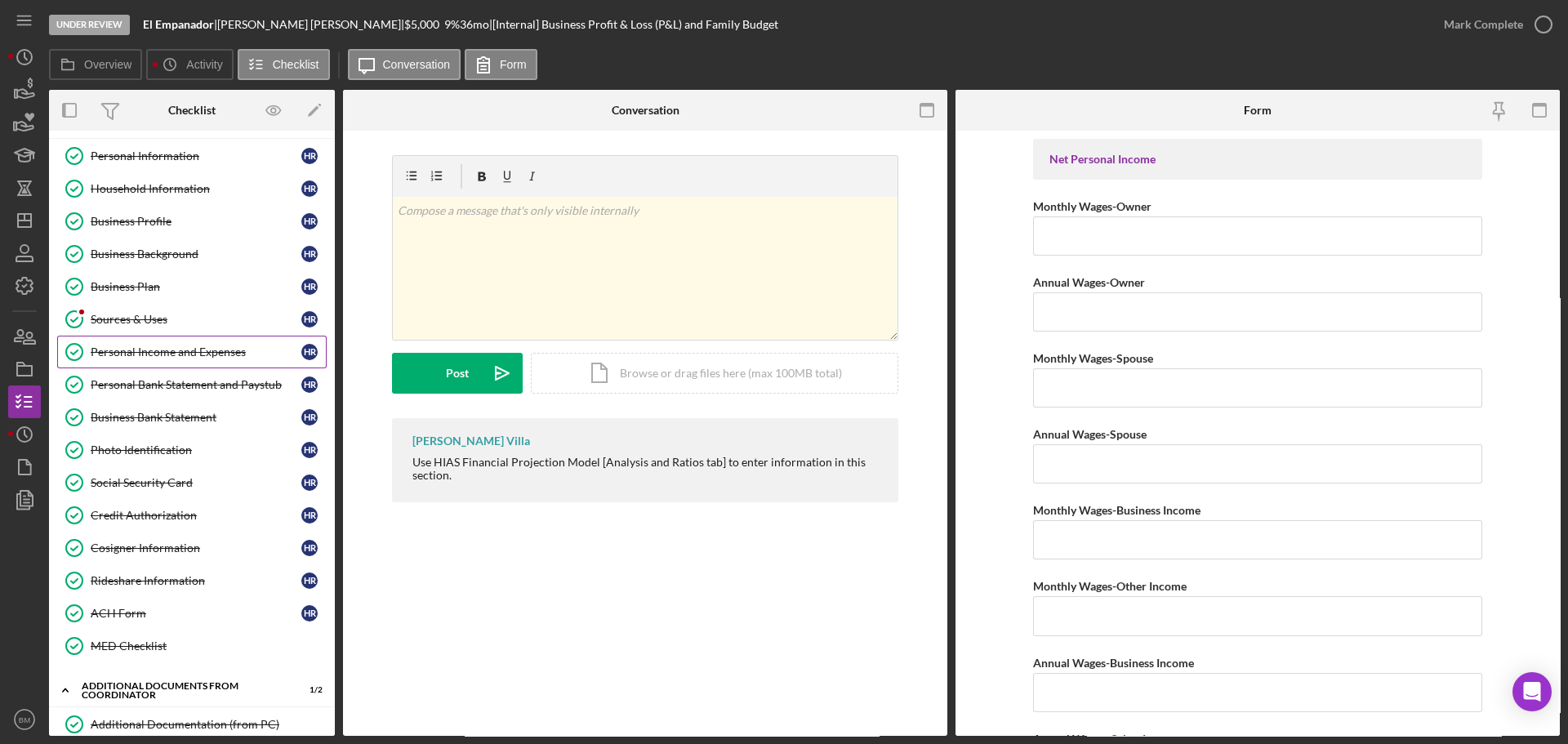
click at [167, 350] on div "Personal Income and Expenses" at bounding box center [196, 352] width 211 height 13
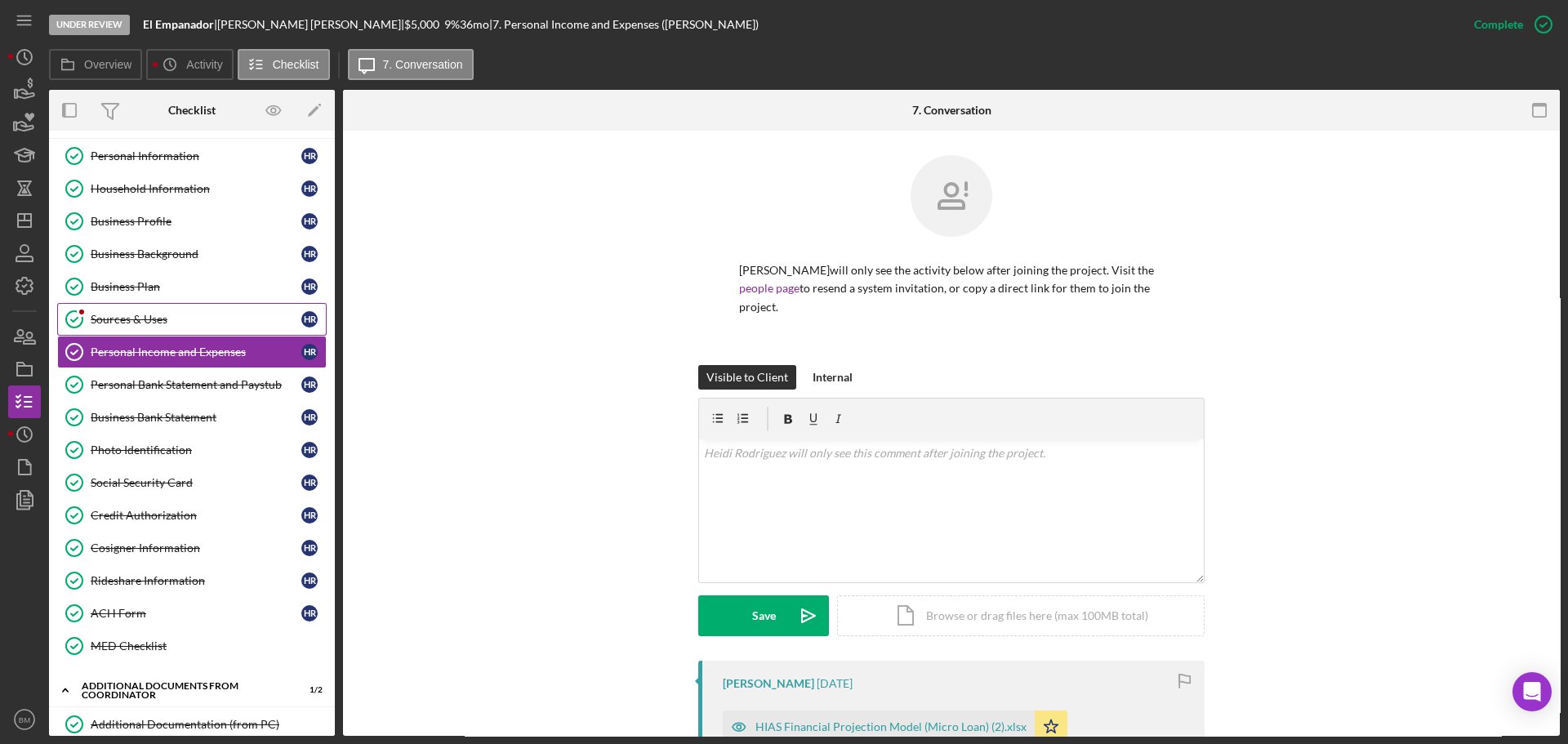
click at [183, 320] on div "Sources & Uses" at bounding box center [196, 320] width 211 height 13
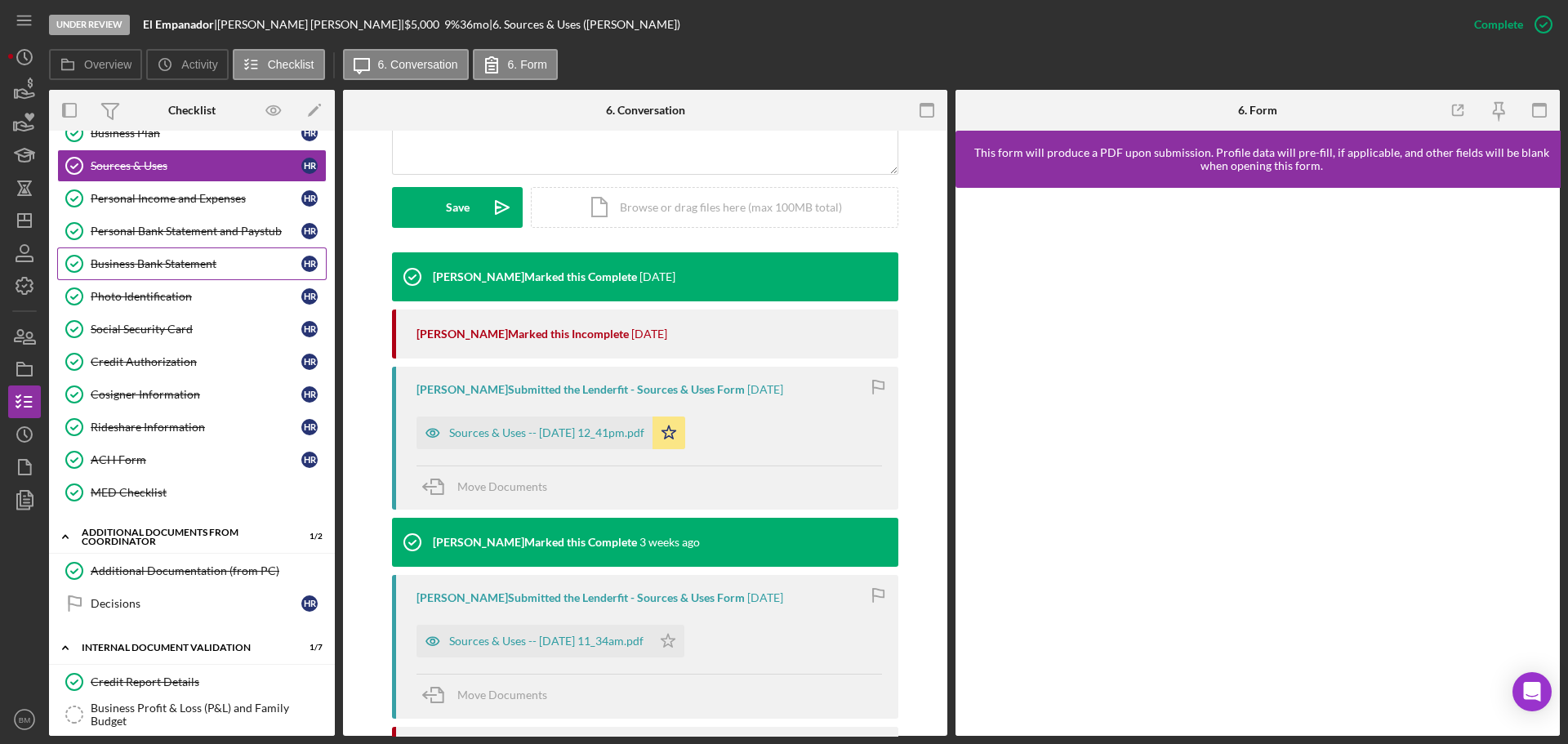
scroll to position [196, 0]
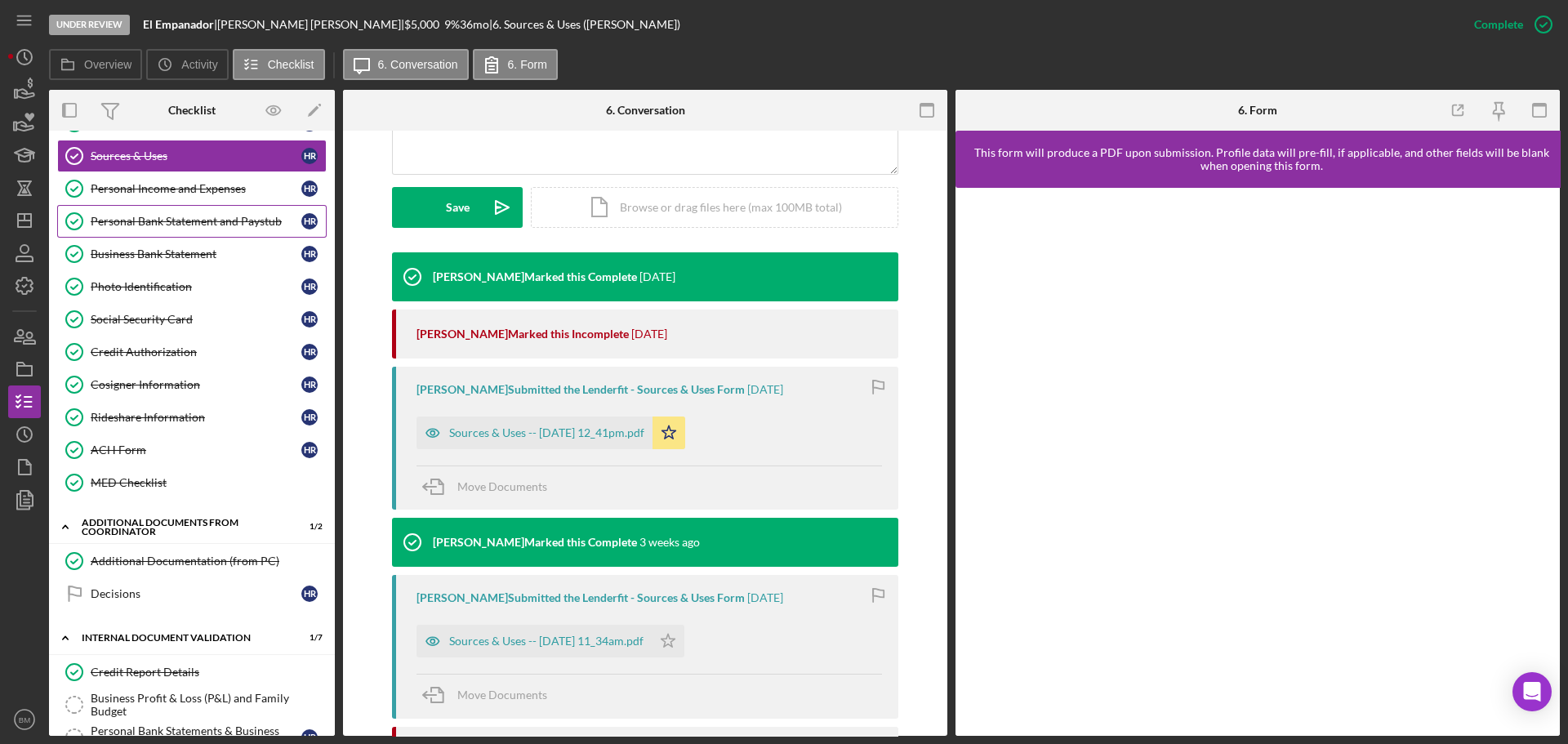
click at [185, 232] on link "Personal Bank Statement and Paystub Personal Bank Statement and Paystub H R" at bounding box center [192, 221] width 270 height 32
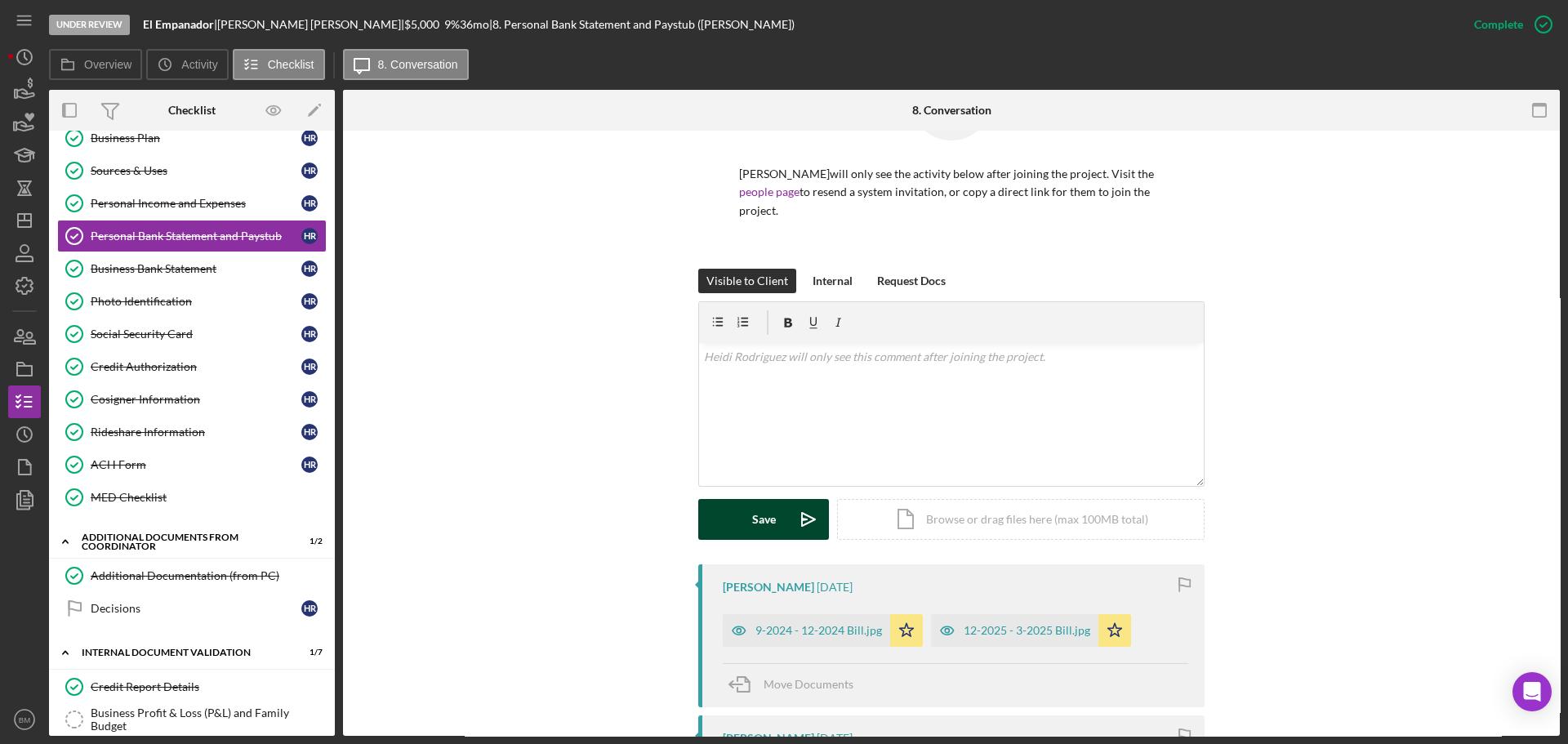
scroll to position [245, 0]
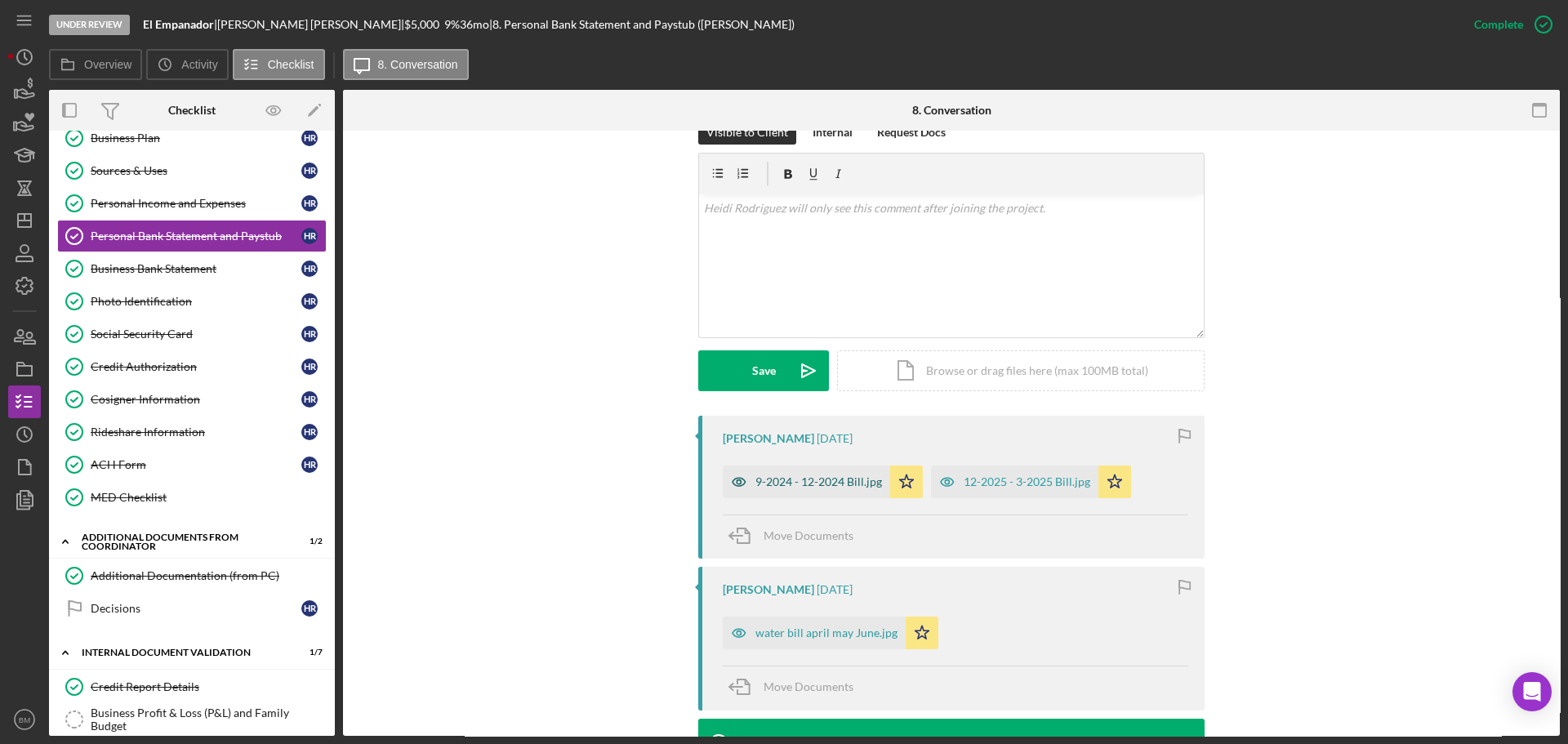
click at [835, 485] on div "9-2024 - 12-2024 Bill.jpg" at bounding box center [819, 482] width 127 height 13
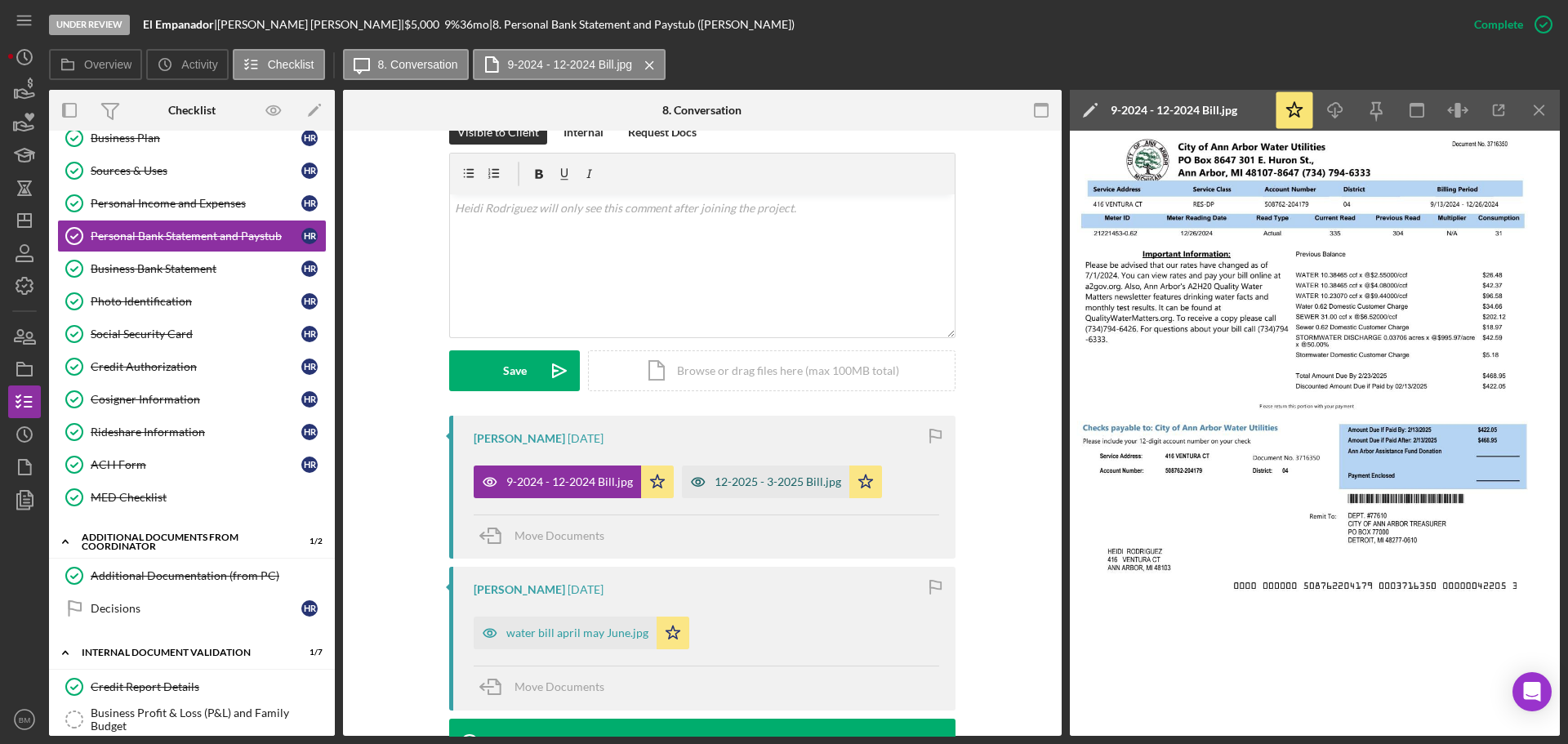
click at [769, 483] on div "12-2025 - 3-2025 Bill.jpg" at bounding box center [778, 482] width 127 height 13
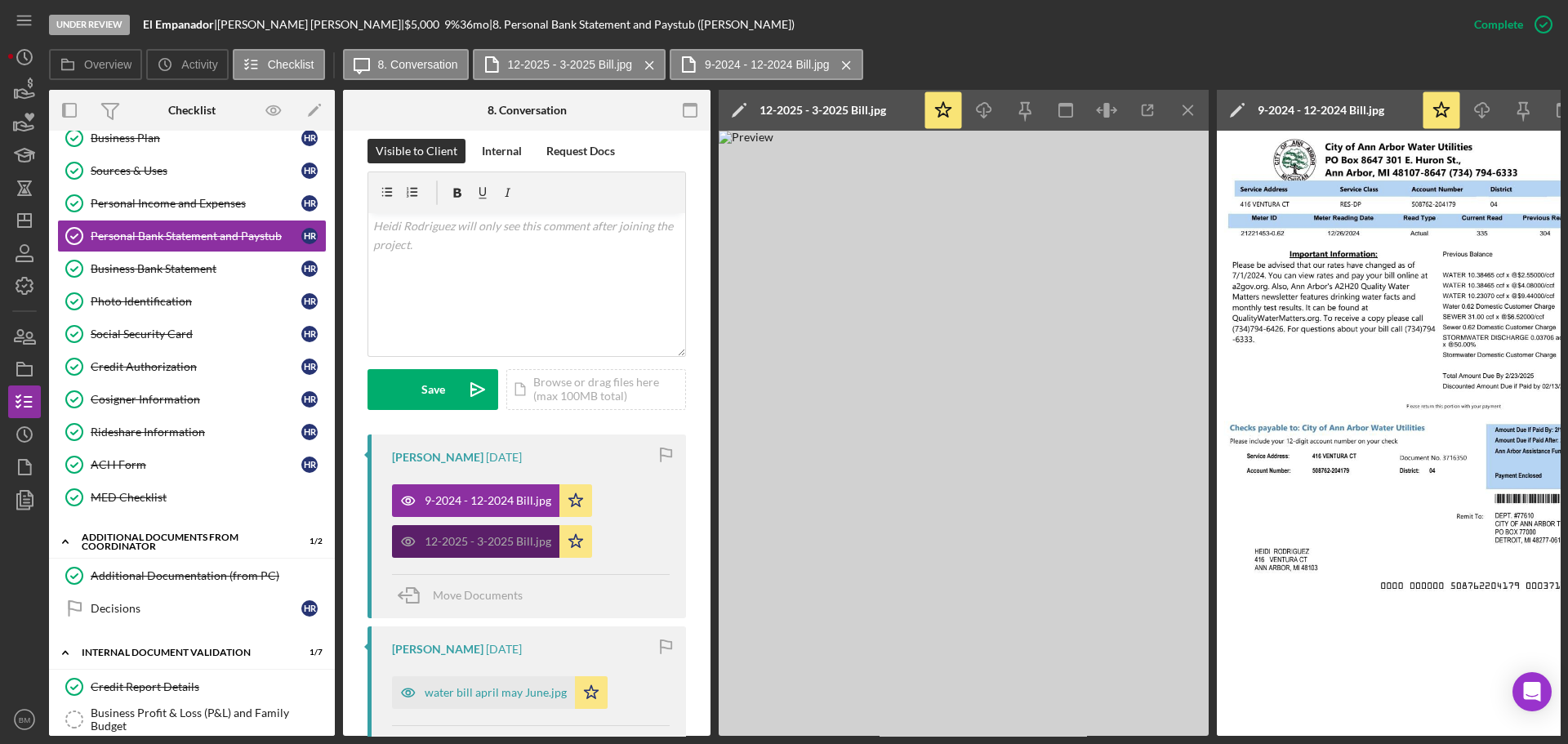
scroll to position [264, 0]
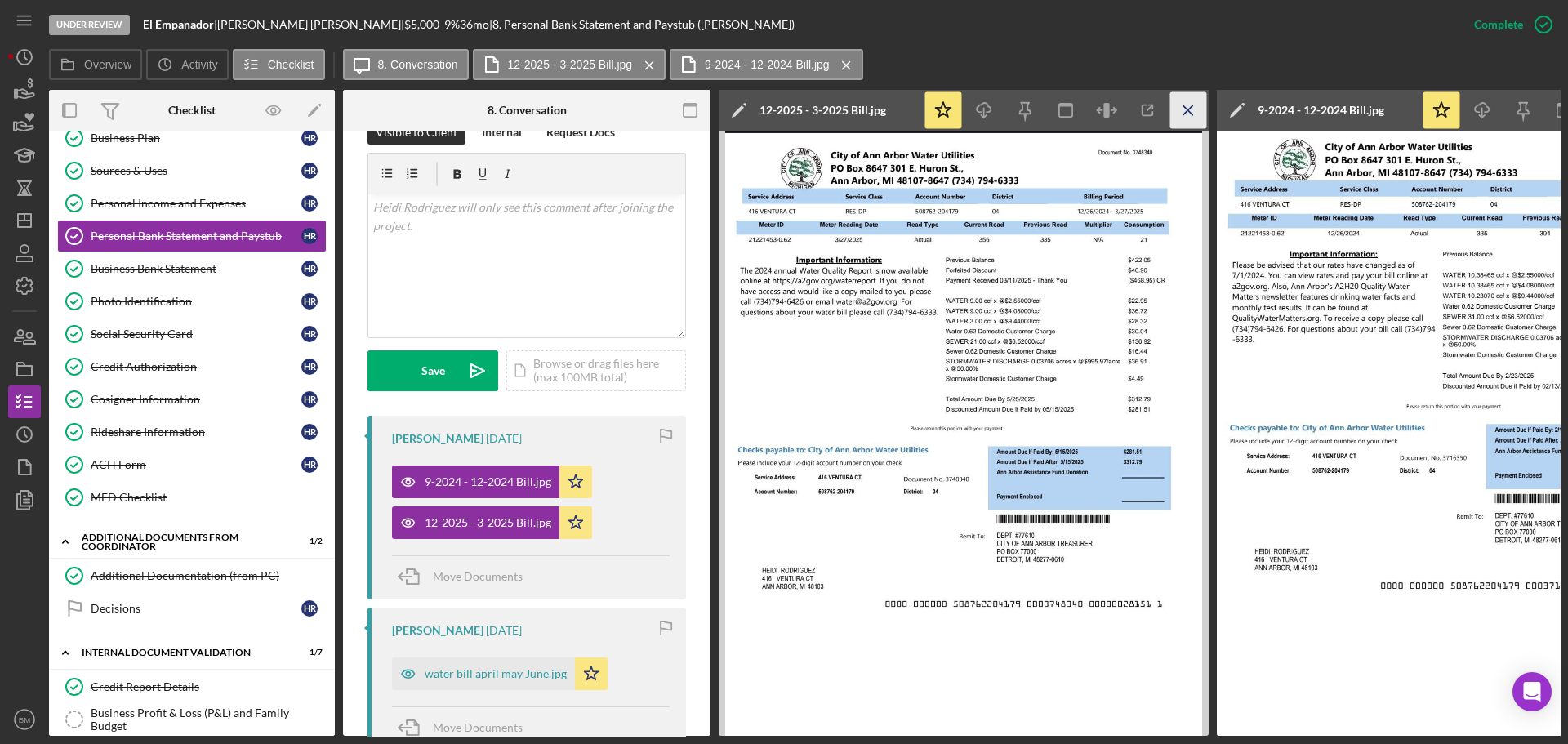
click at [1178, 112] on icon "Icon/Menu Close" at bounding box center [1188, 111] width 37 height 37
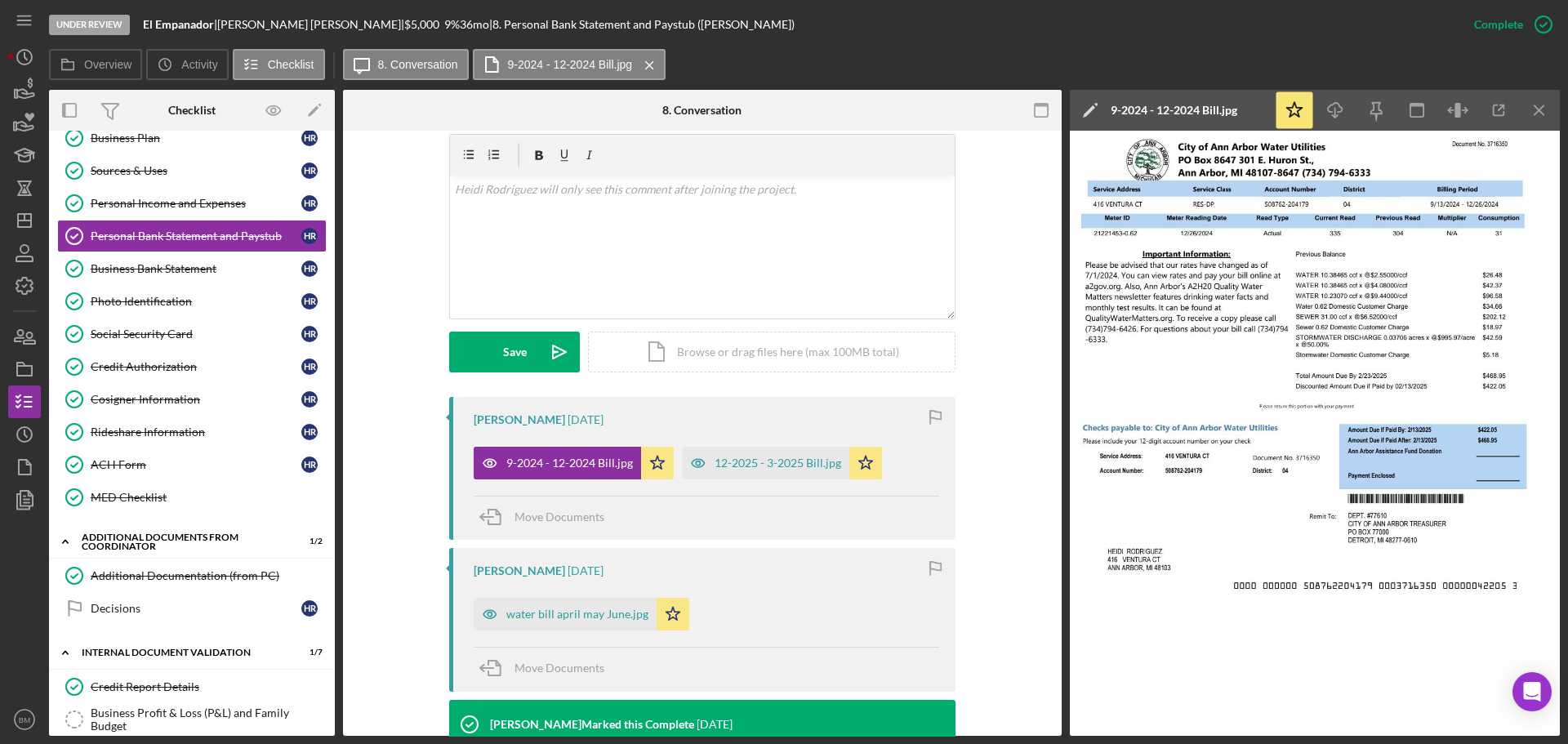
scroll to position [245, 0]
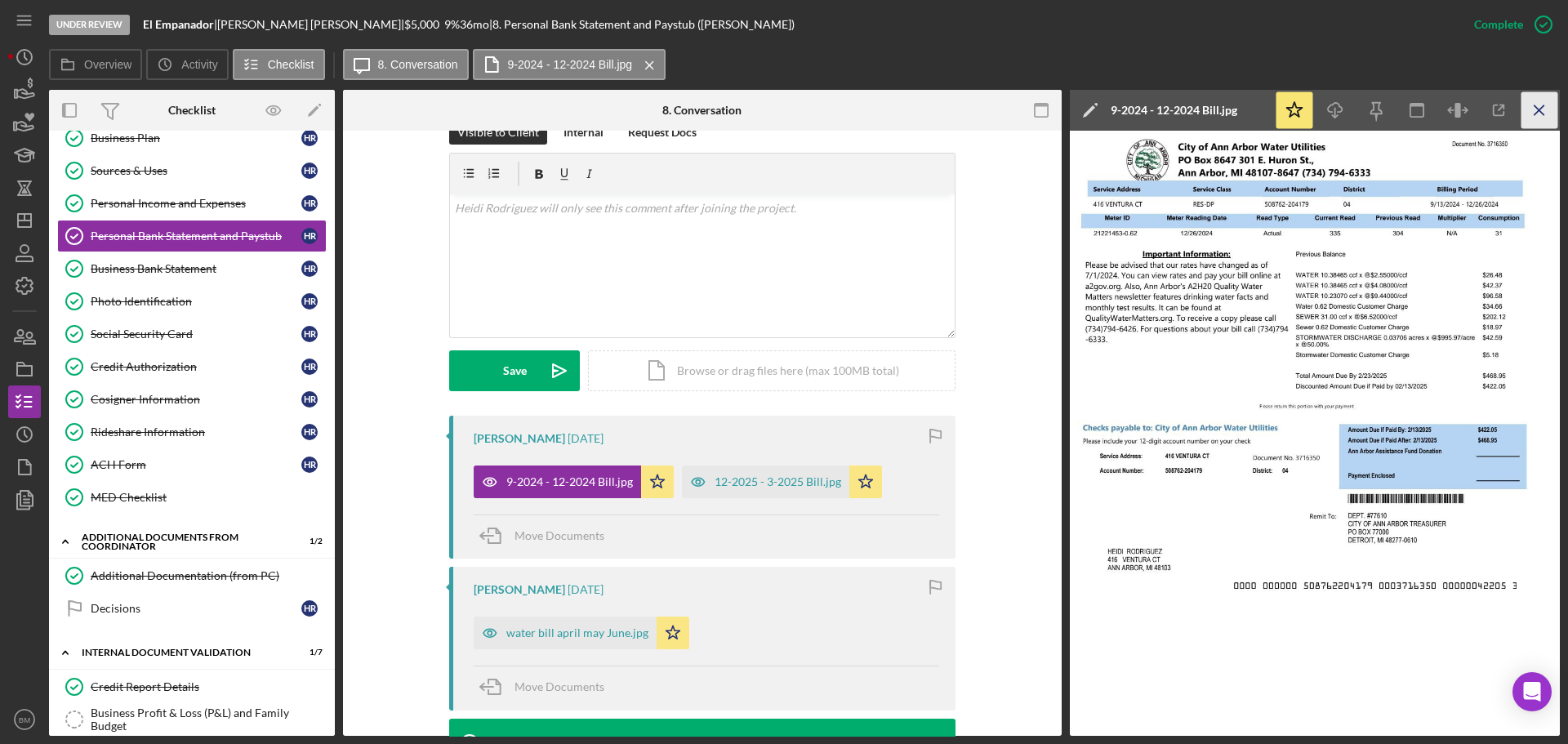
click at [1541, 111] on icon "Icon/Menu Close" at bounding box center [1540, 111] width 37 height 37
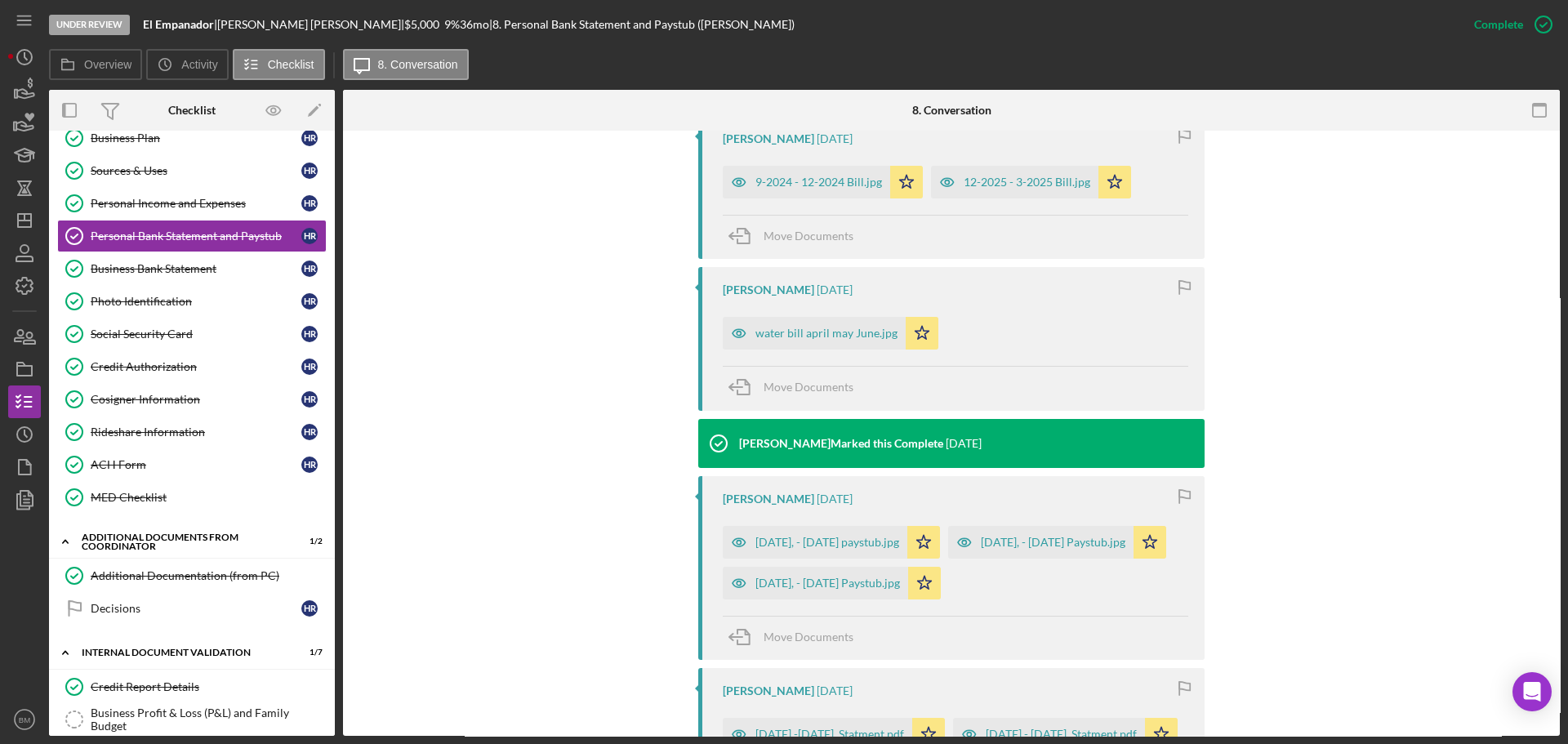
scroll to position [572, 0]
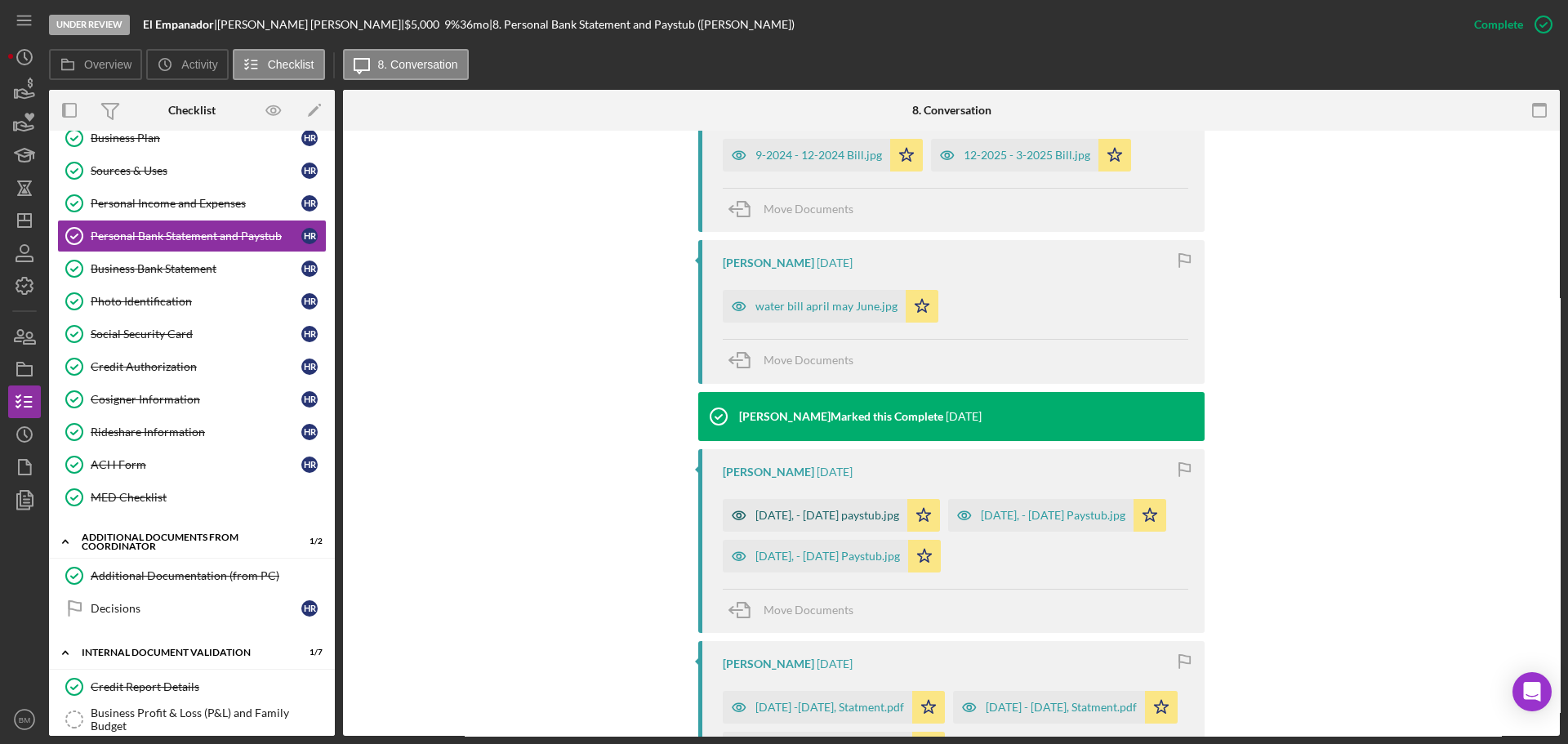
click at [817, 518] on div "July 6, - July 19 paystub.jpg" at bounding box center [827, 515] width 144 height 13
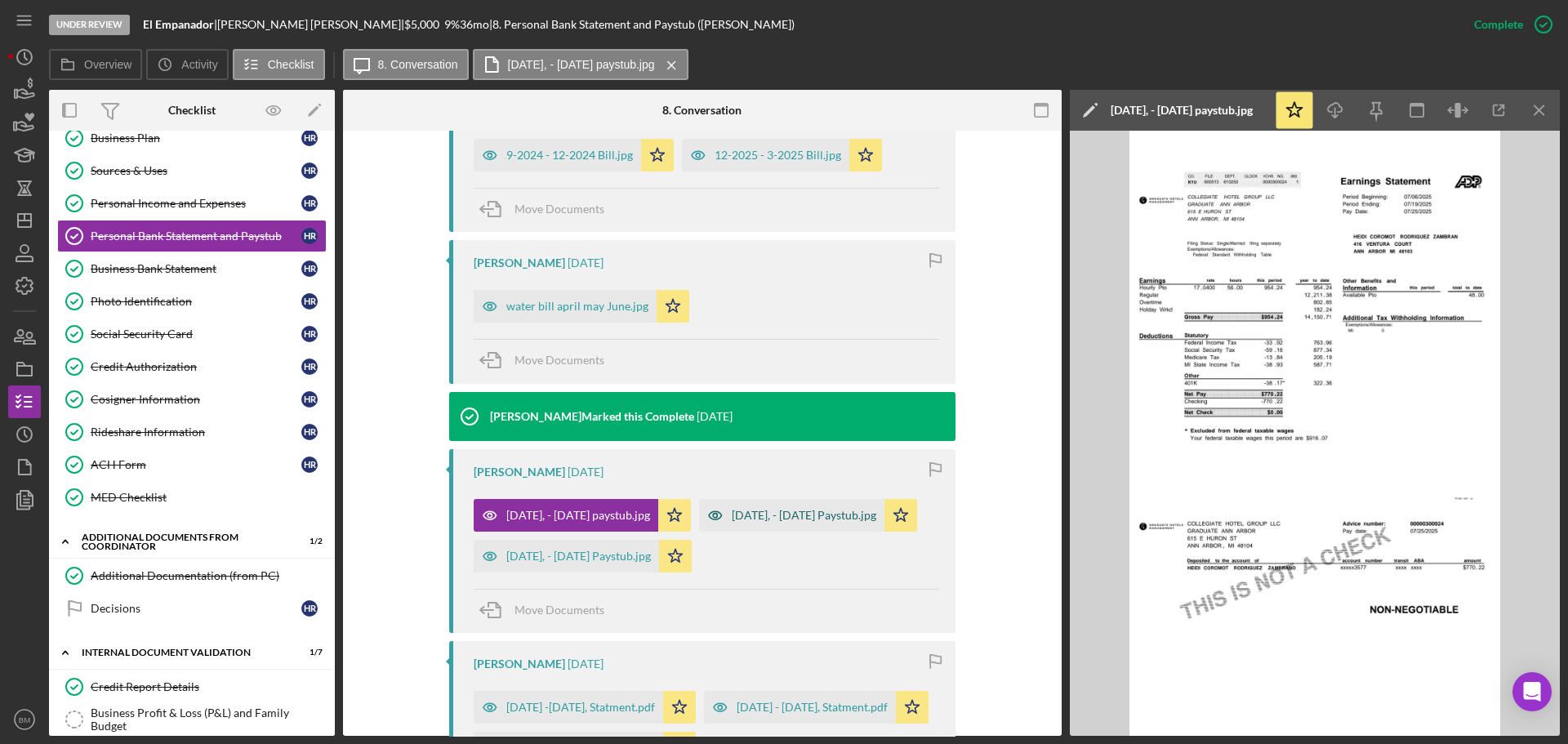
click at [757, 508] on div "July 20, - August 2 Paystub.jpg" at bounding box center [804, 515] width 145 height 13
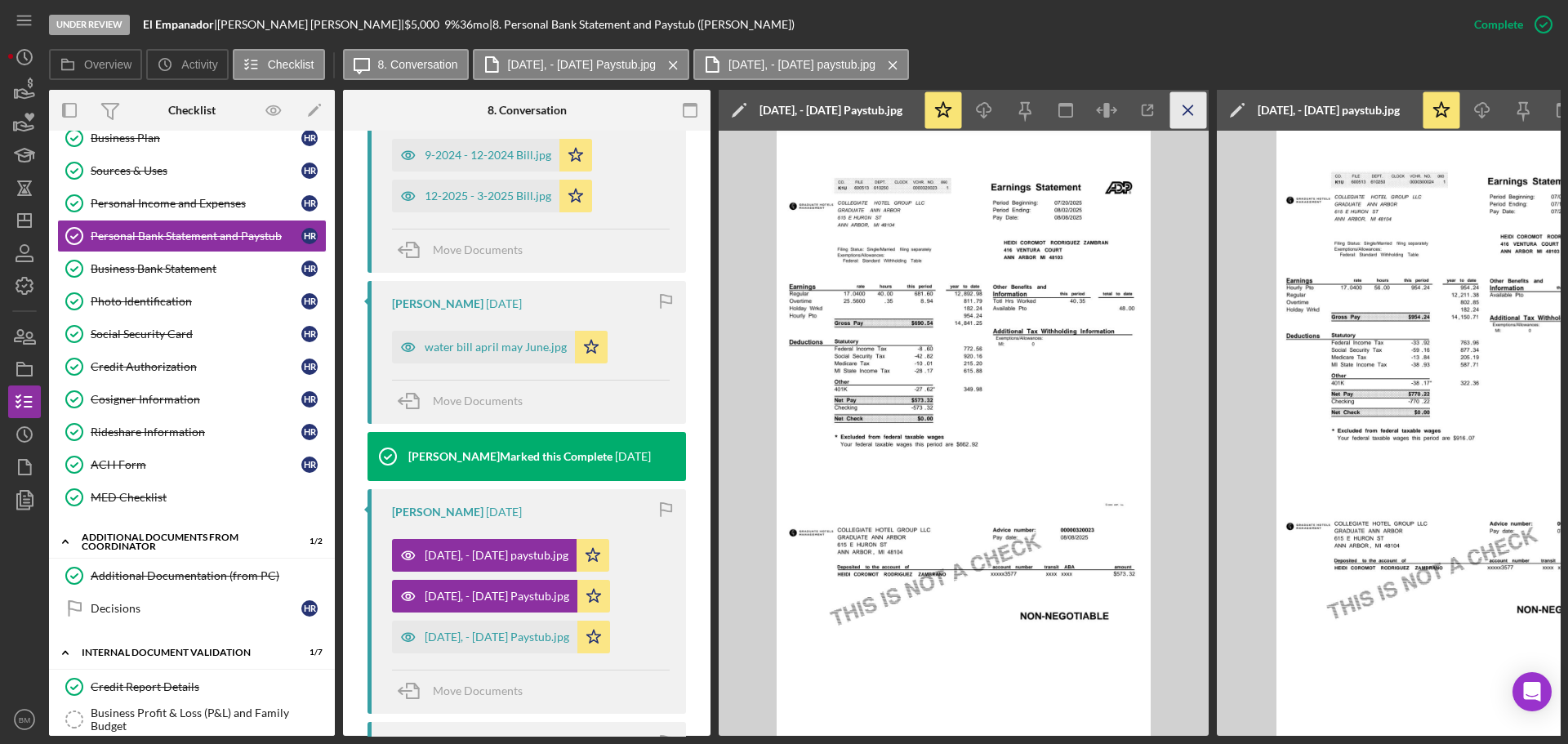
click at [1190, 106] on icon "Icon/Menu Close" at bounding box center [1188, 111] width 37 height 37
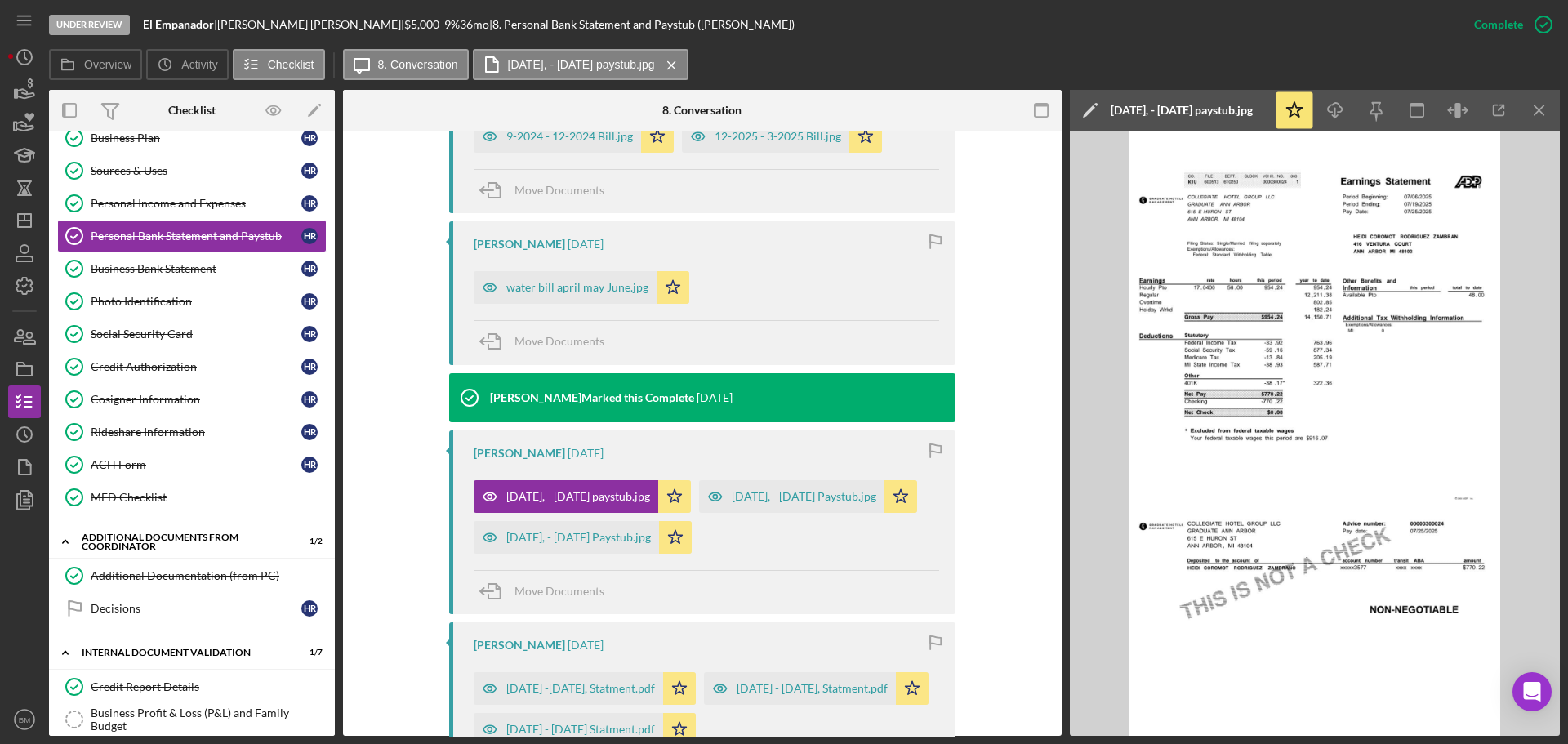
scroll to position [572, 0]
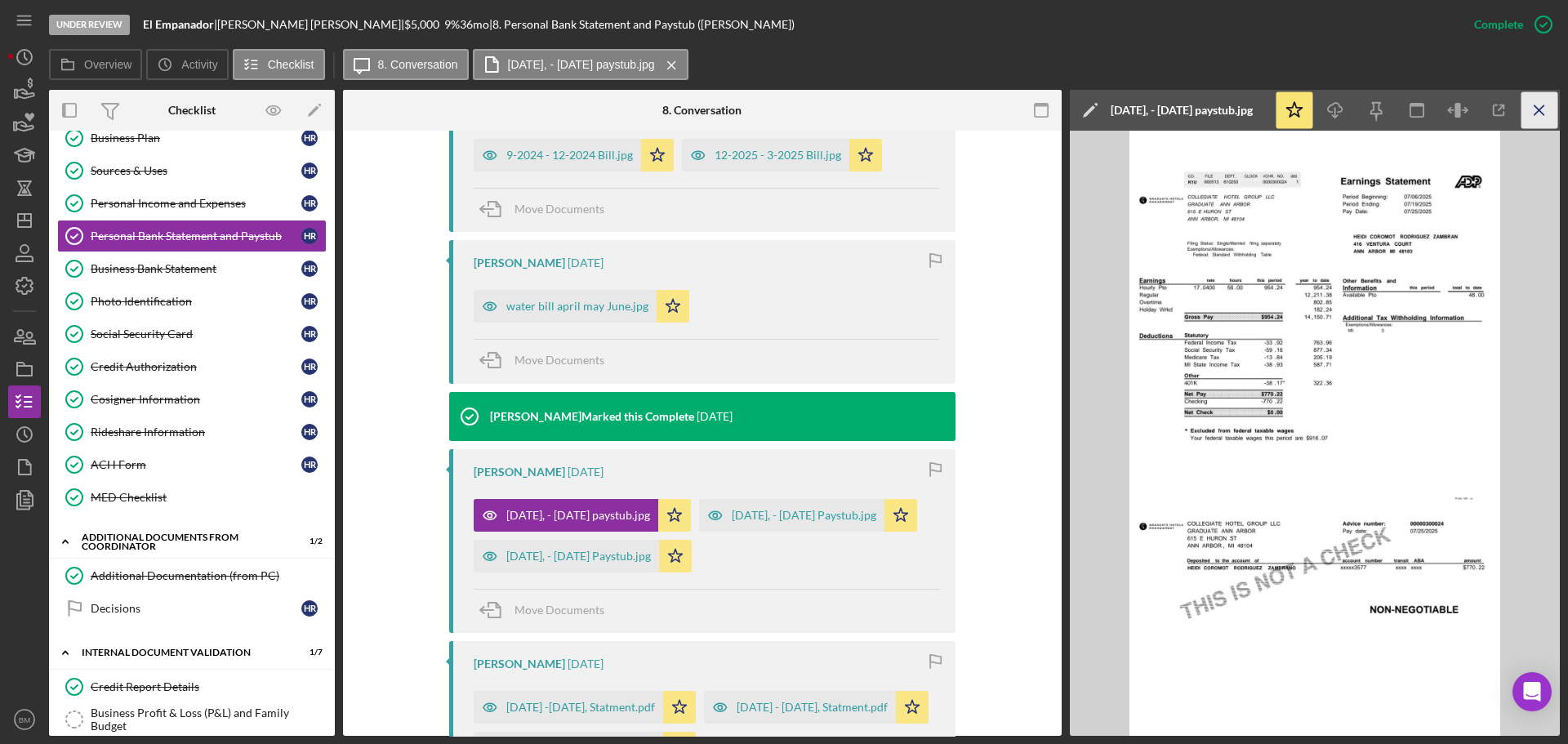
click at [1527, 115] on icon "Icon/Menu Close" at bounding box center [1540, 111] width 37 height 37
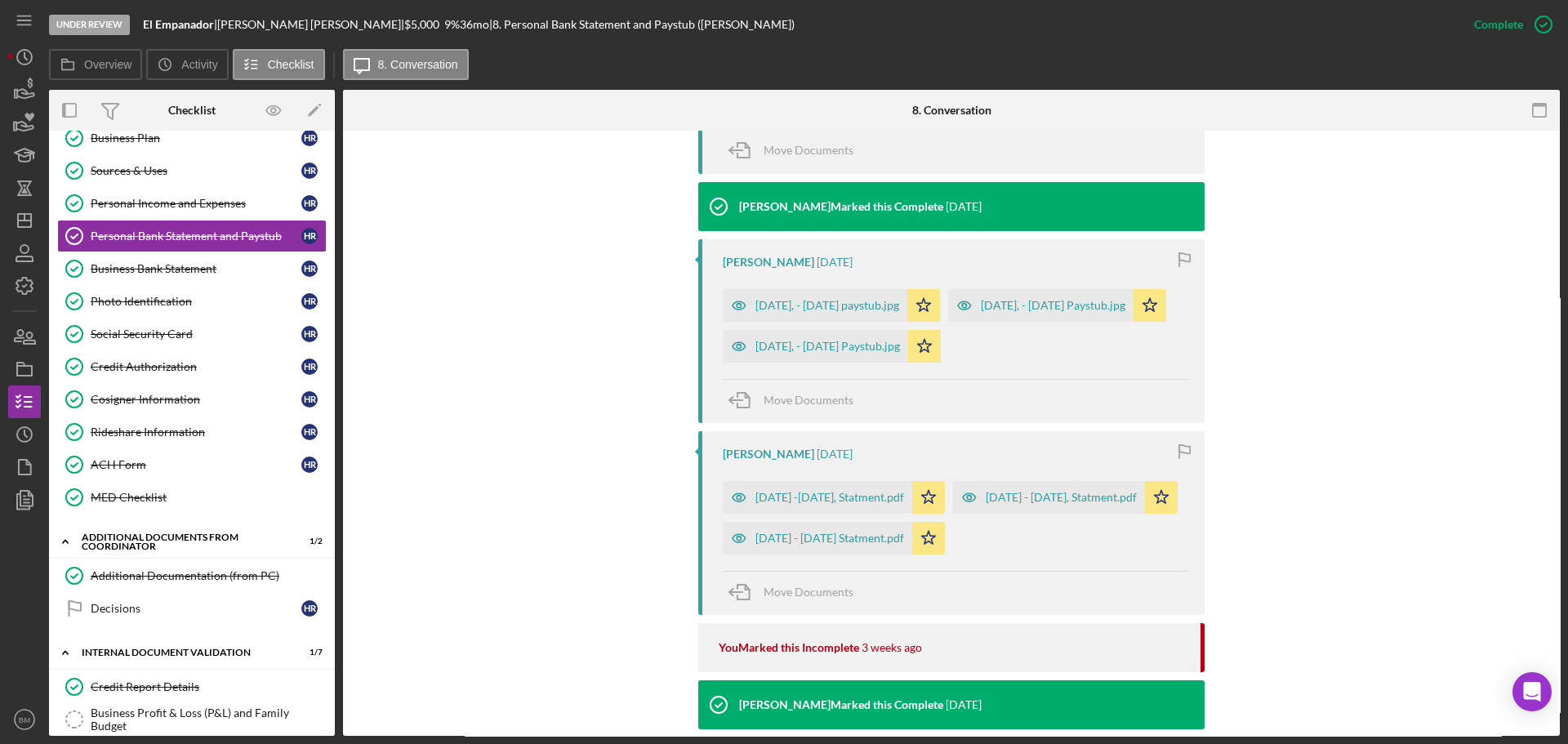
scroll to position [816, 0]
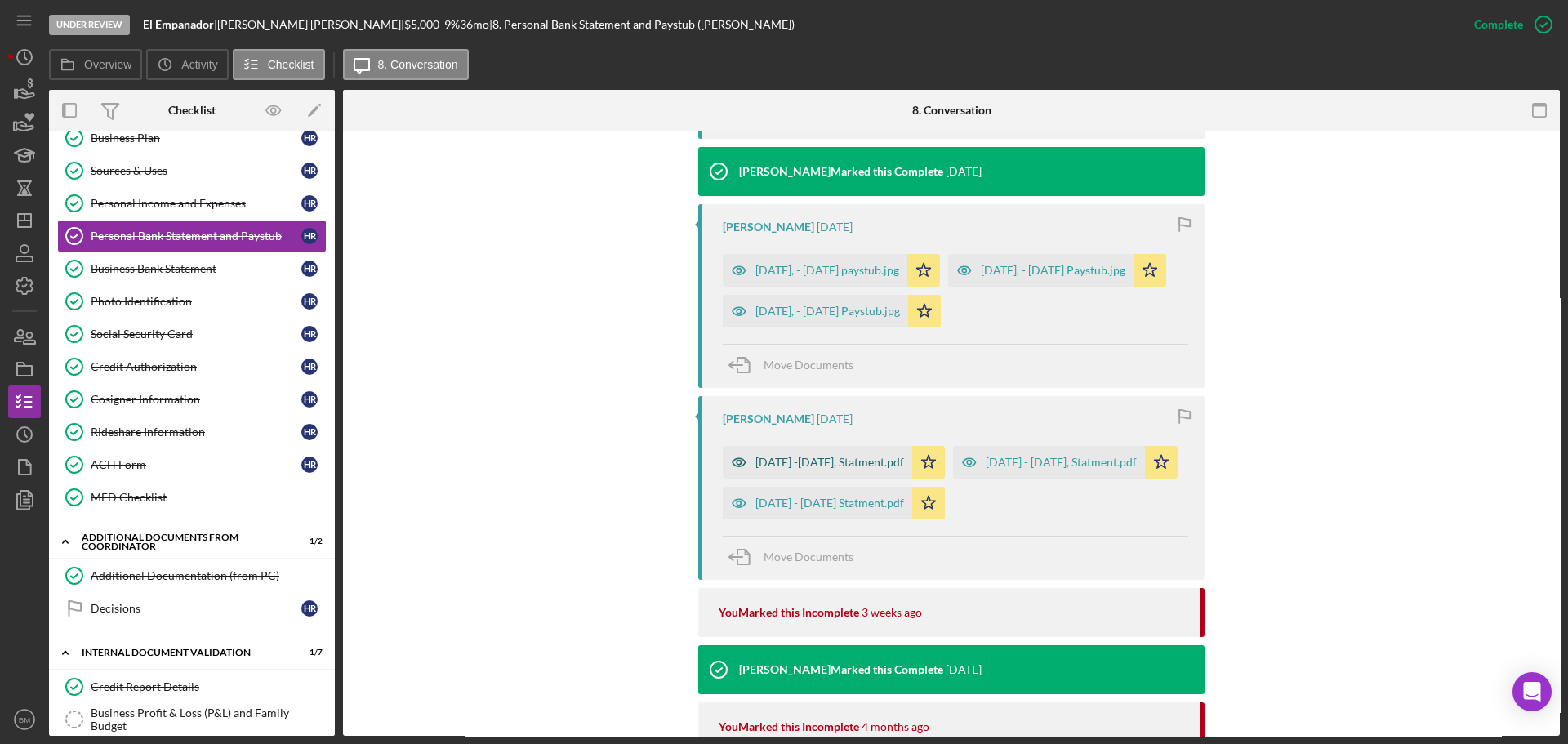
click at [886, 461] on div "July 16 -Aug 14, Statment.pdf" at bounding box center [830, 463] width 149 height 13
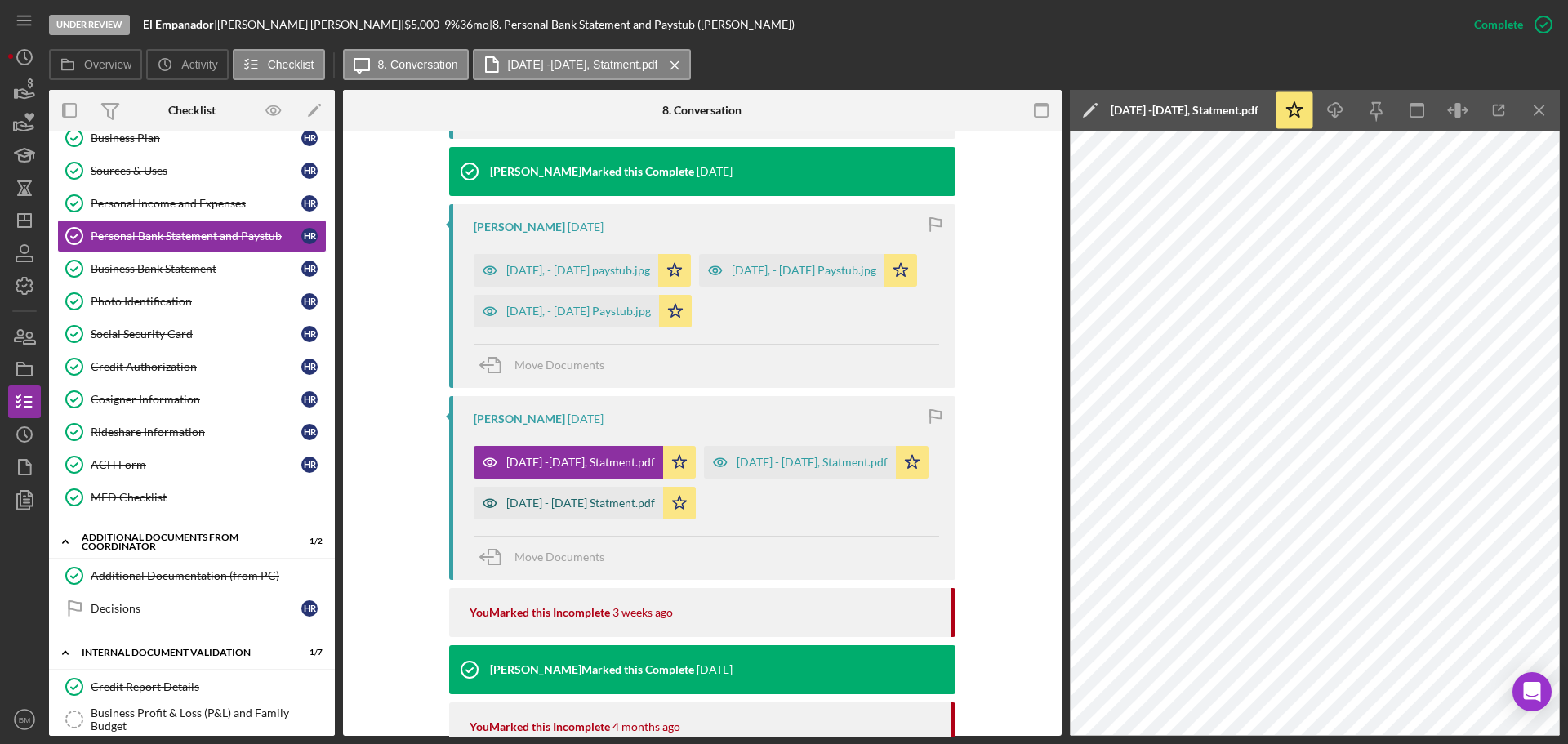
click at [605, 509] on div "May 15 - June 13 Statment.pdf" at bounding box center [580, 503] width 149 height 13
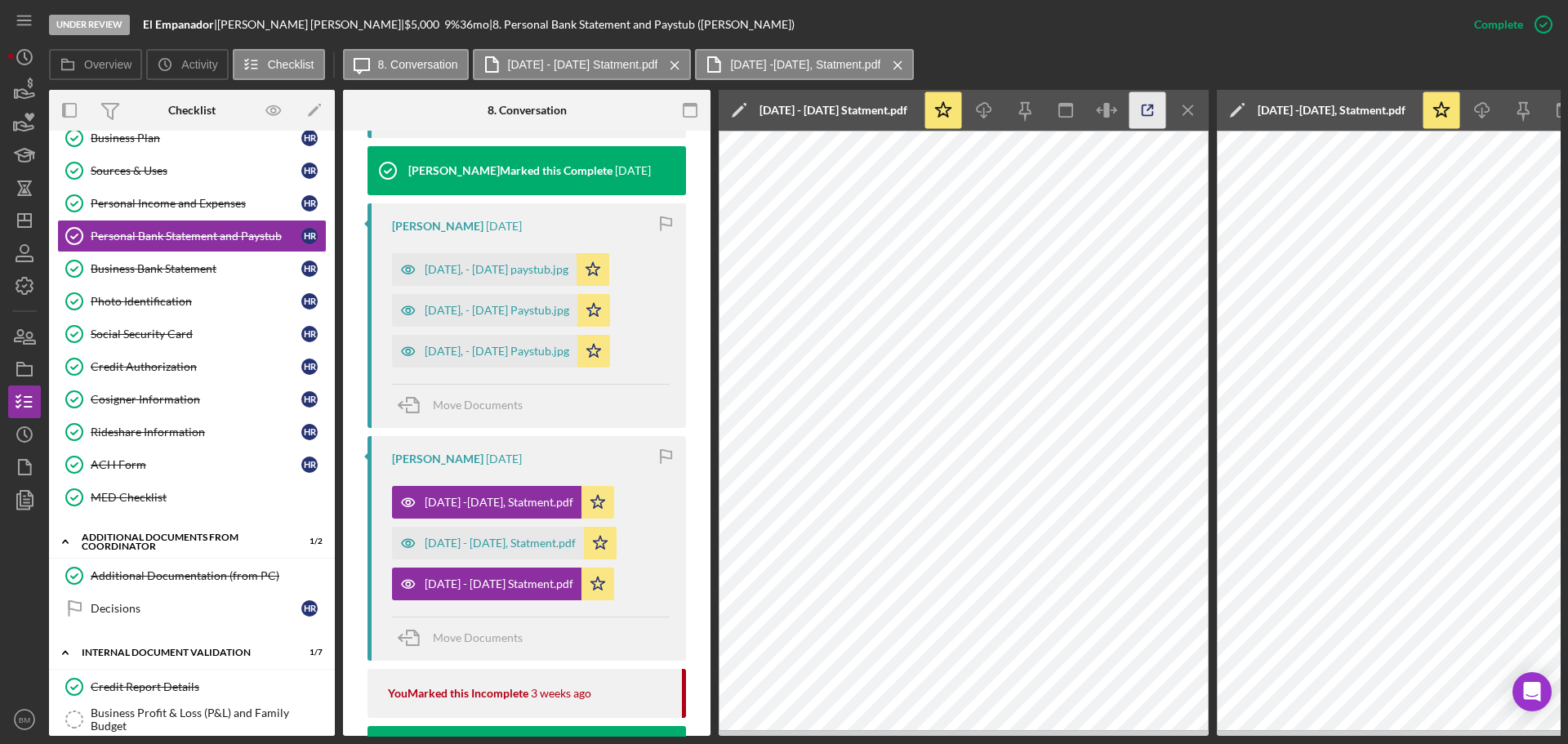
click at [1153, 116] on icon "button" at bounding box center [1148, 111] width 37 height 37
click at [1183, 107] on icon "Icon/Menu Close" at bounding box center [1188, 111] width 37 height 37
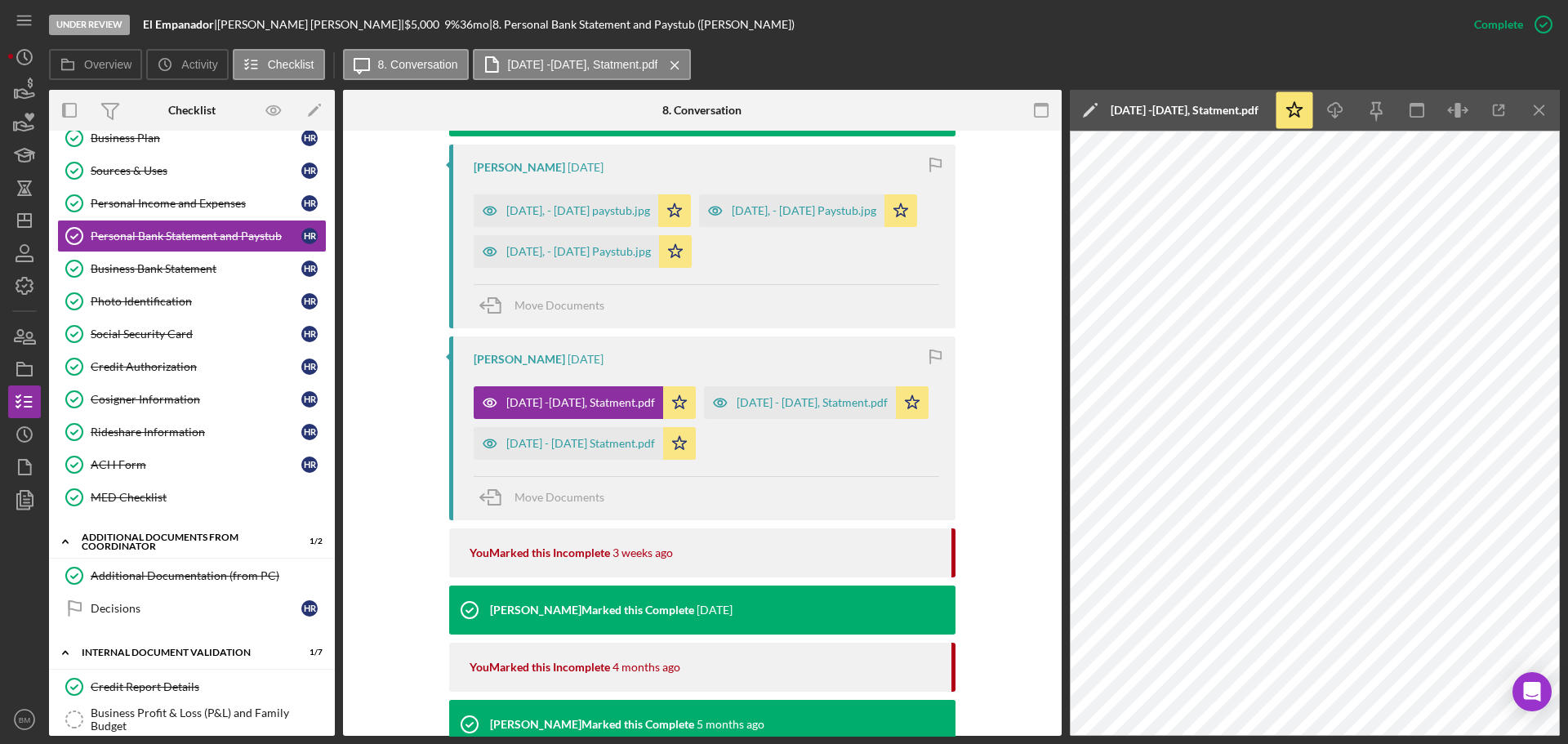
scroll to position [816, 0]
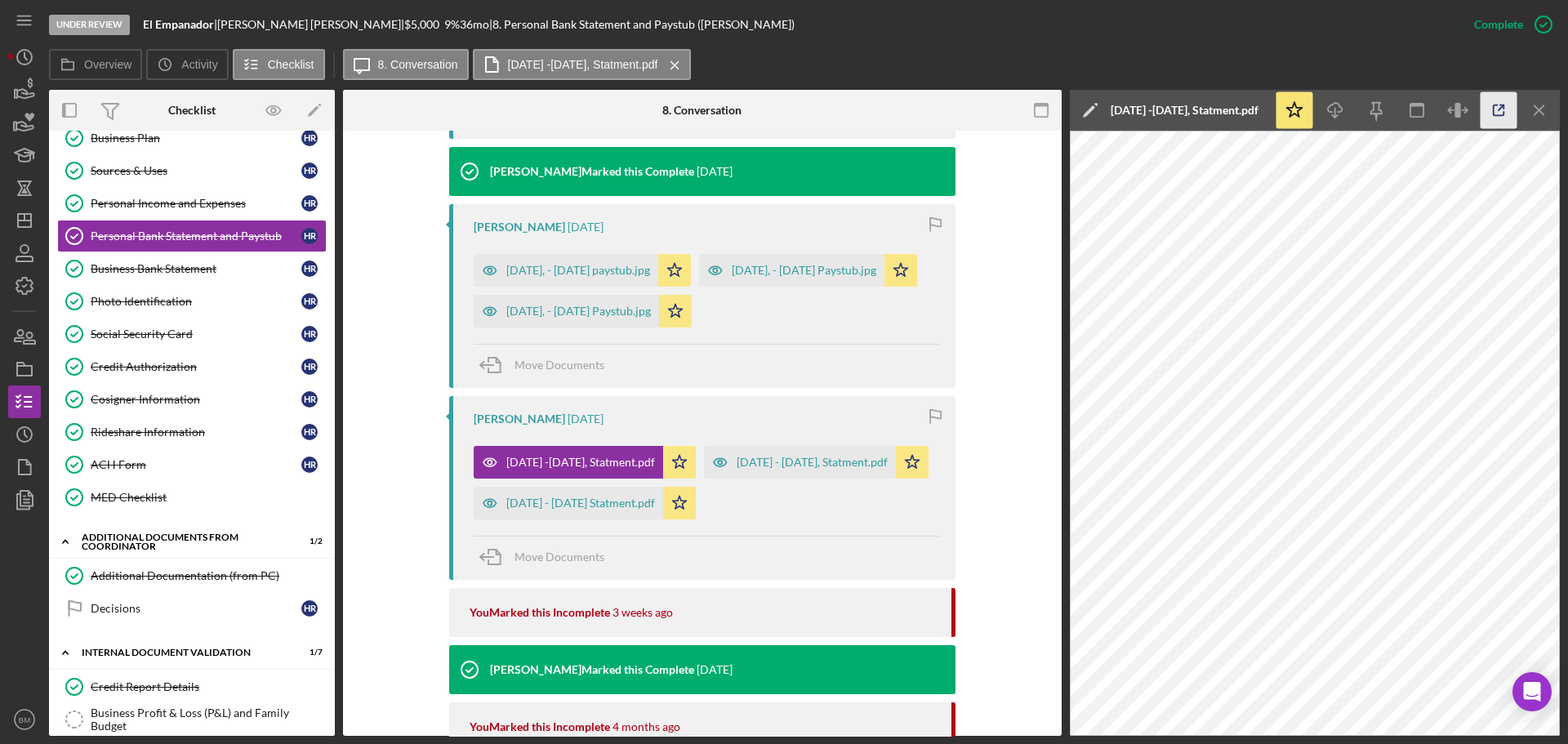
click at [1496, 119] on icon "button" at bounding box center [1499, 111] width 37 height 37
click at [704, 479] on div "[DATE] - [DATE], Statment.pdf" at bounding box center [800, 462] width 192 height 32
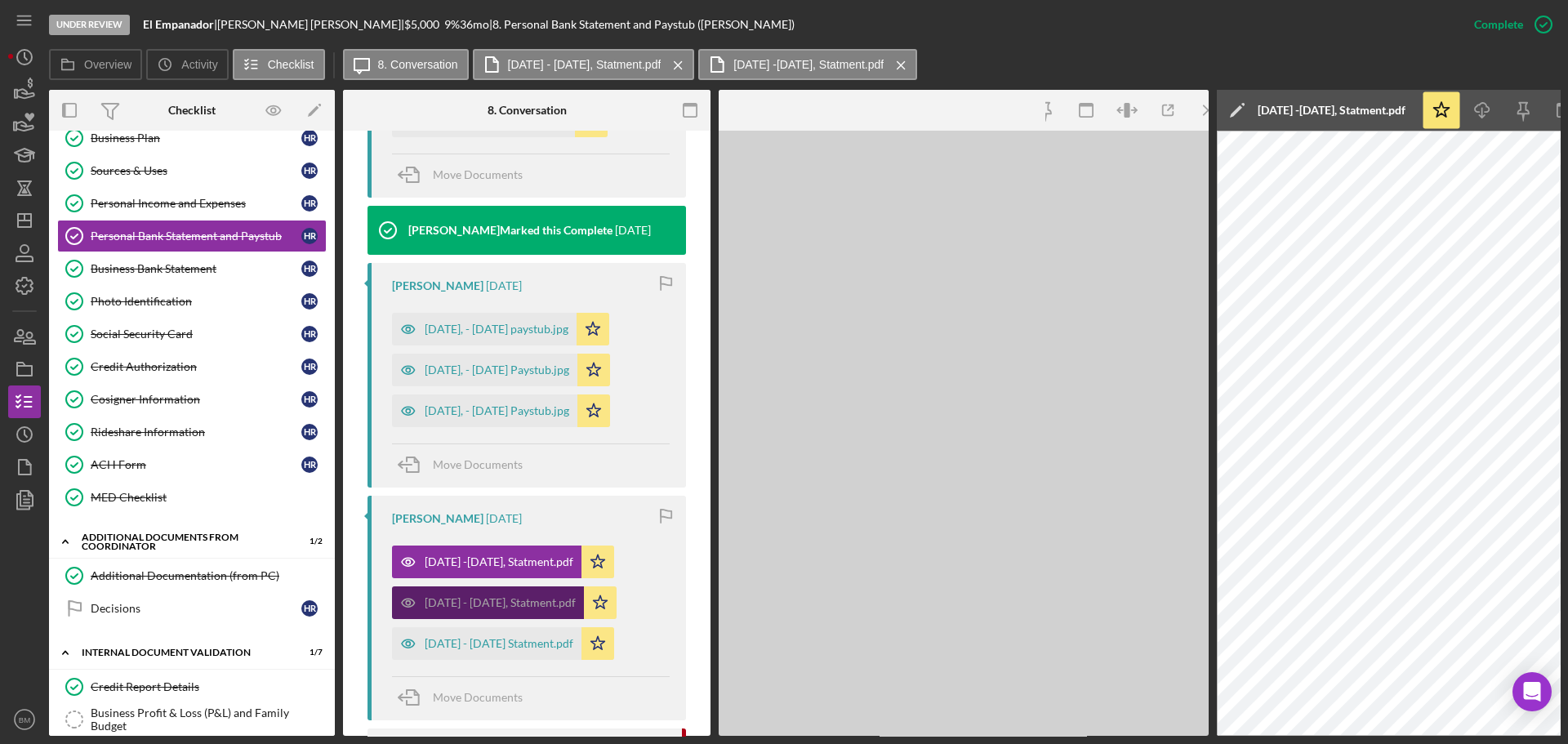
scroll to position [876, 0]
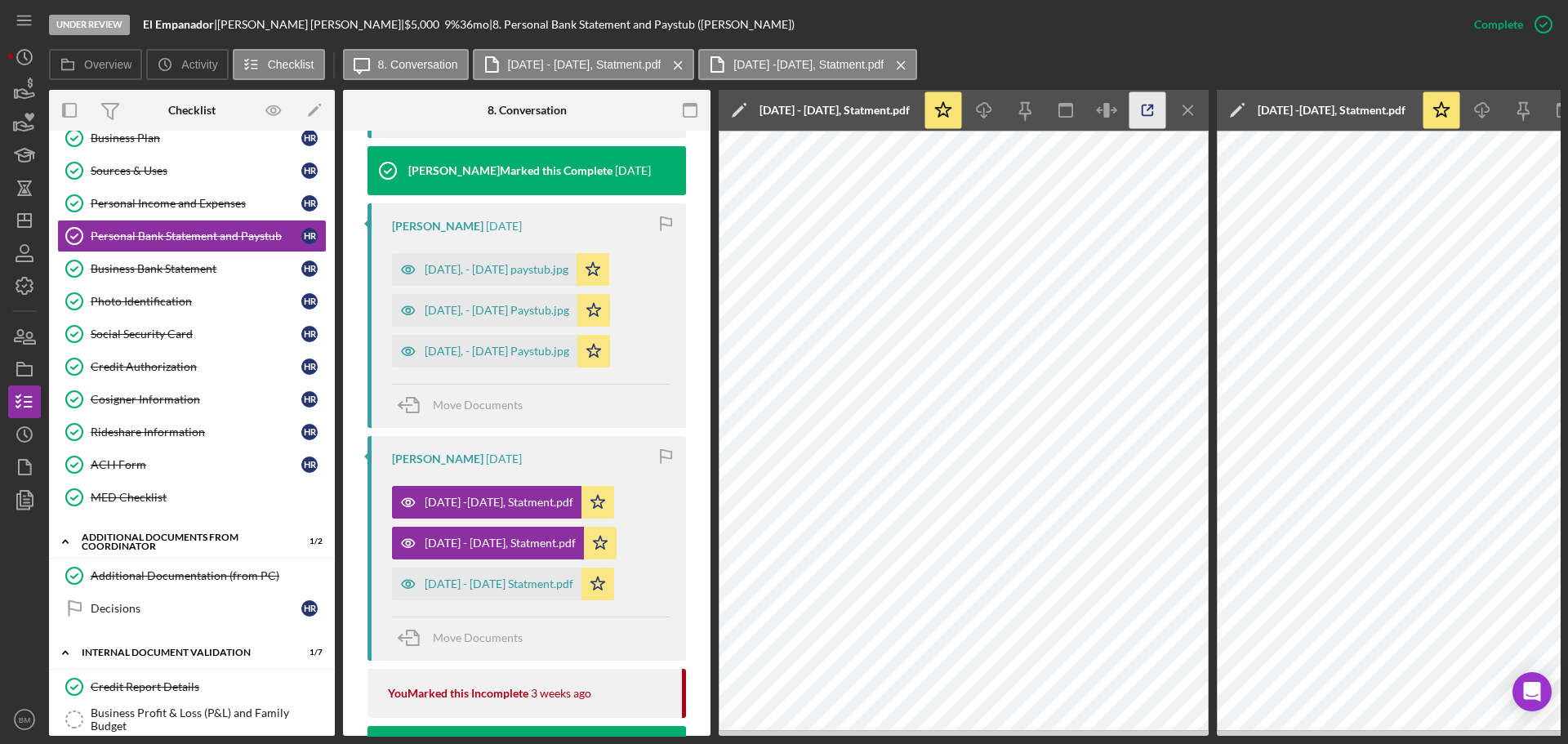
click at [1139, 112] on icon "button" at bounding box center [1148, 111] width 37 height 37
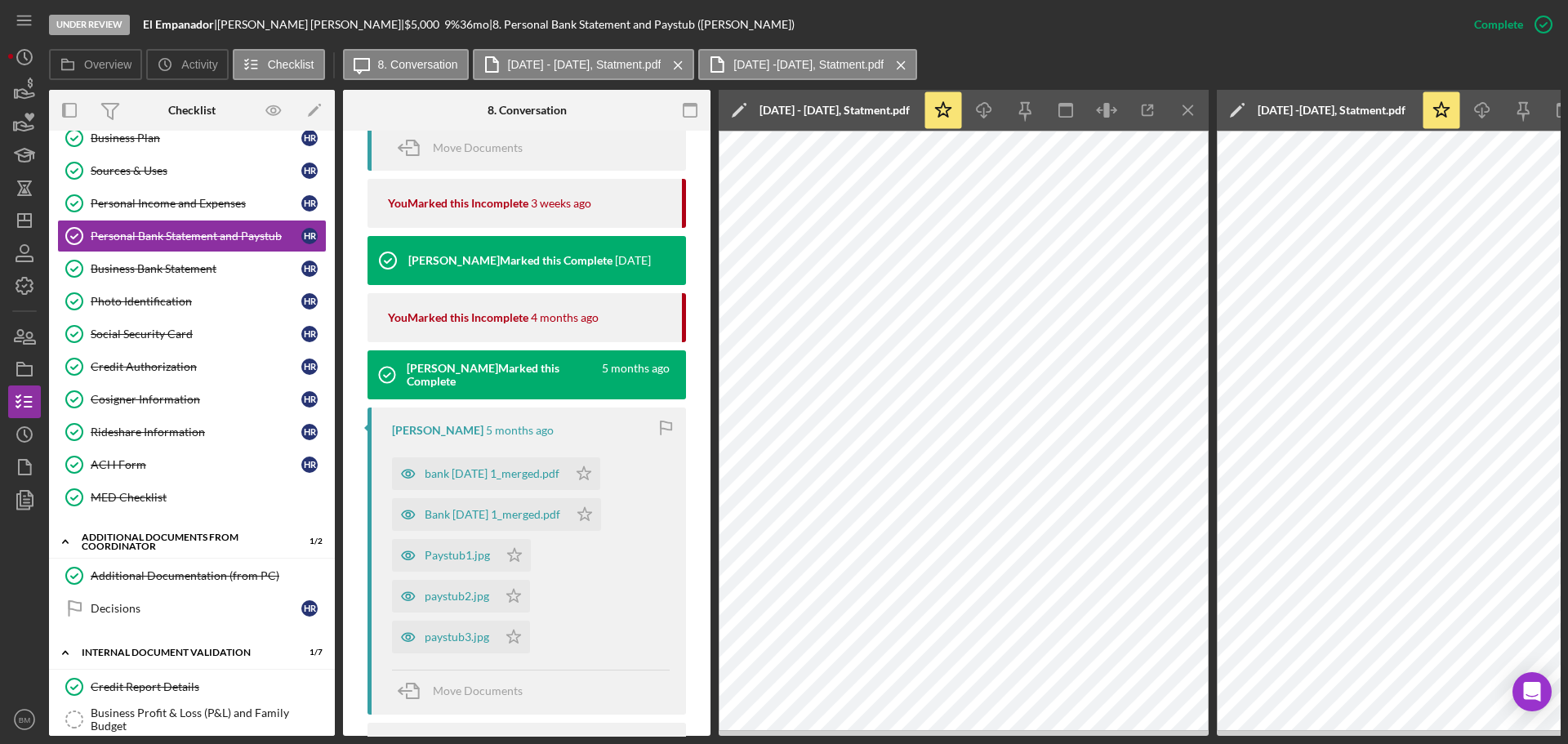
scroll to position [1448, 0]
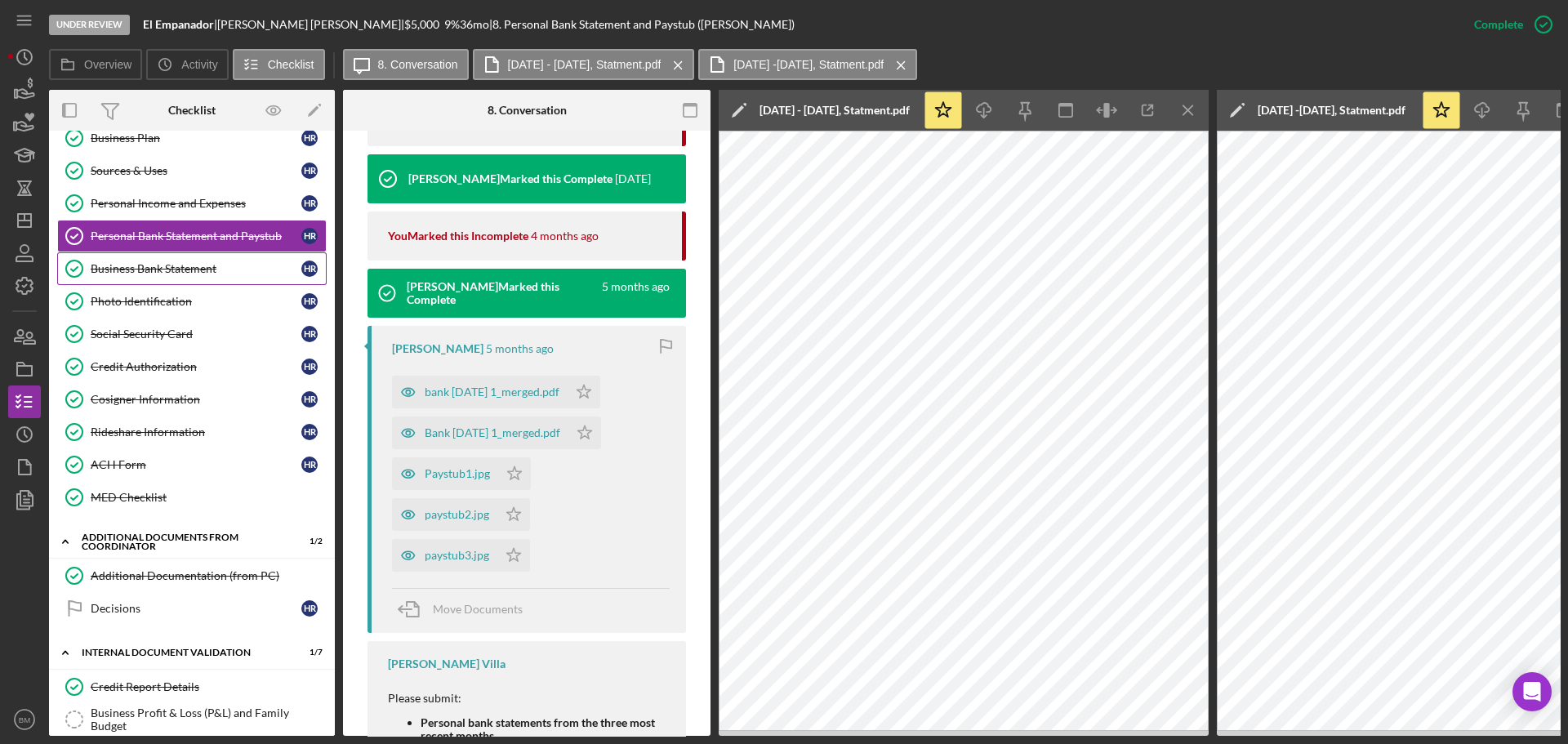
click at [171, 280] on link "Business Bank Statement Business Bank Statement H R" at bounding box center [192, 268] width 270 height 32
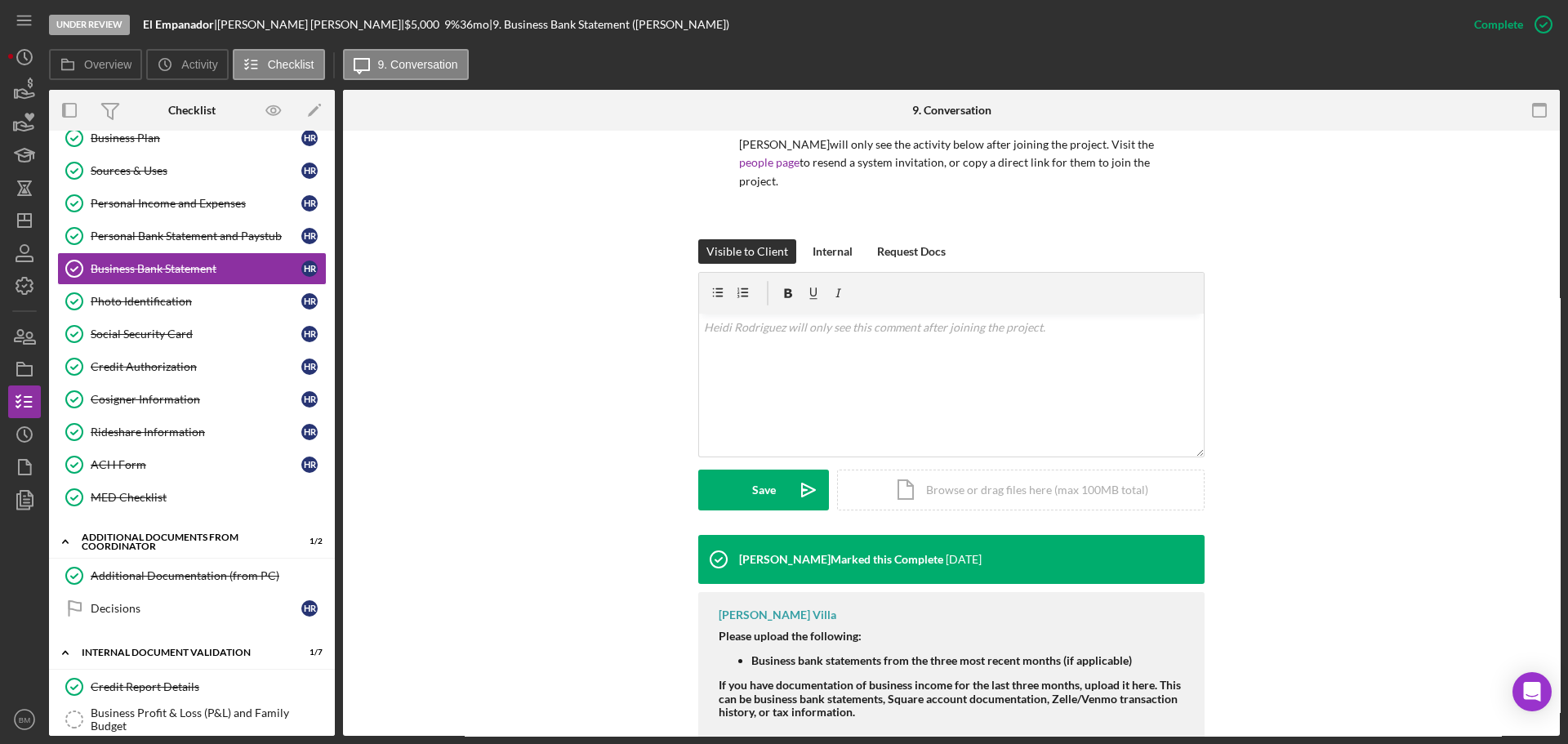
scroll to position [161, 0]
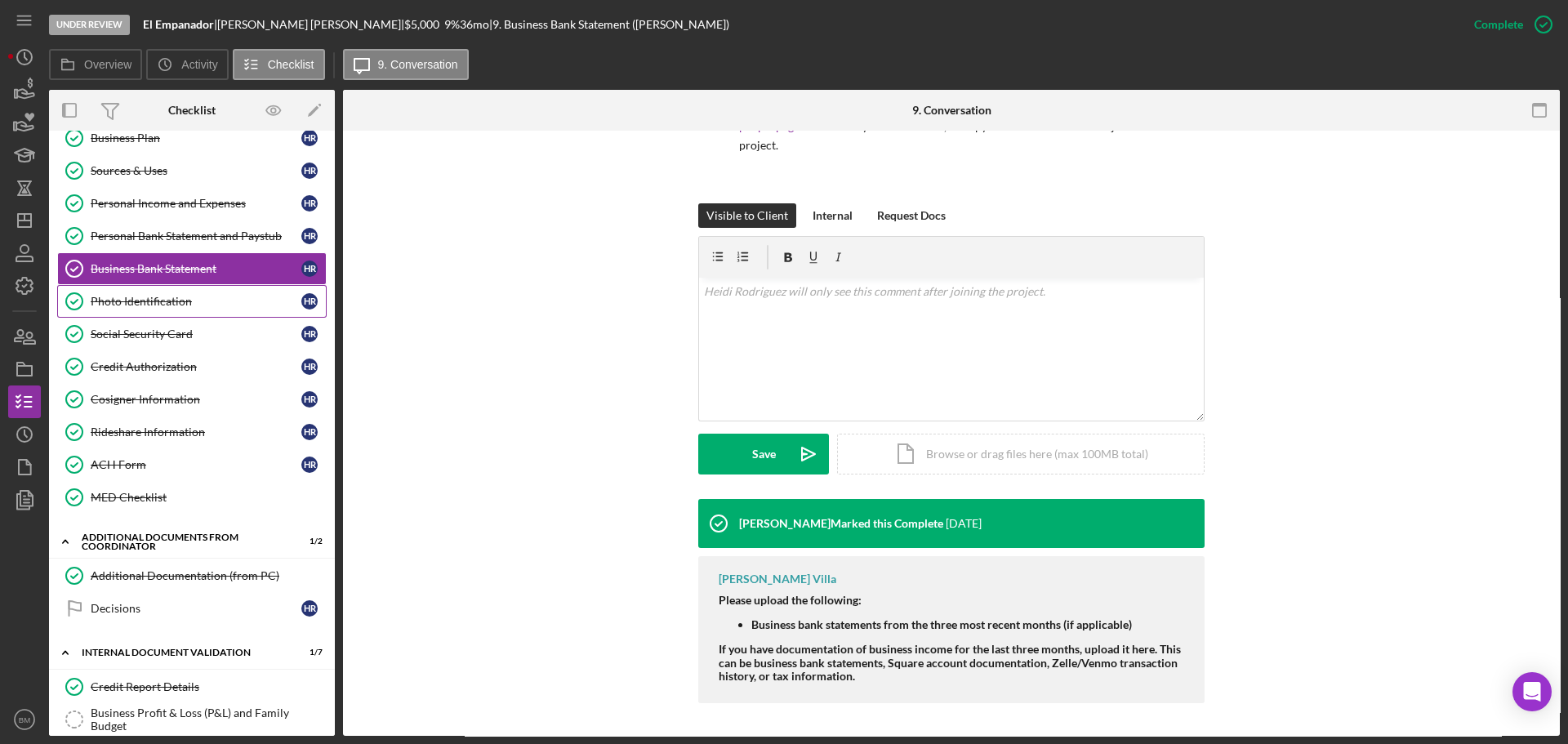
click at [236, 290] on link "Photo Identification Photo Identification H R" at bounding box center [192, 300] width 270 height 32
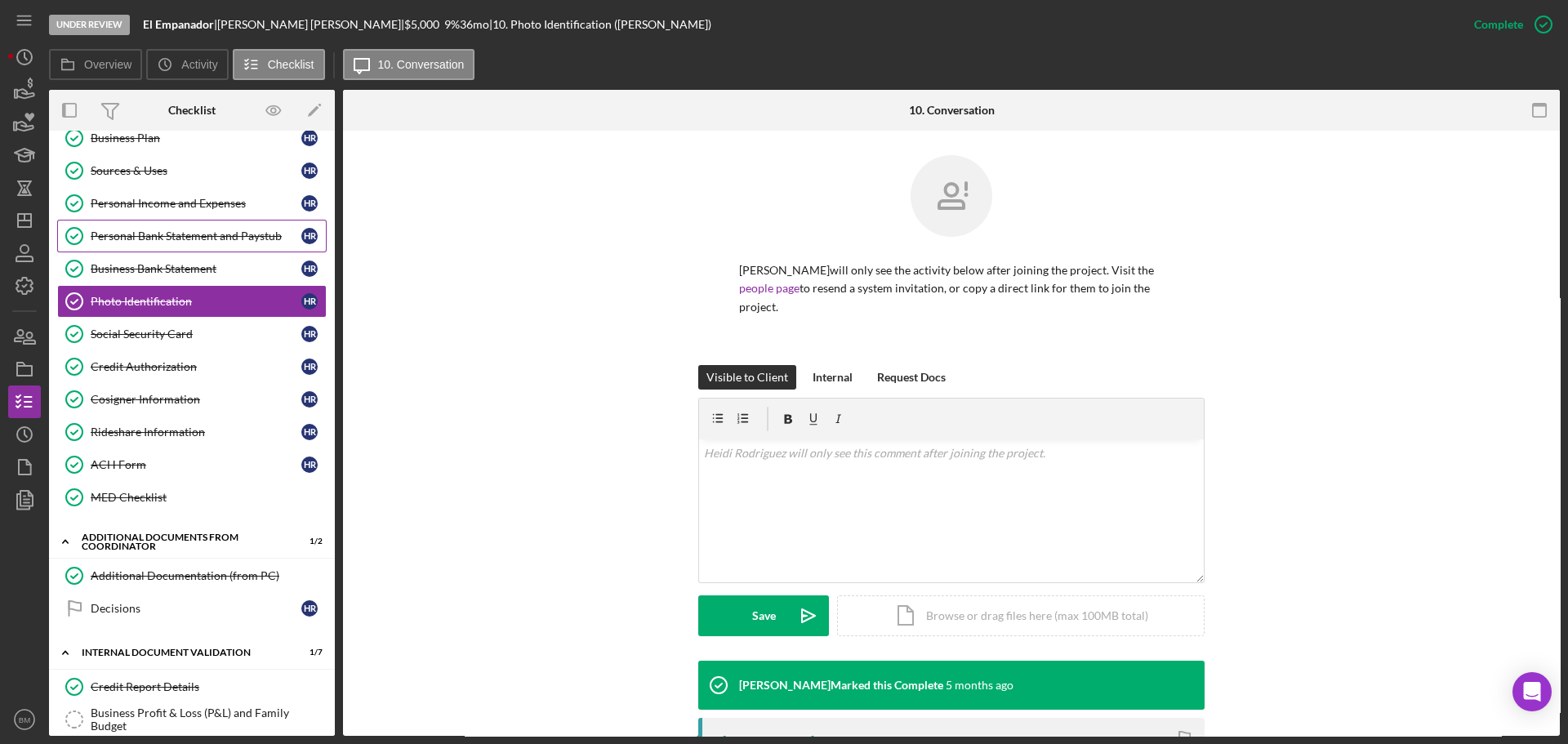
click at [168, 239] on div "Personal Bank Statement and Paystub" at bounding box center [196, 236] width 211 height 13
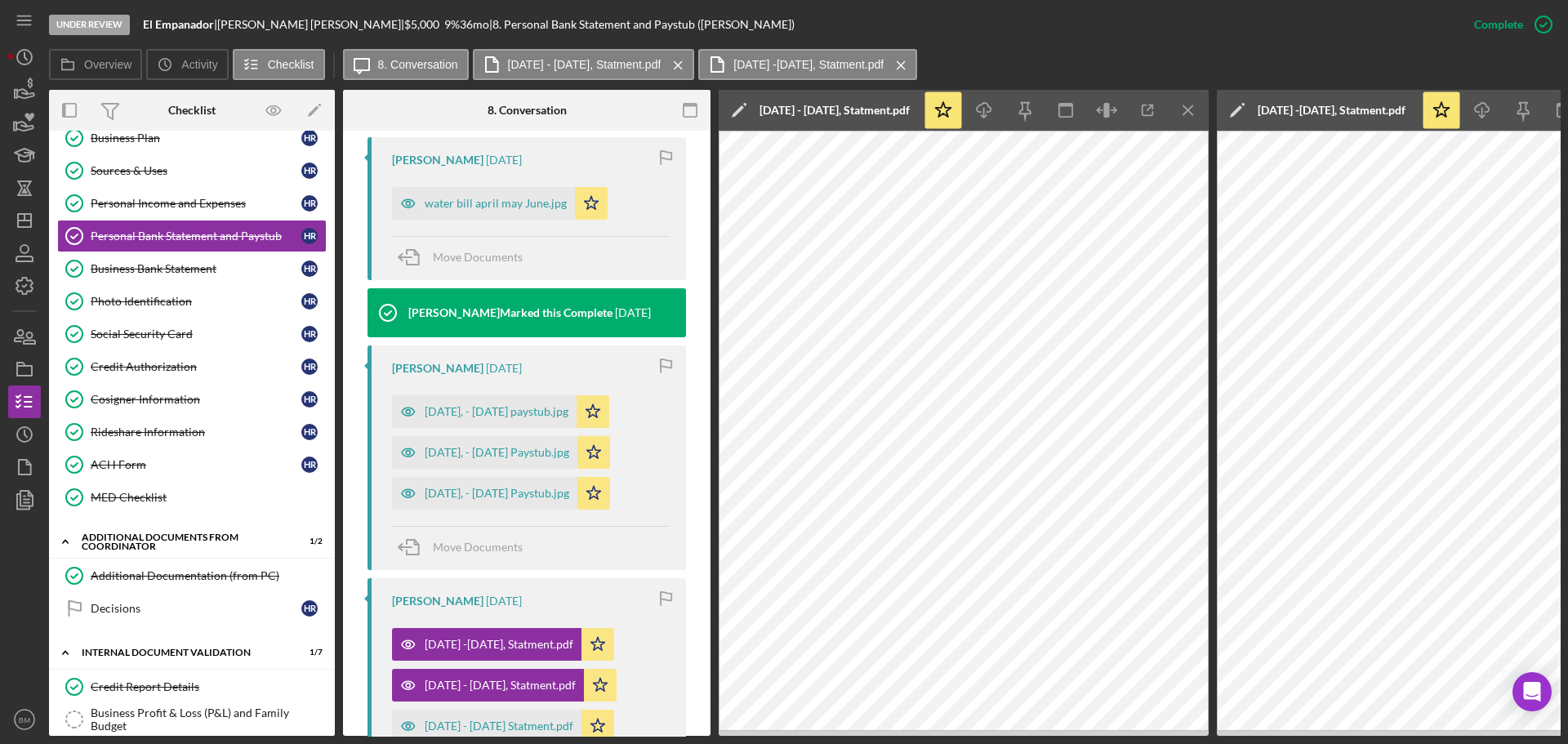
scroll to position [653, 0]
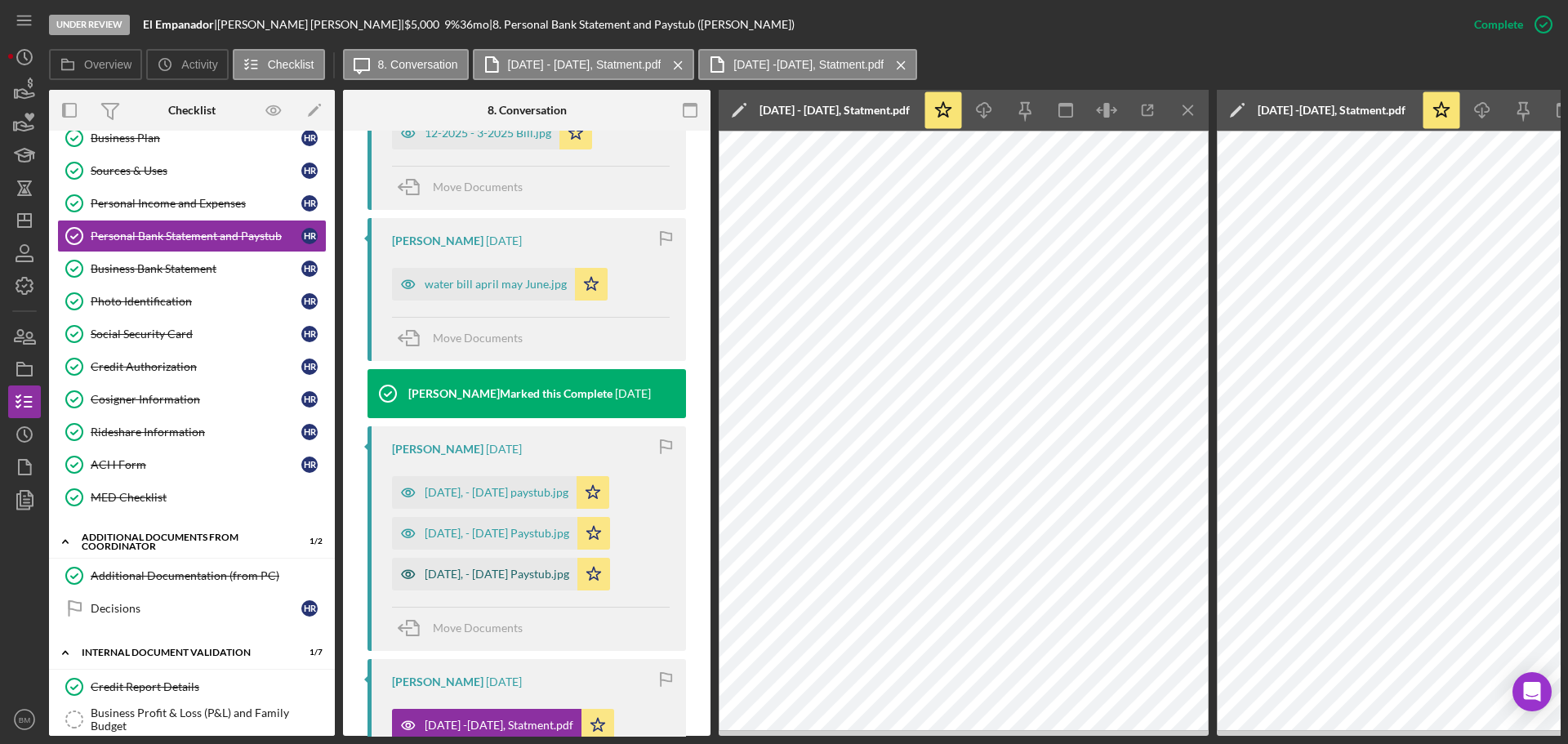
click at [491, 581] on div "[DATE], - [DATE] Paystub.jpg" at bounding box center [484, 573] width 186 height 32
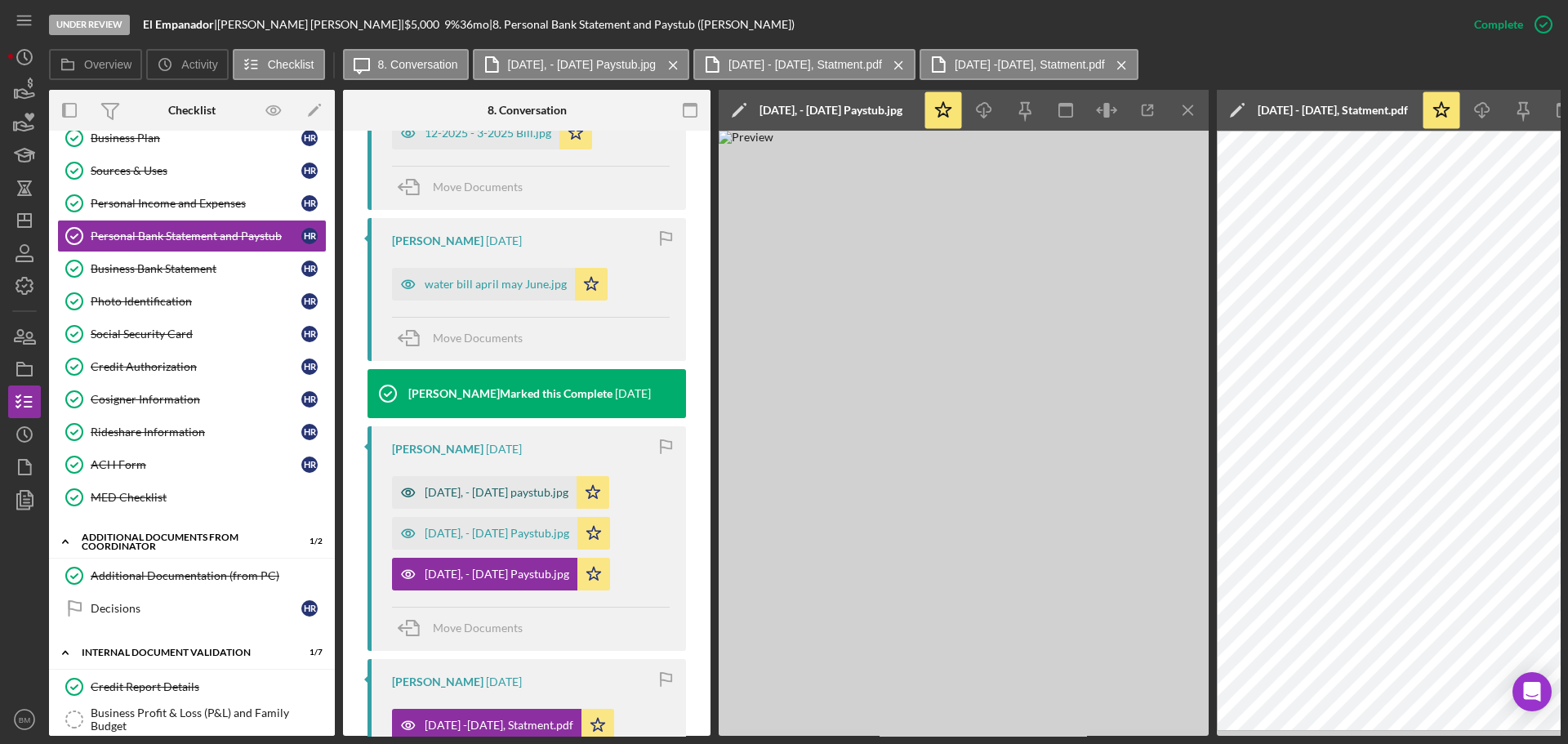
click at [514, 498] on div "[DATE], - [DATE] paystub.jpg" at bounding box center [496, 493] width 144 height 13
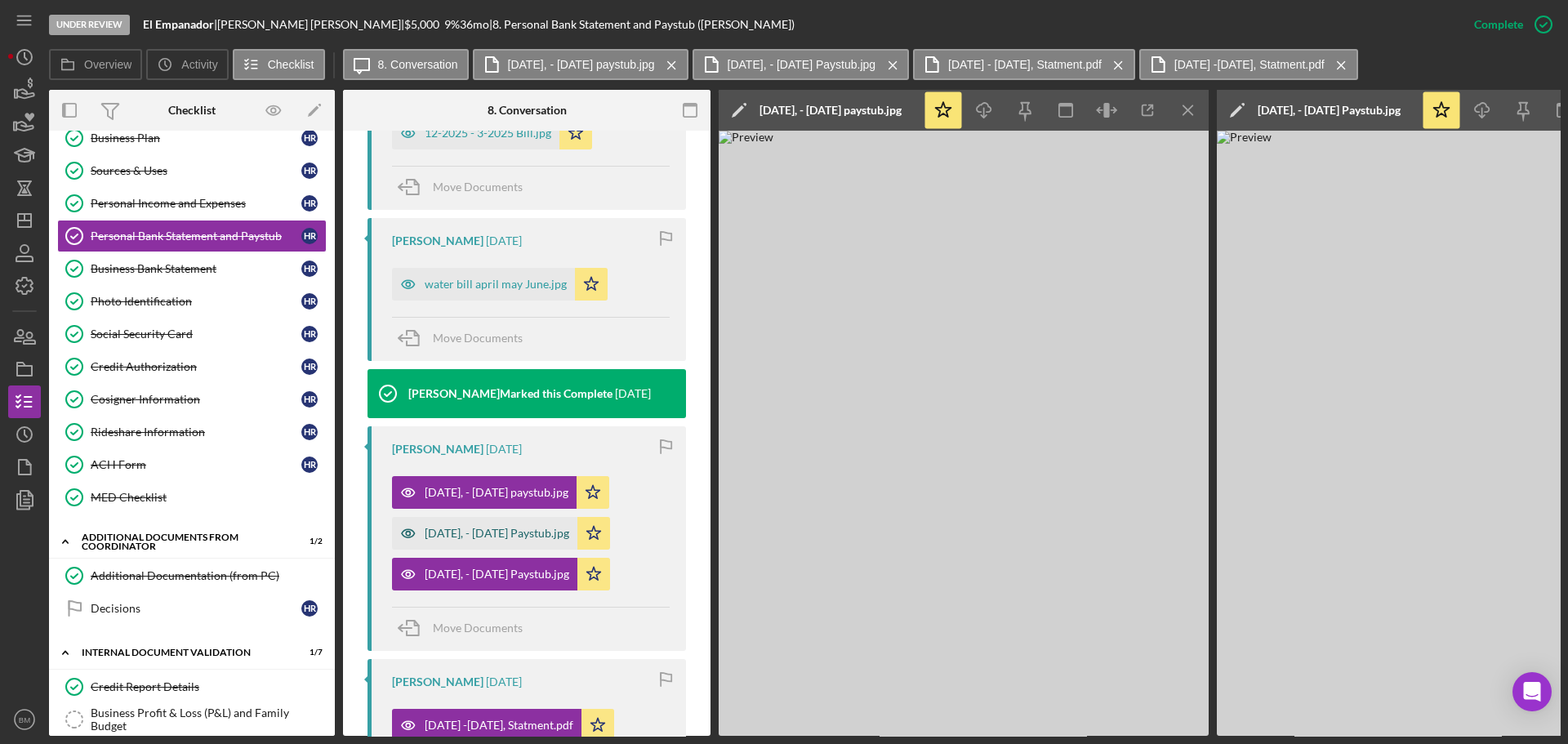
click at [511, 522] on div "[DATE], - [DATE] Paystub.jpg" at bounding box center [484, 533] width 186 height 32
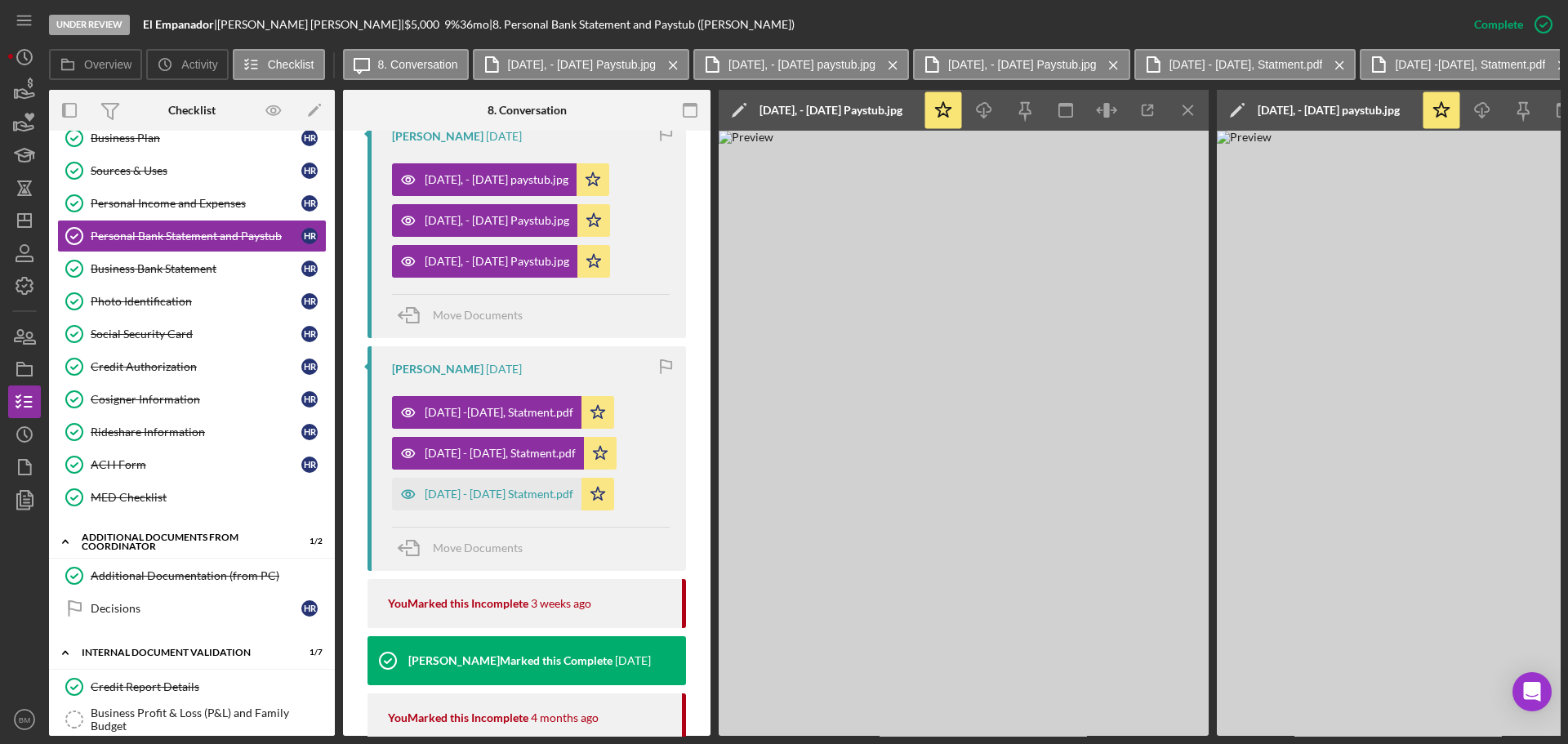
scroll to position [980, 0]
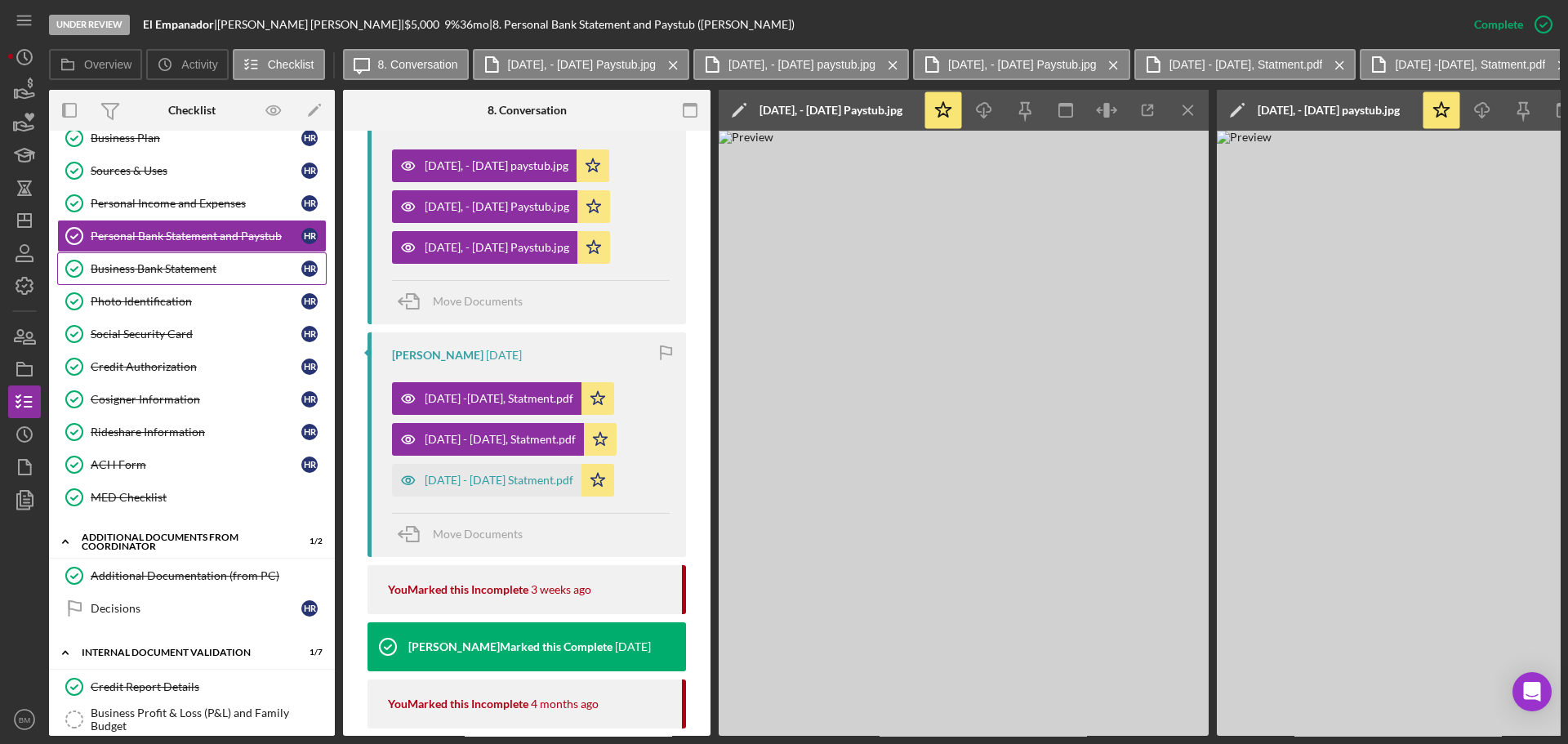
click at [187, 277] on link "Business Bank Statement Business Bank Statement H R" at bounding box center [192, 268] width 270 height 32
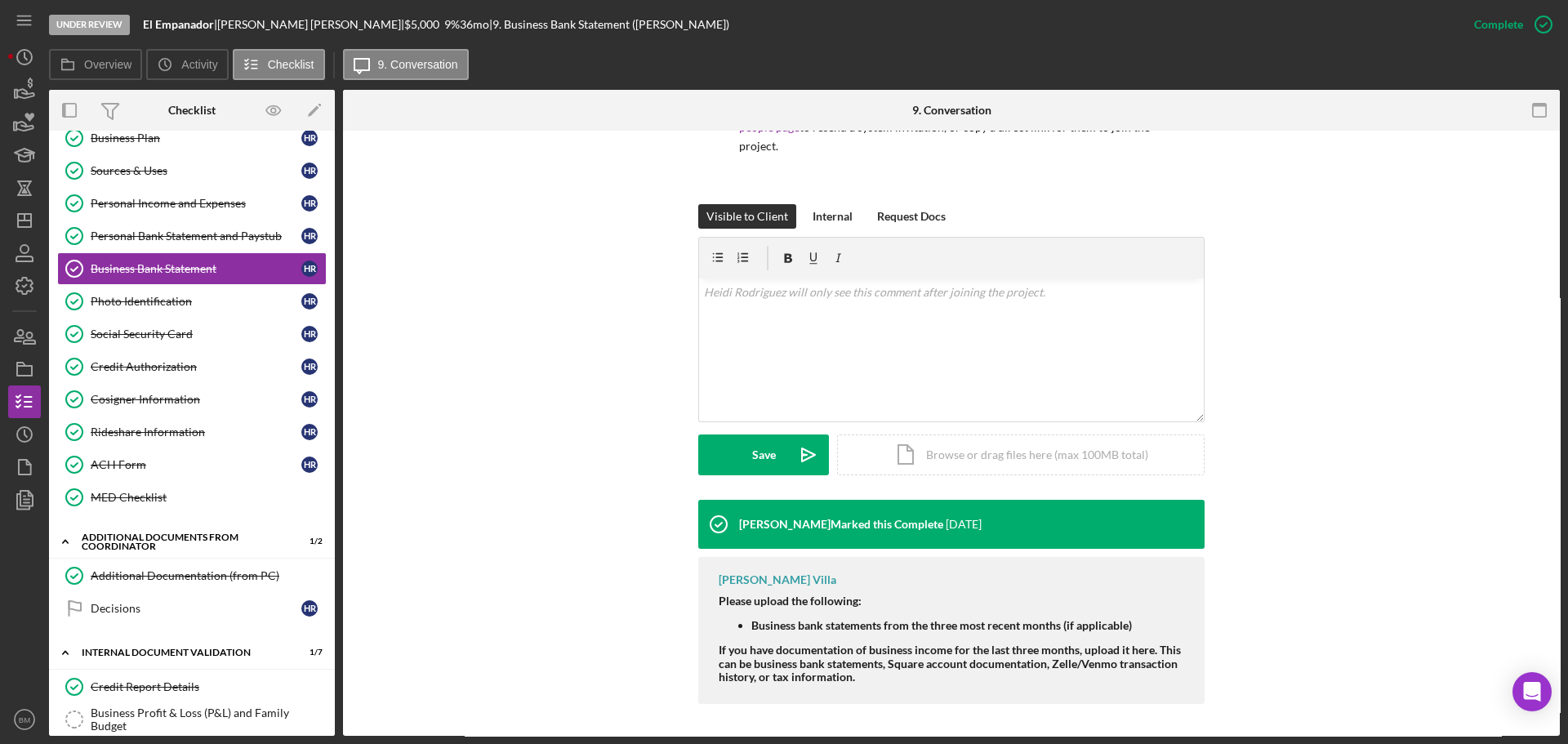
scroll to position [161, 0]
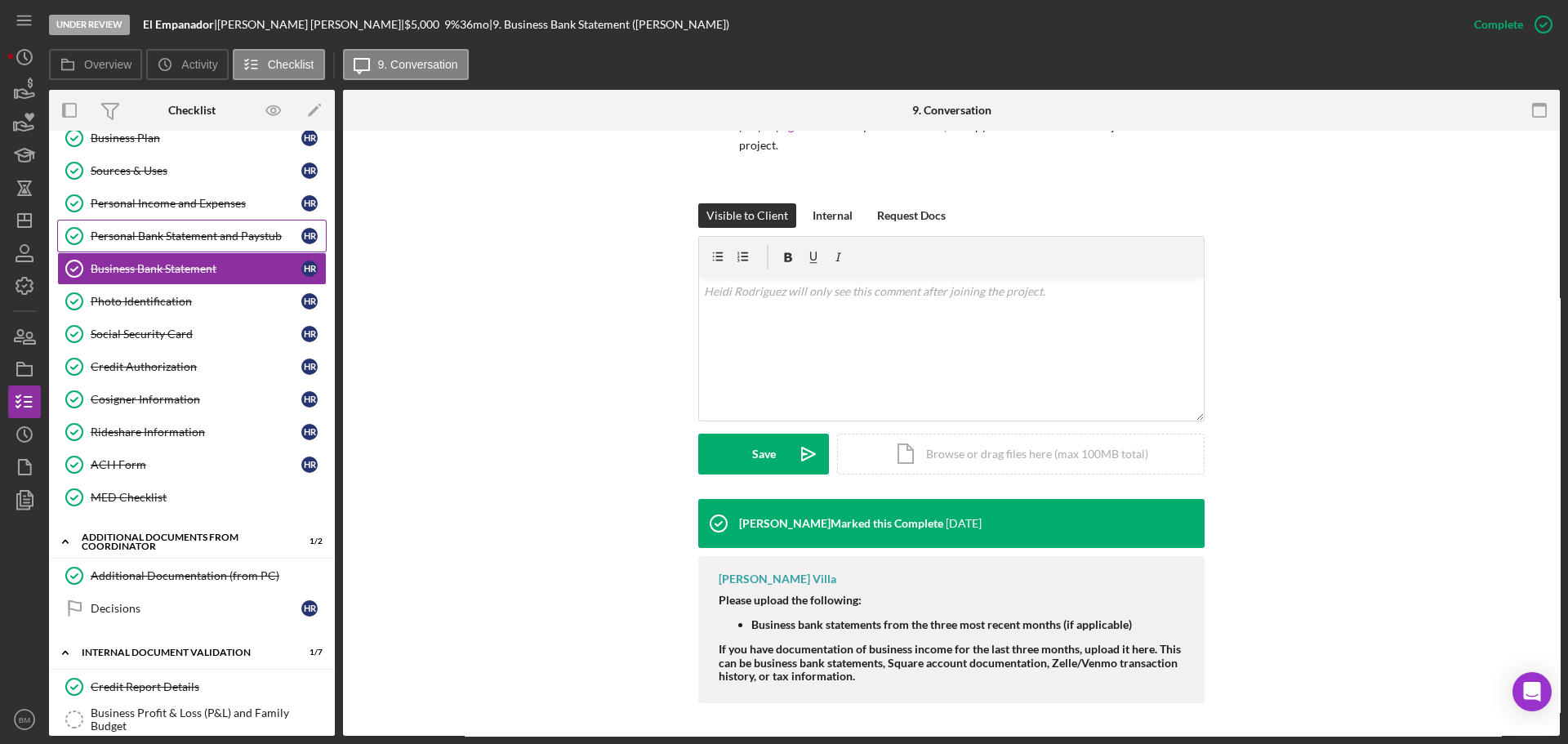
click at [131, 227] on link "Personal Bank Statement and Paystub Personal Bank Statement and Paystub H R" at bounding box center [192, 236] width 270 height 32
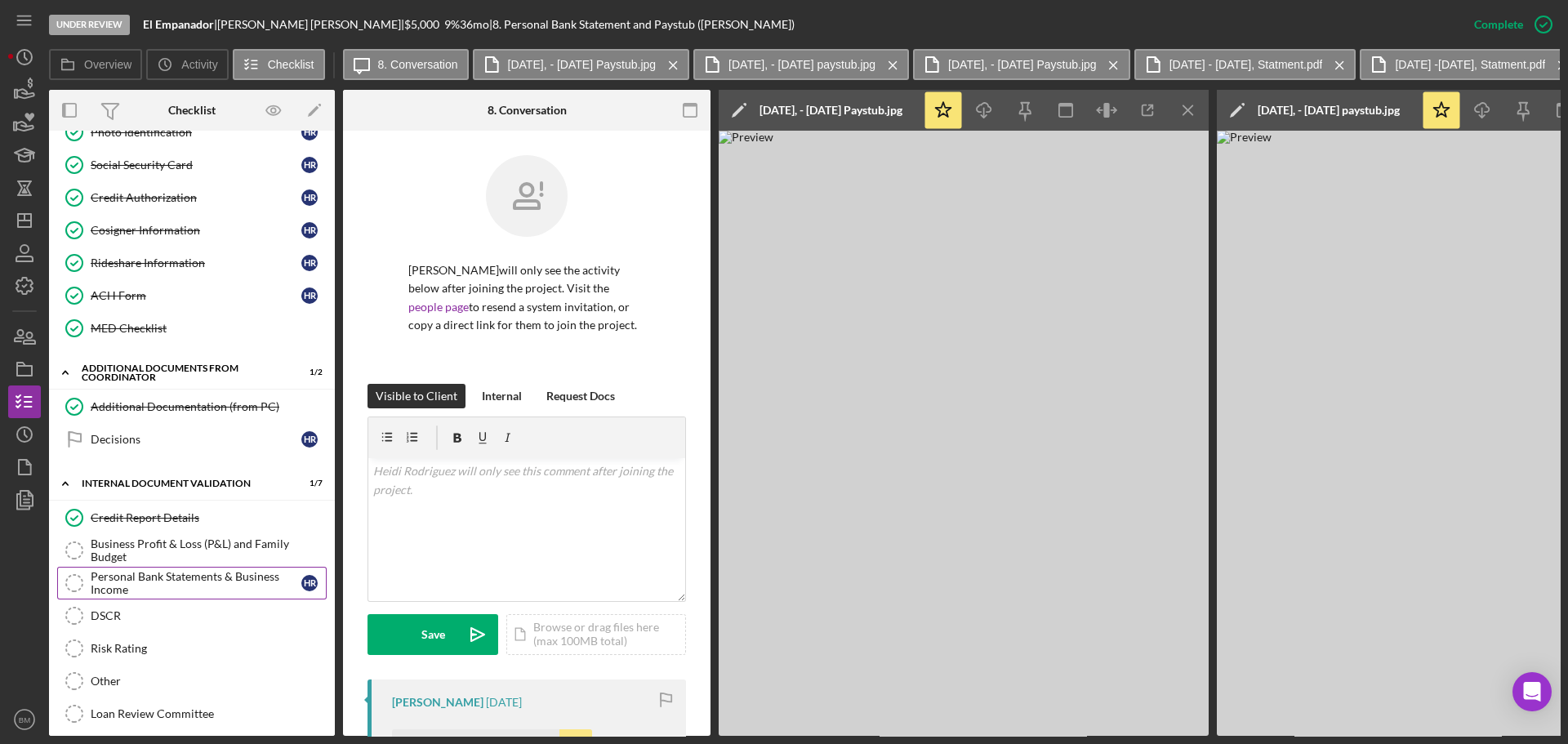
scroll to position [345, 0]
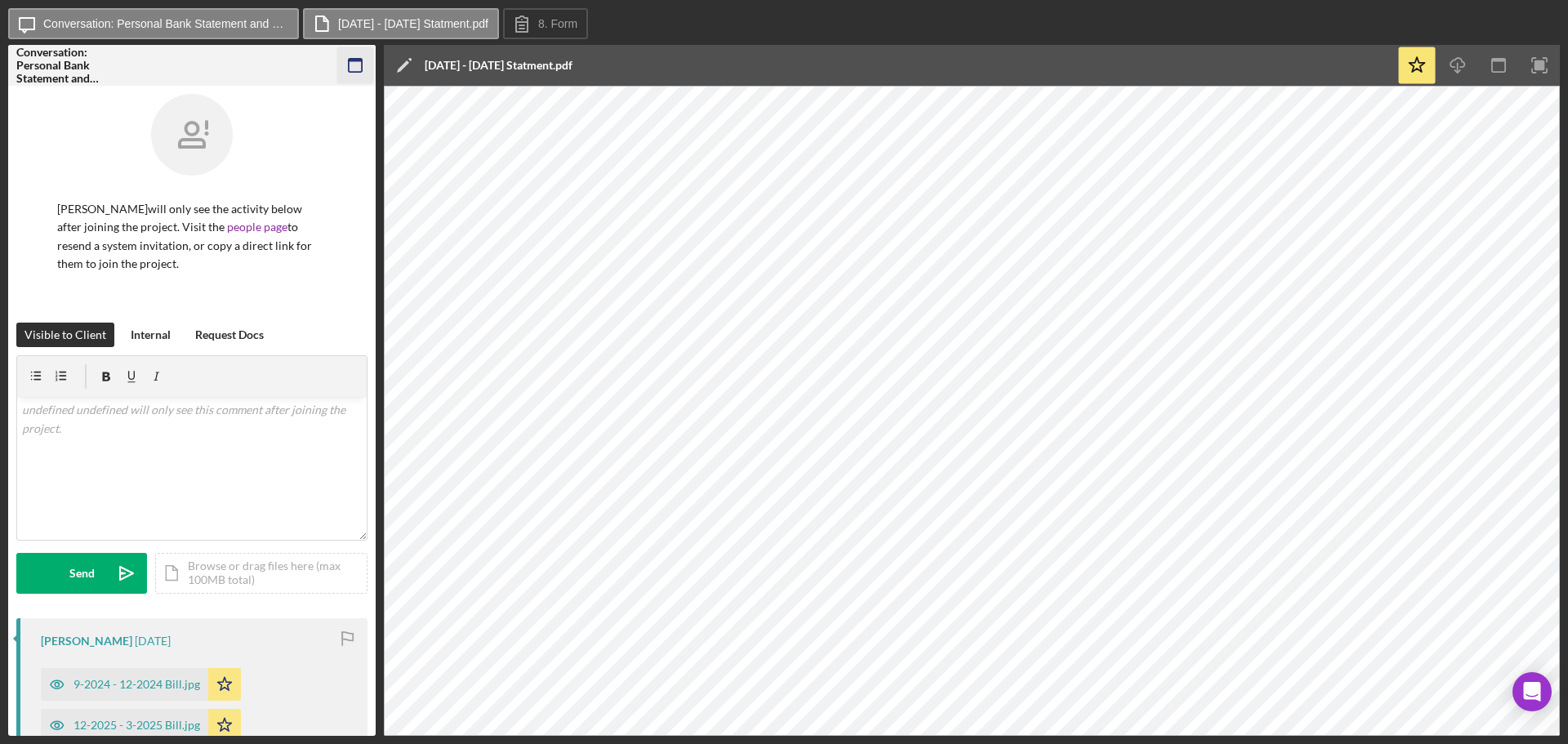
drag, startPoint x: 355, startPoint y: 66, endPoint x: 353, endPoint y: 49, distance: 17.1
click at [354, 66] on icon "button" at bounding box center [355, 66] width 37 height 37
click at [366, 67] on icon "button" at bounding box center [355, 66] width 37 height 37
click at [353, 72] on rect "button" at bounding box center [355, 66] width 13 height 13
